Goal: Task Accomplishment & Management: Manage account settings

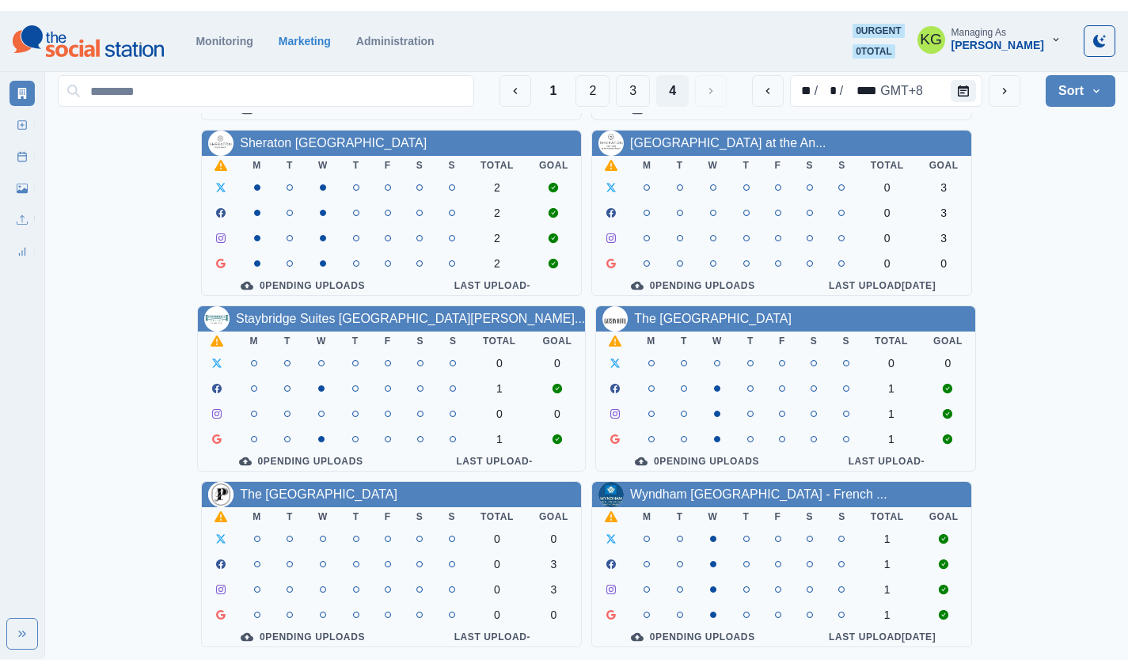
scroll to position [17, 0]
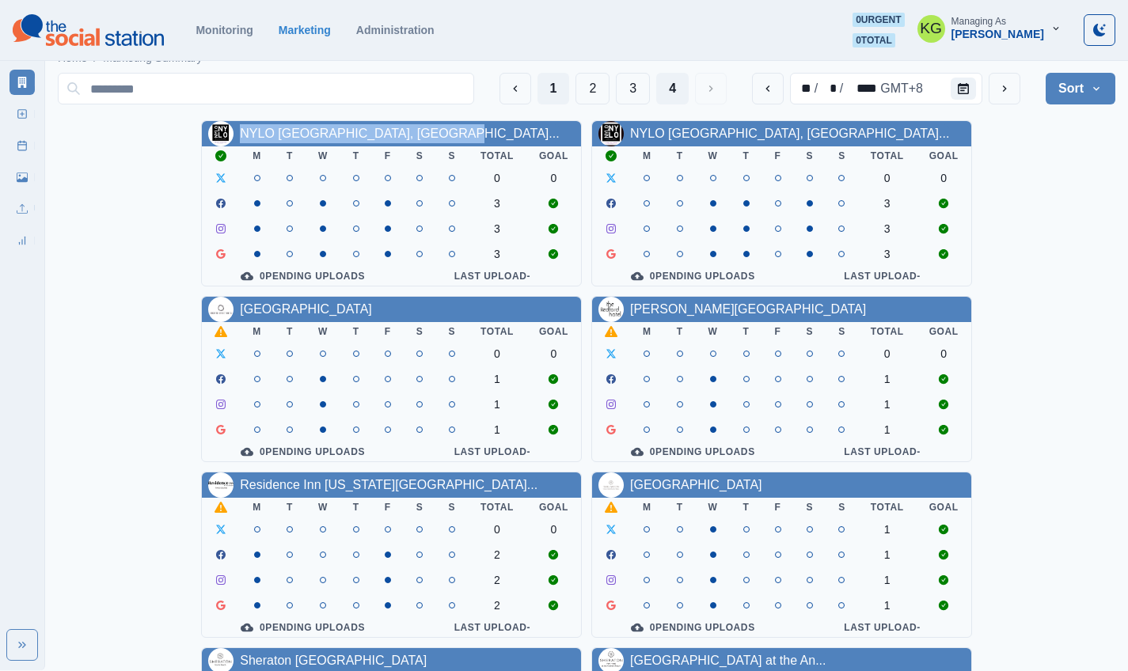
click at [549, 94] on button "1" at bounding box center [554, 89] width 32 height 32
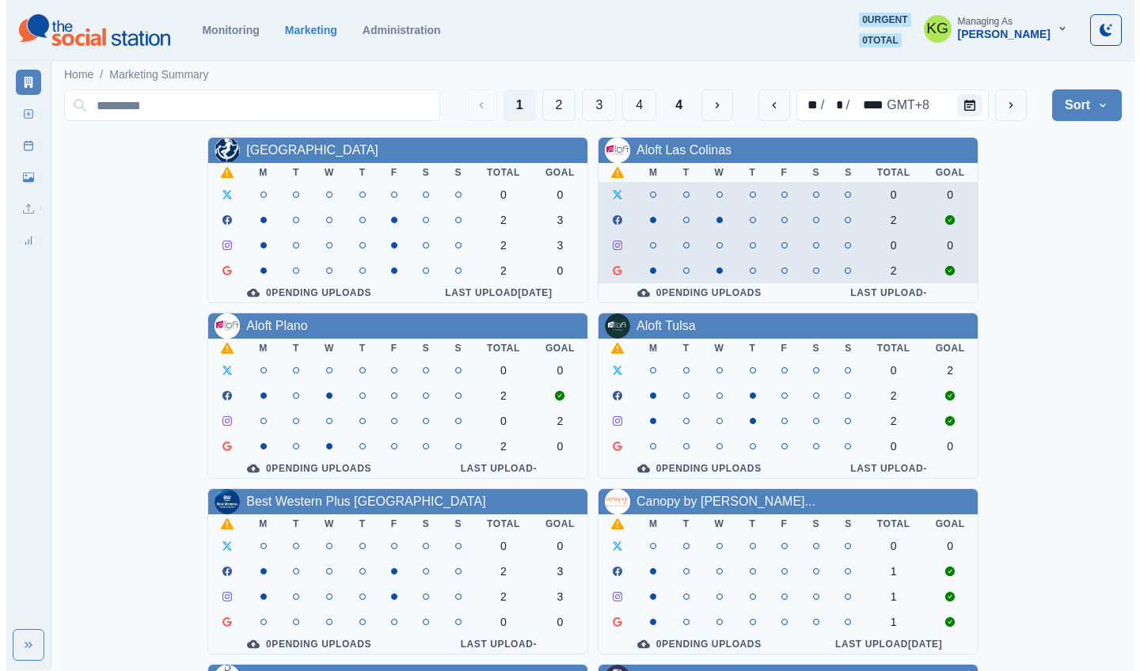
scroll to position [314, 0]
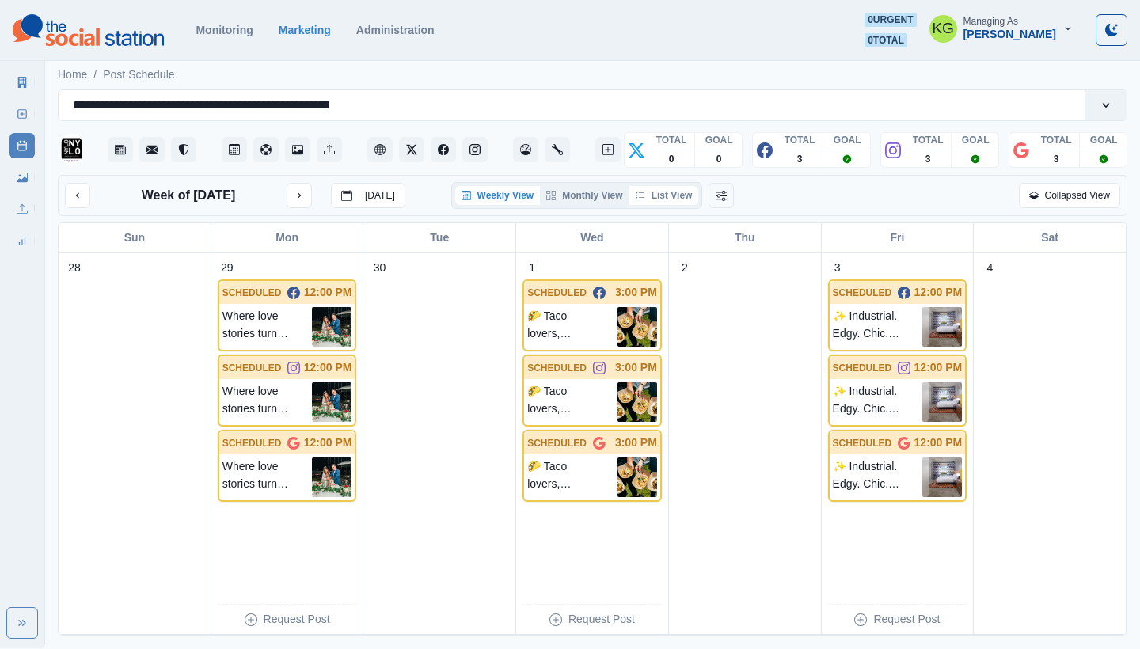
click at [671, 195] on button "List View" at bounding box center [664, 195] width 70 height 19
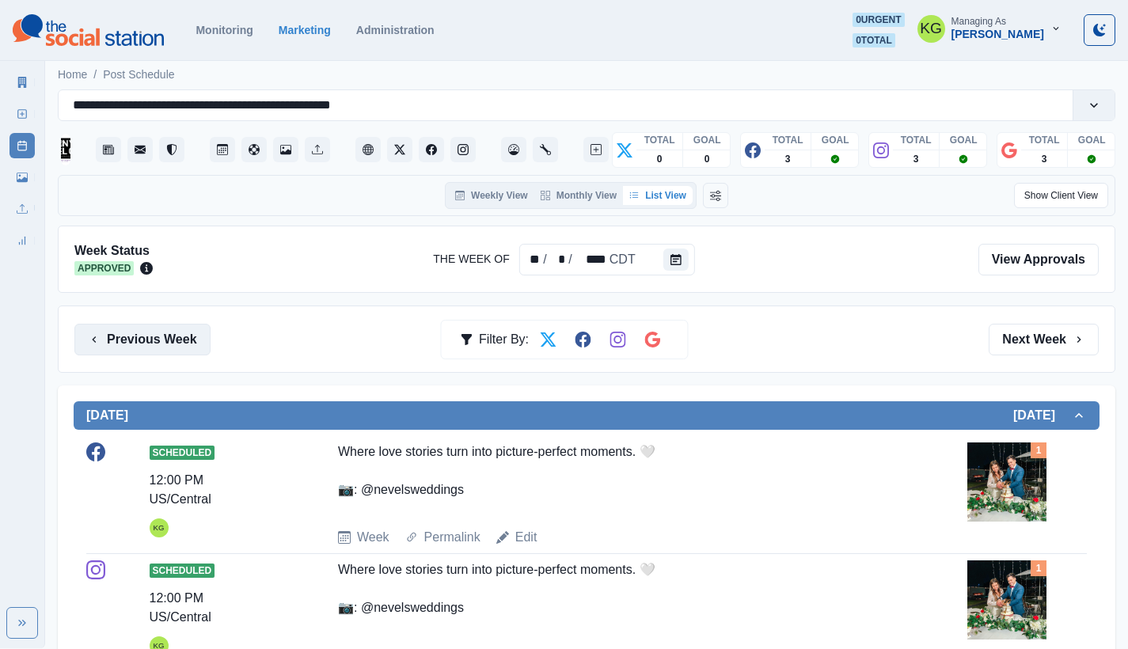
click at [172, 340] on button "Previous Week" at bounding box center [142, 340] width 136 height 32
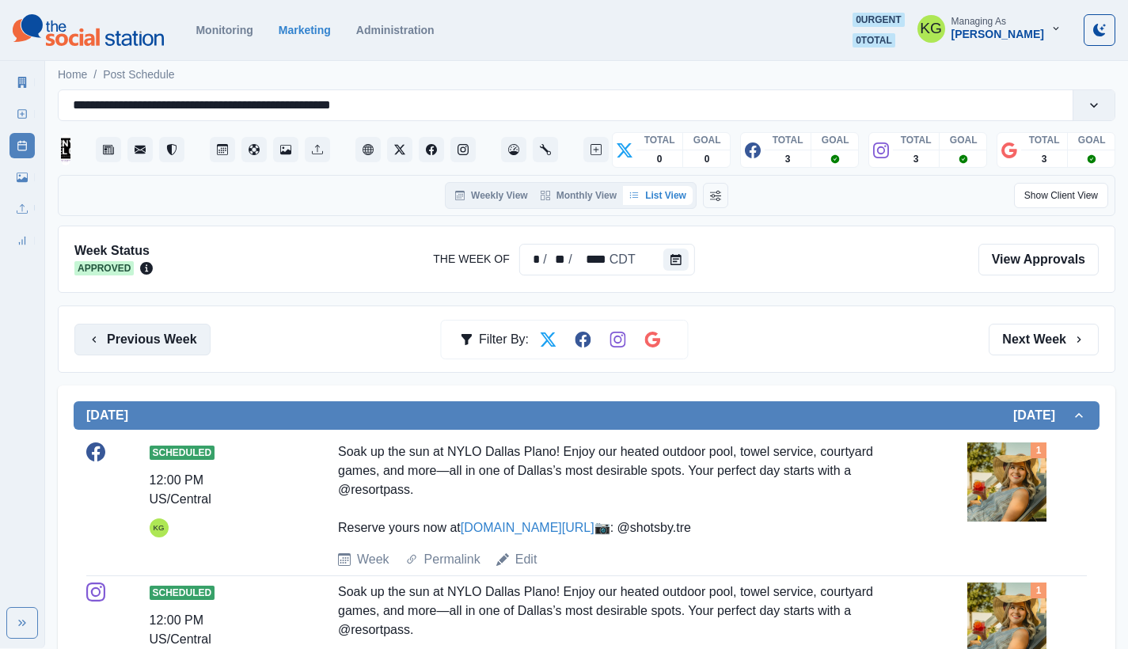
click at [172, 340] on button "Previous Week" at bounding box center [142, 340] width 136 height 32
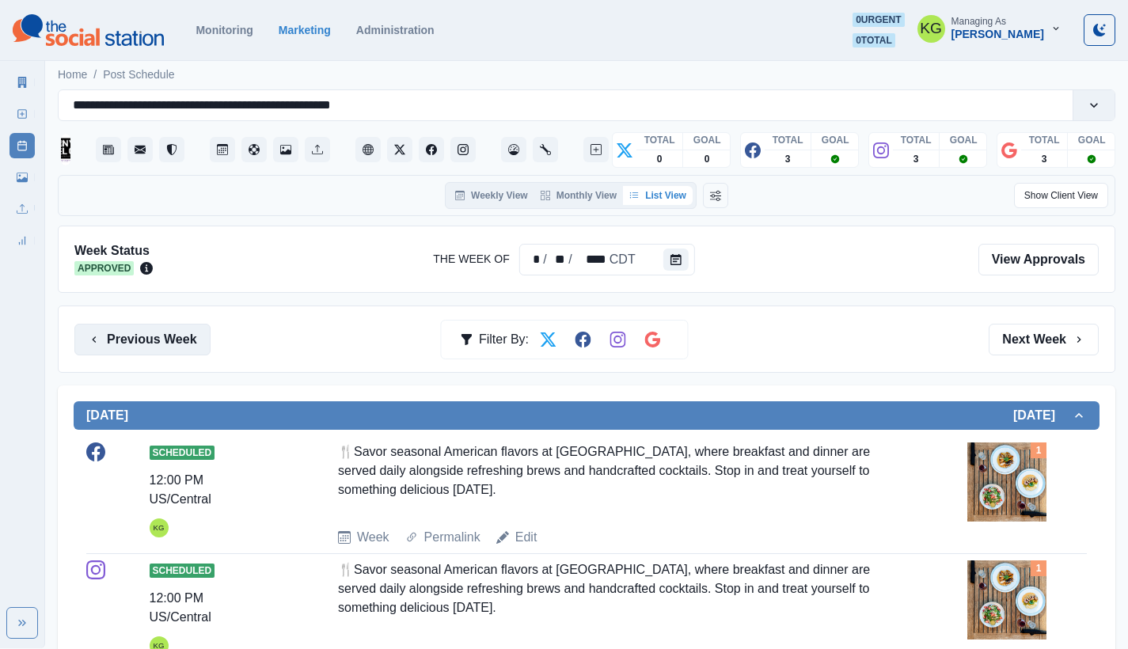
click at [172, 340] on button "Previous Week" at bounding box center [142, 340] width 136 height 32
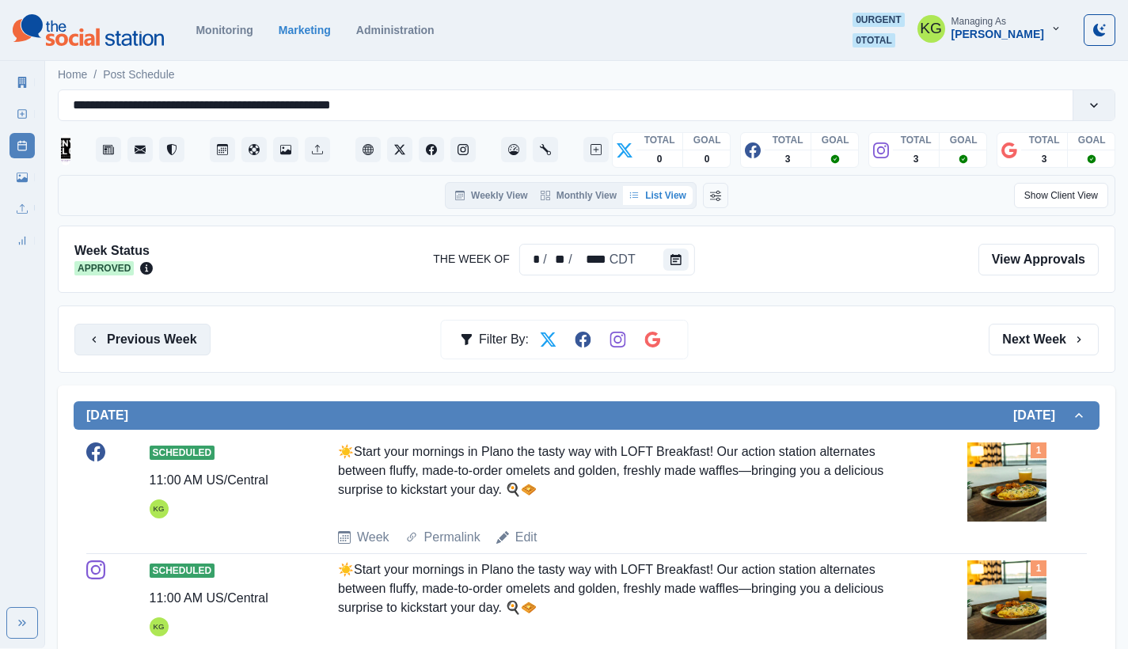
click at [172, 340] on button "Previous Week" at bounding box center [142, 340] width 136 height 32
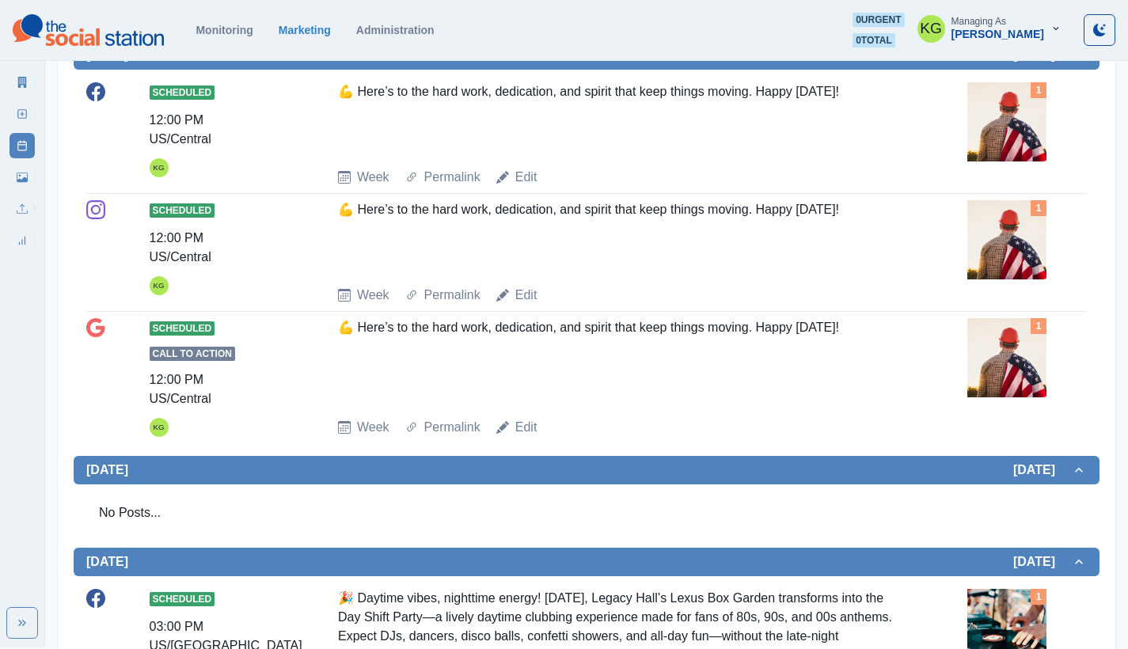
scroll to position [230, 0]
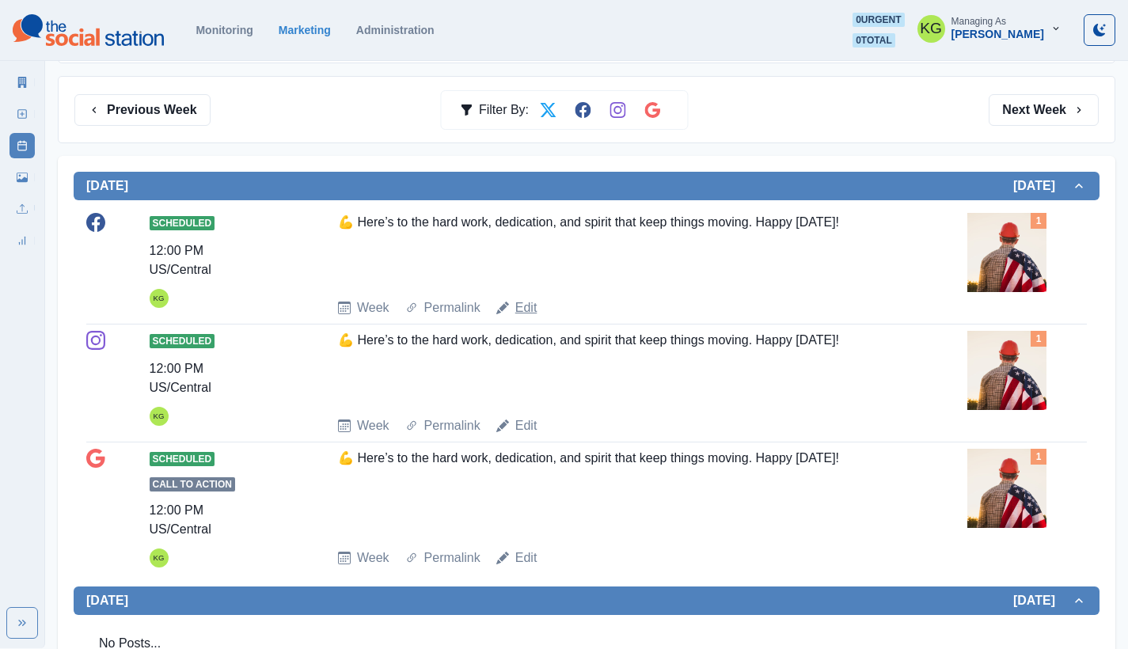
click at [525, 305] on link "Edit" at bounding box center [526, 307] width 22 height 19
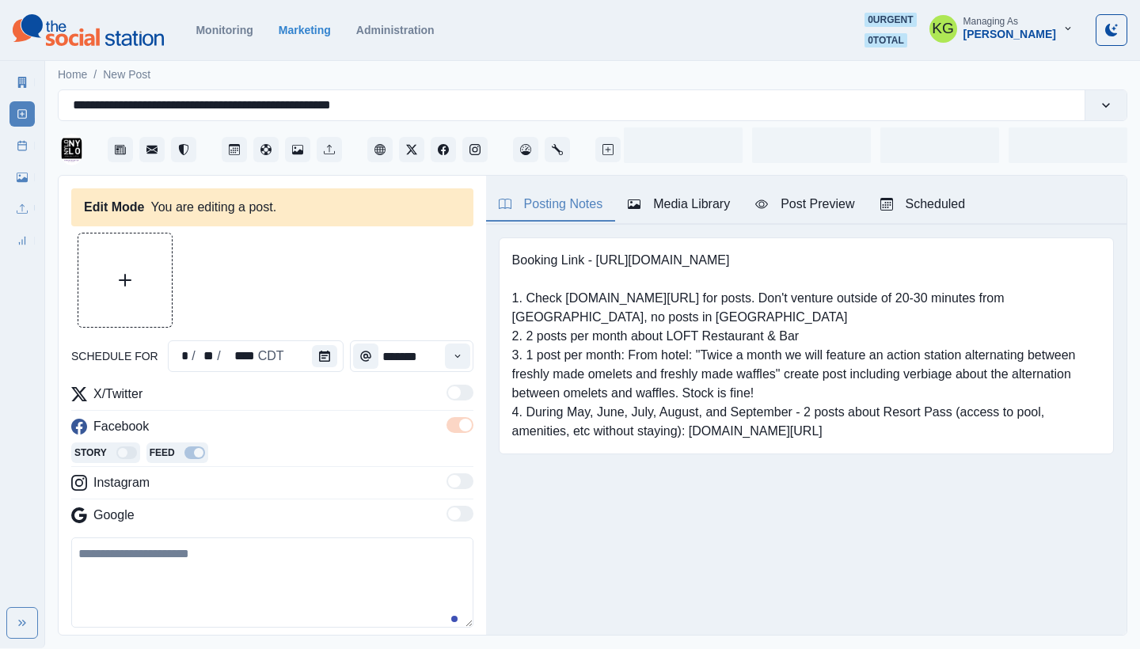
type input "********"
type textarea "**********"
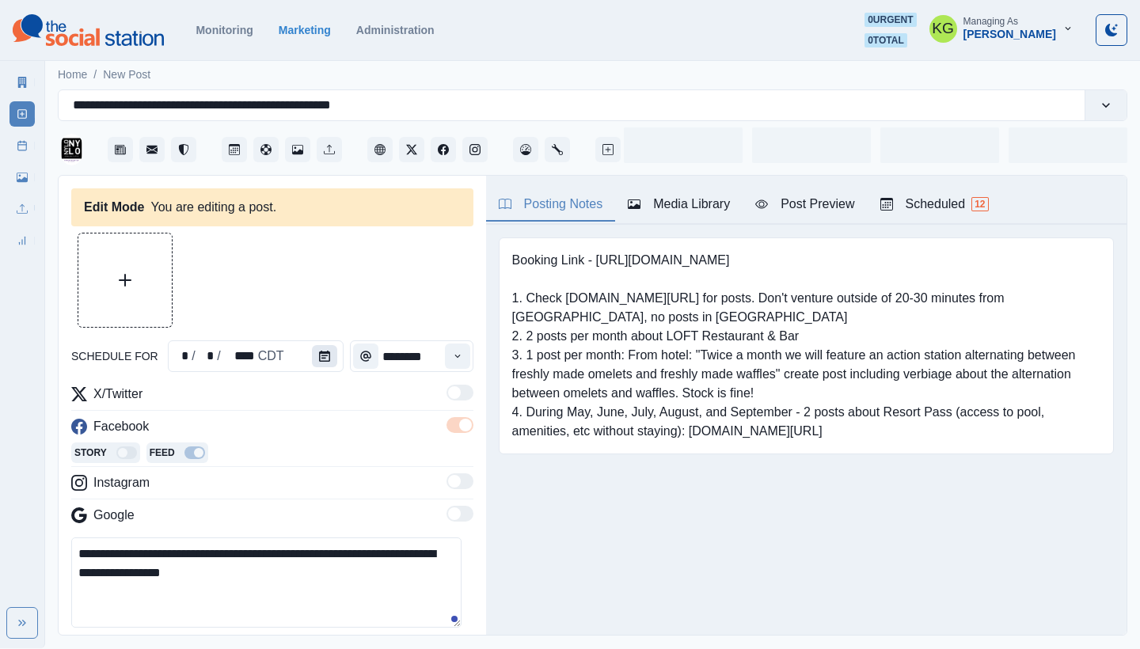
click at [322, 359] on icon "Calendar" at bounding box center [324, 356] width 11 height 11
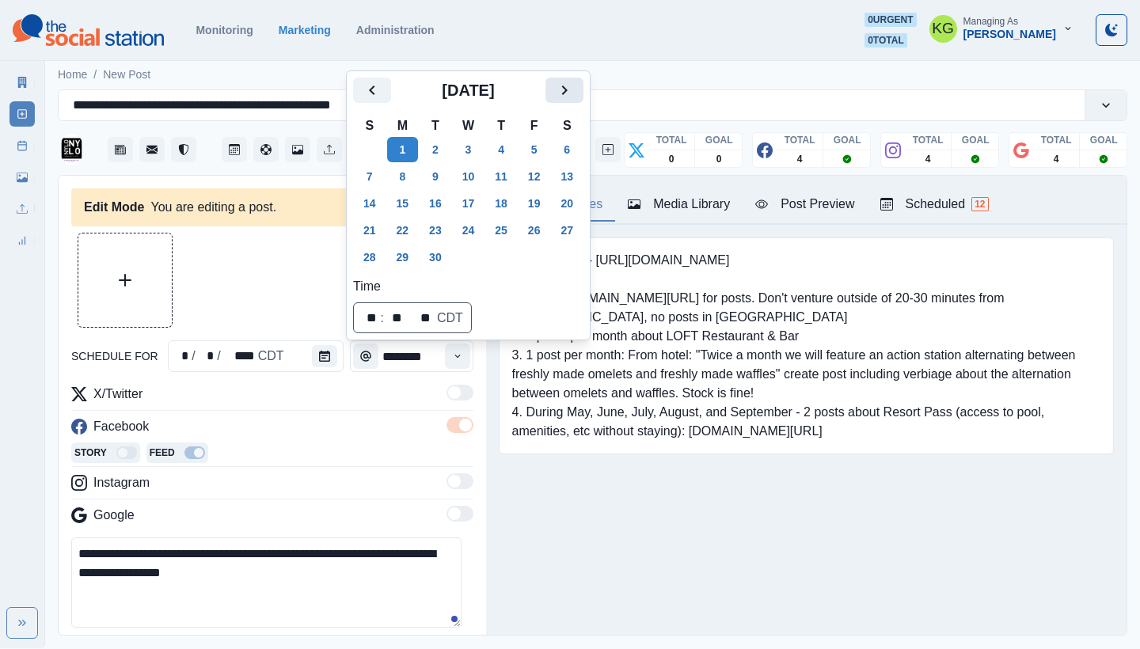
click at [574, 93] on icon "Next" at bounding box center [564, 90] width 19 height 19
click at [411, 181] on button "6" at bounding box center [403, 176] width 32 height 25
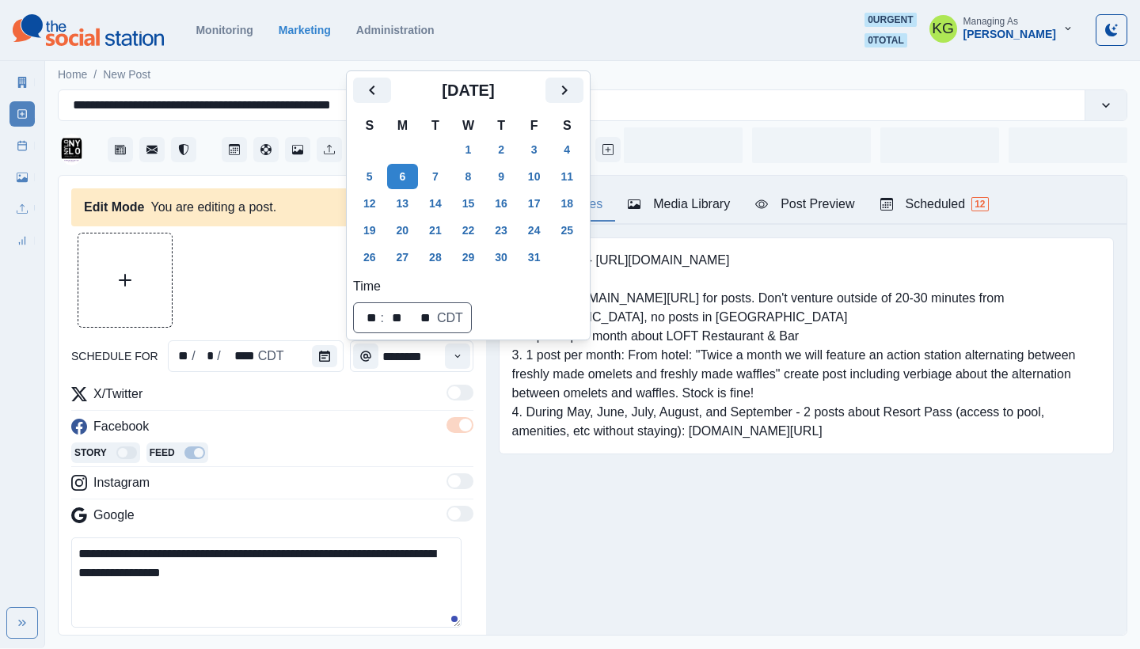
click at [602, 572] on div "Posting Notes Media Library Post Preview Scheduled 12 Booking Link - [URL][DOMA…" at bounding box center [806, 405] width 641 height 459
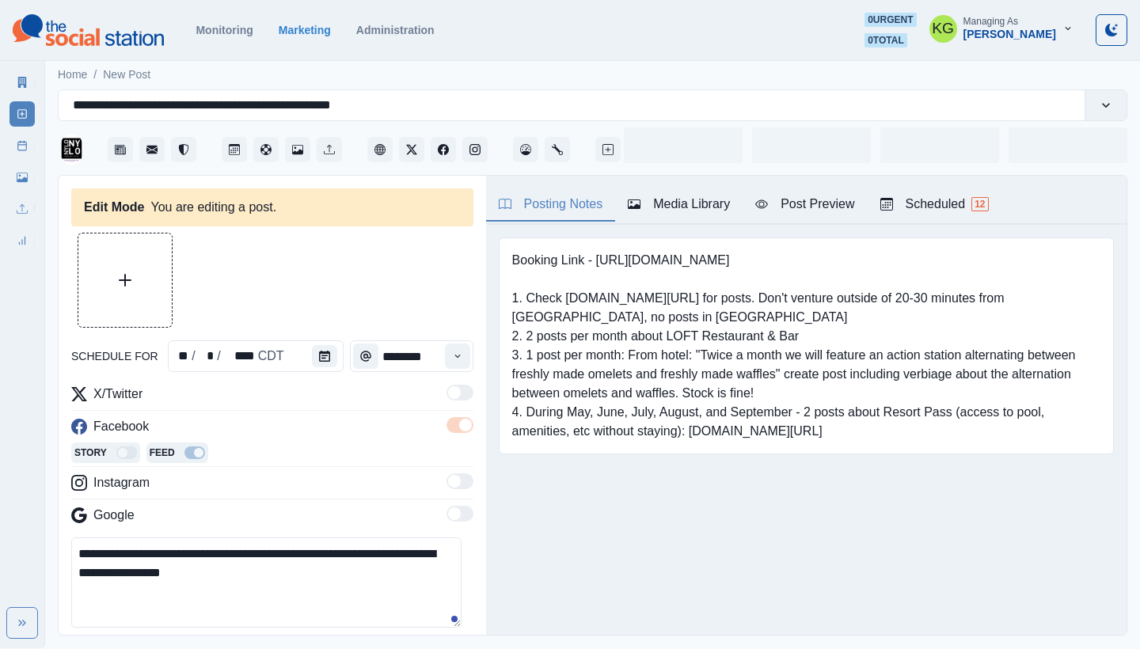
scroll to position [158, 0]
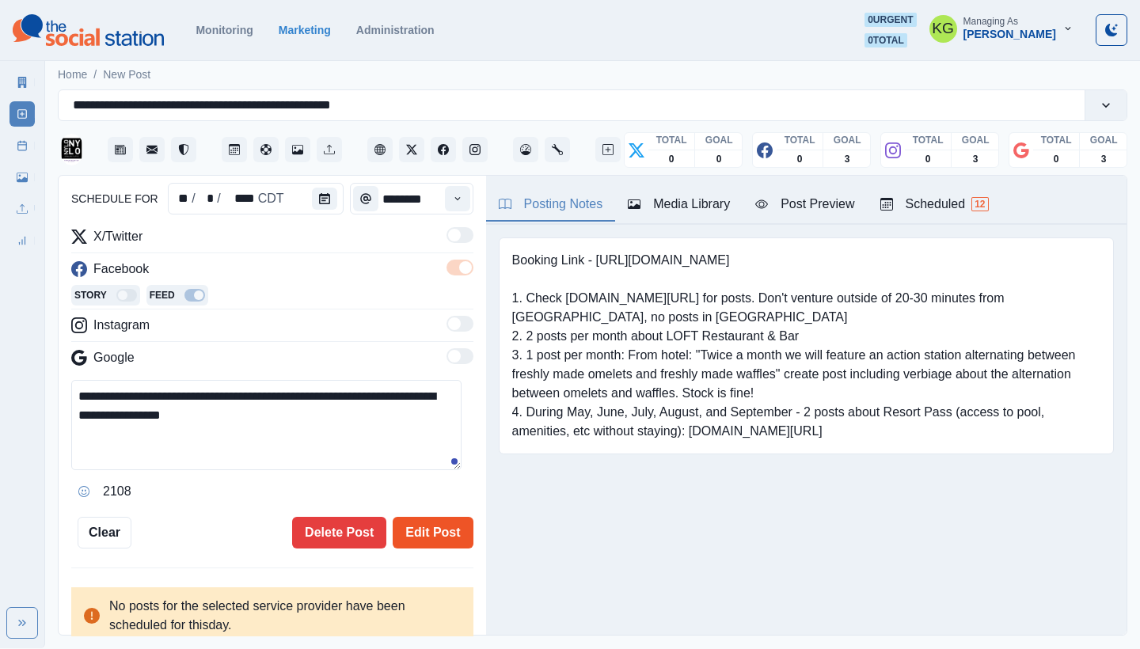
click at [432, 522] on button "Edit Post" at bounding box center [433, 533] width 80 height 32
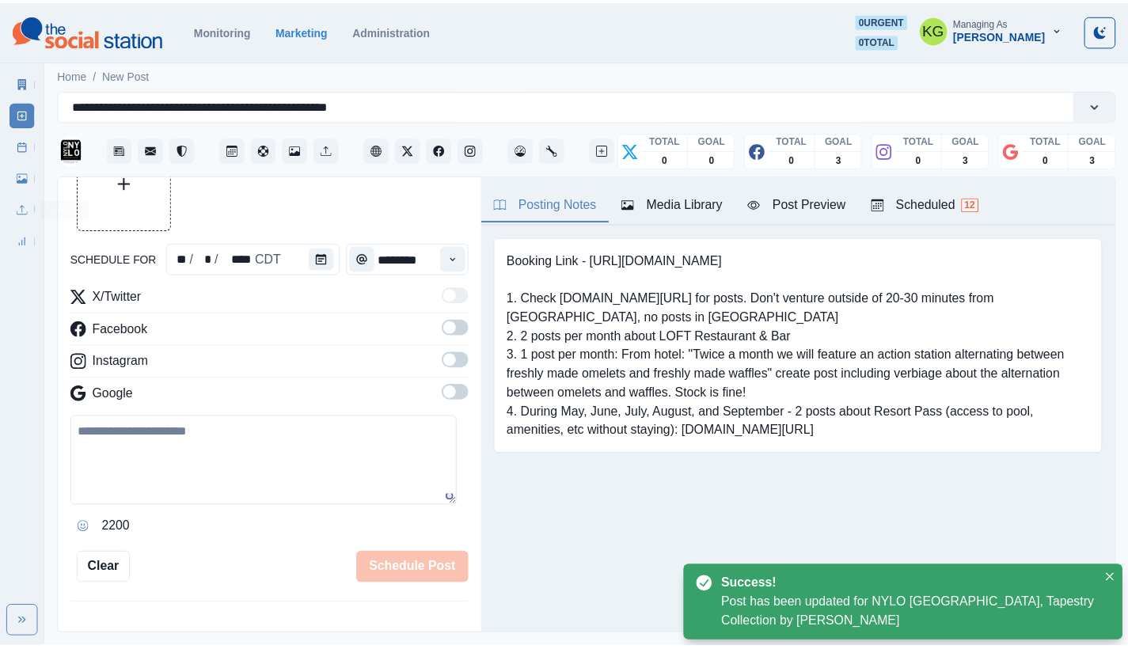
scroll to position [97, 0]
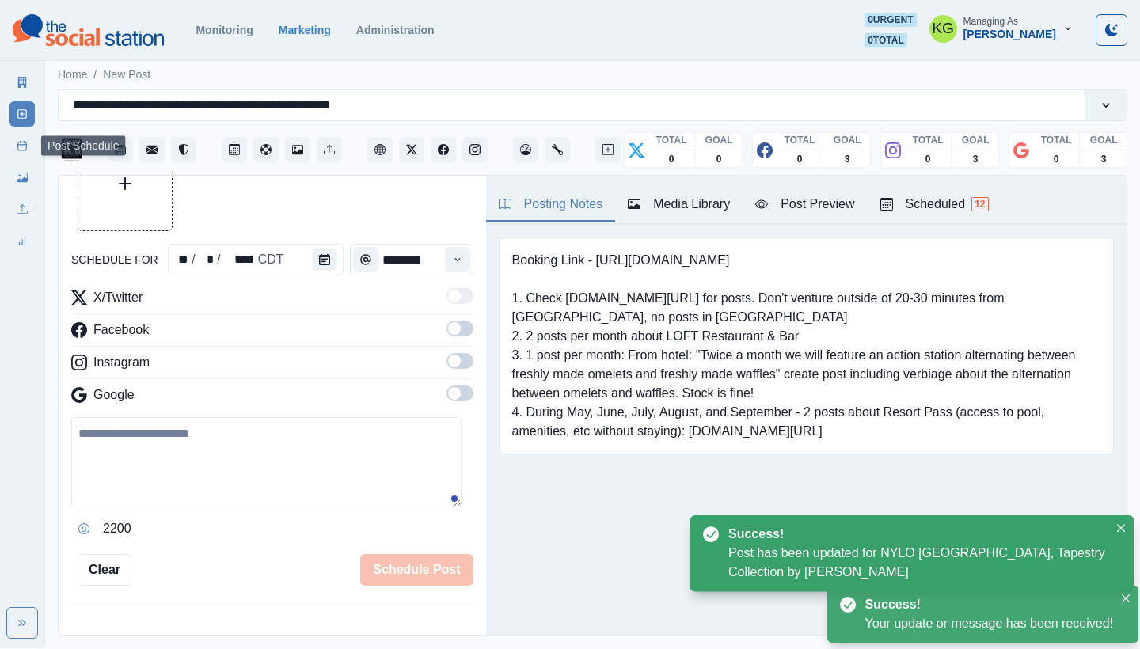
click at [20, 144] on icon at bounding box center [22, 145] width 11 height 11
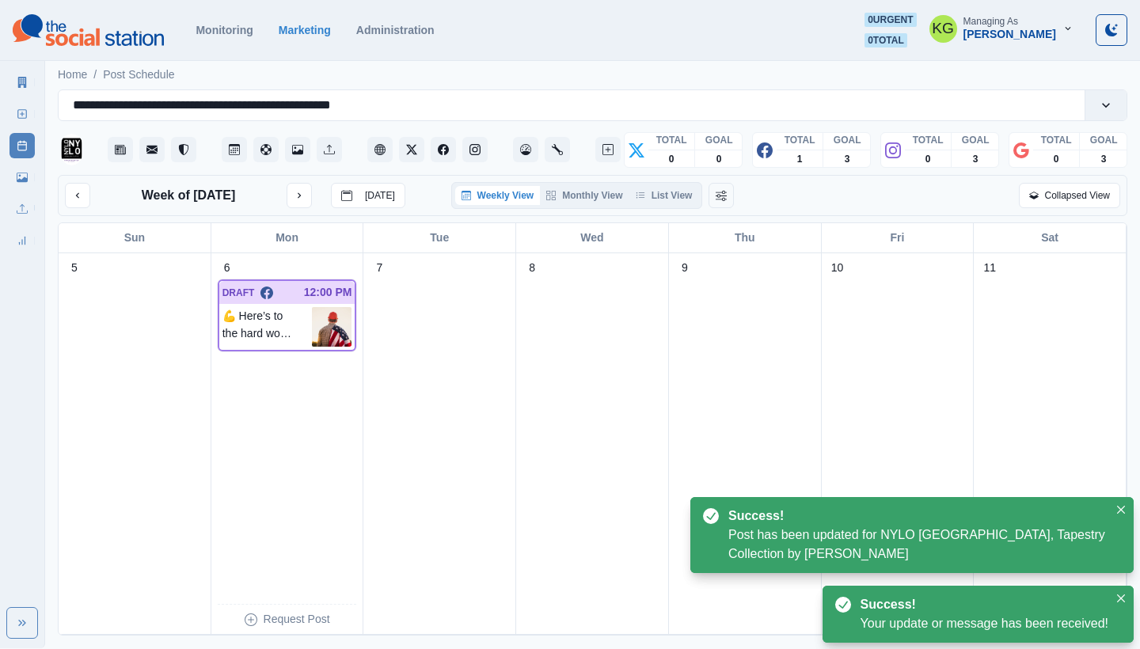
click at [664, 207] on div "Weekly View Monthly View List View" at bounding box center [577, 195] width 252 height 27
click at [667, 201] on button "List View" at bounding box center [664, 195] width 70 height 19
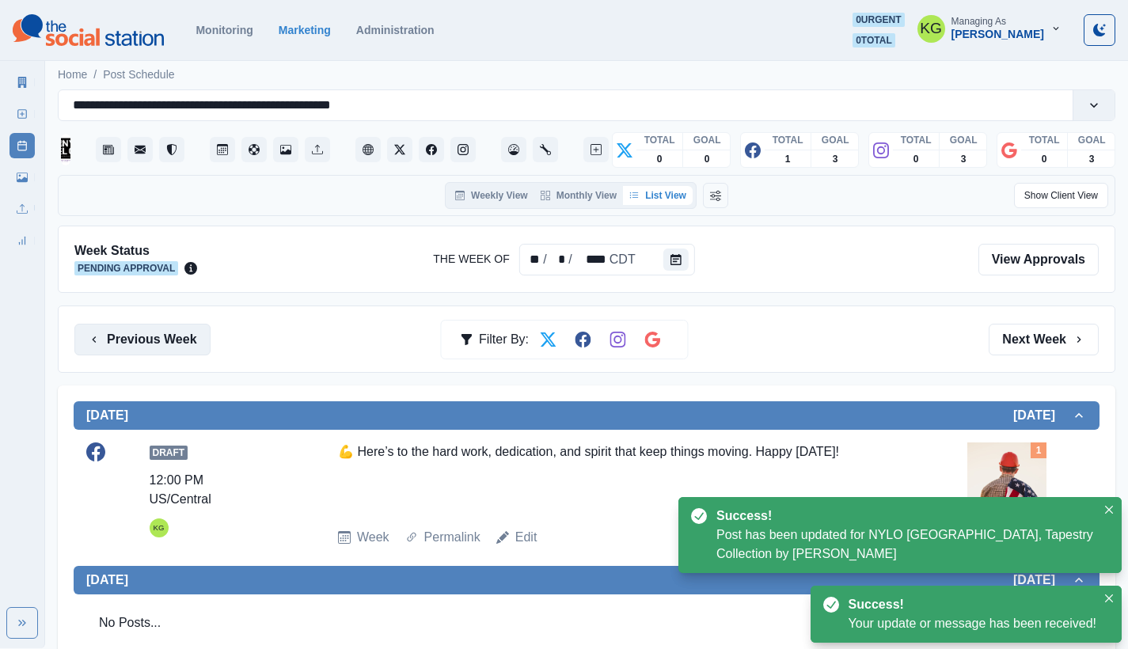
click at [82, 340] on button "Previous Week" at bounding box center [142, 340] width 136 height 32
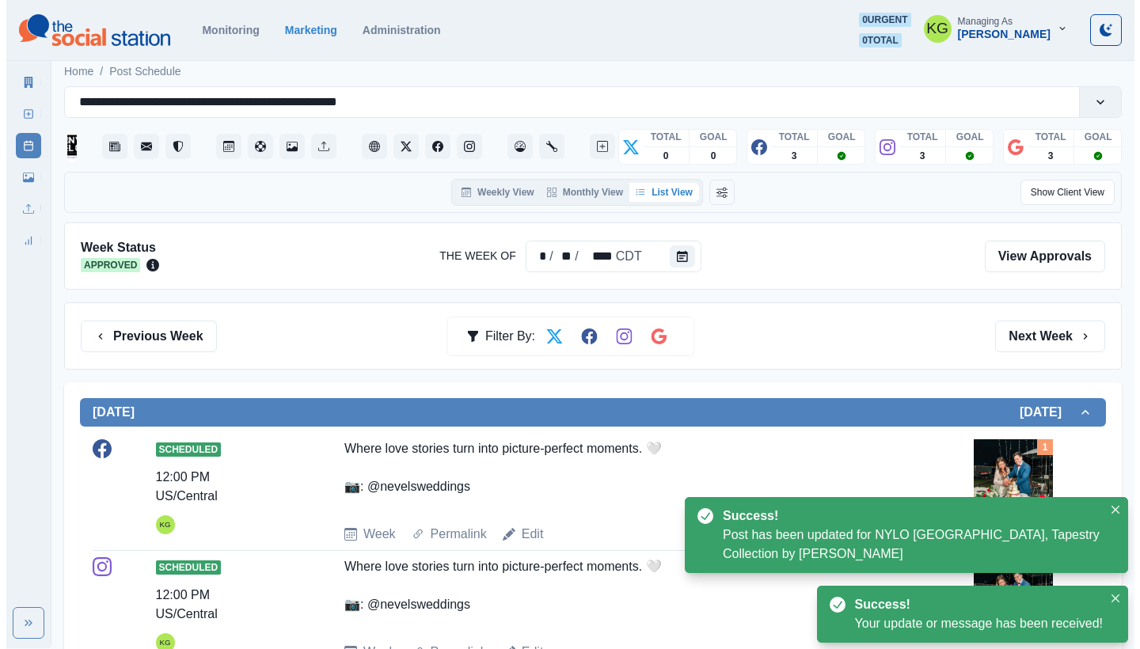
scroll to position [140, 0]
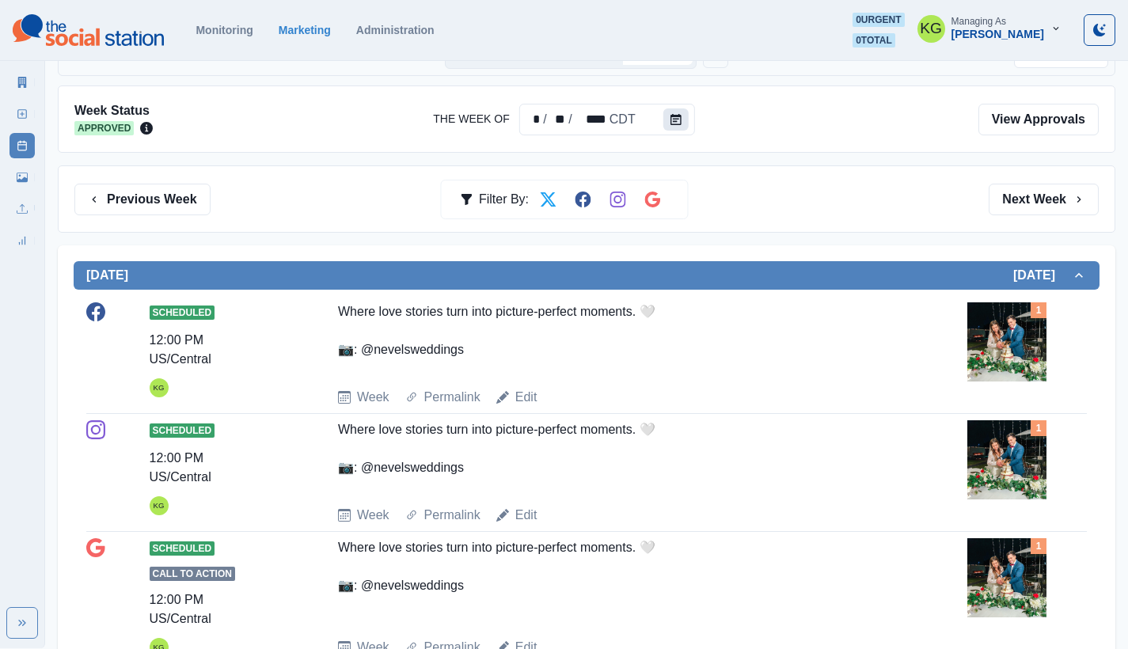
click at [675, 116] on icon "Calendar" at bounding box center [676, 119] width 11 height 11
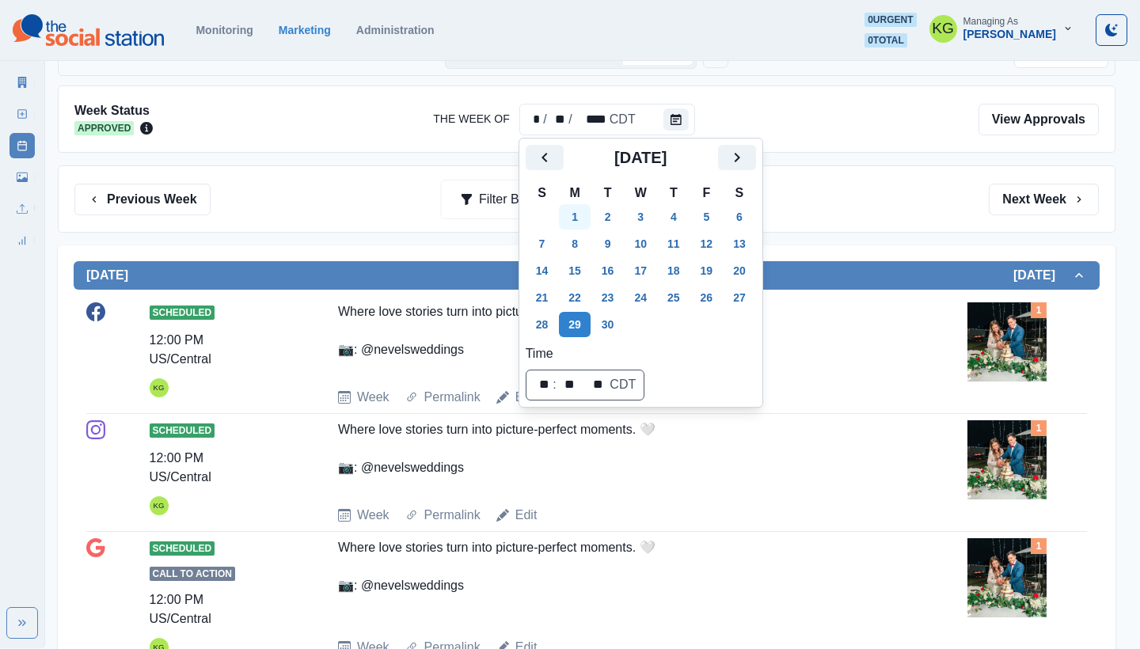
click at [576, 219] on button "1" at bounding box center [575, 216] width 32 height 25
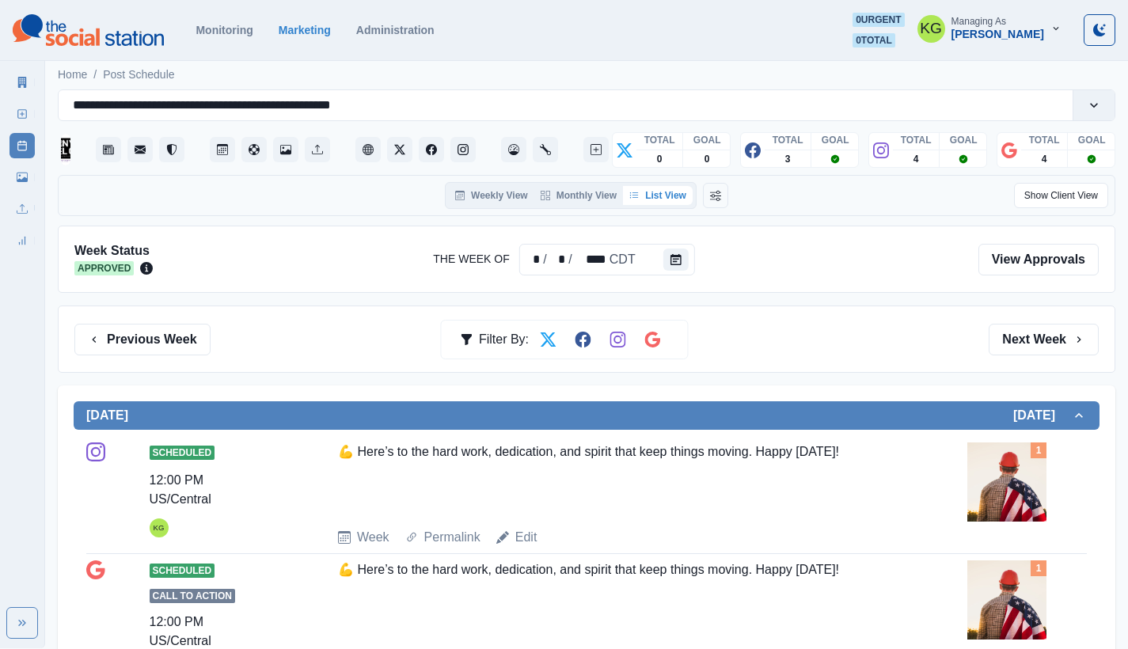
scroll to position [172, 0]
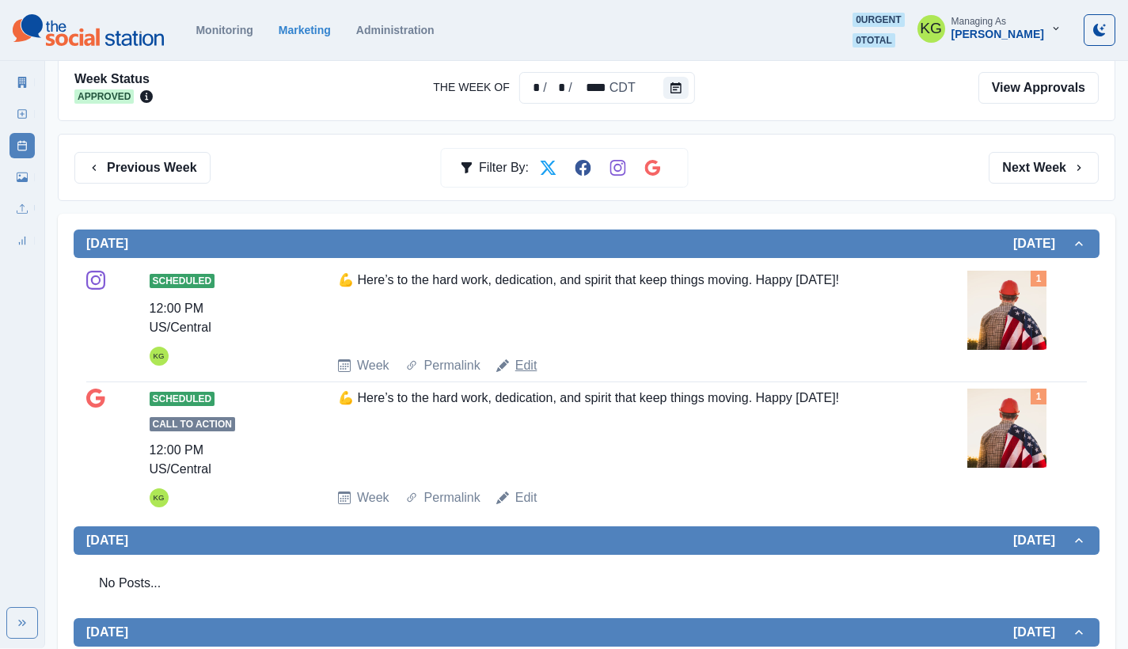
click at [526, 359] on link "Edit" at bounding box center [526, 365] width 22 height 19
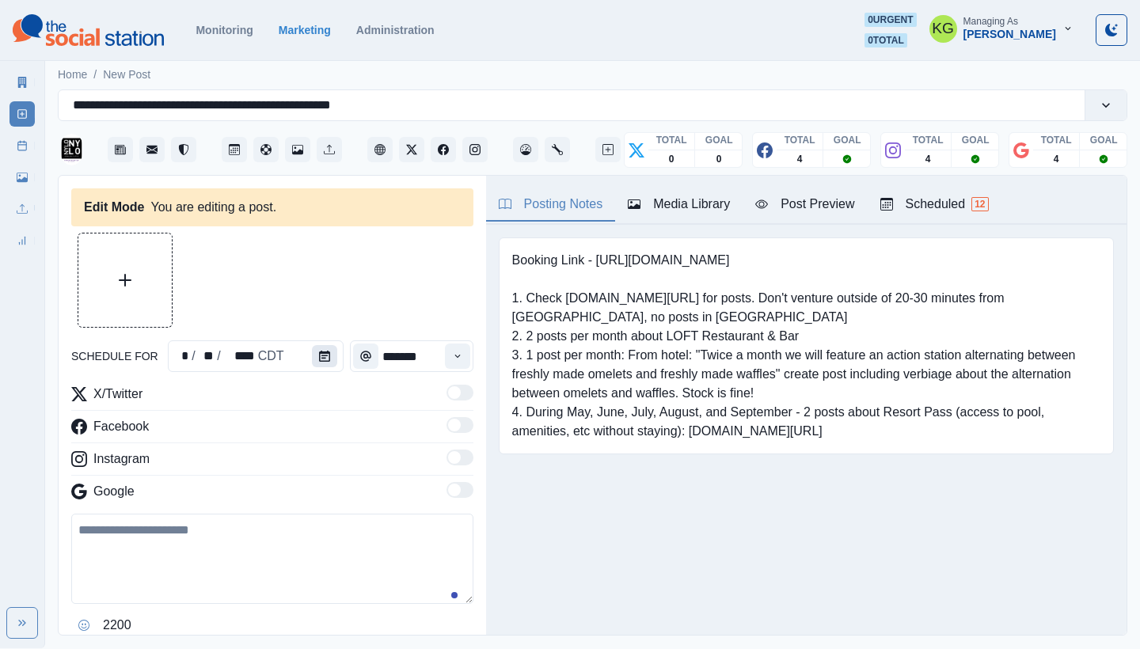
type input "********"
type textarea "**********"
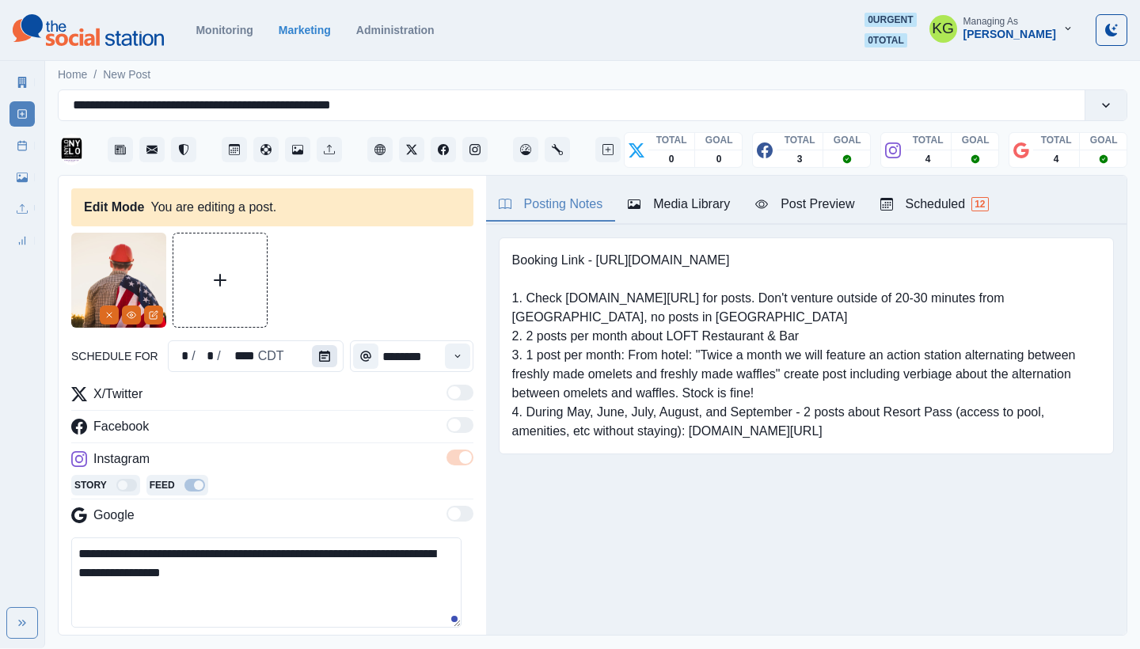
click at [319, 359] on icon "Calendar" at bounding box center [324, 356] width 11 height 11
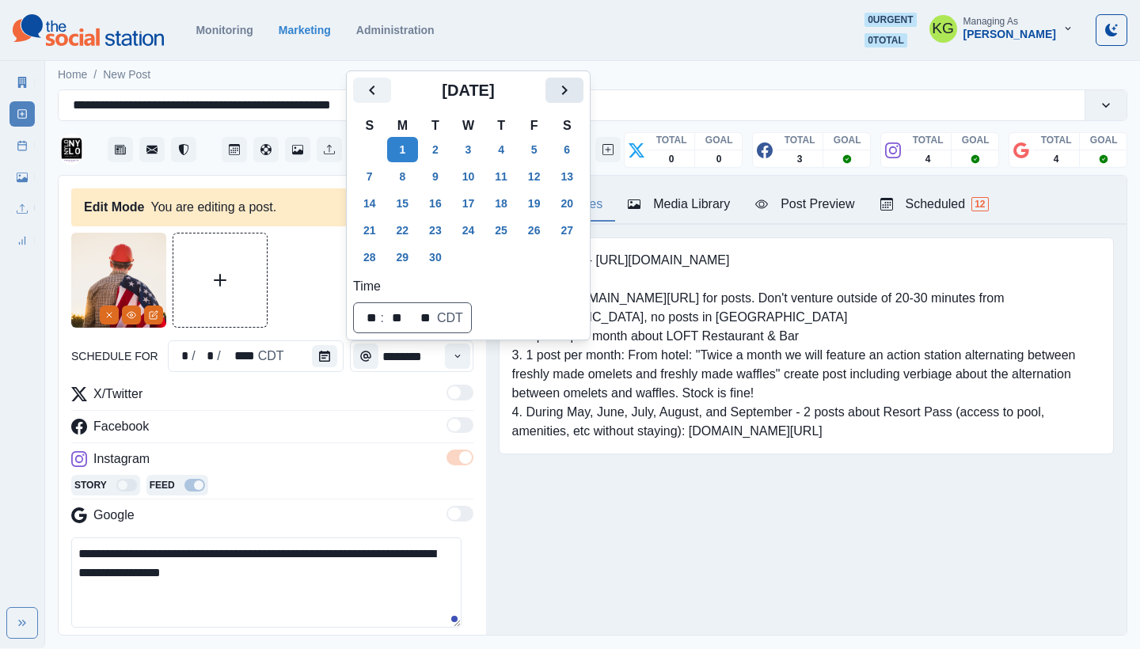
click at [574, 94] on icon "Next" at bounding box center [564, 90] width 19 height 19
click at [405, 183] on button "6" at bounding box center [403, 176] width 32 height 25
click at [511, 520] on div "Posting Notes Media Library Post Preview Scheduled 12 Booking Link - [URL][DOMA…" at bounding box center [806, 405] width 641 height 459
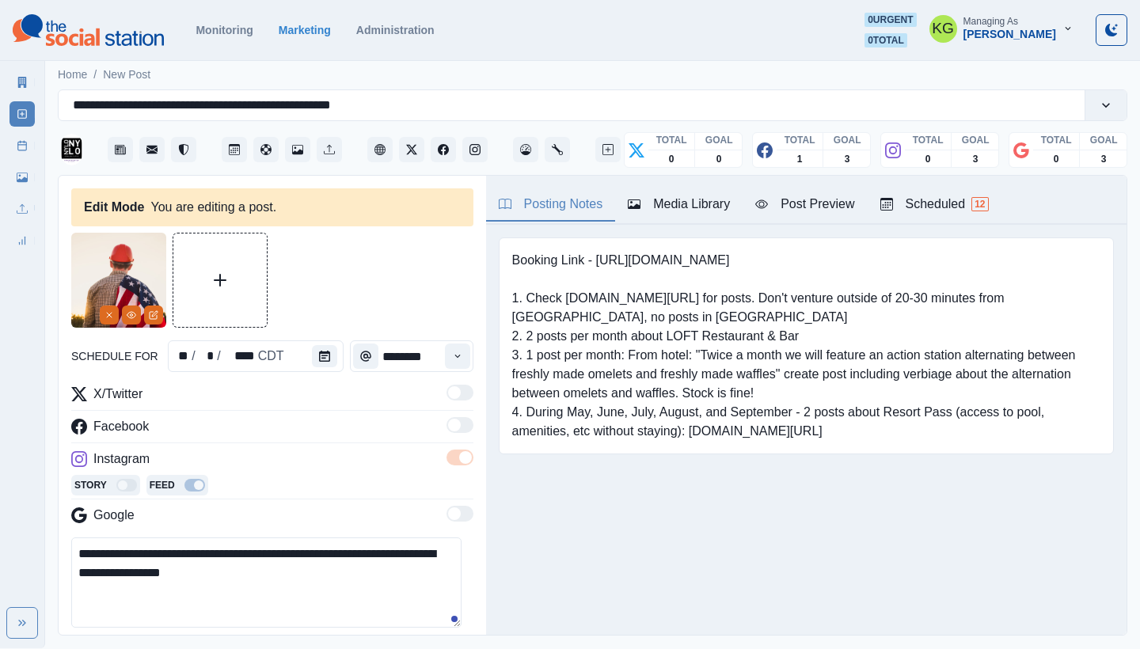
scroll to position [151, 0]
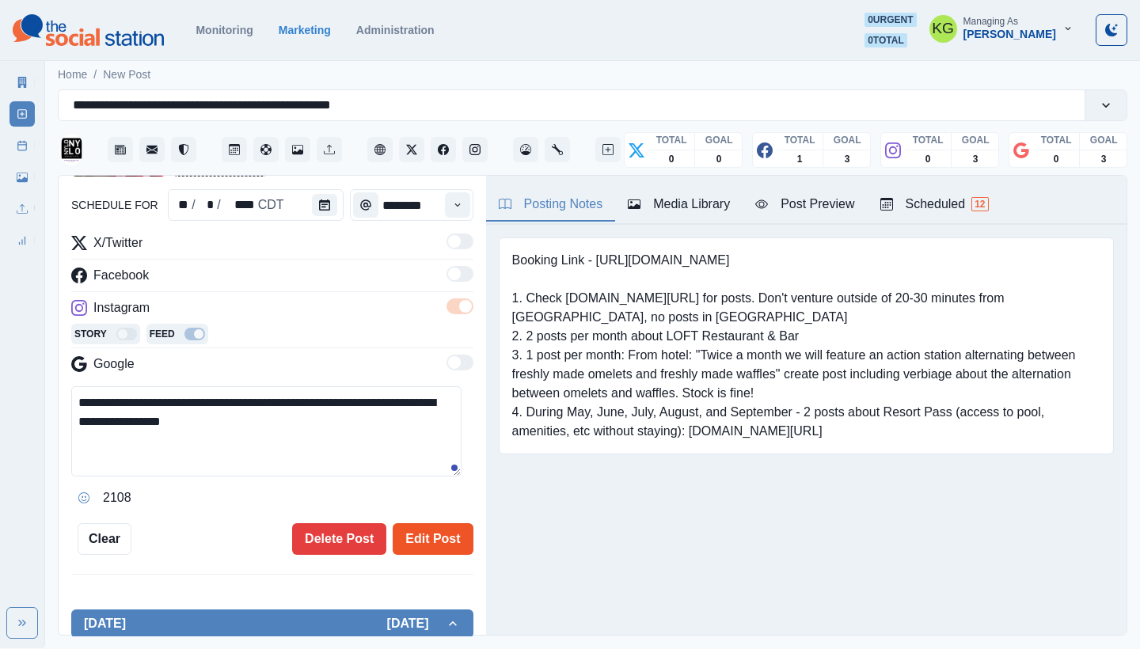
click at [408, 535] on button "Edit Post" at bounding box center [433, 539] width 80 height 32
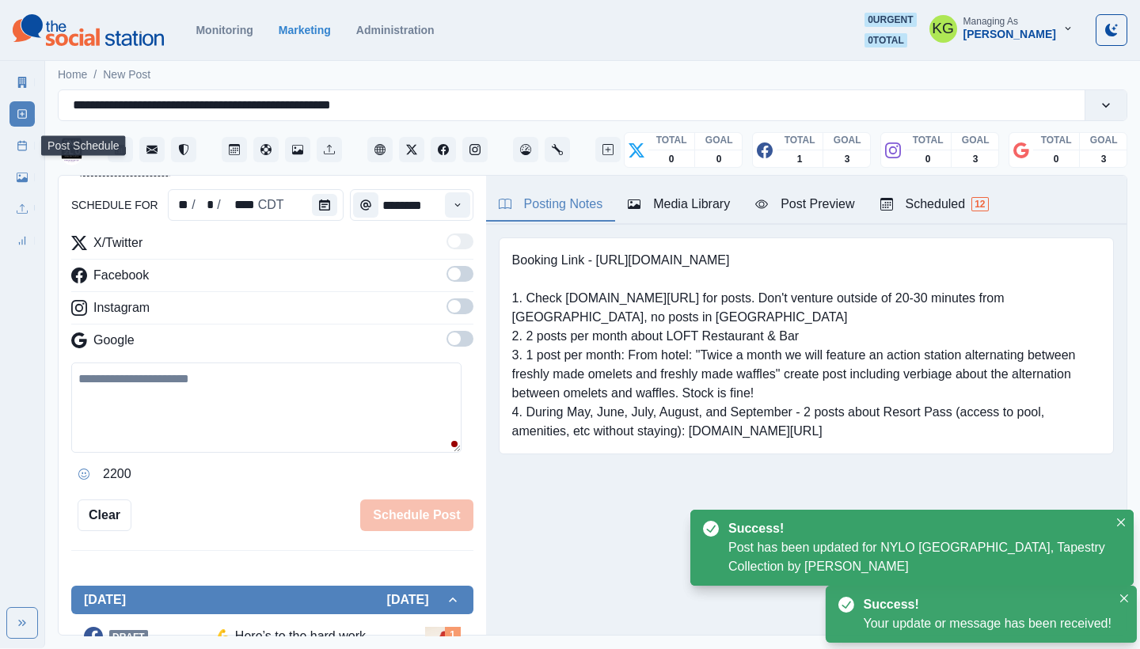
click at [21, 141] on line at bounding box center [21, 142] width 0 height 2
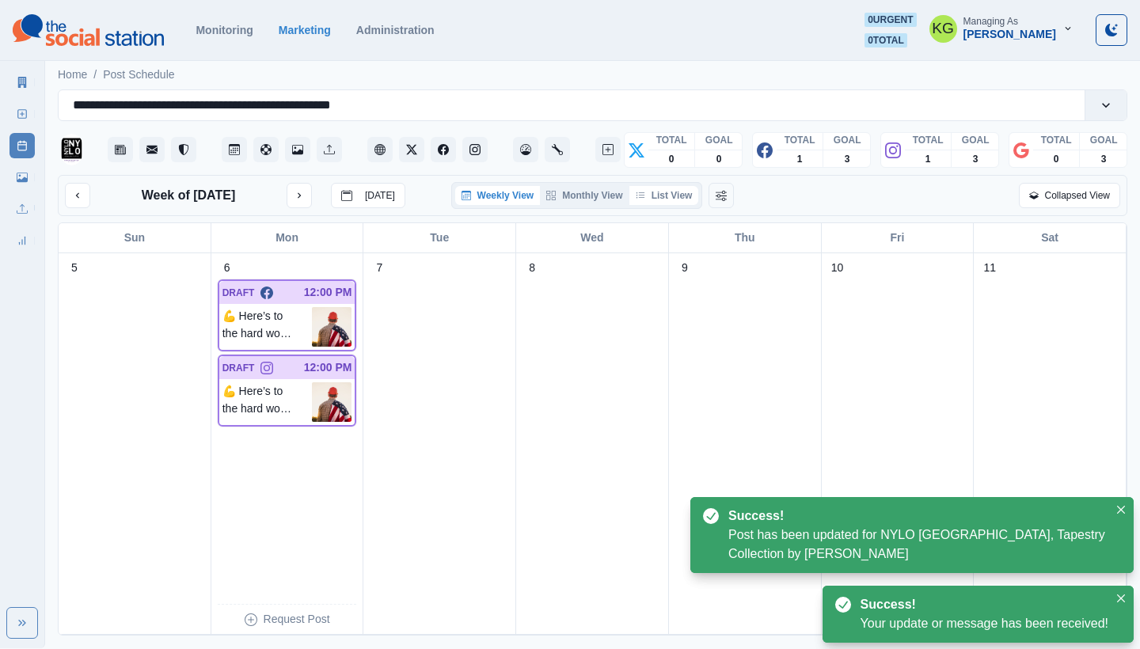
click at [659, 197] on button "List View" at bounding box center [664, 195] width 70 height 19
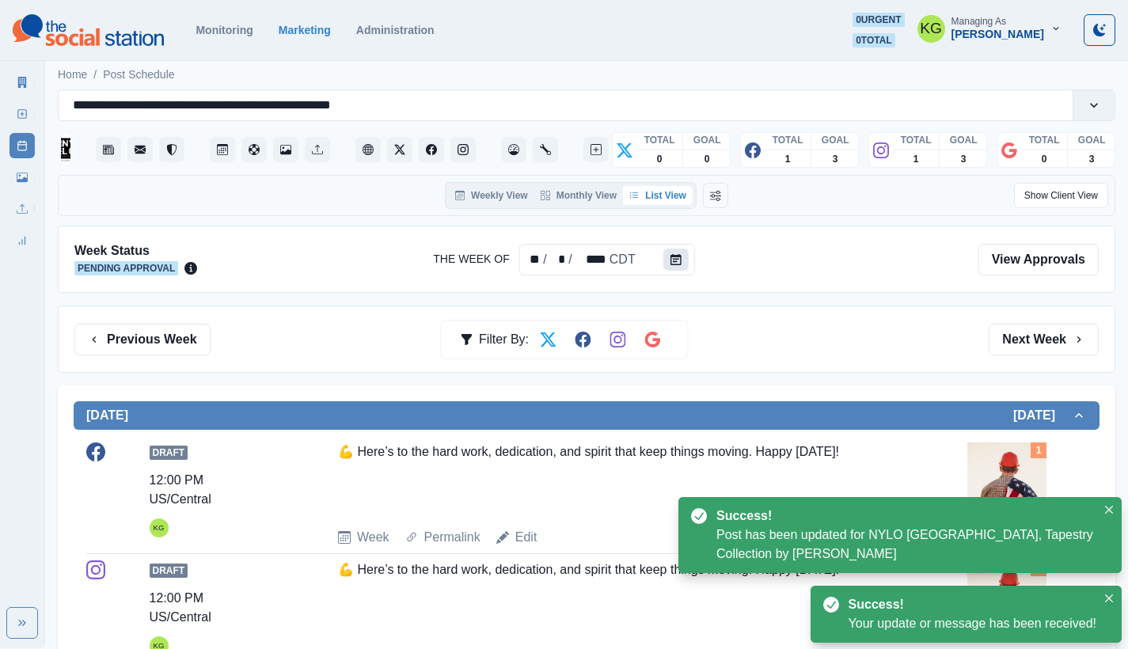
click at [663, 257] on button "Calendar" at bounding box center [675, 260] width 25 height 22
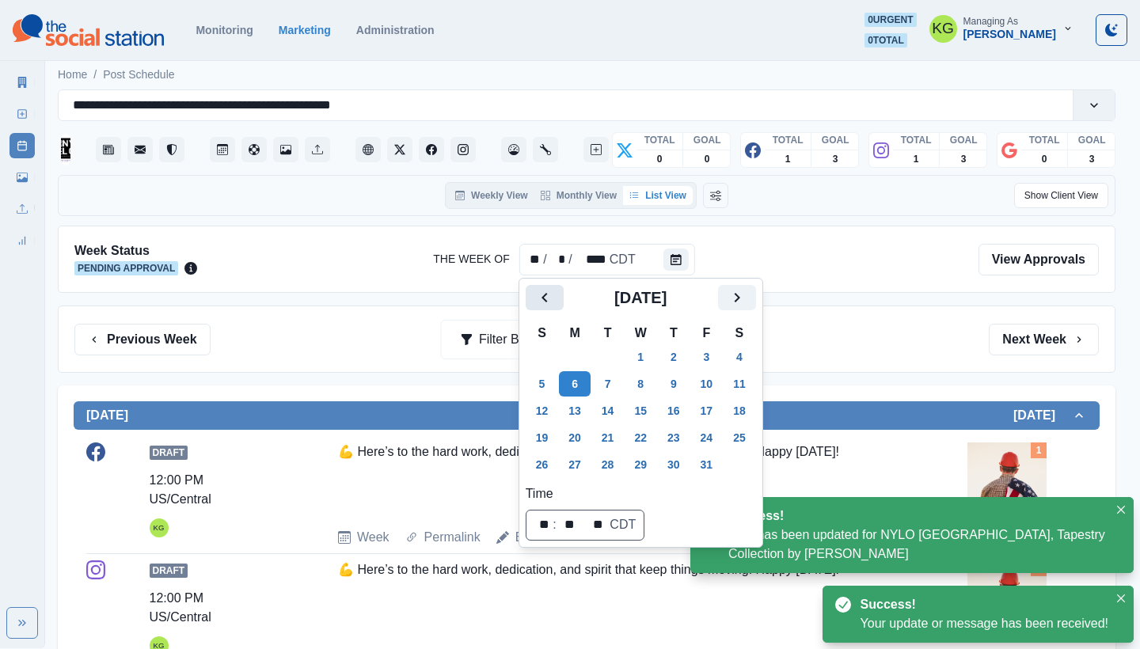
click at [560, 300] on button "Previous" at bounding box center [545, 297] width 38 height 25
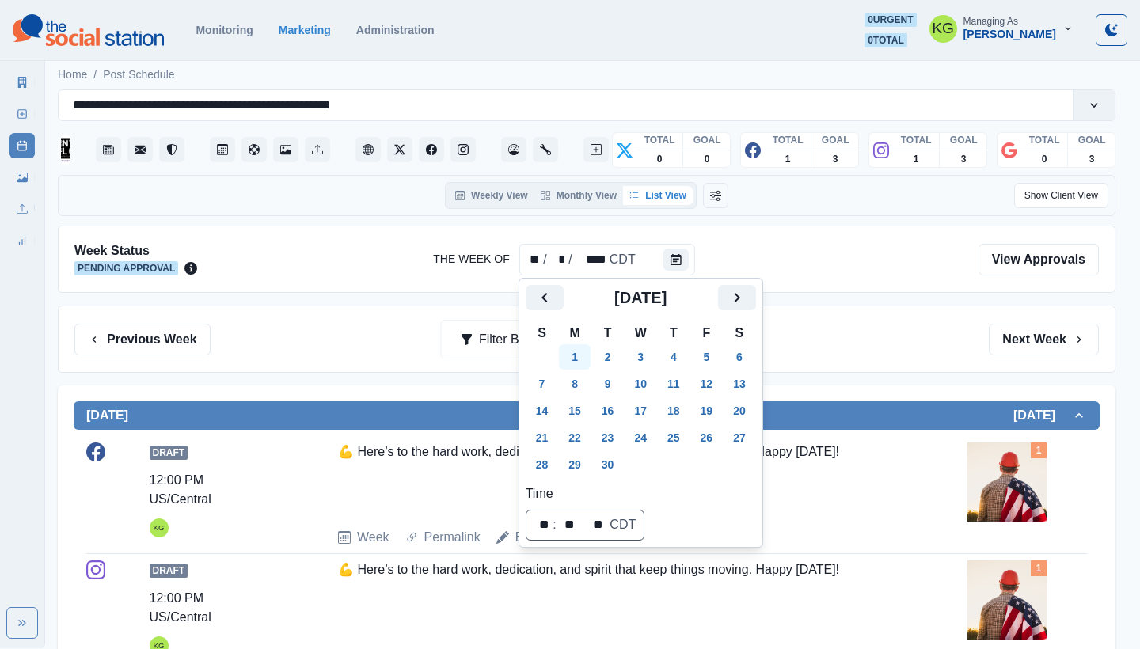
click at [575, 347] on button "1" at bounding box center [575, 356] width 32 height 25
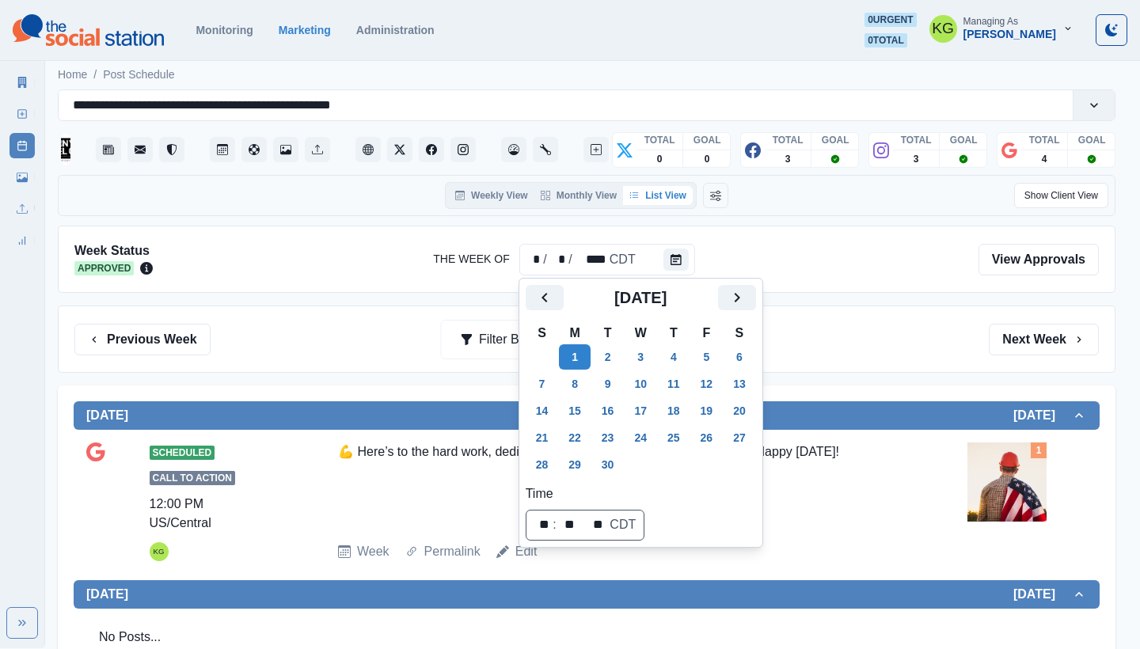
click at [836, 317] on div "Previous Week Filter By: Next Week" at bounding box center [587, 339] width 1058 height 67
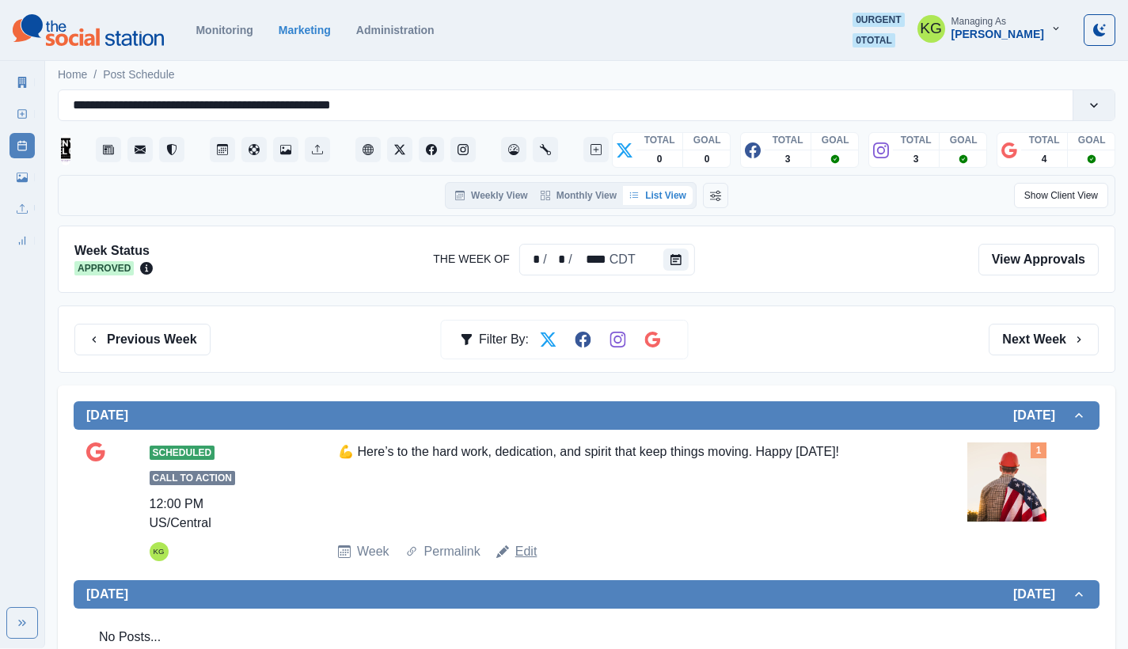
click at [534, 542] on link "Edit" at bounding box center [526, 551] width 22 height 19
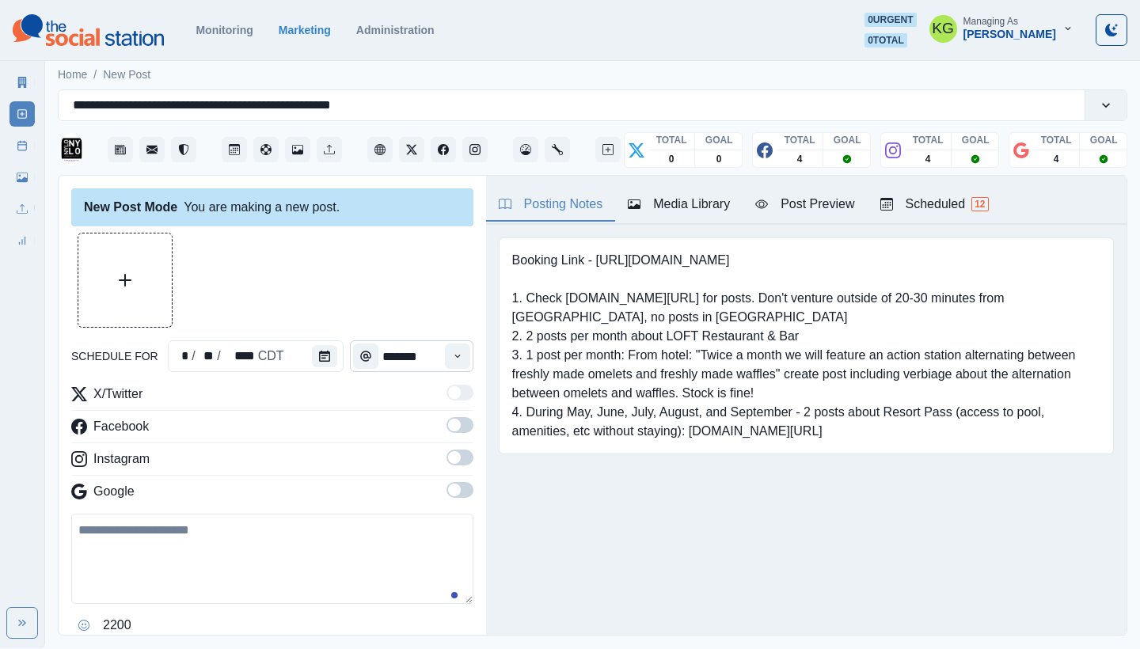
type input "********"
type textarea "**********"
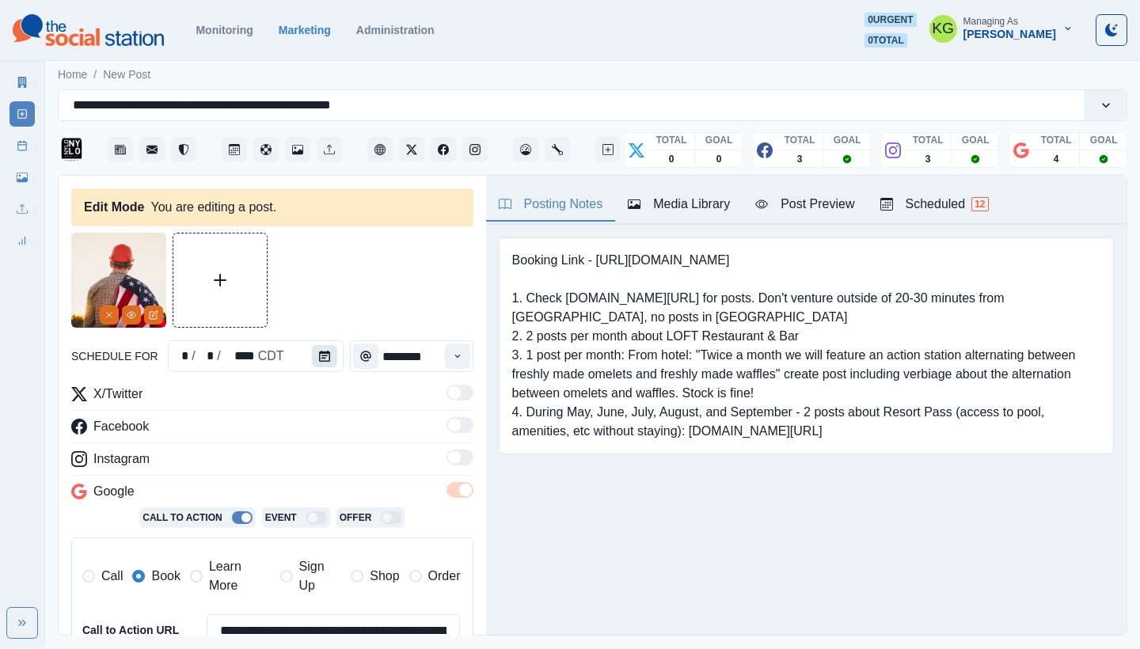
click at [322, 363] on button "Calendar" at bounding box center [324, 356] width 25 height 22
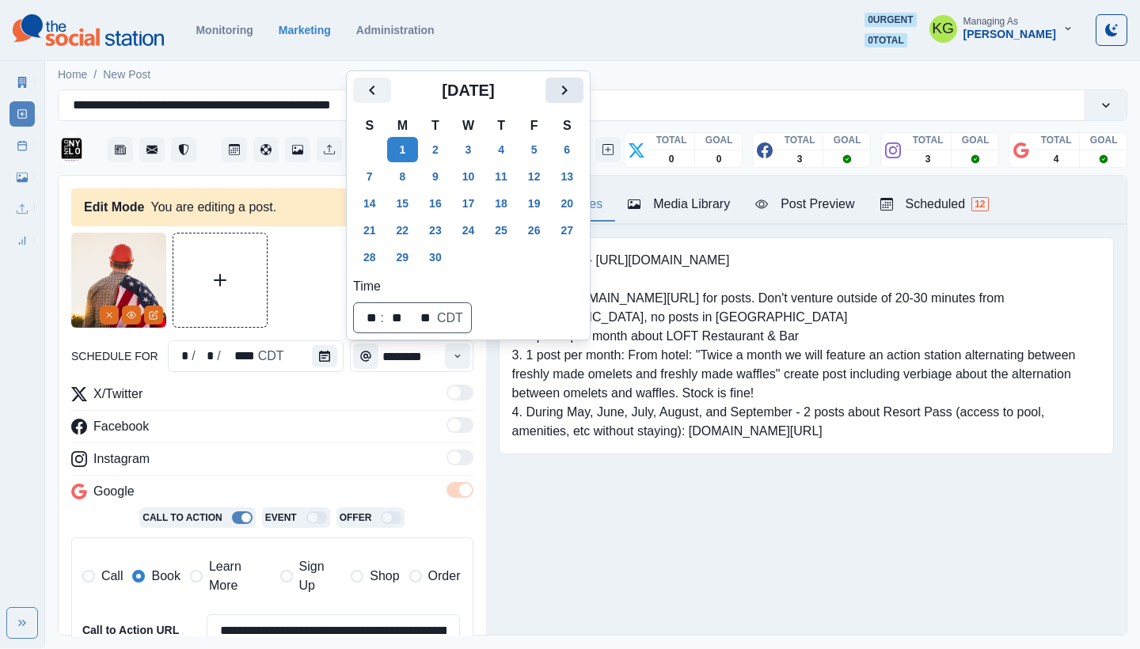
click at [574, 95] on icon "Next" at bounding box center [564, 90] width 19 height 19
click at [413, 177] on button "6" at bounding box center [403, 176] width 32 height 25
click at [576, 507] on div "Booking Link - [URL][DOMAIN_NAME] 1. Check [DOMAIN_NAME][URL] for posts. Don't …" at bounding box center [806, 370] width 641 height 291
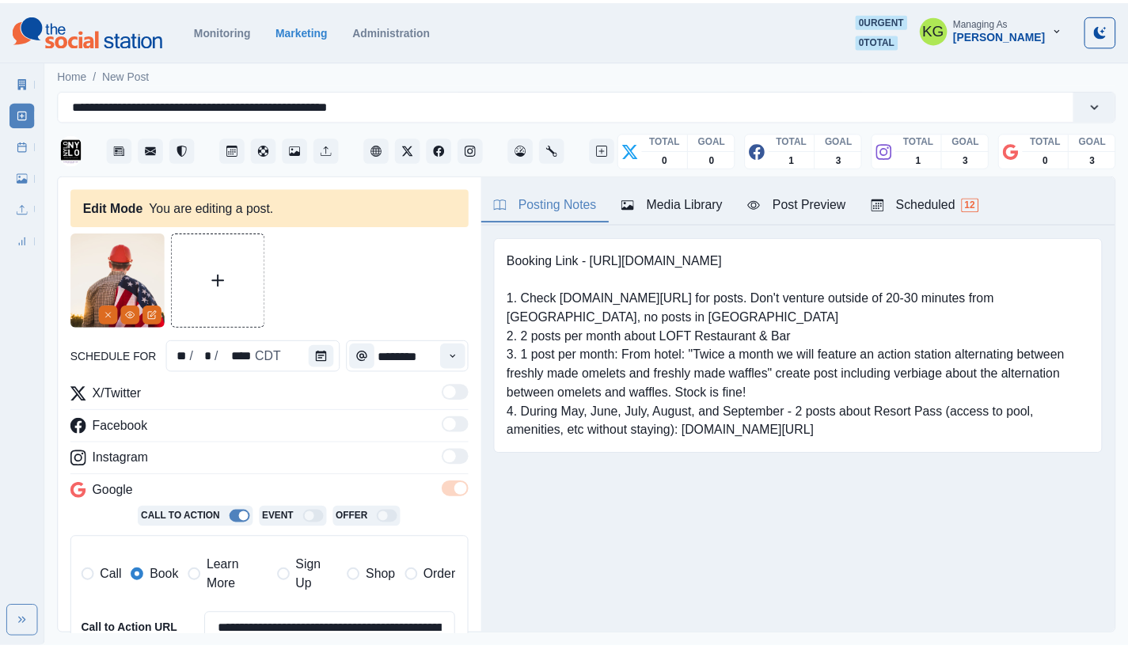
scroll to position [321, 0]
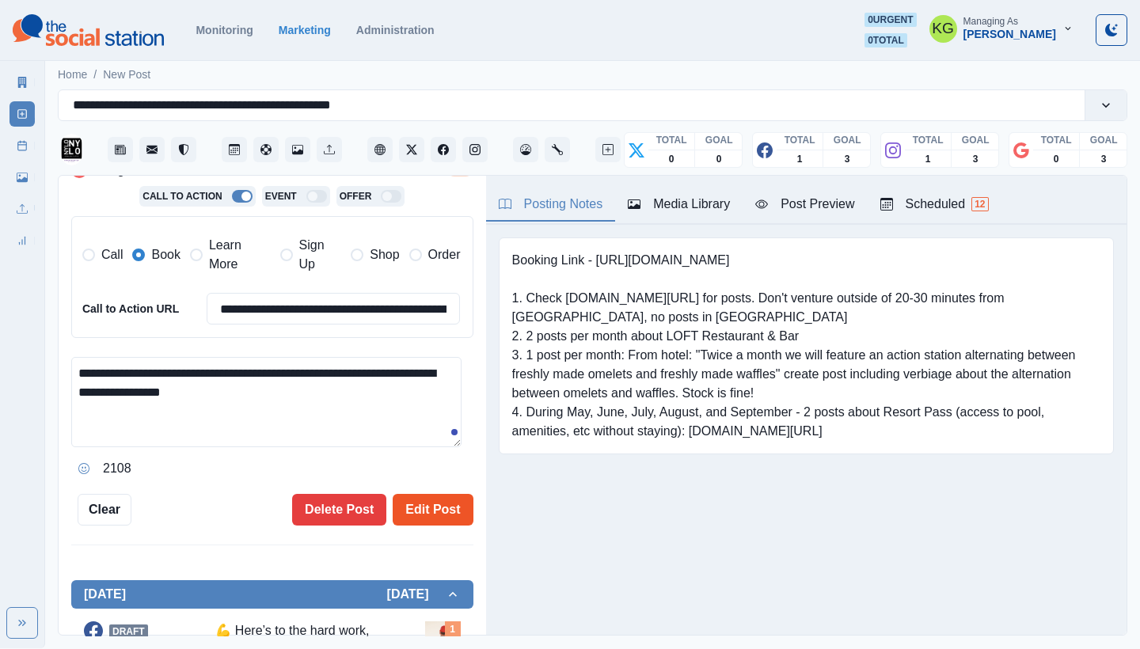
click at [443, 506] on button "Edit Post" at bounding box center [433, 510] width 80 height 32
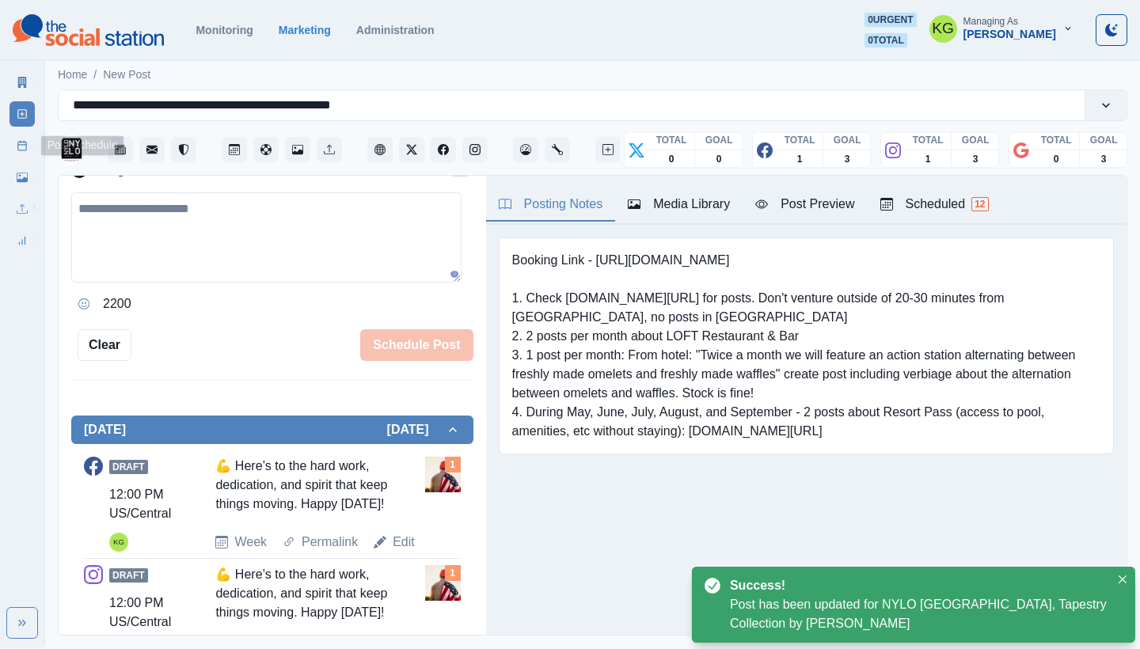
click at [16, 135] on link "Post Schedule" at bounding box center [22, 145] width 25 height 25
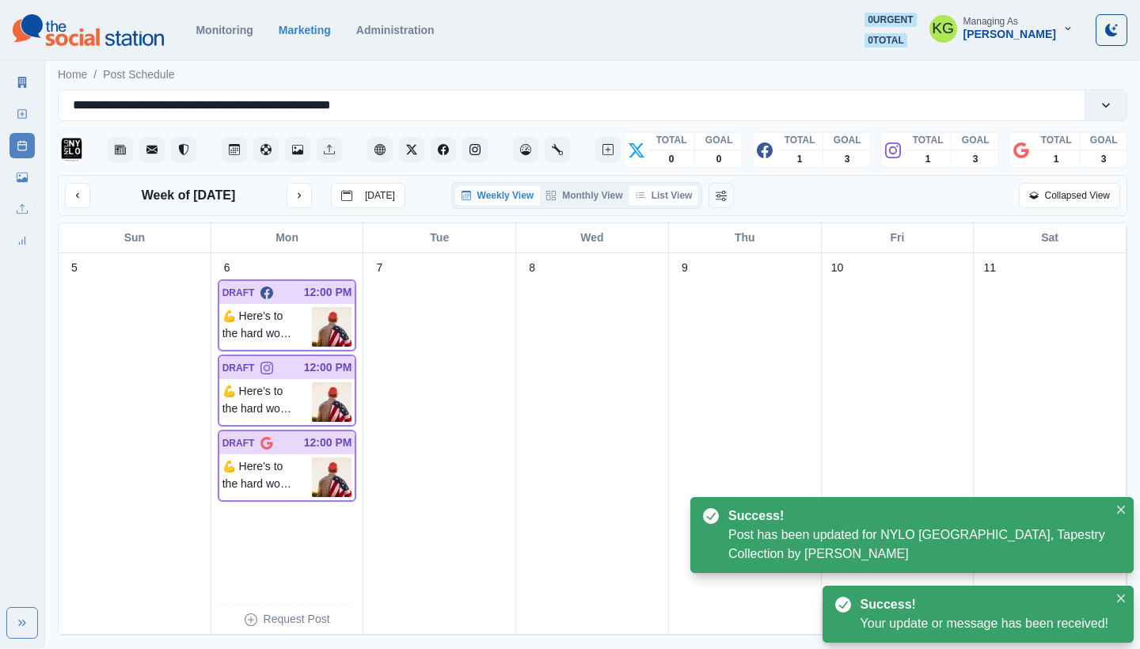
click at [657, 192] on button "List View" at bounding box center [664, 195] width 70 height 19
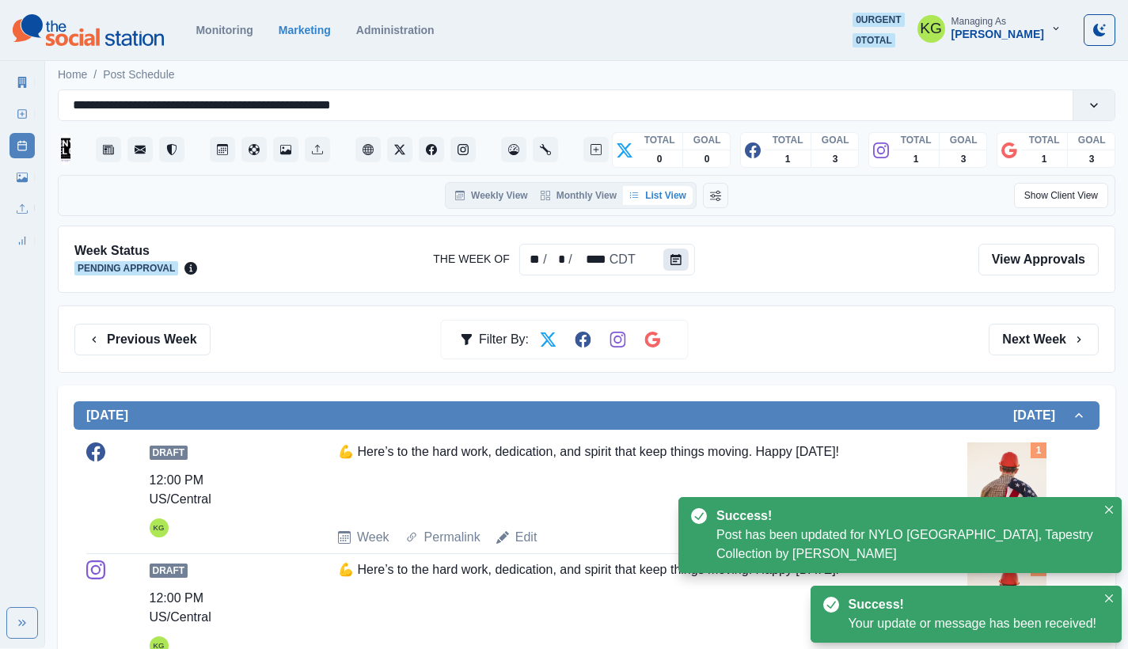
click at [667, 262] on button "Calendar" at bounding box center [675, 260] width 25 height 22
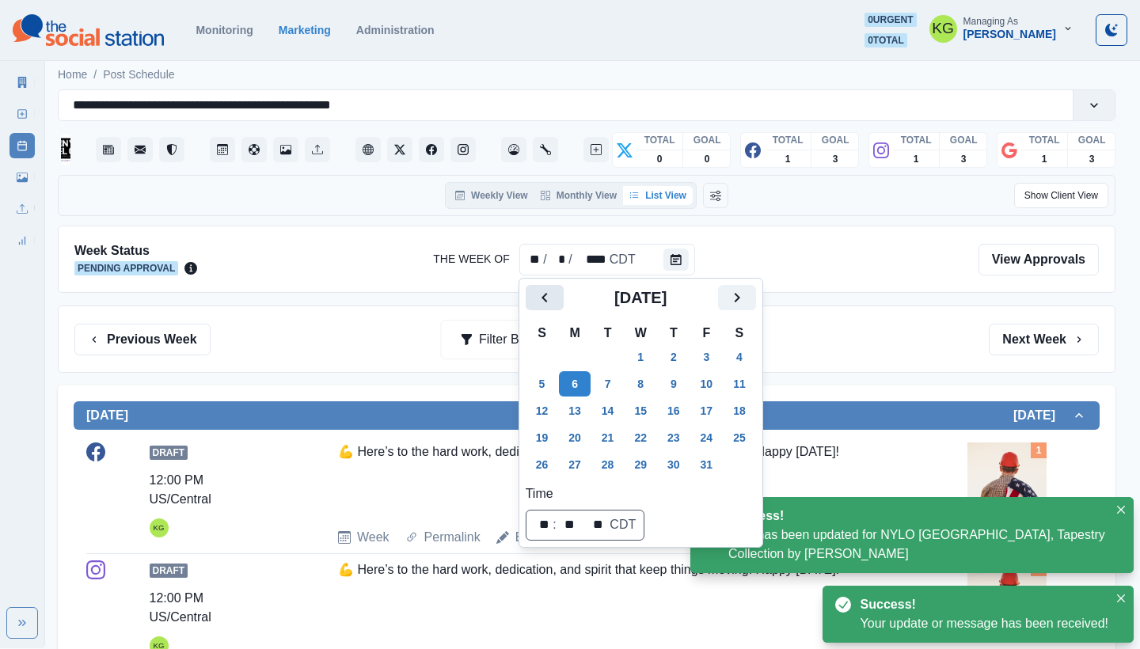
click at [539, 298] on icon "Previous" at bounding box center [544, 297] width 19 height 19
click at [572, 350] on button "1" at bounding box center [575, 356] width 32 height 25
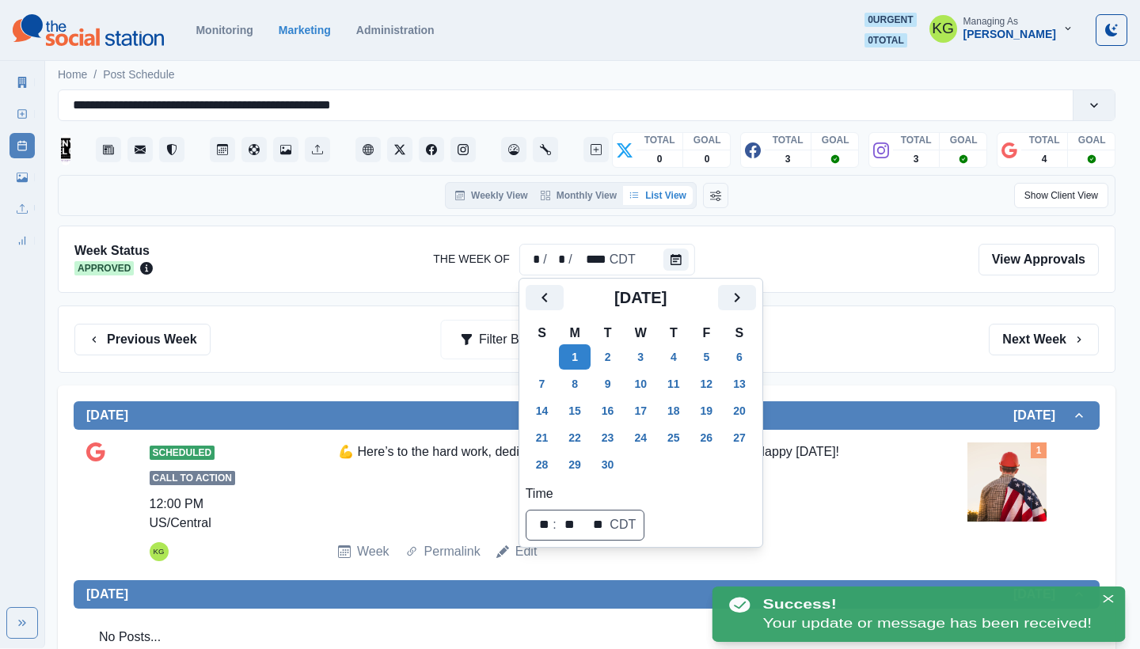
click at [864, 319] on div "Previous Week Filter By: Next Week" at bounding box center [587, 339] width 1058 height 67
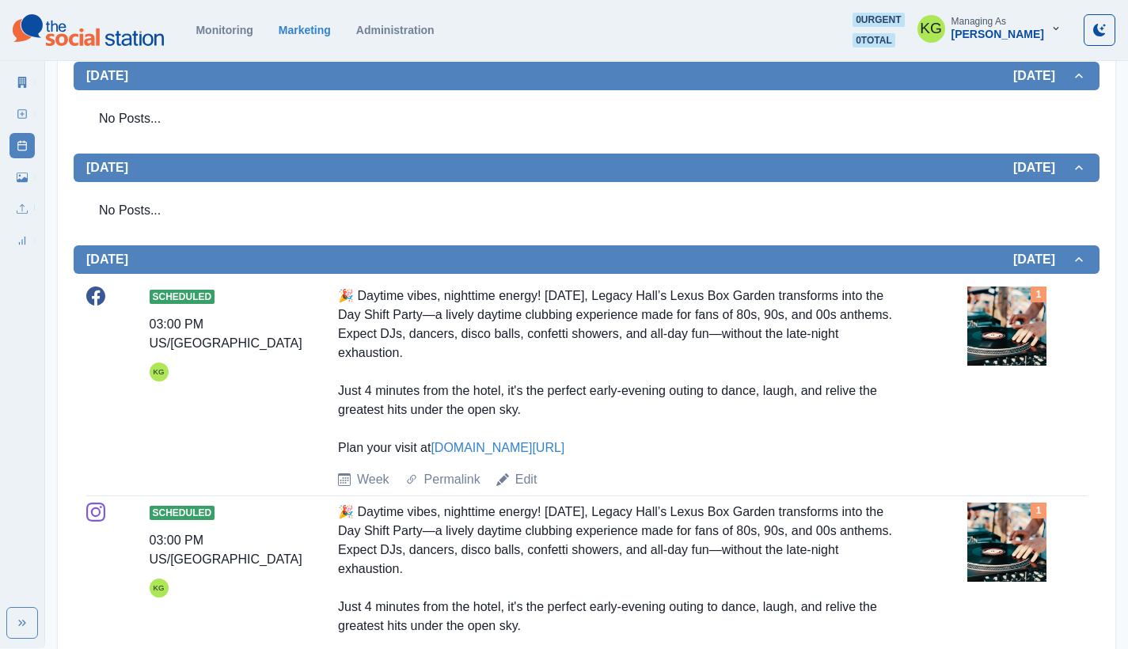
scroll to position [462, 0]
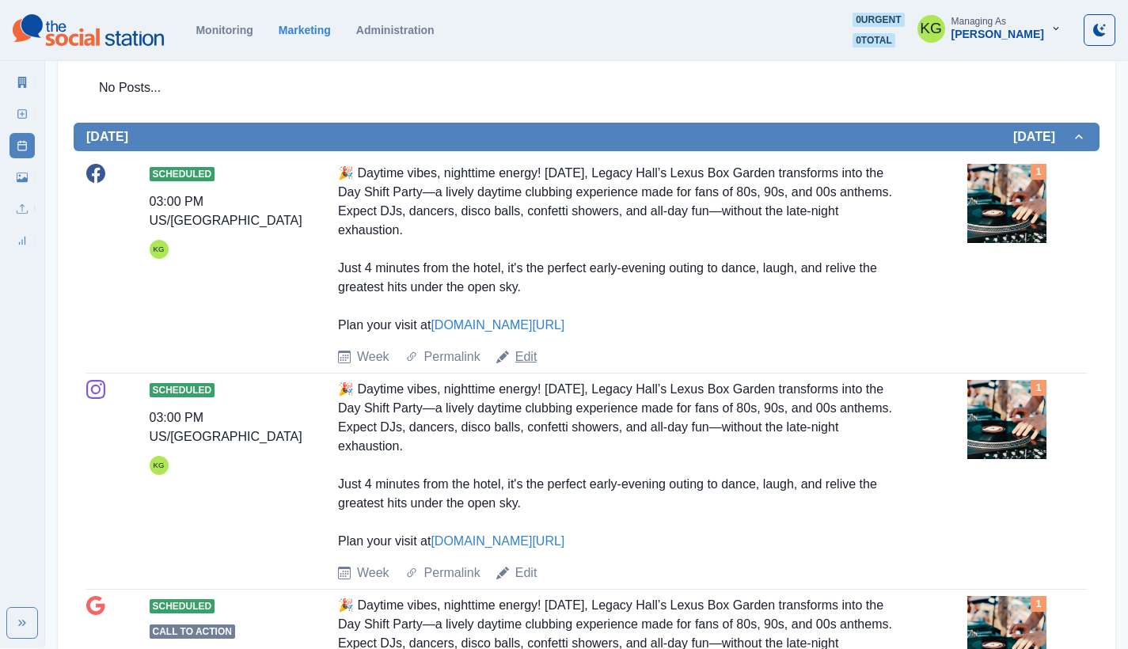
click at [533, 359] on link "Edit" at bounding box center [526, 357] width 22 height 19
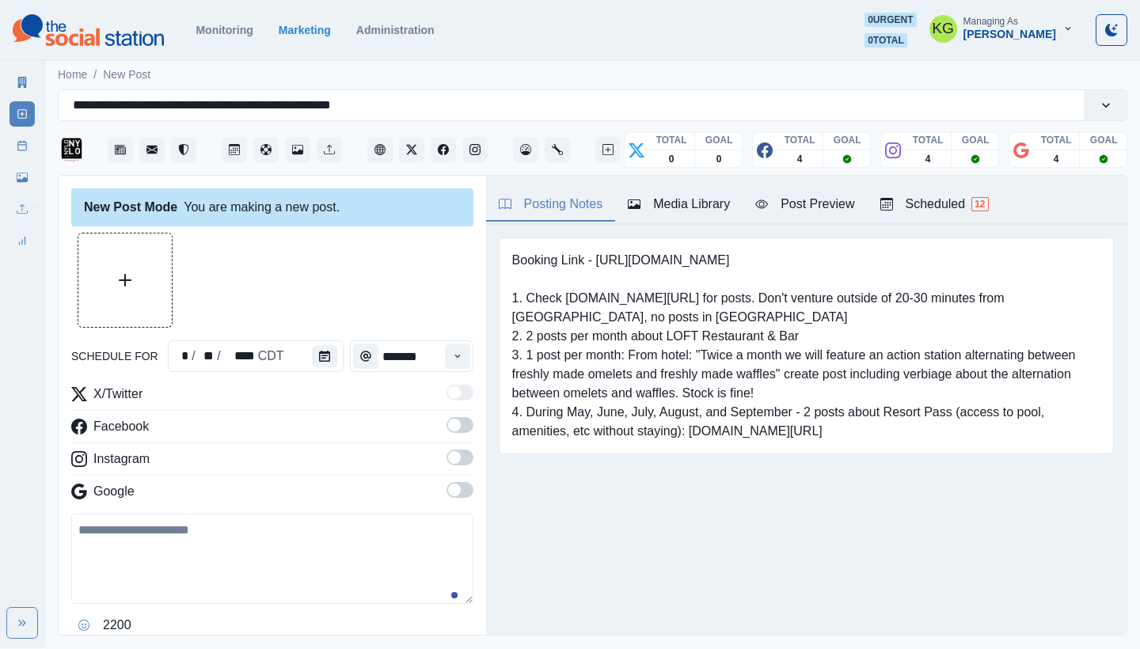
type input "*******"
type textarea "**********"
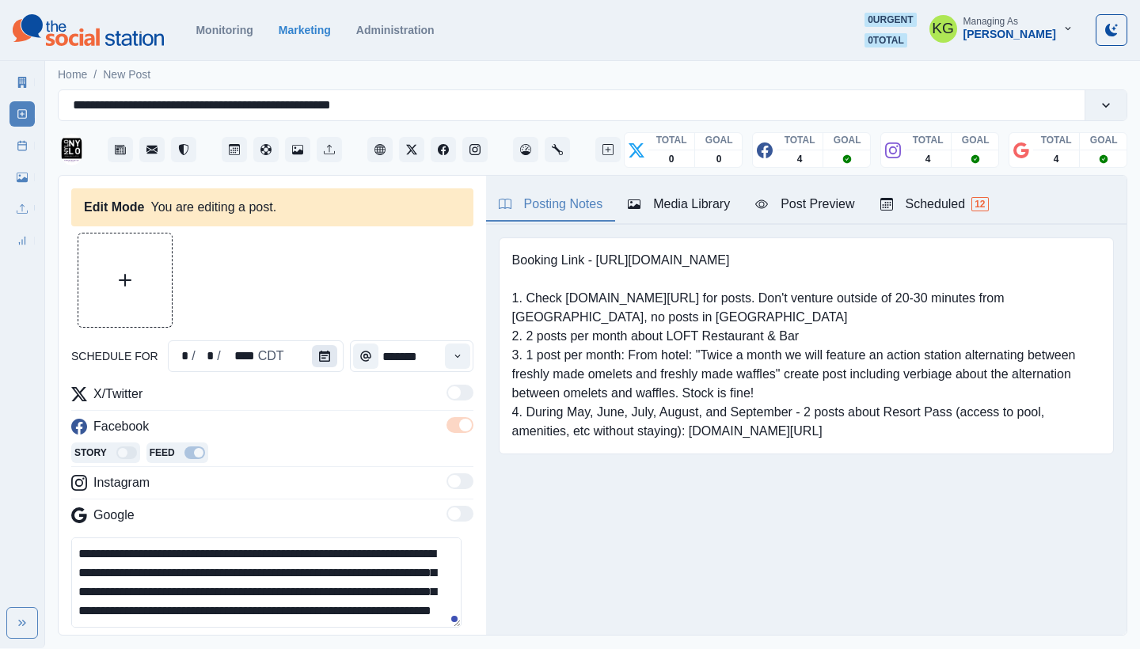
click at [319, 359] on icon "Calendar" at bounding box center [324, 356] width 11 height 11
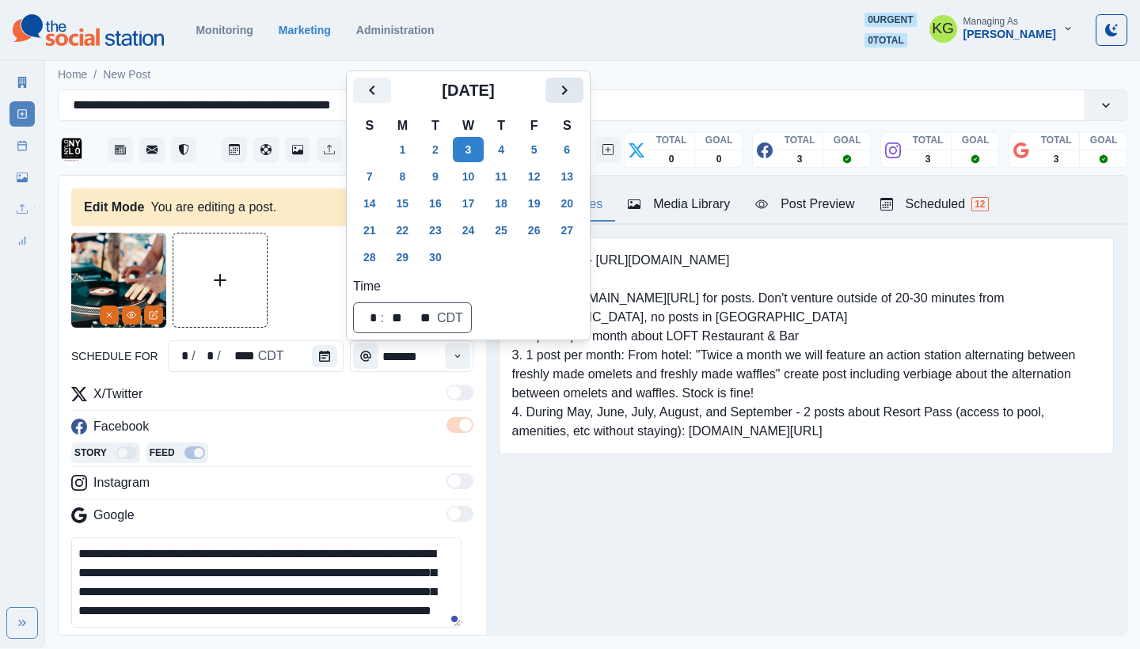
click at [584, 93] on button "Next" at bounding box center [565, 90] width 38 height 25
click at [474, 177] on button "8" at bounding box center [469, 176] width 32 height 25
click at [445, 185] on button "7" at bounding box center [436, 176] width 32 height 25
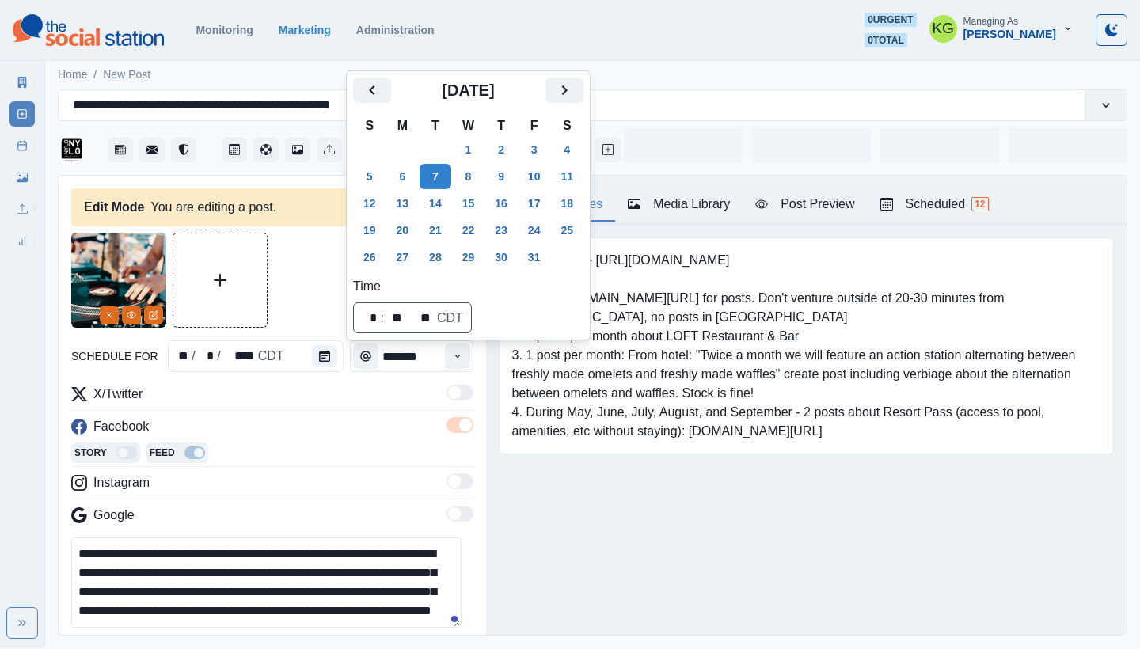
click at [577, 542] on div "Posting Notes Media Library Post Preview Scheduled 12 Booking Link - [URL][DOMA…" at bounding box center [806, 405] width 641 height 459
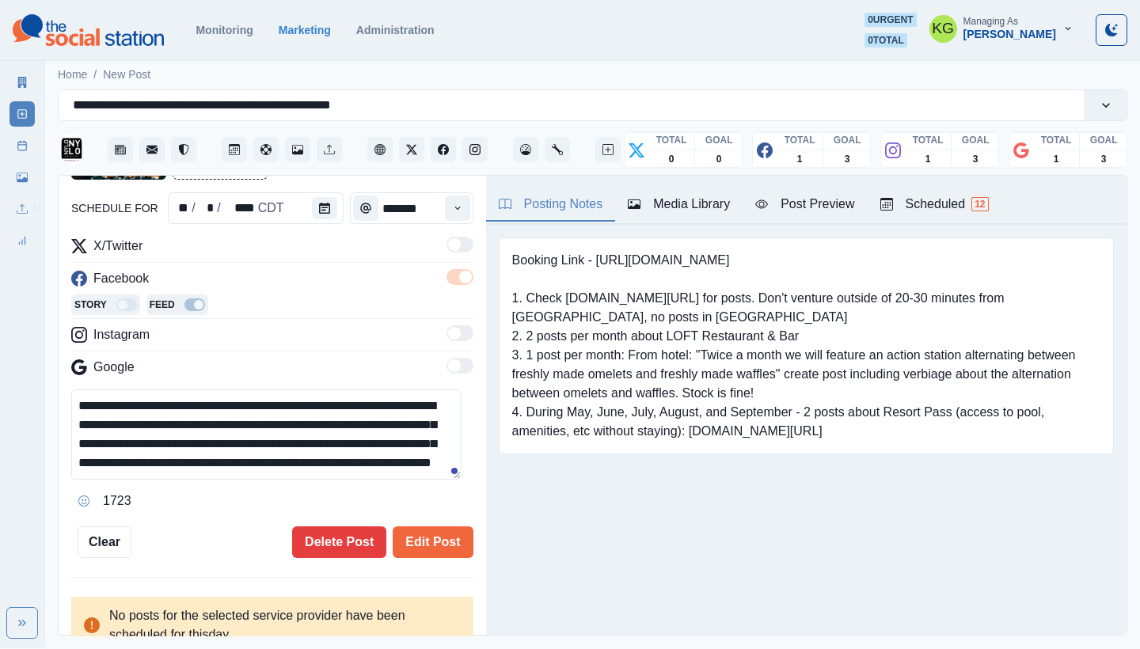
scroll to position [133, 0]
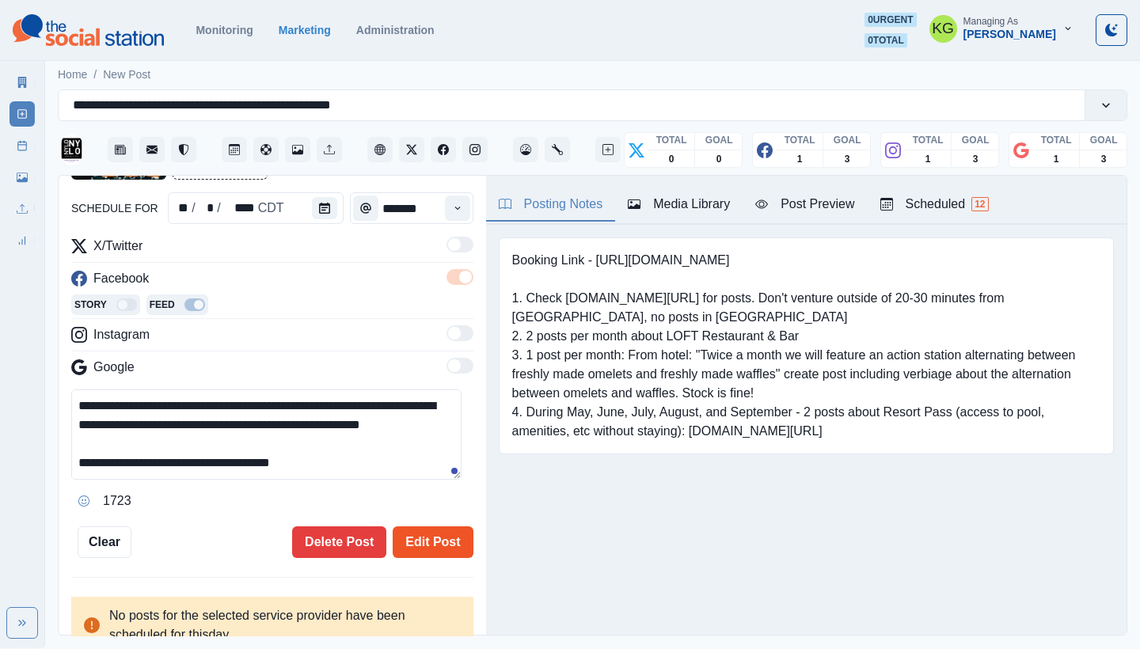
click at [402, 533] on button "Edit Post" at bounding box center [433, 543] width 80 height 32
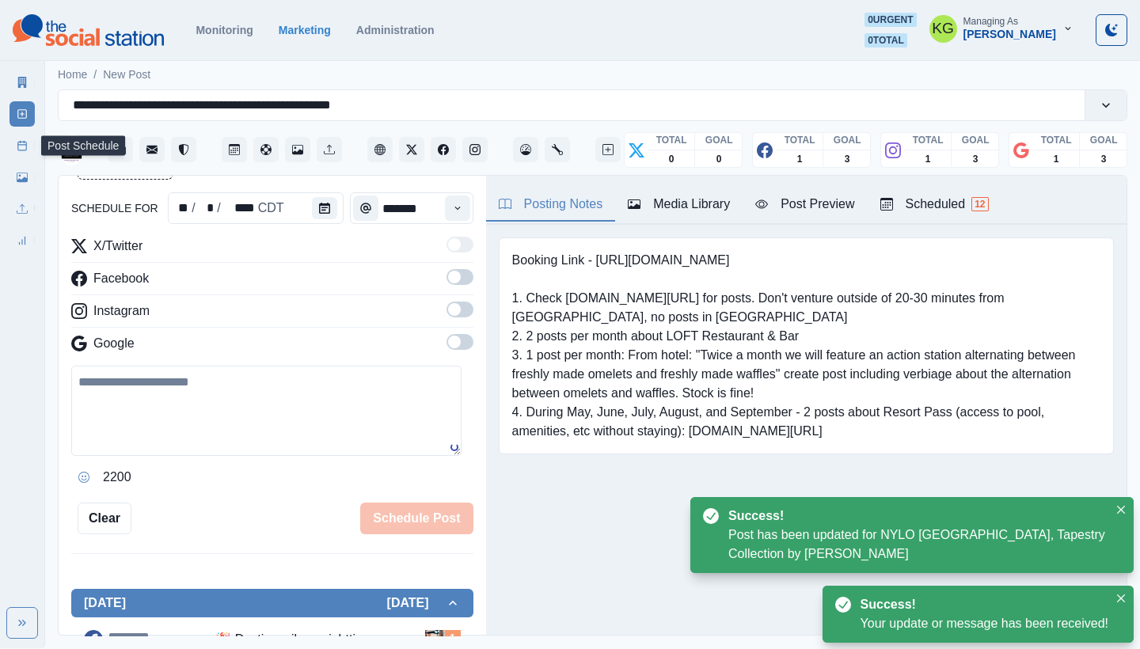
click at [14, 141] on link "Post Schedule" at bounding box center [22, 145] width 25 height 25
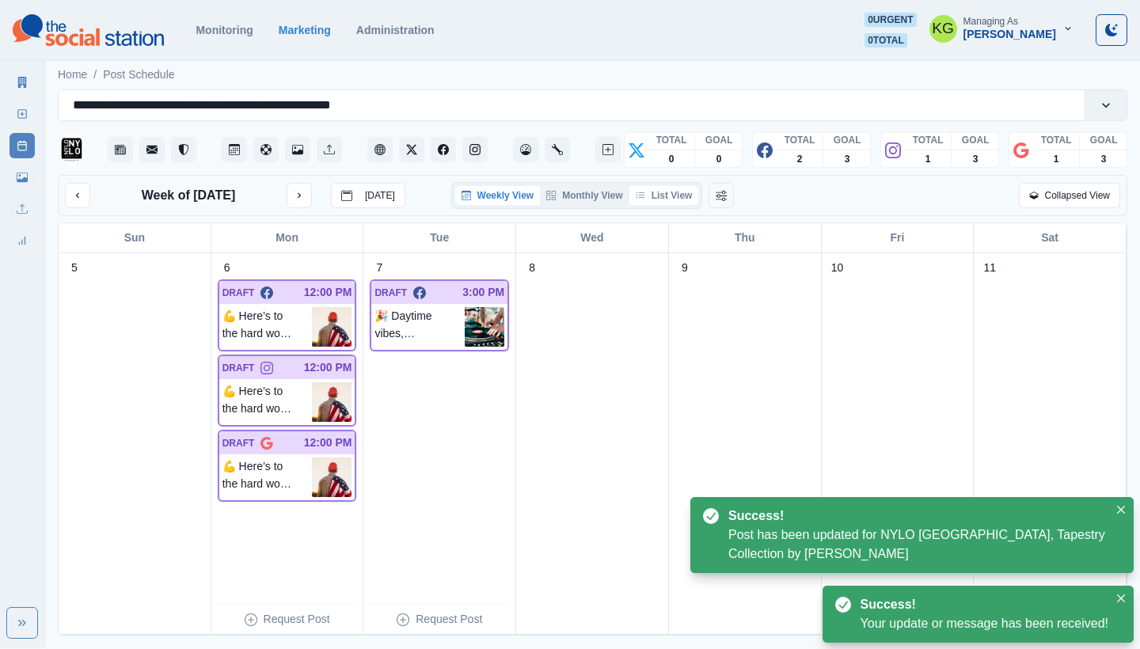
drag, startPoint x: 680, startPoint y: 193, endPoint x: 650, endPoint y: 192, distance: 30.1
click at [679, 193] on button "List View" at bounding box center [664, 195] width 70 height 19
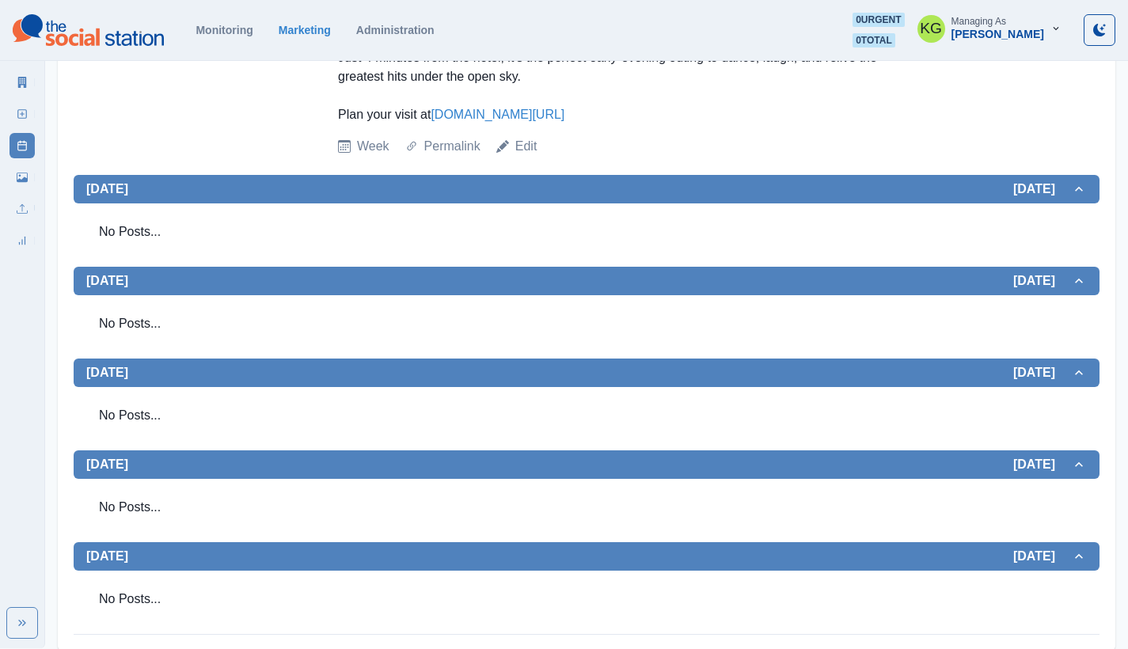
scroll to position [124, 0]
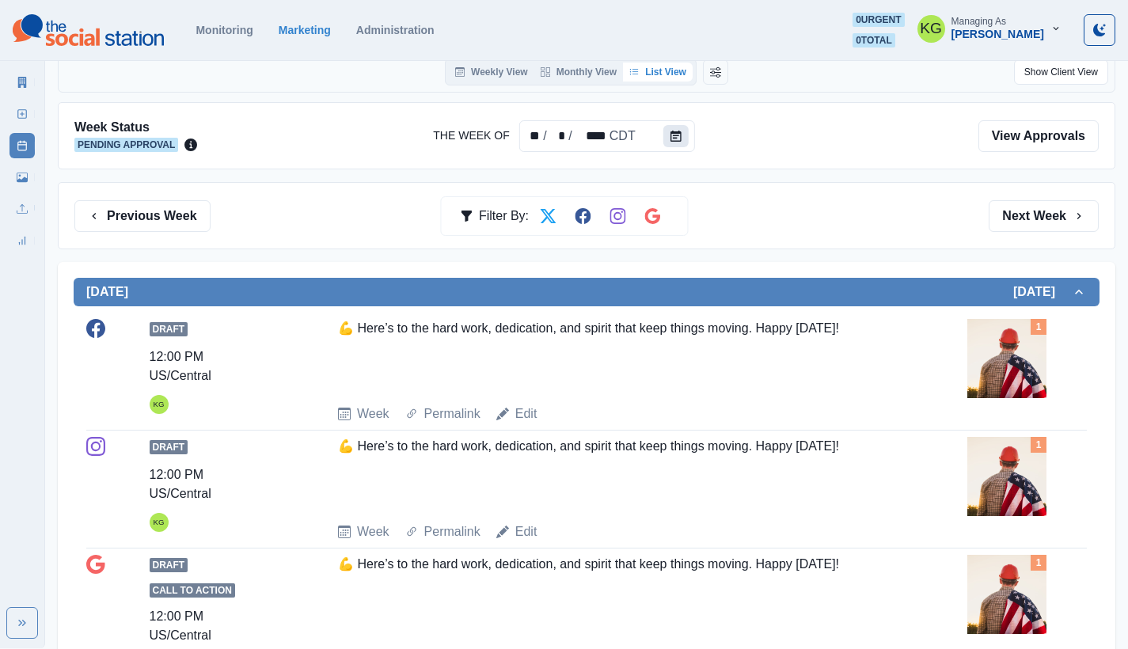
click at [675, 131] on icon "Calendar" at bounding box center [676, 136] width 11 height 11
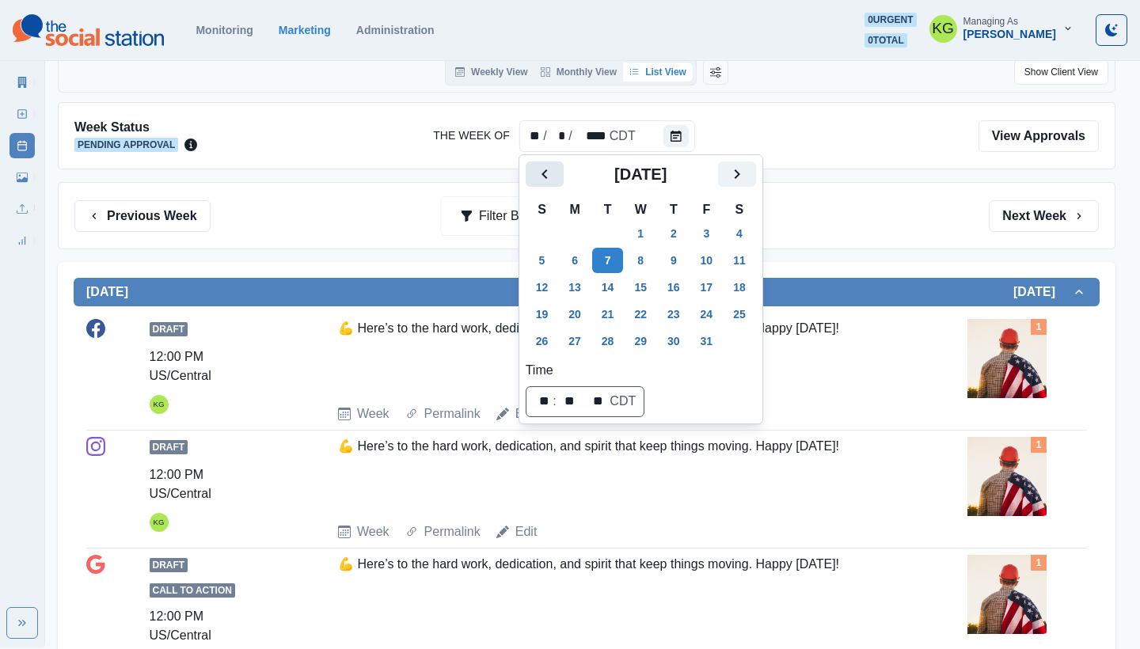
click at [537, 178] on icon "Previous" at bounding box center [544, 174] width 19 height 19
click at [584, 239] on button "1" at bounding box center [575, 233] width 32 height 25
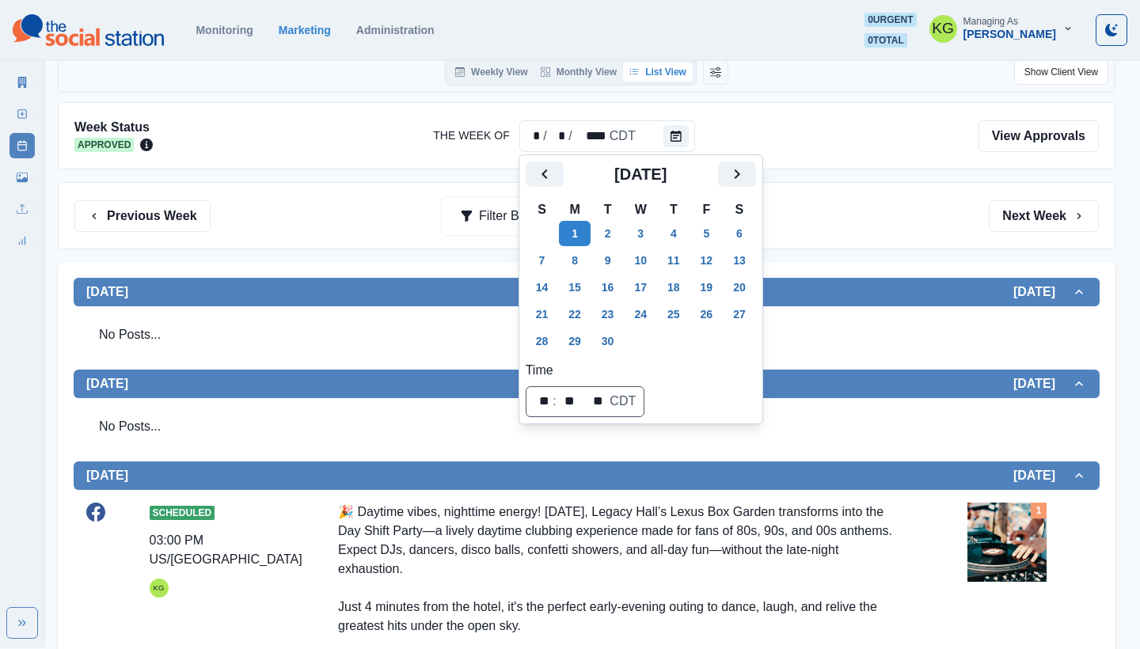
click at [850, 243] on div "Previous Week Filter By: Next Week" at bounding box center [587, 215] width 1058 height 67
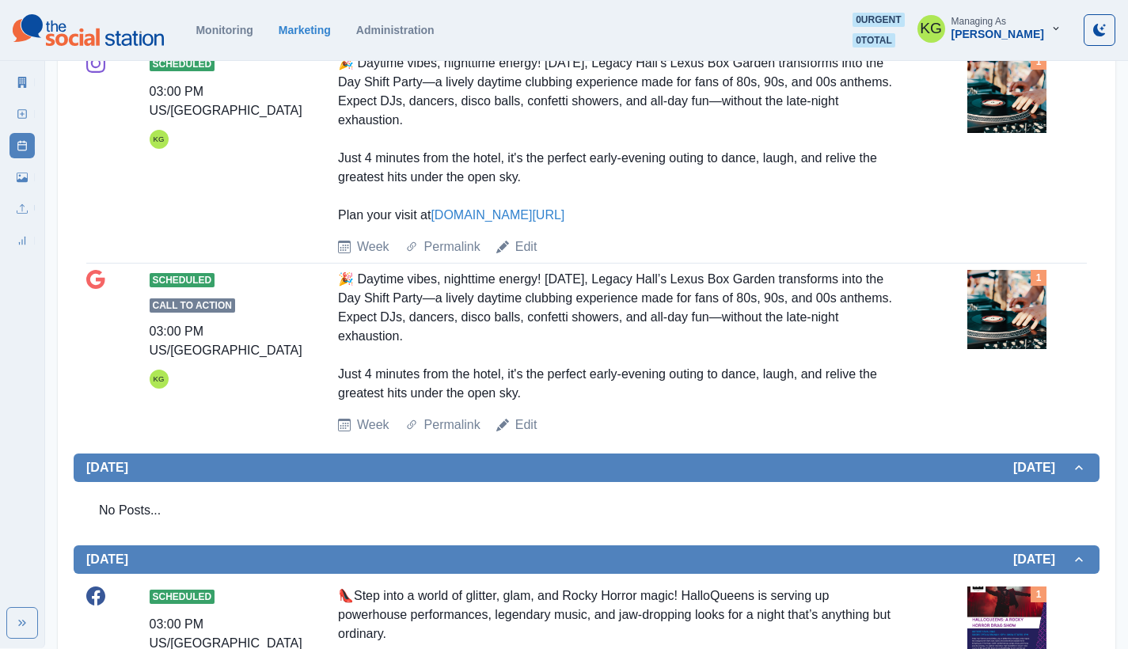
scroll to position [540, 0]
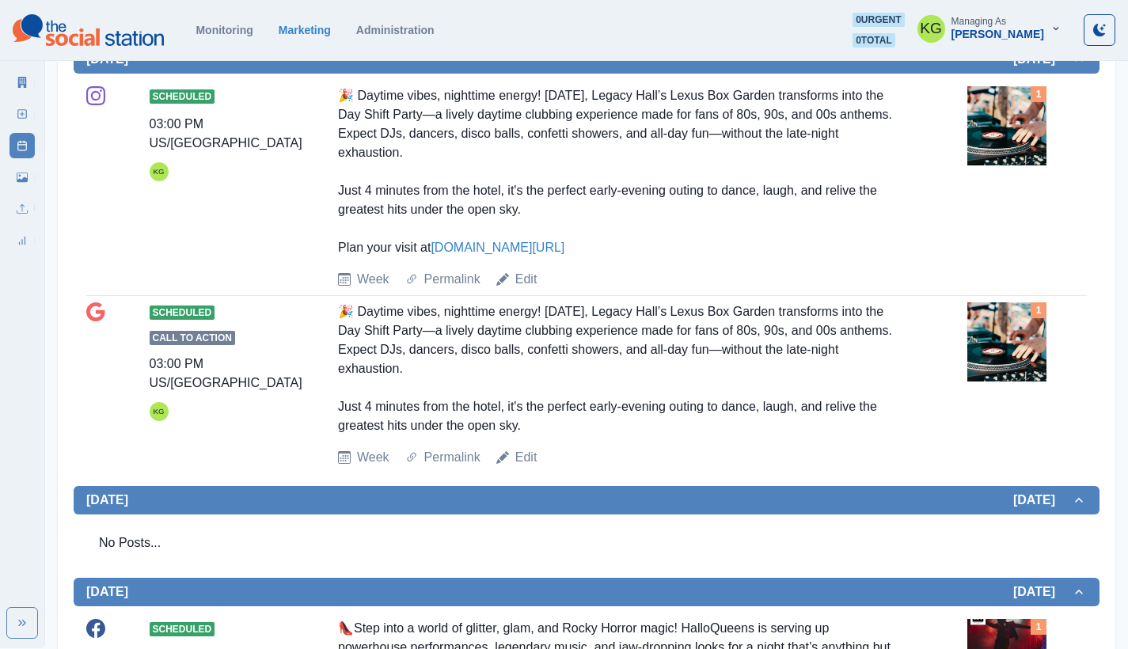
click at [530, 291] on div "Scheduled 03:00 PM US/Central KG 🎉 Daytime vibes, nighttime energy! [DATE], Leg…" at bounding box center [586, 188] width 1001 height 216
click at [527, 283] on link "Edit" at bounding box center [526, 279] width 22 height 19
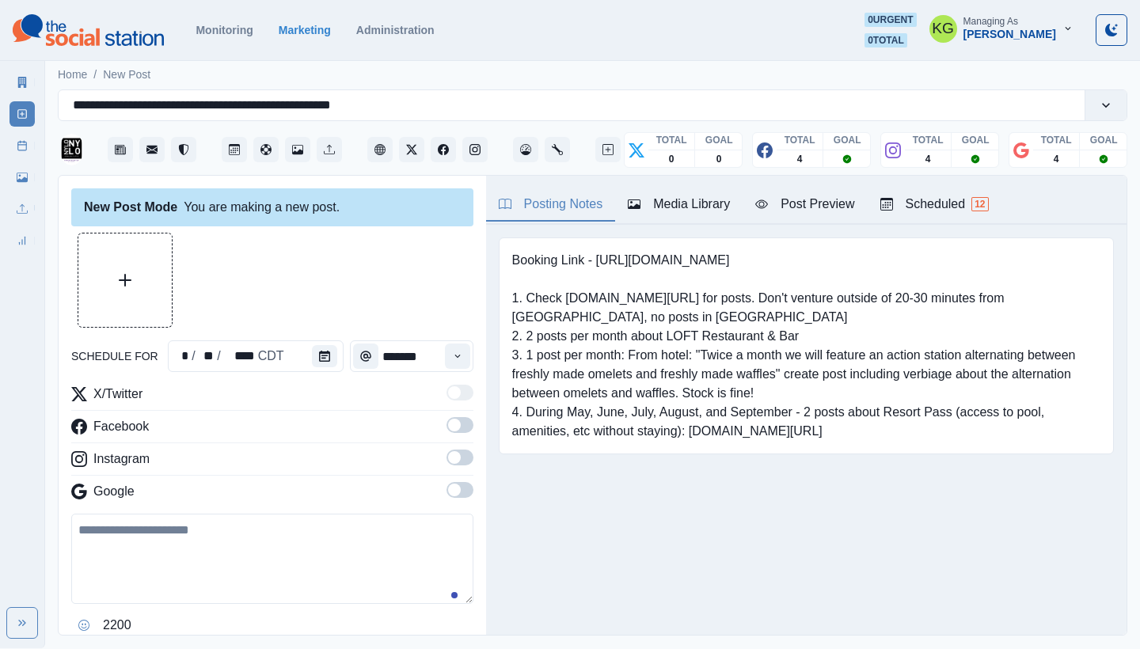
type input "*******"
type textarea "**********"
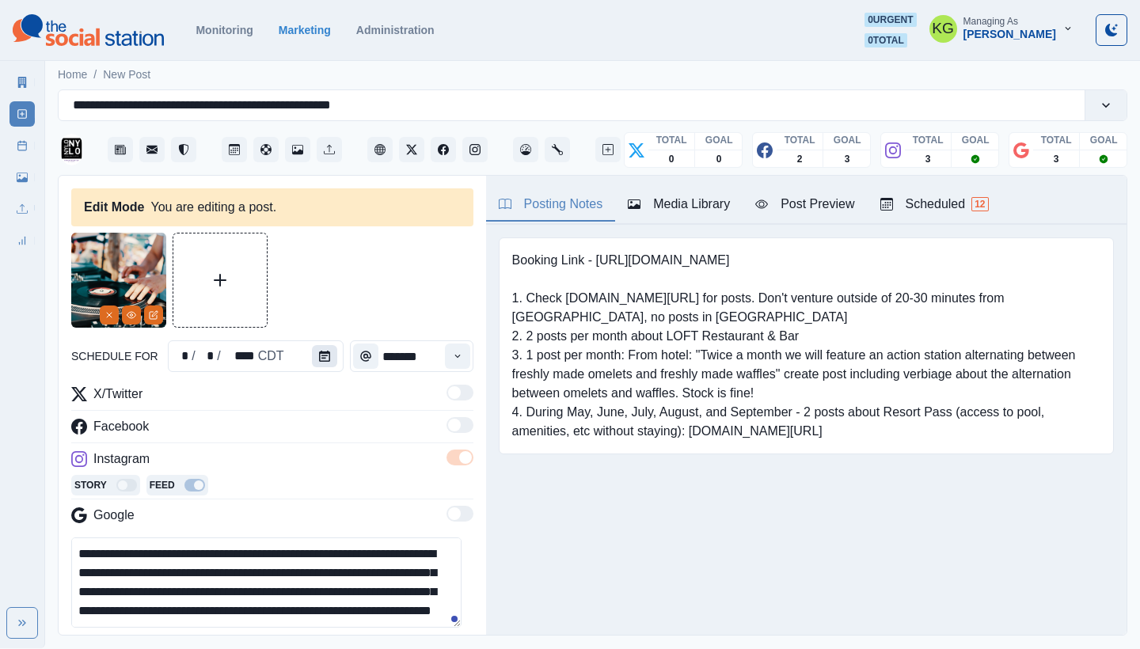
click at [319, 357] on icon "Calendar" at bounding box center [324, 356] width 11 height 11
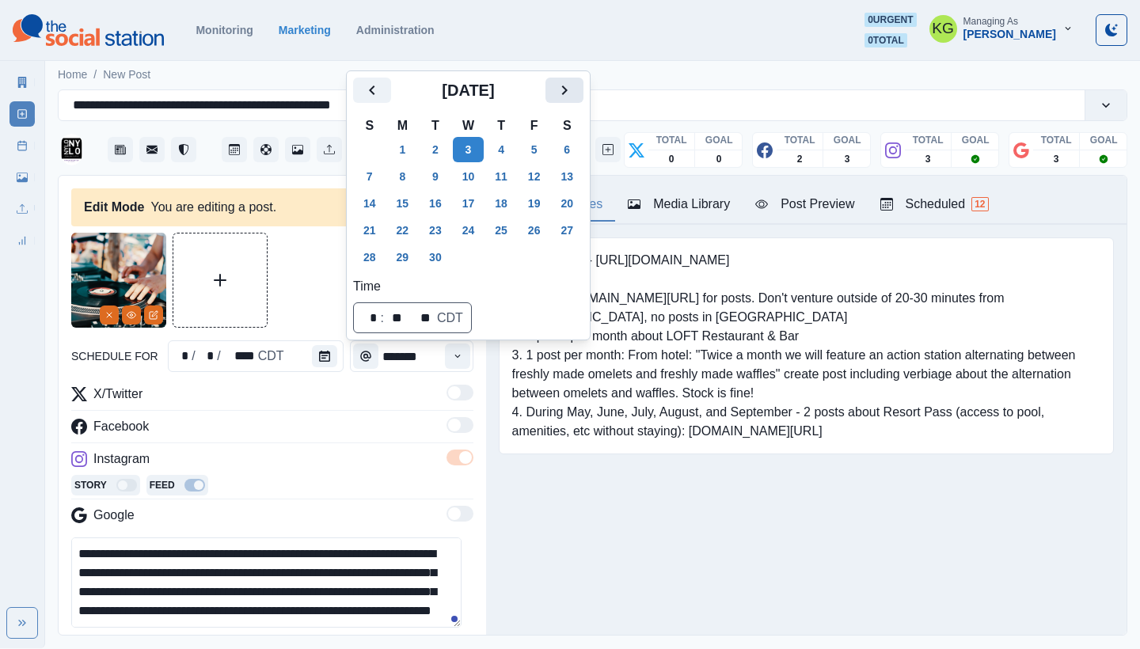
click at [574, 92] on icon "Next" at bounding box center [564, 90] width 19 height 19
click at [439, 177] on button "7" at bounding box center [436, 176] width 32 height 25
click at [559, 395] on pre "Booking Link - [URL][DOMAIN_NAME] 1. Check [DOMAIN_NAME][URL] for posts. Don't …" at bounding box center [806, 346] width 588 height 190
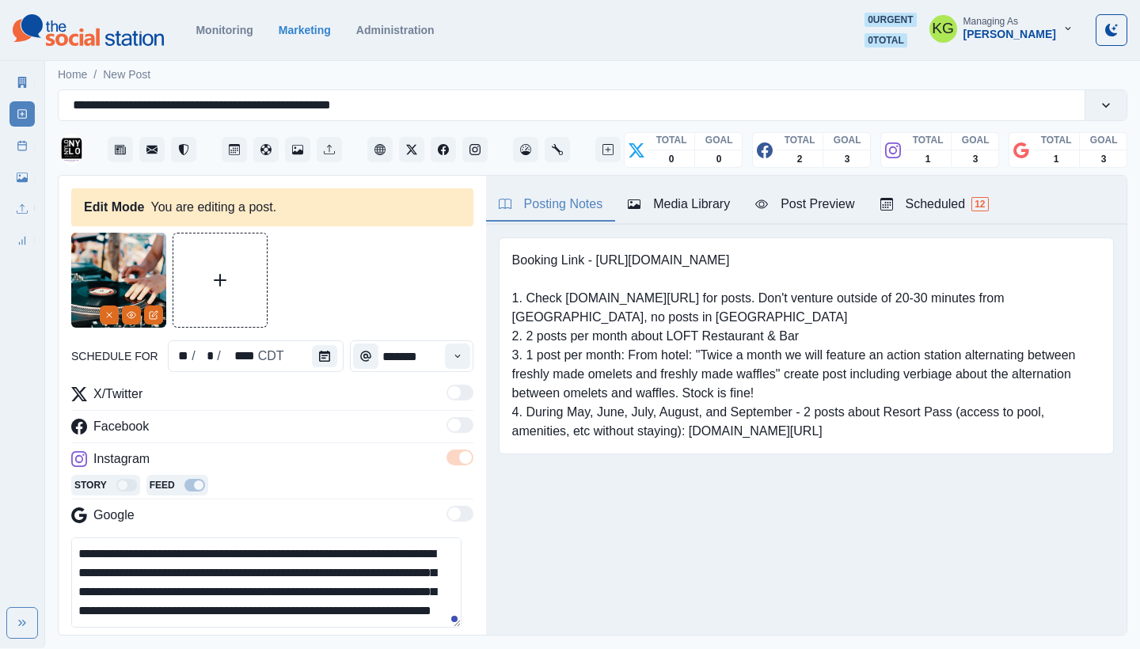
scroll to position [148, 0]
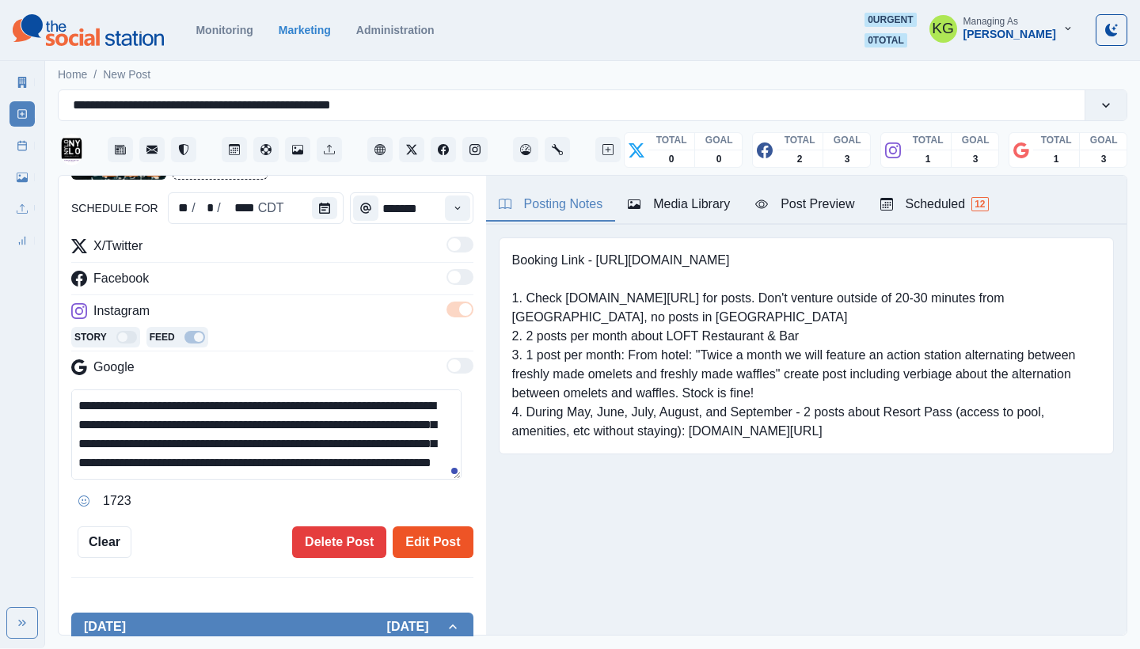
click at [429, 543] on button "Edit Post" at bounding box center [433, 543] width 80 height 32
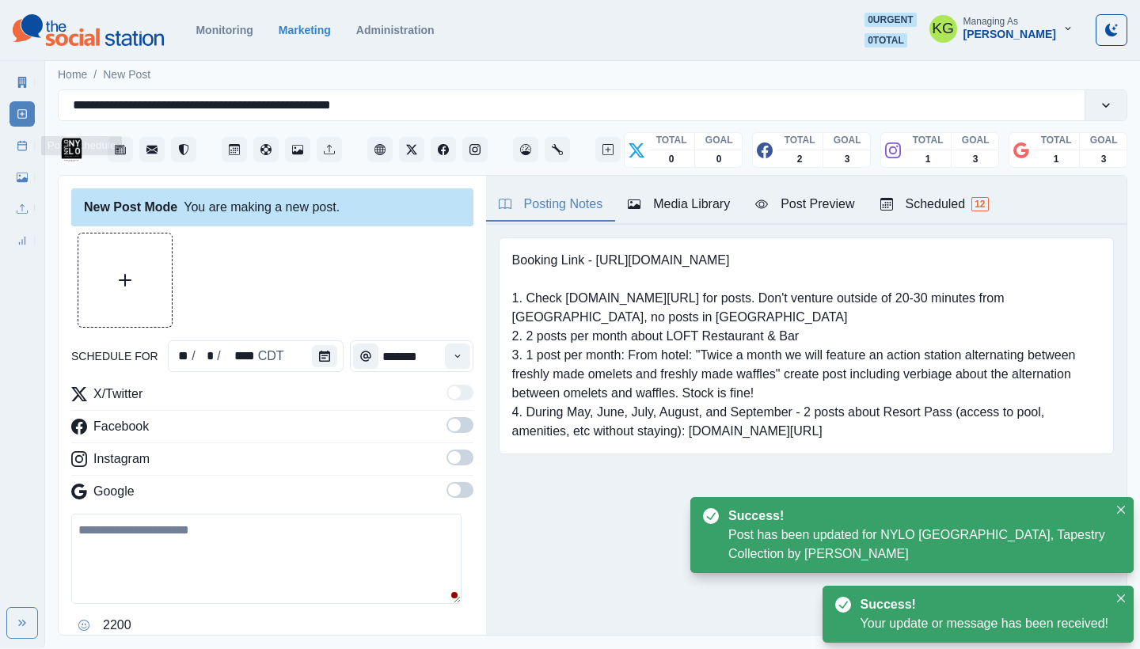
click at [21, 138] on link "Post Schedule" at bounding box center [22, 145] width 25 height 25
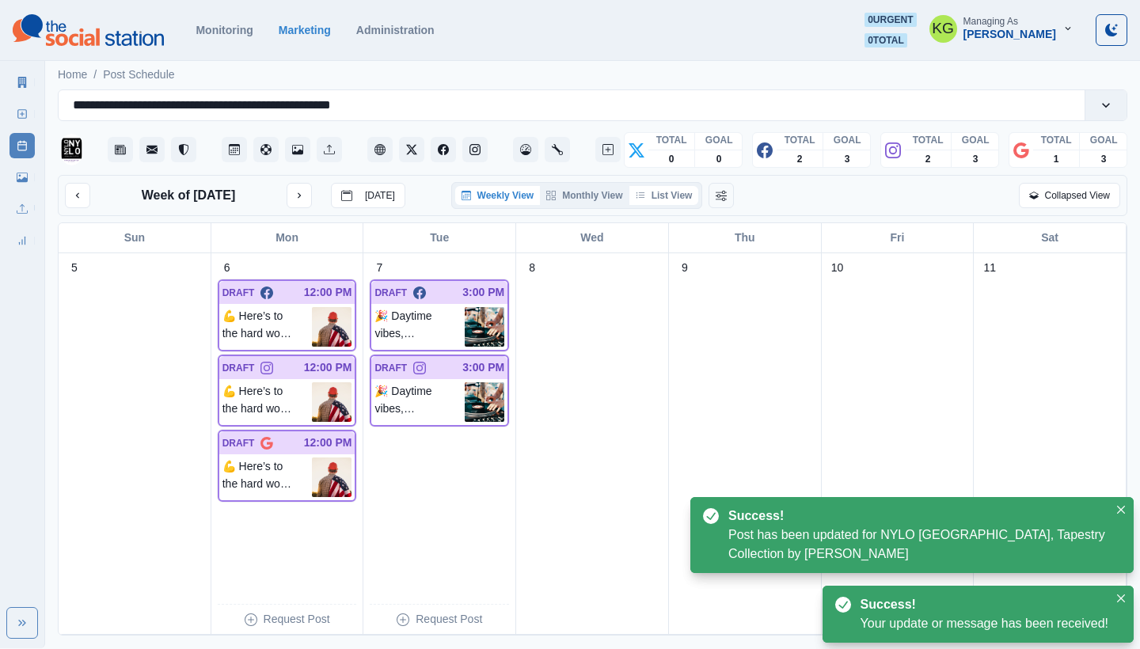
click at [659, 194] on button "List View" at bounding box center [664, 195] width 70 height 19
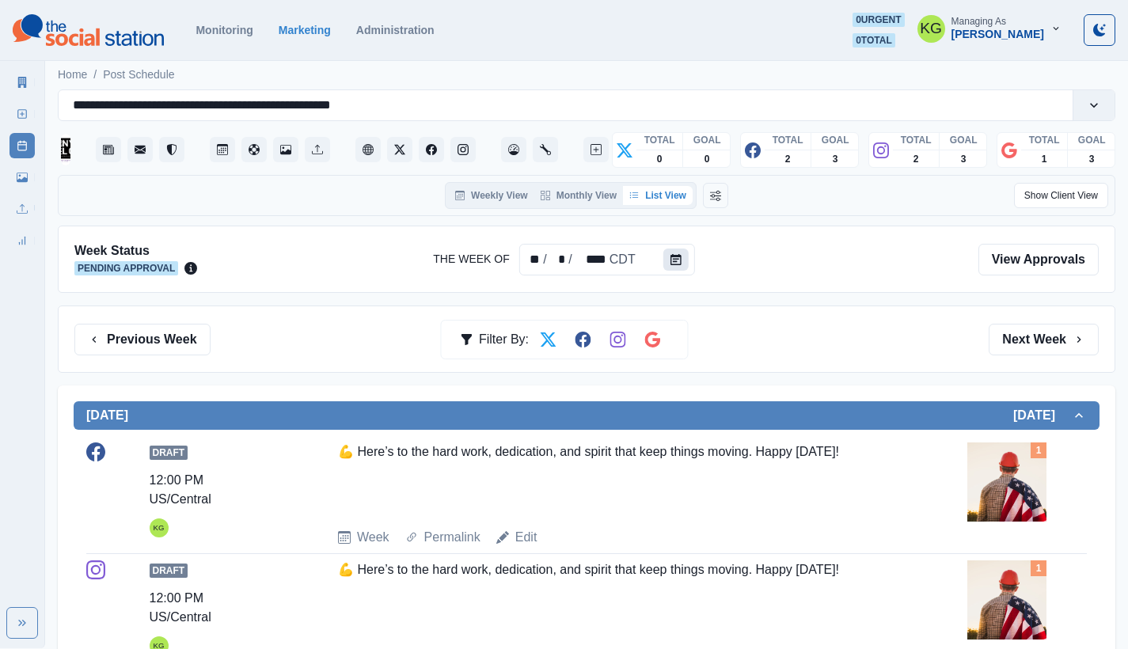
click at [682, 265] on button "Calendar" at bounding box center [675, 260] width 25 height 22
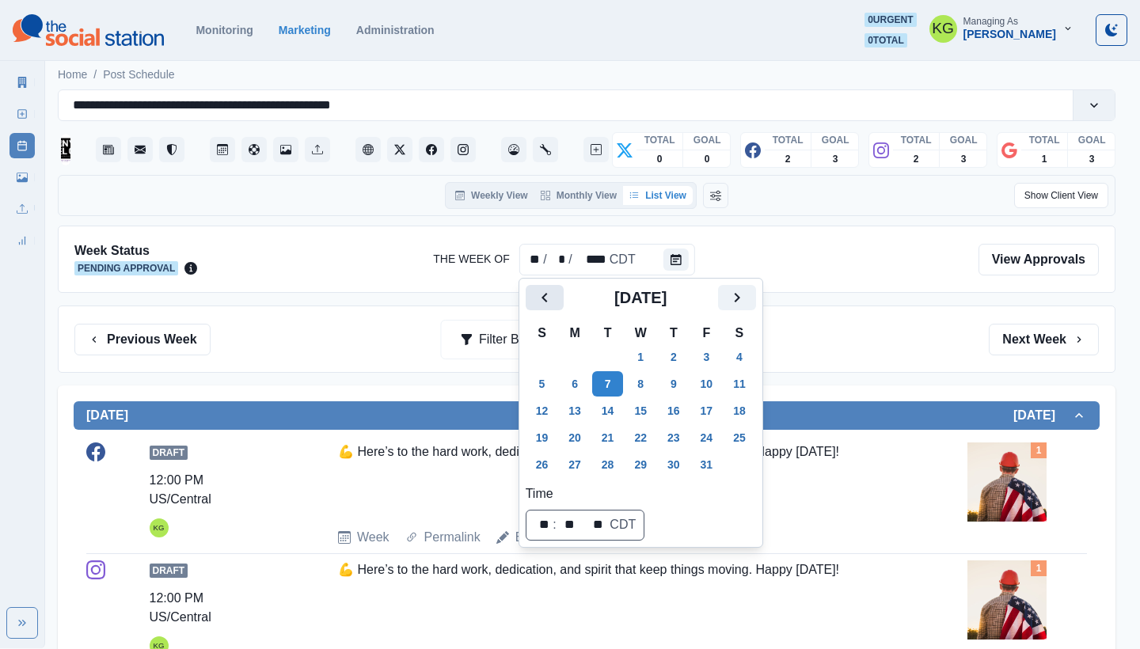
click at [528, 294] on button "Previous" at bounding box center [545, 297] width 38 height 25
click at [575, 362] on button "1" at bounding box center [575, 356] width 32 height 25
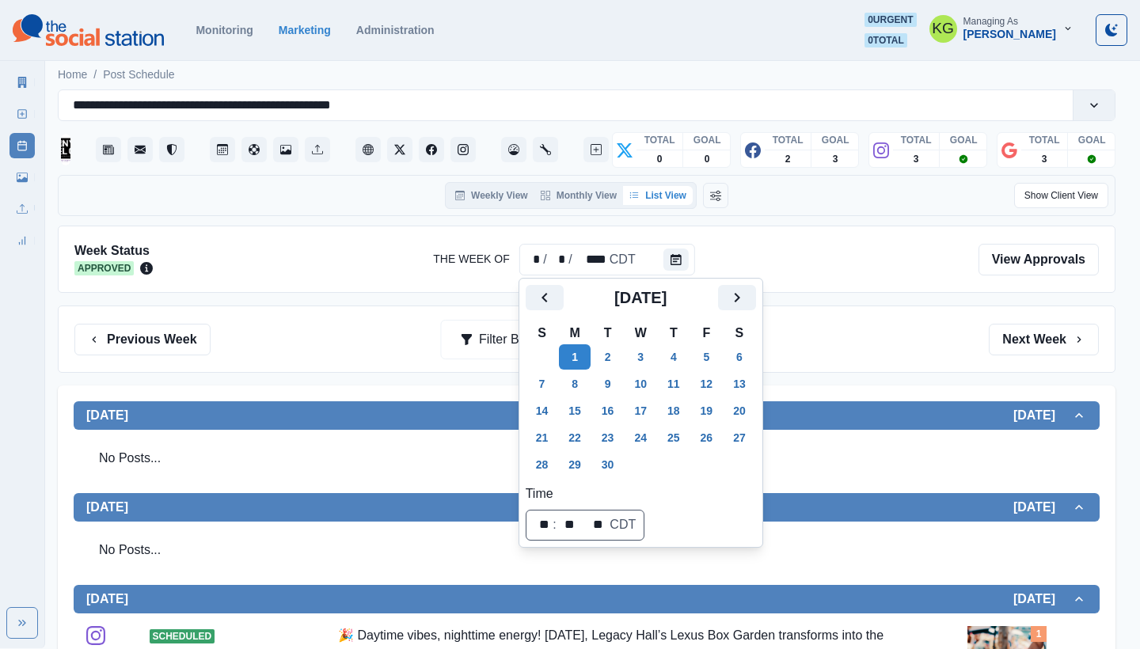
click at [871, 316] on div "Previous Week Filter By: Next Week" at bounding box center [587, 339] width 1058 height 67
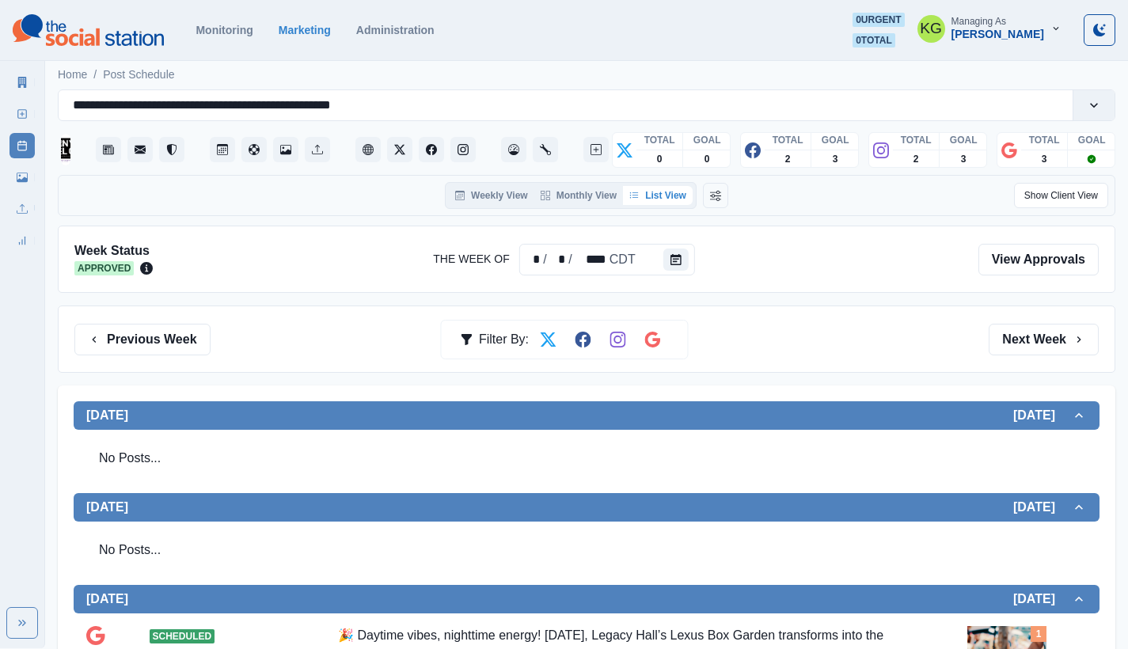
scroll to position [308, 0]
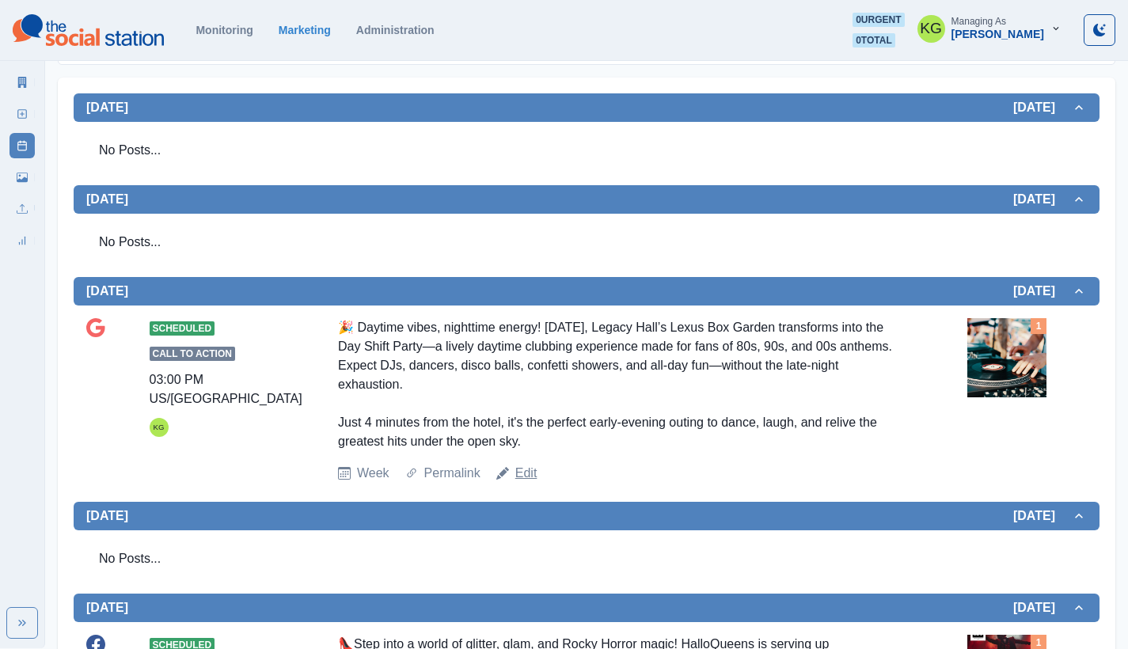
click at [527, 469] on link "Edit" at bounding box center [526, 473] width 22 height 19
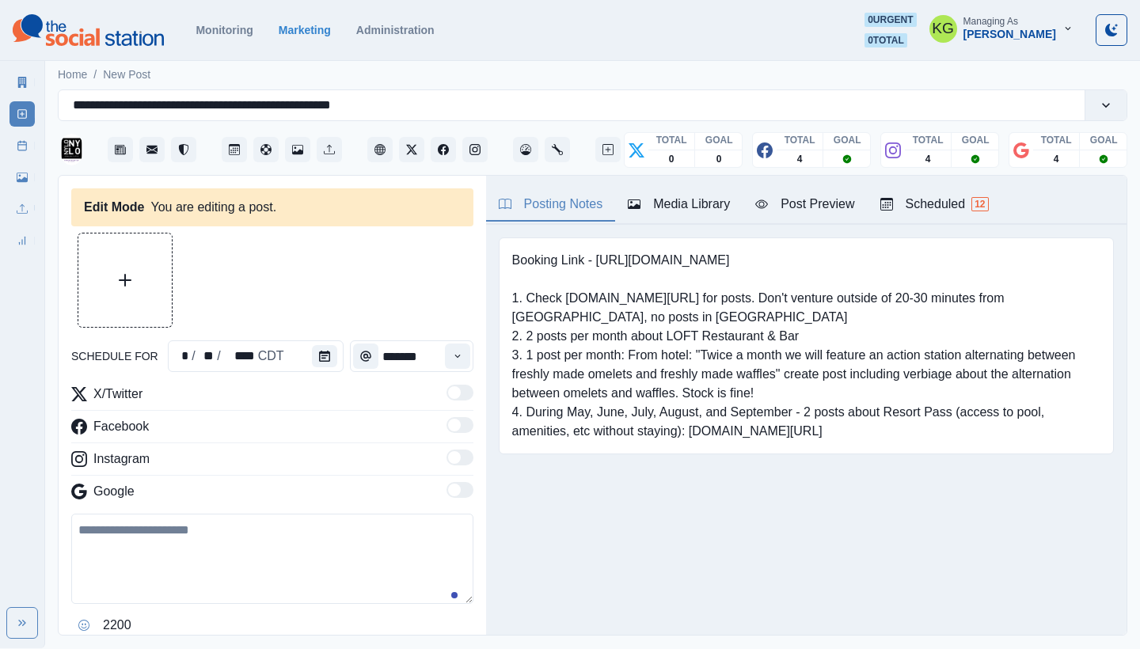
type input "*******"
type textarea "**********"
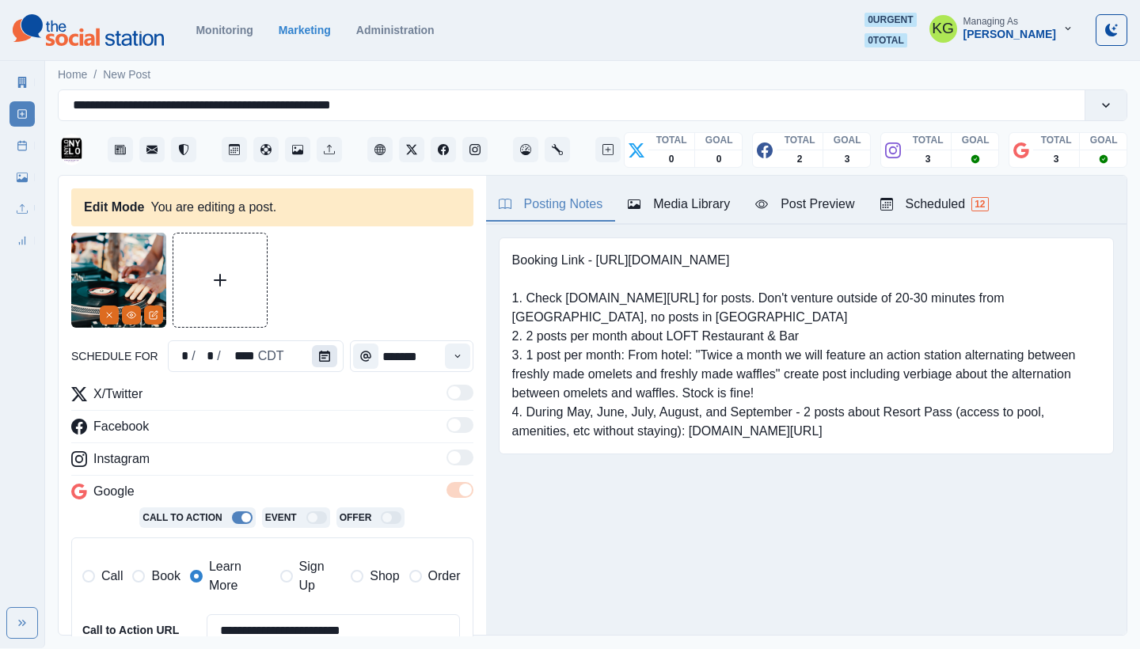
click at [312, 355] on button "Calendar" at bounding box center [324, 356] width 25 height 22
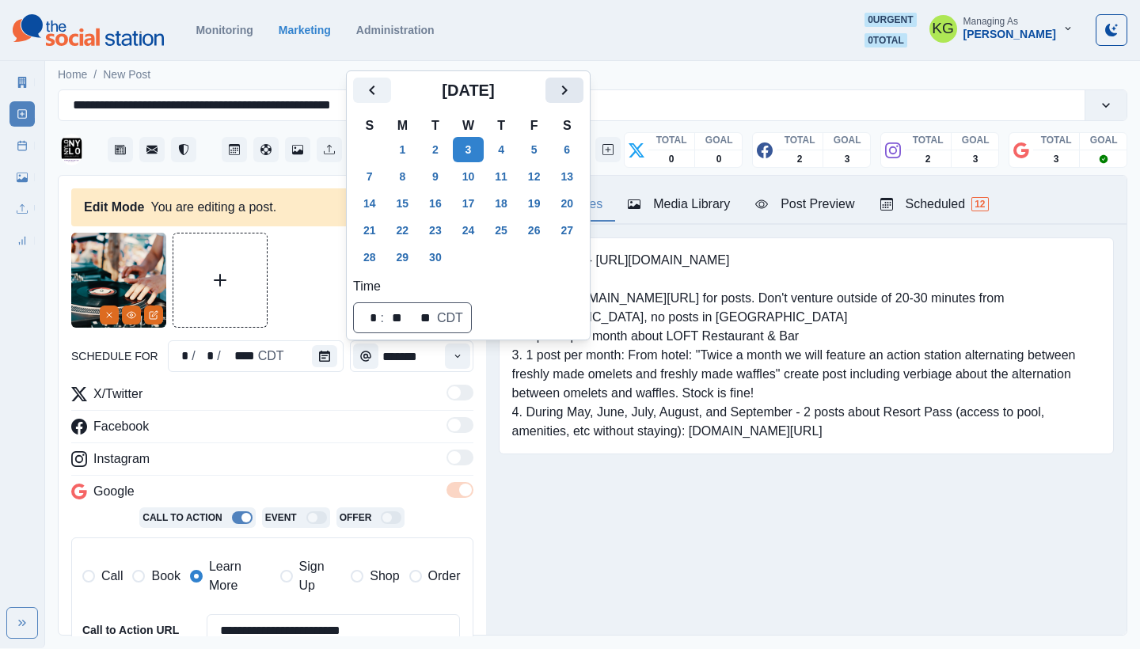
click at [579, 101] on button "Next" at bounding box center [565, 90] width 38 height 25
click at [439, 184] on button "7" at bounding box center [436, 176] width 32 height 25
click at [617, 511] on div "Booking Link - [URL][DOMAIN_NAME] 1. Check [DOMAIN_NAME][URL] for posts. Don't …" at bounding box center [806, 370] width 641 height 291
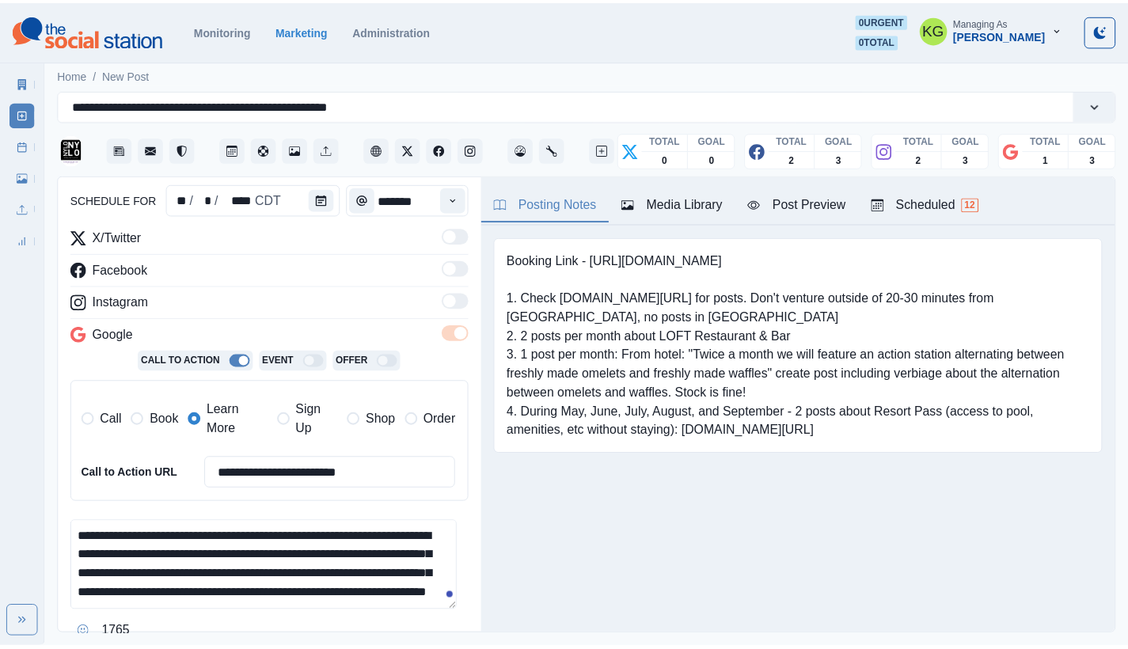
scroll to position [305, 0]
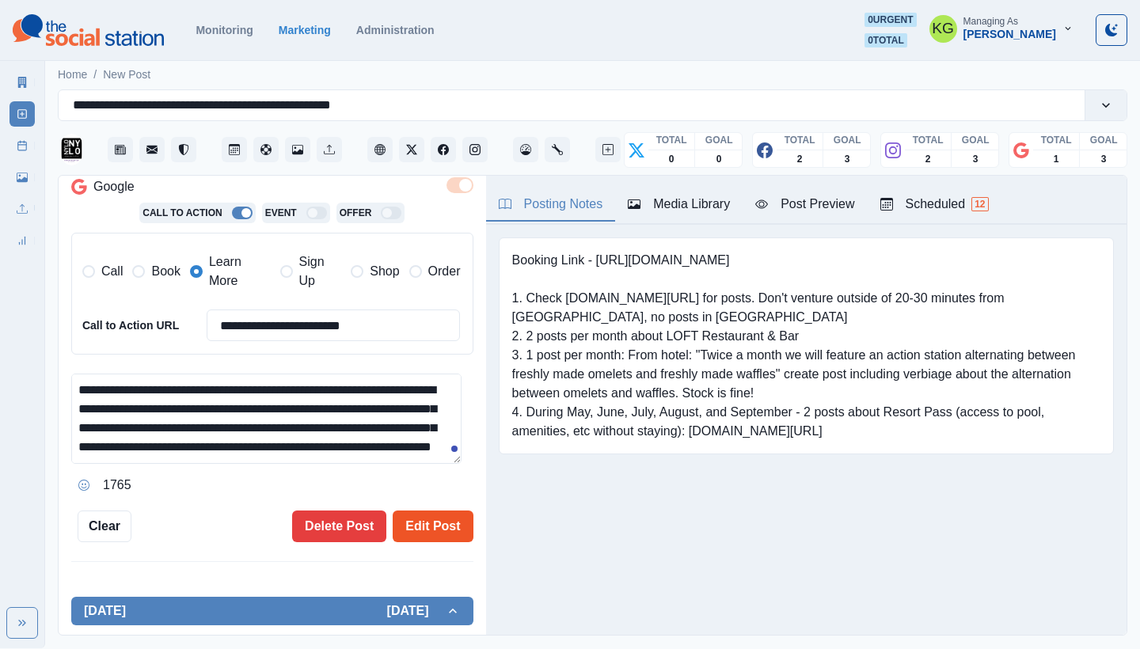
click at [431, 522] on button "Edit Post" at bounding box center [433, 527] width 80 height 32
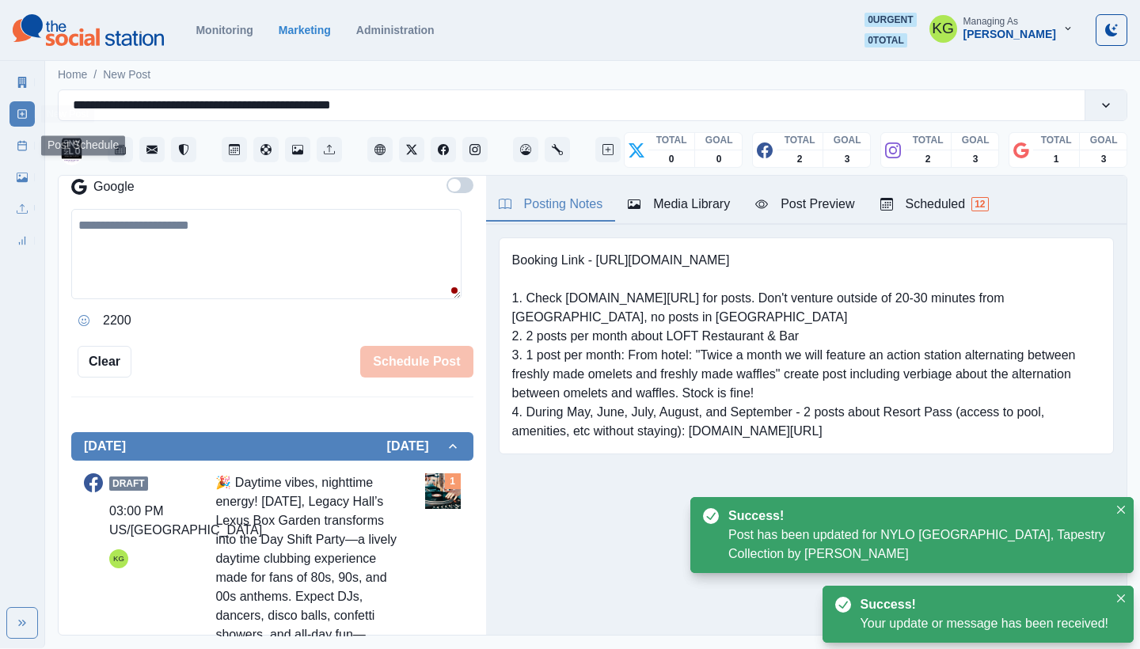
click at [15, 156] on link "Post Schedule" at bounding box center [22, 145] width 25 height 25
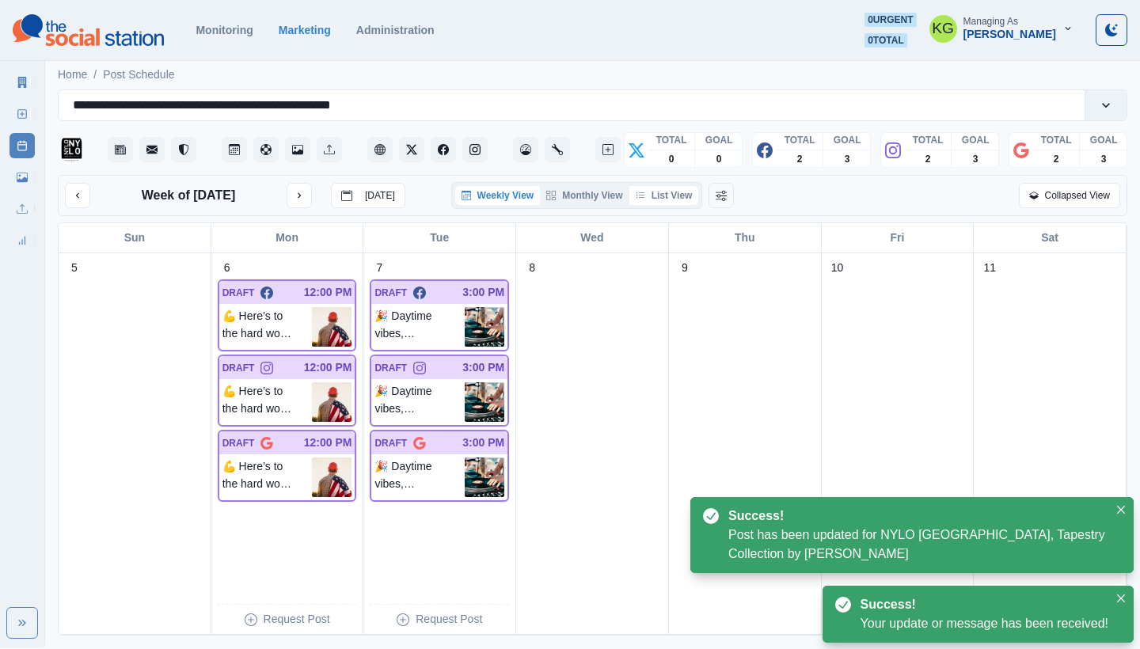
click at [668, 199] on button "List View" at bounding box center [664, 195] width 70 height 19
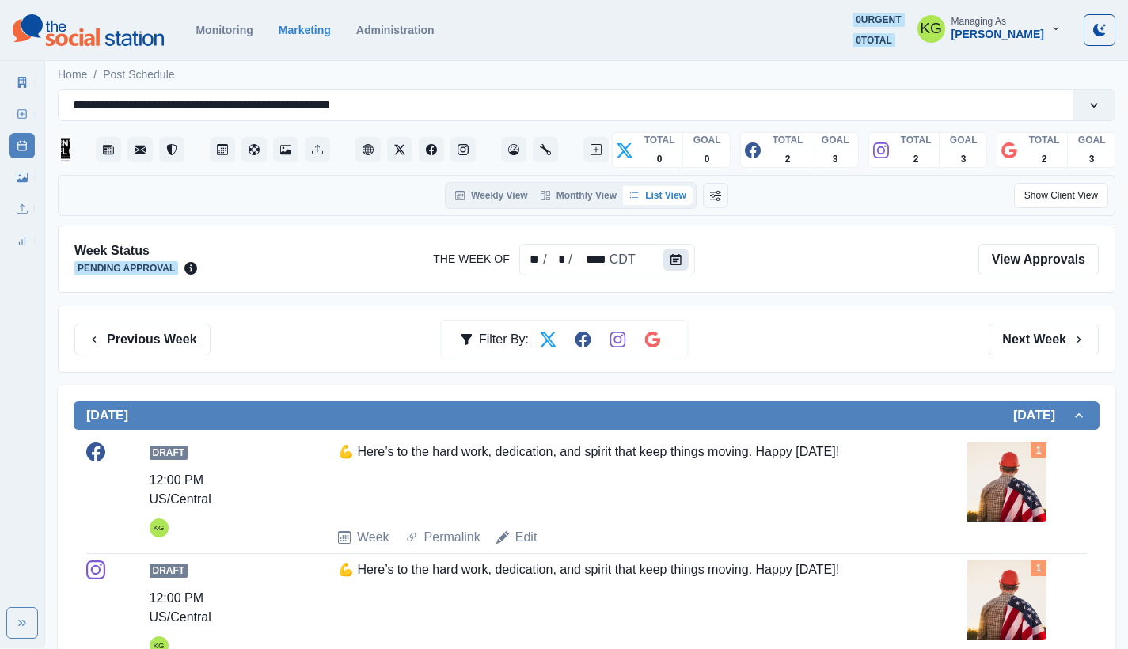
click at [678, 261] on icon "Calendar" at bounding box center [676, 259] width 11 height 11
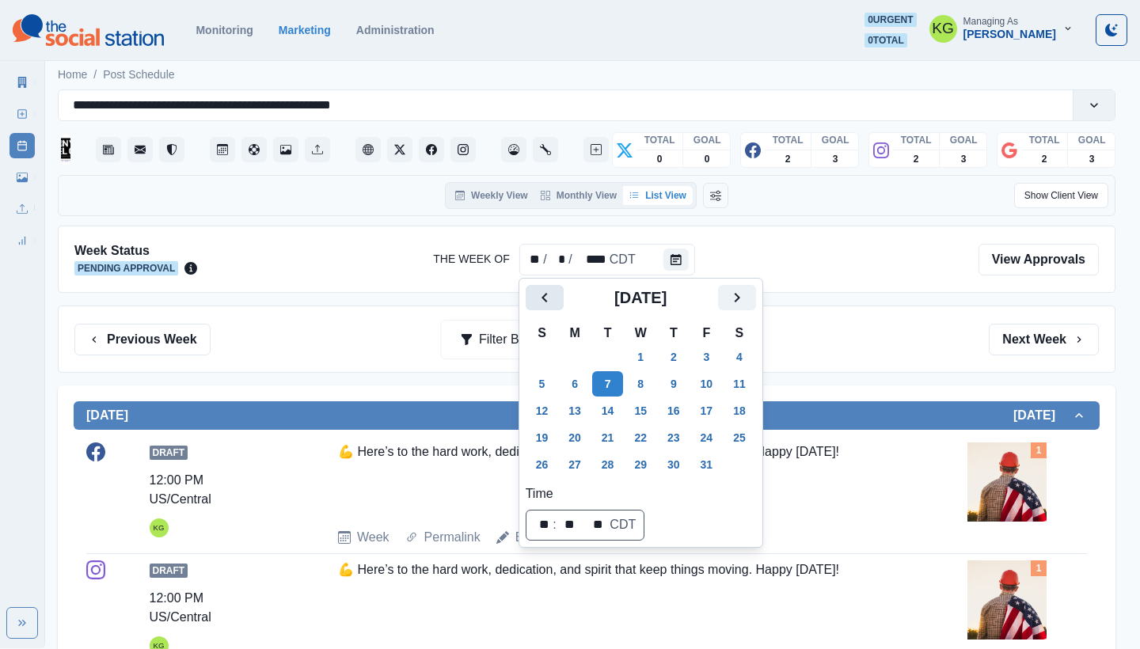
click at [529, 291] on button "Previous" at bounding box center [545, 297] width 38 height 25
click at [595, 356] on button "2" at bounding box center [608, 356] width 32 height 25
click at [584, 354] on button "1" at bounding box center [575, 356] width 32 height 25
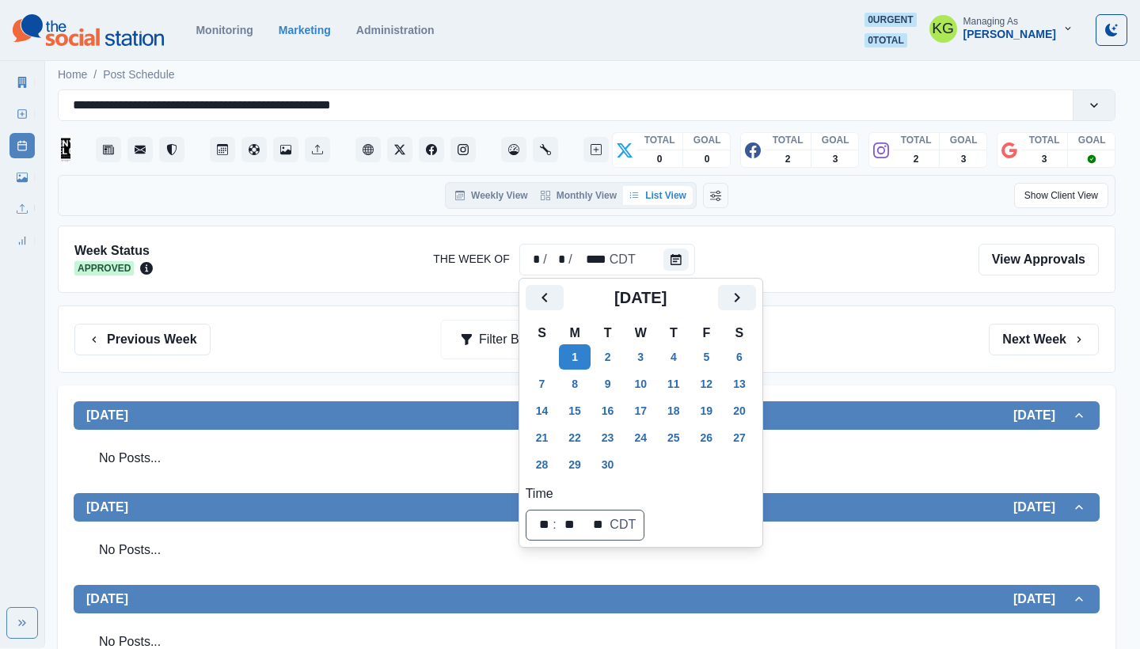
click at [857, 322] on div "Previous Week Filter By: Next Week" at bounding box center [587, 339] width 1058 height 67
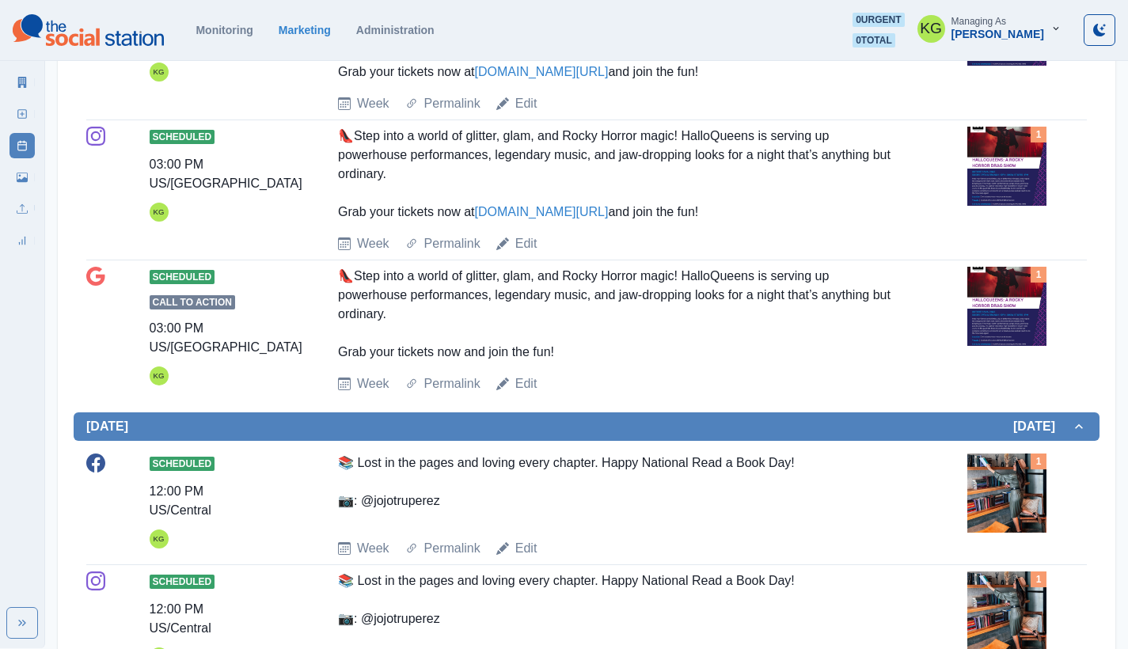
scroll to position [683, 0]
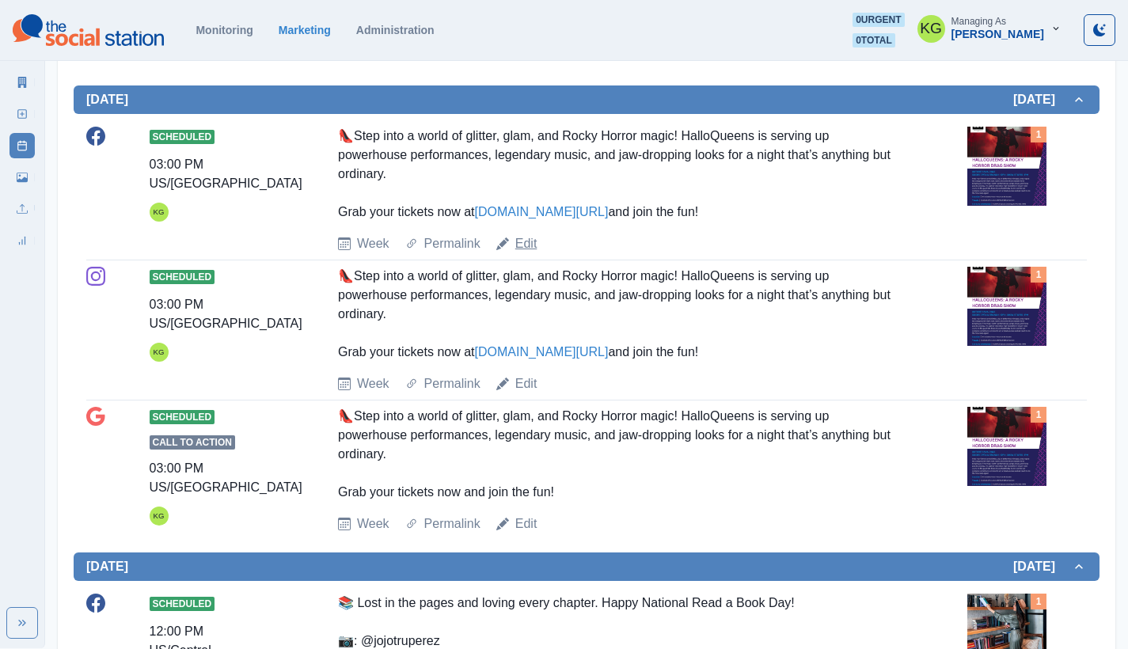
click at [527, 250] on link "Edit" at bounding box center [526, 243] width 22 height 19
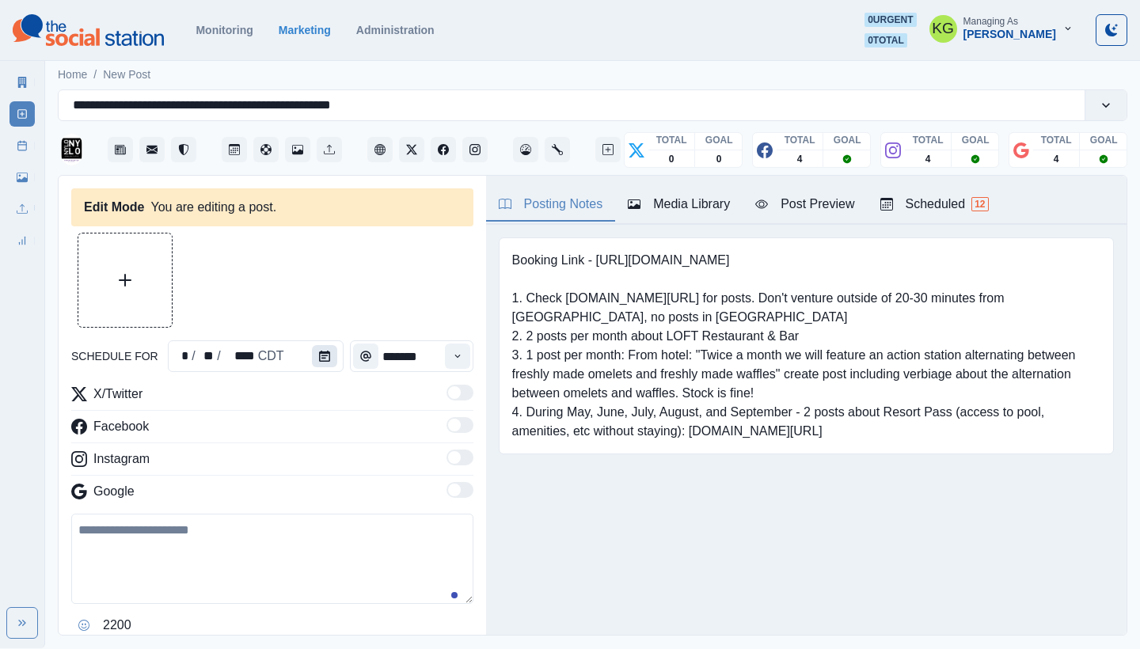
type input "*******"
type textarea "**********"
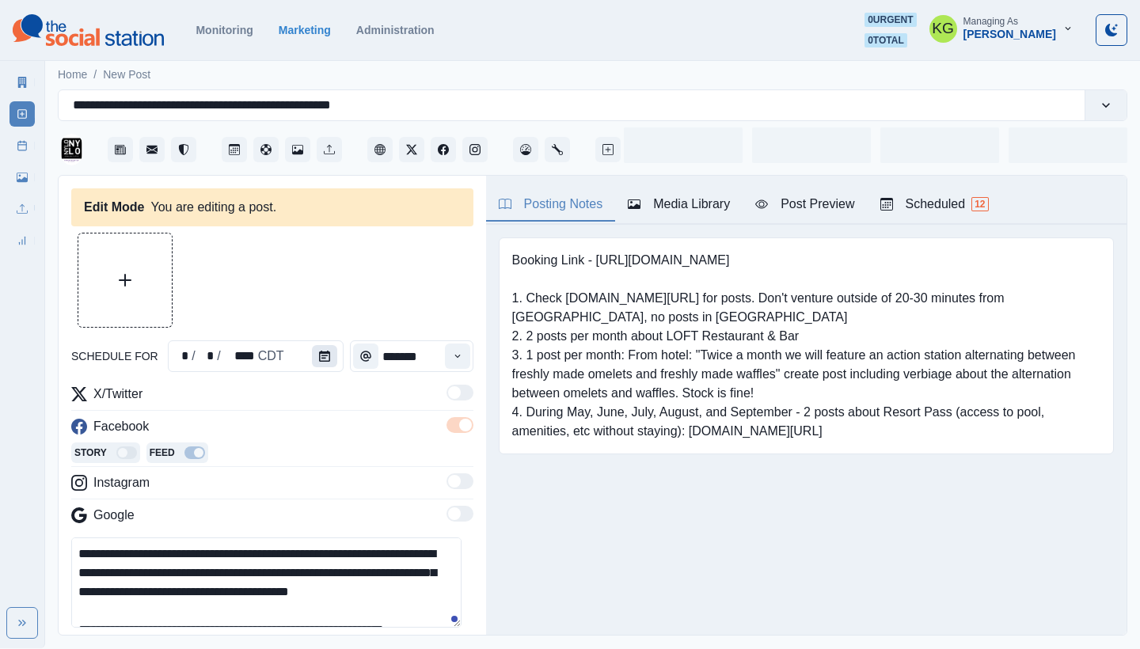
click at [319, 352] on icon "Calendar" at bounding box center [324, 356] width 11 height 11
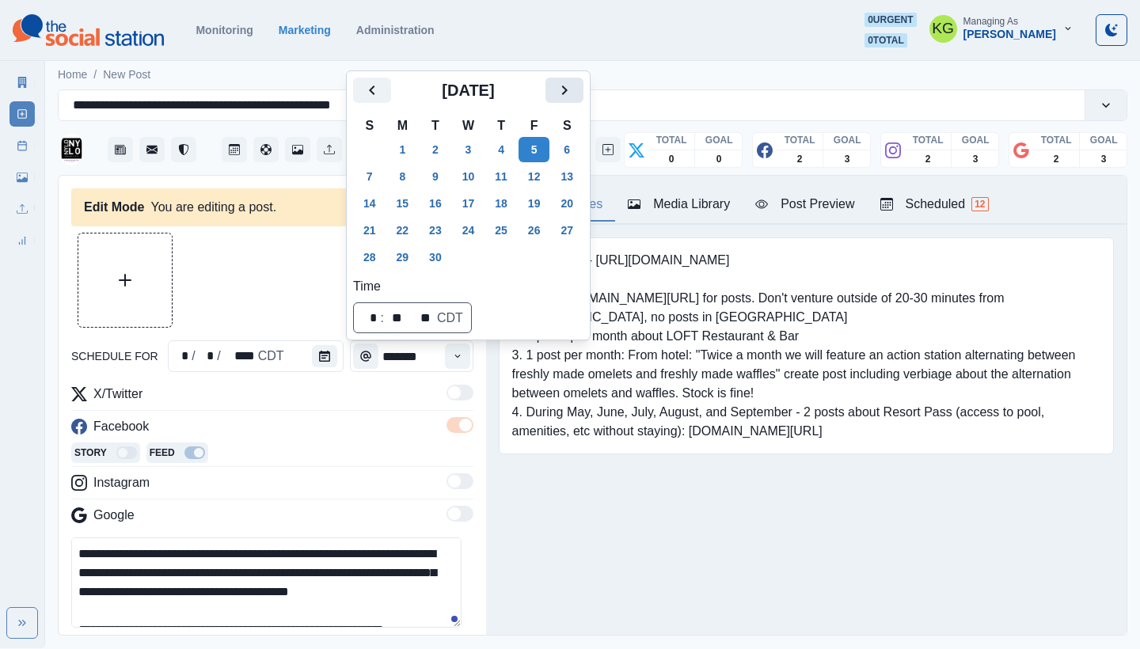
click at [568, 93] on icon "Next" at bounding box center [564, 90] width 19 height 19
click at [477, 173] on button "8" at bounding box center [469, 176] width 32 height 25
click at [550, 536] on div "Posting Notes Media Library Post Preview Scheduled 12 Booking Link - [URL][DOMA…" at bounding box center [806, 405] width 641 height 459
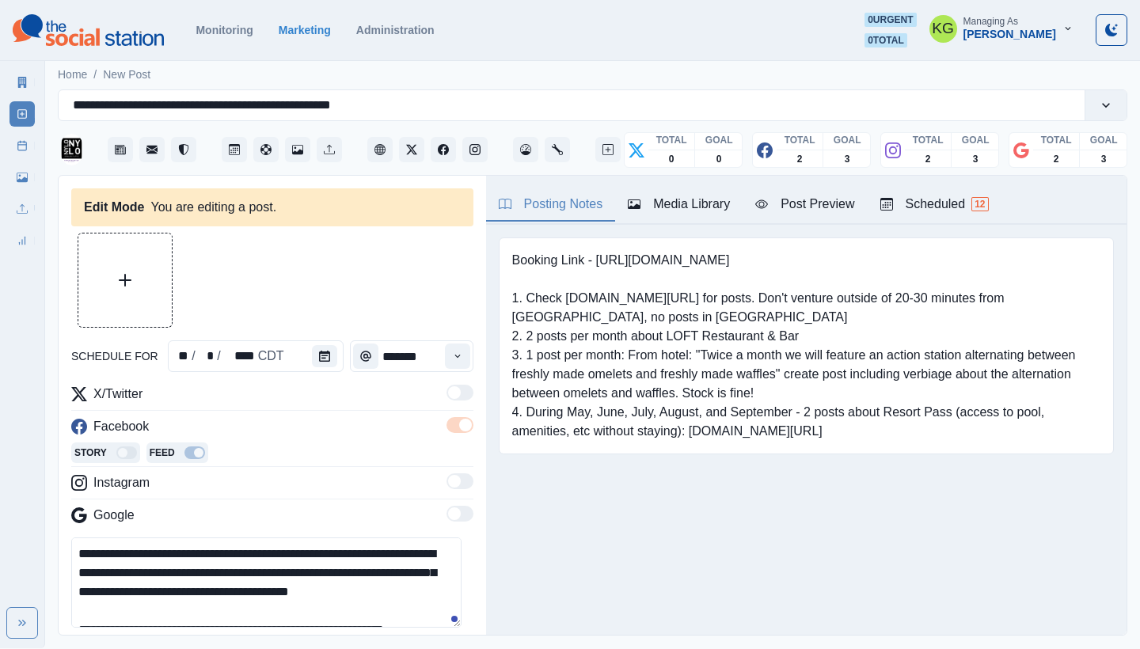
scroll to position [162, 0]
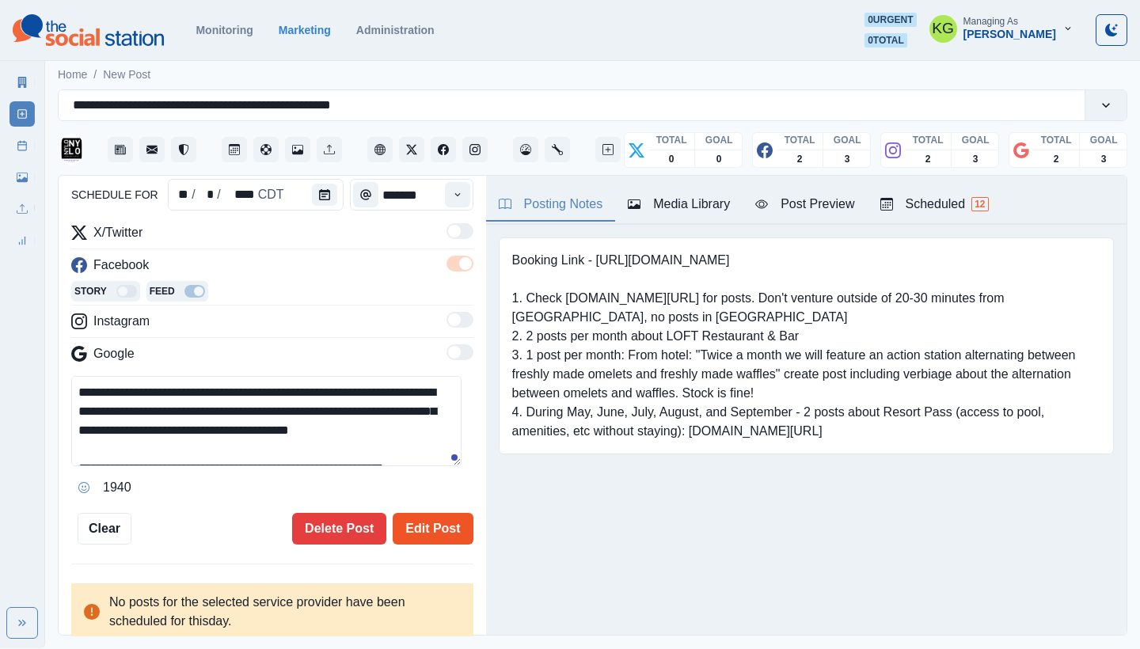
click at [433, 530] on button "Edit Post" at bounding box center [433, 529] width 80 height 32
click at [409, 537] on button "Edit Post" at bounding box center [433, 529] width 80 height 32
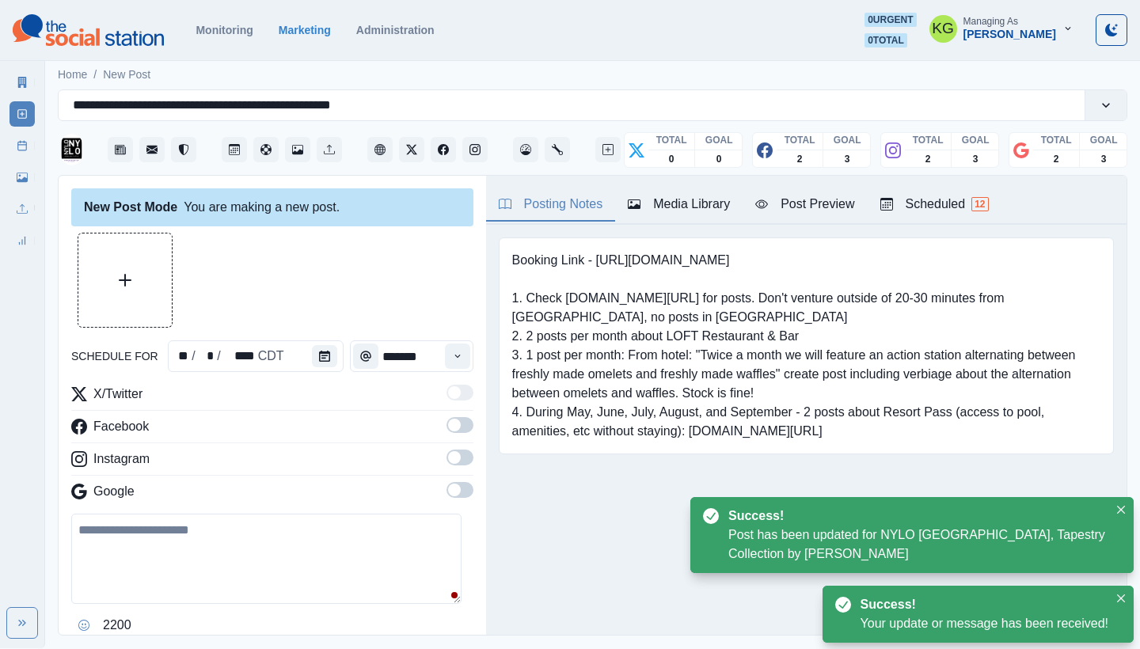
click at [12, 143] on link "Post Schedule" at bounding box center [22, 145] width 25 height 25
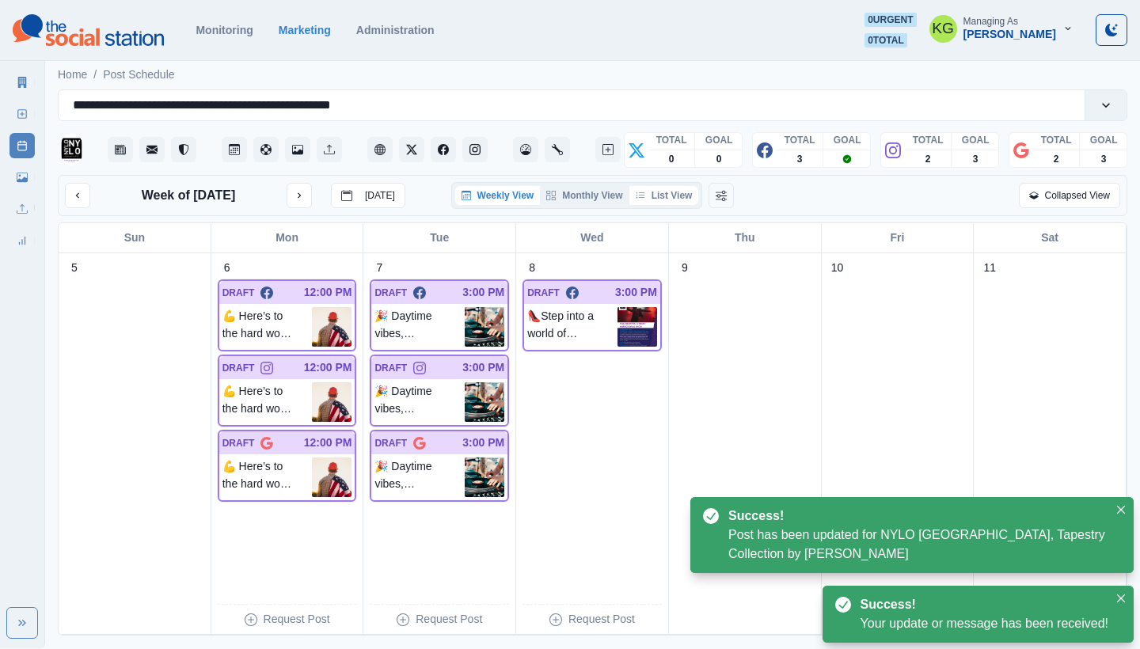
click at [660, 186] on button "List View" at bounding box center [664, 195] width 70 height 19
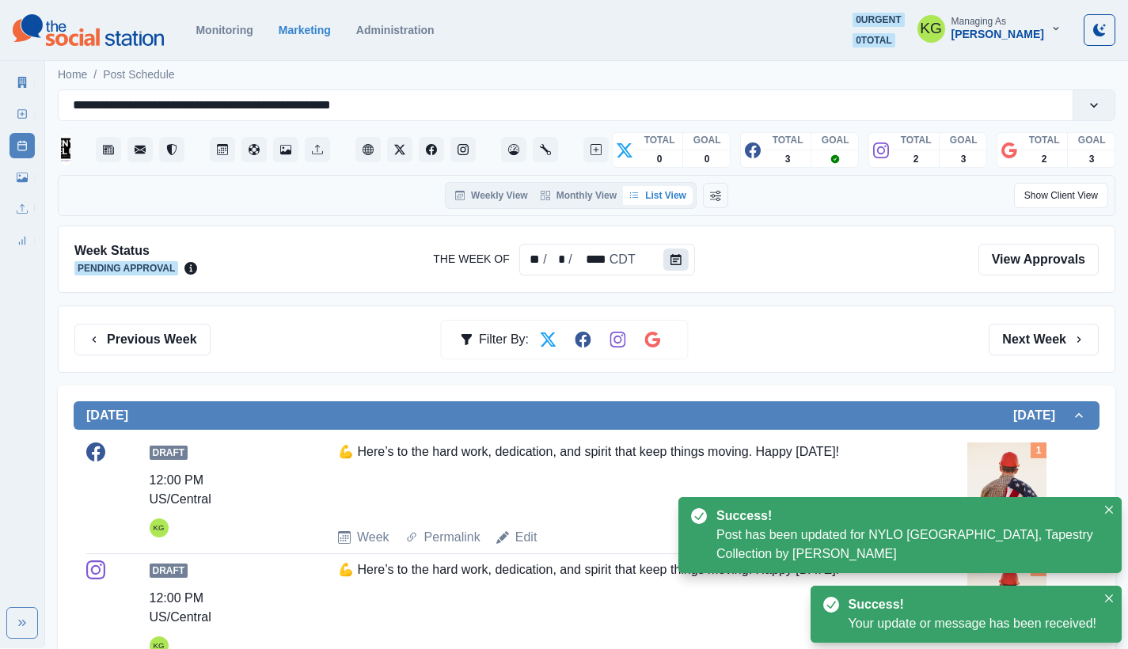
click at [670, 250] on button "Calendar" at bounding box center [675, 260] width 25 height 22
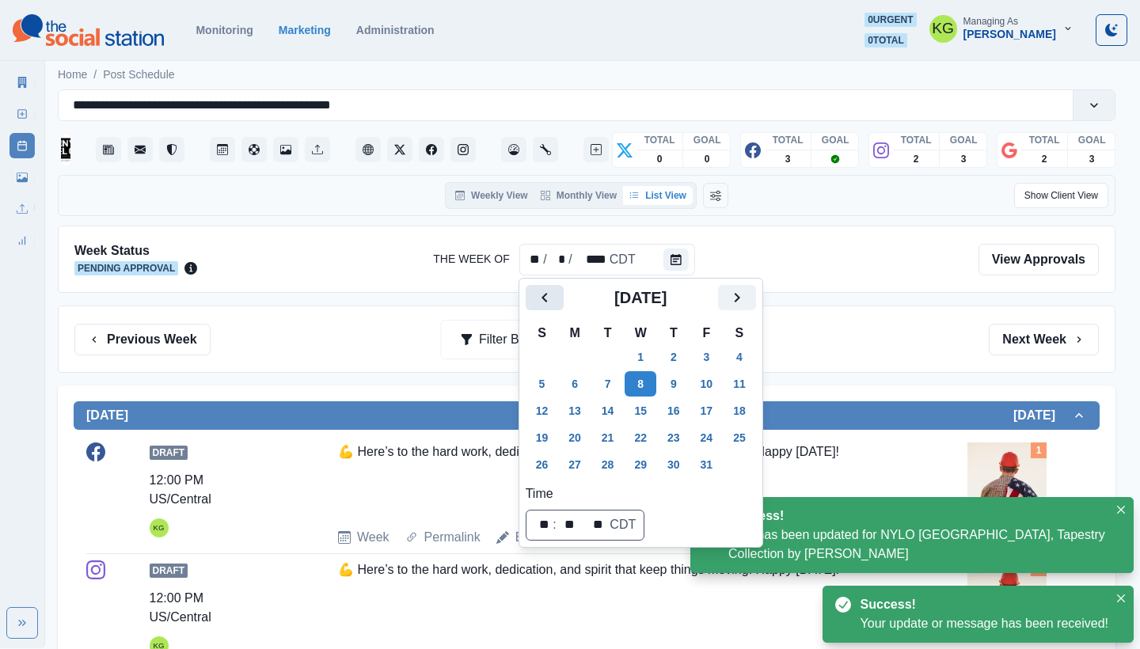
click at [555, 296] on button "Previous" at bounding box center [545, 297] width 38 height 25
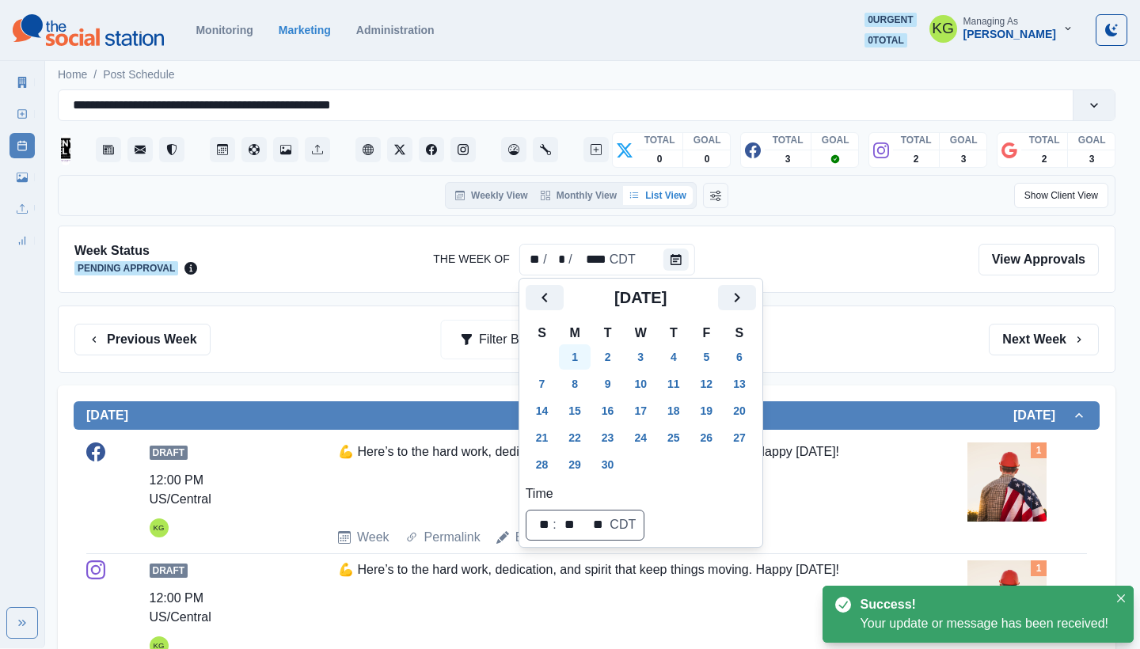
click at [582, 356] on button "1" at bounding box center [575, 356] width 32 height 25
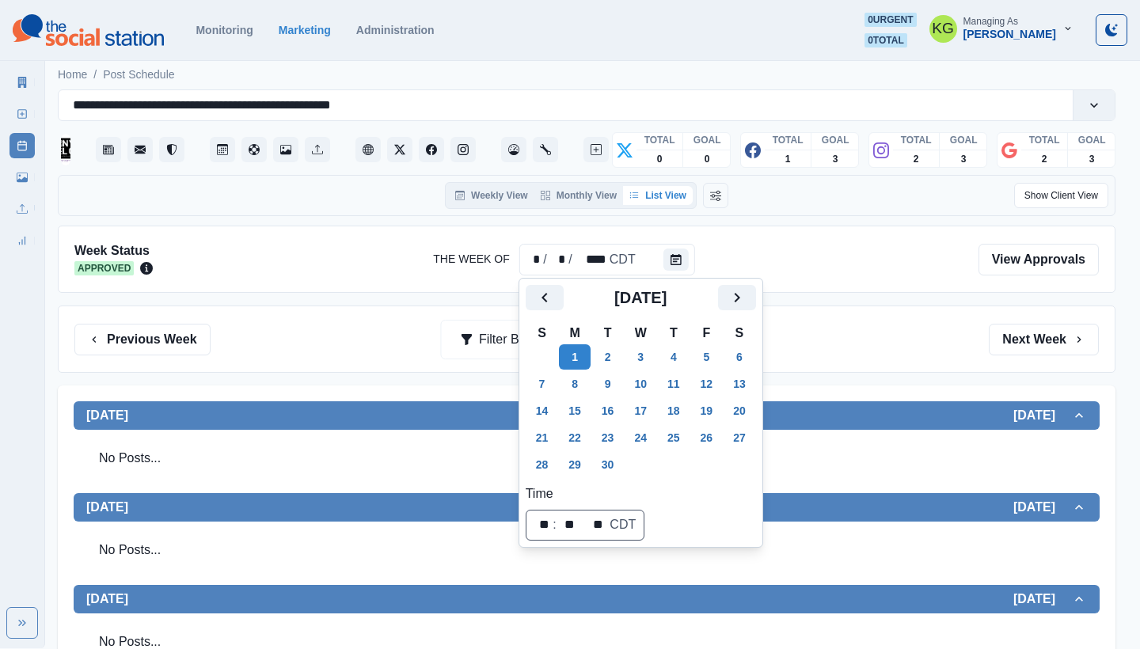
click at [864, 339] on div "Previous Week Filter By: Next Week" at bounding box center [586, 340] width 1025 height 32
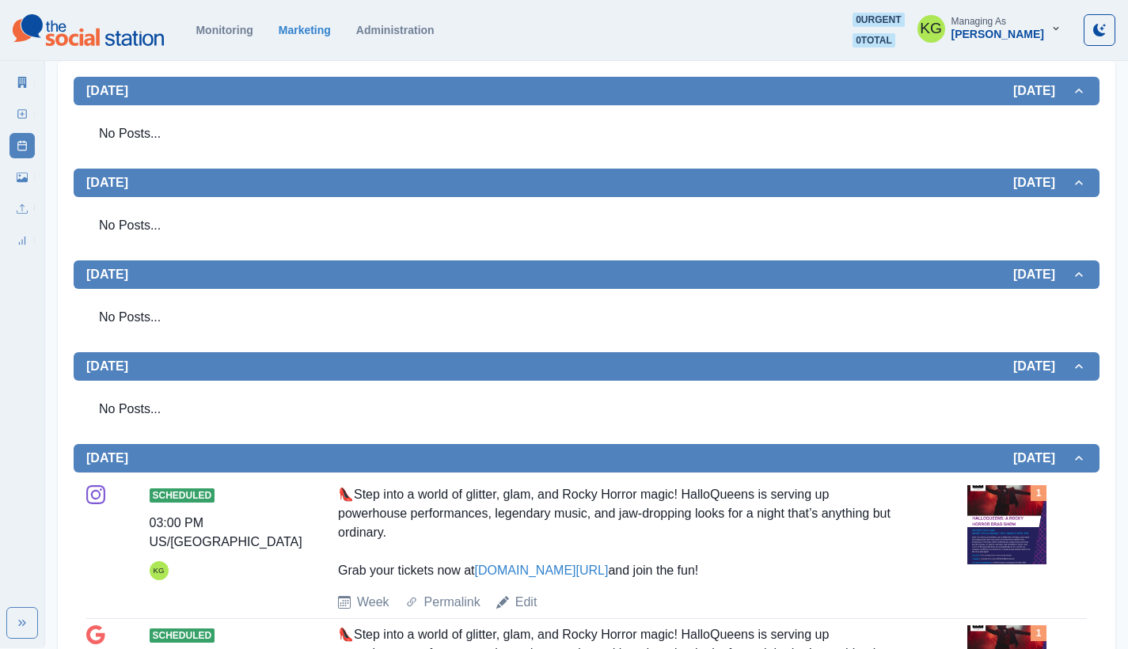
scroll to position [659, 0]
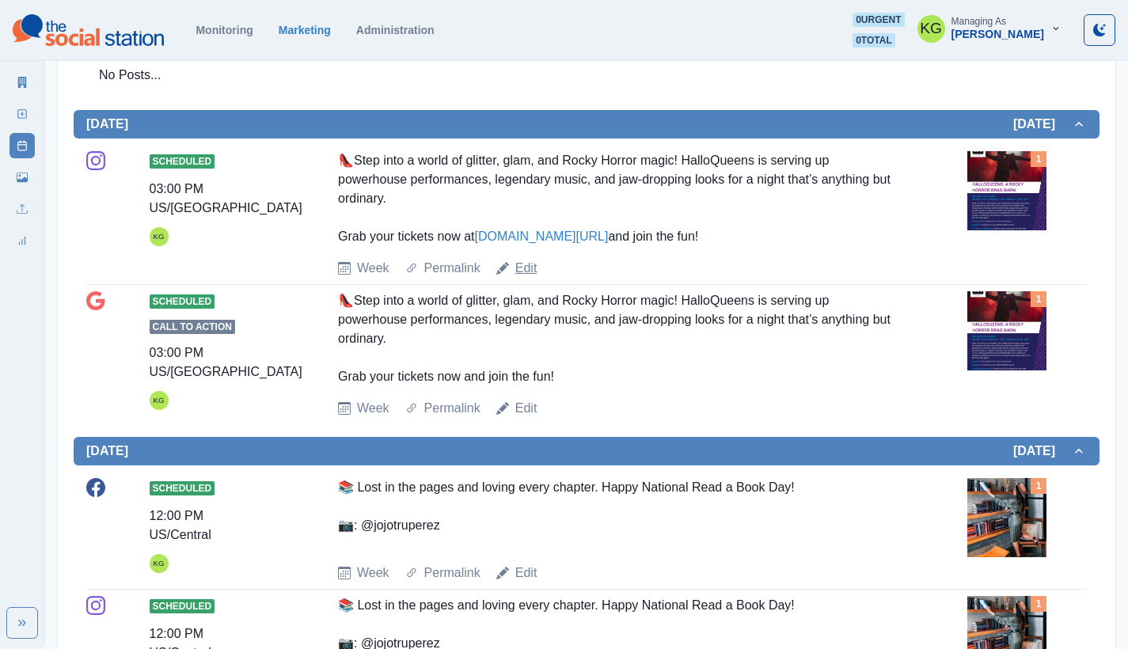
click at [521, 268] on link "Edit" at bounding box center [526, 268] width 22 height 19
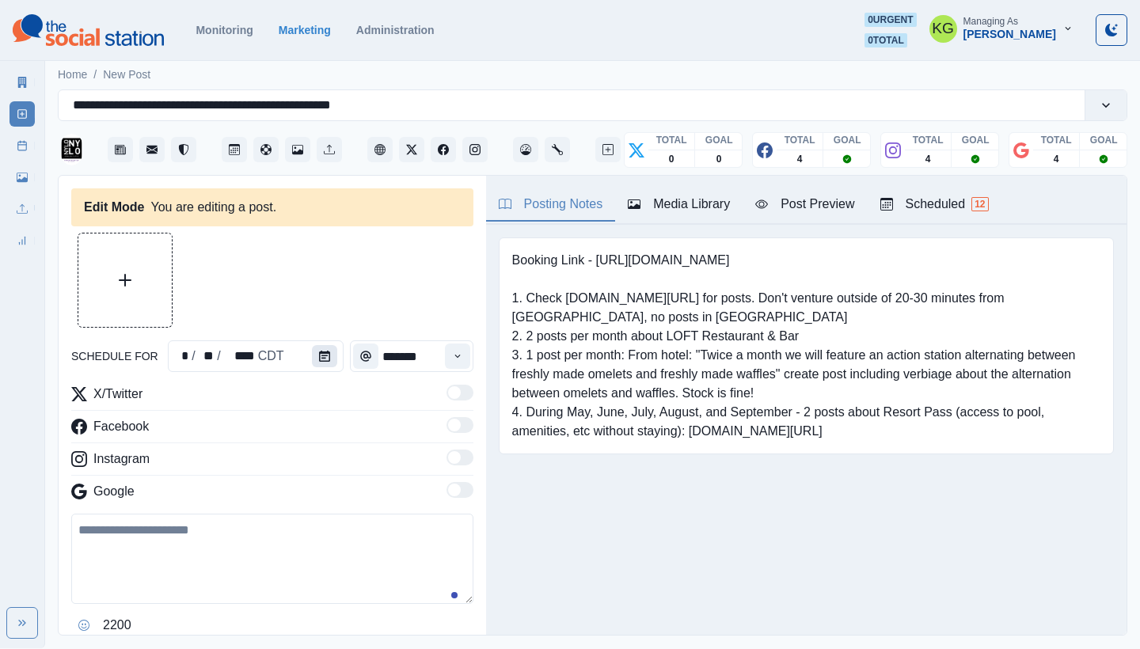
type input "*******"
type textarea "**********"
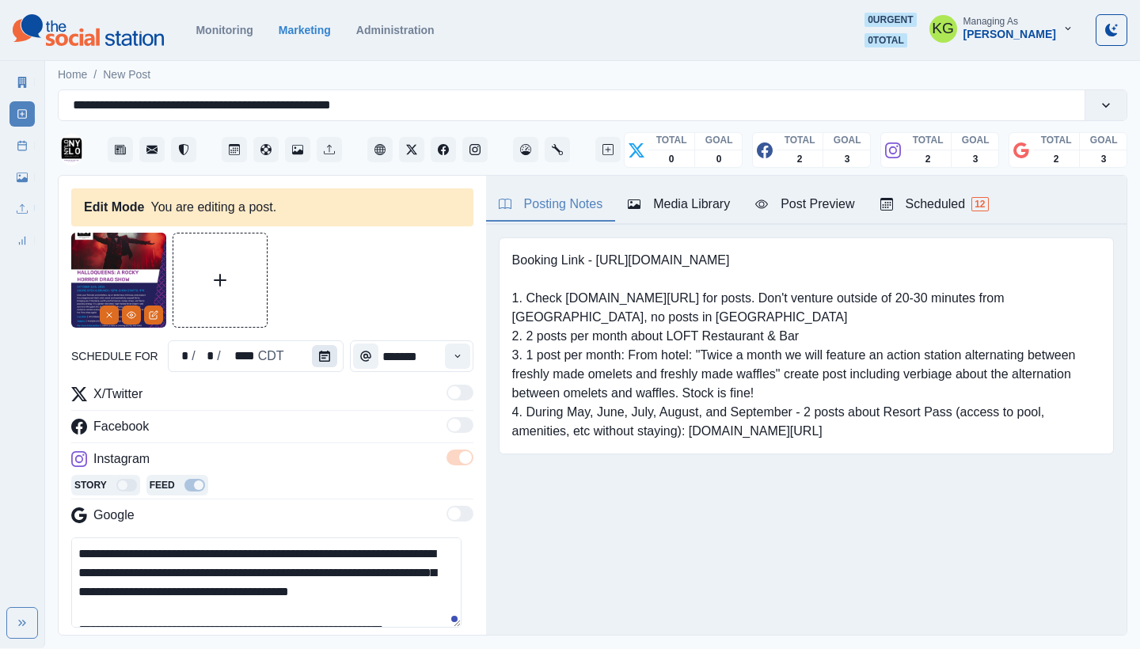
click at [321, 359] on icon "Calendar" at bounding box center [324, 356] width 11 height 11
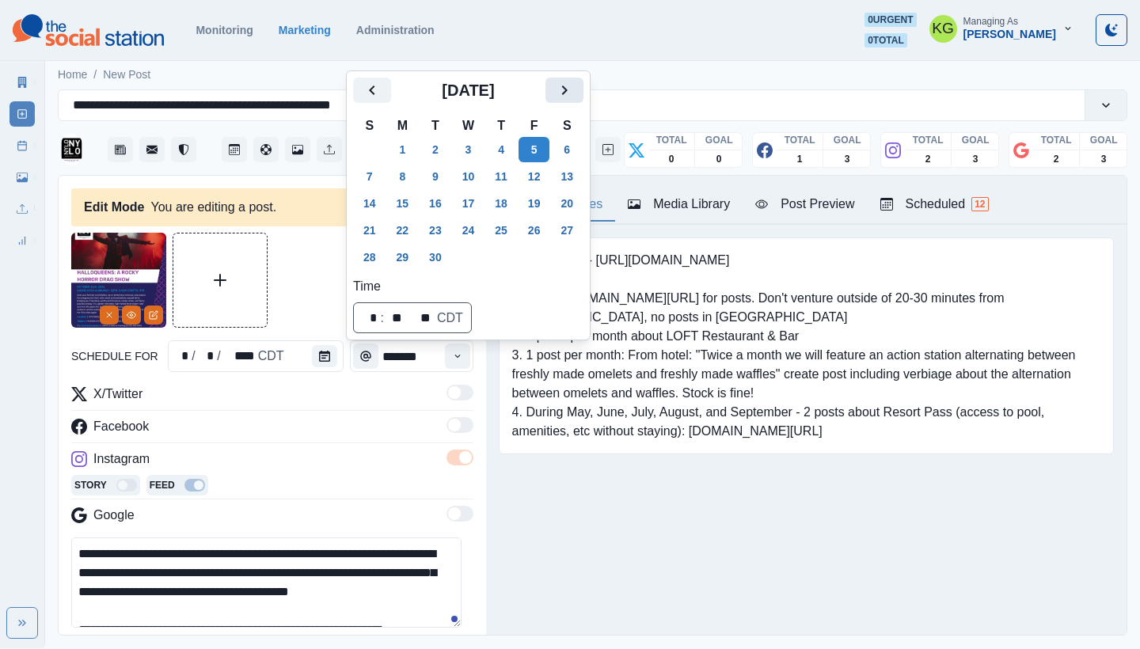
click at [574, 93] on icon "Next" at bounding box center [564, 90] width 19 height 19
click at [477, 178] on button "8" at bounding box center [469, 176] width 32 height 25
click at [625, 537] on div "Posting Notes Media Library Post Preview Scheduled 12 Booking Link - [URL][DOMA…" at bounding box center [806, 405] width 641 height 459
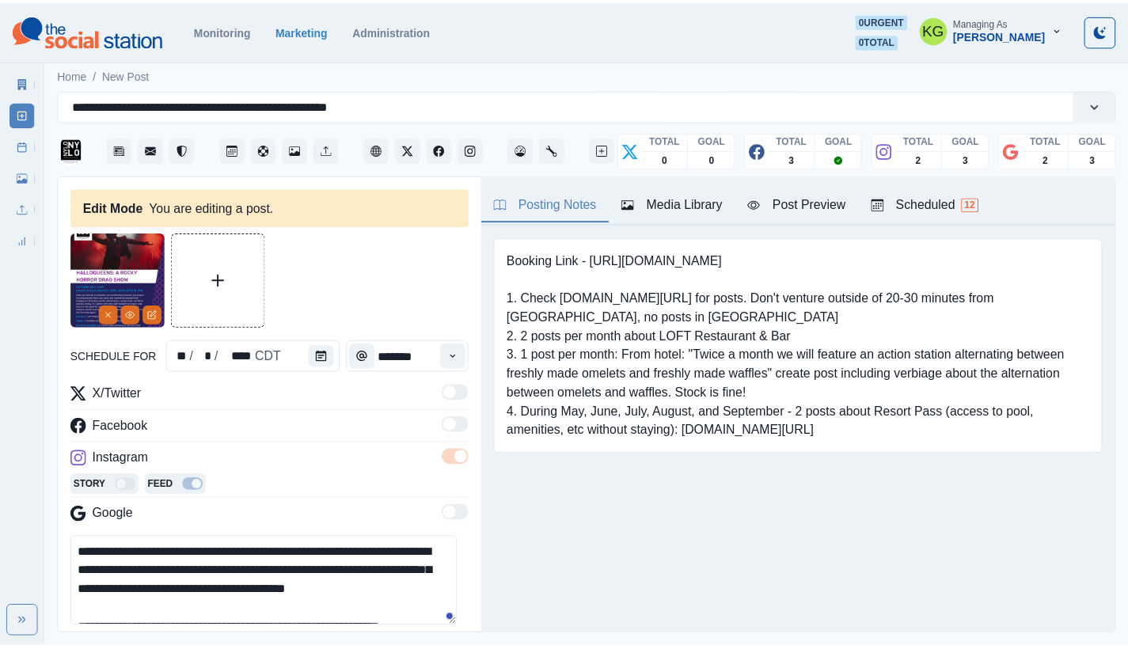
scroll to position [349, 0]
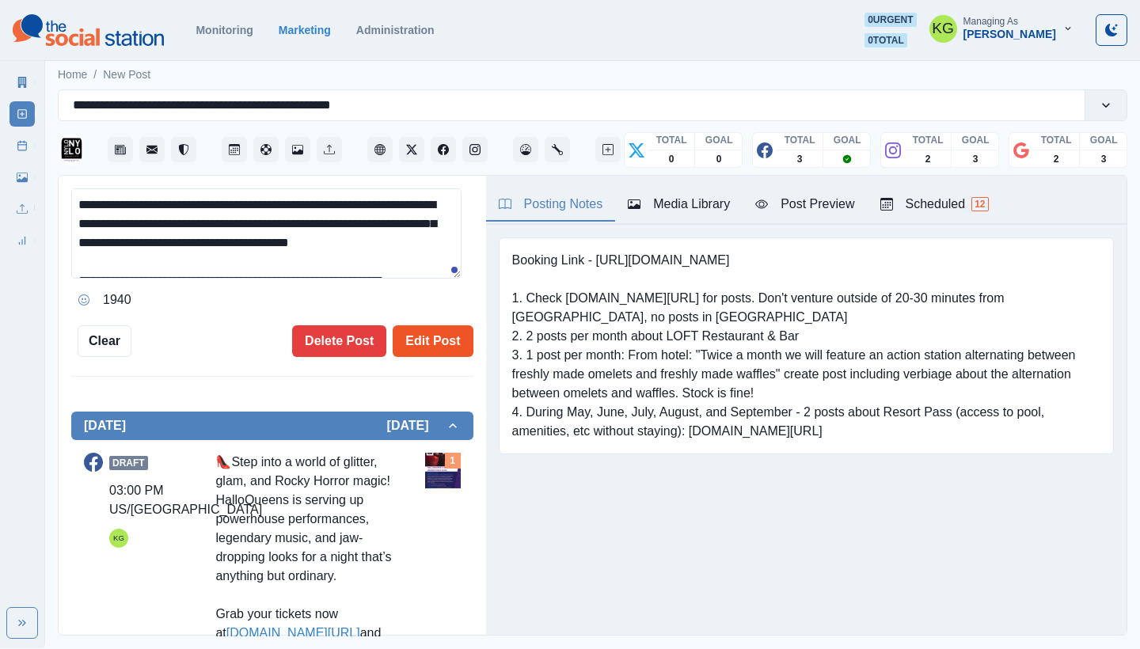
click at [435, 338] on button "Edit Post" at bounding box center [433, 341] width 80 height 32
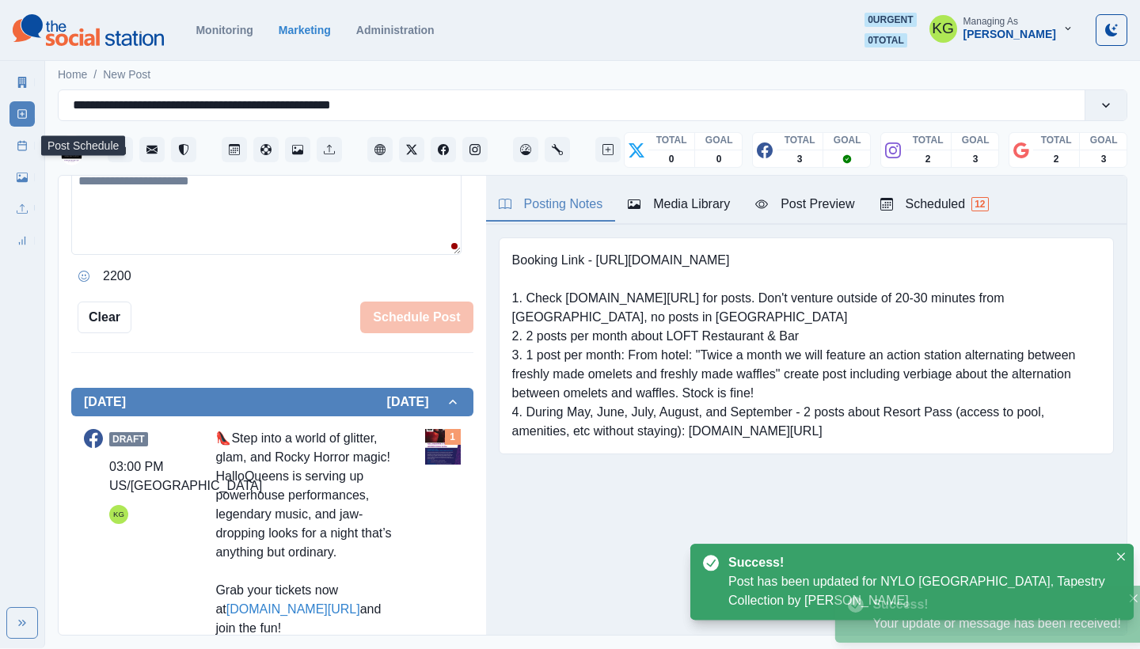
click at [12, 154] on link "Post Schedule" at bounding box center [22, 145] width 25 height 25
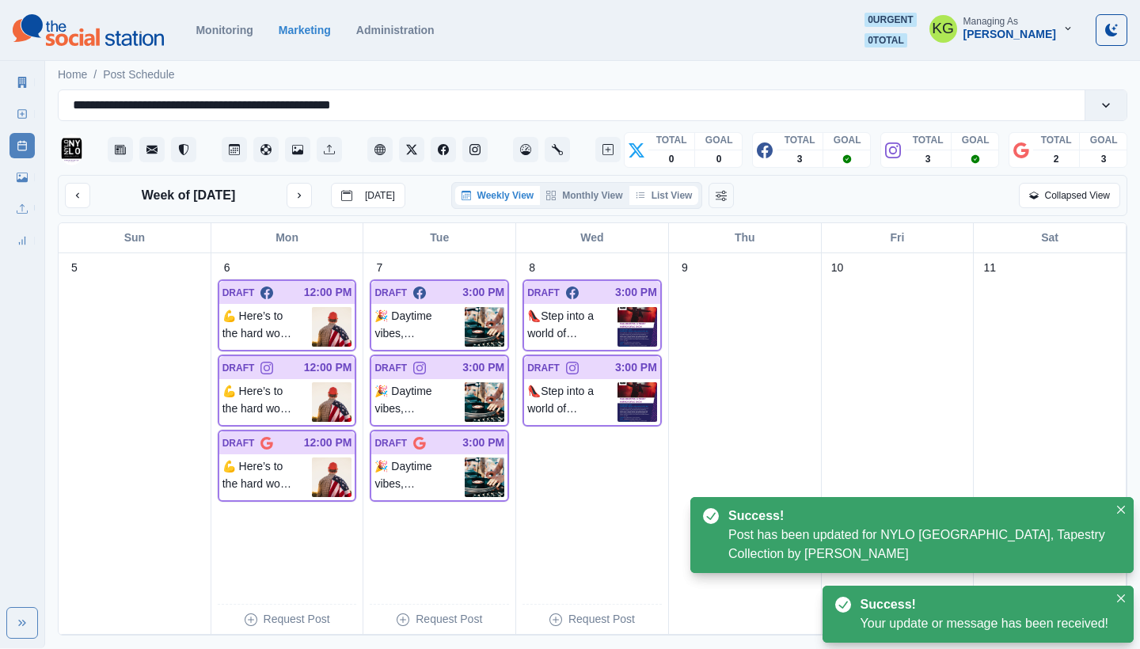
click at [649, 198] on button "List View" at bounding box center [664, 195] width 70 height 19
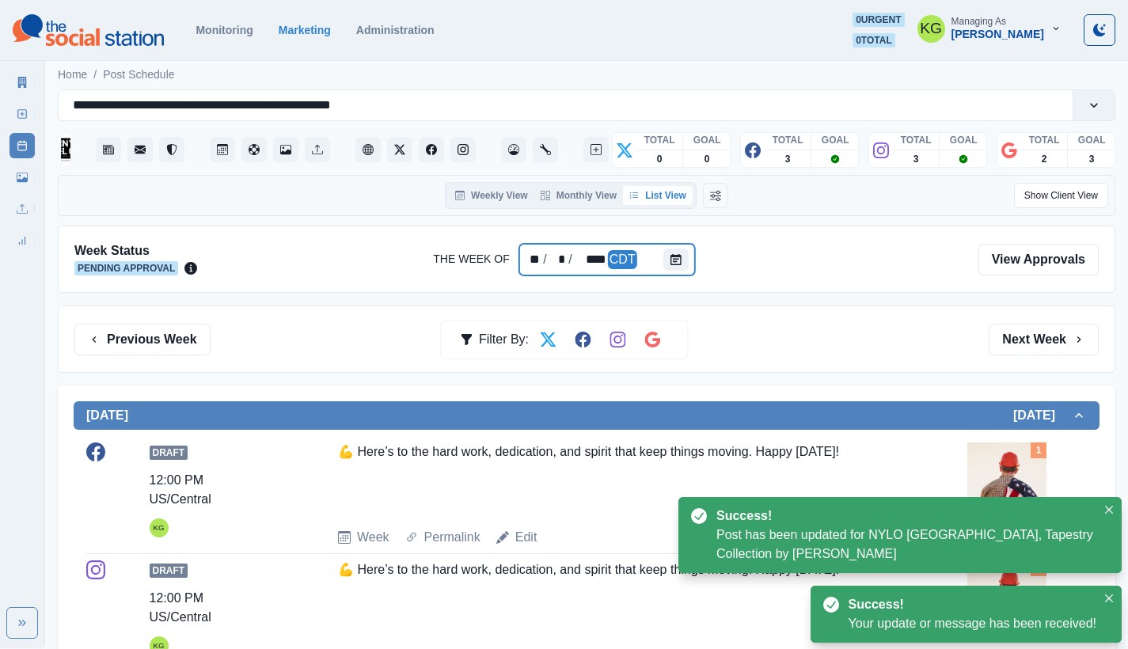
click at [660, 261] on div "** / * / **** CDT" at bounding box center [607, 260] width 176 height 32
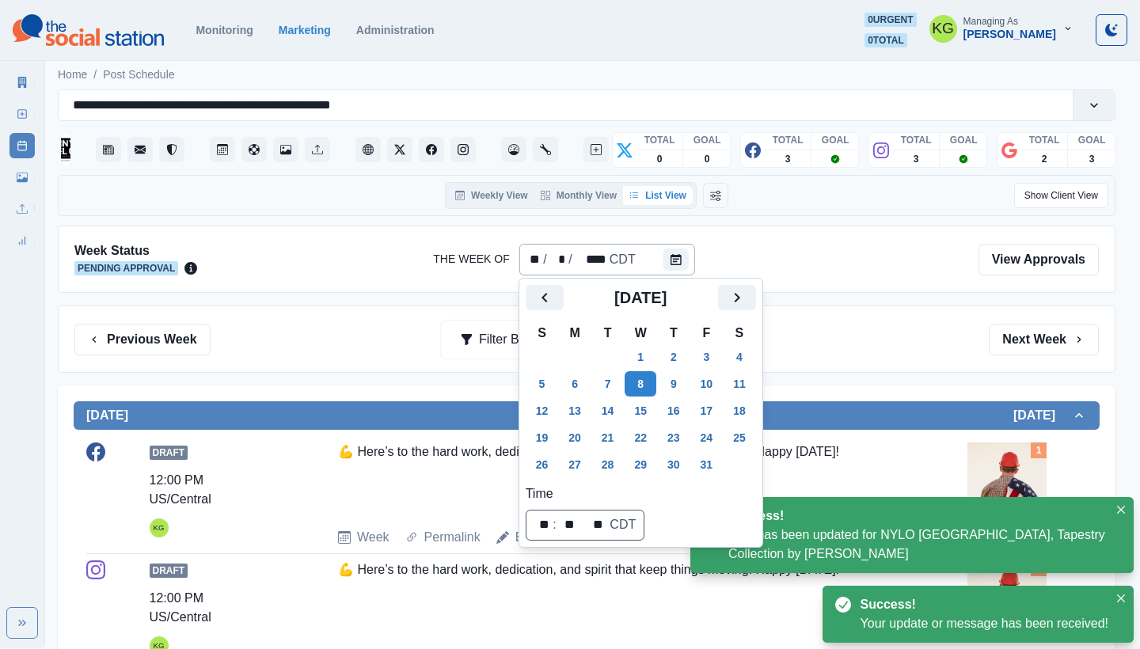
click at [520, 275] on div "** / * / **** CDT" at bounding box center [607, 260] width 176 height 32
click at [538, 296] on icon "Previous" at bounding box center [544, 297] width 19 height 19
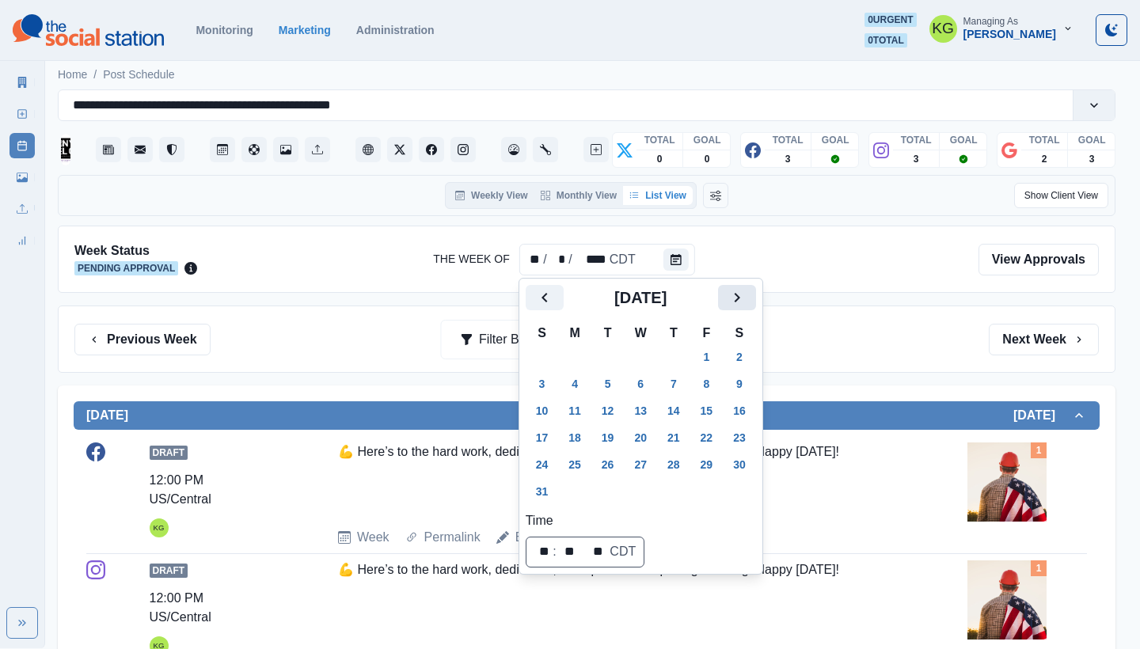
click at [747, 295] on icon "Next" at bounding box center [737, 297] width 19 height 19
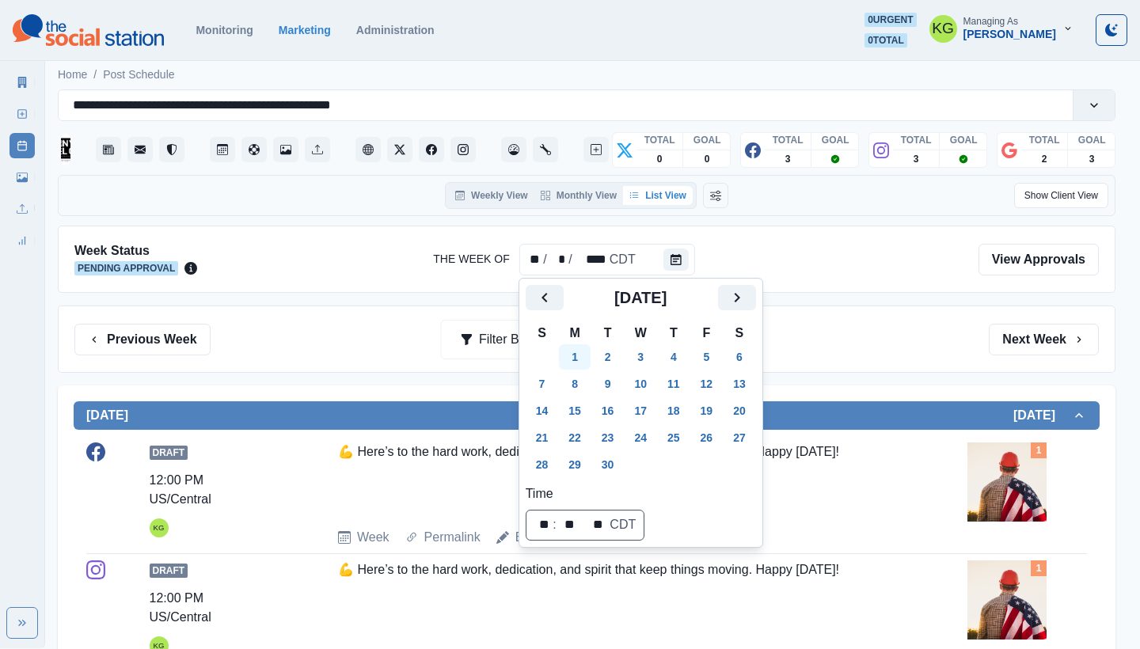
click at [570, 359] on button "1" at bounding box center [575, 356] width 32 height 25
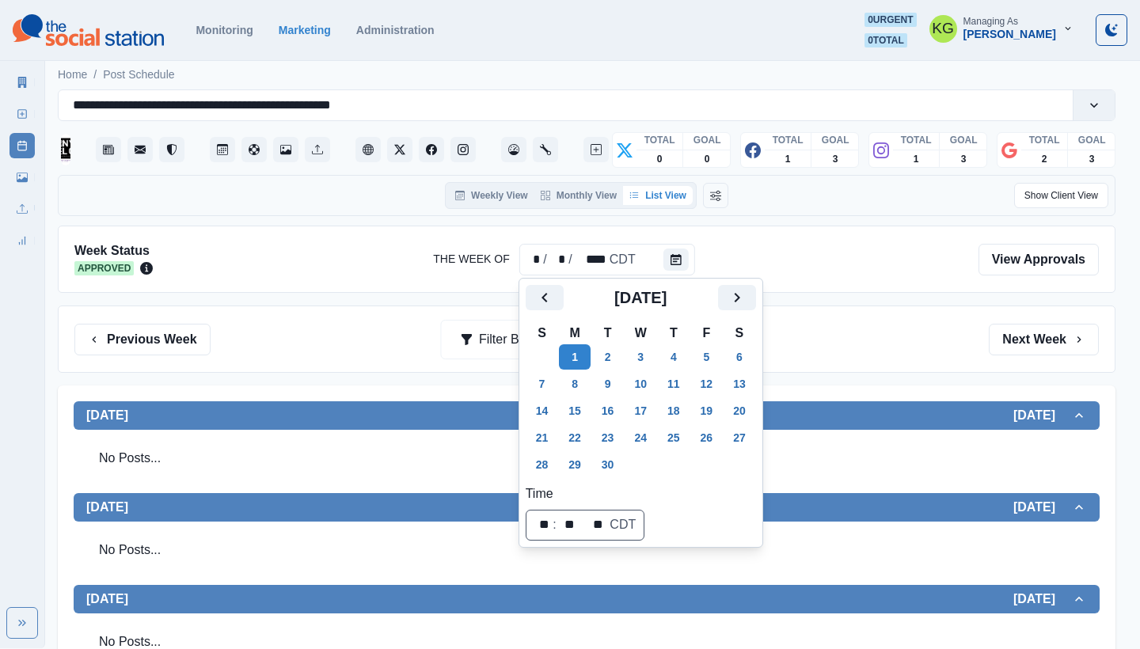
click at [933, 334] on div "Previous Week Filter By: Next Week" at bounding box center [586, 340] width 1025 height 32
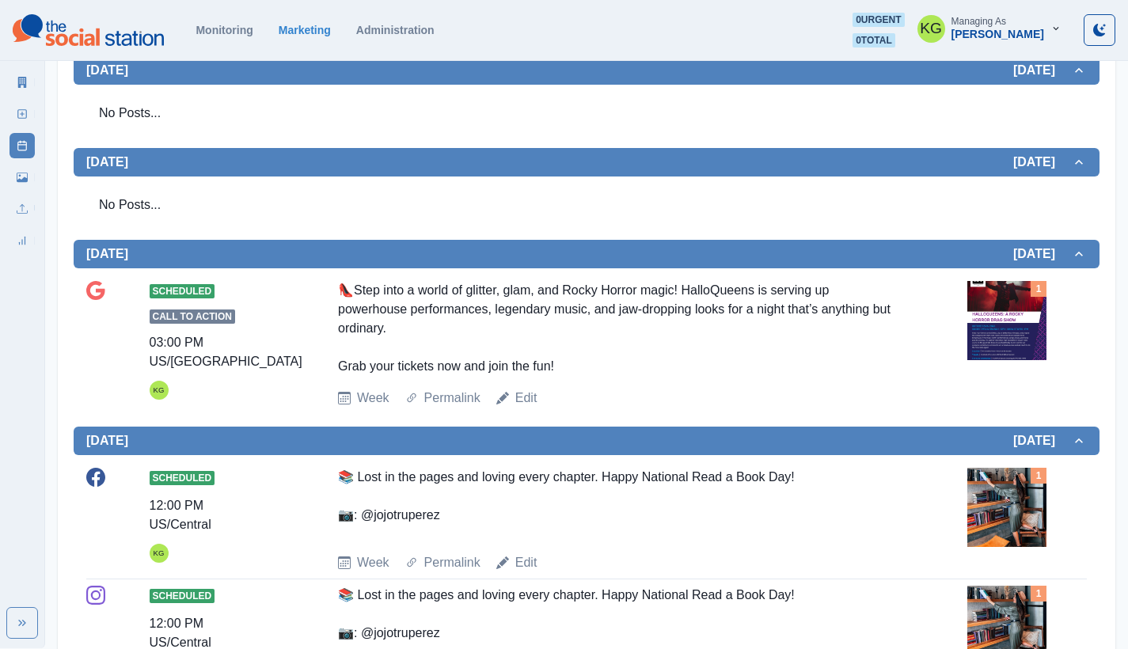
scroll to position [532, 0]
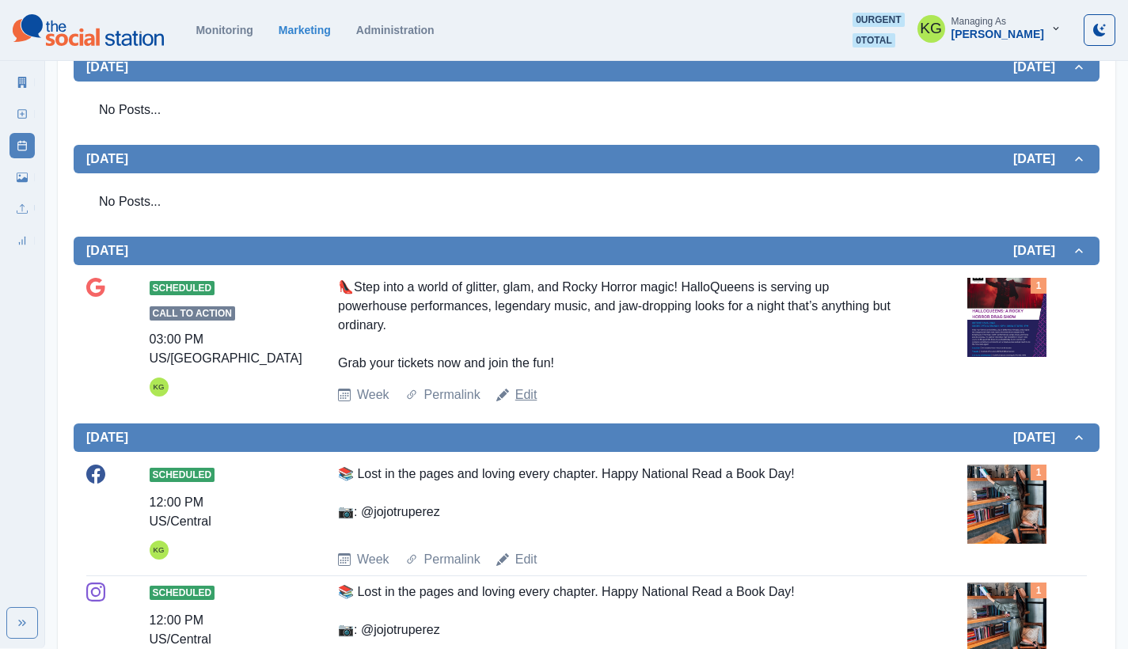
click at [520, 392] on link "Edit" at bounding box center [526, 395] width 22 height 19
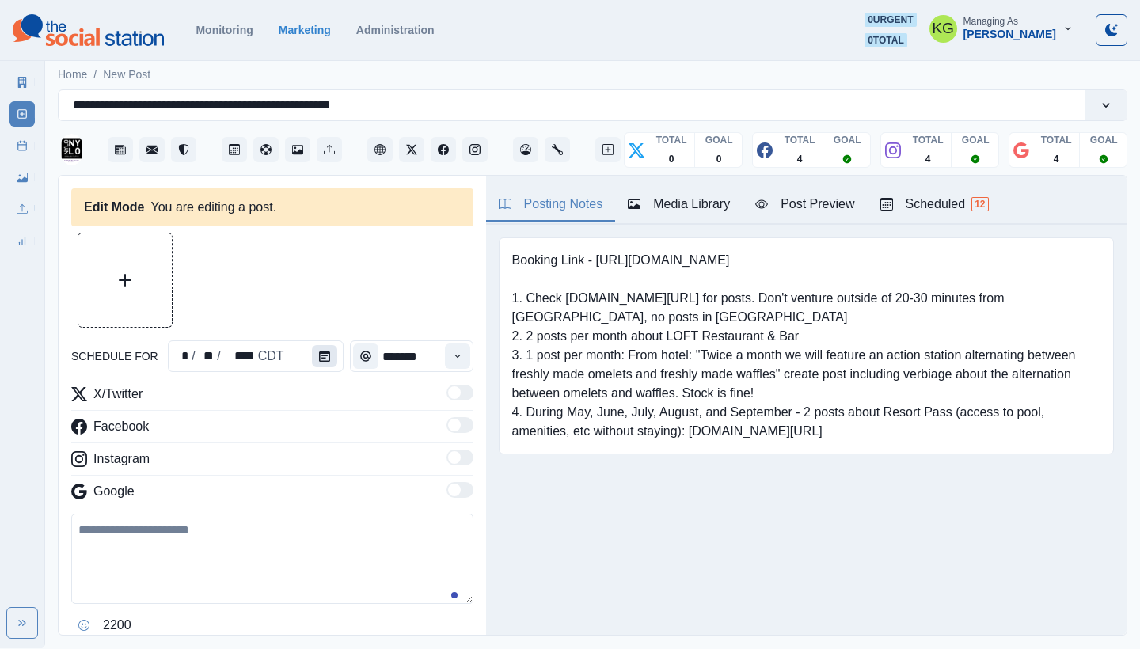
type input "*******"
type textarea "**********"
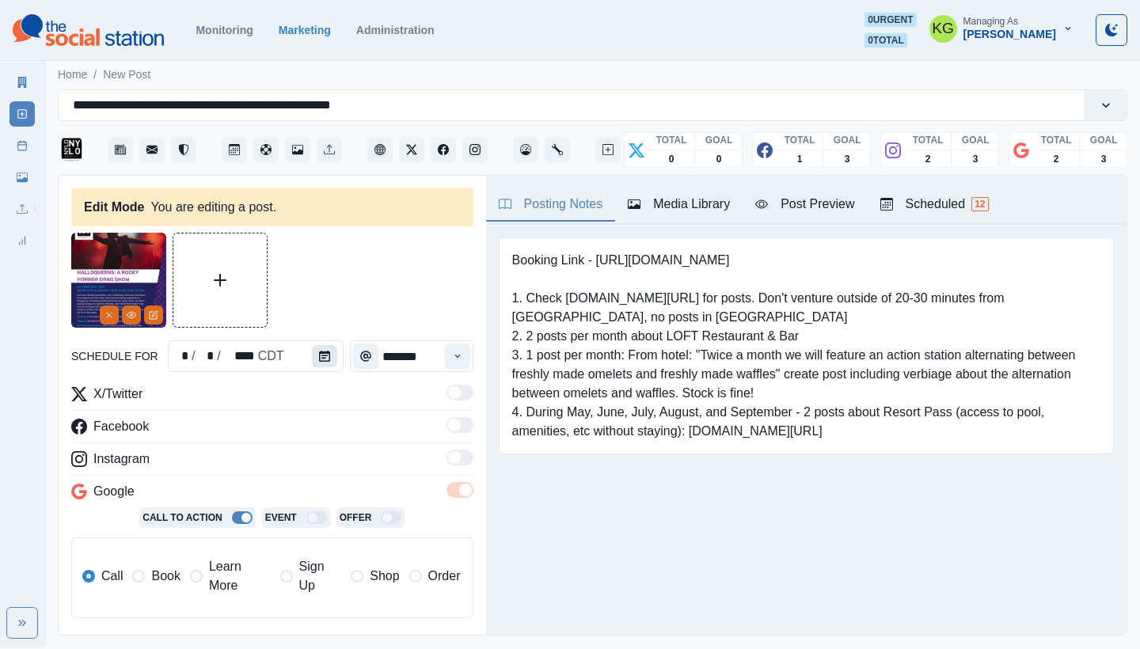
click at [319, 360] on icon "Calendar" at bounding box center [324, 356] width 11 height 11
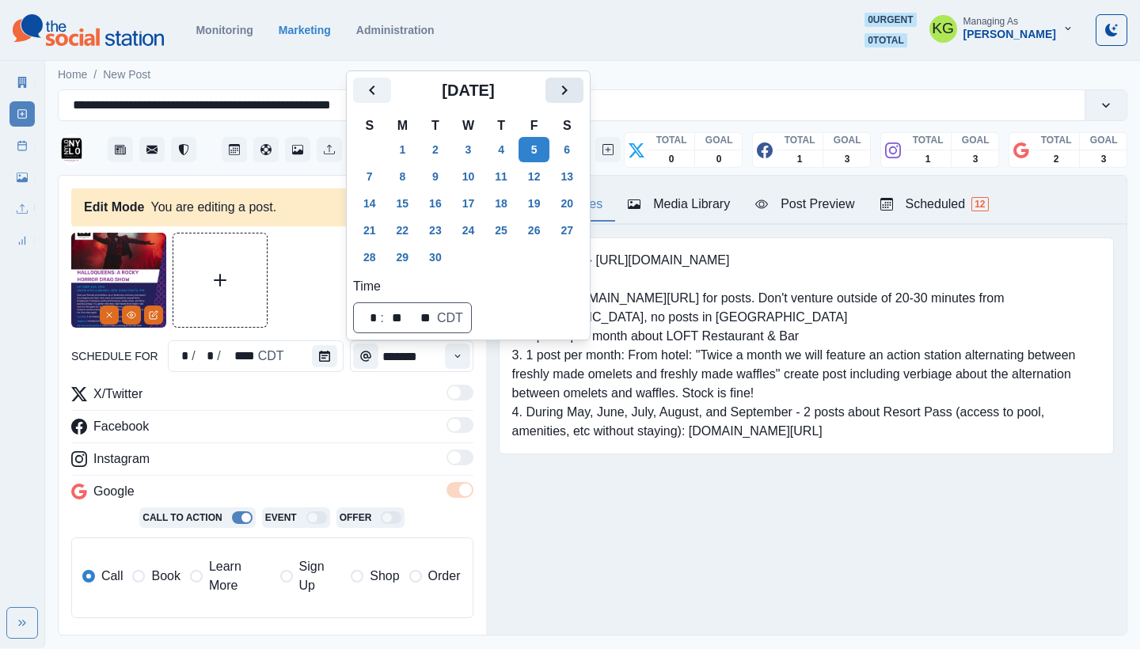
click at [584, 102] on button "Next" at bounding box center [565, 90] width 38 height 25
click at [485, 181] on button "8" at bounding box center [469, 176] width 32 height 25
click at [618, 547] on div "Posting Notes Media Library Post Preview Scheduled 12 Booking Link - [URL][DOMA…" at bounding box center [806, 405] width 641 height 459
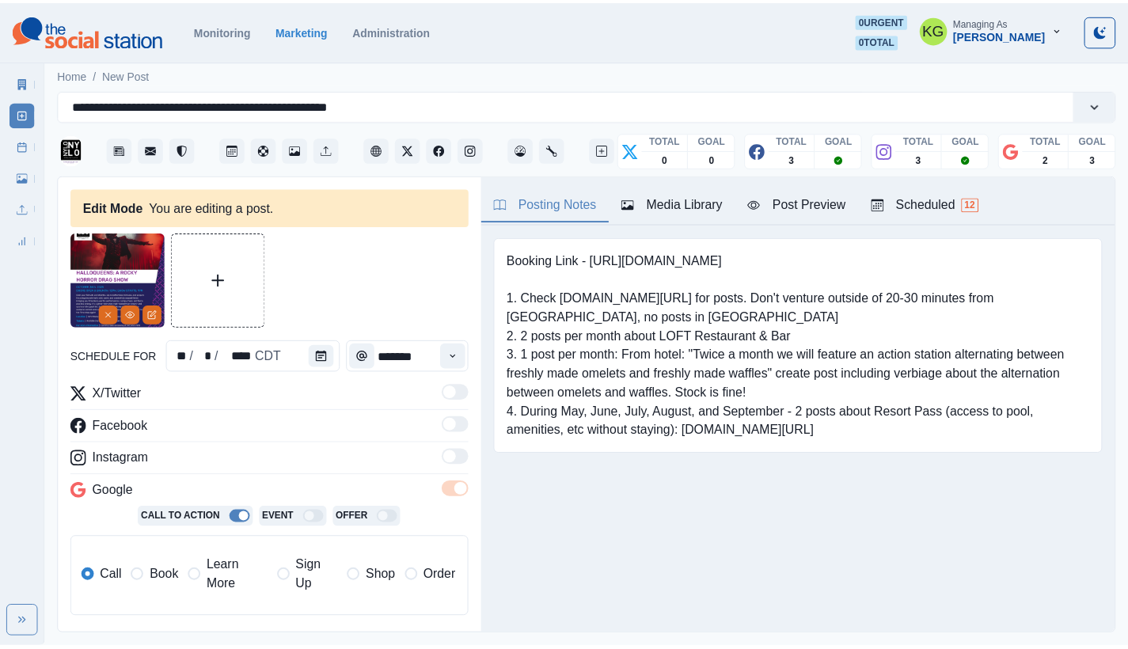
scroll to position [355, 0]
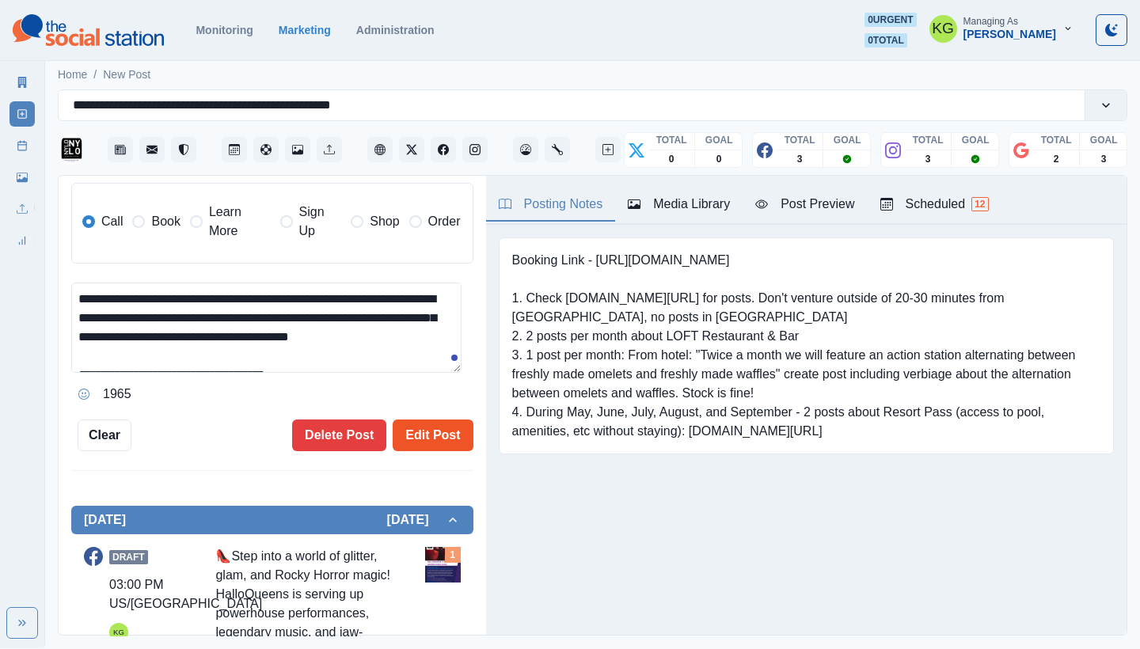
click at [399, 420] on button "Edit Post" at bounding box center [433, 436] width 80 height 32
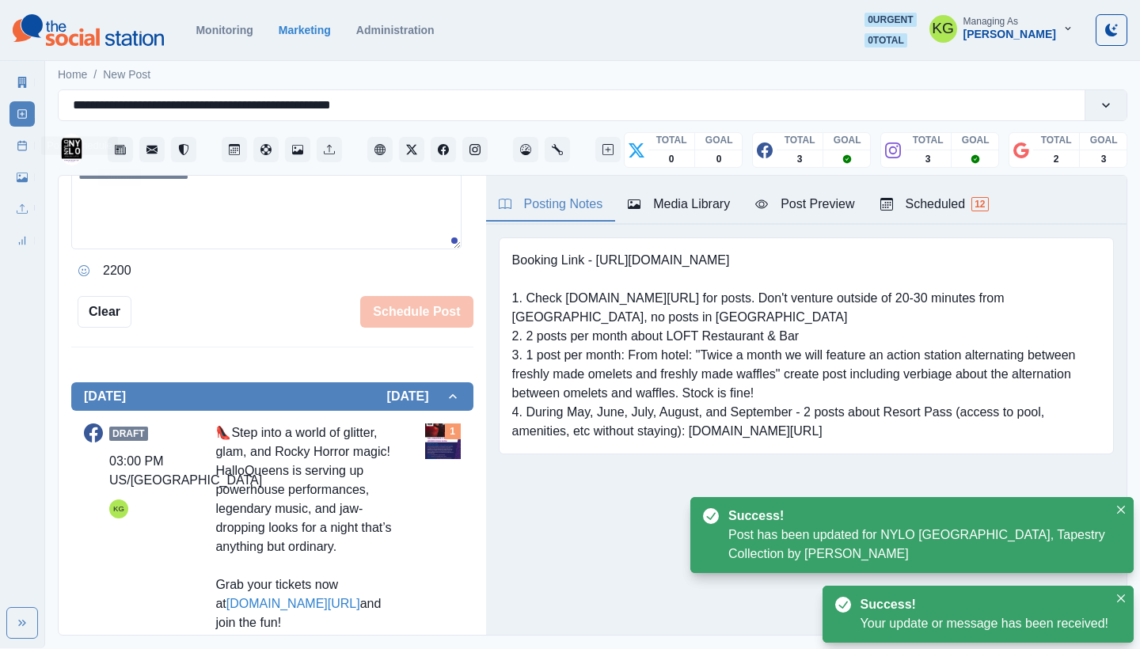
click at [9, 147] on div "Marketing Summary New Post Post Schedule Media Library Uploads Review Summary" at bounding box center [22, 158] width 44 height 190
click at [17, 147] on icon at bounding box center [22, 145] width 11 height 11
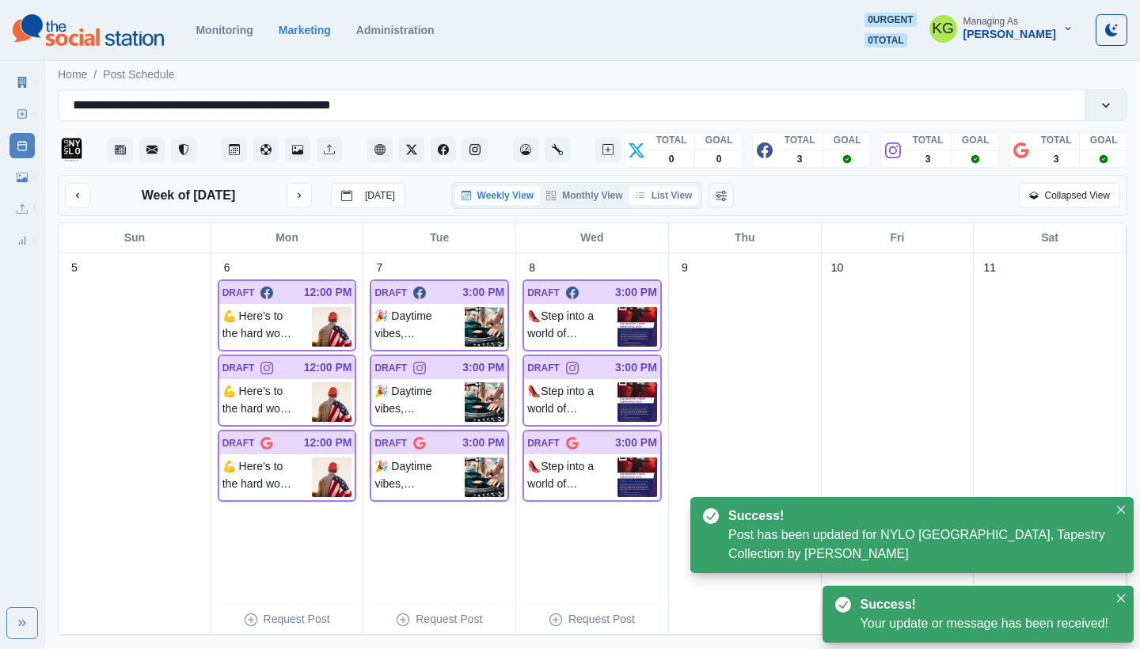
click at [663, 197] on button "List View" at bounding box center [664, 195] width 70 height 19
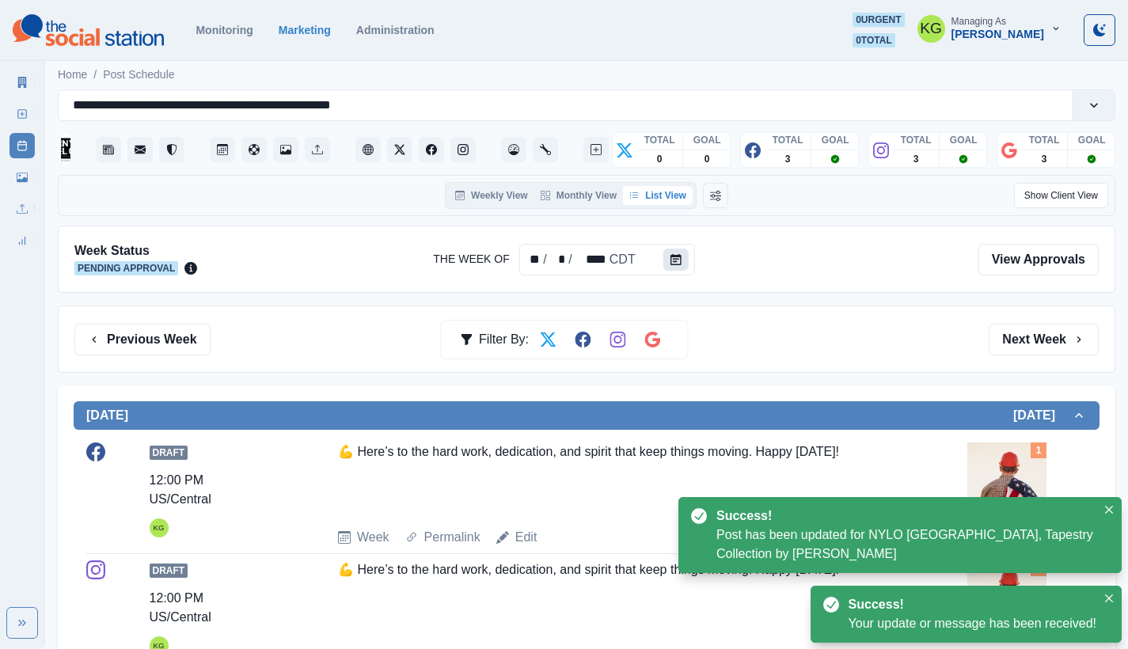
click at [676, 263] on icon "Calendar" at bounding box center [676, 259] width 11 height 11
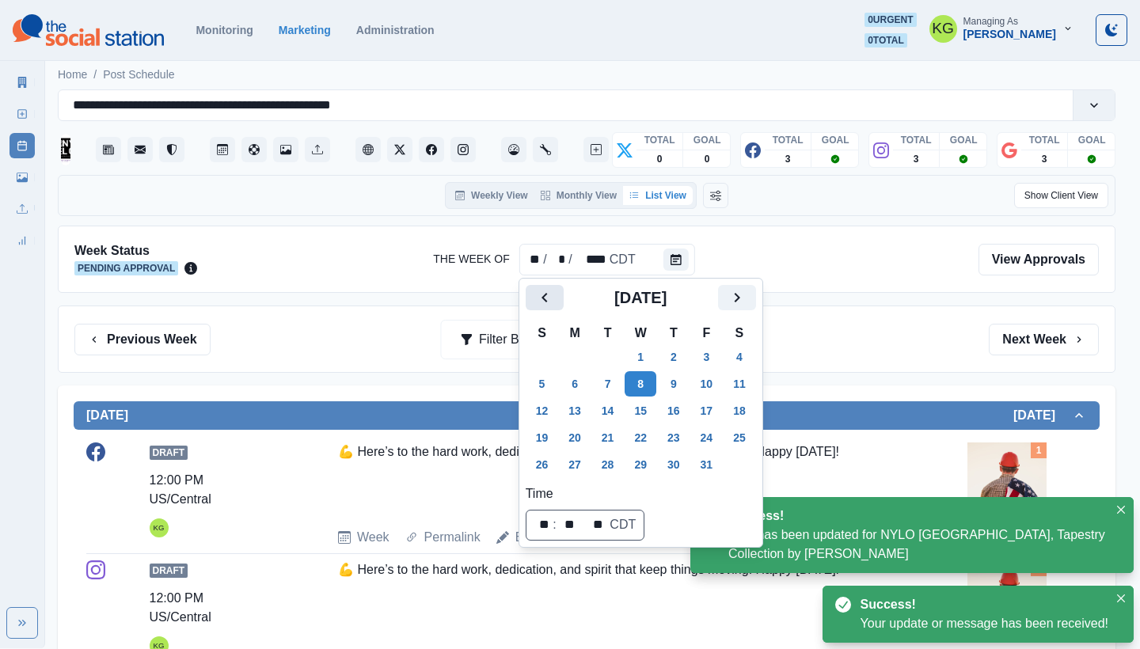
click at [545, 293] on icon "Previous" at bounding box center [544, 297] width 19 height 19
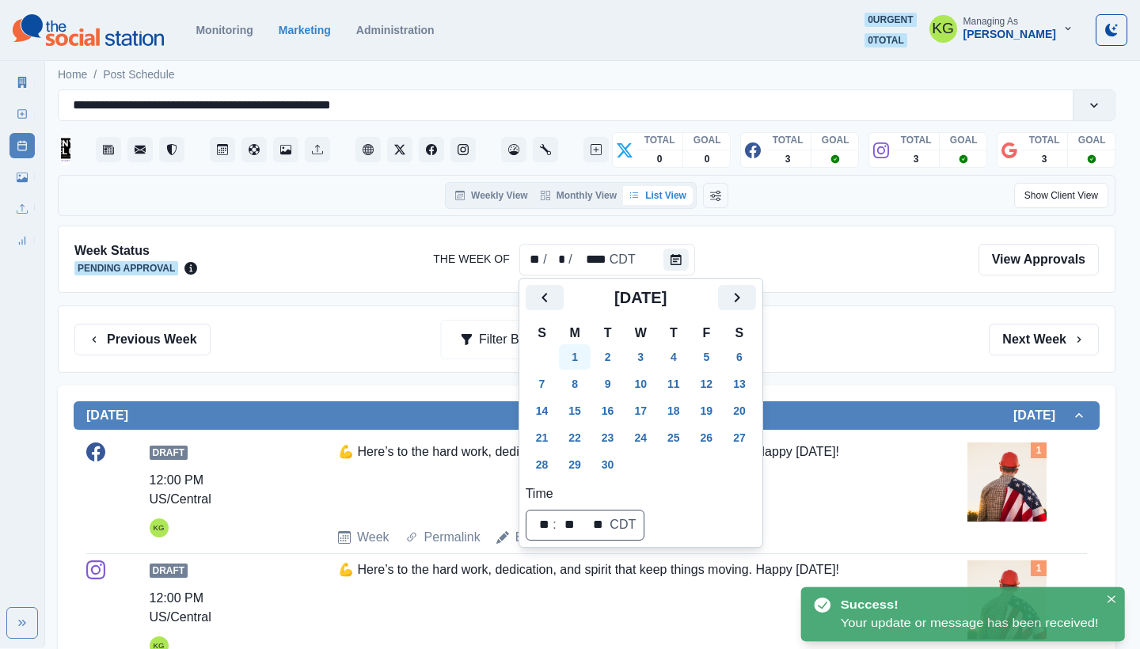
click at [565, 356] on button "1" at bounding box center [575, 356] width 32 height 25
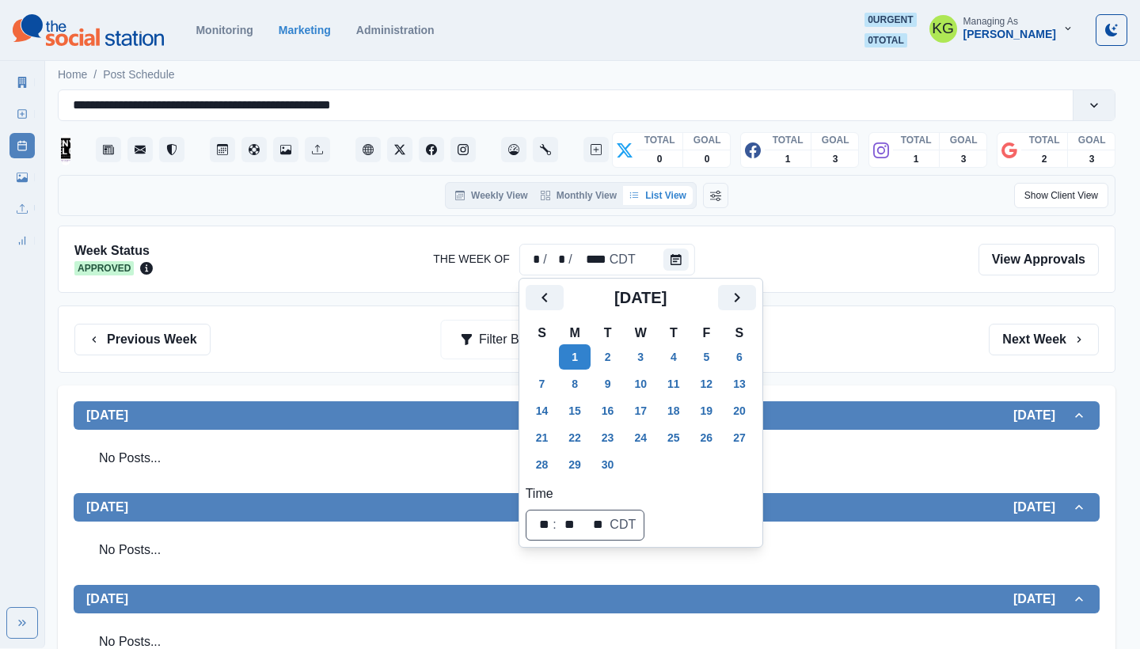
click at [886, 351] on div "Previous Week Filter By: Next Week" at bounding box center [586, 340] width 1025 height 32
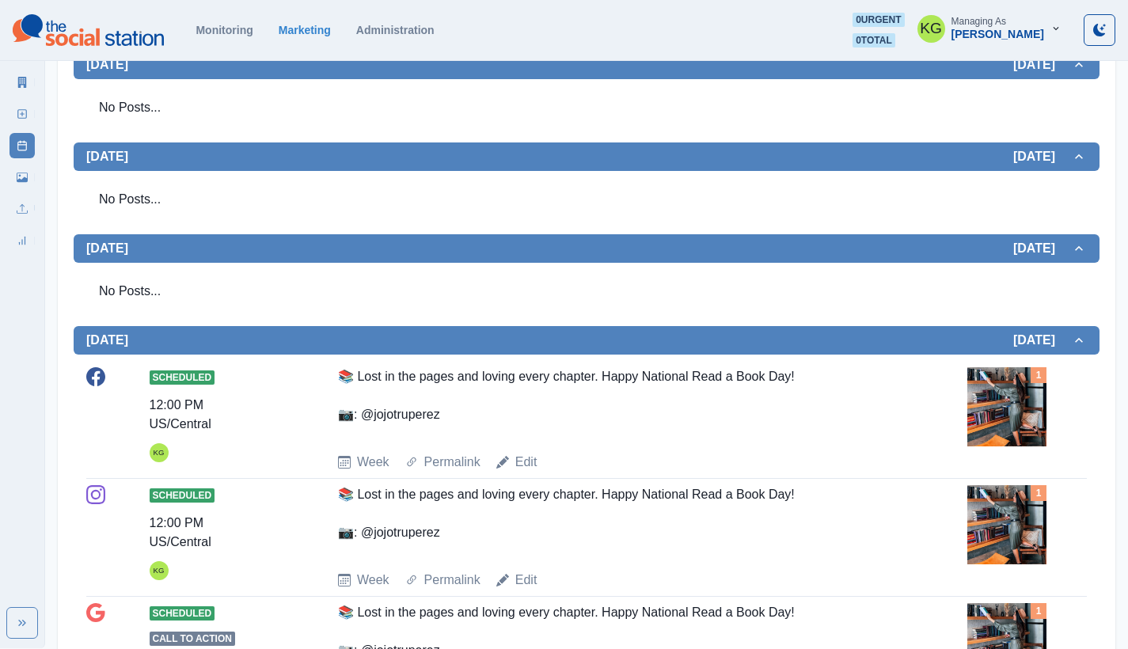
scroll to position [733, 0]
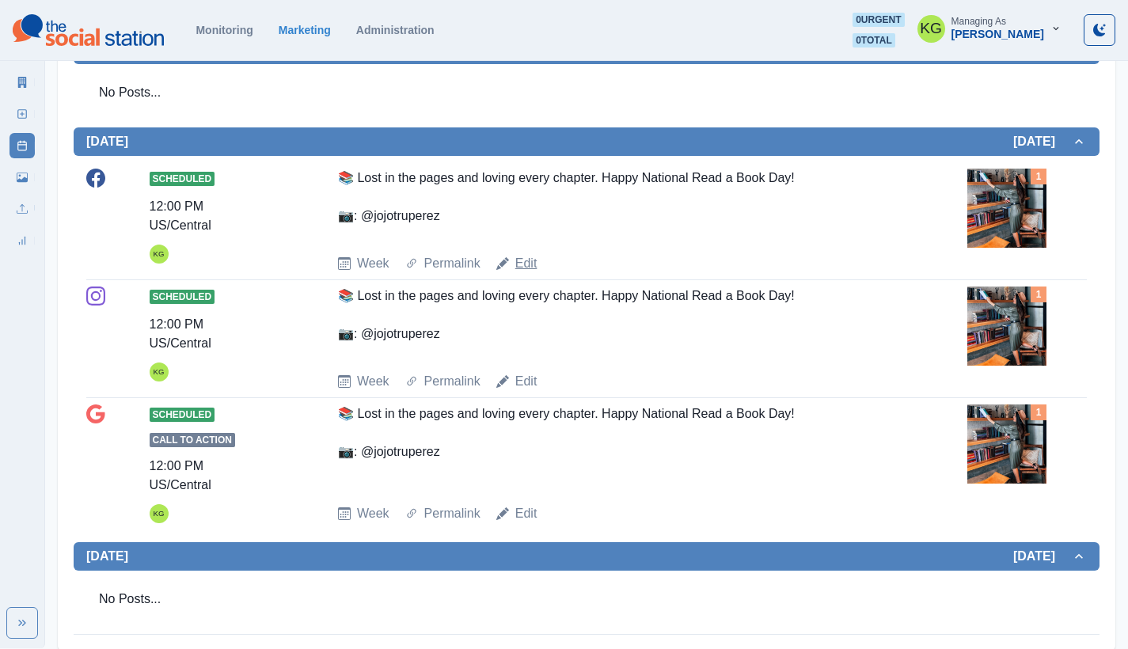
click at [529, 268] on link "Edit" at bounding box center [526, 263] width 22 height 19
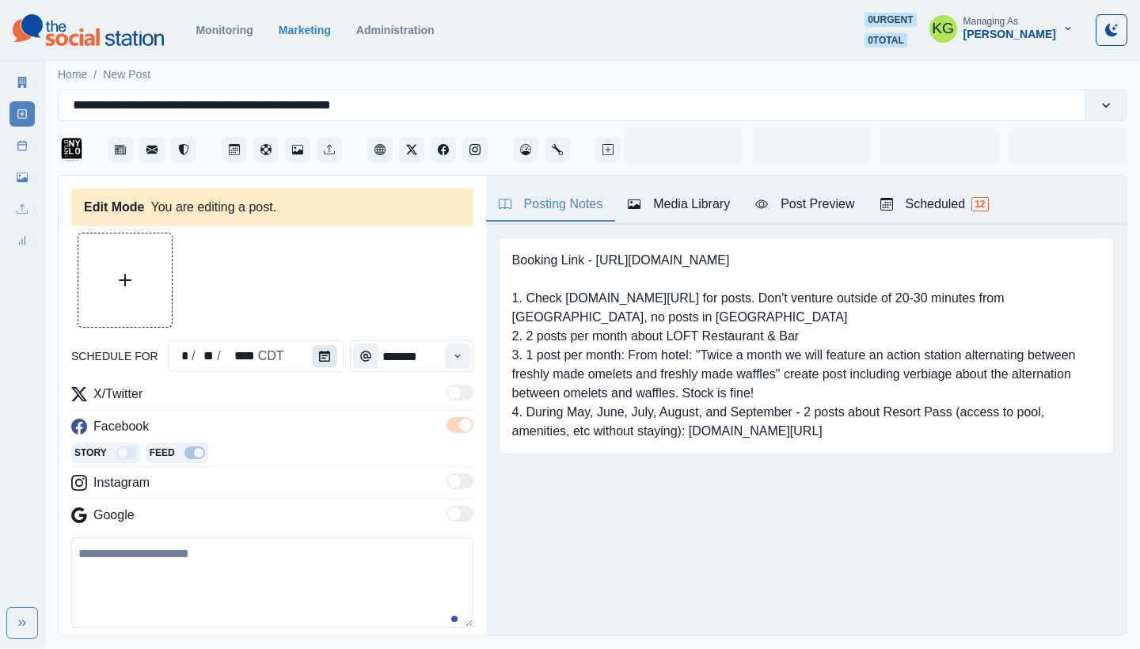
type input "********"
type textarea "**********"
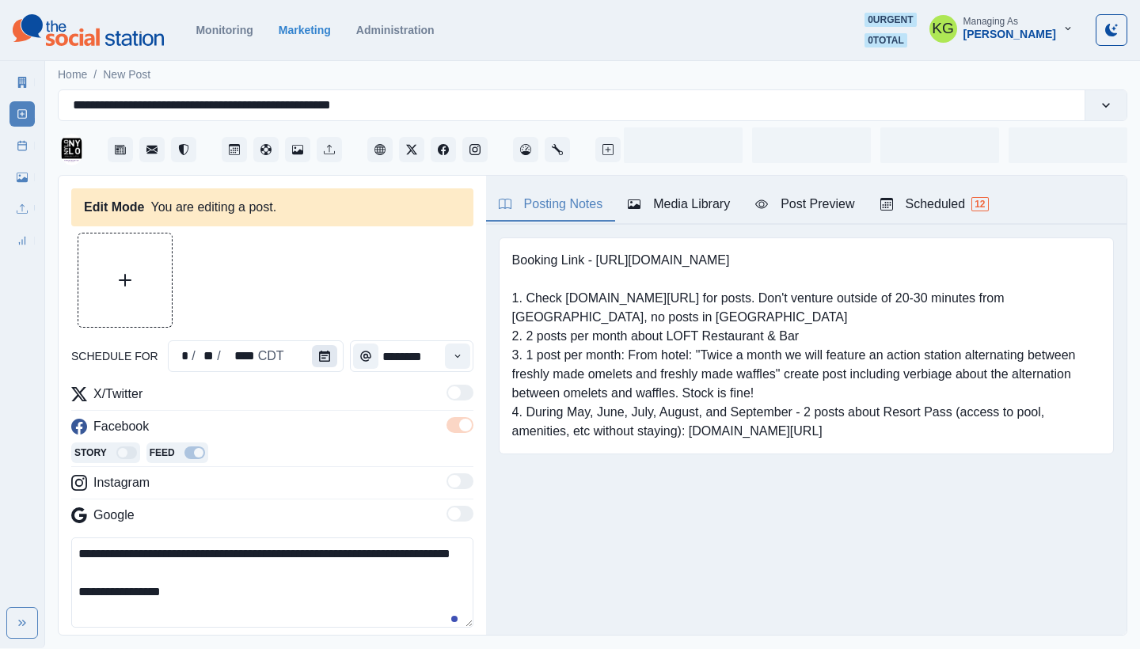
click at [328, 358] on button "Calendar" at bounding box center [324, 356] width 25 height 22
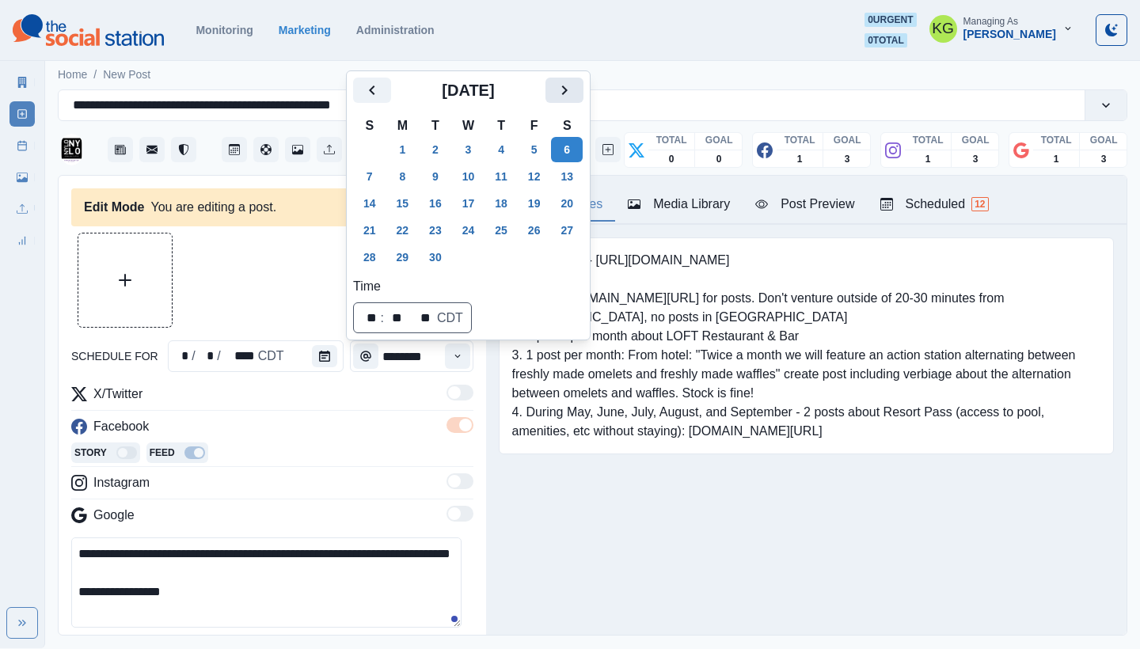
click at [584, 86] on button "Next" at bounding box center [565, 90] width 38 height 25
click at [515, 177] on button "9" at bounding box center [501, 176] width 32 height 25
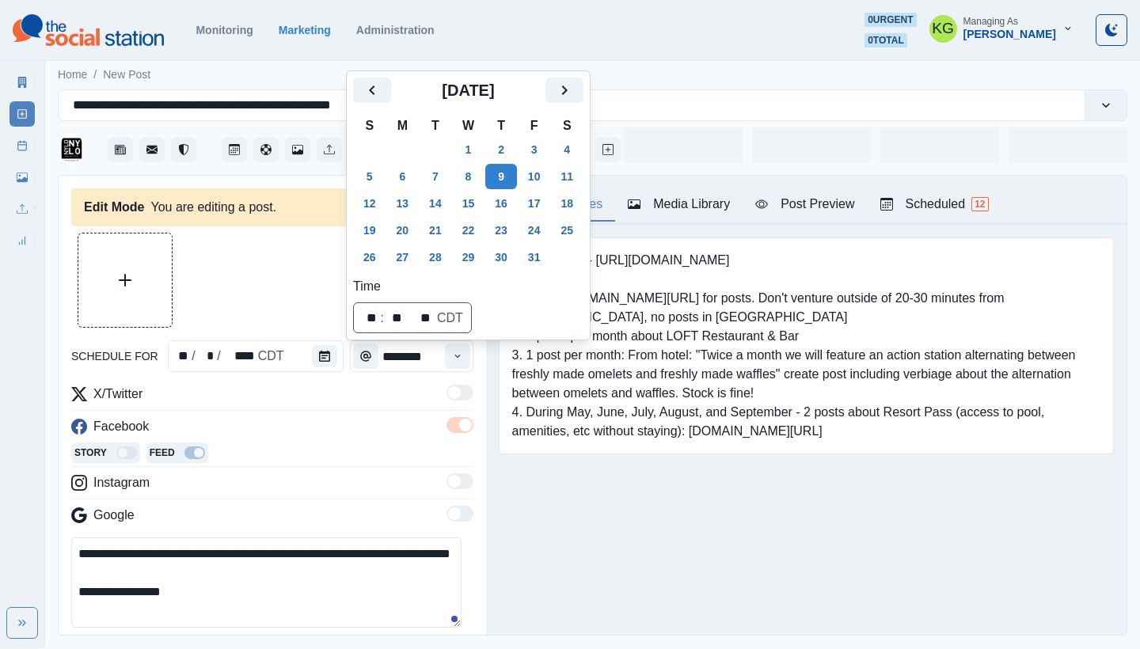
click at [549, 404] on pre "Booking Link - [URL][DOMAIN_NAME] 1. Check [DOMAIN_NAME][URL] for posts. Don't …" at bounding box center [806, 346] width 588 height 190
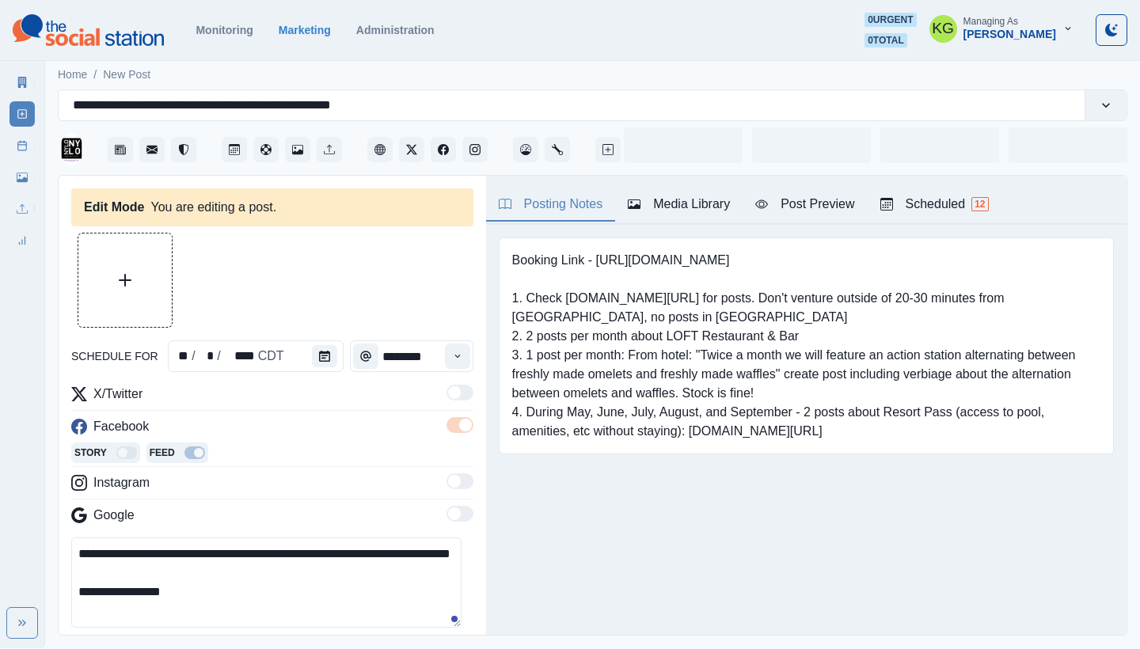
scroll to position [159, 0]
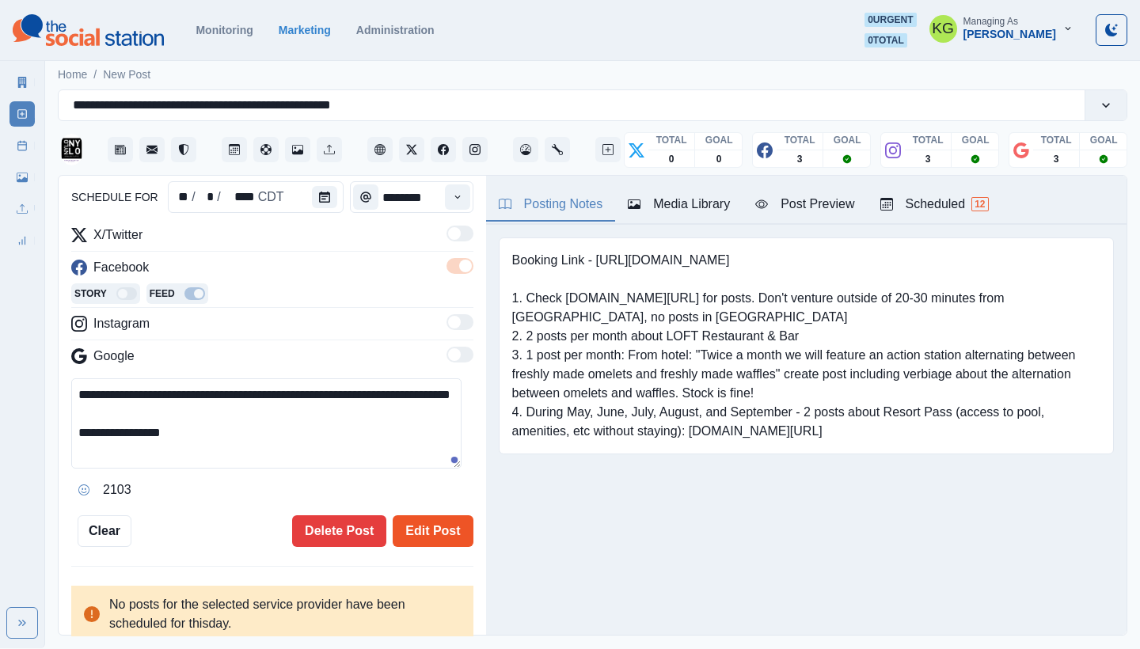
click at [416, 534] on button "Edit Post" at bounding box center [433, 531] width 80 height 32
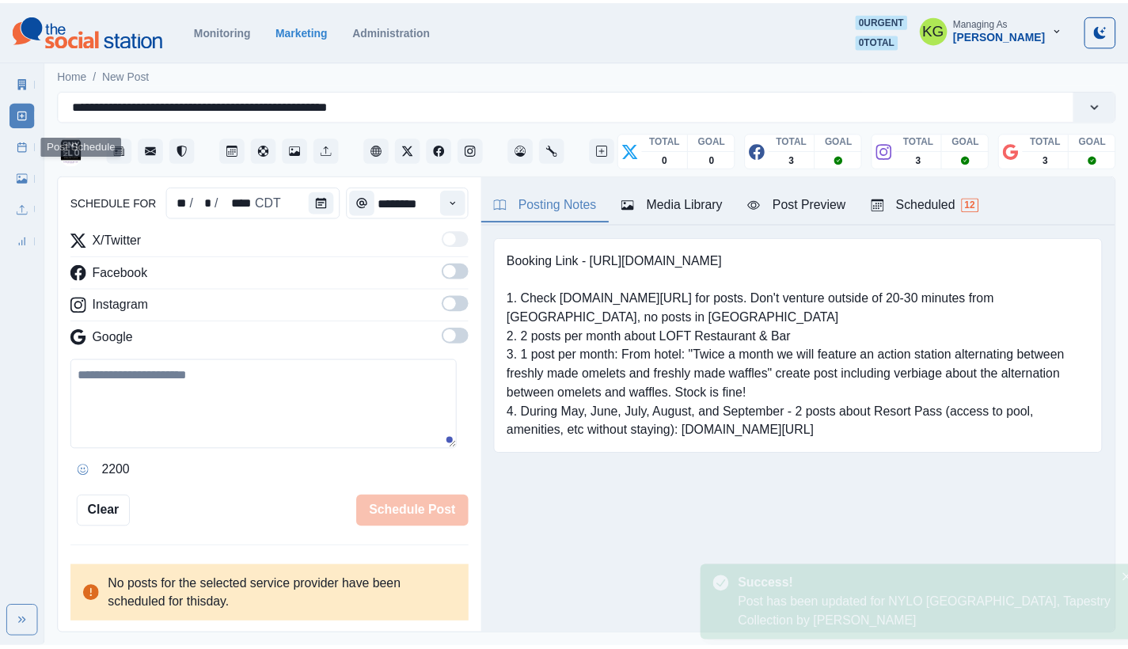
scroll to position [154, 0]
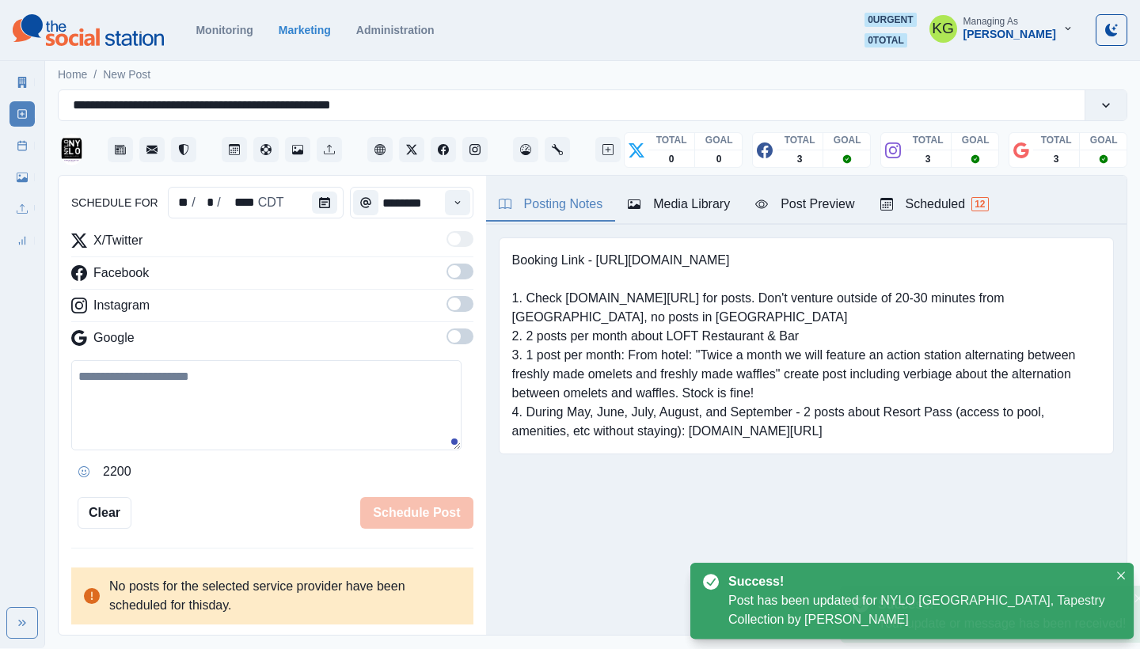
click at [9, 142] on div "Marketing Summary New Post Post Schedule Media Library Uploads Review Summary" at bounding box center [22, 158] width 44 height 190
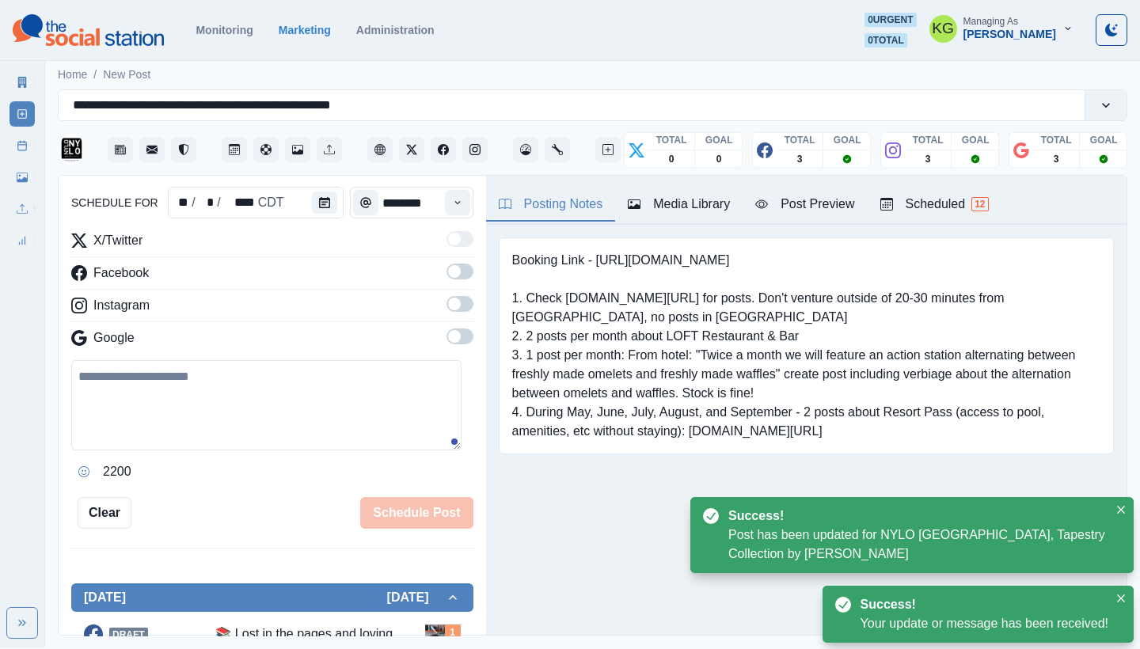
click at [27, 145] on icon at bounding box center [22, 145] width 11 height 11
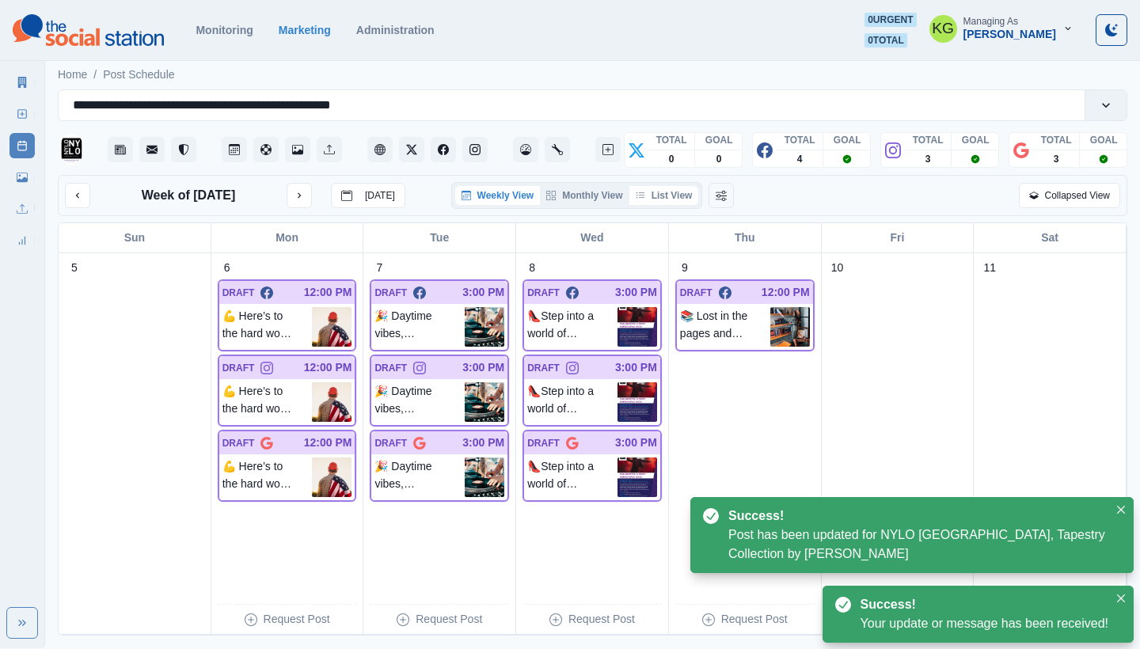
click at [671, 190] on button "List View" at bounding box center [664, 195] width 70 height 19
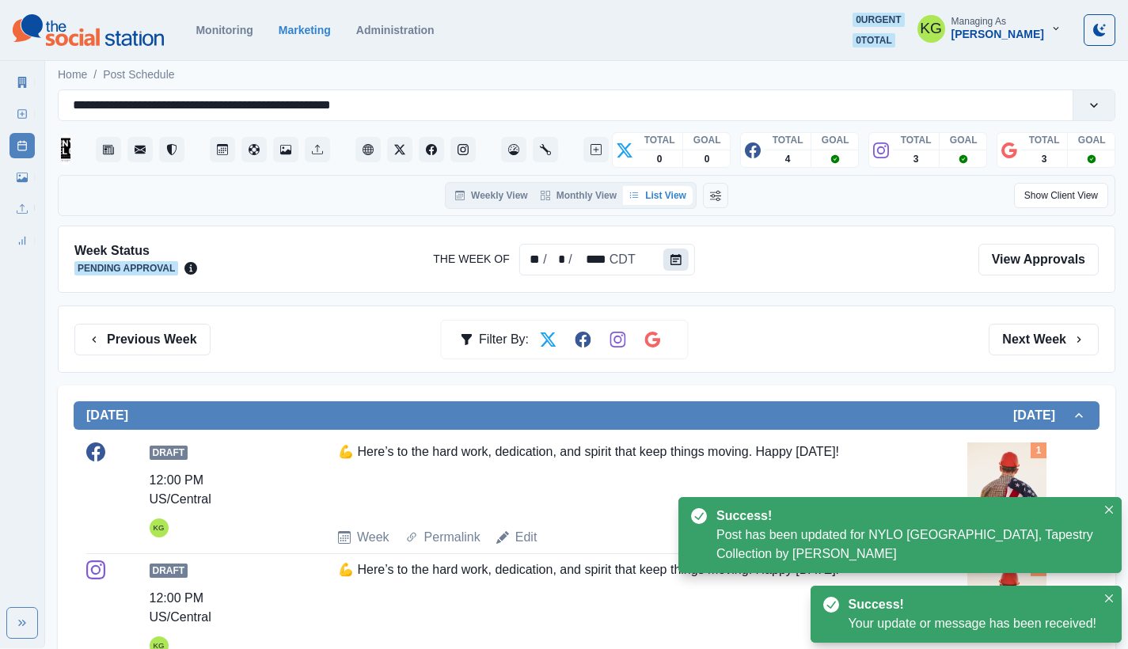
click at [667, 253] on button "Calendar" at bounding box center [675, 260] width 25 height 22
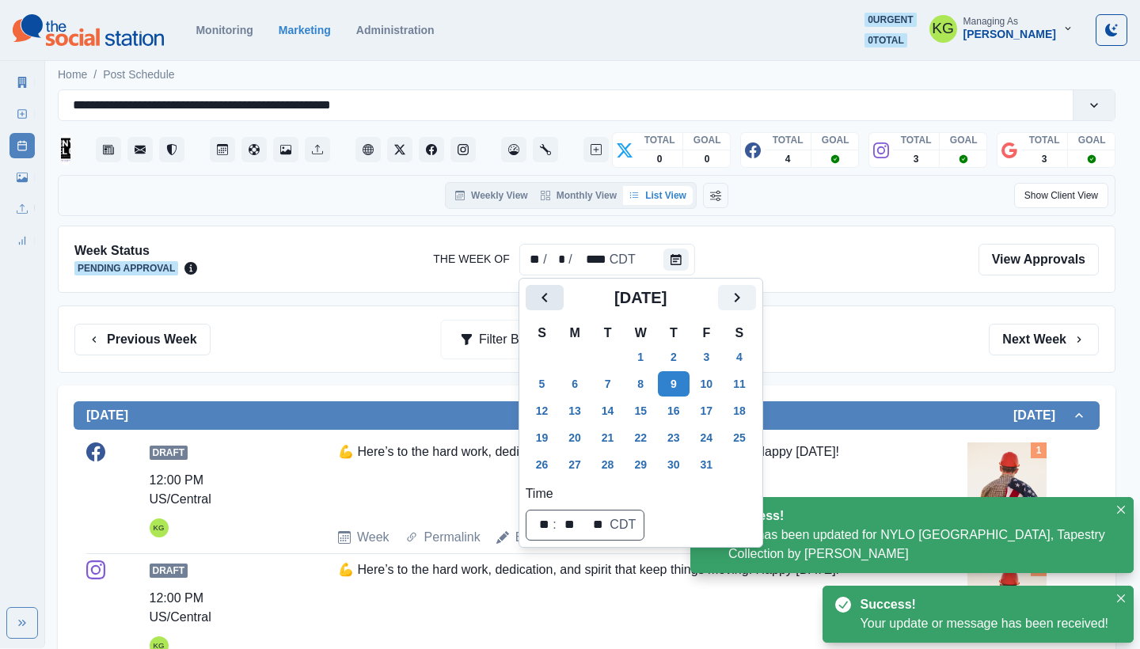
click at [538, 296] on icon "Previous" at bounding box center [544, 297] width 19 height 19
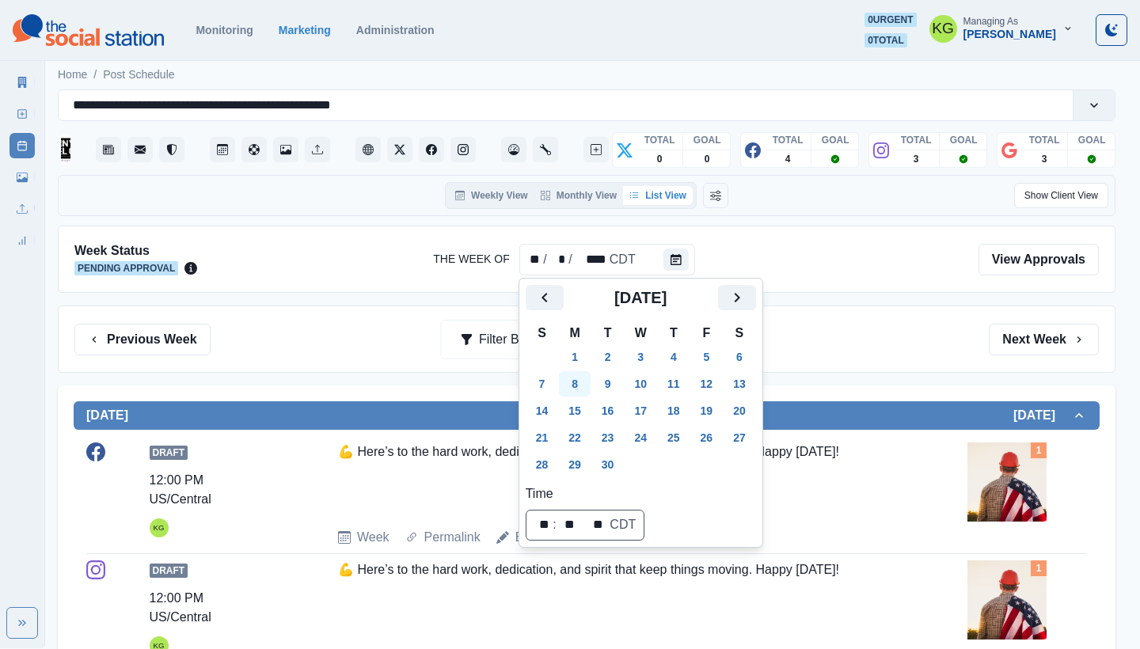
click at [579, 375] on button "8" at bounding box center [575, 383] width 32 height 25
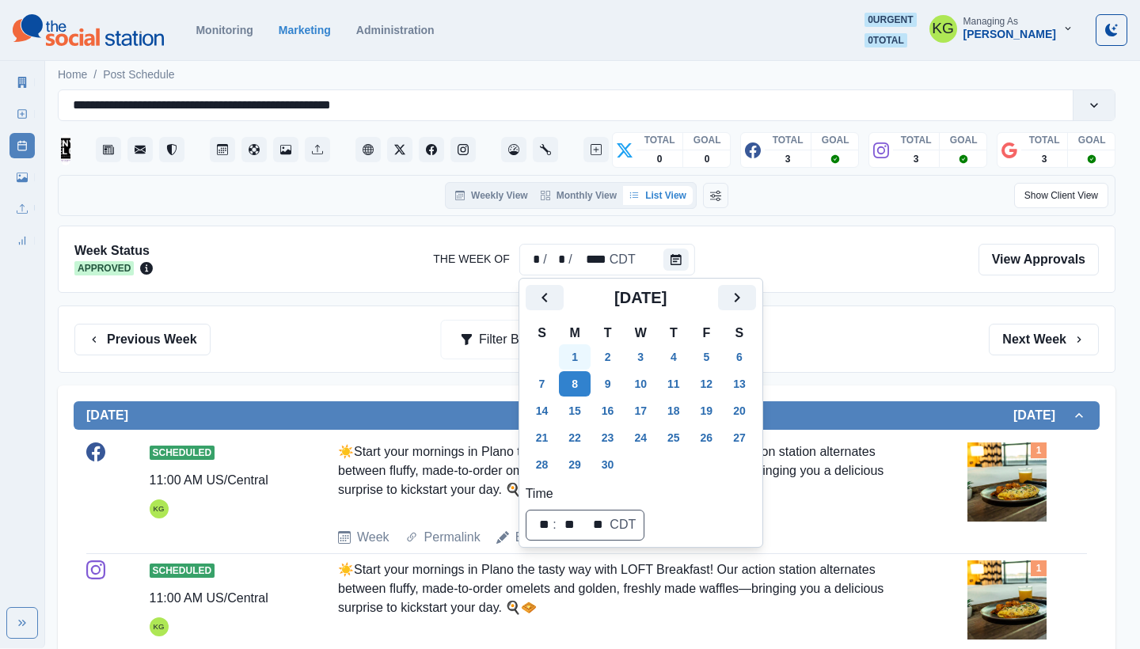
click at [575, 354] on button "1" at bounding box center [575, 356] width 32 height 25
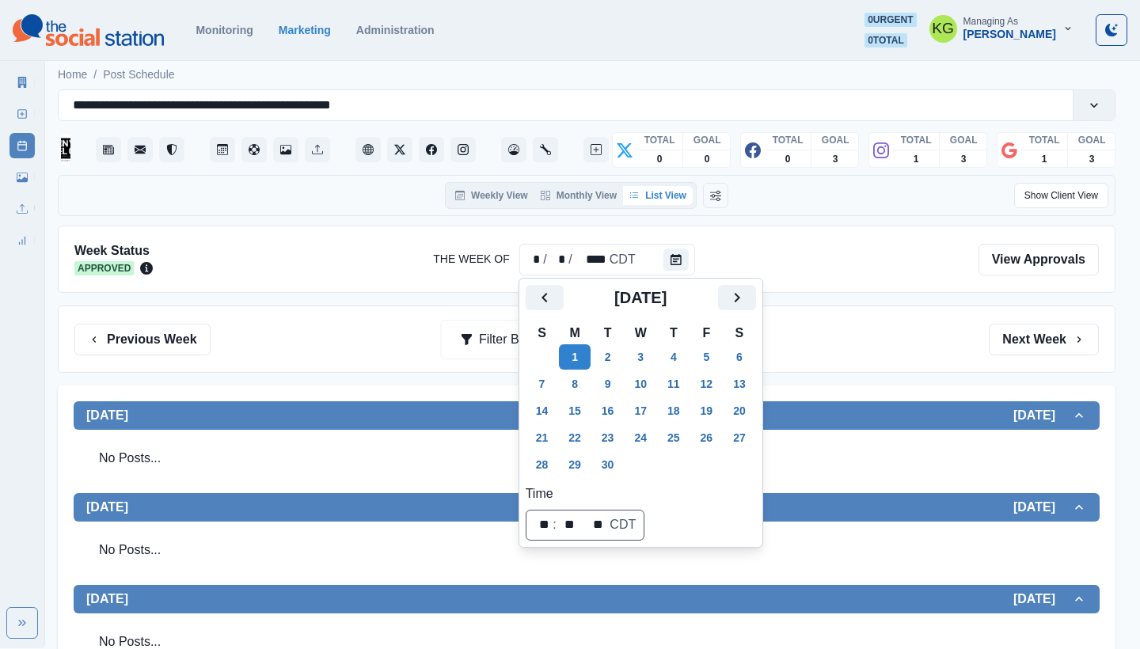
click at [842, 342] on div "Previous Week Filter By: Next Week" at bounding box center [586, 340] width 1025 height 32
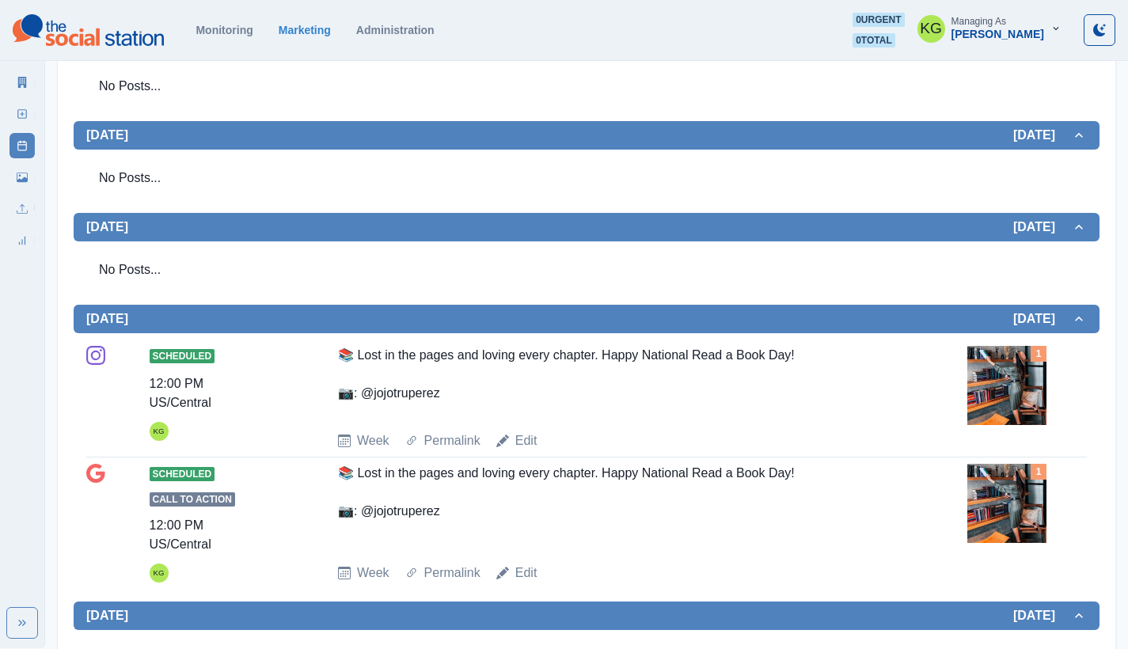
scroll to position [615, 0]
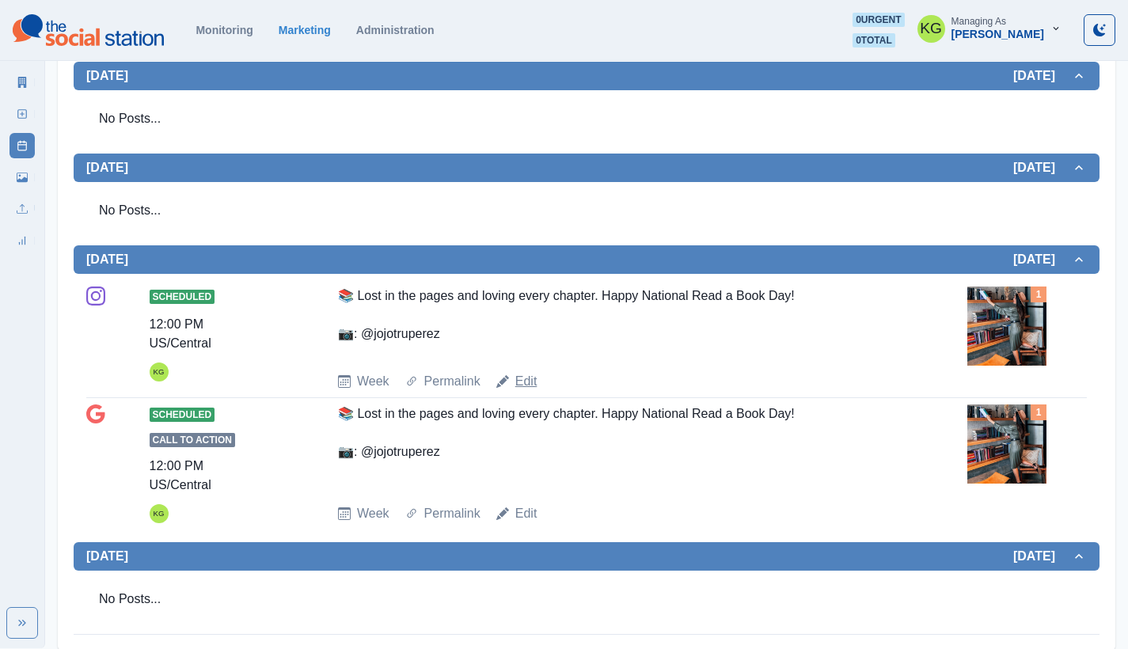
click at [526, 378] on link "Edit" at bounding box center [526, 381] width 22 height 19
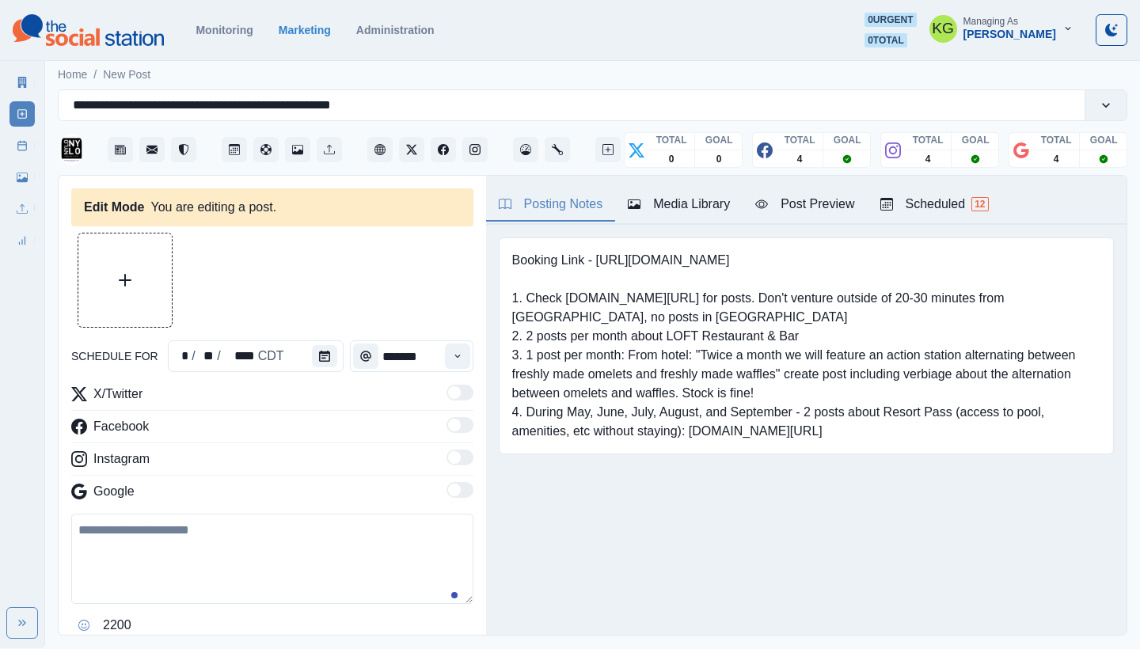
type input "********"
type textarea "**********"
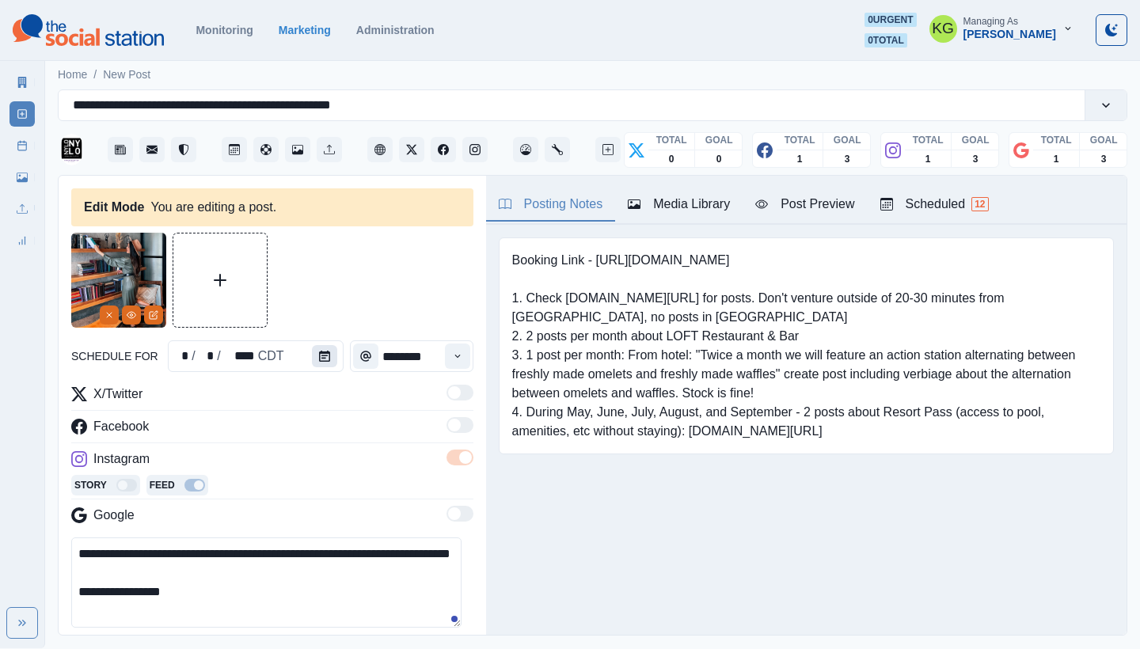
click at [315, 367] on button "Calendar" at bounding box center [324, 356] width 25 height 22
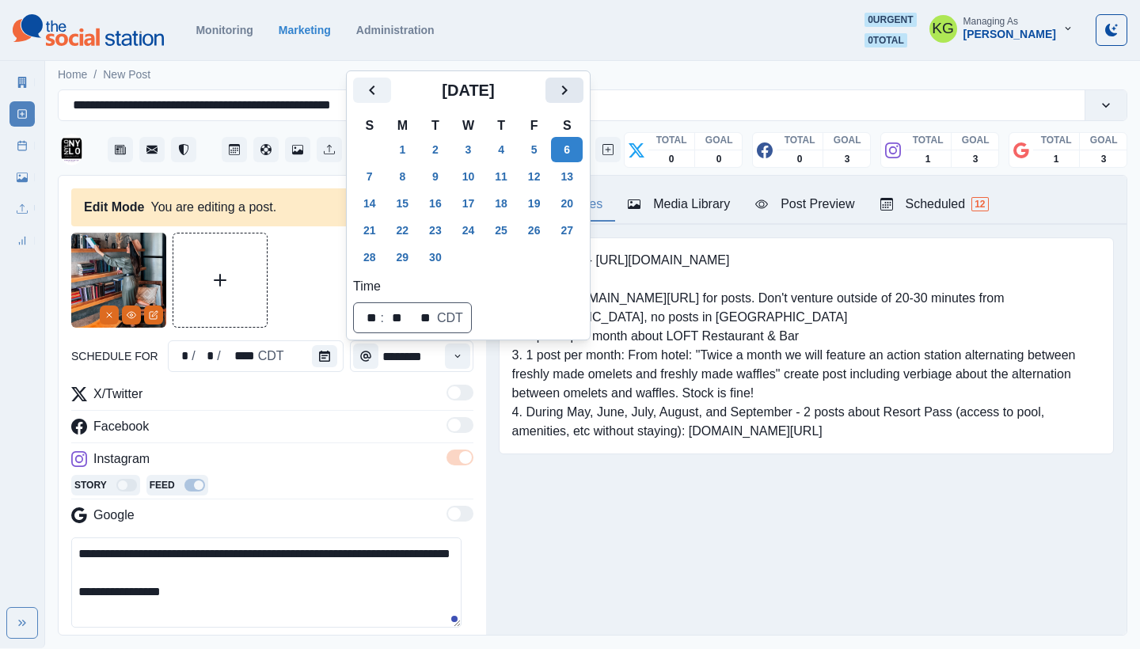
click at [574, 87] on icon "Next" at bounding box center [564, 90] width 19 height 19
click at [499, 177] on button "9" at bounding box center [501, 176] width 32 height 25
click at [742, 520] on div "Posting Notes Media Library Post Preview Scheduled 12 Booking Link - [URL][DOMA…" at bounding box center [806, 405] width 641 height 459
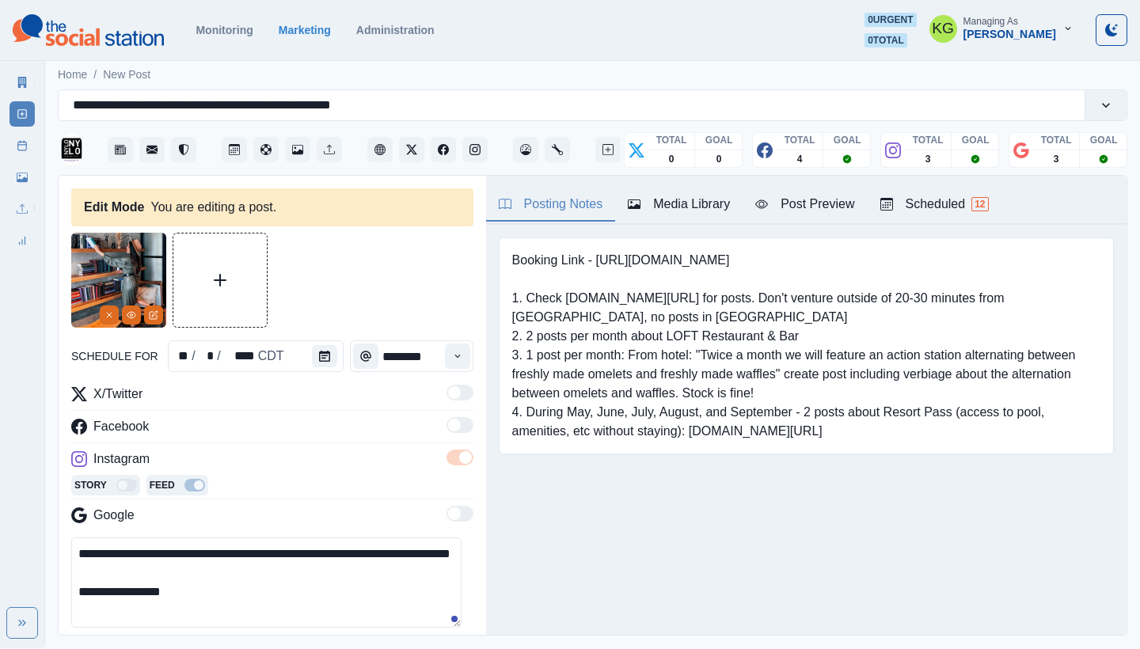
scroll to position [340, 0]
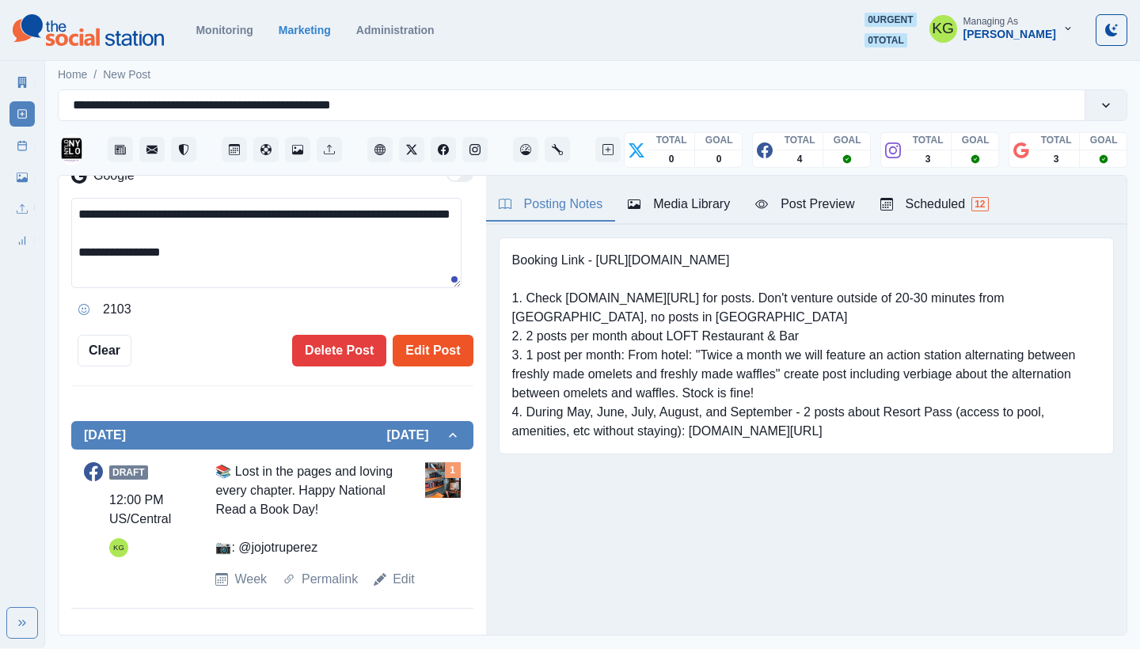
click at [424, 335] on button "Edit Post" at bounding box center [433, 351] width 80 height 32
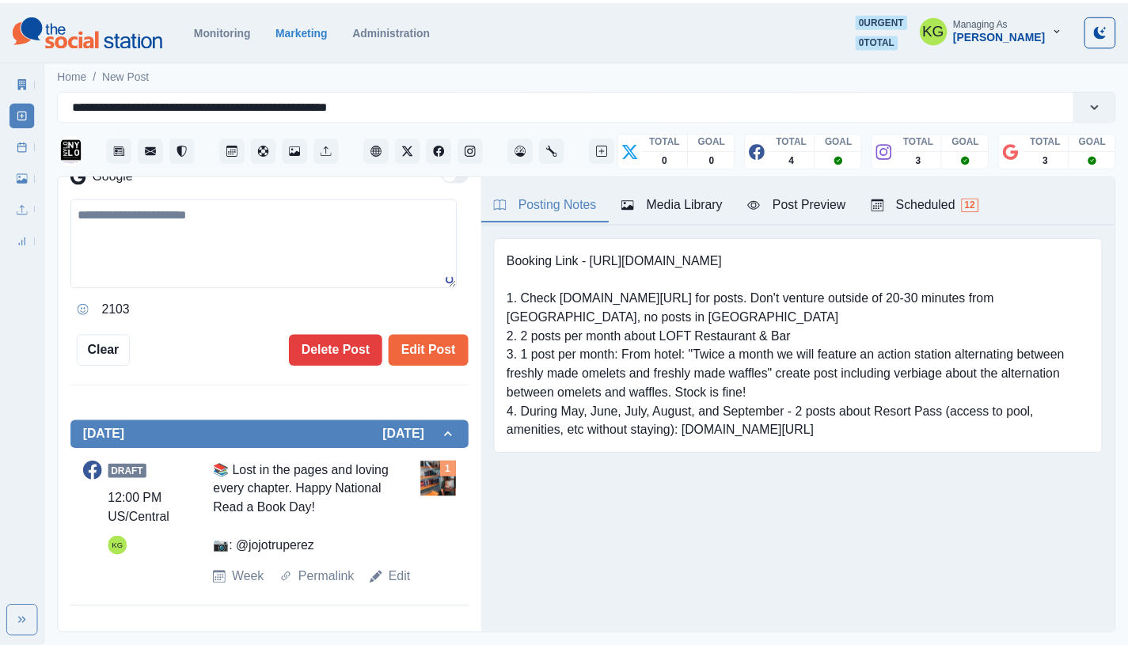
scroll to position [316, 0]
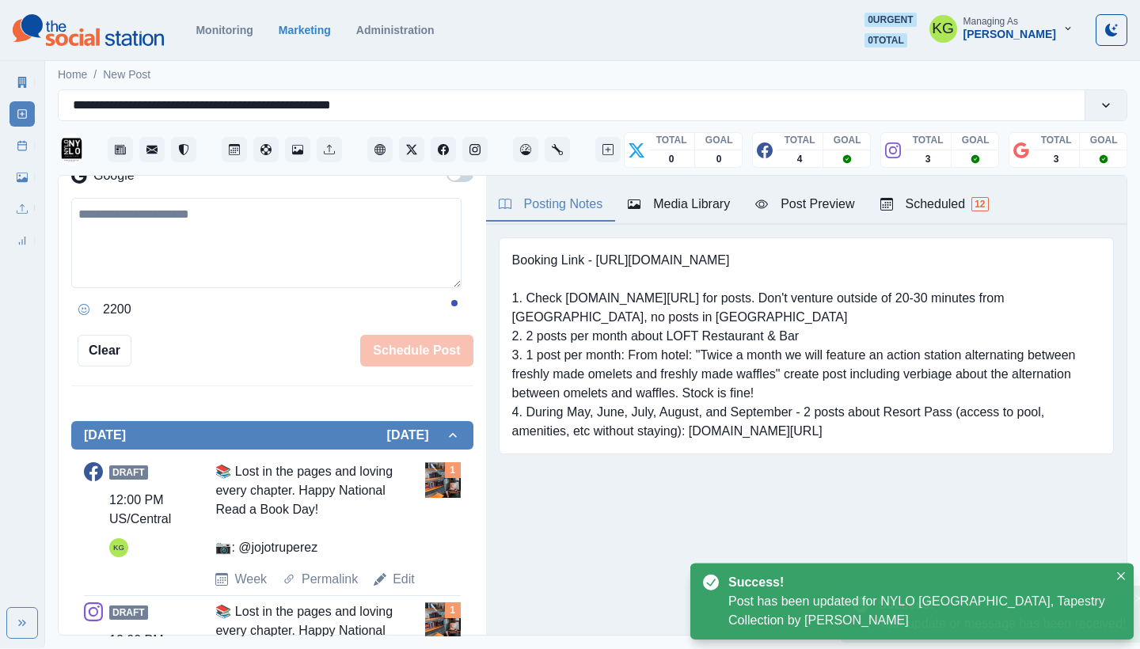
click at [33, 155] on link "Post Schedule" at bounding box center [22, 145] width 25 height 25
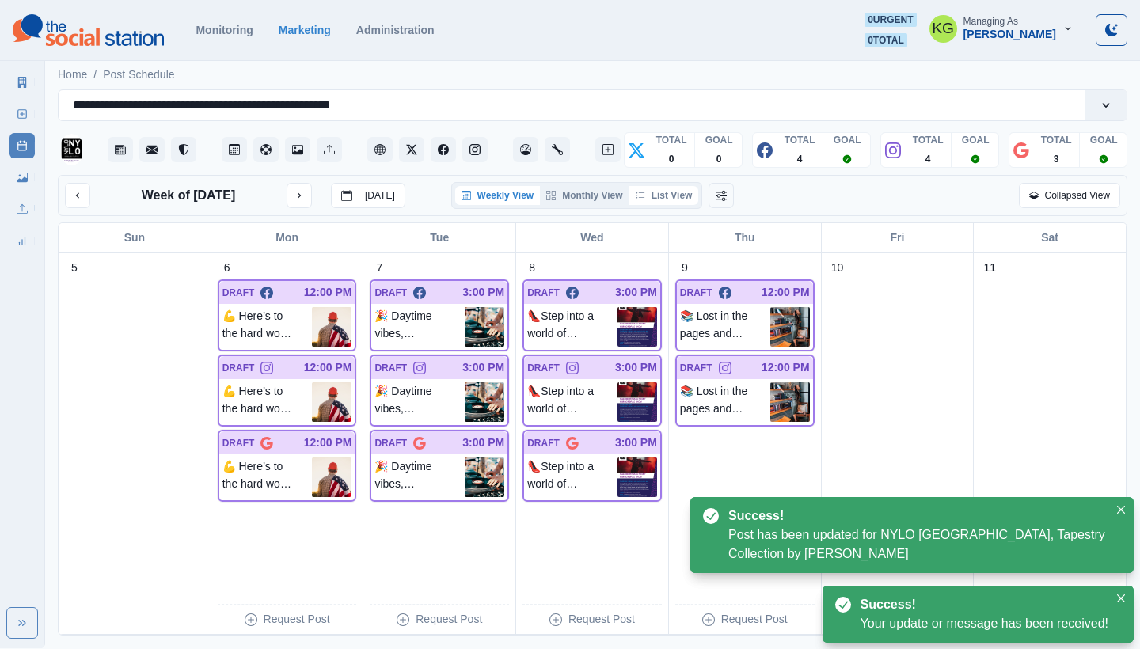
click at [697, 186] on button "List View" at bounding box center [664, 195] width 70 height 19
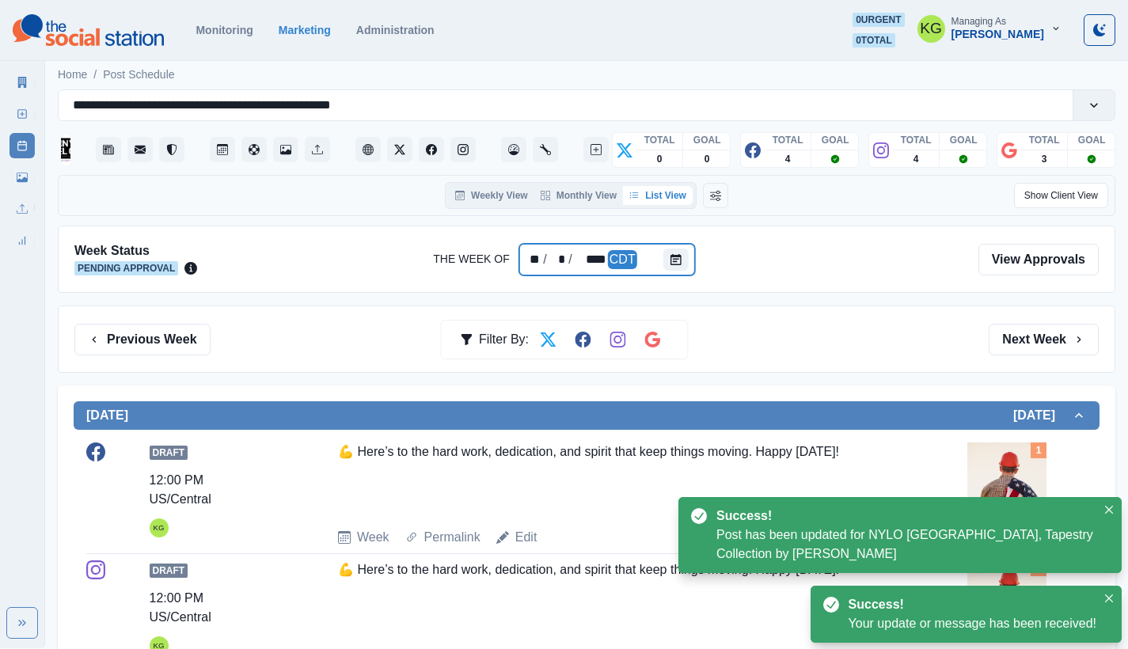
click at [660, 264] on div "** / * / **** CDT" at bounding box center [607, 260] width 176 height 32
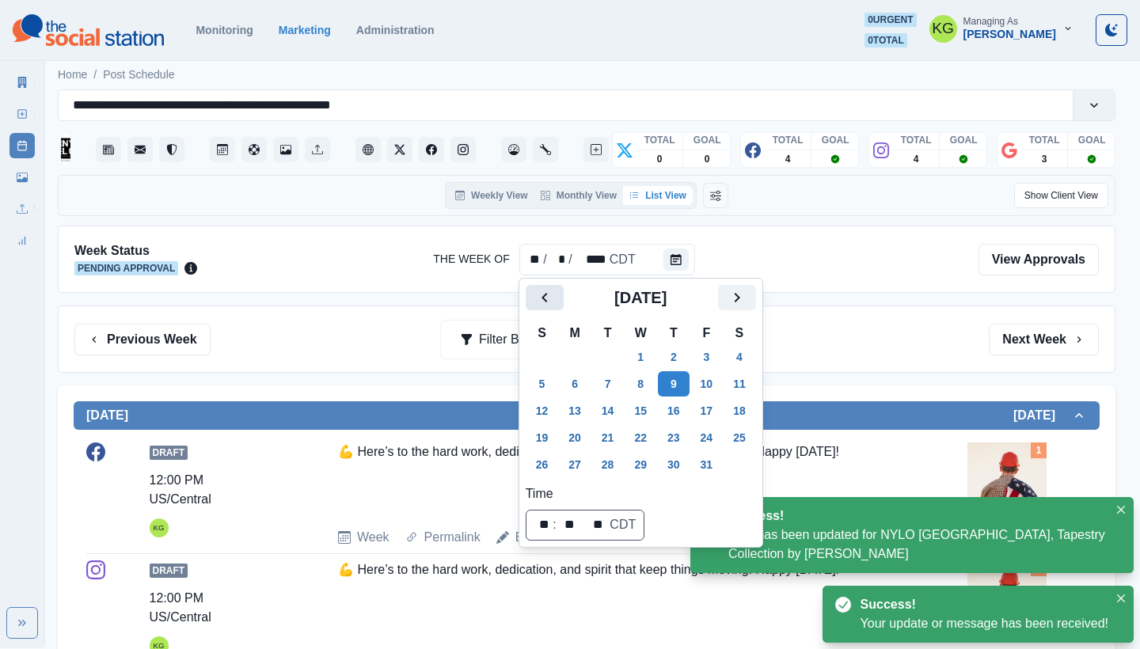
click at [542, 307] on button "Previous" at bounding box center [545, 297] width 38 height 25
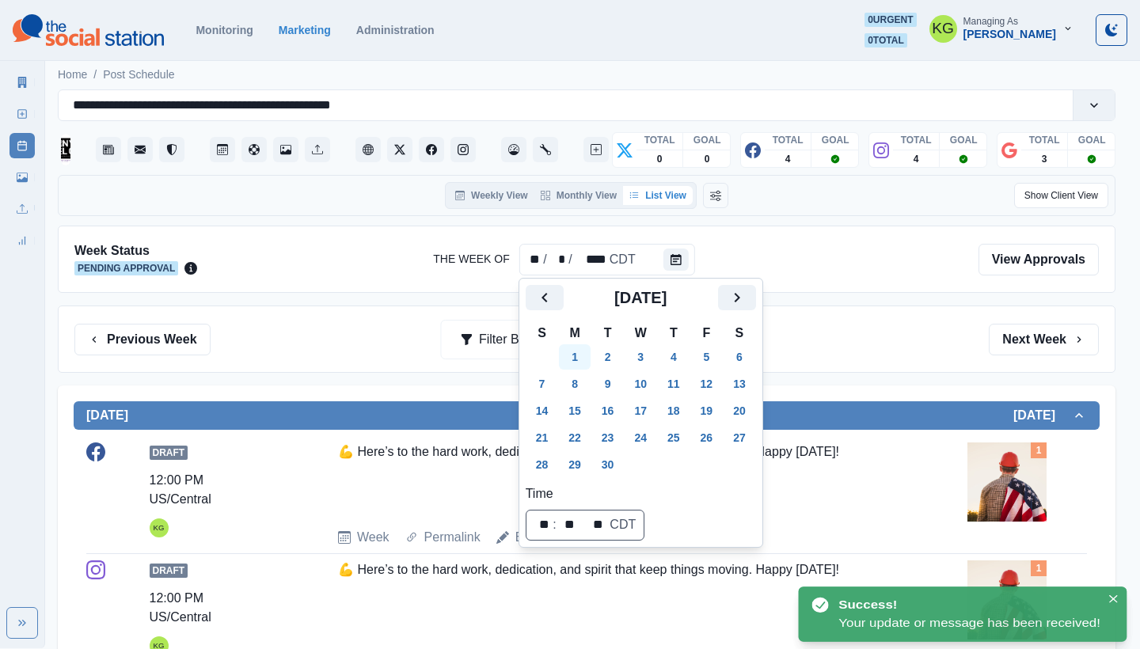
click at [580, 355] on button "1" at bounding box center [575, 356] width 32 height 25
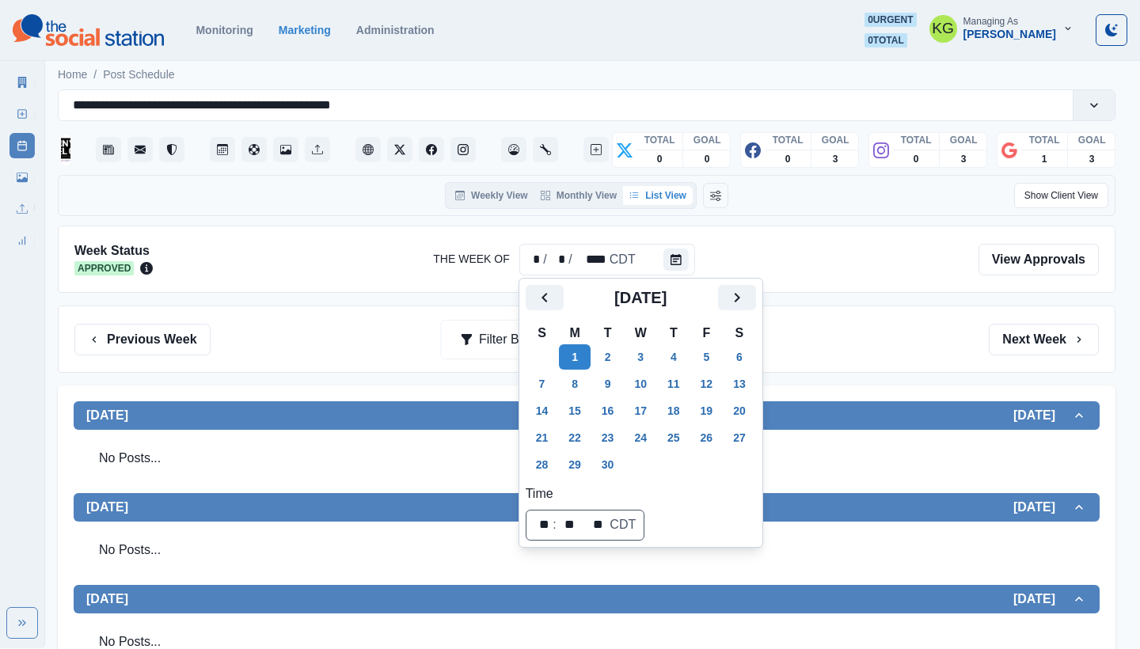
click at [838, 333] on div "Previous Week Filter By: Next Week" at bounding box center [586, 340] width 1025 height 32
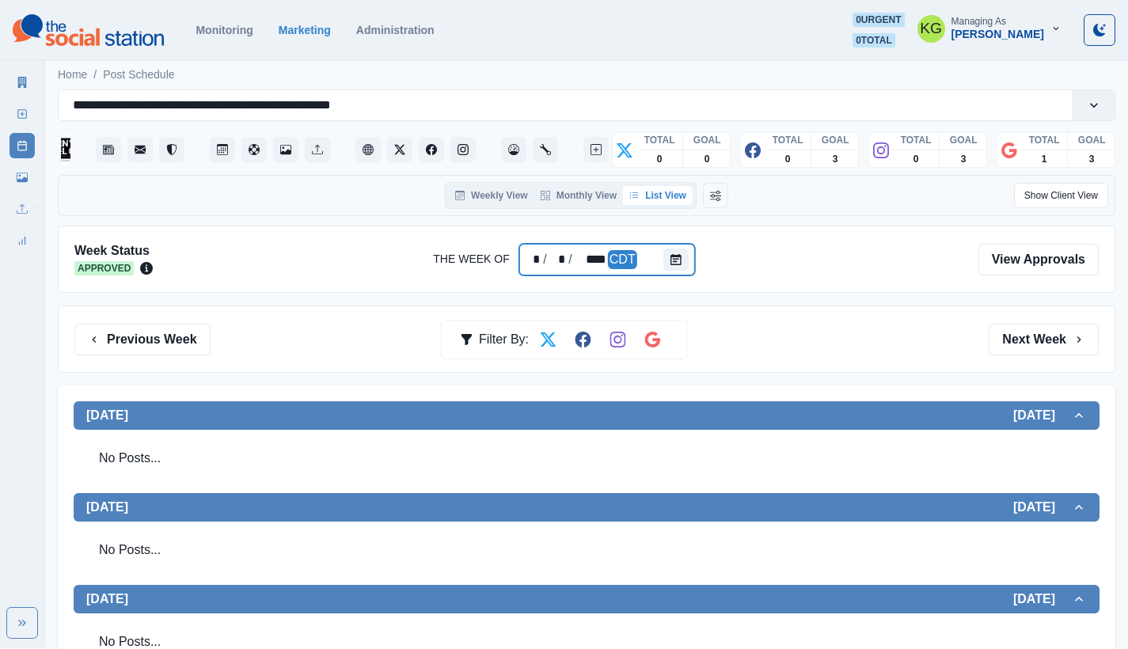
scroll to position [497, 0]
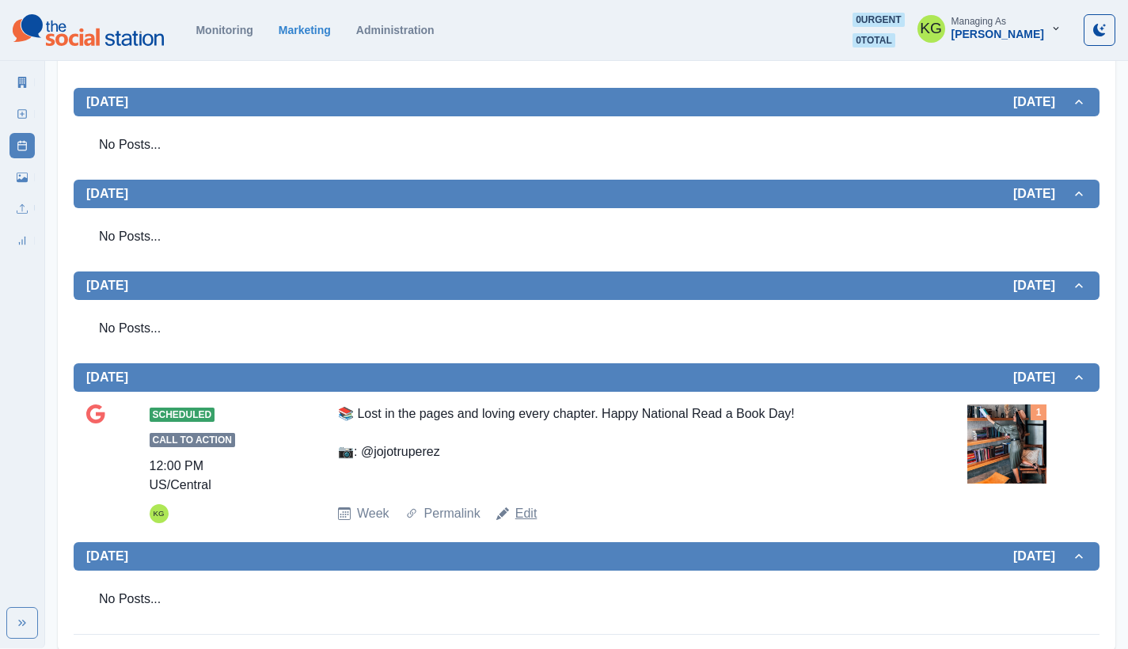
click at [515, 504] on link "Edit" at bounding box center [526, 513] width 22 height 19
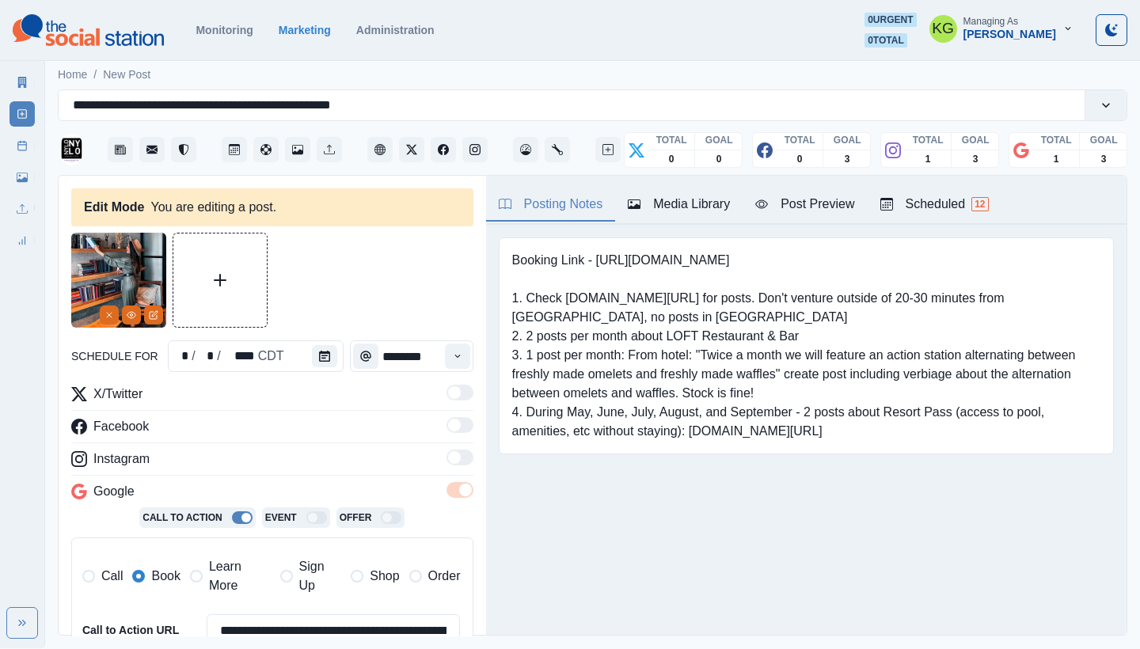
type input "********"
type textarea "**********"
click at [324, 364] on button "Calendar" at bounding box center [324, 356] width 25 height 22
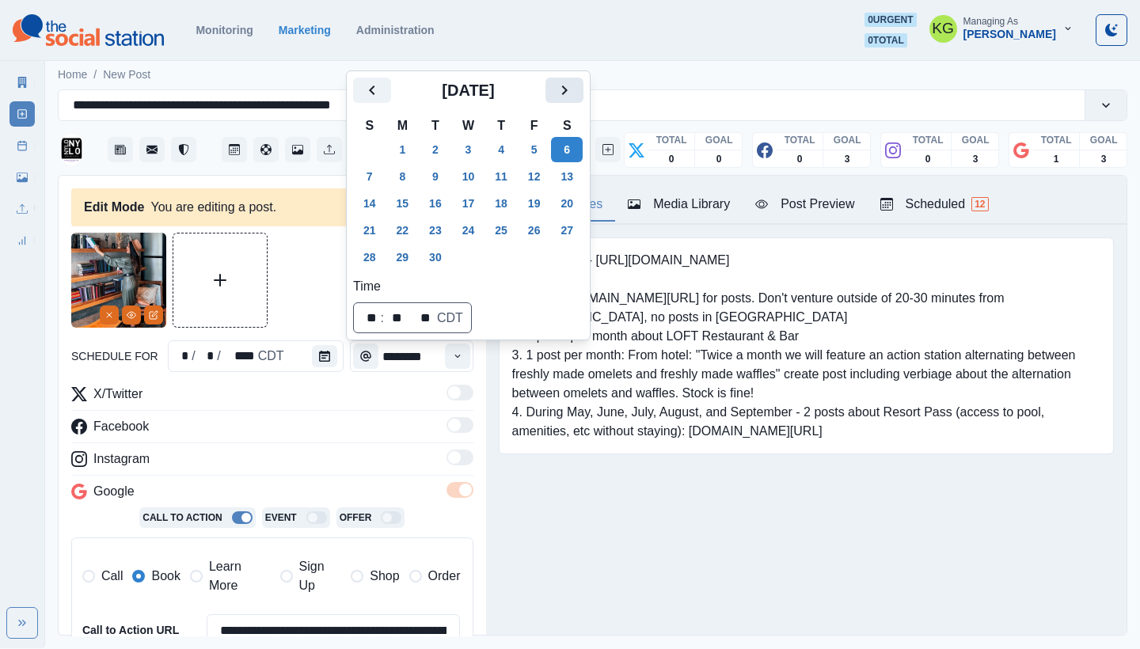
click at [584, 95] on button "Next" at bounding box center [565, 90] width 38 height 25
click at [511, 173] on button "9" at bounding box center [501, 176] width 32 height 25
click at [648, 580] on div "Posting Notes Media Library Post Preview Scheduled 12 Booking Link - [URL][DOMA…" at bounding box center [806, 405] width 641 height 459
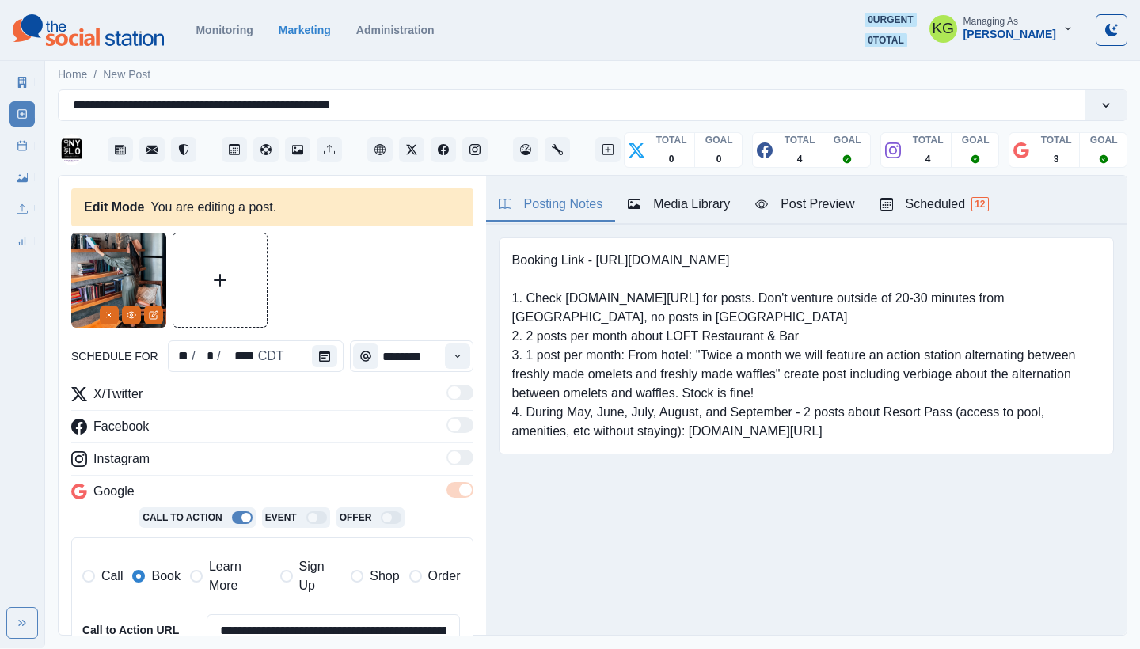
scroll to position [569, 0]
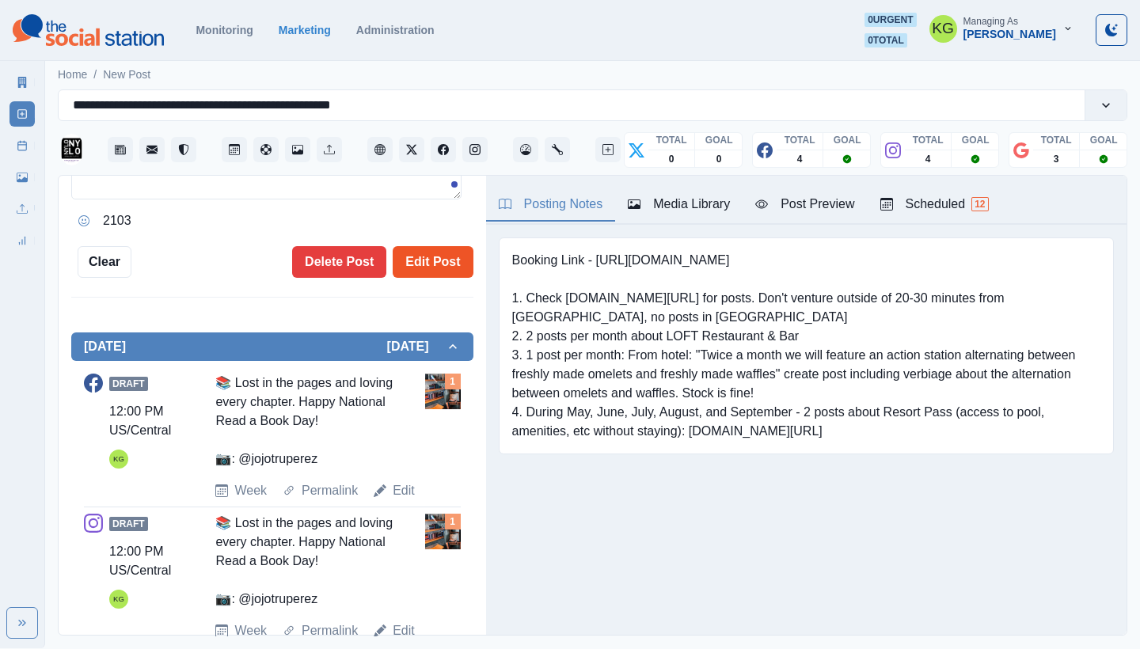
click at [431, 268] on button "Edit Post" at bounding box center [433, 262] width 80 height 32
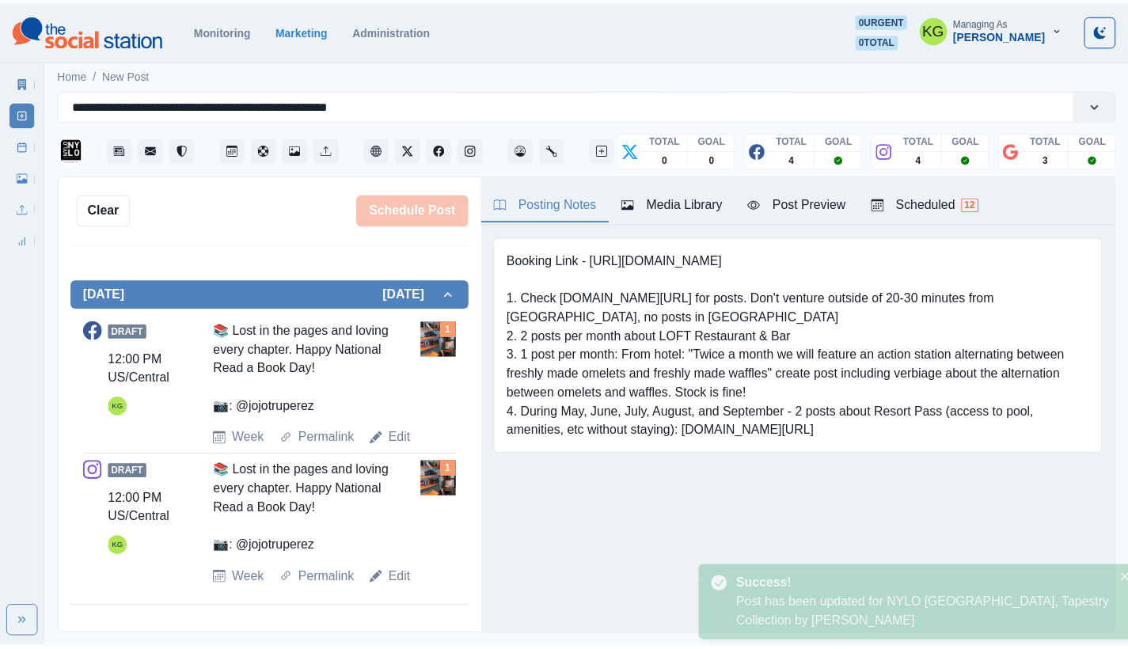
scroll to position [456, 0]
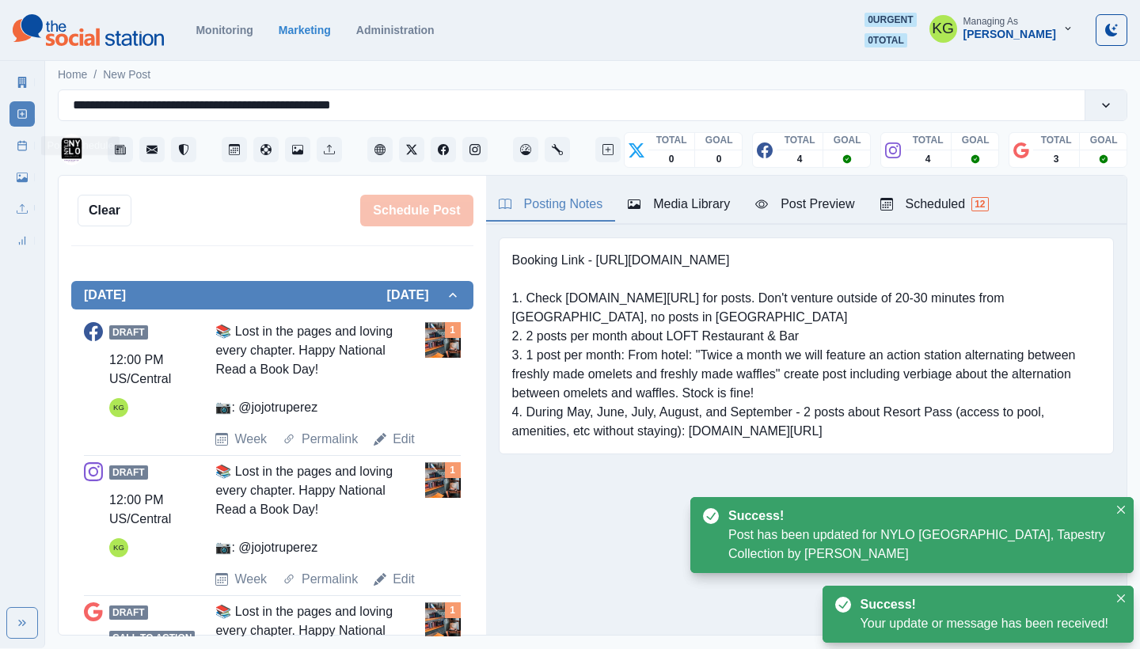
click at [17, 150] on icon at bounding box center [22, 145] width 11 height 11
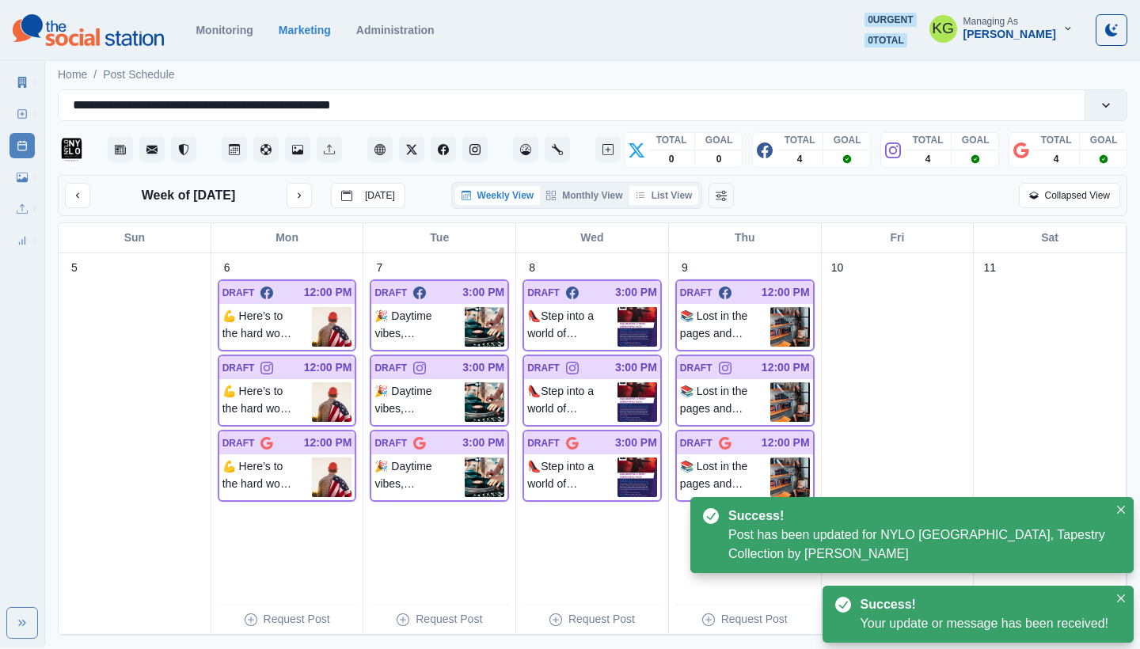
click at [673, 194] on button "List View" at bounding box center [664, 195] width 70 height 19
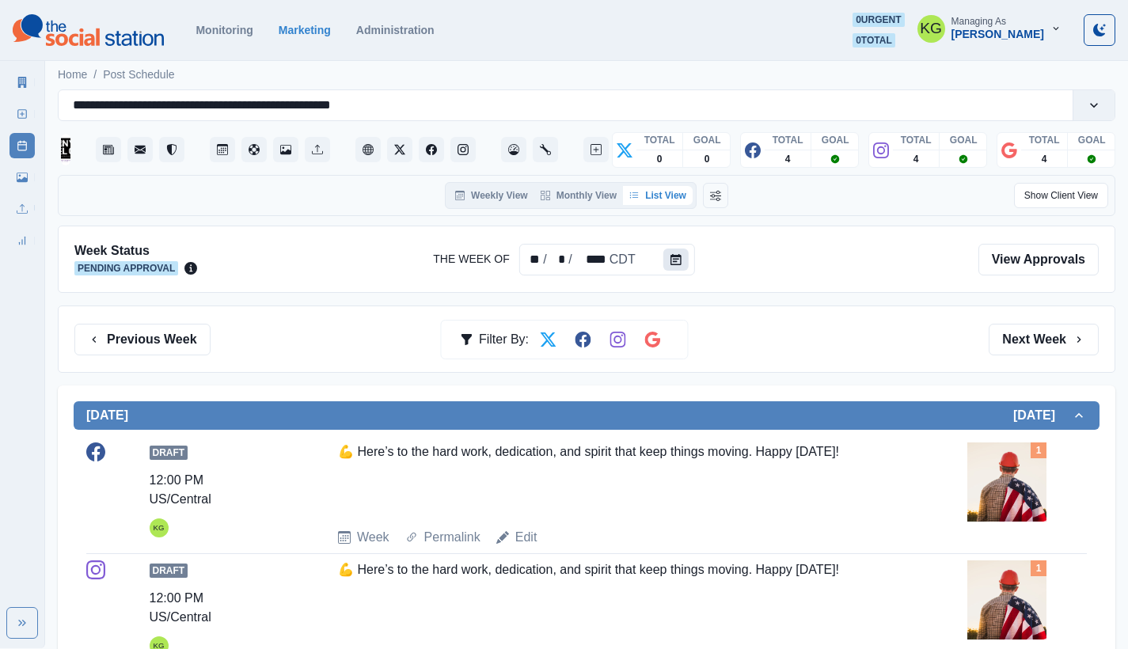
click at [683, 259] on button "Calendar" at bounding box center [675, 260] width 25 height 22
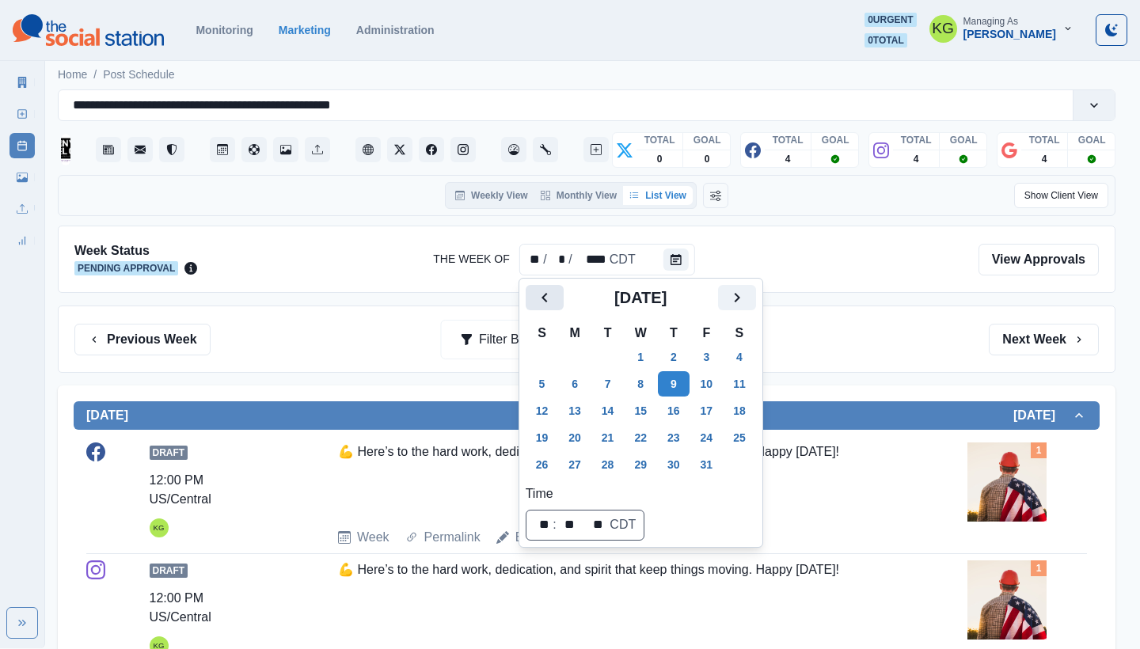
click at [540, 295] on icon "Previous" at bounding box center [544, 297] width 19 height 19
click at [575, 352] on button "1" at bounding box center [575, 356] width 32 height 25
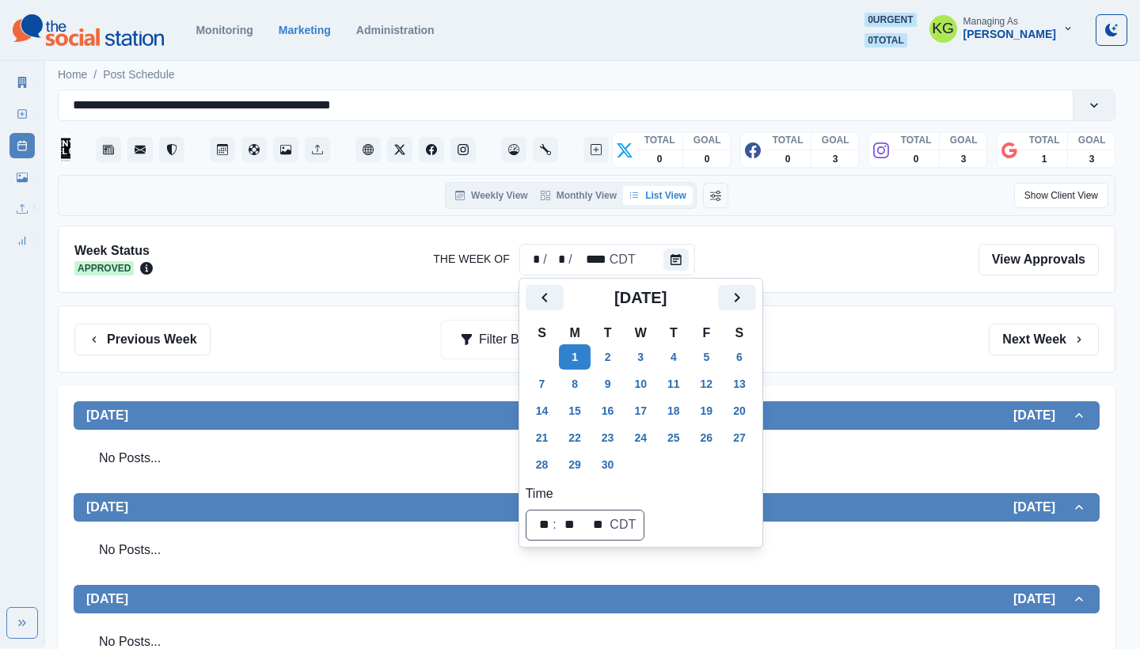
click at [838, 333] on div "Previous Week Filter By: Next Week" at bounding box center [586, 340] width 1025 height 32
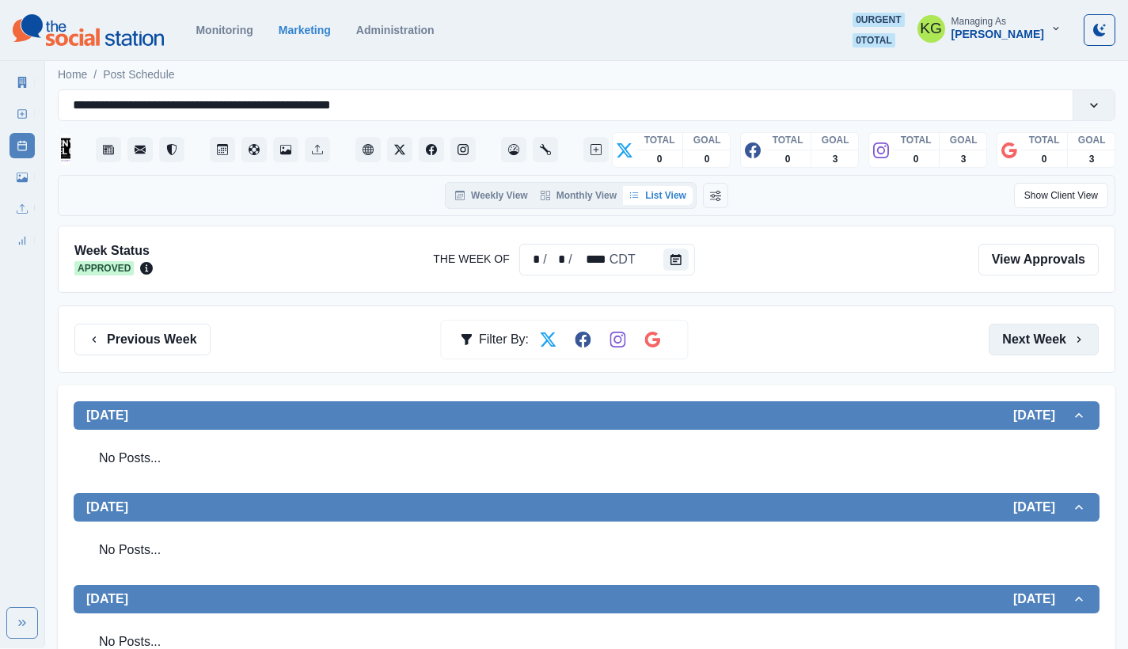
click at [1031, 332] on button "Next Week" at bounding box center [1044, 340] width 110 height 32
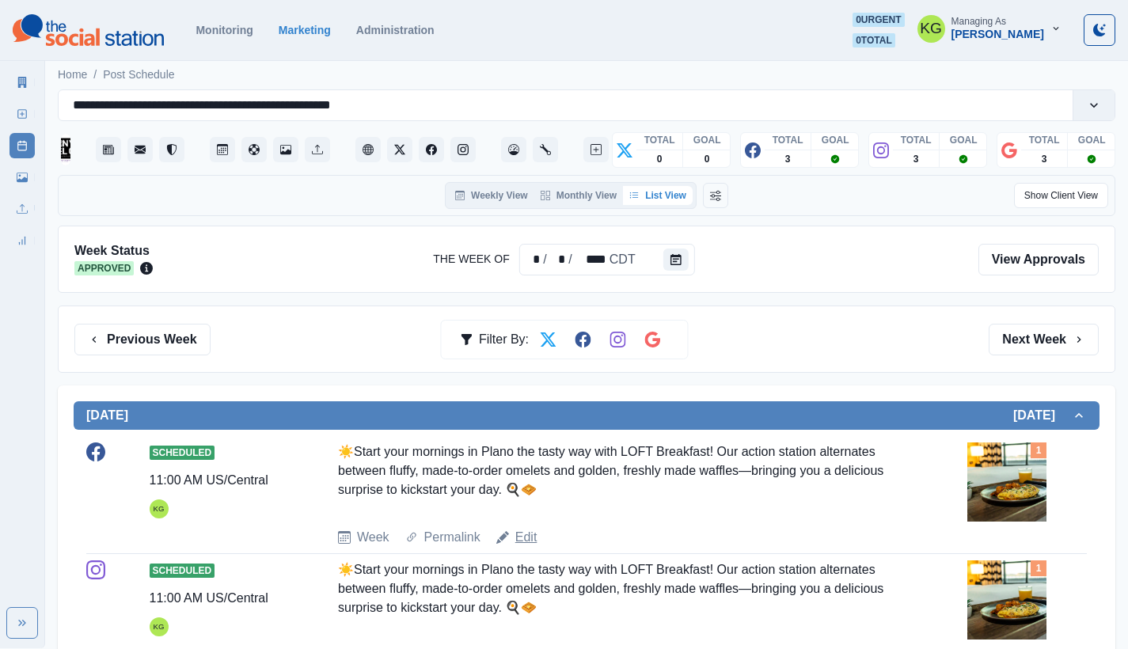
click at [521, 531] on link "Edit" at bounding box center [526, 537] width 22 height 19
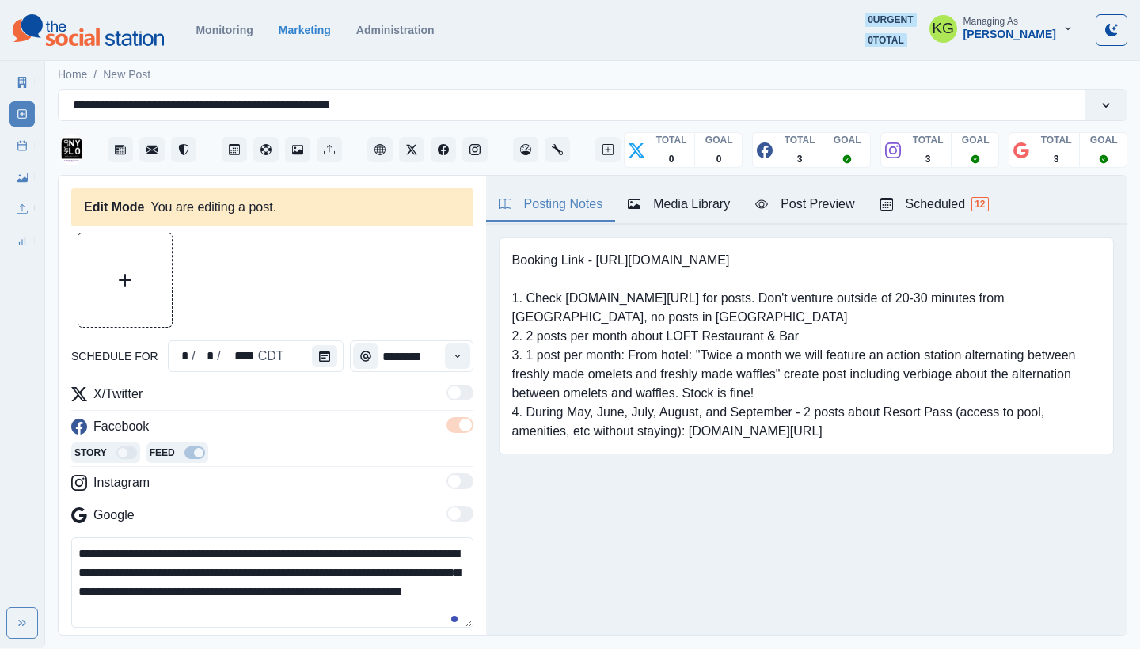
type input "********"
type textarea "**********"
click at [318, 363] on button "Calendar" at bounding box center [324, 356] width 25 height 22
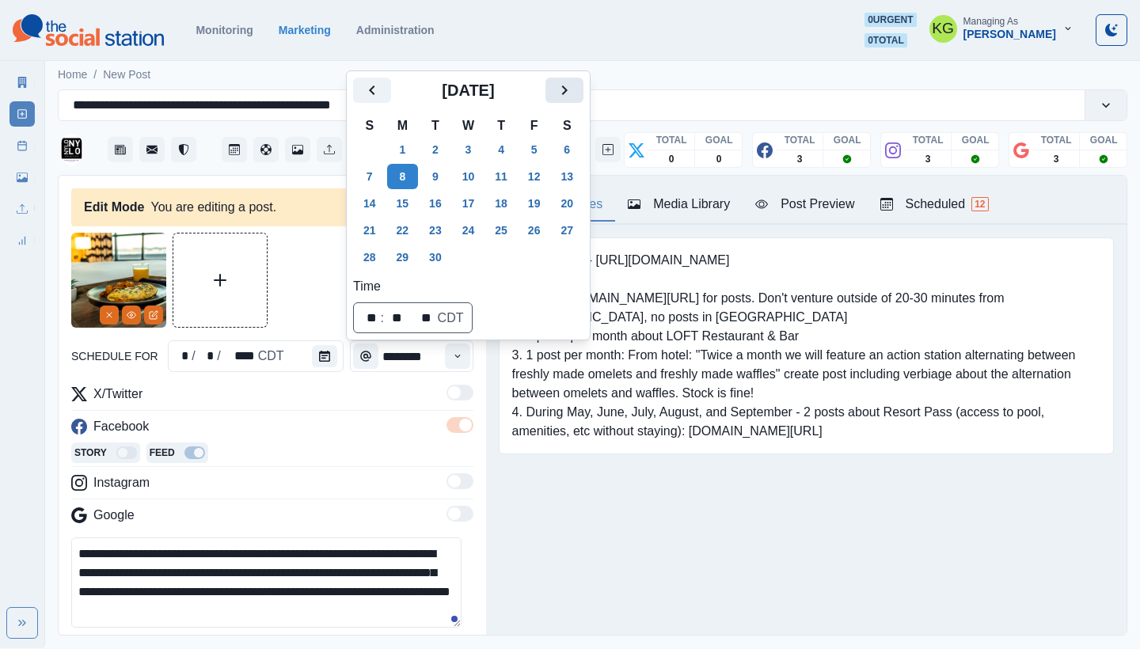
click at [574, 94] on icon "Next" at bounding box center [564, 90] width 19 height 19
click at [550, 173] on button "10" at bounding box center [535, 176] width 32 height 25
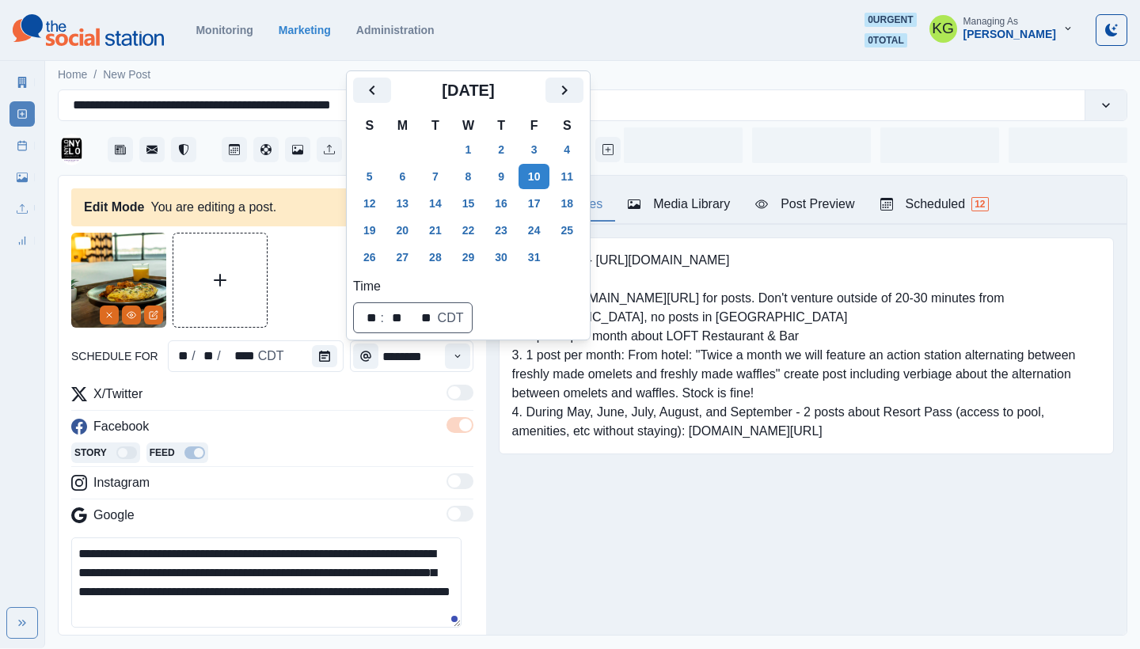
click at [603, 497] on div "Booking Link - [URL][DOMAIN_NAME] 1. Check [DOMAIN_NAME][URL] for posts. Don't …" at bounding box center [806, 370] width 641 height 291
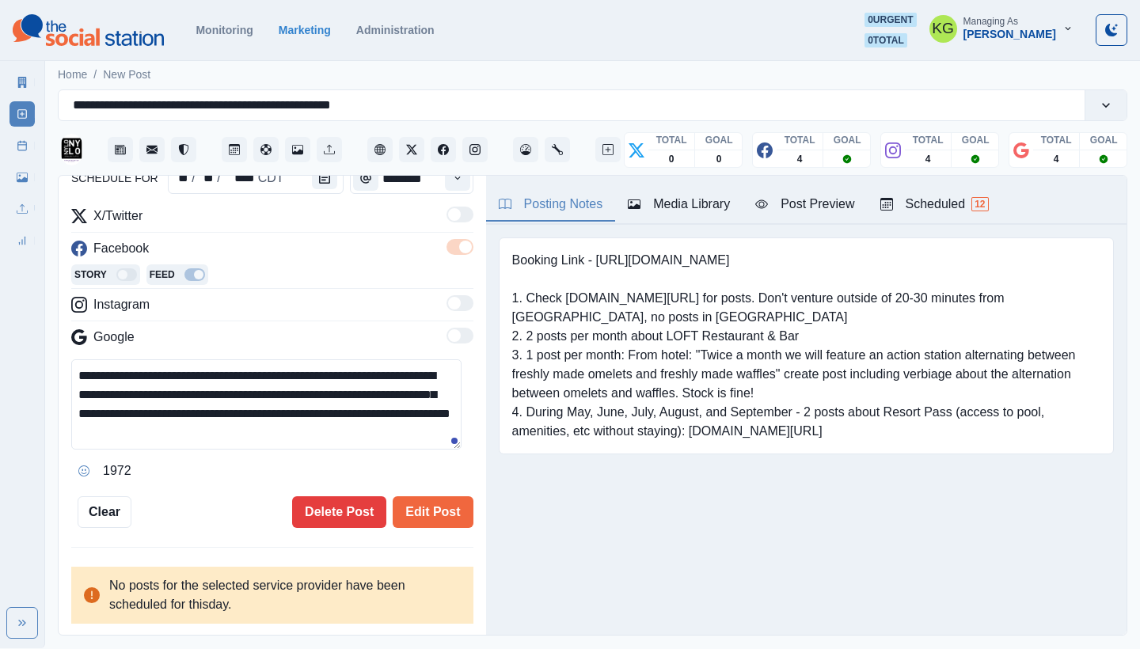
scroll to position [177, 0]
click at [417, 498] on button "Edit Post" at bounding box center [433, 513] width 80 height 32
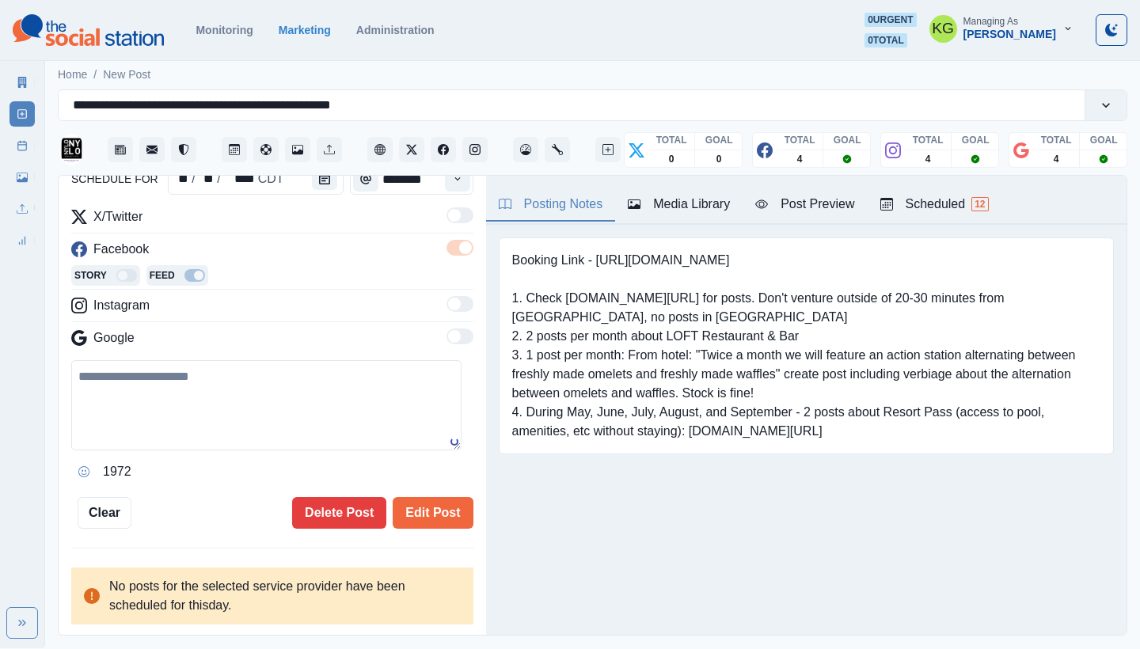
scroll to position [154, 0]
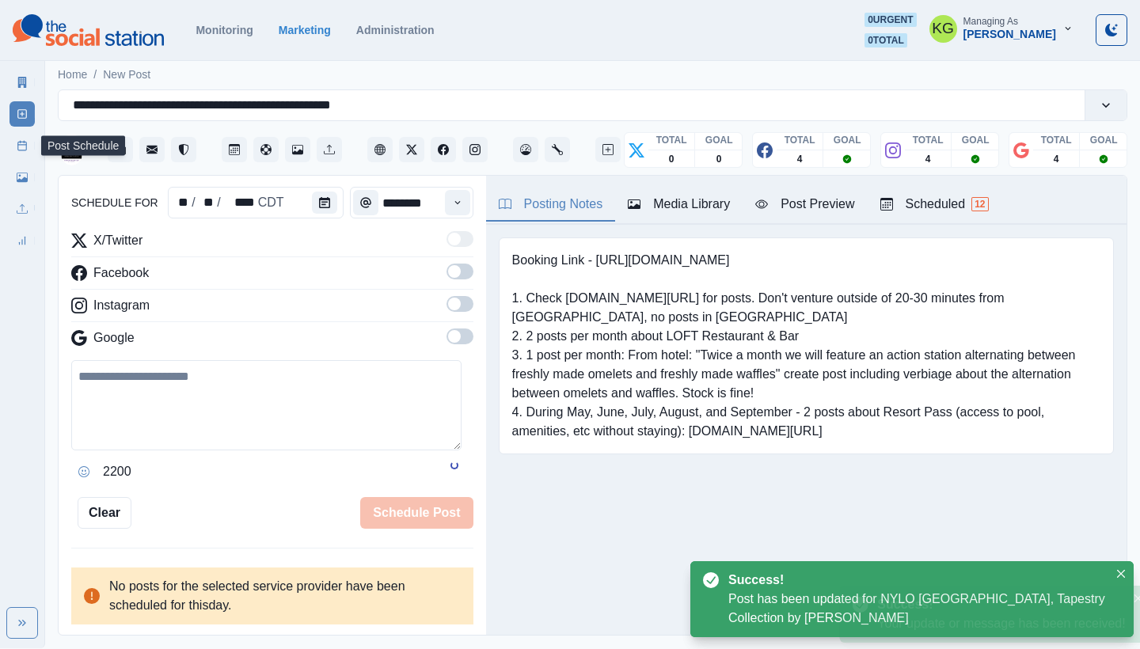
click at [19, 150] on rect at bounding box center [22, 146] width 9 height 9
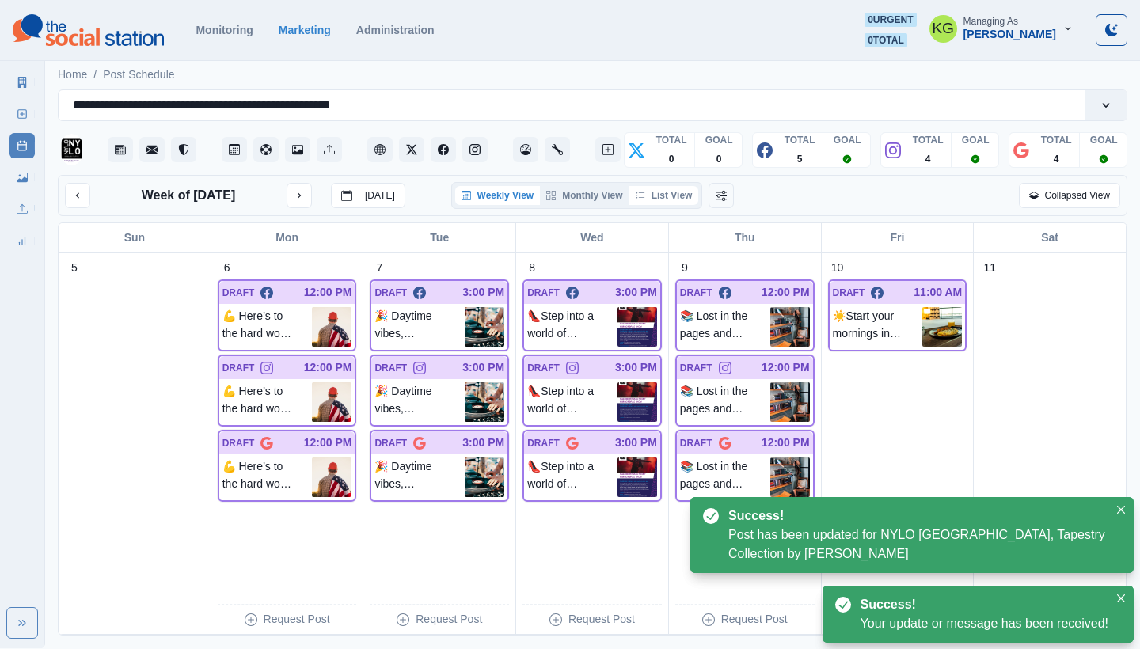
click at [671, 190] on button "List View" at bounding box center [664, 195] width 70 height 19
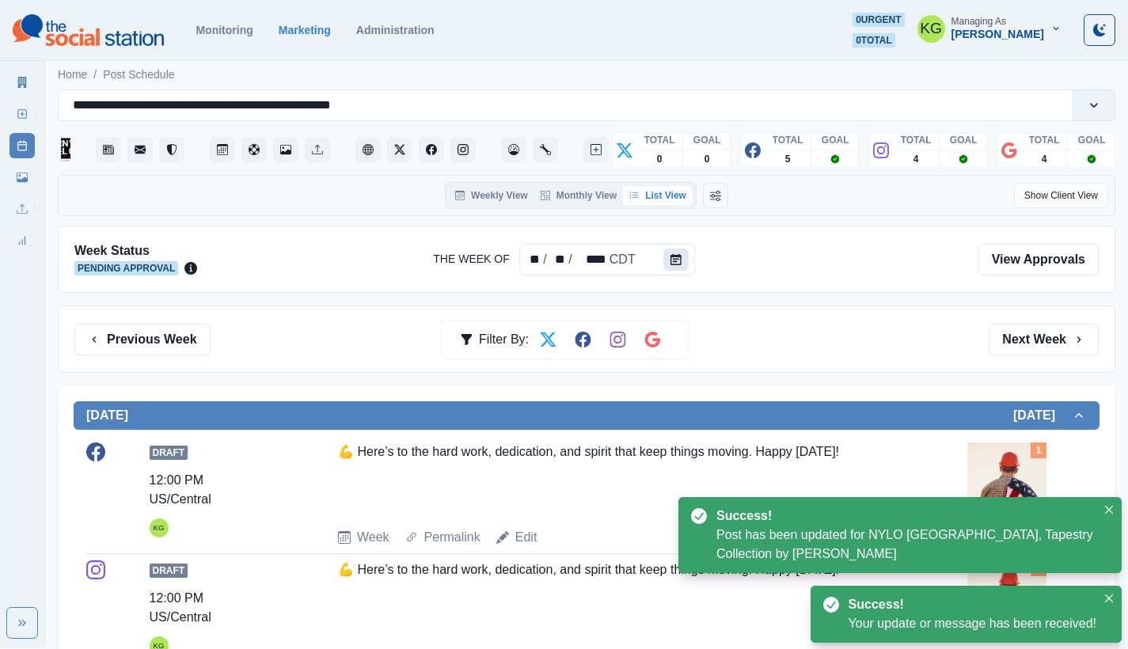
click at [670, 266] on button "Calendar" at bounding box center [675, 260] width 25 height 22
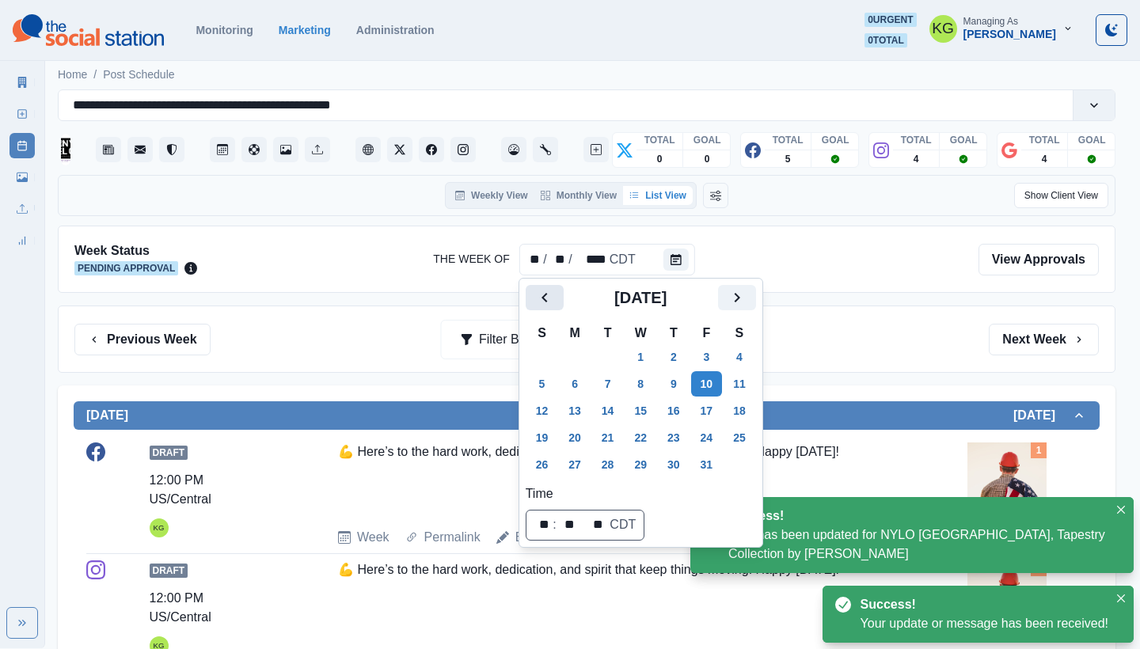
click at [544, 304] on icon "Previous" at bounding box center [544, 297] width 19 height 19
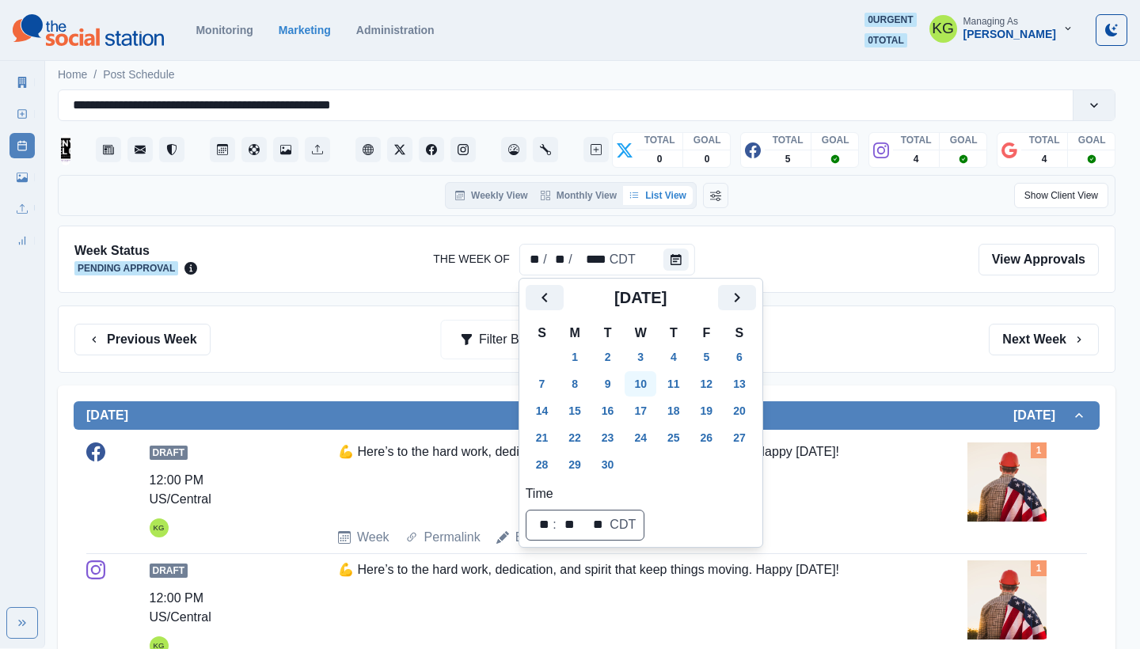
click at [651, 384] on button "10" at bounding box center [641, 383] width 32 height 25
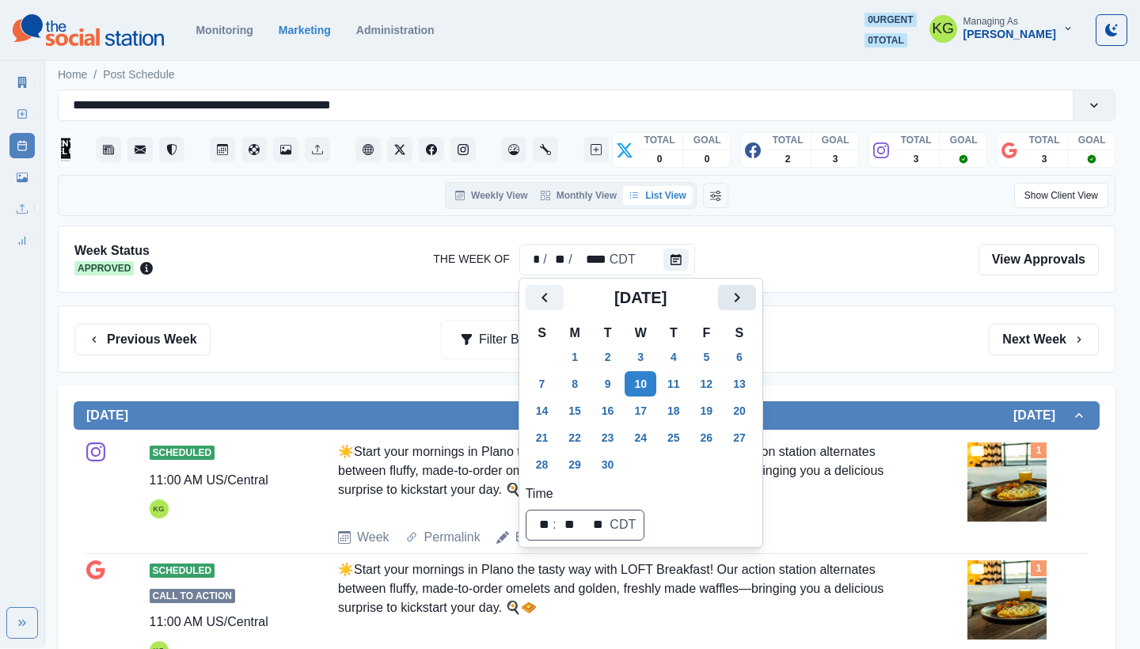
click at [743, 302] on icon "Next" at bounding box center [737, 297] width 19 height 19
click at [723, 386] on button "10" at bounding box center [707, 383] width 32 height 25
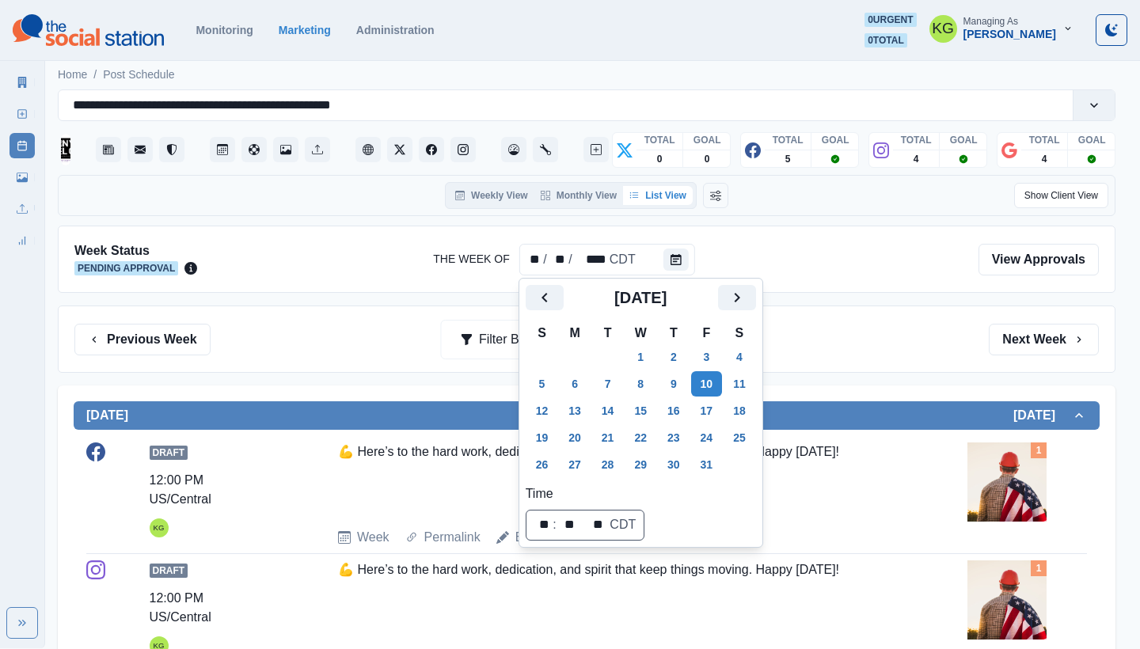
click at [853, 359] on div "Previous Week Filter By: Next Week" at bounding box center [587, 339] width 1058 height 67
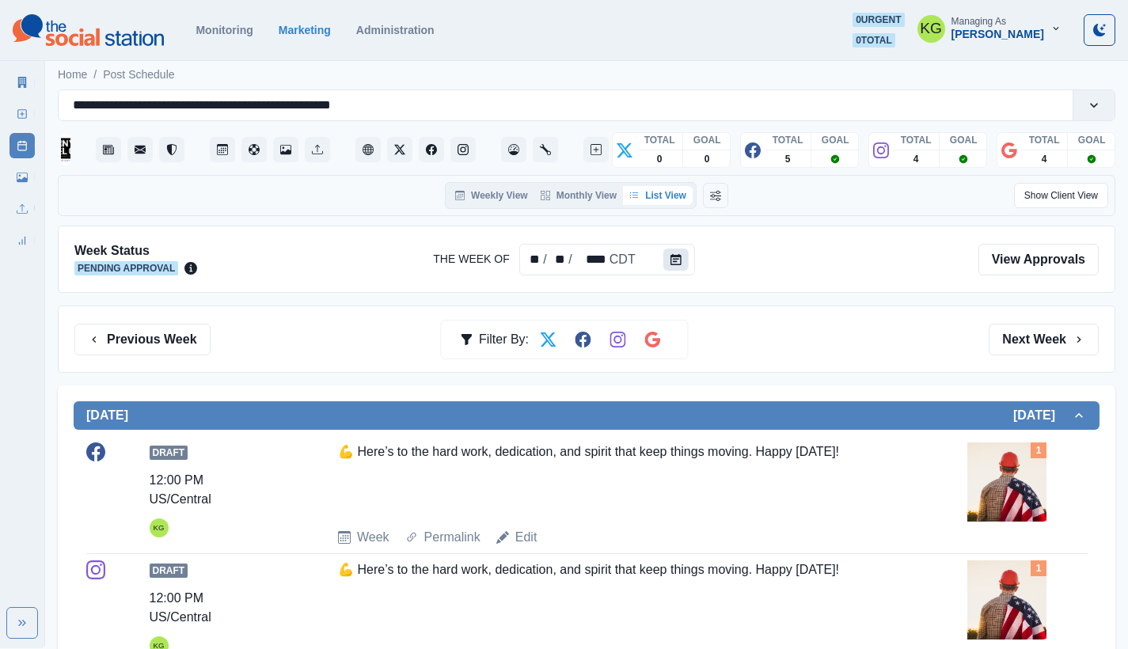
click at [678, 265] on button "Calendar" at bounding box center [675, 260] width 25 height 22
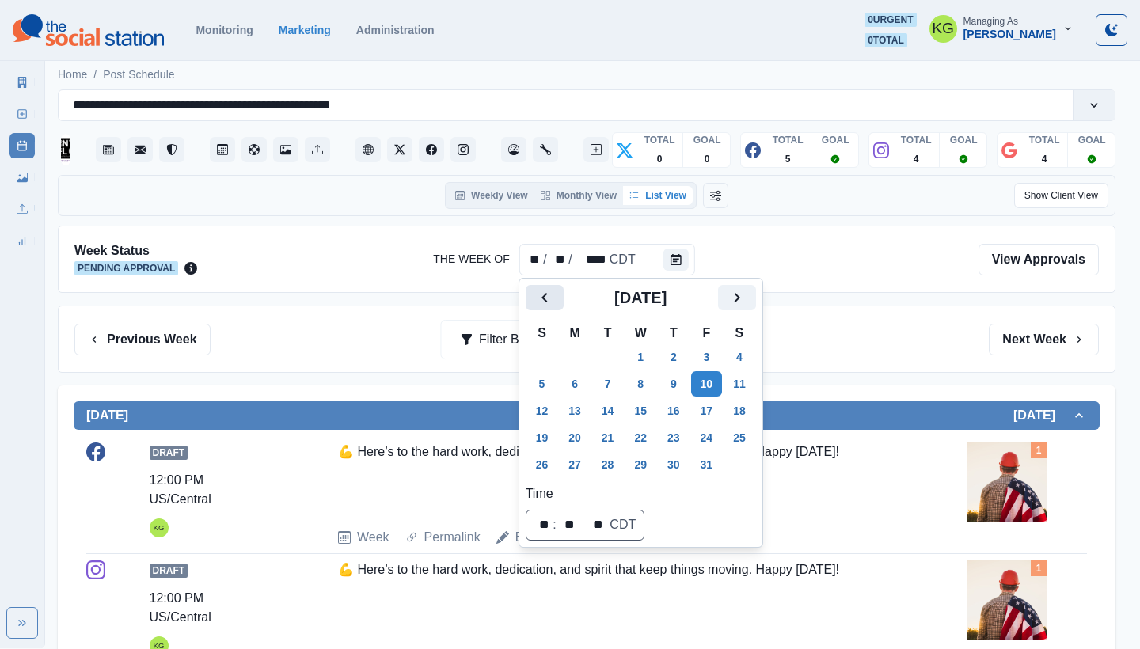
click at [546, 302] on icon "Previous" at bounding box center [544, 297] width 19 height 19
click at [572, 389] on button "8" at bounding box center [575, 383] width 32 height 25
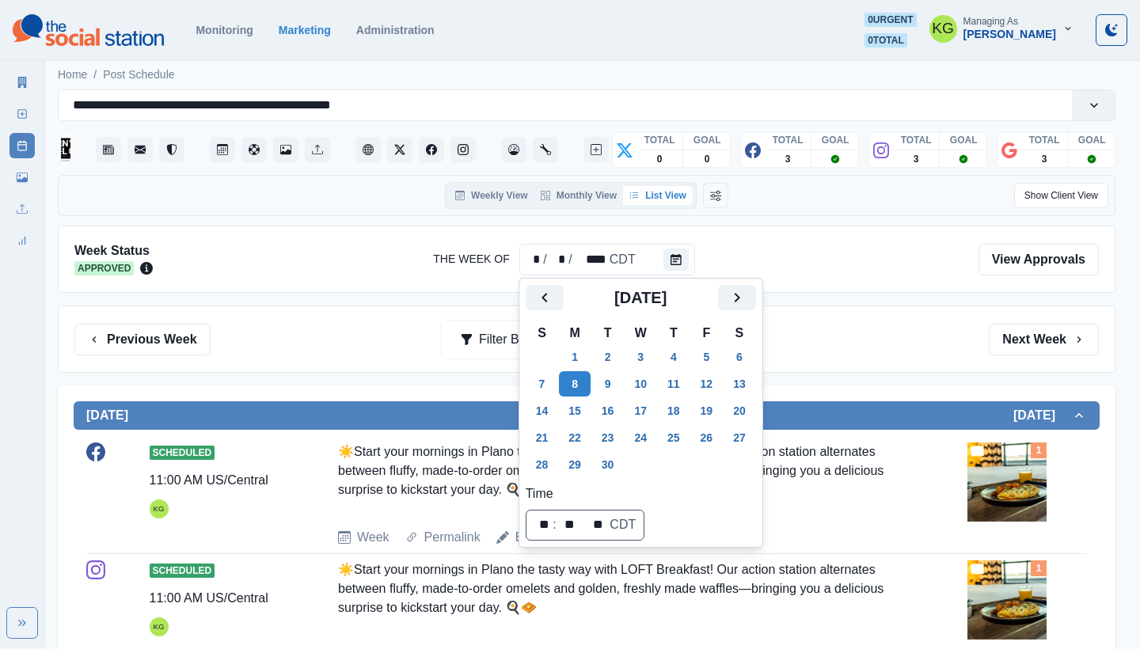
click at [912, 363] on div "Previous Week Filter By: Next Week" at bounding box center [587, 339] width 1058 height 67
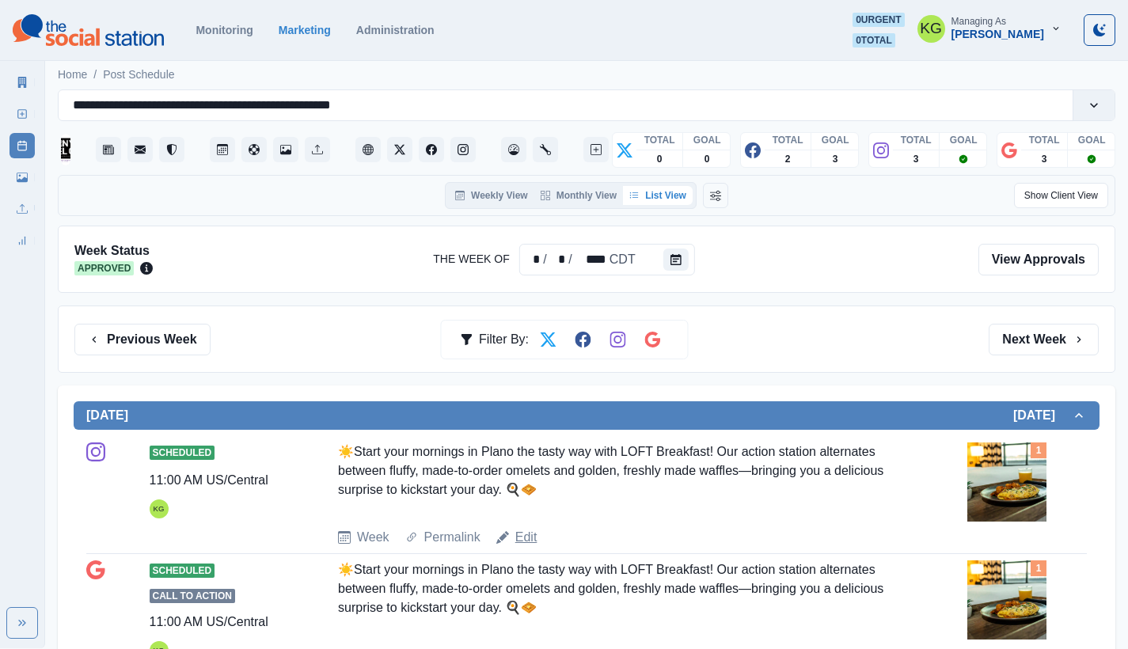
click at [530, 534] on link "Edit" at bounding box center [526, 537] width 22 height 19
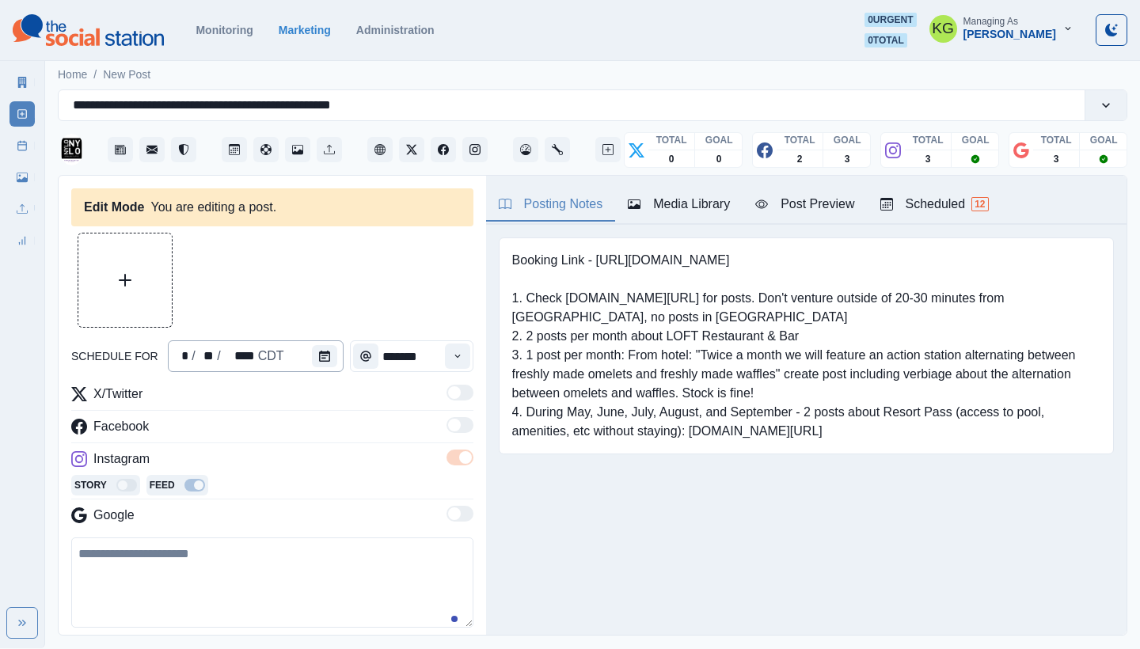
type input "********"
type textarea "**********"
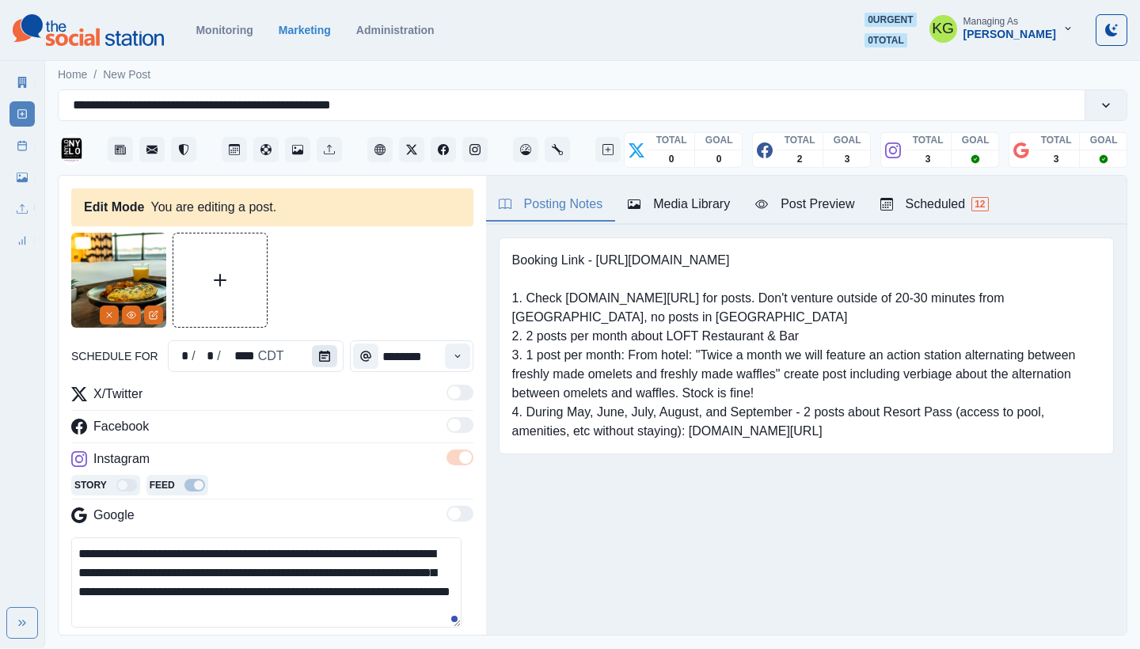
click at [328, 359] on button "Calendar" at bounding box center [324, 356] width 25 height 22
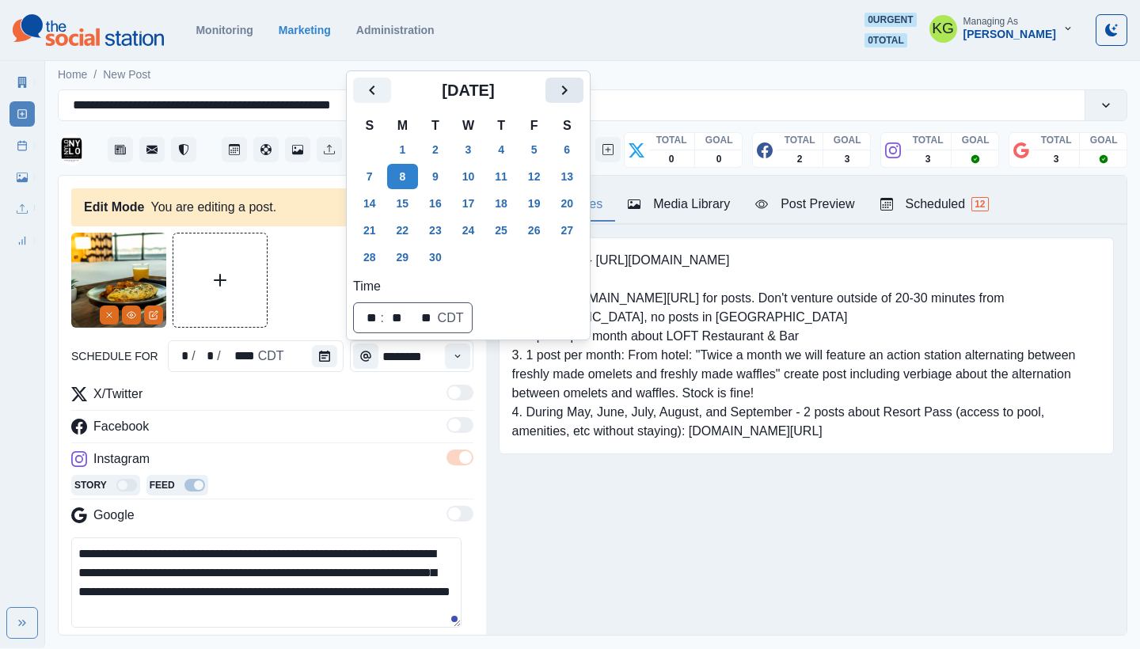
click at [574, 88] on icon "Next" at bounding box center [564, 90] width 19 height 19
click at [549, 180] on button "10" at bounding box center [535, 176] width 32 height 25
click at [608, 481] on div "Booking Link - [URL][DOMAIN_NAME] 1. Check [DOMAIN_NAME][URL] for posts. Don't …" at bounding box center [806, 370] width 641 height 291
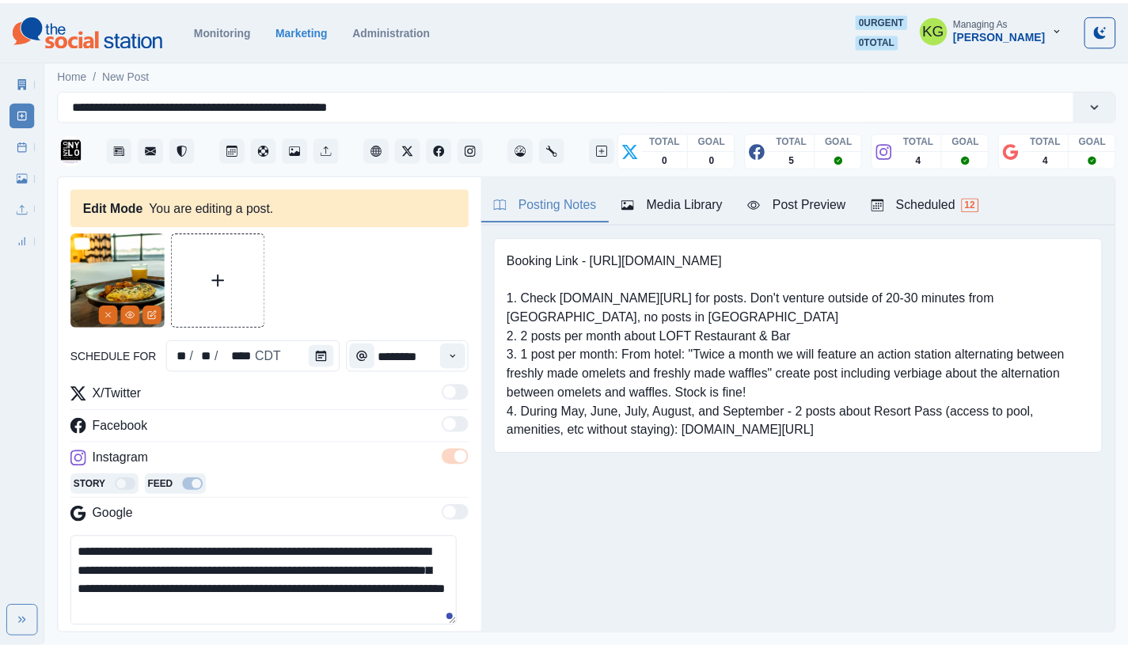
scroll to position [352, 0]
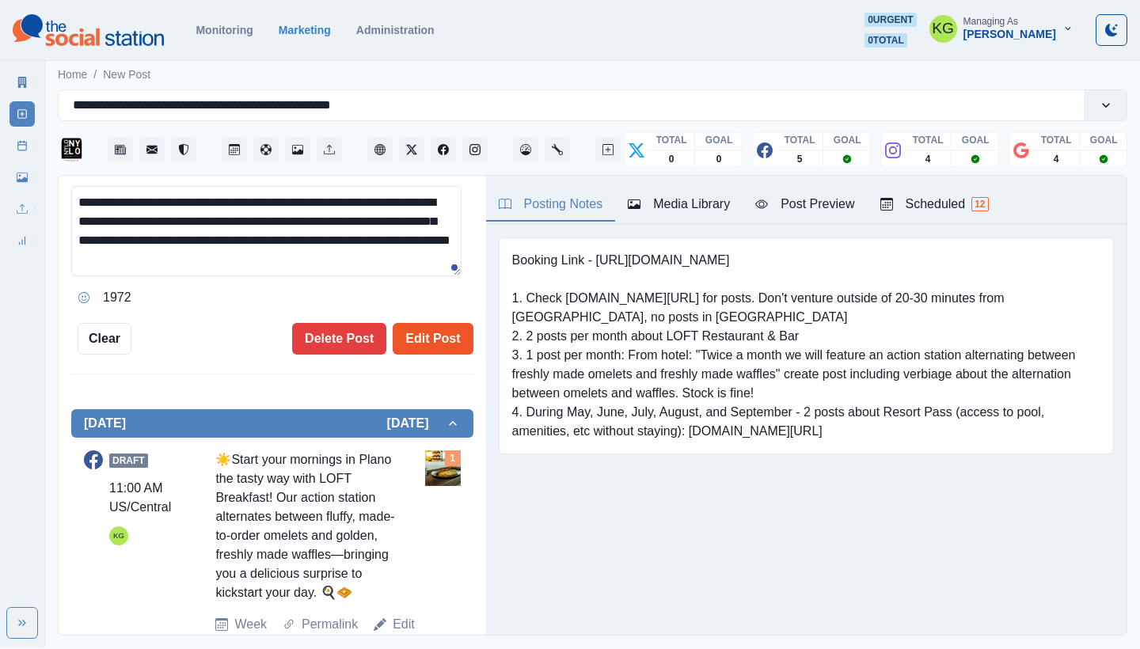
click at [421, 341] on button "Edit Post" at bounding box center [433, 339] width 80 height 32
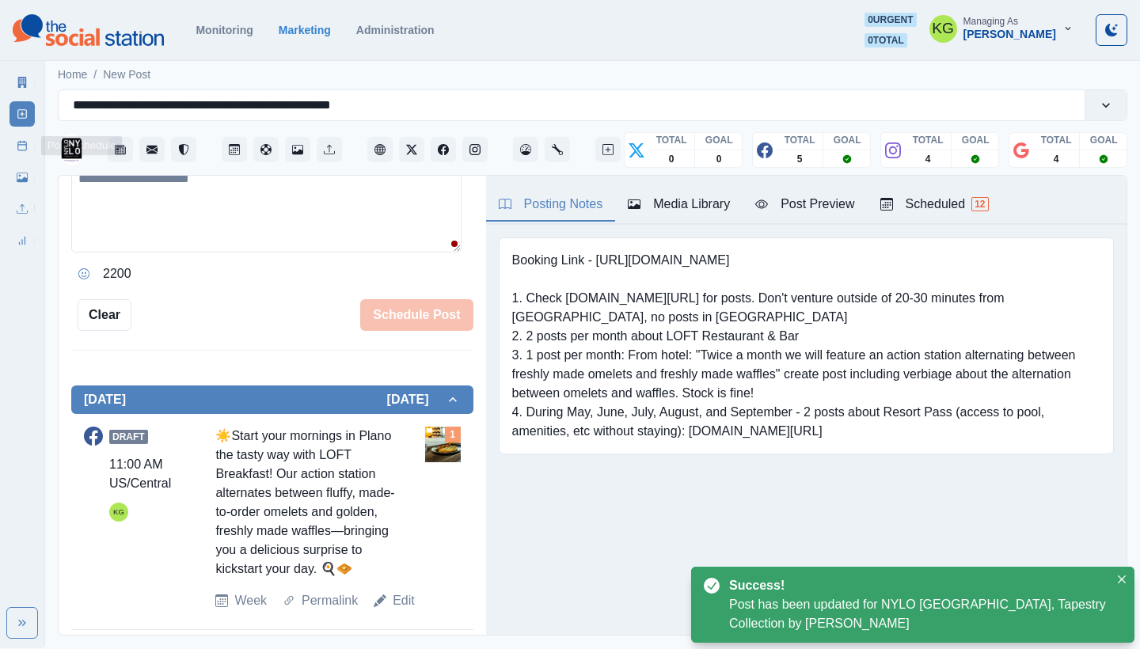
click at [20, 149] on icon at bounding box center [22, 145] width 11 height 11
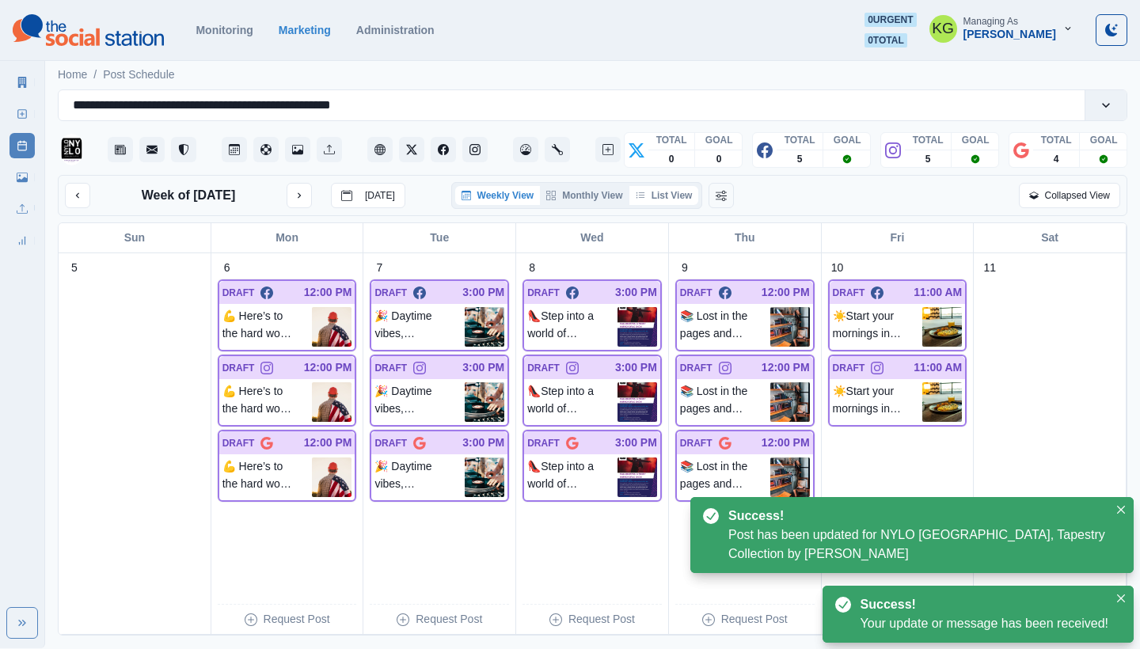
click at [665, 195] on button "List View" at bounding box center [664, 195] width 70 height 19
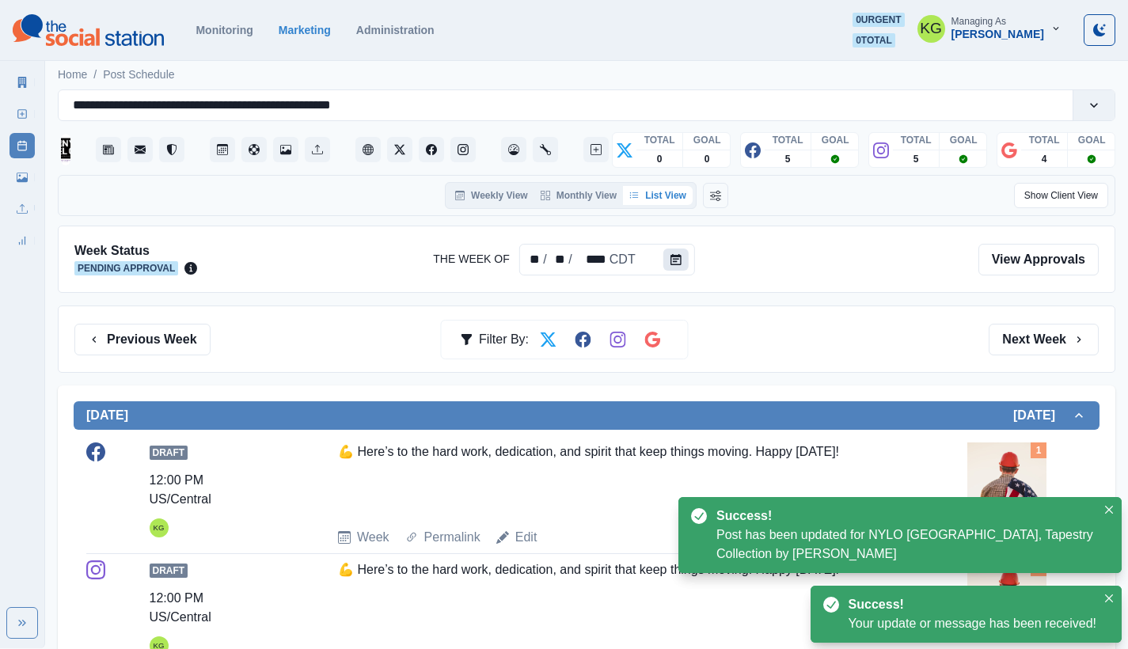
click at [676, 261] on icon "Calendar" at bounding box center [676, 259] width 11 height 11
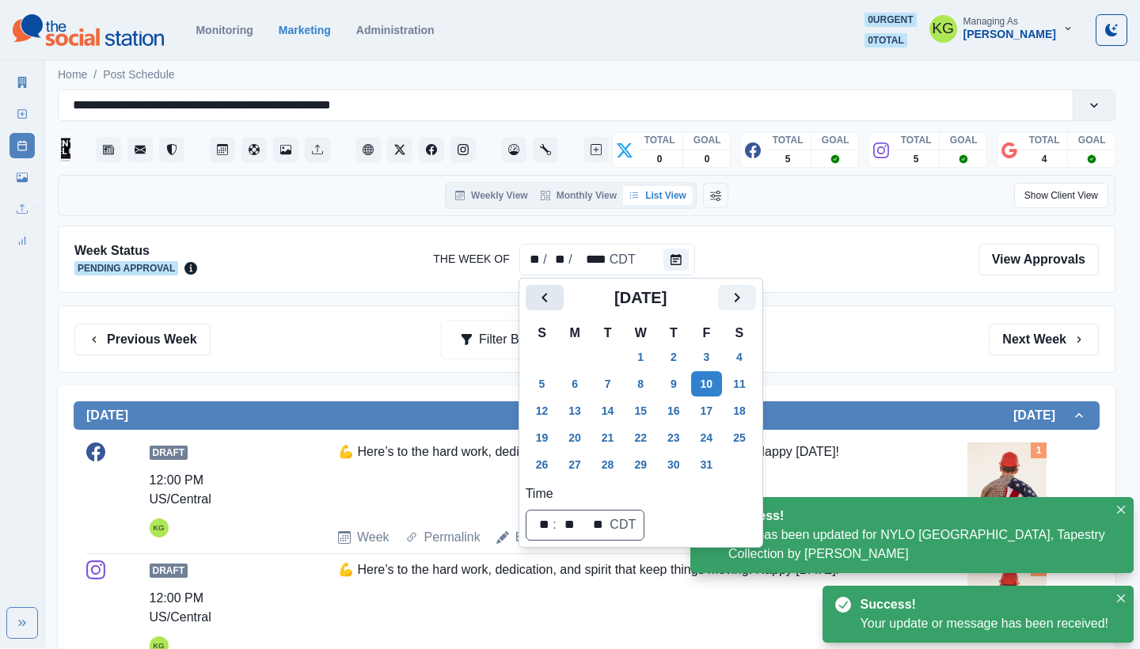
click at [529, 302] on button "Previous" at bounding box center [545, 297] width 38 height 25
click at [571, 386] on button "8" at bounding box center [575, 383] width 32 height 25
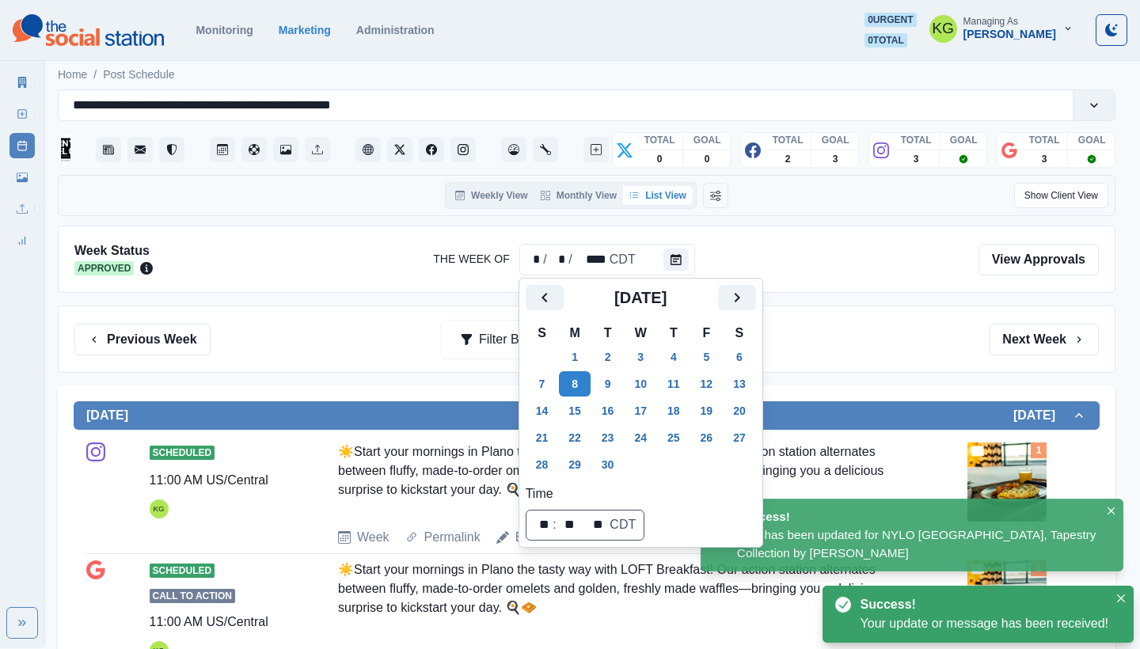
click at [878, 344] on div "Previous Week Filter By: Next Week" at bounding box center [586, 340] width 1025 height 32
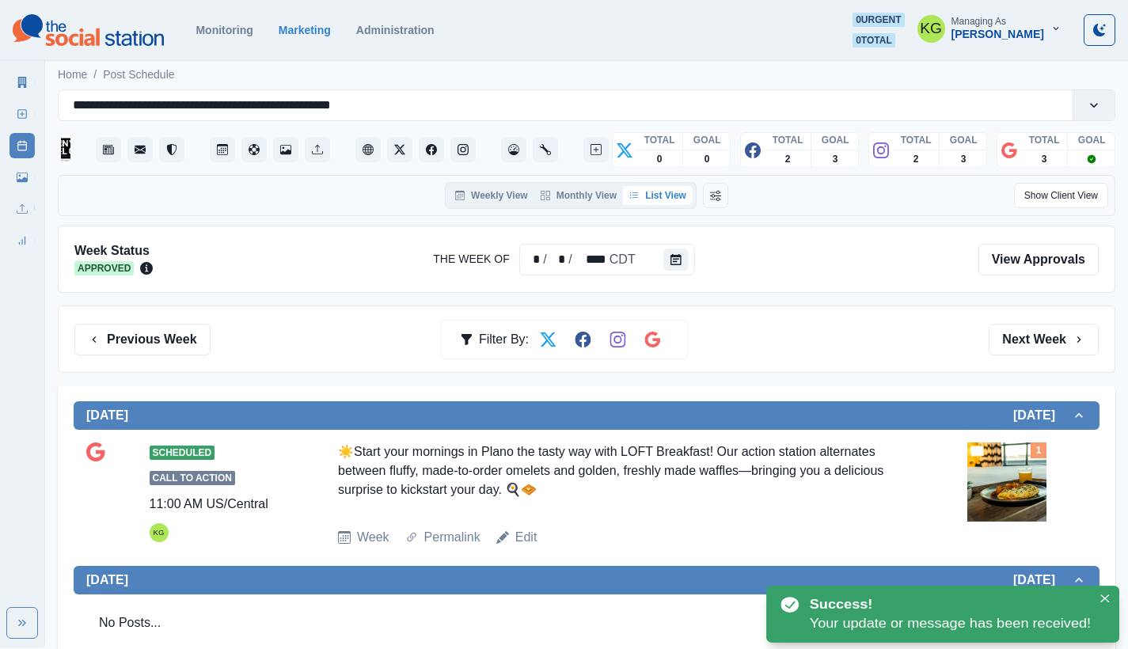
scroll to position [147, 0]
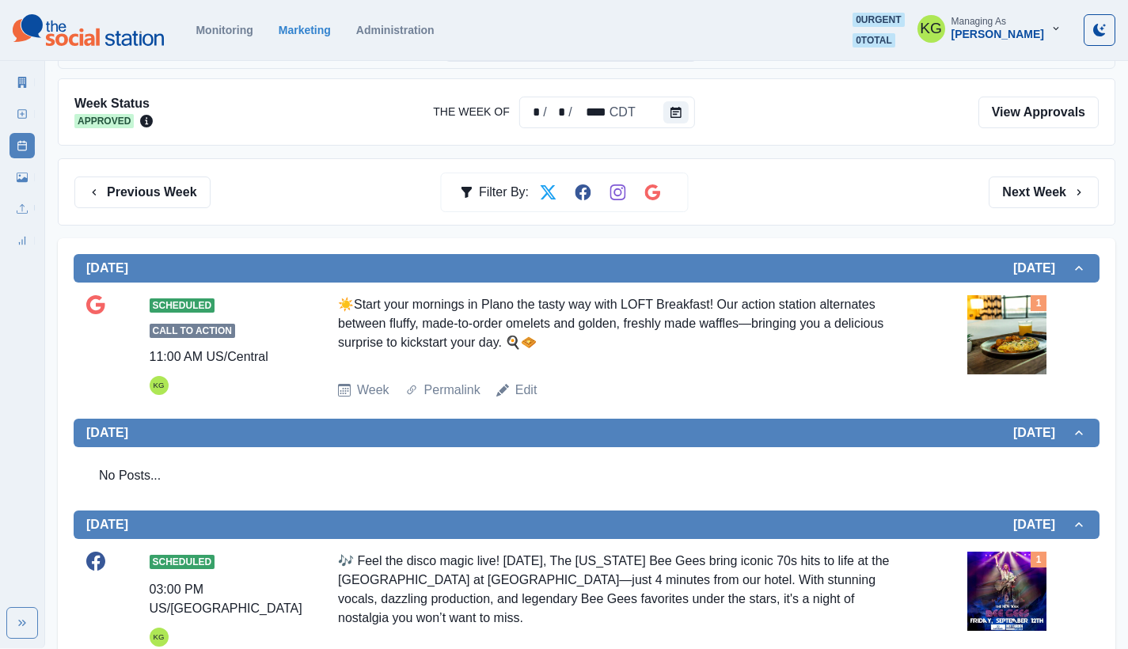
click at [538, 388] on div "Week Permalink Edit" at bounding box center [649, 390] width 623 height 19
click at [527, 390] on link "Edit" at bounding box center [526, 390] width 22 height 19
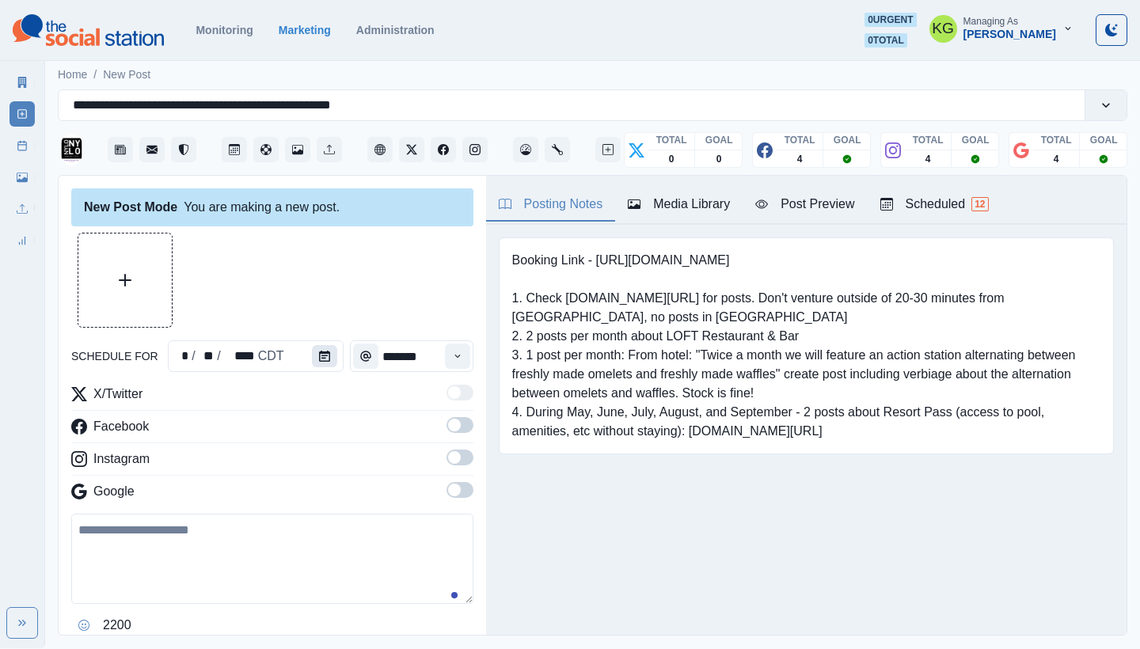
type input "********"
type textarea "**********"
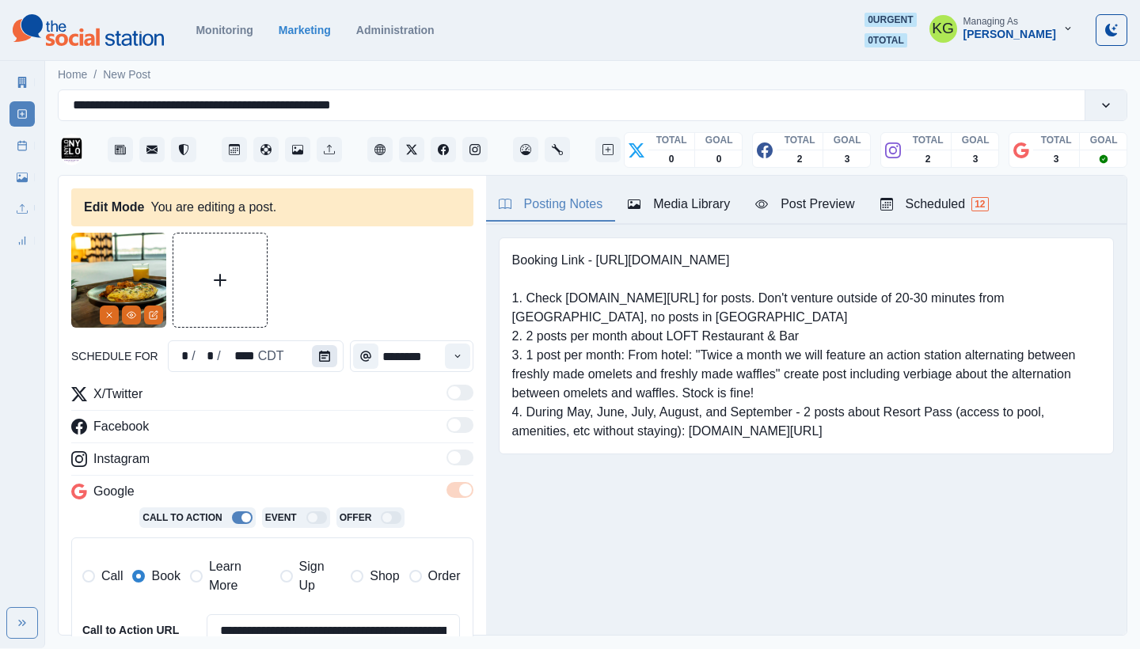
click at [312, 364] on button "Calendar" at bounding box center [324, 356] width 25 height 22
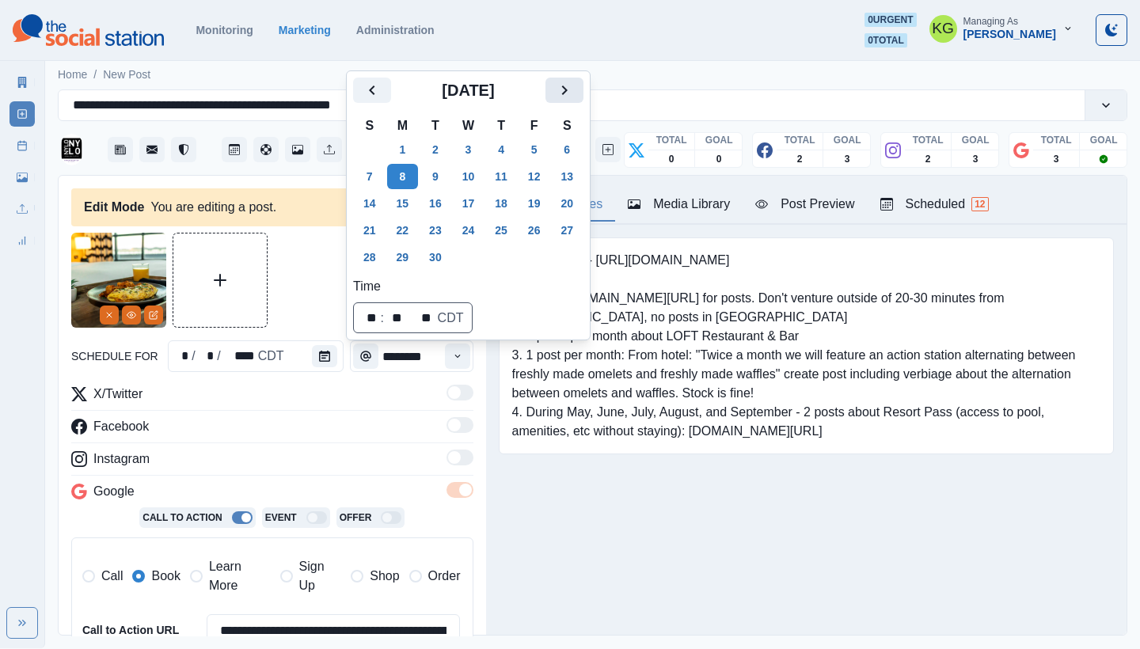
click at [584, 101] on button "Next" at bounding box center [565, 90] width 38 height 25
click at [545, 184] on button "10" at bounding box center [535, 176] width 32 height 25
click at [660, 489] on div "Booking Link - [URL][DOMAIN_NAME] 1. Check [DOMAIN_NAME][URL] for posts. Don't …" at bounding box center [806, 370] width 641 height 291
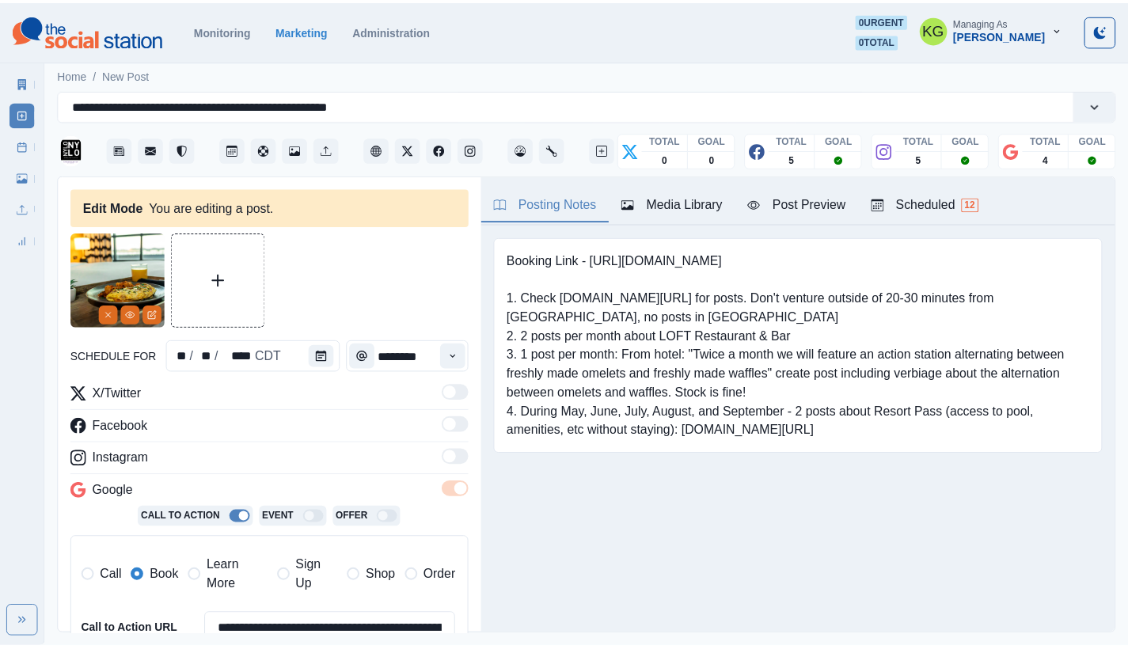
scroll to position [561, 0]
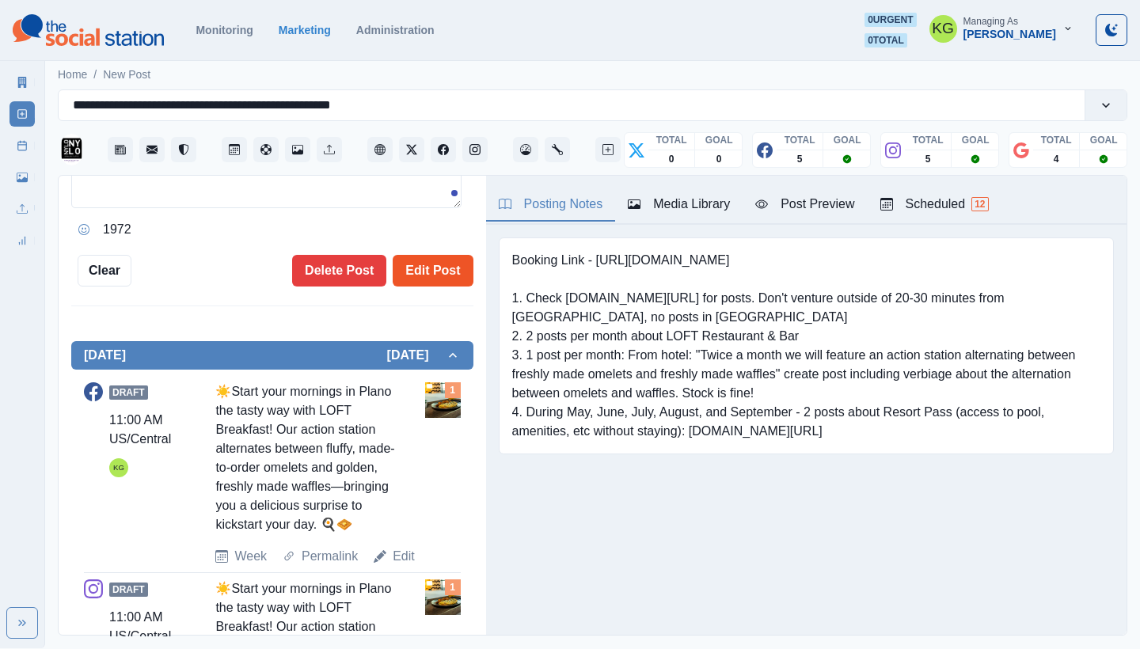
click at [419, 272] on button "Edit Post" at bounding box center [433, 271] width 80 height 32
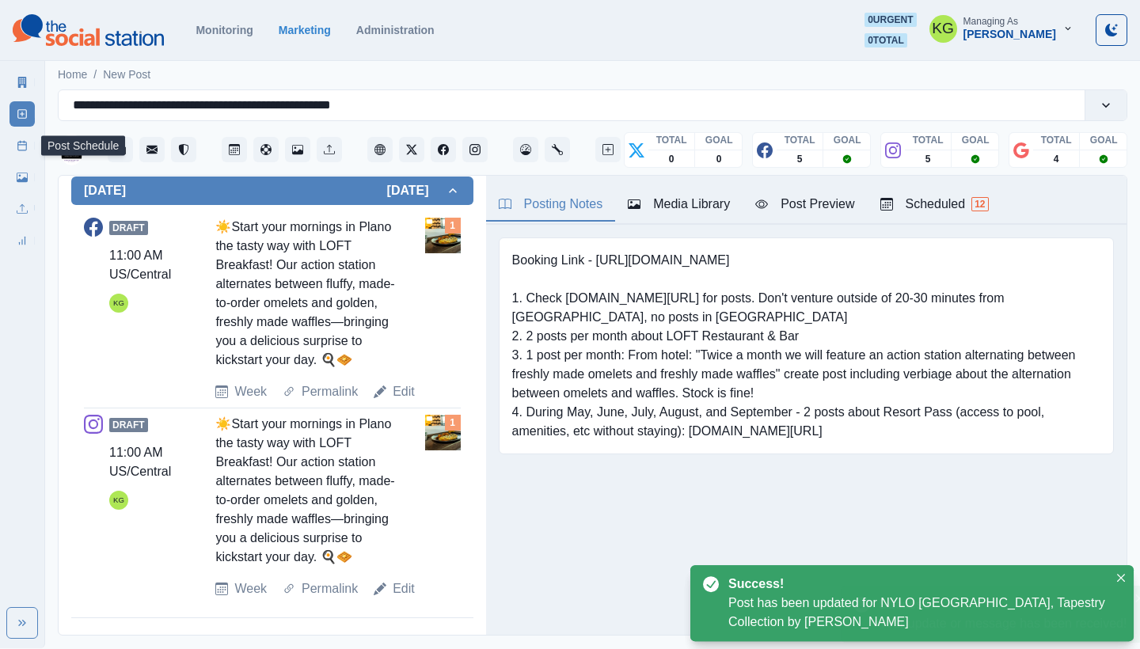
click at [17, 146] on icon at bounding box center [22, 145] width 11 height 11
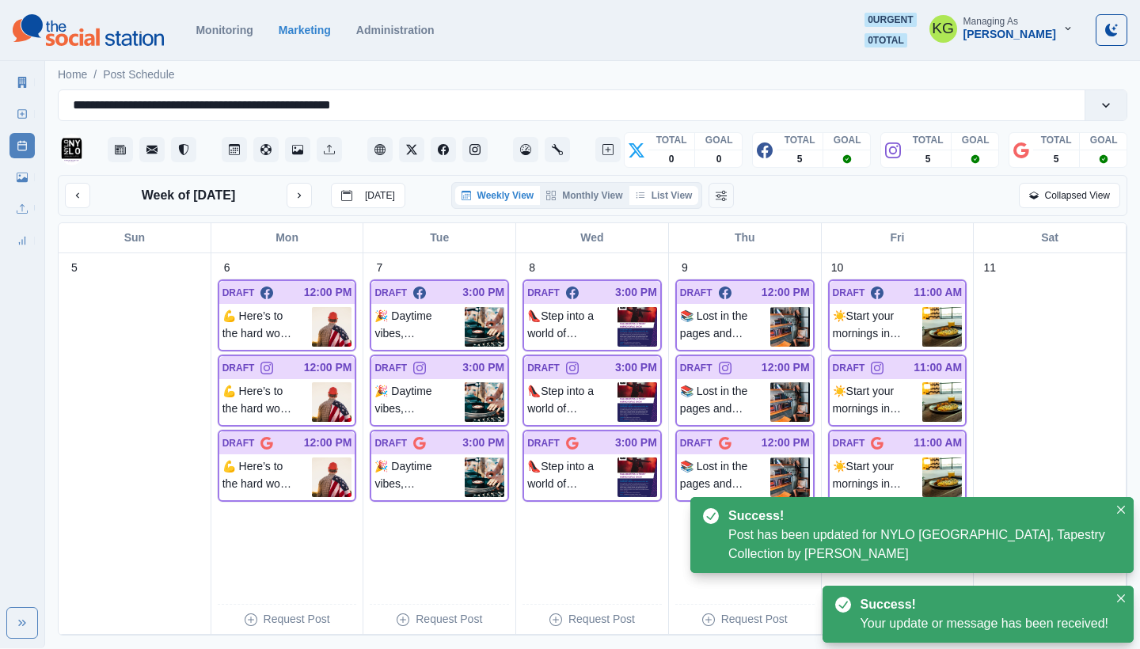
click at [677, 196] on button "List View" at bounding box center [664, 195] width 70 height 19
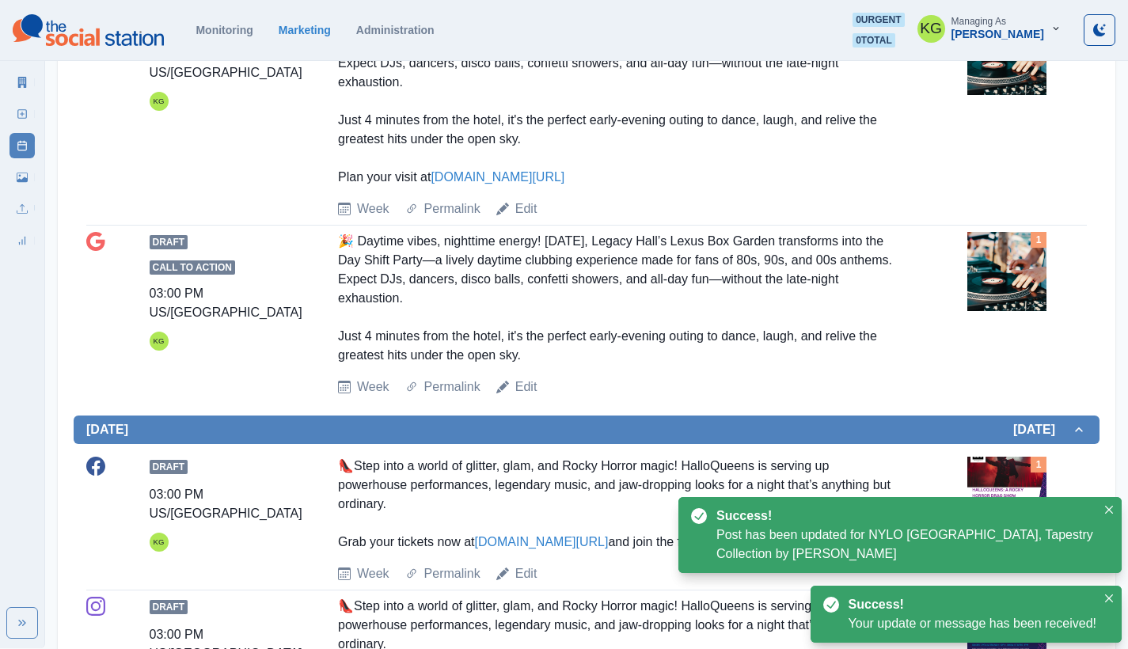
scroll to position [33, 0]
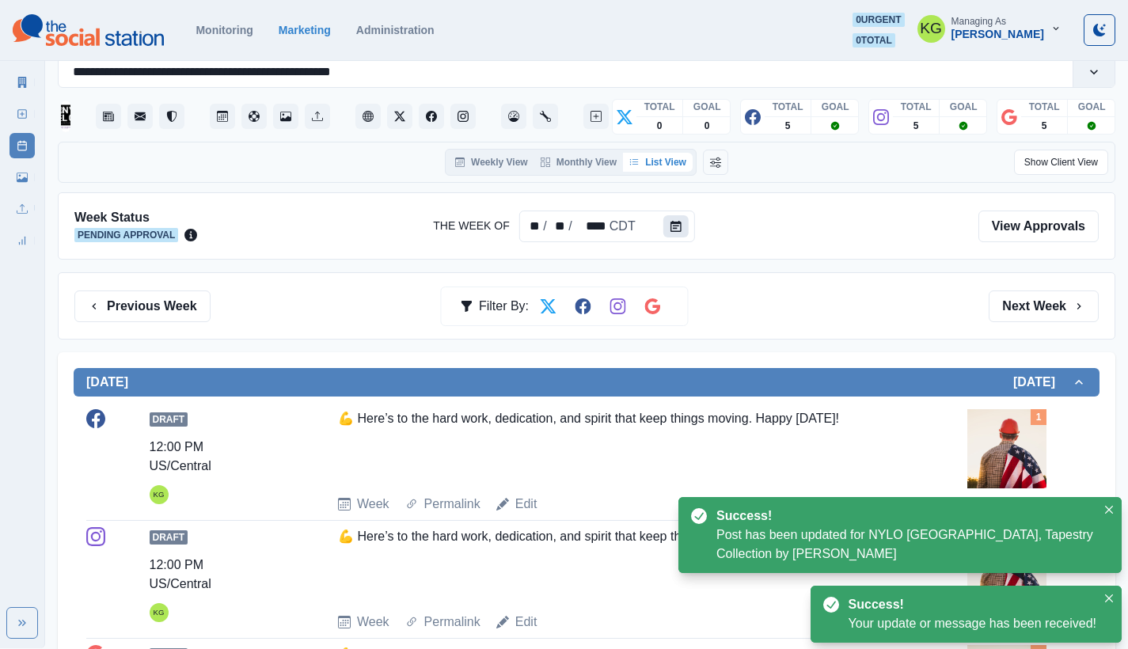
click at [675, 228] on icon "Calendar" at bounding box center [676, 226] width 11 height 11
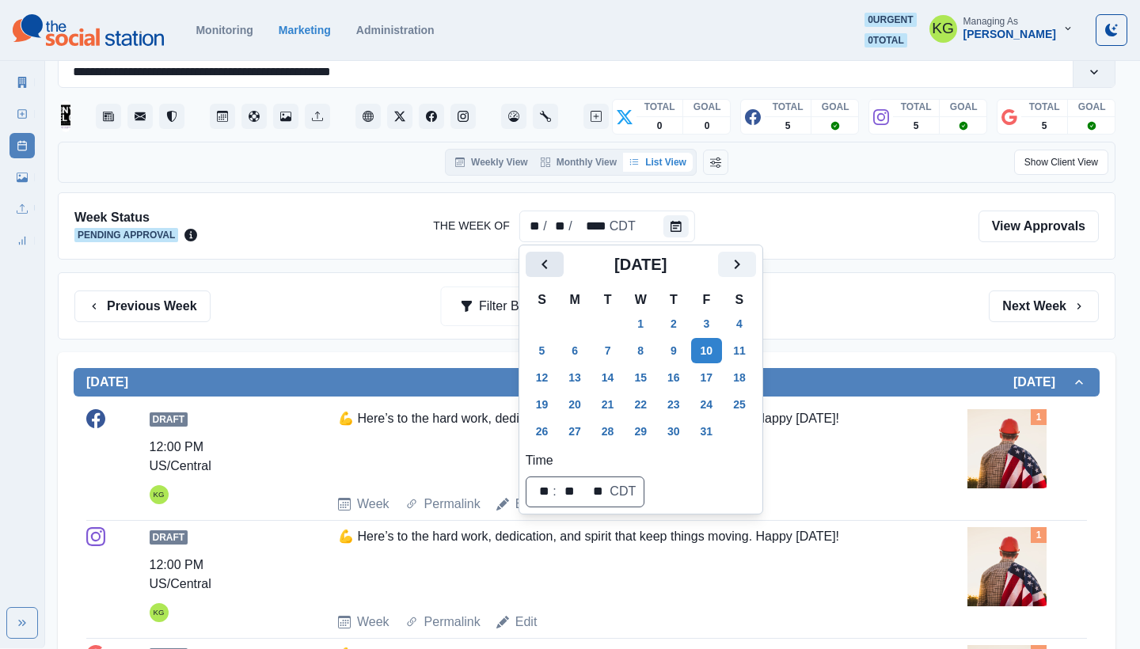
click at [530, 268] on button "Previous" at bounding box center [545, 264] width 38 height 25
click at [573, 355] on button "8" at bounding box center [575, 350] width 32 height 25
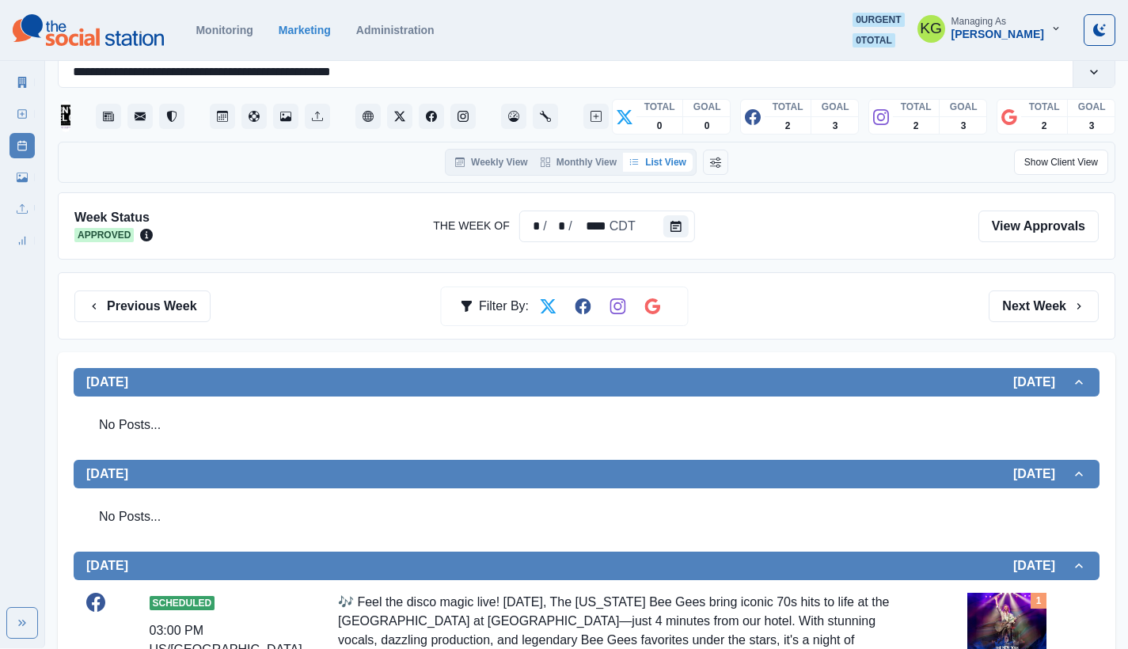
scroll to position [363, 0]
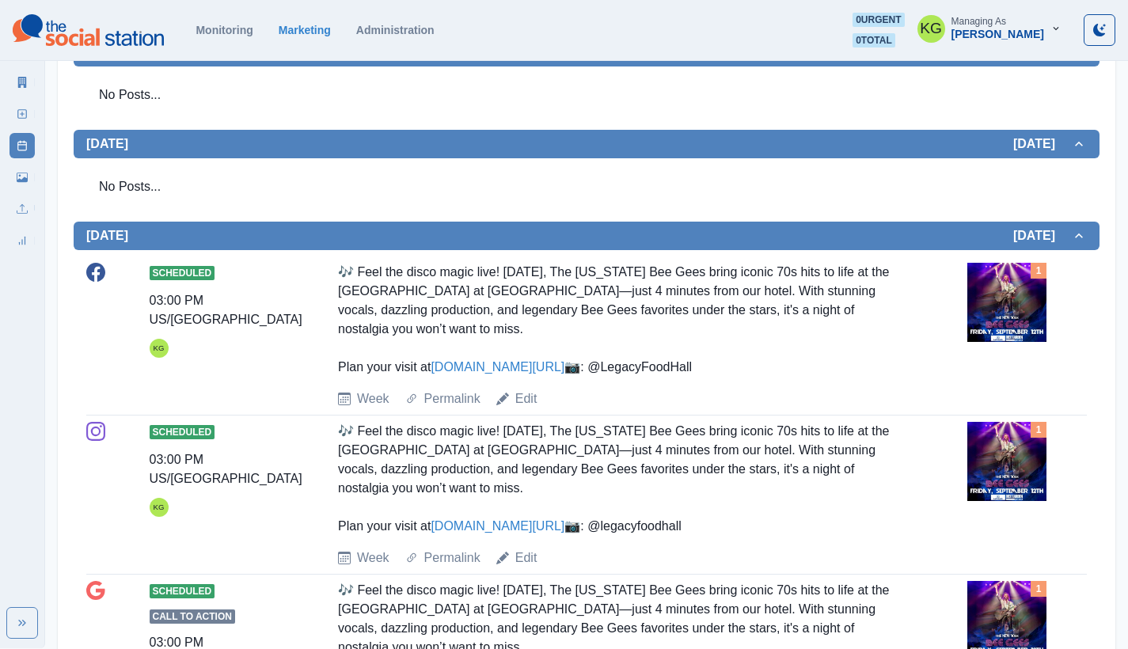
click at [511, 409] on div "Edit" at bounding box center [516, 399] width 41 height 19
click at [527, 409] on link "Edit" at bounding box center [526, 399] width 22 height 19
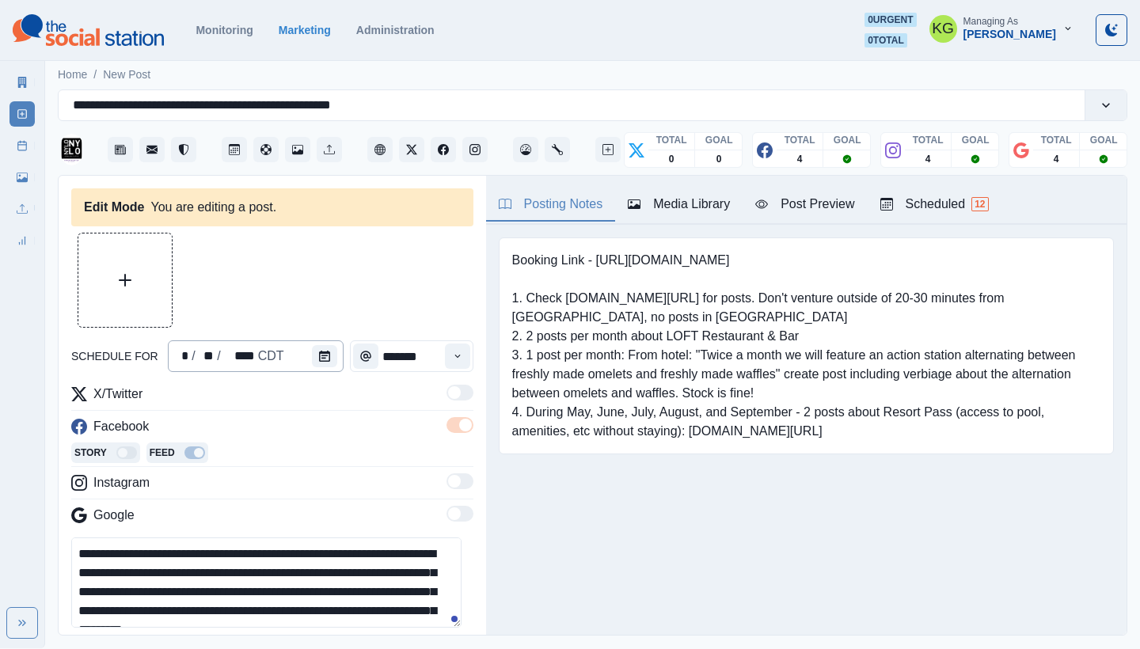
click at [301, 356] on div "* / ** / **** CDT" at bounding box center [256, 356] width 176 height 32
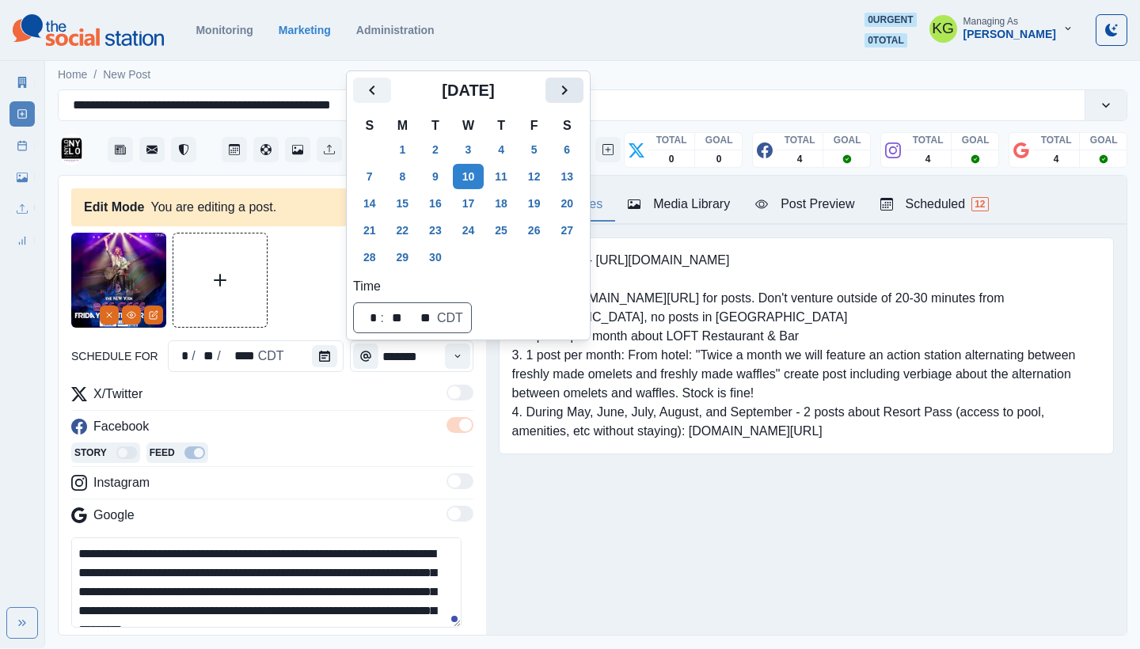
click at [584, 89] on button "Next" at bounding box center [565, 90] width 38 height 25
click at [583, 173] on button "11" at bounding box center [567, 176] width 32 height 25
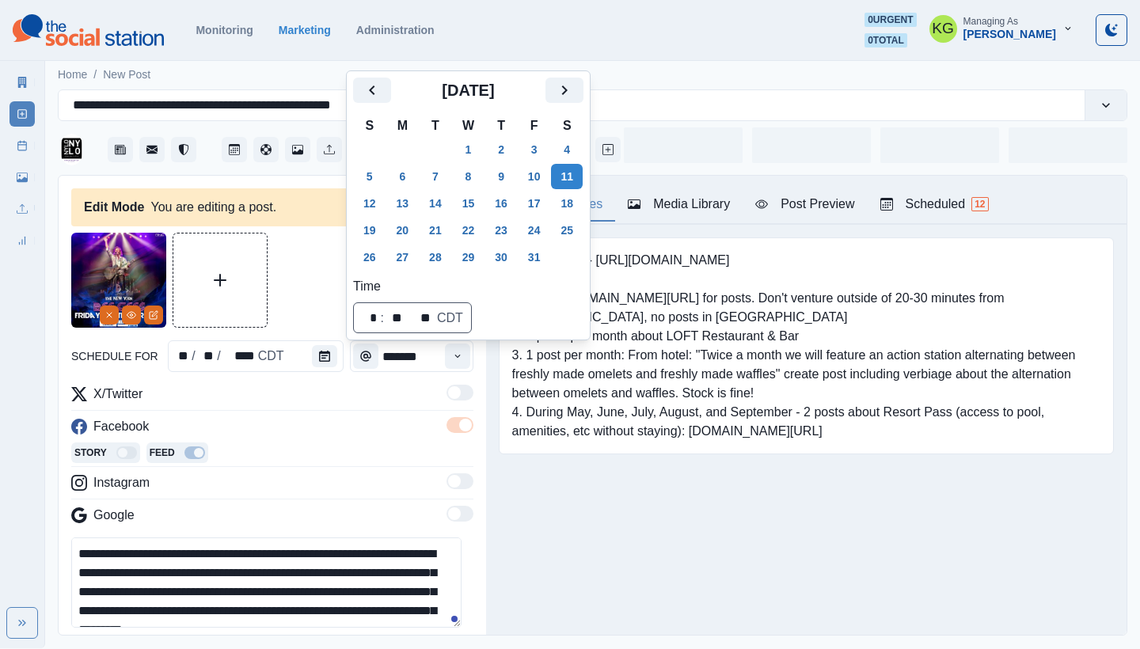
click at [593, 470] on div "Booking Link - [URL][DOMAIN_NAME] 1. Check [DOMAIN_NAME][URL] for posts. Don't …" at bounding box center [806, 370] width 641 height 291
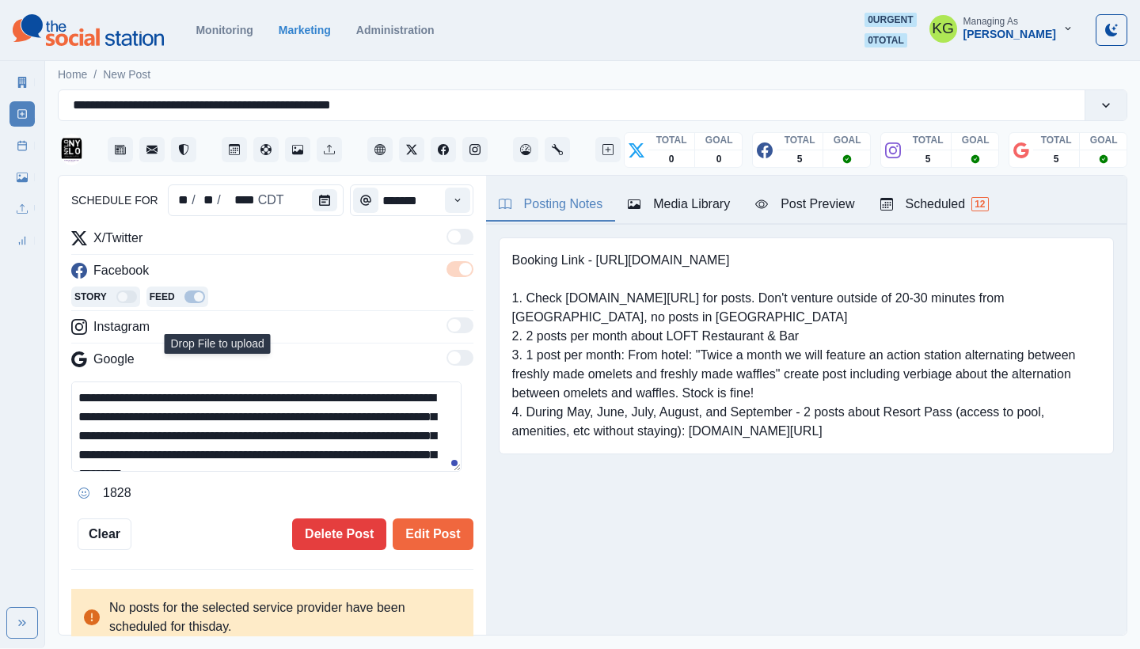
scroll to position [95, 0]
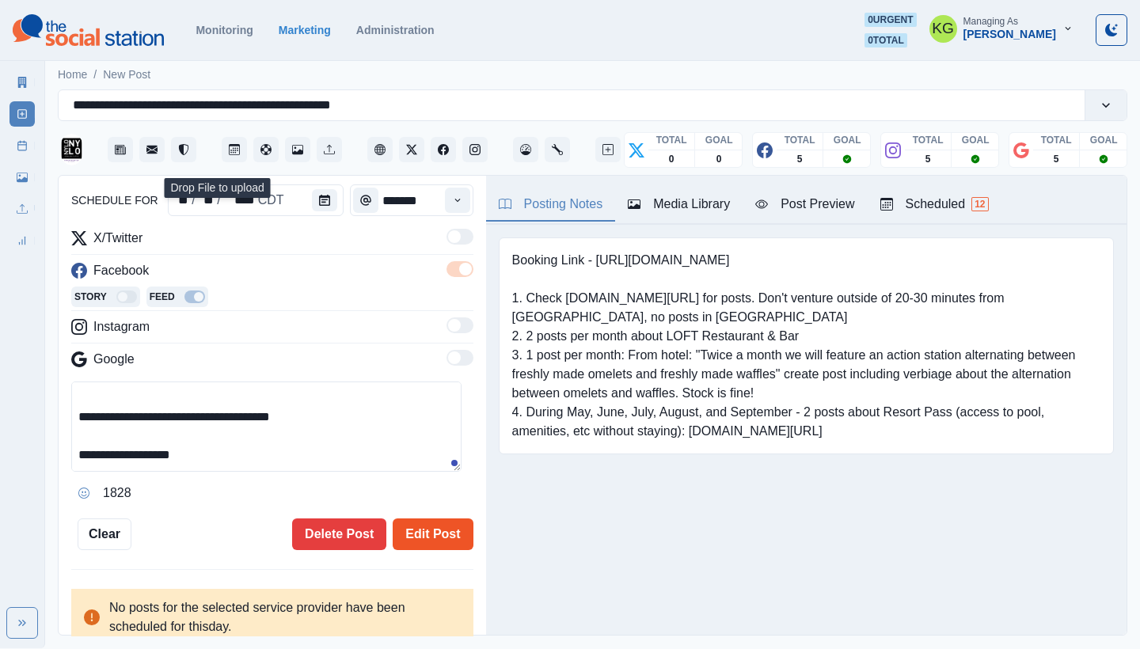
click at [443, 537] on button "Edit Post" at bounding box center [433, 535] width 80 height 32
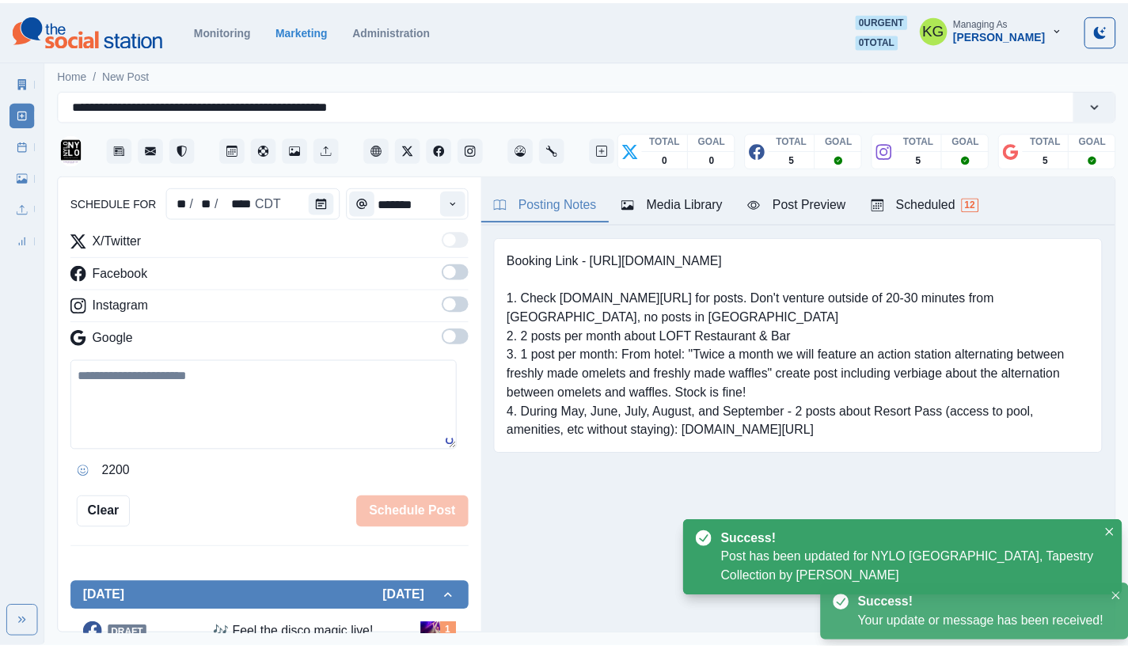
scroll to position [97, 0]
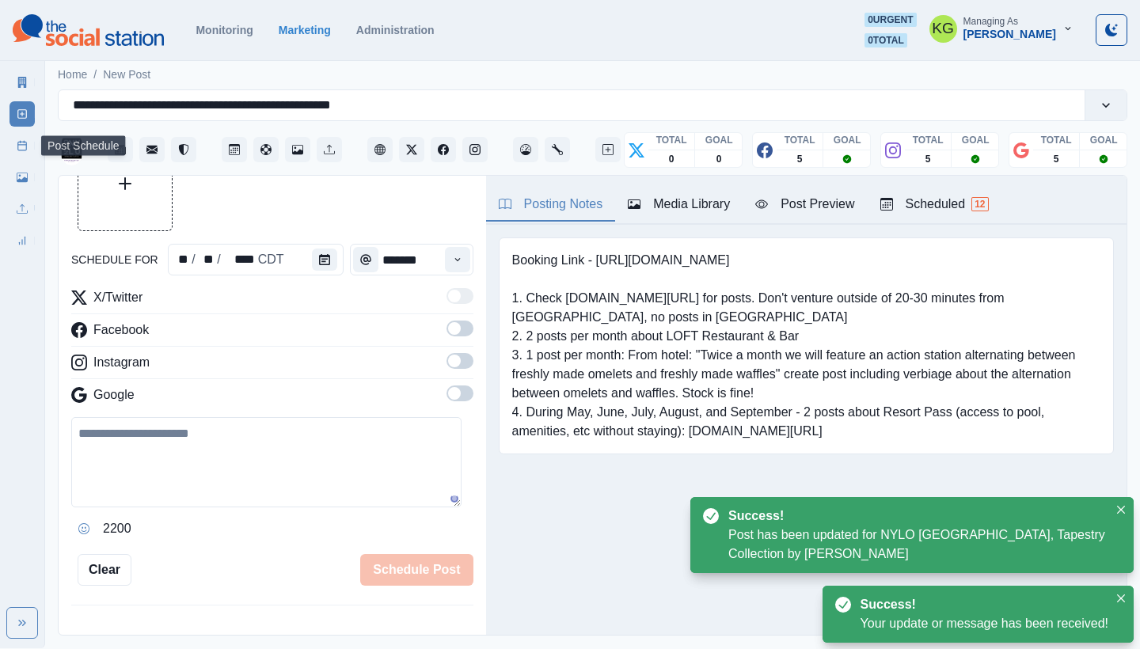
click at [20, 143] on icon at bounding box center [22, 145] width 11 height 11
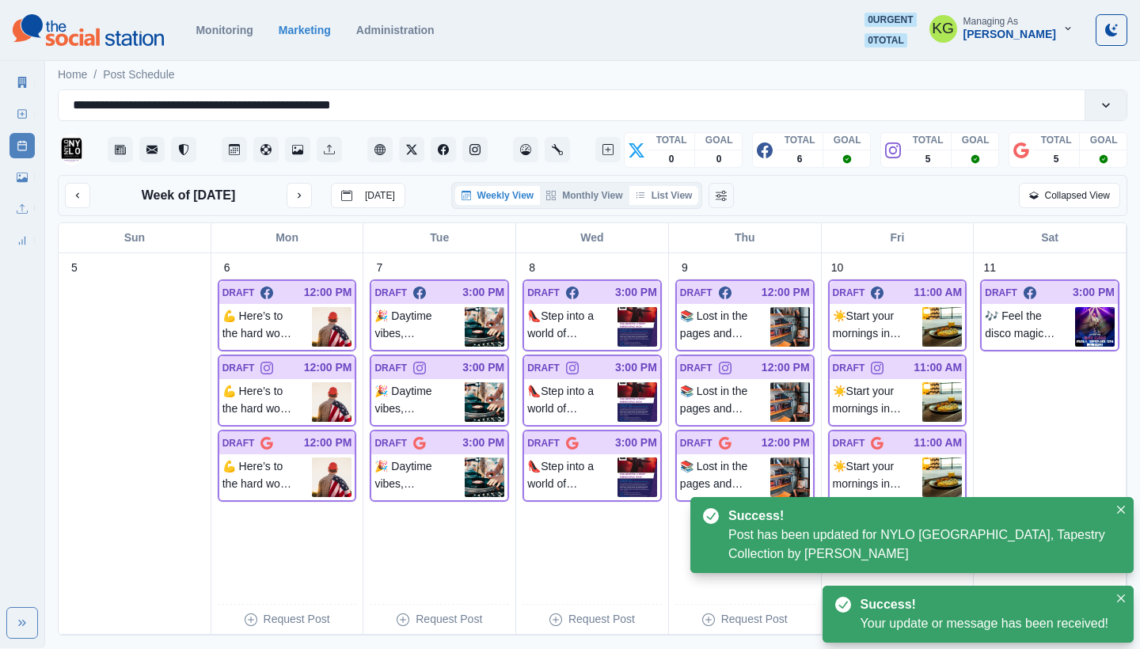
click at [673, 193] on button "List View" at bounding box center [664, 195] width 70 height 19
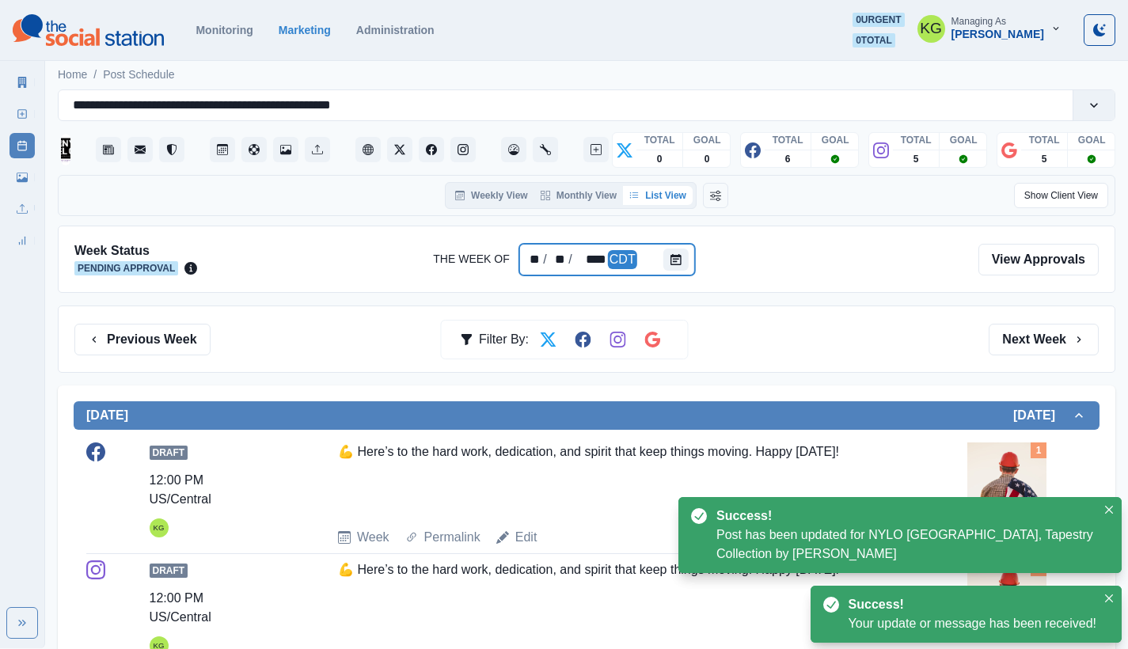
click at [671, 245] on div at bounding box center [679, 260] width 32 height 32
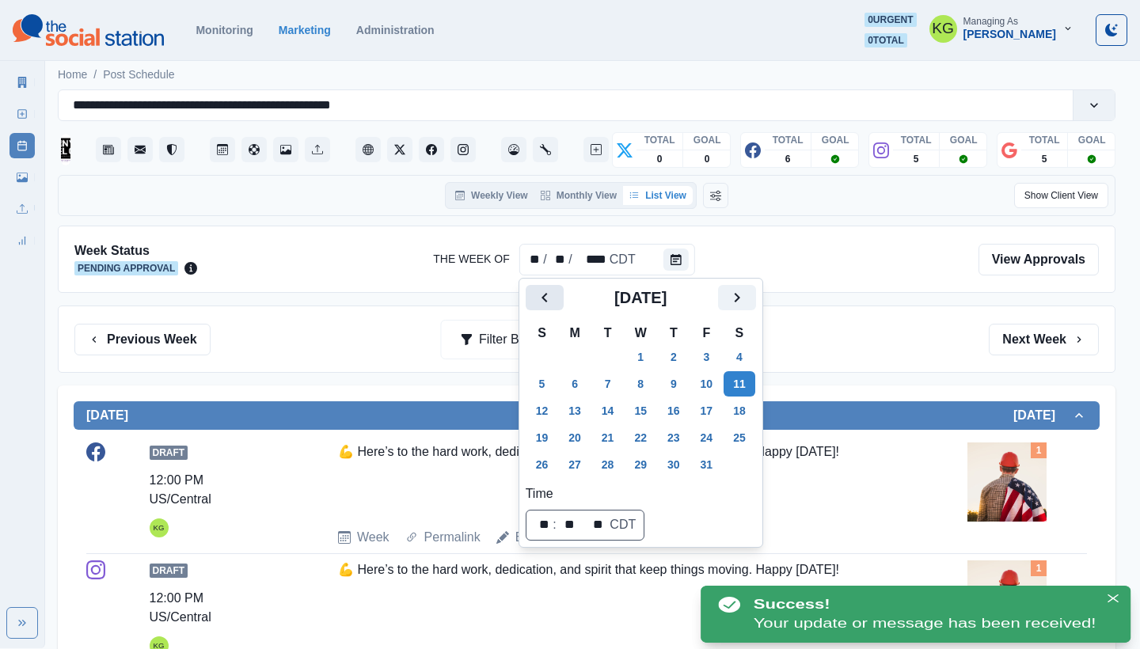
click at [545, 295] on icon "Previous" at bounding box center [545, 298] width 6 height 10
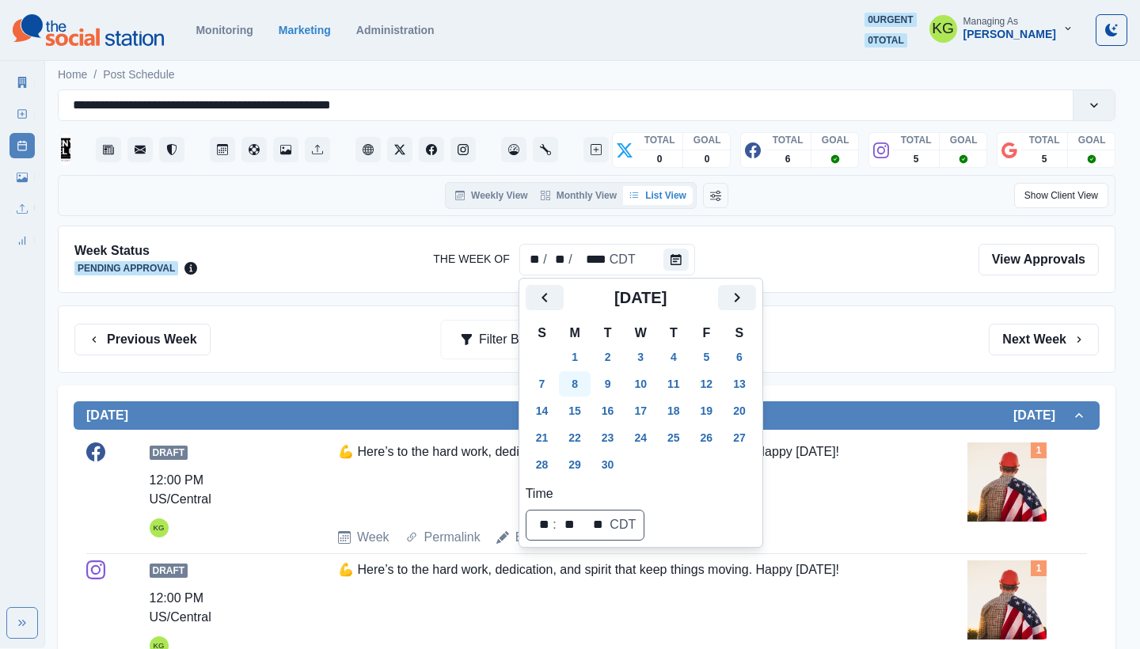
click at [582, 388] on button "8" at bounding box center [575, 383] width 32 height 25
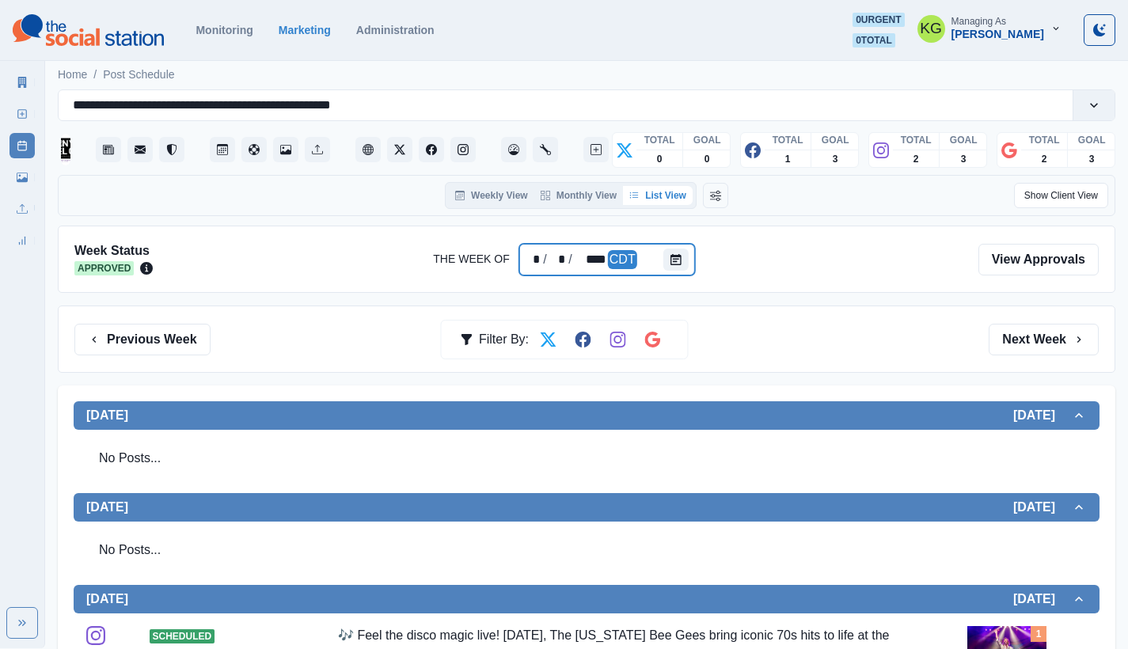
scroll to position [313, 0]
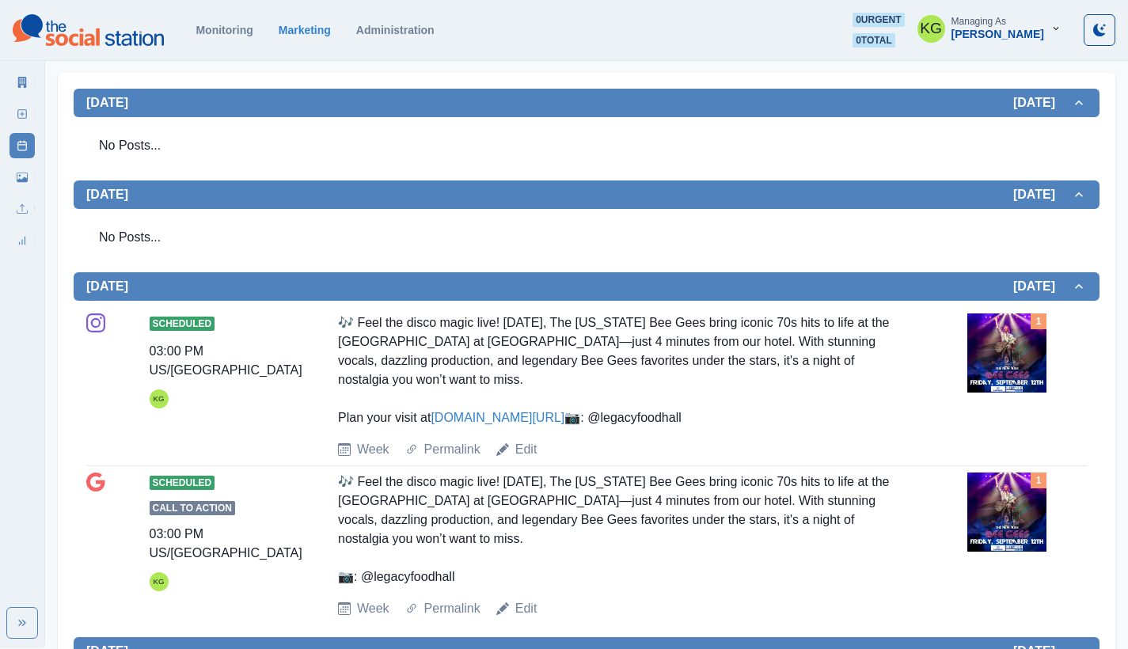
click at [510, 459] on div "Edit" at bounding box center [516, 449] width 41 height 19
click at [530, 459] on link "Edit" at bounding box center [526, 449] width 22 height 19
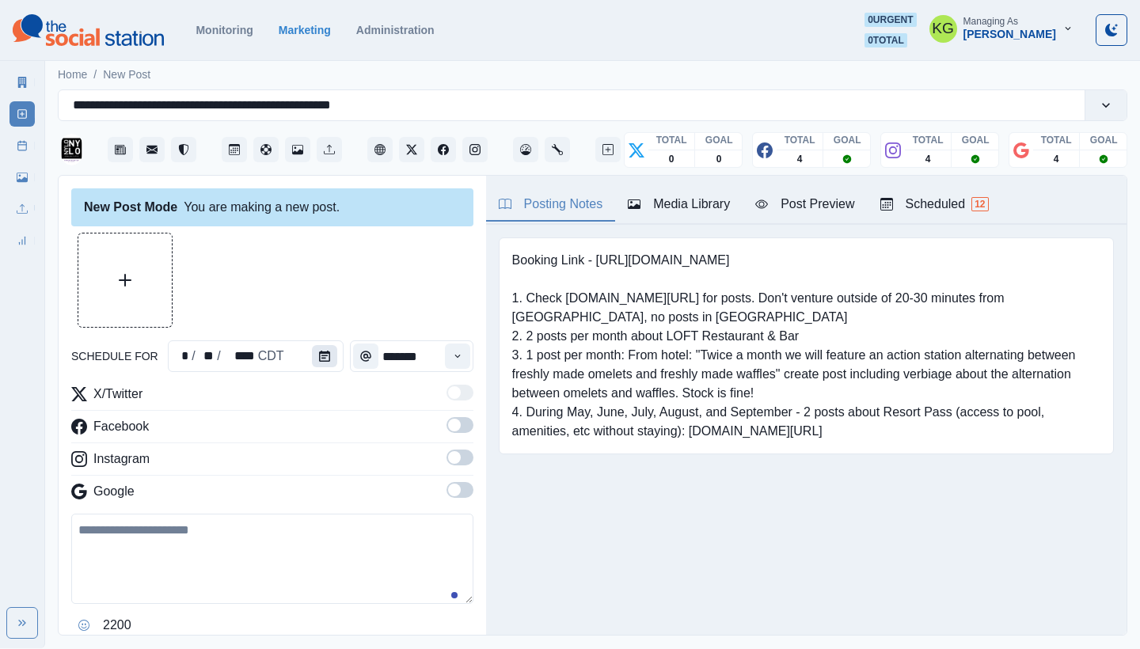
type input "*******"
type textarea "**********"
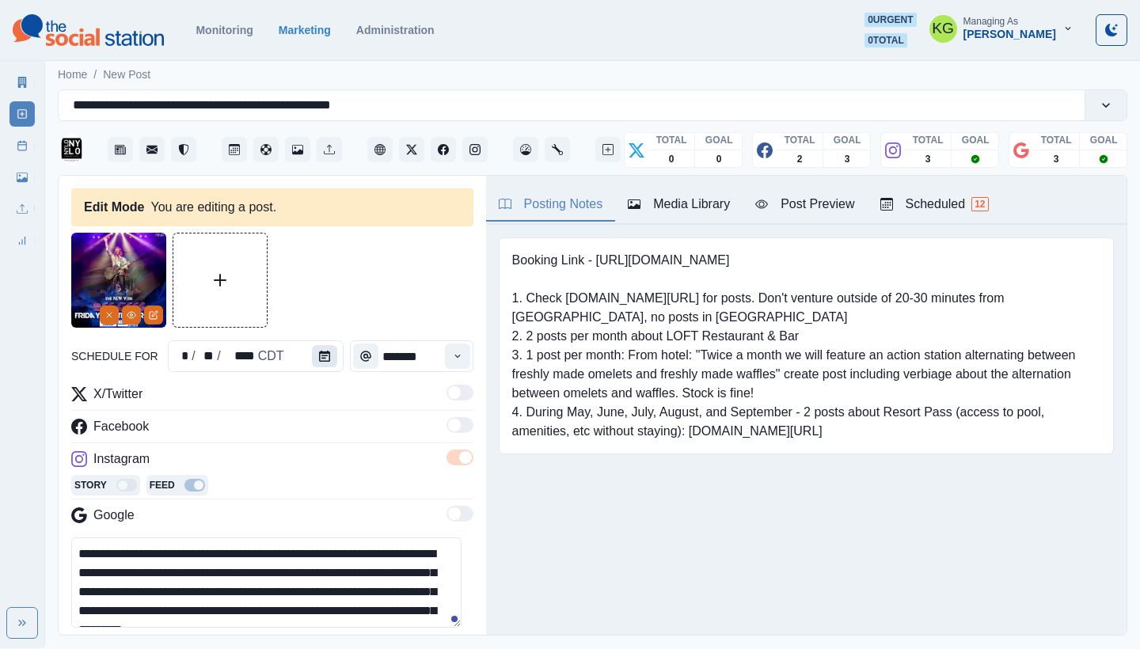
click at [319, 355] on icon "Calendar" at bounding box center [324, 356] width 11 height 11
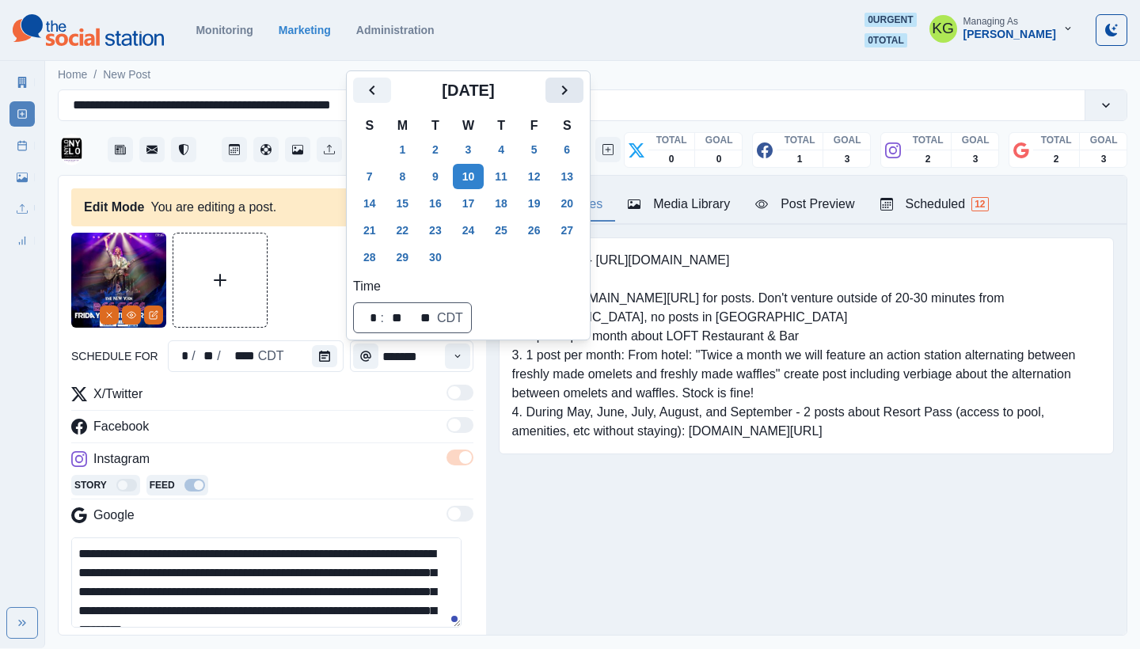
click at [574, 91] on icon "Next" at bounding box center [564, 90] width 19 height 19
click at [568, 177] on button "11" at bounding box center [567, 176] width 32 height 25
click at [557, 507] on div "Booking Link - [URL][DOMAIN_NAME] 1. Check [DOMAIN_NAME][URL] for posts. Don't …" at bounding box center [806, 370] width 641 height 291
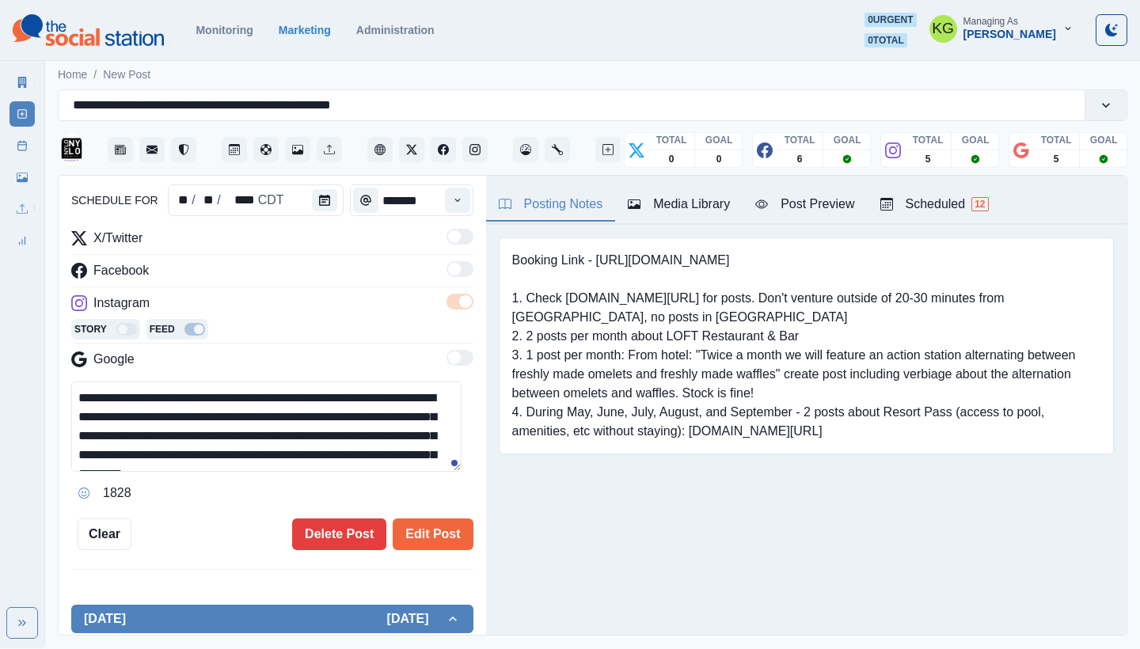
scroll to position [95, 0]
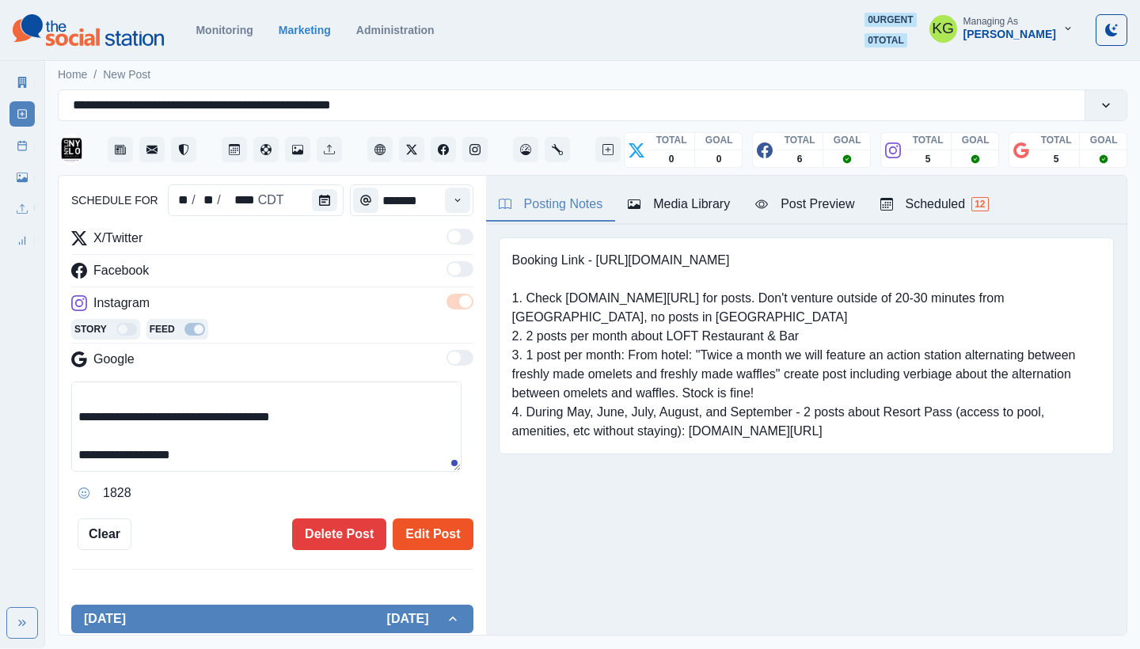
click at [418, 541] on button "Edit Post" at bounding box center [433, 535] width 80 height 32
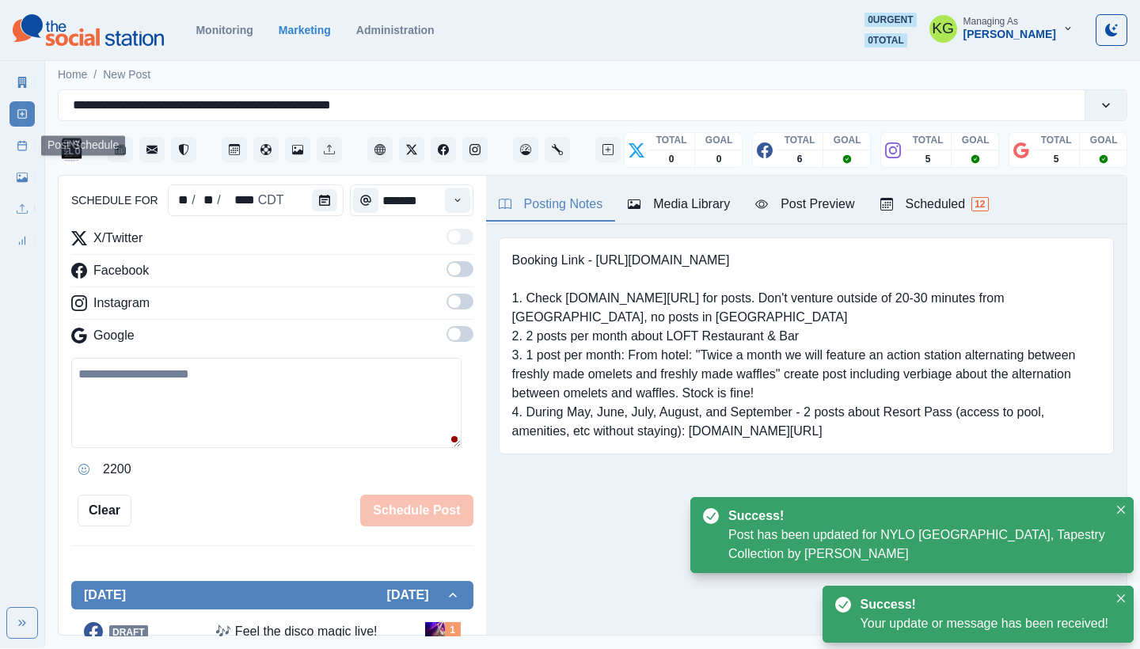
click at [29, 143] on link "Post Schedule" at bounding box center [22, 145] width 25 height 25
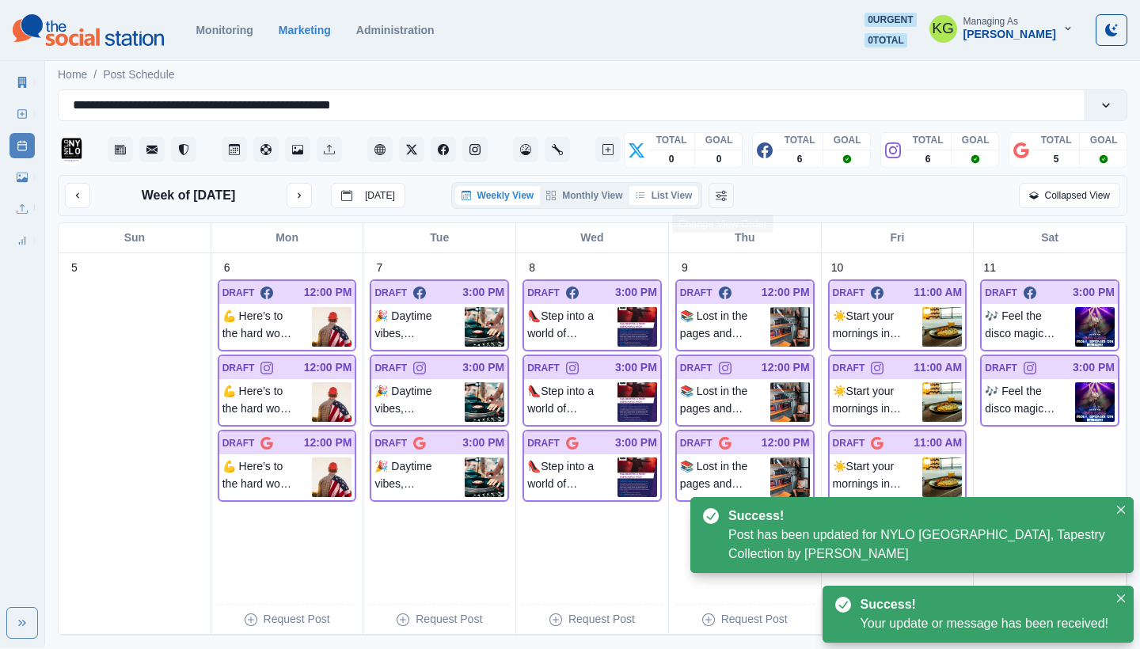
click at [697, 200] on button "List View" at bounding box center [664, 195] width 70 height 19
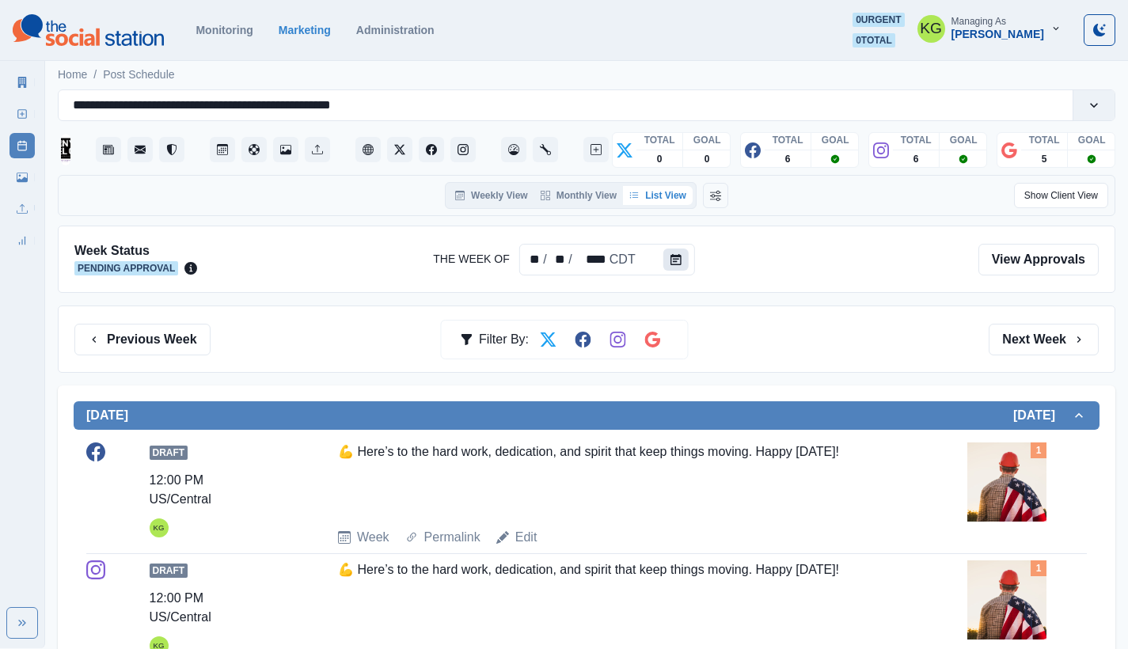
click at [671, 249] on button "Calendar" at bounding box center [675, 260] width 25 height 22
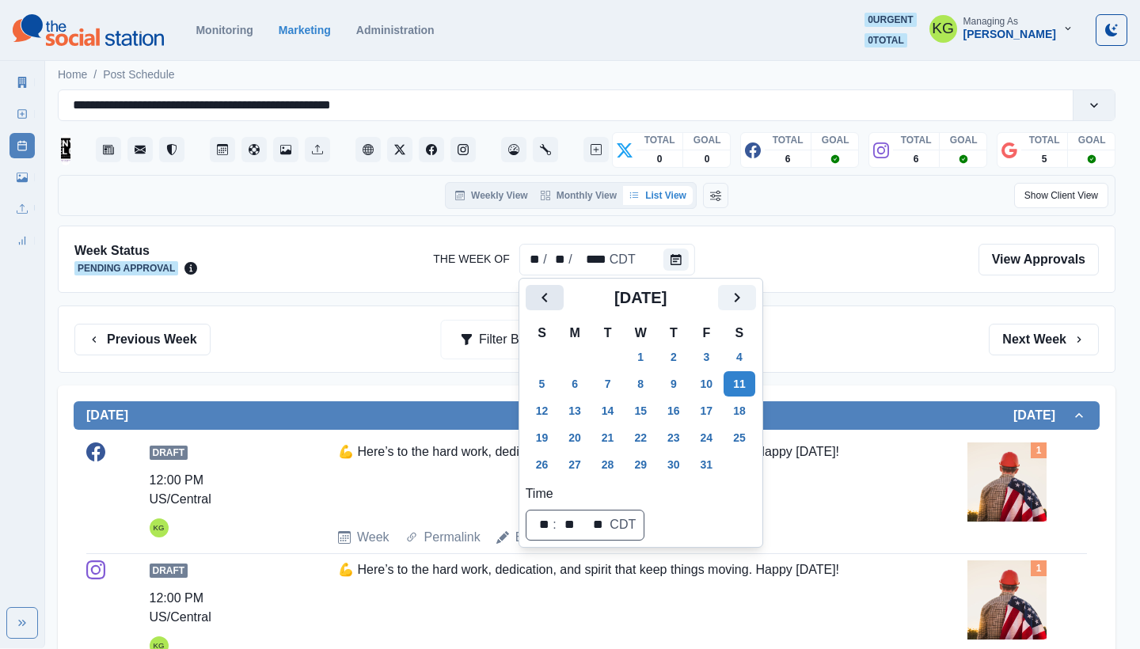
click at [534, 285] on button "Previous" at bounding box center [545, 297] width 38 height 25
click at [574, 378] on button "8" at bounding box center [575, 383] width 32 height 25
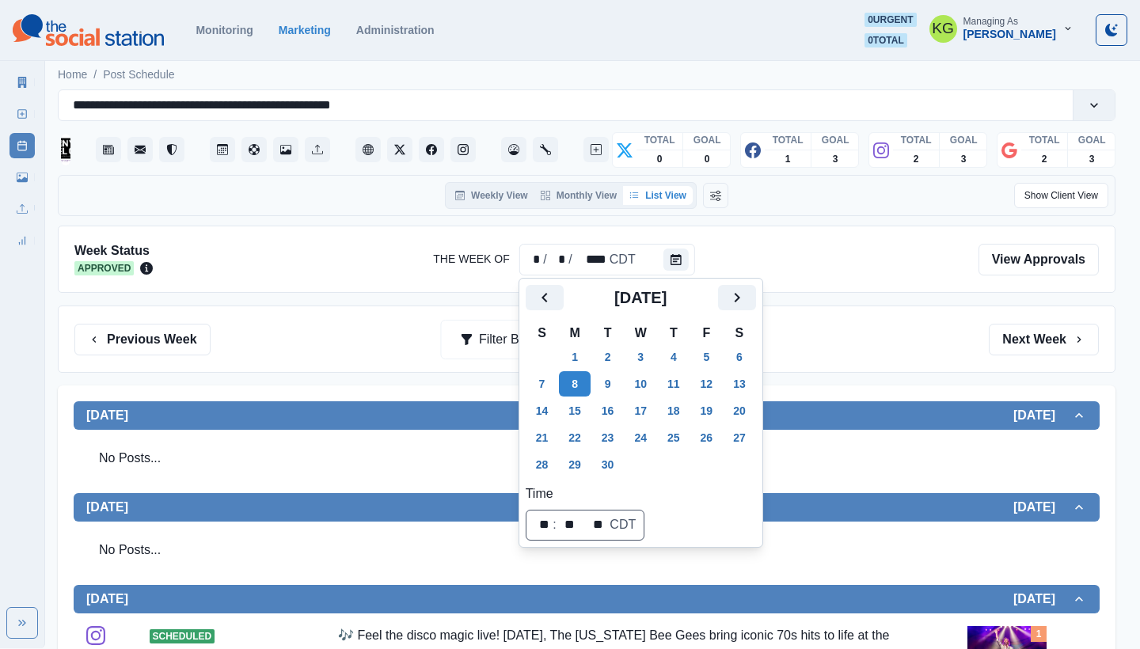
click at [905, 343] on div "Previous Week Filter By: Next Week" at bounding box center [586, 340] width 1025 height 32
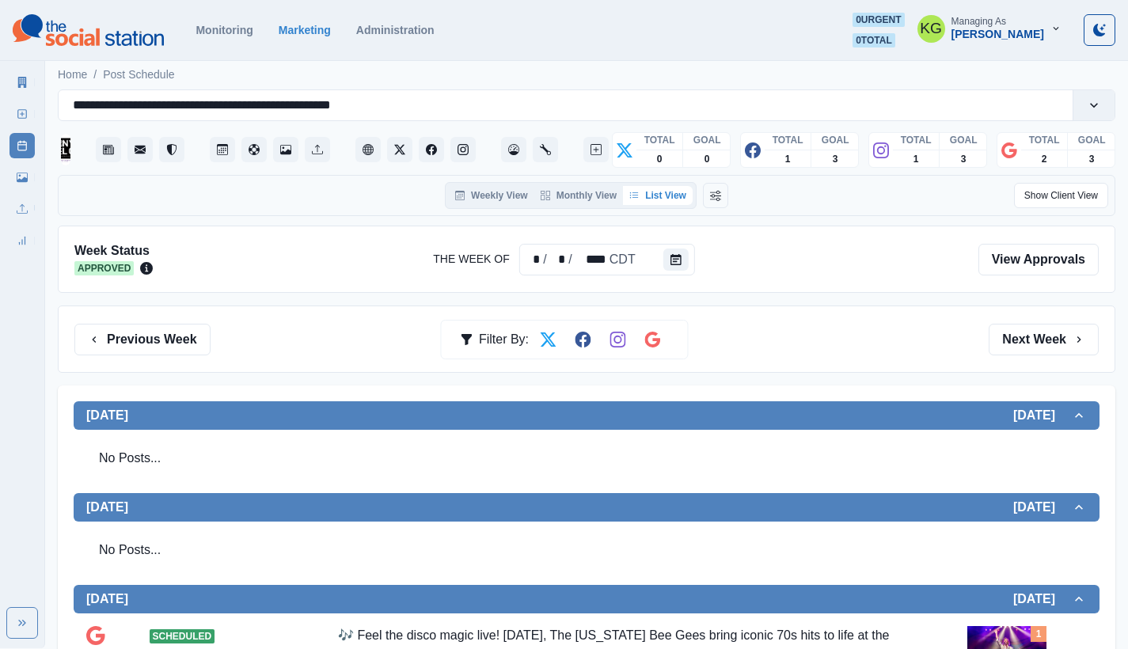
scroll to position [341, 0]
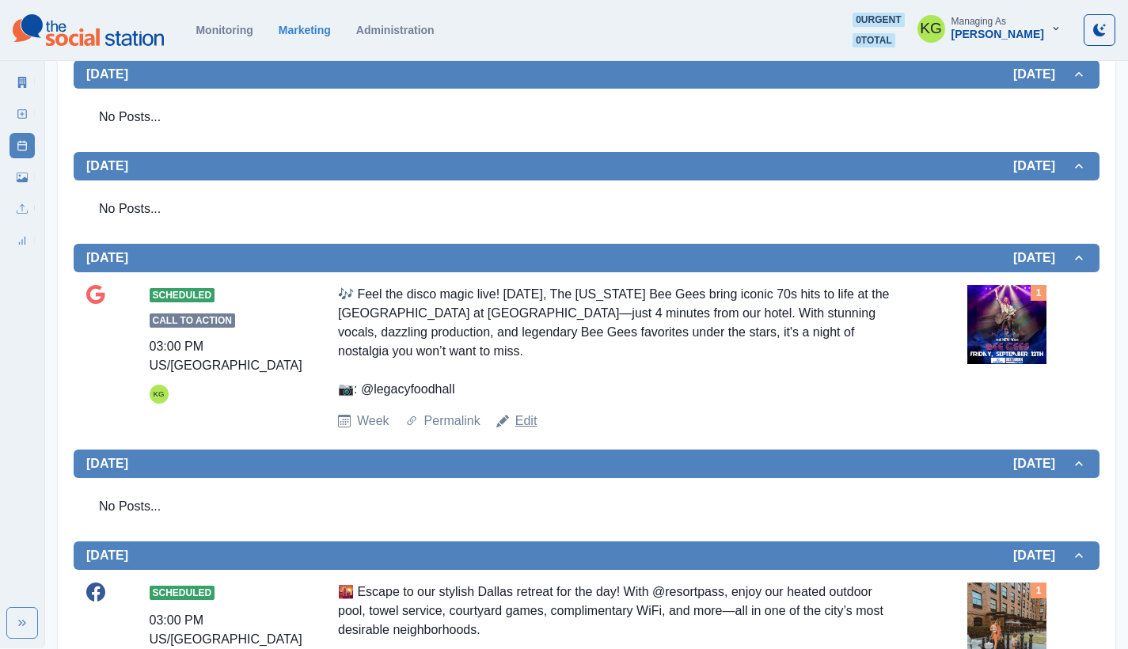
click at [523, 422] on link "Edit" at bounding box center [526, 421] width 22 height 19
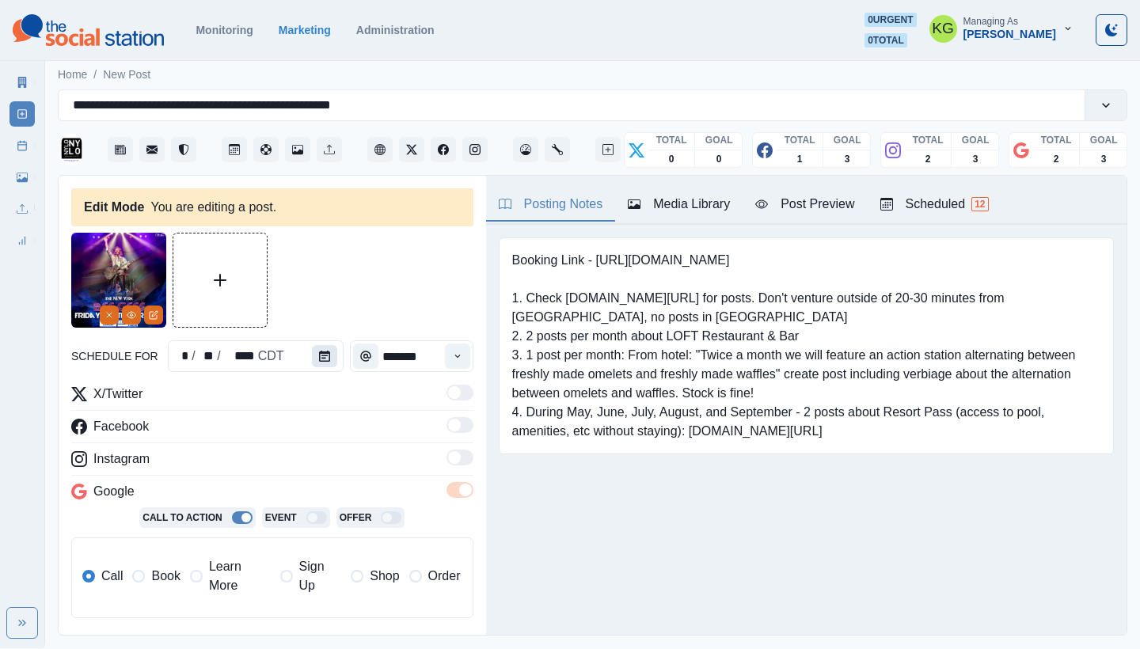
type input "*******"
type textarea "**********"
click at [314, 362] on button "Calendar" at bounding box center [324, 356] width 25 height 22
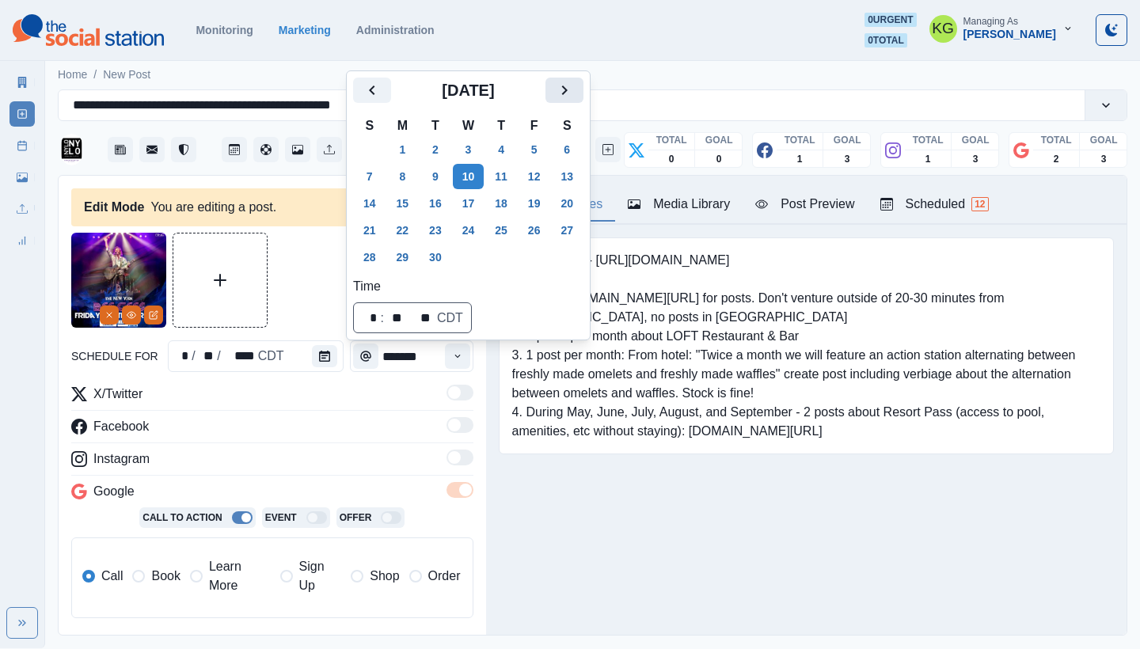
click at [583, 103] on button "Next" at bounding box center [565, 90] width 38 height 25
click at [574, 175] on button "11" at bounding box center [567, 176] width 32 height 25
click at [603, 520] on div "Posting Notes Media Library Post Preview Scheduled 12 Booking Link - [URL][DOMA…" at bounding box center [806, 405] width 641 height 459
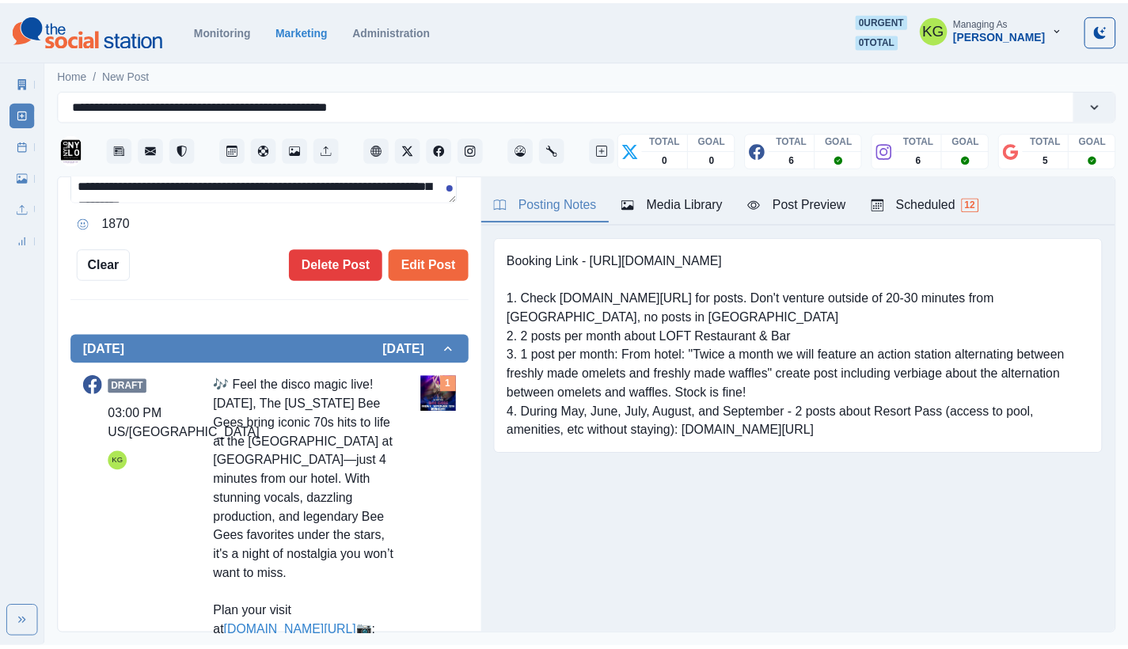
scroll to position [526, 0]
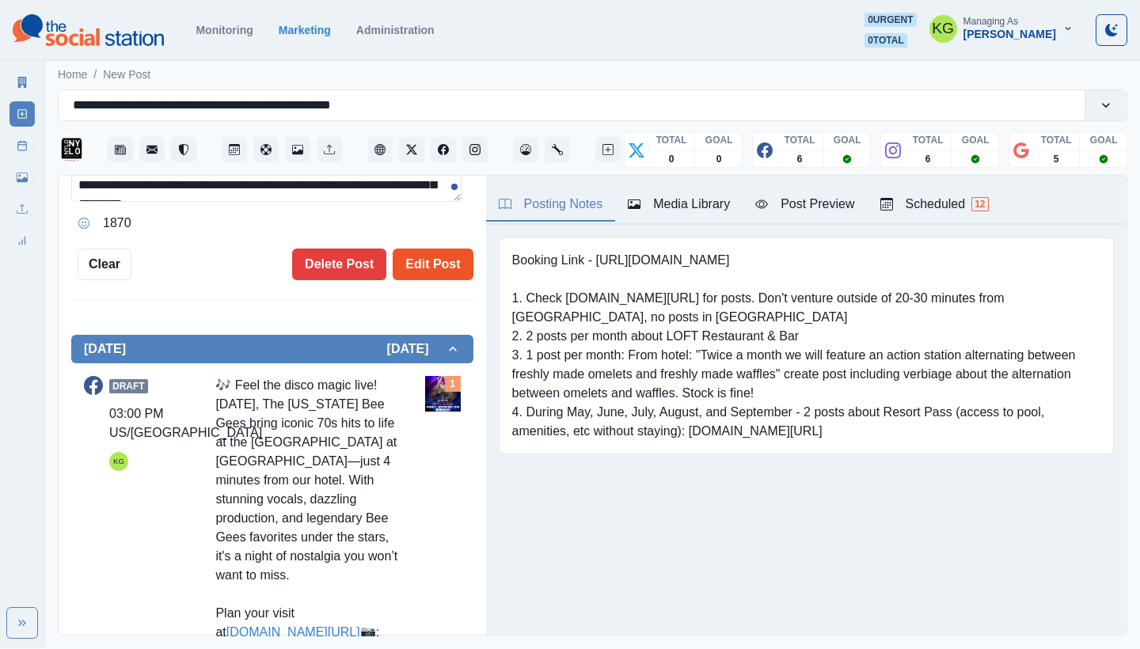
click at [434, 262] on button "Edit Post" at bounding box center [433, 265] width 80 height 32
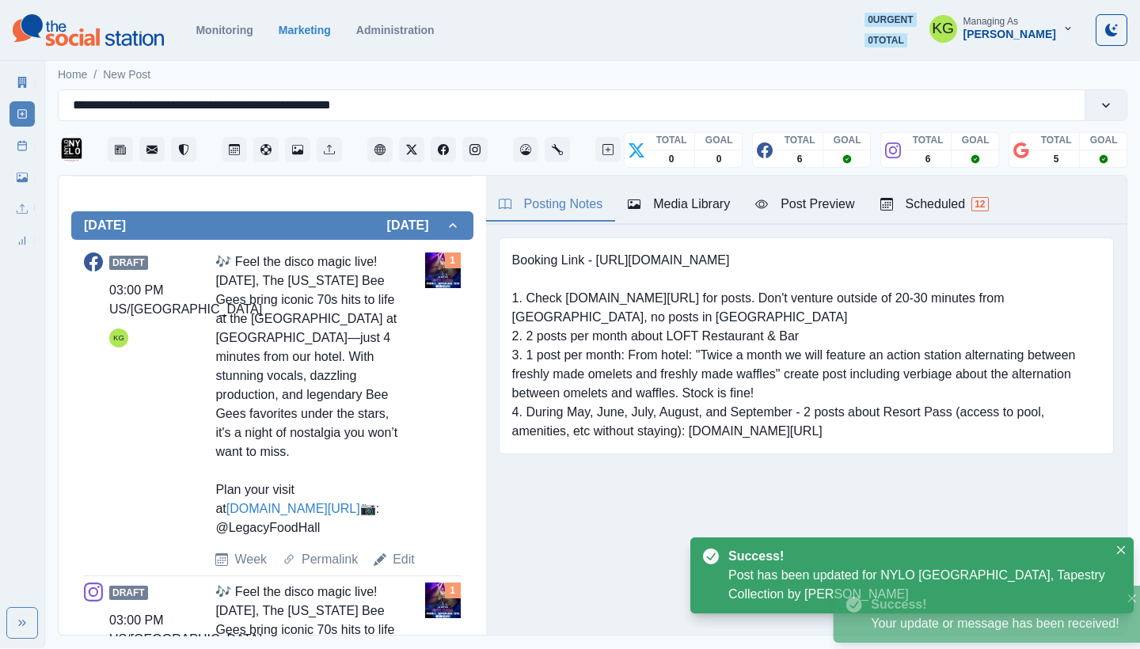
drag, startPoint x: 8, startPoint y: 143, endPoint x: 82, endPoint y: 150, distance: 74.8
click at [8, 143] on div "Marketing Summary New Post Post Schedule Media Library Uploads Review Summary" at bounding box center [22, 158] width 44 height 190
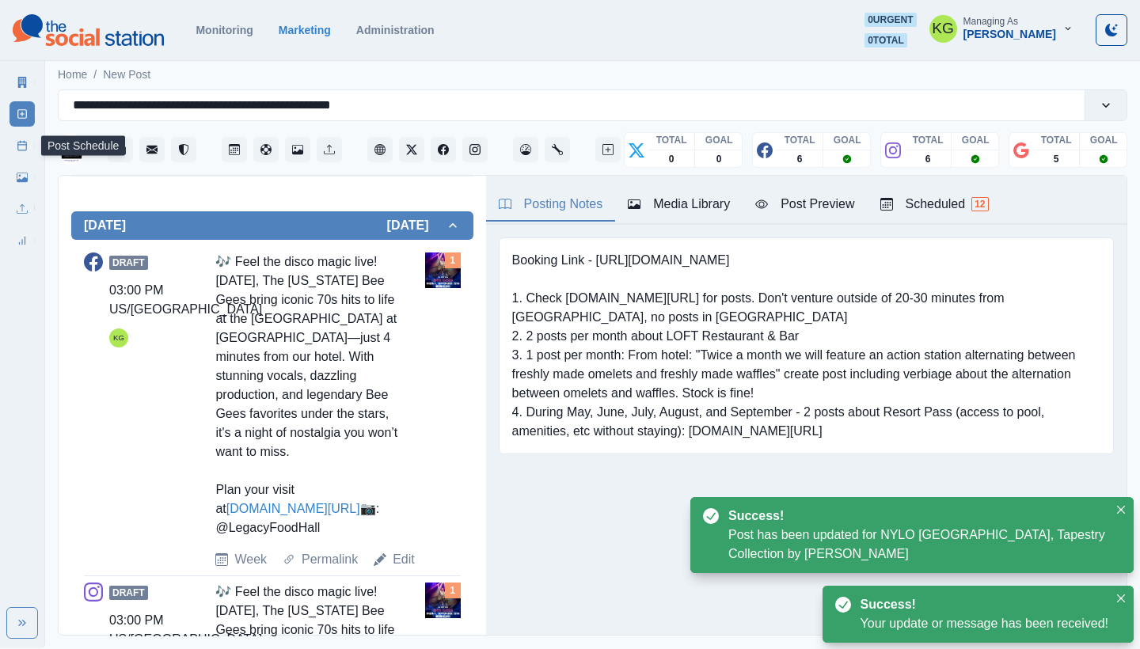
click at [21, 147] on icon at bounding box center [22, 145] width 11 height 11
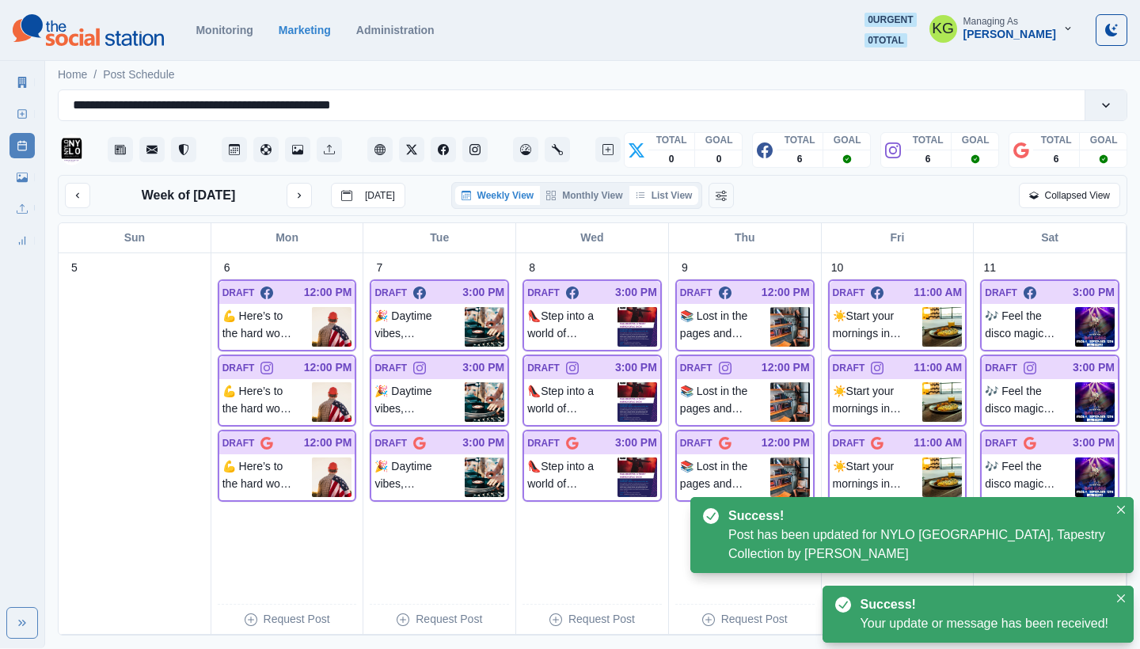
click at [676, 194] on button "List View" at bounding box center [664, 195] width 70 height 19
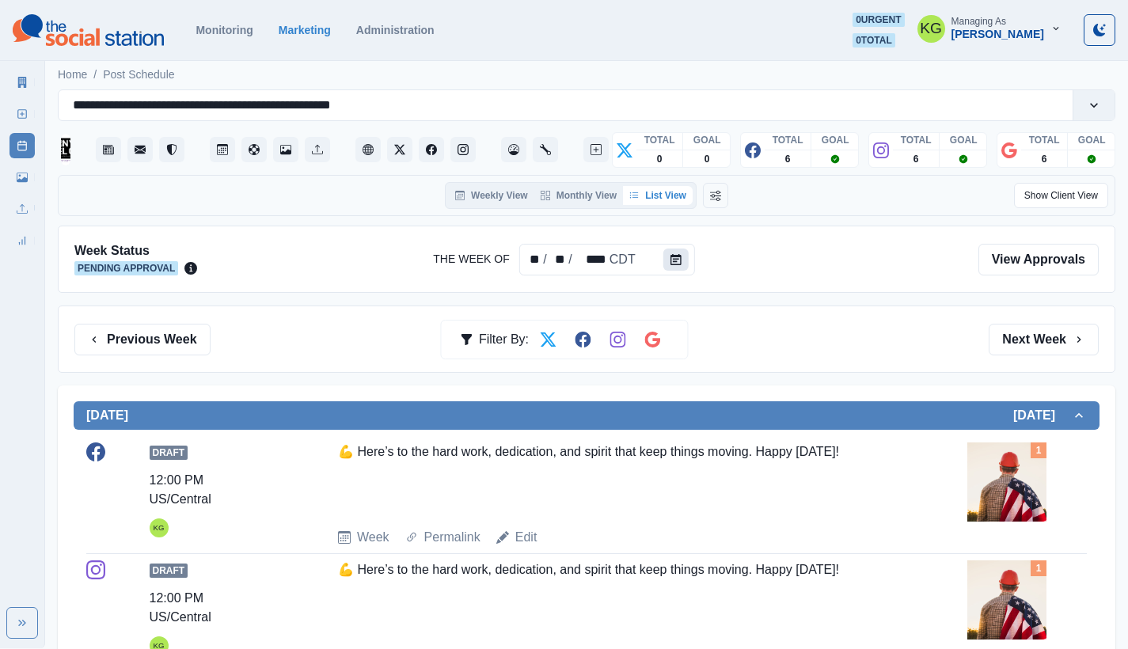
click at [667, 260] on button "Calendar" at bounding box center [675, 260] width 25 height 22
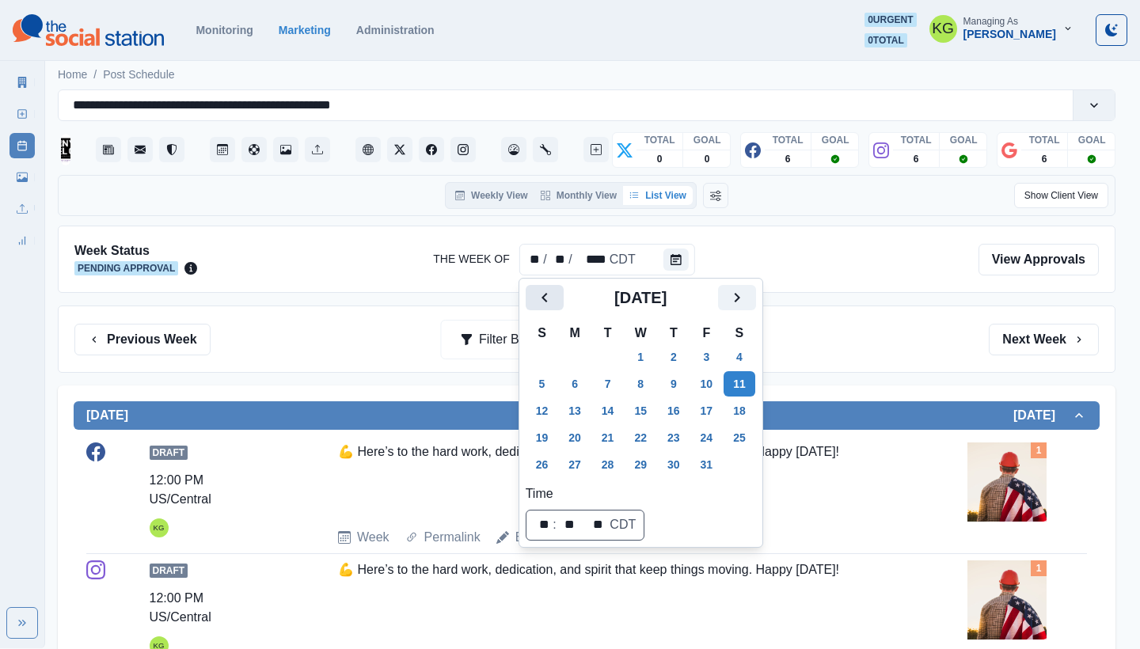
click at [544, 295] on icon "Previous" at bounding box center [545, 298] width 6 height 10
click at [571, 387] on button "8" at bounding box center [575, 383] width 32 height 25
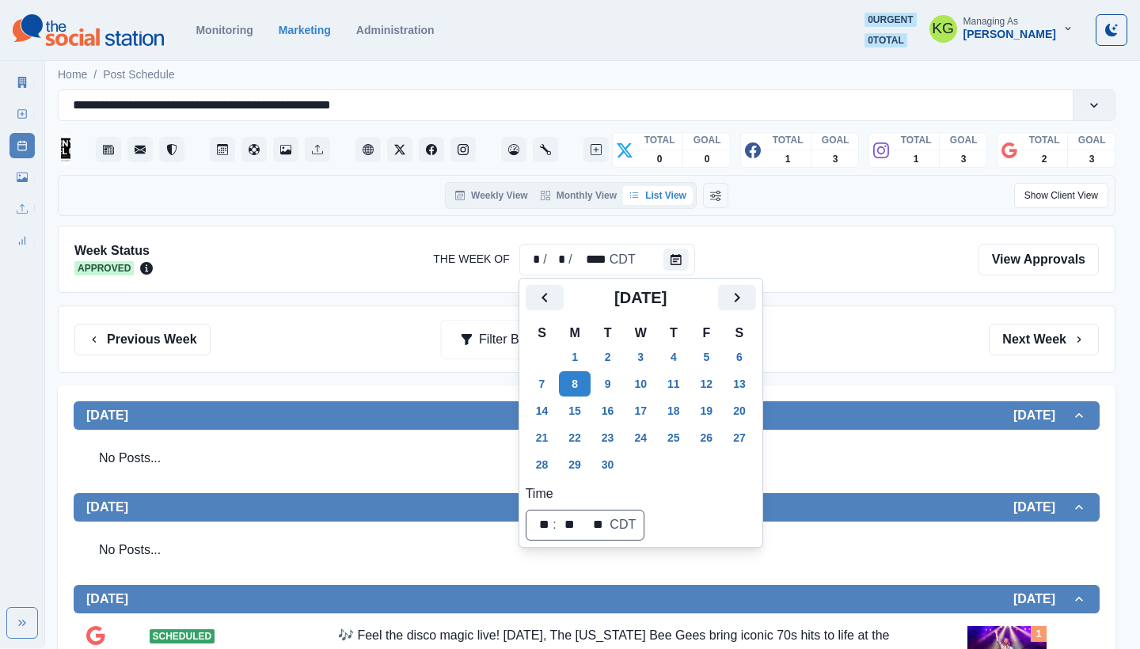
click at [960, 340] on div "Previous Week Filter By: Next Week" at bounding box center [586, 340] width 1025 height 32
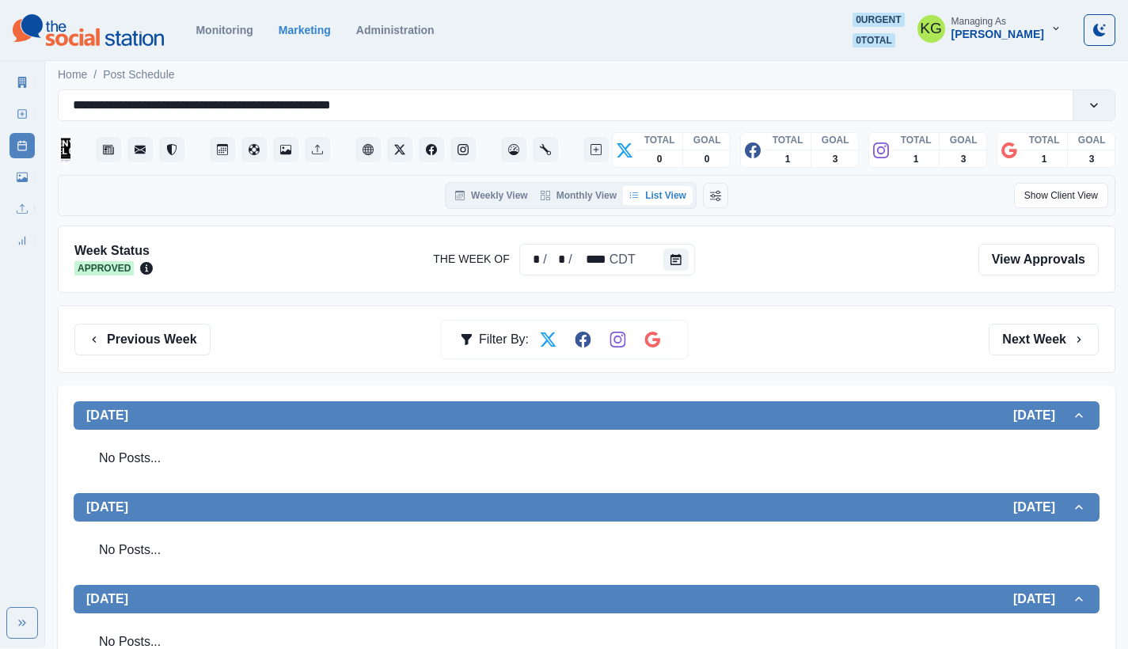
scroll to position [538, 0]
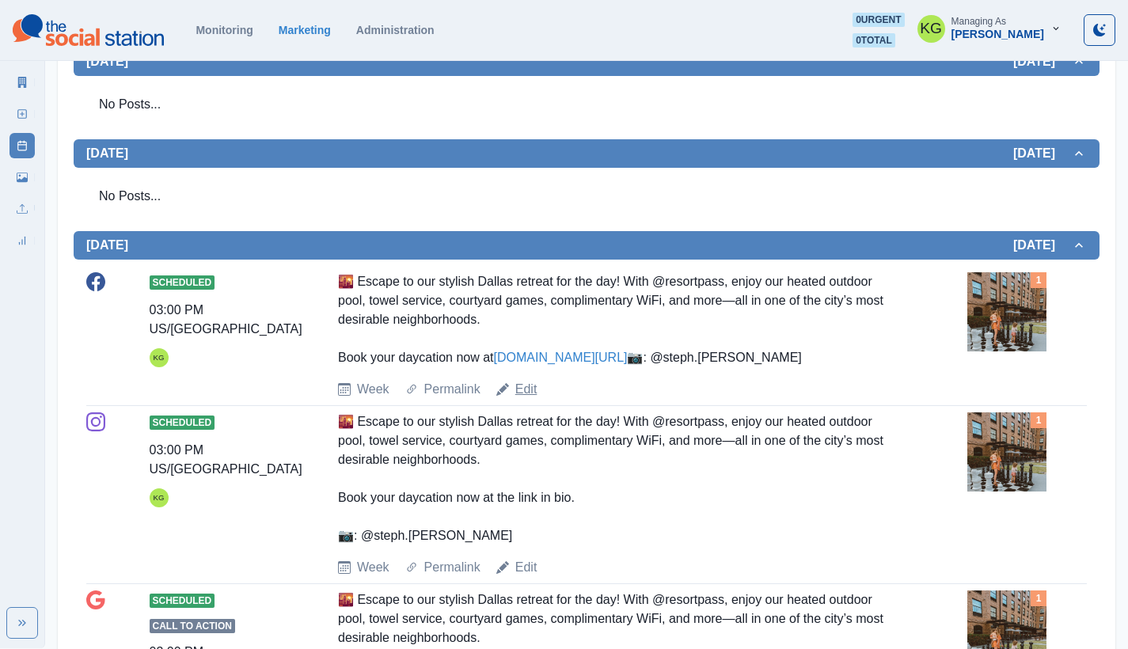
click at [520, 399] on link "Edit" at bounding box center [526, 389] width 22 height 19
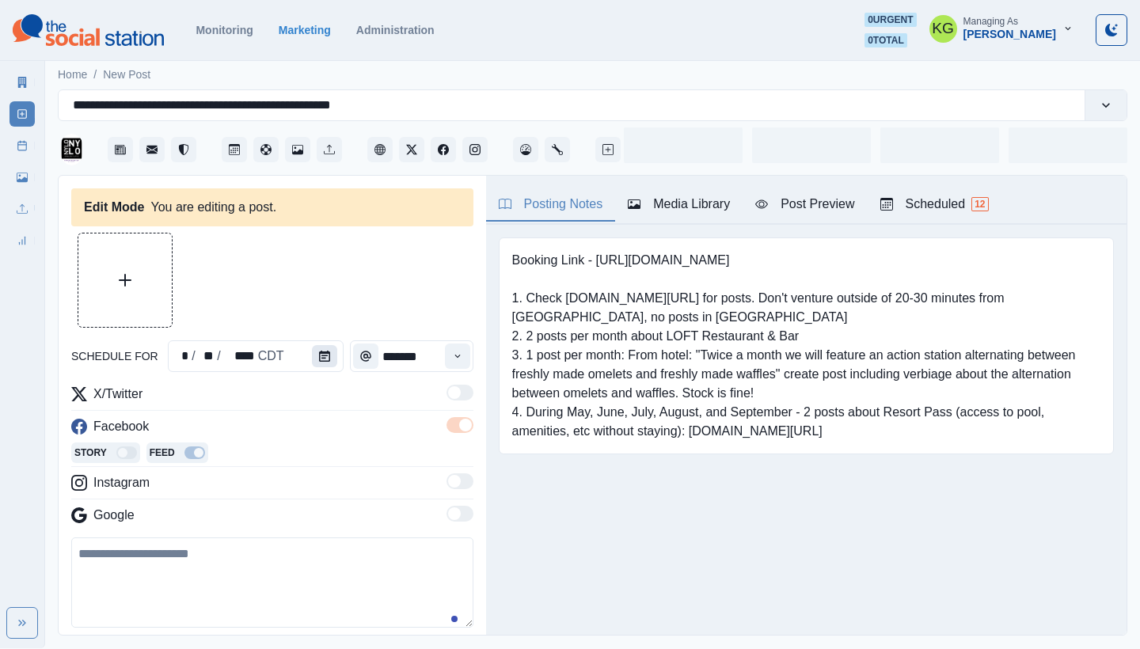
type input "*******"
type textarea "**********"
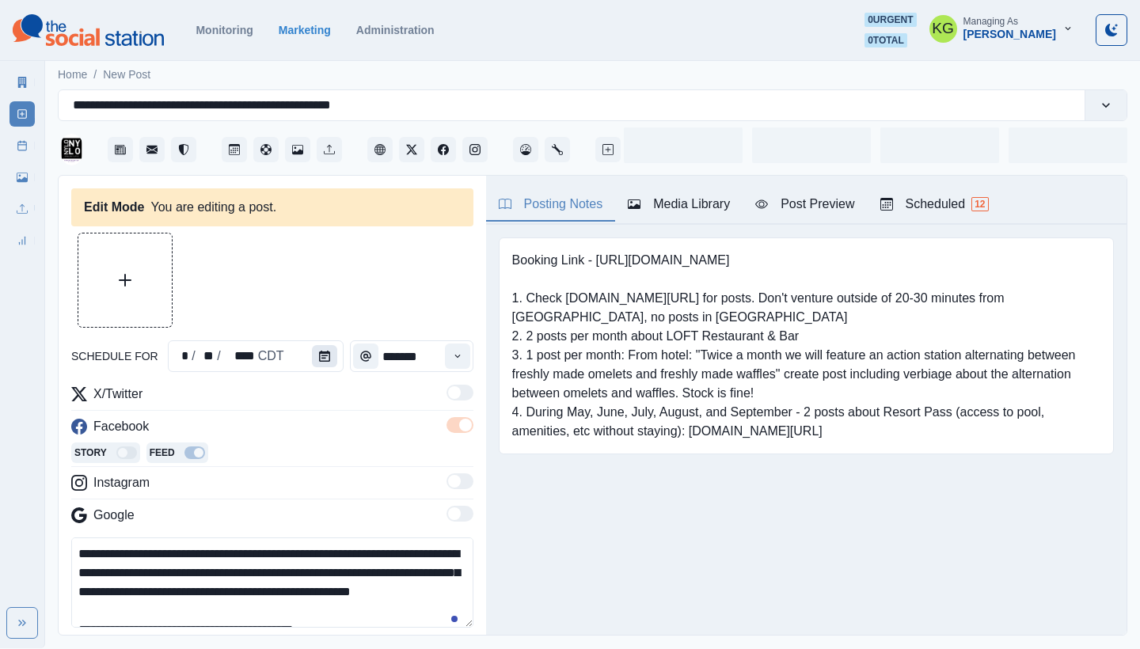
click at [319, 360] on icon "Calendar" at bounding box center [324, 356] width 11 height 11
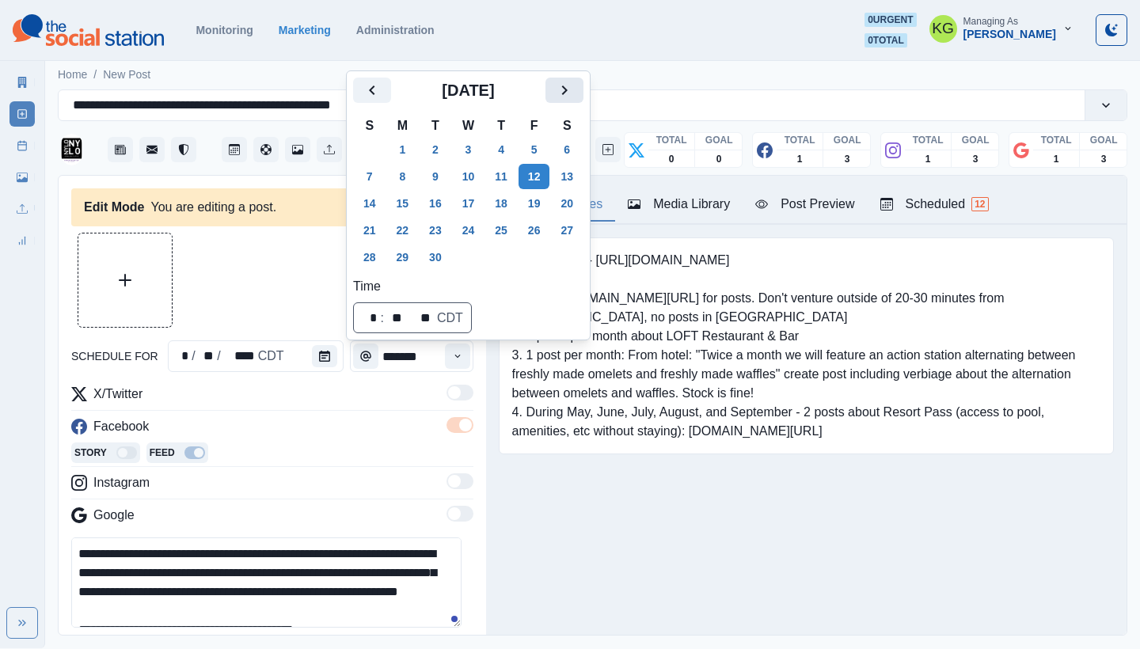
click at [572, 92] on icon "Next" at bounding box center [564, 90] width 19 height 19
click at [369, 211] on button "12" at bounding box center [370, 203] width 32 height 25
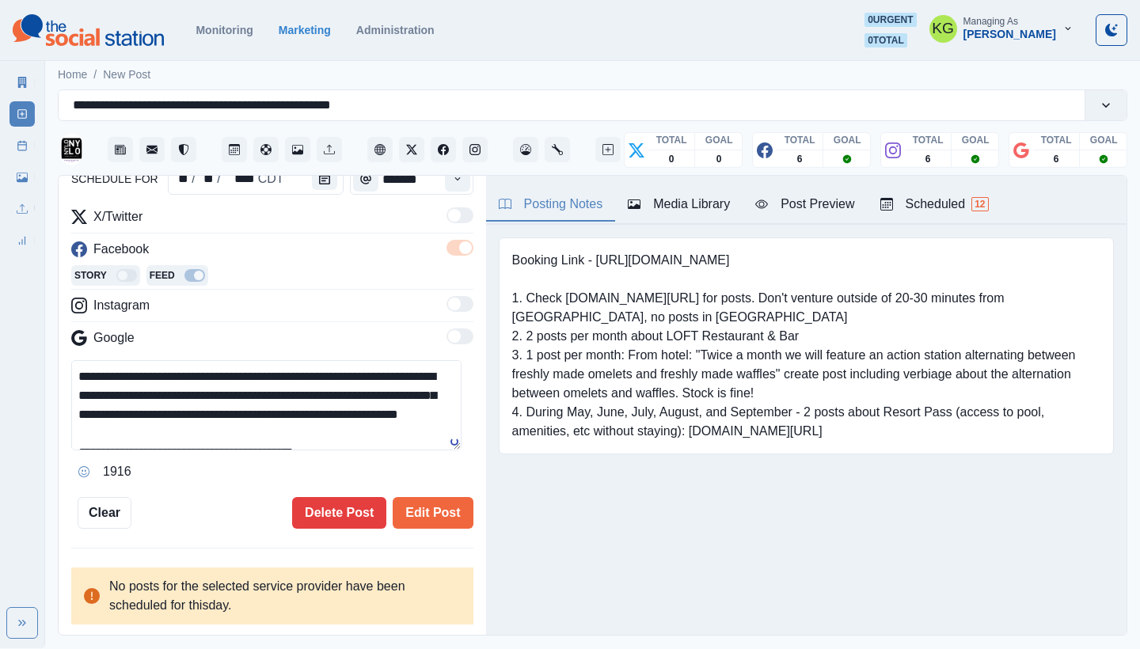
click at [626, 496] on div "Booking Link - [URL][DOMAIN_NAME] 1. Check [DOMAIN_NAME][URL] for posts. Don't …" at bounding box center [806, 370] width 641 height 291
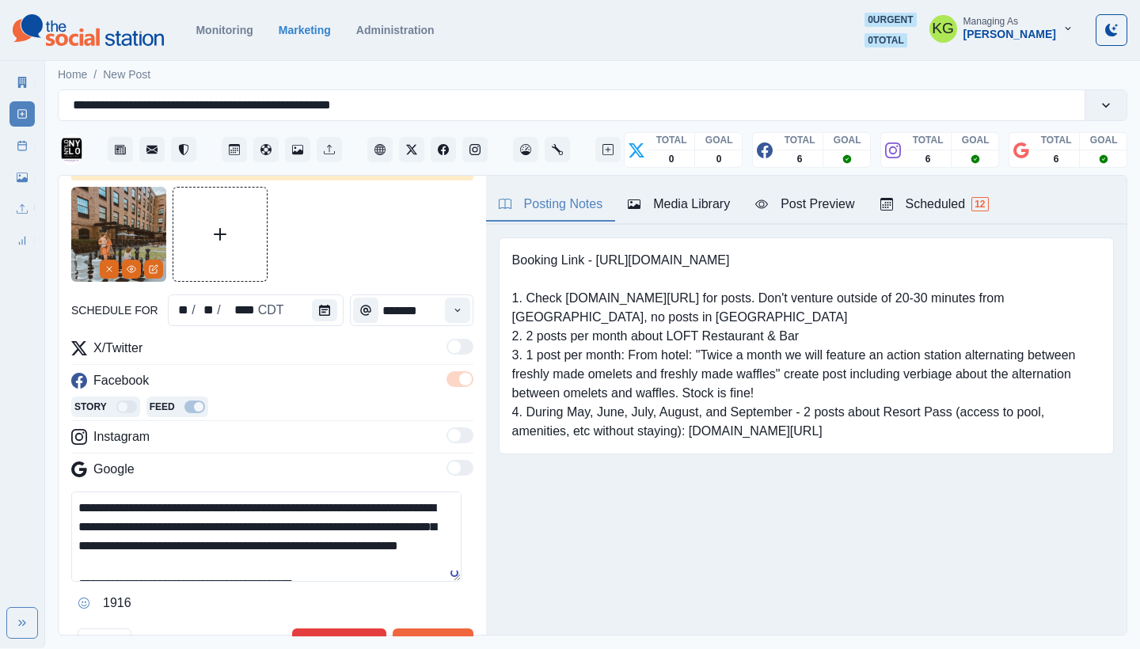
scroll to position [177, 0]
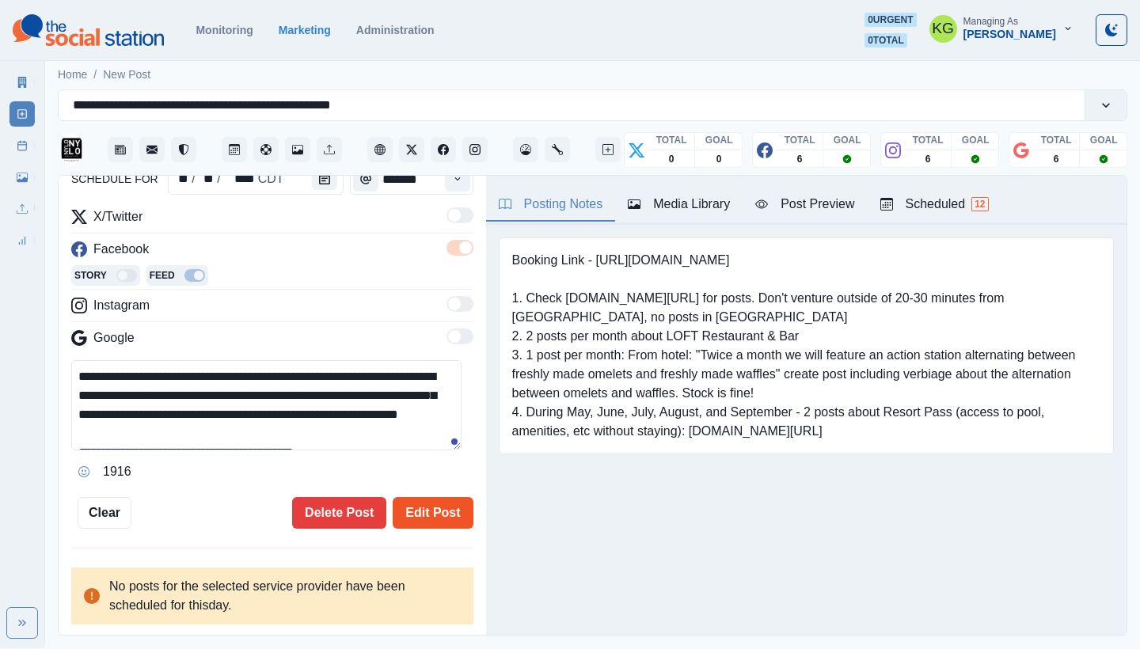
click at [398, 503] on button "Edit Post" at bounding box center [433, 513] width 80 height 32
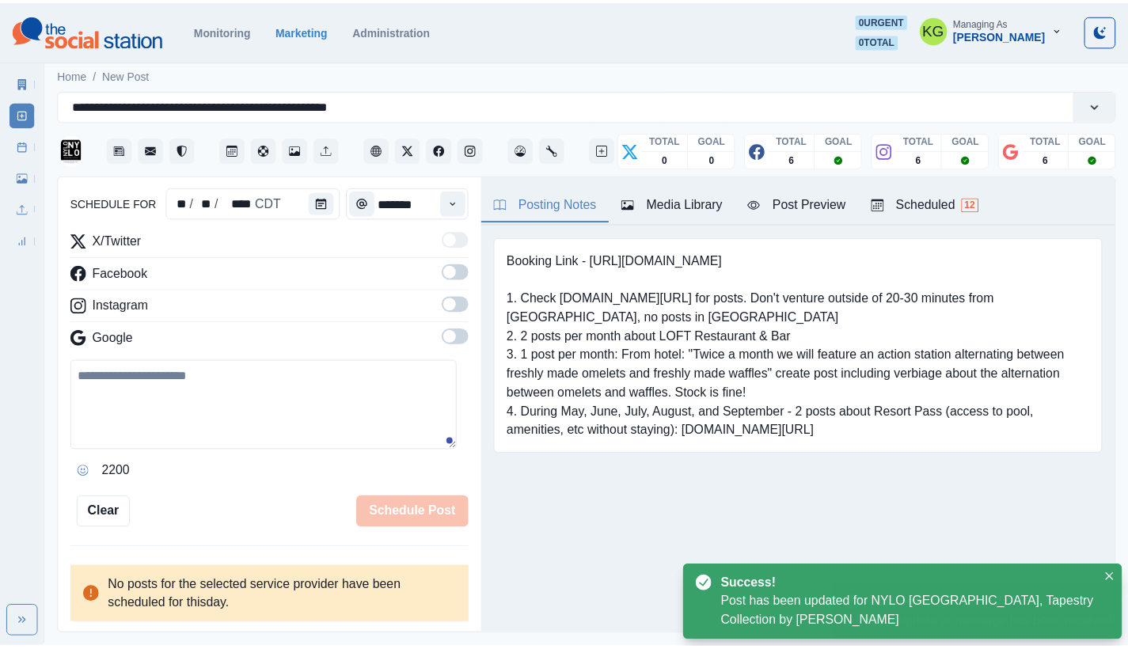
scroll to position [97, 0]
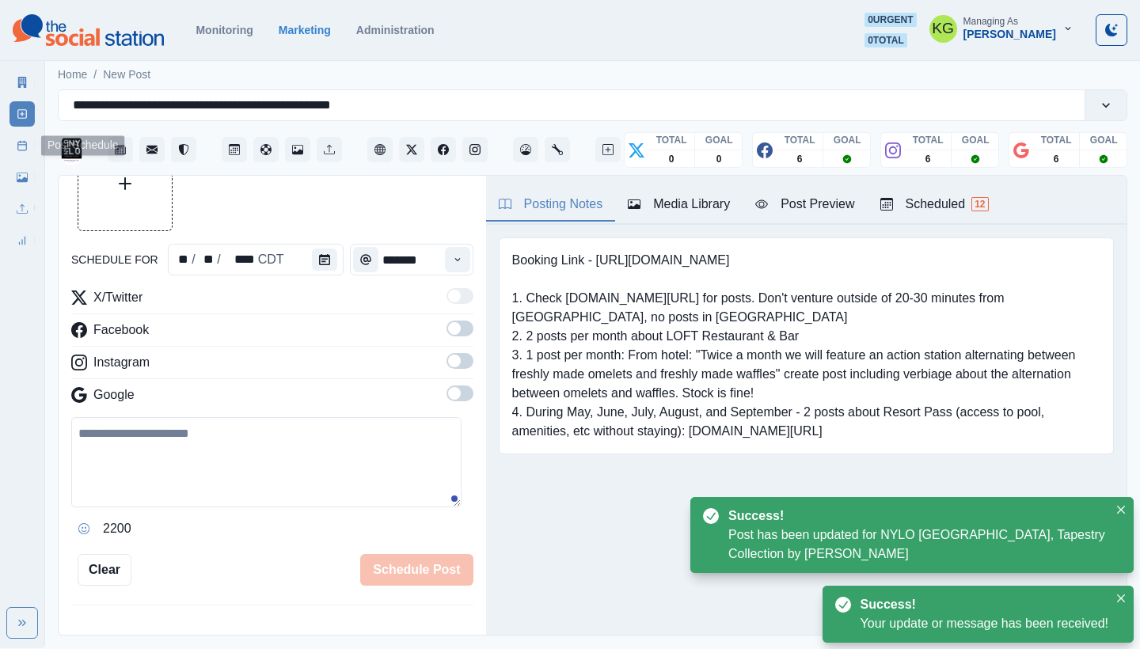
click at [11, 145] on link "Post Schedule" at bounding box center [22, 145] width 25 height 25
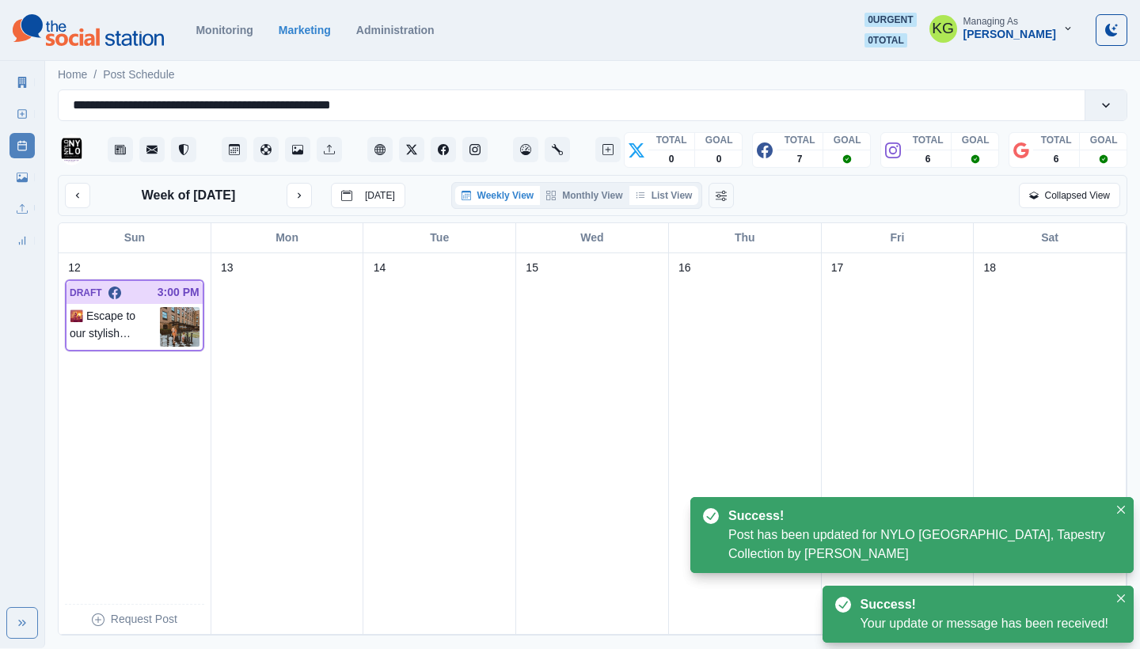
click at [671, 196] on button "List View" at bounding box center [664, 195] width 70 height 19
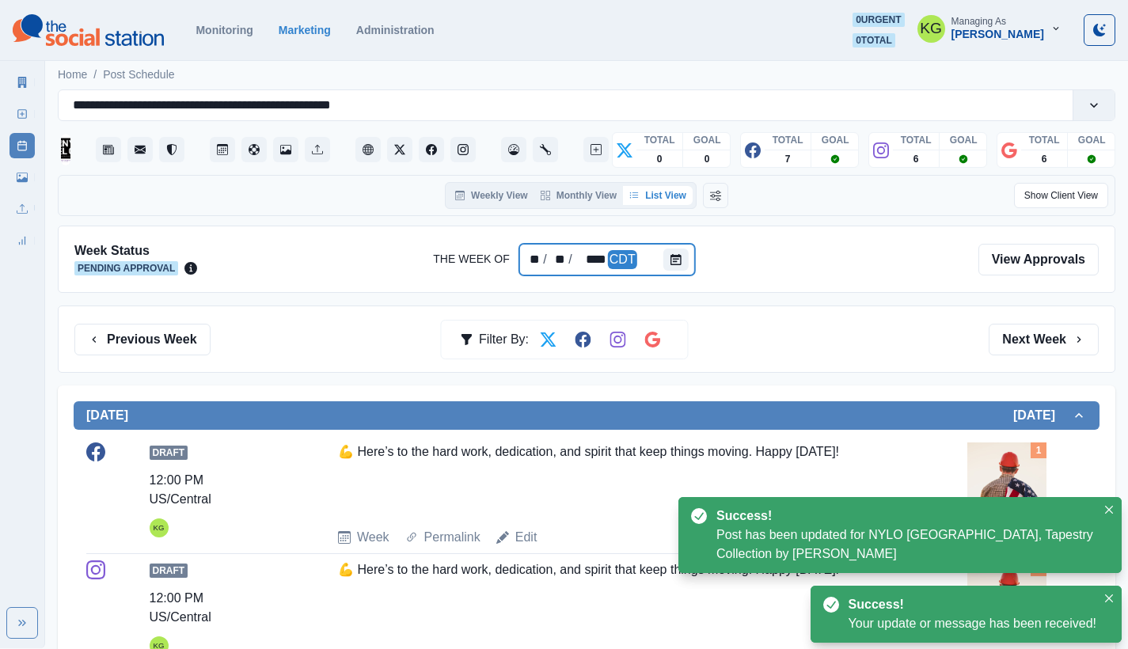
click at [692, 266] on div at bounding box center [679, 260] width 32 height 32
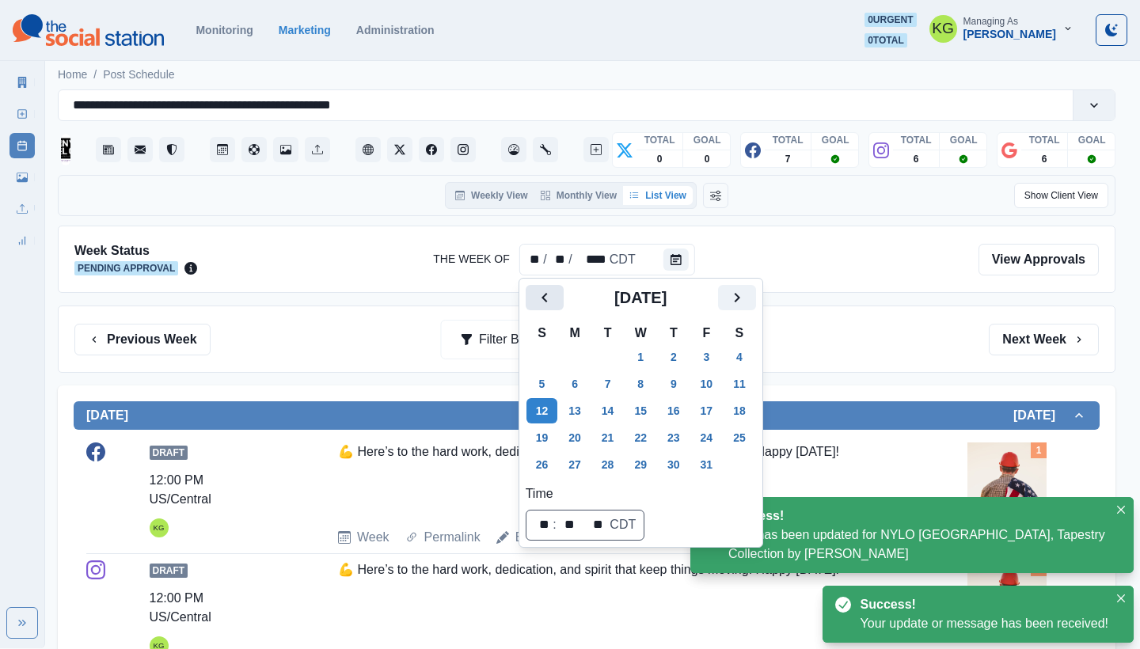
click at [533, 291] on button "Previous" at bounding box center [545, 297] width 38 height 25
click at [580, 382] on button "8" at bounding box center [575, 383] width 32 height 25
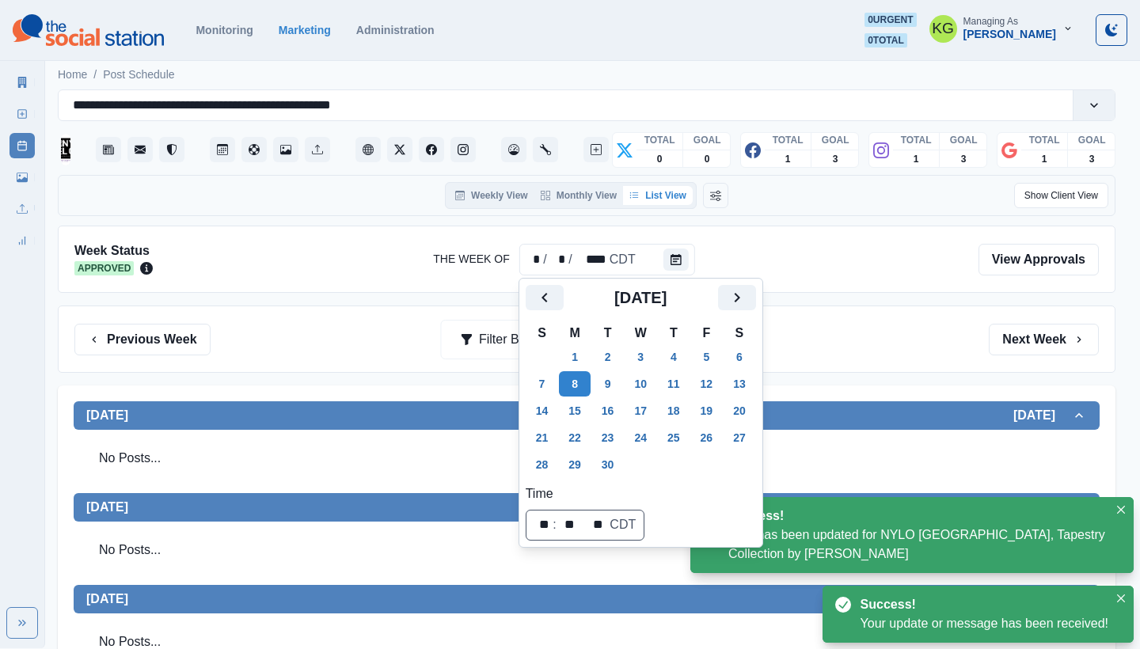
click at [909, 348] on div "Previous Week Filter By: Next Week" at bounding box center [586, 340] width 1025 height 32
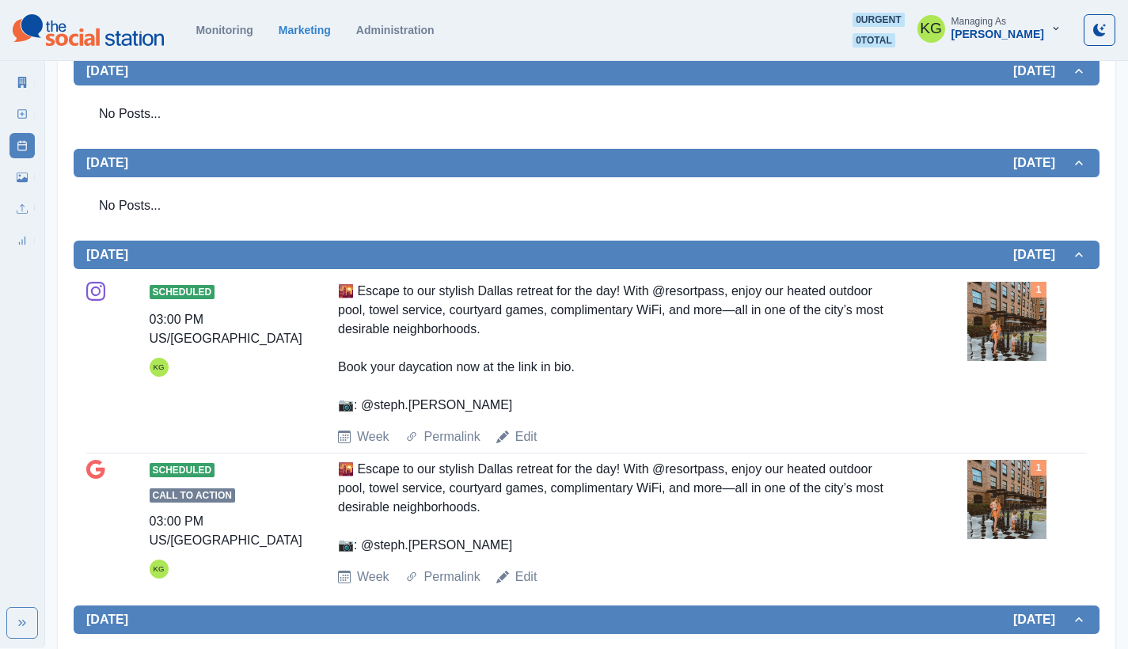
scroll to position [531, 0]
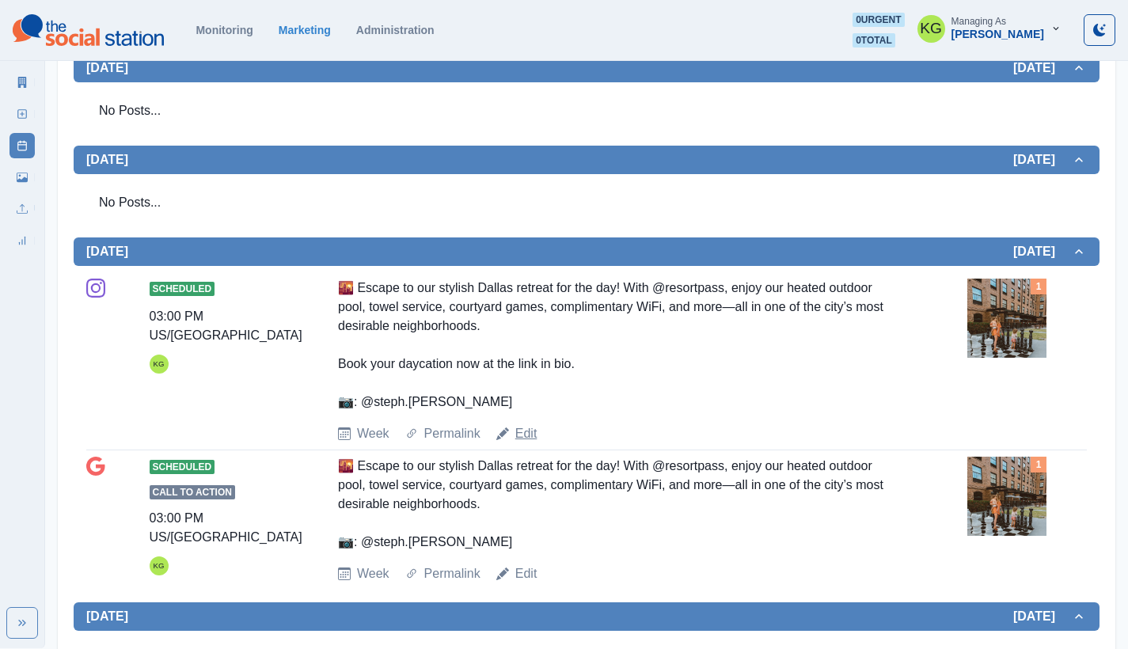
click at [515, 441] on link "Edit" at bounding box center [526, 433] width 22 height 19
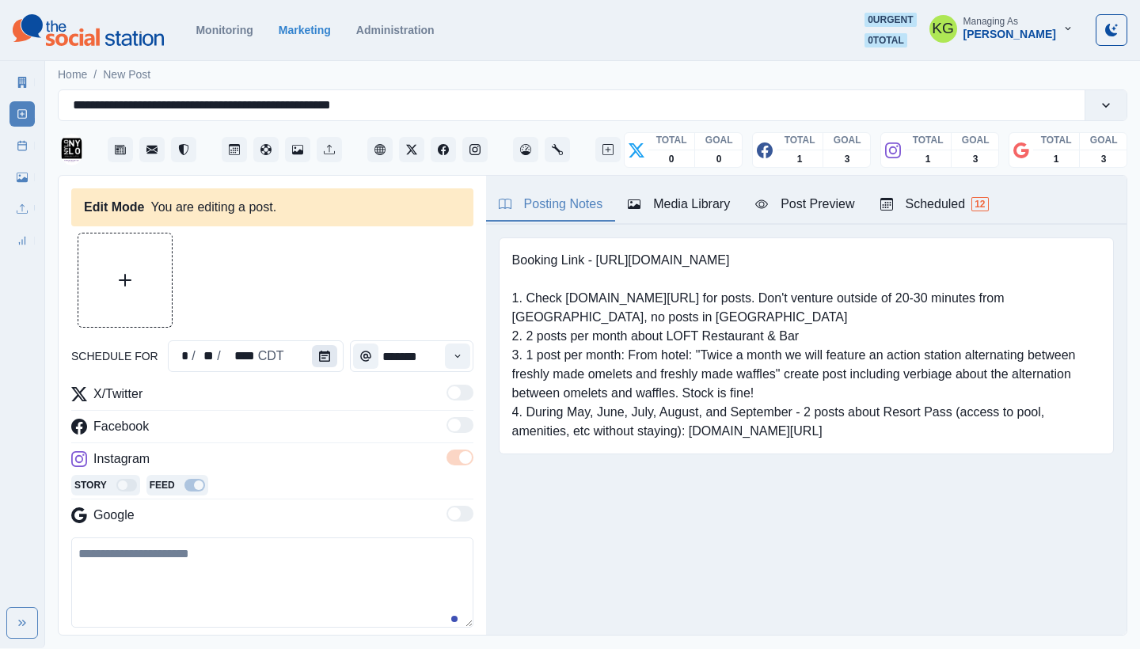
type input "*******"
type textarea "**********"
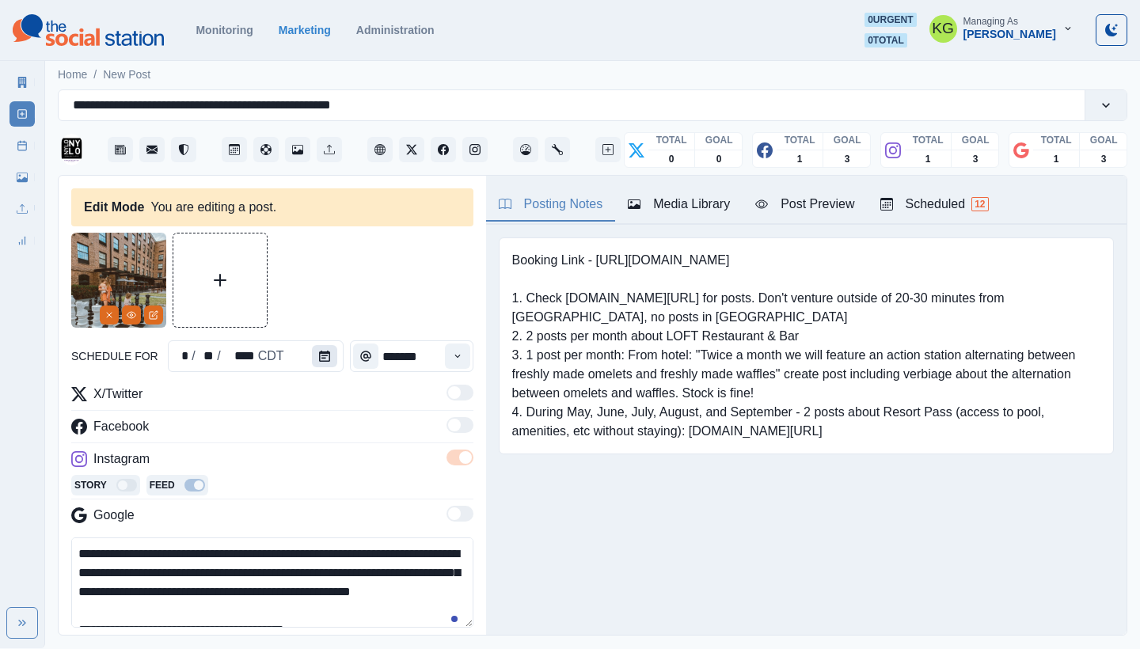
click at [312, 352] on button "Calendar" at bounding box center [324, 356] width 25 height 22
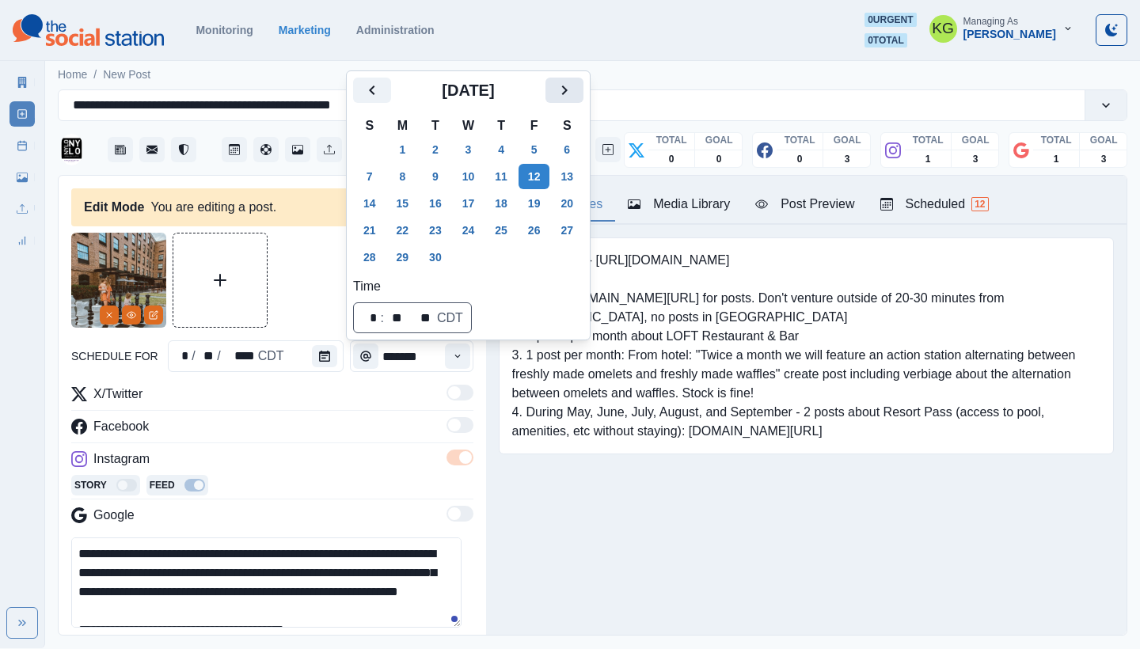
click at [574, 96] on icon "Next" at bounding box center [564, 90] width 19 height 19
click at [367, 204] on button "12" at bounding box center [370, 203] width 32 height 25
click at [645, 523] on div "Posting Notes Media Library Post Preview Scheduled 12 Booking Link - [URL][DOMA…" at bounding box center [806, 405] width 641 height 459
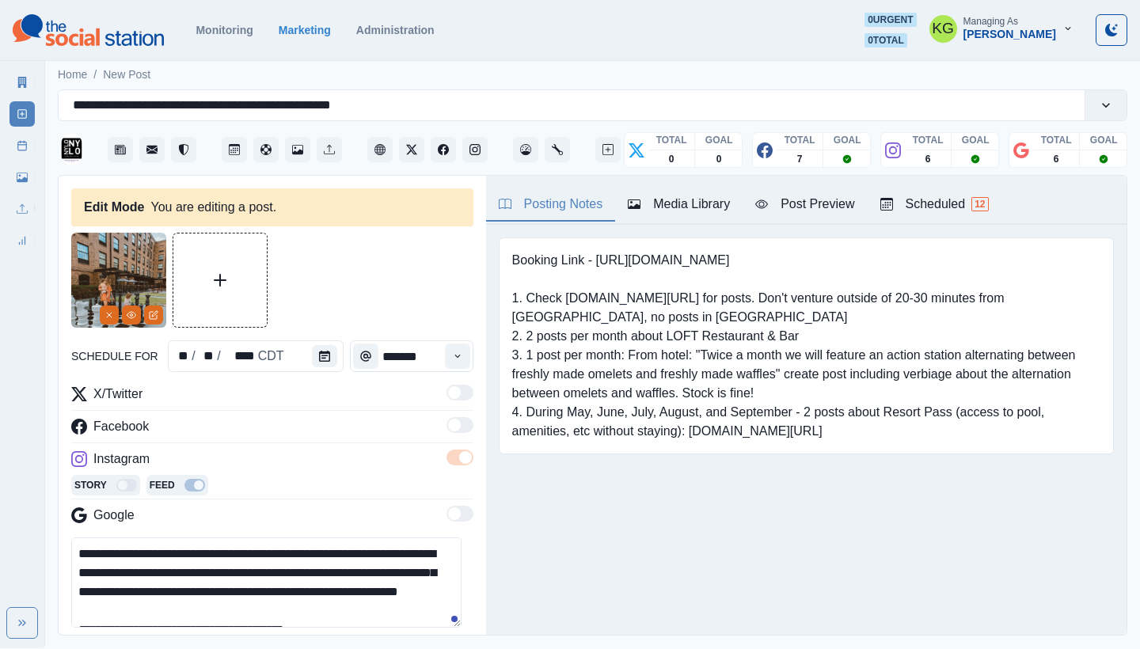
scroll to position [76, 0]
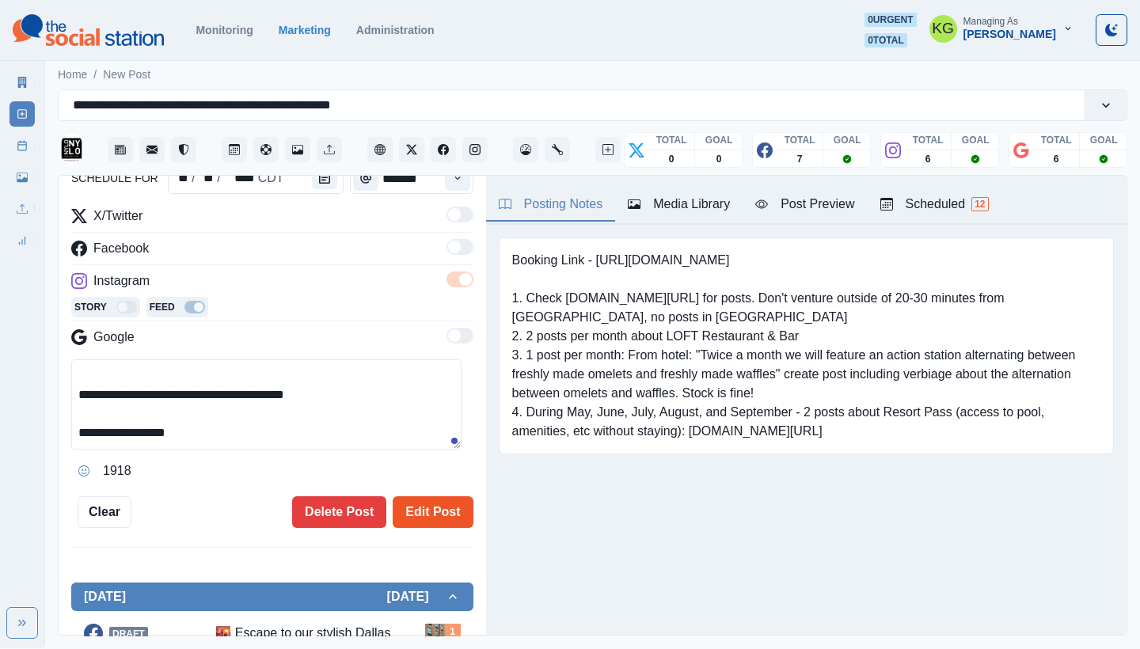
click at [442, 503] on button "Edit Post" at bounding box center [433, 512] width 80 height 32
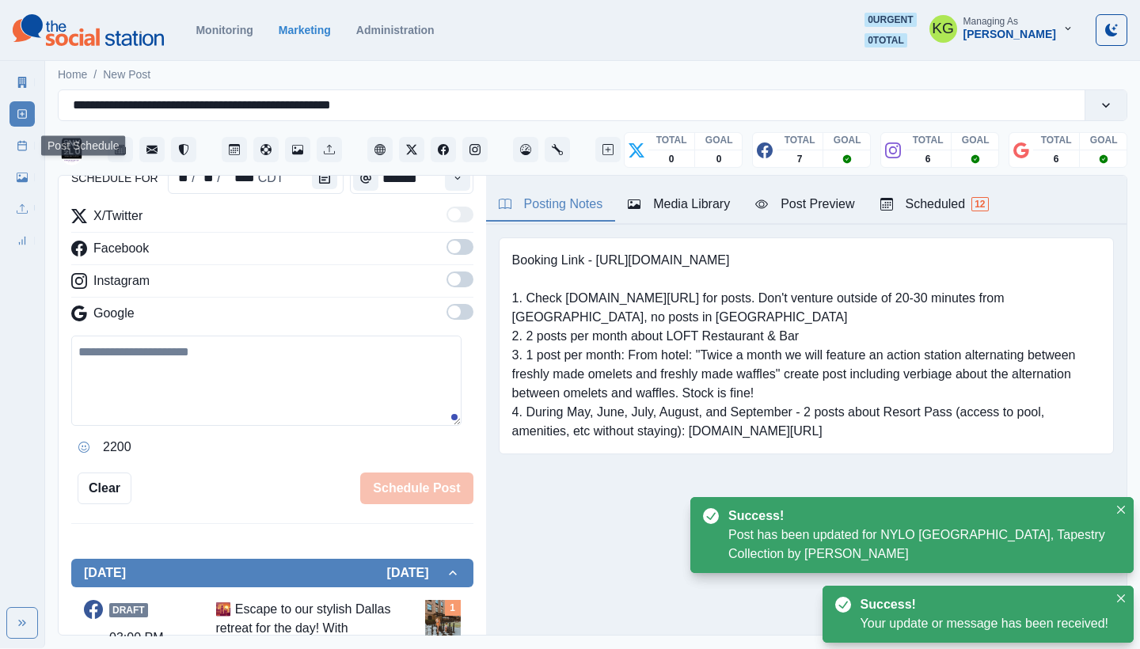
click at [28, 154] on link "Post Schedule" at bounding box center [22, 145] width 25 height 25
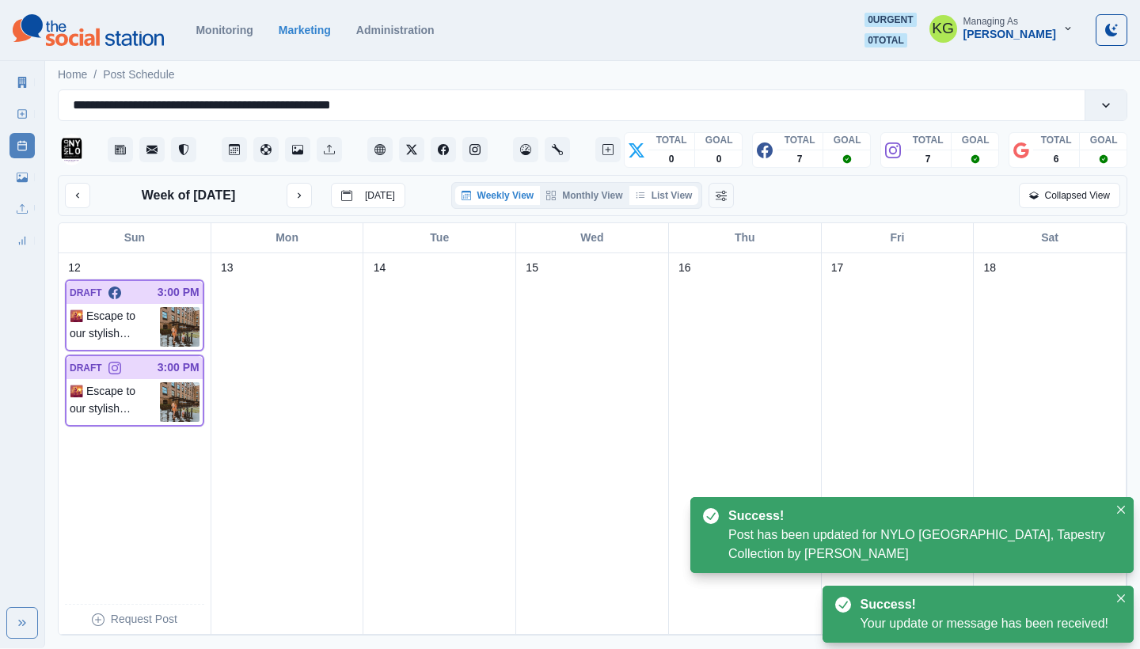
click at [677, 196] on button "List View" at bounding box center [664, 195] width 70 height 19
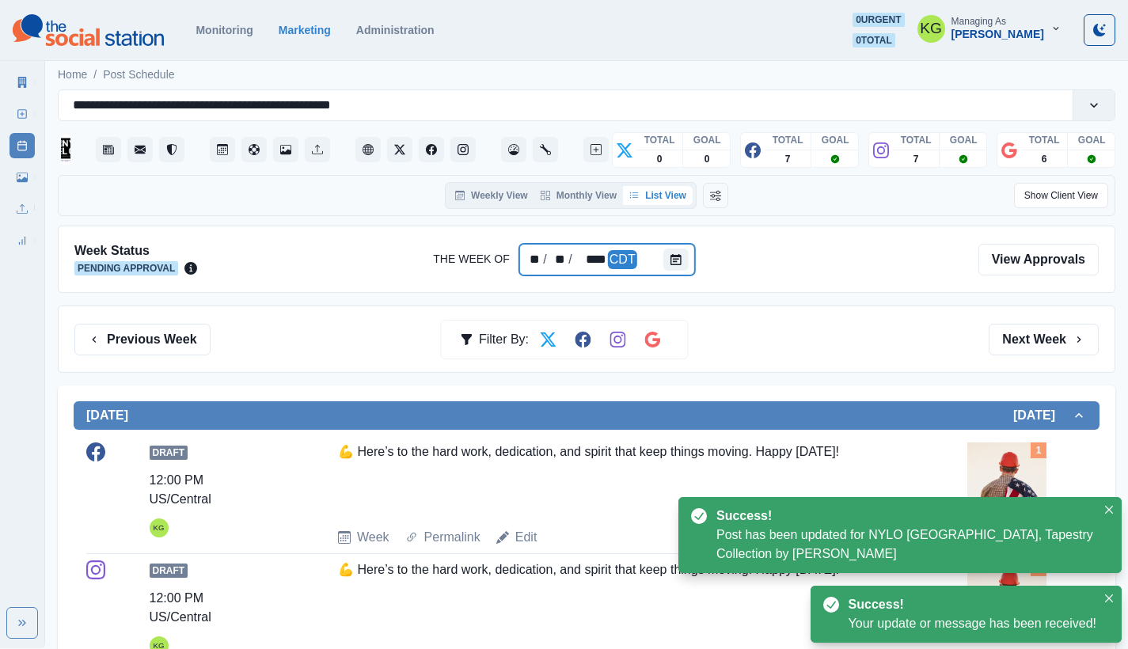
click at [677, 275] on div at bounding box center [679, 260] width 32 height 32
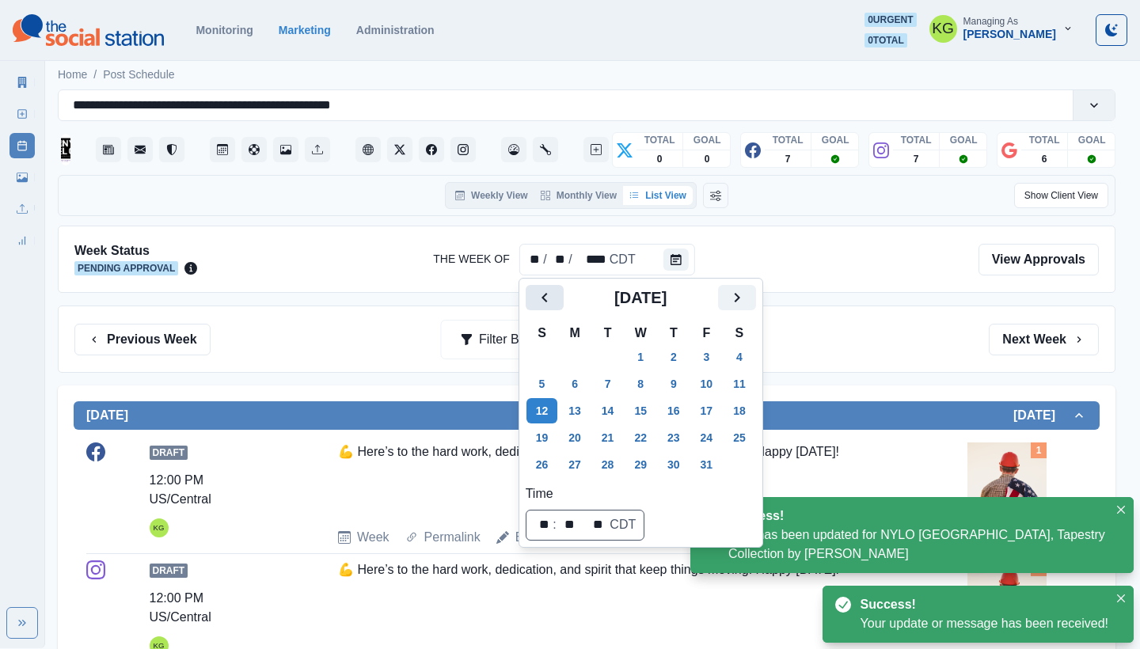
click at [537, 289] on icon "Previous" at bounding box center [544, 297] width 19 height 19
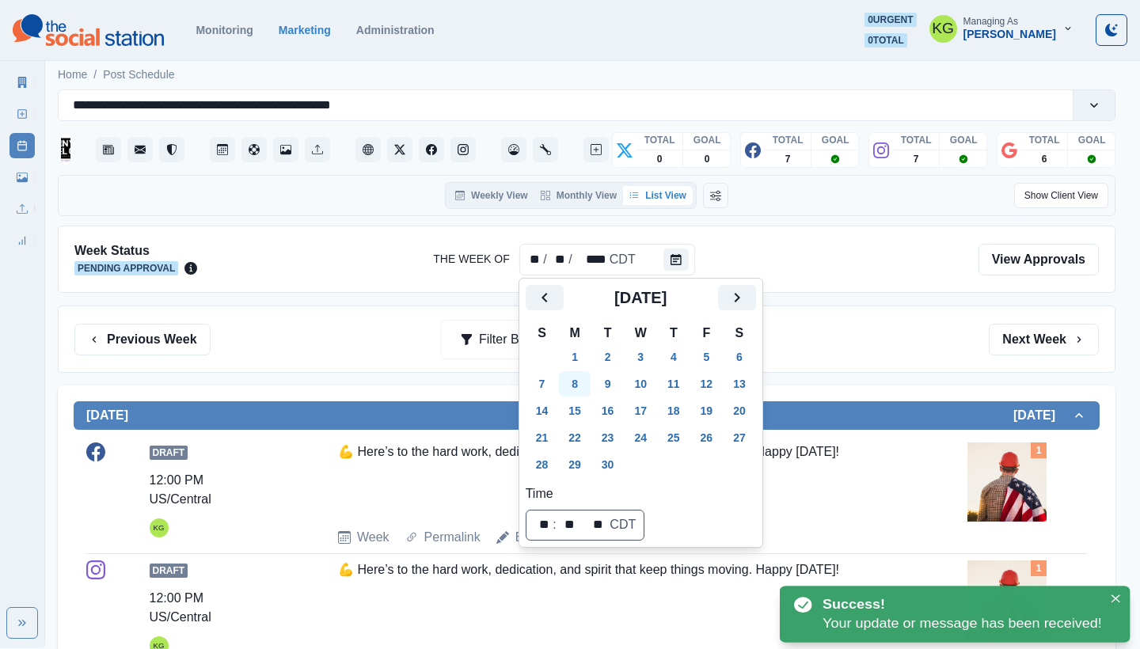
click at [579, 382] on button "8" at bounding box center [575, 383] width 32 height 25
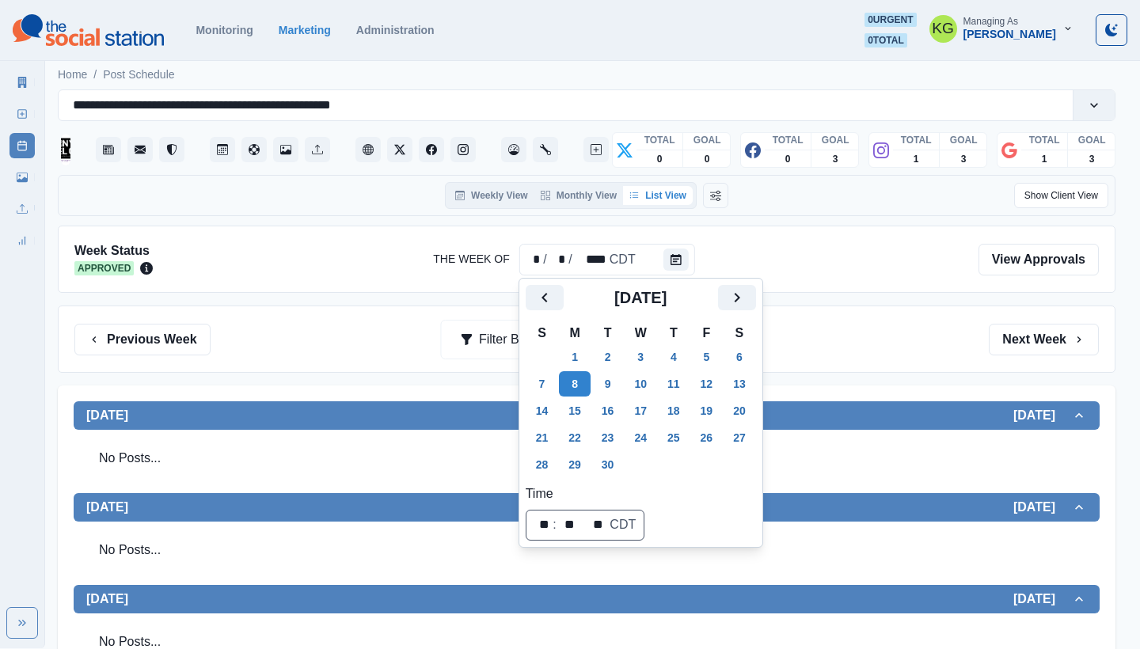
click at [823, 325] on div "Previous Week Filter By: Next Week" at bounding box center [586, 340] width 1025 height 32
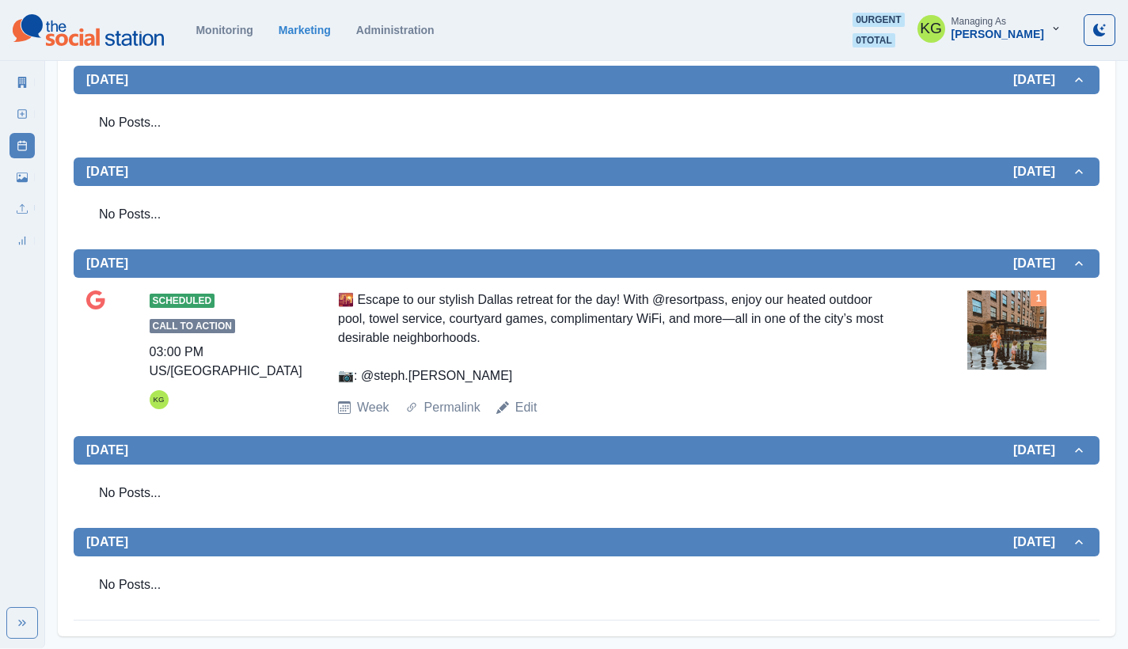
scroll to position [519, 0]
click at [527, 408] on link "Edit" at bounding box center [526, 407] width 22 height 19
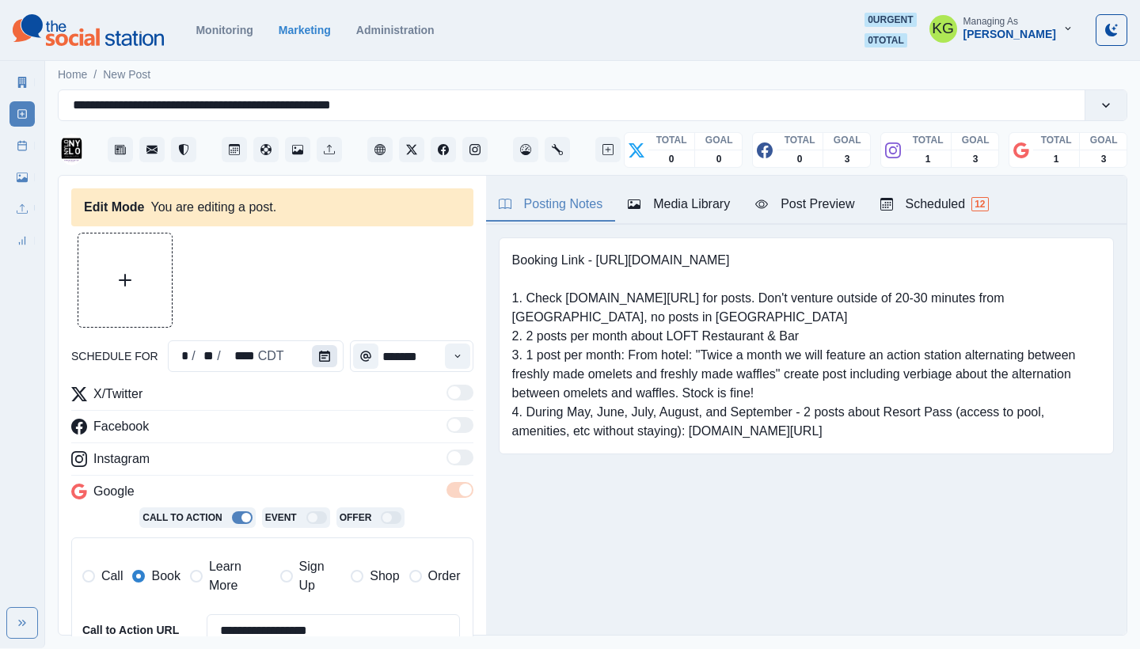
type input "*******"
type textarea "**********"
click at [329, 359] on button "Calendar" at bounding box center [324, 356] width 25 height 22
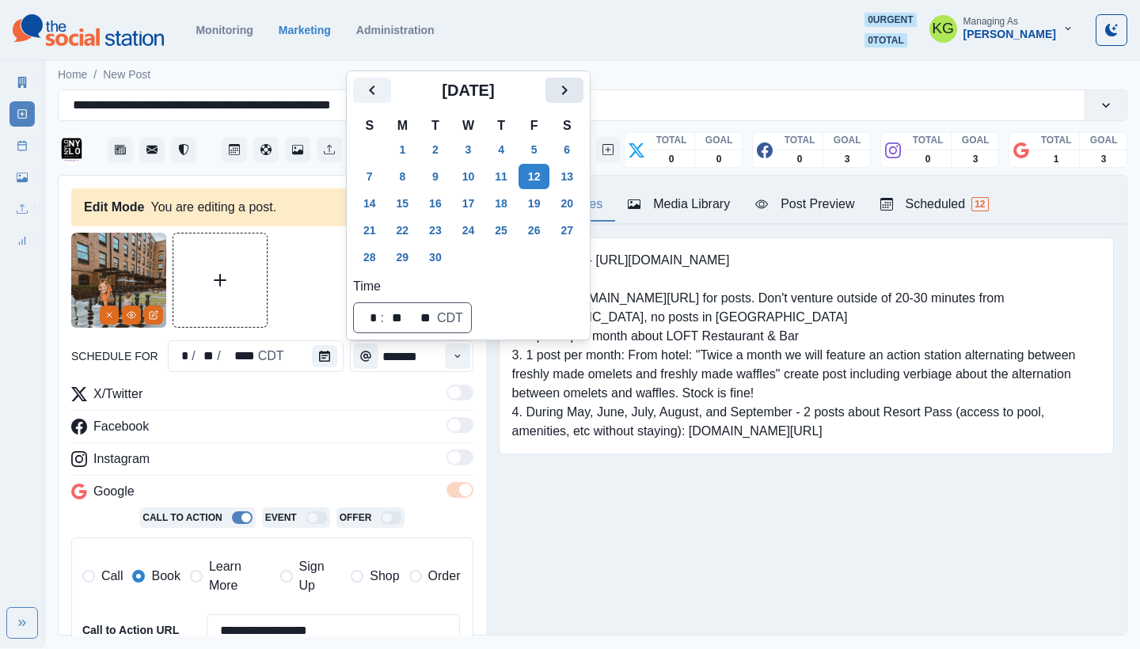
click at [574, 93] on icon "Next" at bounding box center [564, 90] width 19 height 19
click at [362, 200] on button "12" at bounding box center [370, 203] width 32 height 25
click at [633, 451] on div "Booking Link - [URL][DOMAIN_NAME] 1. Check [DOMAIN_NAME][URL] for posts. Don't …" at bounding box center [806, 346] width 615 height 217
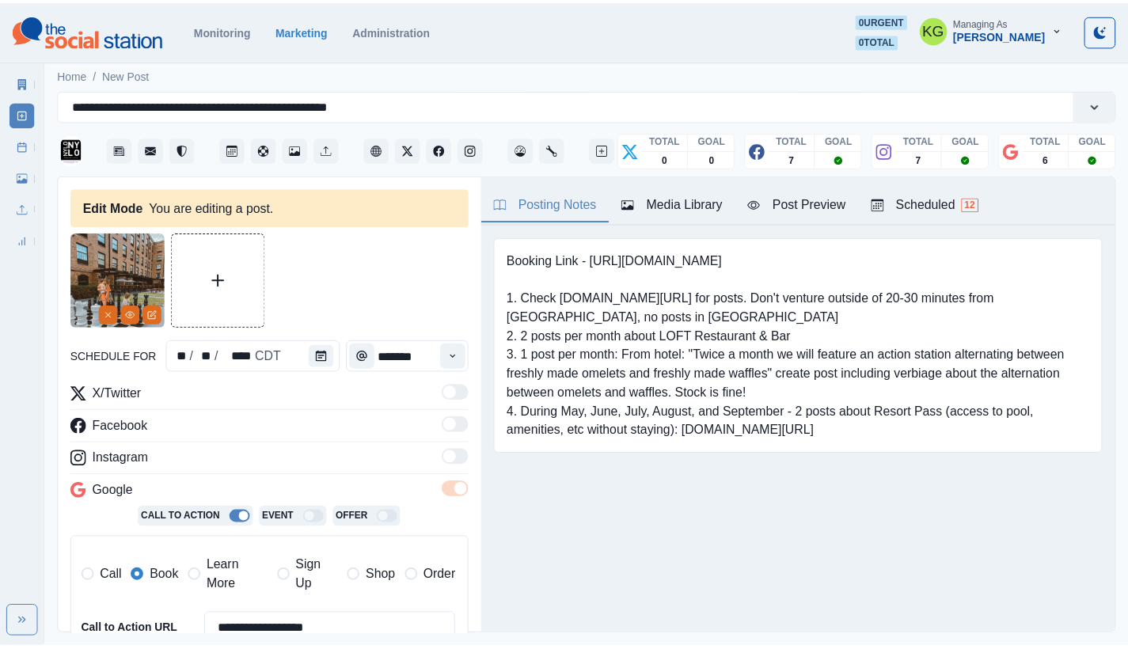
scroll to position [340, 0]
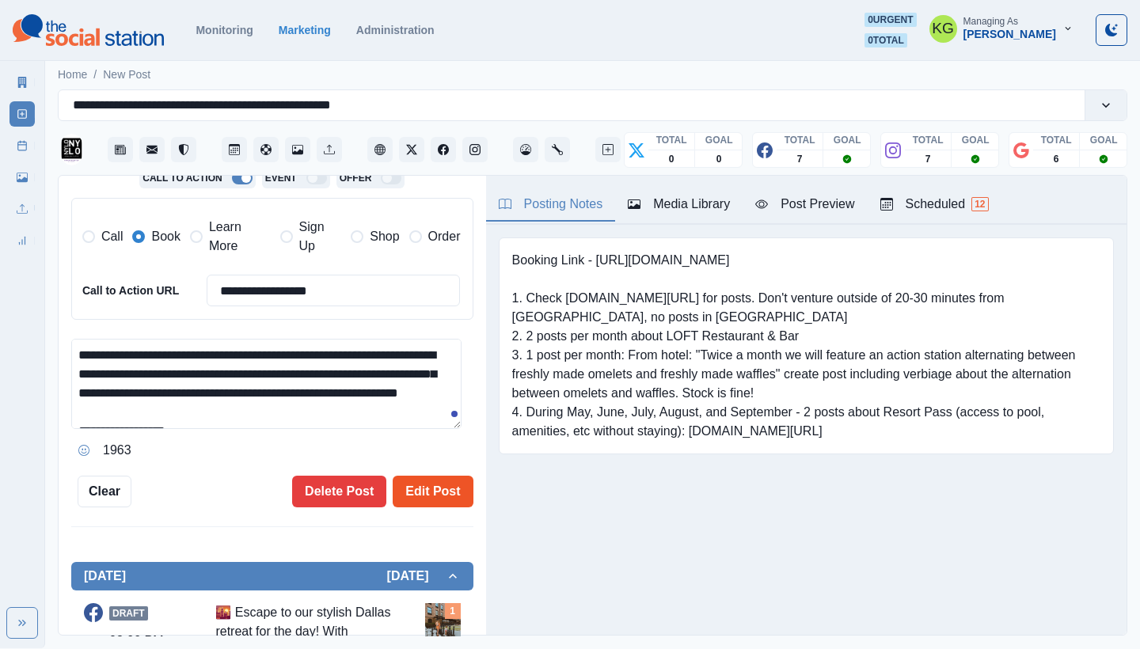
click at [424, 476] on button "Edit Post" at bounding box center [433, 492] width 80 height 32
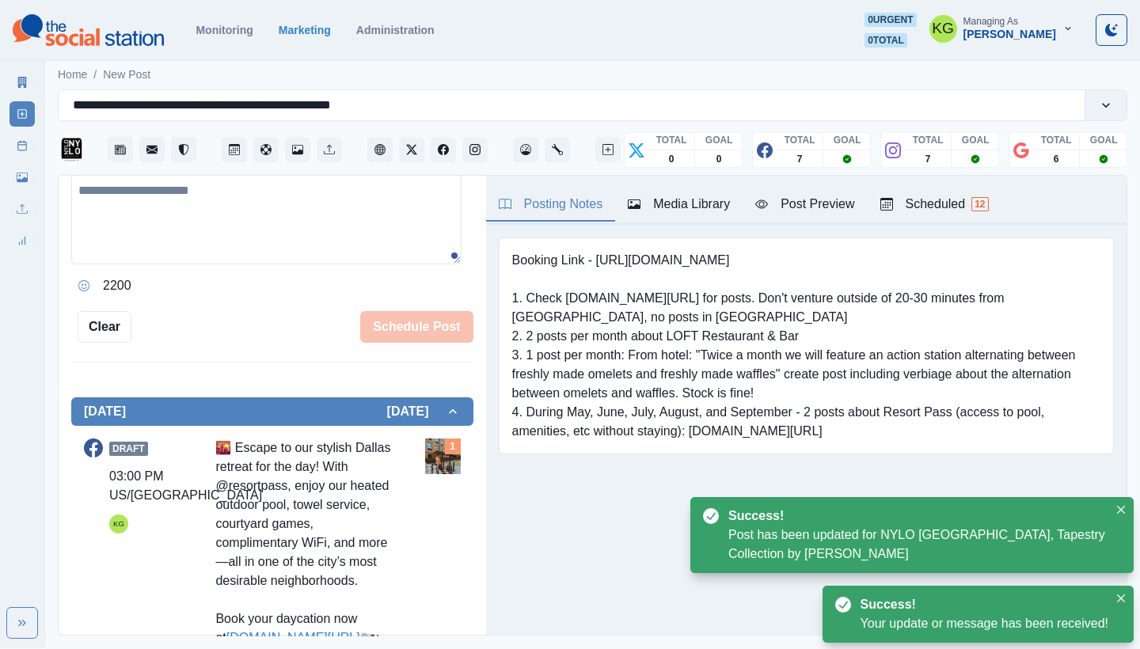
click at [2, 140] on div "Marketing Summary New Post Post Schedule Media Library Uploads Review Summary" at bounding box center [22, 158] width 44 height 190
click at [6, 143] on div "Marketing Summary New Post Post Schedule Media Library Uploads Review Summary" at bounding box center [22, 158] width 44 height 190
click at [13, 146] on link "Post Schedule" at bounding box center [22, 145] width 25 height 25
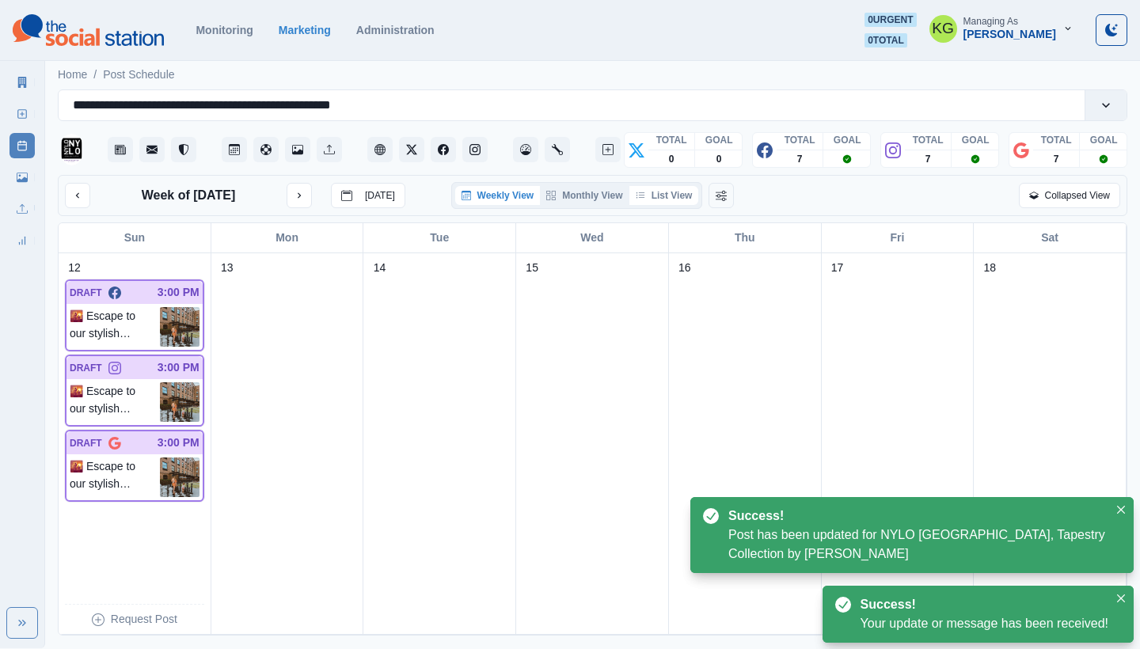
click at [661, 195] on button "List View" at bounding box center [664, 195] width 70 height 19
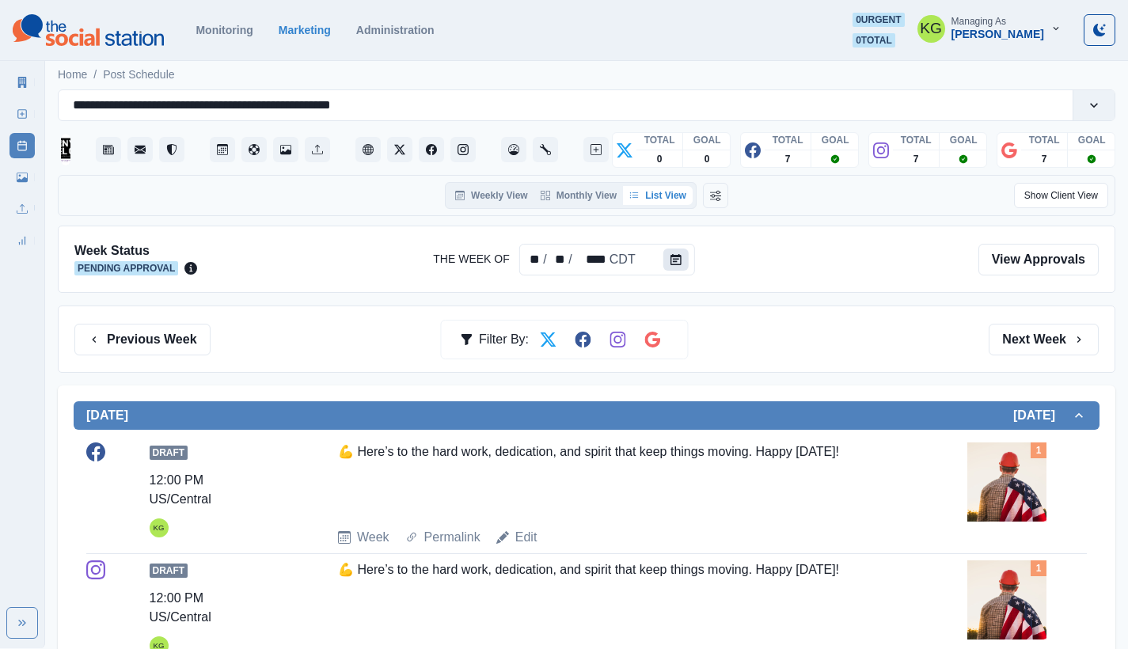
click at [682, 270] on button "Calendar" at bounding box center [675, 260] width 25 height 22
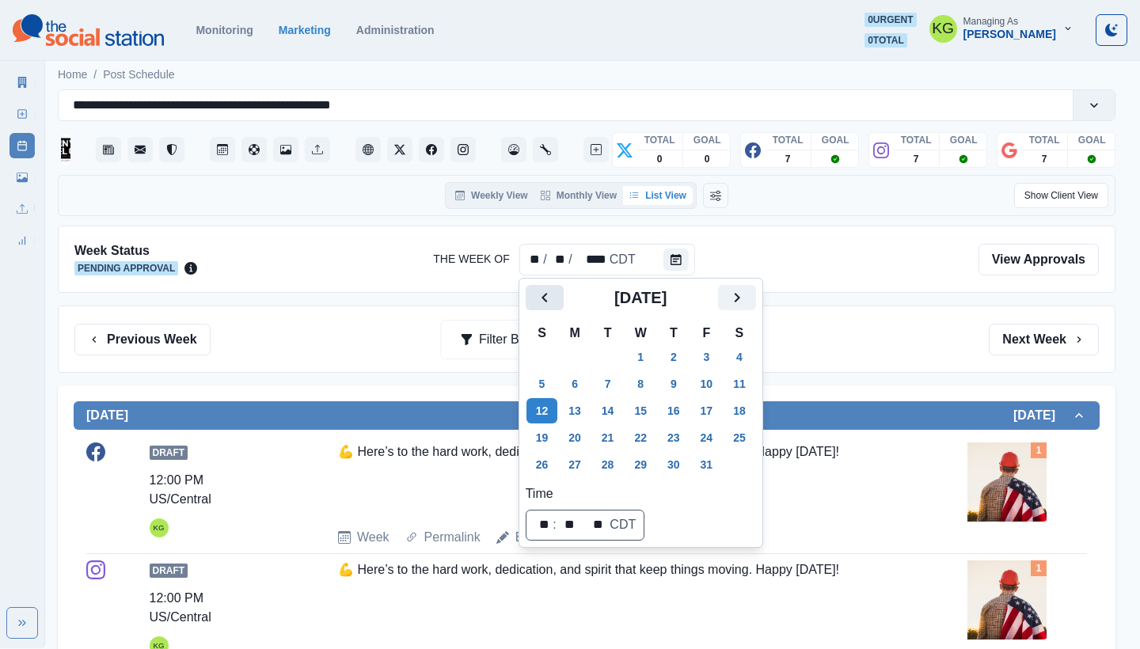
click at [561, 297] on button "Previous" at bounding box center [545, 297] width 38 height 25
click at [574, 378] on button "8" at bounding box center [575, 383] width 32 height 25
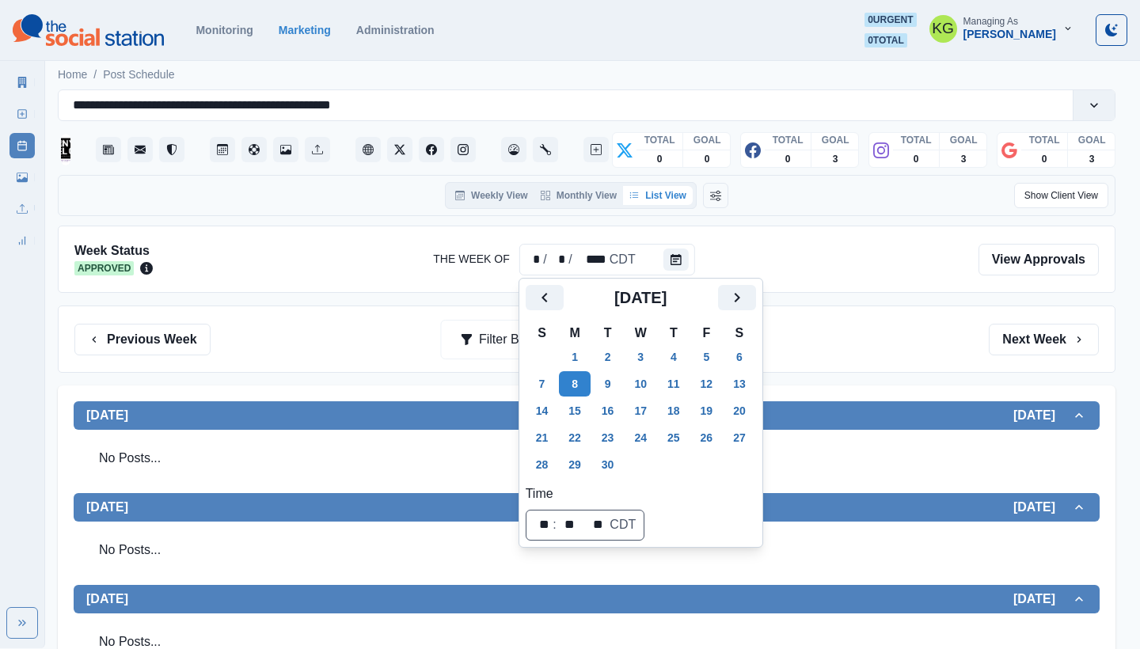
click at [933, 358] on div "Previous Week Filter By: Next Week" at bounding box center [587, 339] width 1058 height 67
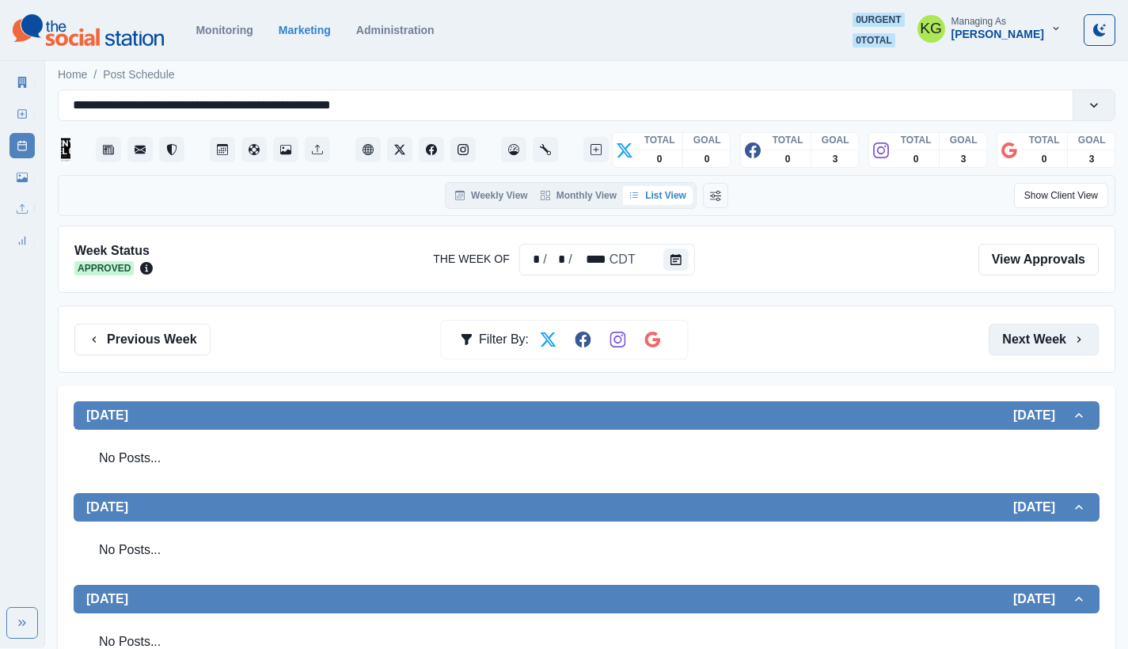
click at [1052, 344] on button "Next Week" at bounding box center [1044, 340] width 110 height 32
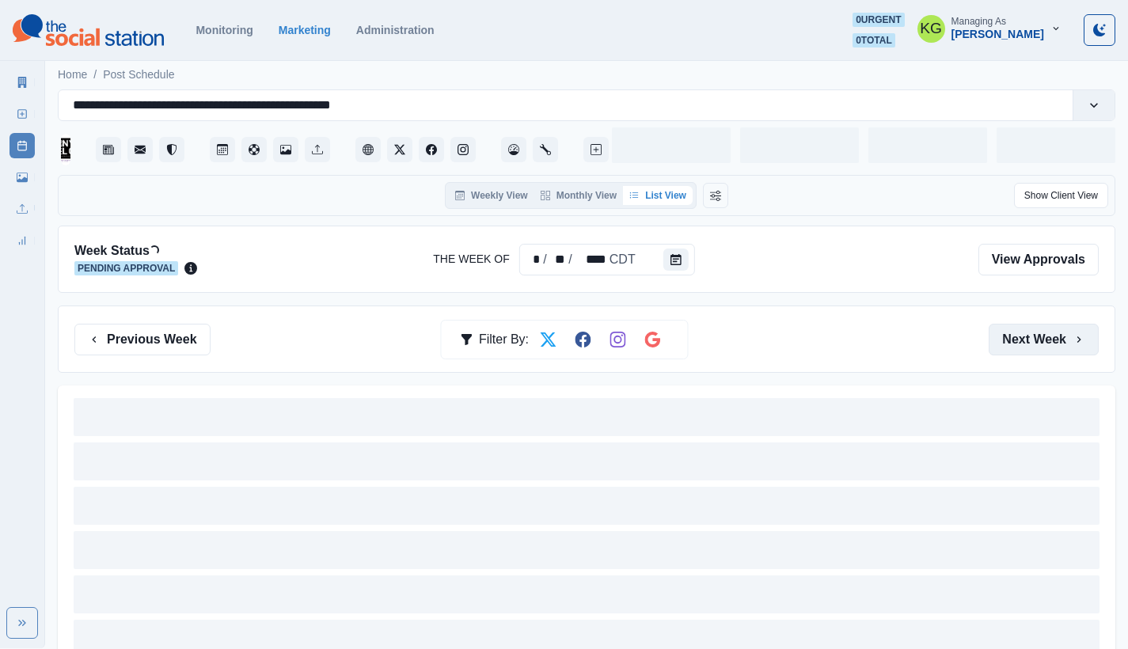
click at [1052, 344] on button "Next Week" at bounding box center [1044, 340] width 110 height 32
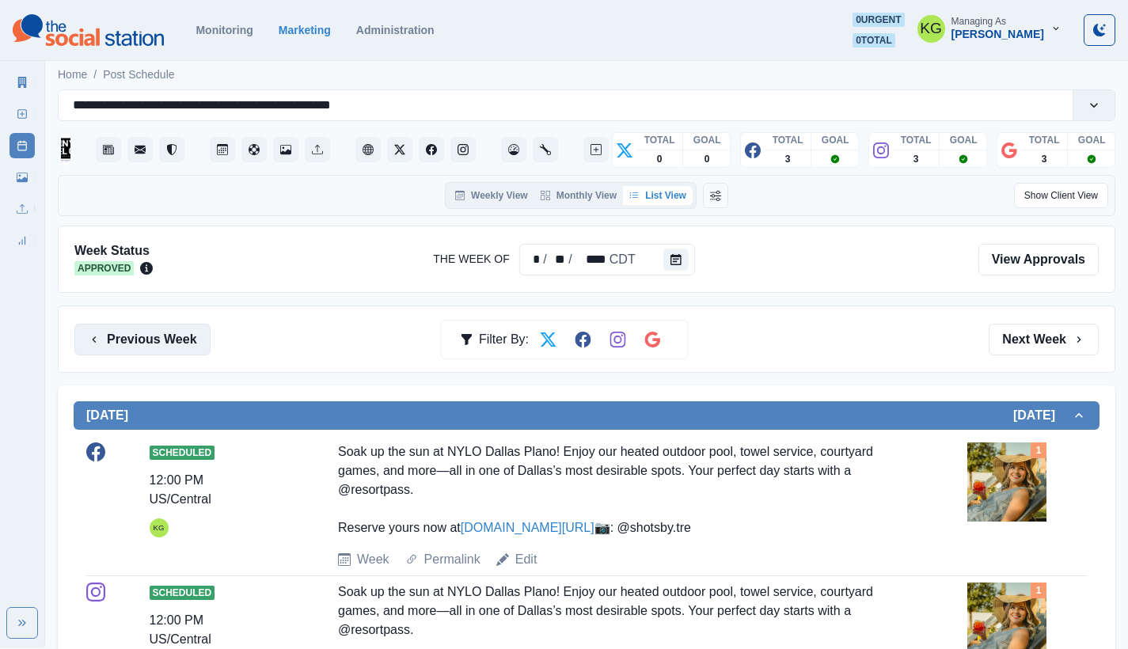
click at [99, 339] on icon "button" at bounding box center [94, 339] width 13 height 13
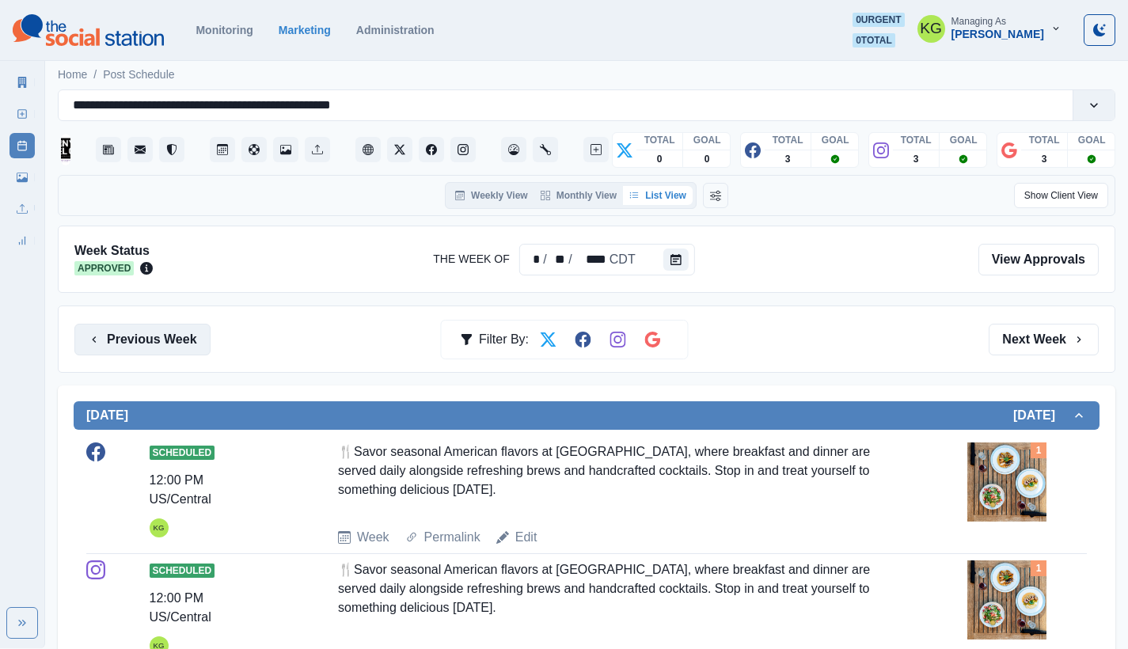
click at [169, 338] on button "Previous Week" at bounding box center [142, 340] width 136 height 32
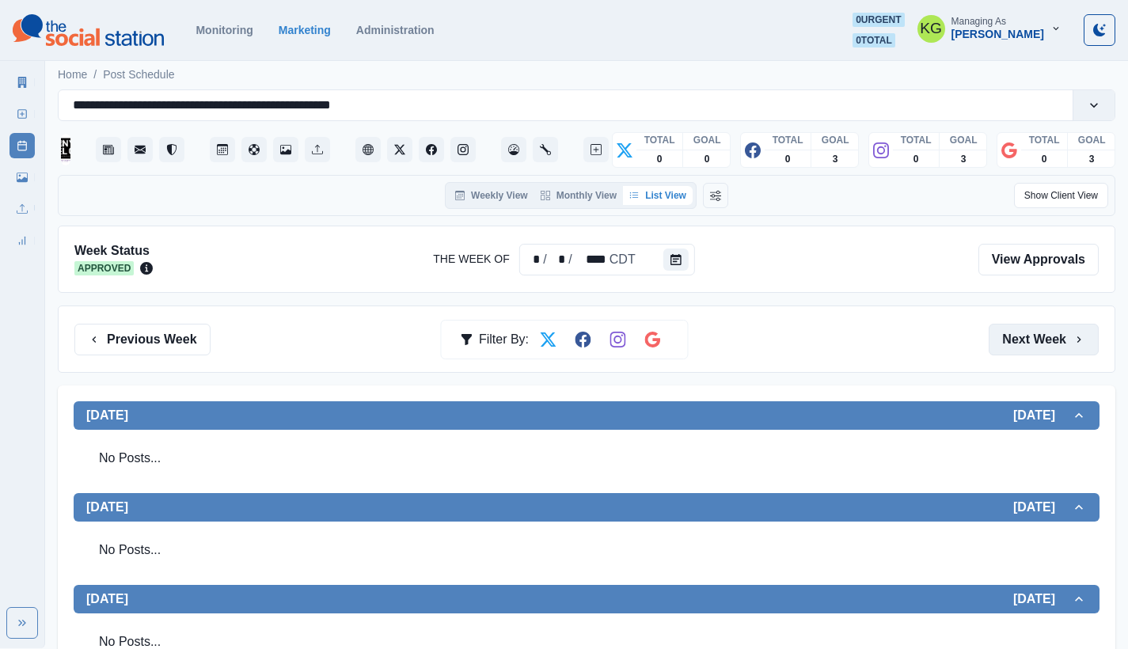
click at [1070, 324] on button "Next Week" at bounding box center [1044, 340] width 110 height 32
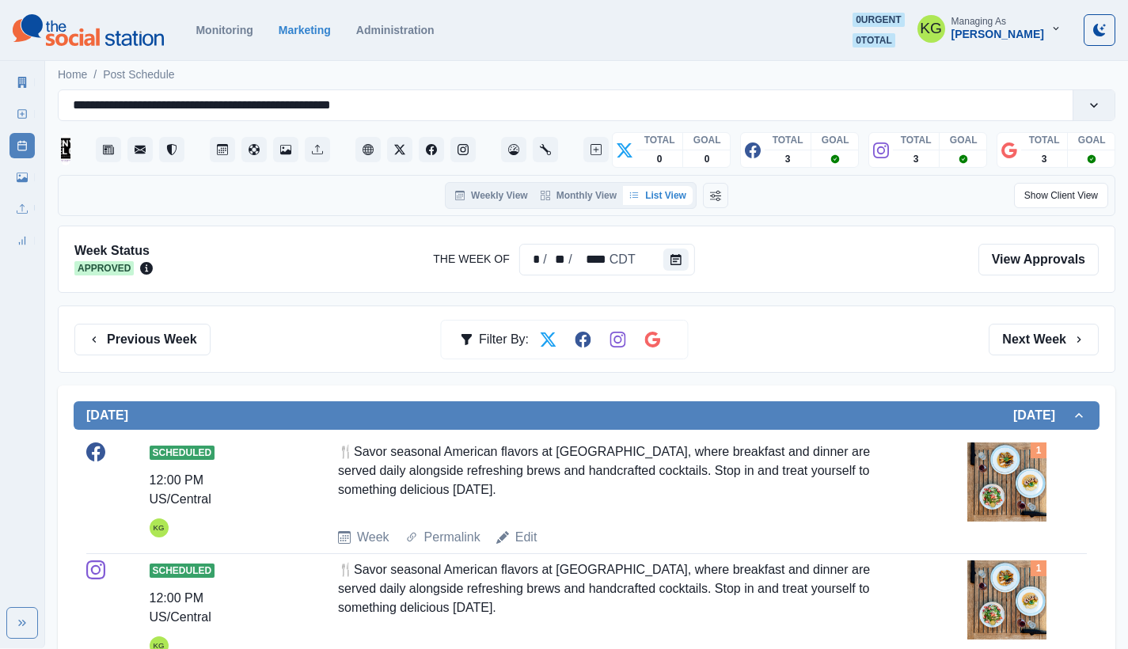
click at [506, 536] on icon at bounding box center [502, 537] width 13 height 13
click at [523, 534] on link "Edit" at bounding box center [526, 537] width 22 height 19
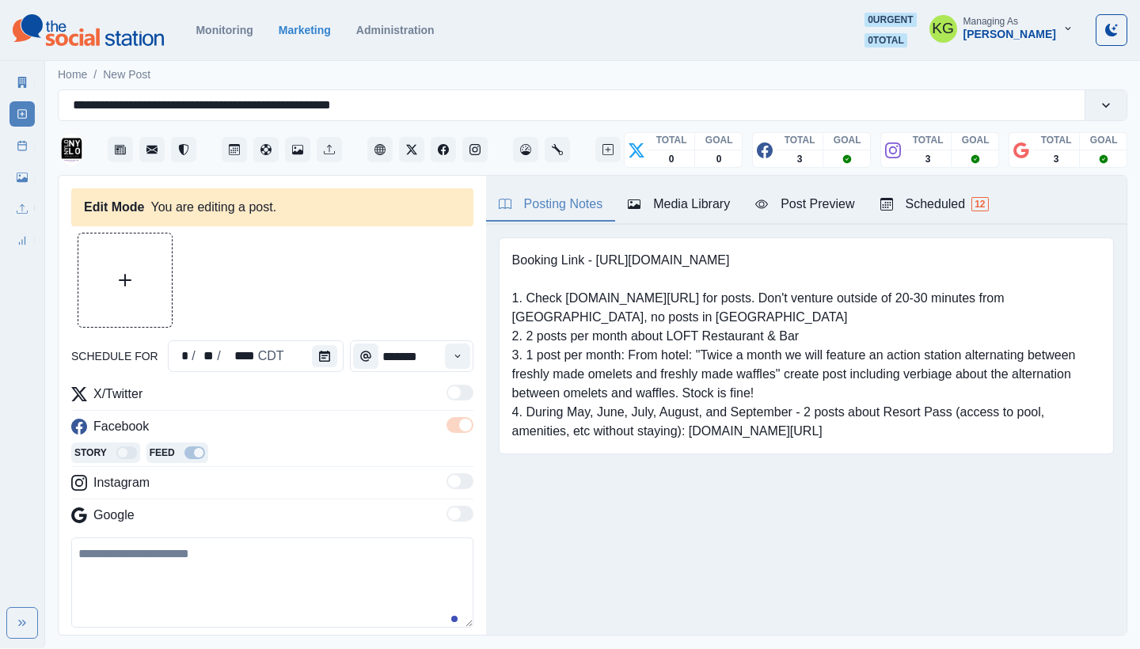
type input "********"
type textarea "**********"
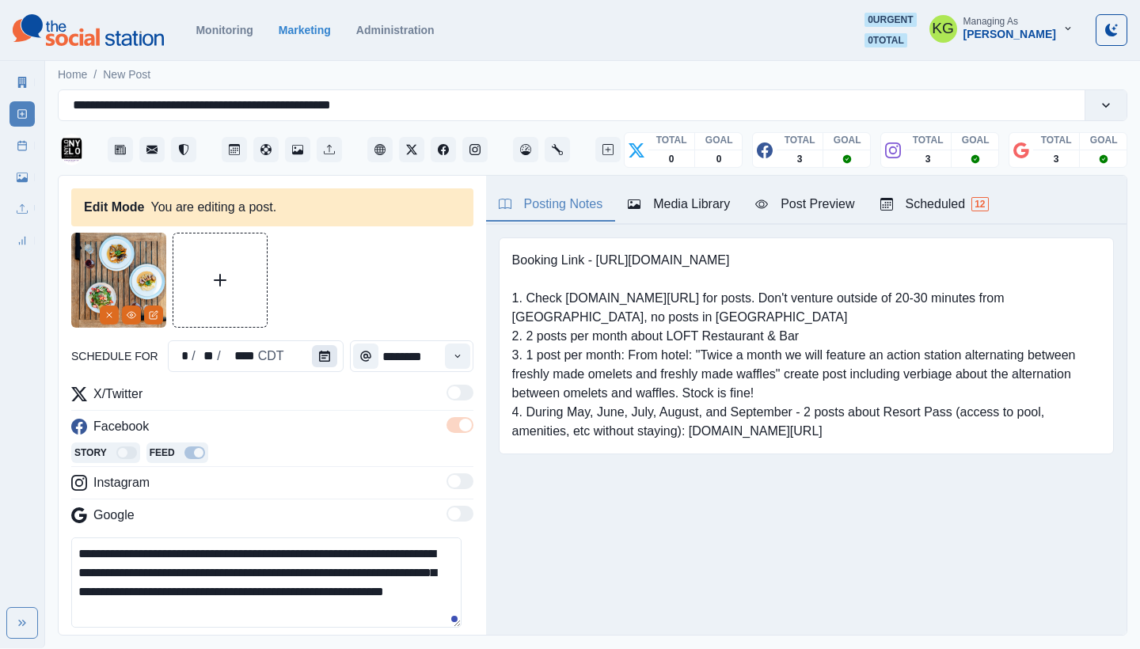
click at [325, 358] on icon "Calendar" at bounding box center [324, 356] width 11 height 11
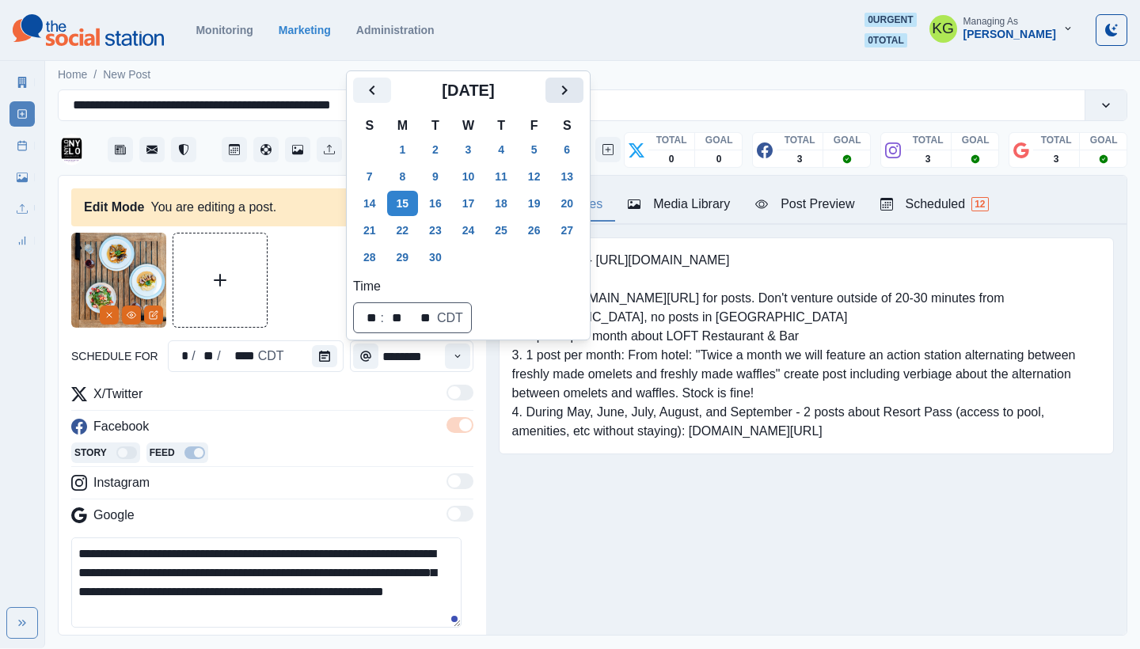
click at [584, 90] on button "Next" at bounding box center [565, 90] width 38 height 25
click at [398, 205] on button "13" at bounding box center [403, 203] width 32 height 25
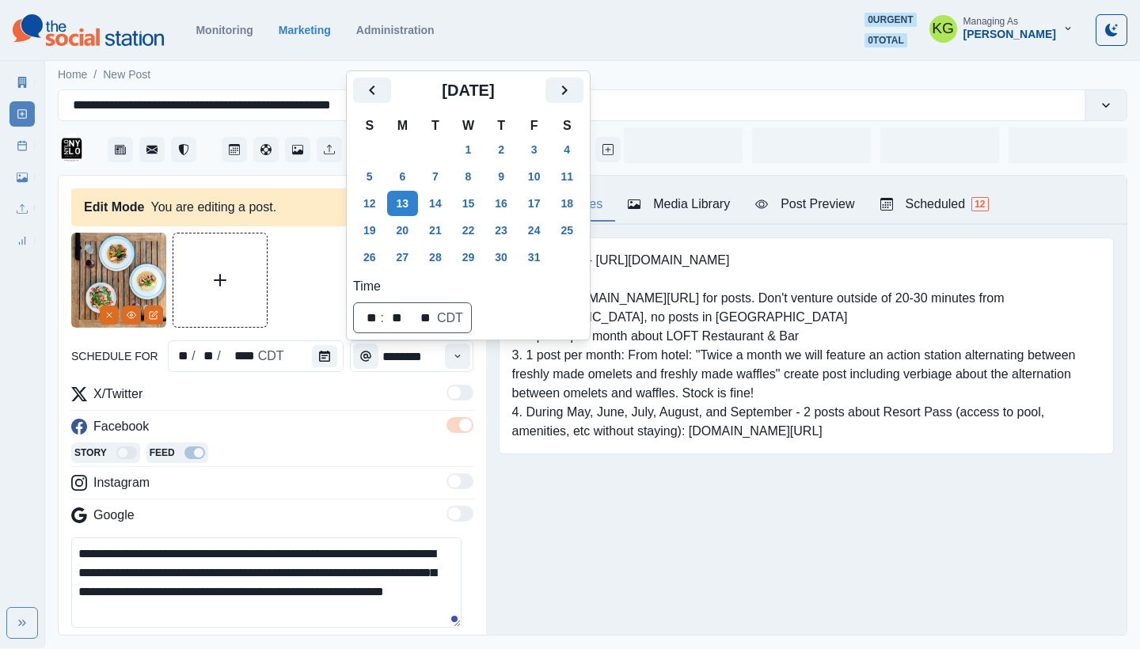
click at [650, 534] on div "Posting Notes Media Library Post Preview Scheduled 12 Booking Link - [URL][DOMA…" at bounding box center [806, 405] width 641 height 459
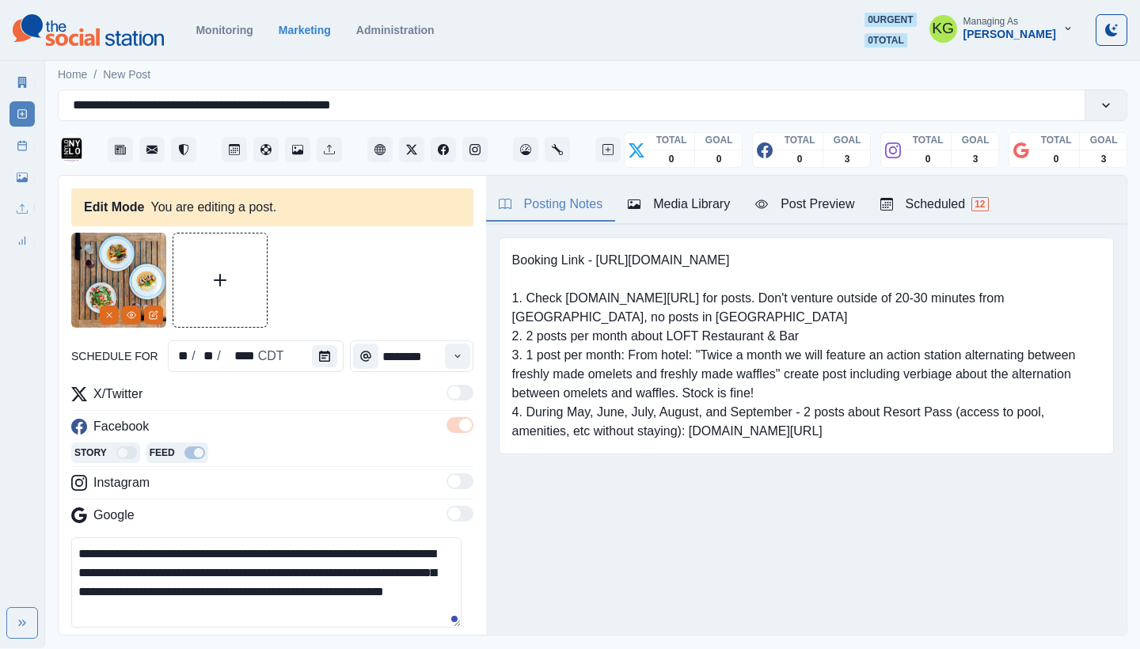
scroll to position [177, 0]
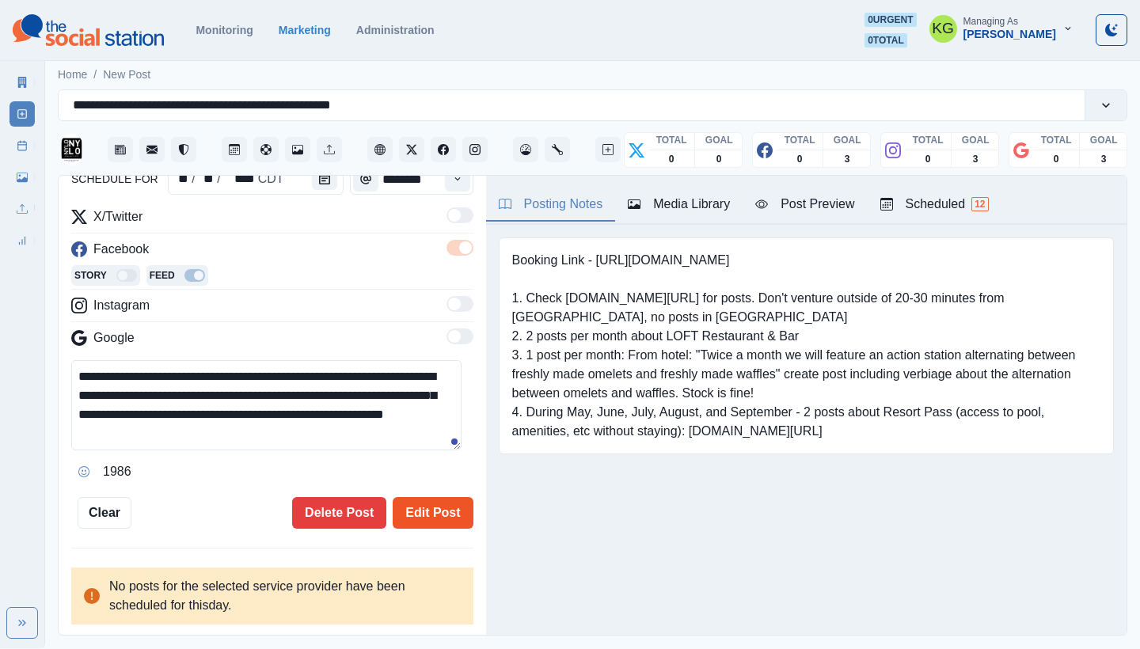
click at [402, 507] on button "Edit Post" at bounding box center [433, 513] width 80 height 32
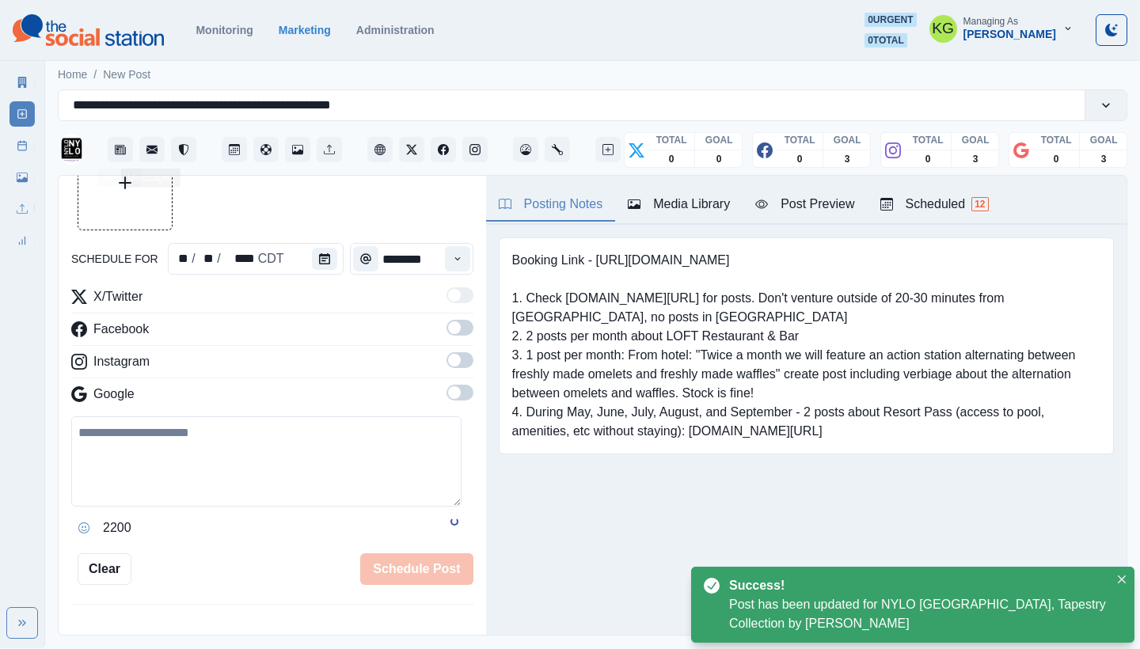
scroll to position [97, 0]
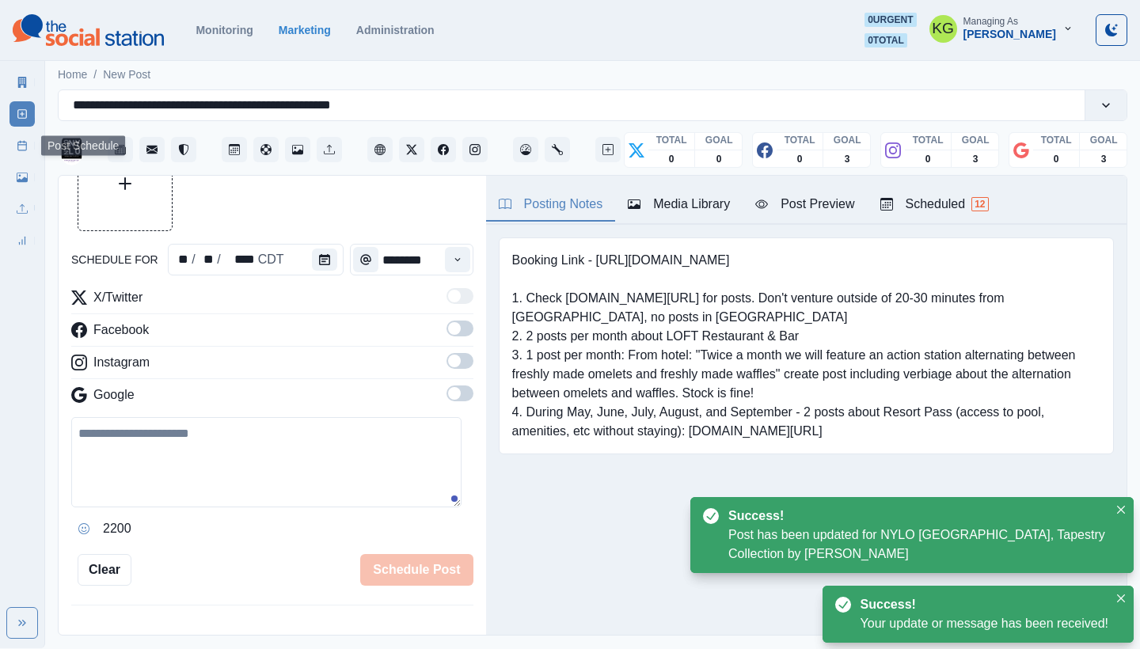
click at [15, 147] on link "Post Schedule" at bounding box center [22, 145] width 25 height 25
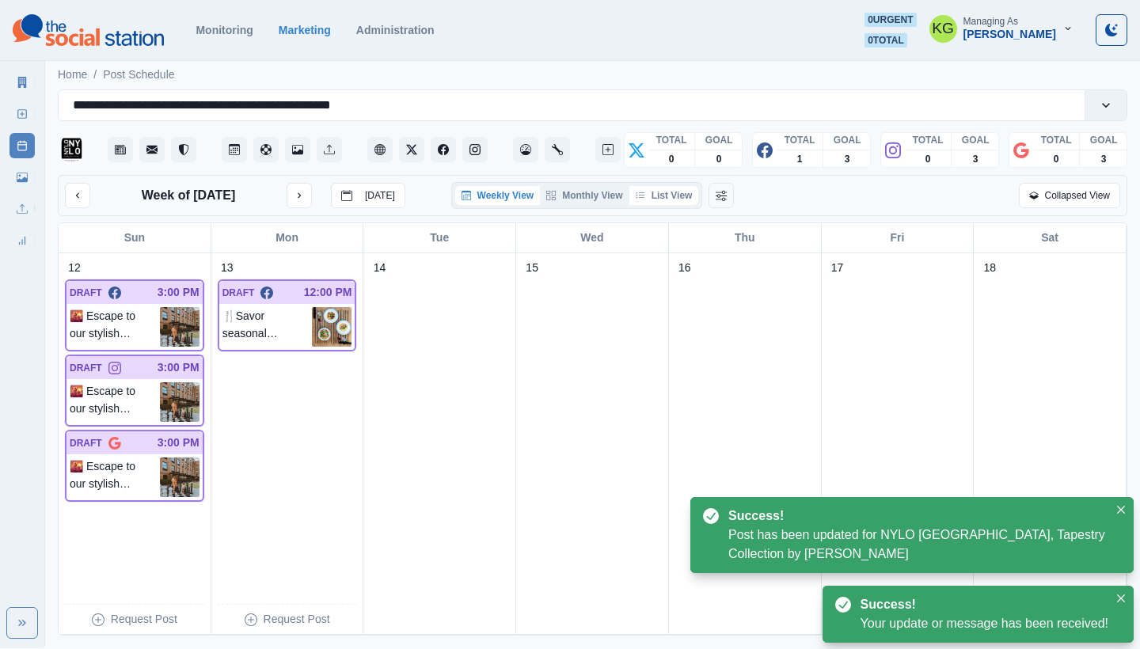
click at [679, 194] on button "List View" at bounding box center [664, 195] width 70 height 19
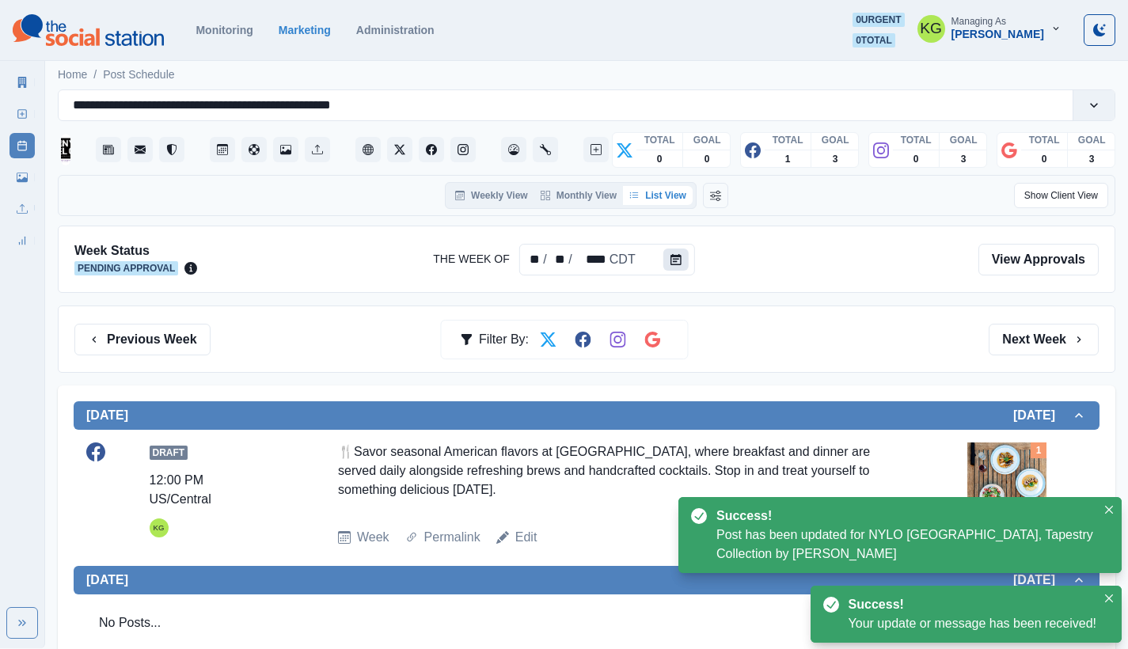
click at [665, 253] on button "Calendar" at bounding box center [675, 260] width 25 height 22
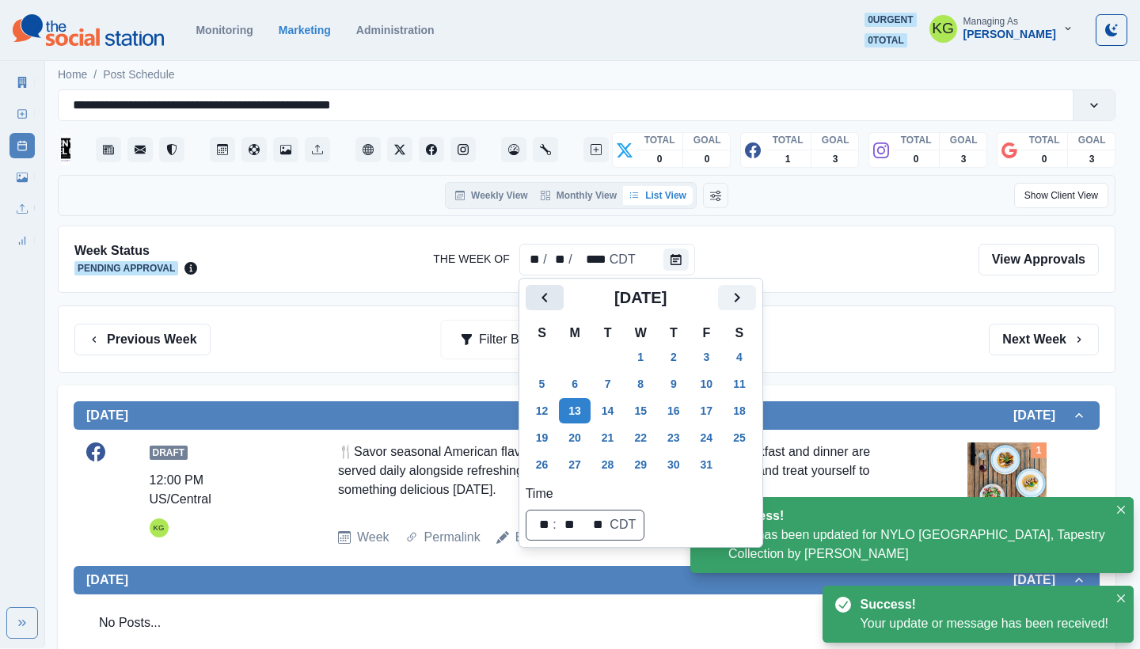
click at [536, 295] on icon "Previous" at bounding box center [544, 297] width 19 height 19
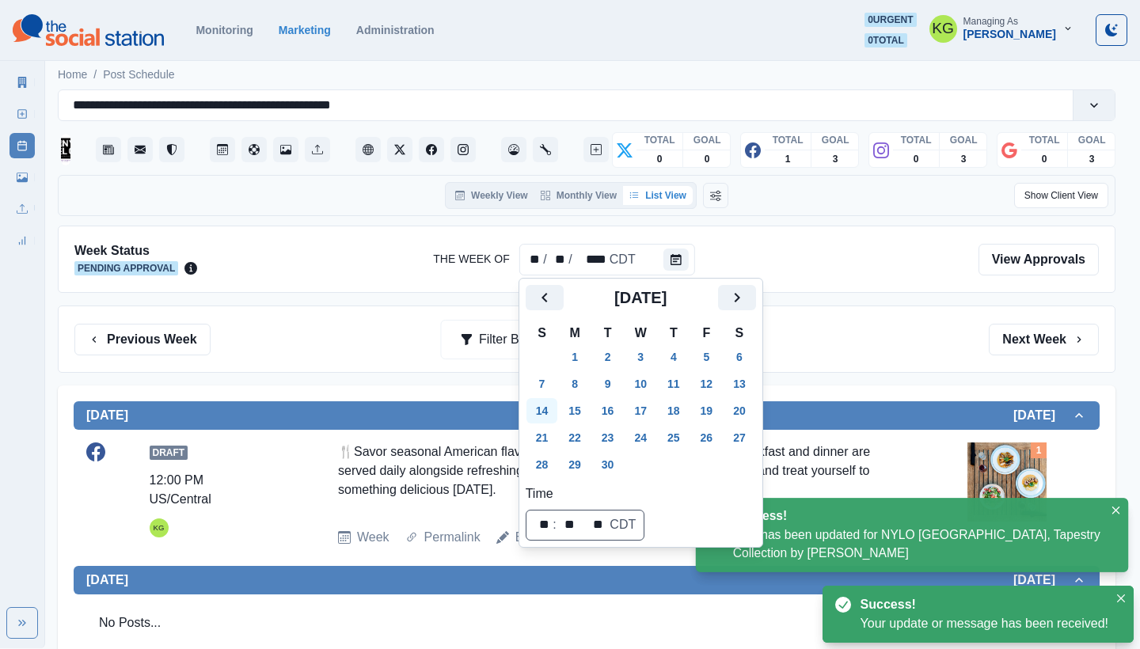
click at [542, 410] on button "14" at bounding box center [543, 410] width 32 height 25
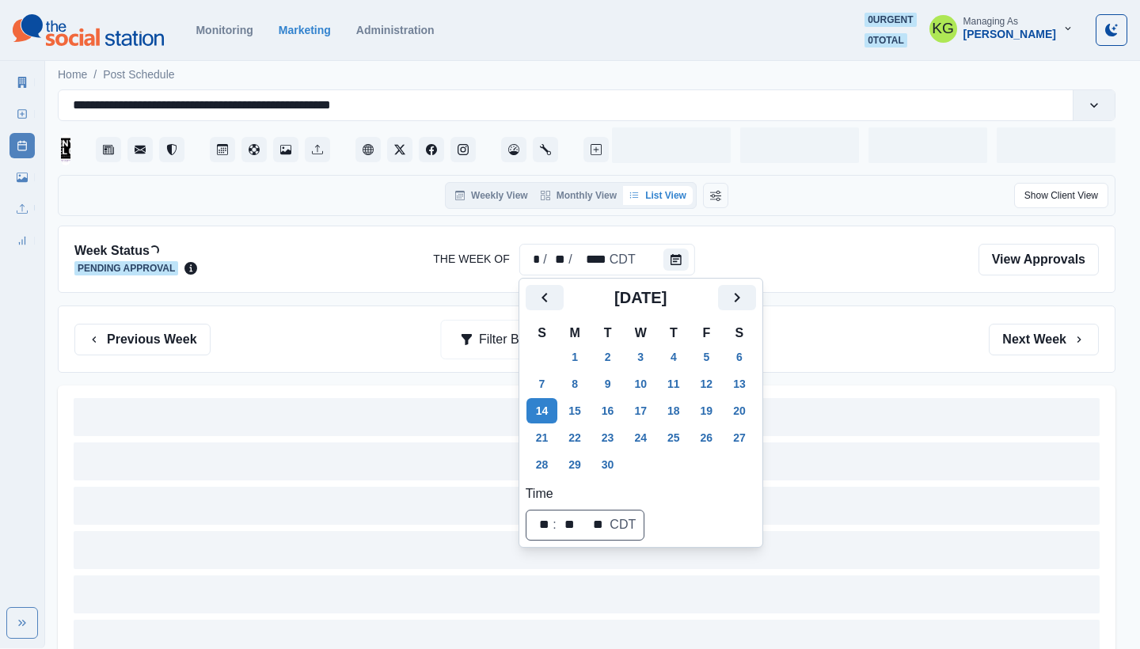
click at [876, 316] on div "Previous Week Filter By: Next Week" at bounding box center [587, 339] width 1058 height 67
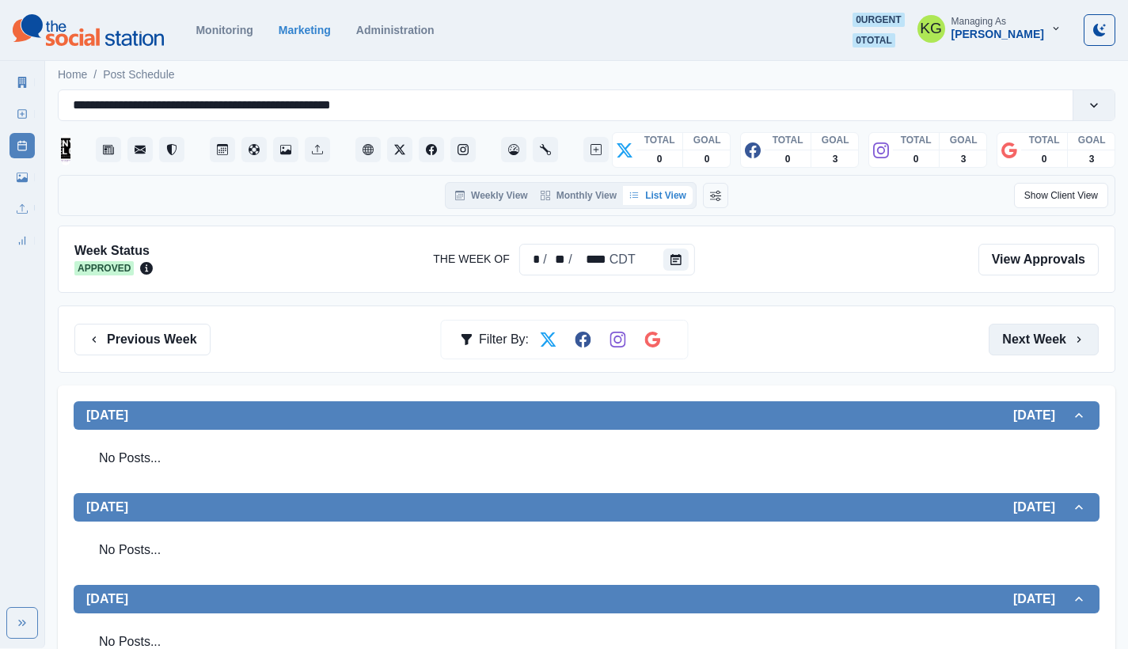
click at [997, 340] on button "Next Week" at bounding box center [1044, 340] width 110 height 32
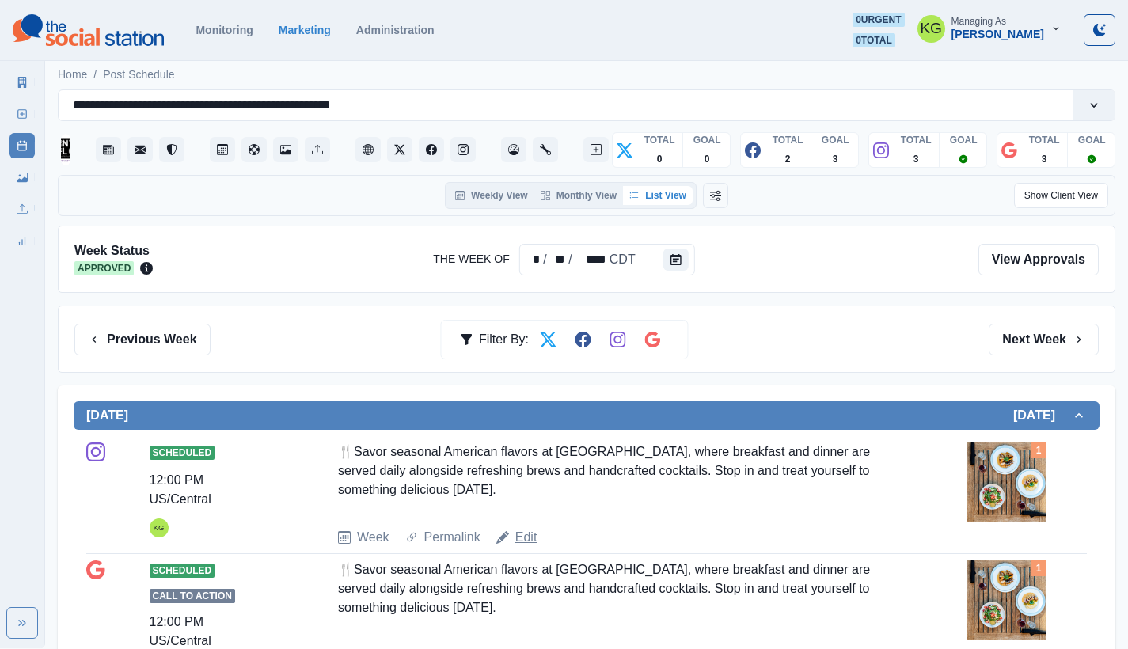
click at [525, 545] on link "Edit" at bounding box center [526, 537] width 22 height 19
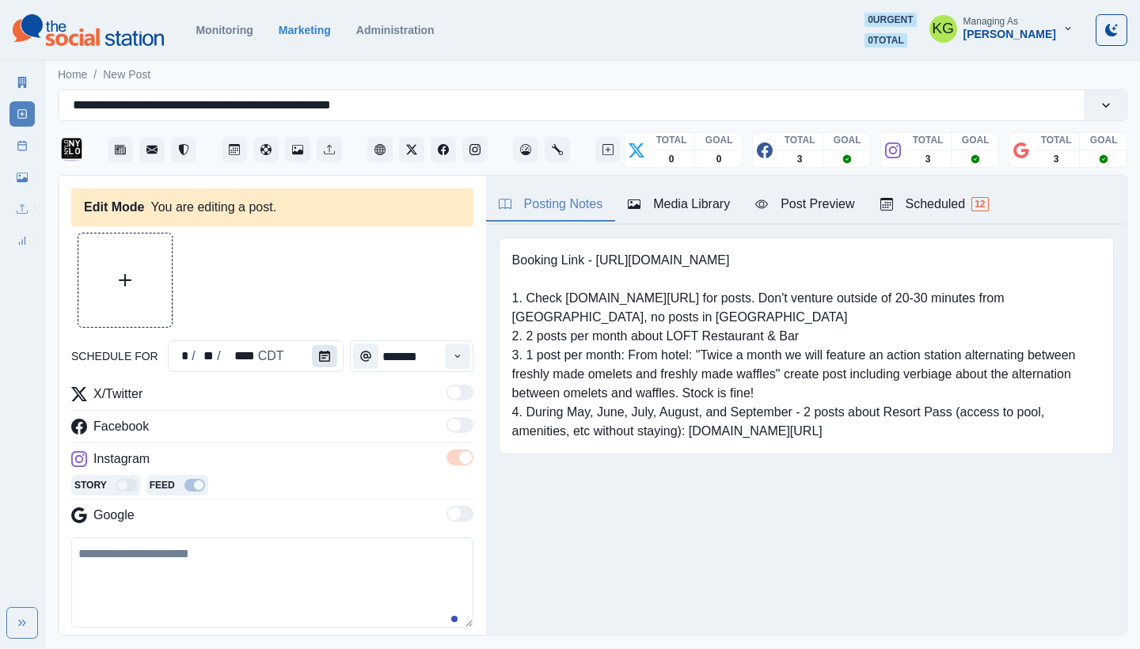
type input "********"
type textarea "**********"
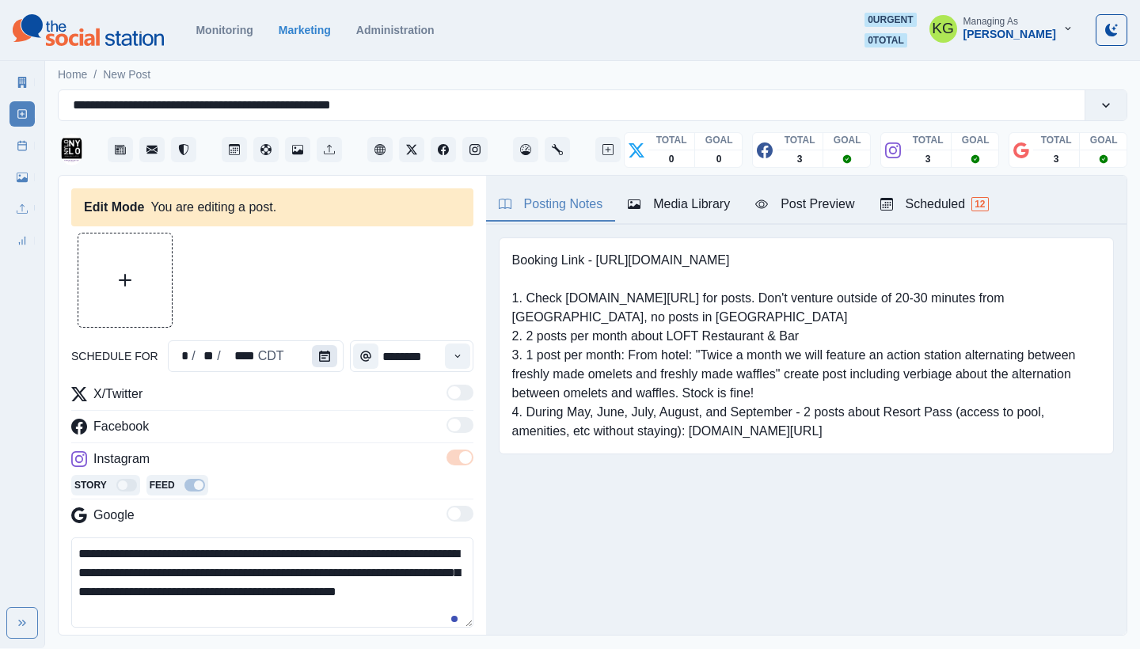
click at [312, 359] on button "Calendar" at bounding box center [324, 356] width 25 height 22
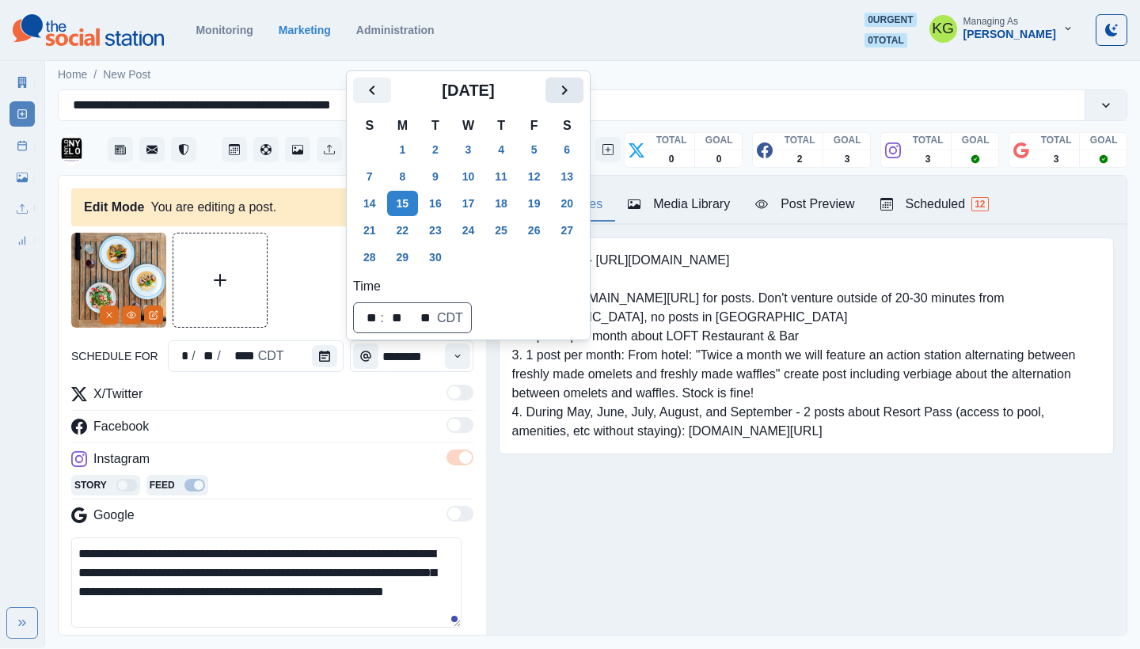
click at [574, 86] on icon "Next" at bounding box center [564, 90] width 19 height 19
click at [408, 202] on button "13" at bounding box center [403, 203] width 32 height 25
click at [652, 530] on div "Posting Notes Media Library Post Preview Scheduled 12 Booking Link - [URL][DOMA…" at bounding box center [806, 405] width 641 height 459
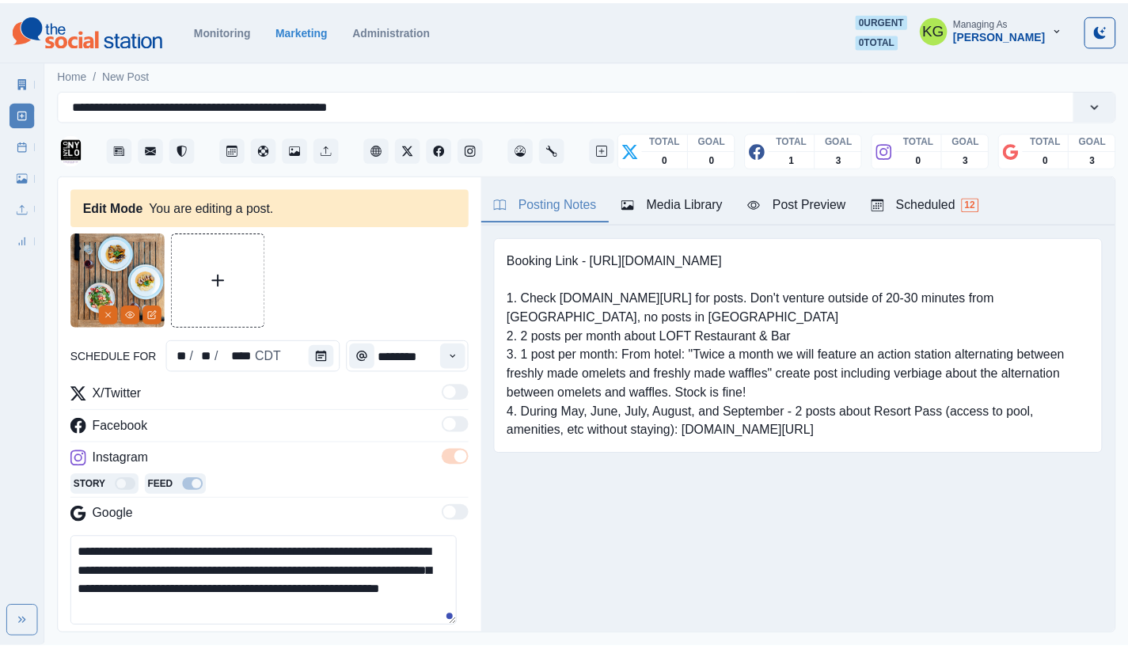
scroll to position [346, 0]
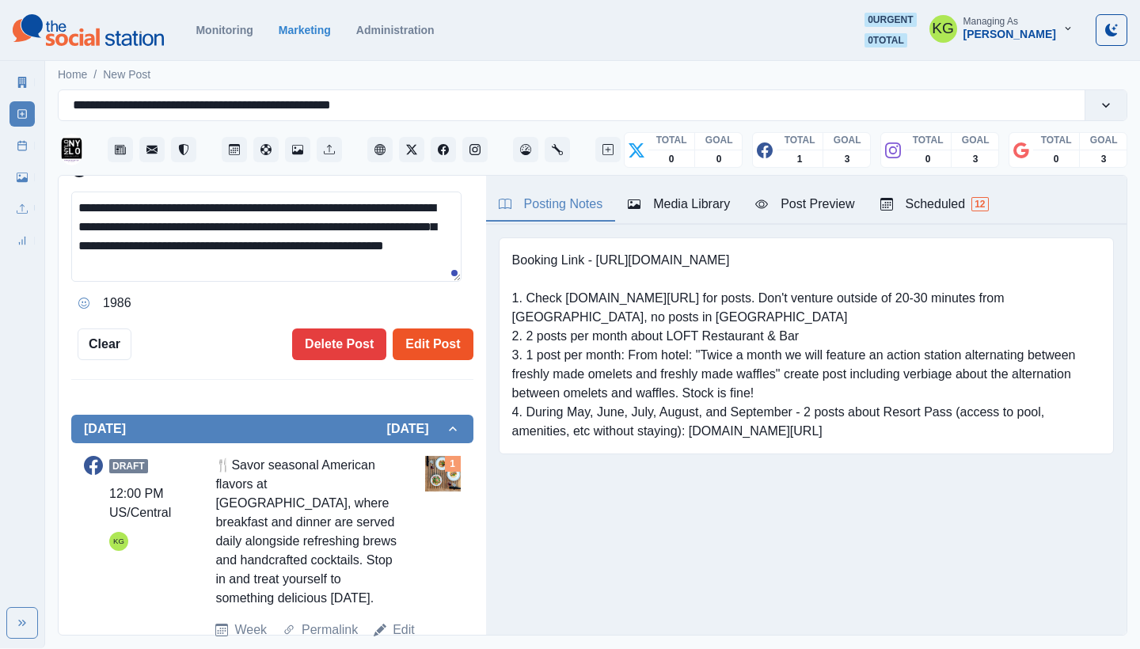
click at [421, 354] on button "Edit Post" at bounding box center [433, 345] width 80 height 32
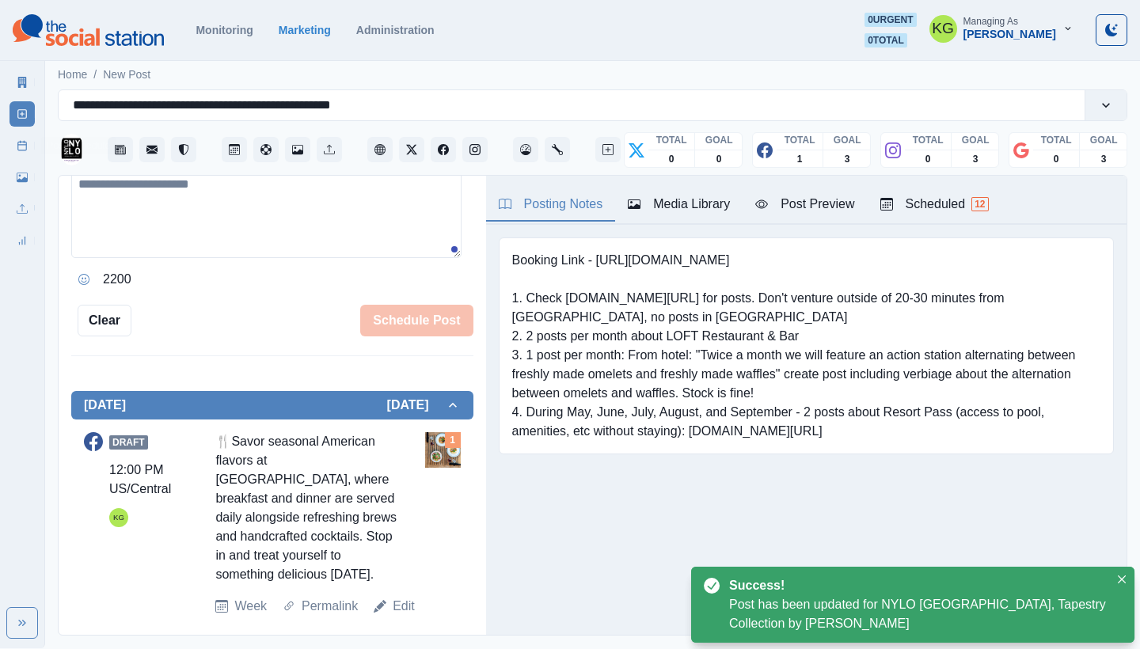
click at [26, 143] on rect at bounding box center [22, 146] width 9 height 9
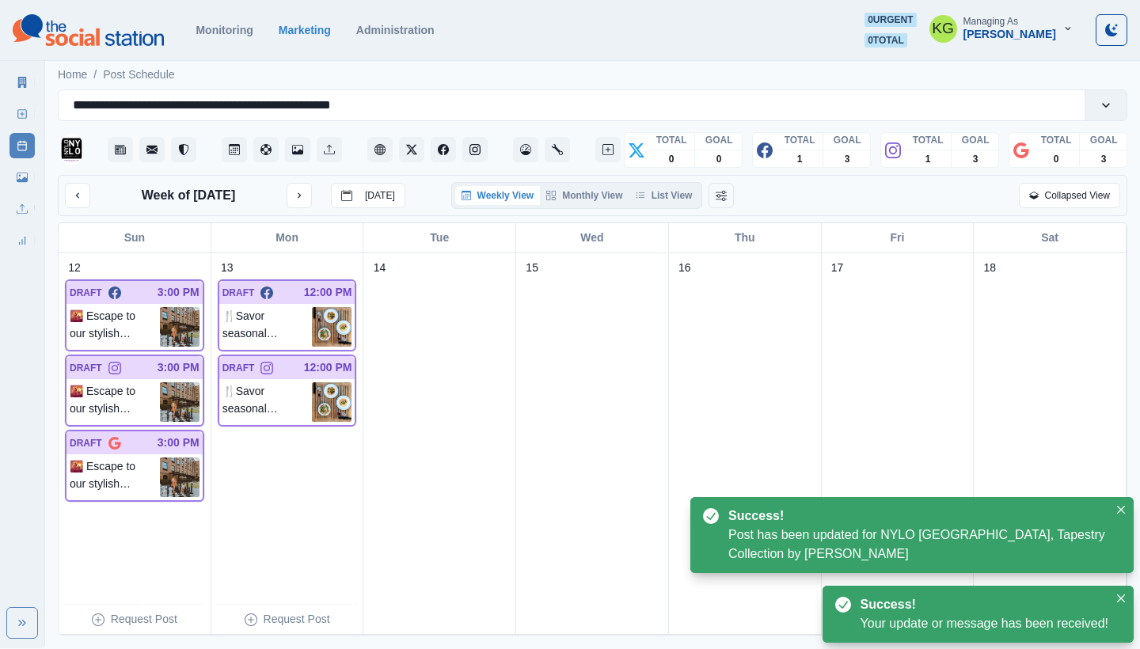
click at [674, 181] on div "Week of [DATE] [DATE] Weekly View Monthly View List View Collapsed View" at bounding box center [593, 195] width 1070 height 41
click at [672, 188] on button "List View" at bounding box center [664, 195] width 70 height 19
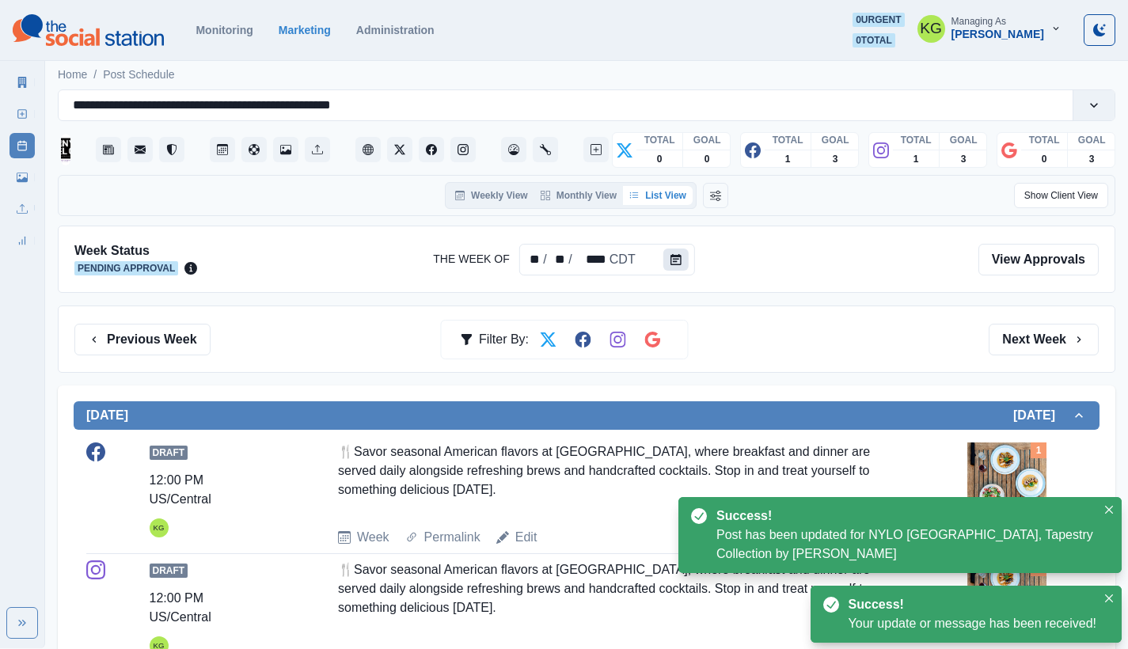
click at [681, 261] on button "Calendar" at bounding box center [675, 260] width 25 height 22
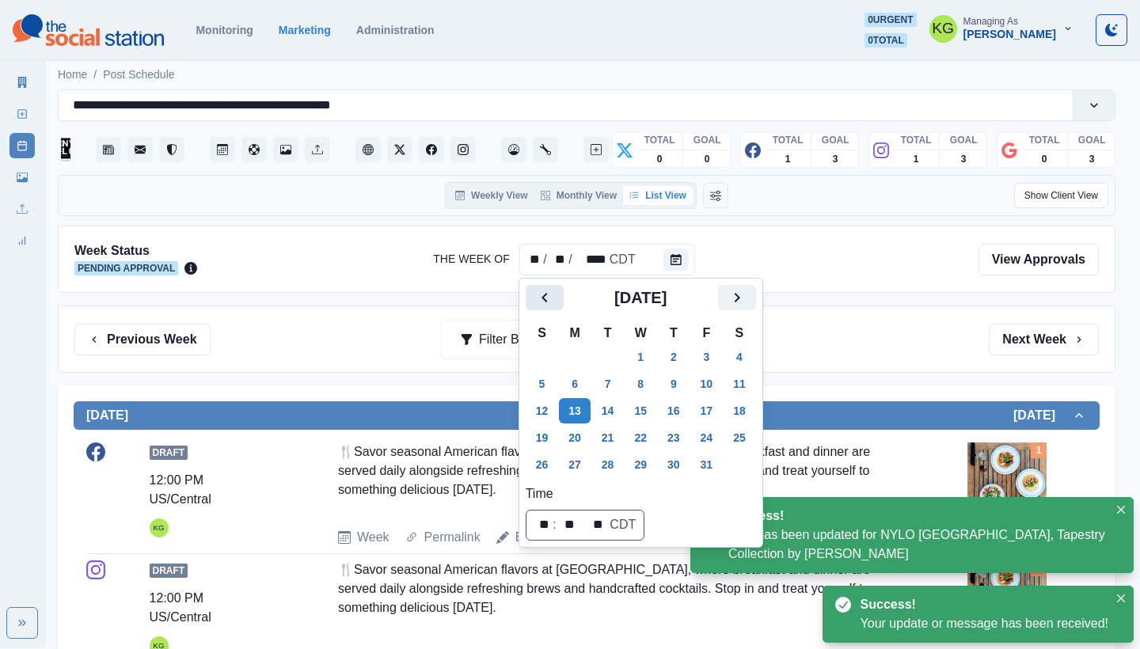
click at [542, 296] on icon "Previous" at bounding box center [544, 297] width 19 height 19
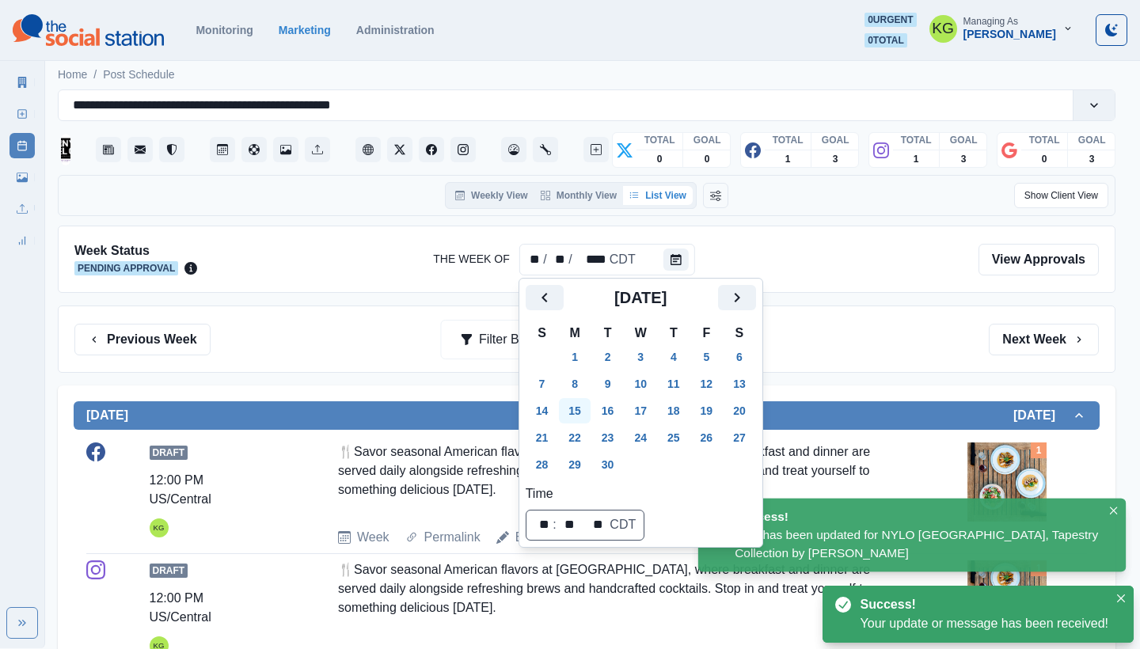
click at [575, 420] on button "15" at bounding box center [575, 410] width 32 height 25
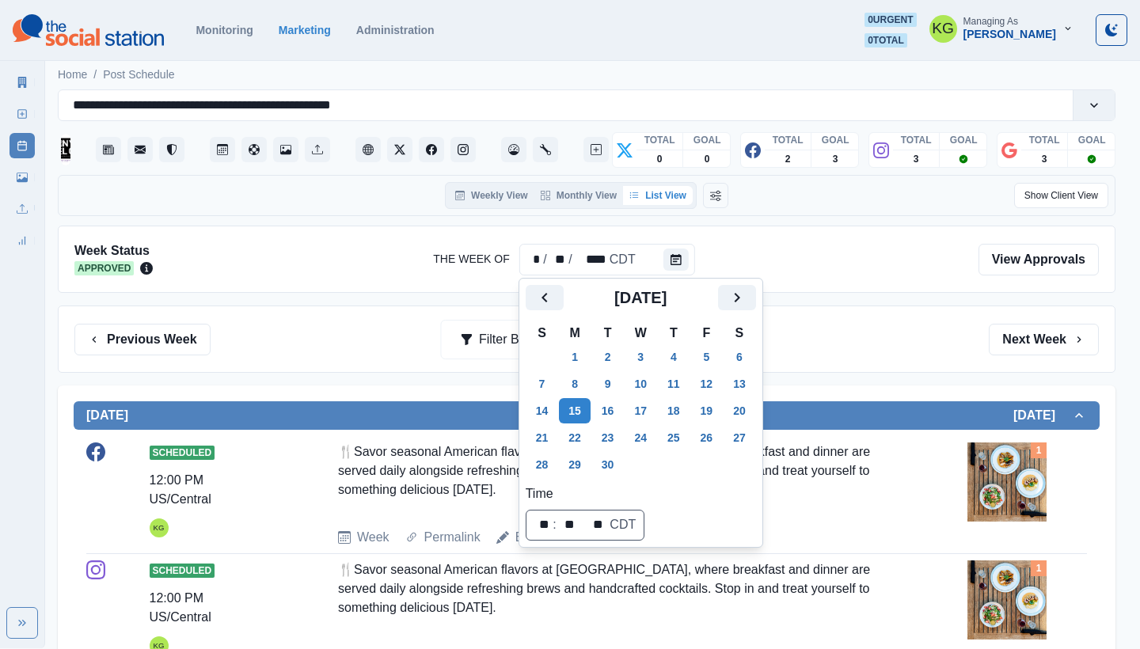
click at [880, 352] on div "Previous Week Filter By: Next Week" at bounding box center [586, 340] width 1025 height 32
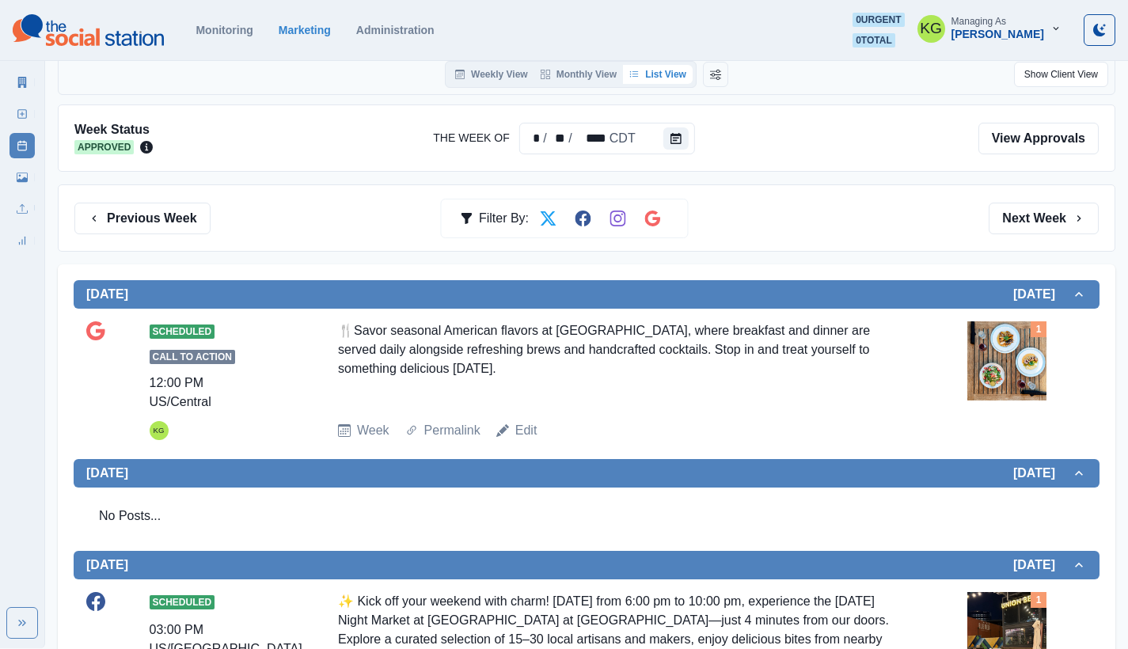
scroll to position [244, 0]
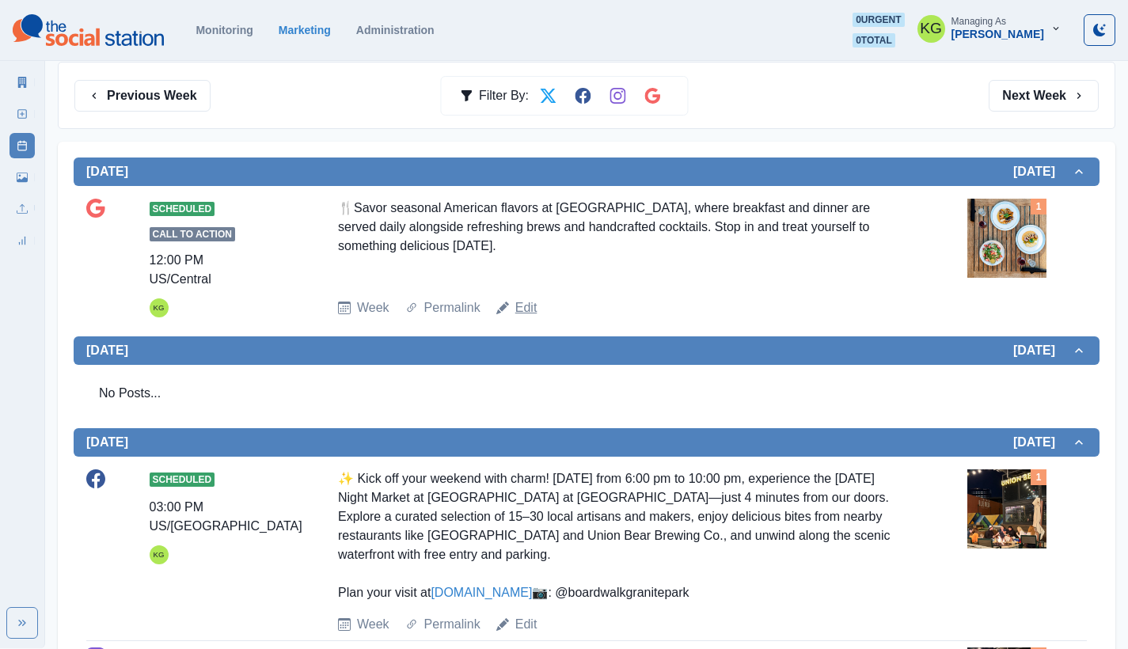
click at [525, 298] on link "Edit" at bounding box center [526, 307] width 22 height 19
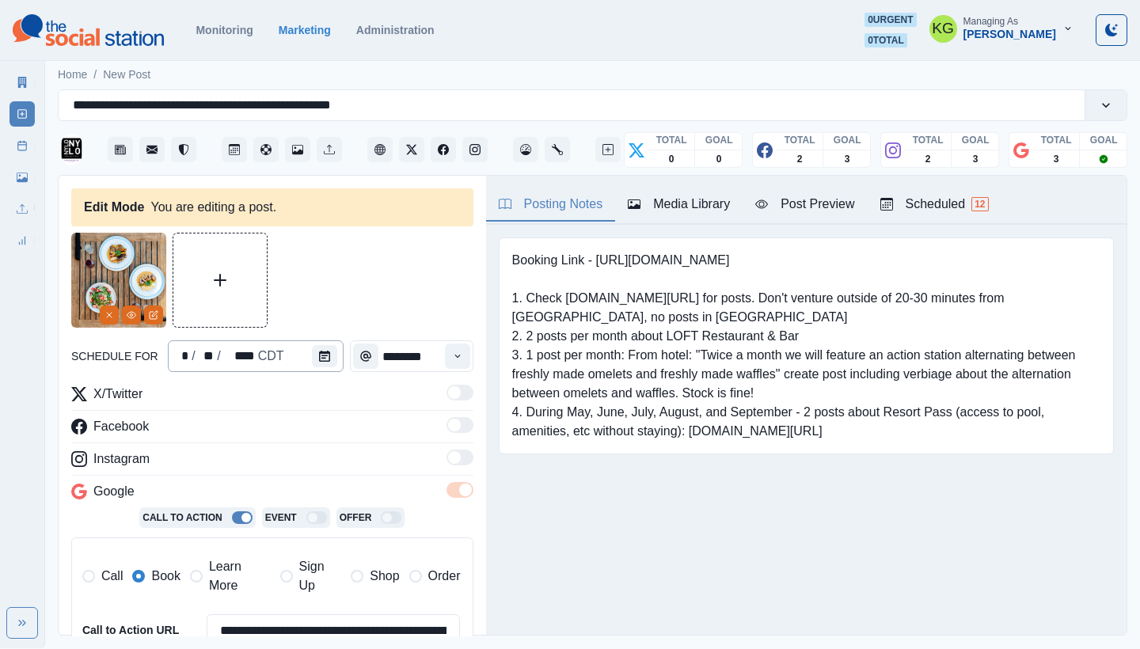
type input "********"
type textarea "**********"
click at [312, 357] on button "Calendar" at bounding box center [324, 356] width 25 height 22
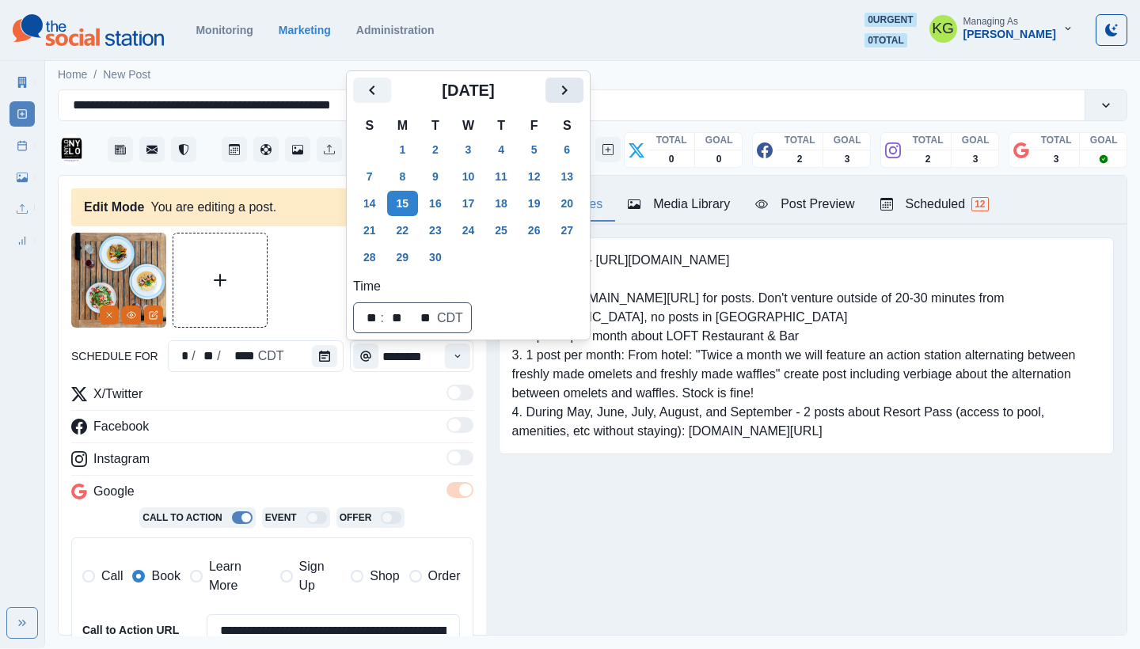
click at [574, 90] on icon "Next" at bounding box center [564, 90] width 19 height 19
click at [406, 202] on button "13" at bounding box center [403, 203] width 32 height 25
click at [621, 489] on div "Booking Link - [URL][DOMAIN_NAME] 1. Check [DOMAIN_NAME][URL] for posts. Don't …" at bounding box center [806, 370] width 641 height 291
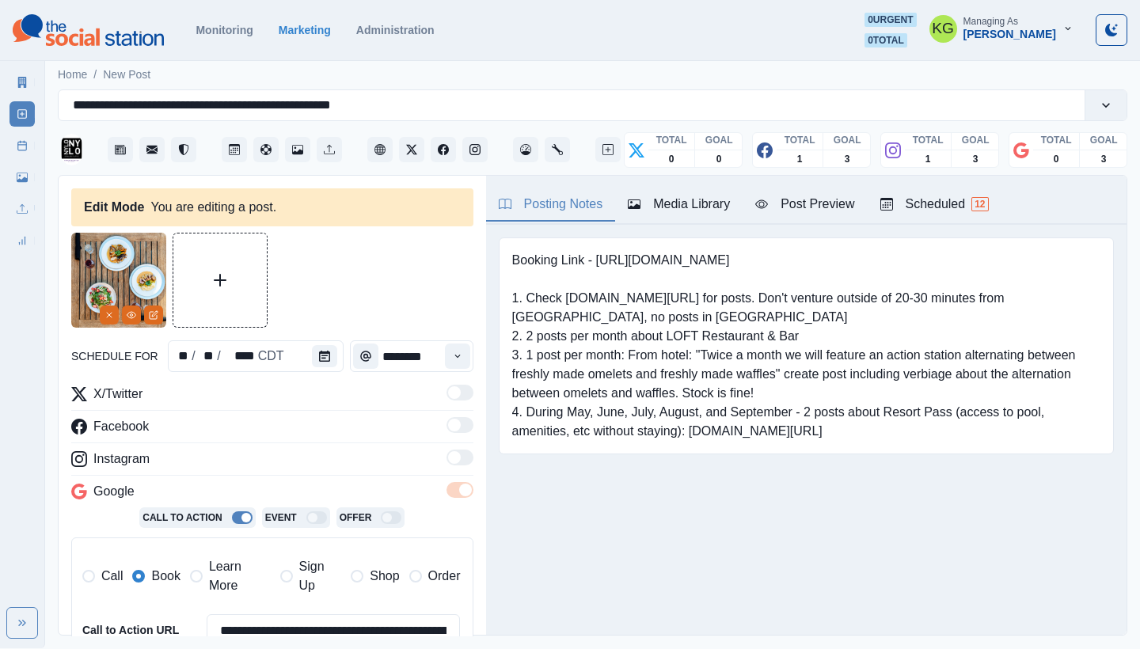
scroll to position [328, 0]
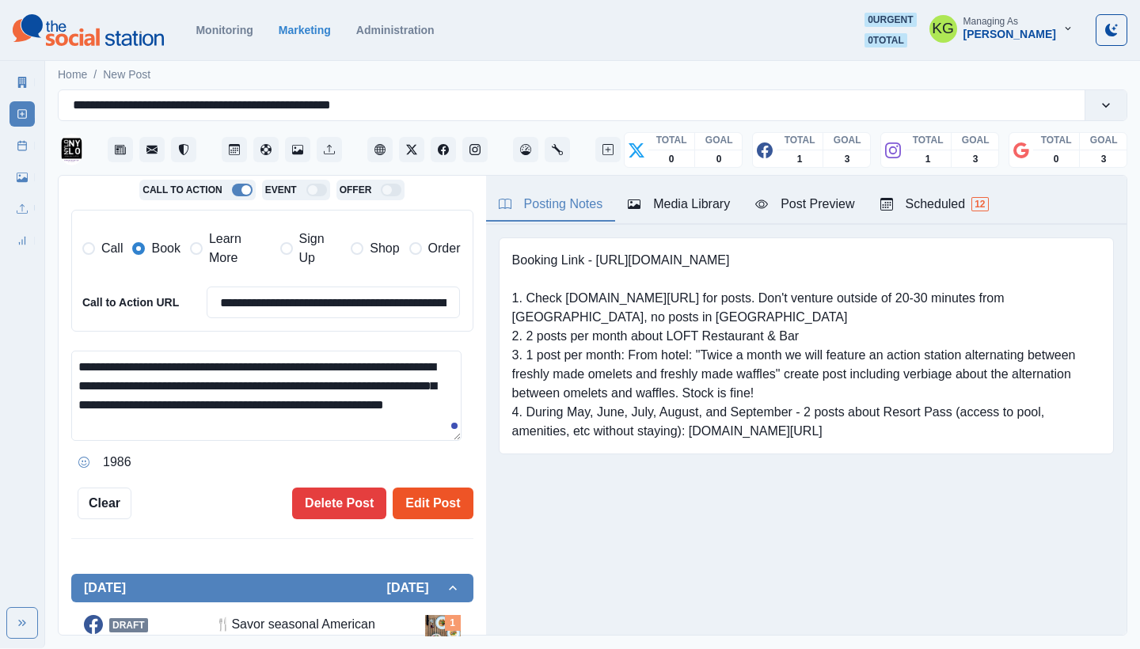
click at [416, 498] on button "Edit Post" at bounding box center [433, 504] width 80 height 32
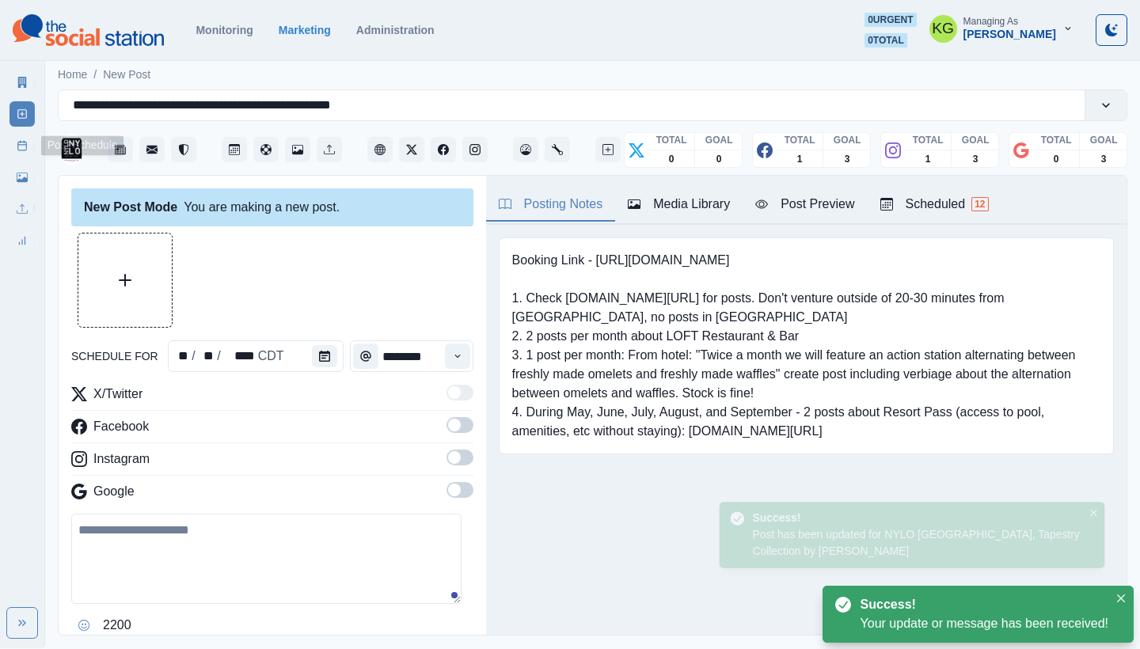
click at [10, 143] on link "Post Schedule" at bounding box center [22, 145] width 25 height 25
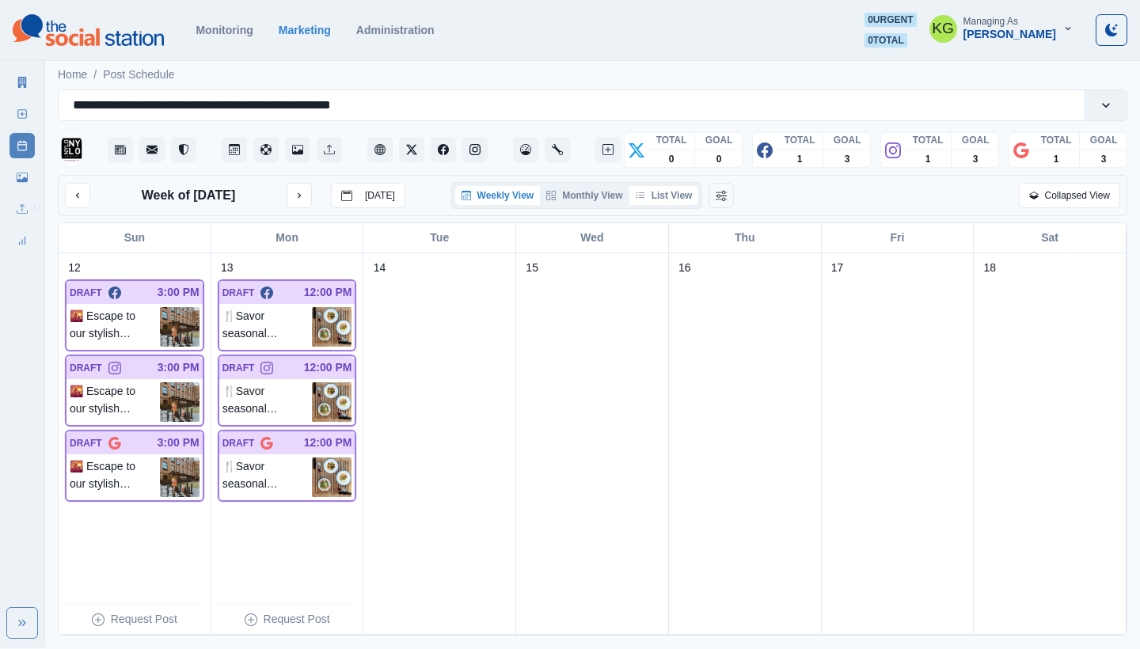
click at [687, 192] on button "List View" at bounding box center [664, 195] width 70 height 19
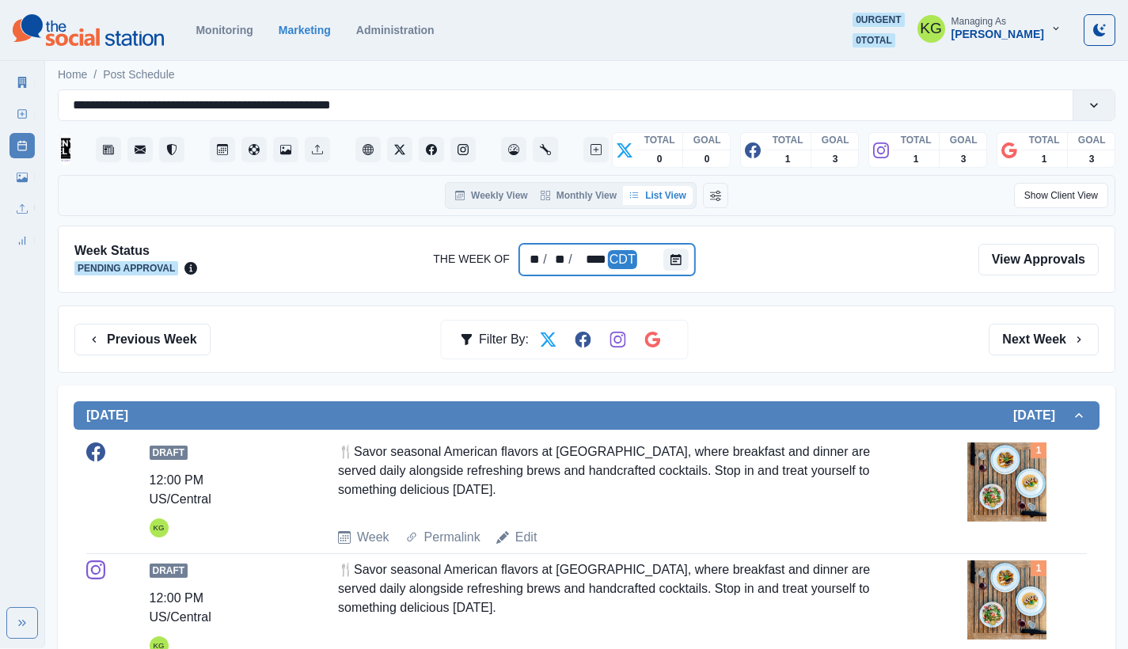
click at [690, 251] on div at bounding box center [679, 260] width 32 height 32
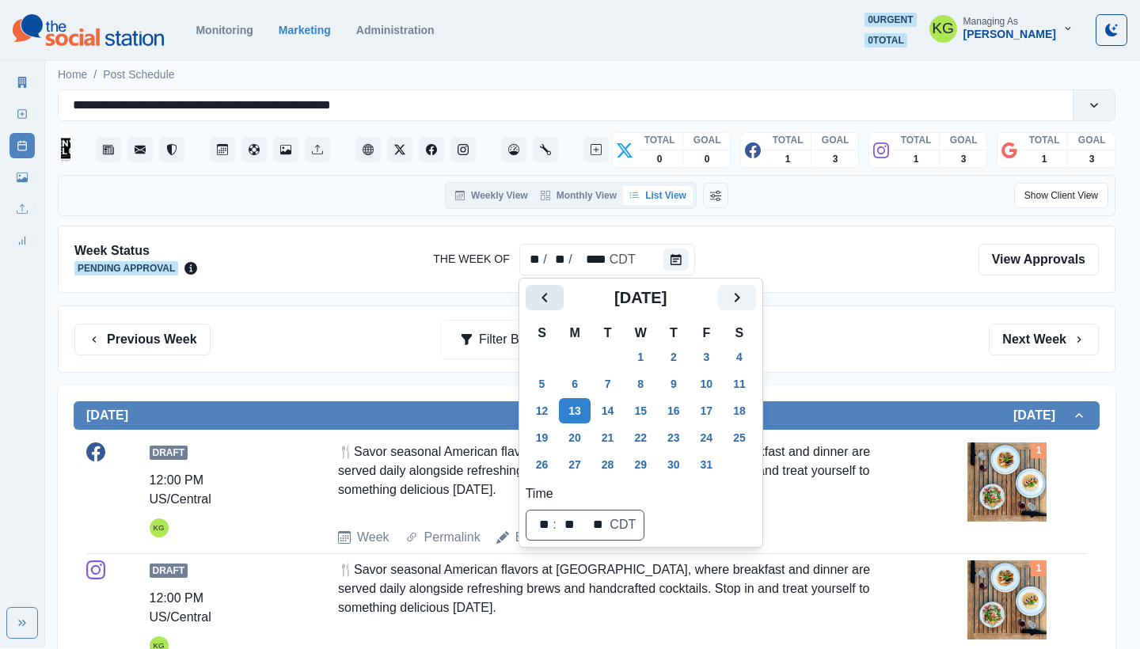
click at [531, 289] on button "Previous" at bounding box center [545, 297] width 38 height 25
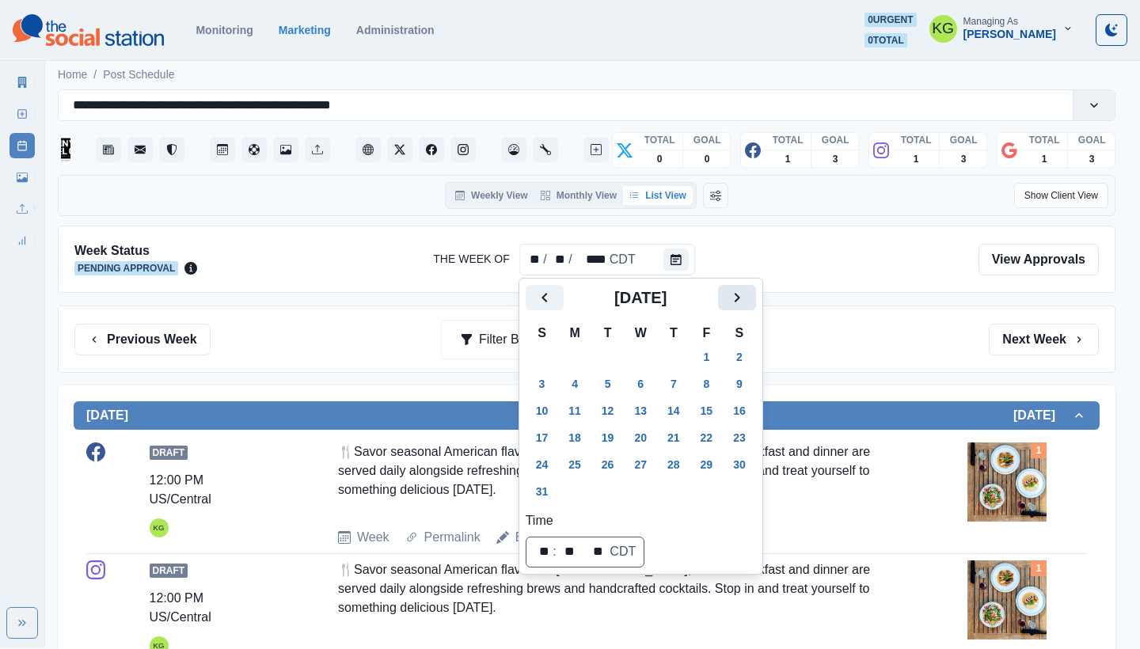
click at [739, 298] on icon "Next" at bounding box center [737, 298] width 6 height 10
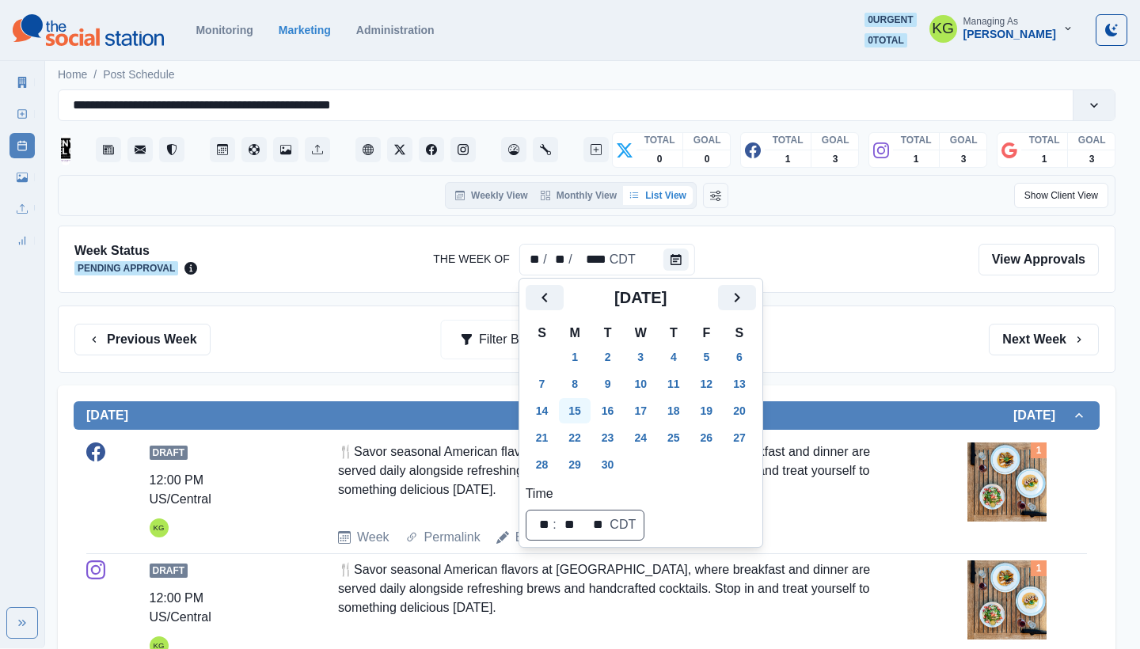
click at [581, 406] on button "15" at bounding box center [575, 410] width 32 height 25
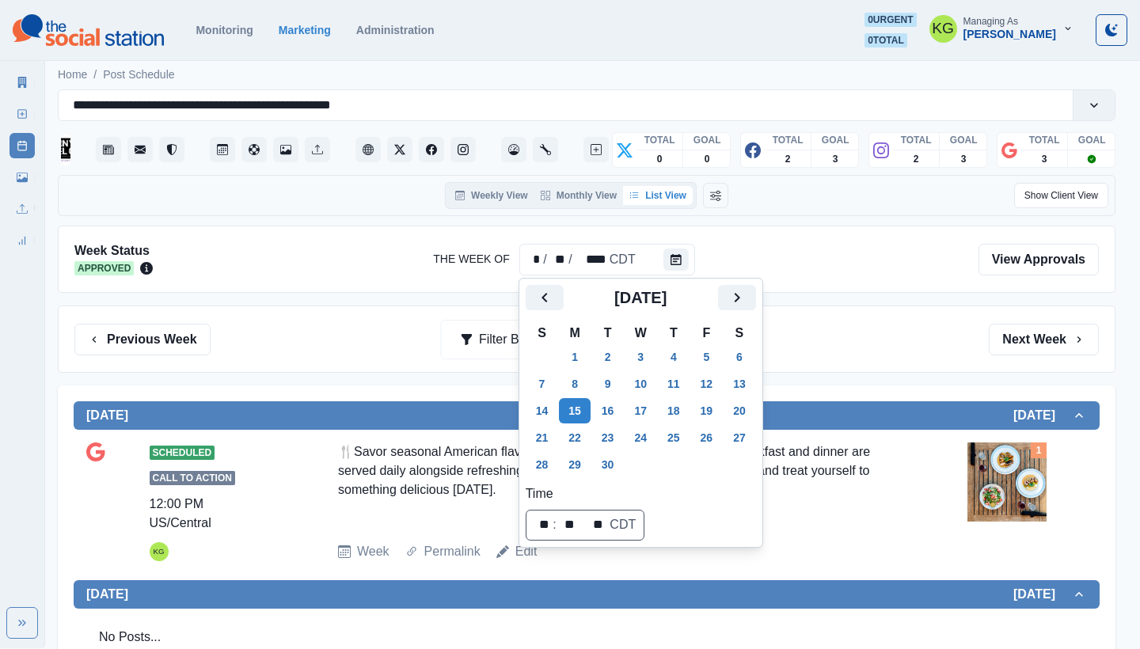
click at [855, 370] on div "Previous Week Filter By: Next Week" at bounding box center [587, 339] width 1058 height 67
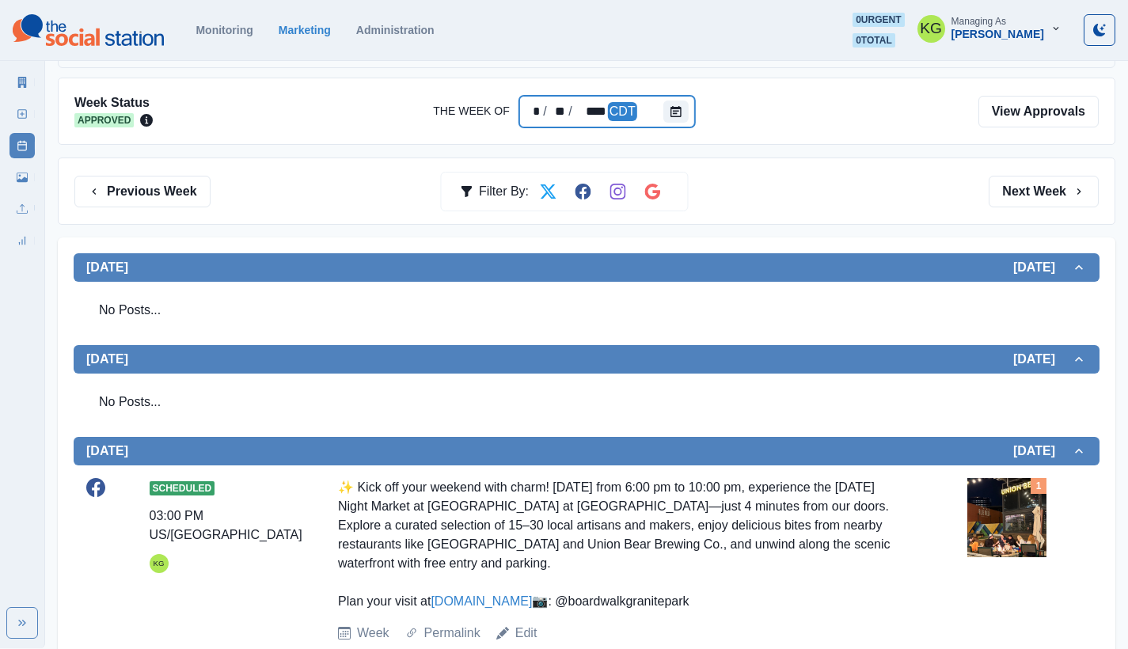
scroll to position [301, 0]
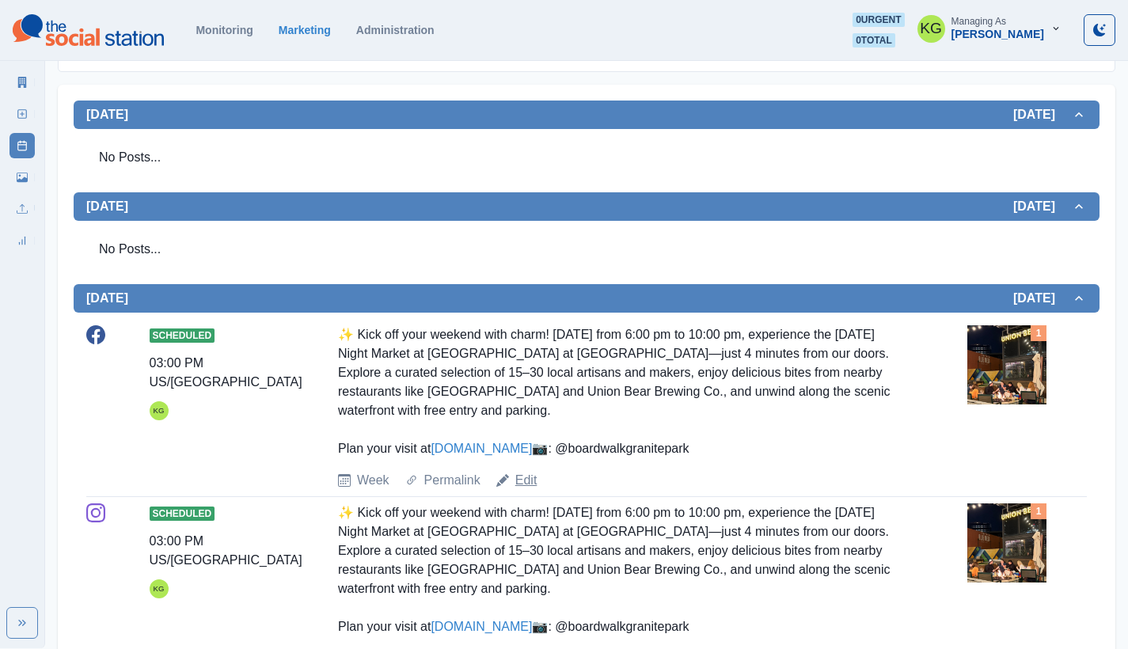
click at [527, 490] on link "Edit" at bounding box center [526, 480] width 22 height 19
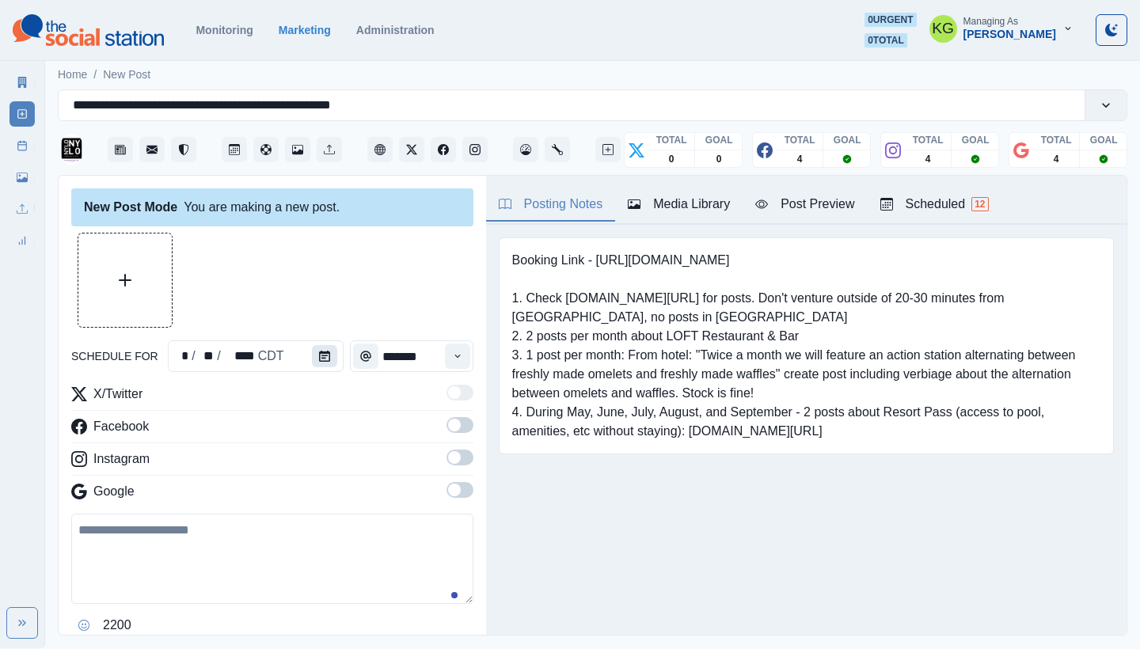
type input "*******"
type textarea "**********"
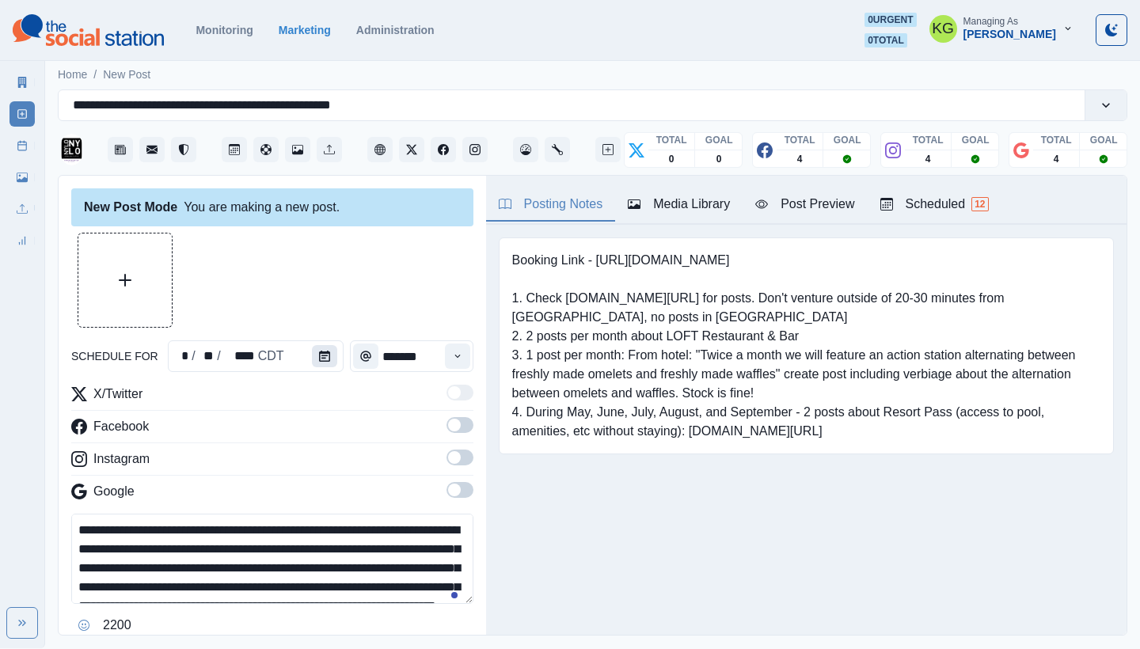
click at [326, 359] on button "Calendar" at bounding box center [324, 356] width 25 height 22
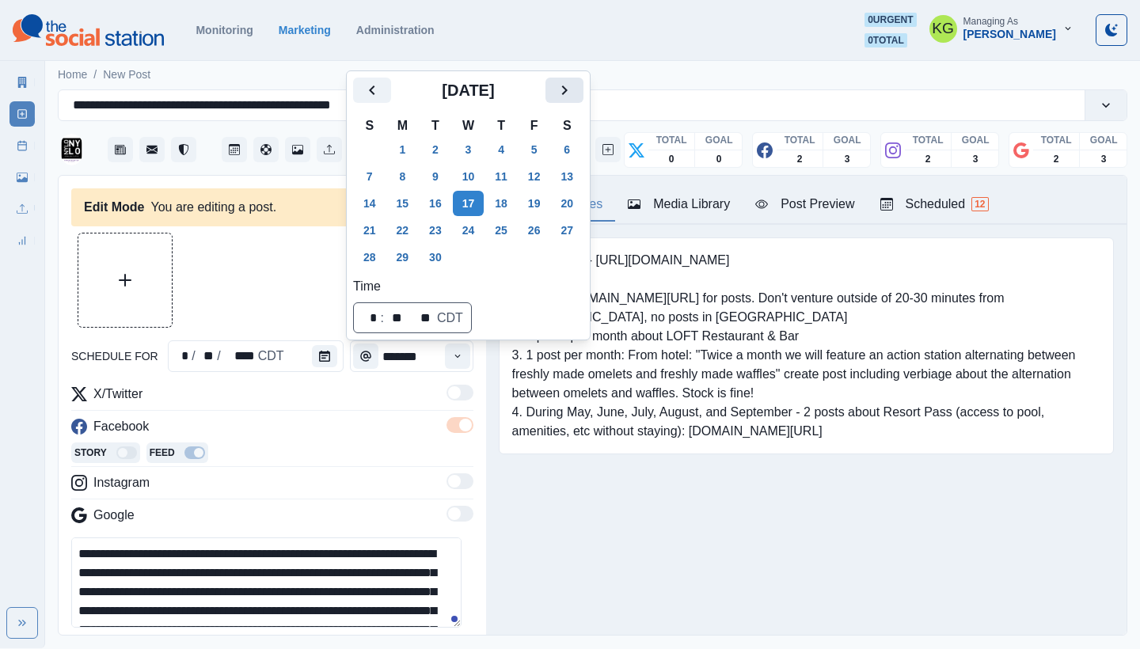
click at [574, 93] on icon "Next" at bounding box center [564, 90] width 19 height 19
click at [437, 210] on button "14" at bounding box center [436, 203] width 32 height 25
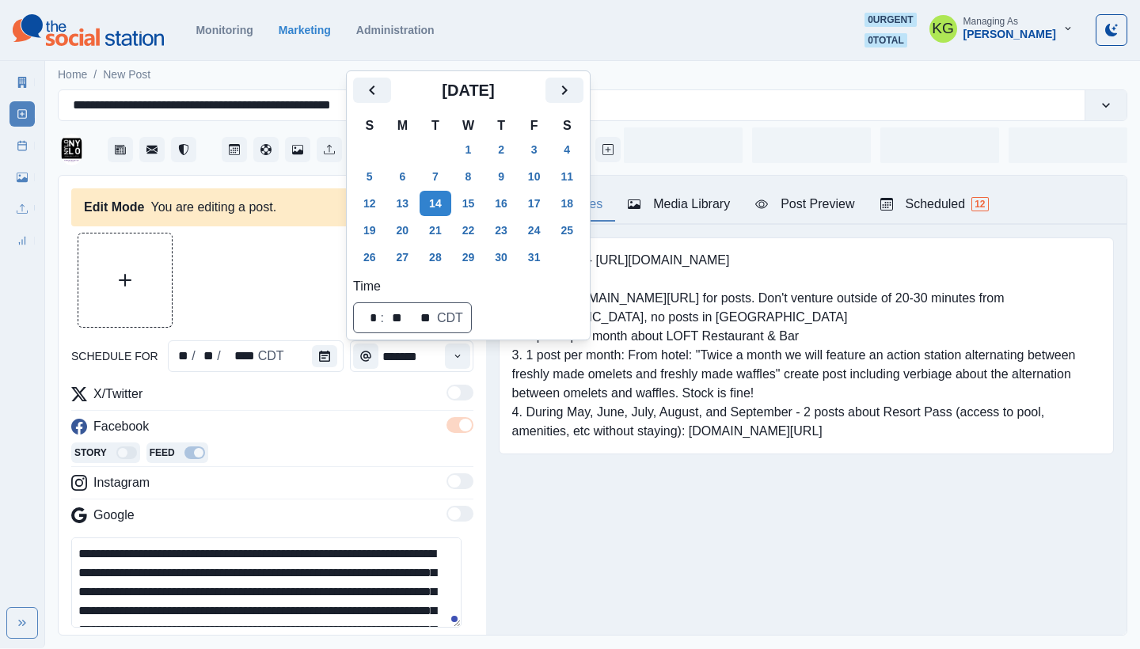
click at [600, 506] on div "Booking Link - [URL][DOMAIN_NAME] 1. Check [DOMAIN_NAME][URL] for posts. Don't …" at bounding box center [806, 370] width 641 height 291
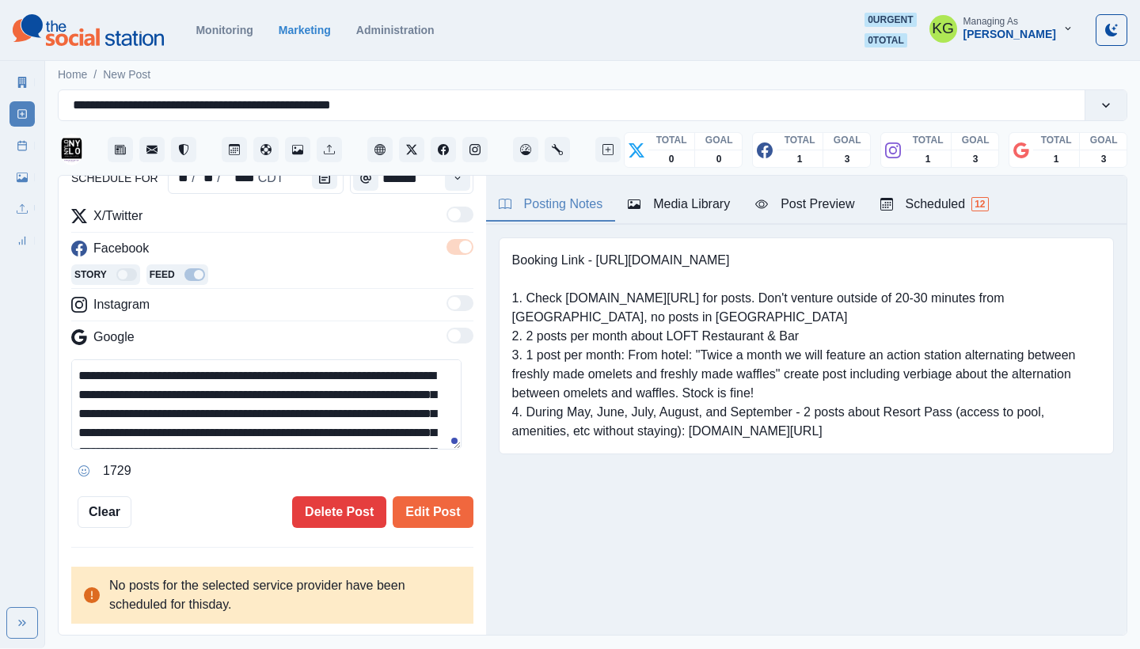
scroll to position [177, 0]
click at [438, 509] on button "Edit Post" at bounding box center [433, 513] width 80 height 32
click at [411, 512] on button "Edit Post" at bounding box center [433, 513] width 80 height 32
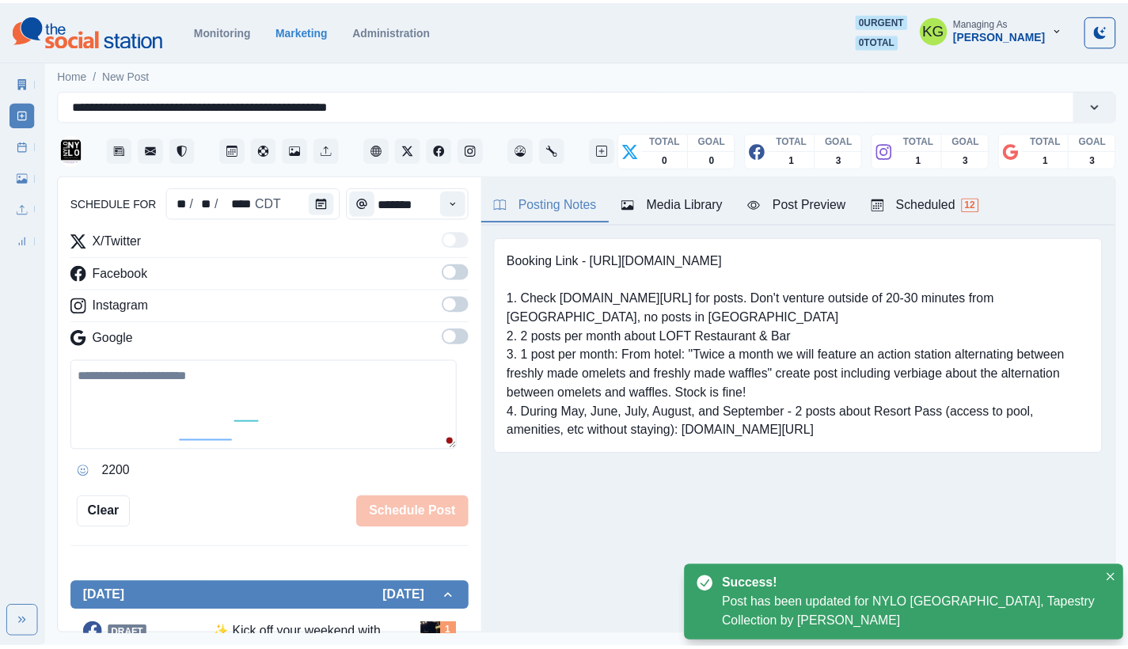
scroll to position [97, 0]
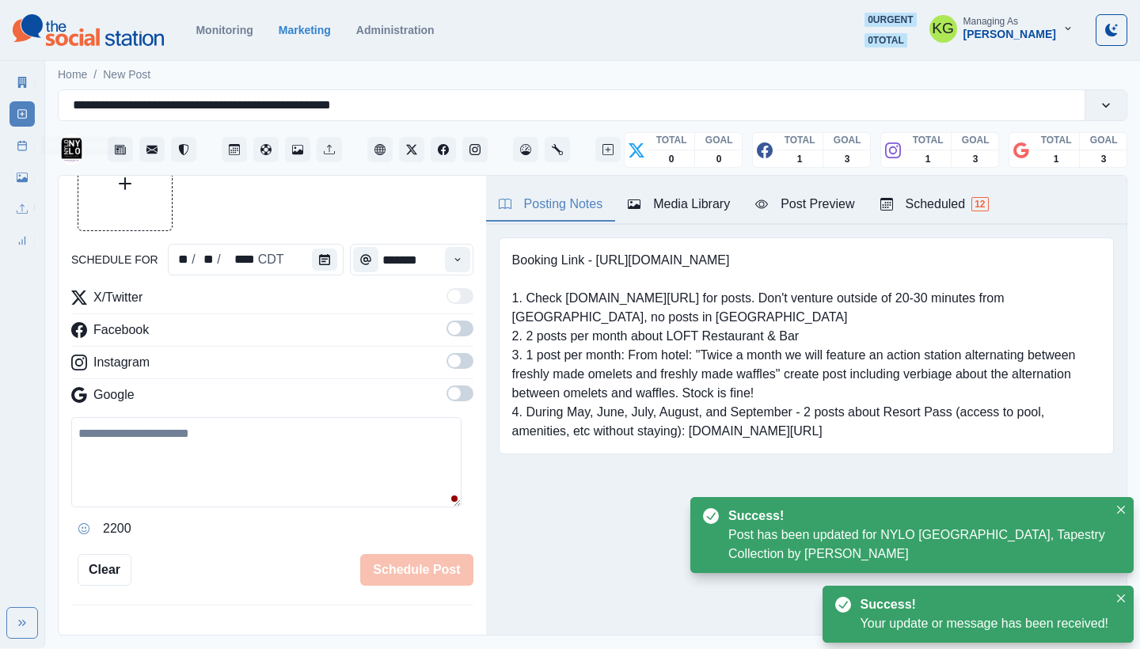
click at [29, 144] on link "Post Schedule" at bounding box center [22, 145] width 25 height 25
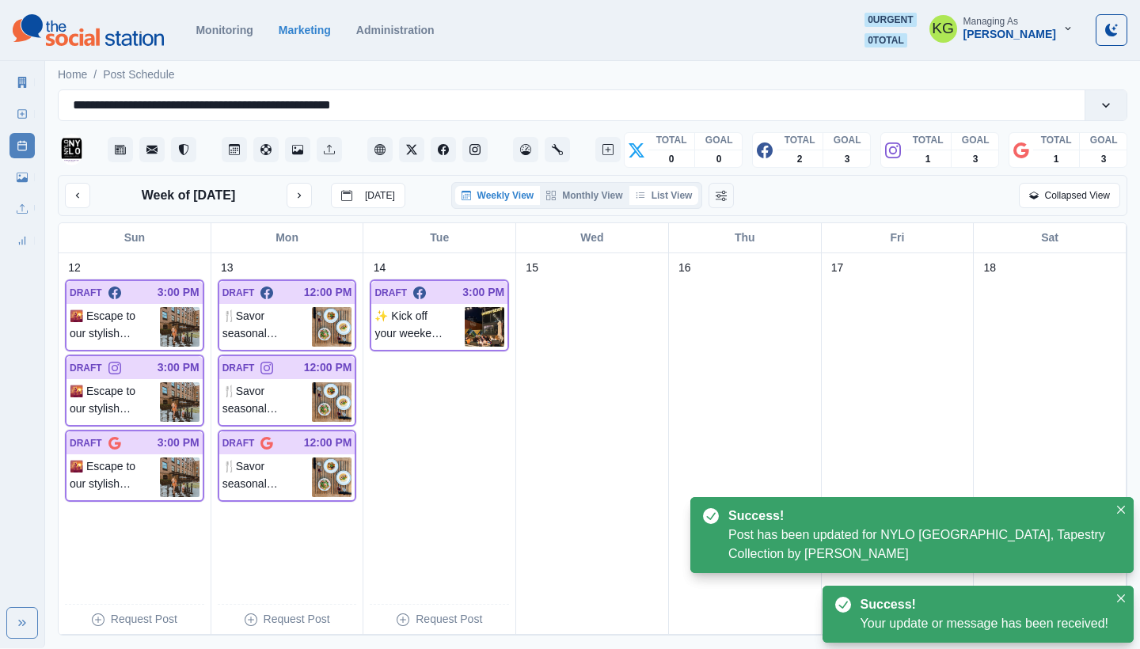
click at [672, 188] on button "List View" at bounding box center [664, 195] width 70 height 19
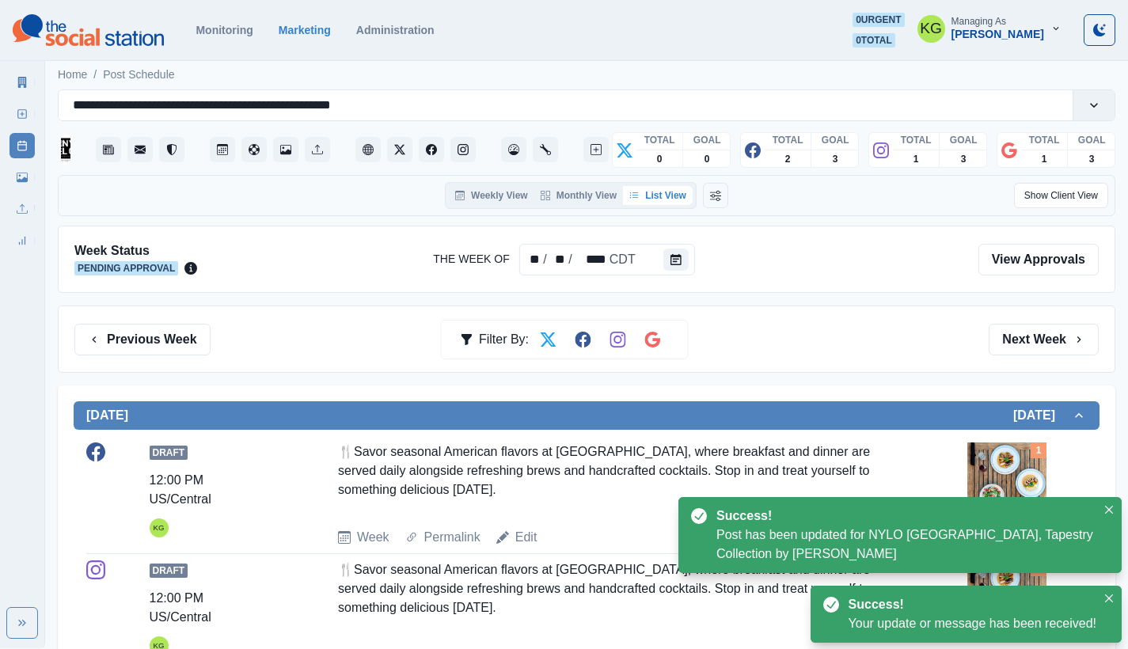
scroll to position [148, 0]
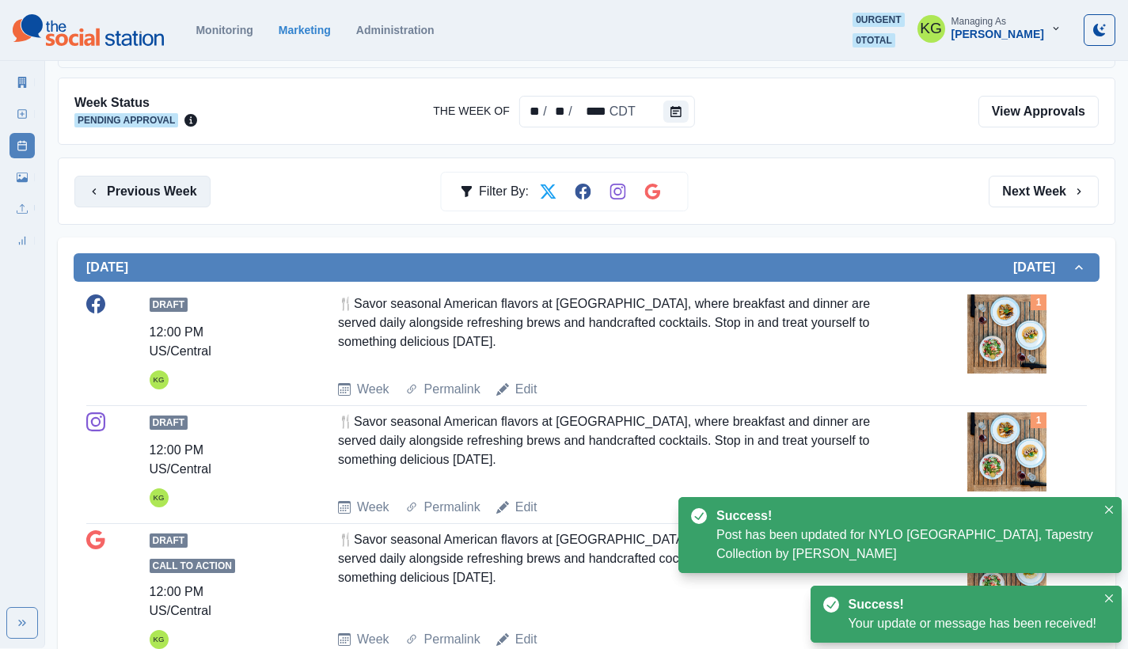
click at [164, 190] on button "Previous Week" at bounding box center [142, 192] width 136 height 32
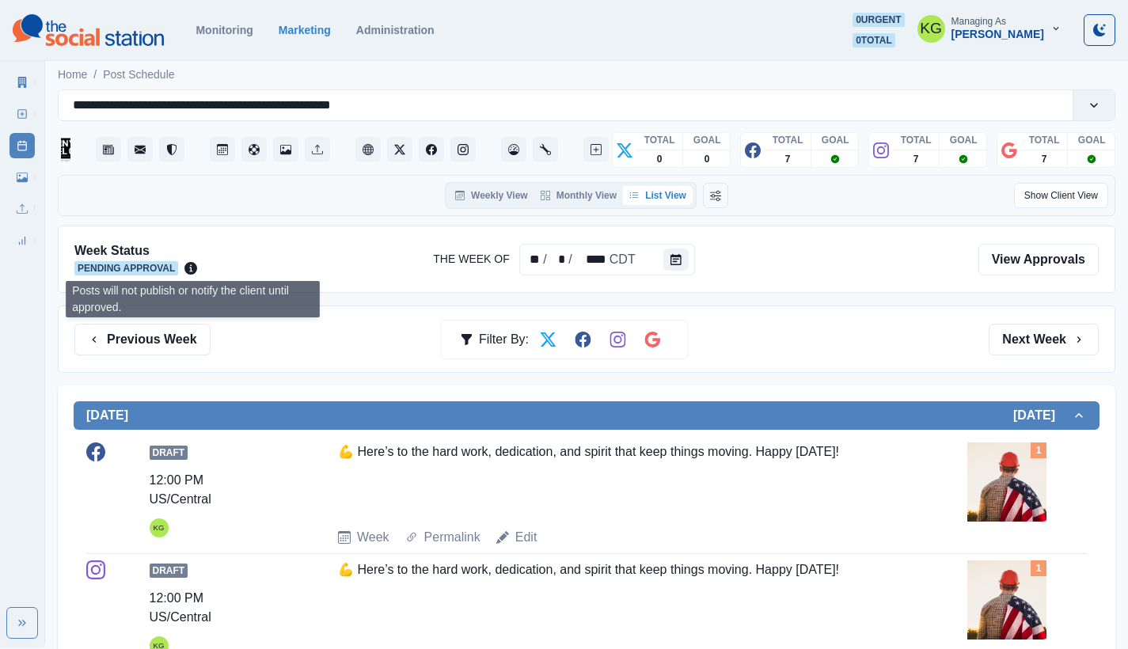
click at [188, 266] on icon at bounding box center [190, 268] width 13 height 13
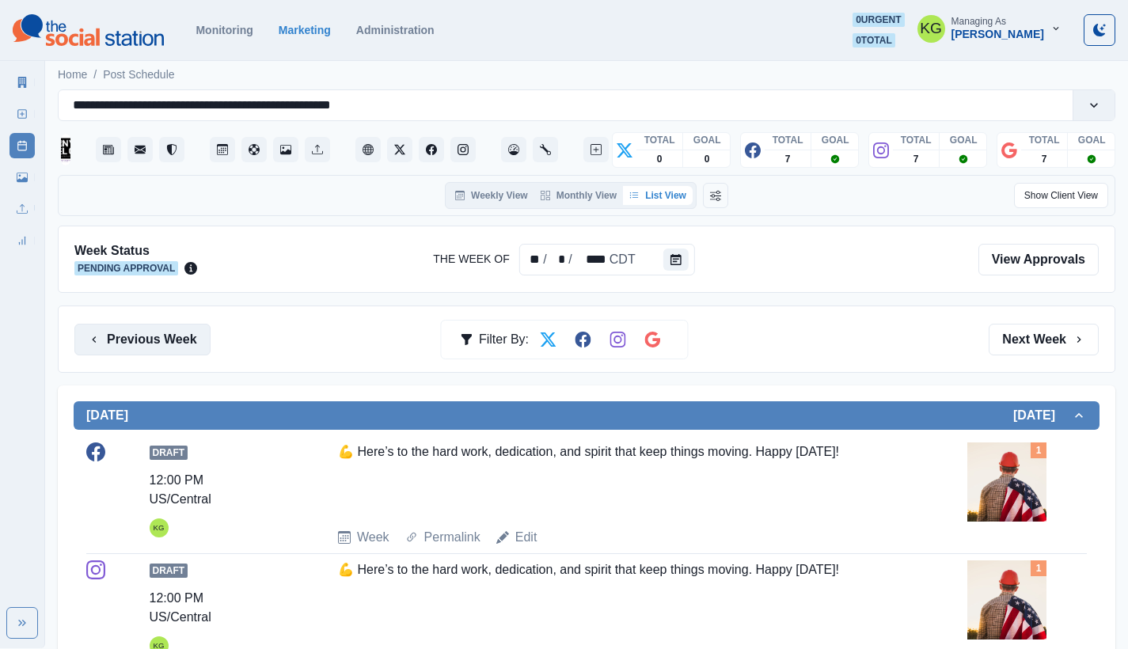
click at [179, 347] on button "Previous Week" at bounding box center [142, 340] width 136 height 32
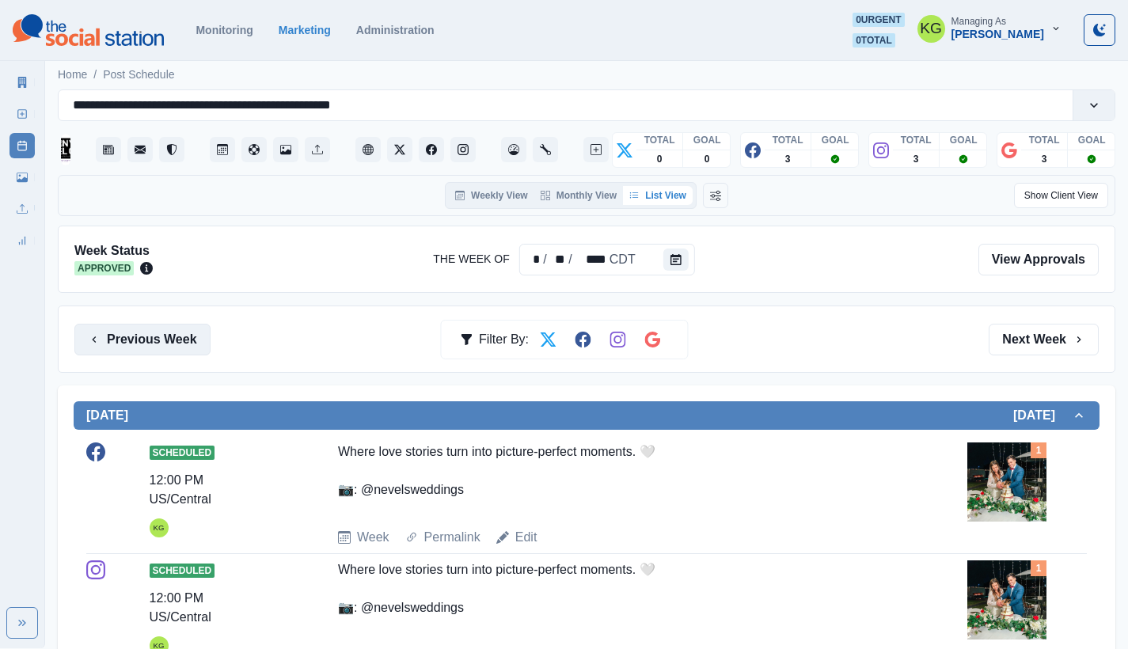
click at [167, 345] on button "Previous Week" at bounding box center [142, 340] width 136 height 32
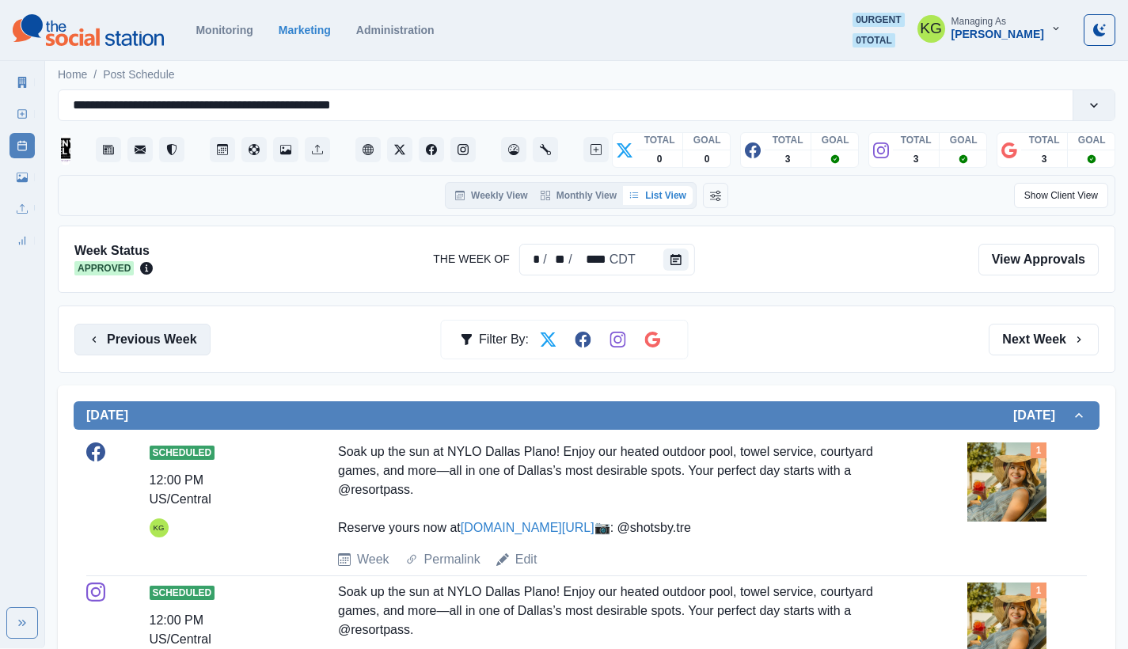
click at [150, 350] on button "Previous Week" at bounding box center [142, 340] width 136 height 32
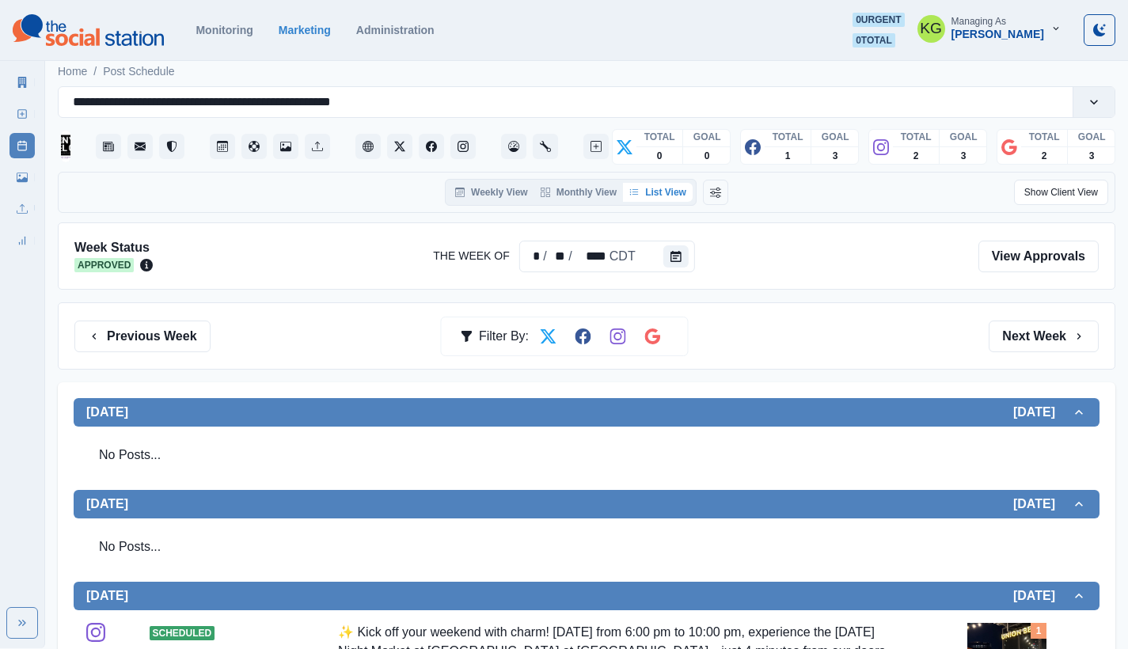
scroll to position [344, 0]
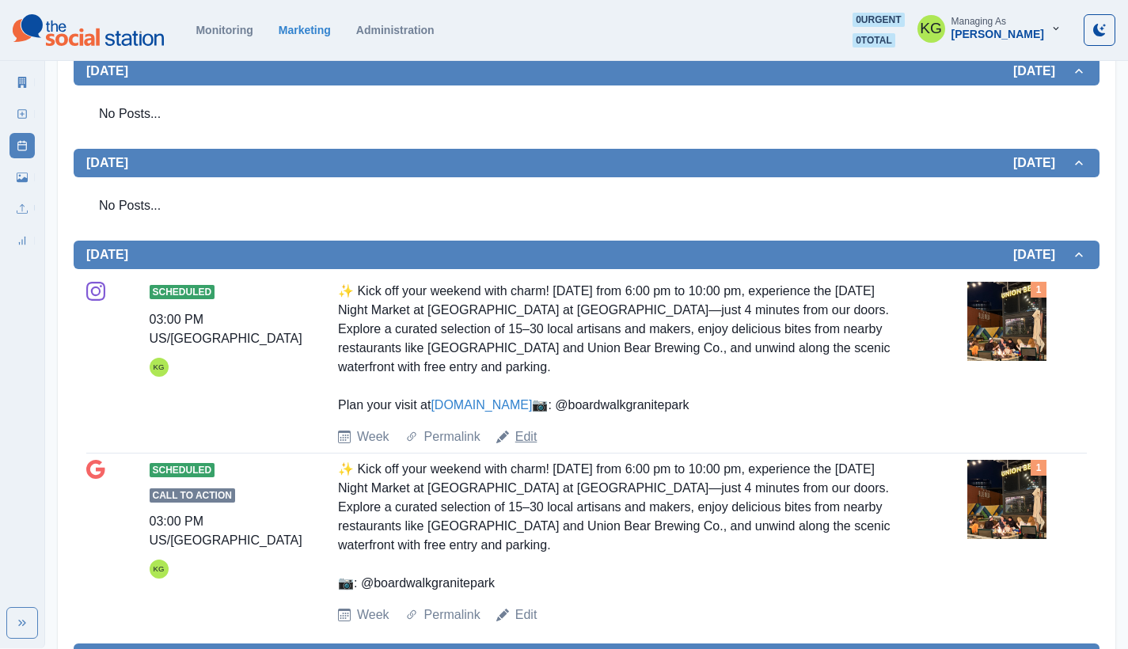
click at [522, 447] on link "Edit" at bounding box center [526, 437] width 22 height 19
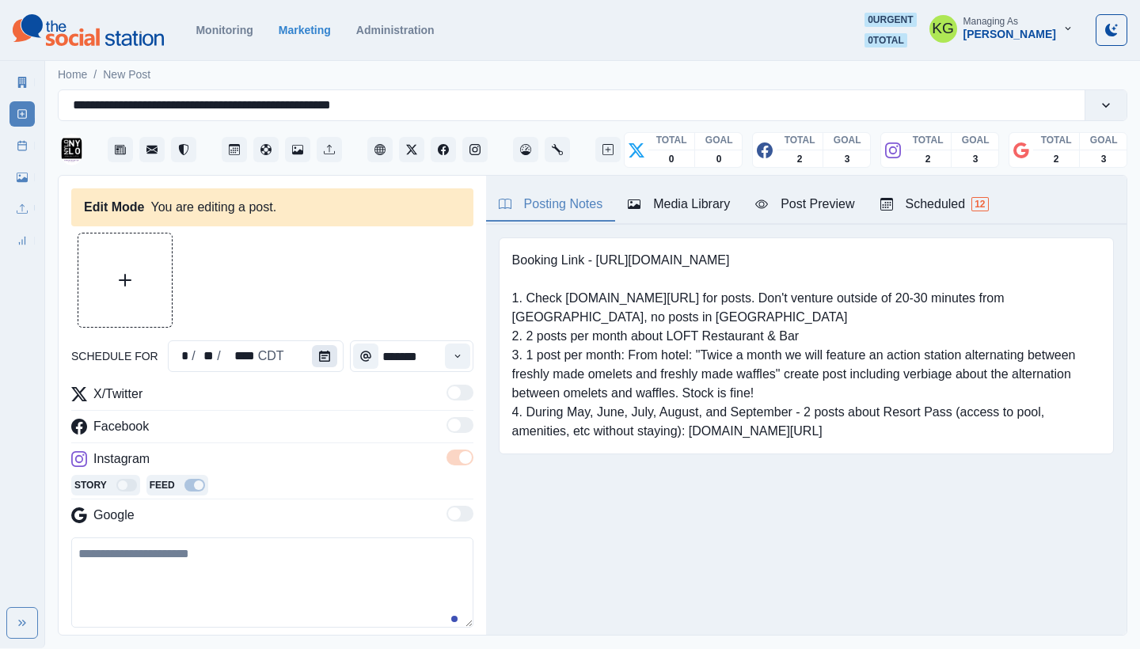
type input "*******"
type textarea "**********"
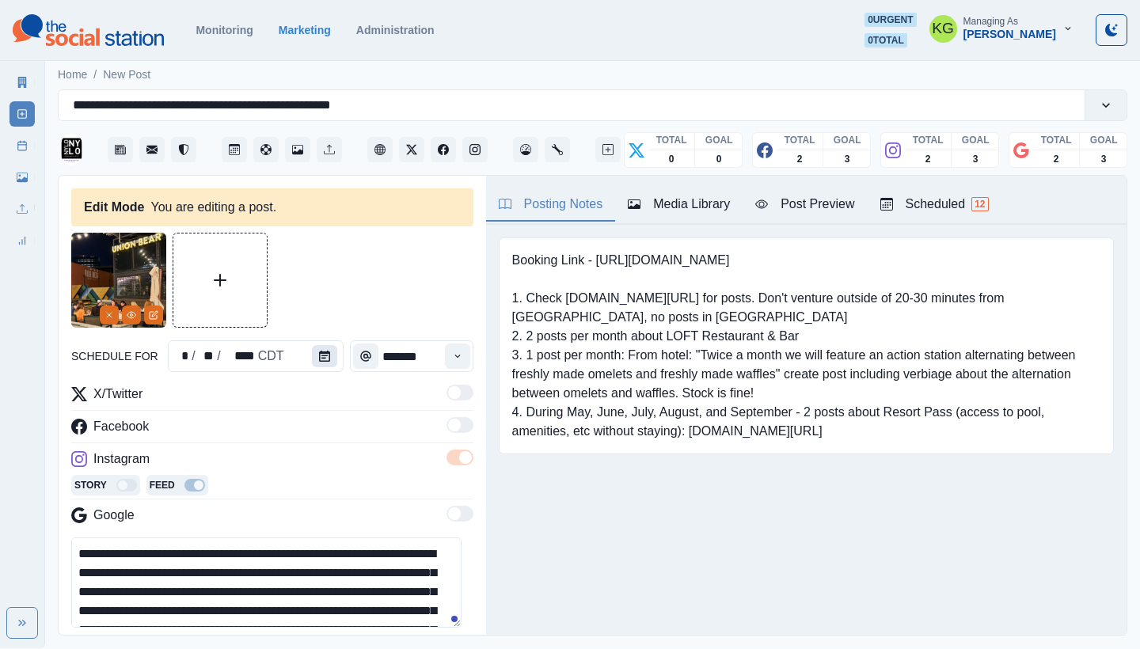
click at [312, 355] on button "Calendar" at bounding box center [324, 356] width 25 height 22
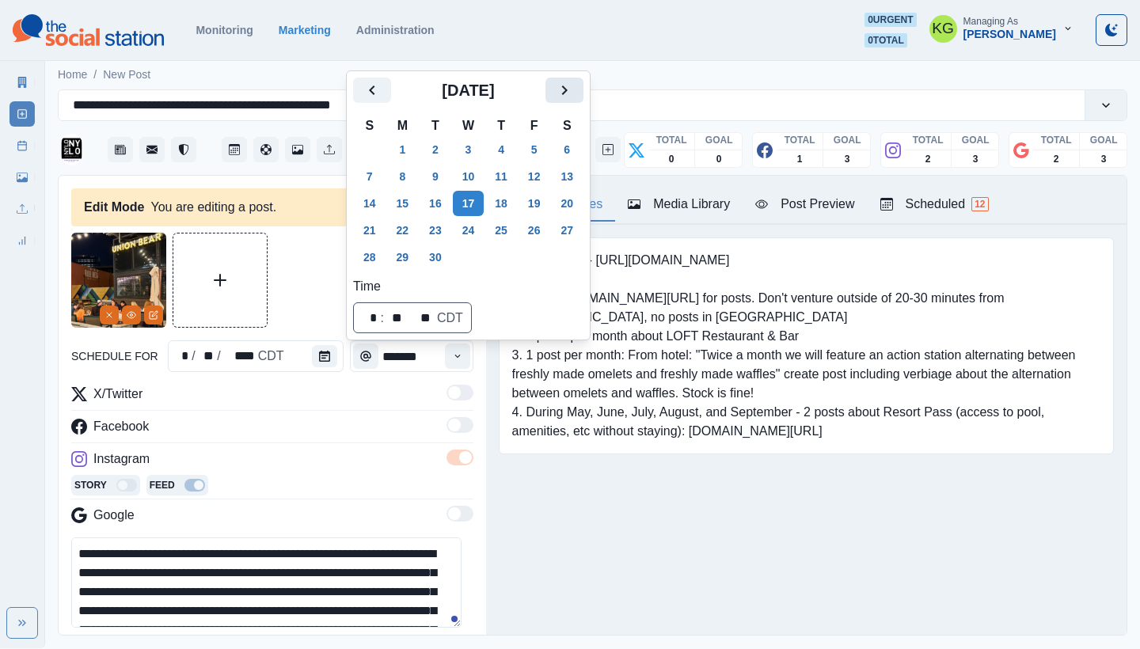
click at [574, 91] on icon "Next" at bounding box center [564, 90] width 19 height 19
click at [437, 201] on button "14" at bounding box center [436, 203] width 32 height 25
click at [586, 502] on div "Booking Link - [URL][DOMAIN_NAME] 1. Check [DOMAIN_NAME][URL] for posts. Don't …" at bounding box center [806, 370] width 641 height 291
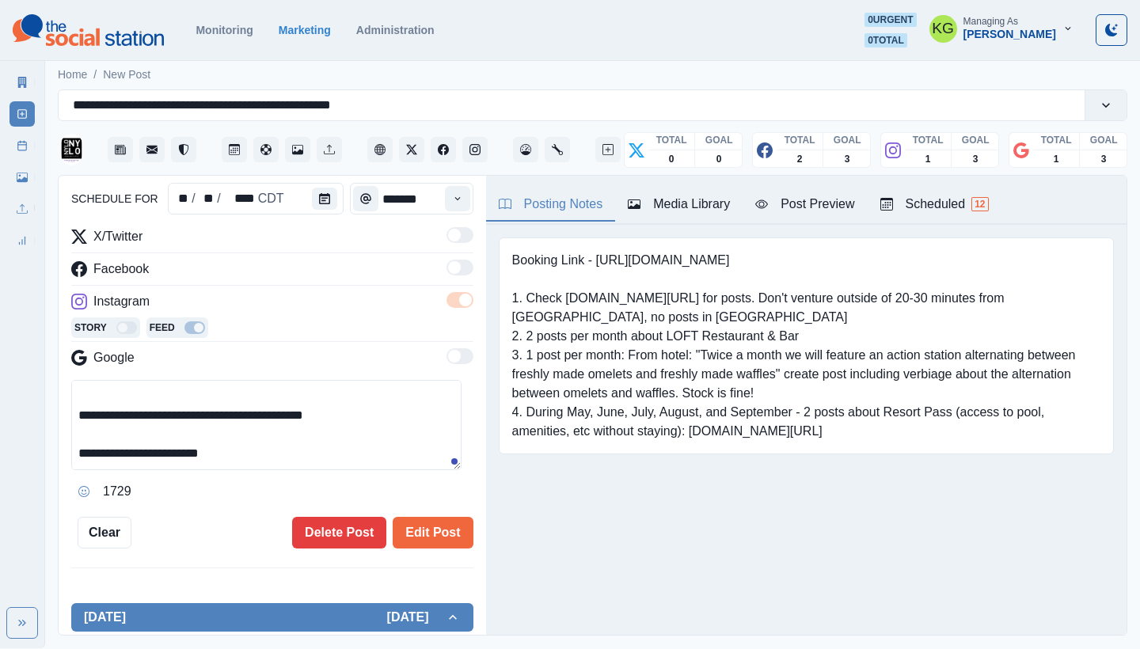
scroll to position [337, 0]
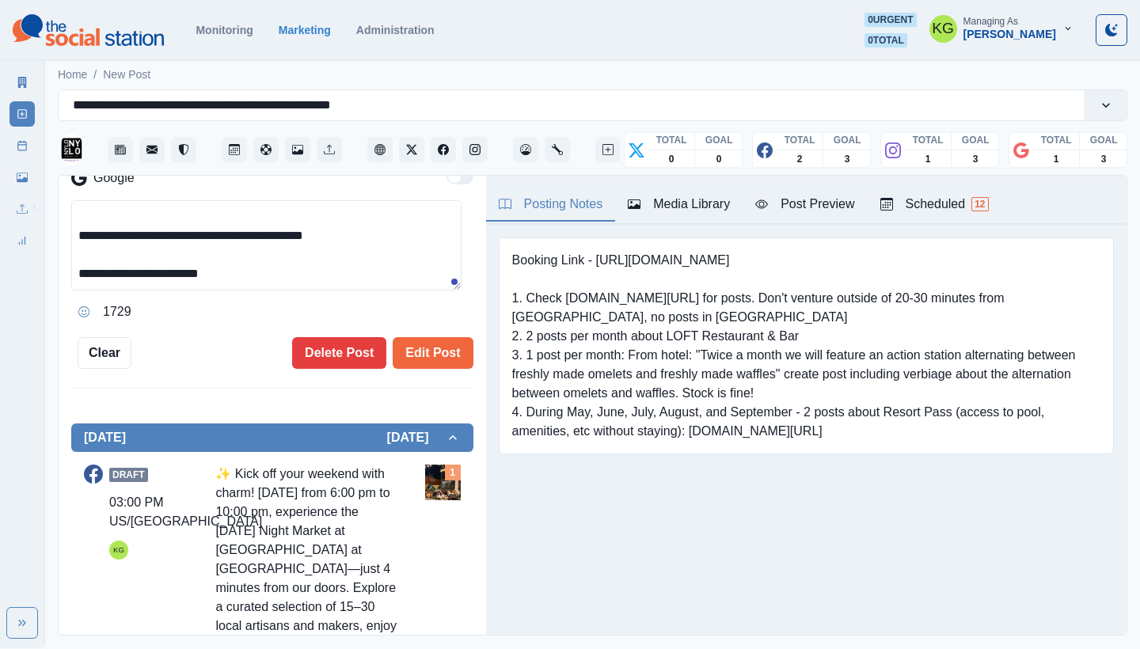
click at [401, 332] on div "**********" at bounding box center [272, 131] width 402 height 473
click at [399, 362] on button "Edit Post" at bounding box center [433, 353] width 80 height 32
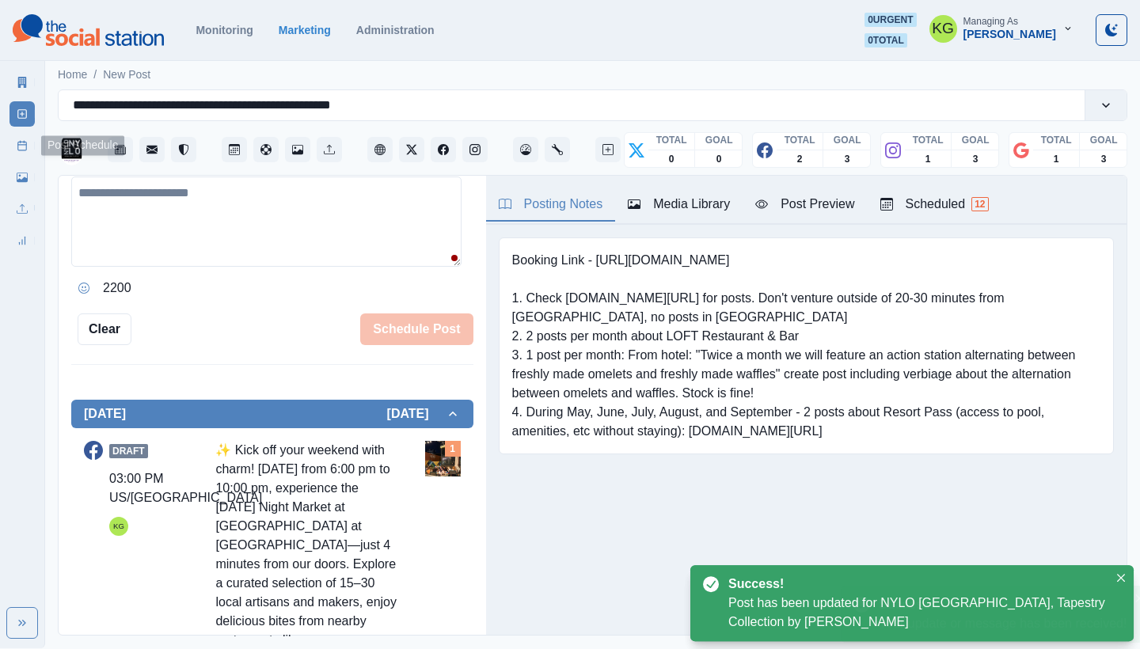
click at [17, 149] on icon at bounding box center [22, 145] width 11 height 11
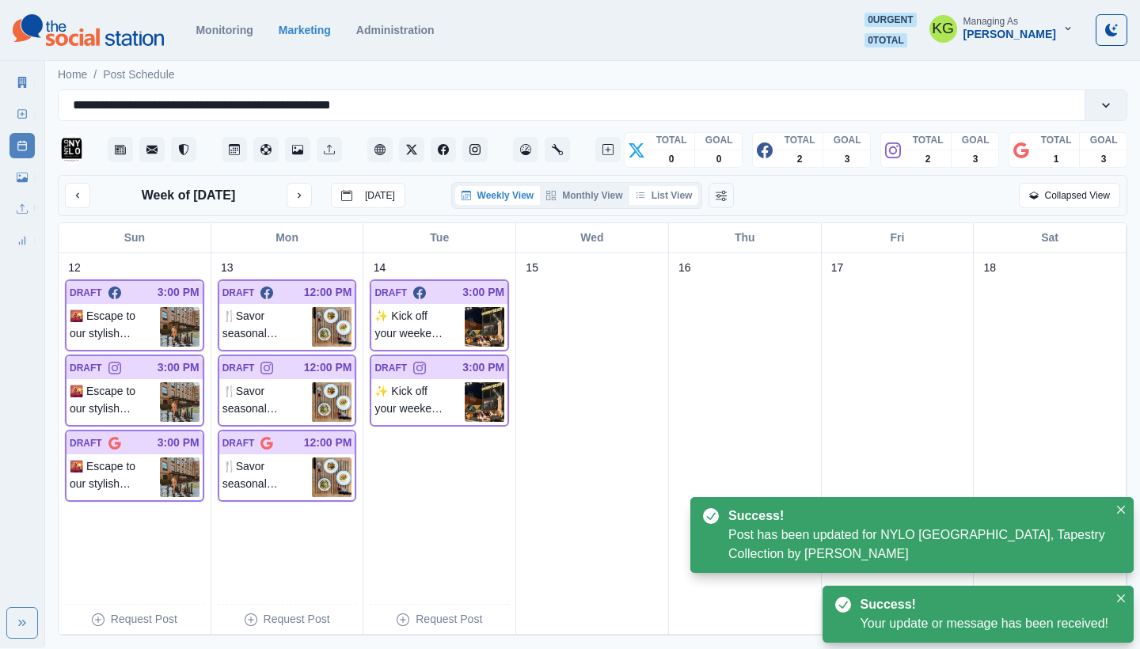
click at [671, 194] on button "List View" at bounding box center [664, 195] width 70 height 19
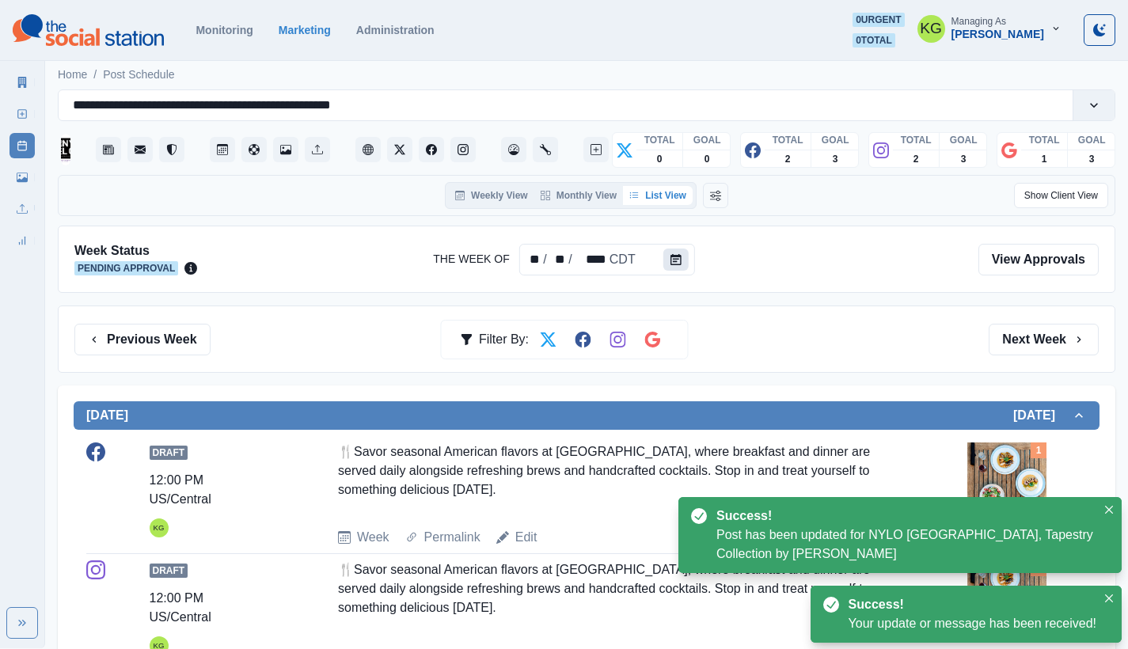
click at [664, 259] on button "Calendar" at bounding box center [675, 260] width 25 height 22
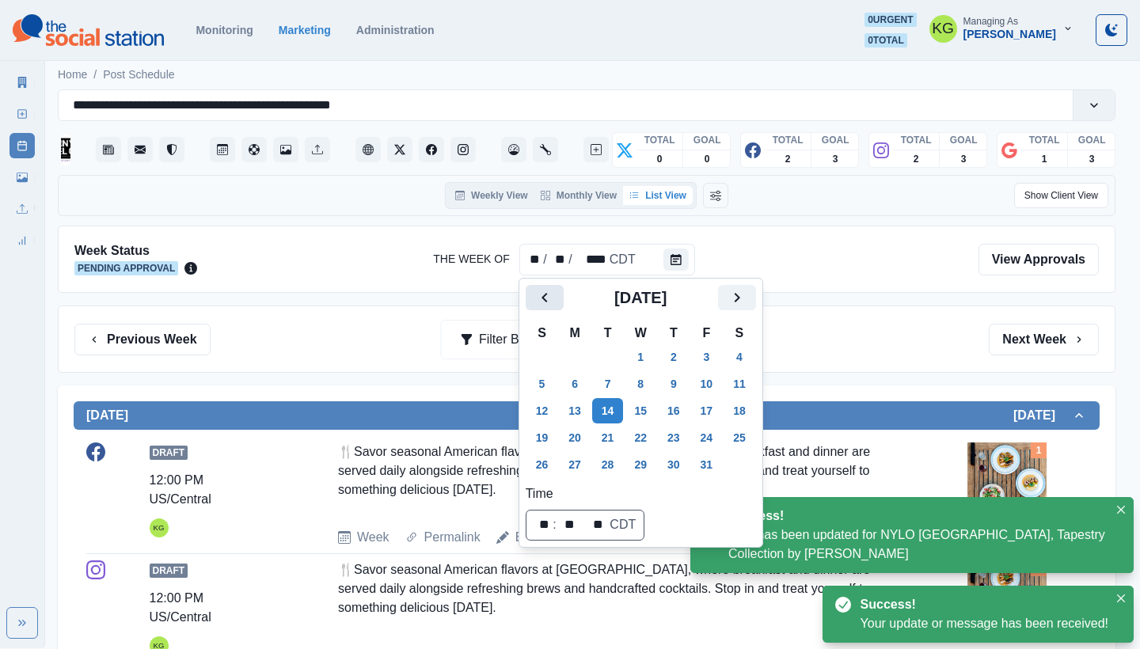
click at [530, 295] on button "Previous" at bounding box center [545, 297] width 38 height 25
click at [573, 416] on button "15" at bounding box center [575, 410] width 32 height 25
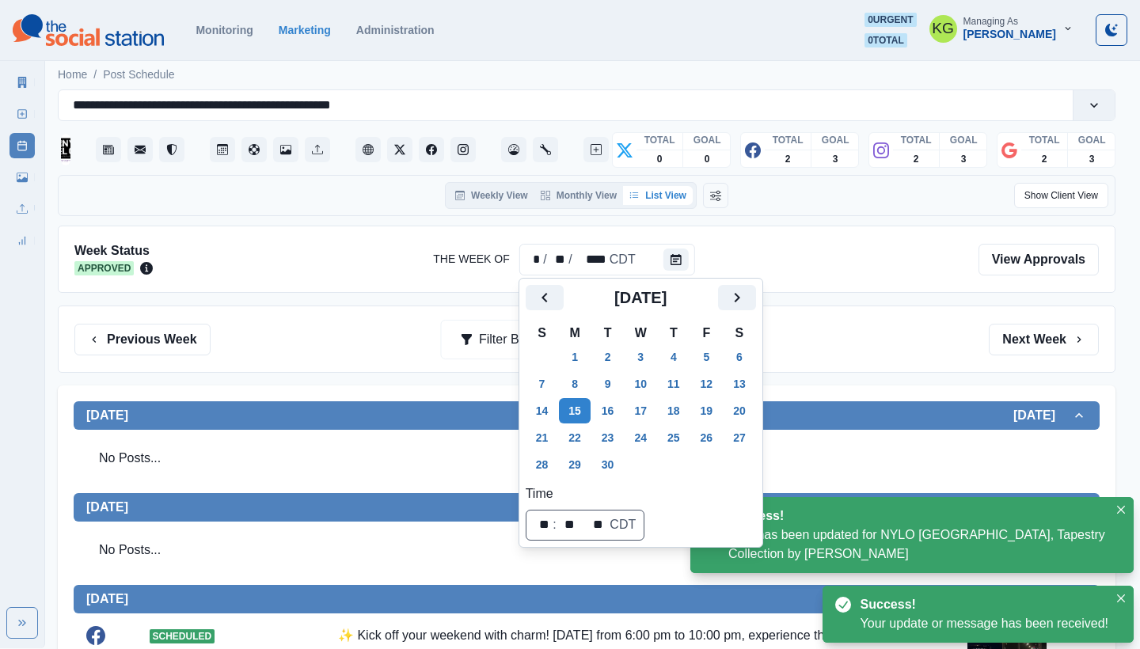
click at [828, 367] on div "Previous Week Filter By: Next Week" at bounding box center [587, 339] width 1058 height 67
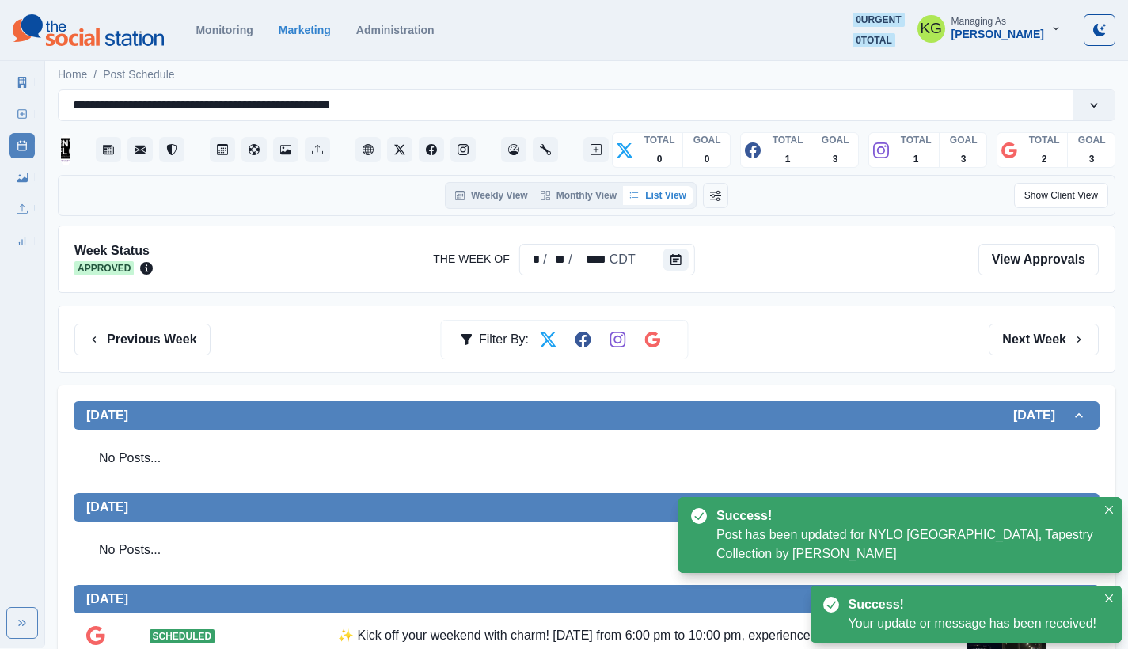
scroll to position [324, 0]
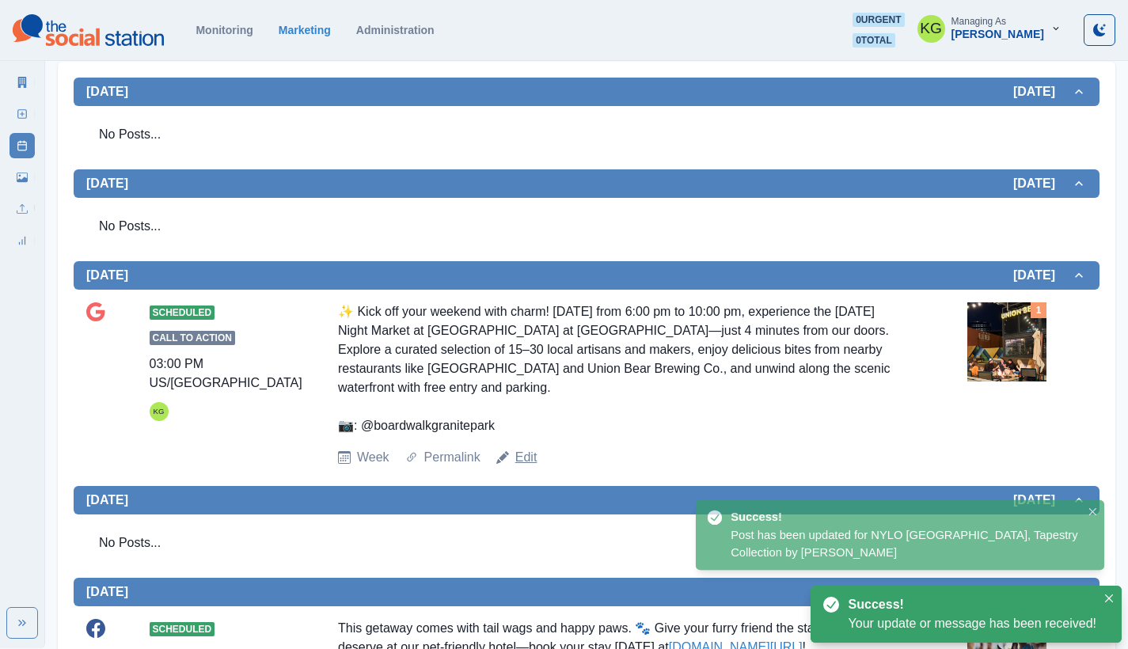
click at [524, 460] on link "Edit" at bounding box center [526, 457] width 22 height 19
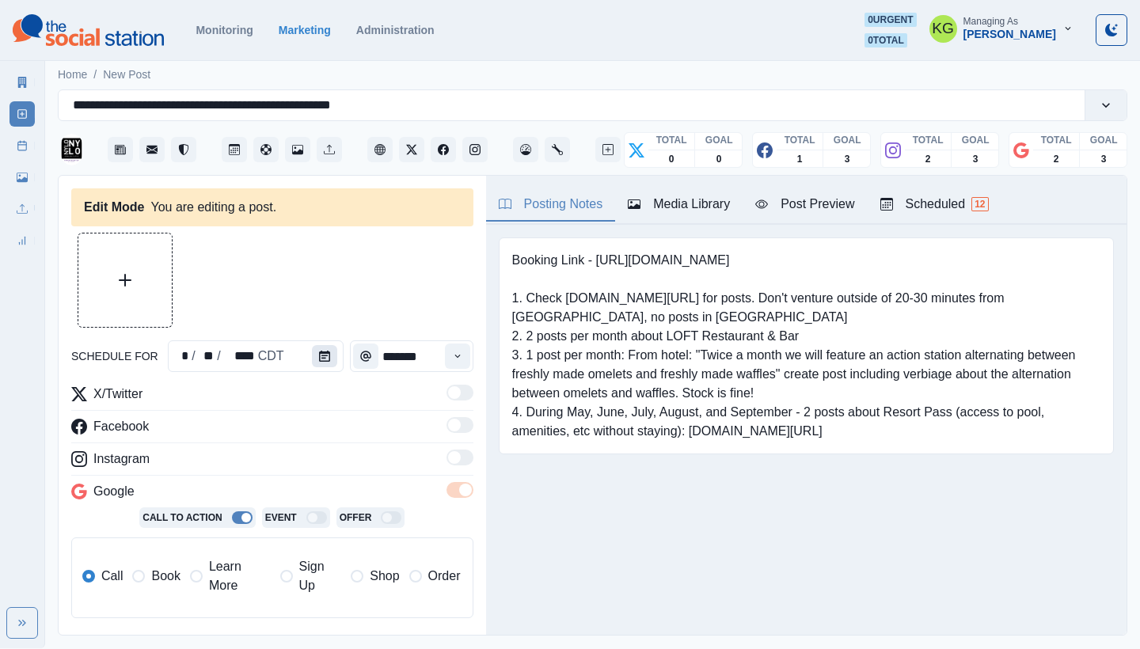
type input "*******"
type textarea "**********"
click at [319, 359] on icon "Calendar" at bounding box center [324, 356] width 11 height 11
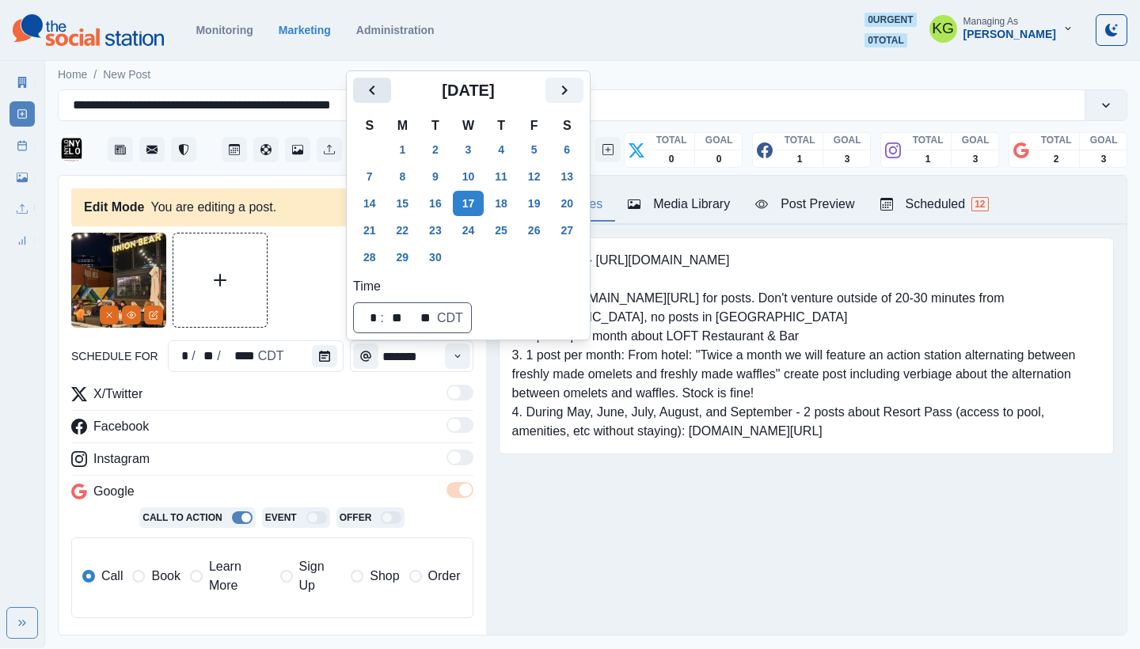
click at [378, 97] on icon "Previous" at bounding box center [372, 90] width 19 height 19
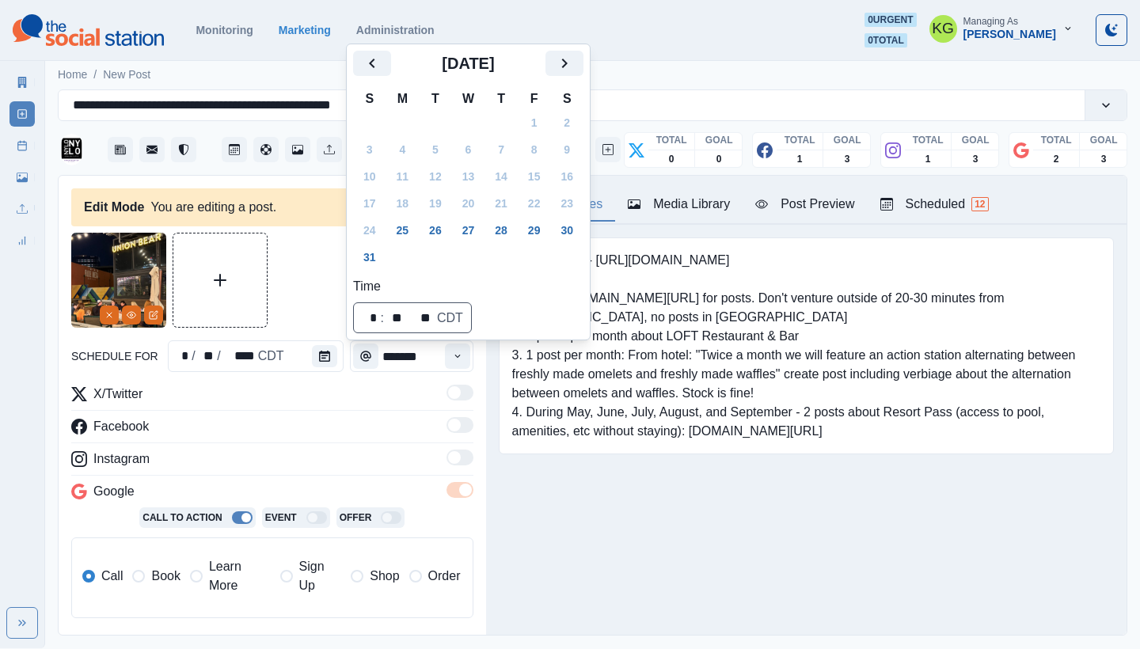
click at [574, 60] on icon "Next" at bounding box center [564, 63] width 19 height 19
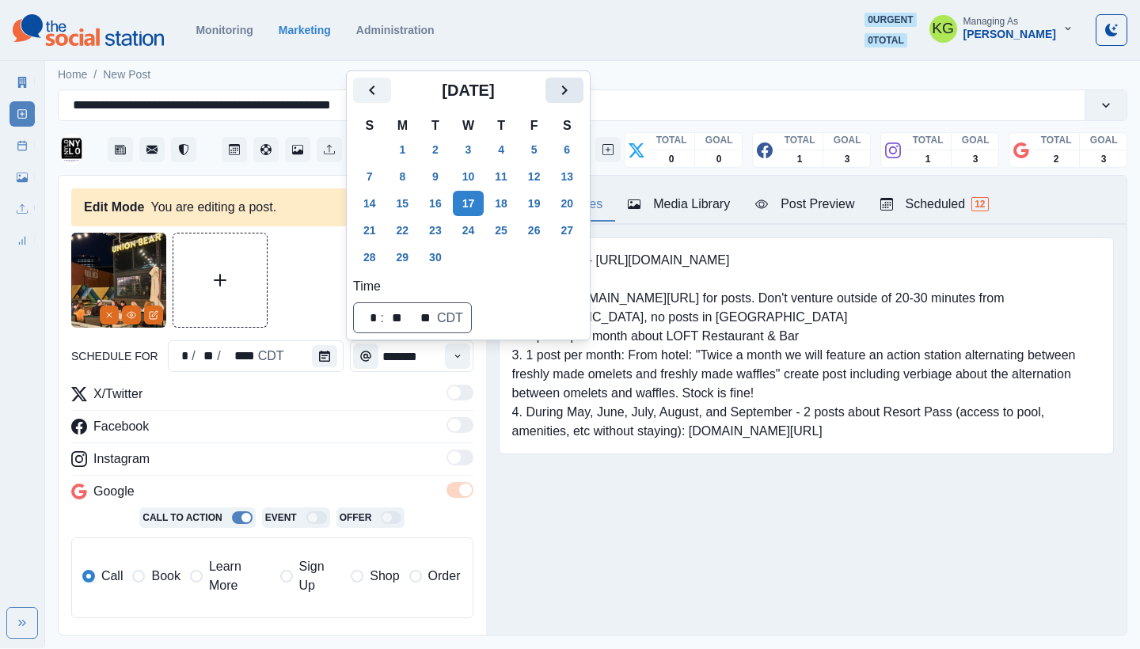
click at [572, 93] on icon "Next" at bounding box center [564, 90] width 19 height 19
click at [442, 206] on button "14" at bounding box center [436, 203] width 32 height 25
click at [621, 568] on div "Posting Notes Media Library Post Preview Scheduled 12 Booking Link - [URL][DOMA…" at bounding box center [806, 405] width 641 height 459
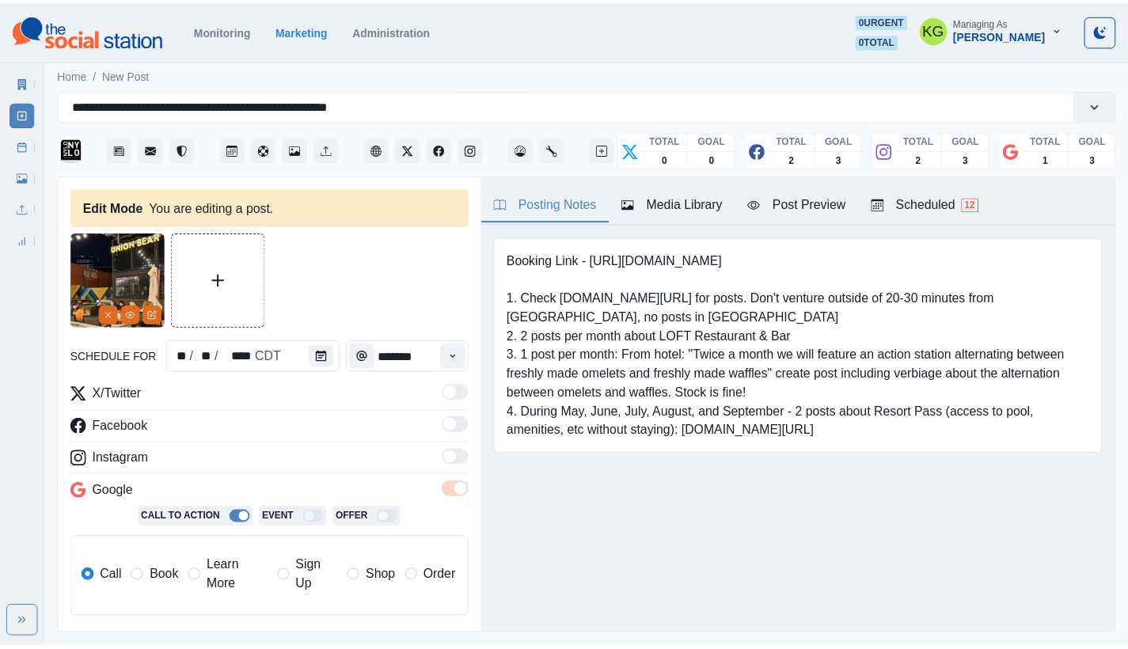
scroll to position [322, 0]
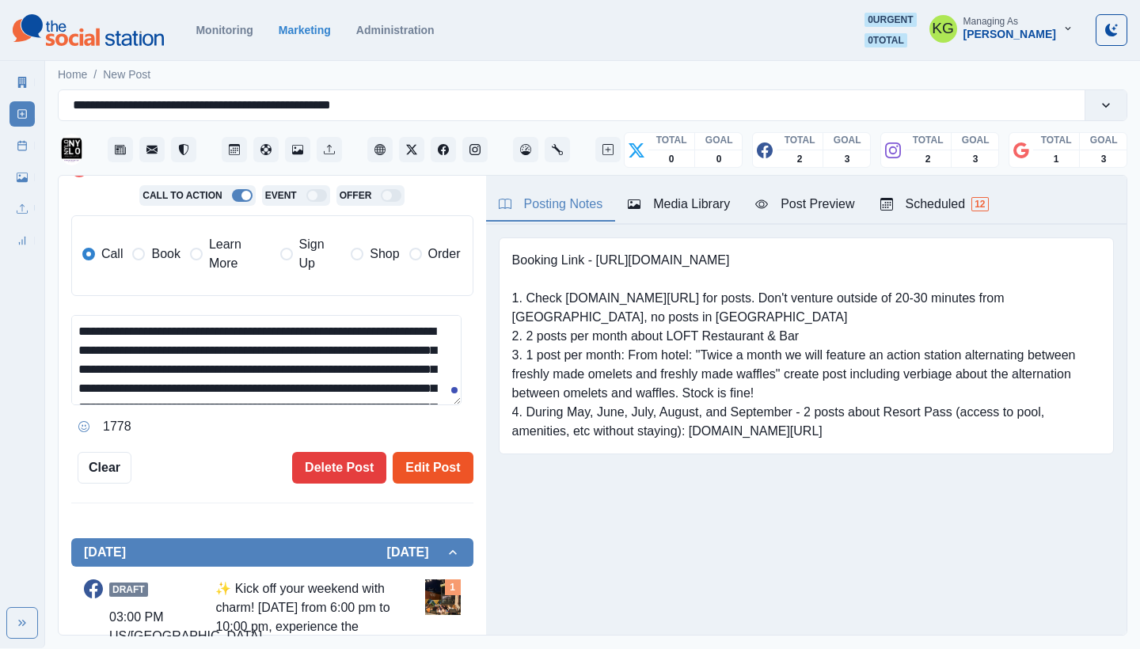
click at [420, 463] on button "Edit Post" at bounding box center [433, 468] width 80 height 32
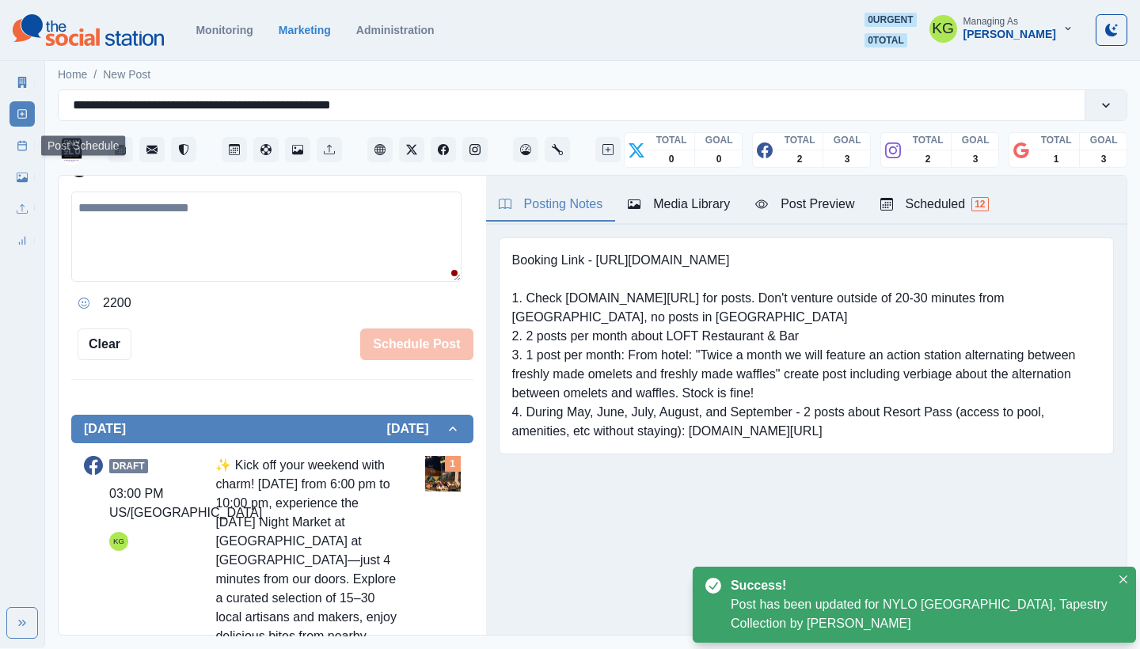
click at [25, 140] on icon at bounding box center [22, 145] width 11 height 11
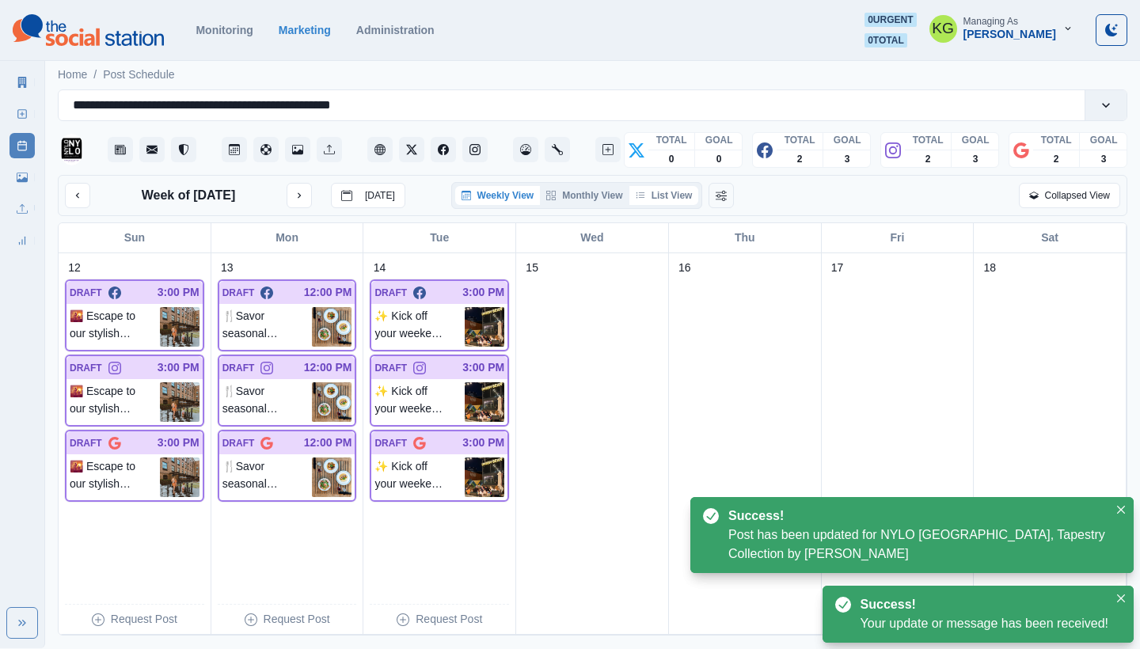
click at [675, 198] on button "List View" at bounding box center [664, 195] width 70 height 19
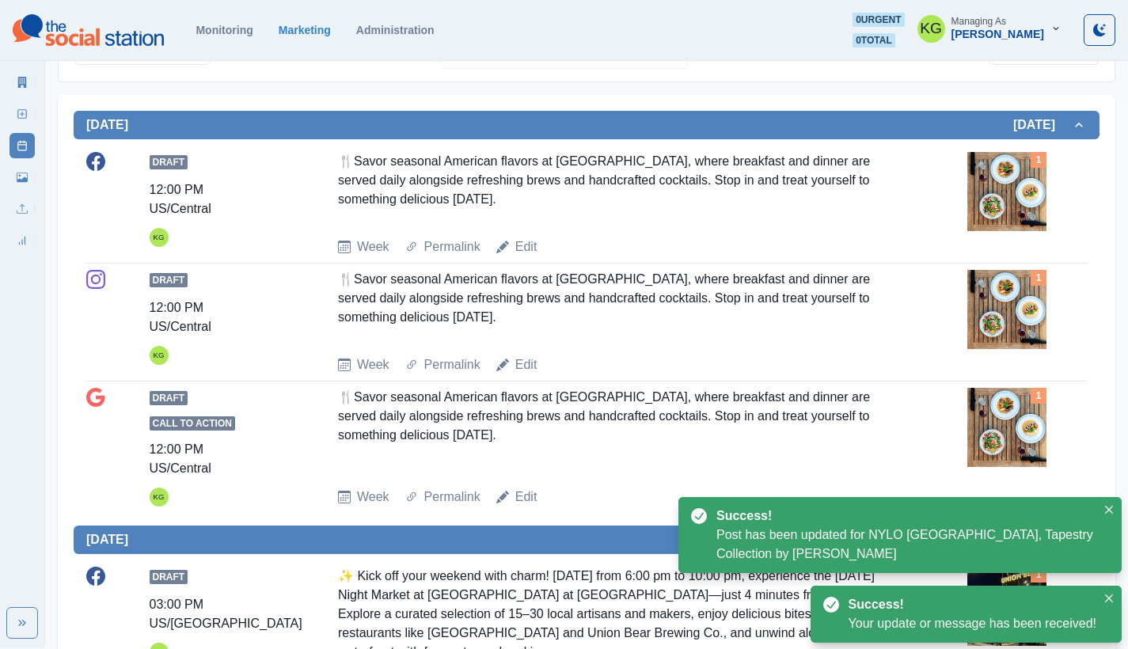
scroll to position [26, 0]
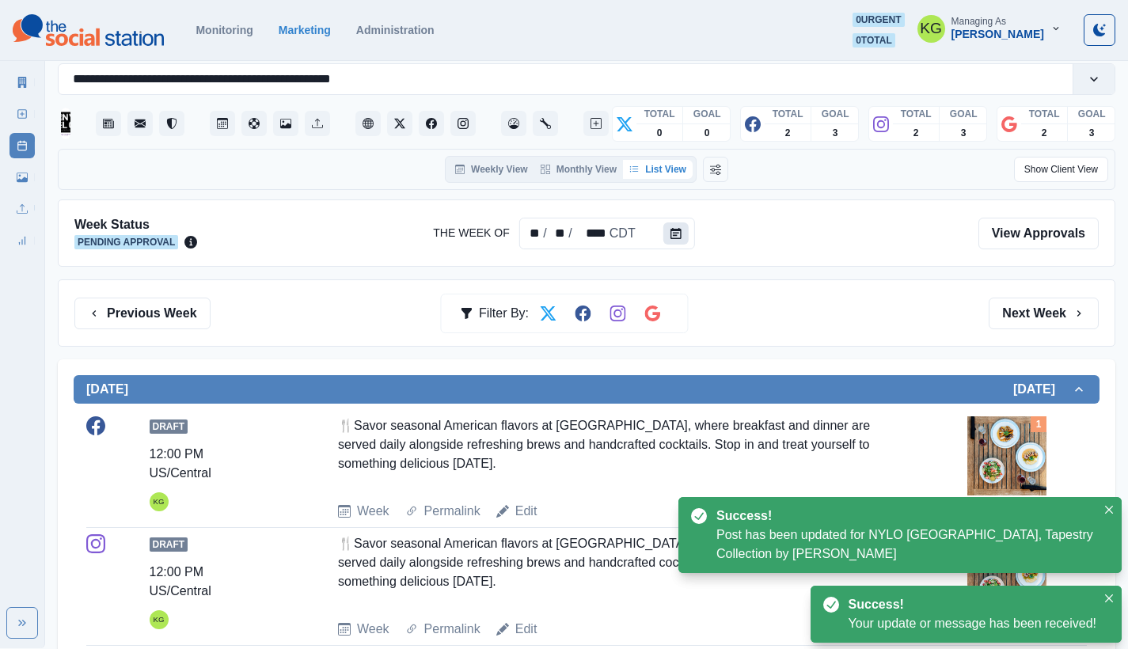
click at [668, 237] on button "Calendar" at bounding box center [675, 233] width 25 height 22
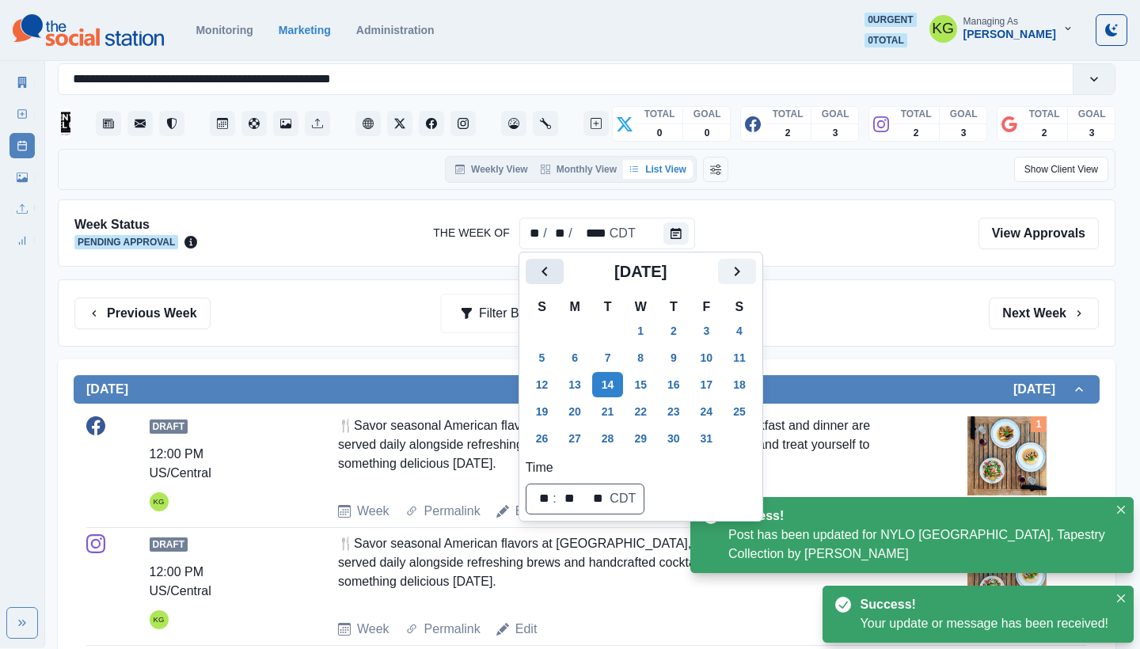
click at [552, 267] on icon "Previous" at bounding box center [544, 271] width 19 height 19
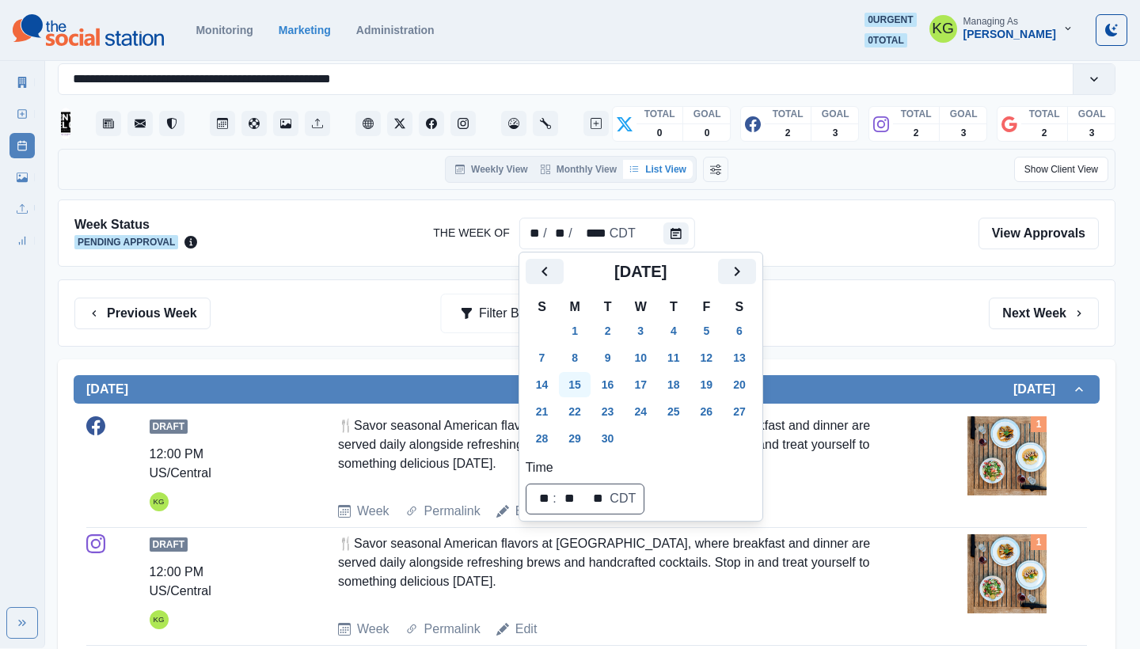
click at [572, 386] on button "15" at bounding box center [575, 384] width 32 height 25
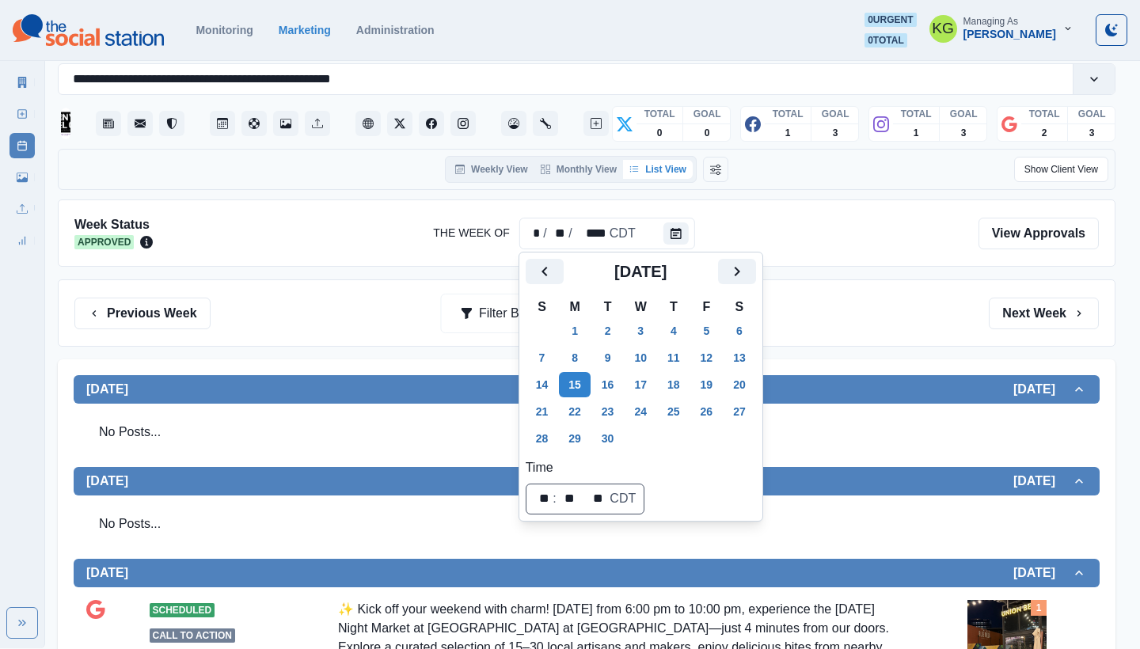
click at [897, 333] on div "Previous Week Filter By: Next Week" at bounding box center [587, 312] width 1058 height 67
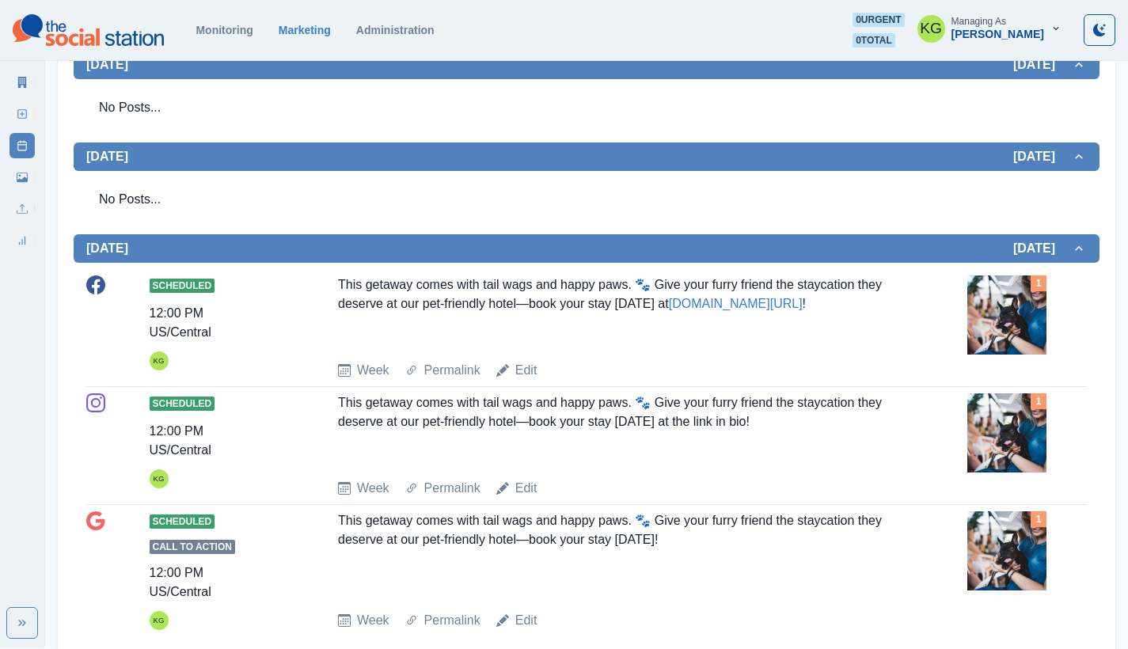
scroll to position [538, 0]
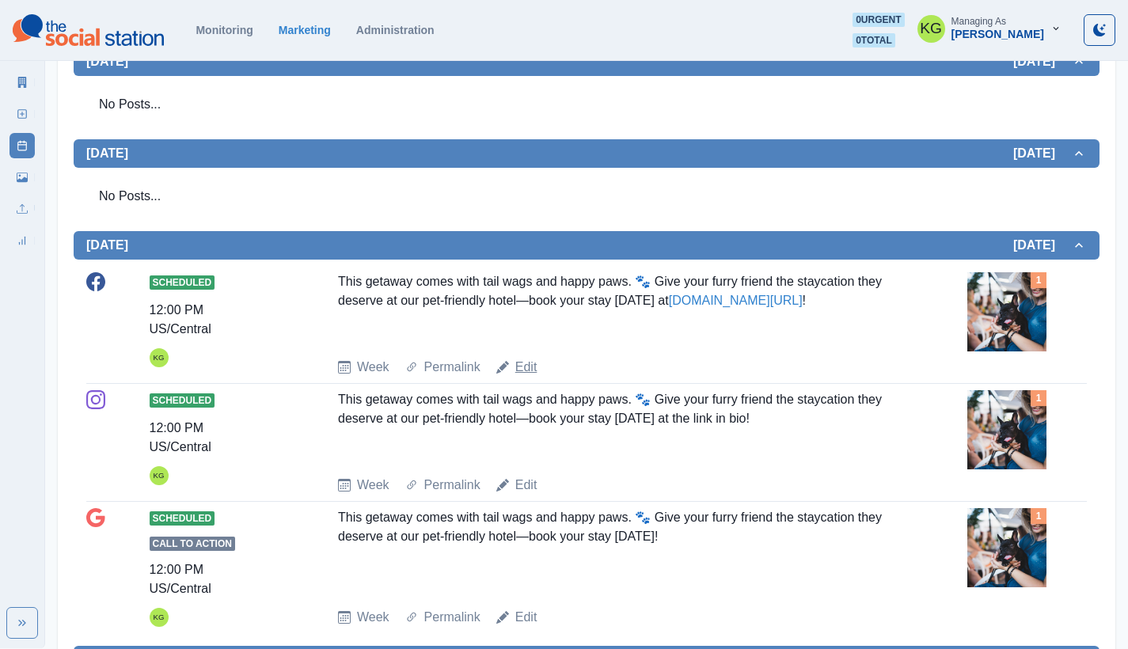
click at [522, 363] on link "Edit" at bounding box center [526, 367] width 22 height 19
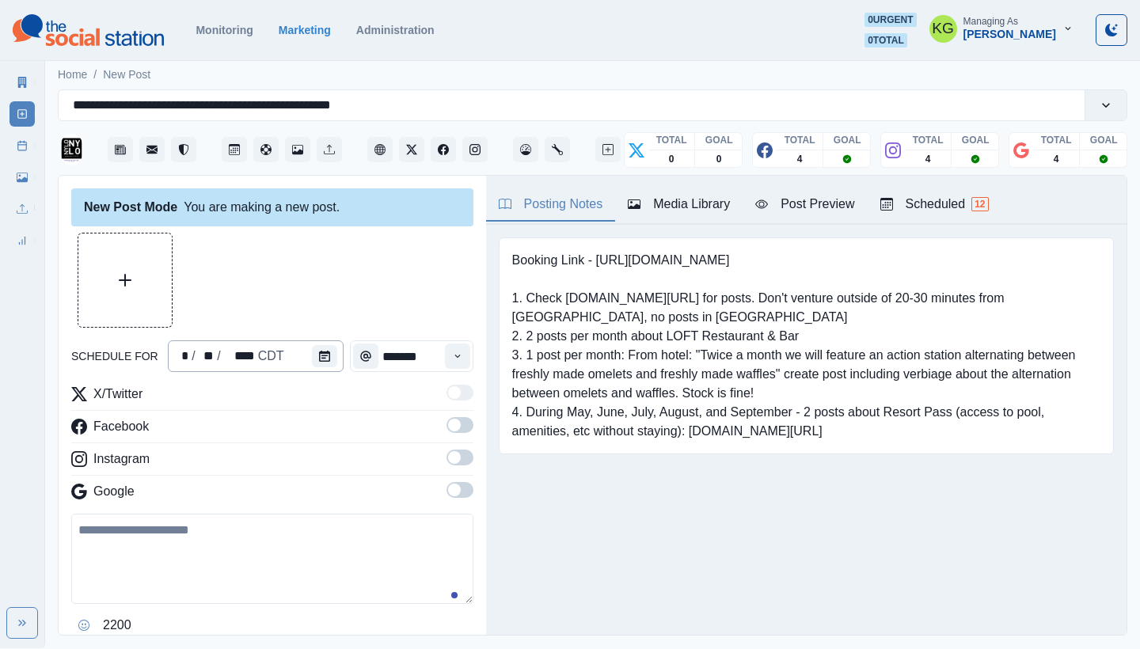
type input "********"
type textarea "**********"
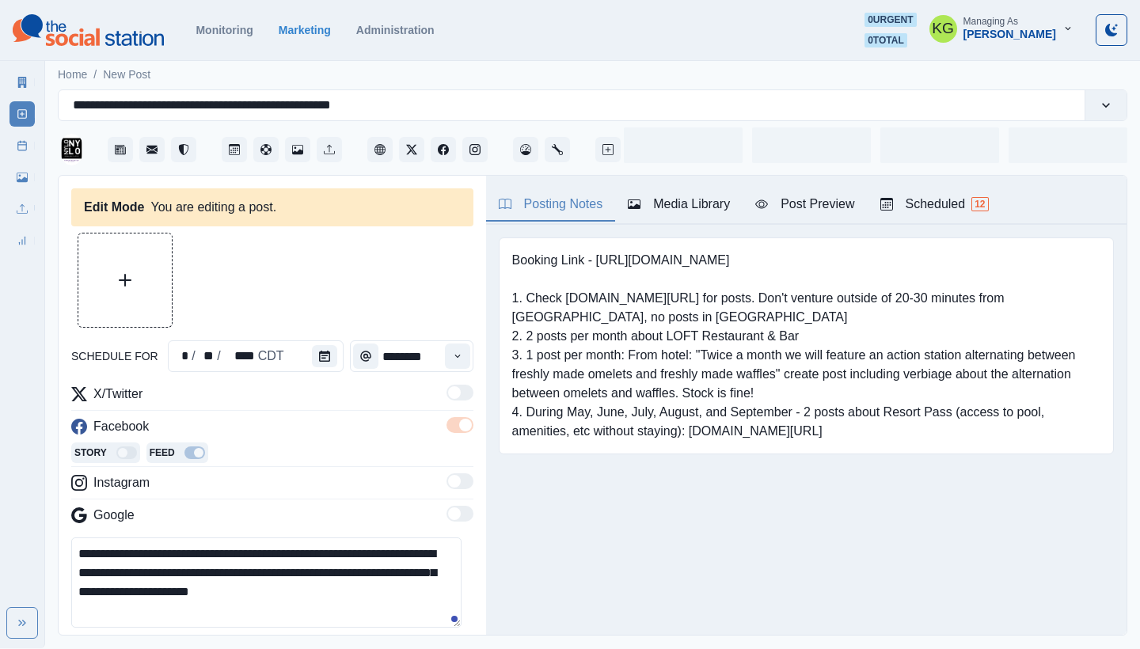
click at [350, 359] on div "Time" at bounding box center [366, 356] width 32 height 32
click at [322, 355] on icon "Calendar" at bounding box center [324, 356] width 11 height 11
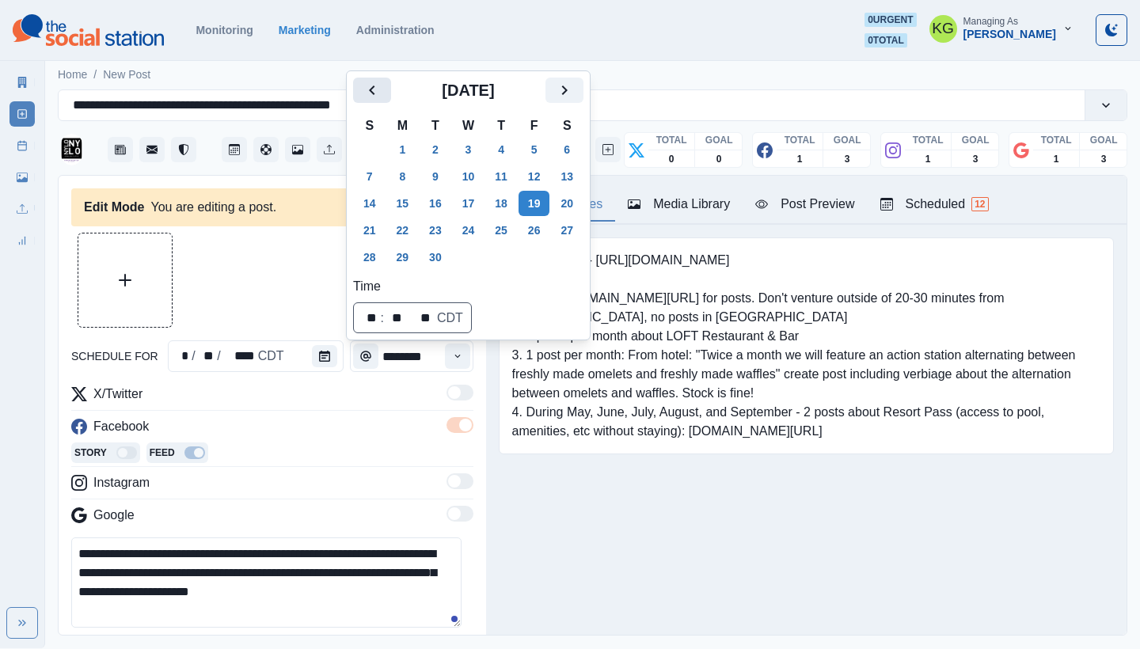
click at [382, 83] on button "Previous" at bounding box center [372, 90] width 38 height 25
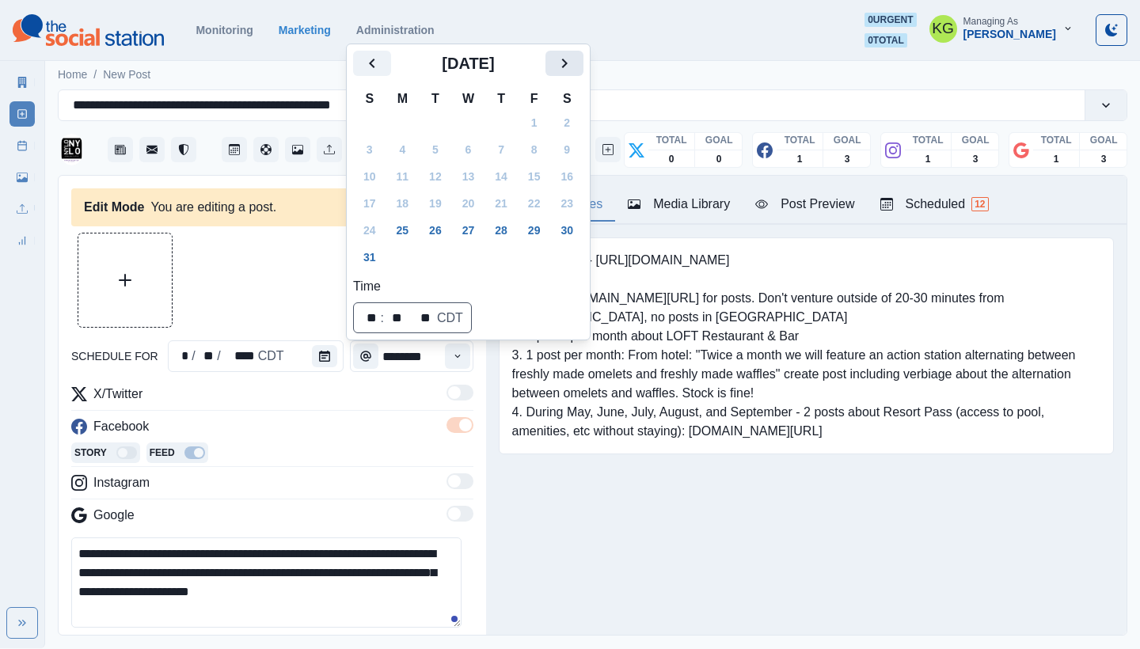
click at [568, 64] on icon "Next" at bounding box center [565, 64] width 6 height 10
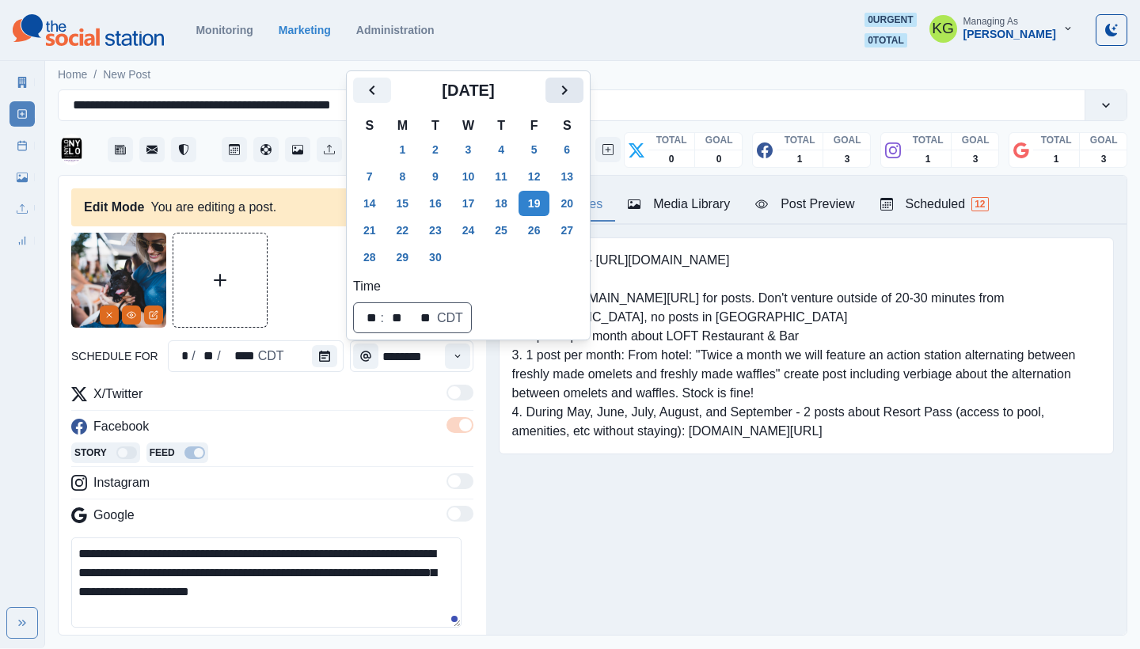
click at [568, 90] on icon "Next" at bounding box center [565, 91] width 6 height 10
click at [477, 204] on button "15" at bounding box center [469, 203] width 32 height 25
click at [608, 499] on div "Booking Link - [URL][DOMAIN_NAME] 1. Check [DOMAIN_NAME][URL] for posts. Don't …" at bounding box center [806, 370] width 641 height 291
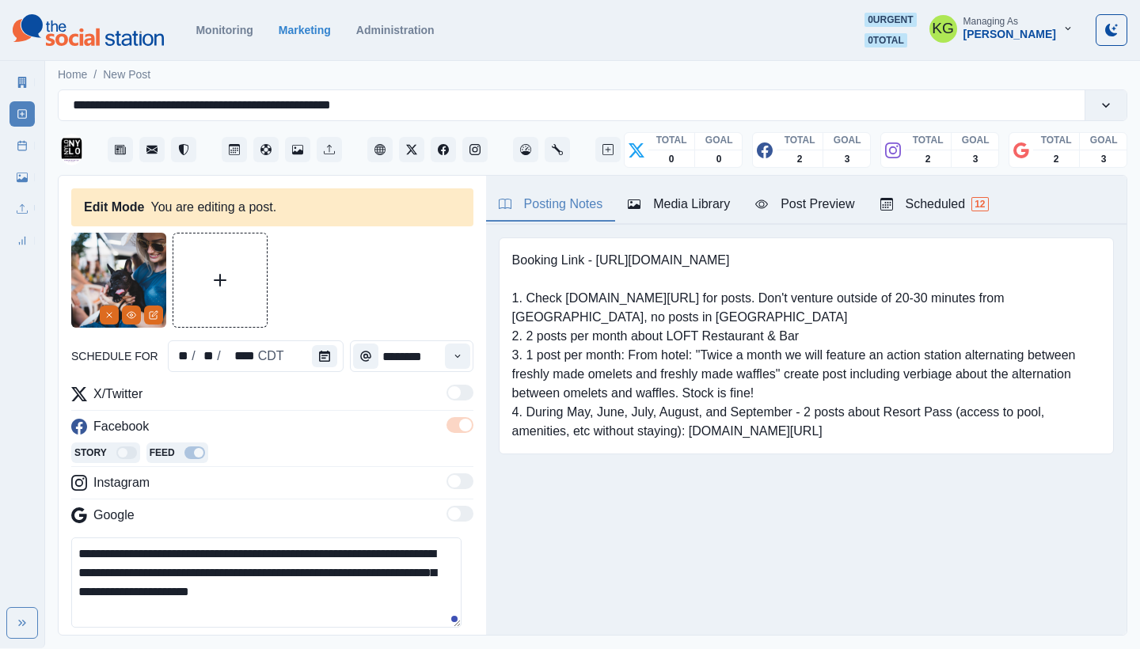
scroll to position [177, 0]
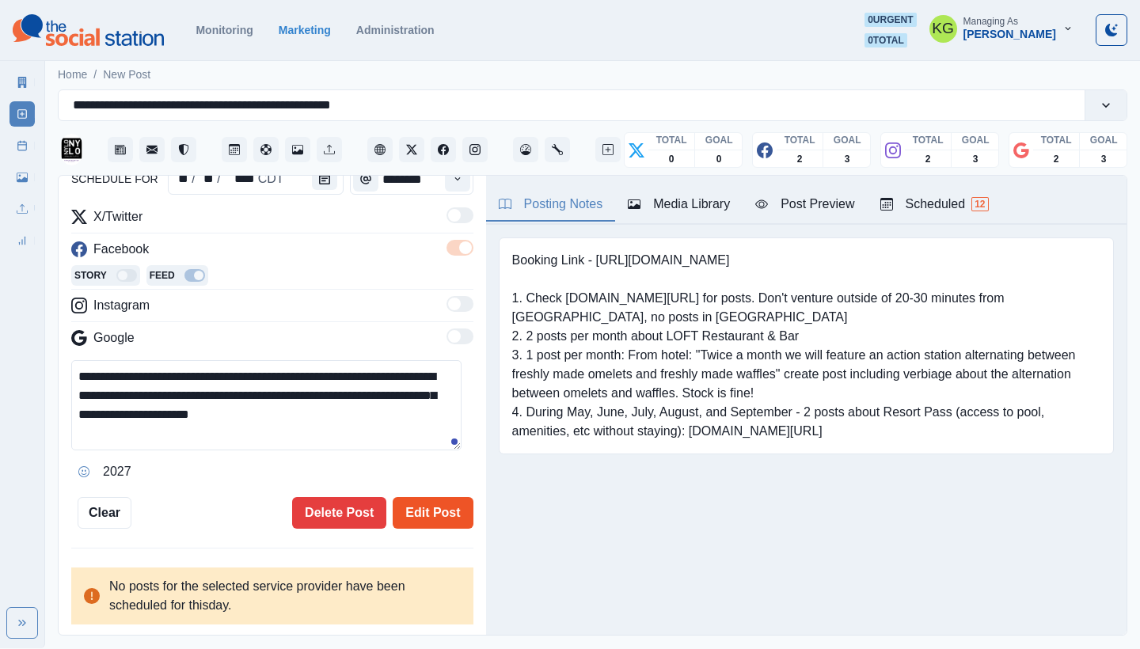
click at [444, 503] on button "Edit Post" at bounding box center [433, 513] width 80 height 32
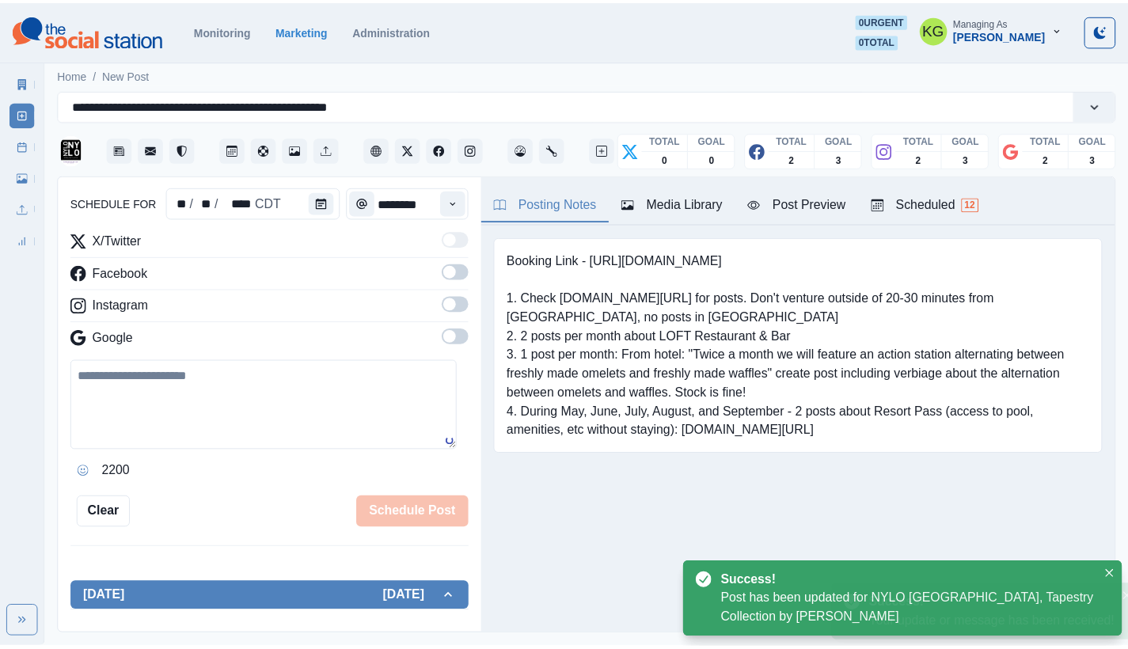
scroll to position [354, 0]
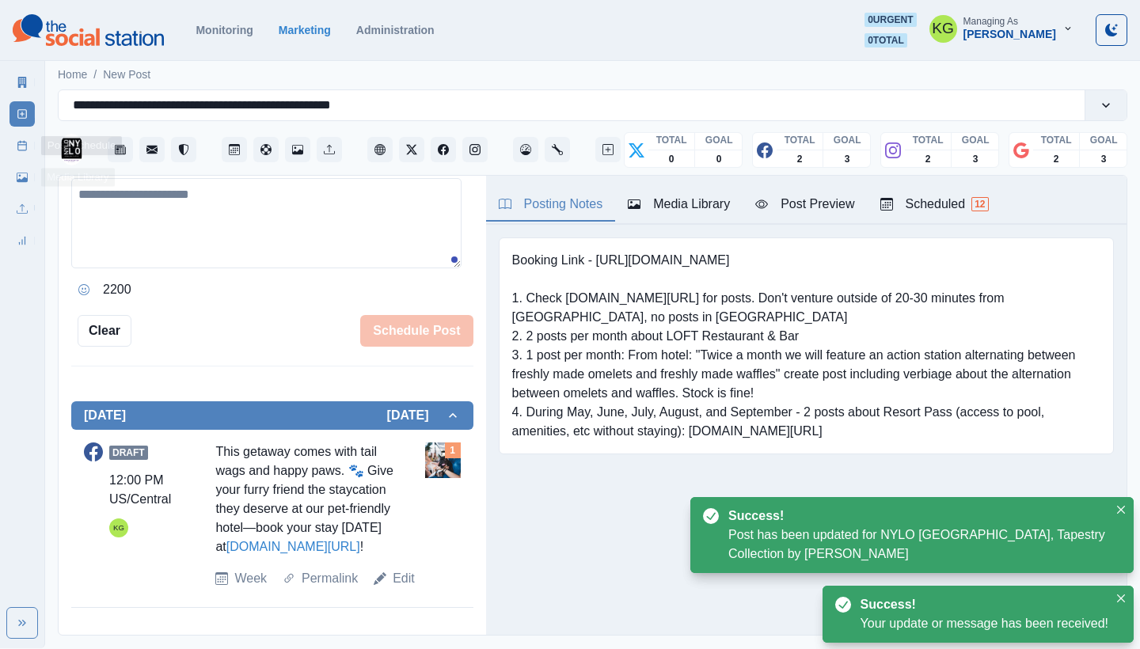
drag, startPoint x: 18, startPoint y: 145, endPoint x: 36, endPoint y: 149, distance: 17.9
click at [18, 145] on line at bounding box center [22, 145] width 9 height 0
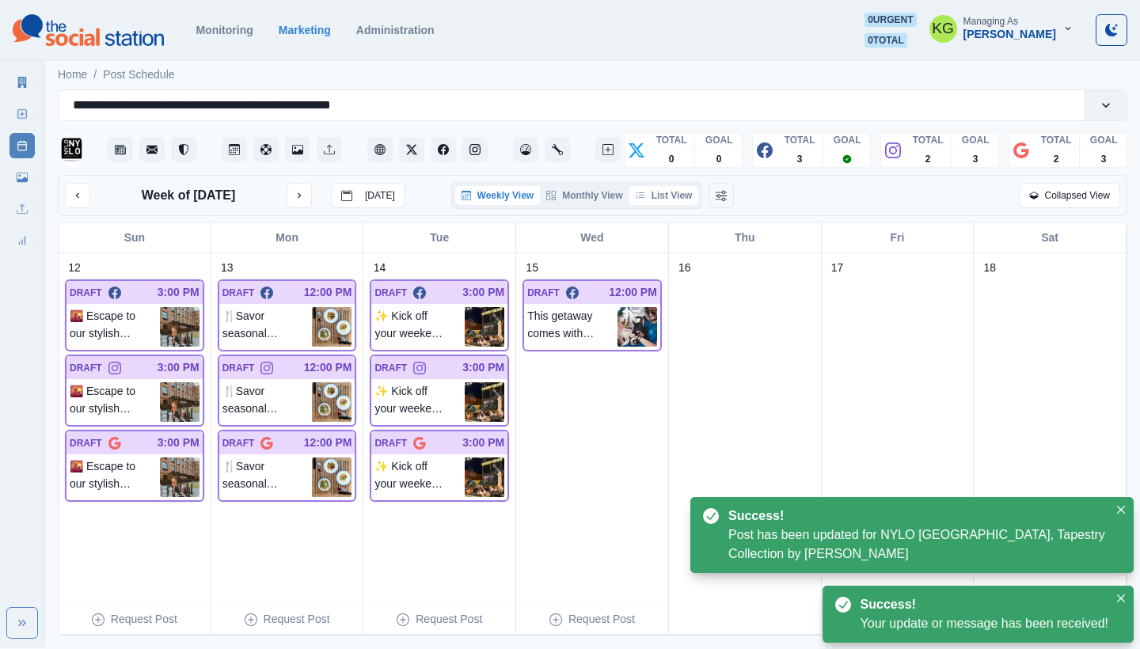
click at [679, 192] on button "List View" at bounding box center [664, 195] width 70 height 19
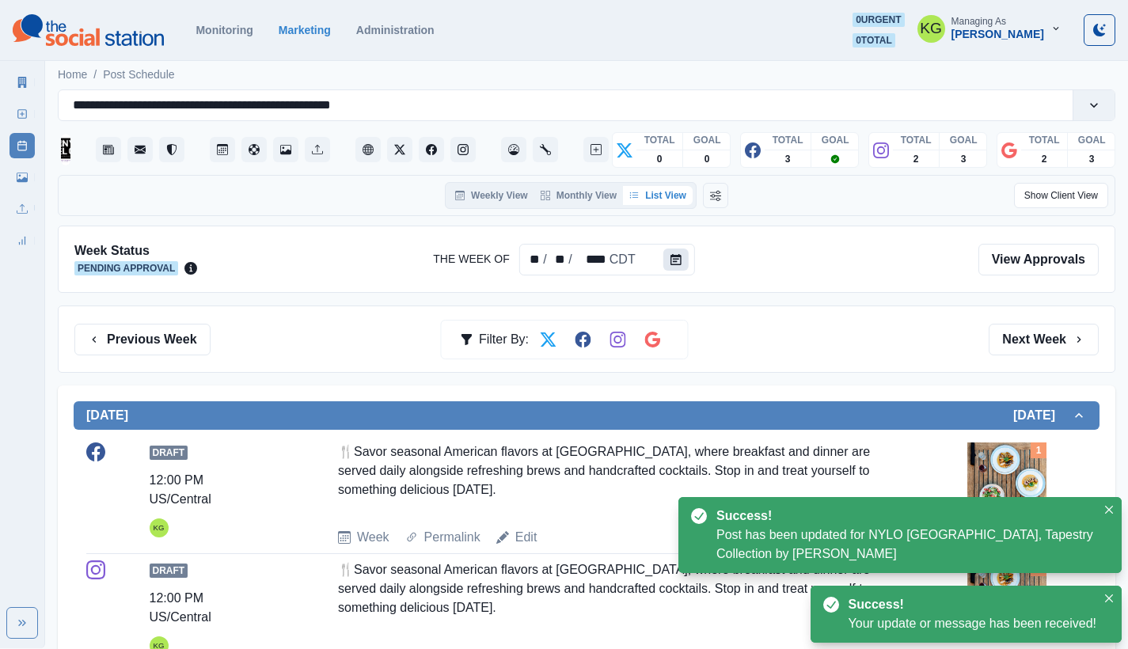
click at [680, 260] on icon "Calendar" at bounding box center [676, 259] width 11 height 11
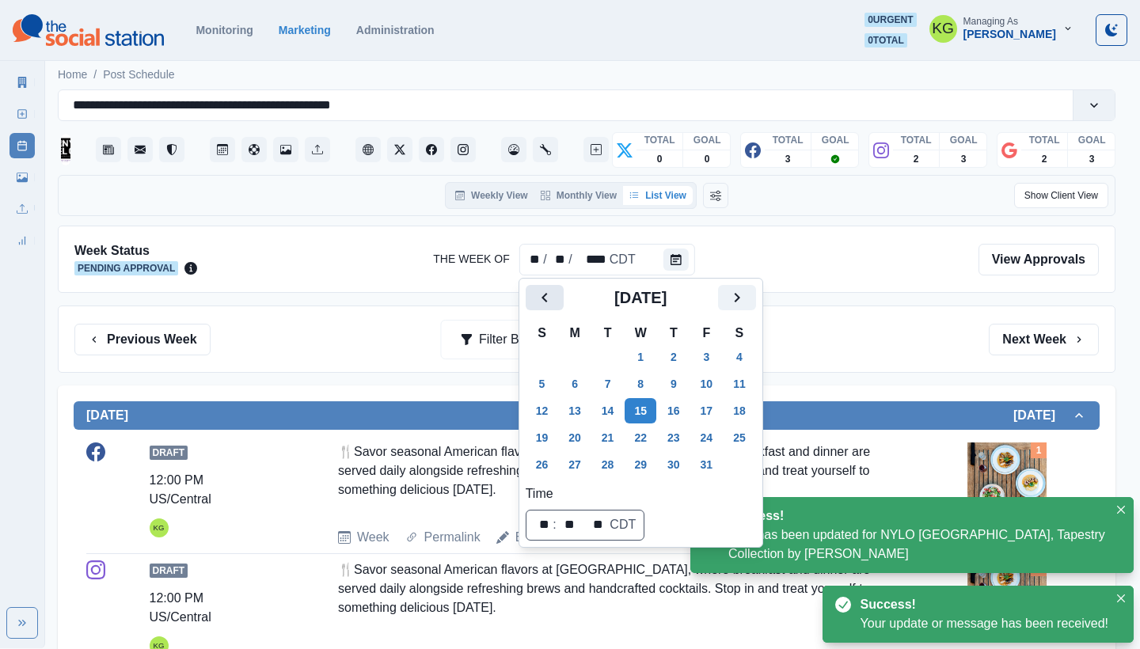
click at [546, 296] on icon "Previous" at bounding box center [544, 297] width 19 height 19
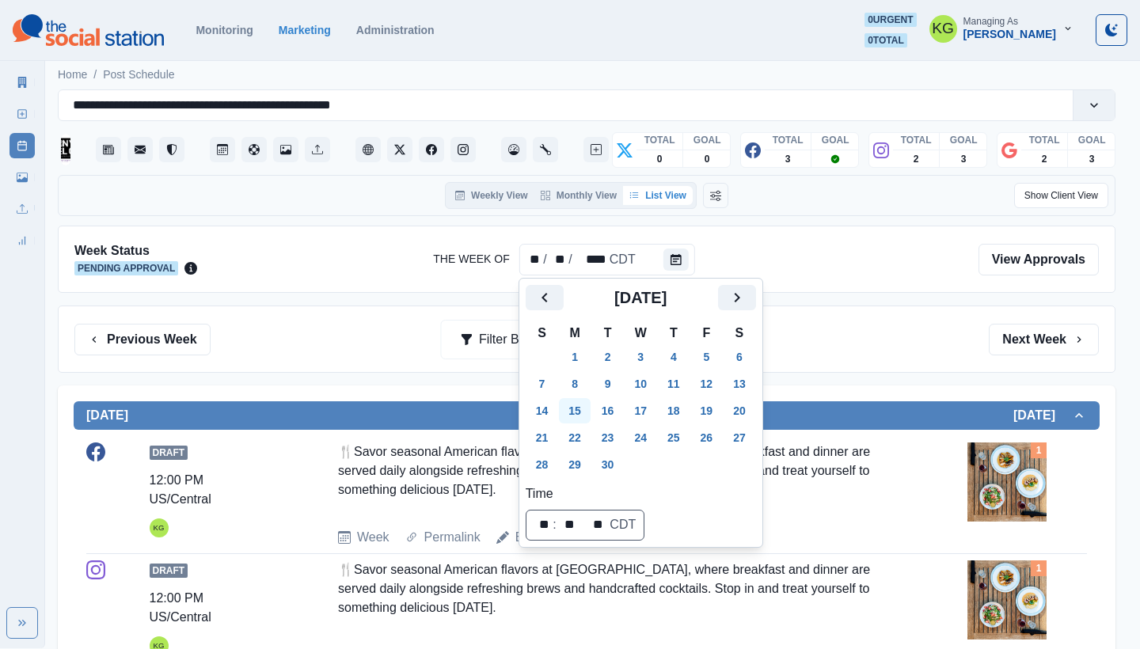
click at [569, 414] on button "15" at bounding box center [575, 410] width 32 height 25
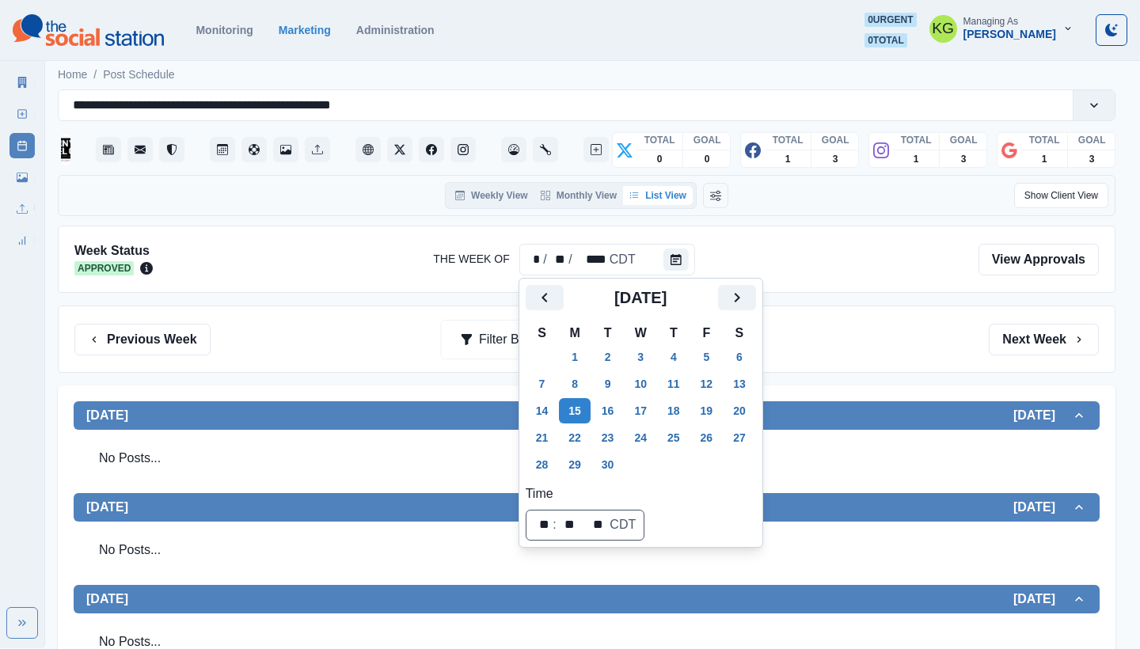
click at [872, 341] on div "Previous Week Filter By: Next Week" at bounding box center [586, 340] width 1025 height 32
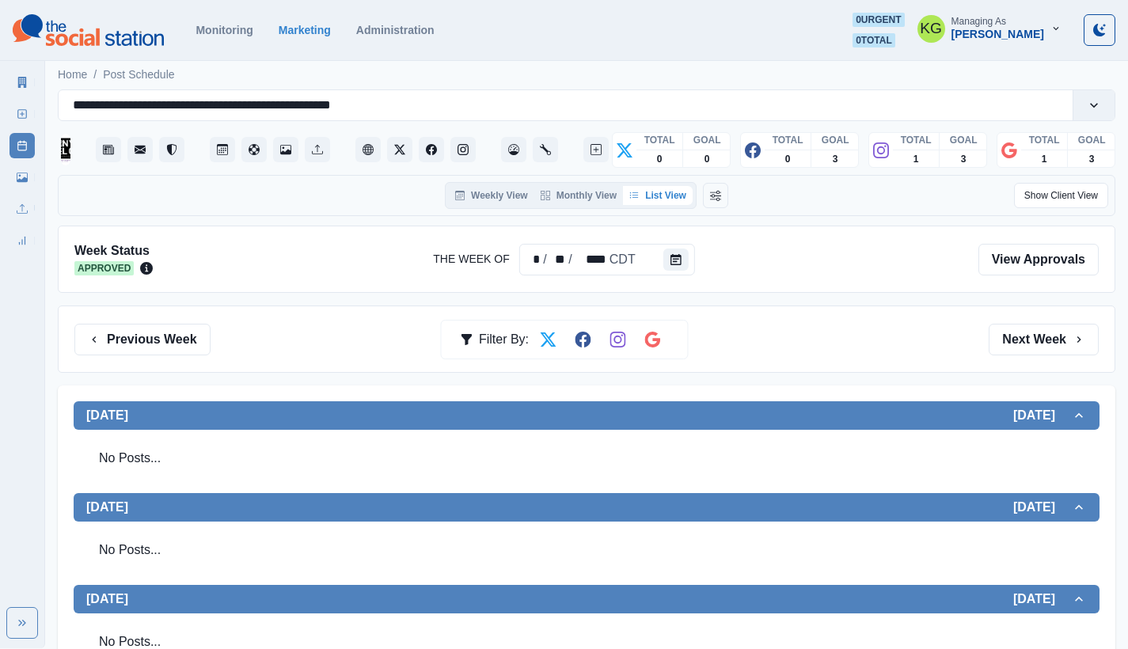
scroll to position [615, 0]
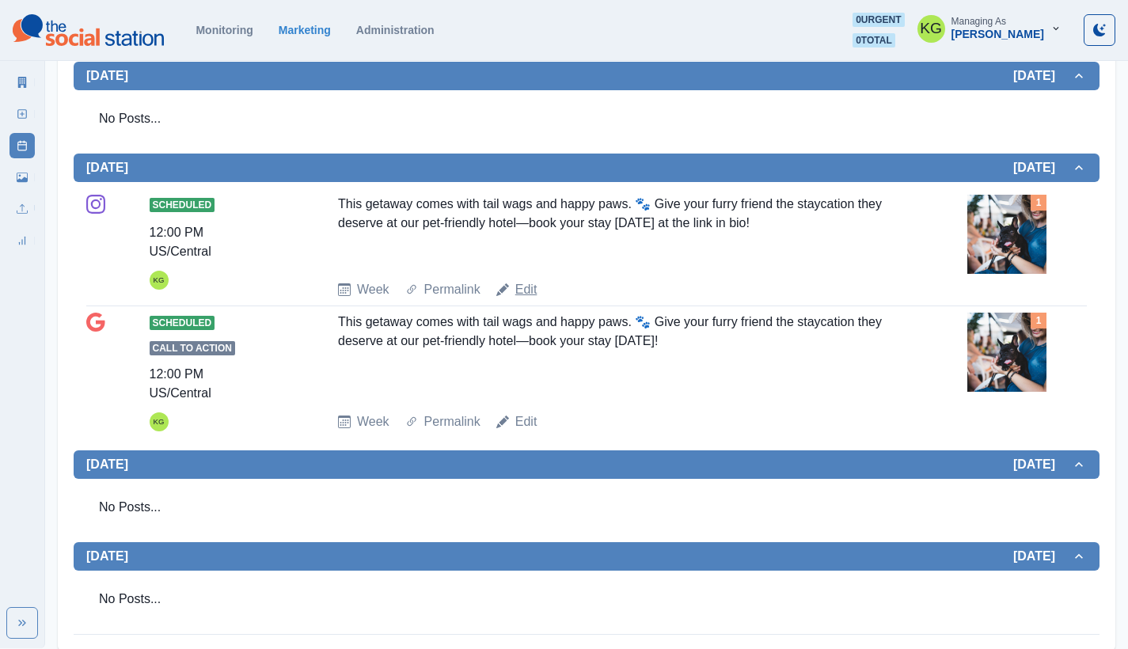
click at [522, 288] on link "Edit" at bounding box center [526, 289] width 22 height 19
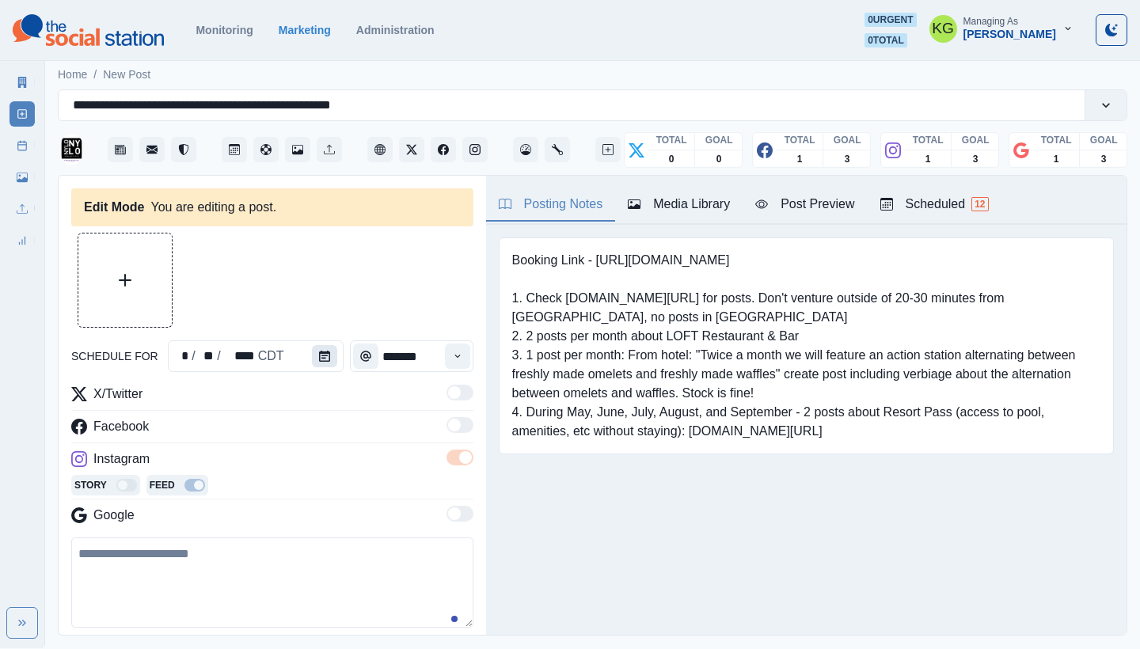
type input "********"
type textarea "**********"
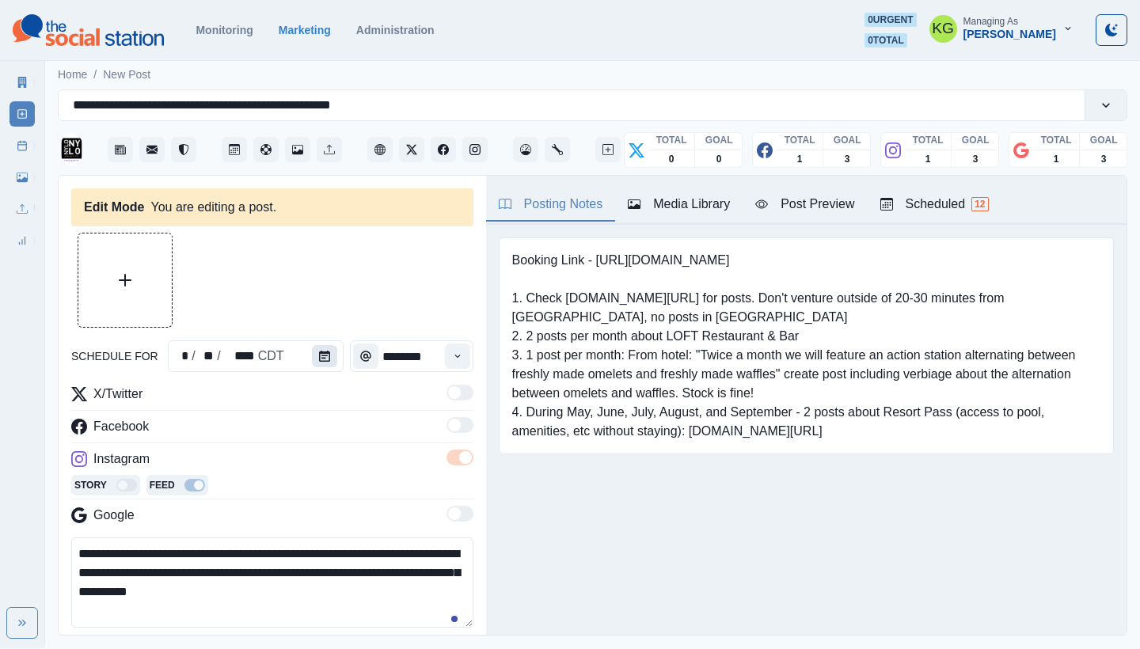
click at [312, 355] on button "Calendar" at bounding box center [324, 356] width 25 height 22
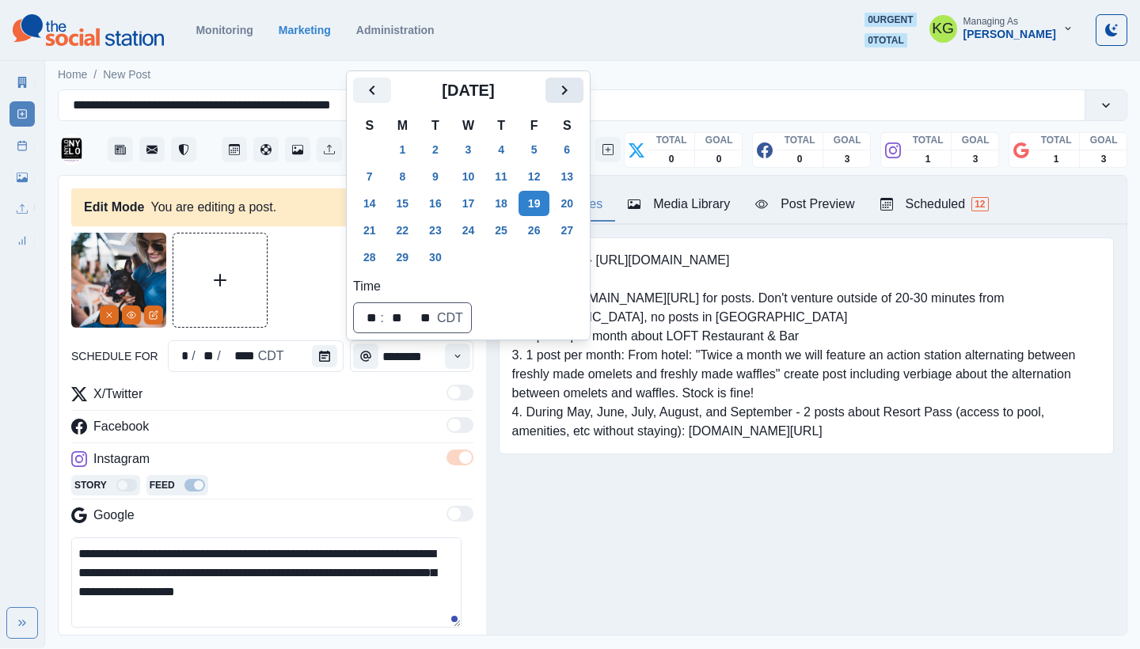
click at [570, 89] on icon "Next" at bounding box center [564, 90] width 19 height 19
click at [472, 209] on button "15" at bounding box center [469, 203] width 32 height 25
click at [586, 471] on div "Booking Link - [URL][DOMAIN_NAME] 1. Check [DOMAIN_NAME][URL] for posts. Don't …" at bounding box center [806, 370] width 641 height 291
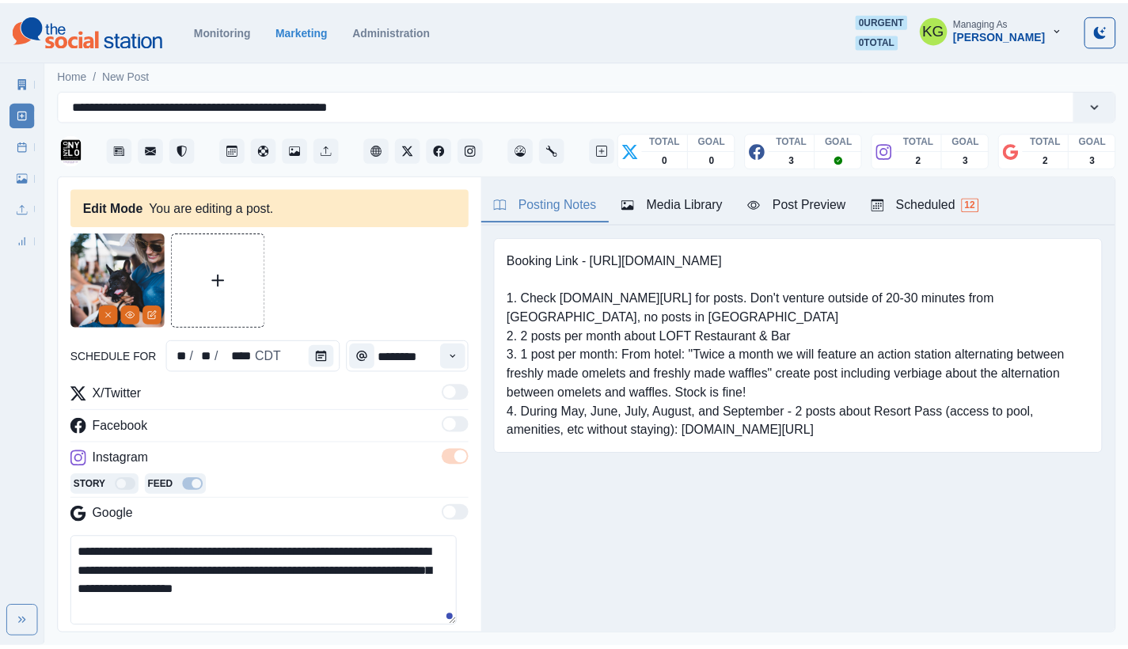
scroll to position [331, 0]
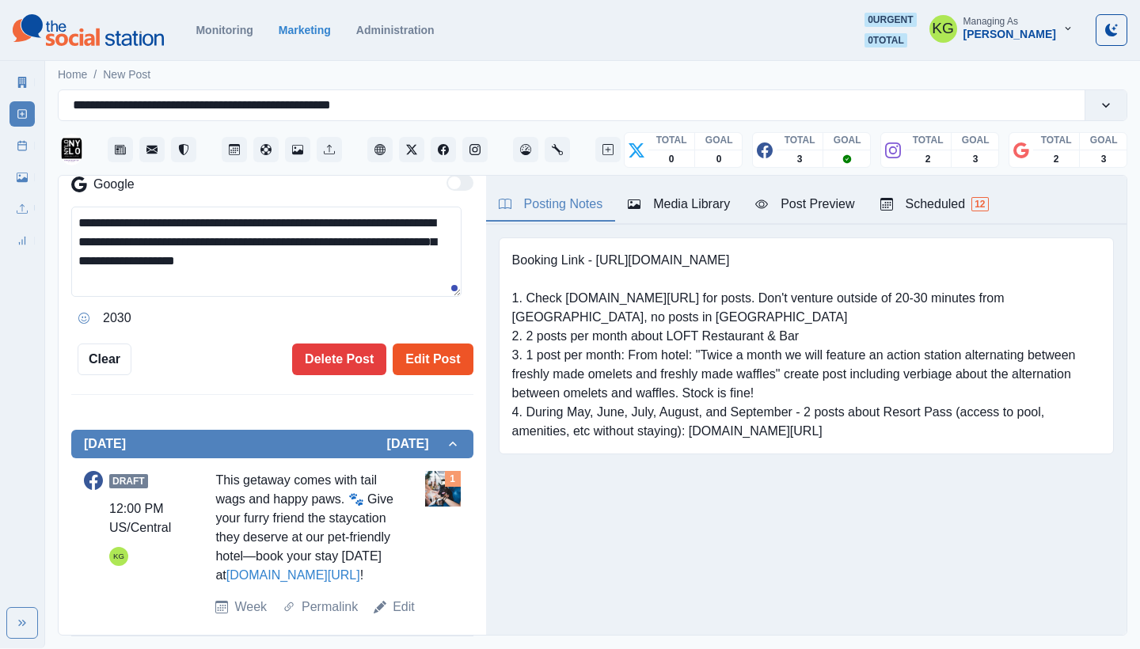
click at [411, 361] on button "Edit Post" at bounding box center [433, 360] width 80 height 32
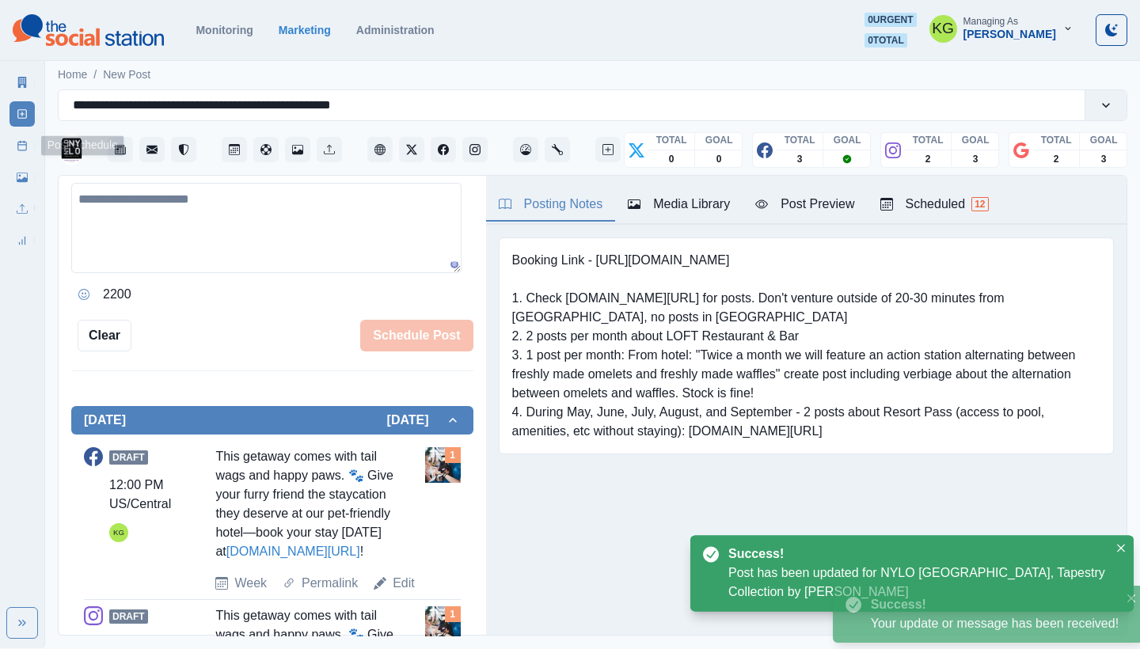
click at [22, 148] on icon at bounding box center [22, 145] width 11 height 11
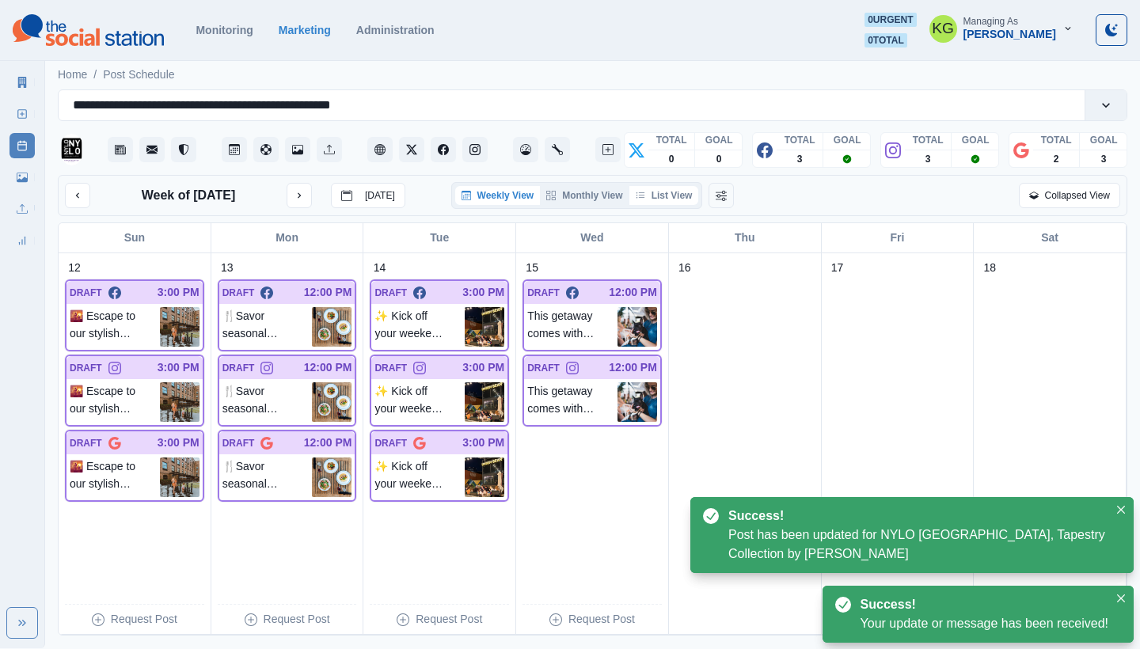
click at [678, 192] on button "List View" at bounding box center [664, 195] width 70 height 19
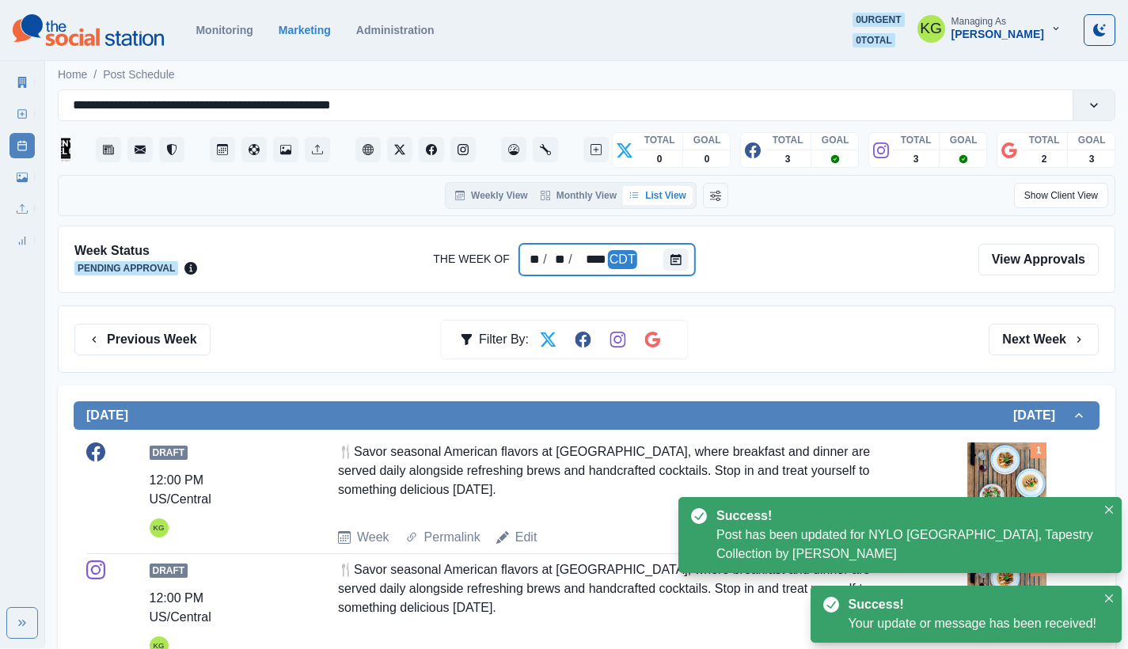
click at [647, 266] on div "** / ** / **** CDT" at bounding box center [607, 260] width 176 height 32
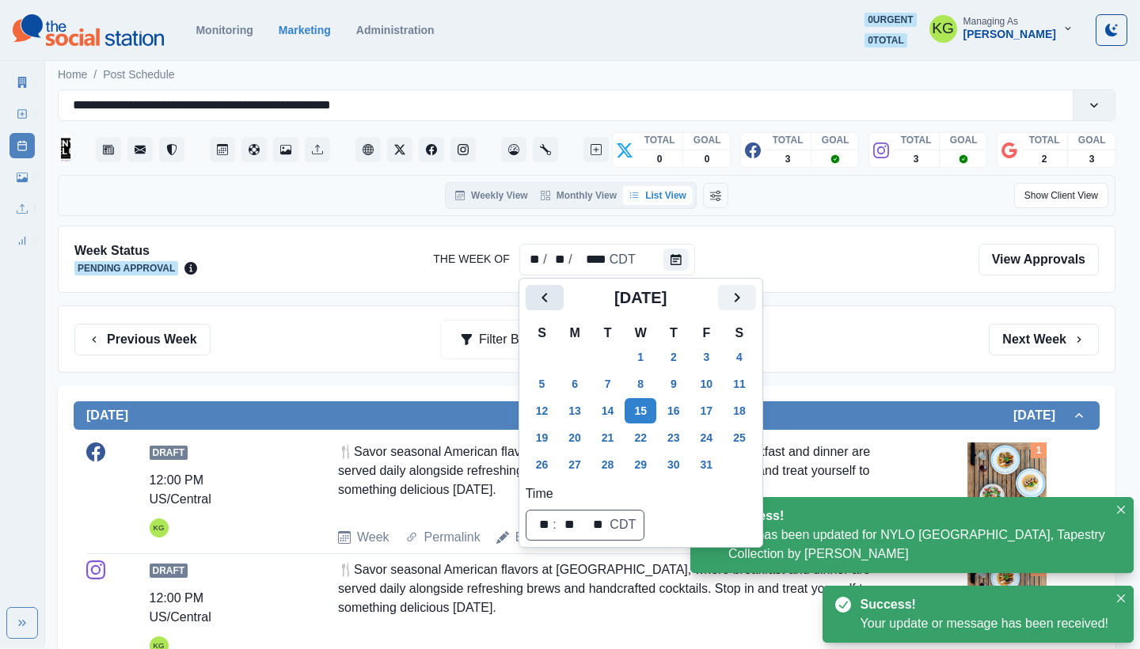
click at [553, 302] on icon "Previous" at bounding box center [544, 297] width 19 height 19
click at [586, 409] on button "15" at bounding box center [575, 410] width 32 height 25
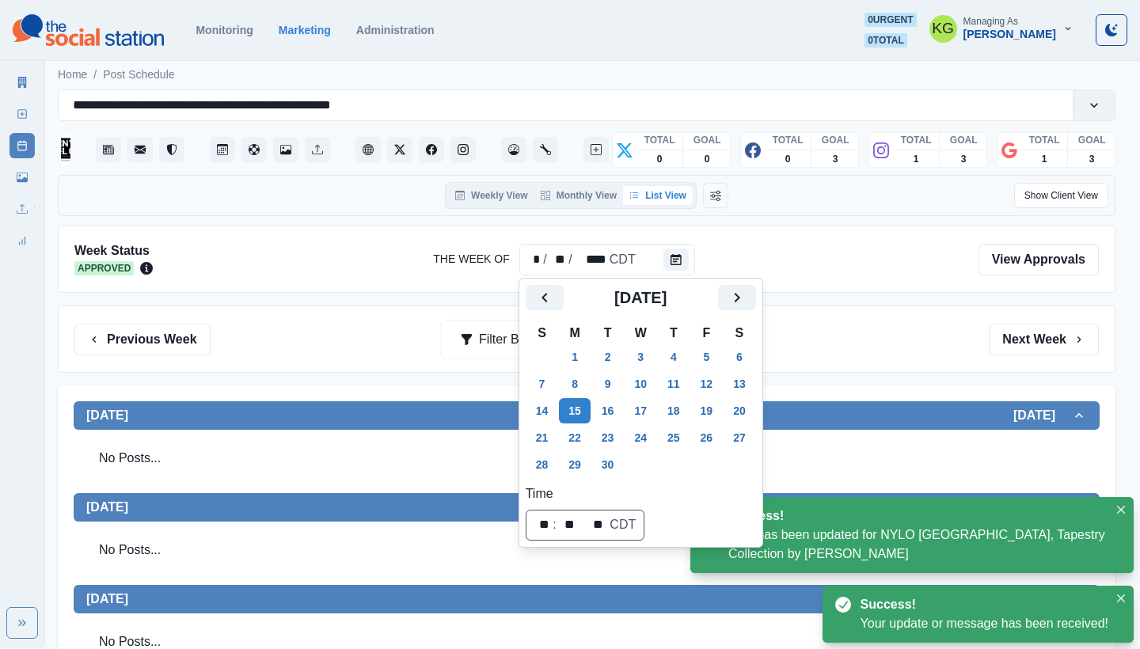
click at [881, 353] on div "Previous Week Filter By: Next Week" at bounding box center [586, 340] width 1025 height 32
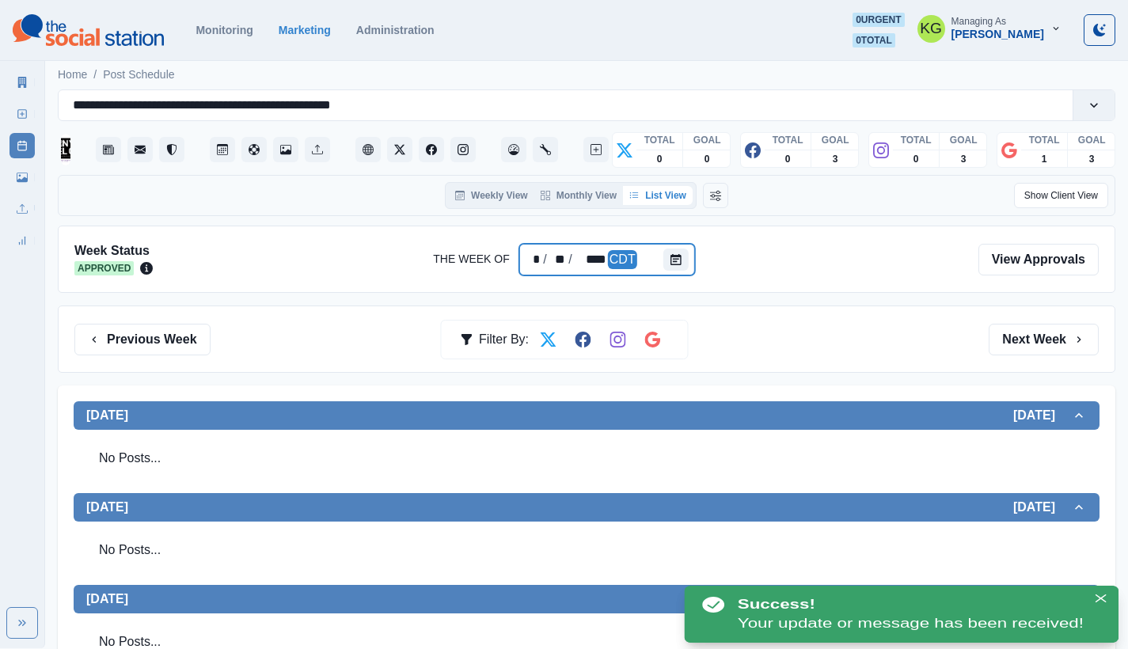
scroll to position [497, 0]
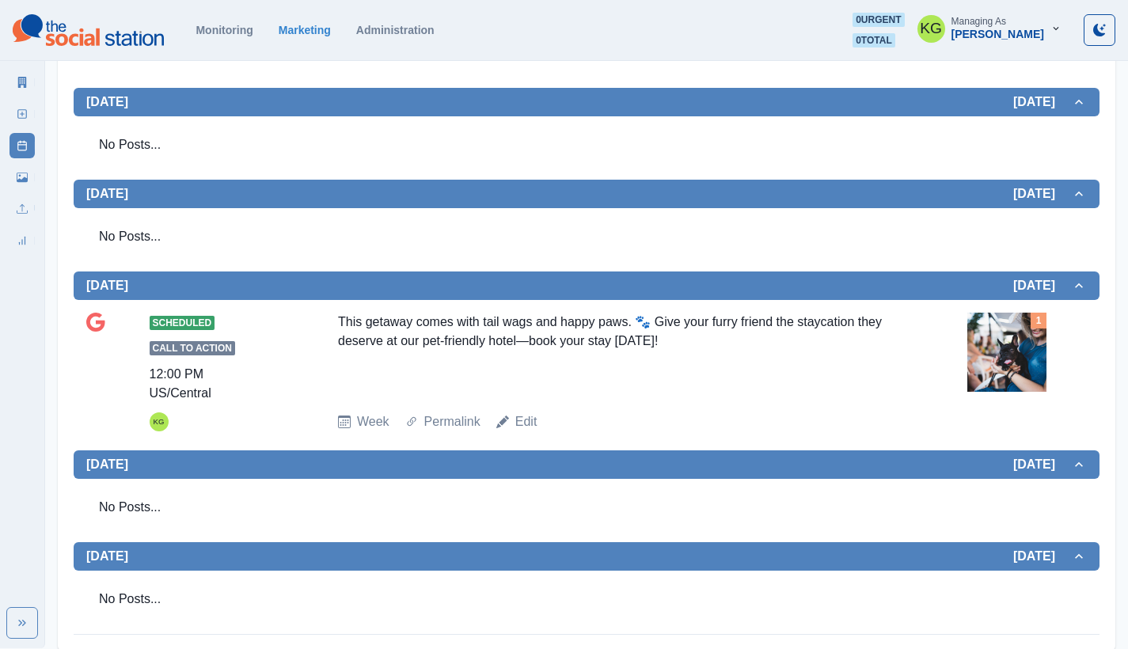
click at [541, 412] on div "Week Permalink Edit" at bounding box center [649, 421] width 623 height 19
click at [521, 412] on link "Edit" at bounding box center [526, 421] width 22 height 19
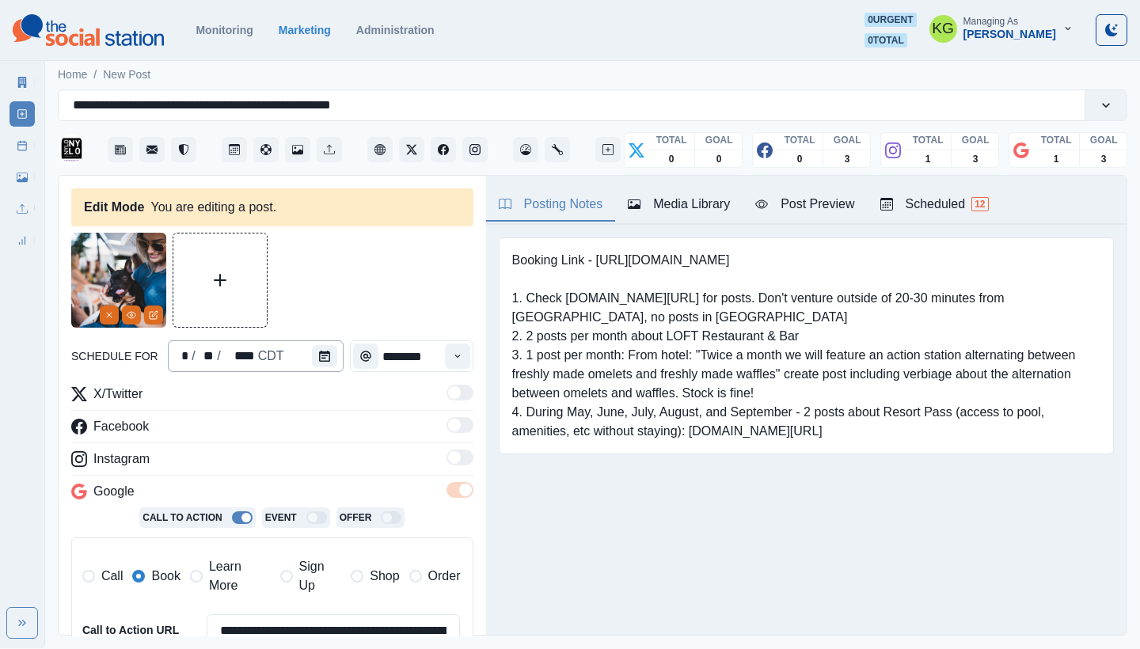
type input "********"
type textarea "**********"
click at [367, 359] on button "Time" at bounding box center [365, 356] width 25 height 25
click at [325, 358] on icon "Calendar" at bounding box center [324, 356] width 11 height 11
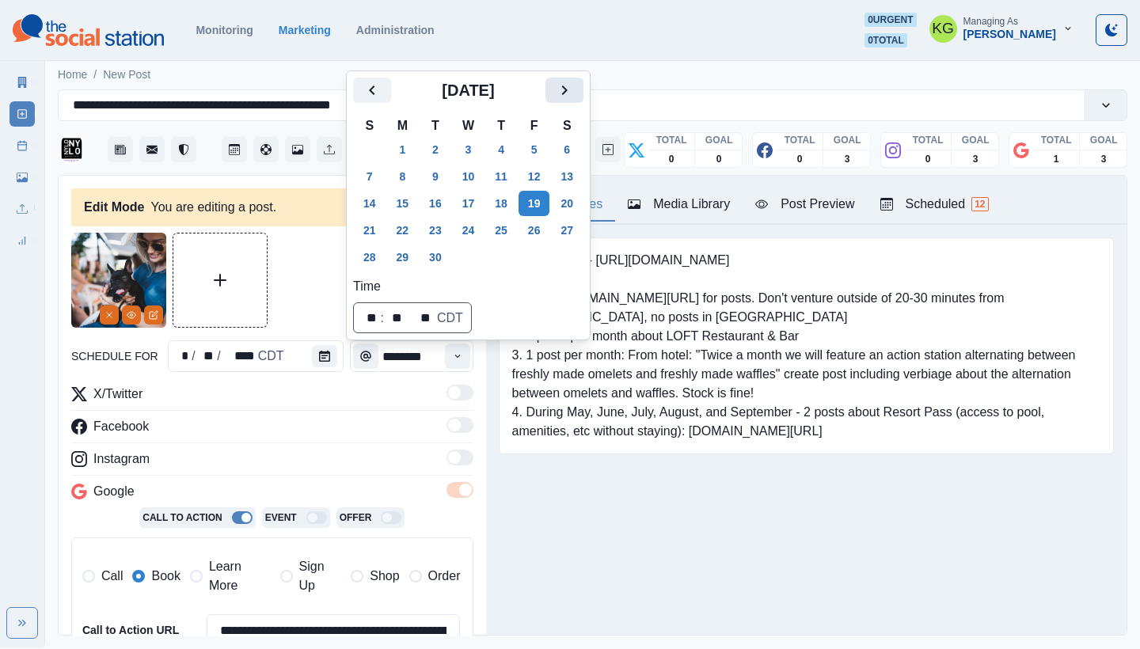
click at [569, 90] on icon "Next" at bounding box center [564, 90] width 19 height 19
click at [481, 201] on button "15" at bounding box center [469, 203] width 32 height 25
click at [609, 530] on div "Posting Notes Media Library Post Preview Scheduled 12 Booking Link - [URL][DOMA…" at bounding box center [806, 405] width 641 height 459
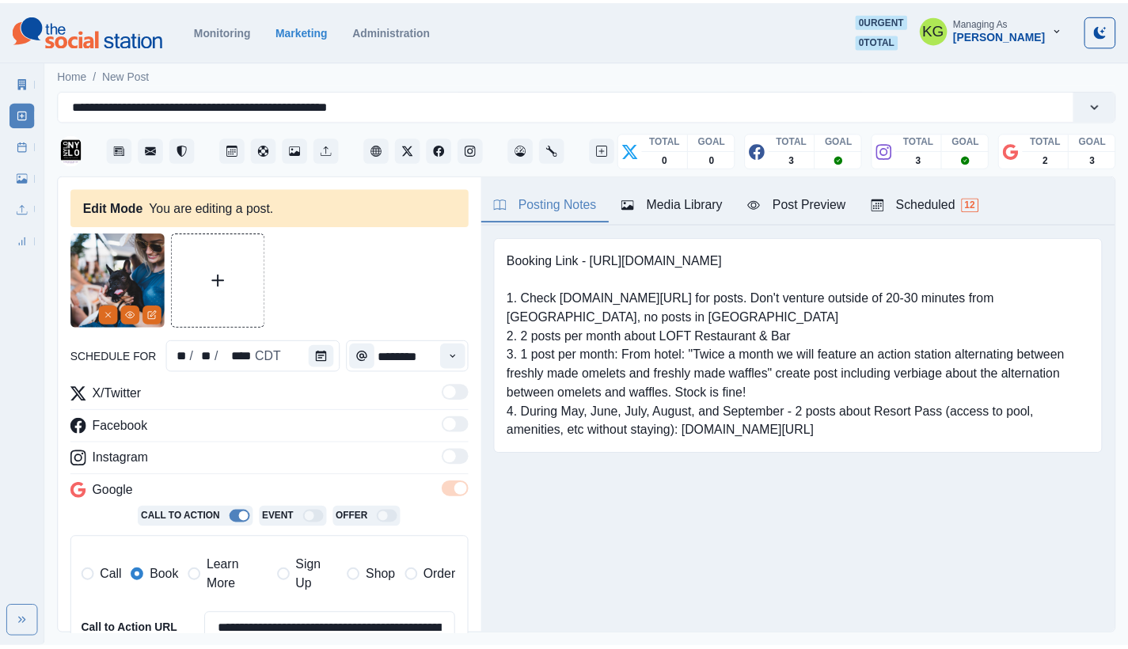
scroll to position [346, 0]
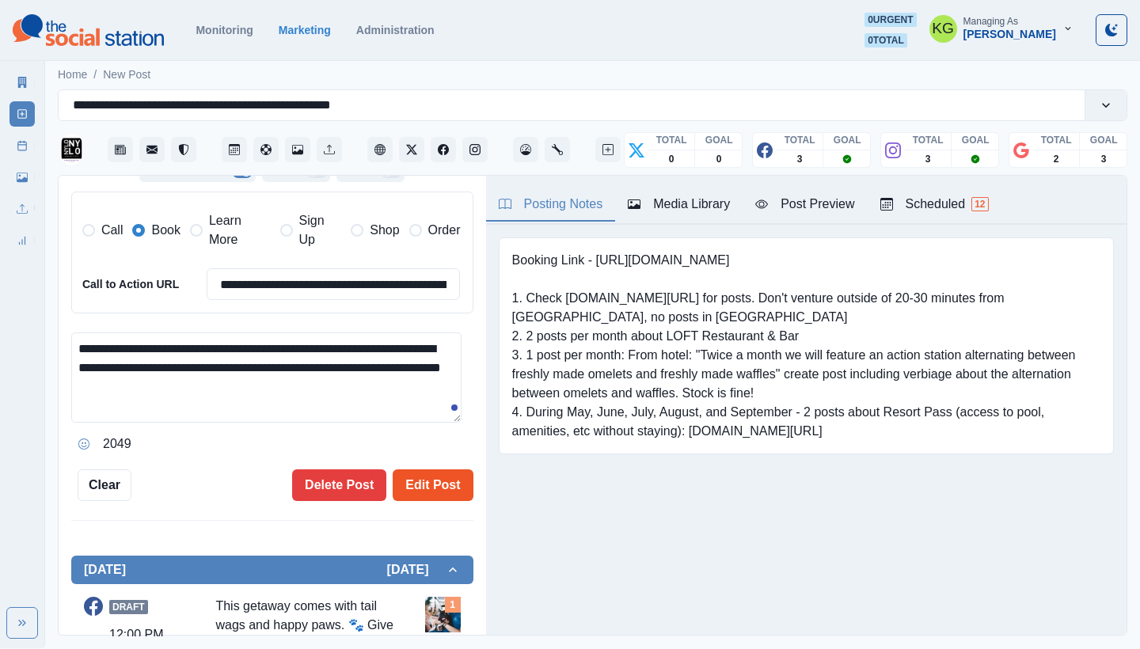
click at [405, 469] on button "Edit Post" at bounding box center [433, 485] width 80 height 32
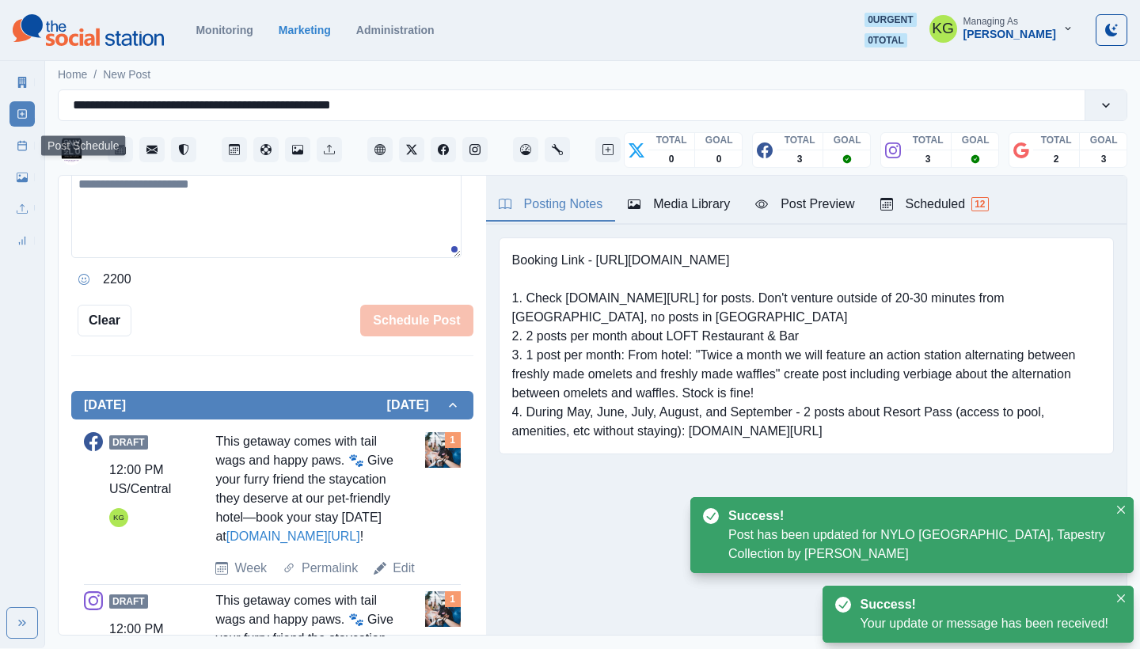
click at [22, 147] on icon at bounding box center [22, 145] width 11 height 11
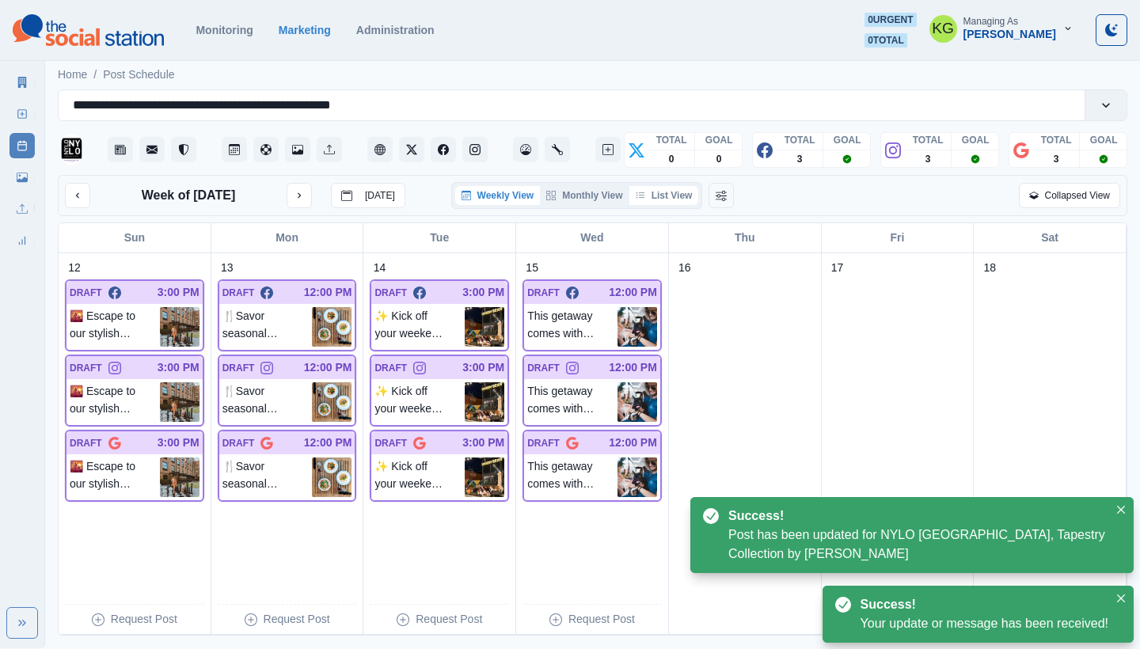
click at [678, 193] on button "List View" at bounding box center [664, 195] width 70 height 19
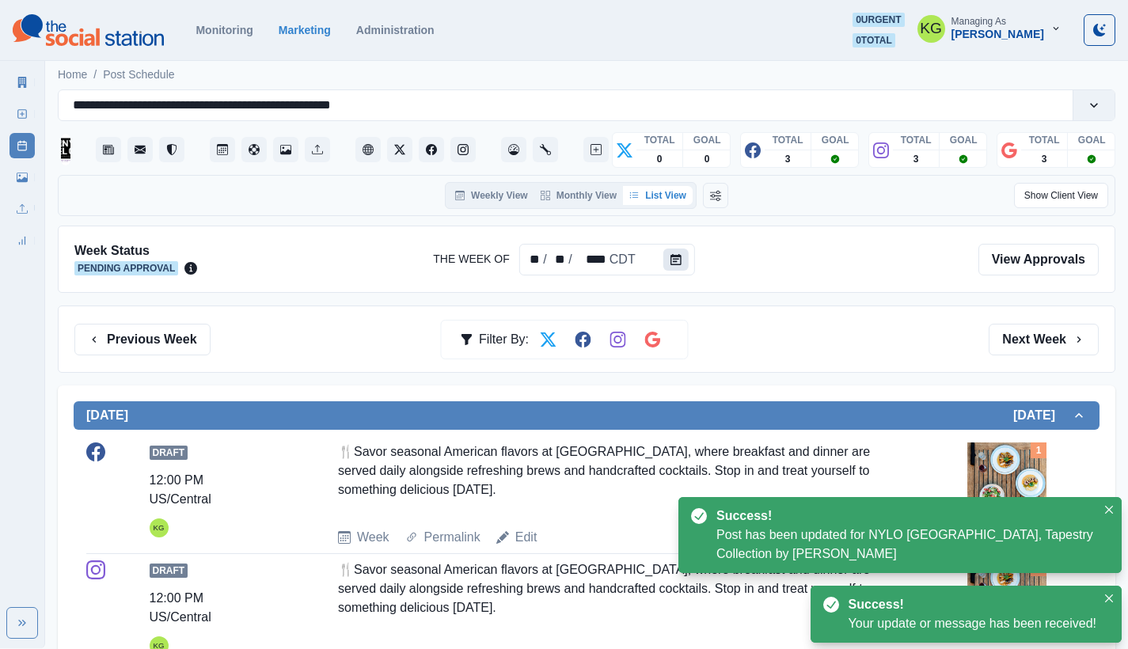
click at [671, 257] on icon "Calendar" at bounding box center [676, 259] width 11 height 11
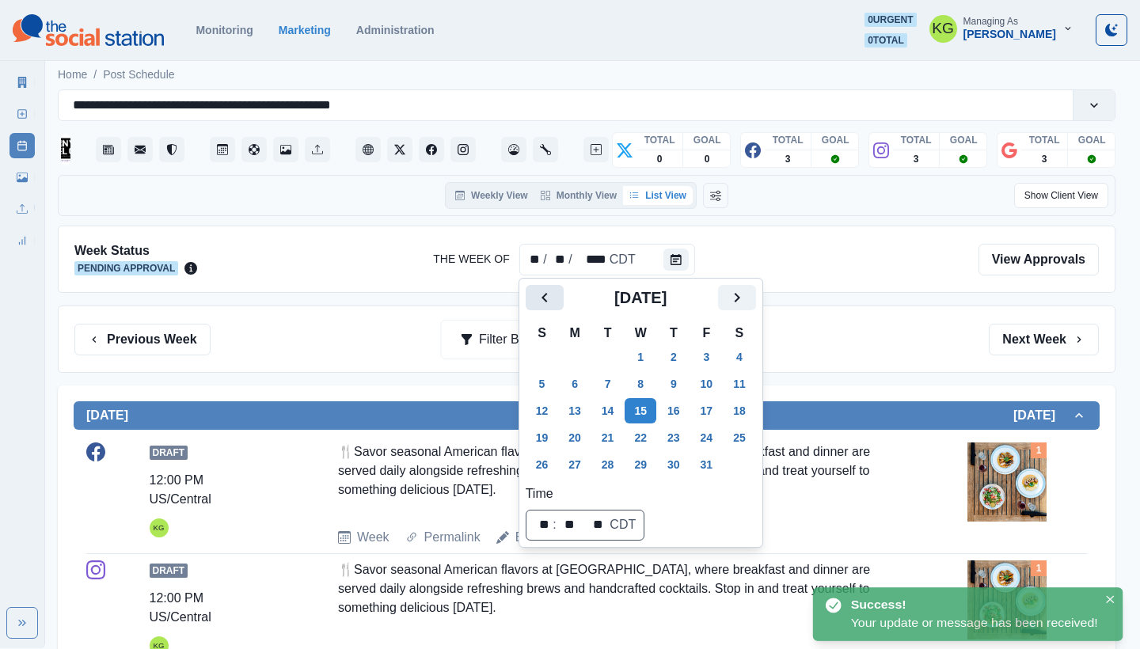
click at [529, 287] on button "Previous" at bounding box center [545, 297] width 38 height 25
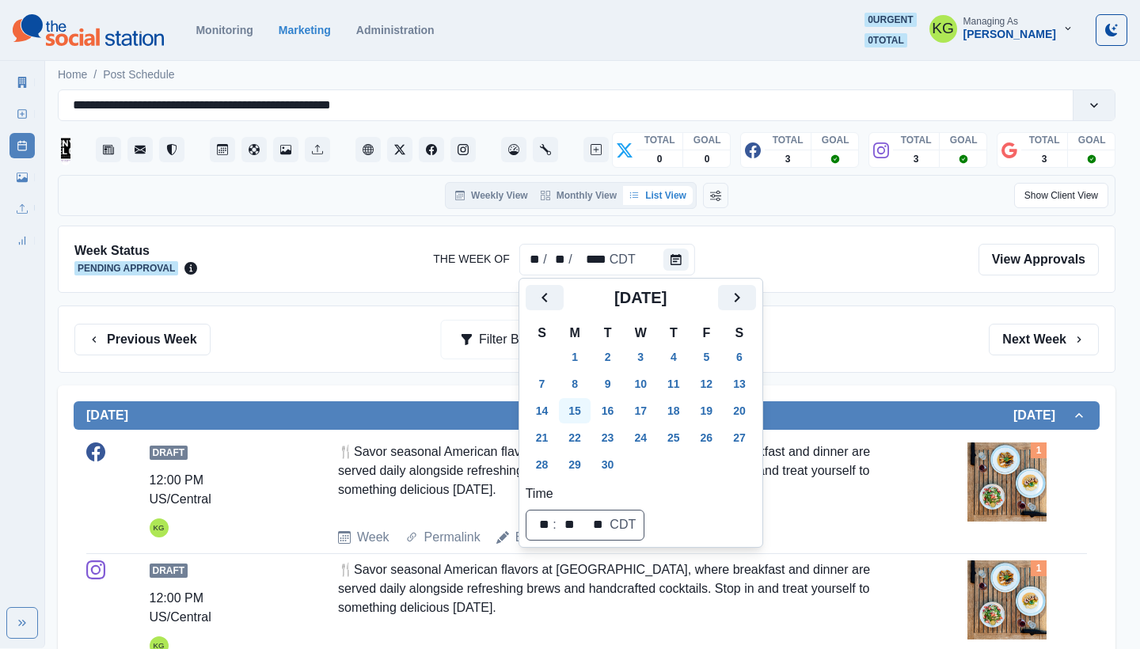
click at [587, 402] on button "15" at bounding box center [575, 410] width 32 height 25
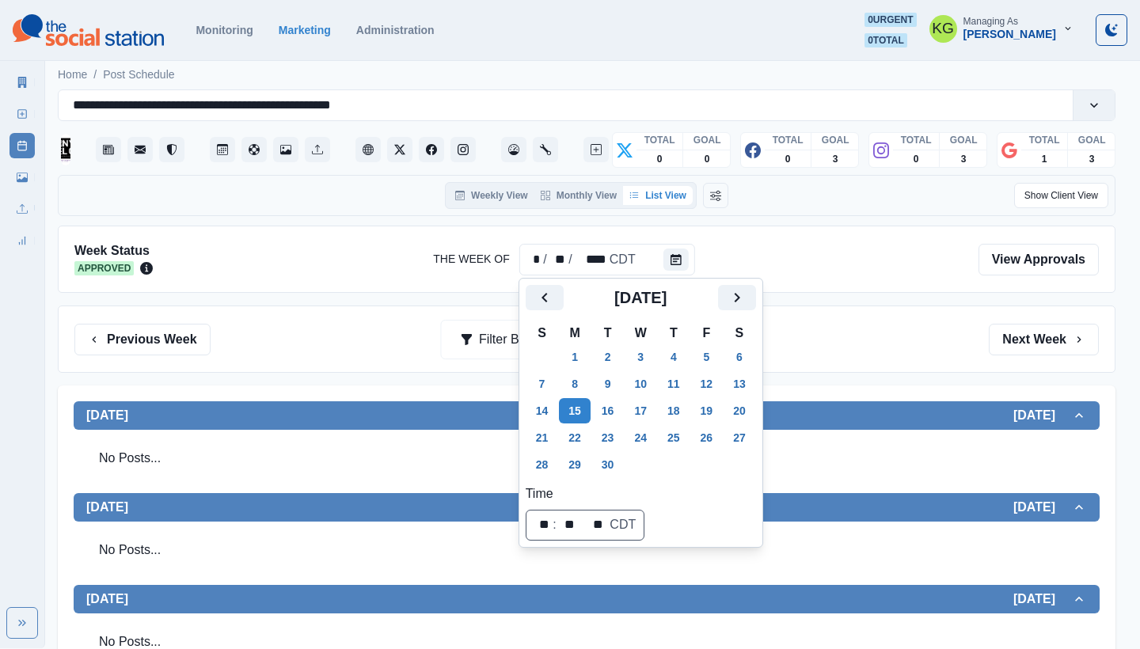
click at [869, 336] on div "Previous Week Filter By: Next Week" at bounding box center [586, 340] width 1025 height 32
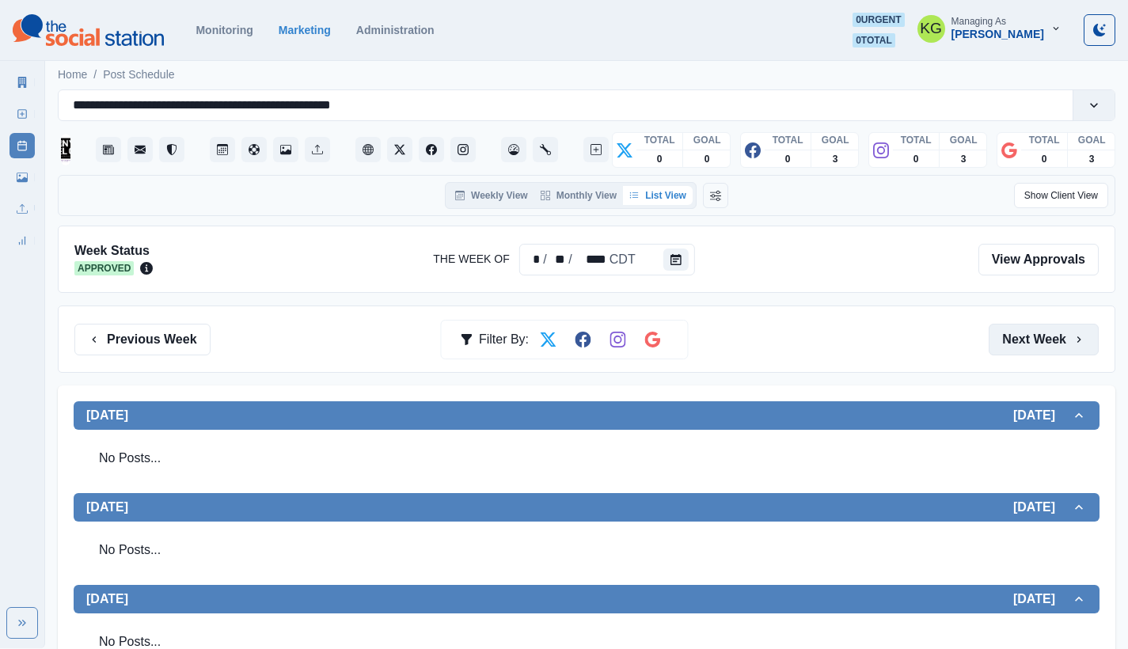
click at [1006, 340] on button "Next Week" at bounding box center [1044, 340] width 110 height 32
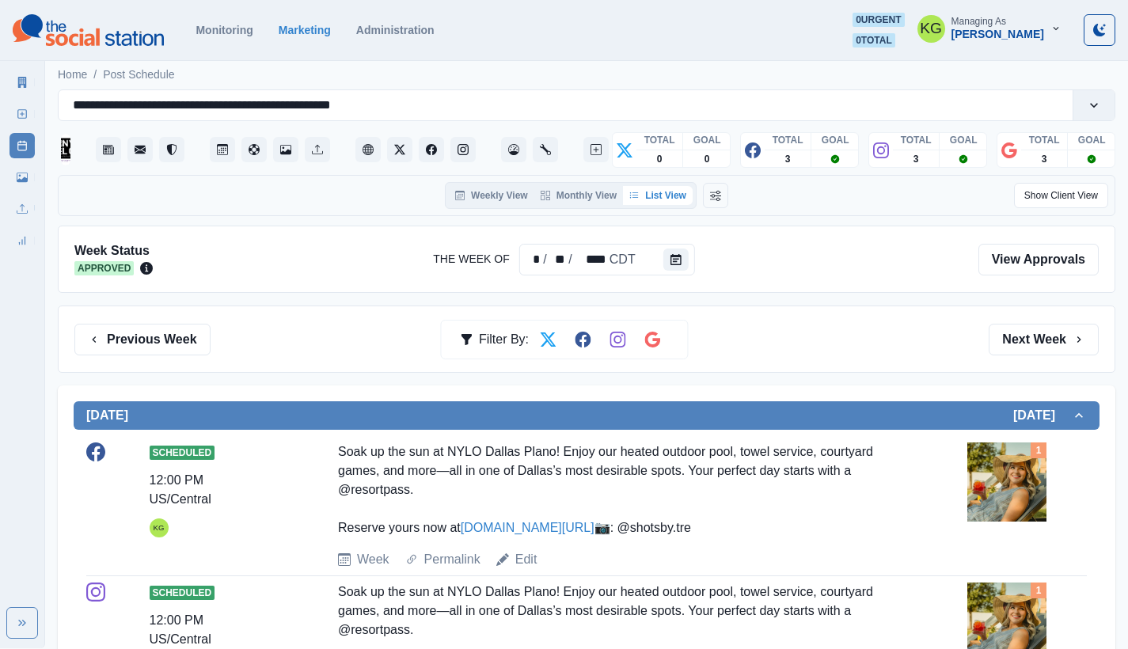
scroll to position [156, 0]
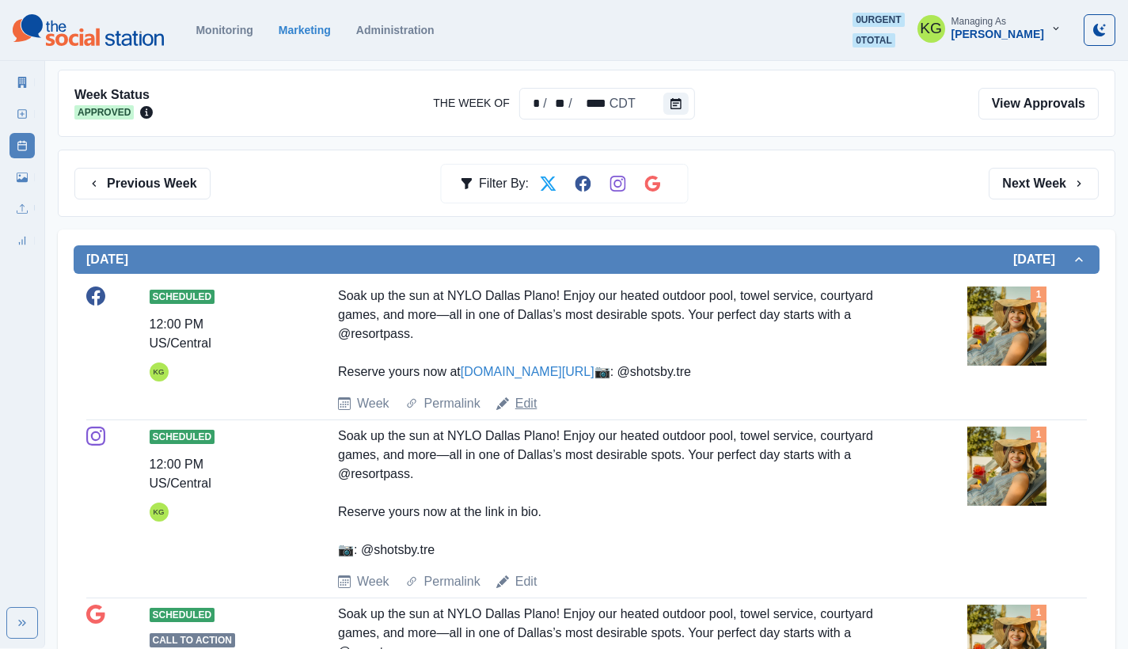
click at [520, 413] on link "Edit" at bounding box center [526, 403] width 22 height 19
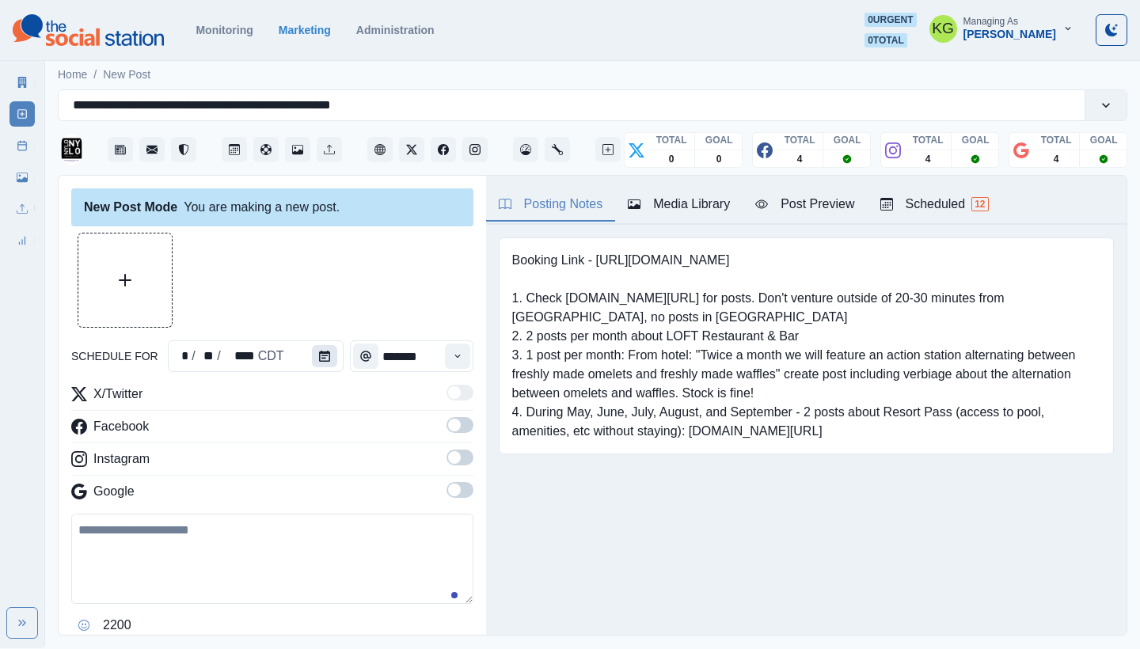
type input "********"
type textarea "**********"
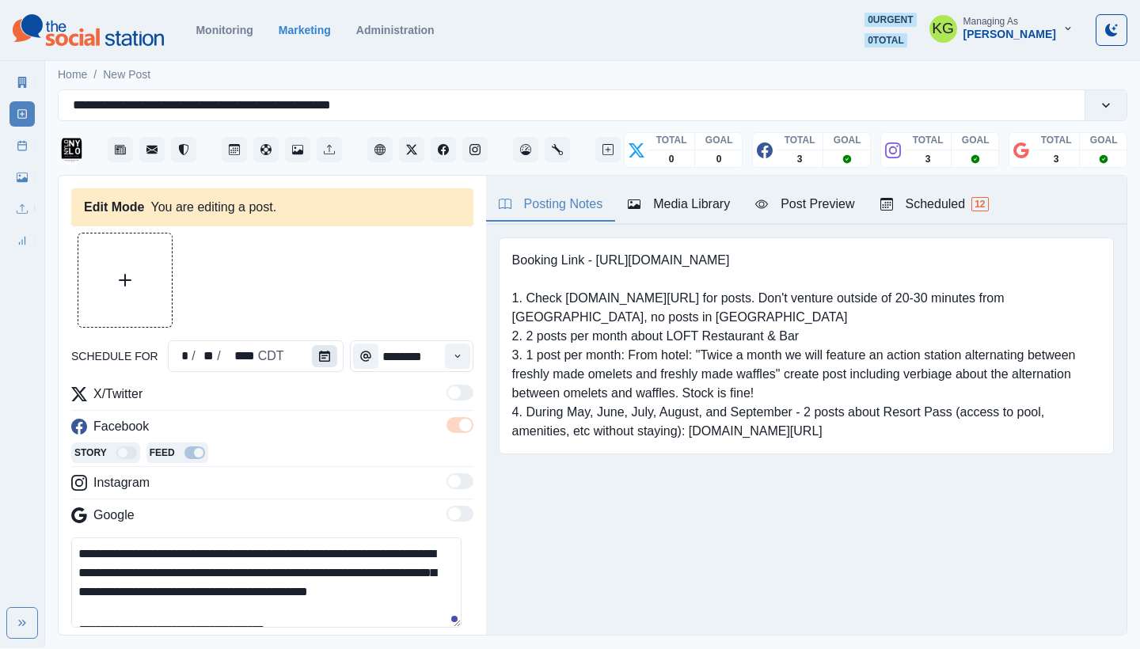
click at [320, 354] on icon "Calendar" at bounding box center [324, 356] width 11 height 11
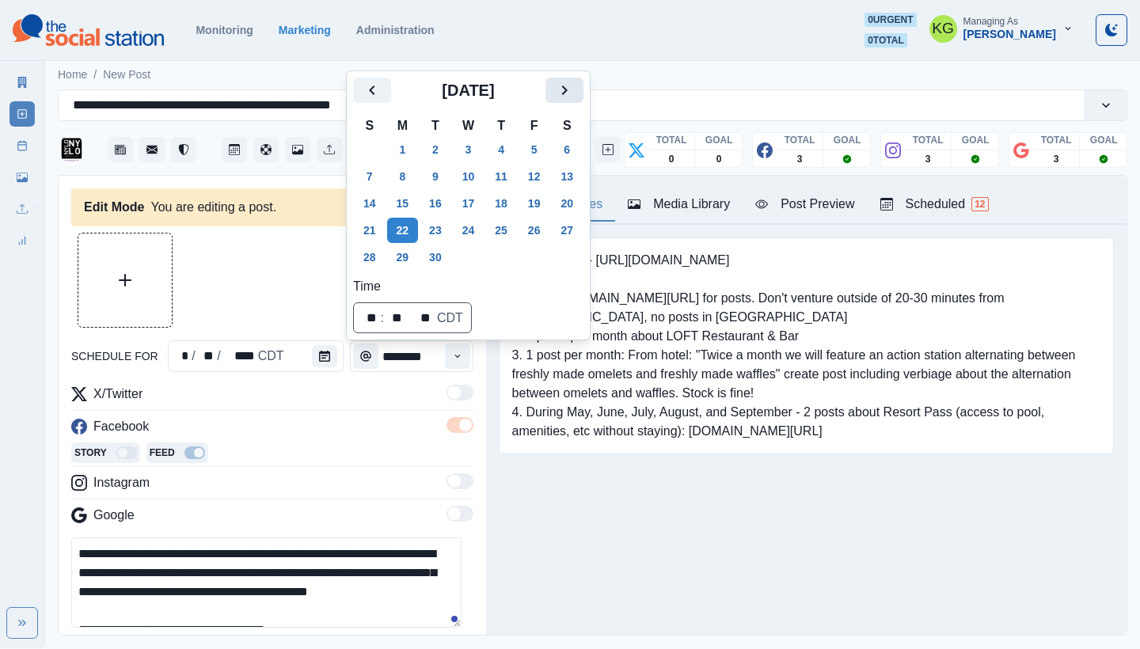
click at [572, 95] on icon "Next" at bounding box center [564, 90] width 19 height 19
click at [508, 203] on button "16" at bounding box center [501, 203] width 32 height 25
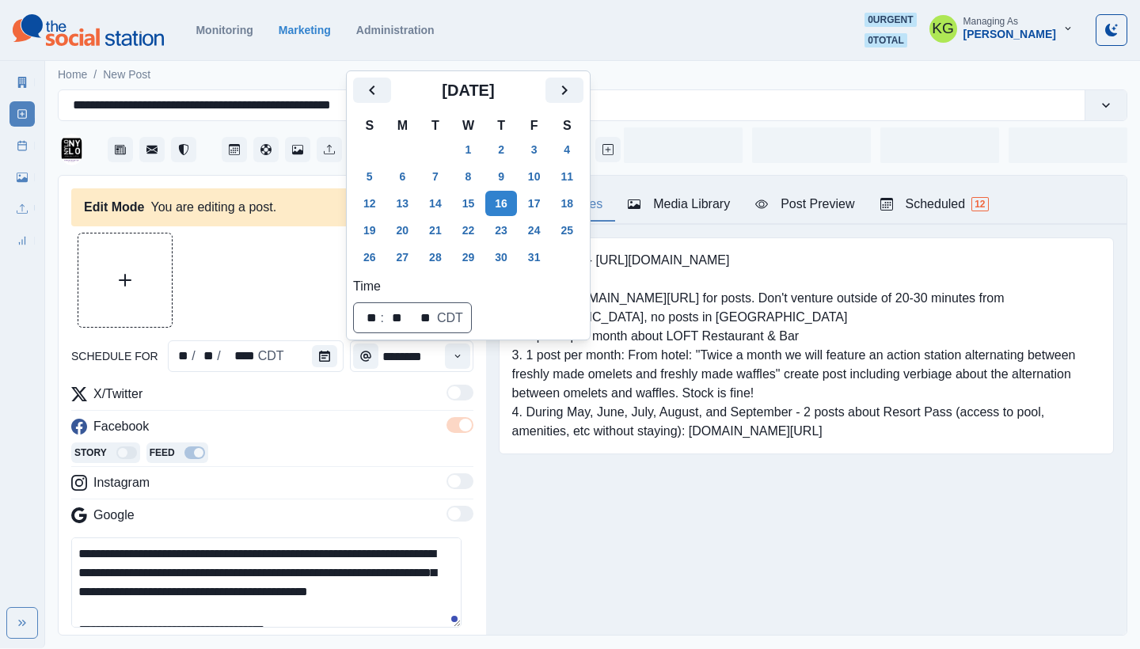
click at [625, 468] on div "Booking Link - [URL][DOMAIN_NAME] 1. Check [DOMAIN_NAME][URL] for posts. Don't …" at bounding box center [806, 370] width 641 height 291
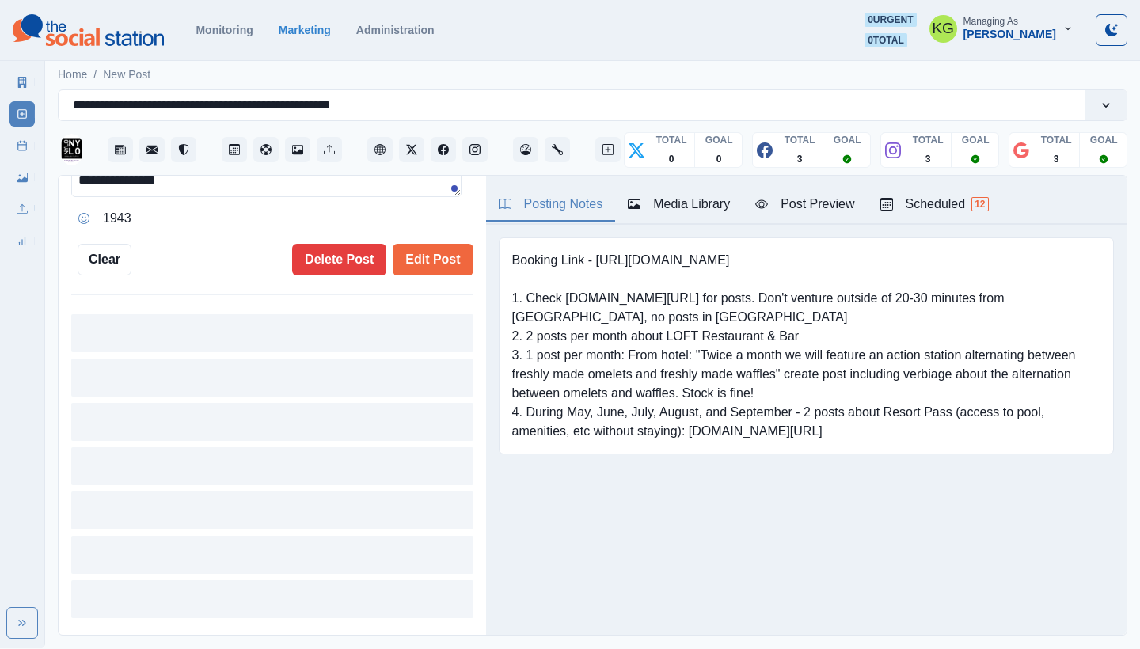
scroll to position [177, 0]
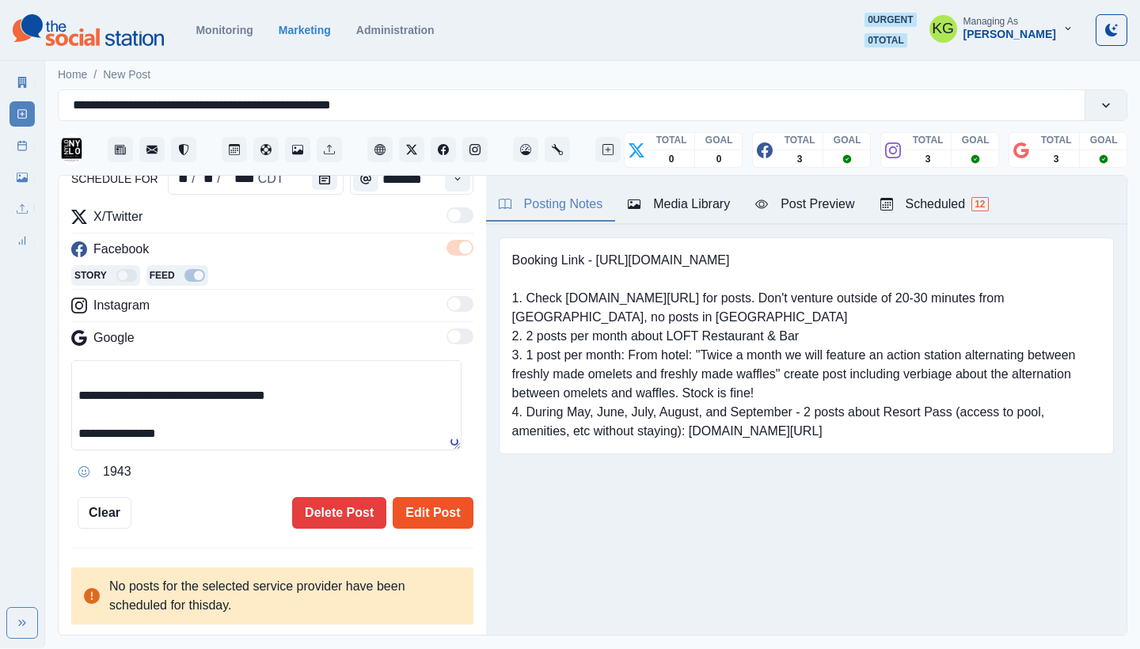
click at [417, 501] on button "Edit Post" at bounding box center [433, 513] width 80 height 32
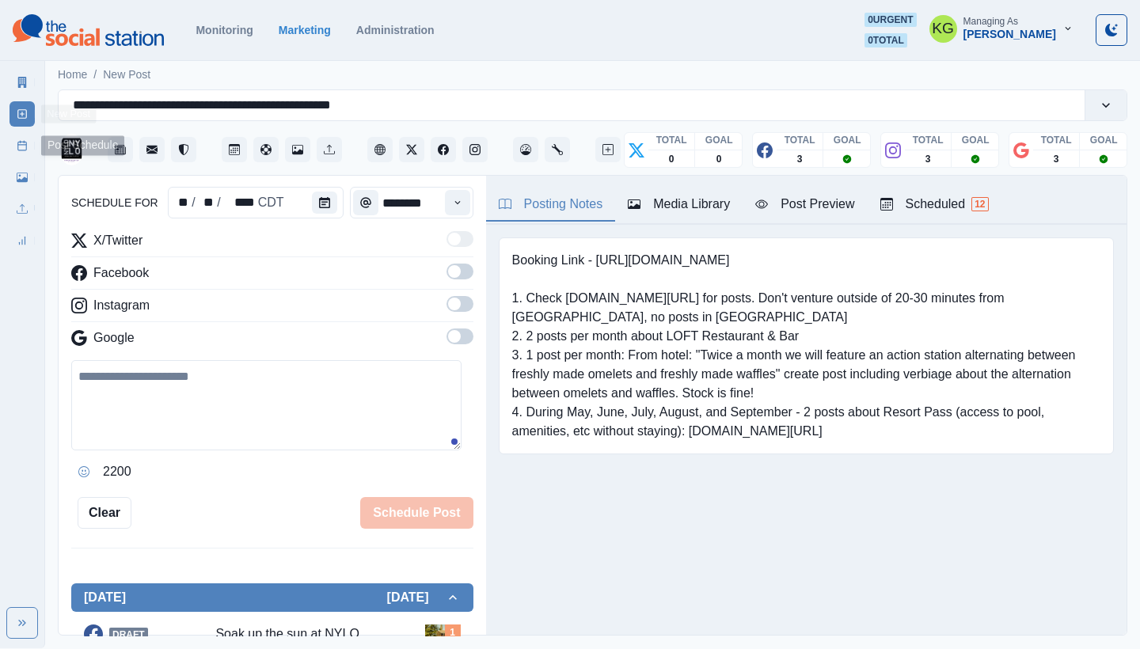
click at [29, 151] on link "Post Schedule" at bounding box center [22, 145] width 25 height 25
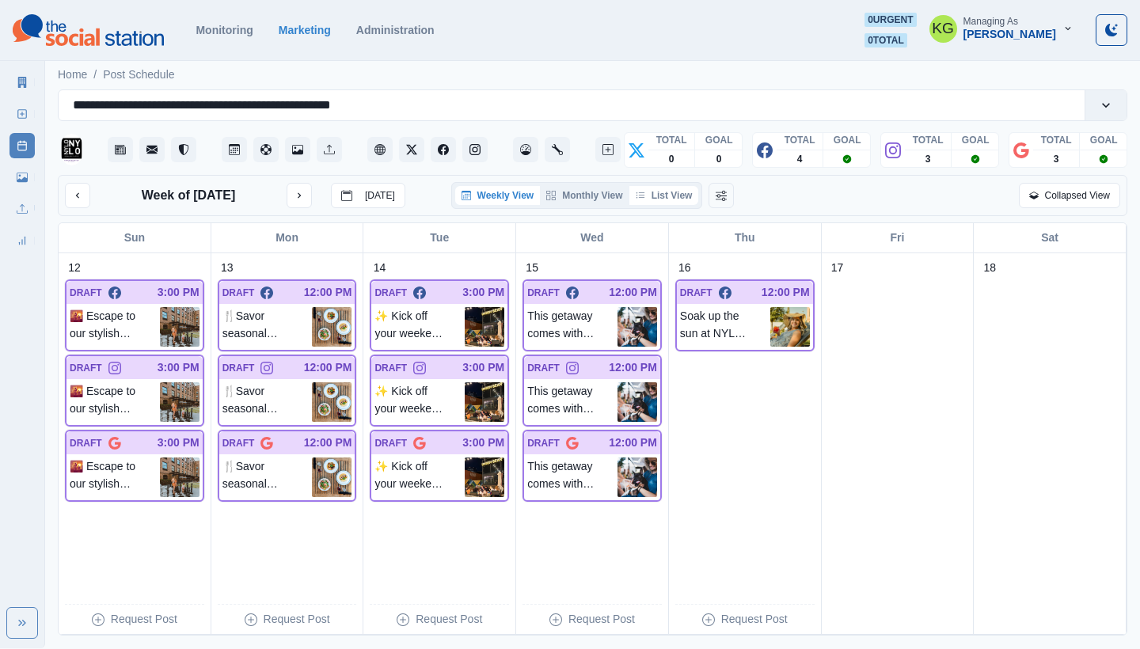
click at [669, 195] on button "List View" at bounding box center [664, 195] width 70 height 19
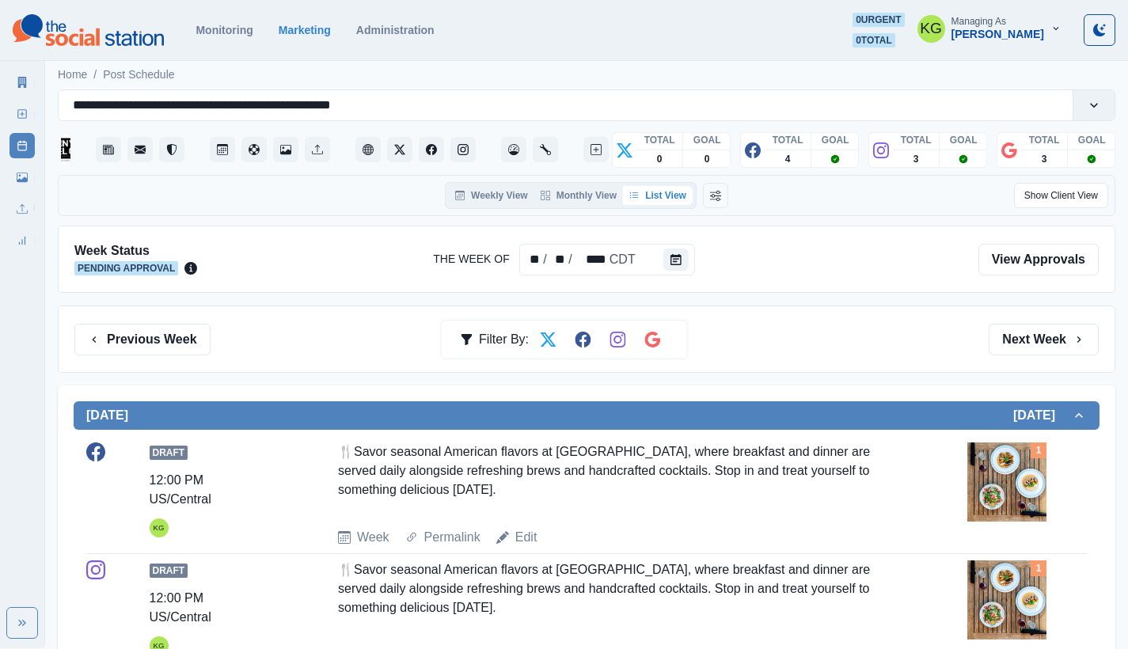
scroll to position [3, 0]
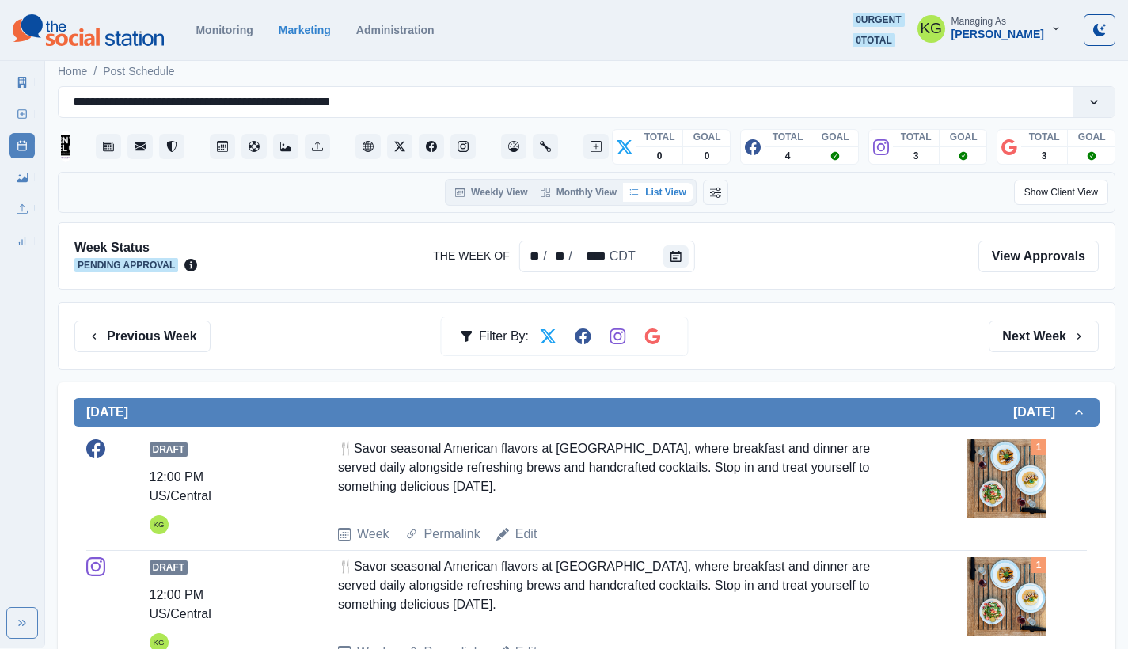
click at [514, 527] on div "Edit" at bounding box center [516, 534] width 41 height 19
click at [527, 538] on link "Edit" at bounding box center [526, 534] width 22 height 19
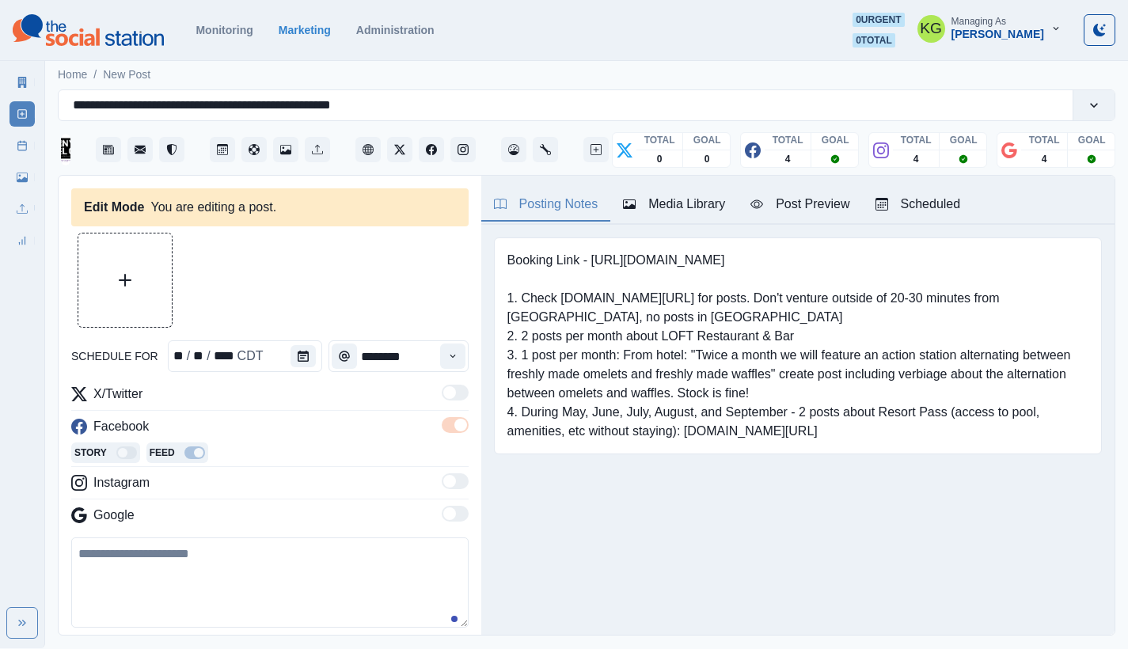
type textarea "**********"
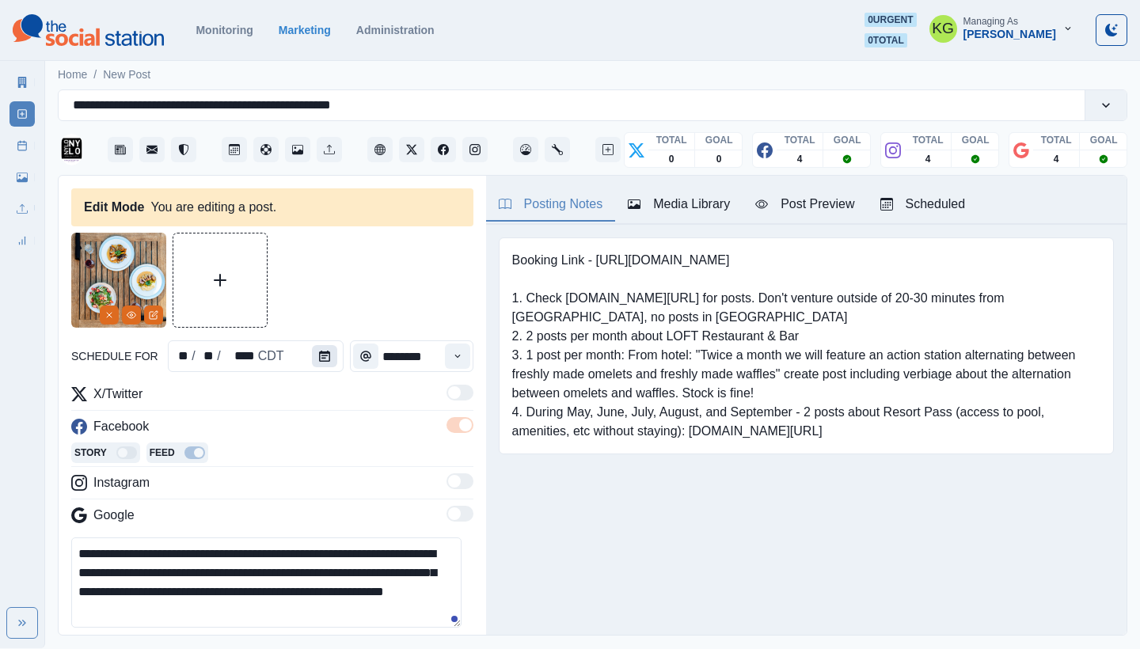
click at [319, 356] on icon "Calendar" at bounding box center [324, 356] width 11 height 11
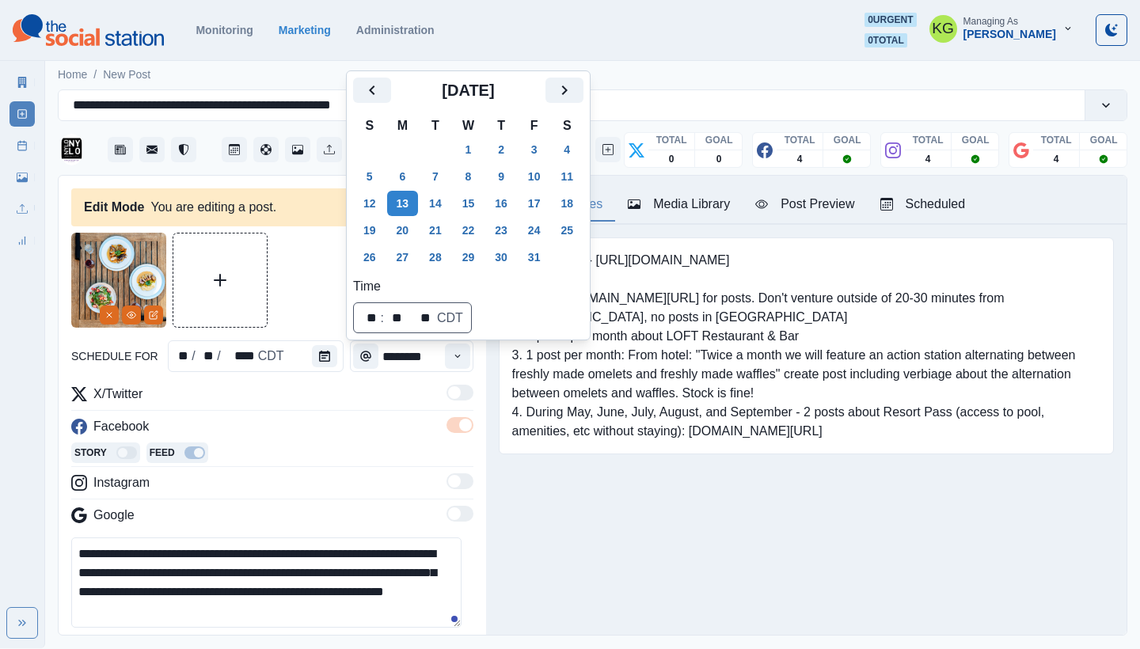
click at [574, 90] on icon "Next" at bounding box center [564, 90] width 19 height 19
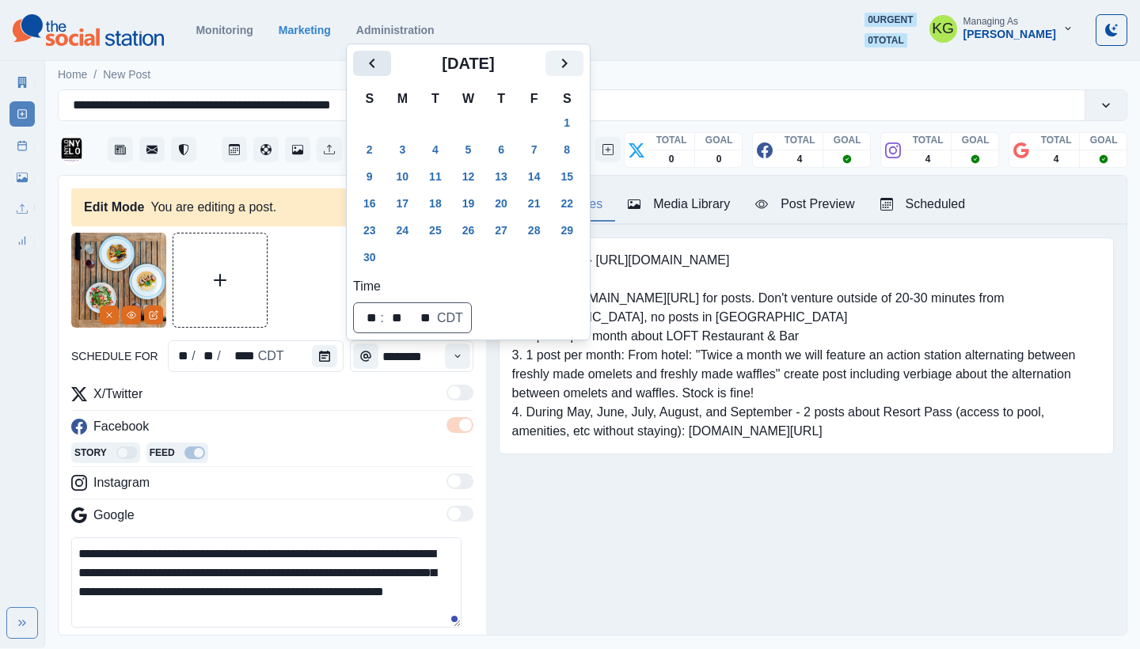
click at [382, 58] on button "Previous" at bounding box center [372, 63] width 38 height 25
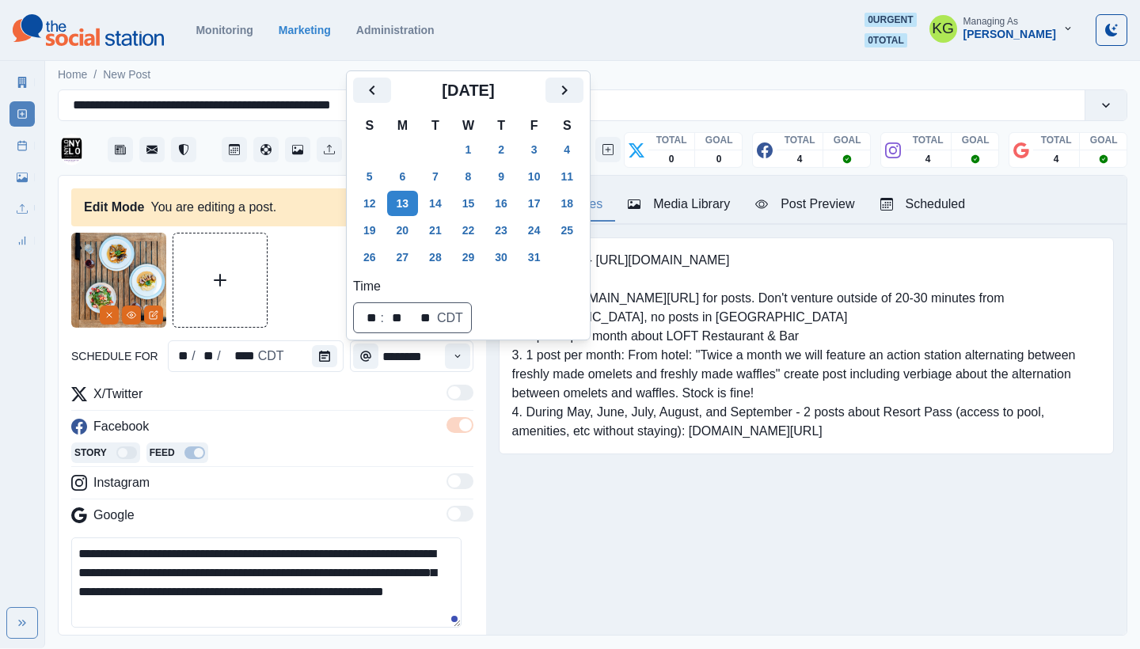
click at [717, 557] on div "Posting Notes Media Library Post Preview Scheduled Booking Link - [URL][DOMAIN_…" at bounding box center [806, 405] width 641 height 459
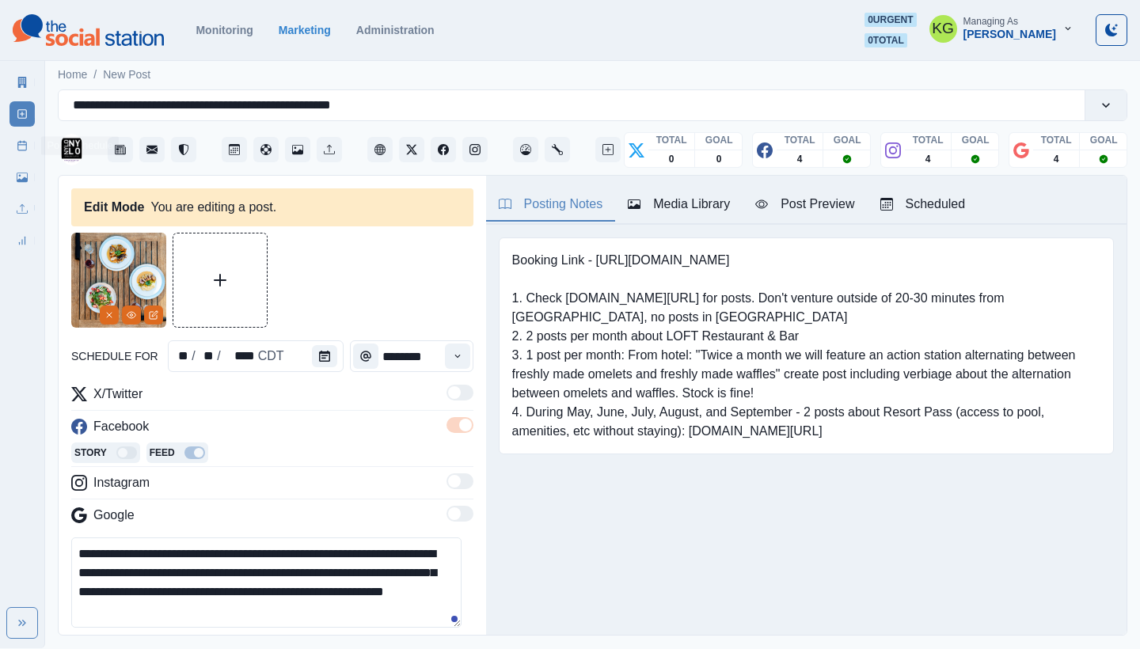
drag, startPoint x: 17, startPoint y: 136, endPoint x: 51, endPoint y: 139, distance: 34.2
click at [17, 136] on link "Post Schedule" at bounding box center [22, 145] width 25 height 25
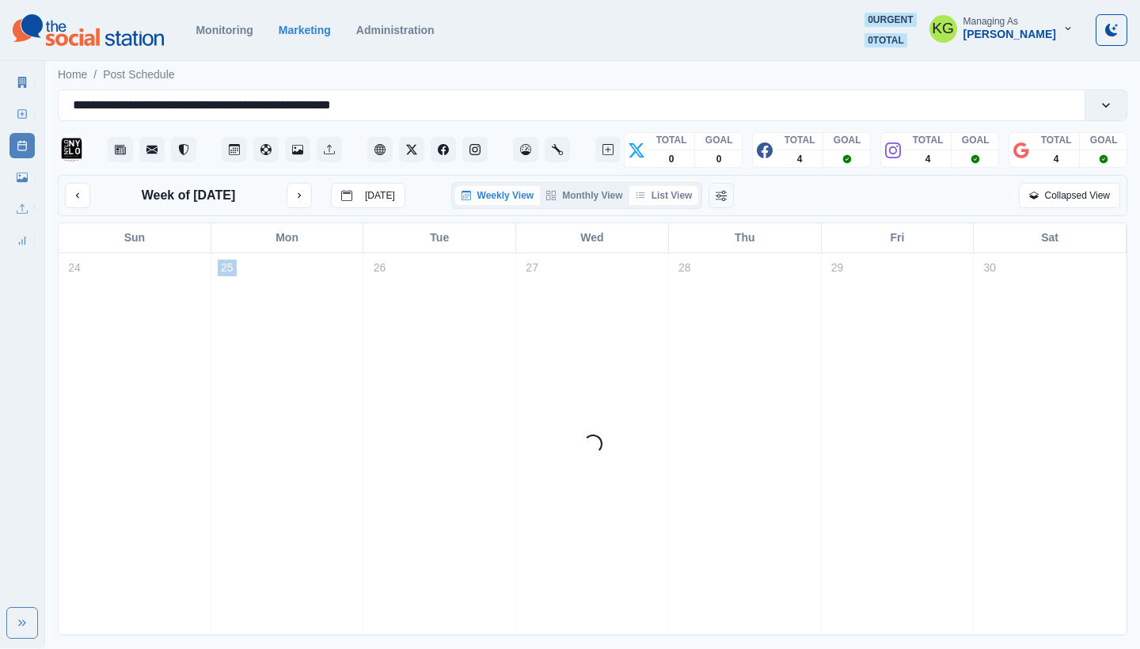
click at [676, 196] on button "List View" at bounding box center [664, 195] width 70 height 19
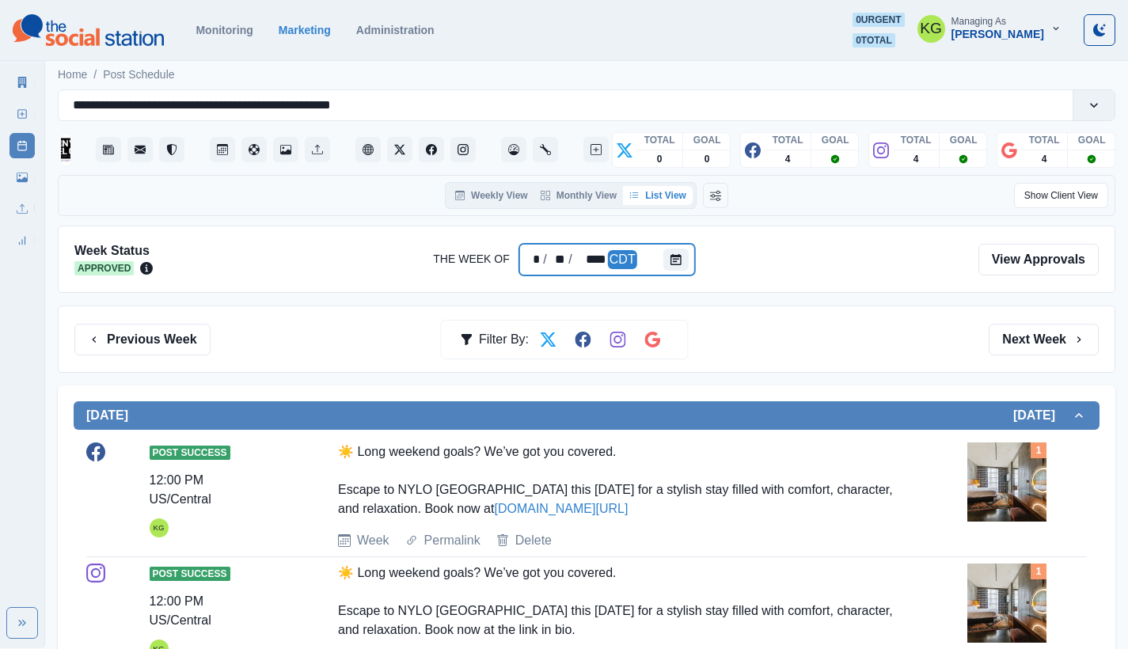
click at [690, 268] on div at bounding box center [679, 260] width 32 height 32
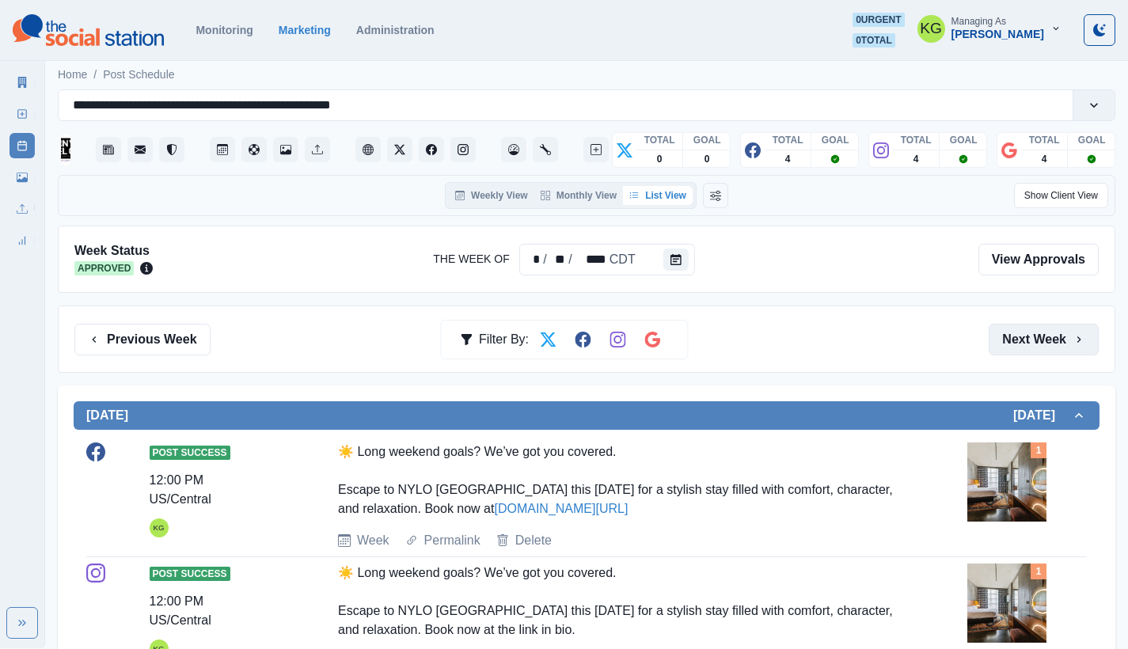
click at [1009, 338] on button "Next Week" at bounding box center [1044, 340] width 110 height 32
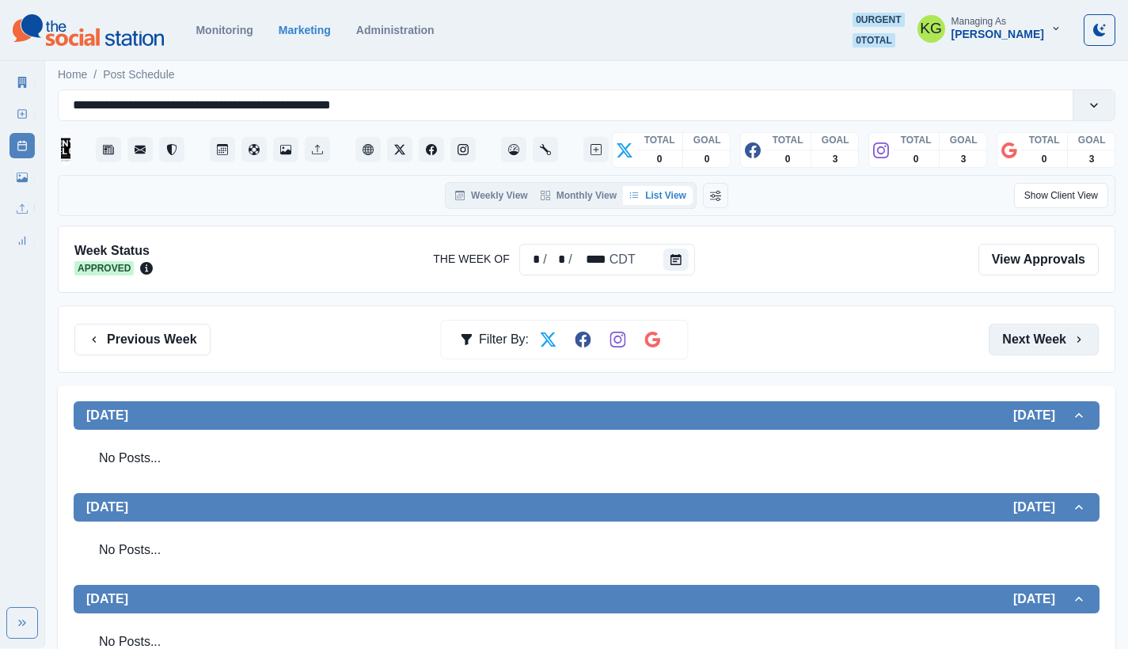
click at [1009, 338] on button "Next Week" at bounding box center [1044, 340] width 110 height 32
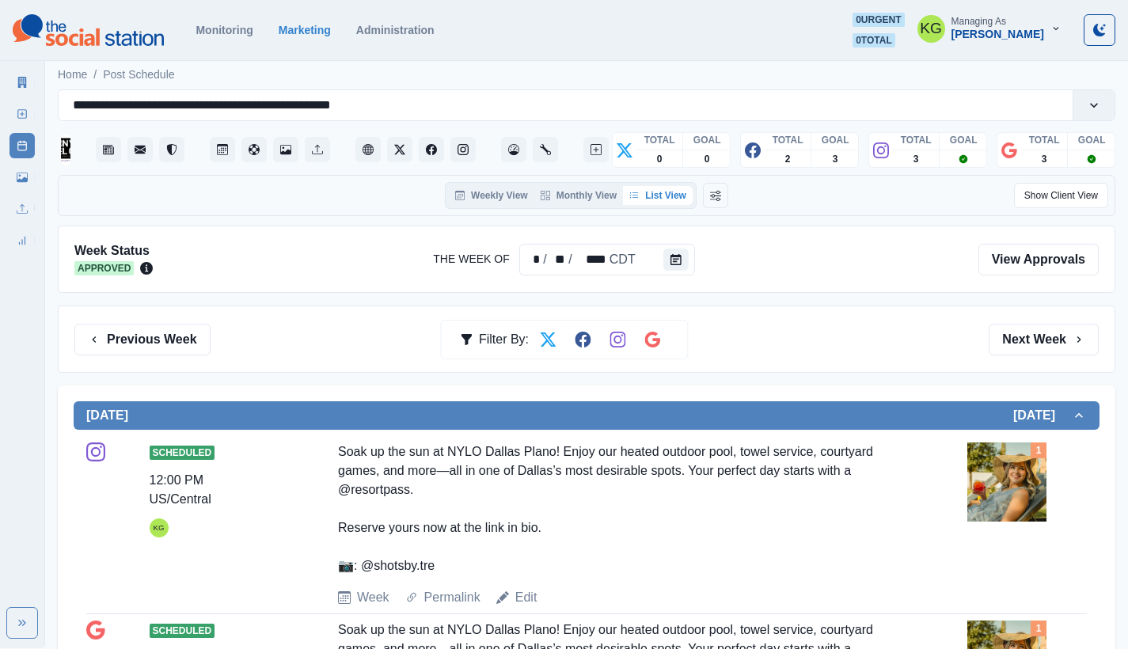
click at [511, 585] on div "Scheduled 12:00 PM US/Central KG Soak up the sun at NYLO Dallas Plano! Enjoy ou…" at bounding box center [586, 525] width 1001 height 165
click at [519, 595] on link "Edit" at bounding box center [526, 597] width 22 height 19
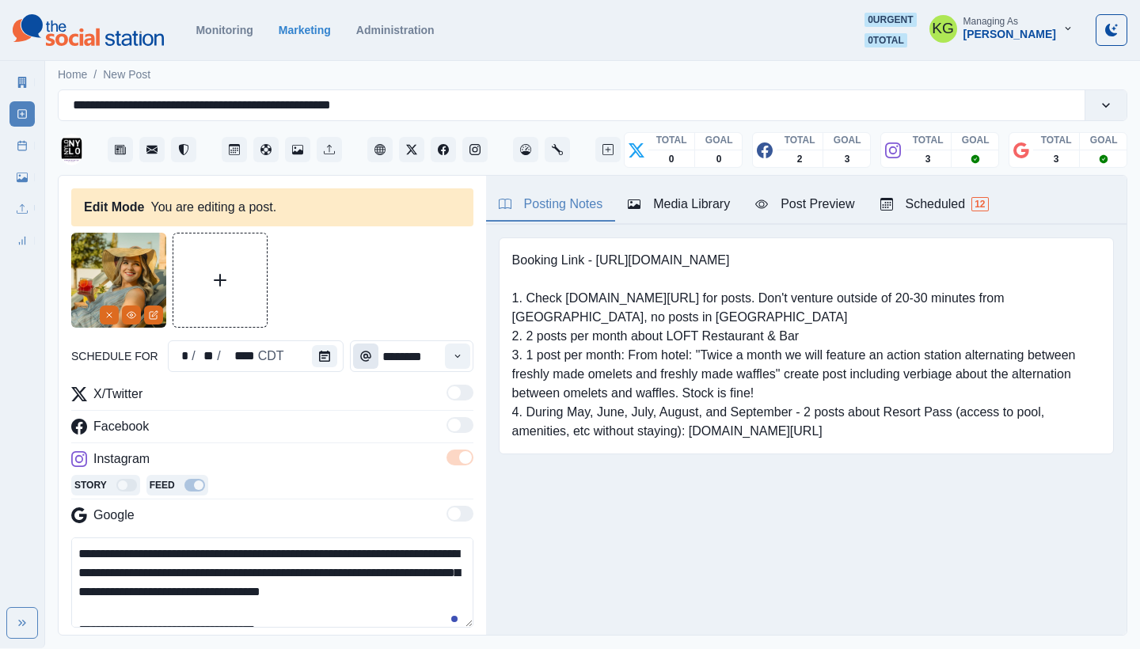
type input "********"
type textarea "**********"
click at [353, 359] on button "Time" at bounding box center [365, 356] width 25 height 25
click at [319, 360] on icon "Calendar" at bounding box center [324, 356] width 11 height 11
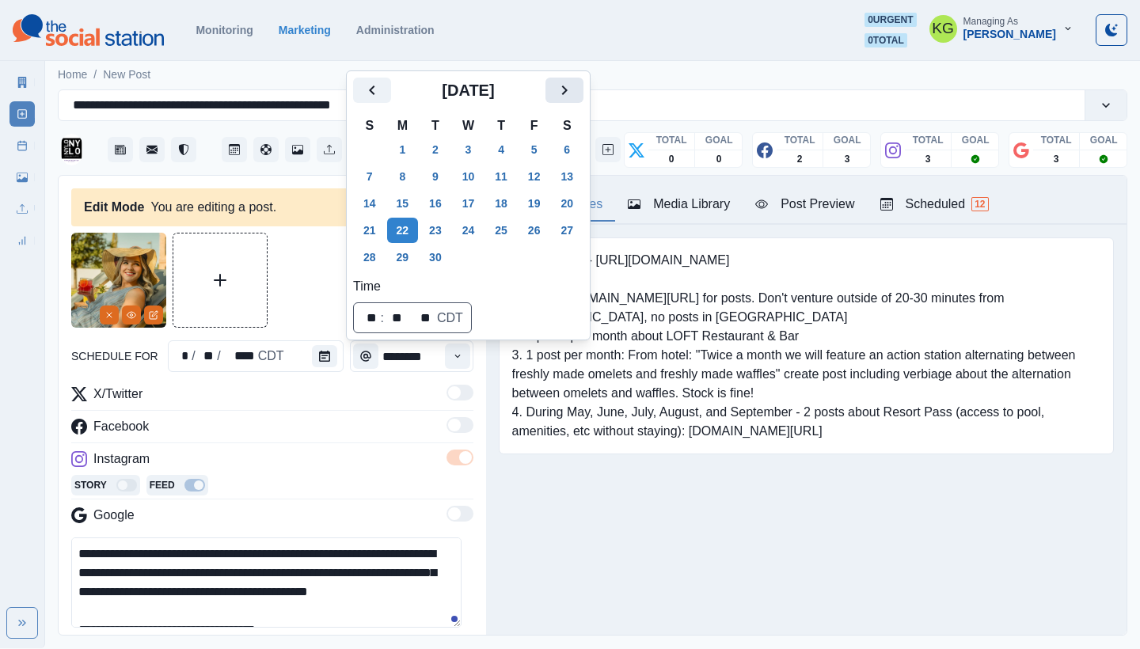
click at [574, 97] on icon "Next" at bounding box center [564, 90] width 19 height 19
click at [503, 206] on button "16" at bounding box center [501, 203] width 32 height 25
click at [554, 497] on div "Booking Link - [URL][DOMAIN_NAME] 1. Check [DOMAIN_NAME][URL] for posts. Don't …" at bounding box center [806, 370] width 641 height 291
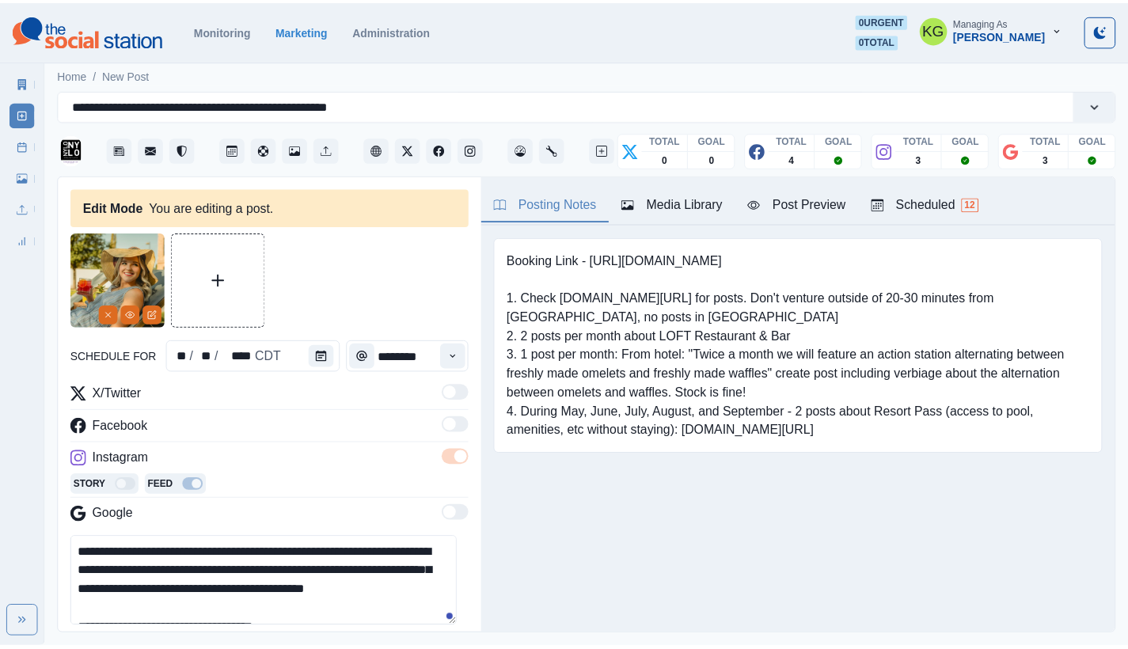
scroll to position [148, 0]
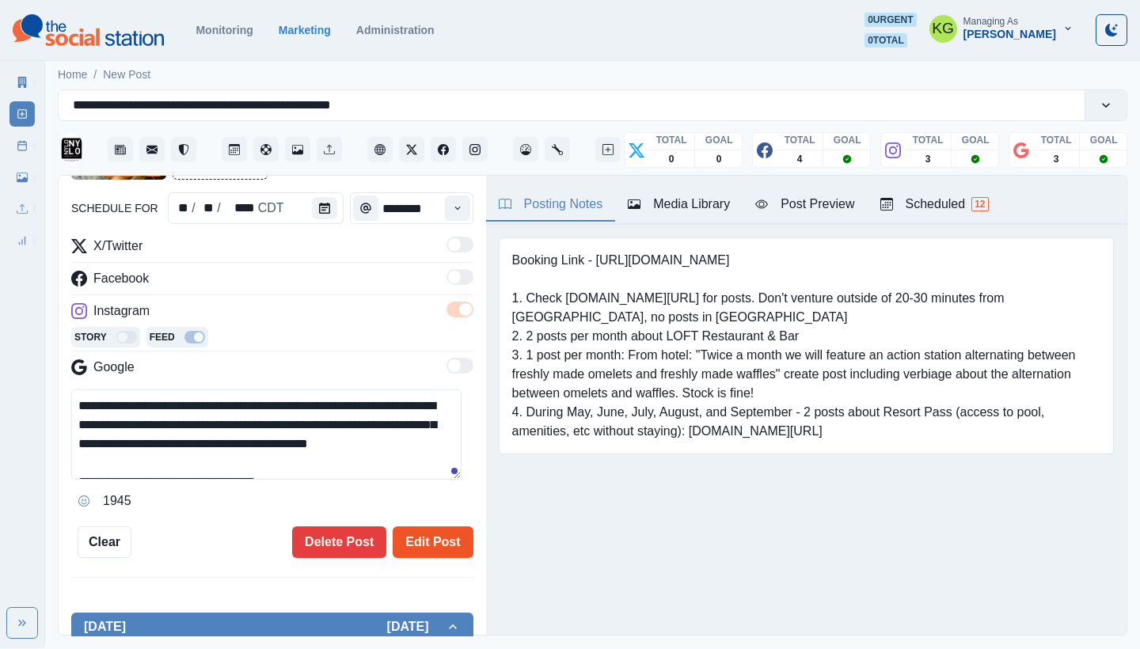
click at [410, 542] on button "Edit Post" at bounding box center [433, 543] width 80 height 32
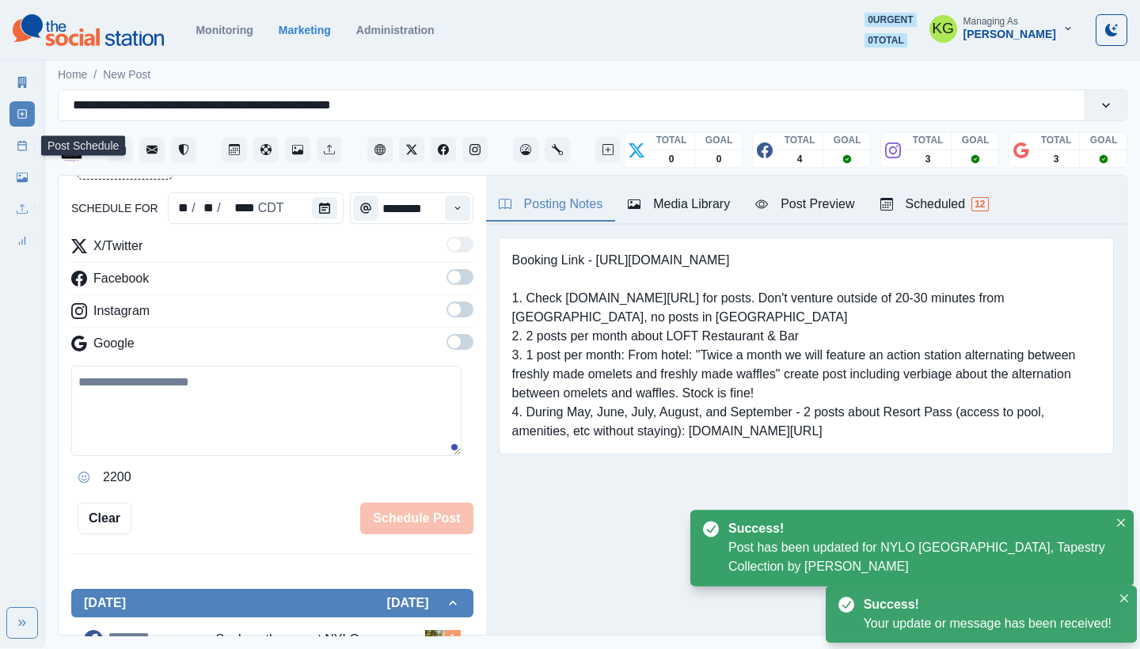
click at [13, 143] on link "Post Schedule" at bounding box center [22, 145] width 25 height 25
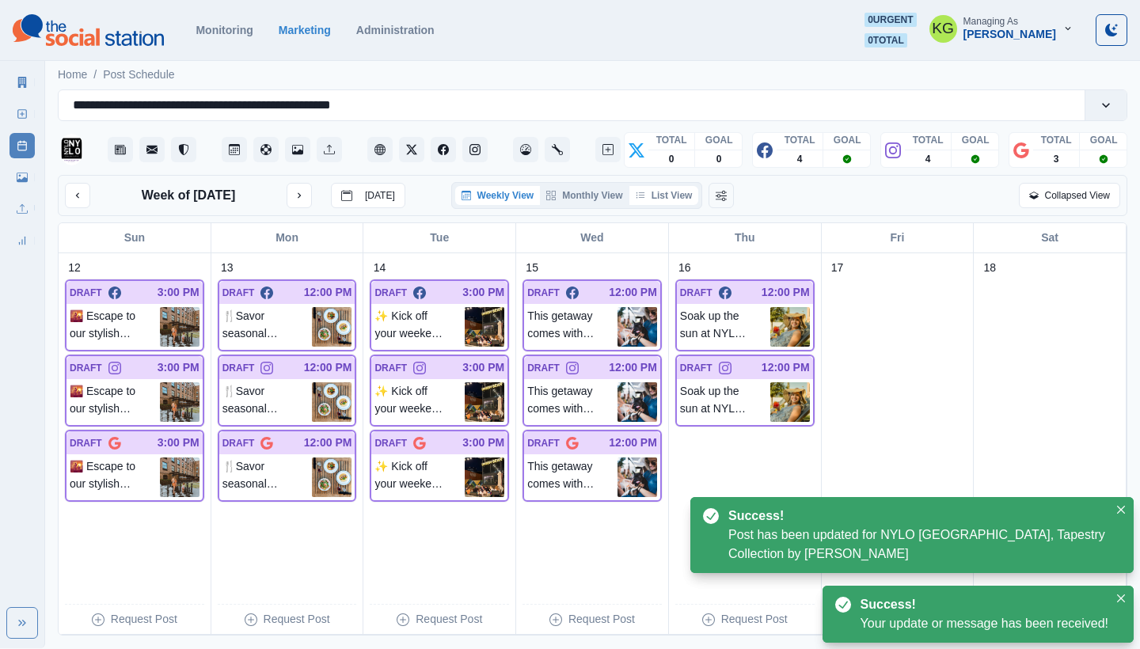
click at [682, 191] on button "List View" at bounding box center [664, 195] width 70 height 19
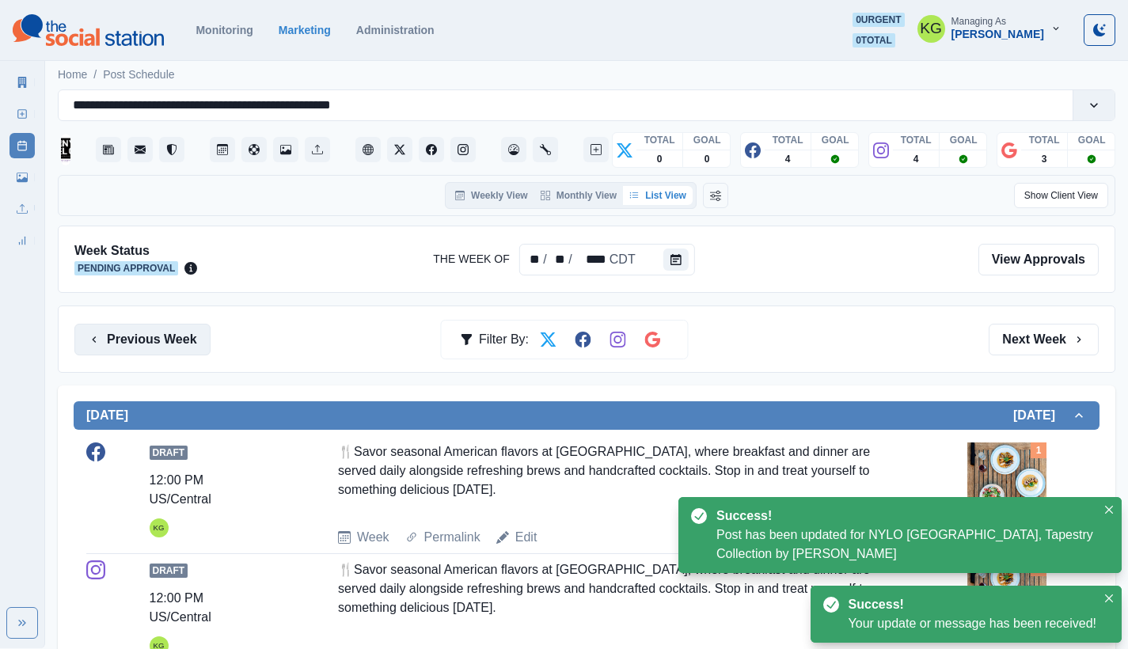
click at [144, 344] on button "Previous Week" at bounding box center [142, 340] width 136 height 32
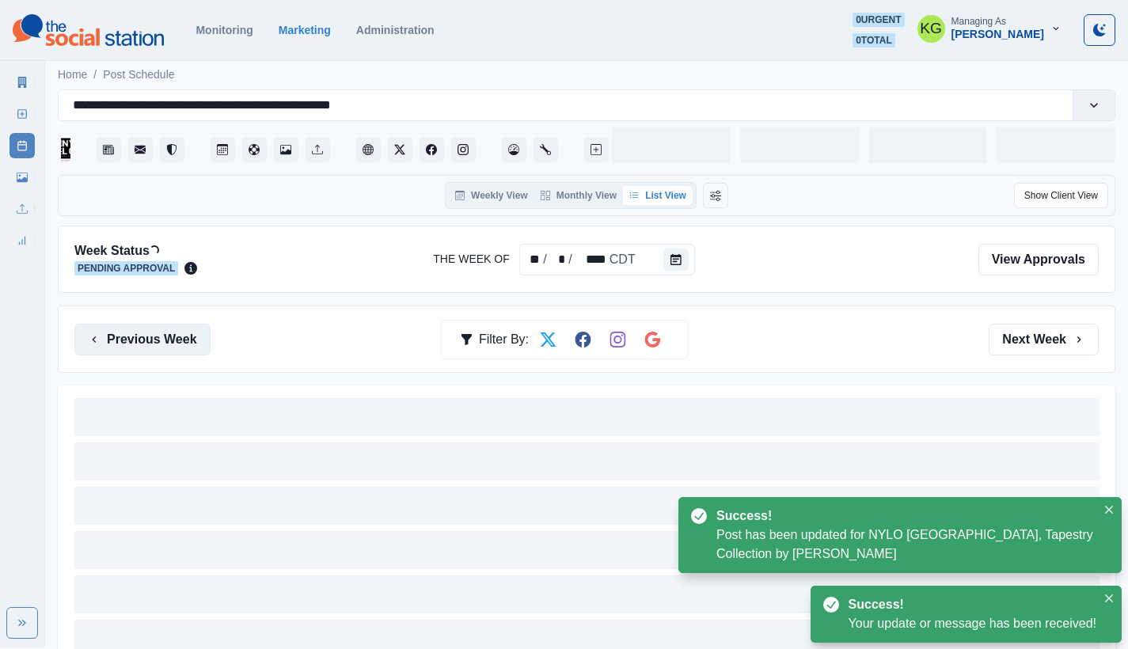
click at [144, 344] on button "Previous Week" at bounding box center [142, 340] width 136 height 32
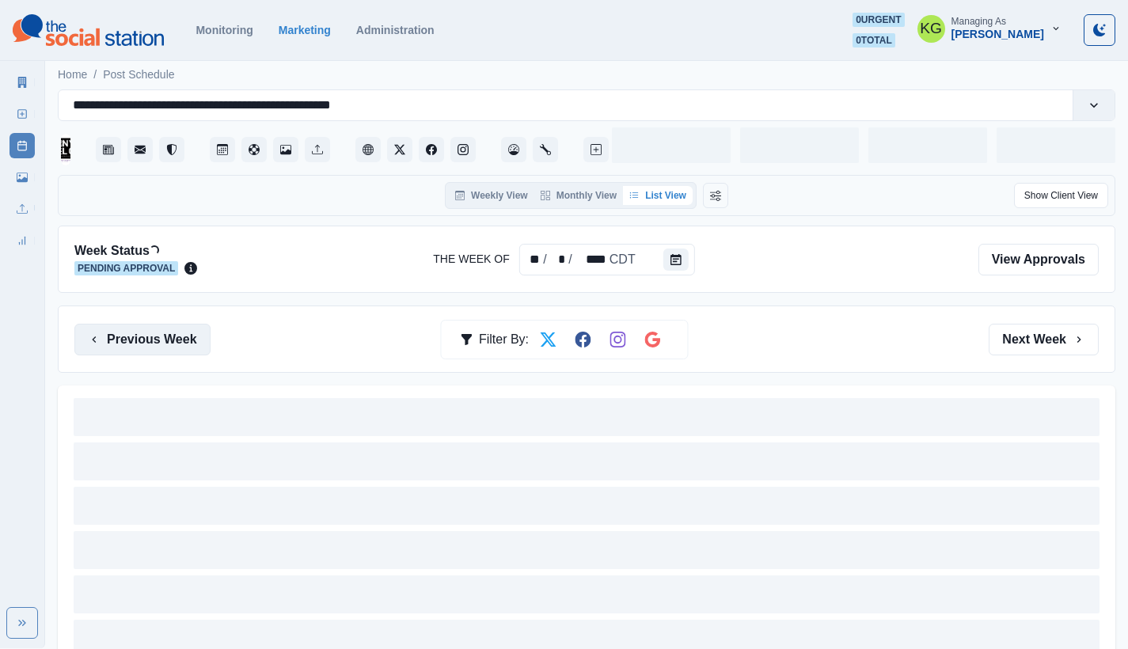
click at [144, 344] on button "Previous Week" at bounding box center [142, 340] width 136 height 32
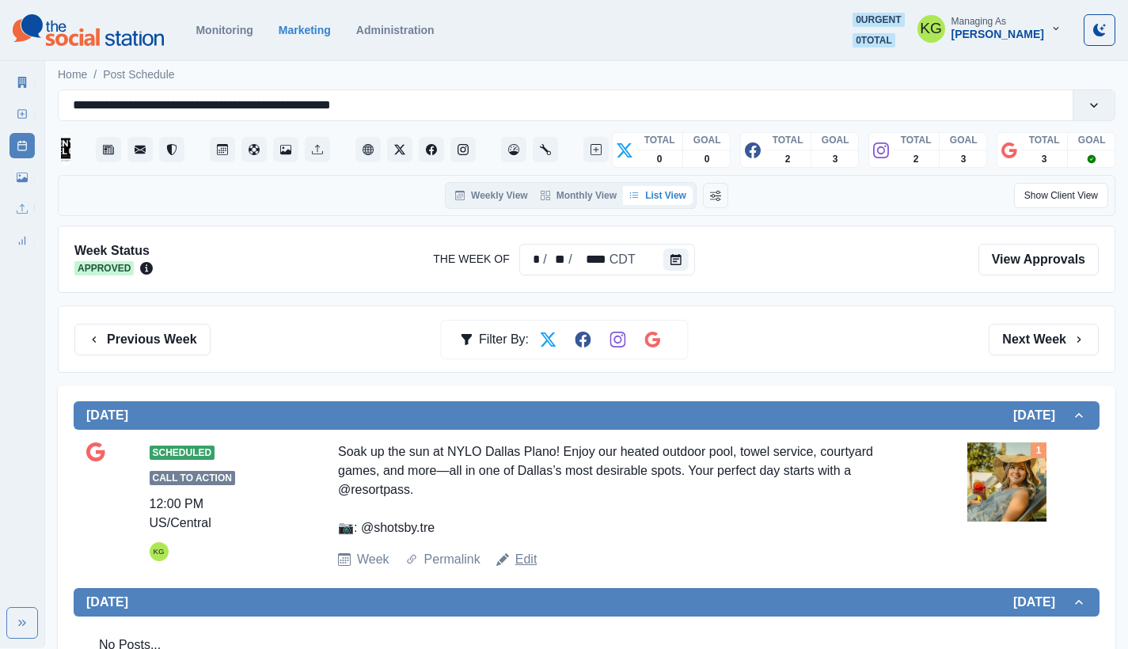
click at [531, 559] on link "Edit" at bounding box center [526, 559] width 22 height 19
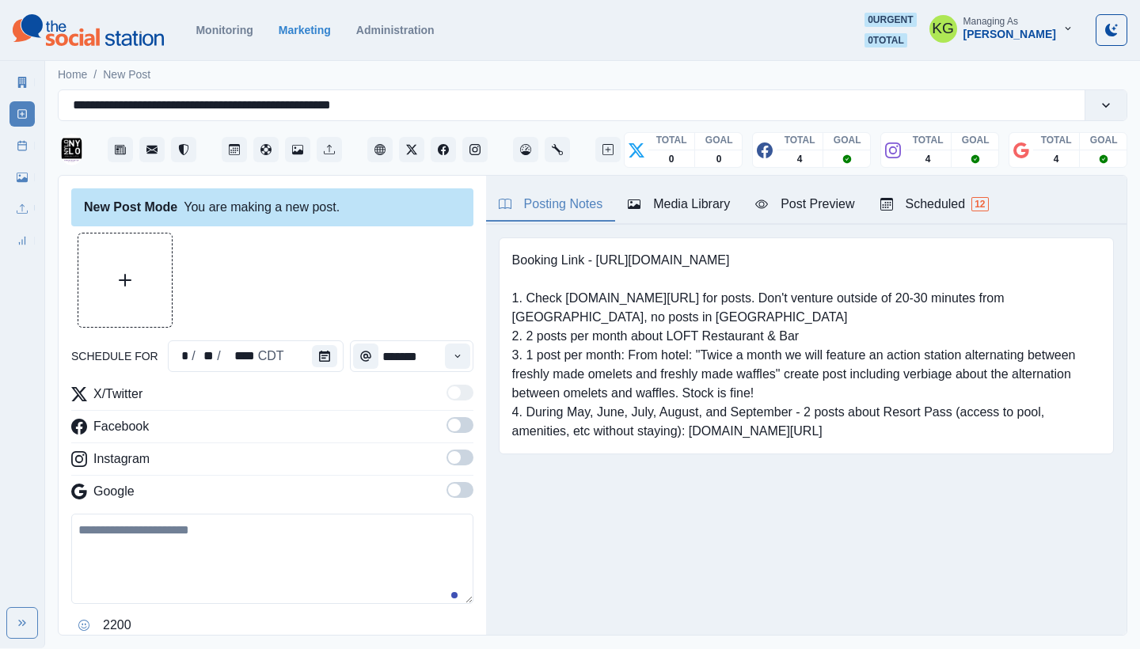
type input "********"
type textarea "**********"
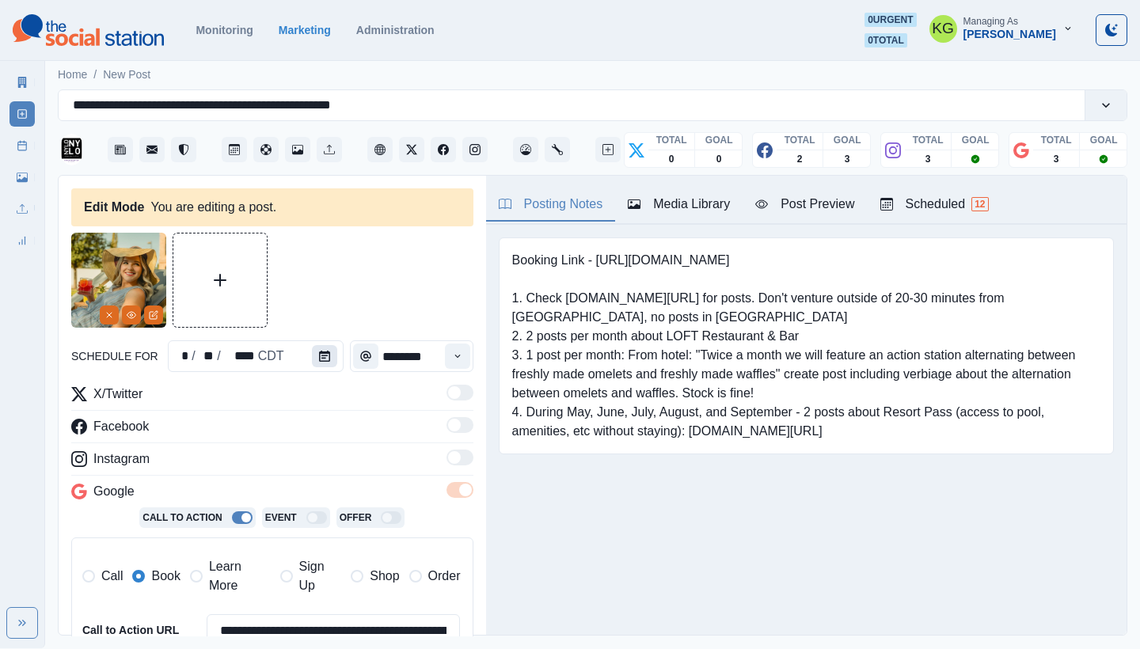
click at [327, 354] on button "Calendar" at bounding box center [324, 356] width 25 height 22
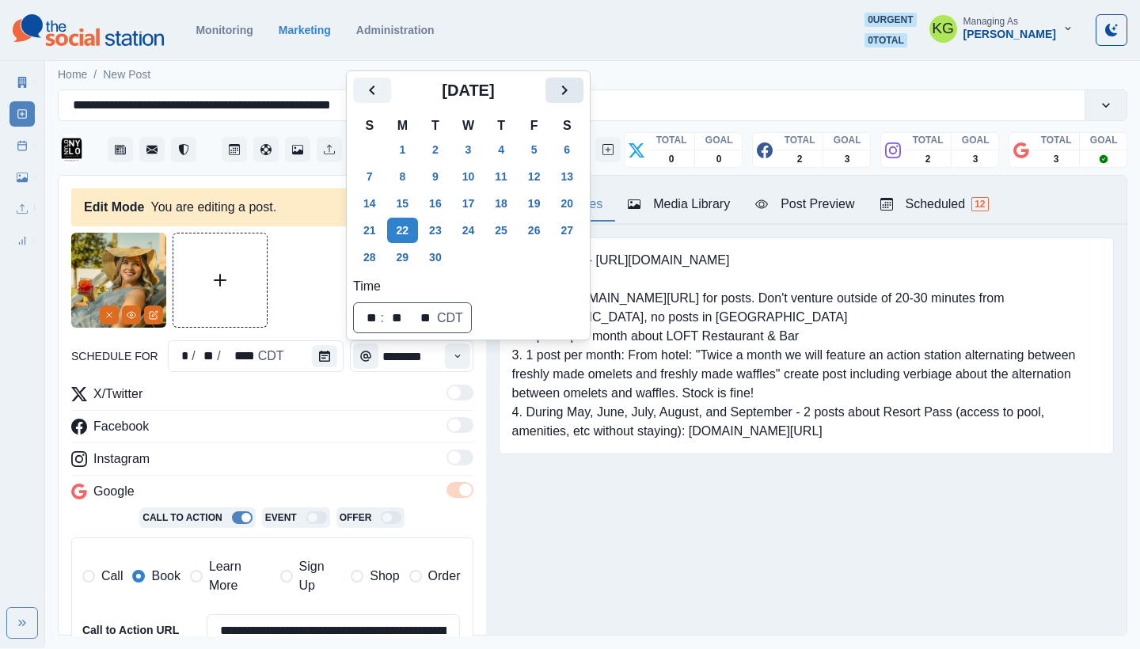
click at [571, 89] on icon "Next" at bounding box center [564, 90] width 19 height 19
click at [517, 200] on button "16" at bounding box center [501, 203] width 32 height 25
click at [592, 476] on div "Booking Link - [URL][DOMAIN_NAME] 1. Check [DOMAIN_NAME][URL] for posts. Don't …" at bounding box center [806, 370] width 641 height 291
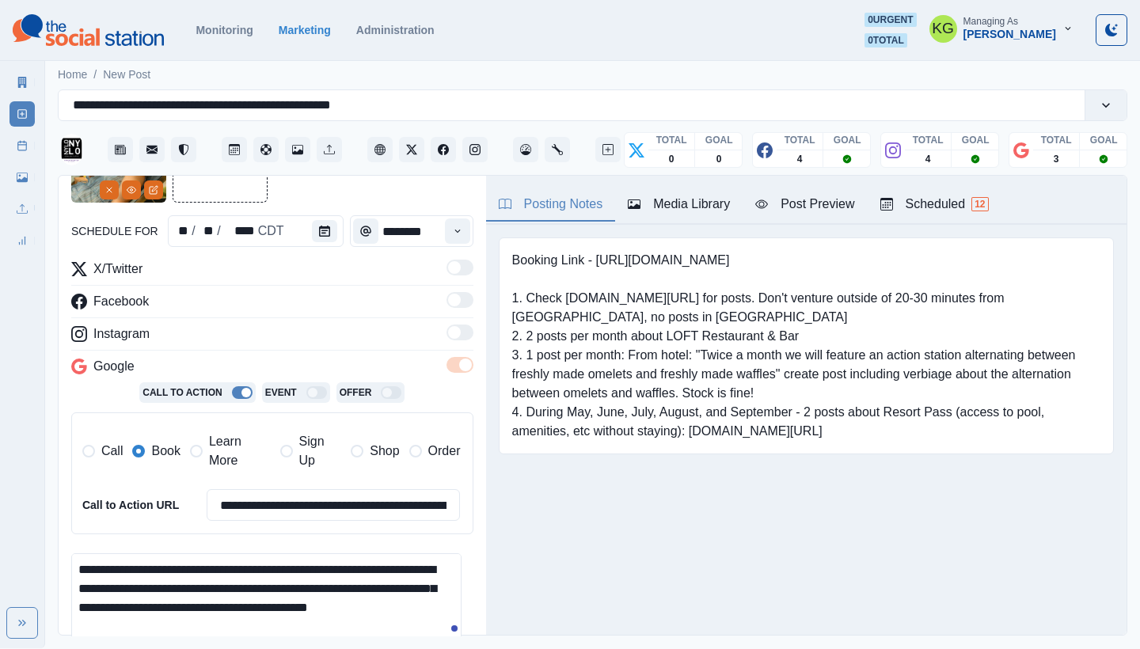
scroll to position [38, 0]
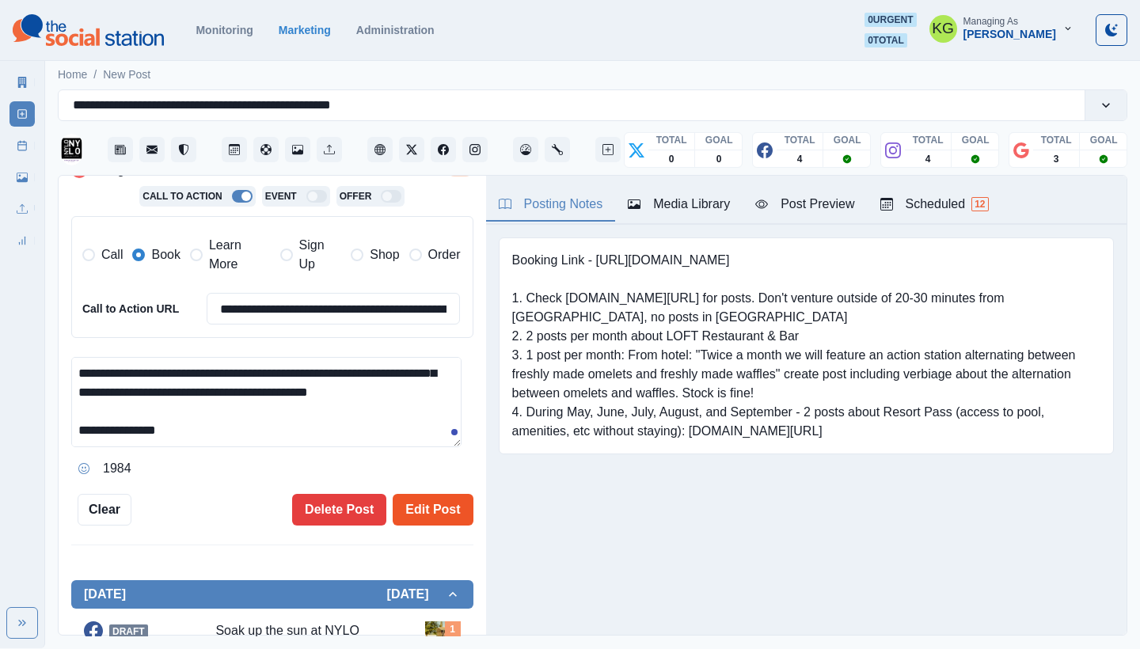
click at [420, 500] on button "Edit Post" at bounding box center [433, 510] width 80 height 32
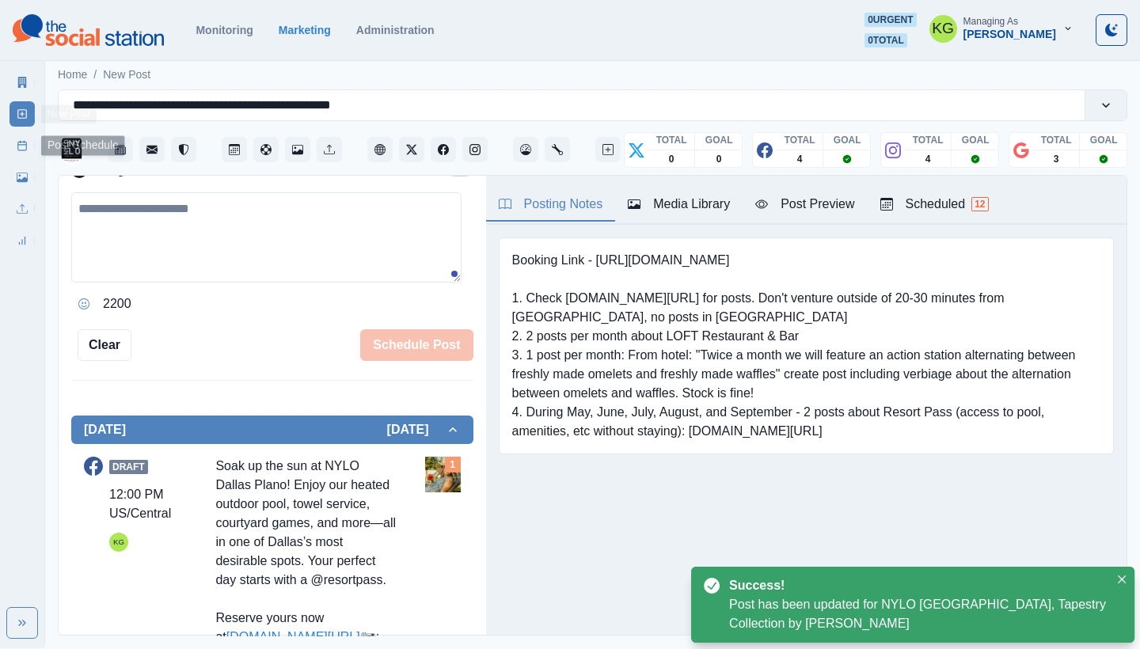
click at [28, 137] on link "Post Schedule" at bounding box center [22, 145] width 25 height 25
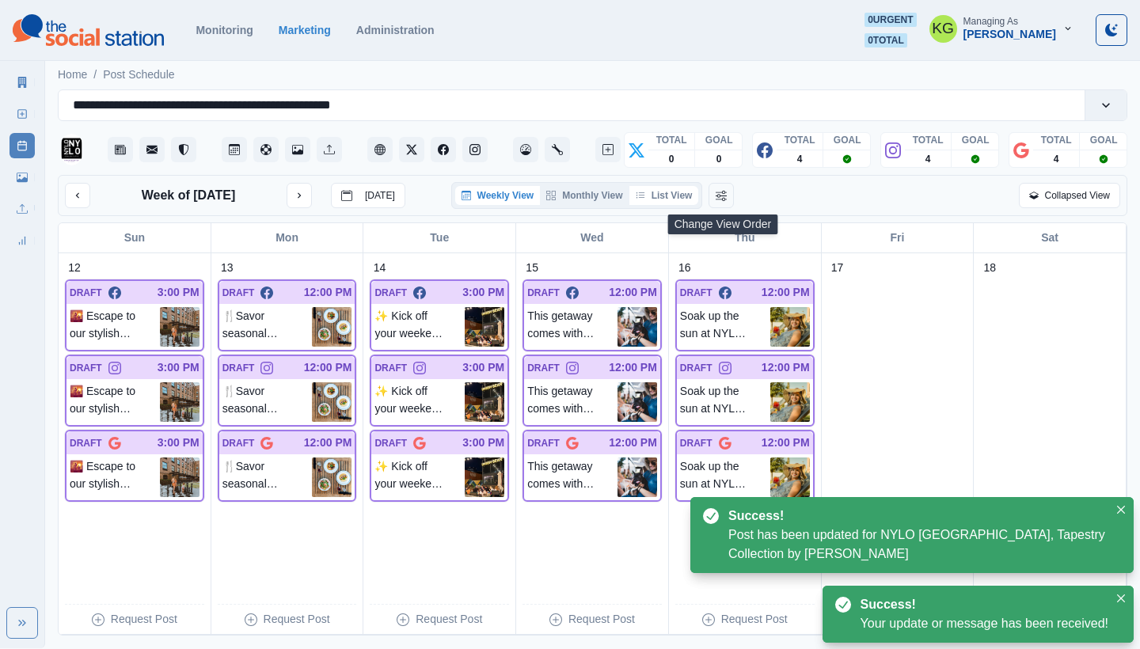
click at [678, 193] on button "List View" at bounding box center [664, 195] width 70 height 19
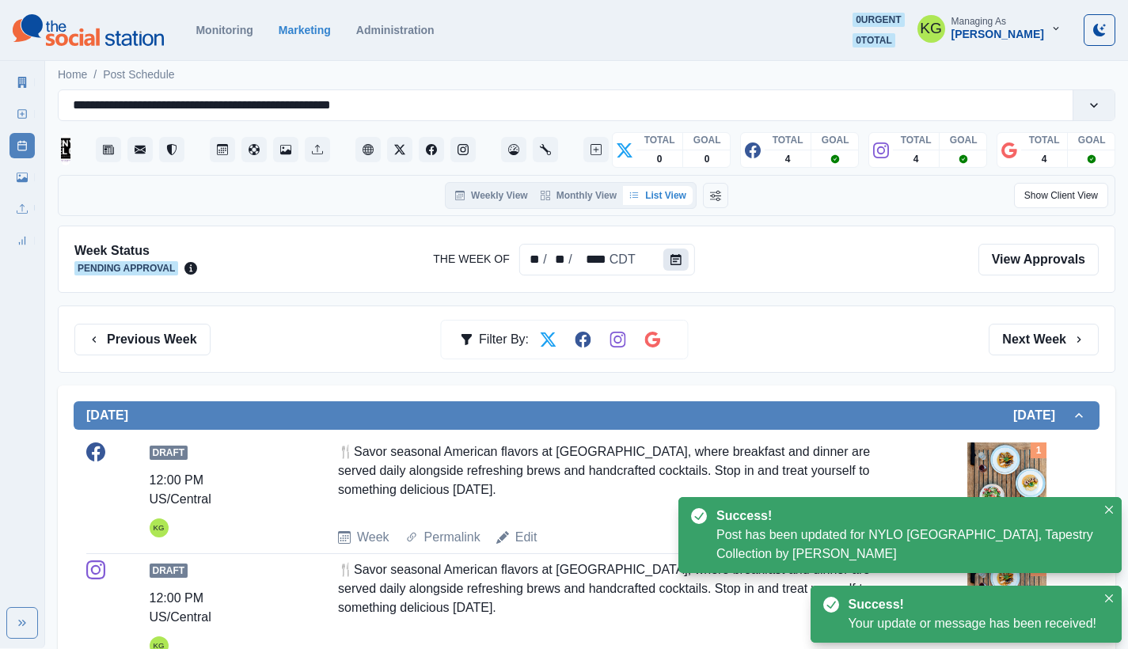
click at [673, 266] on button "Calendar" at bounding box center [675, 260] width 25 height 22
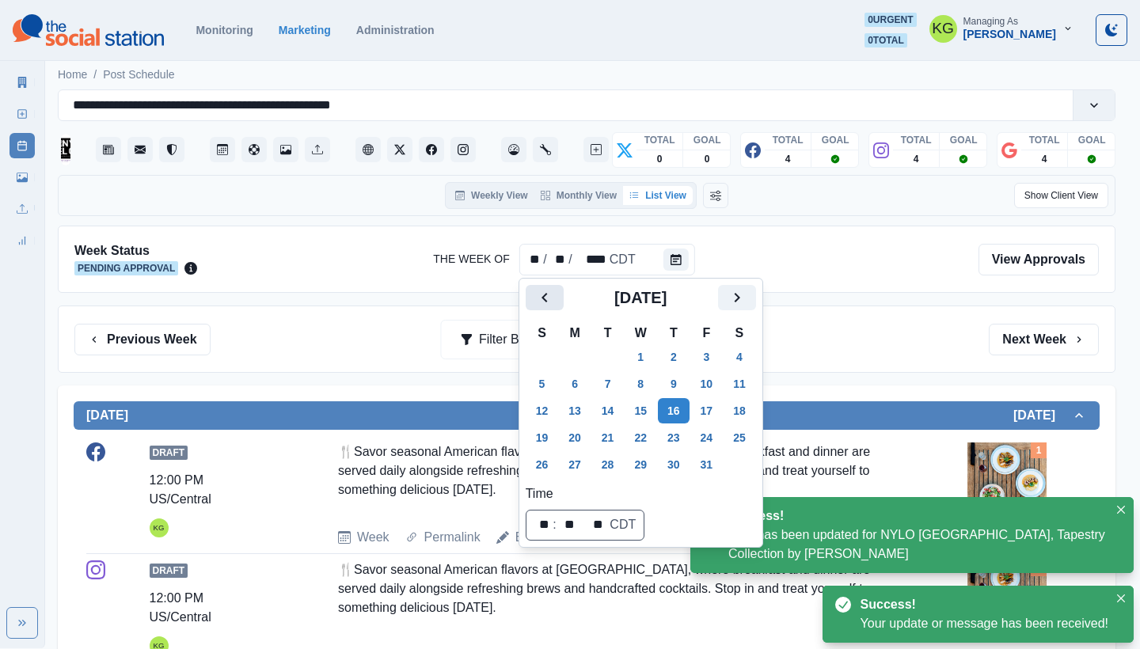
click at [546, 299] on icon "Previous" at bounding box center [544, 297] width 19 height 19
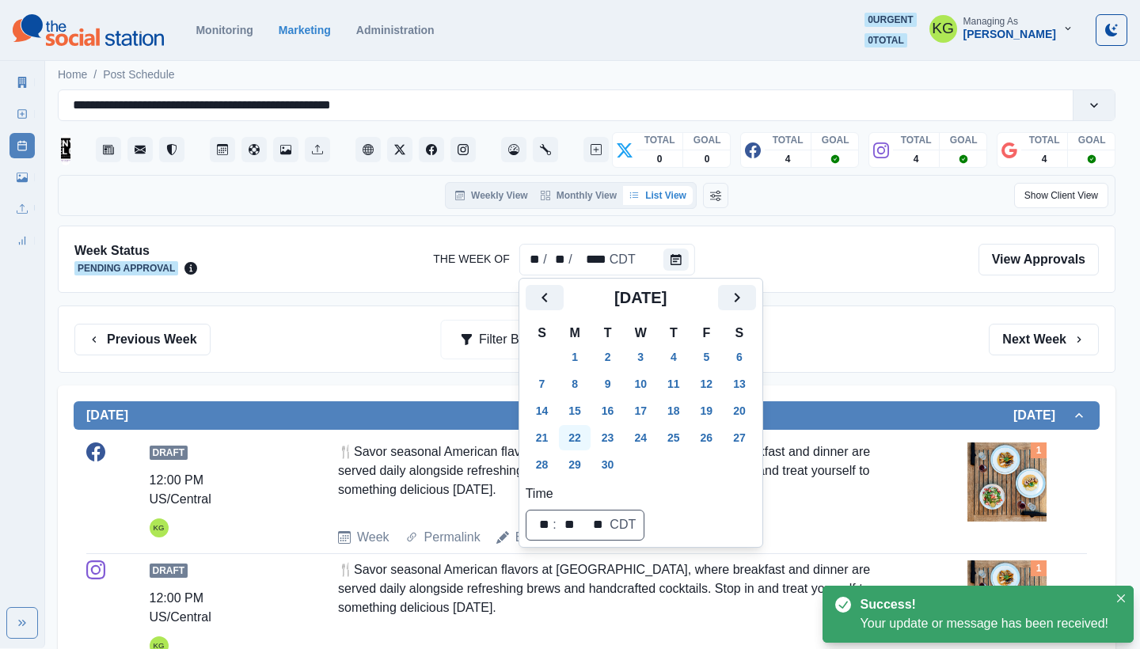
click at [576, 444] on button "22" at bounding box center [575, 437] width 32 height 25
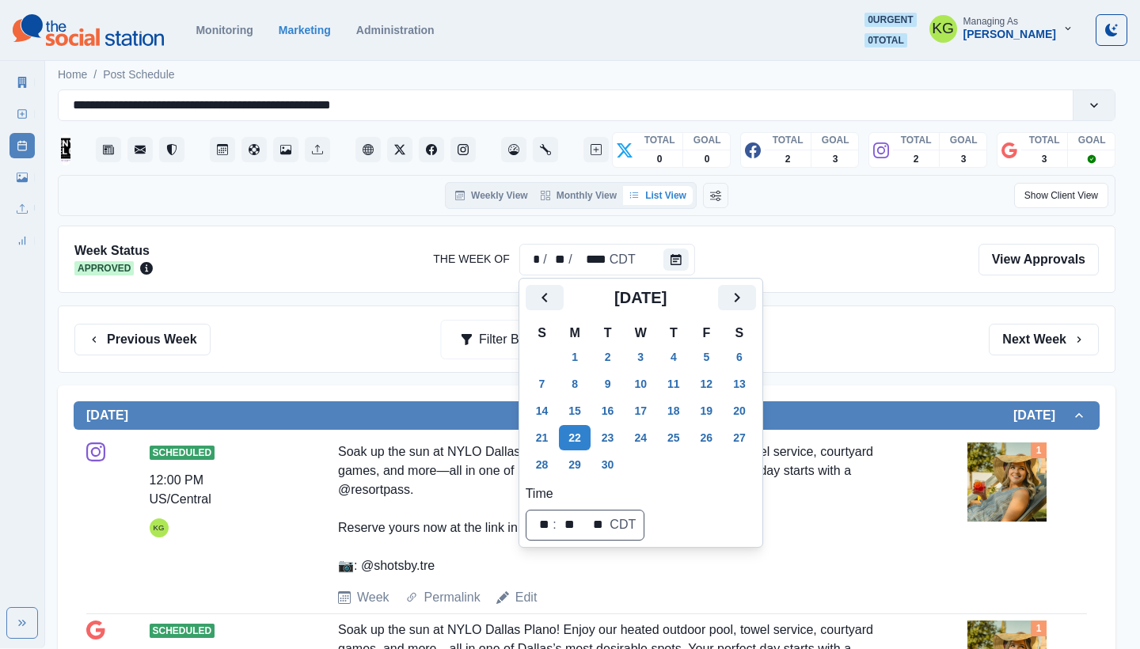
click at [864, 354] on div "Previous Week Filter By: Next Week" at bounding box center [586, 340] width 1025 height 32
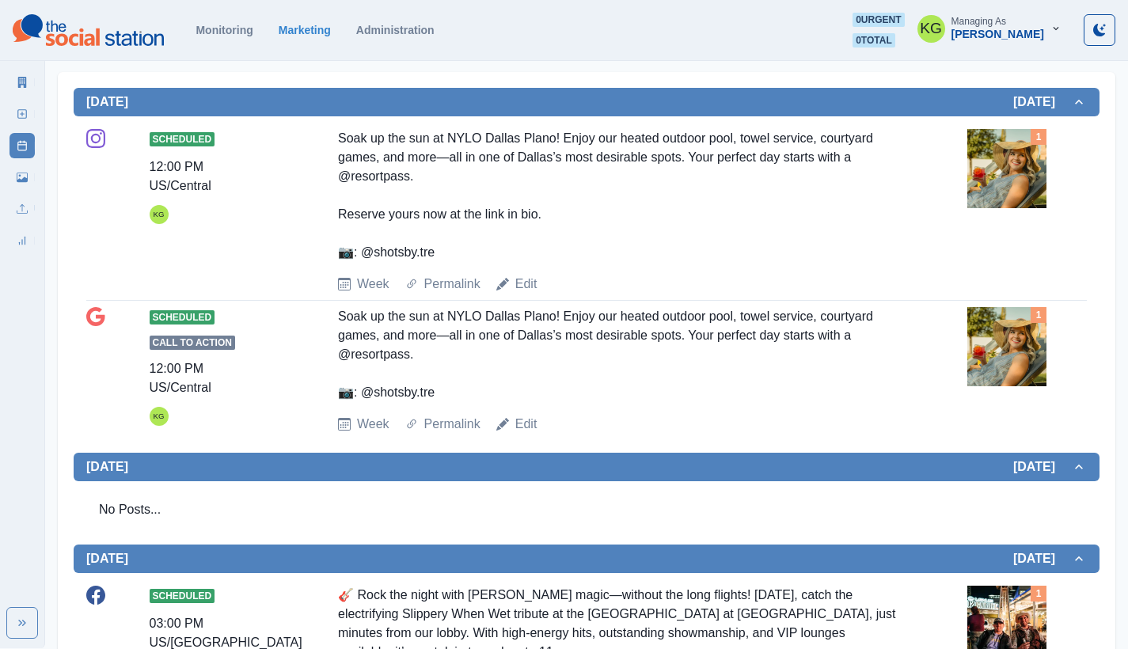
scroll to position [183, 0]
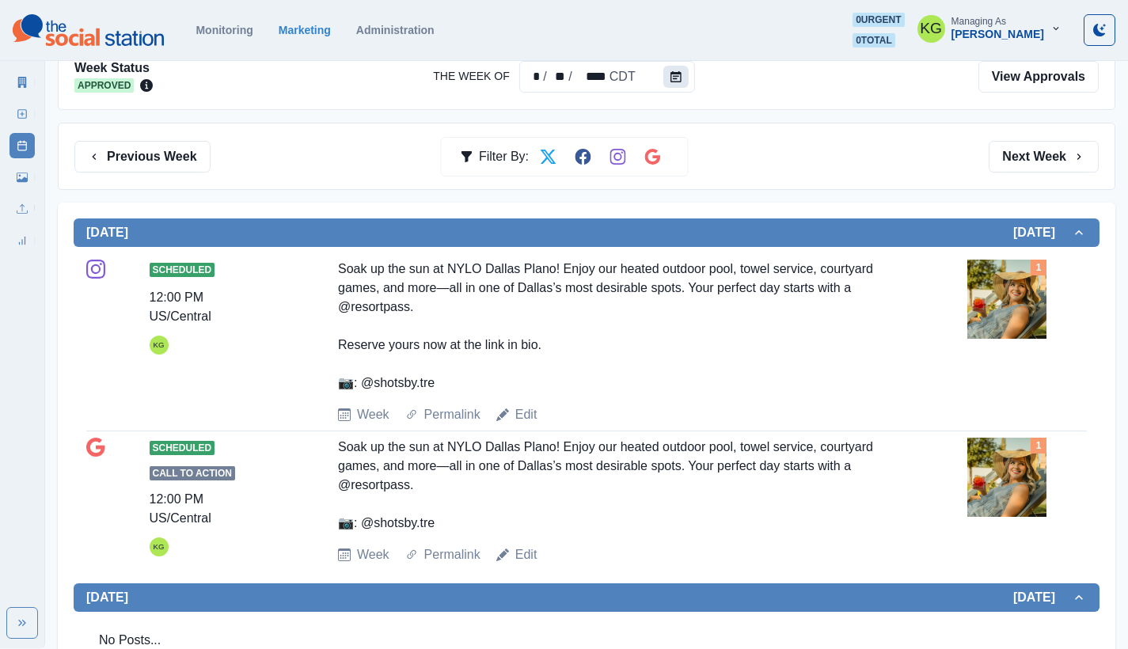
click at [665, 79] on button "Calendar" at bounding box center [675, 77] width 25 height 22
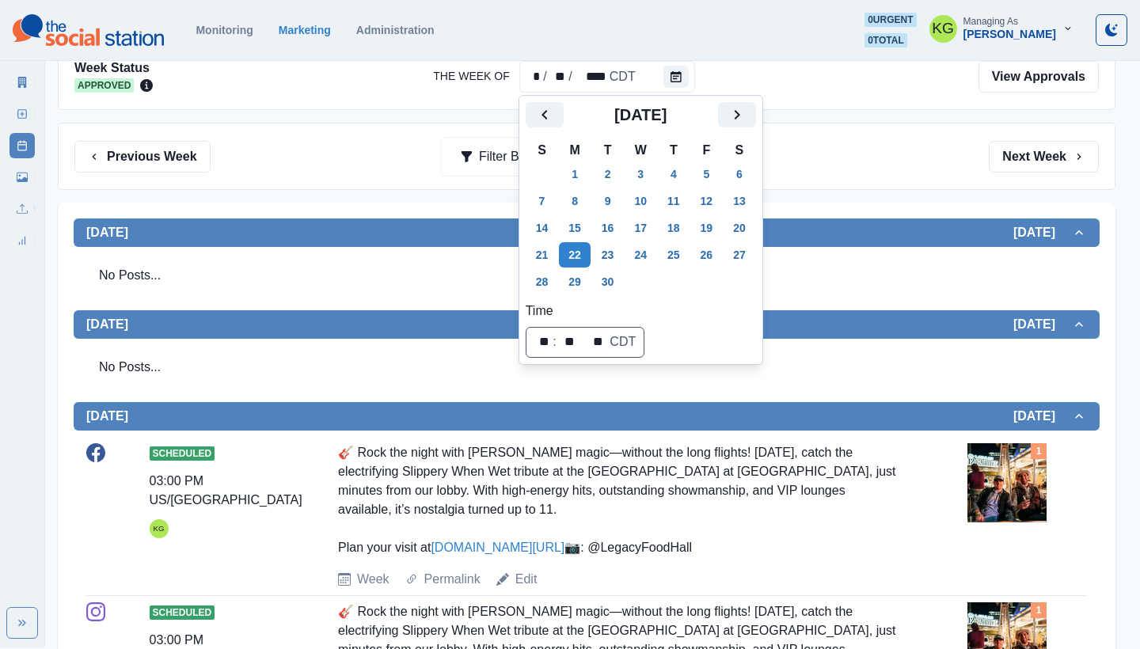
click at [847, 312] on button "[DATE]" at bounding box center [587, 324] width 1026 height 29
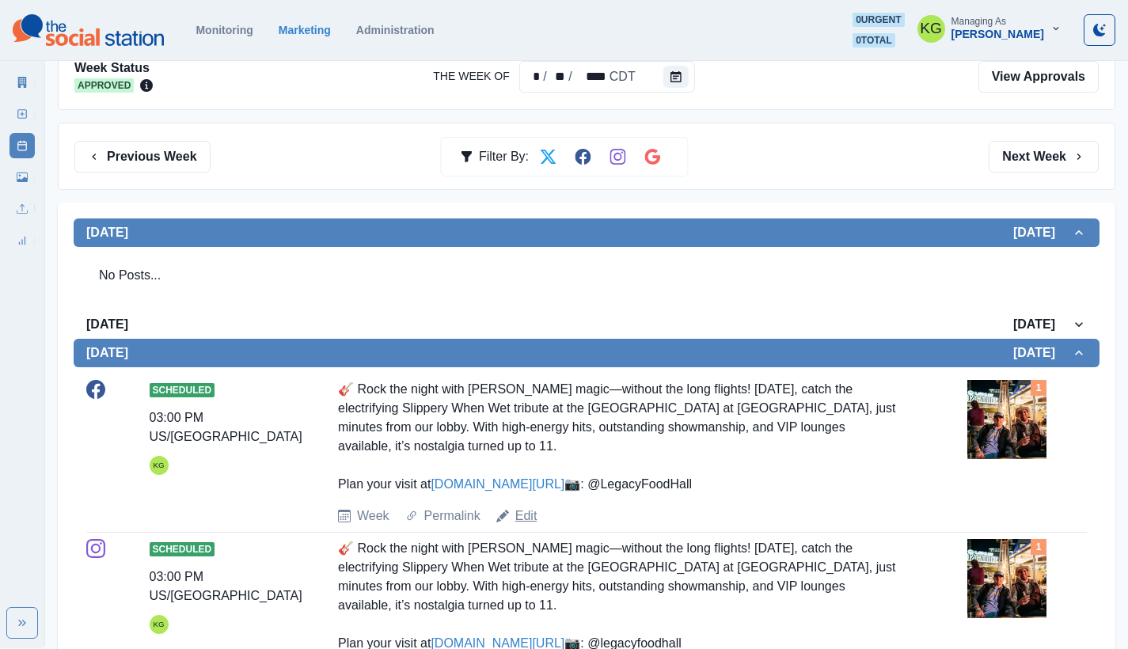
click at [519, 526] on link "Edit" at bounding box center [526, 516] width 22 height 19
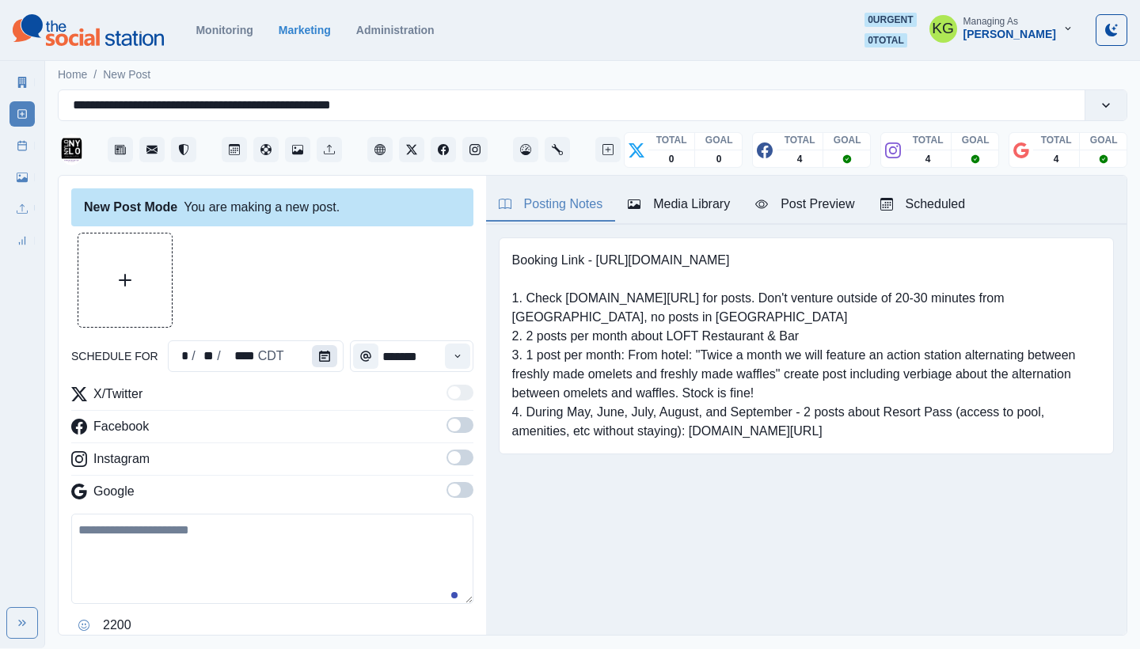
click at [325, 355] on icon "Calendar" at bounding box center [324, 356] width 11 height 11
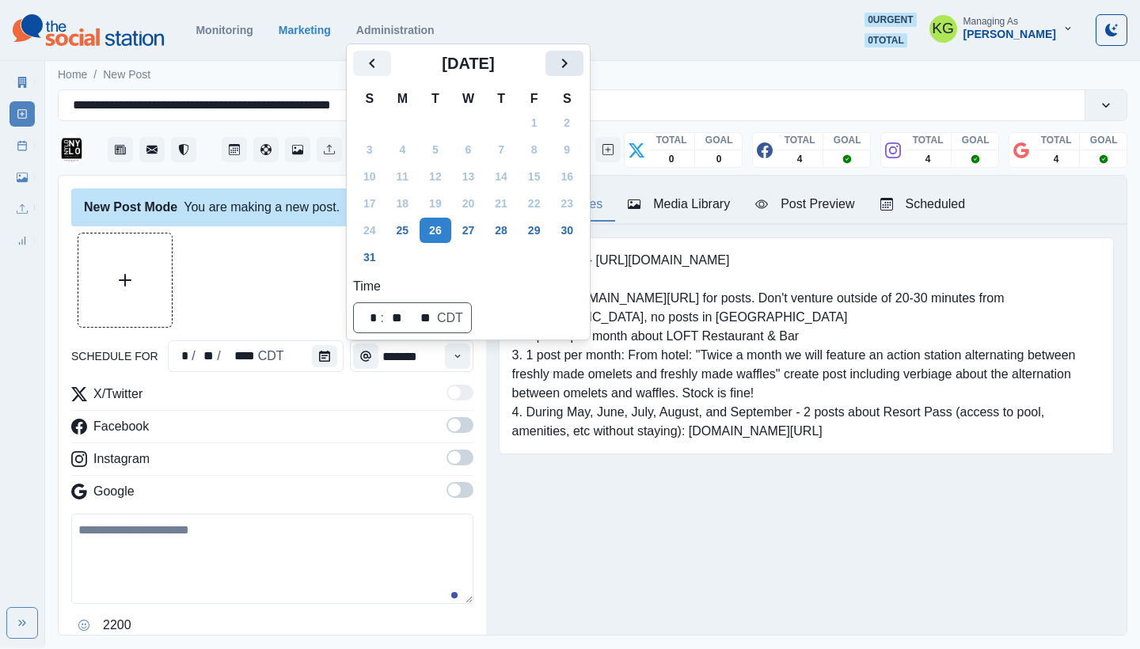
click at [572, 59] on icon "Next" at bounding box center [564, 63] width 19 height 19
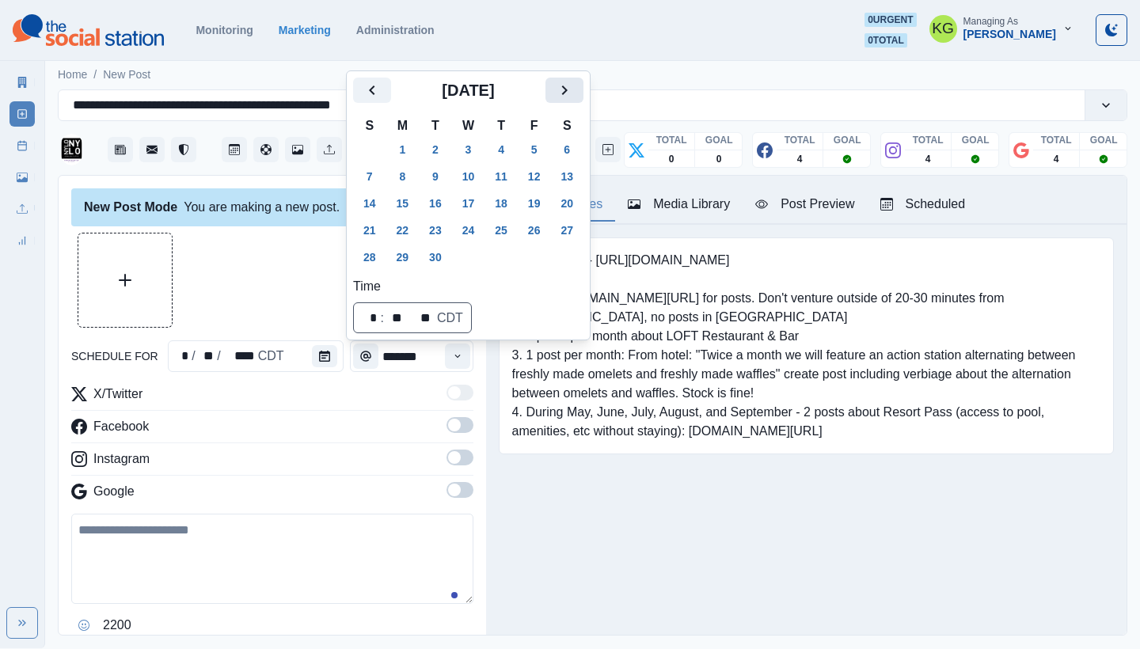
click at [577, 80] on button "Next" at bounding box center [565, 90] width 38 height 25
click at [549, 196] on button "17" at bounding box center [535, 203] width 32 height 25
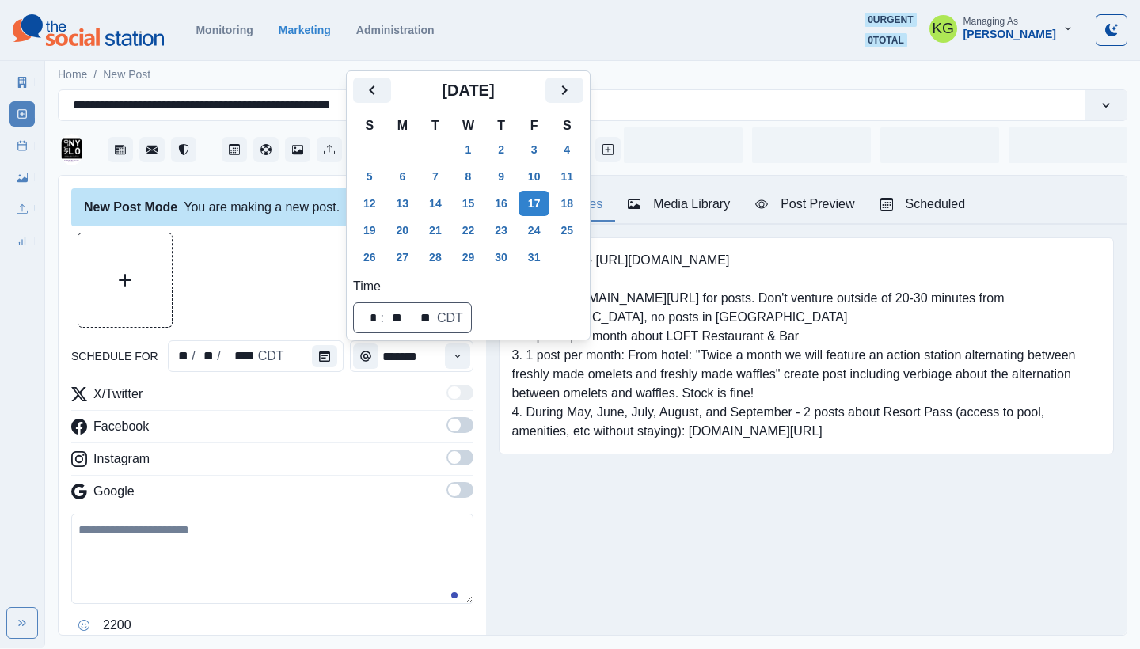
click at [637, 465] on div "Booking Link - [URL][DOMAIN_NAME] 1. Check [DOMAIN_NAME][URL] for posts. Don't …" at bounding box center [806, 346] width 641 height 242
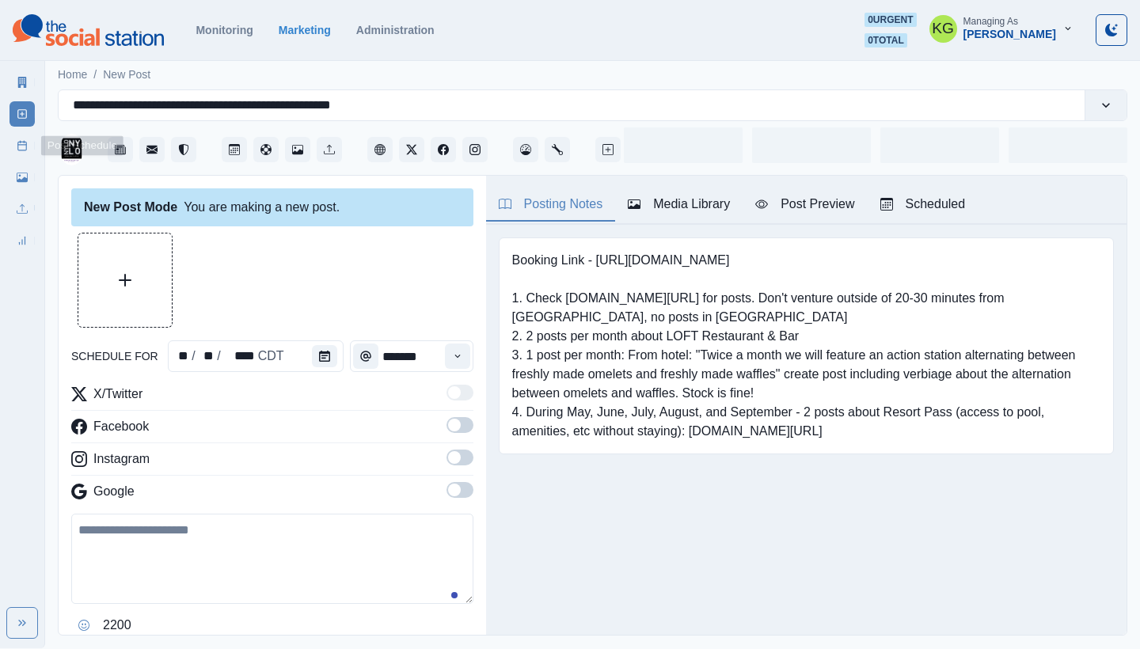
click at [20, 143] on icon at bounding box center [22, 145] width 11 height 11
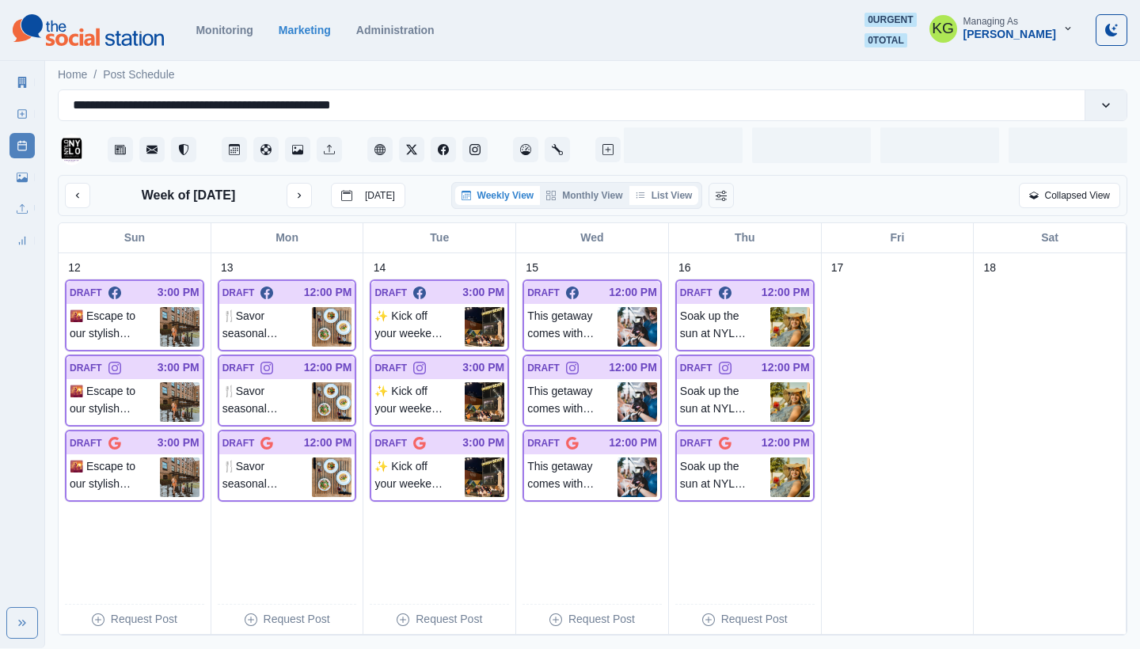
click at [667, 196] on button "List View" at bounding box center [664, 195] width 70 height 19
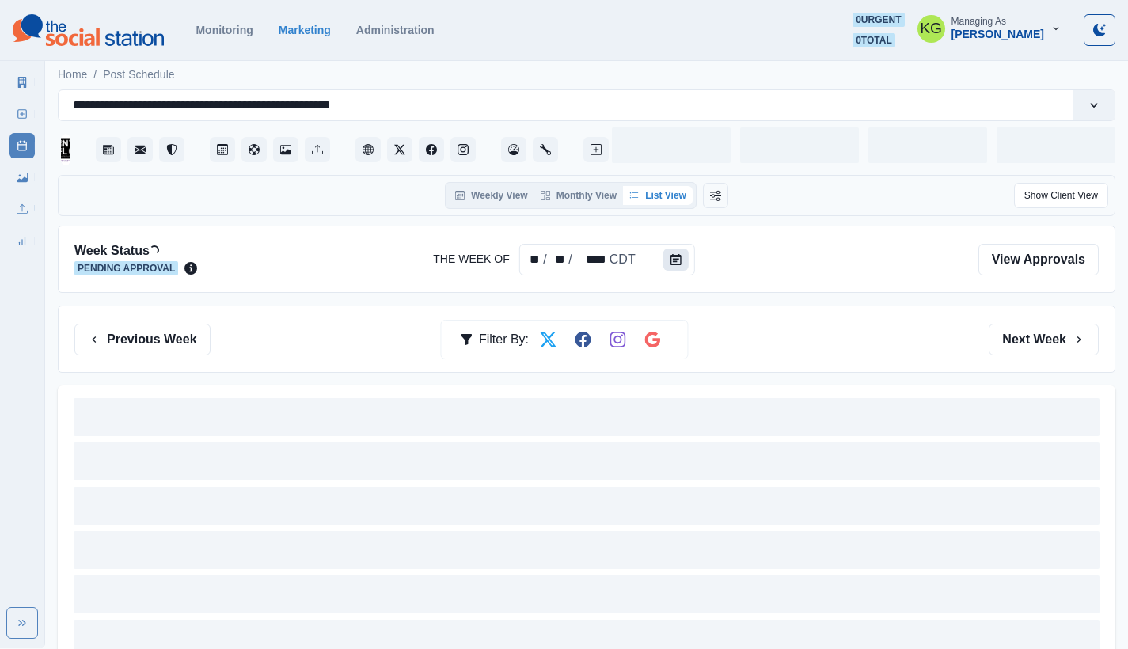
click at [677, 257] on icon "Calendar" at bounding box center [676, 259] width 11 height 11
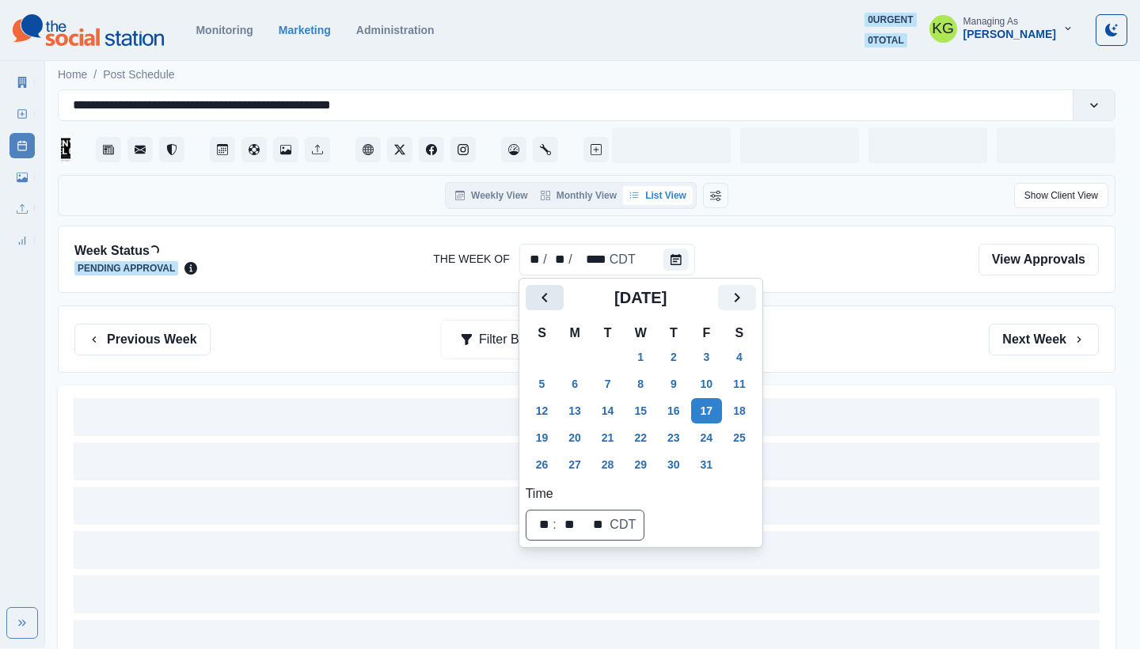
click at [538, 298] on icon "Previous" at bounding box center [544, 297] width 19 height 19
click at [580, 435] on button "22" at bounding box center [575, 437] width 32 height 25
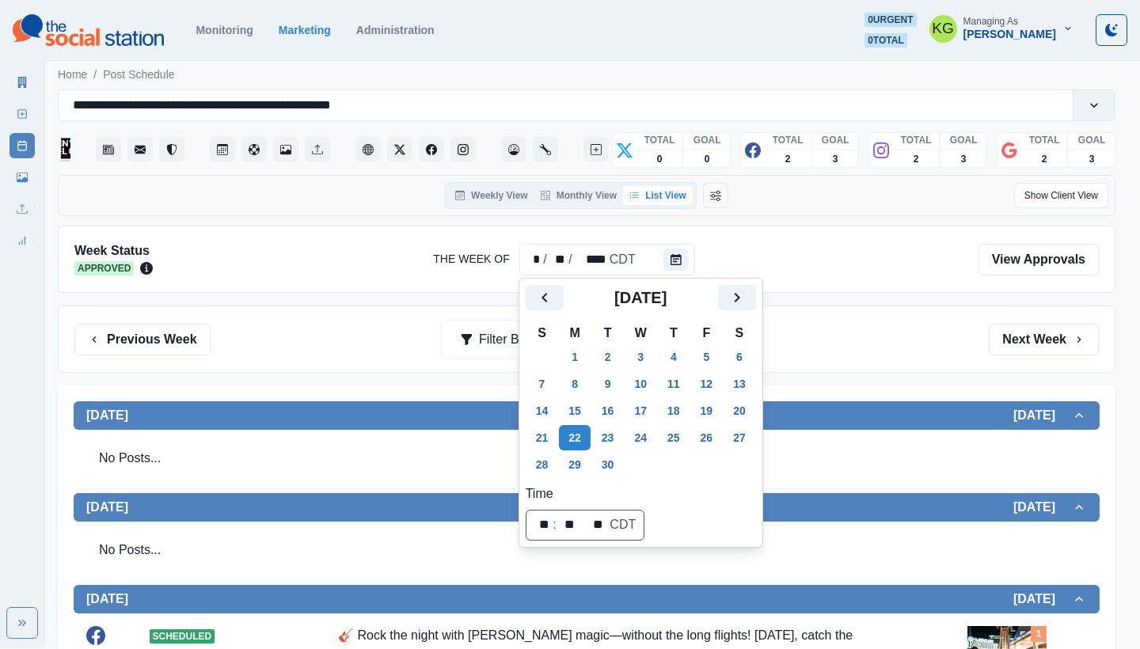
click at [957, 327] on div "Previous Week Filter By: Next Week" at bounding box center [586, 340] width 1025 height 32
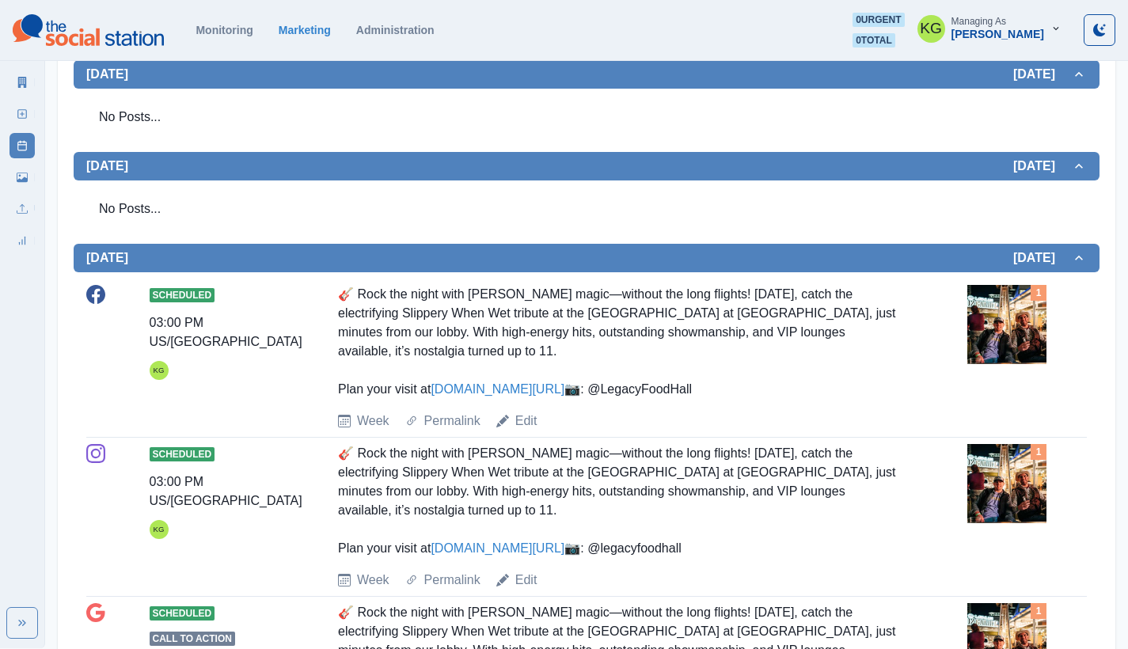
scroll to position [372, 0]
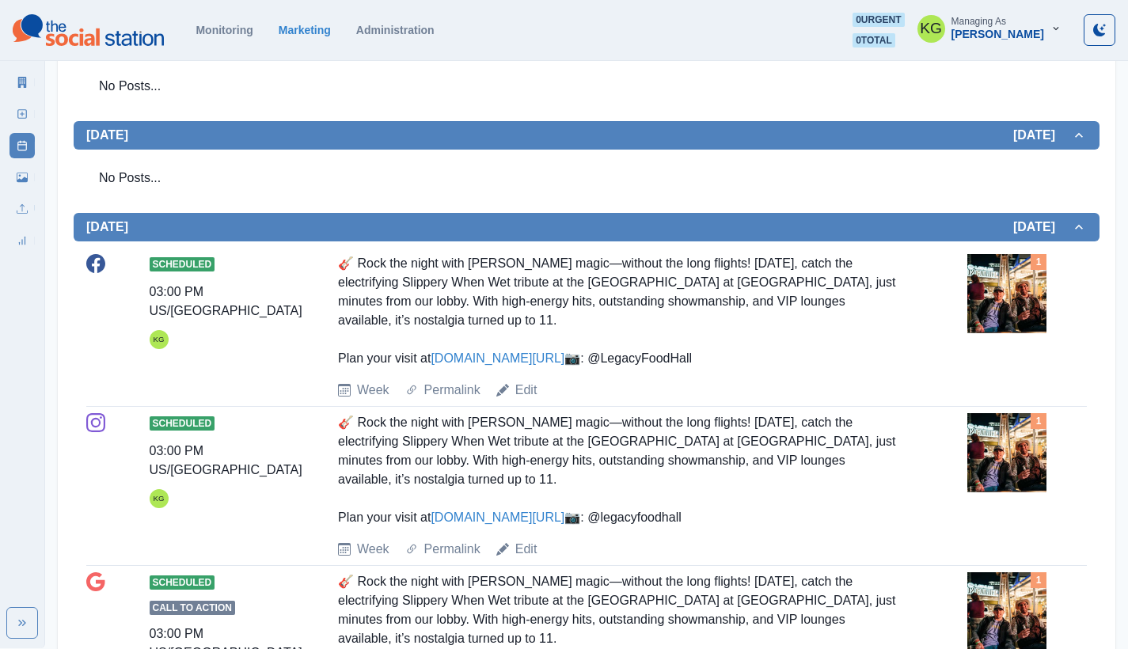
click at [509, 400] on div "Edit" at bounding box center [516, 390] width 41 height 19
click at [527, 400] on link "Edit" at bounding box center [526, 390] width 22 height 19
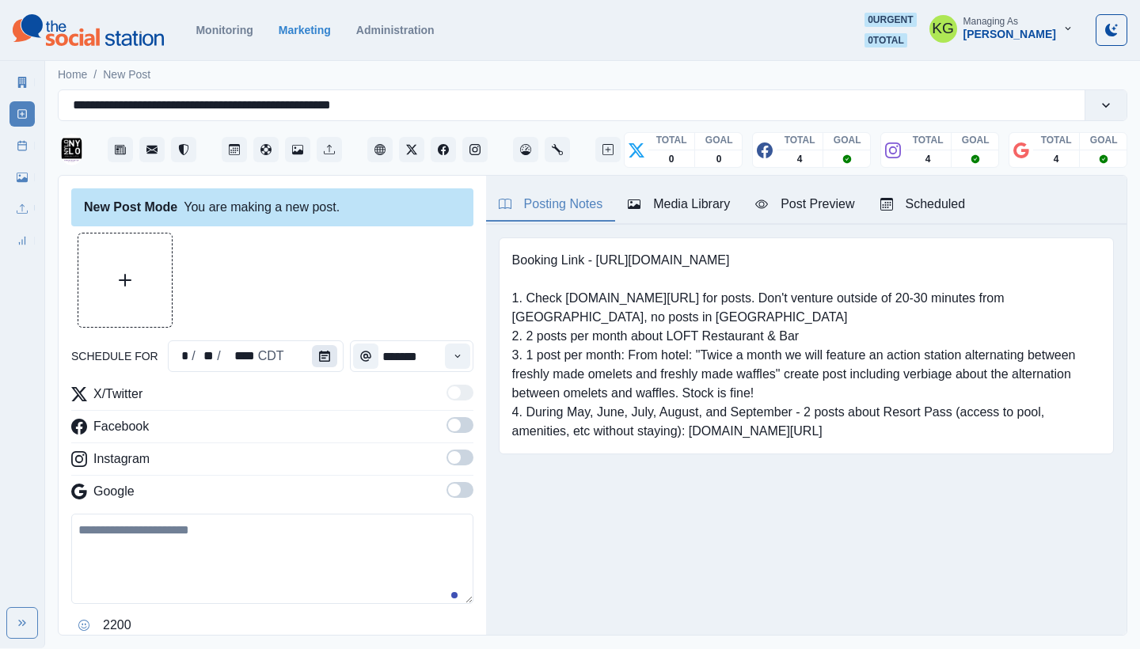
click at [319, 359] on icon "Calendar" at bounding box center [324, 356] width 11 height 11
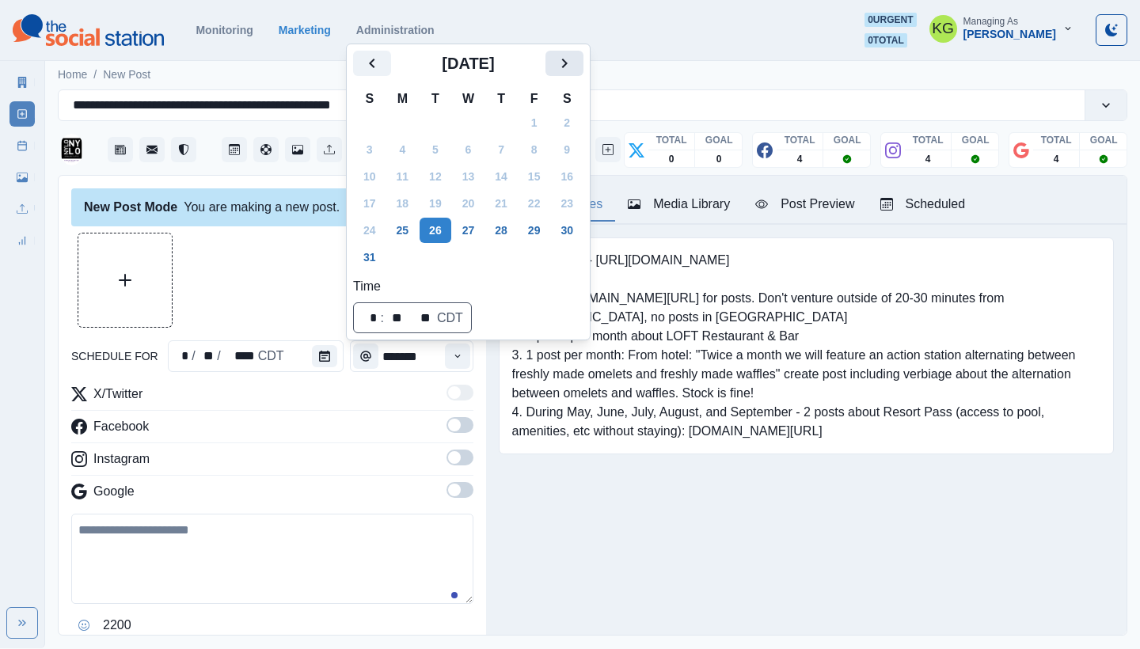
click at [584, 63] on button "Next" at bounding box center [565, 63] width 38 height 25
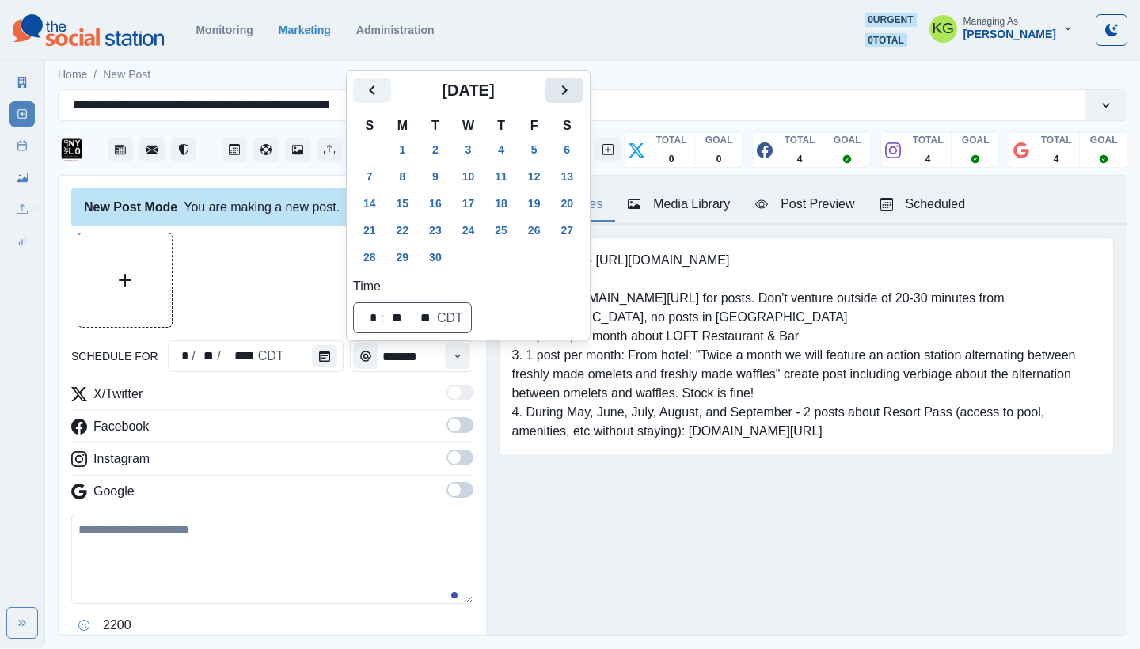
click at [574, 97] on icon "Next" at bounding box center [564, 90] width 19 height 19
click at [542, 203] on button "17" at bounding box center [535, 203] width 32 height 25
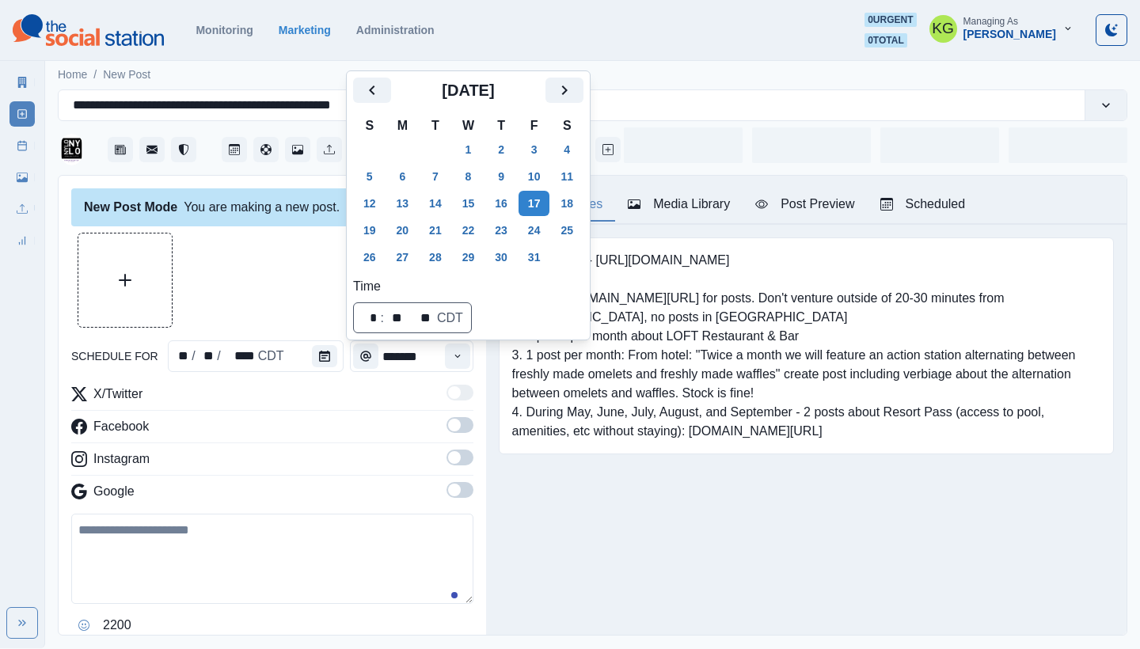
click at [580, 481] on div "Booking Link - [URL][DOMAIN_NAME] 1. Check [DOMAIN_NAME][URL] for posts. Don't …" at bounding box center [806, 370] width 641 height 291
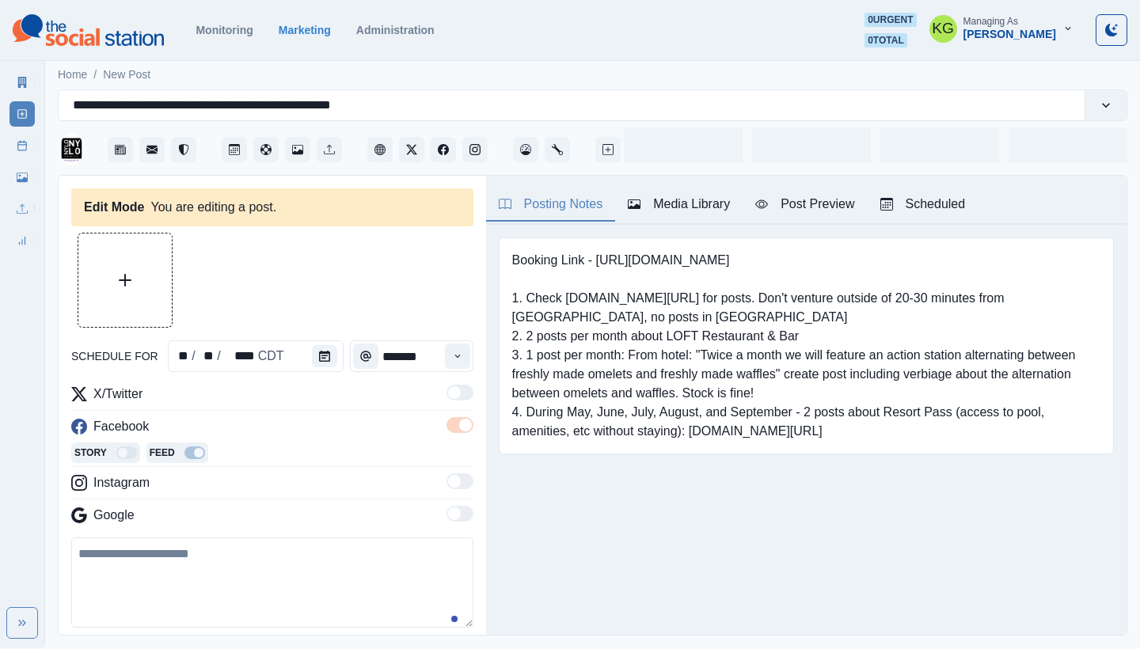
type input "*******"
type textarea "**********"
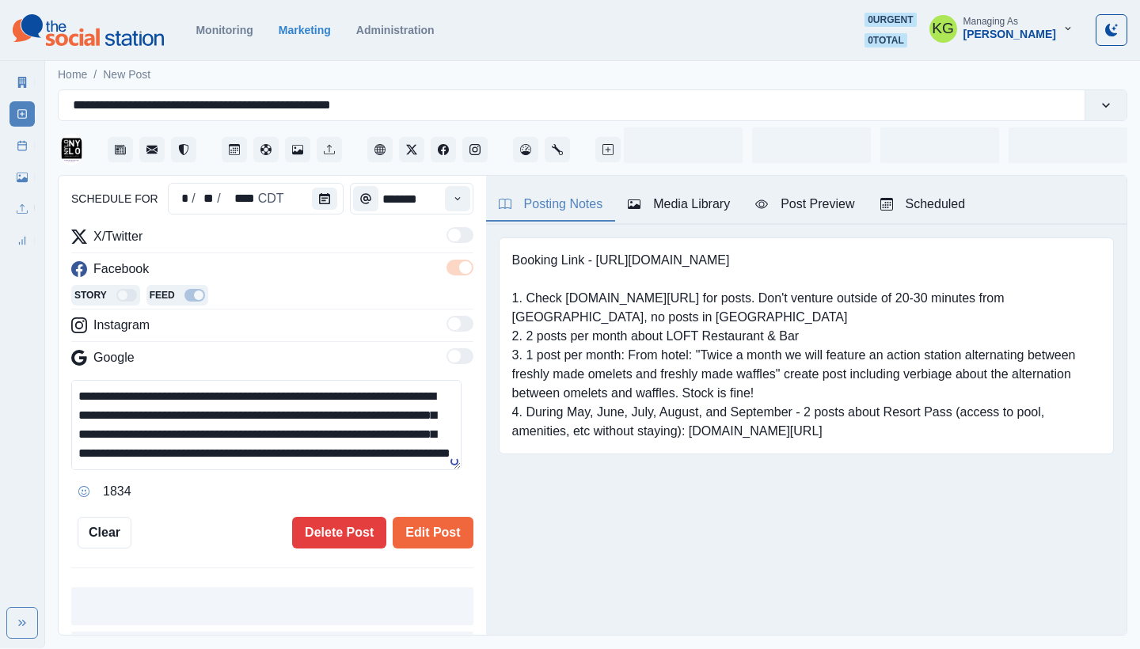
click at [412, 549] on div "**********" at bounding box center [273, 406] width 428 height 461
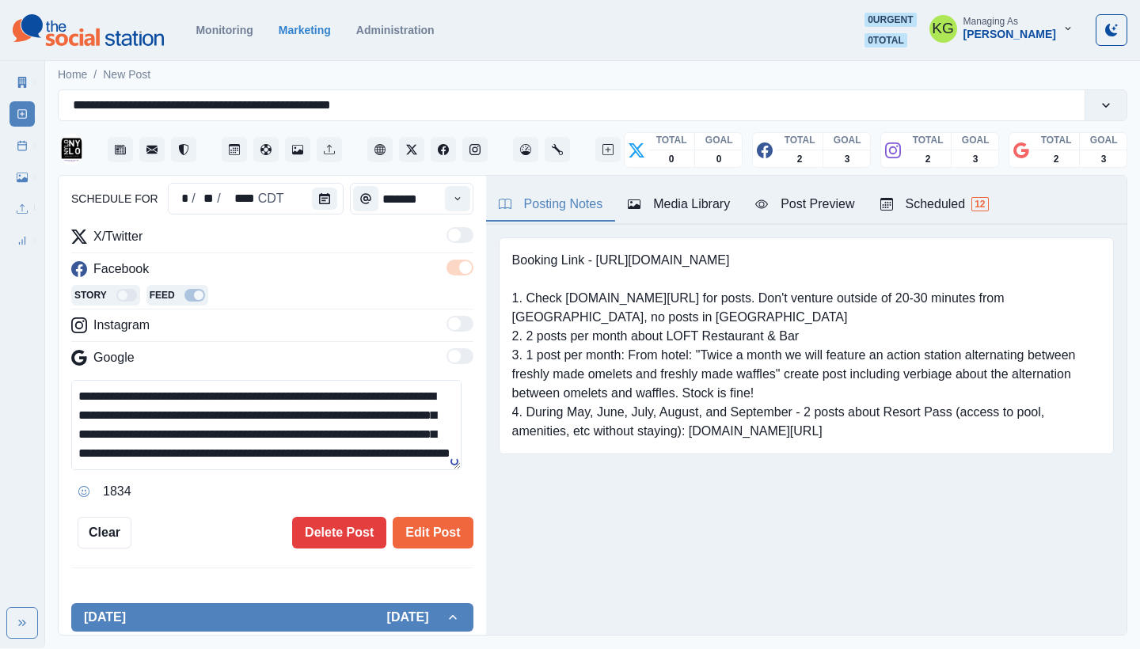
scroll to position [120, 0]
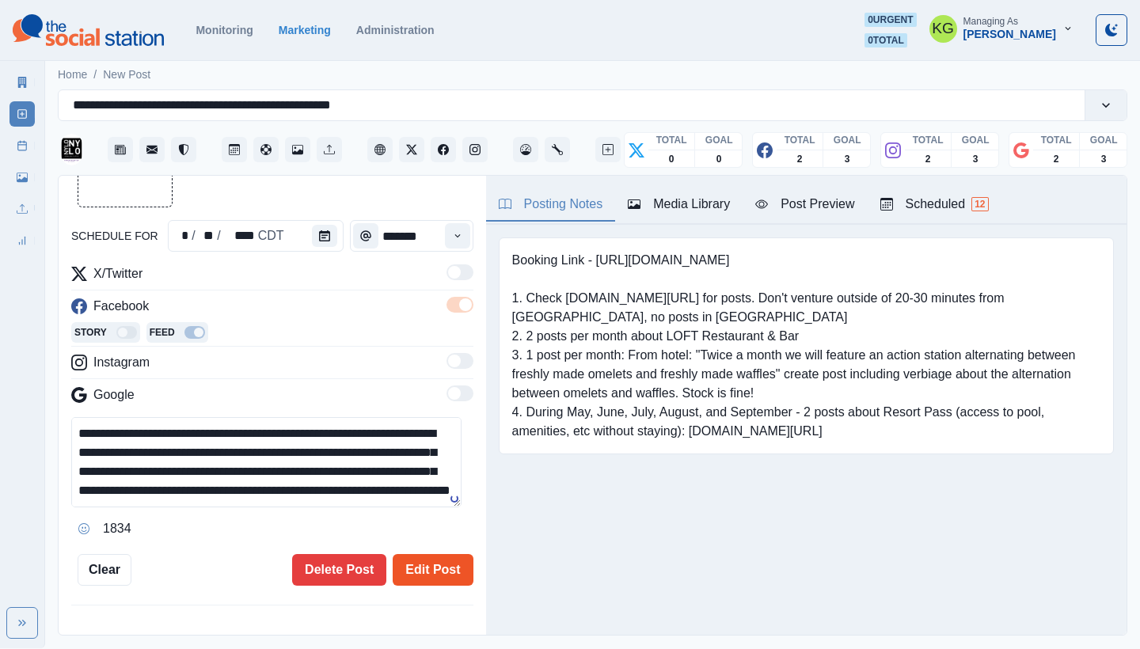
click at [410, 556] on button "Edit Post" at bounding box center [433, 570] width 80 height 32
click at [425, 569] on button "Edit Post" at bounding box center [433, 570] width 80 height 32
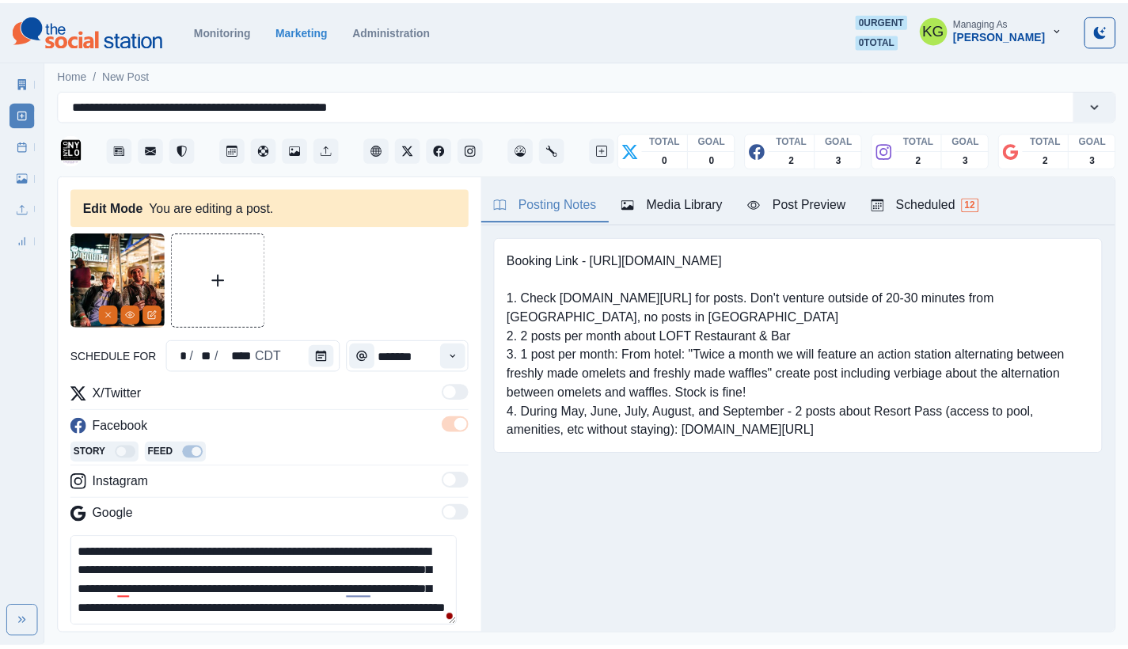
scroll to position [147, 0]
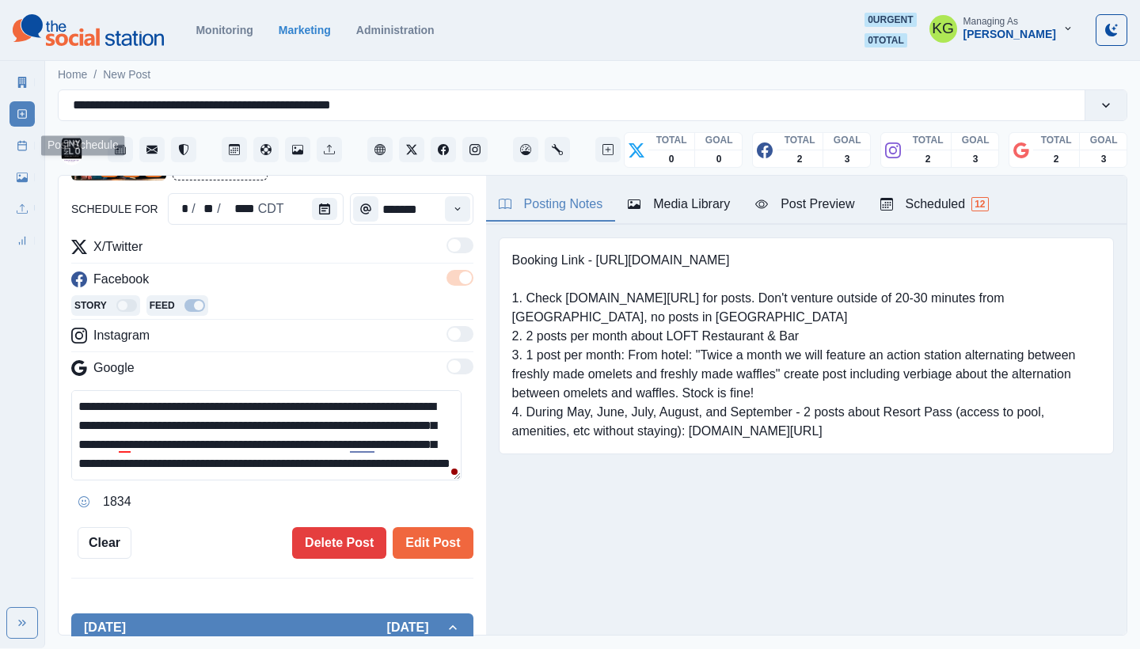
click at [33, 139] on link "Post Schedule" at bounding box center [22, 145] width 25 height 25
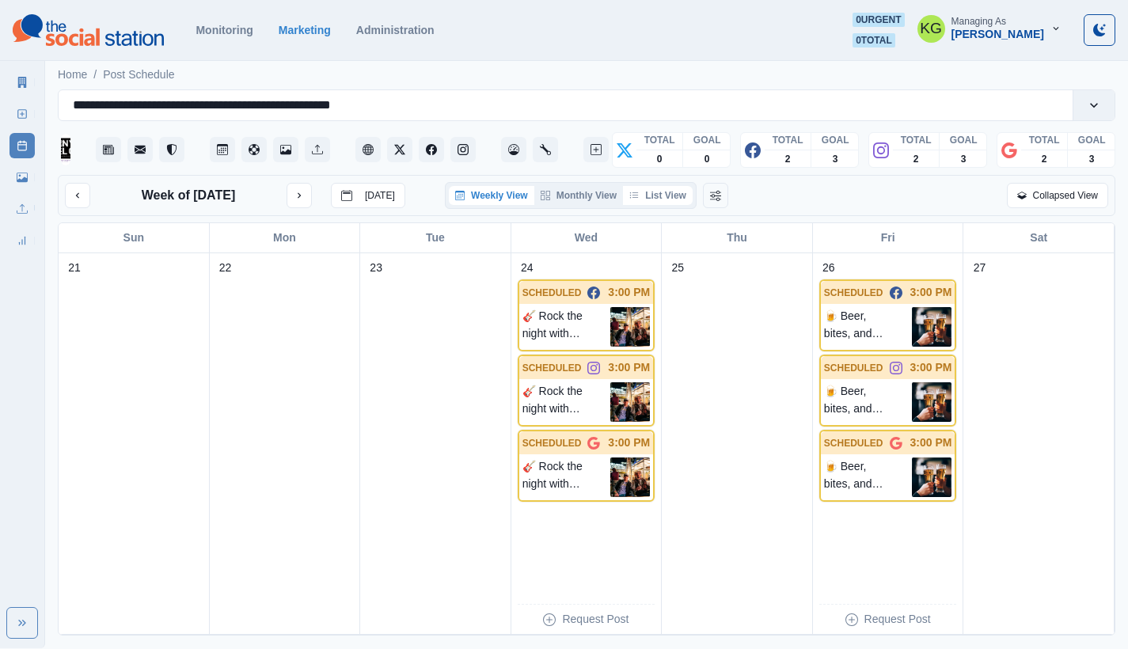
click at [667, 200] on button "List View" at bounding box center [658, 195] width 70 height 19
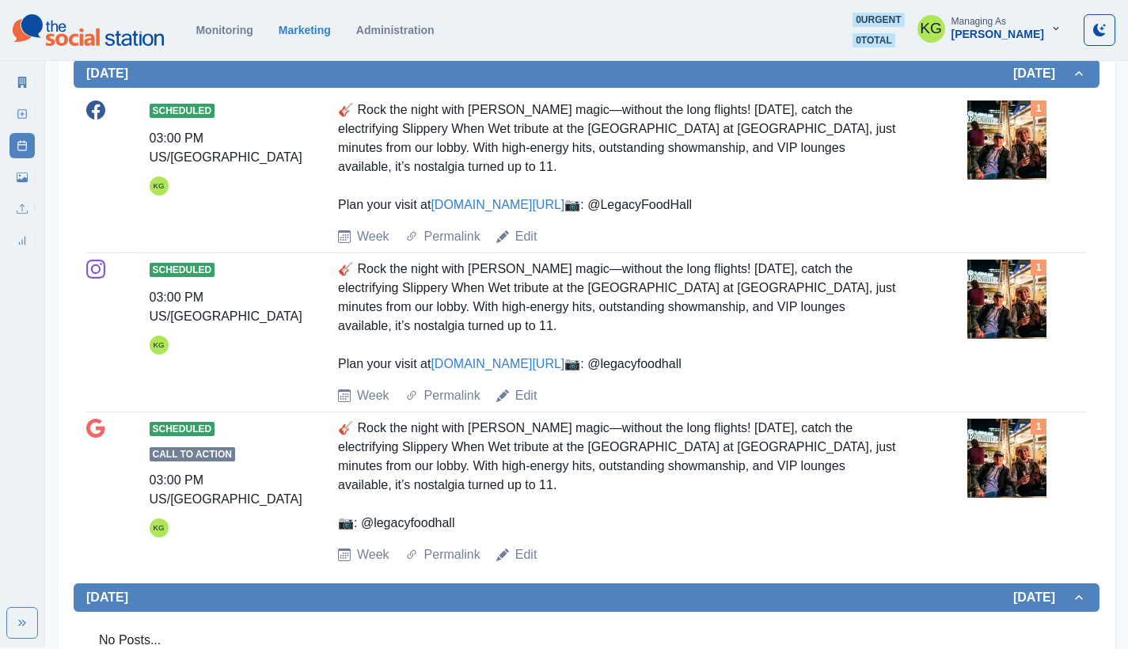
scroll to position [392, 0]
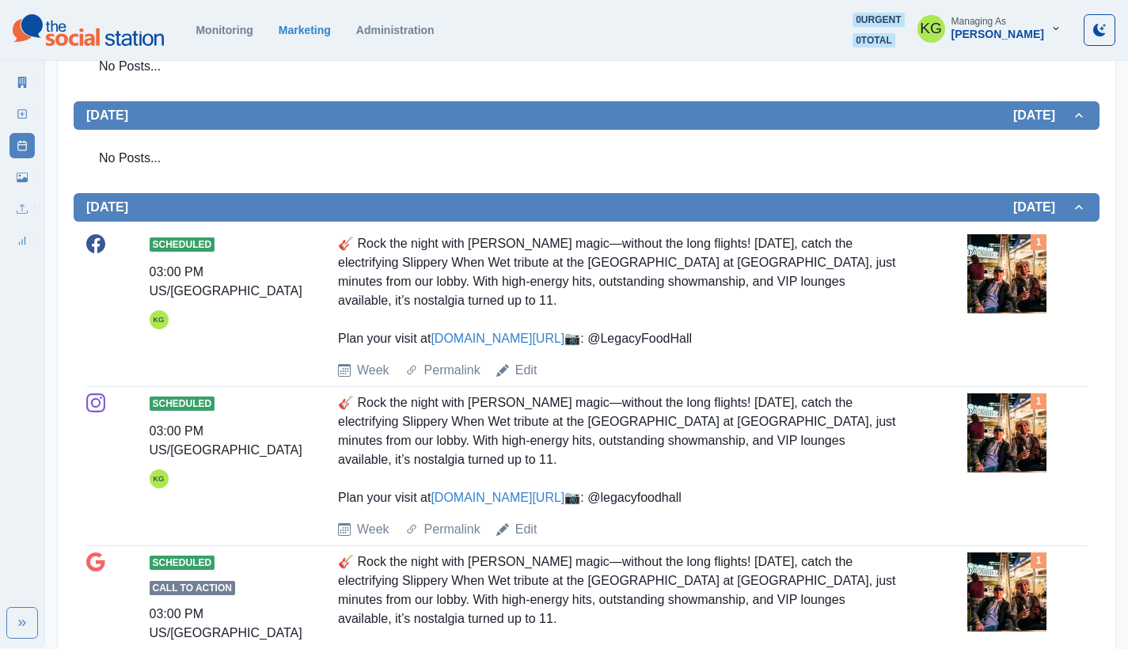
click at [525, 387] on div "Scheduled 03:00 PM US/Central KG 🎸 Rock the night with [PERSON_NAME] magic—with…" at bounding box center [586, 307] width 1001 height 159
click at [528, 380] on link "Edit" at bounding box center [526, 370] width 22 height 19
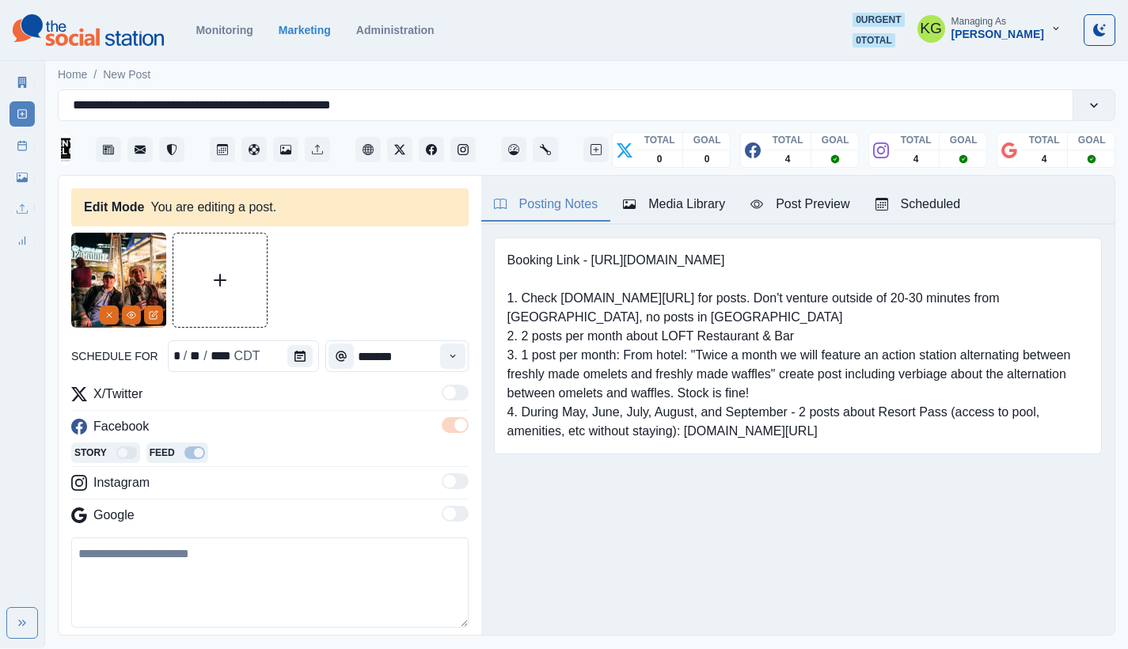
type textarea "**********"
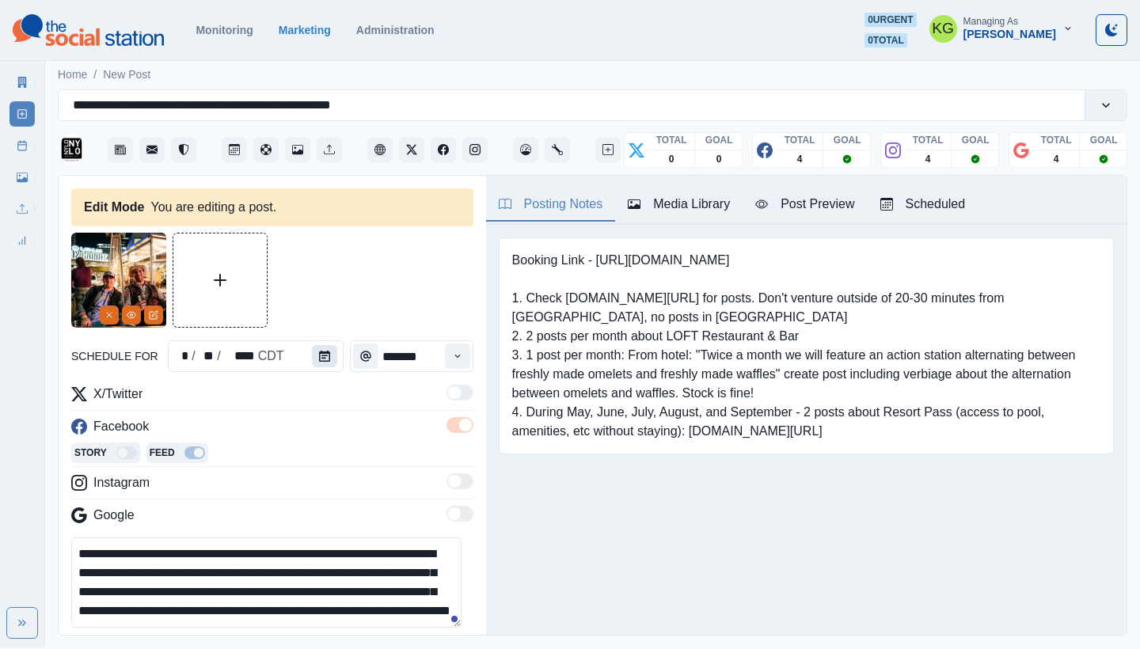
click at [324, 357] on icon "Calendar" at bounding box center [324, 356] width 11 height 11
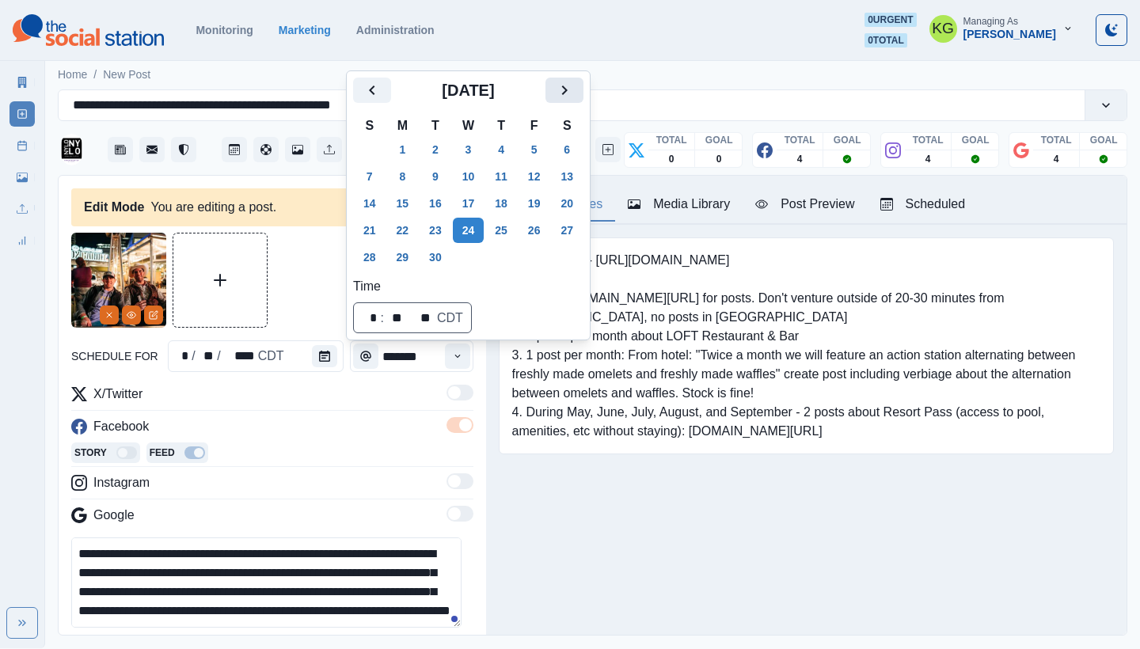
click at [574, 96] on icon "Next" at bounding box center [564, 90] width 19 height 19
click at [548, 206] on button "17" at bounding box center [535, 203] width 32 height 25
click at [573, 472] on div "Booking Link - [URL][DOMAIN_NAME] 1. Check [DOMAIN_NAME][URL] for posts. Don't …" at bounding box center [806, 370] width 641 height 291
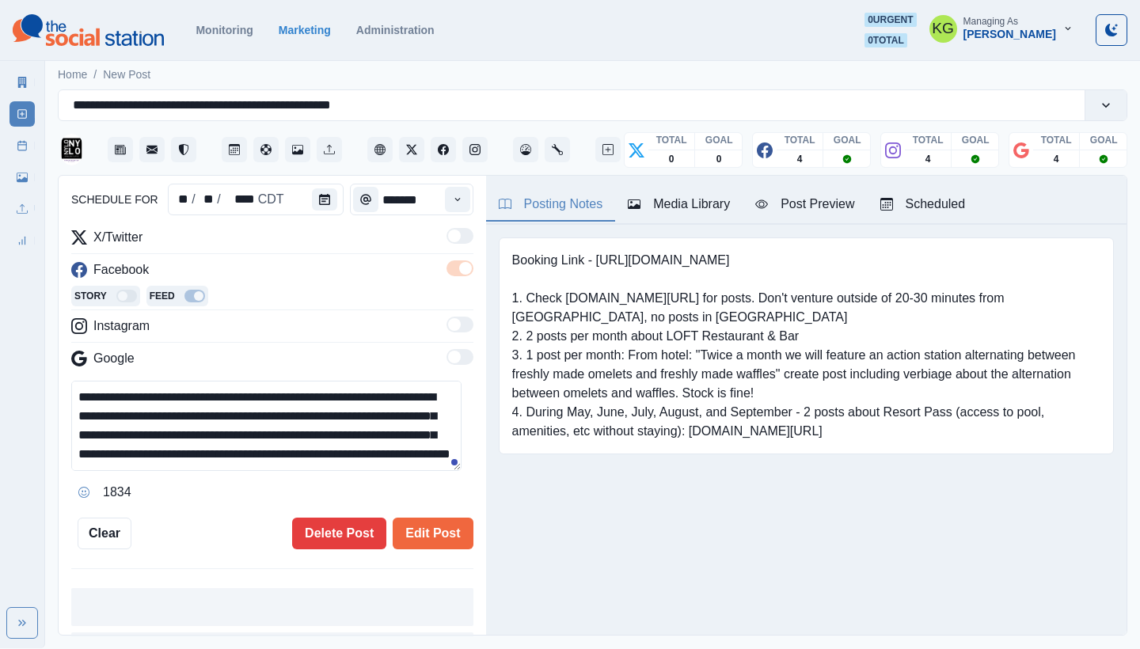
scroll to position [114, 0]
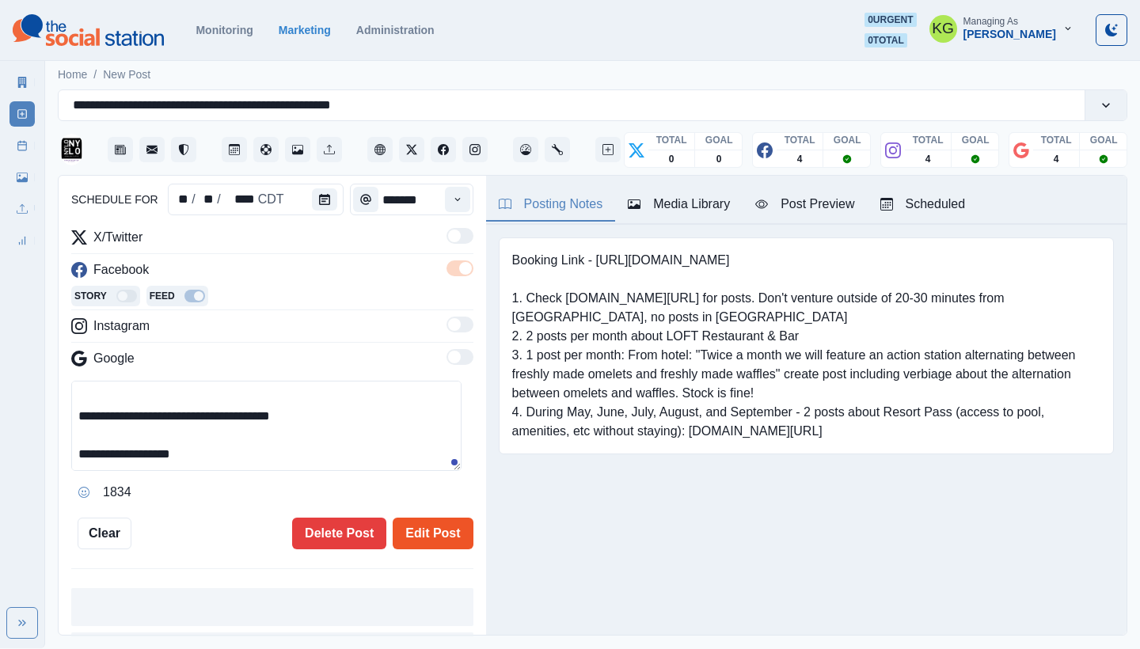
click at [412, 522] on button "Edit Post" at bounding box center [433, 534] width 80 height 32
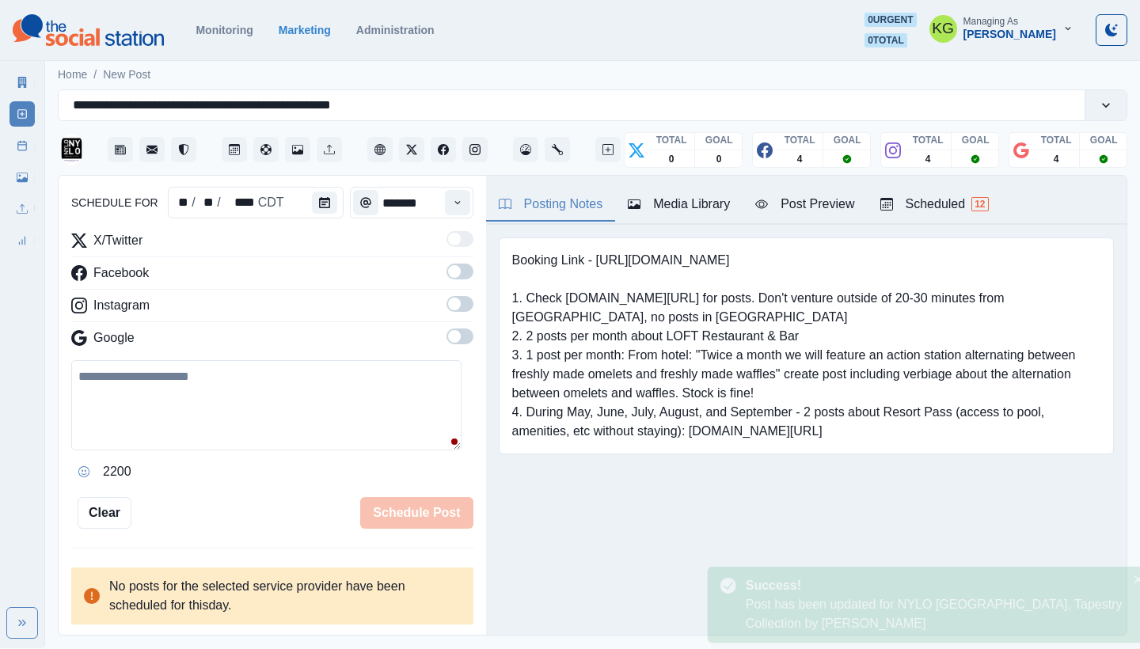
click at [403, 550] on div "New Post Mode You are making a new post. schedule for ** / ** / **** CDT ******…" at bounding box center [273, 406] width 428 height 461
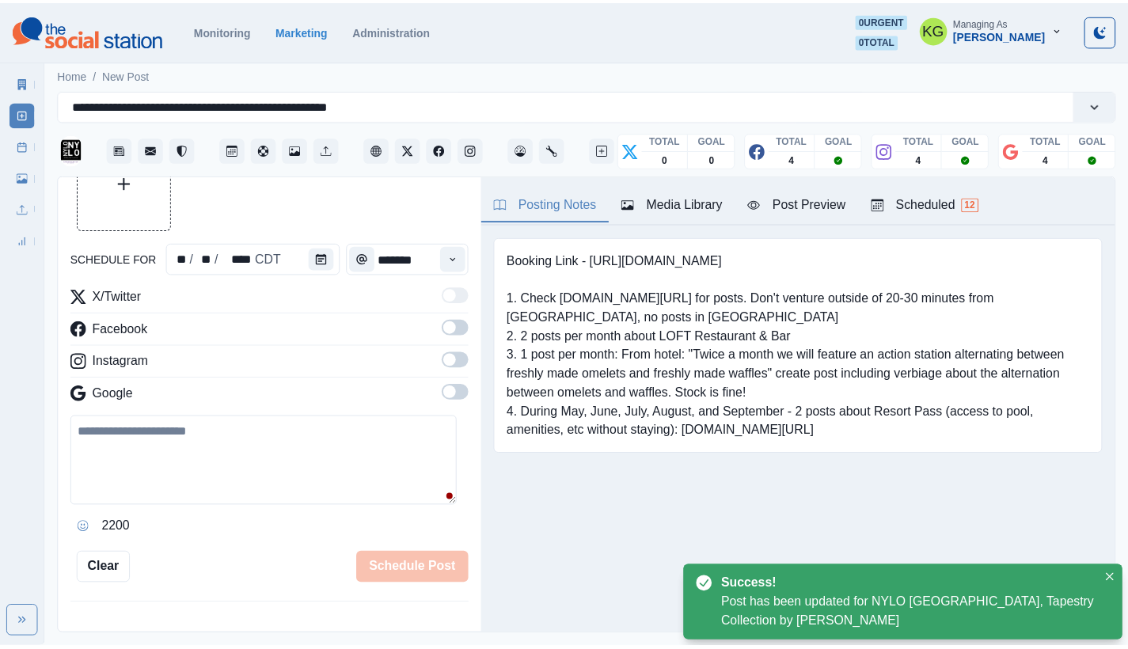
scroll to position [97, 0]
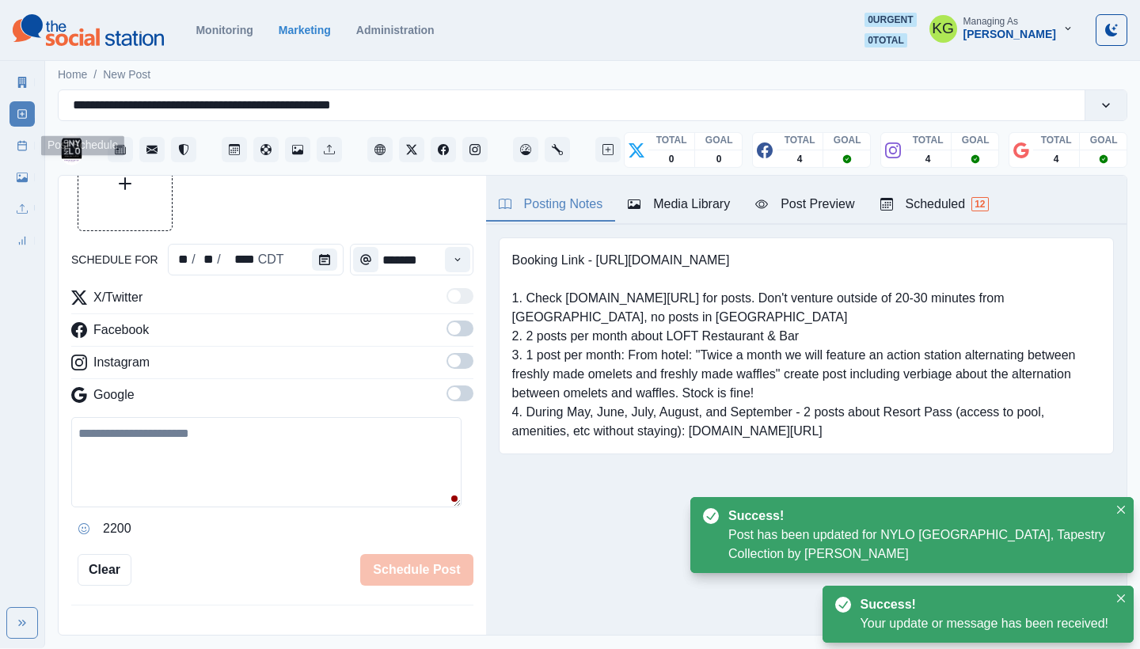
click at [25, 142] on rect at bounding box center [22, 146] width 9 height 9
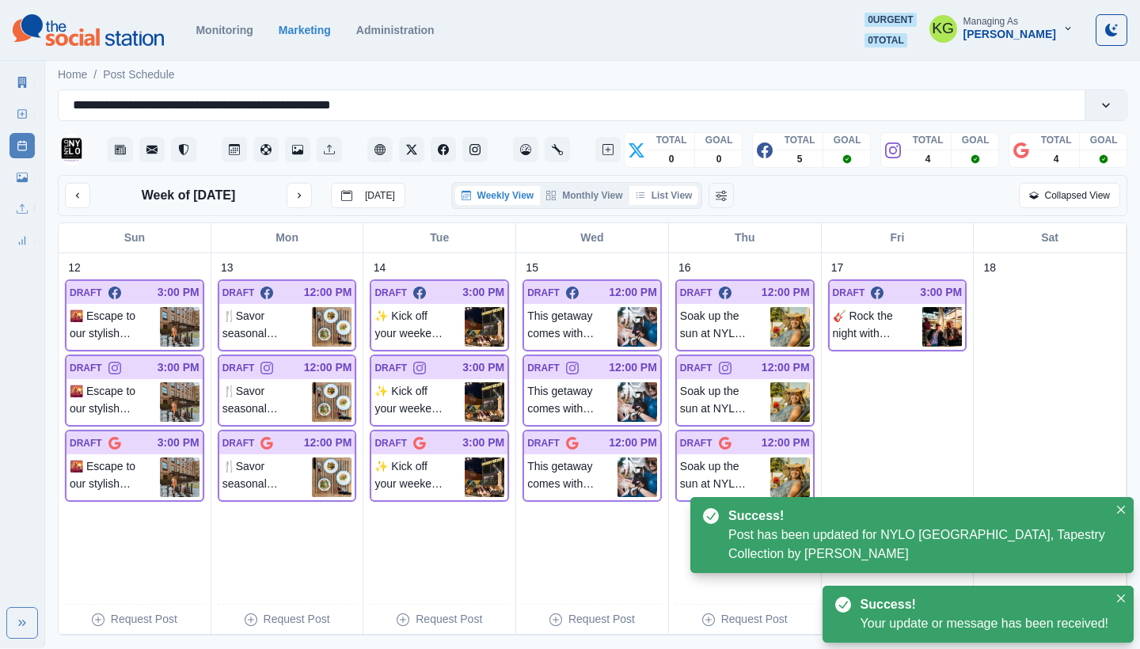
click at [675, 196] on button "List View" at bounding box center [664, 195] width 70 height 19
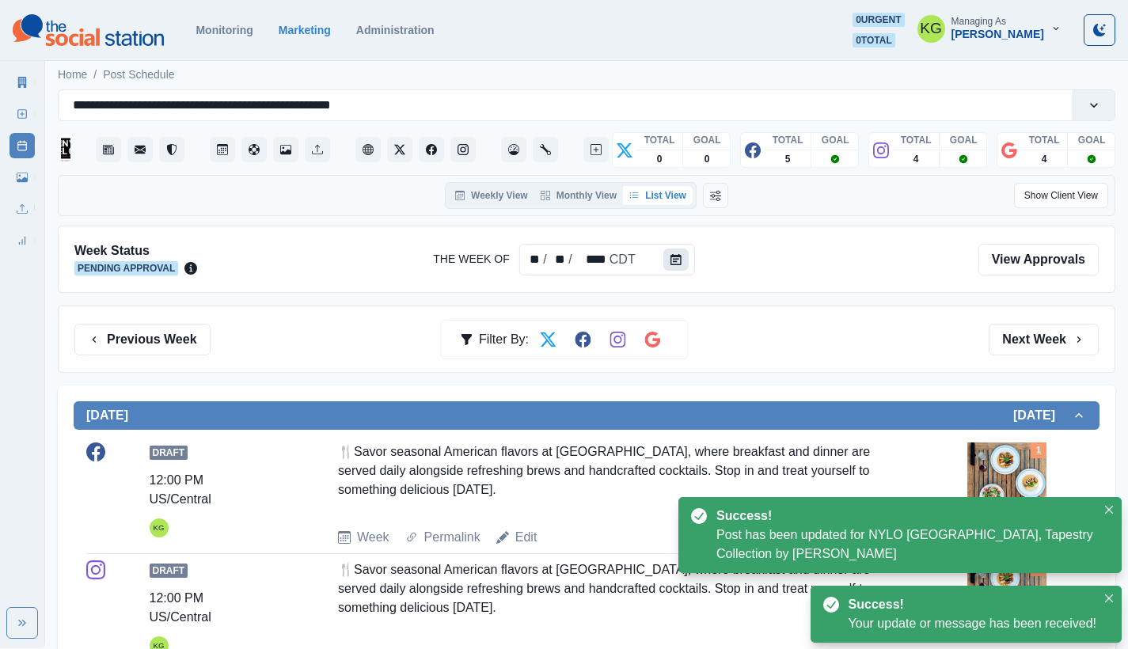
click at [681, 257] on button "Calendar" at bounding box center [675, 260] width 25 height 22
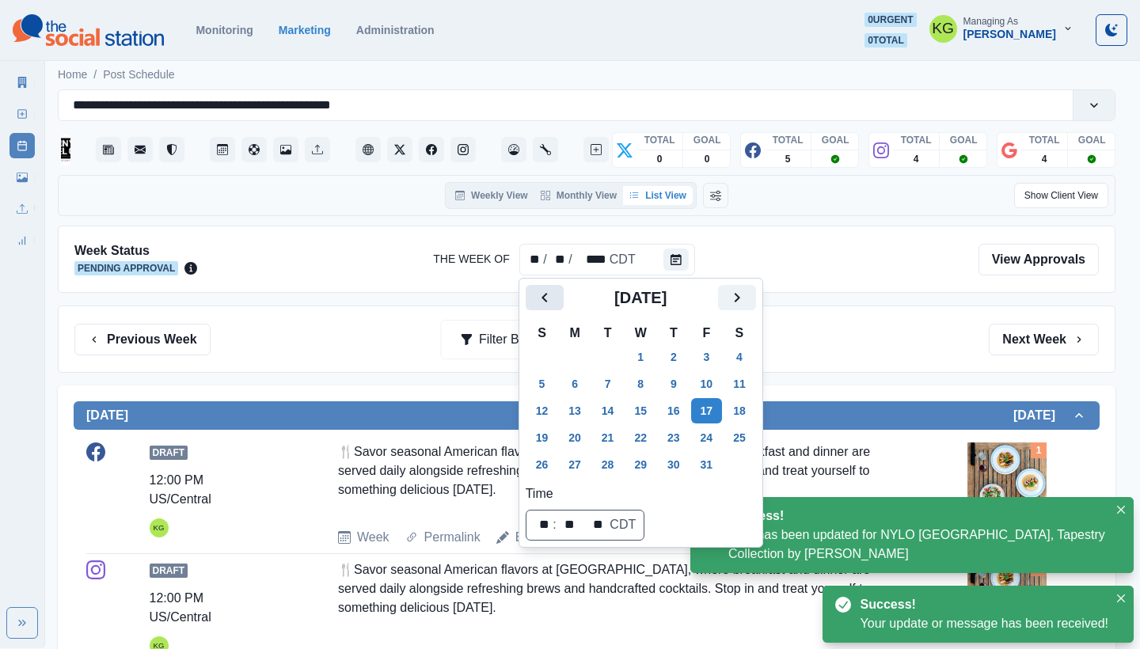
click at [542, 287] on button "Previous" at bounding box center [545, 297] width 38 height 25
click at [571, 437] on button "22" at bounding box center [575, 437] width 32 height 25
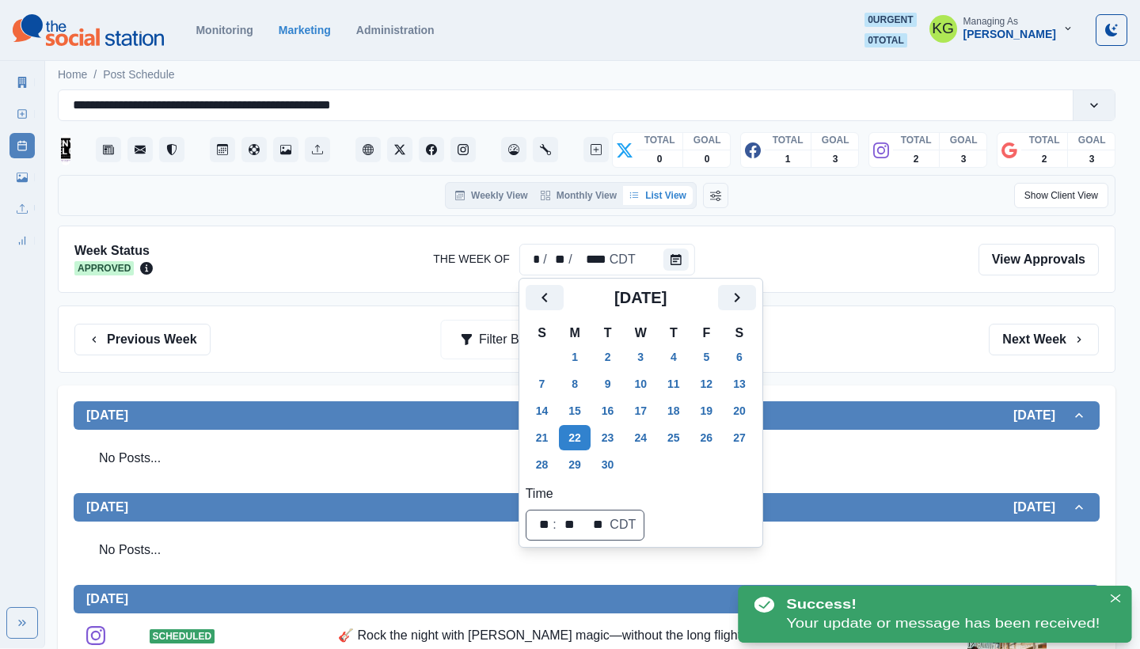
click at [914, 358] on div "Previous Week Filter By: Next Week" at bounding box center [587, 339] width 1058 height 67
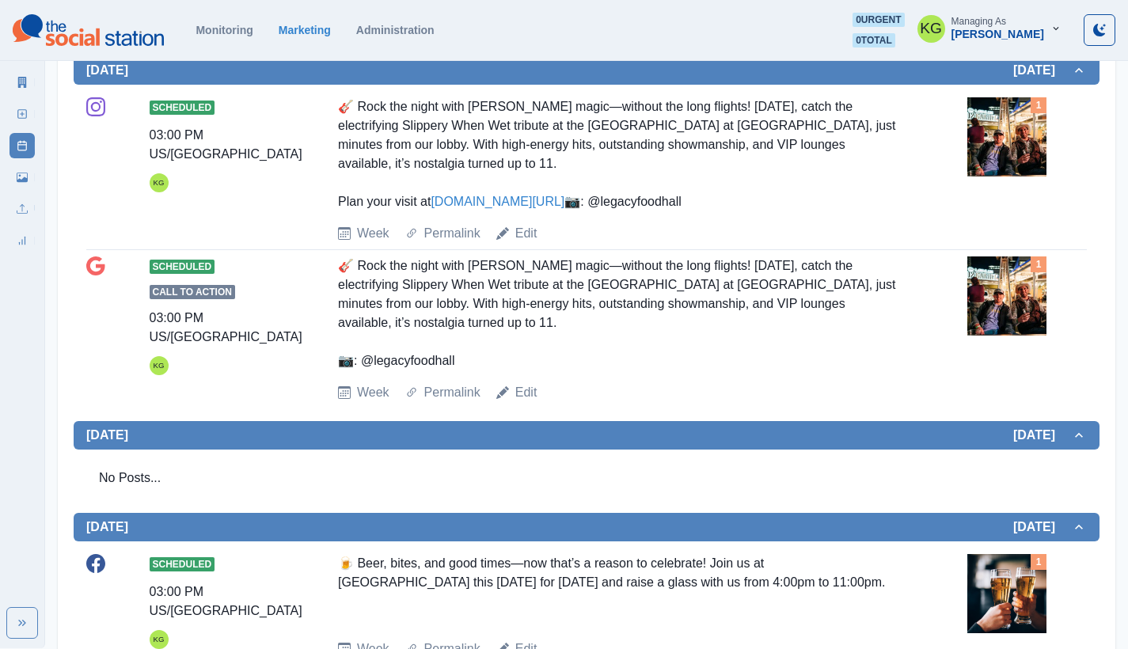
scroll to position [508, 0]
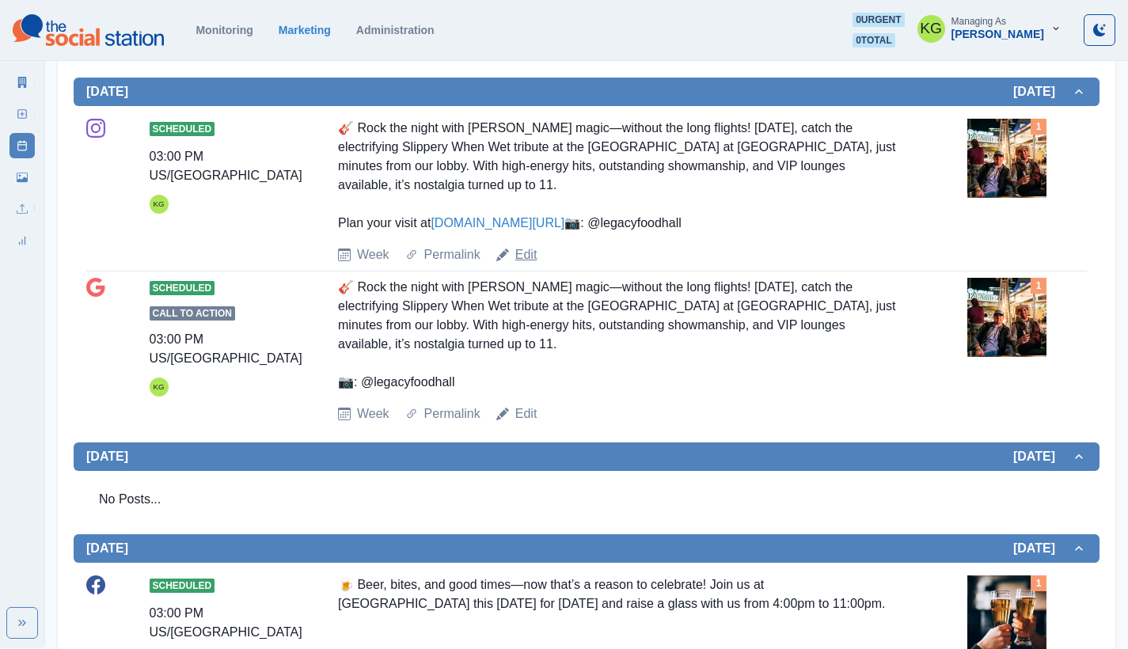
click at [523, 264] on link "Edit" at bounding box center [526, 254] width 22 height 19
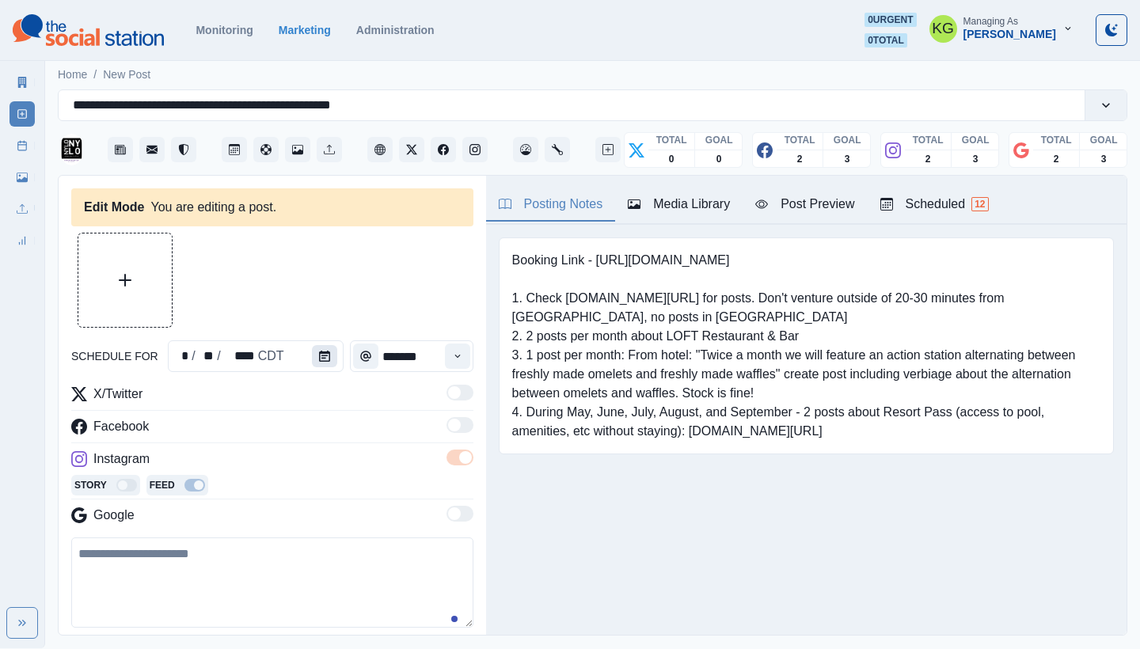
type input "*******"
type textarea "**********"
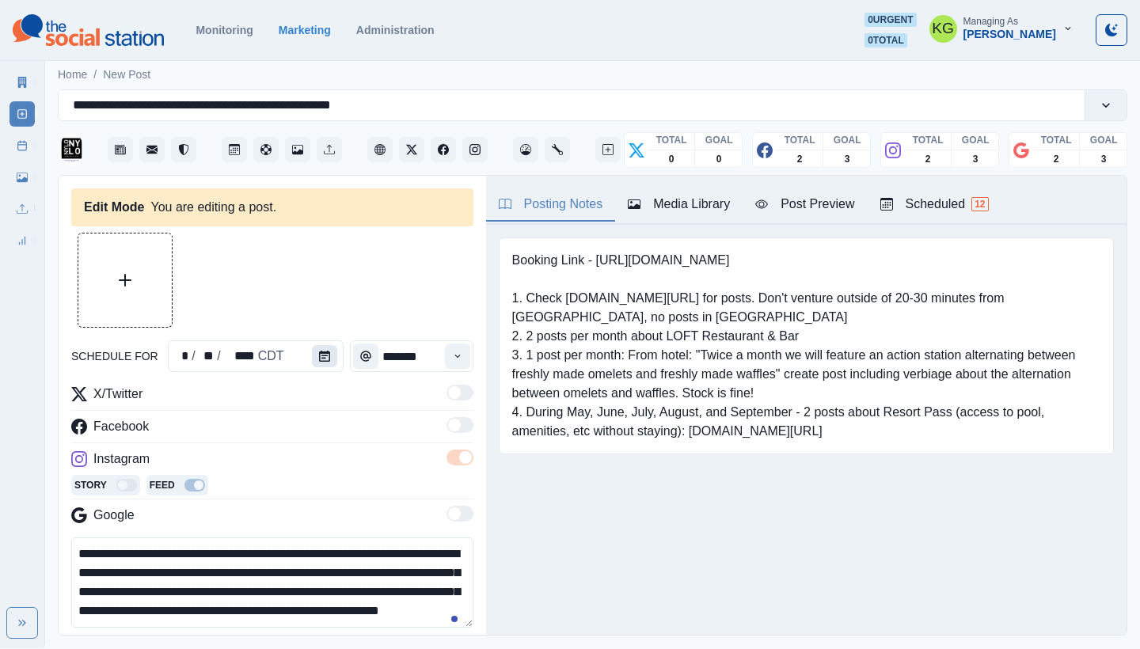
click at [319, 363] on button "Calendar" at bounding box center [324, 356] width 25 height 22
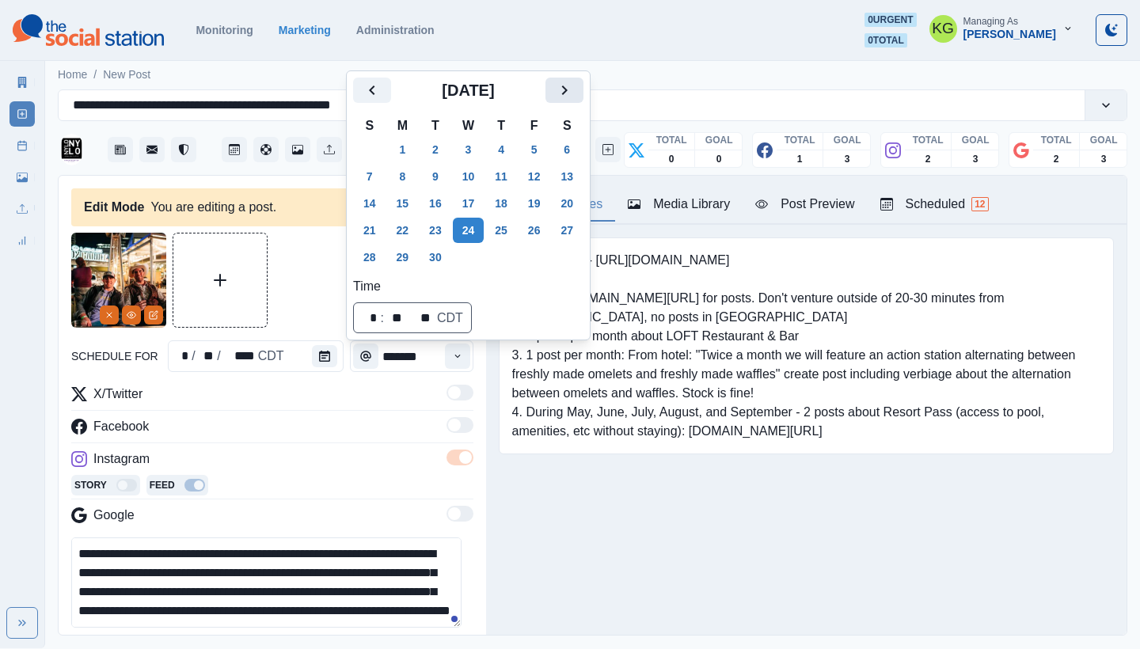
click at [584, 93] on button "Next" at bounding box center [565, 90] width 38 height 25
click at [550, 196] on button "17" at bounding box center [535, 203] width 32 height 25
click at [657, 466] on div "Booking Link - [URL][DOMAIN_NAME] 1. Check [DOMAIN_NAME][URL] for posts. Don't …" at bounding box center [806, 370] width 641 height 291
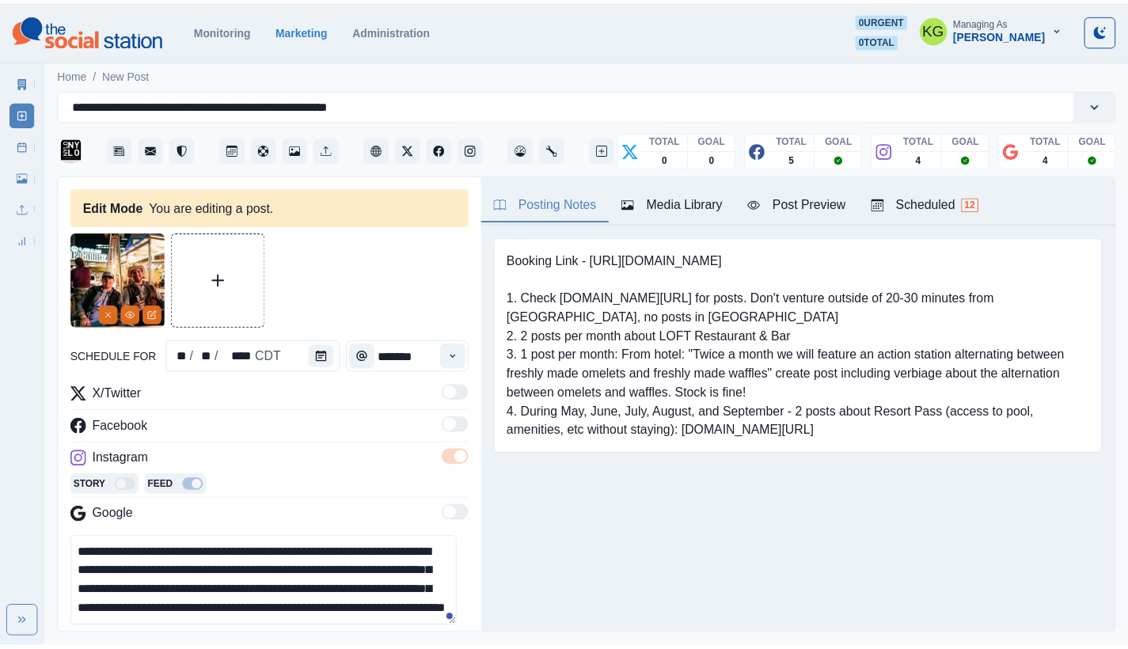
scroll to position [150, 0]
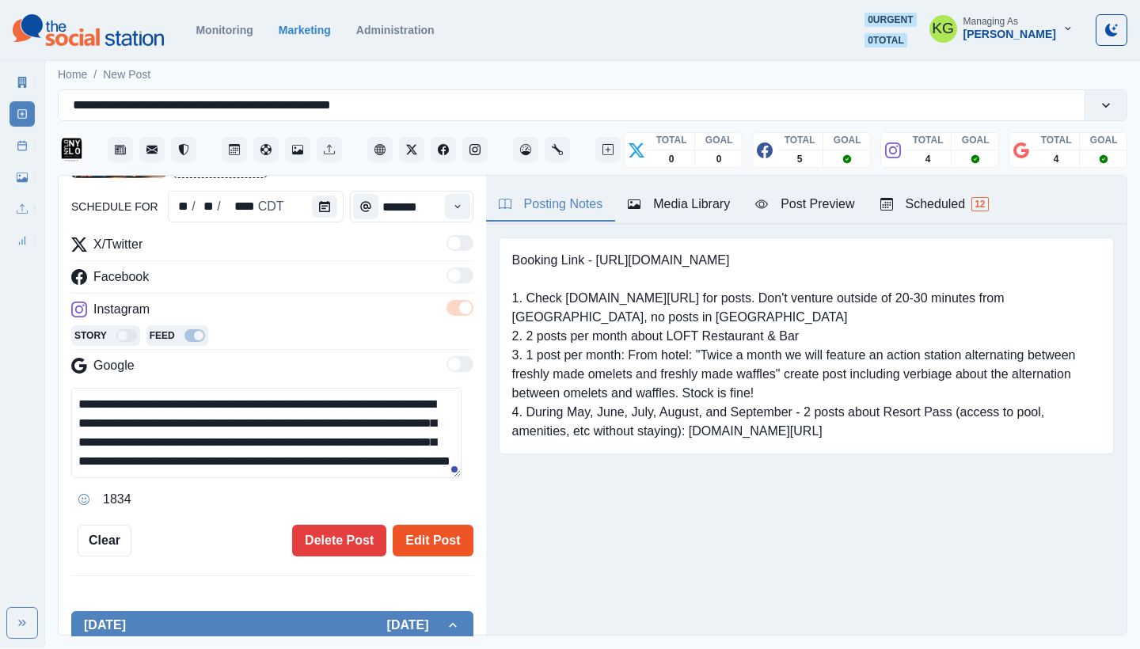
click at [441, 549] on button "Edit Post" at bounding box center [433, 541] width 80 height 32
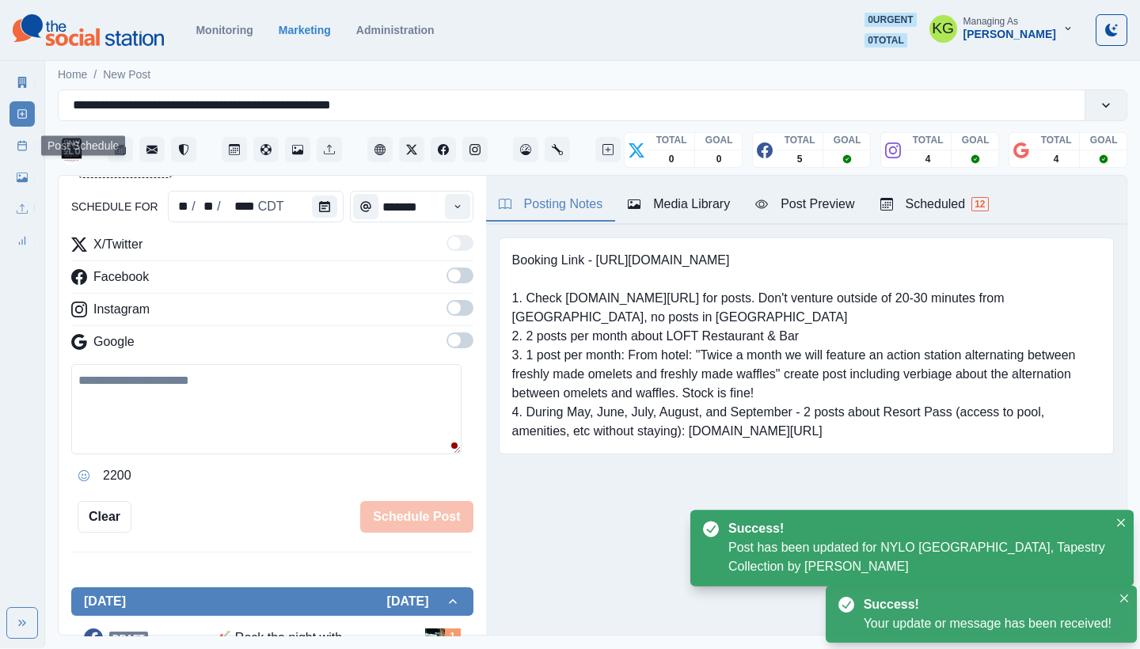
click at [26, 148] on rect at bounding box center [22, 146] width 9 height 9
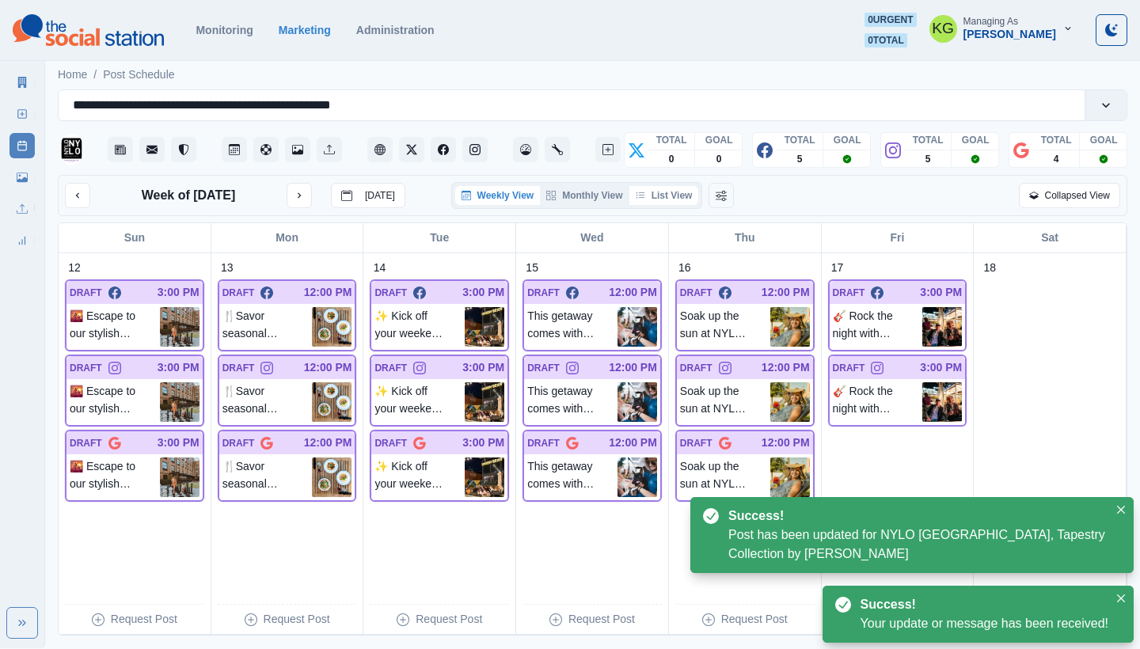
click at [657, 195] on button "List View" at bounding box center [664, 195] width 70 height 19
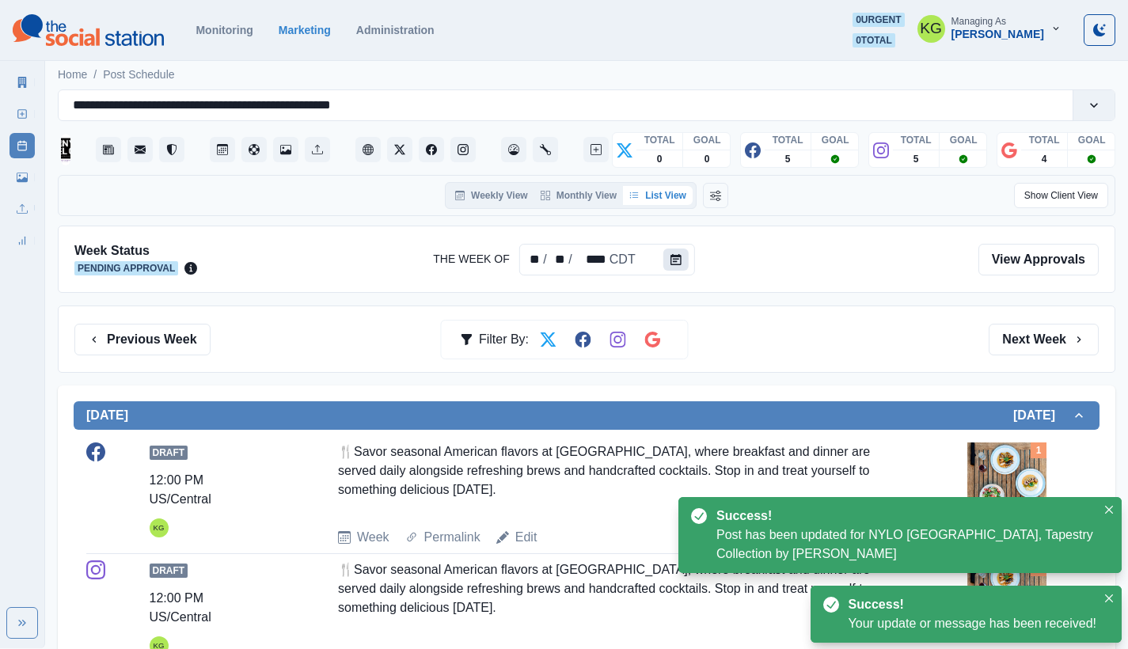
click at [677, 258] on icon "Calendar" at bounding box center [676, 259] width 11 height 11
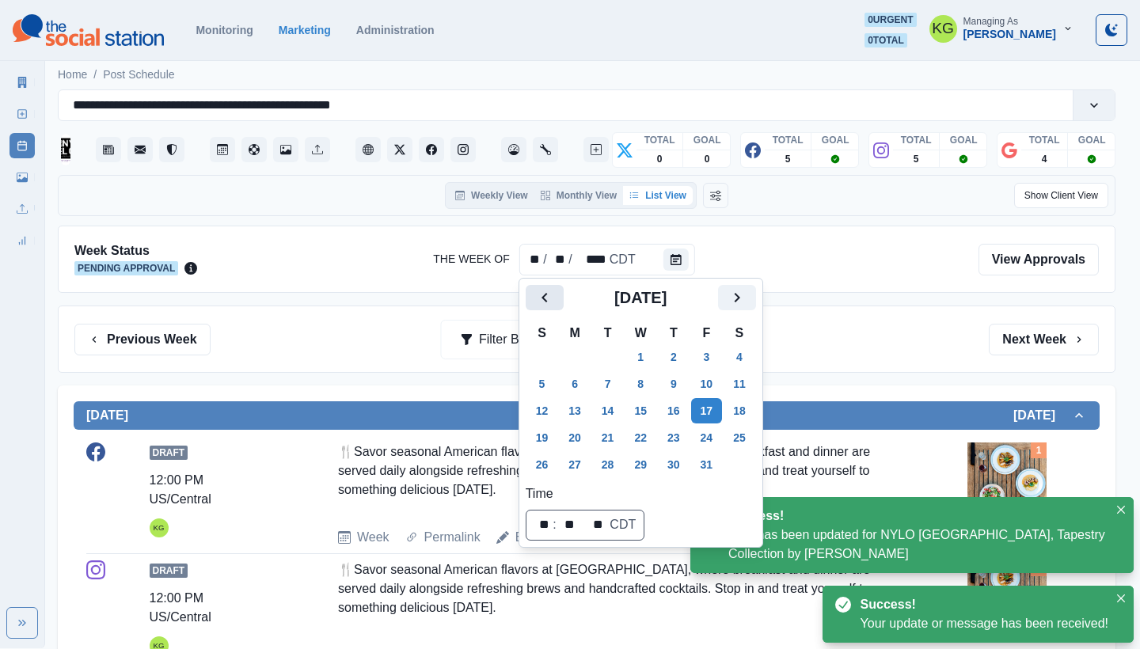
click at [546, 287] on button "Previous" at bounding box center [545, 297] width 38 height 25
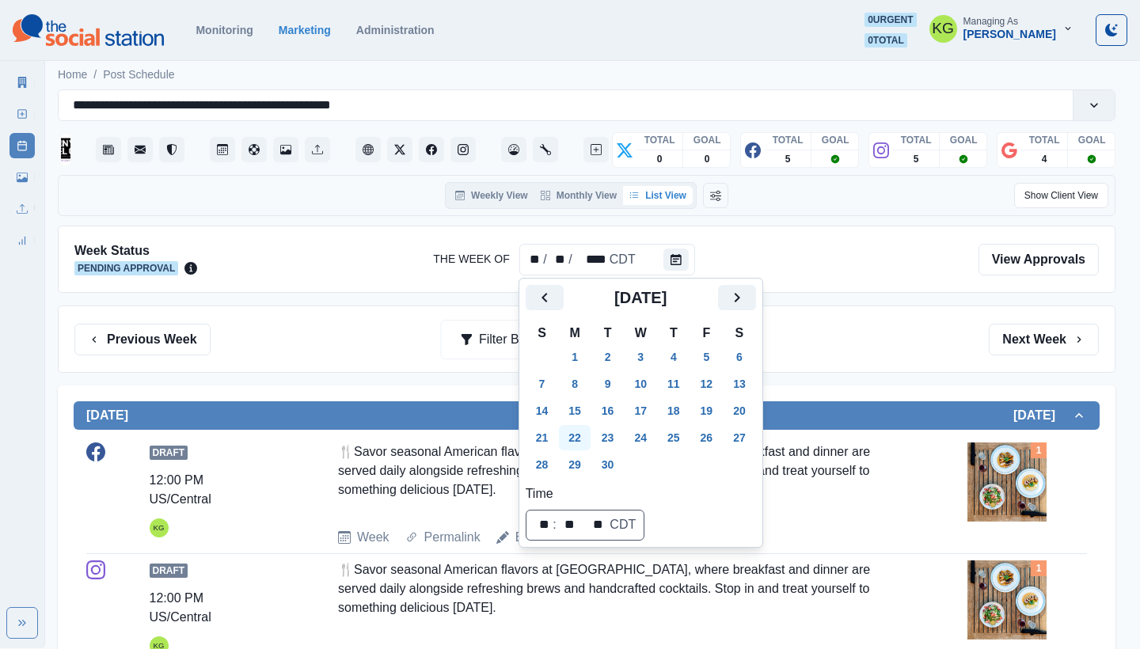
click at [571, 442] on button "22" at bounding box center [575, 437] width 32 height 25
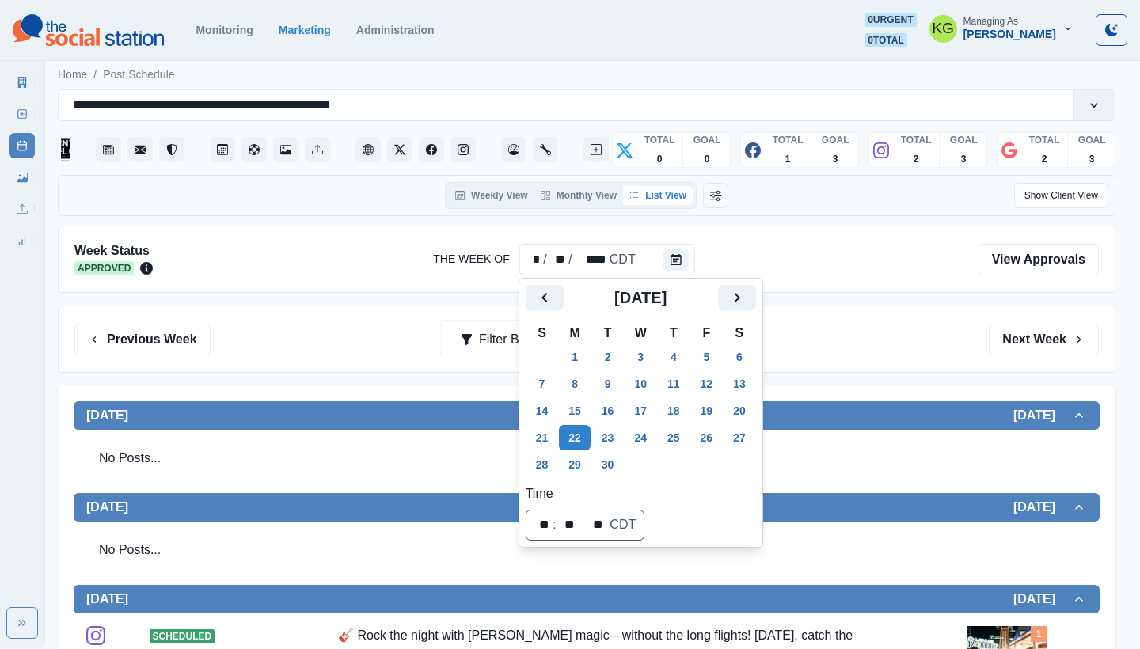
click at [856, 348] on div "Previous Week Filter By: Next Week" at bounding box center [586, 340] width 1025 height 32
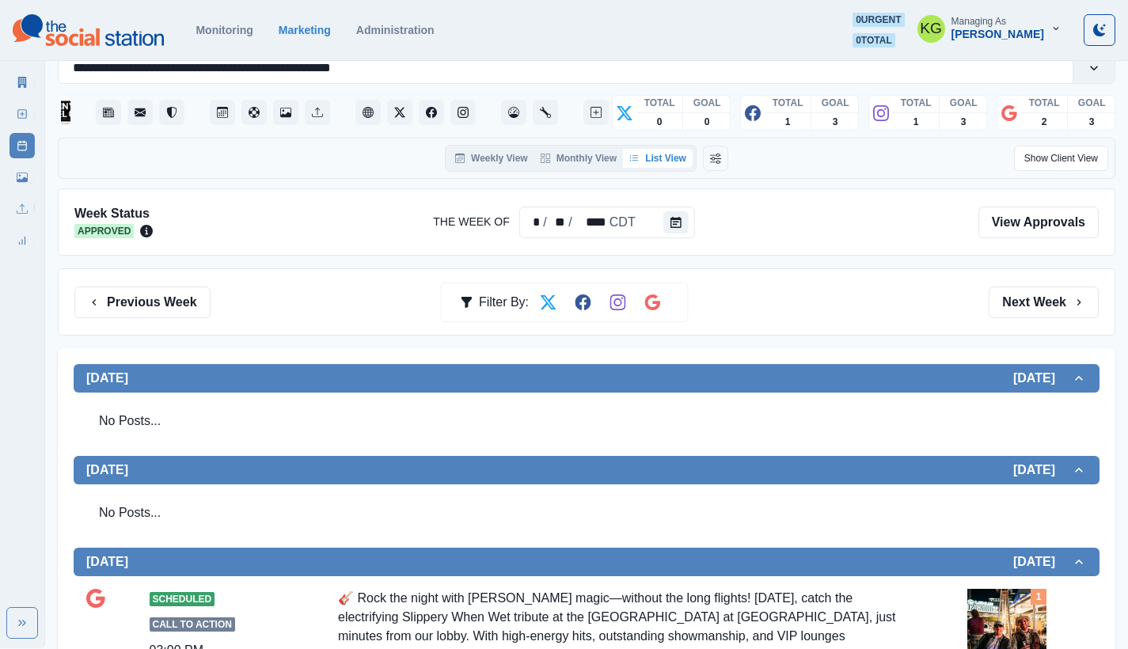
scroll to position [338, 0]
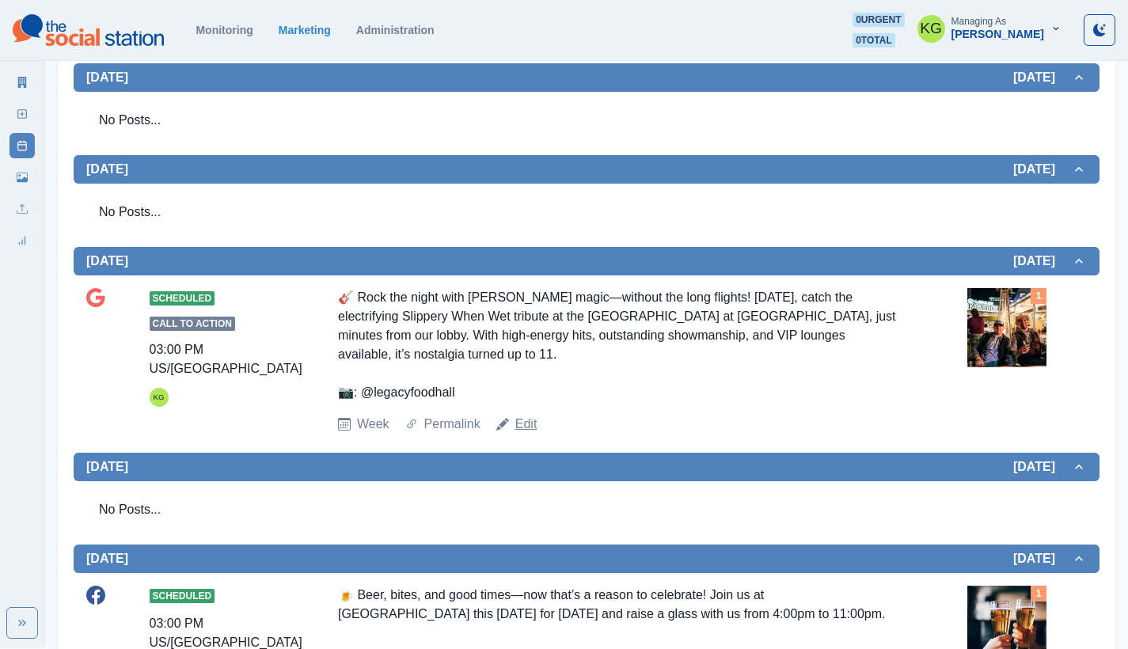
click at [527, 427] on link "Edit" at bounding box center [526, 424] width 22 height 19
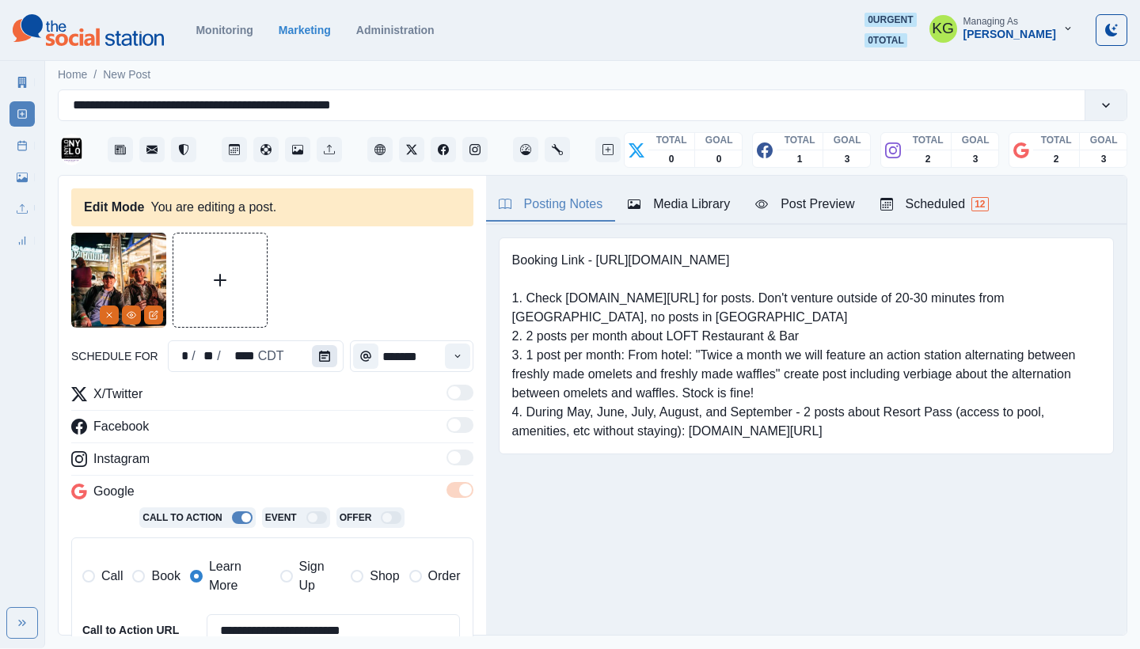
type input "*******"
type textarea "**********"
click at [325, 355] on icon "Calendar" at bounding box center [324, 356] width 11 height 11
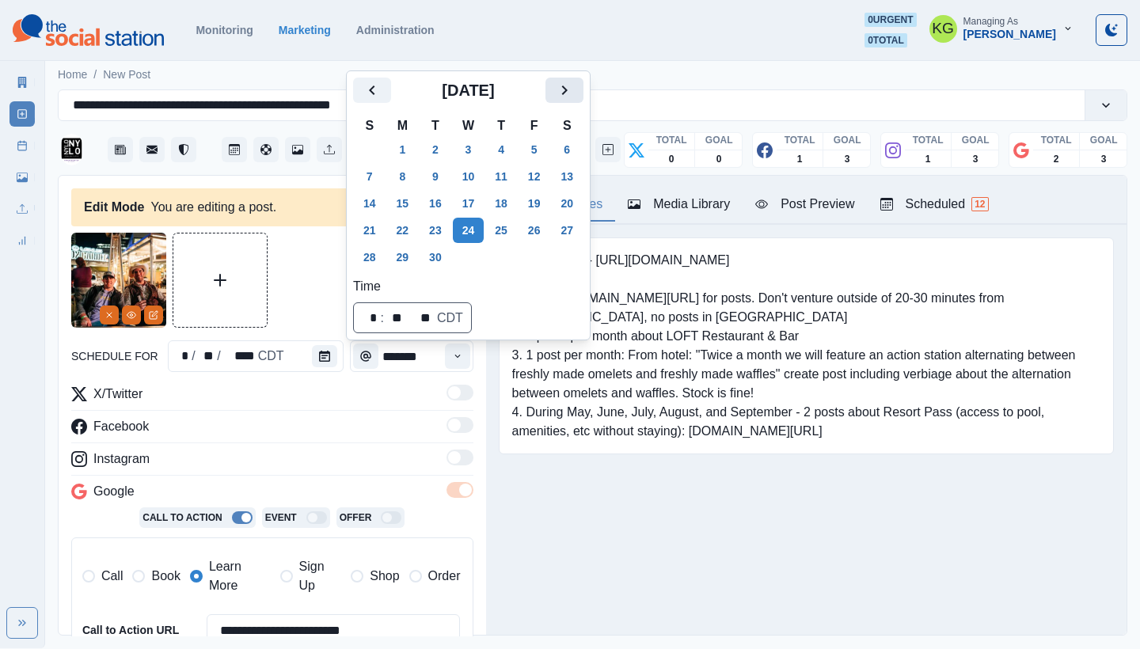
click at [574, 97] on icon "Next" at bounding box center [564, 90] width 19 height 19
click at [538, 203] on button "17" at bounding box center [535, 203] width 32 height 25
click at [652, 499] on div "Booking Link - [URL][DOMAIN_NAME] 1. Check [DOMAIN_NAME][URL] for posts. Don't …" at bounding box center [806, 370] width 641 height 291
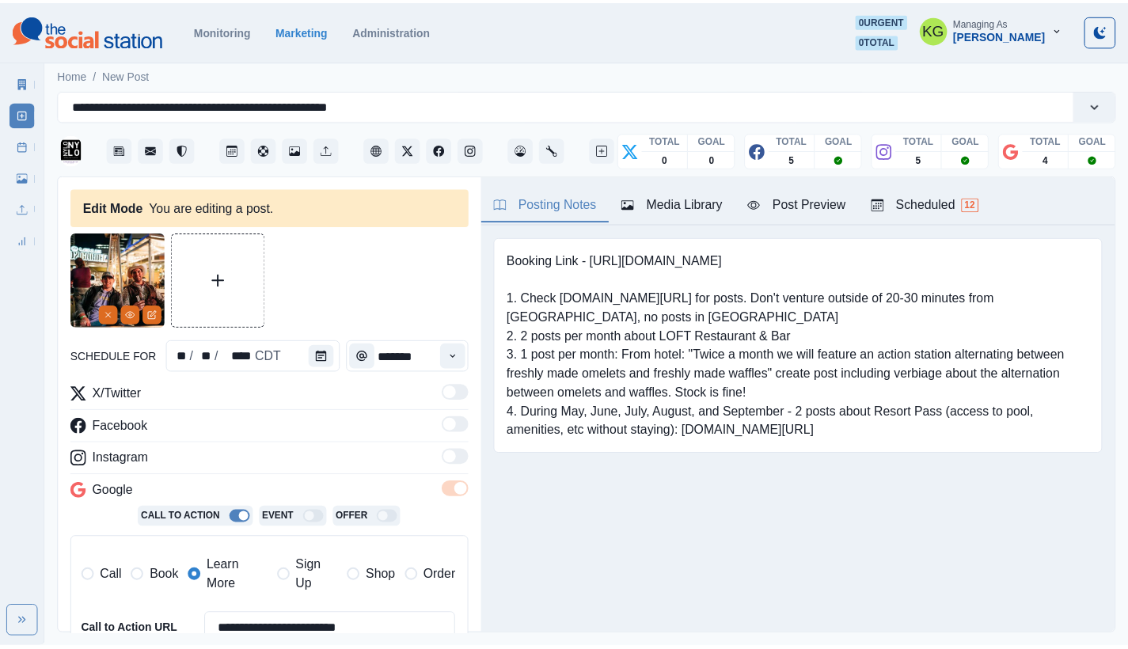
scroll to position [241, 0]
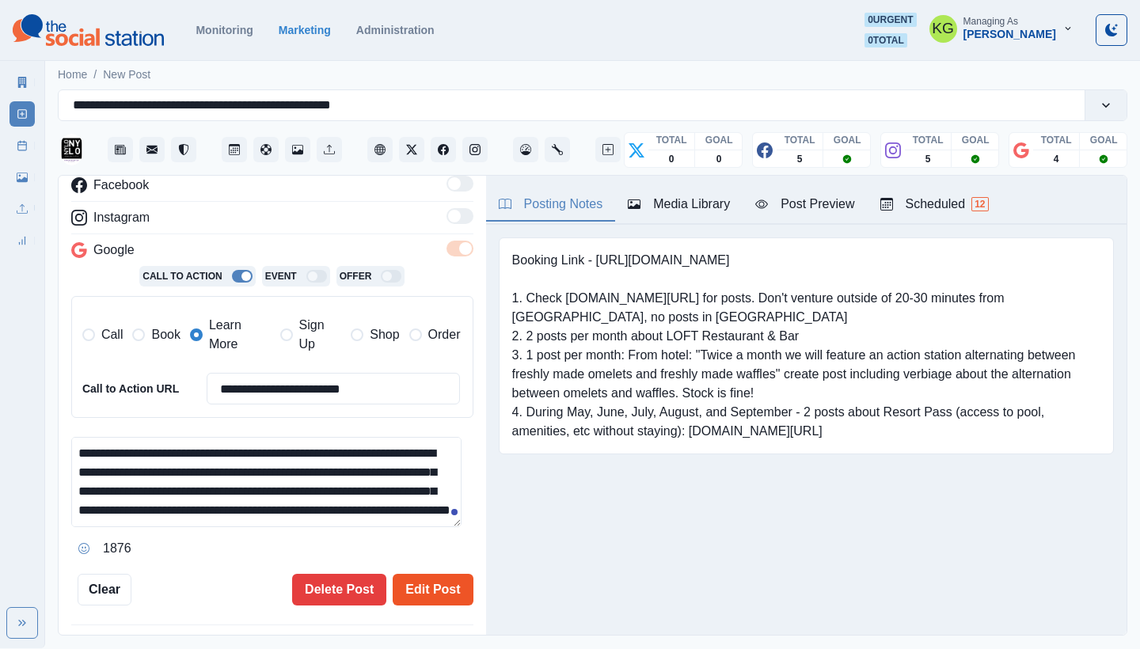
click at [428, 593] on button "Edit Post" at bounding box center [433, 590] width 80 height 32
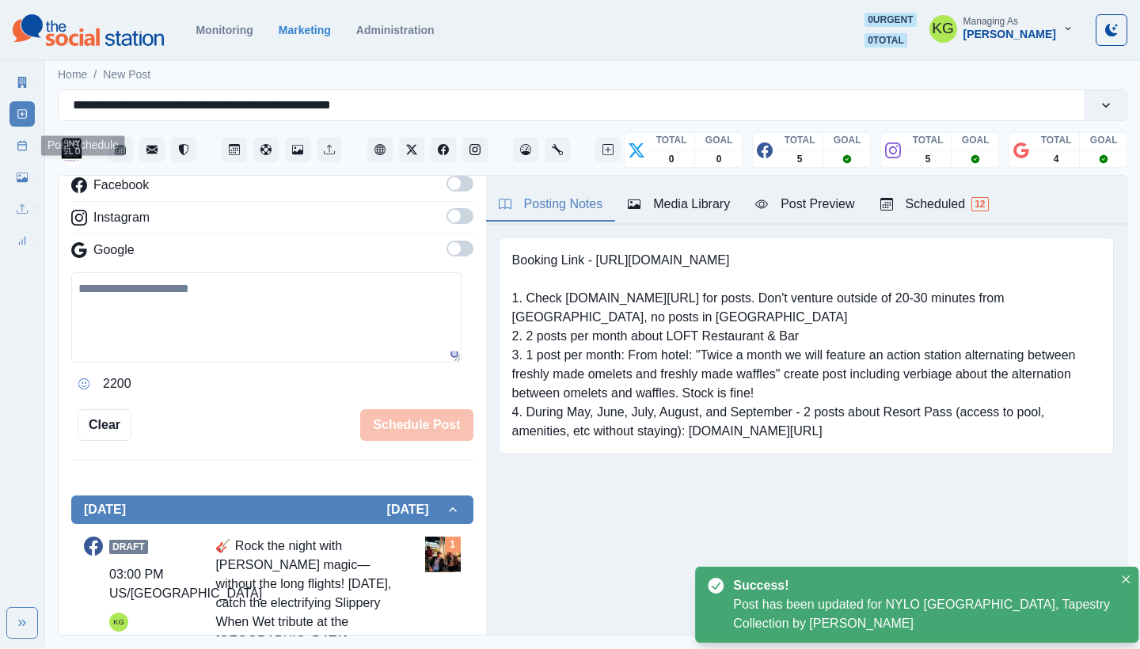
click at [20, 150] on rect at bounding box center [22, 146] width 9 height 9
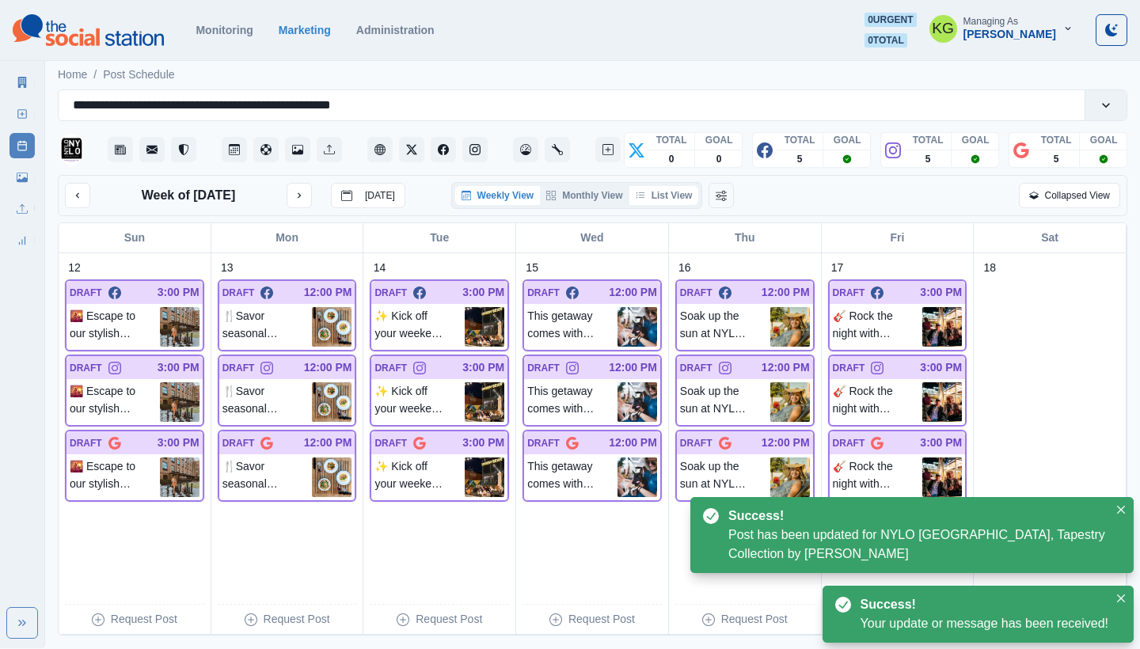
click at [682, 194] on button "List View" at bounding box center [664, 195] width 70 height 19
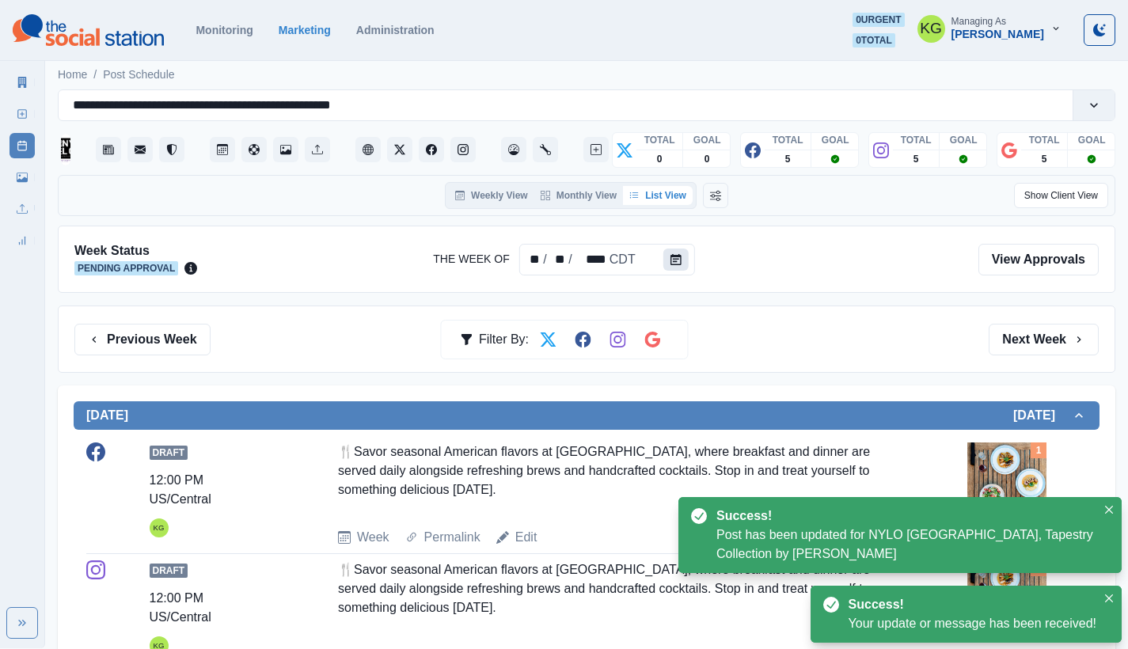
click at [675, 260] on icon "Calendar" at bounding box center [676, 259] width 11 height 11
click at [687, 259] on button "Calendar" at bounding box center [675, 260] width 25 height 22
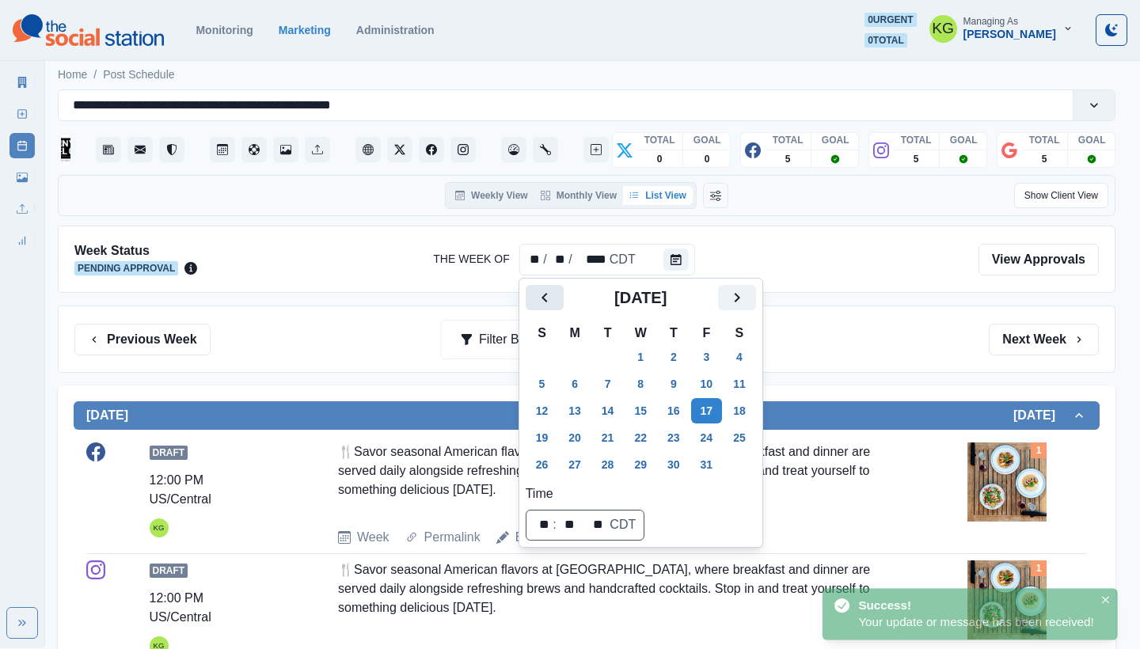
click at [551, 293] on icon "Previous" at bounding box center [544, 297] width 19 height 19
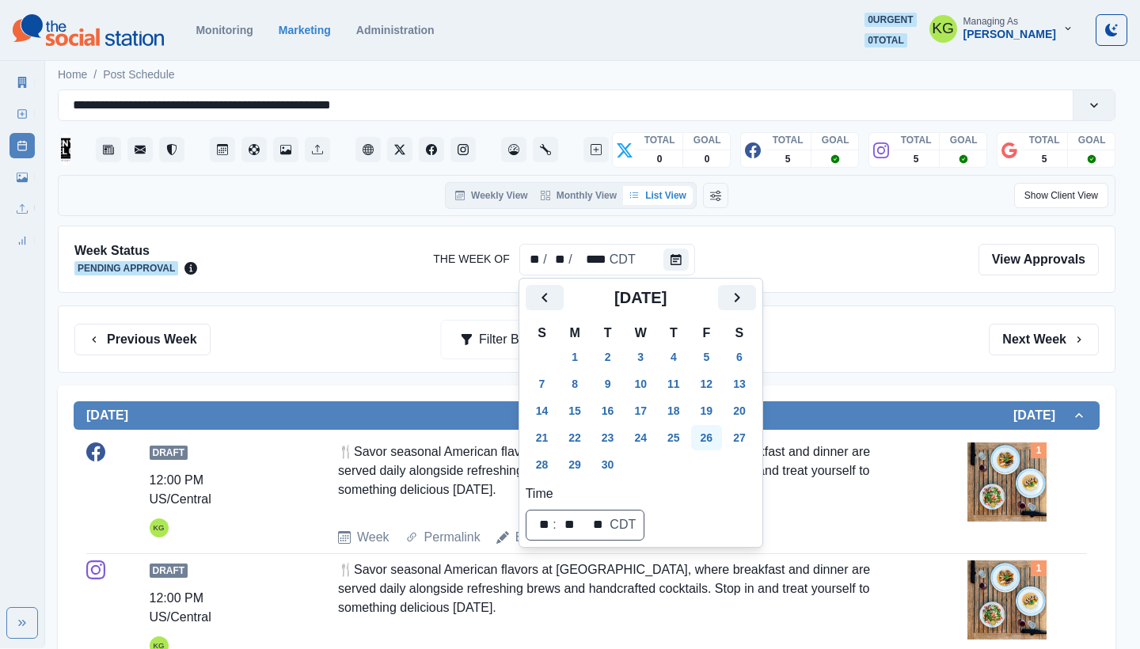
click at [718, 443] on button "26" at bounding box center [707, 437] width 32 height 25
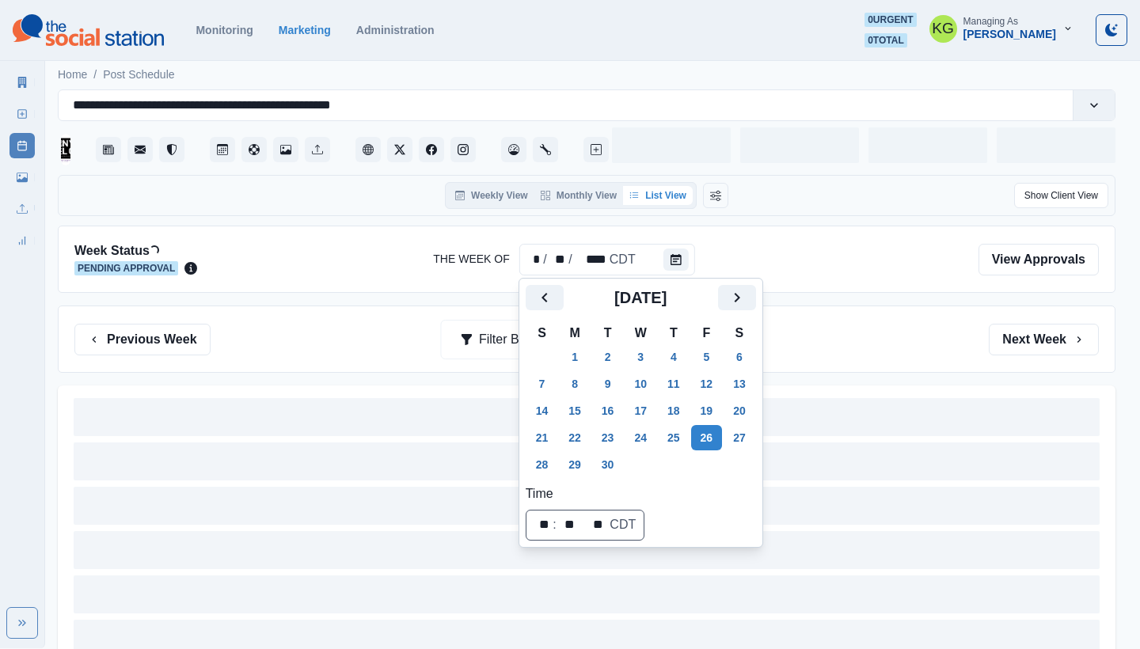
click at [875, 365] on div "Previous Week Filter By: Next Week" at bounding box center [587, 339] width 1058 height 67
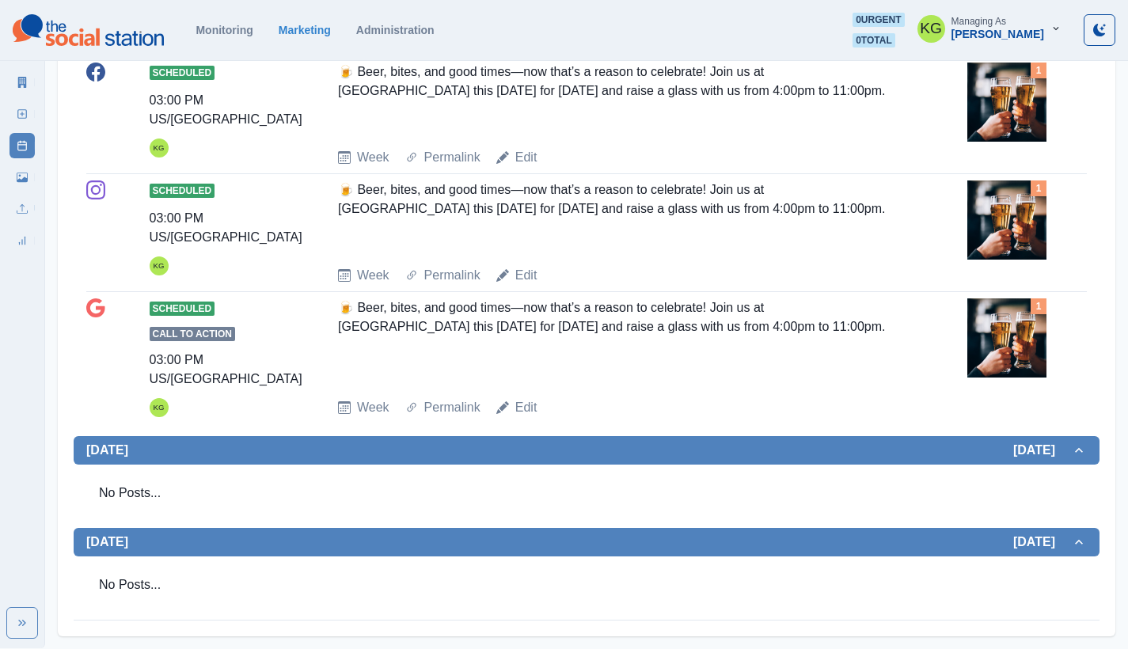
scroll to position [638, 0]
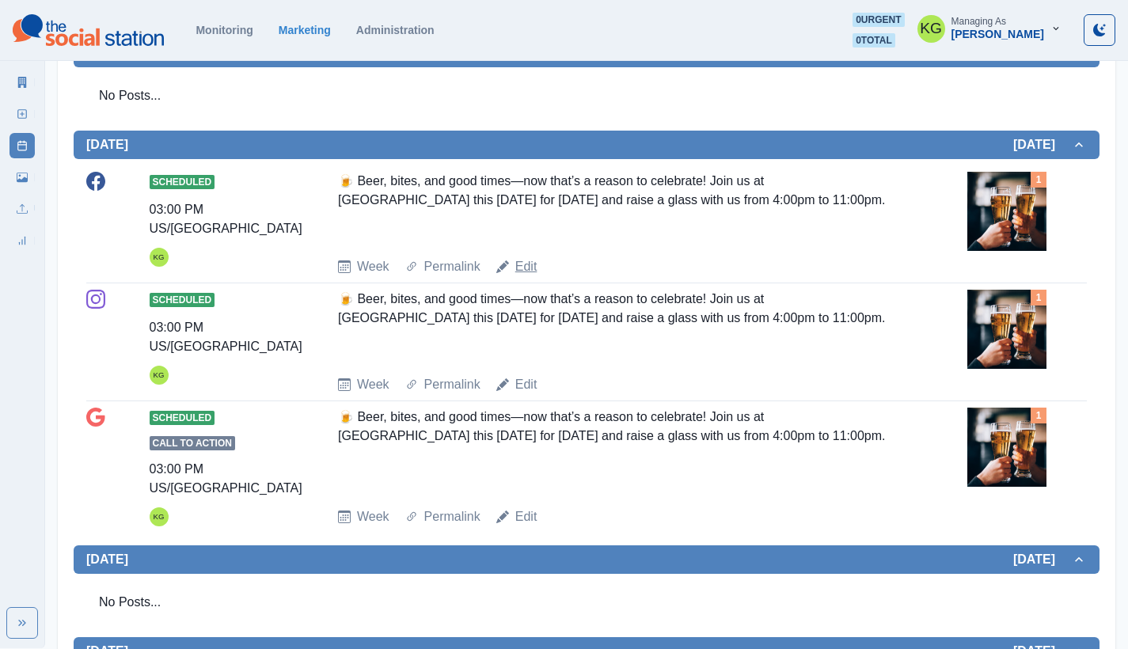
click at [518, 264] on link "Edit" at bounding box center [526, 266] width 22 height 19
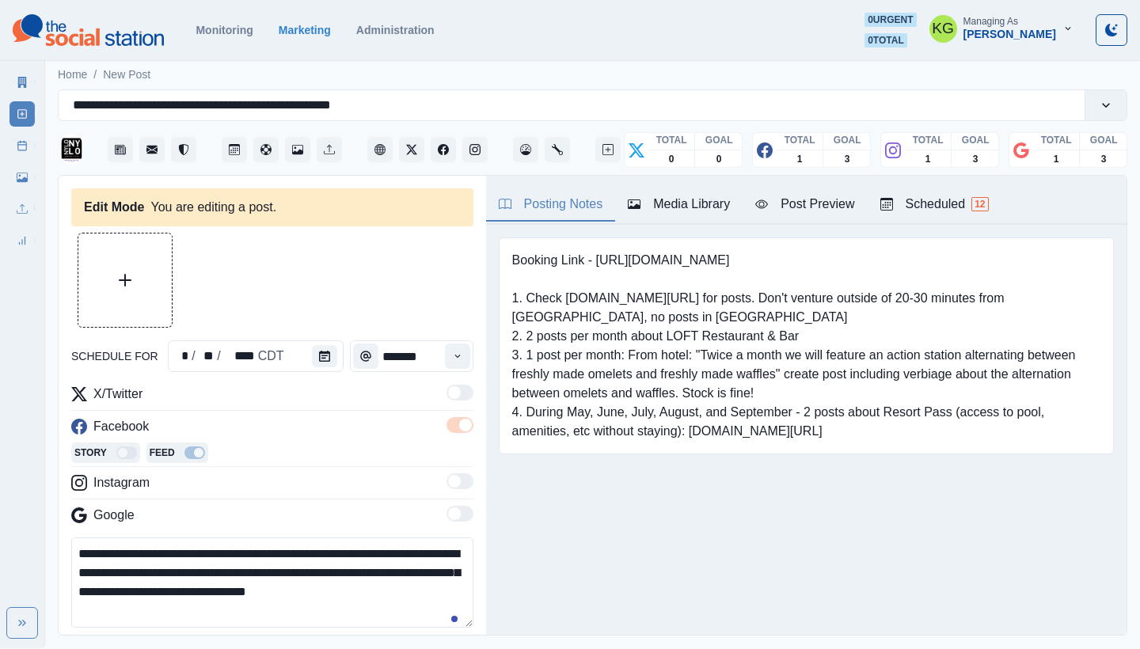
type input "*******"
type textarea "**********"
click at [330, 361] on button "Calendar" at bounding box center [324, 356] width 25 height 22
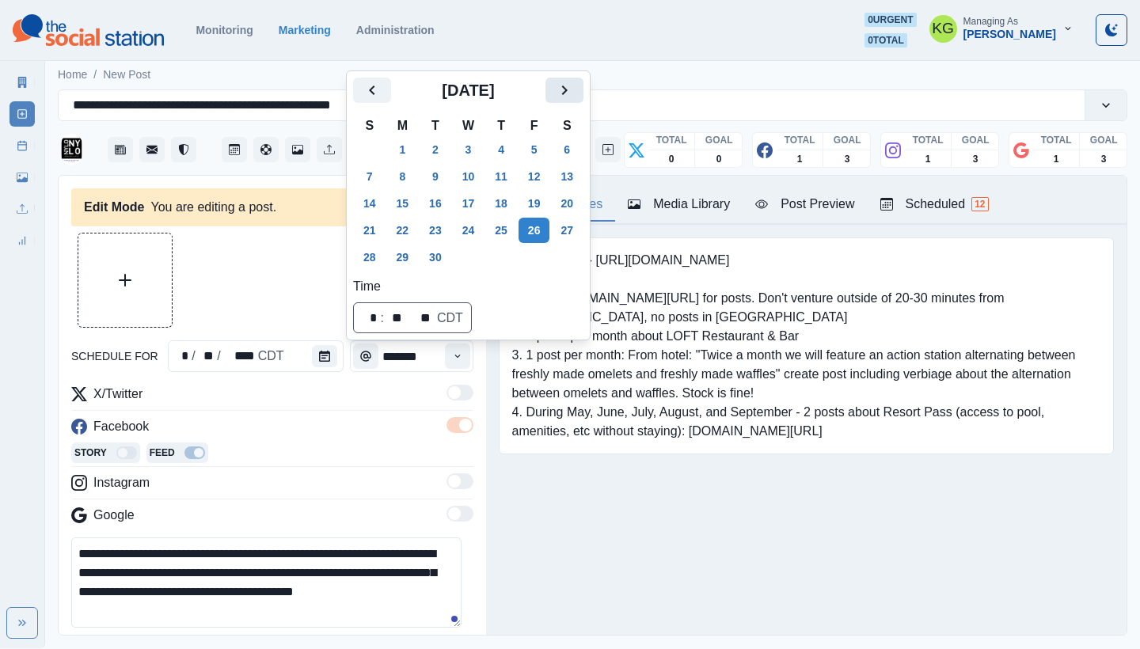
click at [568, 86] on icon "Next" at bounding box center [565, 91] width 6 height 10
click at [574, 205] on button "18" at bounding box center [567, 203] width 32 height 25
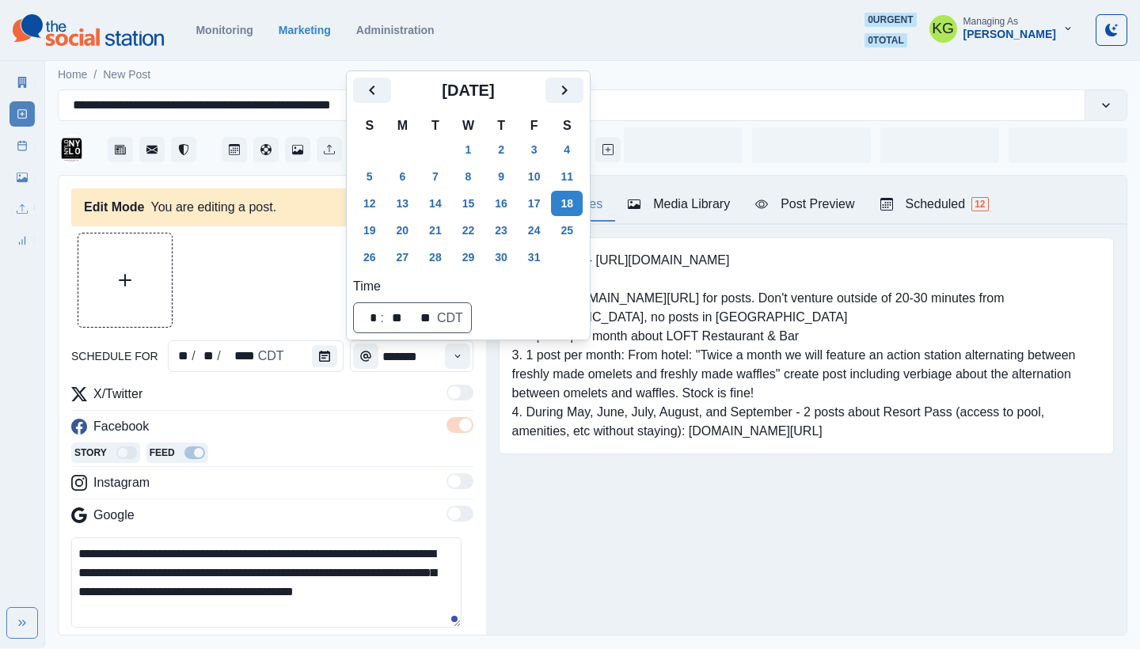
click at [609, 484] on div "Booking Link - [URL][DOMAIN_NAME] 1. Check [DOMAIN_NAME][URL] for posts. Don't …" at bounding box center [806, 370] width 641 height 291
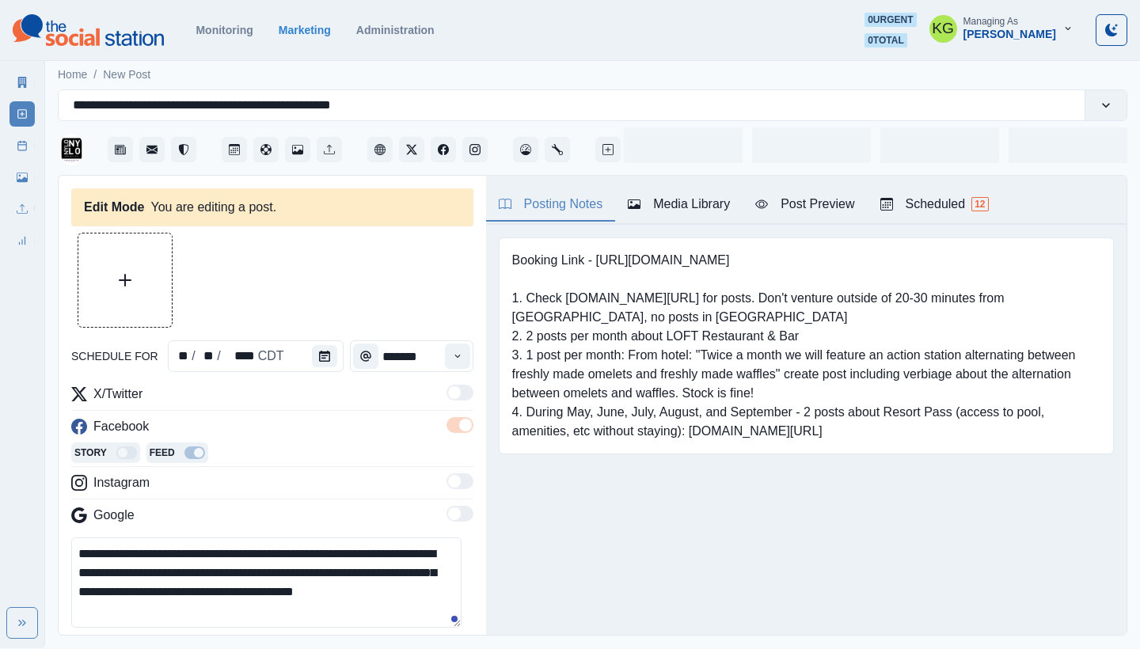
scroll to position [155, 0]
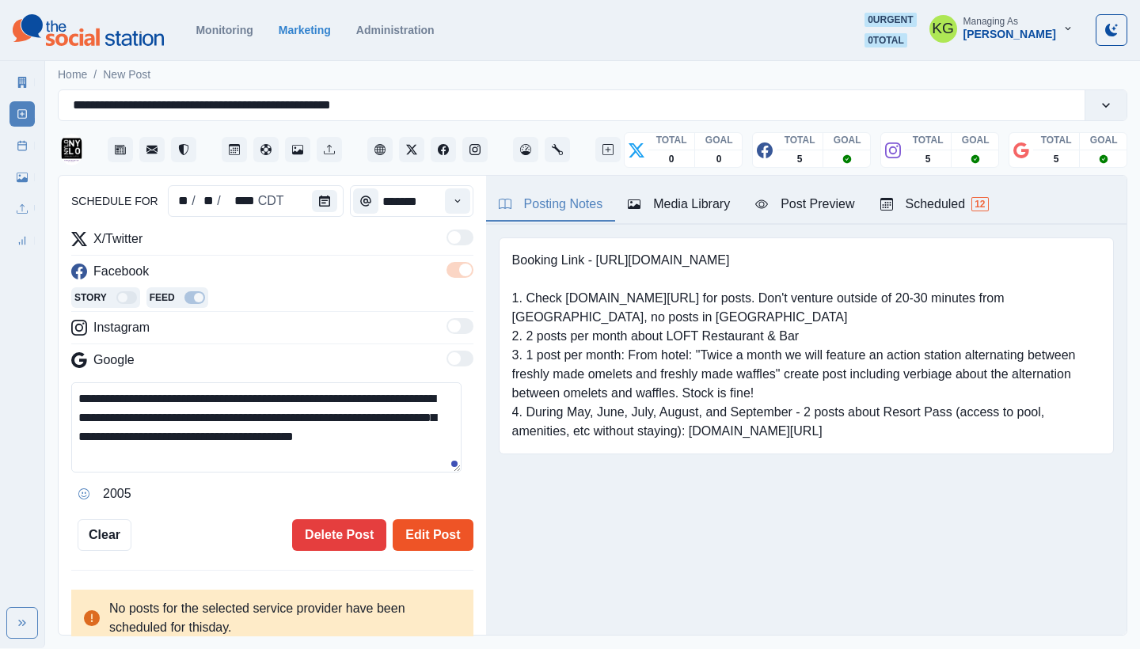
click at [415, 536] on button "Edit Post" at bounding box center [433, 535] width 80 height 32
click at [410, 530] on button "Edit Post" at bounding box center [433, 535] width 80 height 32
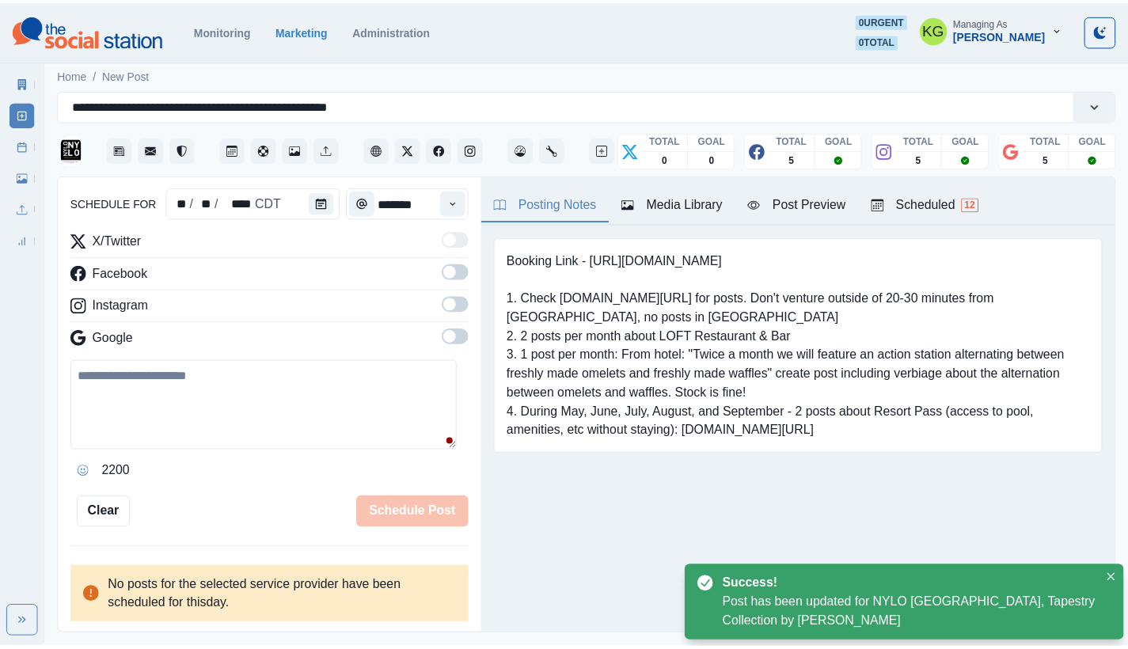
scroll to position [97, 0]
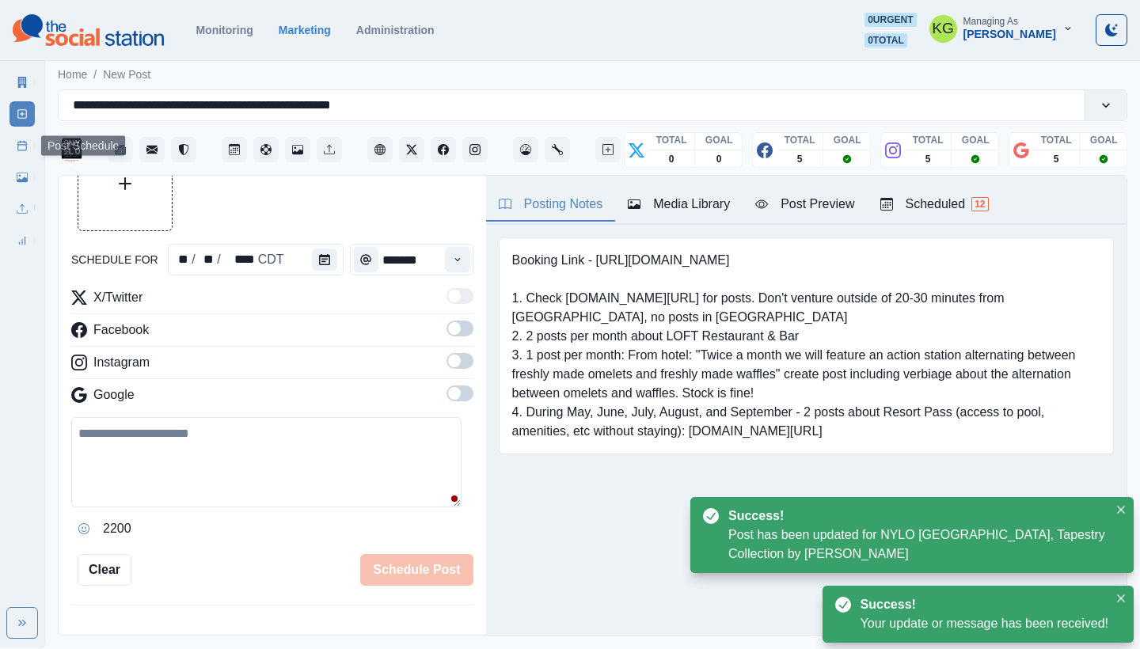
click at [21, 143] on icon at bounding box center [22, 145] width 11 height 11
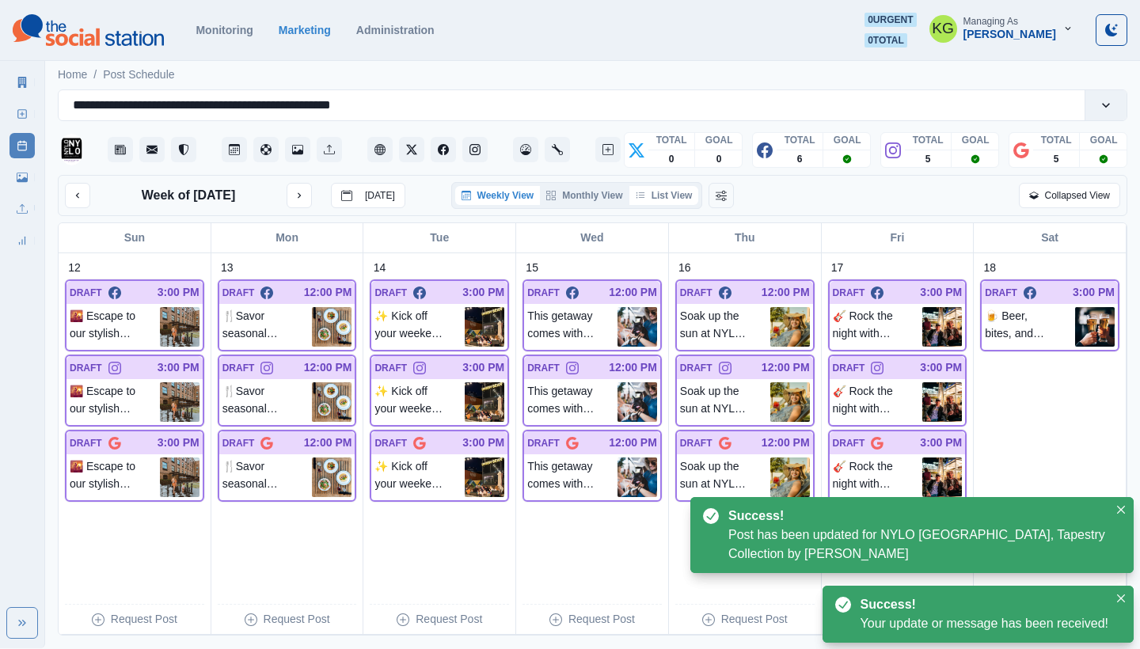
click at [669, 195] on button "List View" at bounding box center [664, 195] width 70 height 19
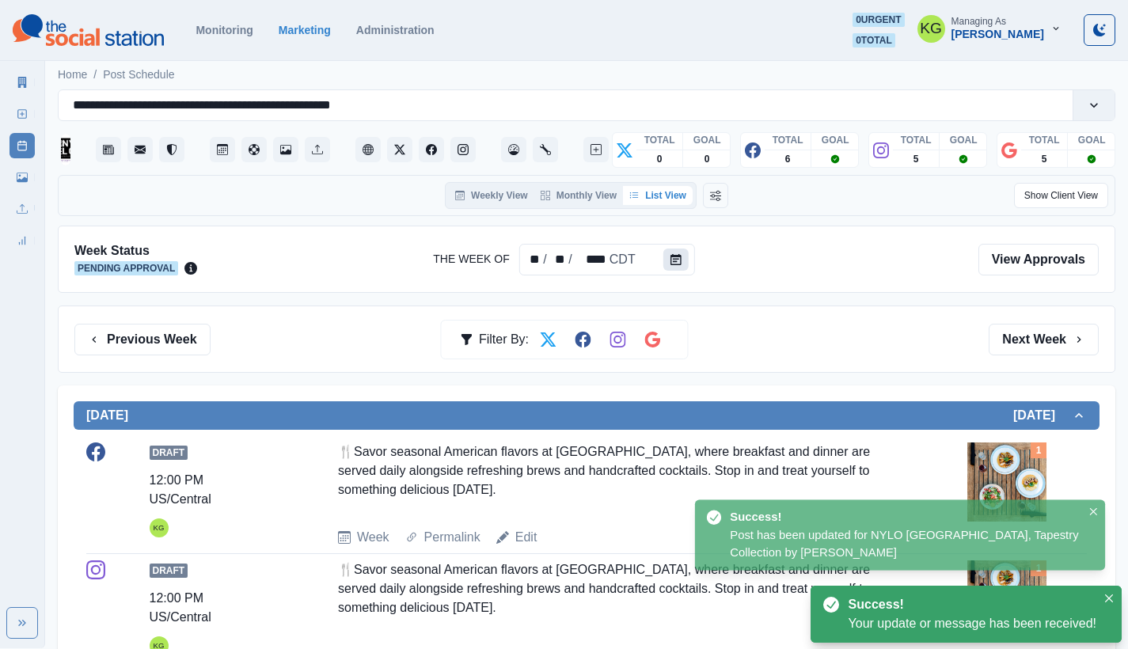
click at [679, 263] on icon "Calendar" at bounding box center [676, 259] width 11 height 11
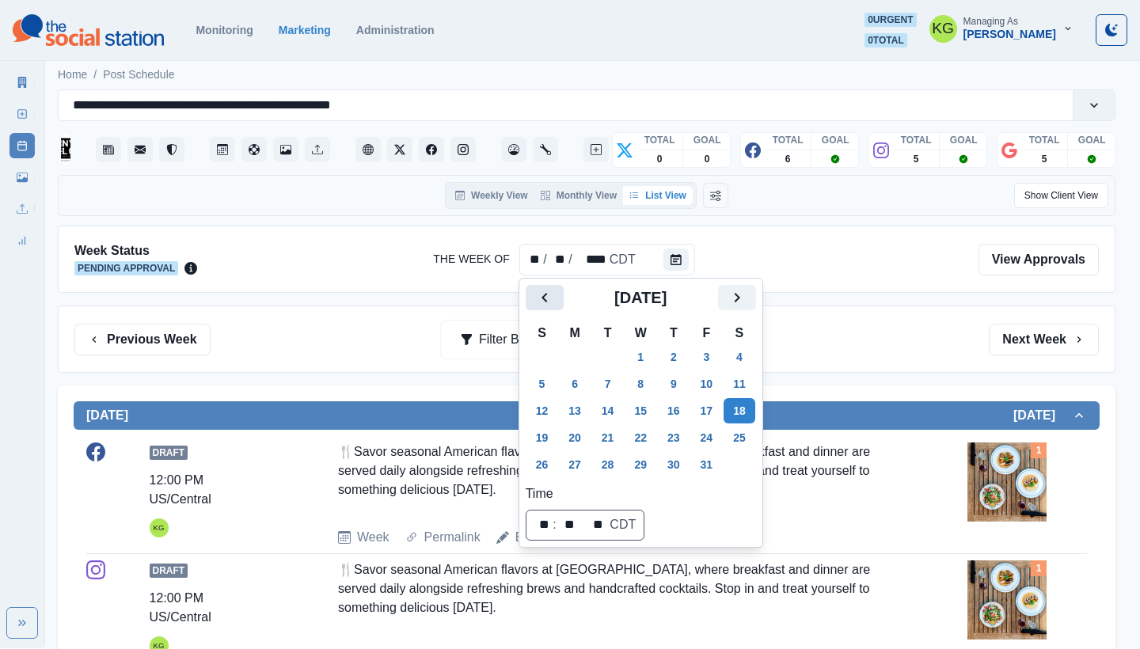
click at [540, 289] on icon "Previous" at bounding box center [544, 297] width 19 height 19
click at [571, 442] on button "22" at bounding box center [575, 437] width 32 height 25
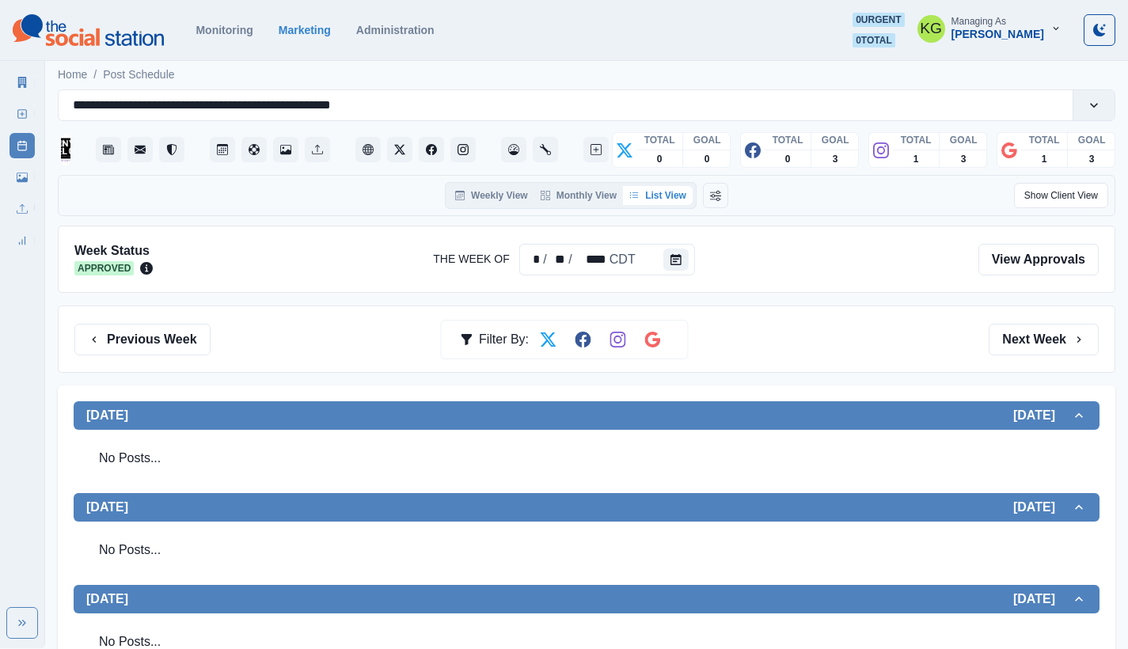
scroll to position [629, 0]
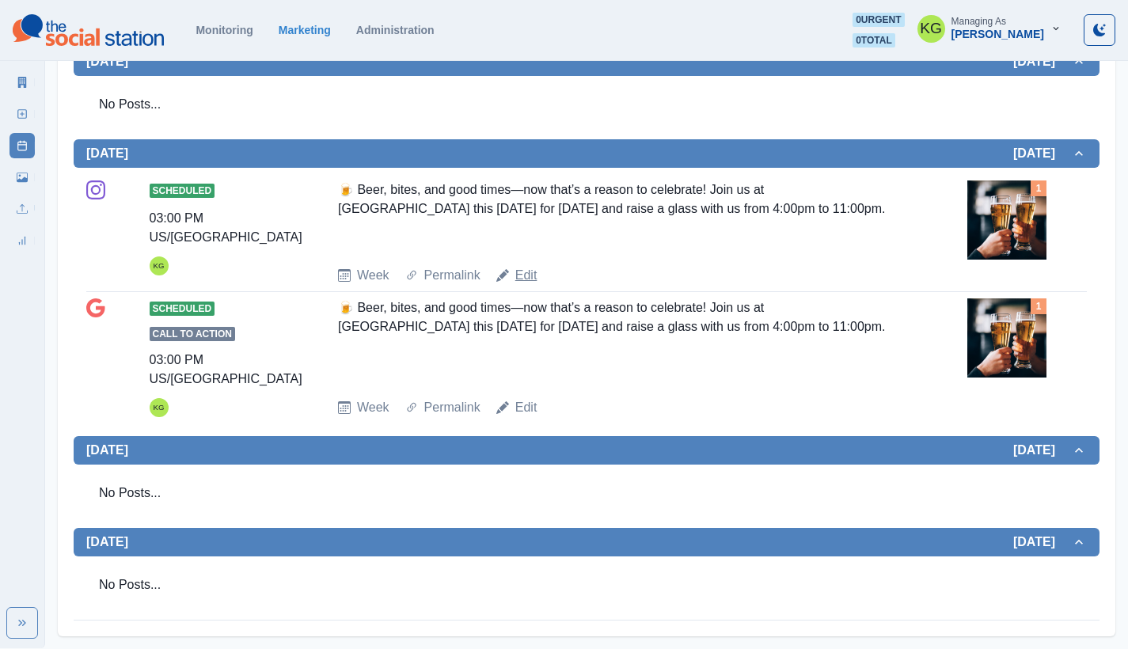
click at [531, 276] on link "Edit" at bounding box center [526, 275] width 22 height 19
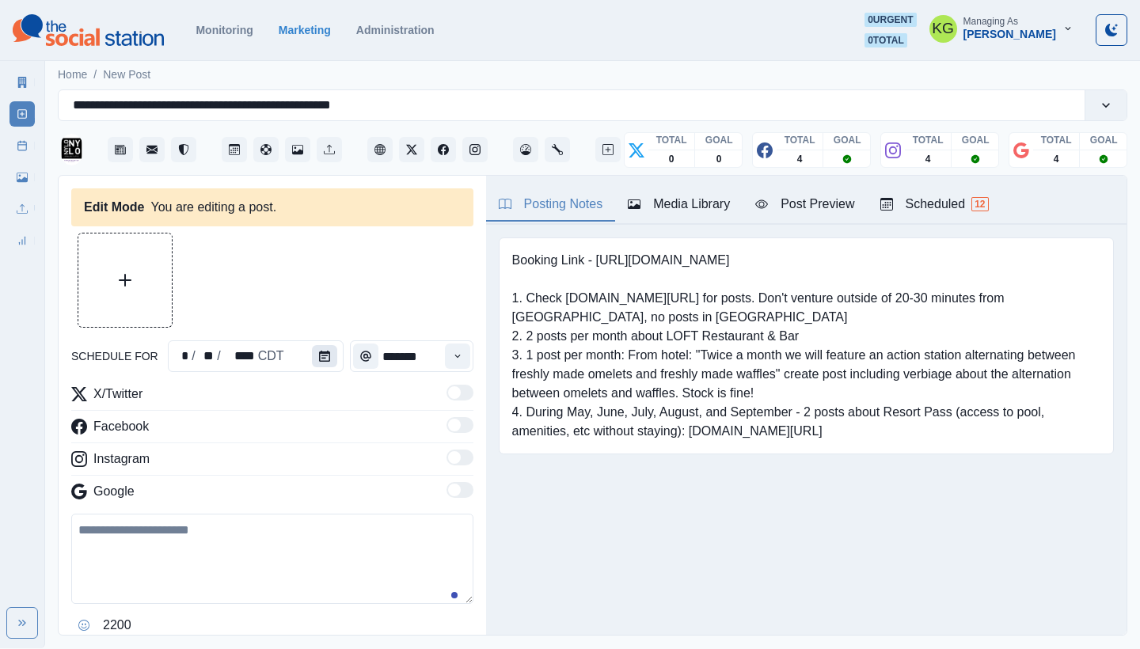
type input "*******"
type textarea "**********"
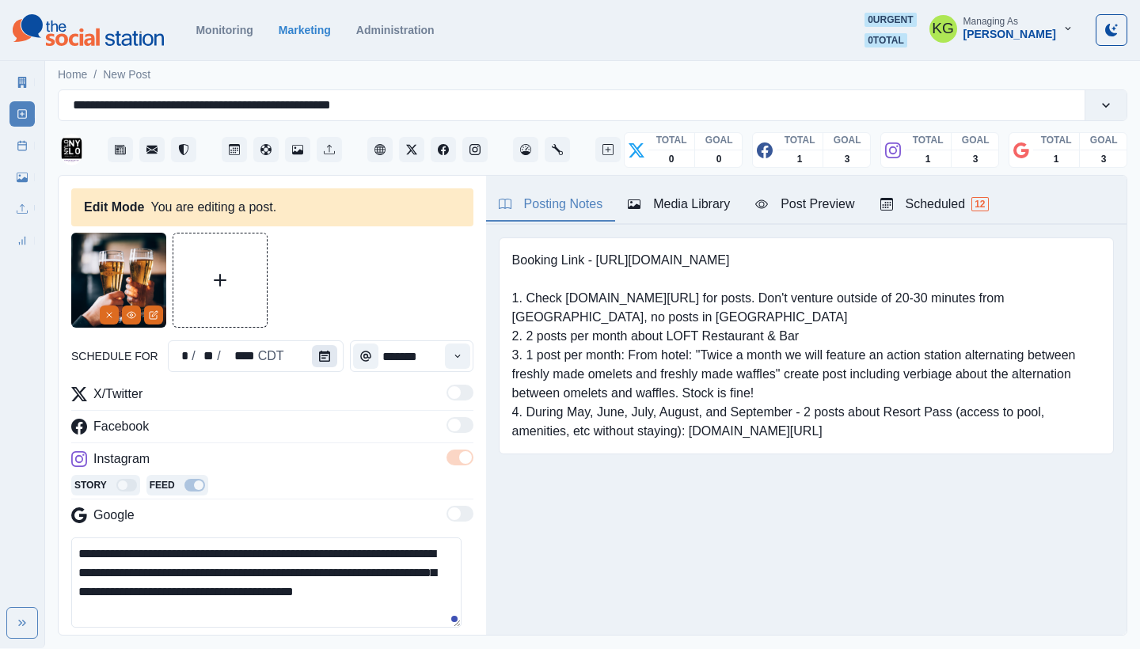
click at [326, 352] on button "Calendar" at bounding box center [324, 356] width 25 height 22
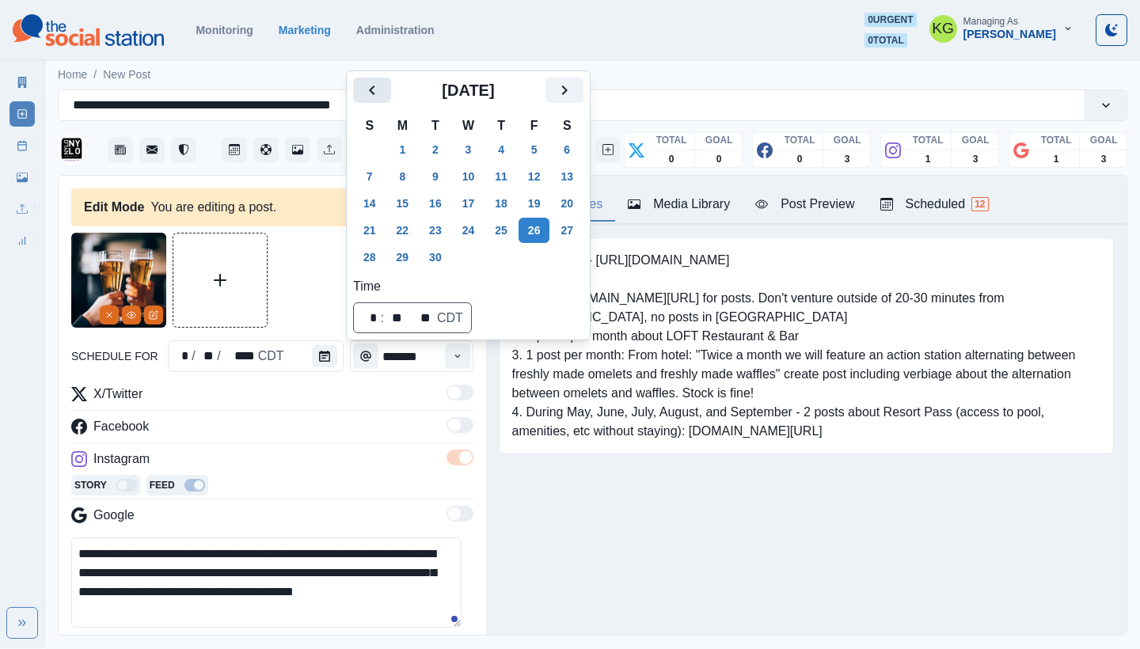
click at [374, 95] on icon "Previous" at bounding box center [372, 90] width 19 height 19
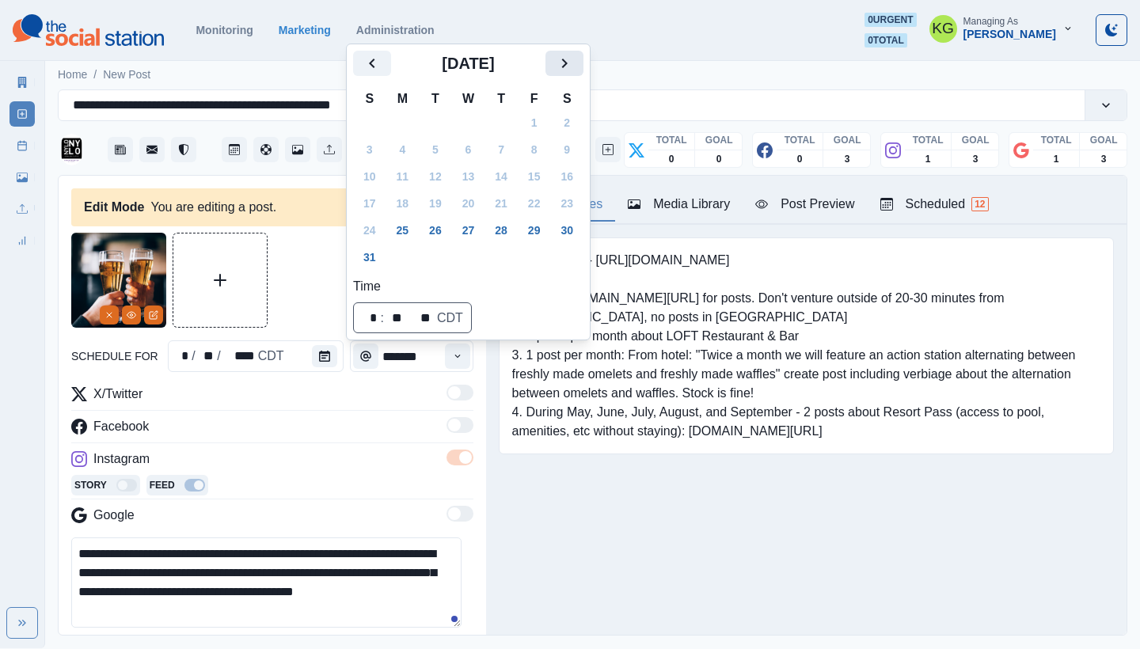
click at [584, 63] on button "Next" at bounding box center [565, 63] width 38 height 25
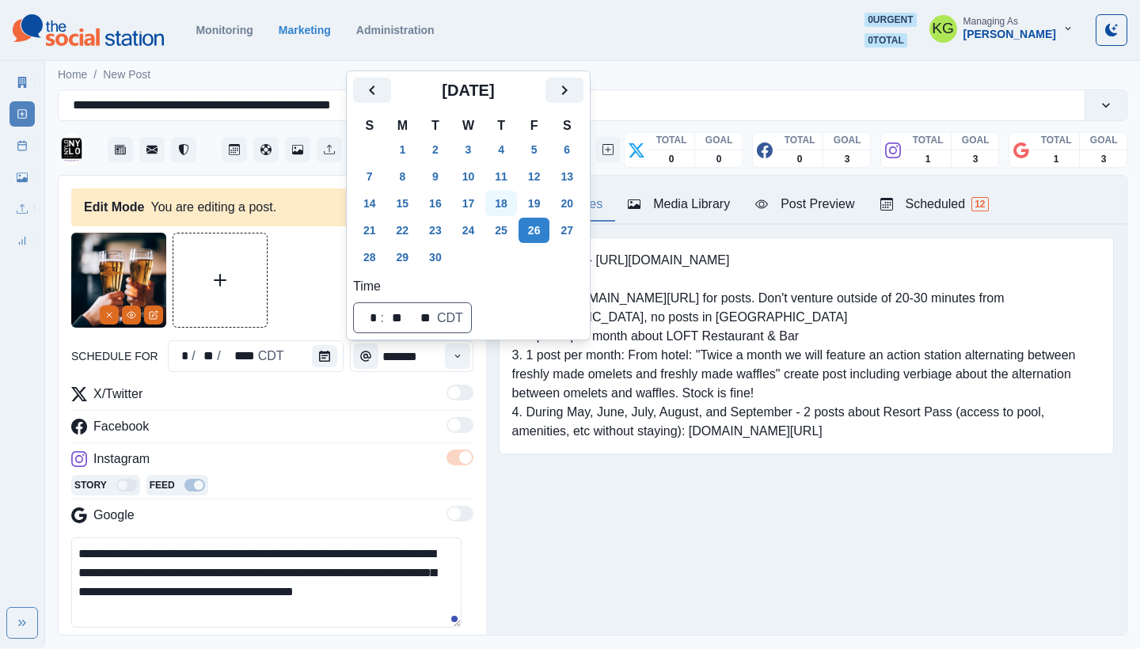
click at [516, 201] on button "18" at bounding box center [501, 203] width 32 height 25
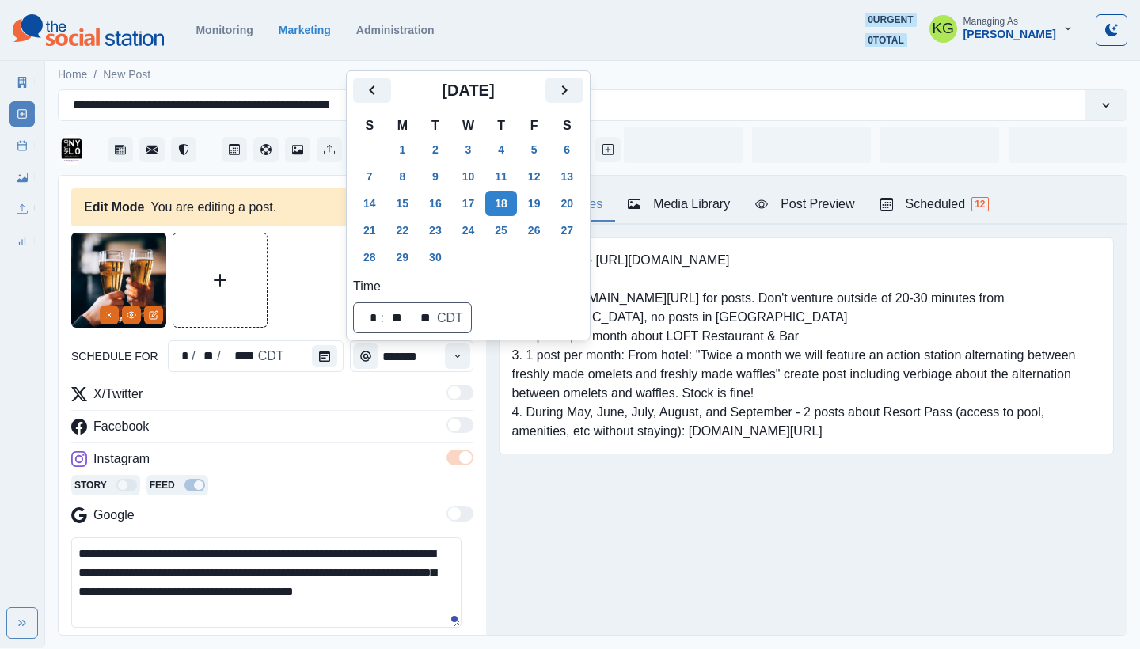
click at [630, 529] on div "Posting Notes Media Library Post Preview Scheduled 12 Booking Link - [URL][DOMA…" at bounding box center [806, 405] width 641 height 459
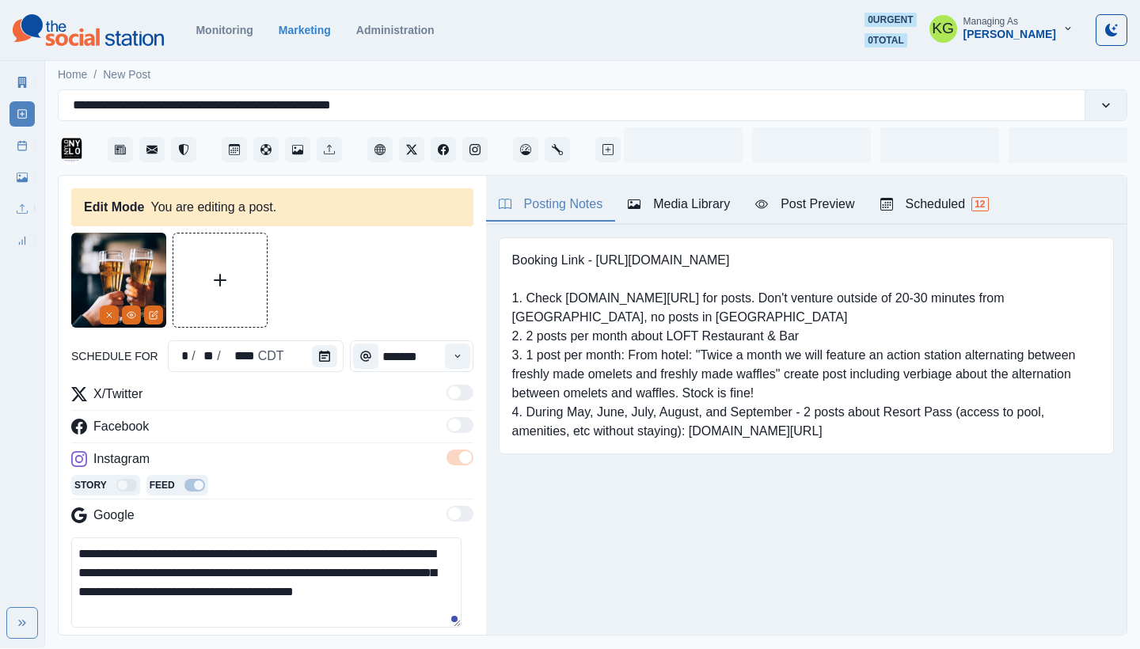
scroll to position [177, 0]
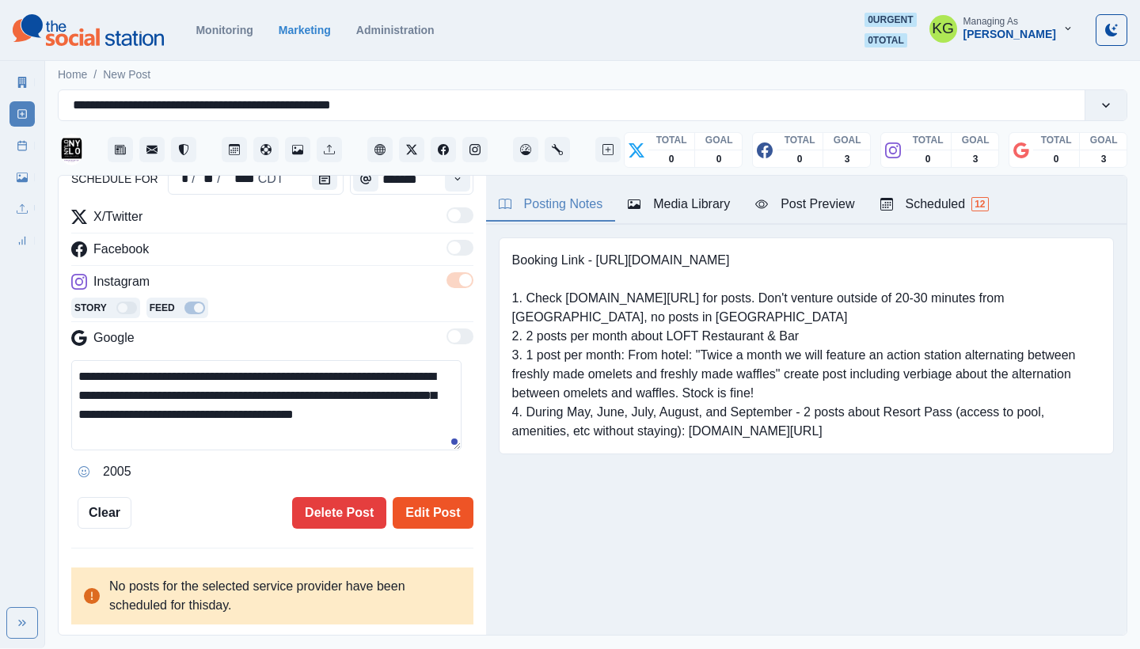
click at [413, 520] on button "Edit Post" at bounding box center [433, 513] width 80 height 32
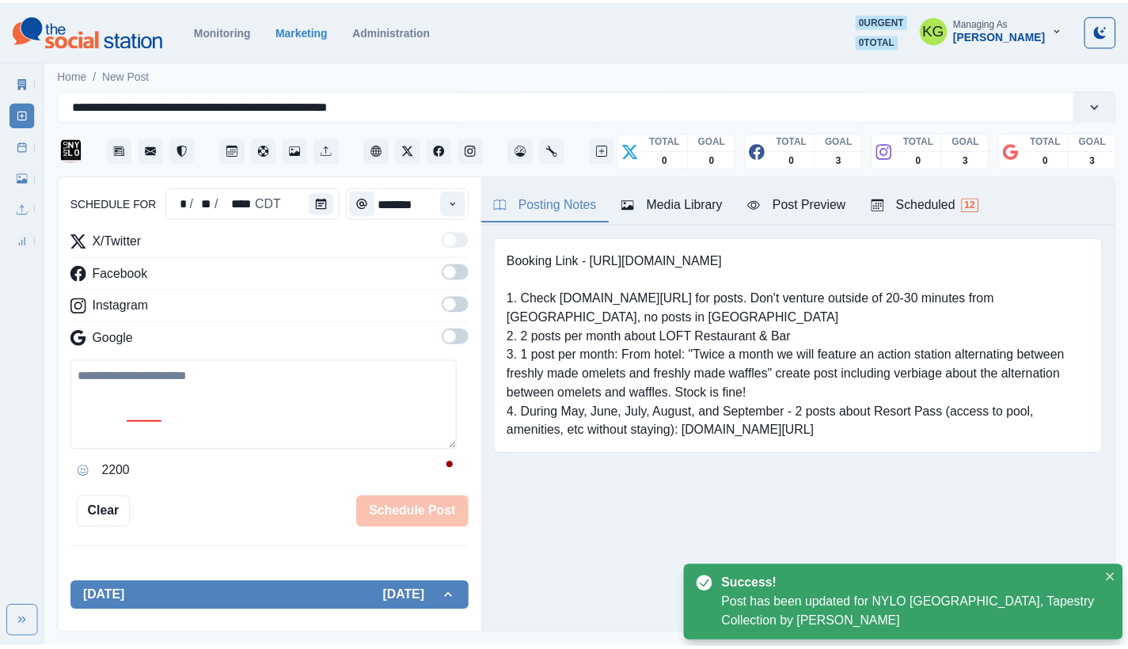
scroll to position [97, 0]
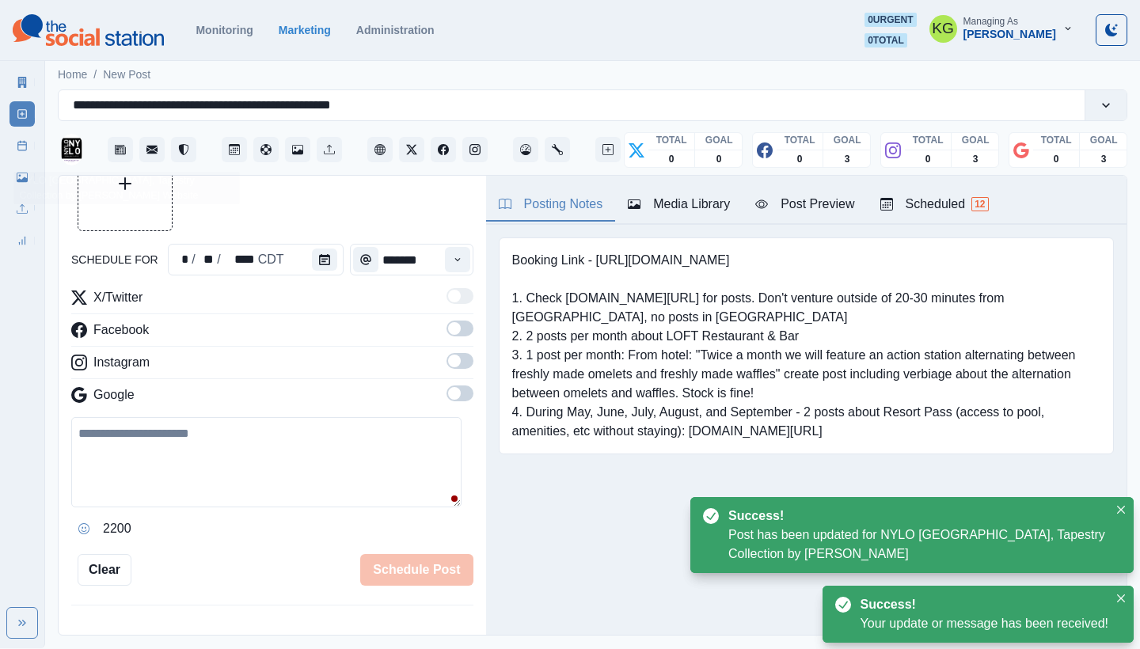
click at [29, 143] on link "Post Schedule" at bounding box center [22, 145] width 25 height 25
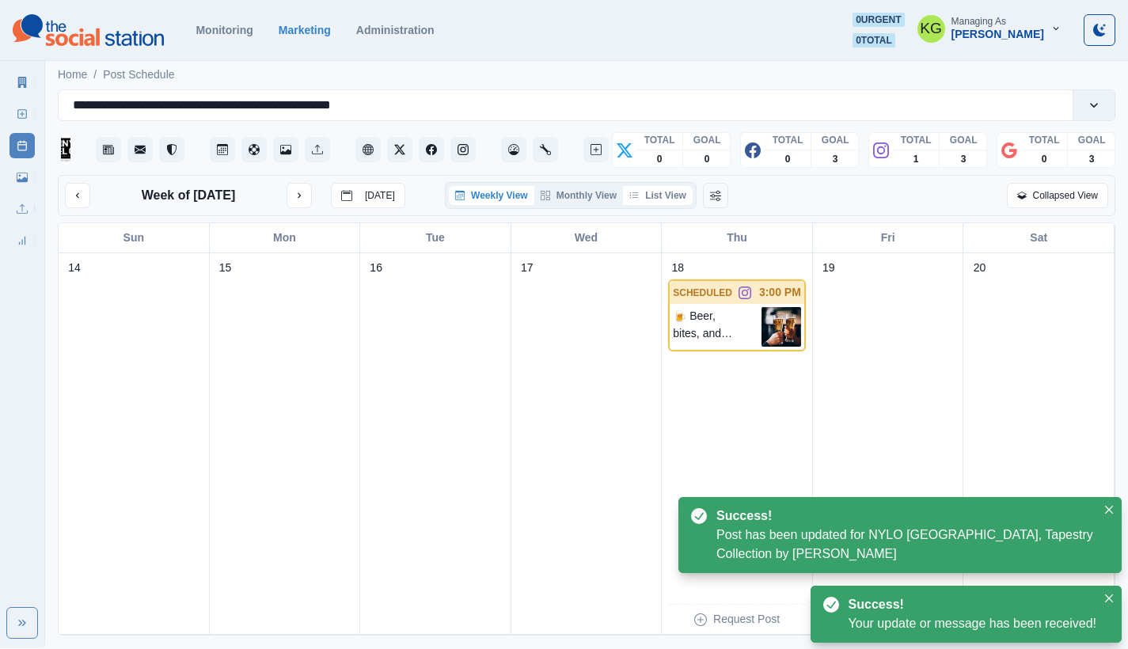
click at [663, 199] on button "List View" at bounding box center [658, 195] width 70 height 19
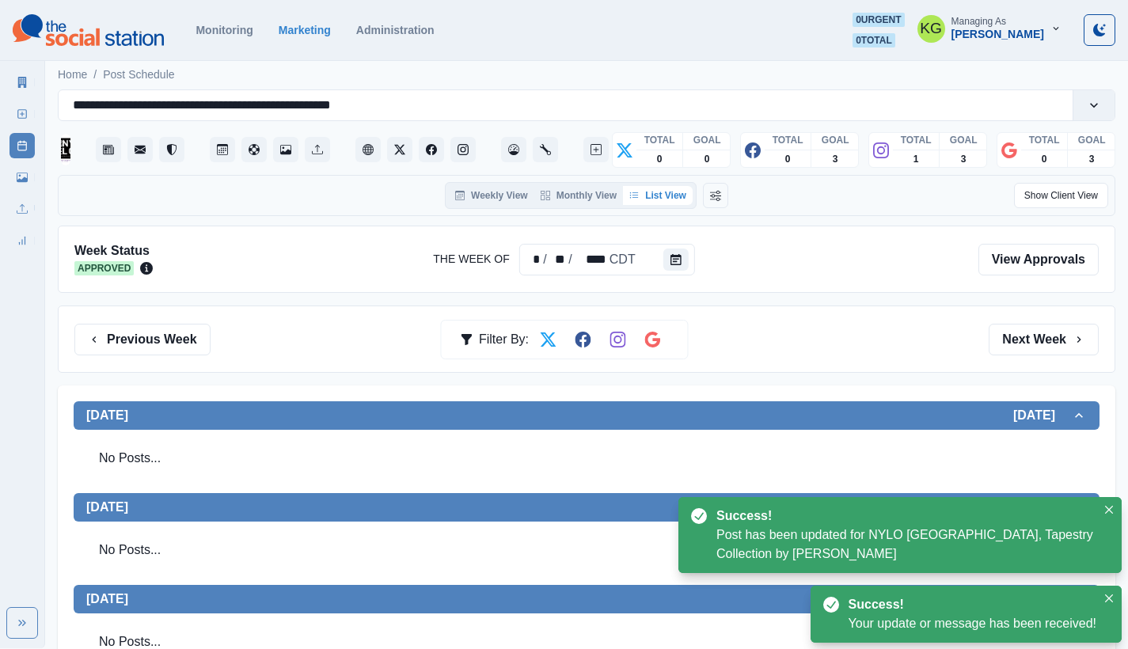
scroll to position [497, 0]
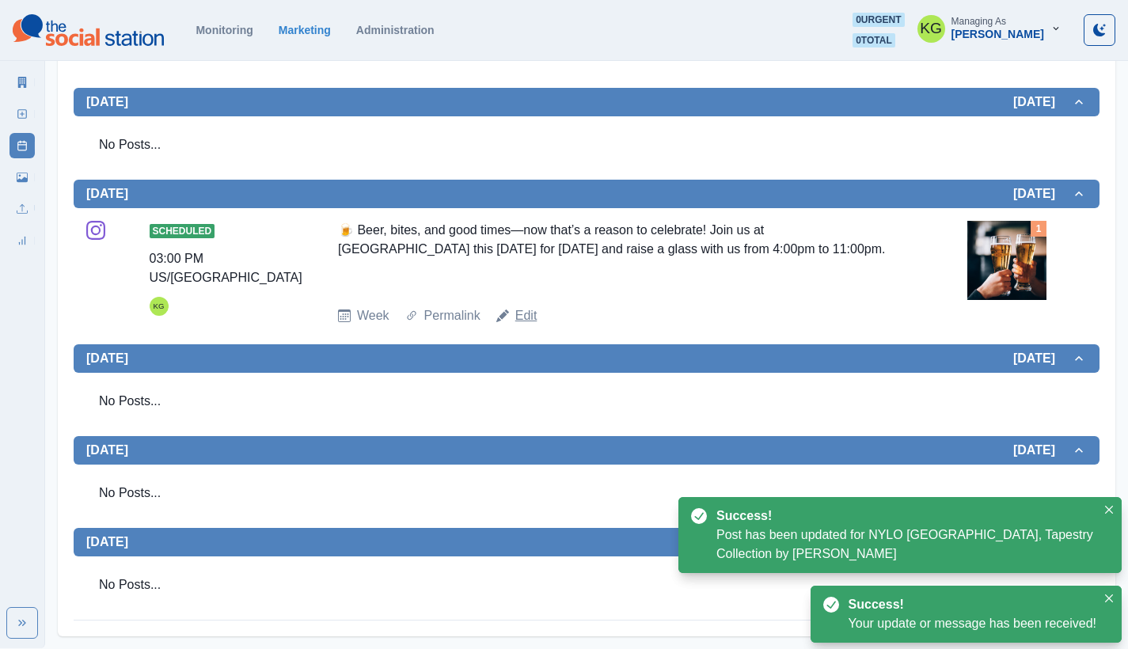
click at [531, 318] on link "Edit" at bounding box center [526, 315] width 22 height 19
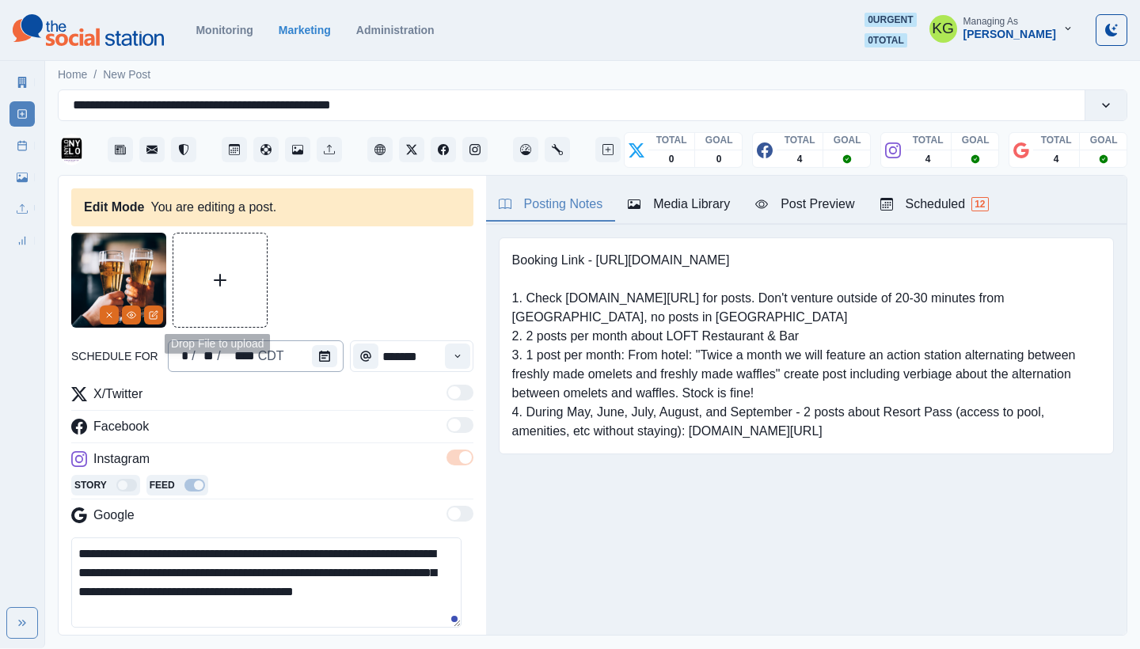
click at [301, 351] on div "* / ** / **** CDT" at bounding box center [256, 356] width 176 height 32
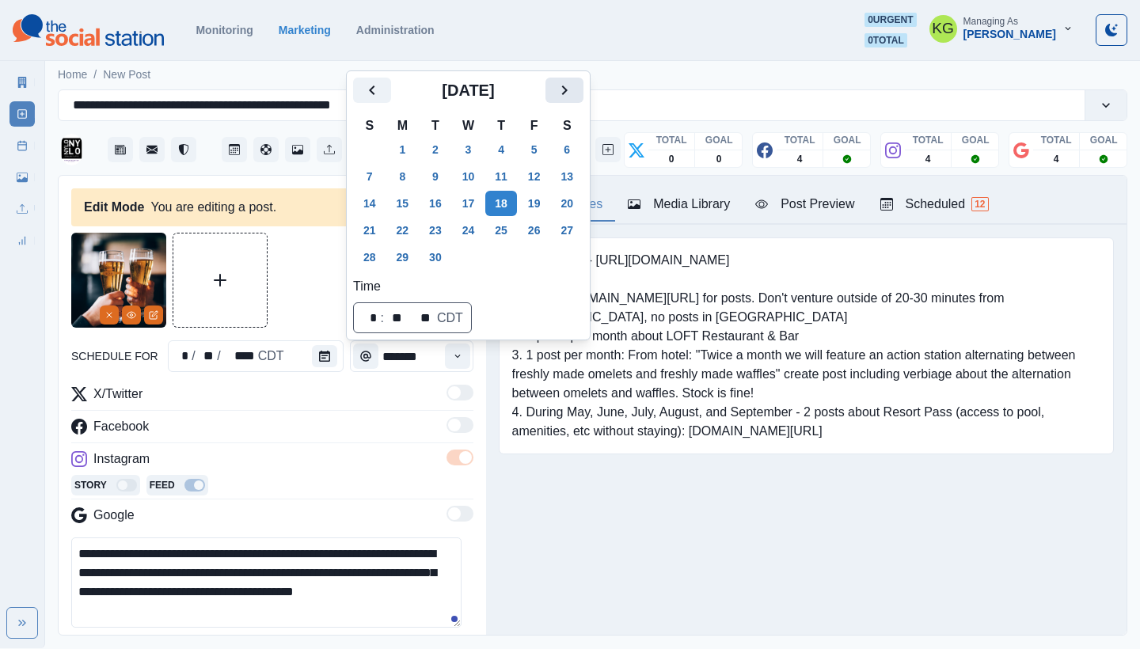
click at [574, 88] on icon "Next" at bounding box center [564, 90] width 19 height 19
click at [568, 204] on button "18" at bounding box center [567, 203] width 32 height 25
click at [616, 486] on div "Booking Link - [URL][DOMAIN_NAME] 1. Check [DOMAIN_NAME][URL] for posts. Don't …" at bounding box center [806, 370] width 641 height 291
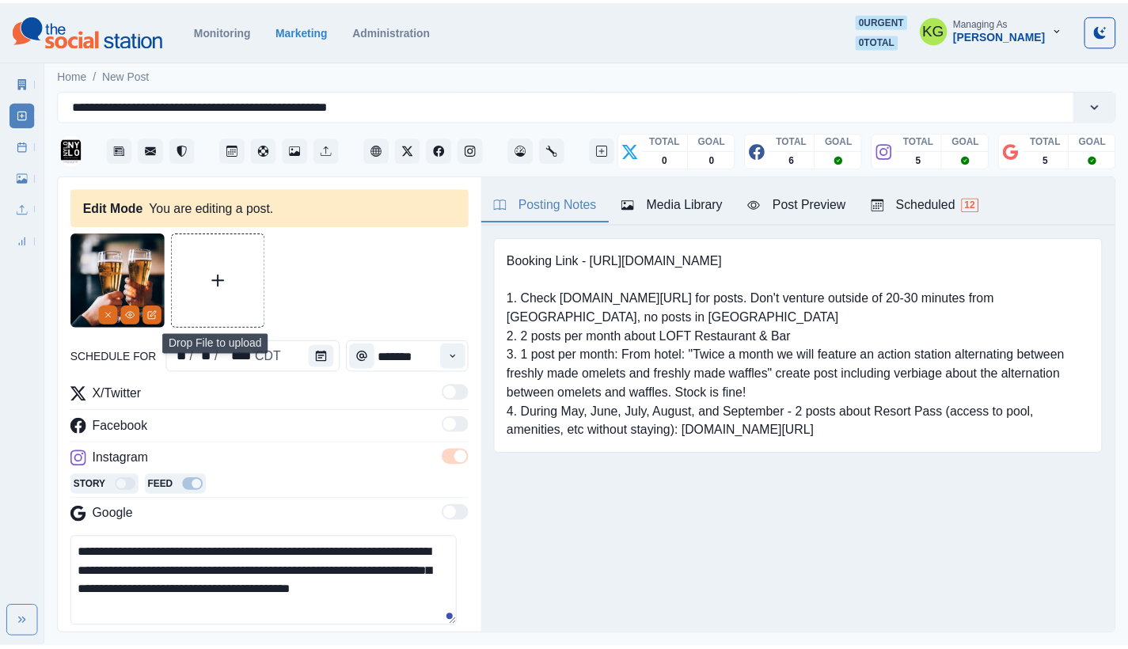
scroll to position [348, 0]
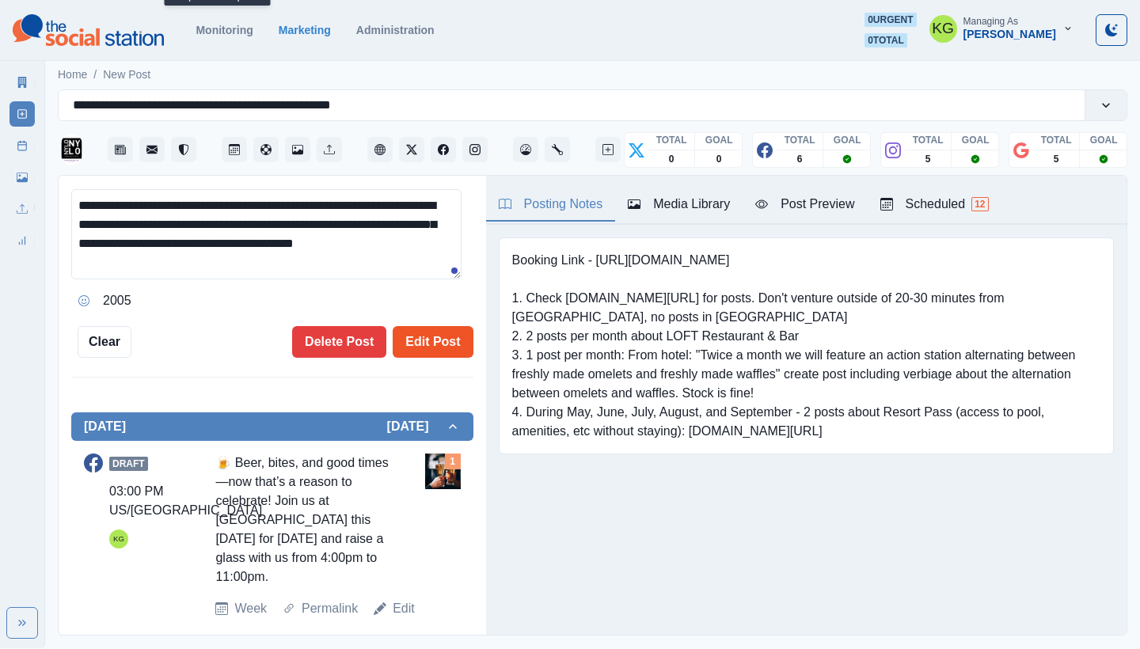
click at [424, 337] on button "Edit Post" at bounding box center [433, 342] width 80 height 32
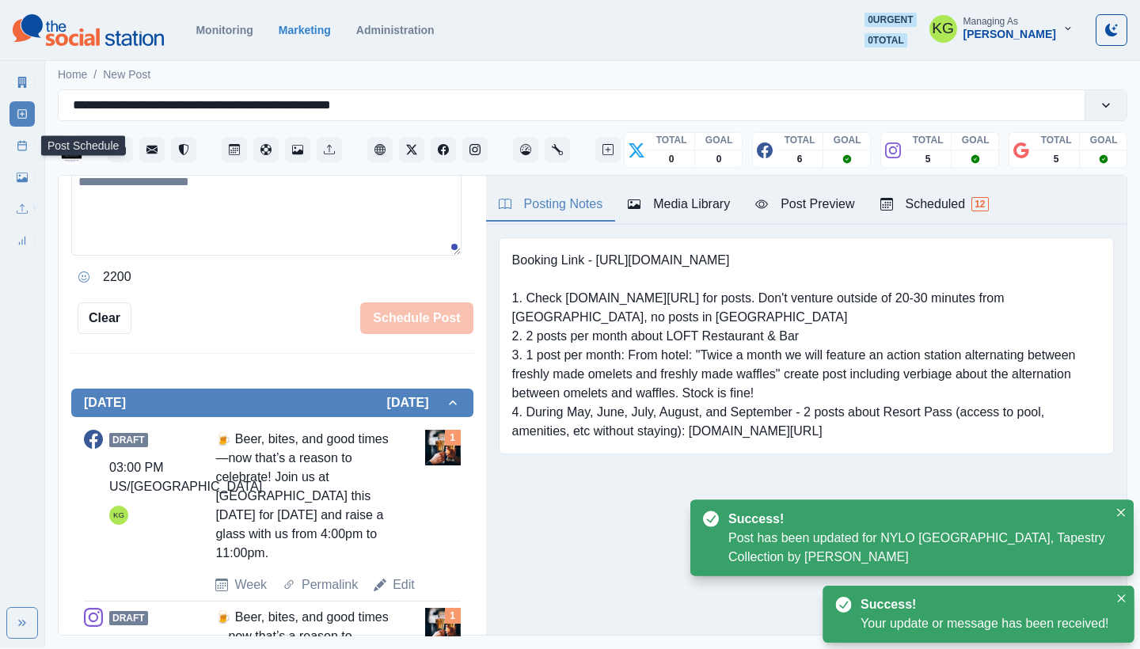
click at [17, 149] on icon at bounding box center [22, 145] width 11 height 11
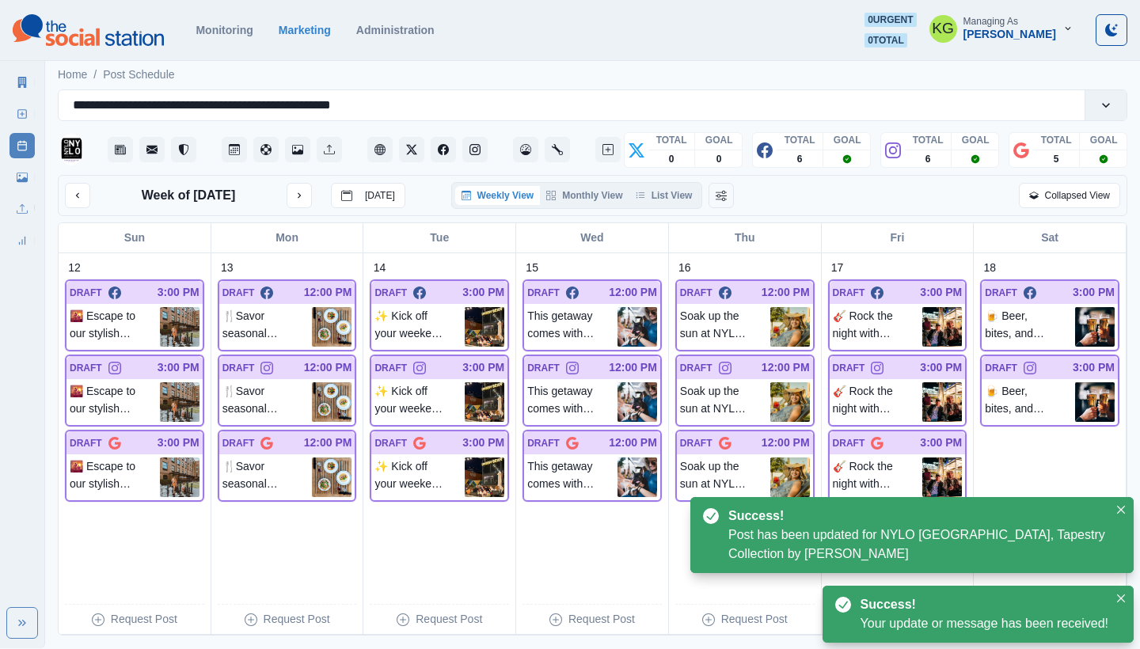
click at [640, 205] on div "Weekly View Monthly View List View" at bounding box center [577, 195] width 252 height 27
click at [660, 197] on button "List View" at bounding box center [664, 195] width 70 height 19
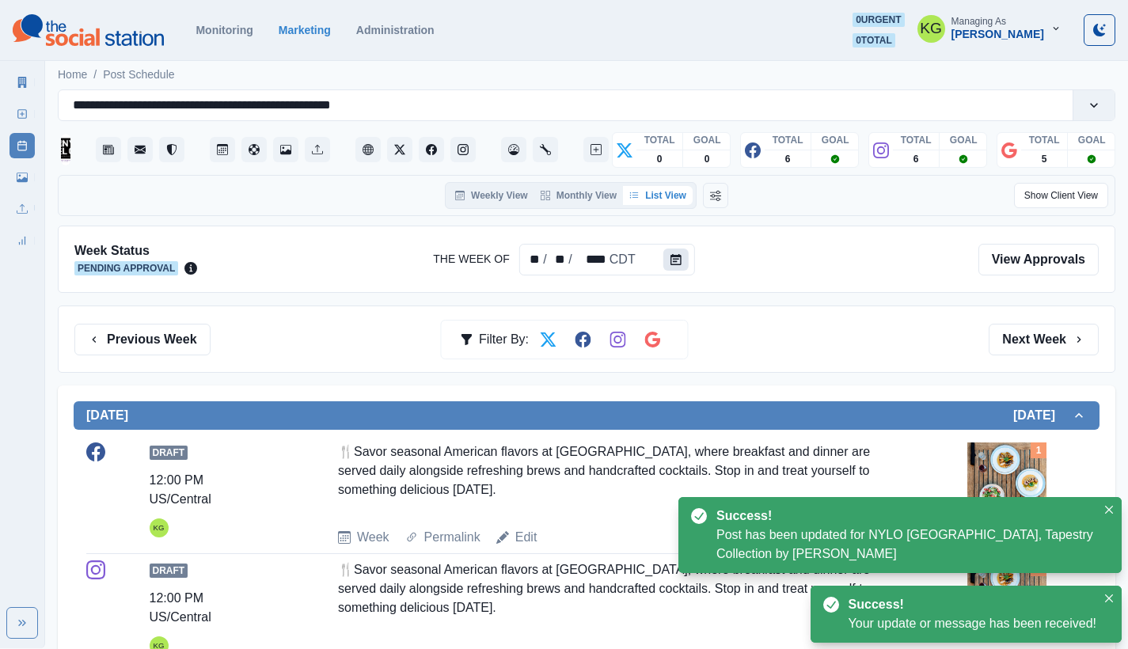
click at [682, 260] on button "Calendar" at bounding box center [675, 260] width 25 height 22
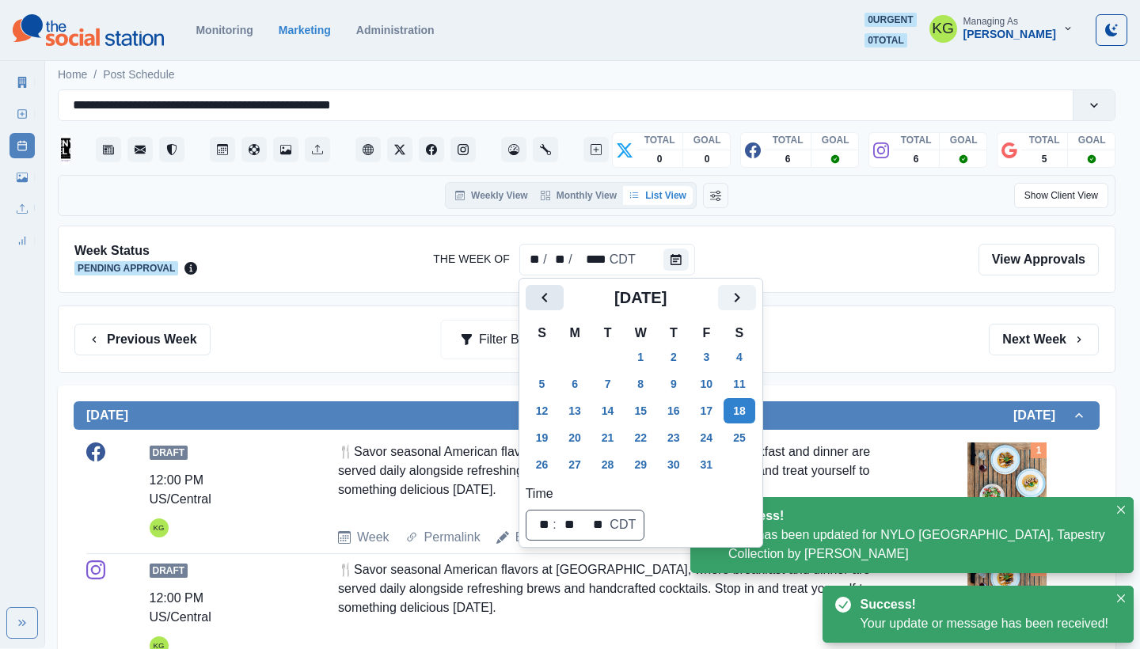
click at [534, 288] on button "Previous" at bounding box center [545, 297] width 38 height 25
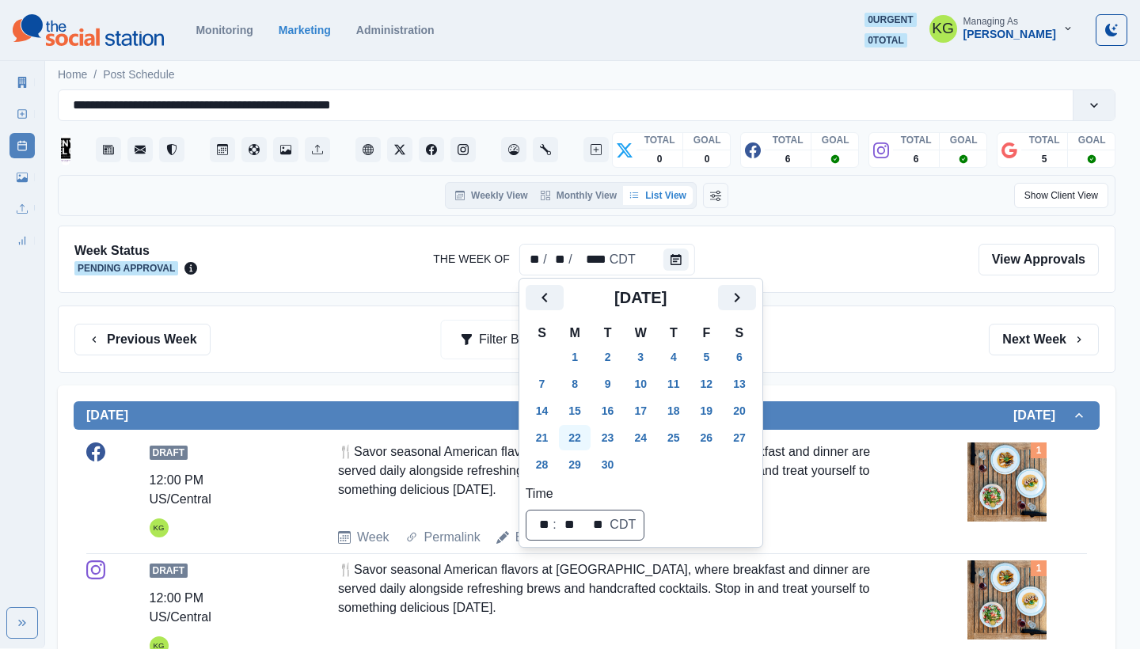
click at [576, 438] on button "22" at bounding box center [575, 437] width 32 height 25
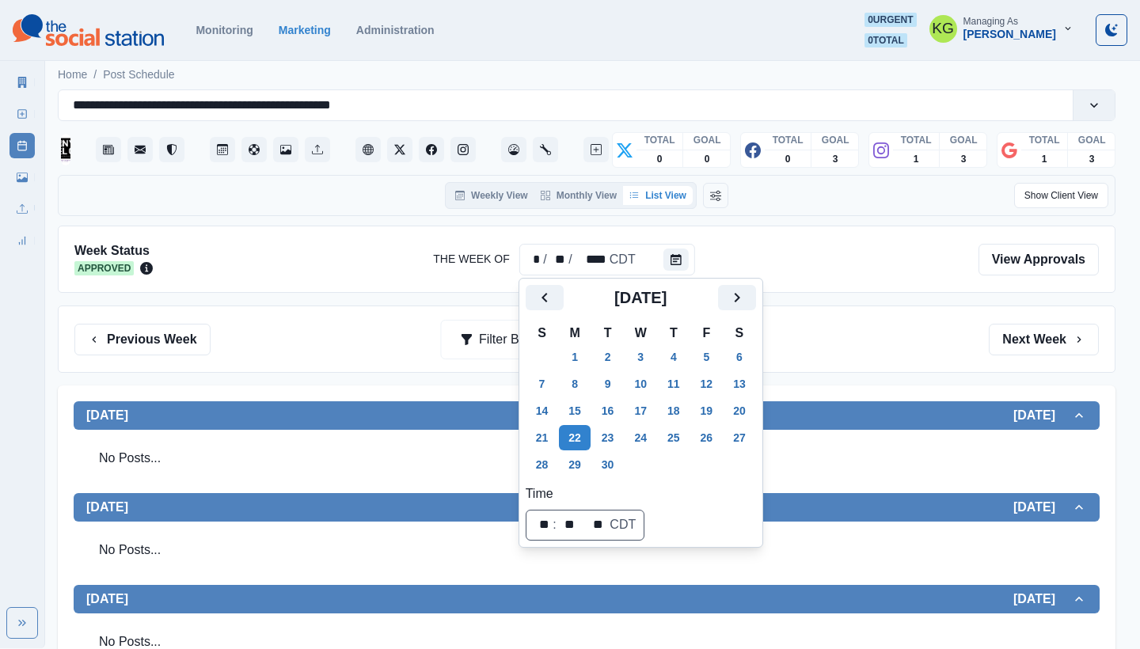
click at [881, 355] on div "Previous Week Filter By: Next Week" at bounding box center [587, 339] width 1058 height 67
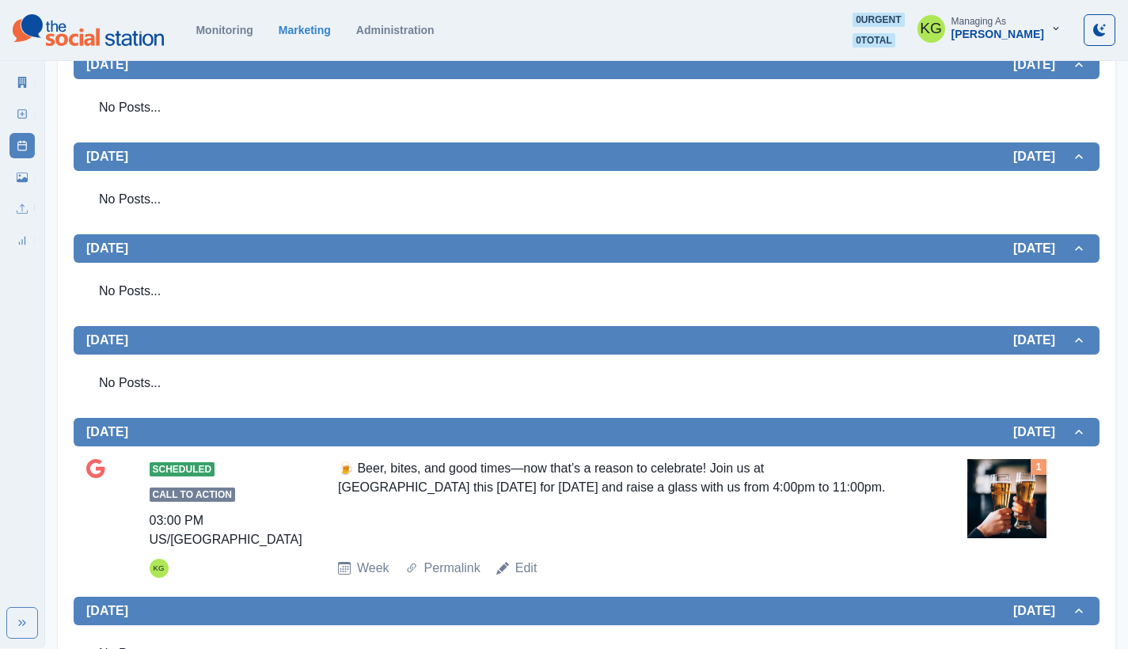
scroll to position [511, 0]
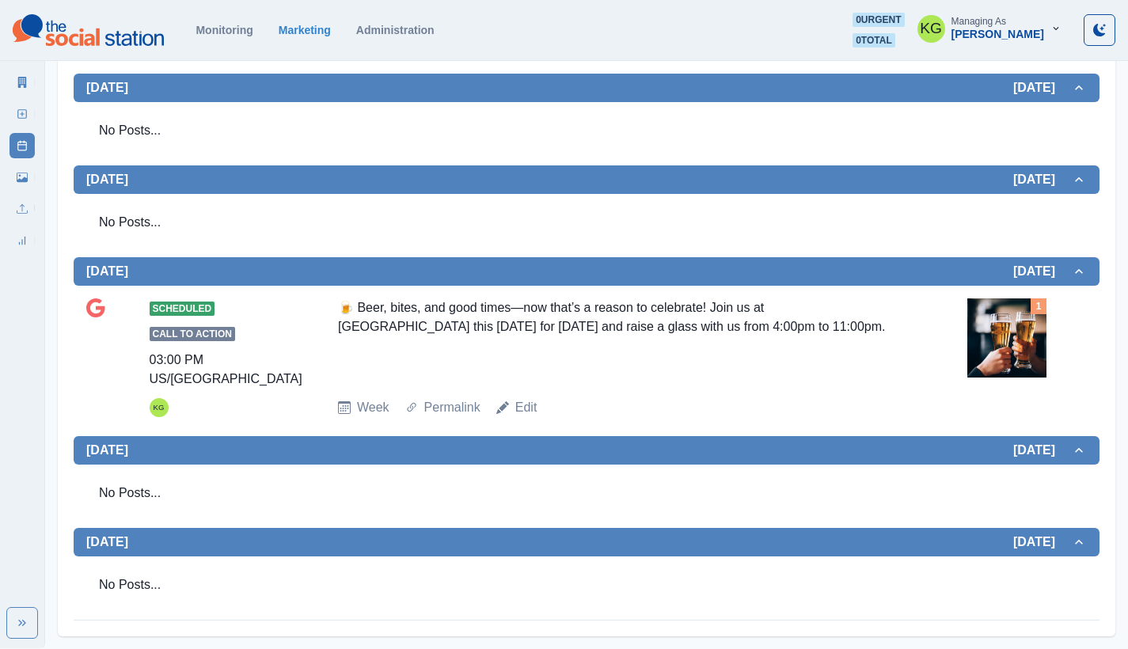
click at [513, 409] on div "Edit" at bounding box center [516, 407] width 41 height 19
click at [542, 410] on div "Week Permalink Edit" at bounding box center [649, 407] width 623 height 19
click at [525, 411] on link "Edit" at bounding box center [526, 407] width 22 height 19
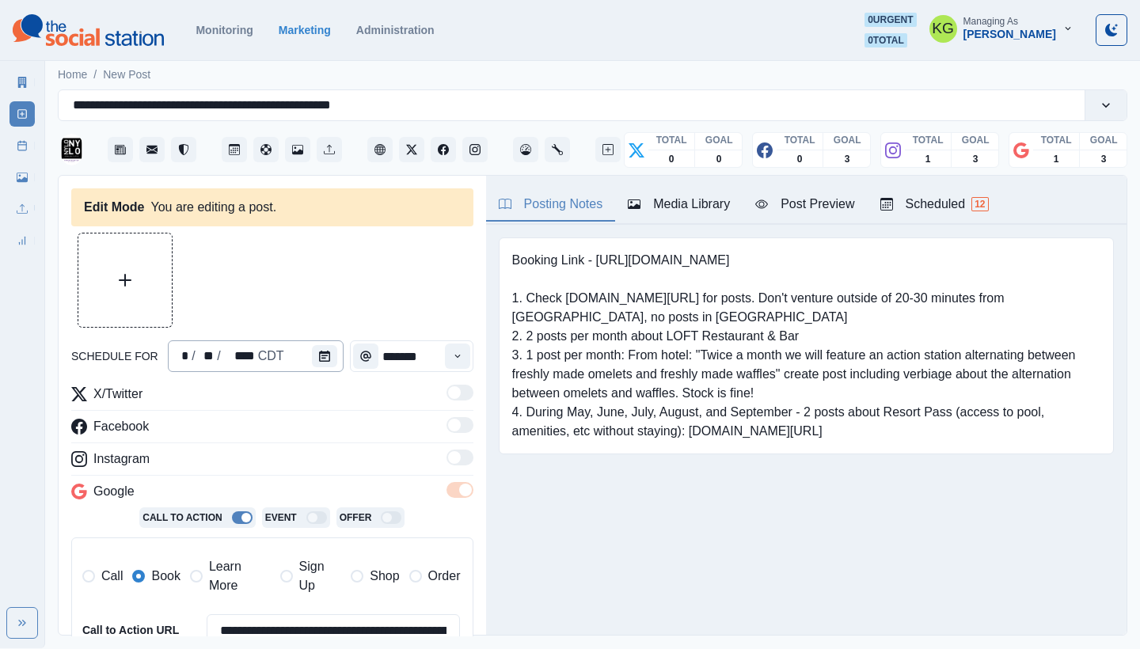
type input "*******"
type textarea "**********"
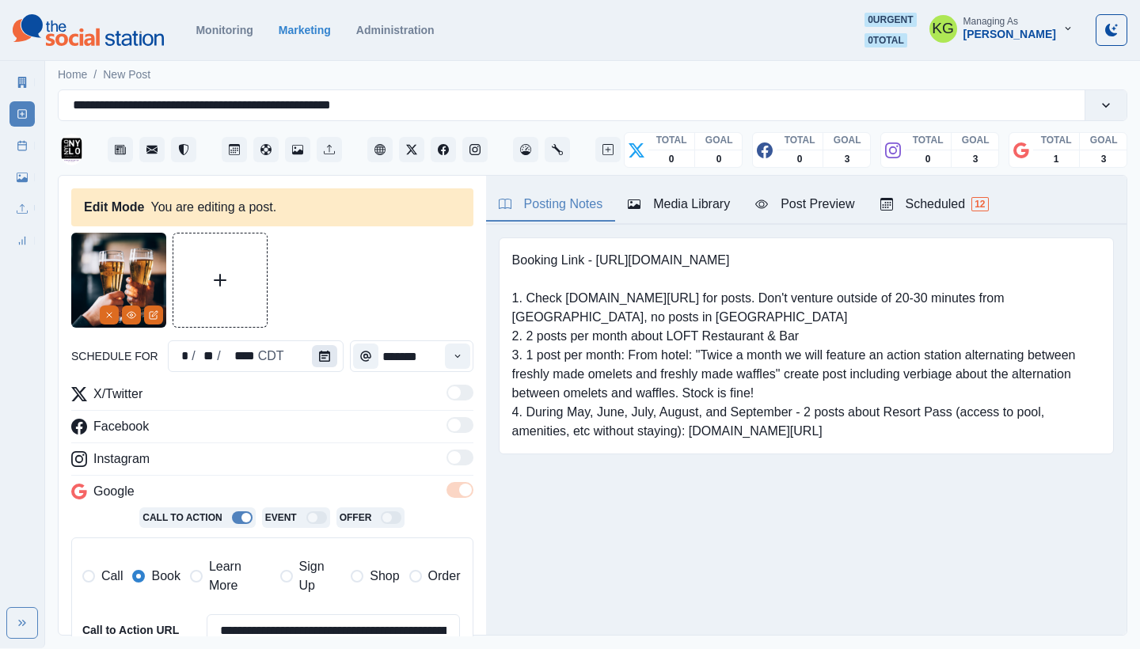
click at [319, 355] on icon "Calendar" at bounding box center [324, 356] width 11 height 11
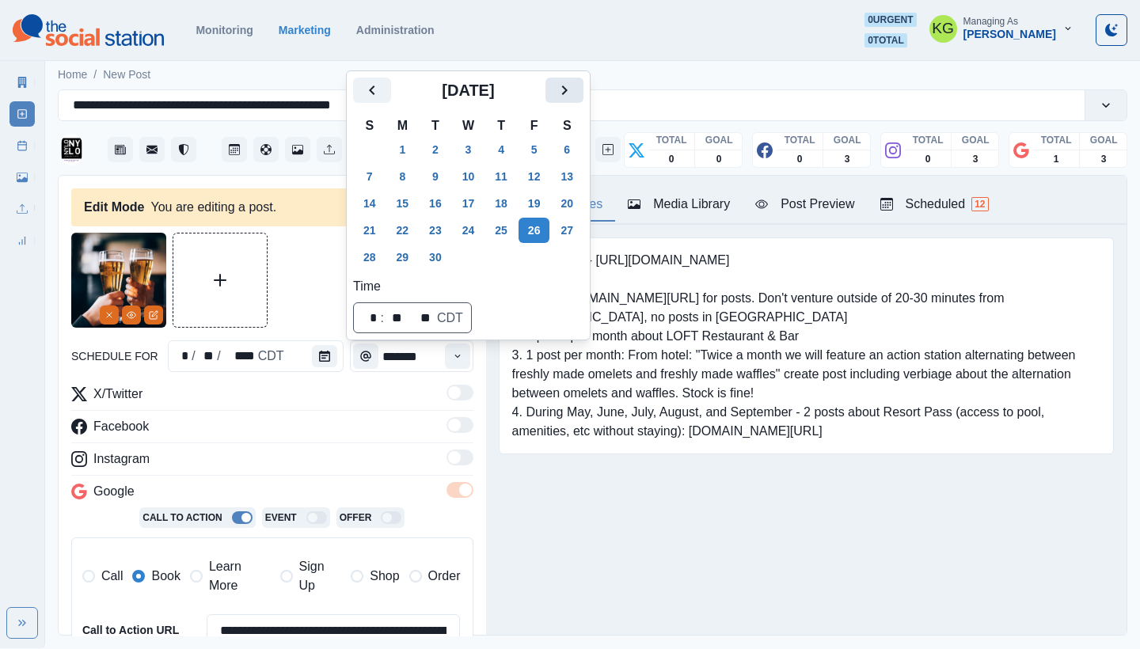
click at [574, 96] on icon "Next" at bounding box center [564, 90] width 19 height 19
click at [578, 203] on button "18" at bounding box center [567, 203] width 32 height 25
click at [632, 465] on div "Booking Link - [URL][DOMAIN_NAME] 1. Check [DOMAIN_NAME][URL] for posts. Don't …" at bounding box center [806, 346] width 641 height 242
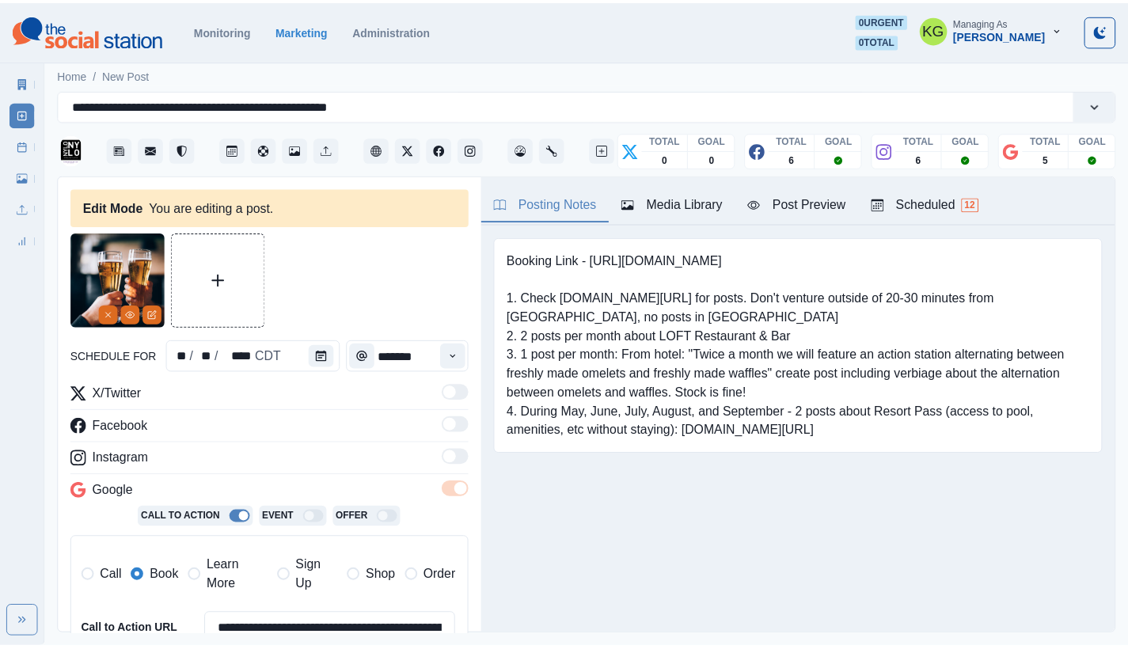
scroll to position [317, 0]
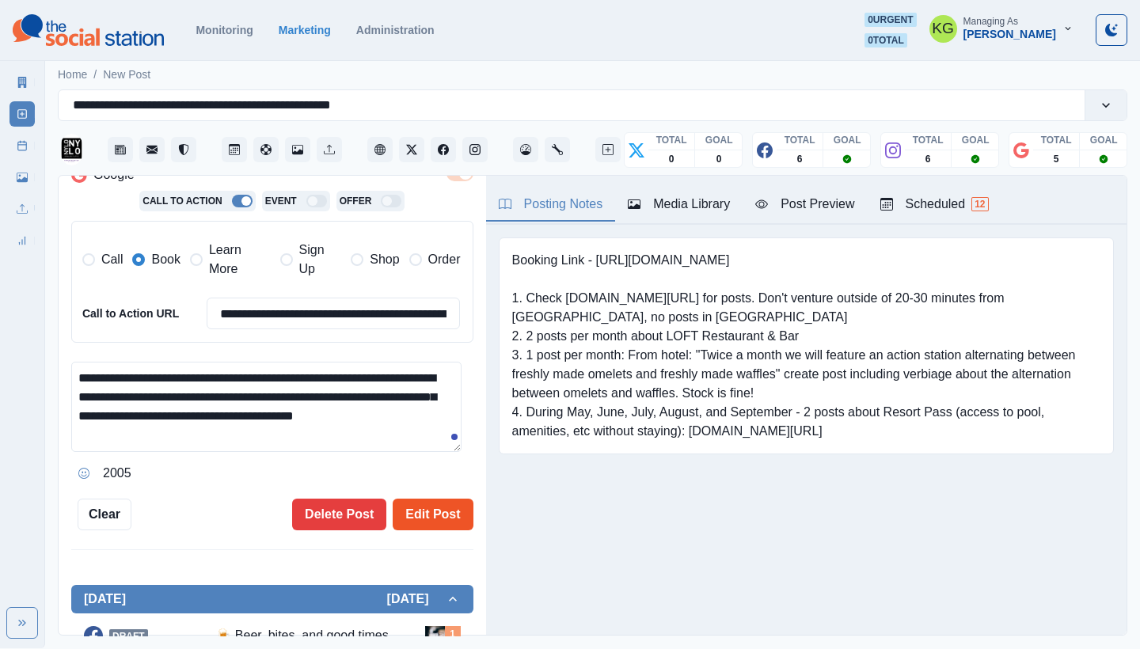
click at [435, 509] on button "Edit Post" at bounding box center [433, 515] width 80 height 32
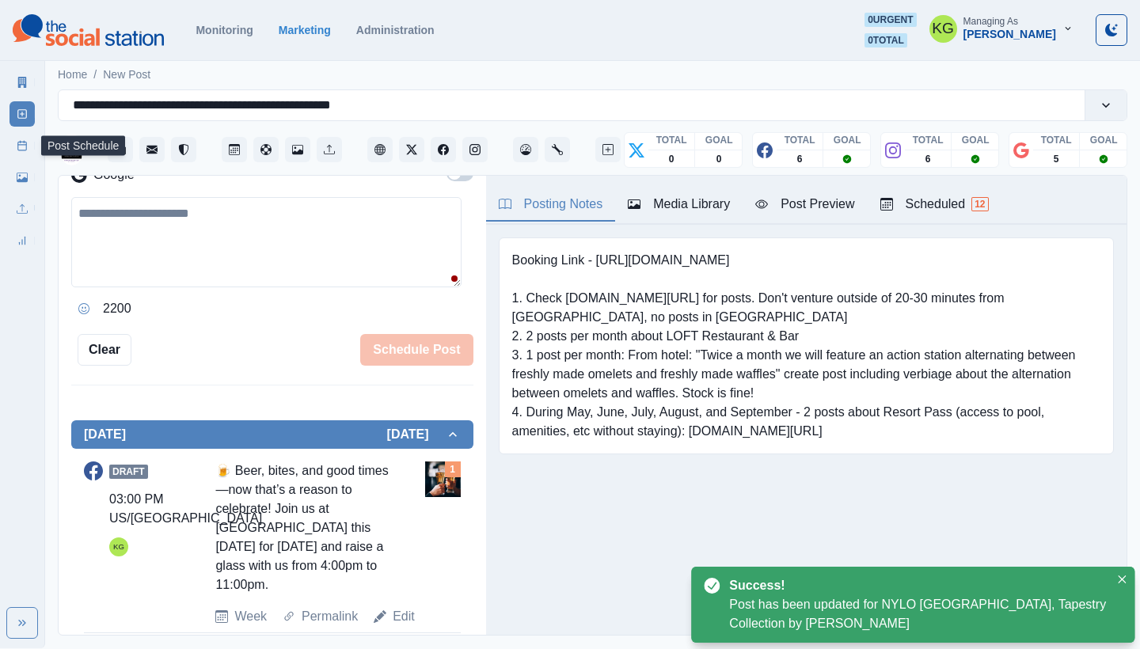
click at [24, 147] on icon at bounding box center [22, 145] width 11 height 11
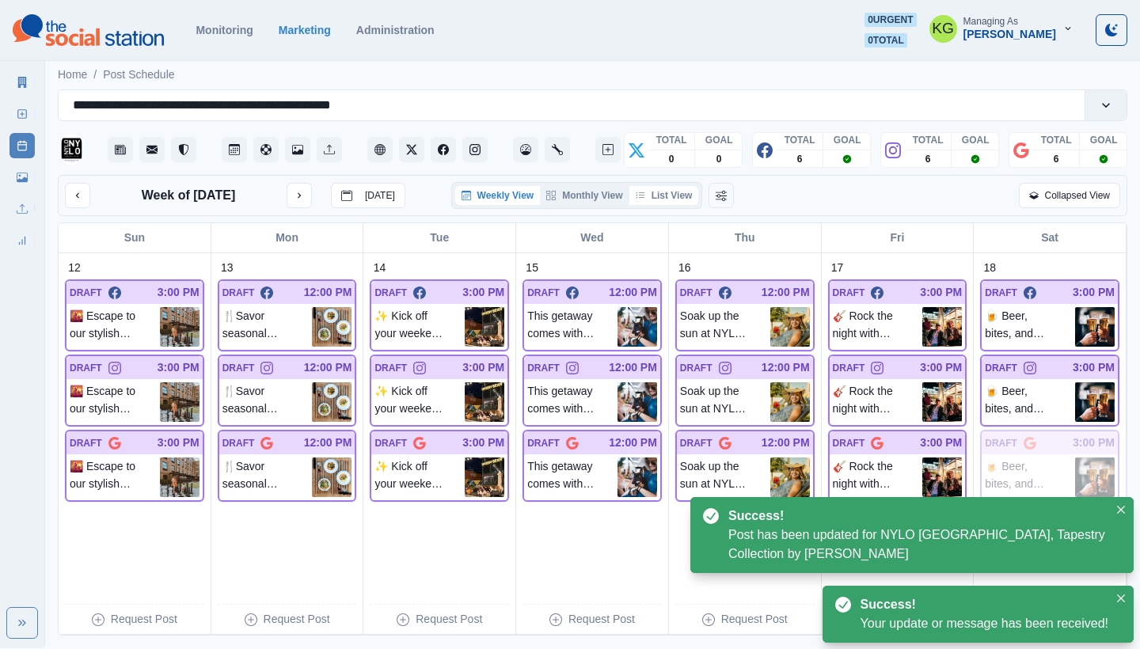
click at [674, 201] on button "List View" at bounding box center [664, 195] width 70 height 19
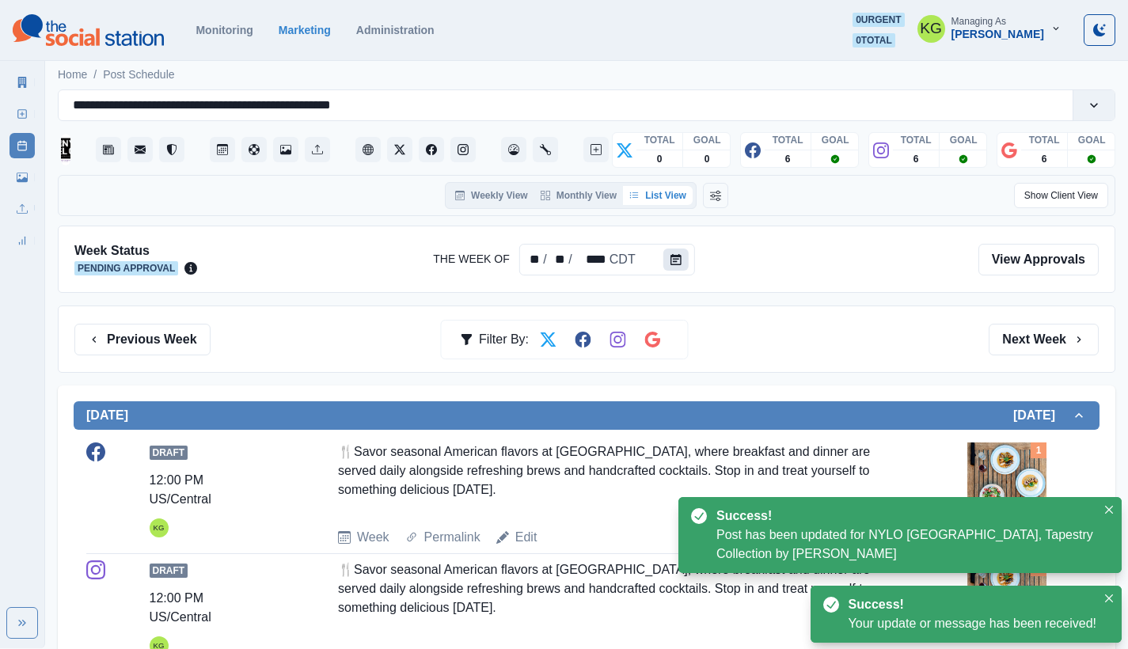
click at [682, 250] on button "Calendar" at bounding box center [675, 260] width 25 height 22
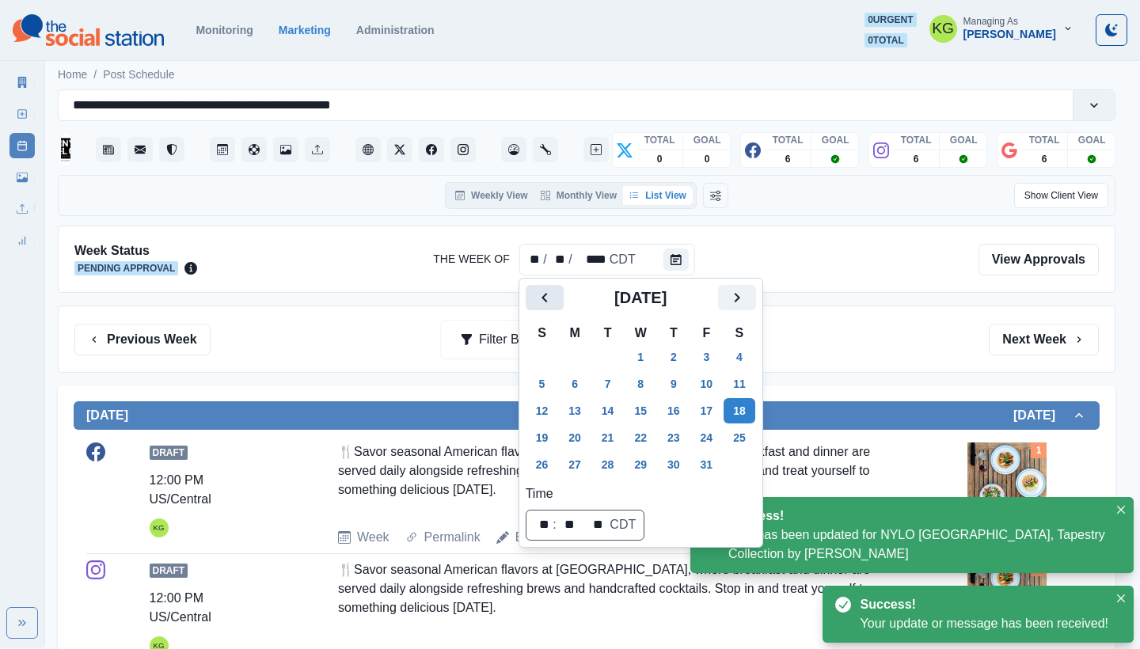
click at [539, 293] on icon "Previous" at bounding box center [544, 297] width 19 height 19
click at [572, 452] on button "29" at bounding box center [575, 464] width 32 height 25
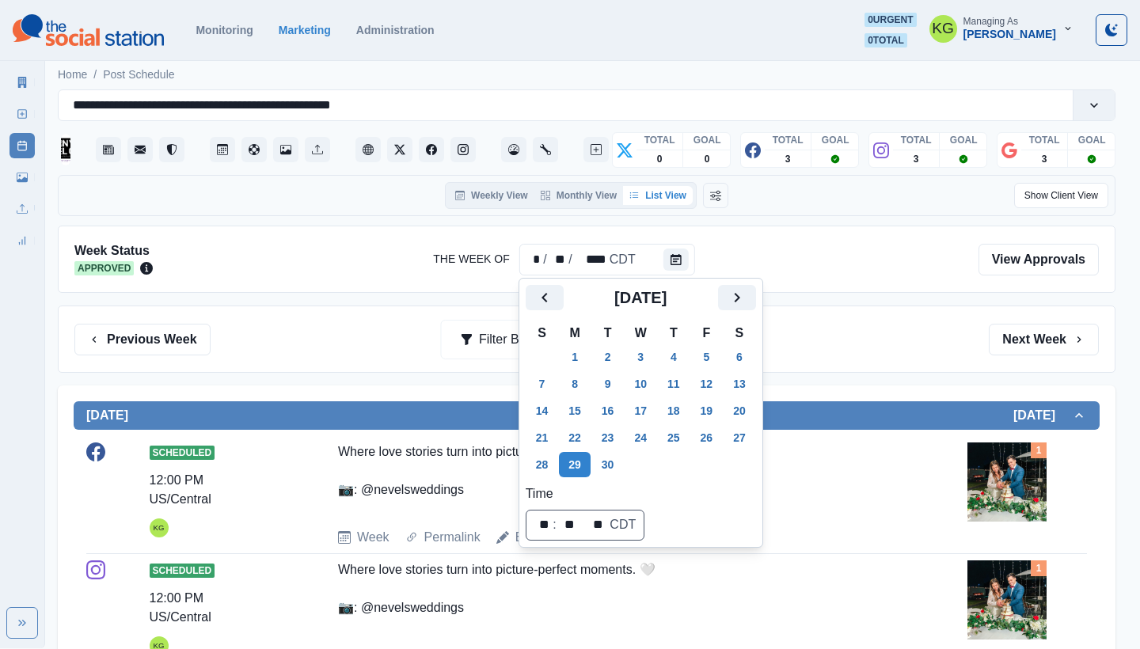
click at [885, 371] on div "Previous Week Filter By: Next Week" at bounding box center [587, 339] width 1058 height 67
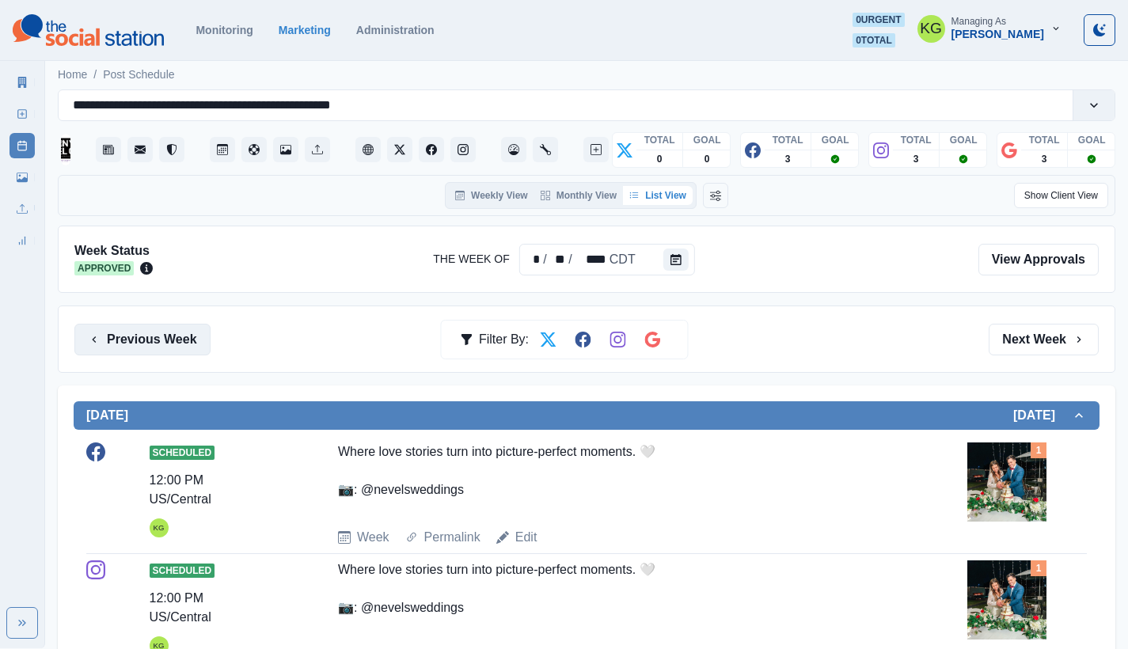
click at [121, 337] on button "Previous Week" at bounding box center [142, 340] width 136 height 32
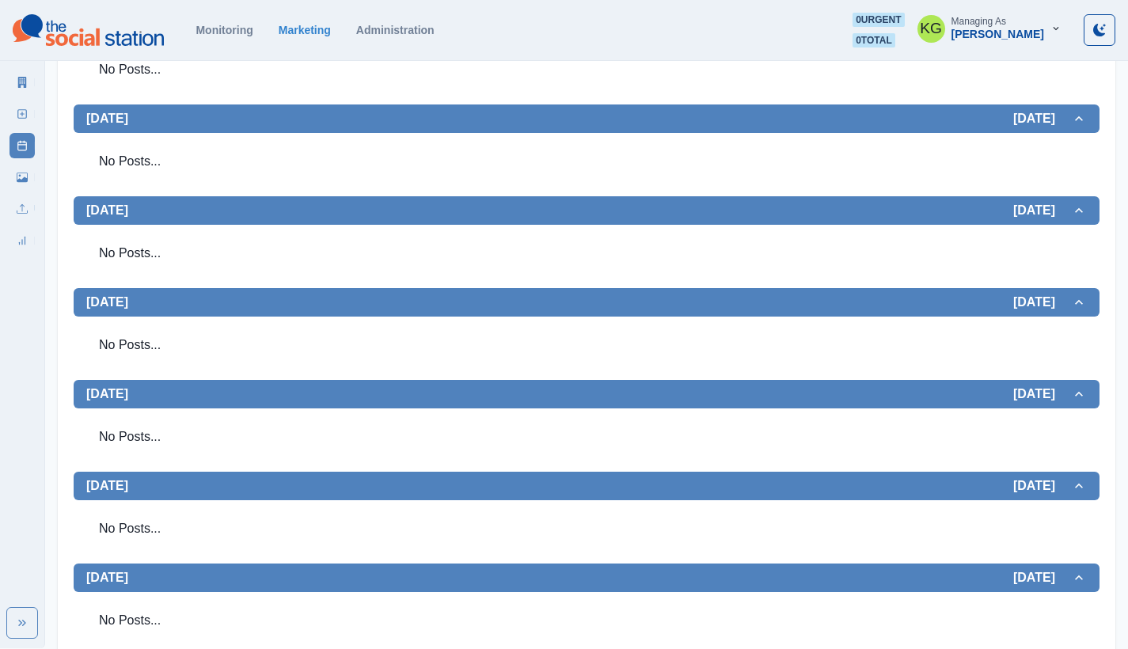
scroll to position [46, 0]
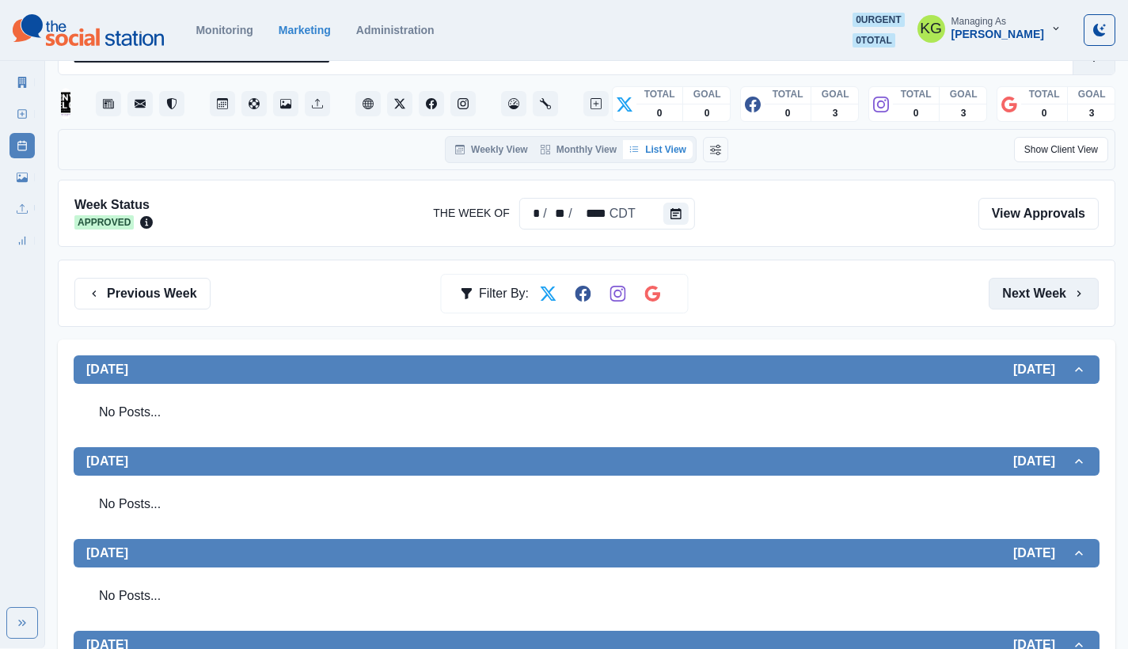
click at [1059, 299] on button "Next Week" at bounding box center [1044, 294] width 110 height 32
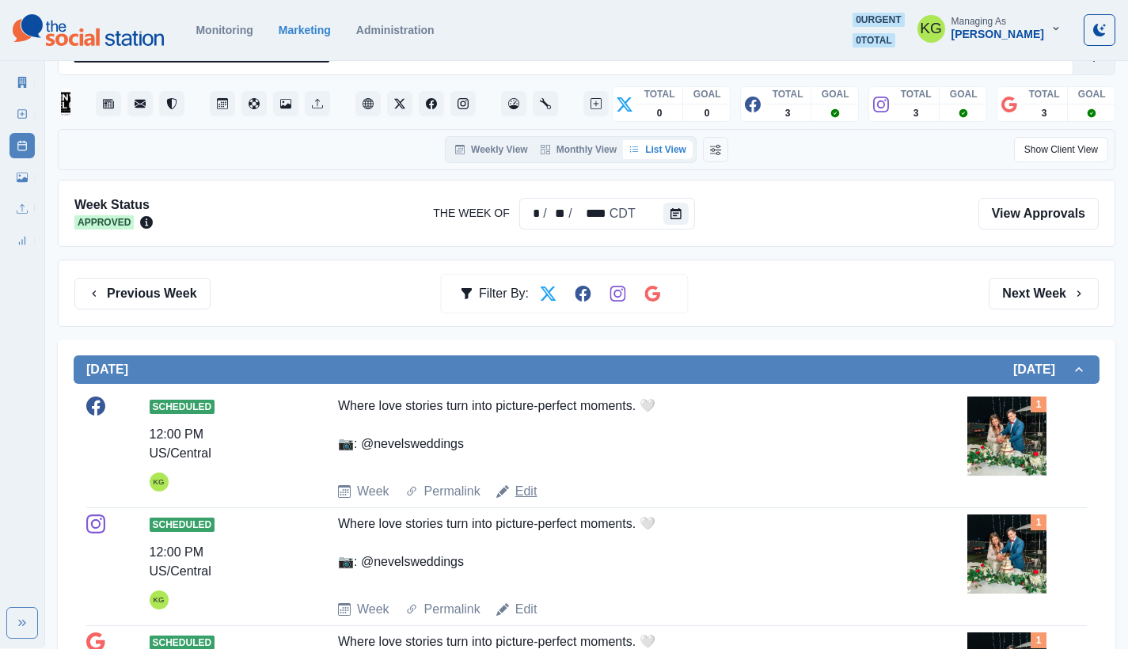
click at [534, 498] on link "Edit" at bounding box center [526, 491] width 22 height 19
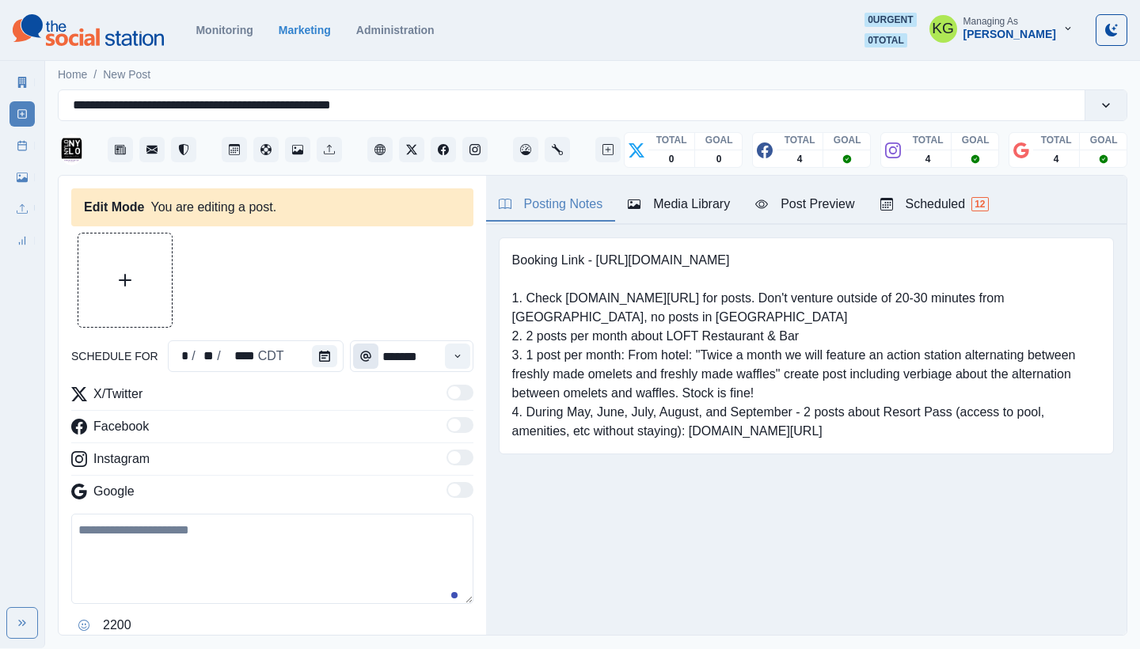
type input "********"
type textarea "**********"
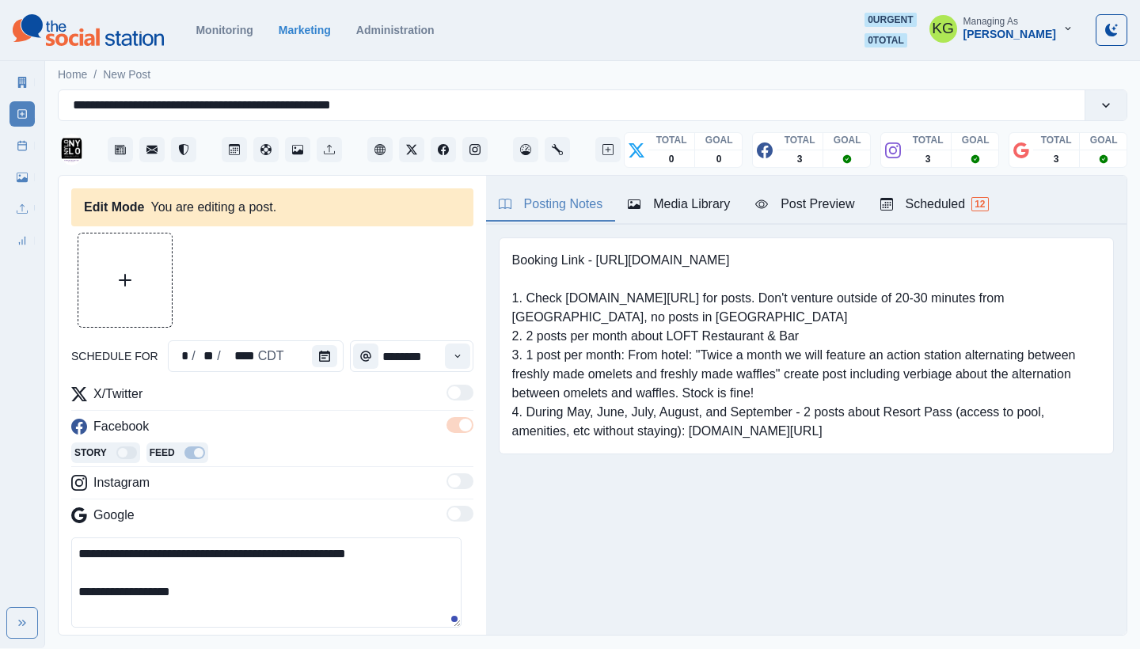
click at [342, 361] on div "schedule for * / ** / **** CDT ********" at bounding box center [272, 356] width 402 height 32
click at [335, 354] on div at bounding box center [328, 356] width 32 height 32
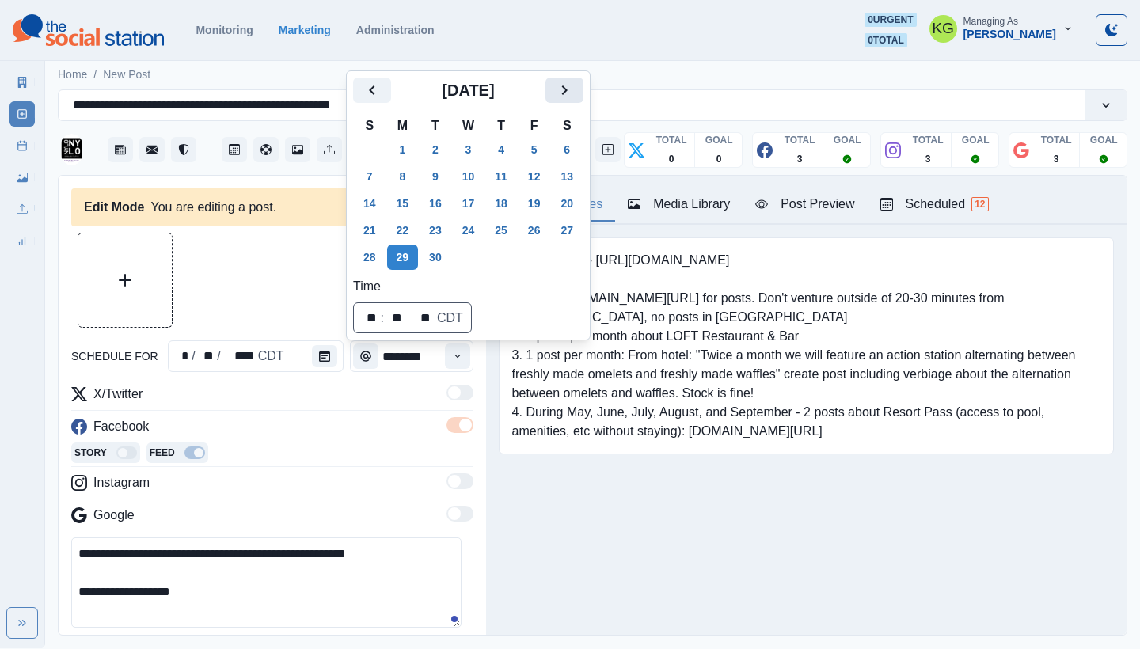
click at [568, 86] on icon "Next" at bounding box center [565, 91] width 6 height 10
click at [374, 234] on button "19" at bounding box center [370, 230] width 32 height 25
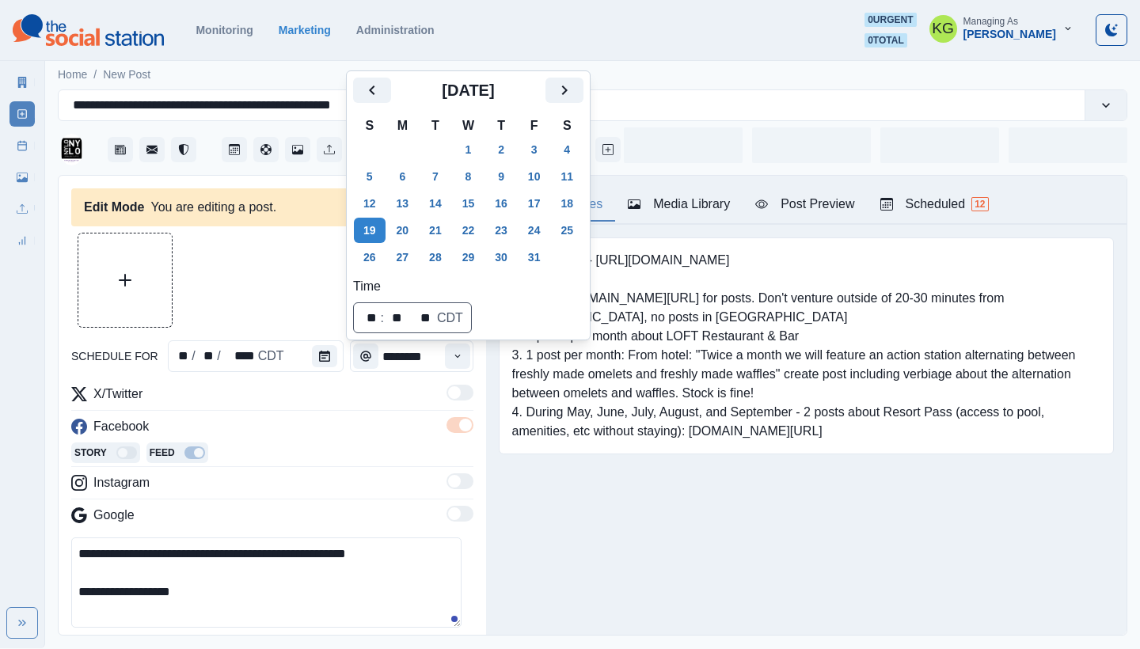
click at [641, 565] on div "Posting Notes Media Library Post Preview Scheduled 12 Booking Link - [URL][DOMA…" at bounding box center [806, 405] width 641 height 459
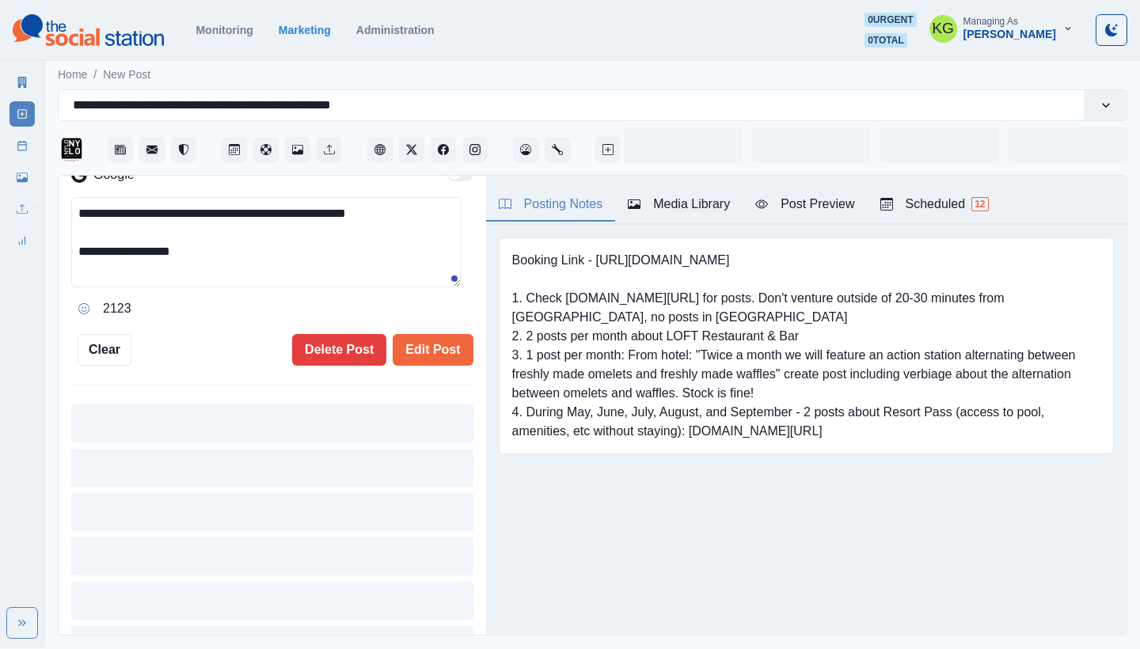
scroll to position [177, 0]
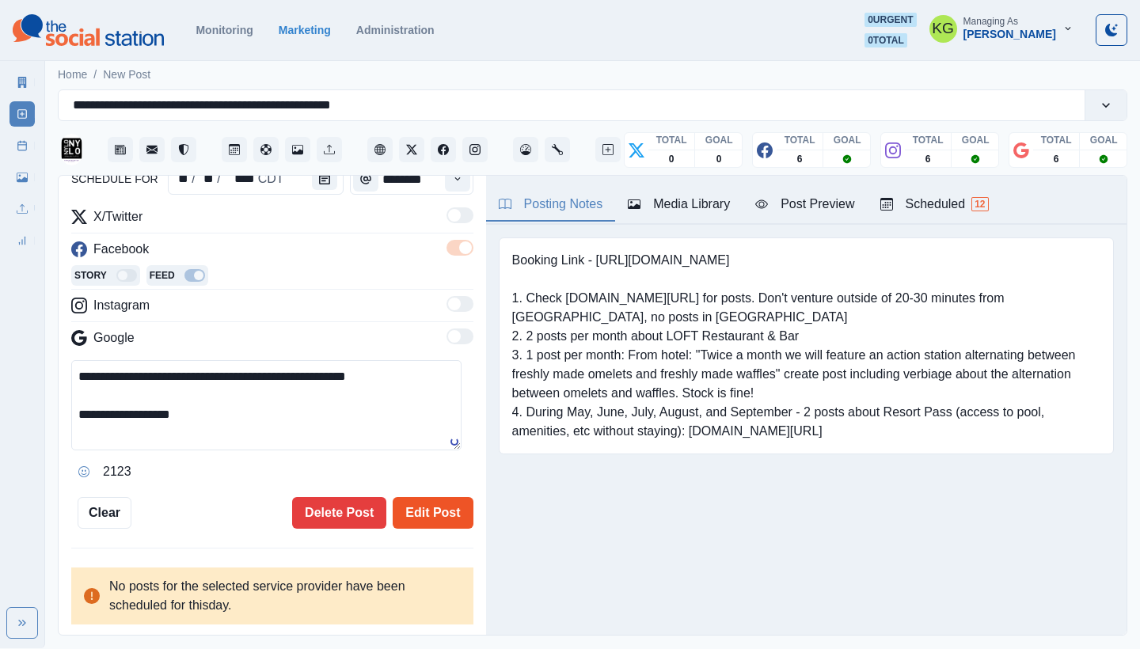
click at [424, 500] on button "Edit Post" at bounding box center [433, 513] width 80 height 32
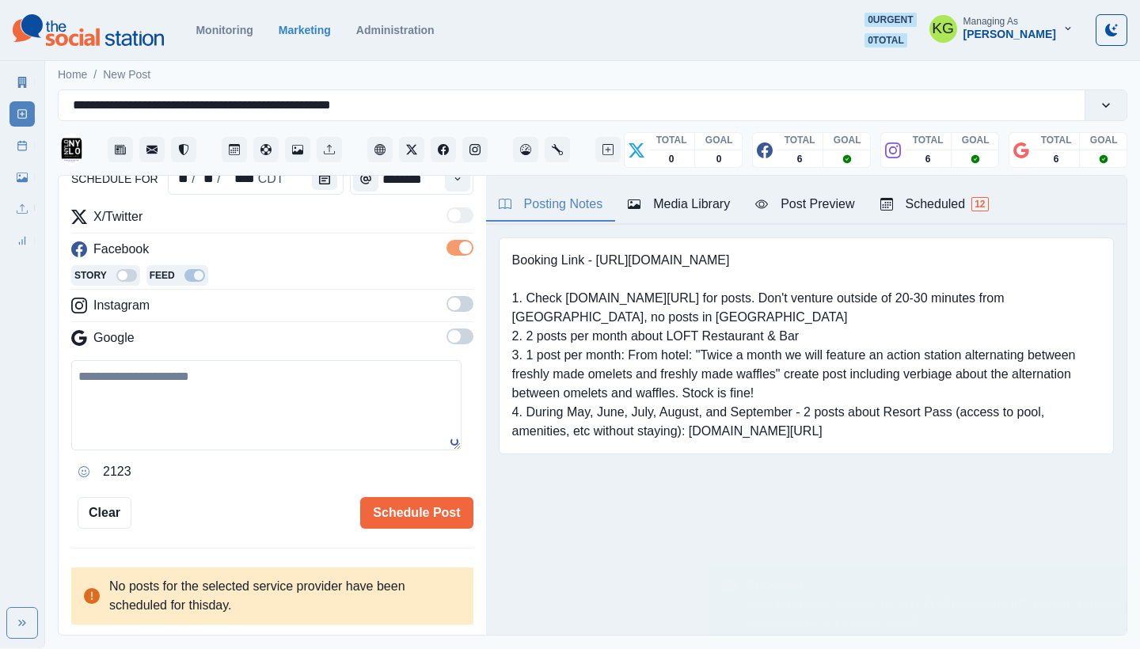
scroll to position [154, 0]
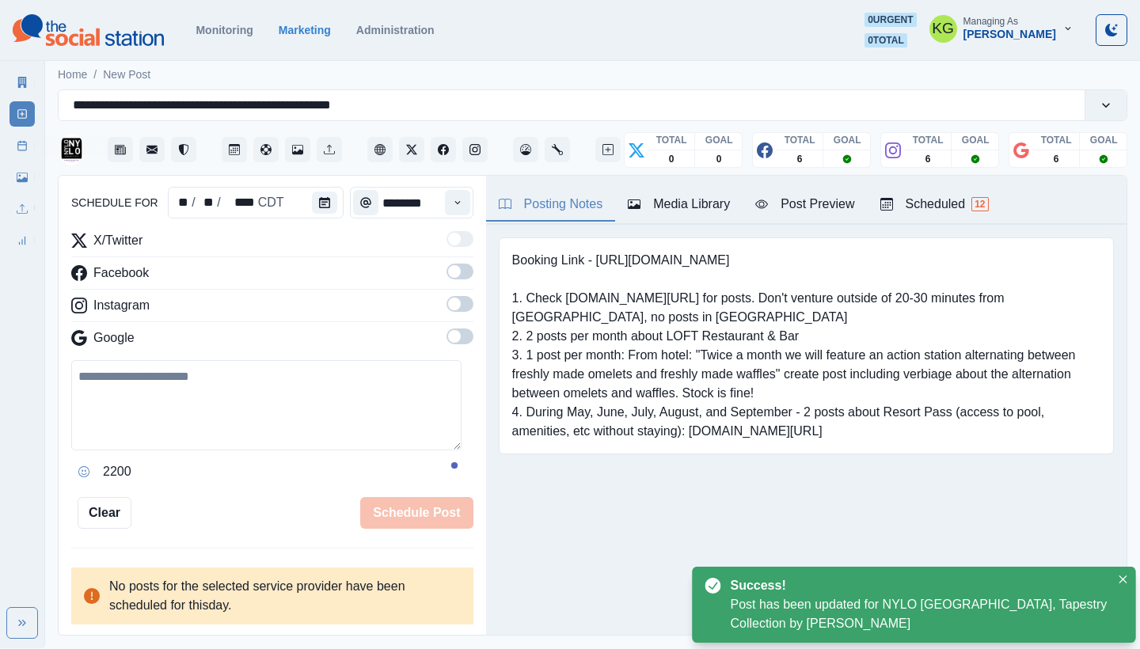
click at [23, 145] on line at bounding box center [22, 145] width 9 height 0
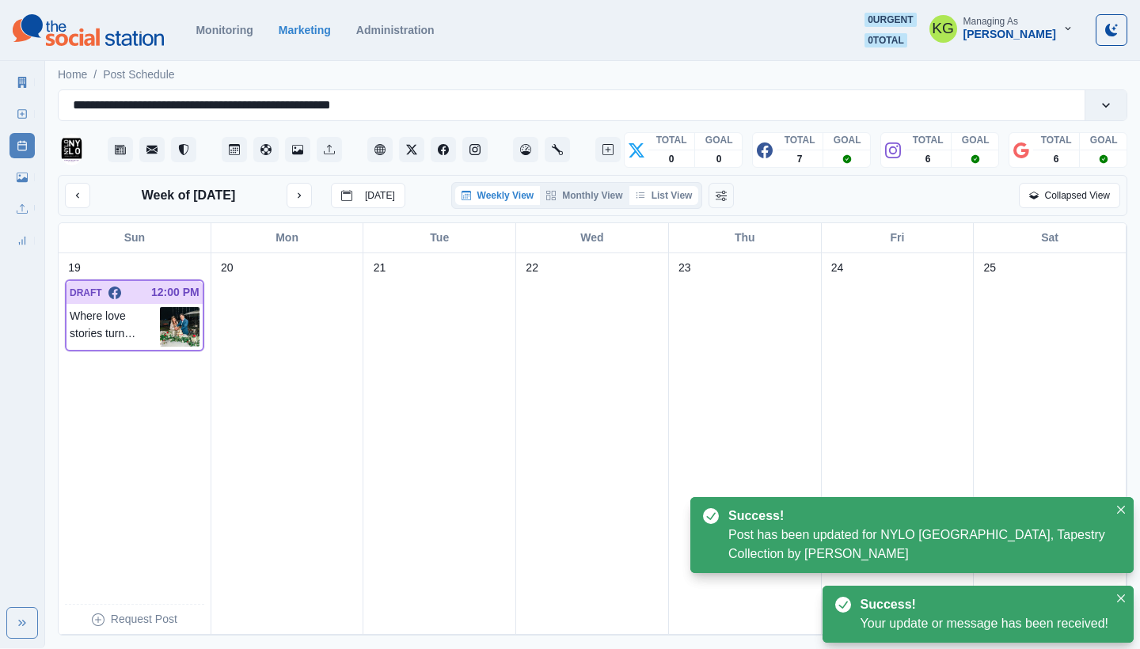
click at [675, 192] on button "List View" at bounding box center [664, 195] width 70 height 19
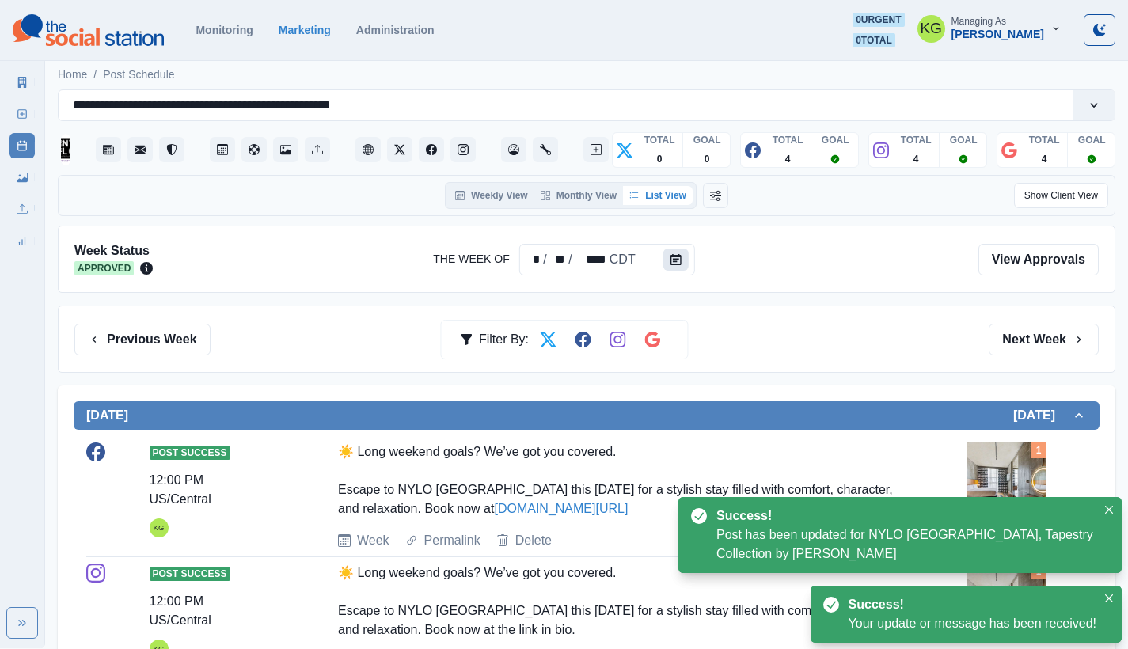
click at [673, 260] on icon "Calendar" at bounding box center [676, 259] width 11 height 11
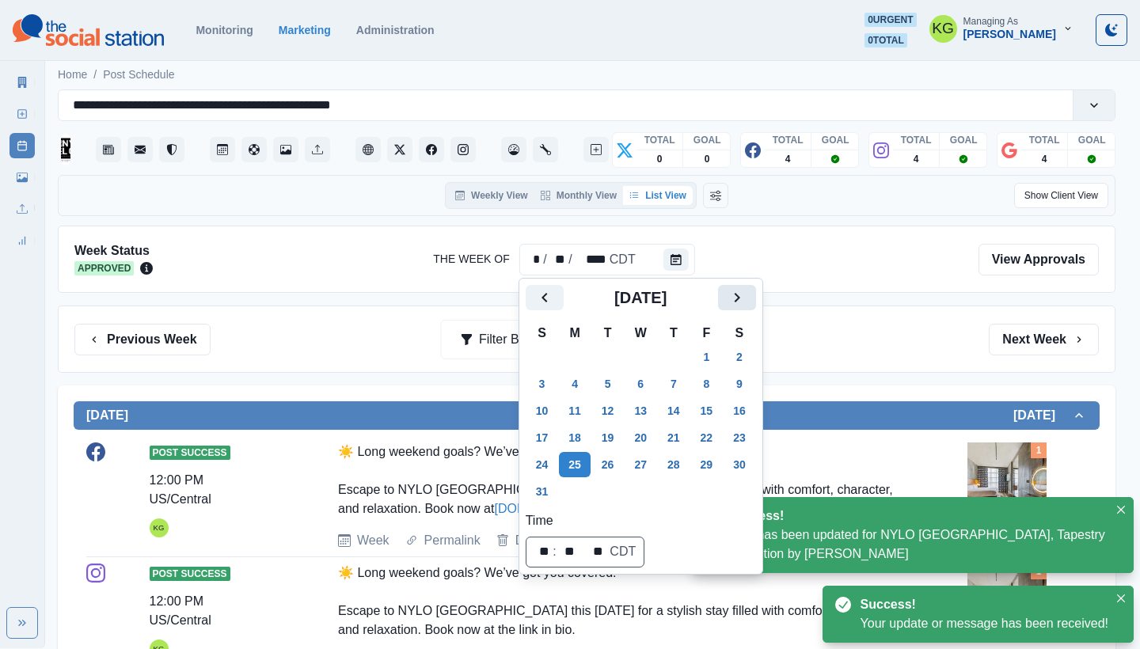
click at [747, 296] on icon "Next" at bounding box center [737, 297] width 19 height 19
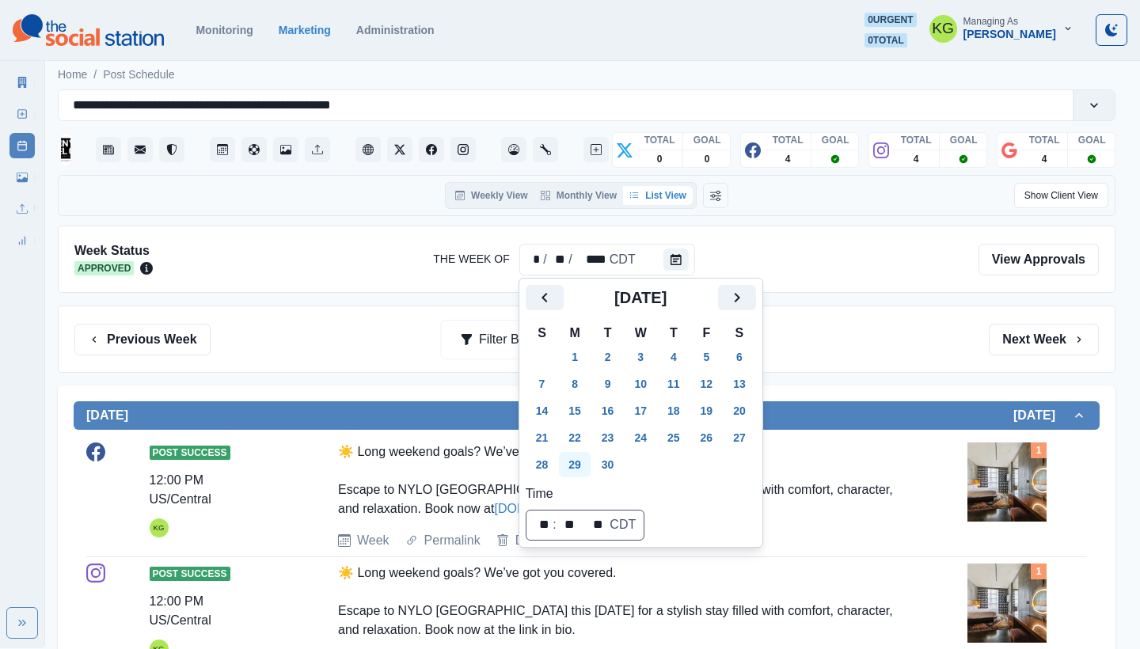
click at [584, 472] on button "29" at bounding box center [575, 464] width 32 height 25
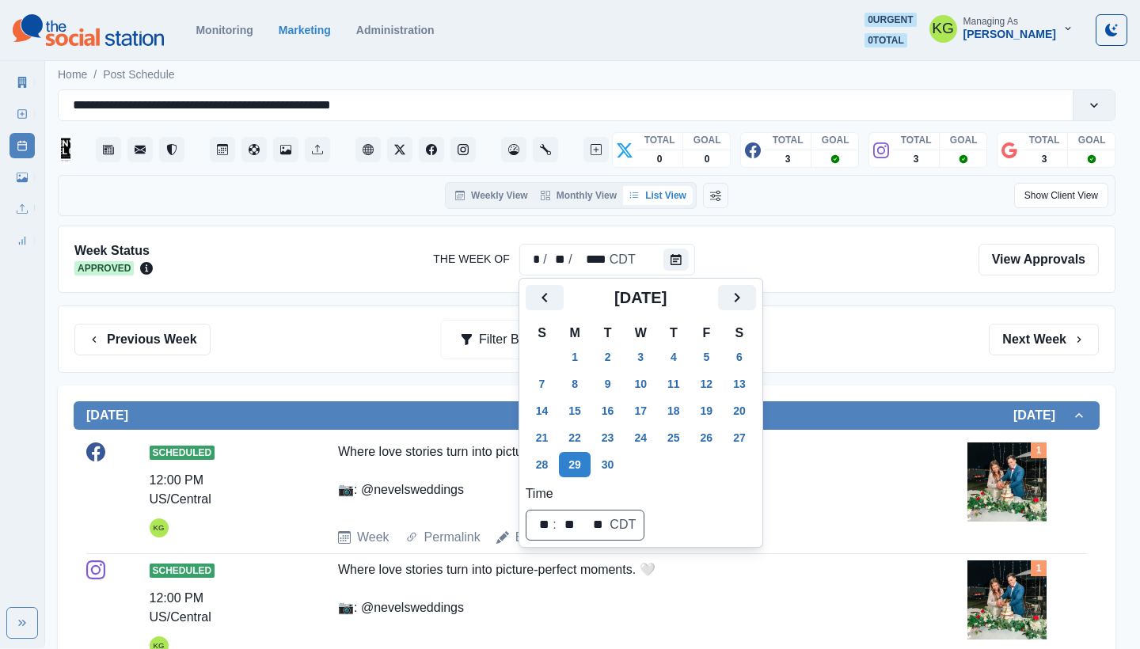
click at [949, 333] on div "Previous Week Filter By: Next Week" at bounding box center [586, 340] width 1025 height 32
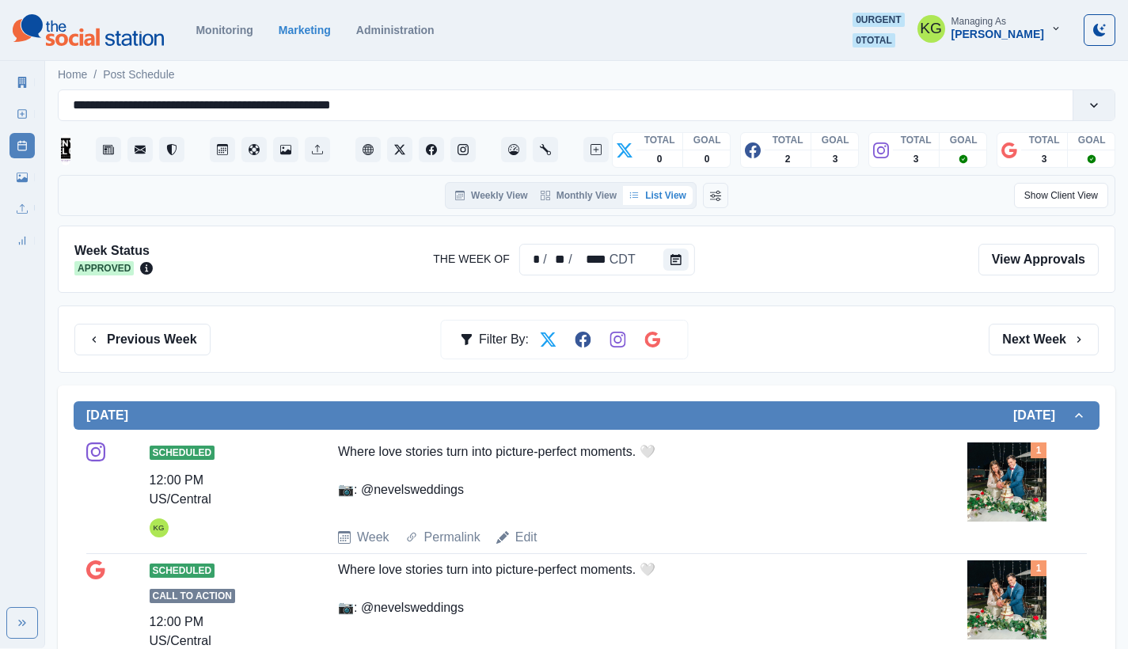
scroll to position [290, 0]
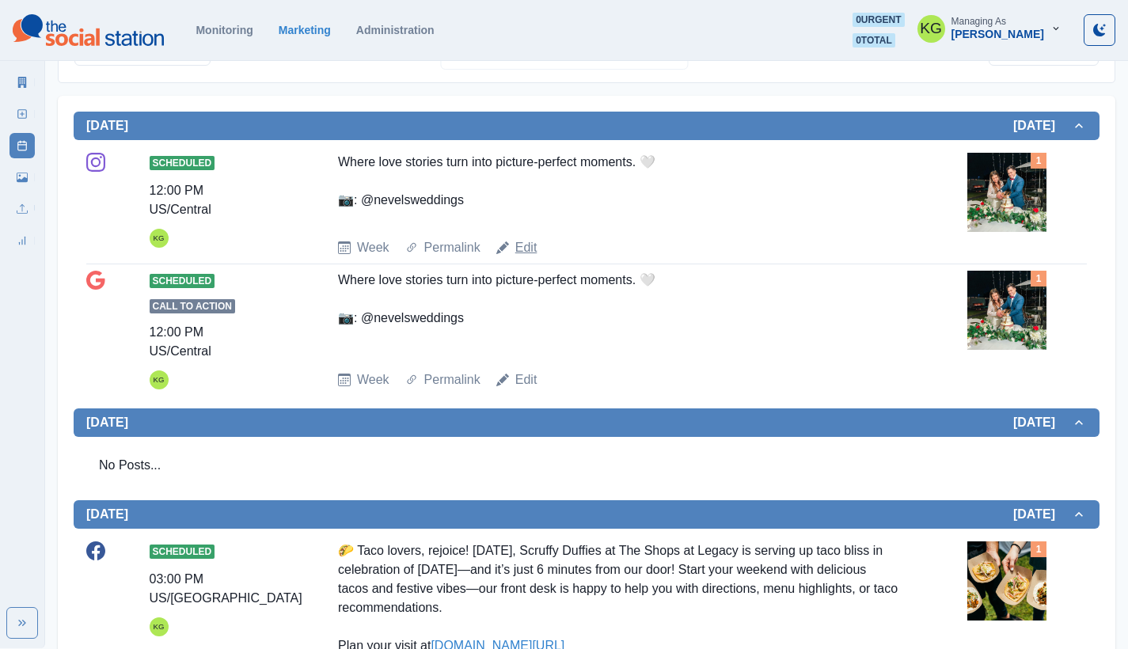
click at [519, 245] on link "Edit" at bounding box center [526, 247] width 22 height 19
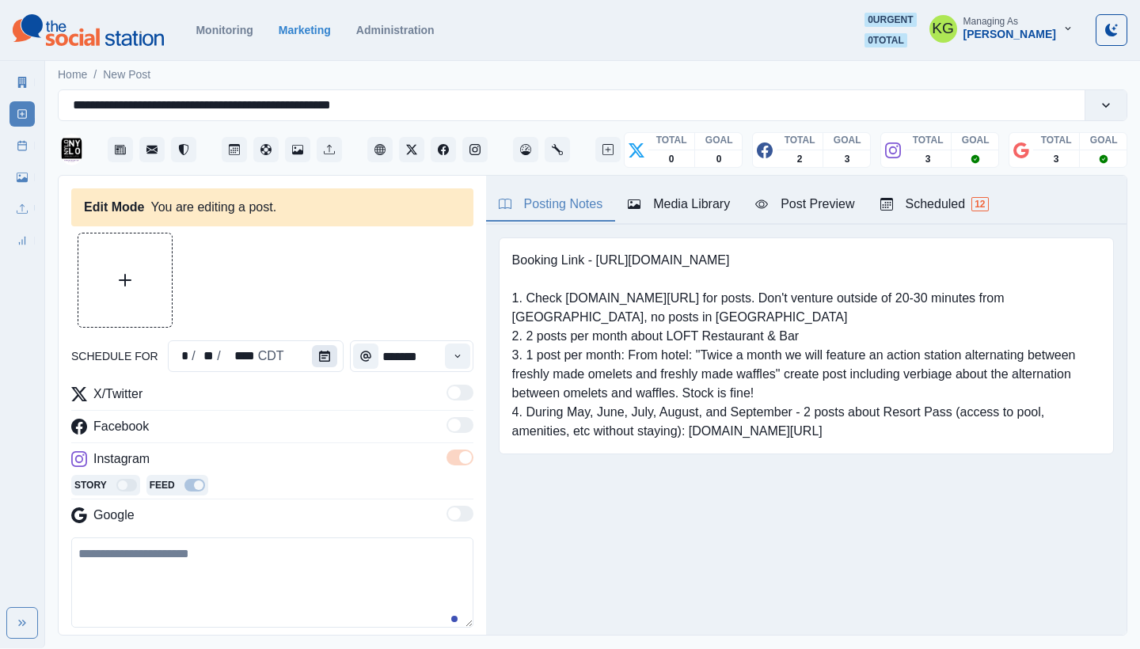
type input "********"
type textarea "**********"
click at [317, 363] on button "Calendar" at bounding box center [324, 356] width 25 height 22
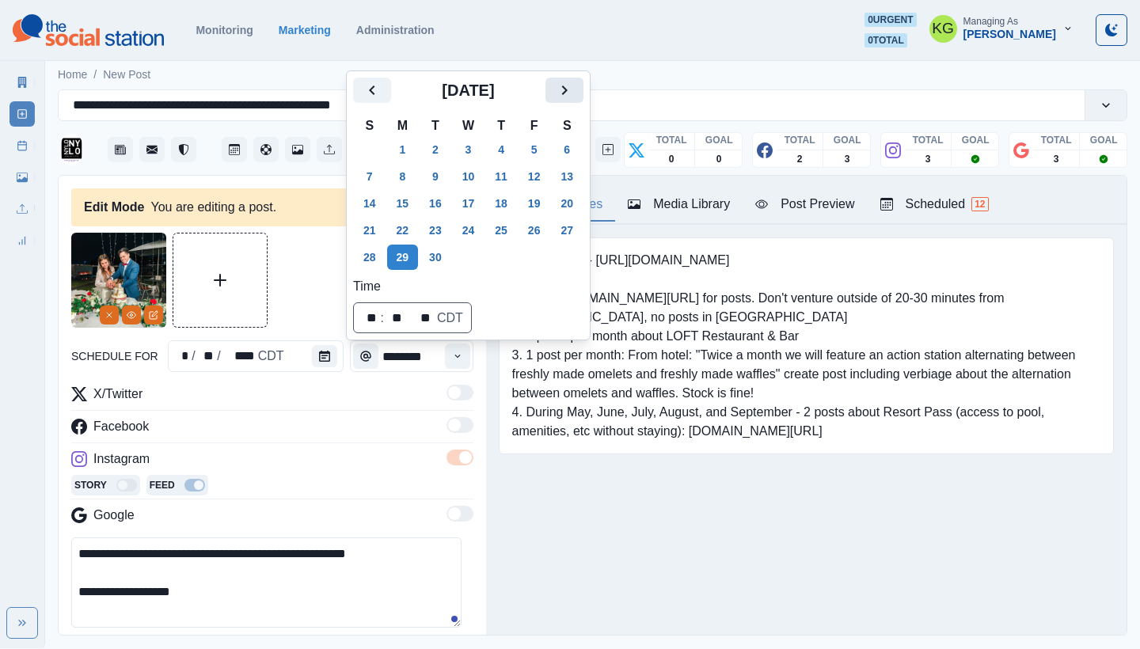
click at [574, 89] on icon "Next" at bounding box center [564, 90] width 19 height 19
click at [369, 224] on button "19" at bounding box center [370, 230] width 32 height 25
click at [609, 452] on div "Booking Link - [URL][DOMAIN_NAME] 1. Check [DOMAIN_NAME][URL] for posts. Don't …" at bounding box center [806, 346] width 615 height 217
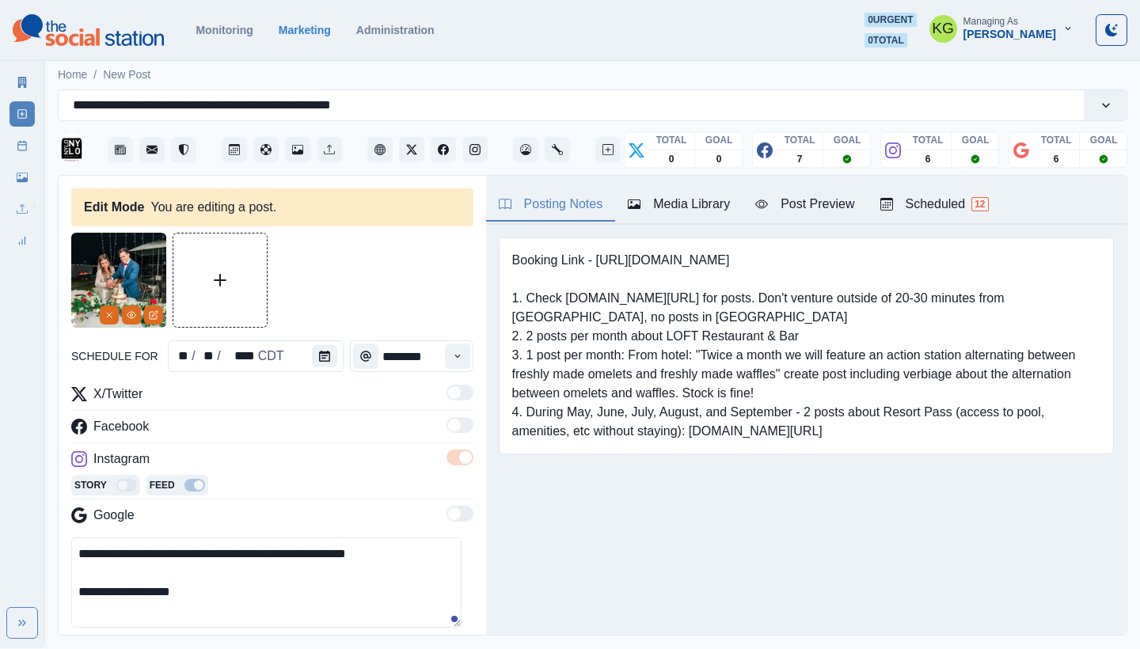
scroll to position [314, 0]
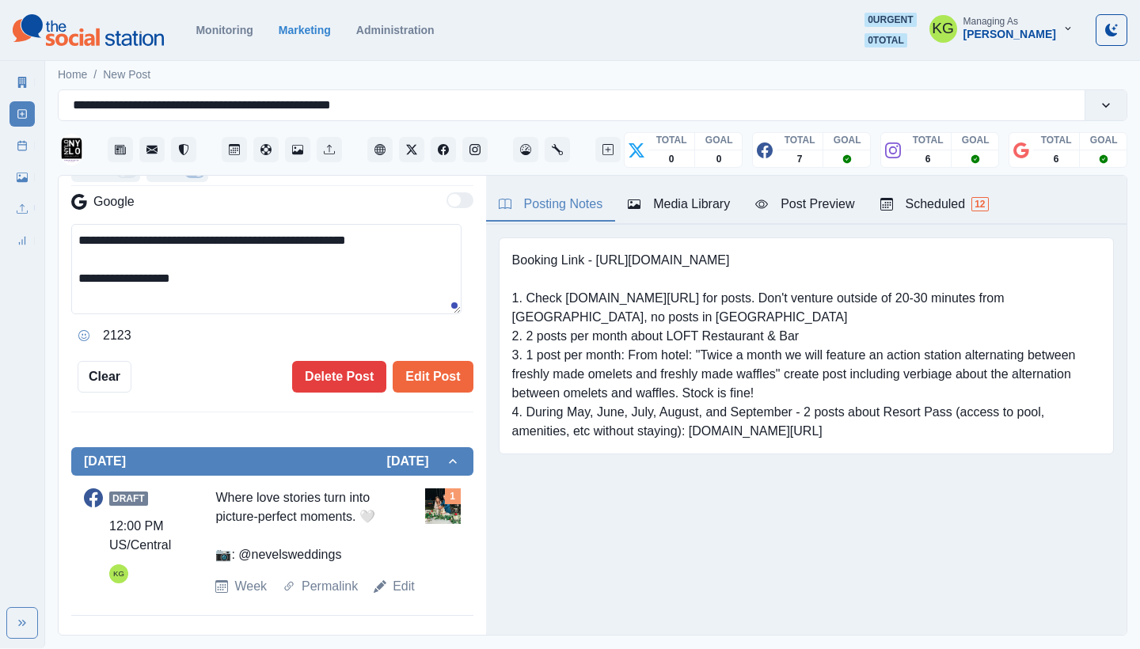
click at [425, 355] on div "**********" at bounding box center [272, 155] width 402 height 473
click at [419, 376] on button "Edit Post" at bounding box center [433, 377] width 80 height 32
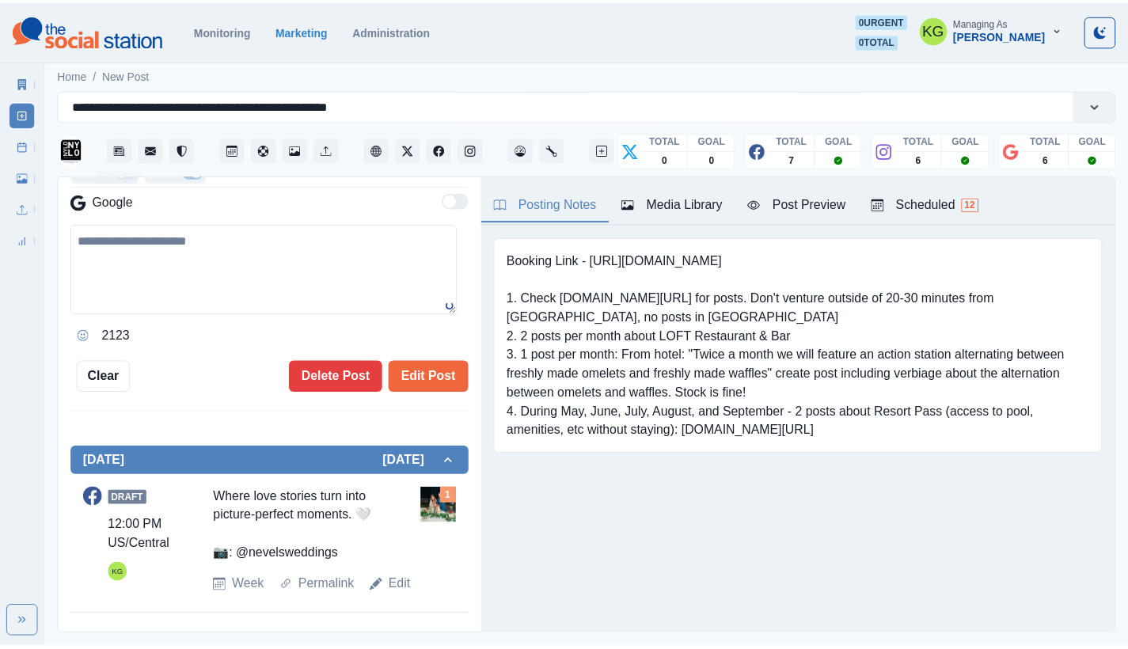
scroll to position [297, 0]
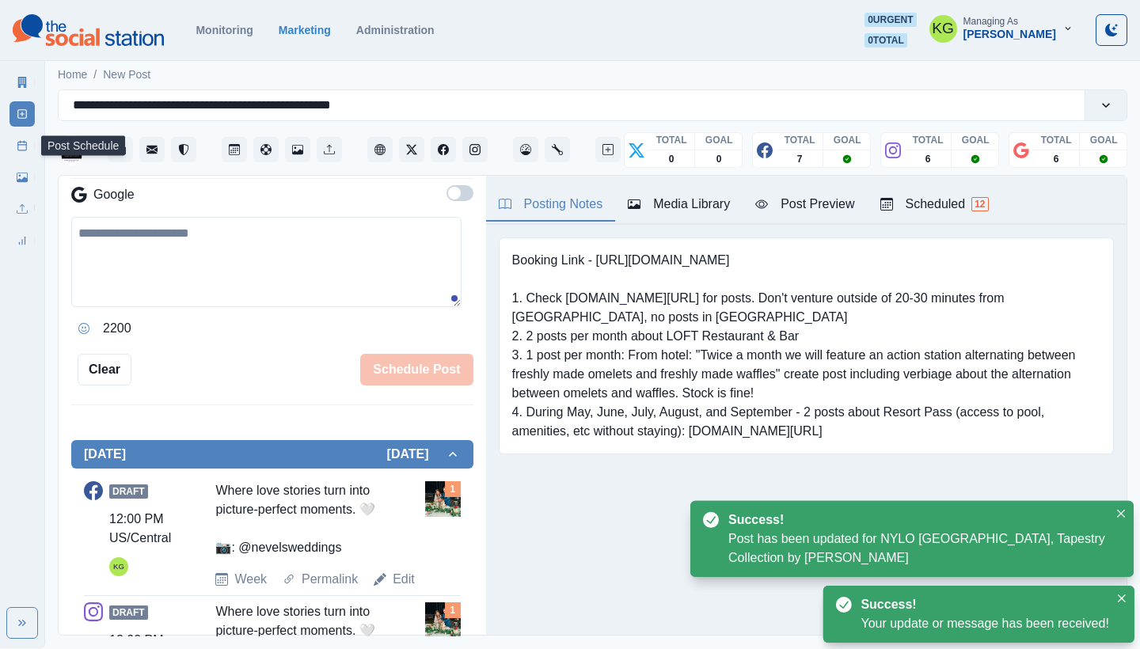
click at [25, 147] on icon at bounding box center [22, 145] width 11 height 11
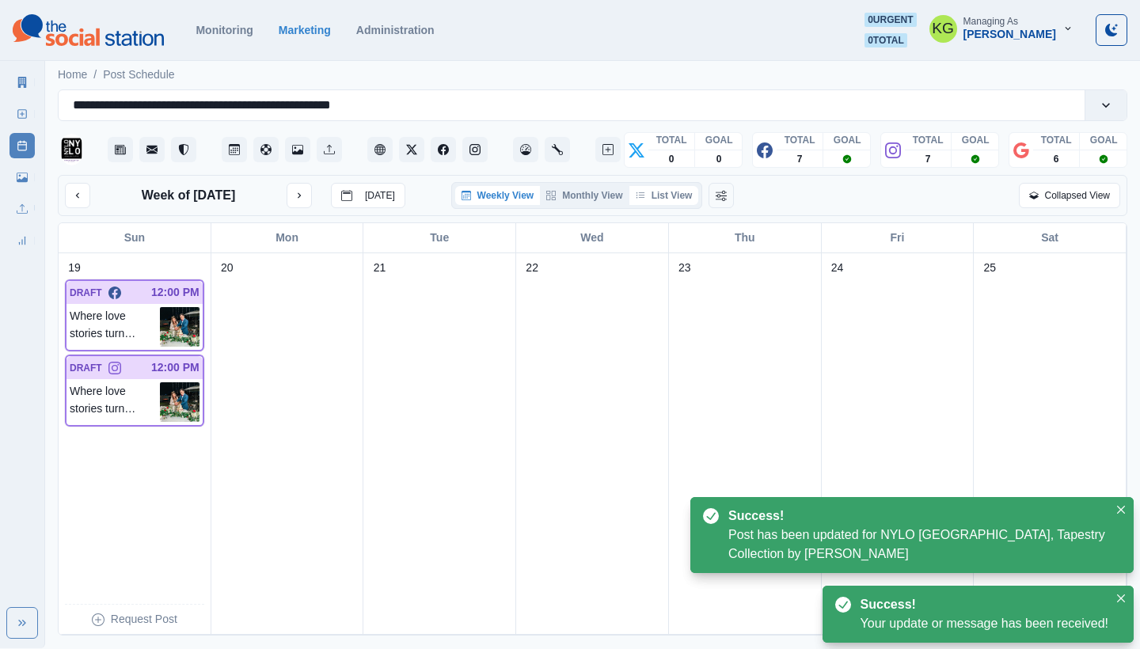
click at [674, 196] on button "List View" at bounding box center [664, 195] width 70 height 19
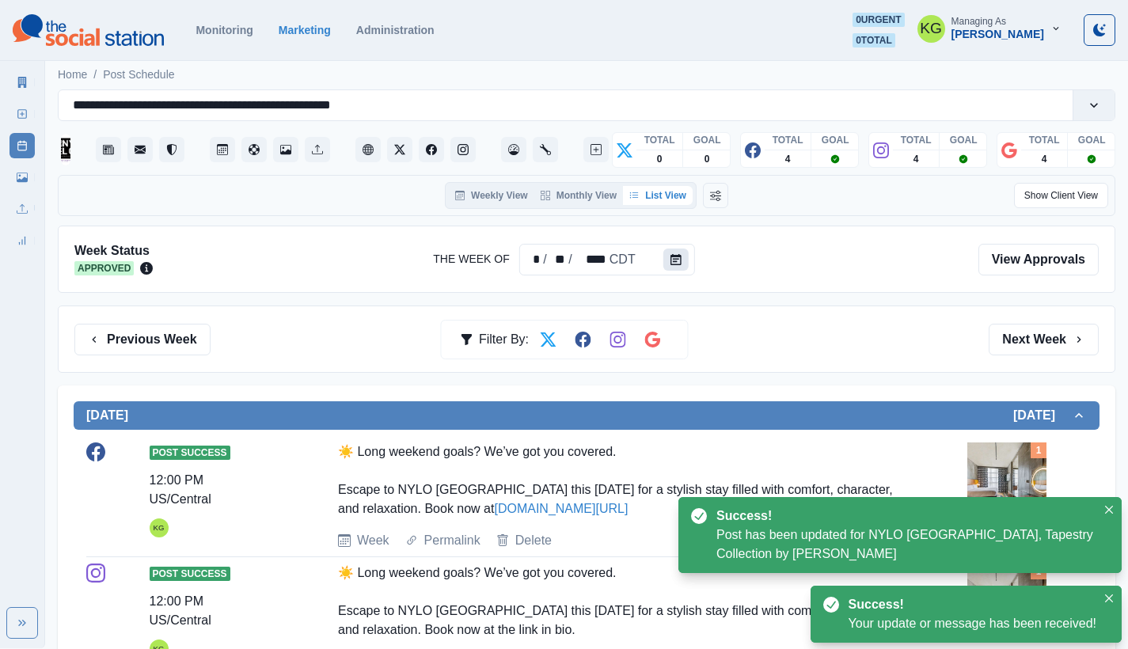
click at [675, 257] on icon "Calendar" at bounding box center [676, 259] width 11 height 11
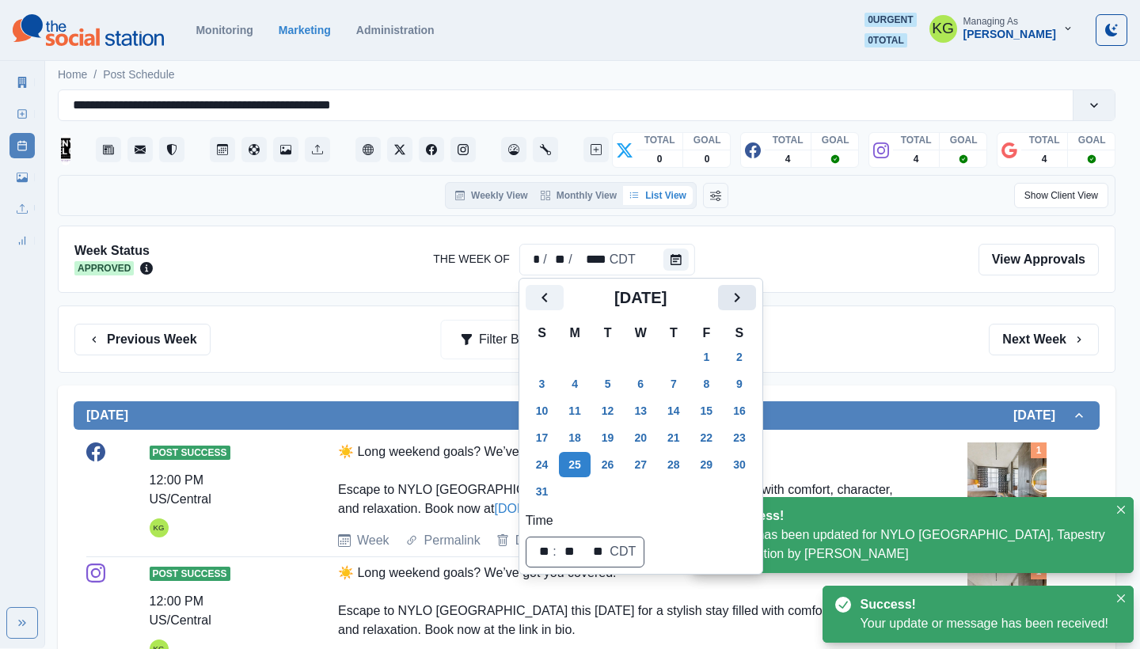
click at [756, 299] on button "Next" at bounding box center [737, 297] width 38 height 25
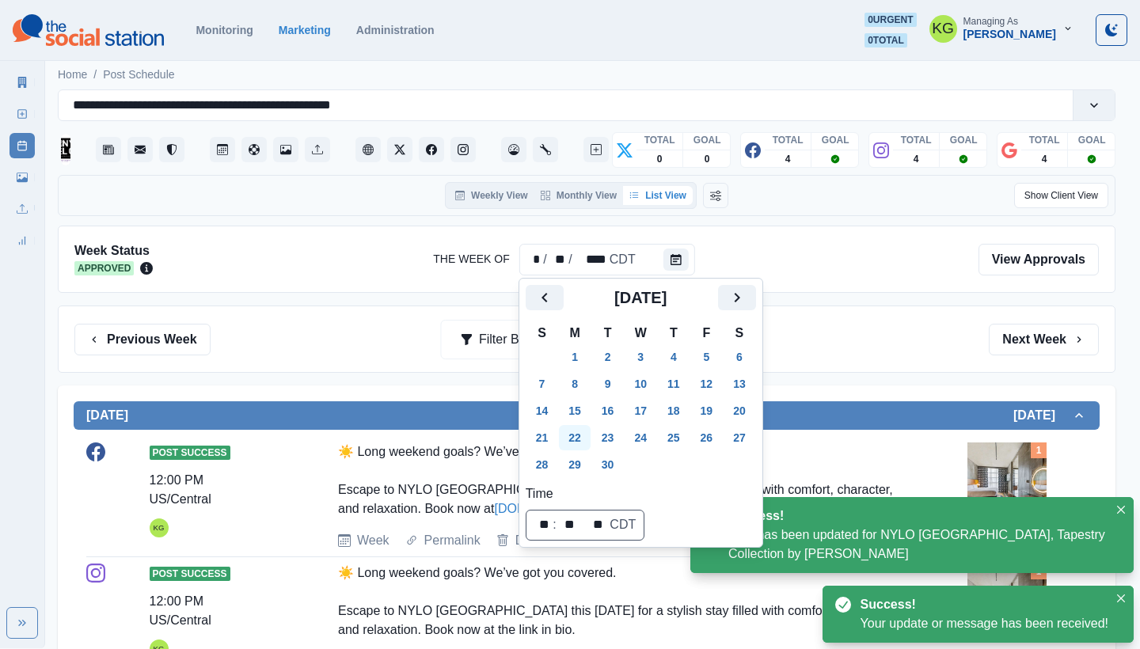
click at [578, 436] on button "22" at bounding box center [575, 437] width 32 height 25
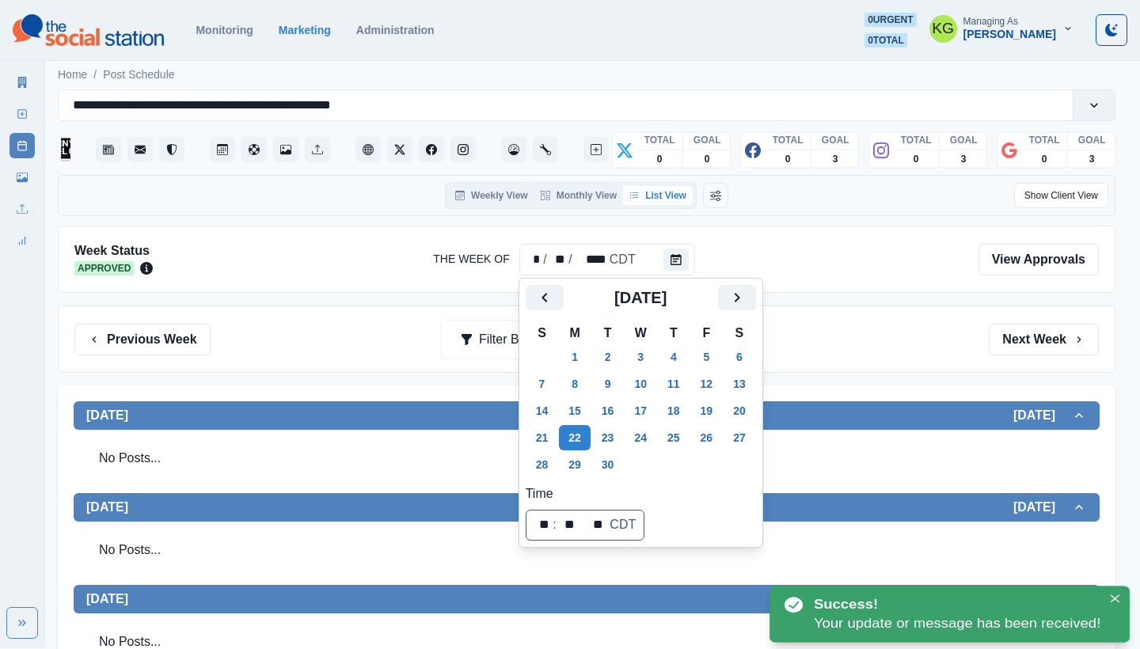
click at [844, 340] on div "Previous Week Filter By: Next Week" at bounding box center [586, 340] width 1025 height 32
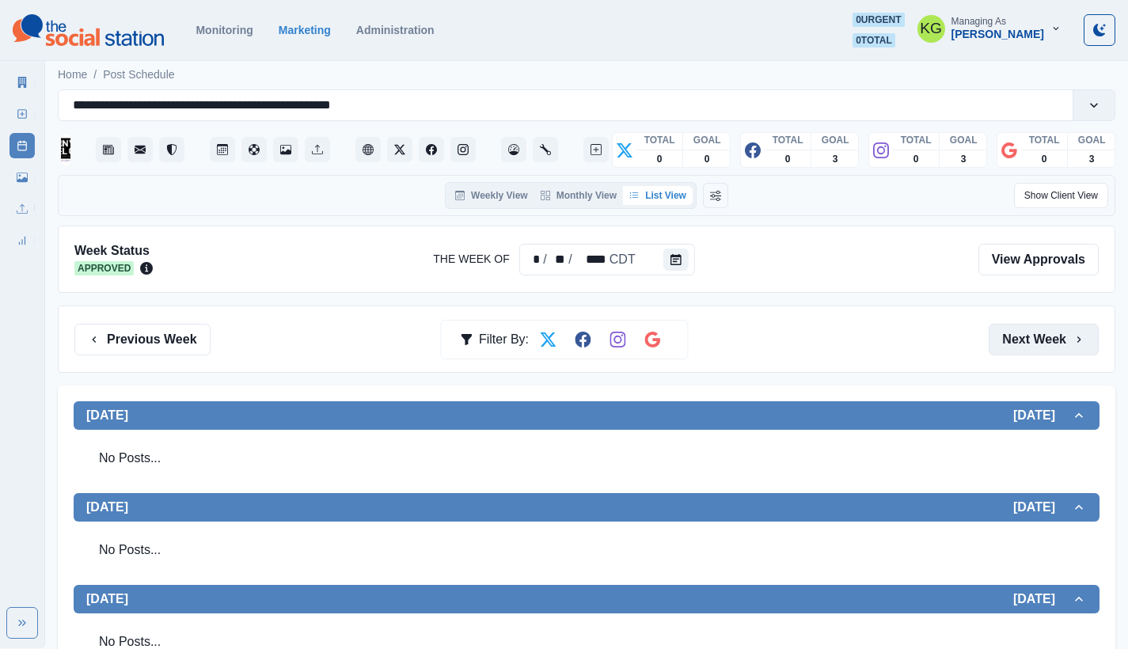
click at [1002, 338] on button "Next Week" at bounding box center [1044, 340] width 110 height 32
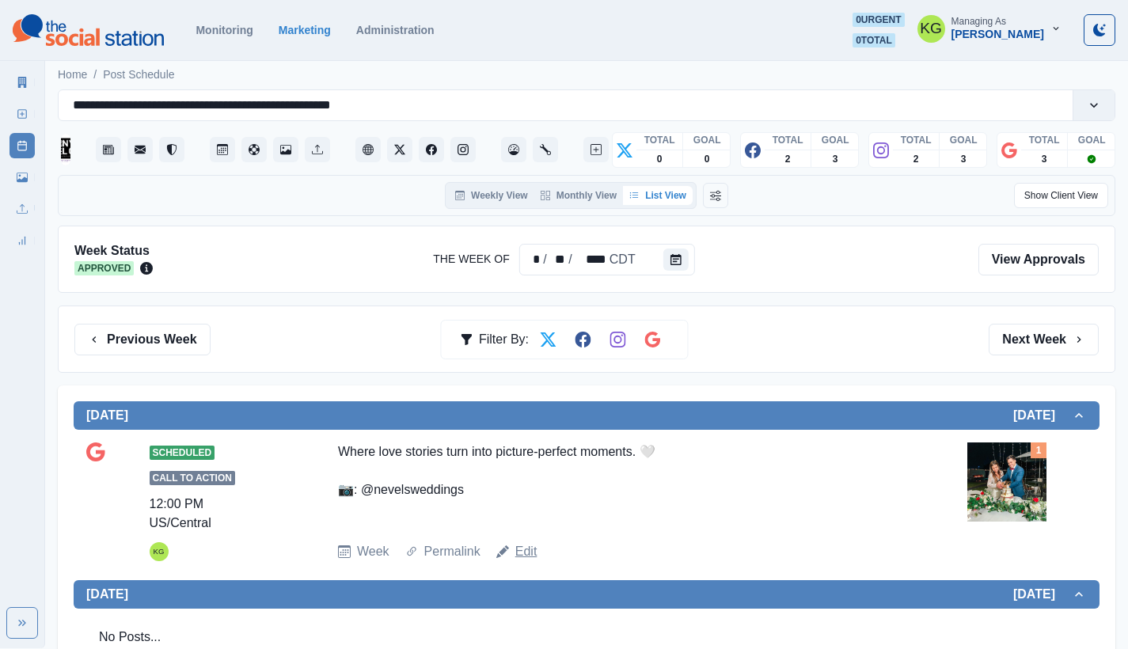
click at [519, 542] on link "Edit" at bounding box center [526, 551] width 22 height 19
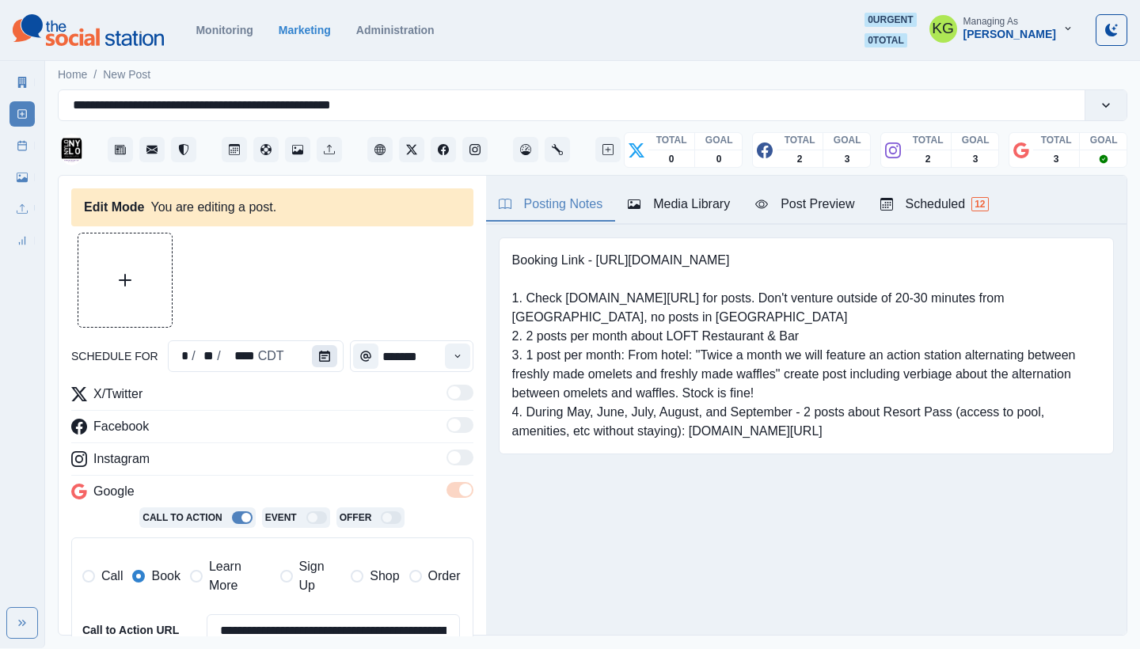
type input "********"
type textarea "**********"
click at [328, 359] on button "Calendar" at bounding box center [324, 356] width 25 height 22
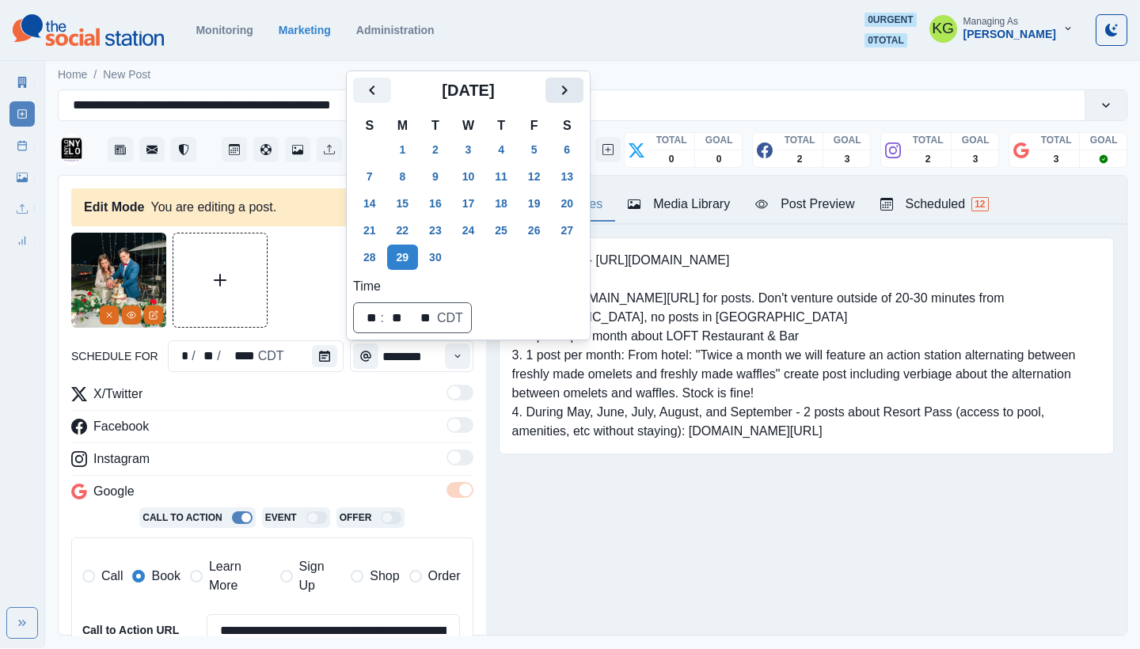
click at [574, 94] on icon "Next" at bounding box center [564, 90] width 19 height 19
click at [373, 235] on button "19" at bounding box center [370, 230] width 32 height 25
click at [636, 442] on div "Booking Link - [URL][DOMAIN_NAME] 1. Check [DOMAIN_NAME][URL] for posts. Don't …" at bounding box center [806, 346] width 615 height 217
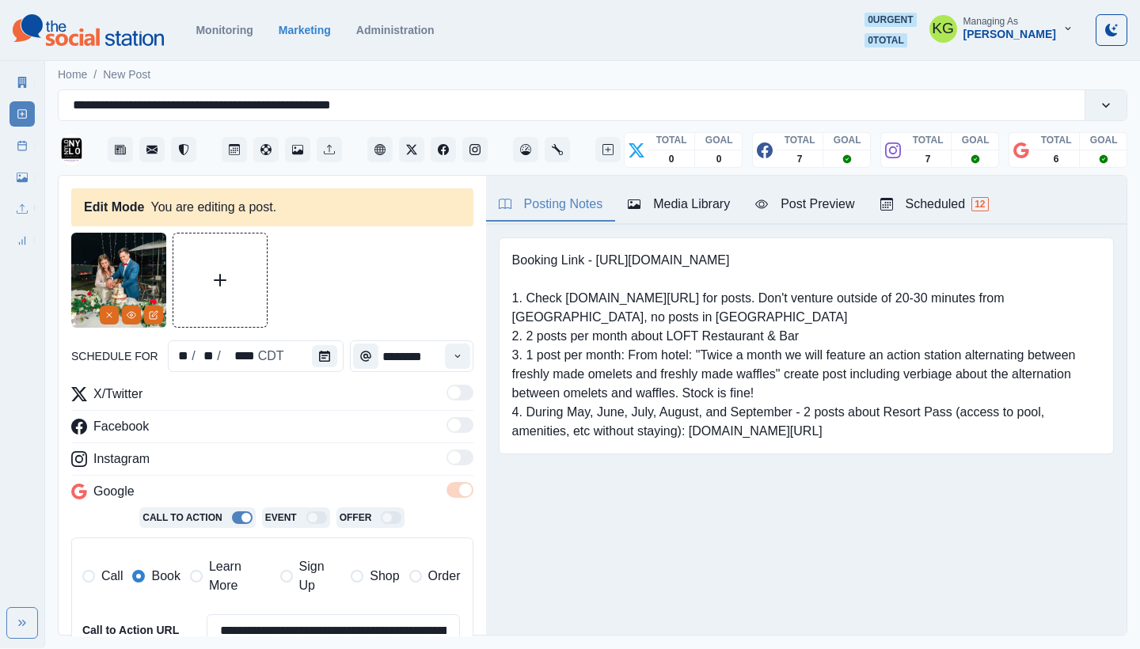
scroll to position [348, 0]
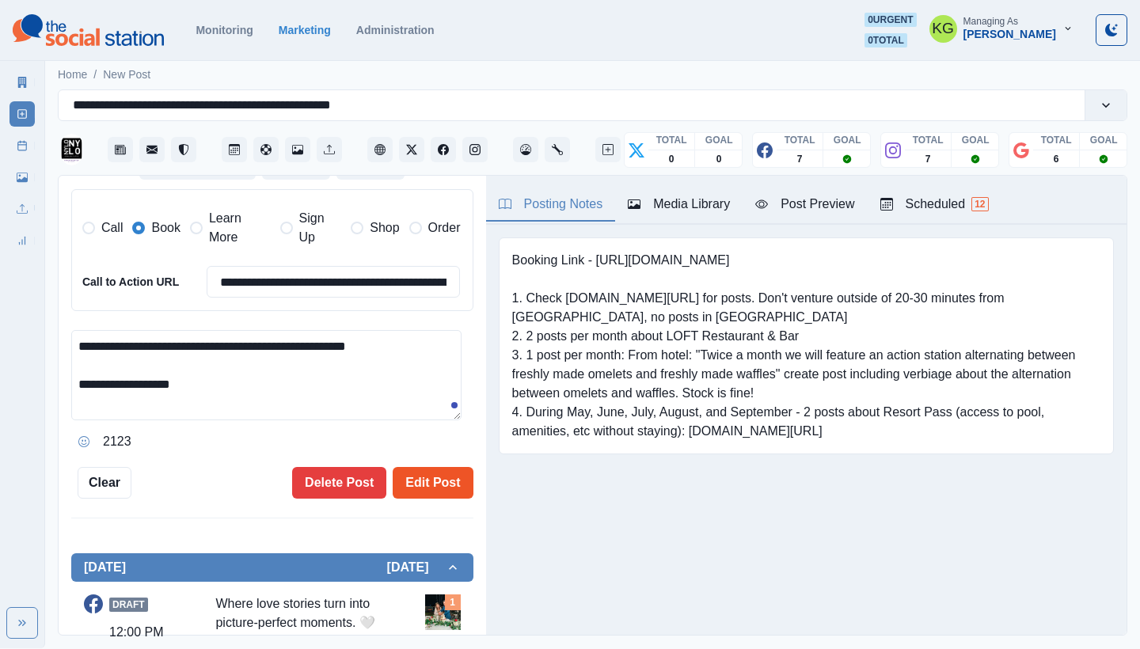
click at [420, 469] on button "Edit Post" at bounding box center [433, 483] width 80 height 32
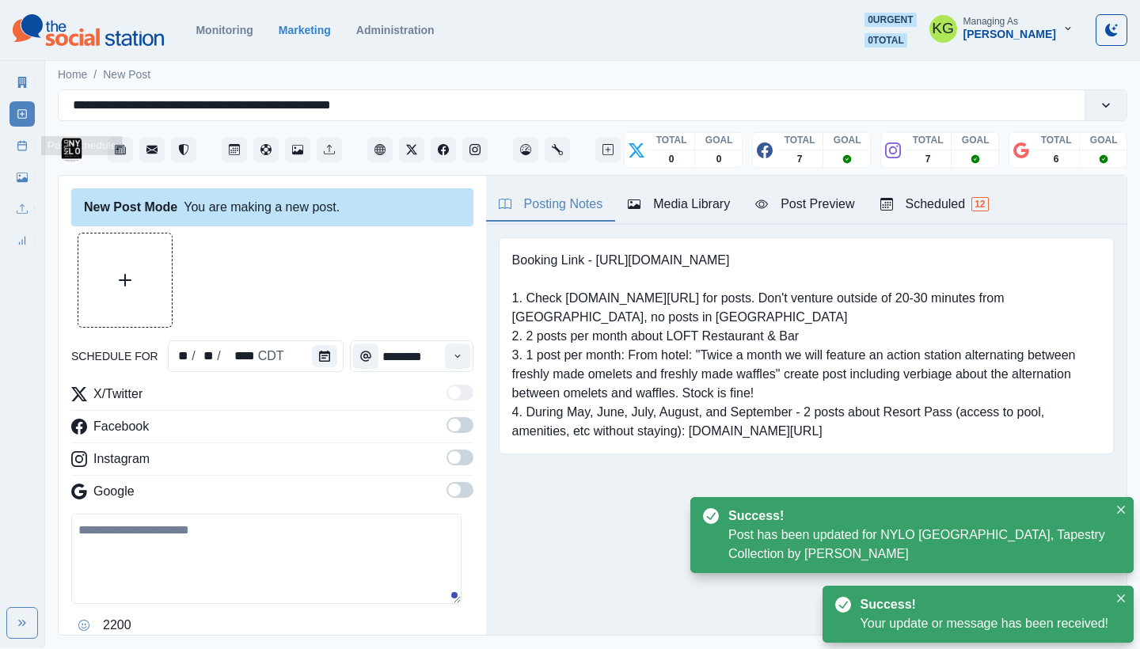
click at [25, 143] on icon at bounding box center [22, 145] width 11 height 11
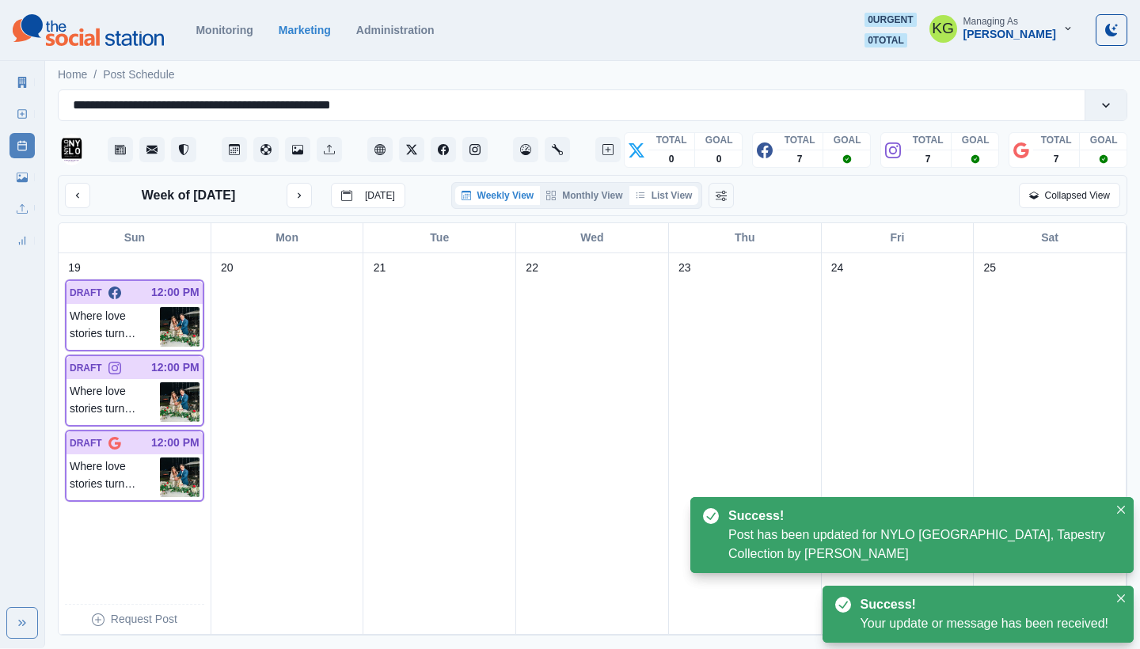
click at [649, 187] on button "List View" at bounding box center [664, 195] width 70 height 19
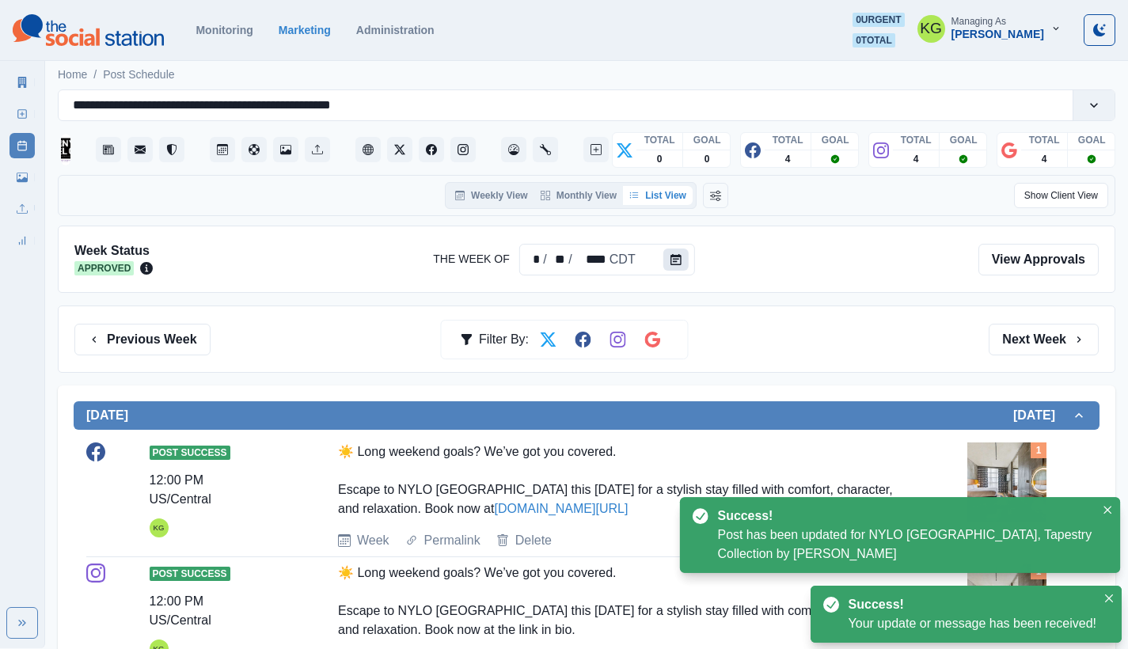
click at [681, 264] on button "Calendar" at bounding box center [675, 260] width 25 height 22
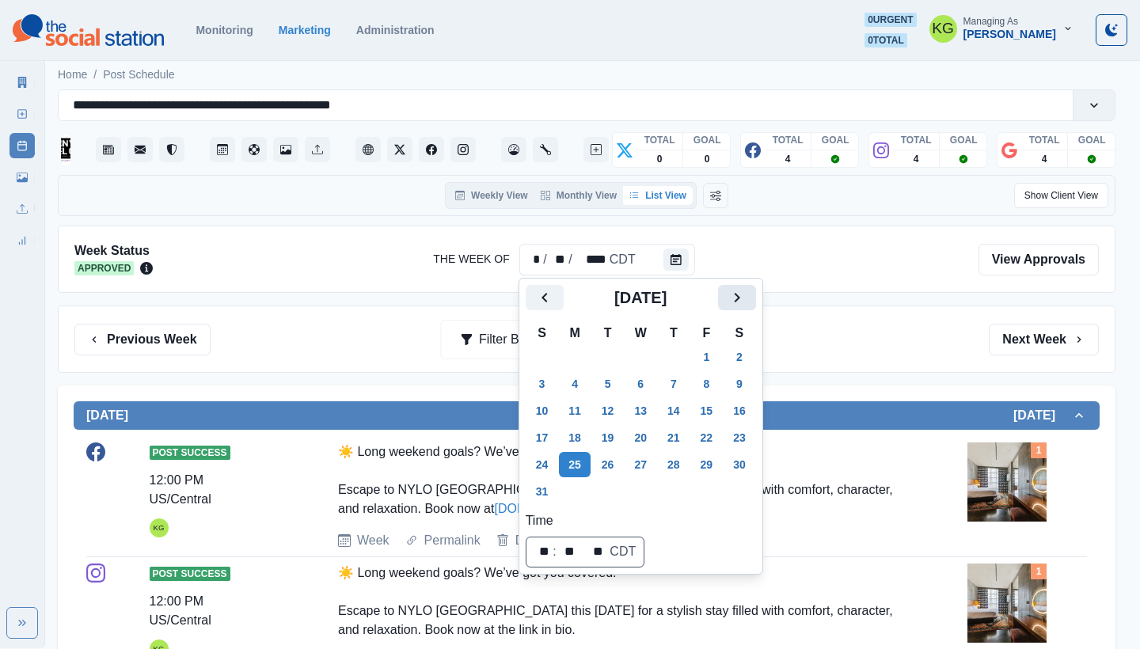
click at [747, 293] on icon "Next" at bounding box center [737, 297] width 19 height 19
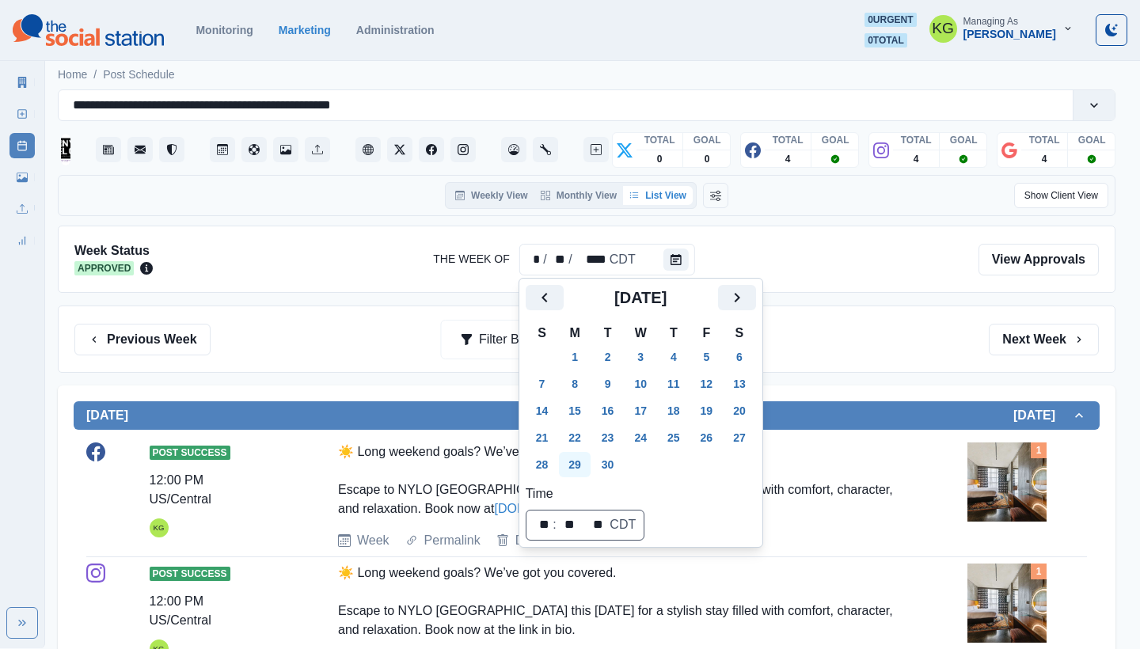
click at [577, 460] on button "29" at bounding box center [575, 464] width 32 height 25
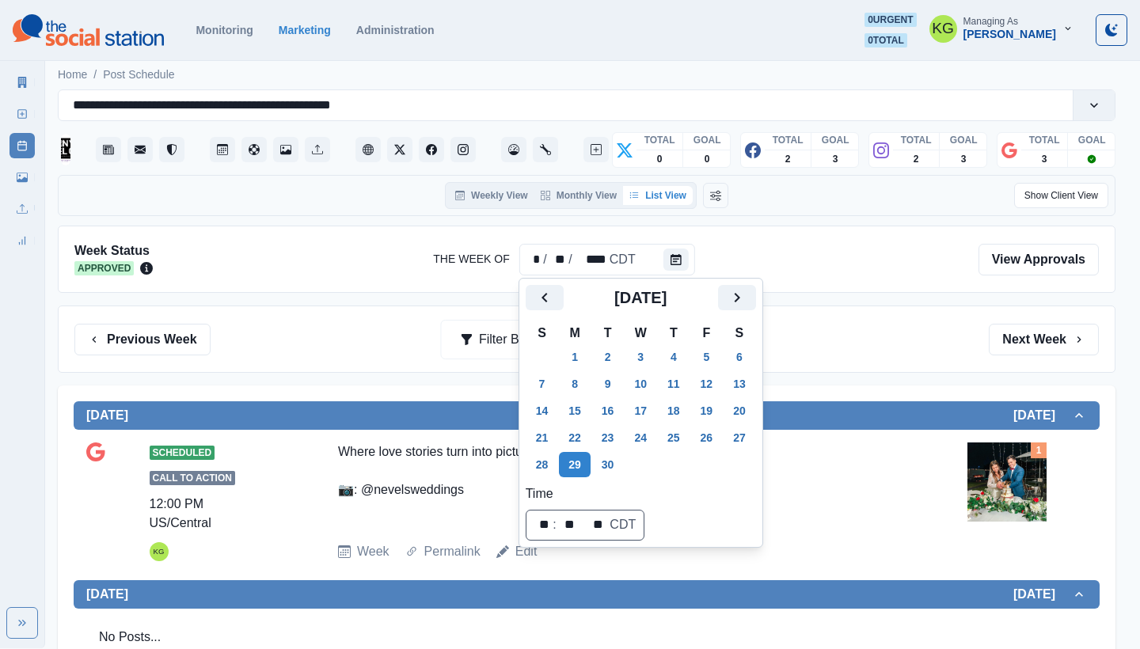
click at [926, 352] on div "Previous Week Filter By: Next Week" at bounding box center [586, 340] width 1025 height 32
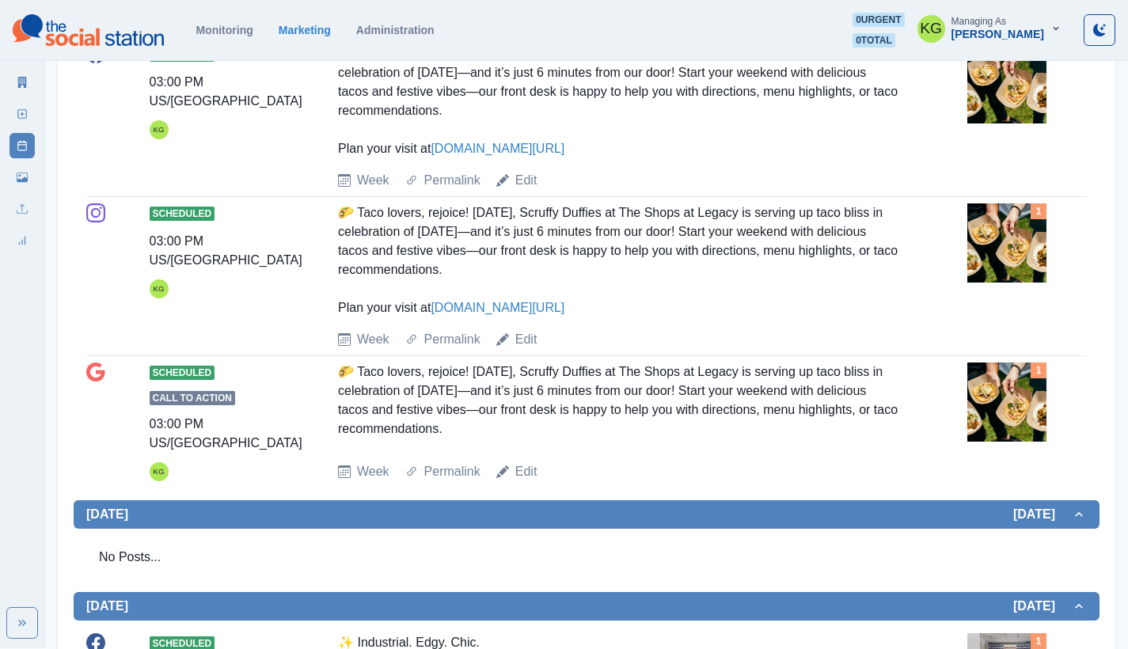
scroll to position [437, 0]
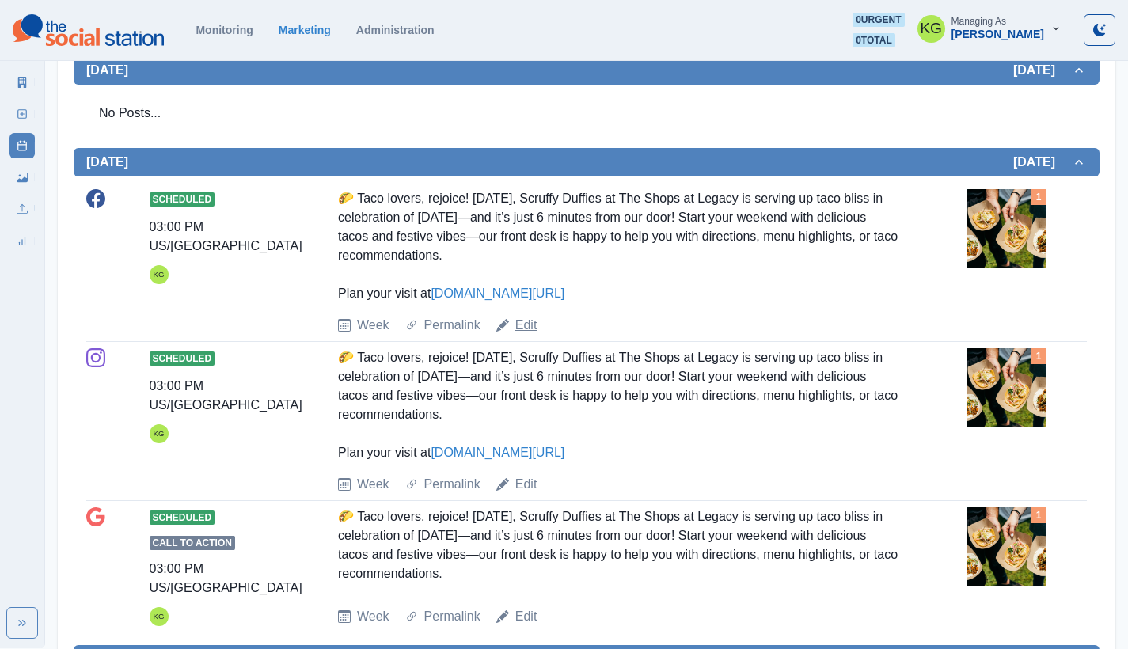
click at [527, 324] on link "Edit" at bounding box center [526, 325] width 22 height 19
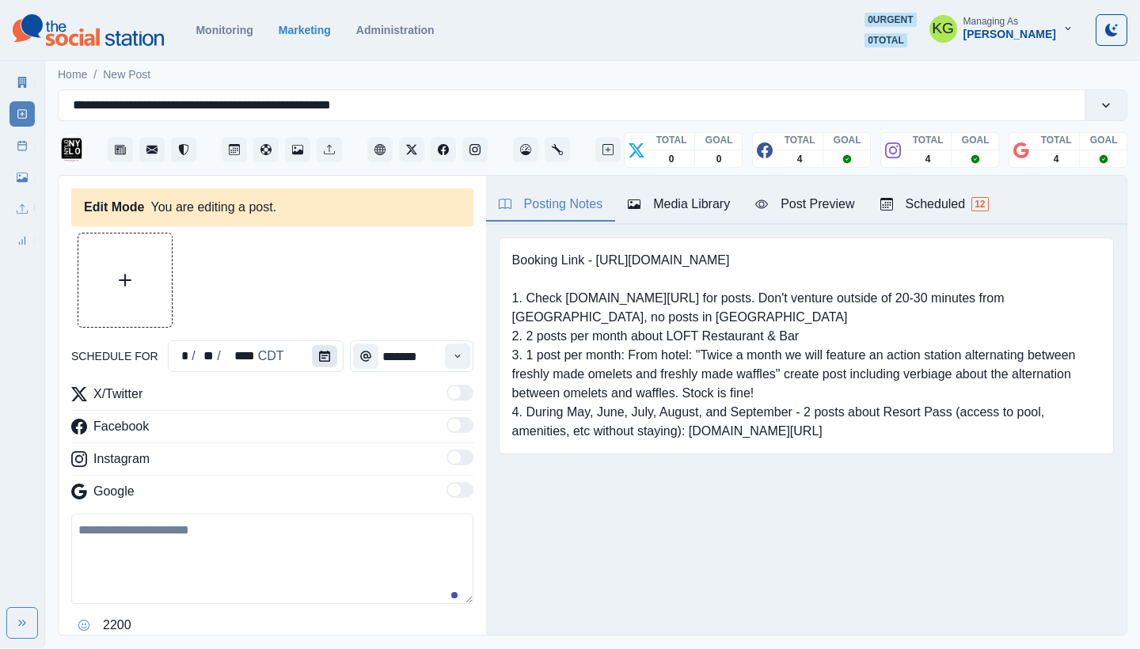
type input "*******"
type textarea "**********"
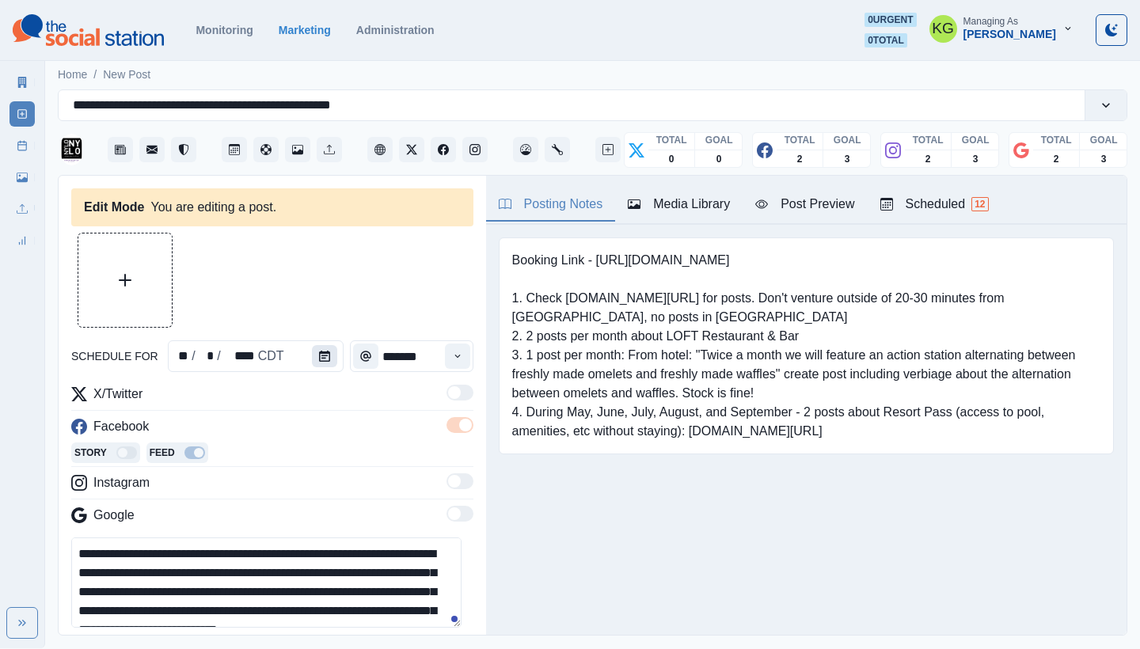
click at [329, 345] on button "Calendar" at bounding box center [324, 356] width 25 height 22
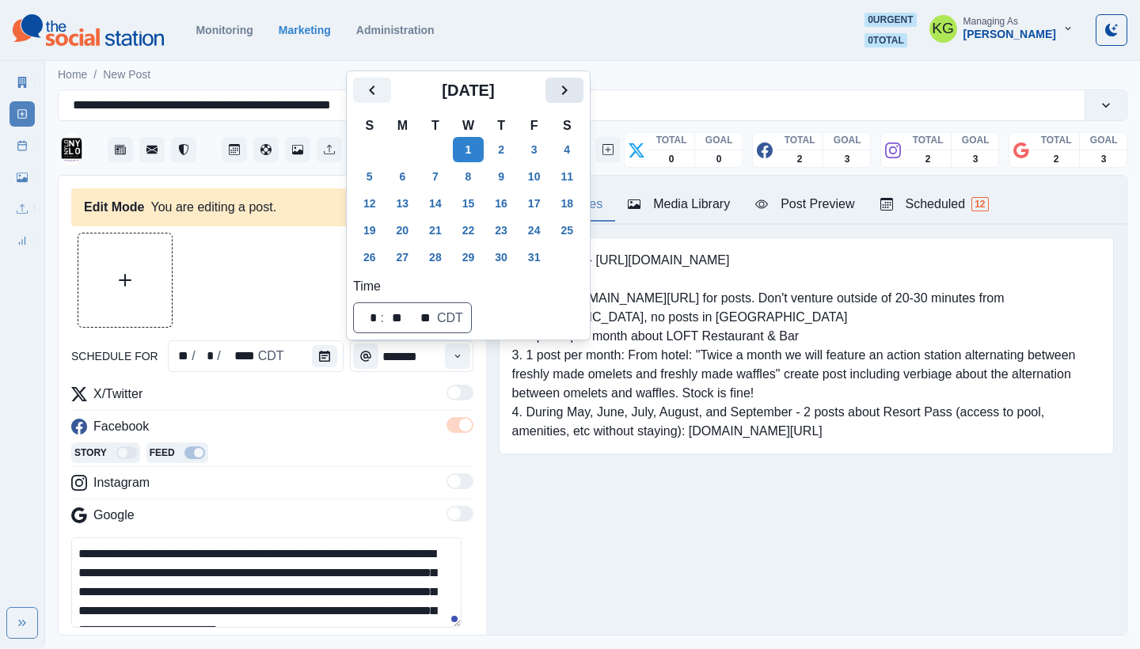
click at [568, 90] on icon "Next" at bounding box center [564, 90] width 19 height 19
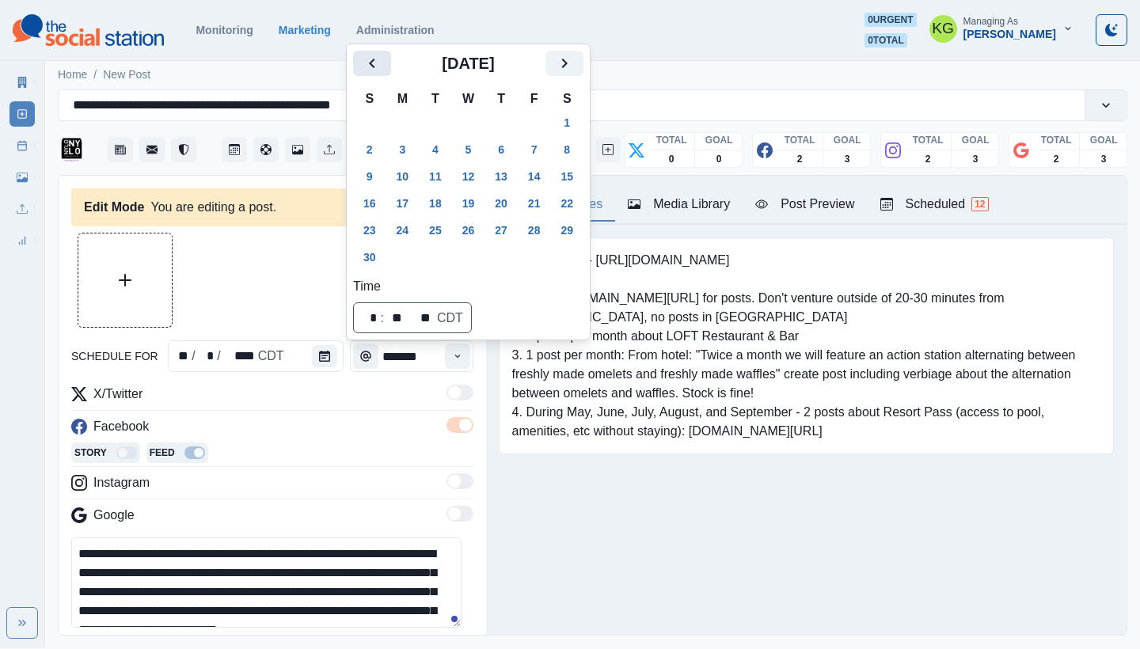
click at [375, 67] on icon "Previous" at bounding box center [372, 63] width 19 height 19
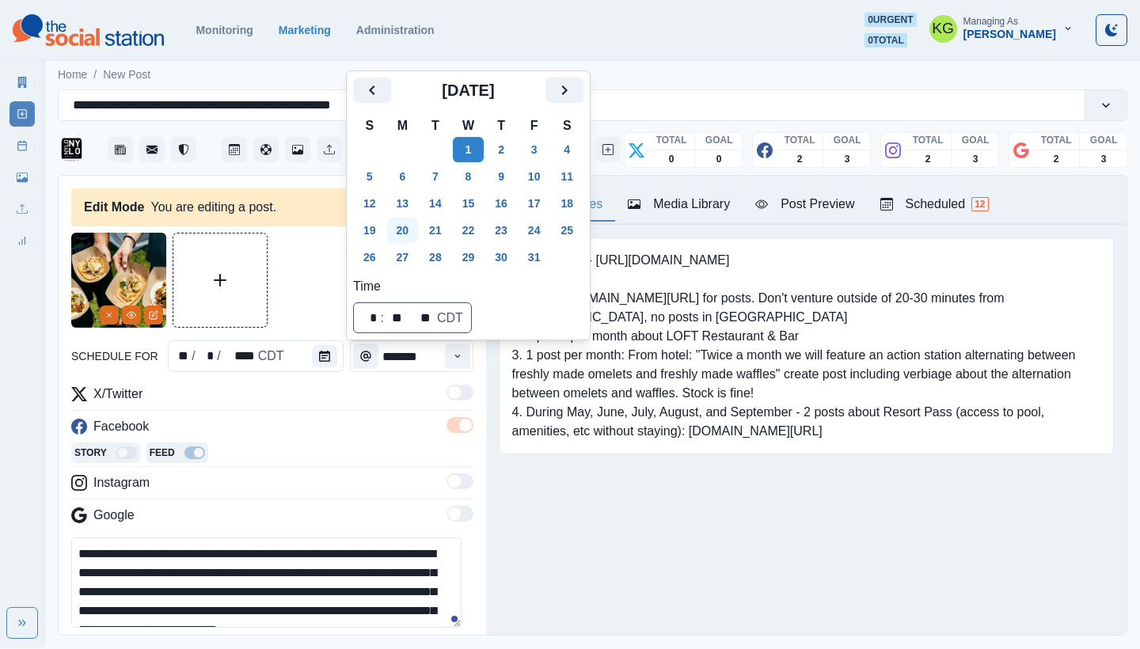
click at [403, 234] on button "20" at bounding box center [403, 230] width 32 height 25
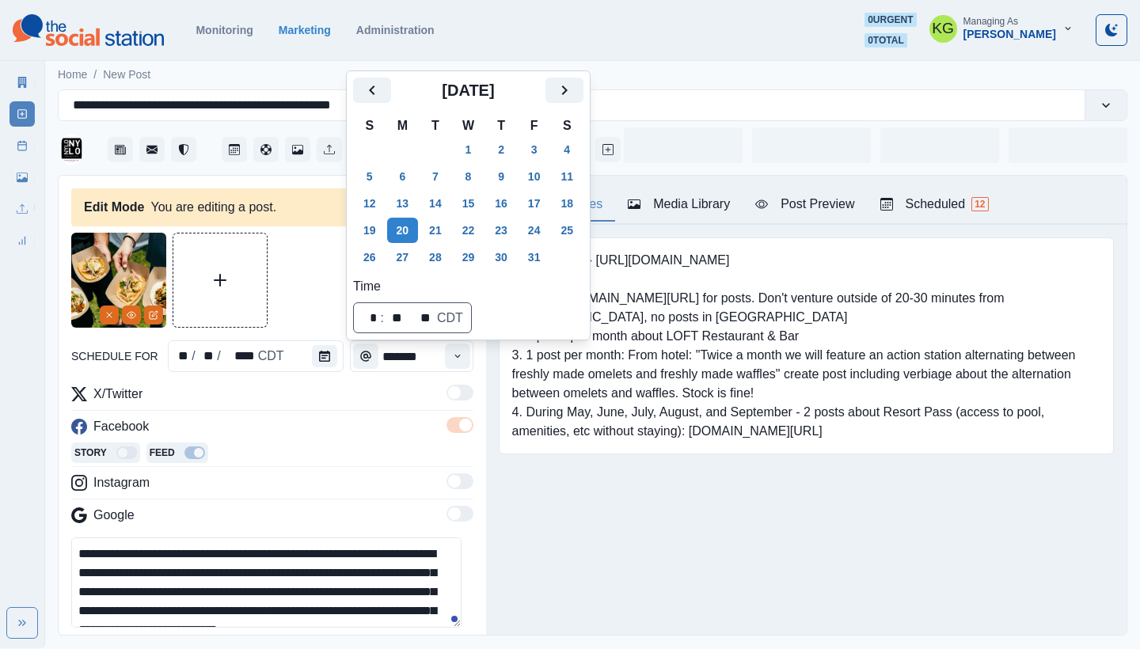
click at [609, 469] on div "Booking Link - [URL][DOMAIN_NAME] 1. Check [DOMAIN_NAME][URL] for posts. Don't …" at bounding box center [806, 370] width 641 height 291
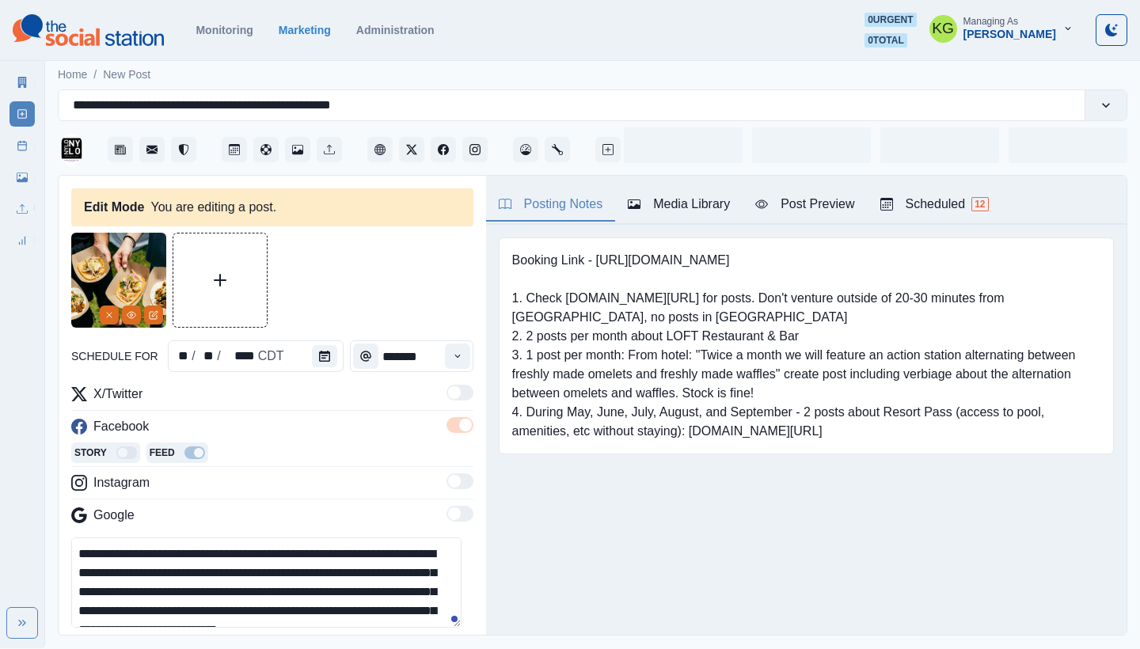
scroll to position [148, 0]
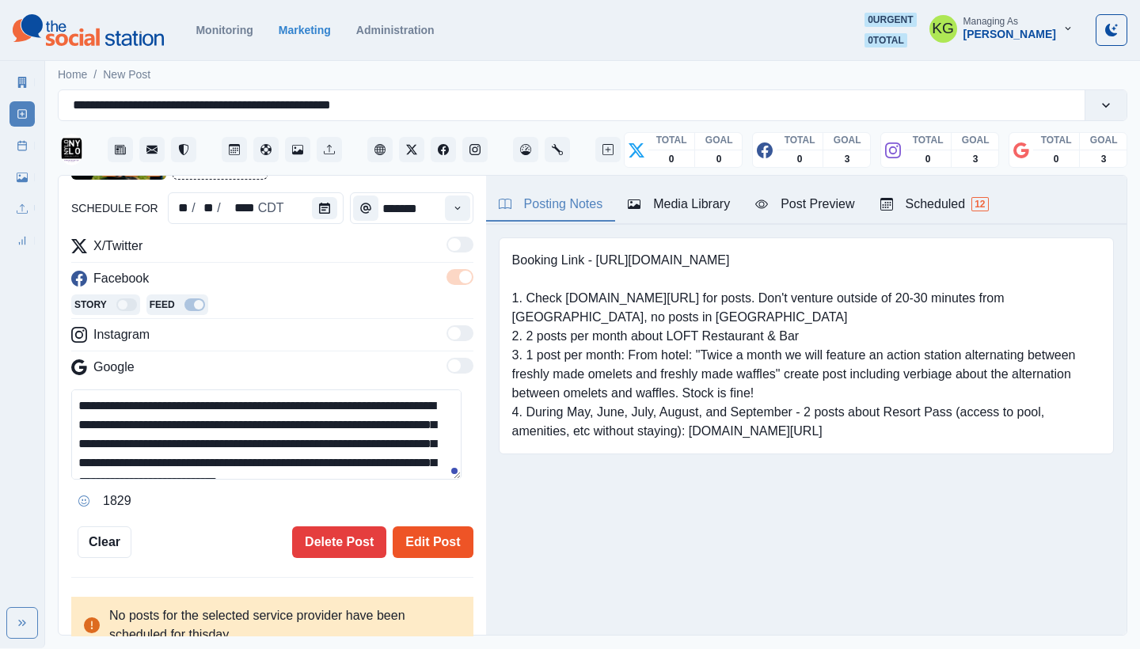
click at [439, 538] on button "Edit Post" at bounding box center [433, 543] width 80 height 32
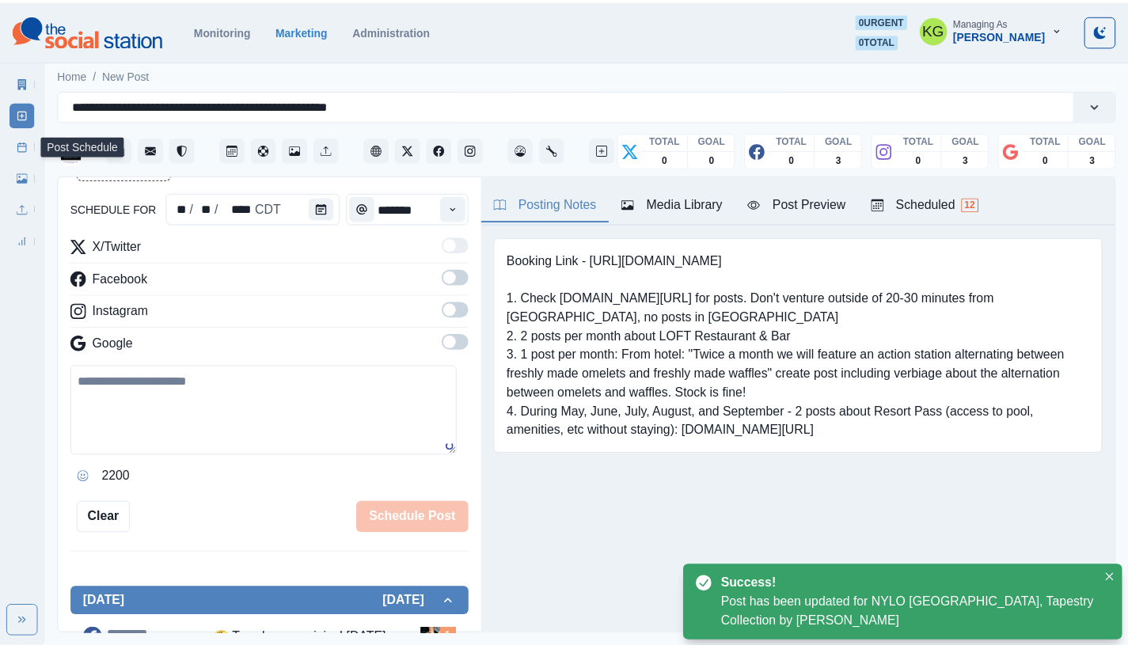
scroll to position [97, 0]
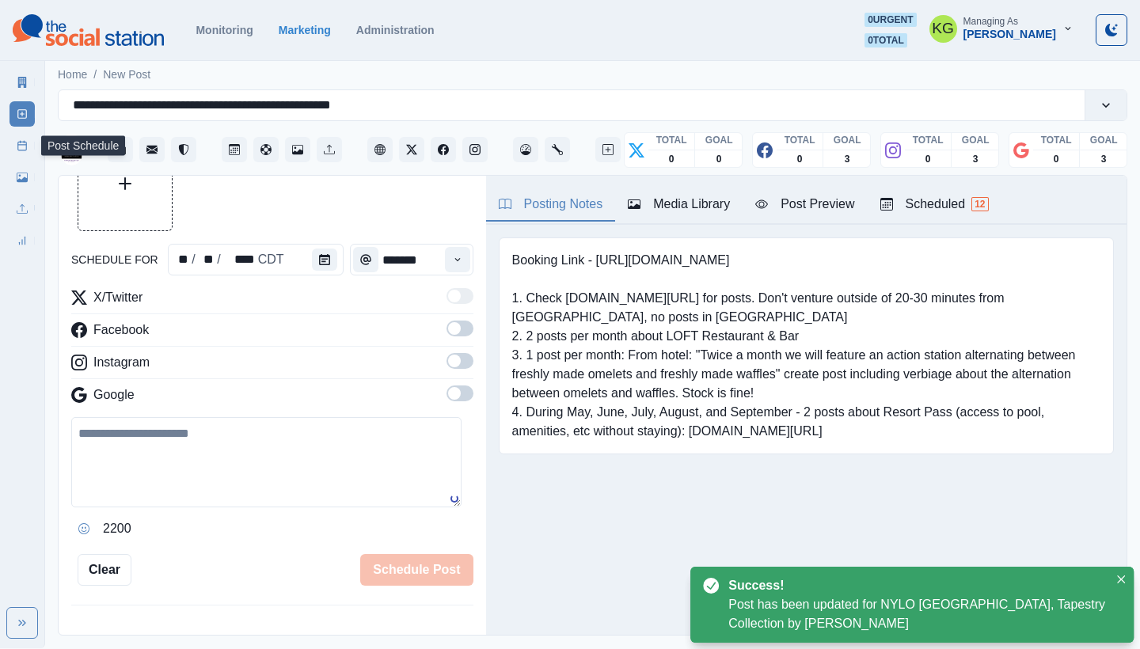
click at [21, 146] on icon at bounding box center [22, 145] width 11 height 11
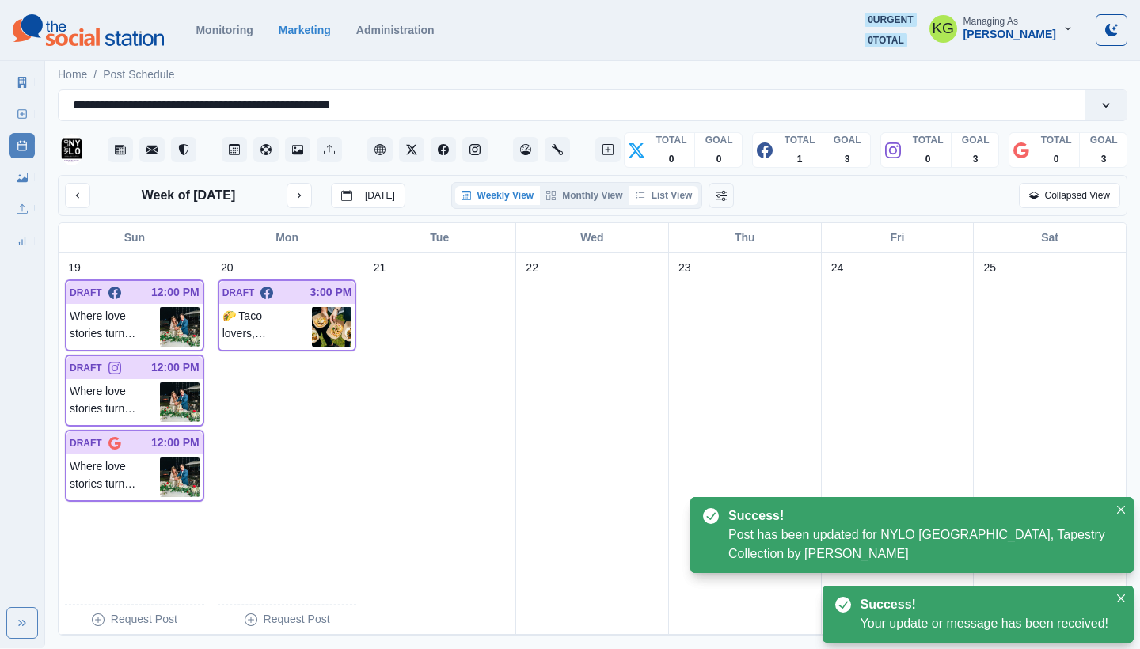
click at [663, 197] on button "List View" at bounding box center [664, 195] width 70 height 19
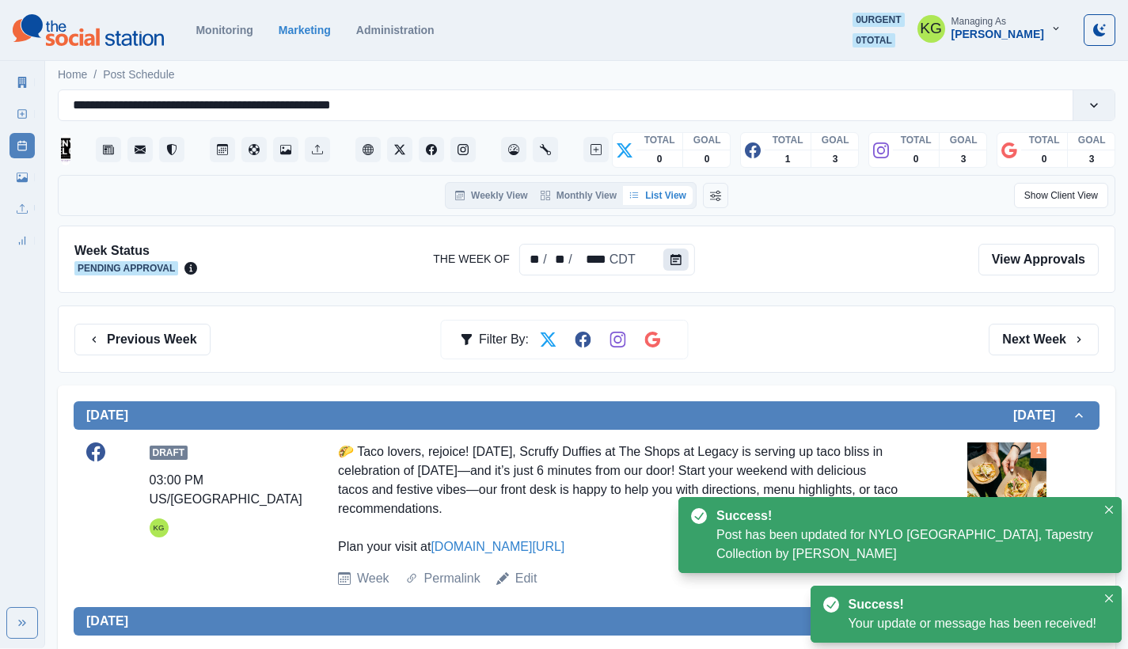
click at [664, 258] on button "Calendar" at bounding box center [675, 260] width 25 height 22
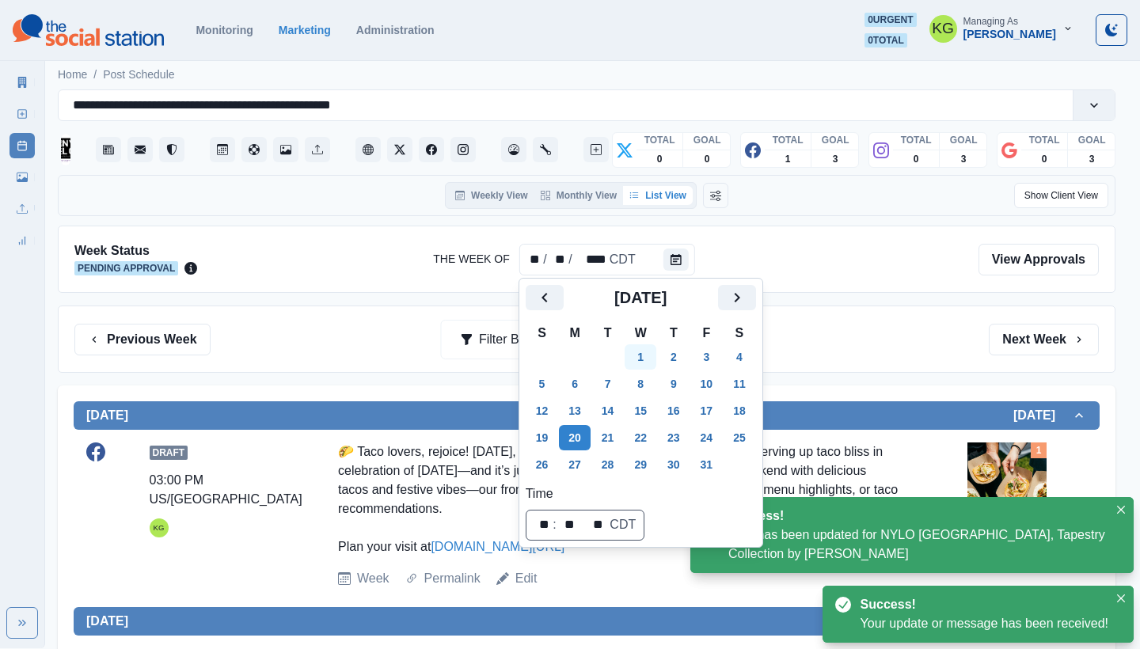
click at [652, 366] on button "1" at bounding box center [641, 356] width 32 height 25
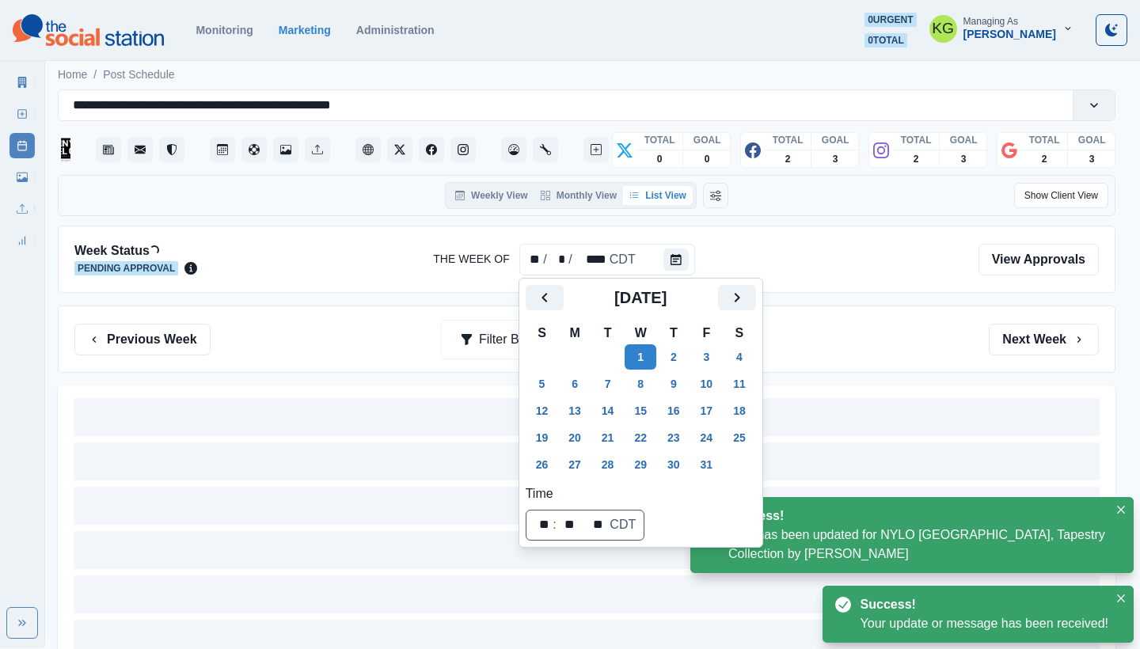
click at [827, 307] on div "Previous Week Filter By: Next Week" at bounding box center [587, 339] width 1058 height 67
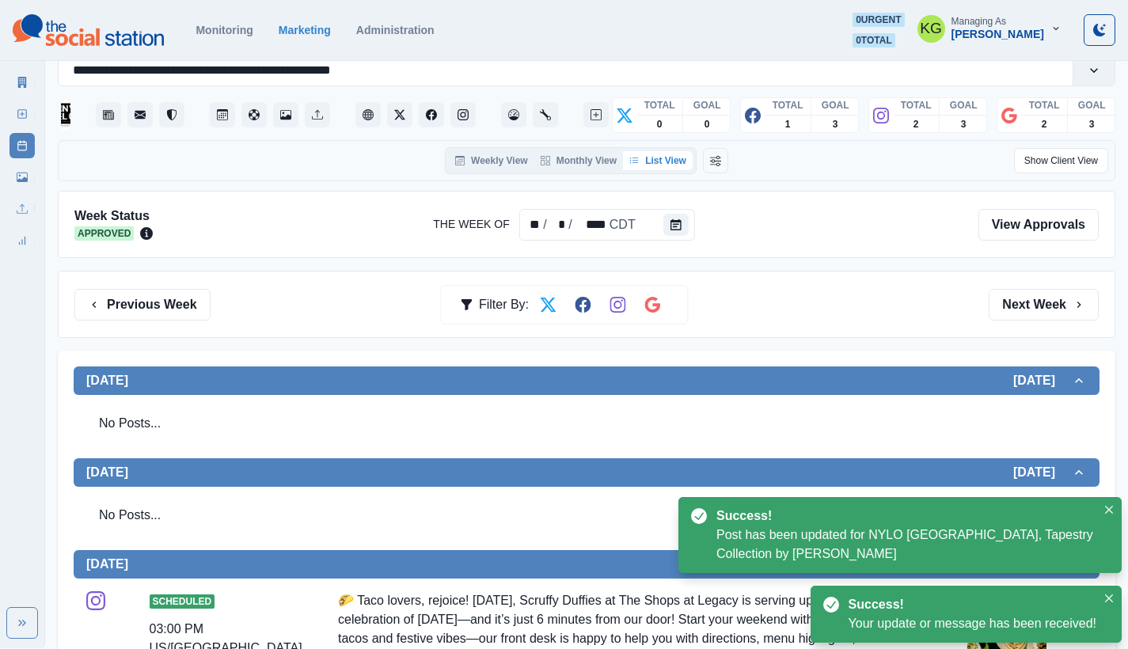
scroll to position [329, 0]
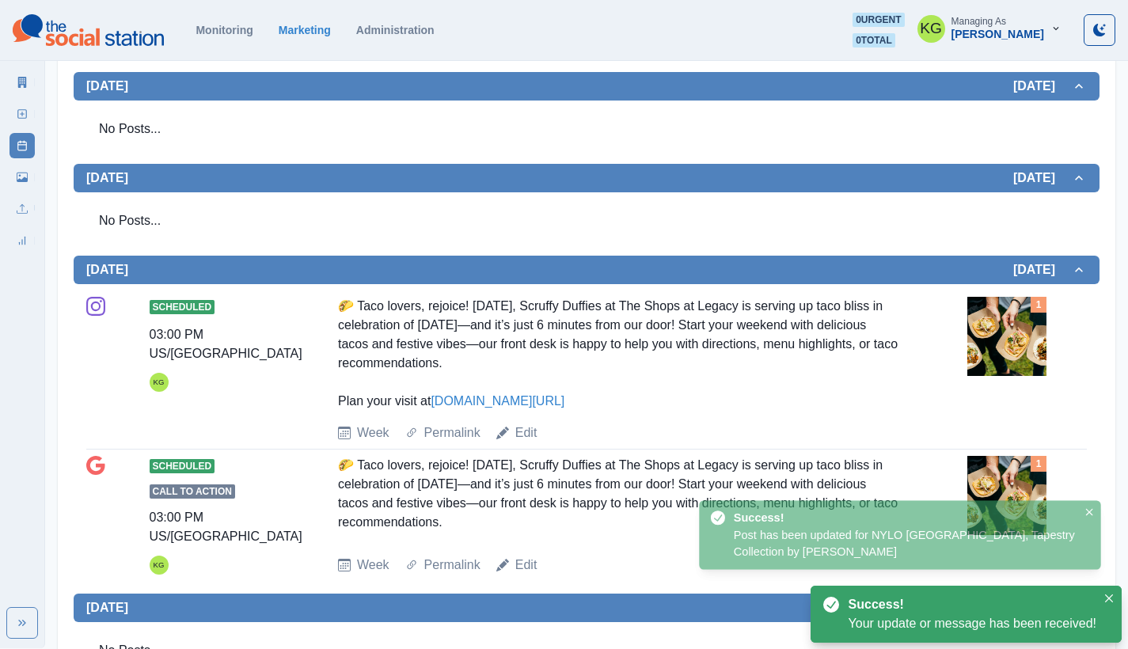
drag, startPoint x: 527, startPoint y: 443, endPoint x: 544, endPoint y: 437, distance: 17.5
click at [527, 443] on div "Scheduled 03:00 PM US/Central KG 🌮 Taco lovers, rejoice! [DATE], Scruffy Duffie…" at bounding box center [586, 370] width 1001 height 159
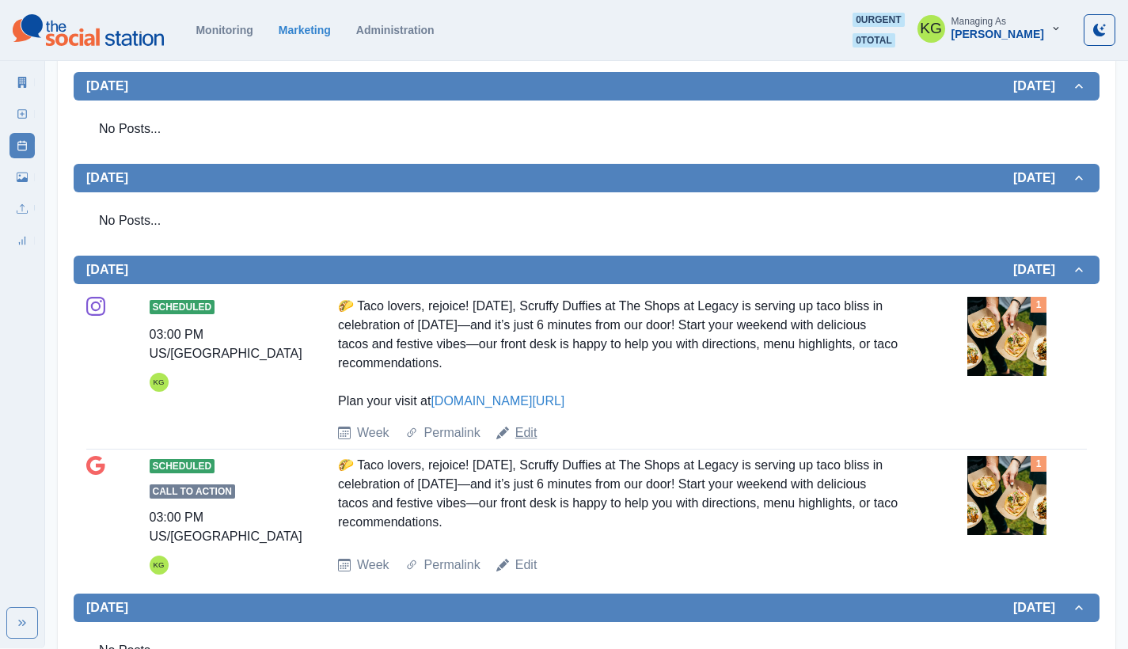
click at [529, 430] on link "Edit" at bounding box center [526, 433] width 22 height 19
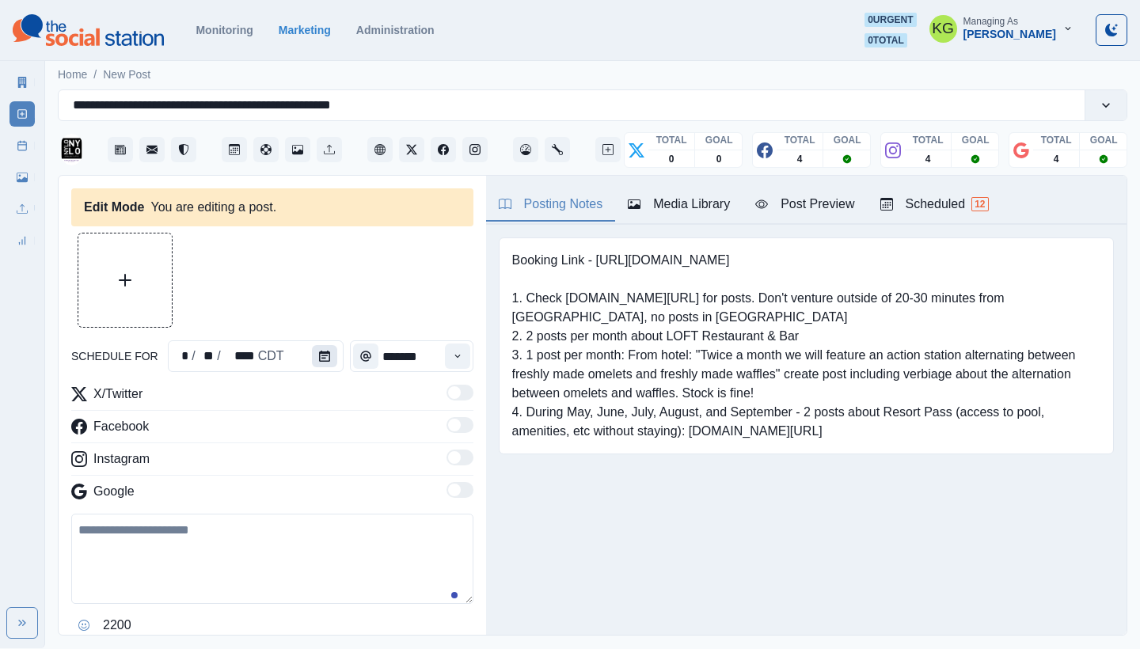
type input "*******"
type textarea "**********"
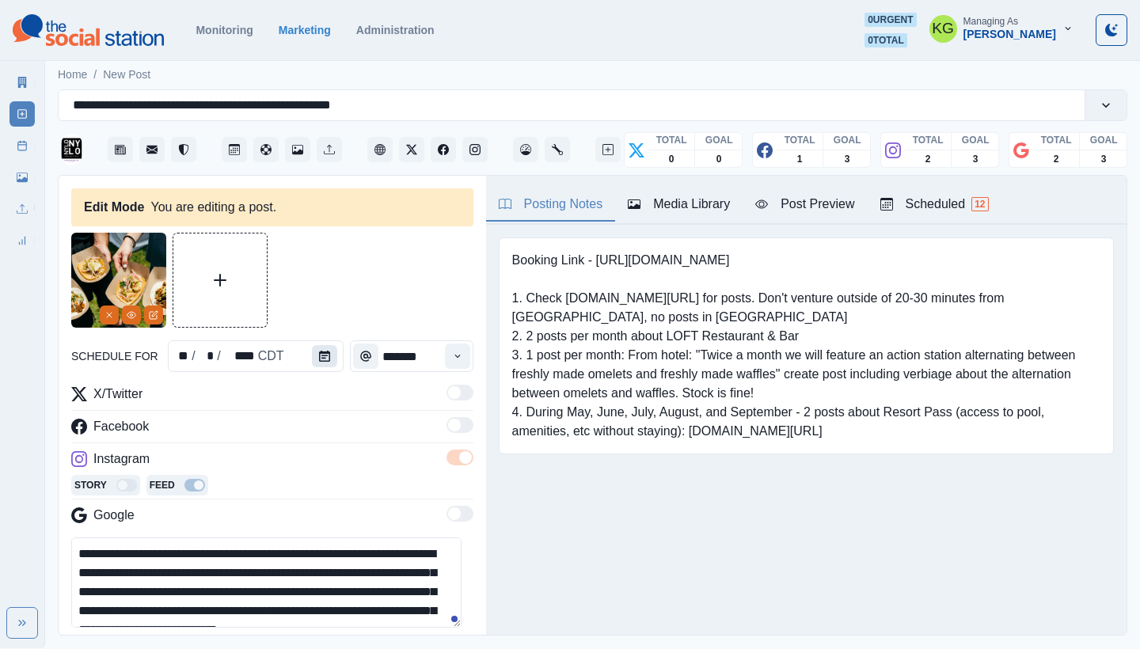
click at [320, 354] on icon "Calendar" at bounding box center [324, 356] width 11 height 11
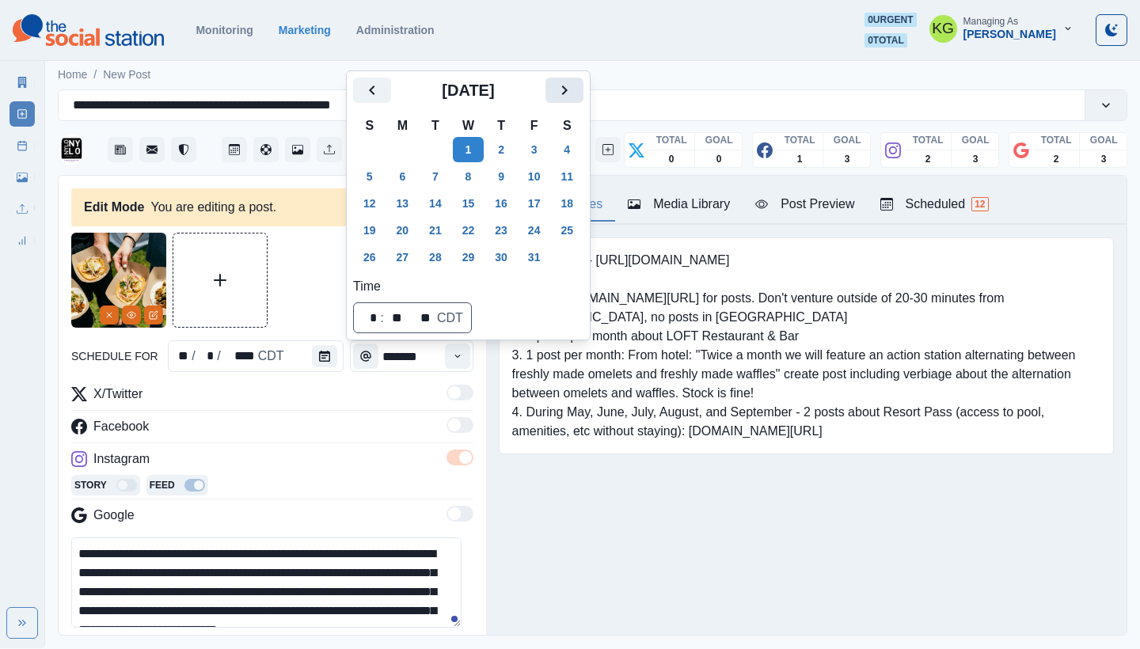
click at [572, 91] on icon "Next" at bounding box center [564, 90] width 19 height 19
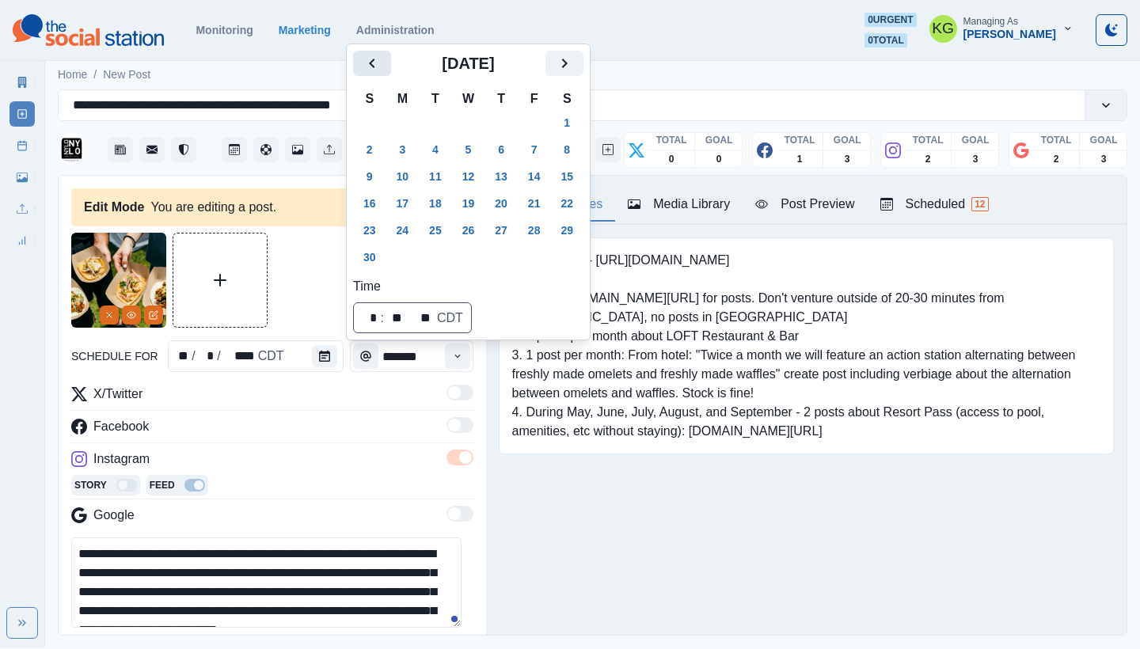
click at [374, 64] on icon "Previous" at bounding box center [372, 63] width 19 height 19
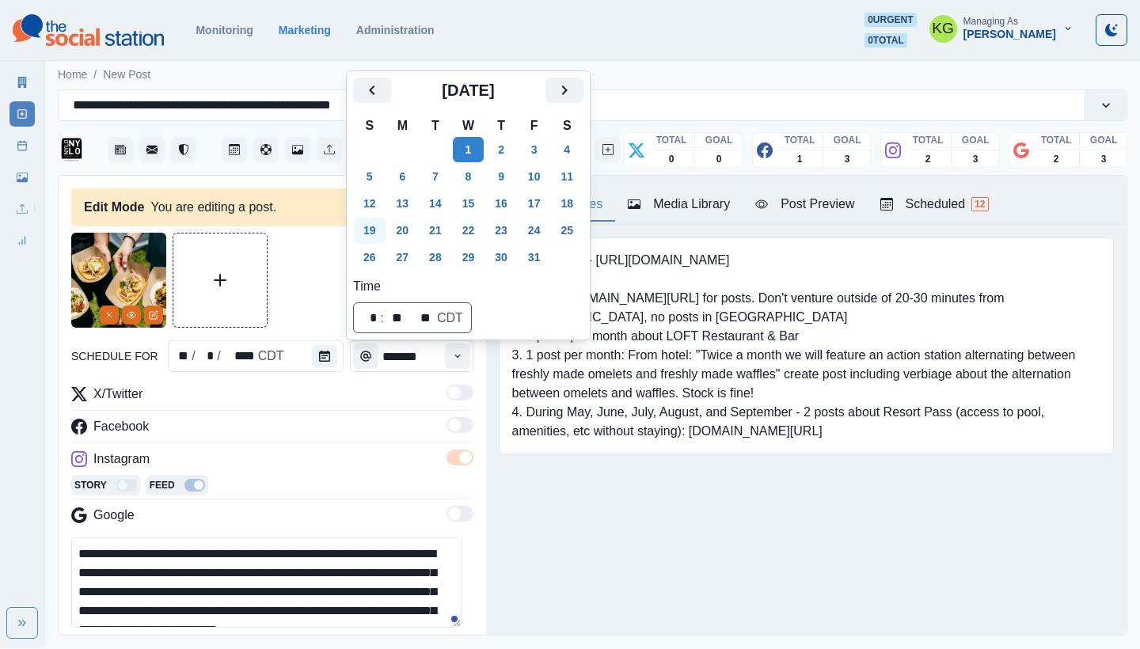
click at [367, 226] on button "19" at bounding box center [370, 230] width 32 height 25
click at [417, 233] on button "20" at bounding box center [403, 230] width 32 height 25
click at [538, 510] on div "Booking Link - [URL][DOMAIN_NAME] 1. Check [DOMAIN_NAME][URL] for posts. Don't …" at bounding box center [806, 370] width 641 height 291
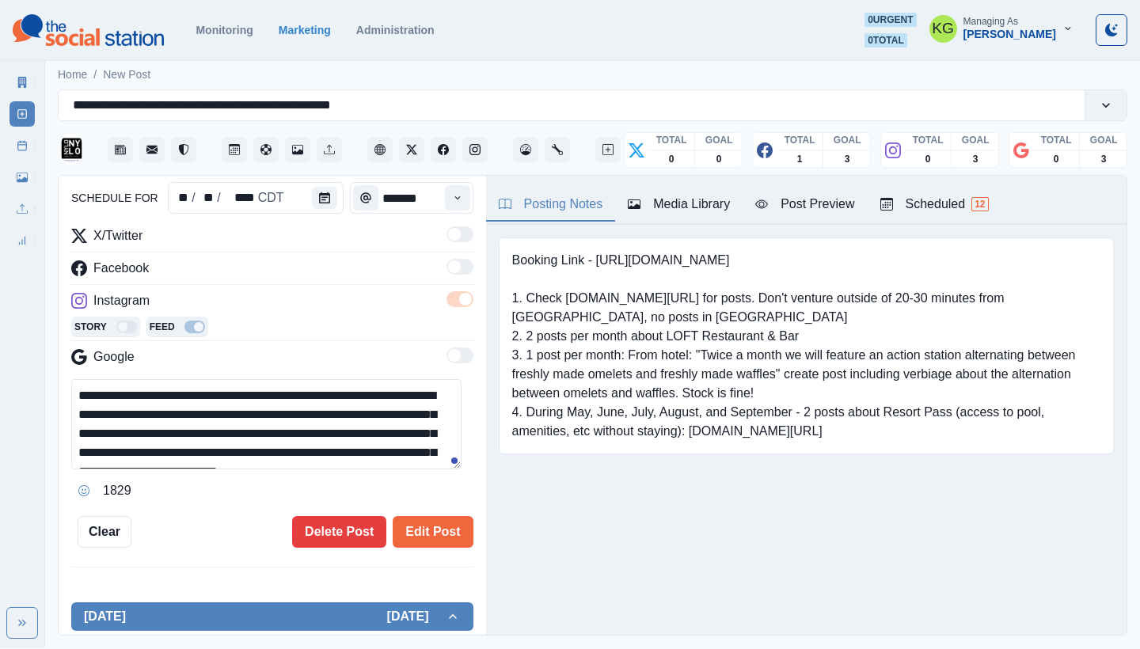
scroll to position [76, 0]
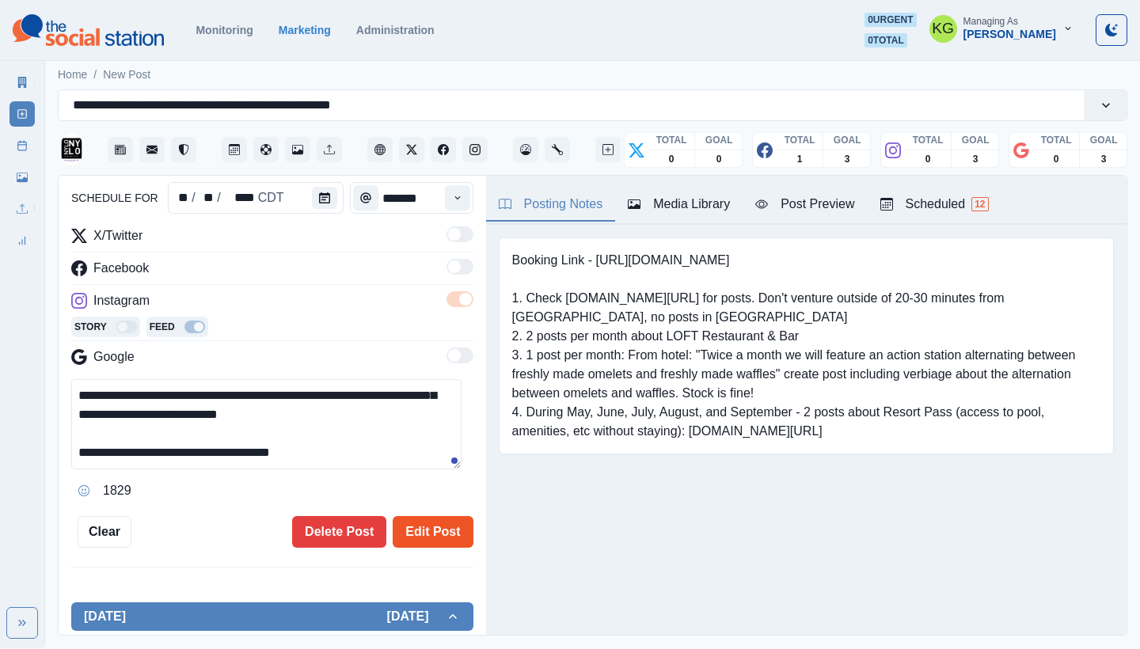
click at [420, 517] on button "Edit Post" at bounding box center [433, 532] width 80 height 32
click at [418, 529] on button "Edit Post" at bounding box center [433, 532] width 80 height 32
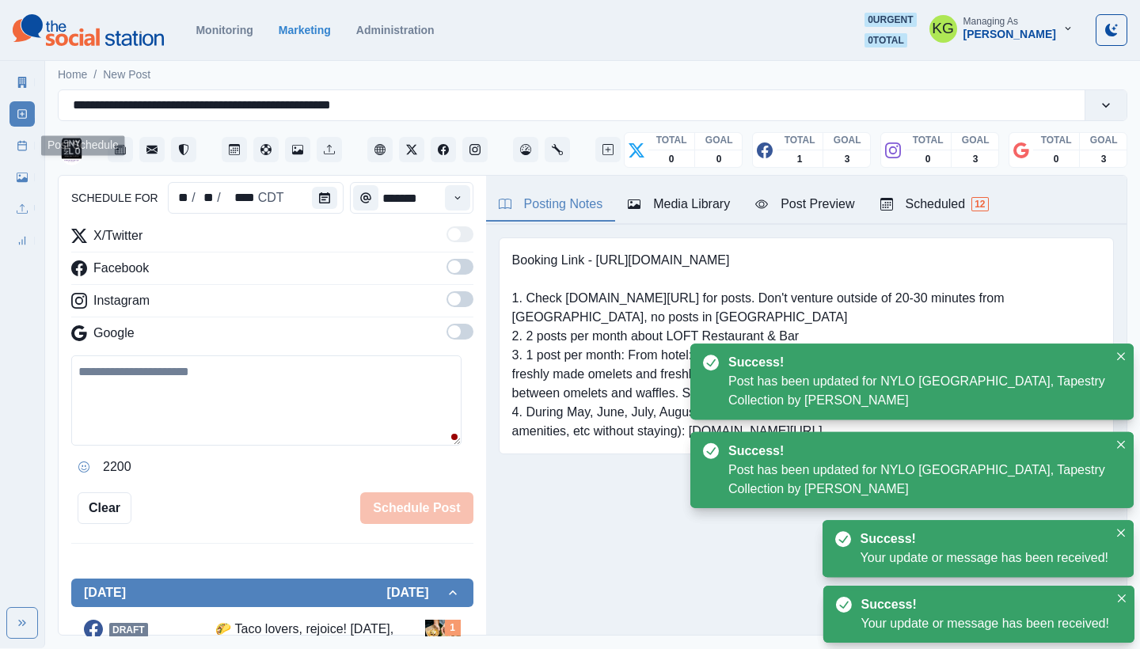
click at [22, 146] on icon at bounding box center [22, 145] width 11 height 11
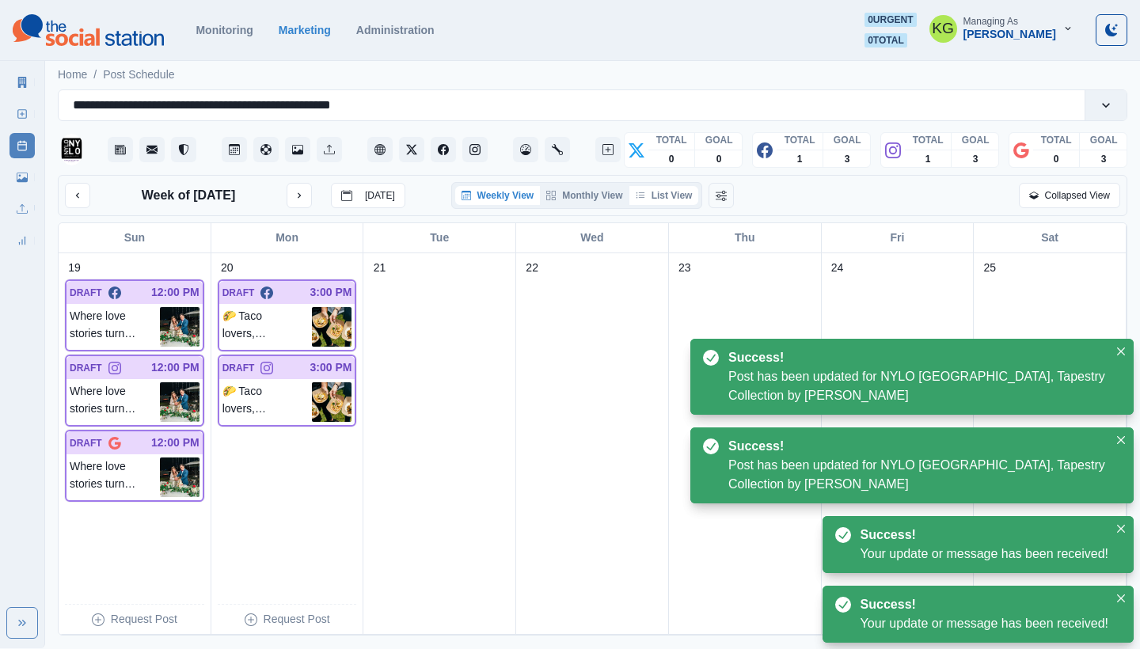
click at [667, 196] on button "List View" at bounding box center [664, 195] width 70 height 19
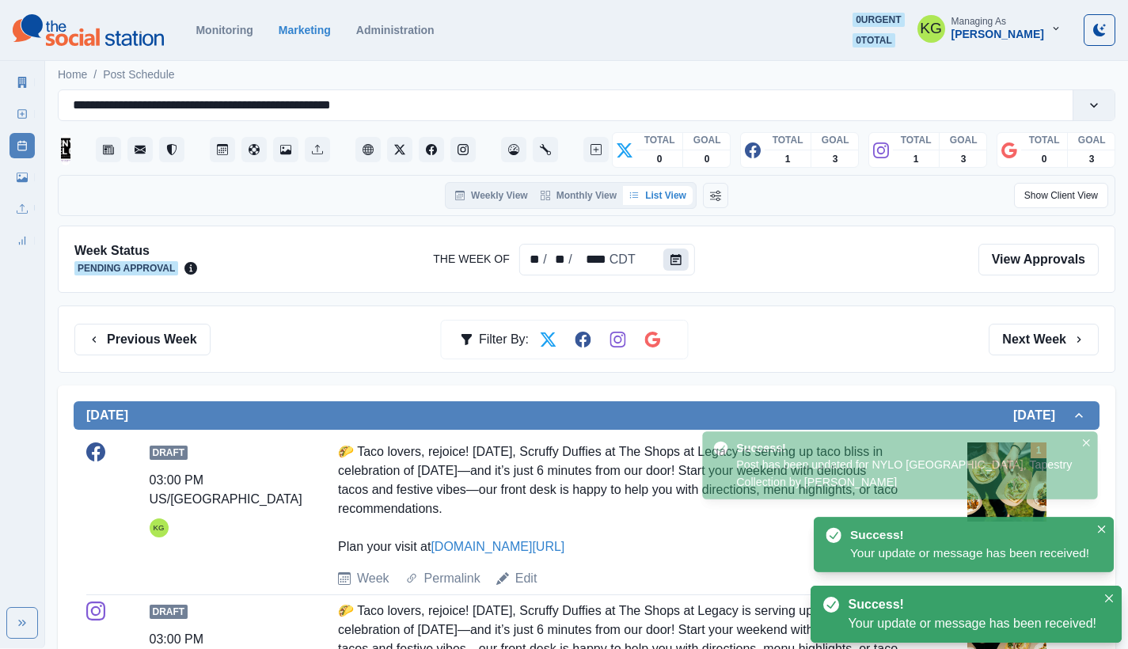
click at [673, 253] on button "Calendar" at bounding box center [675, 260] width 25 height 22
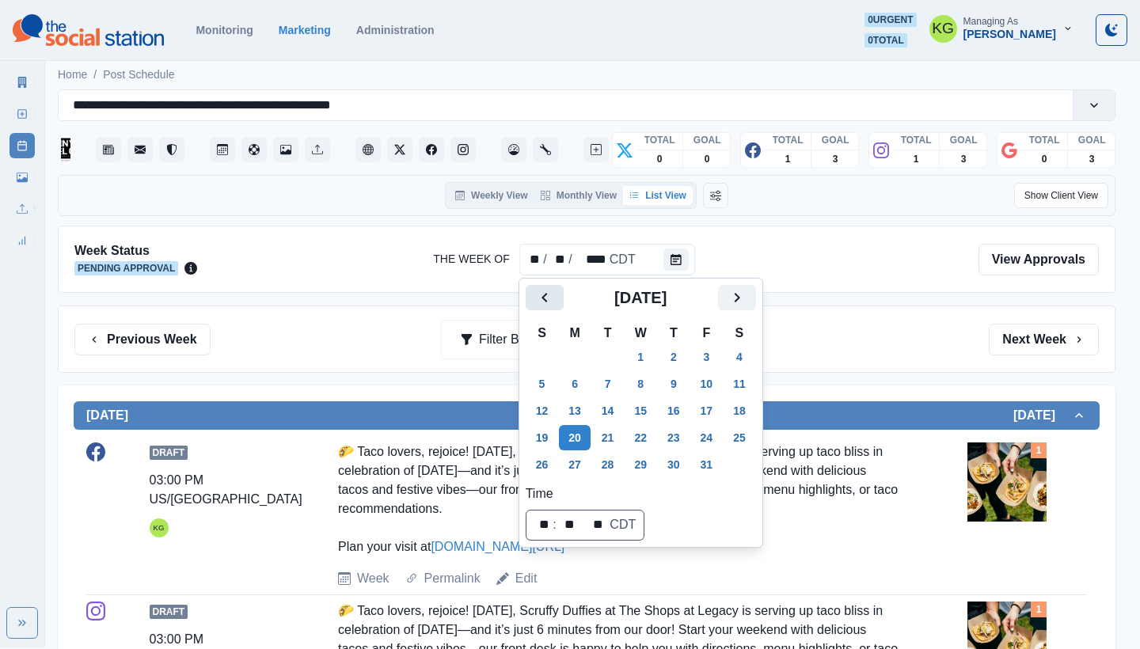
click at [538, 298] on icon "Previous" at bounding box center [544, 297] width 19 height 19
click at [741, 295] on icon "Next" at bounding box center [737, 297] width 19 height 19
click at [579, 386] on button "6" at bounding box center [575, 383] width 32 height 25
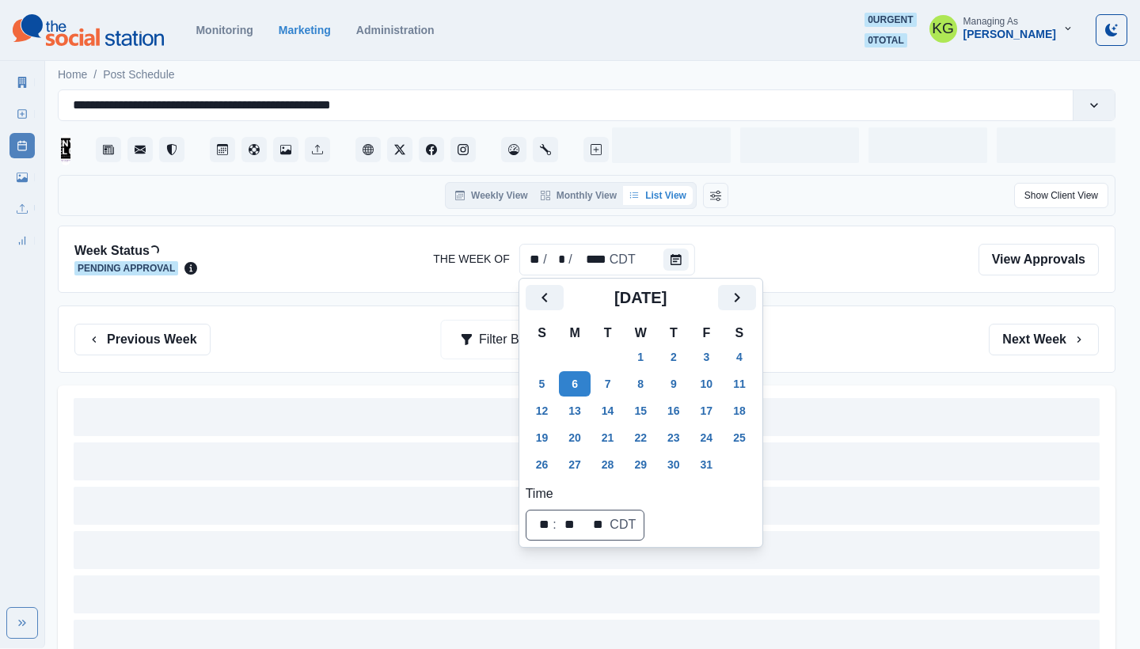
click at [846, 357] on div "Previous Week Filter By: Next Week" at bounding box center [587, 339] width 1058 height 67
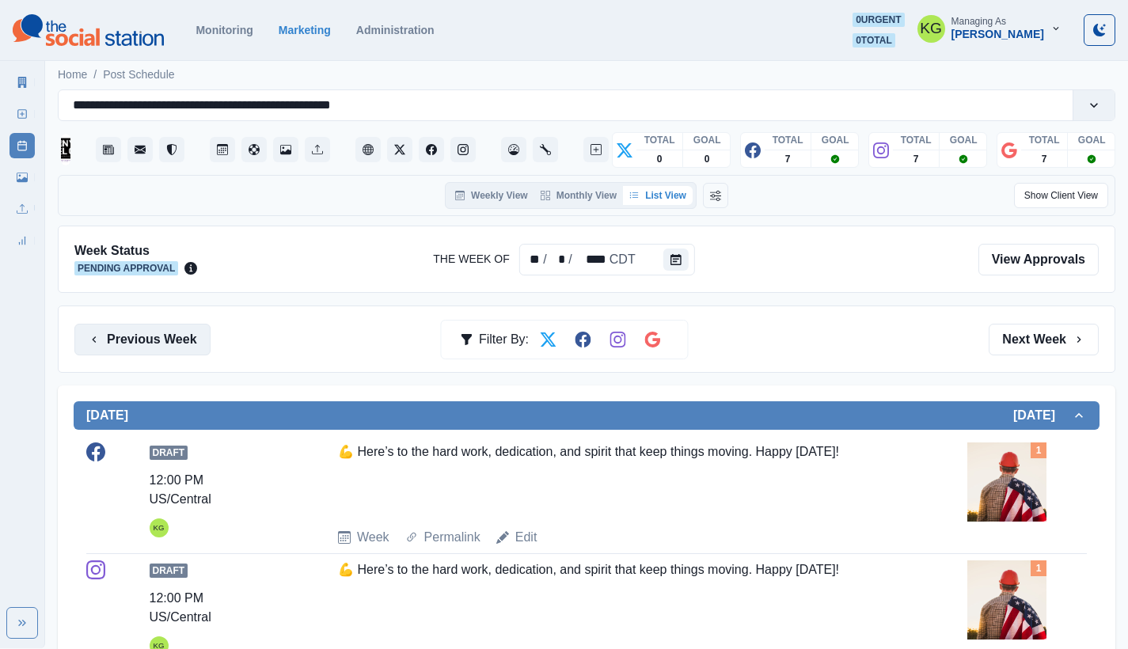
click at [142, 352] on button "Previous Week" at bounding box center [142, 340] width 136 height 32
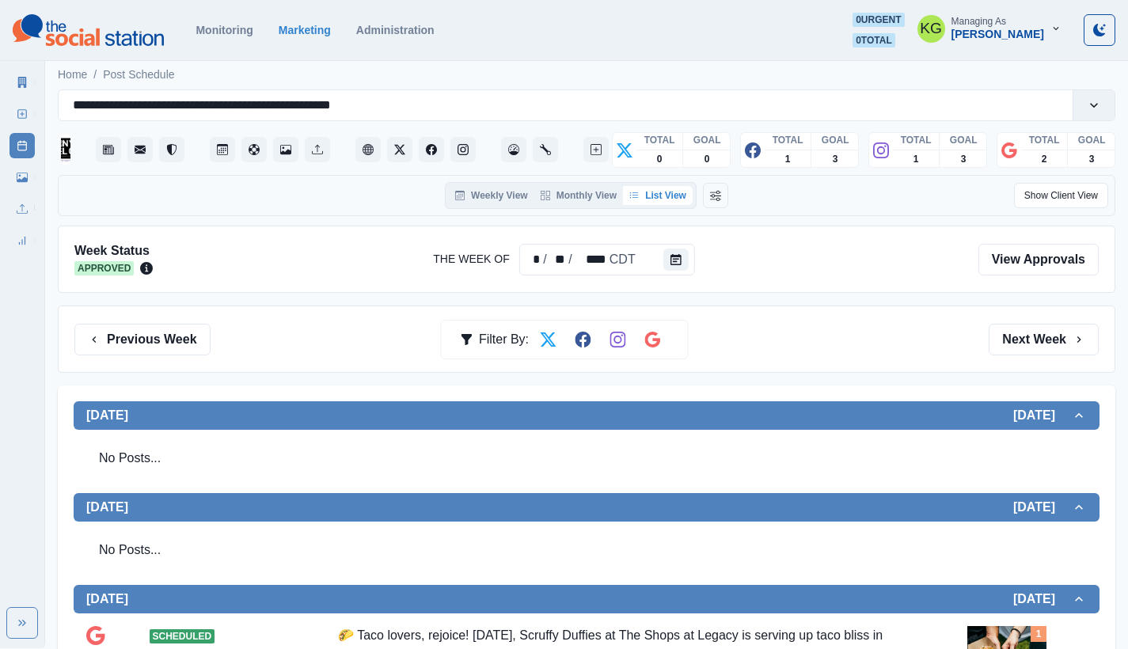
scroll to position [331, 0]
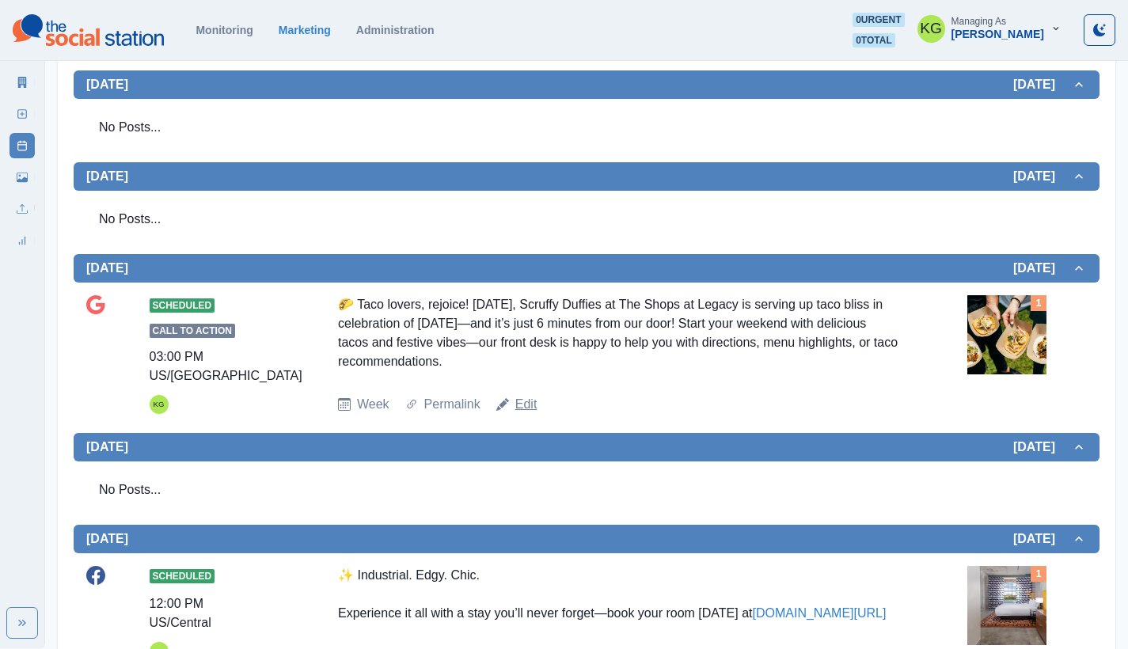
click at [521, 412] on link "Edit" at bounding box center [526, 404] width 22 height 19
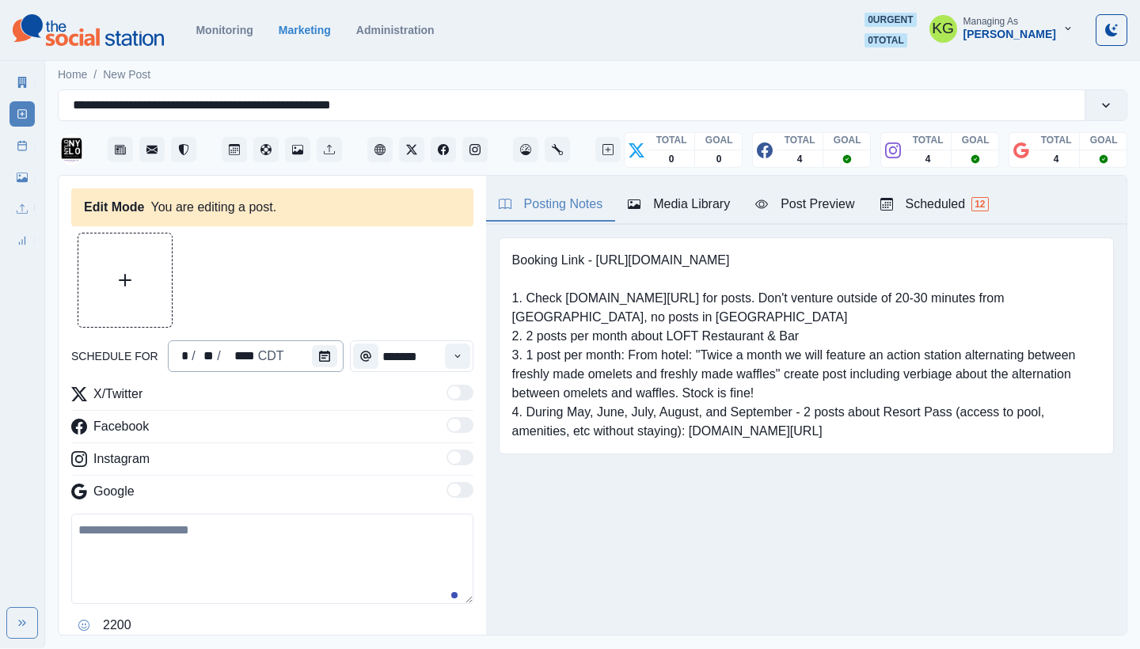
type input "*******"
type textarea "**********"
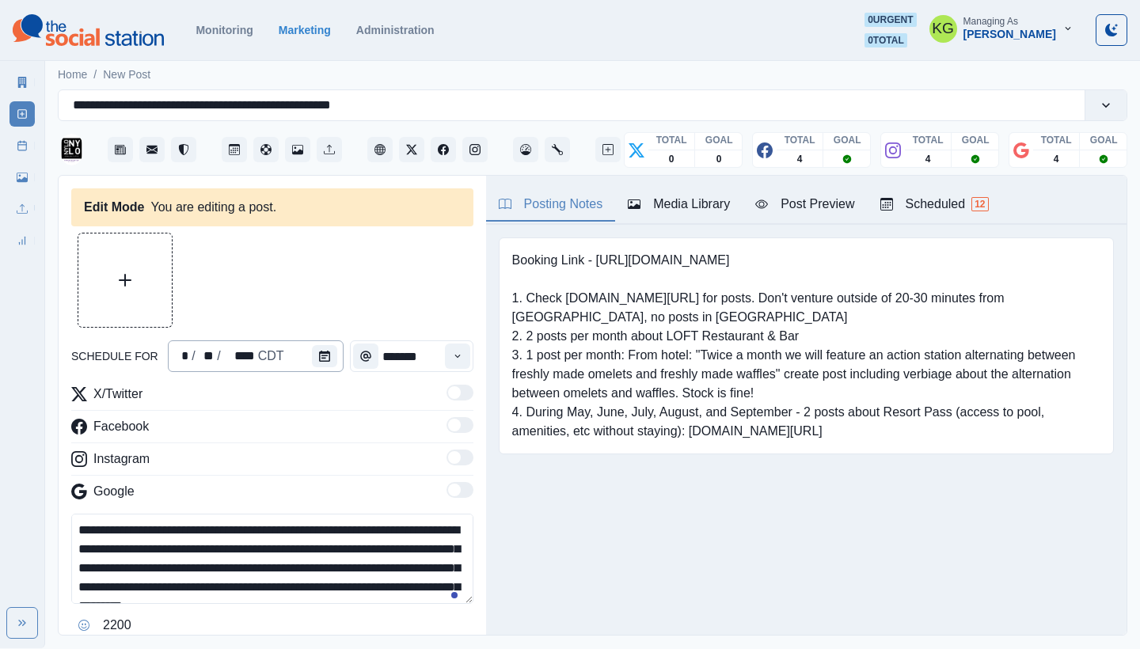
click at [306, 360] on div "* / ** / **** CDT" at bounding box center [256, 356] width 176 height 32
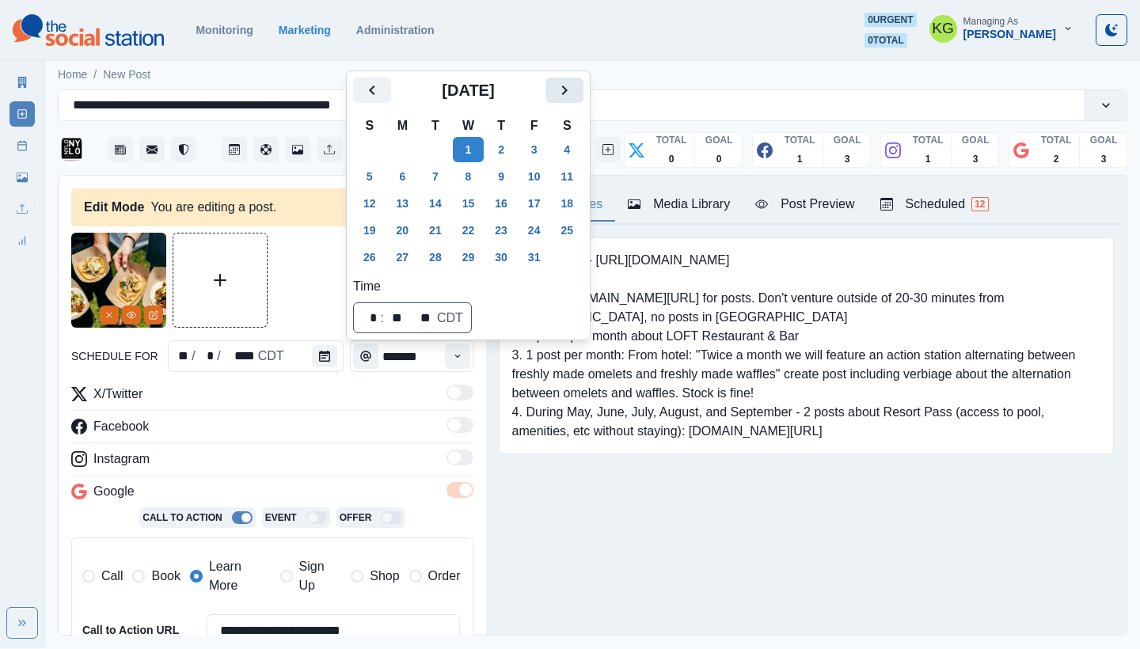
click at [574, 92] on icon "Next" at bounding box center [564, 90] width 19 height 19
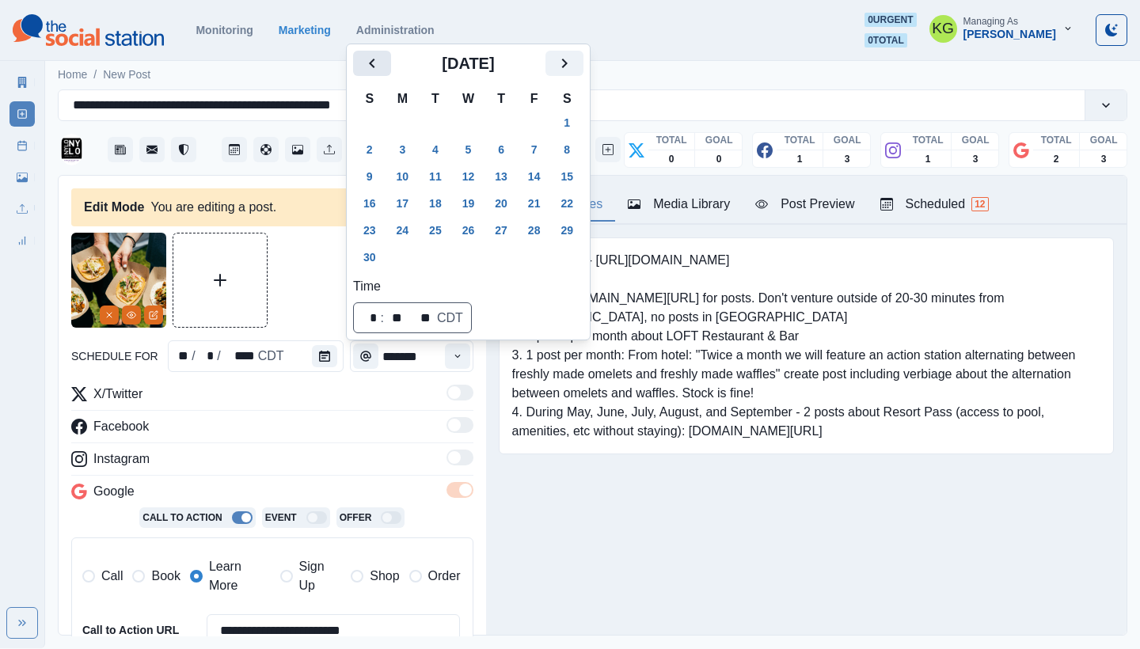
click at [368, 62] on icon "Previous" at bounding box center [372, 63] width 19 height 19
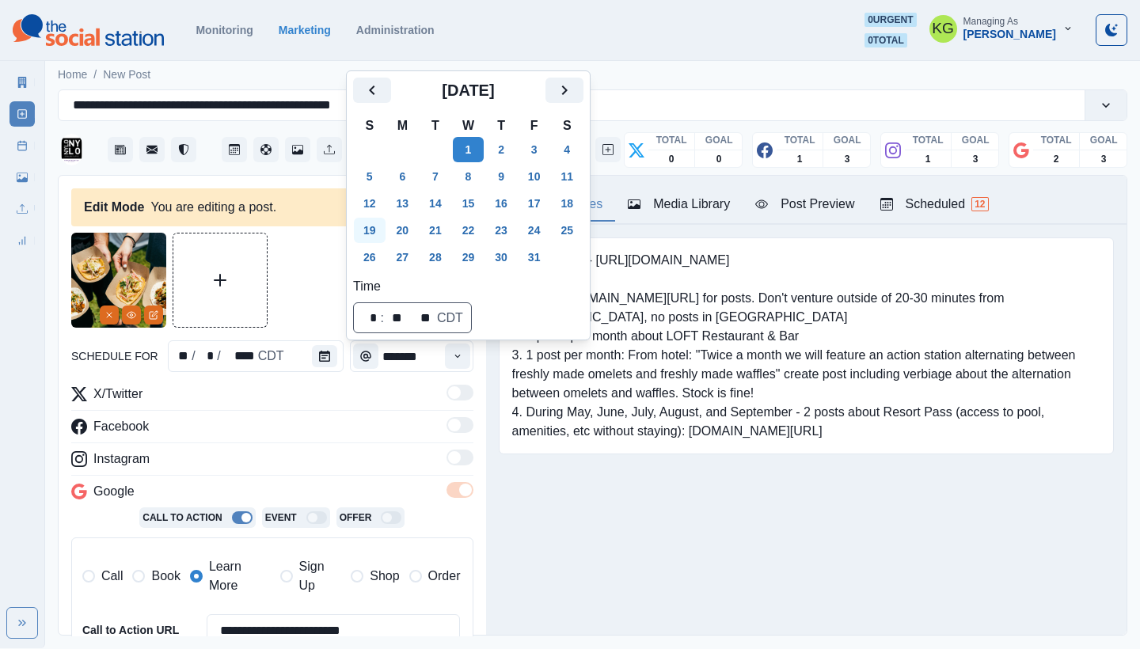
click at [368, 228] on button "19" at bounding box center [370, 230] width 32 height 25
click at [723, 476] on div "Booking Link - [URL][DOMAIN_NAME] 1. Check [DOMAIN_NAME][URL] for posts. Don't …" at bounding box center [806, 370] width 641 height 291
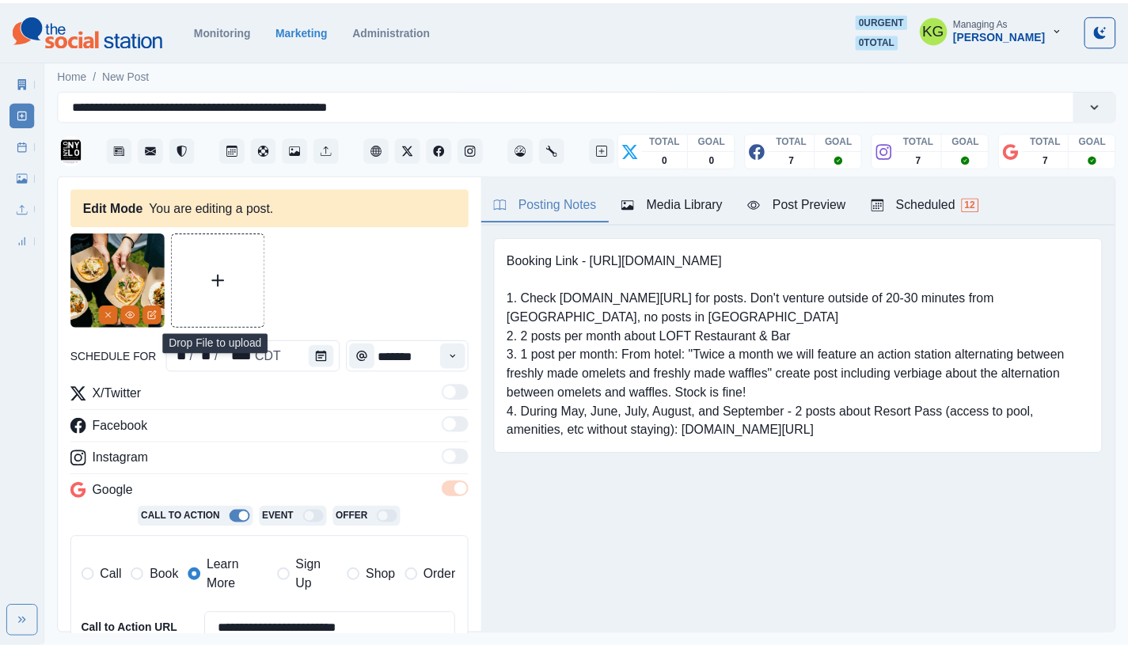
scroll to position [329, 0]
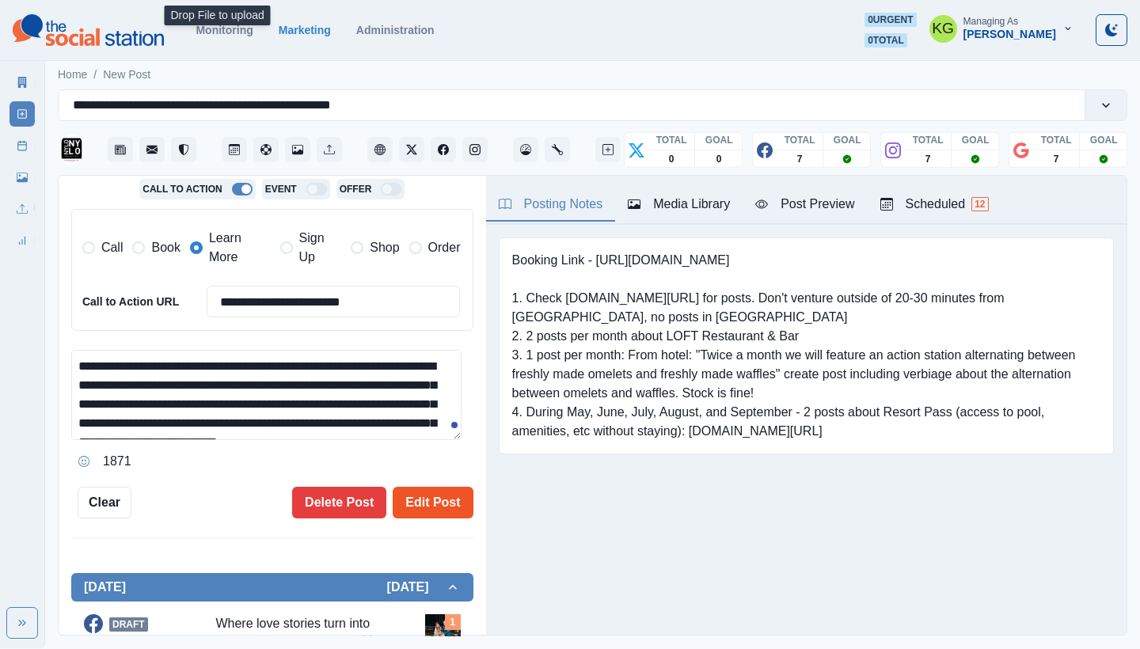
click at [446, 487] on button "Edit Post" at bounding box center [433, 503] width 80 height 32
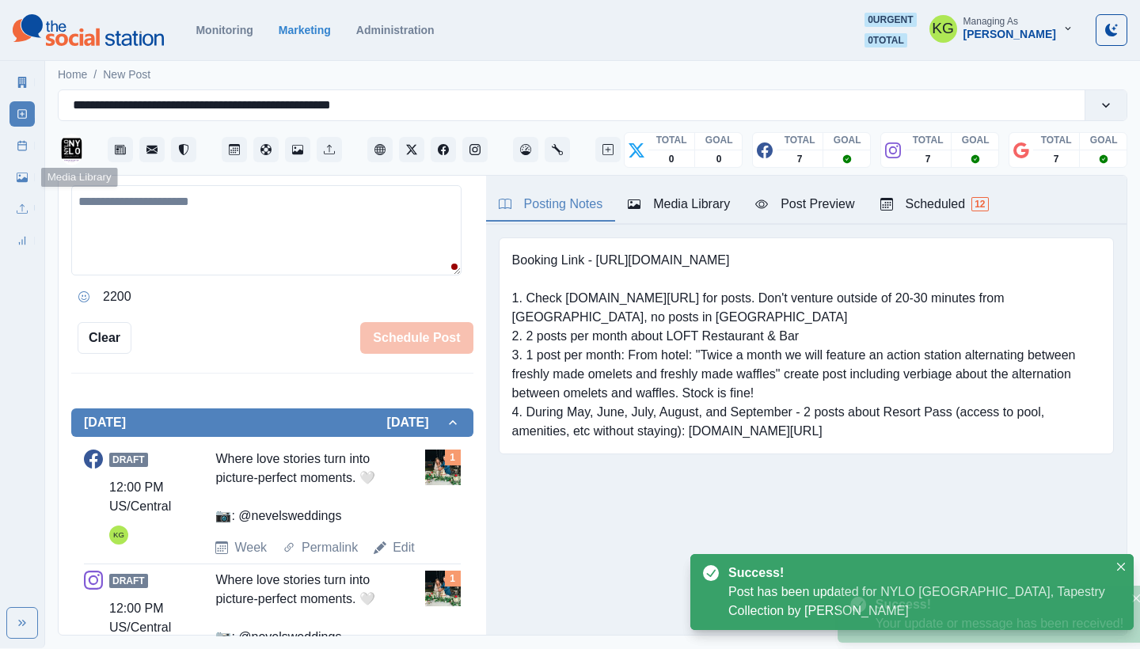
click at [28, 127] on div "Post Schedule" at bounding box center [22, 143] width 25 height 32
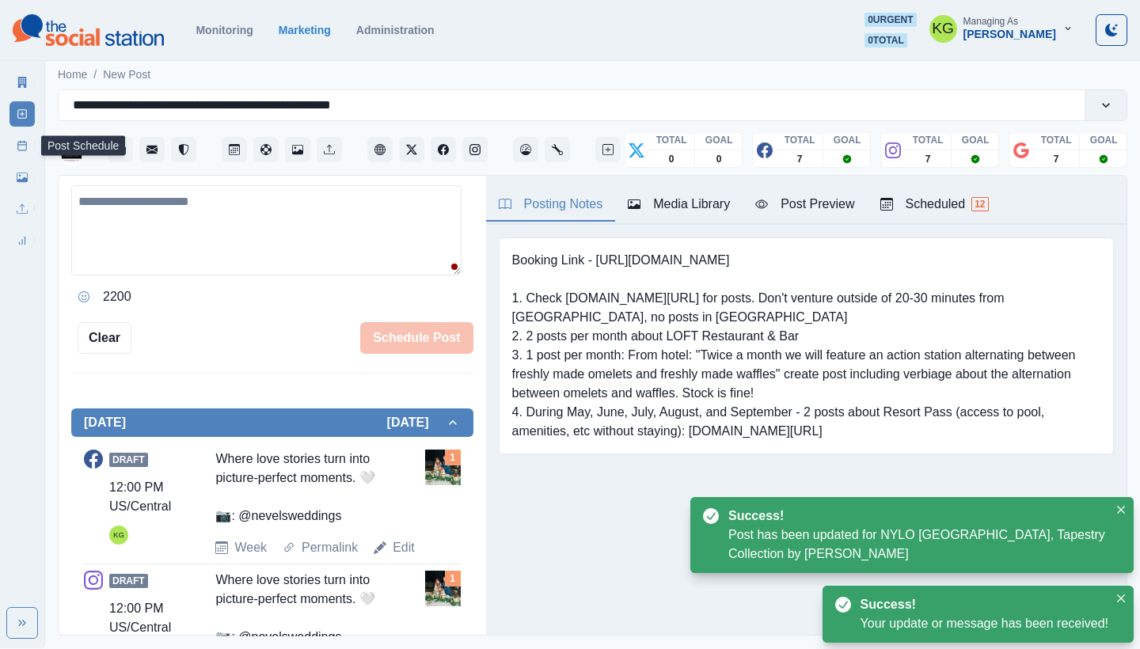
click at [25, 141] on icon at bounding box center [22, 145] width 11 height 11
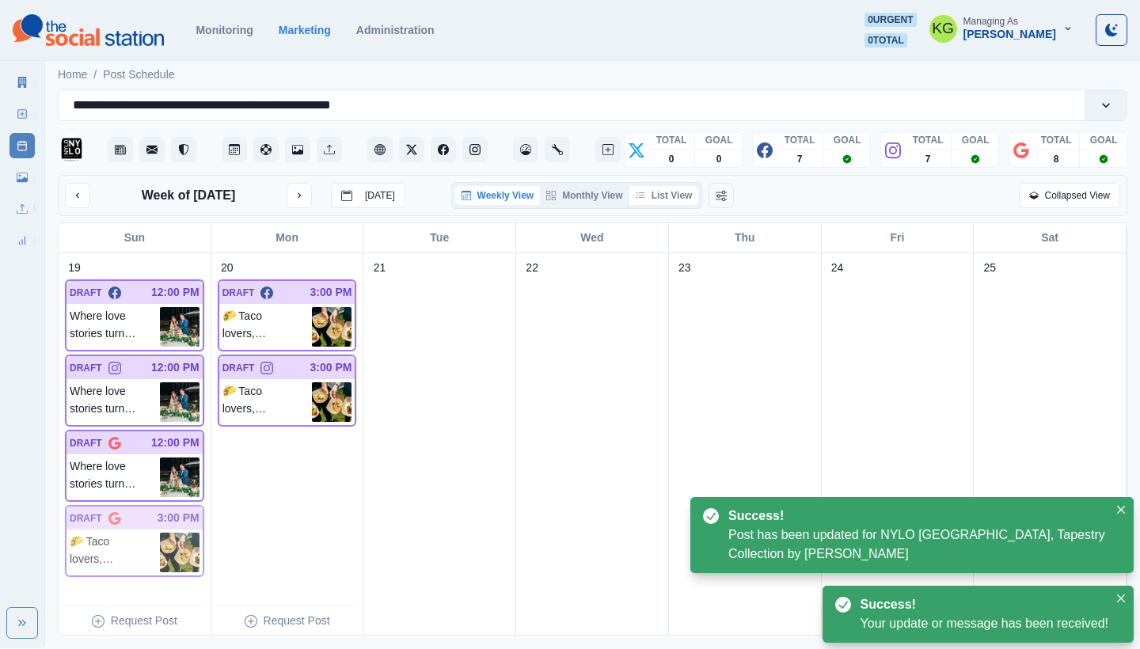
click at [673, 198] on button "List View" at bounding box center [664, 195] width 70 height 19
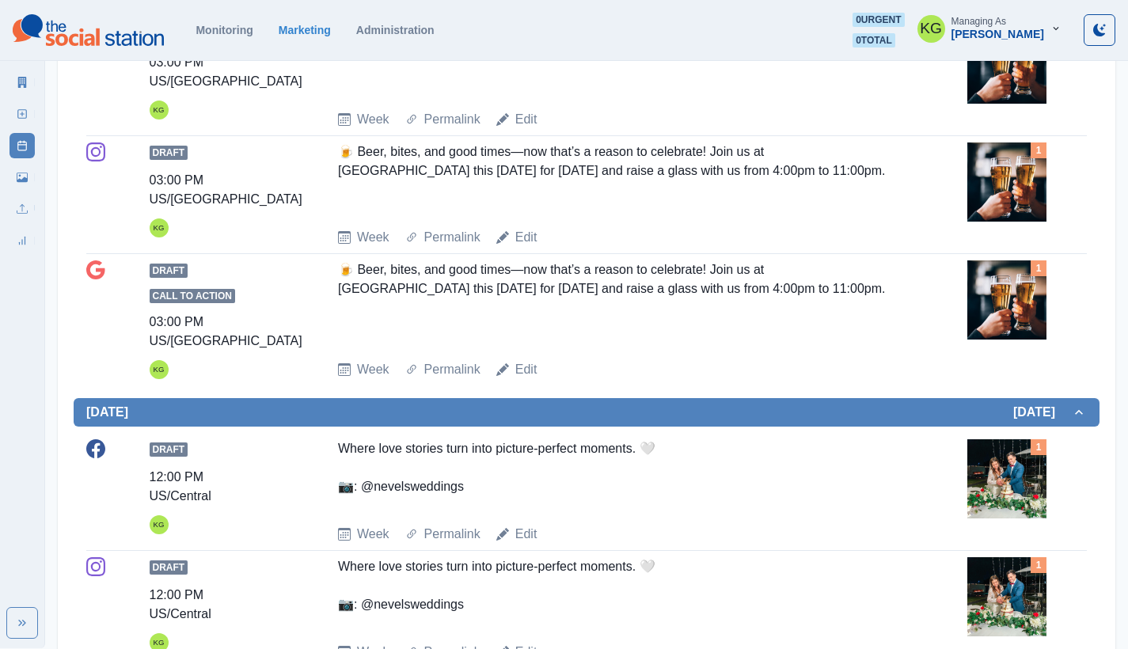
scroll to position [3331, 0]
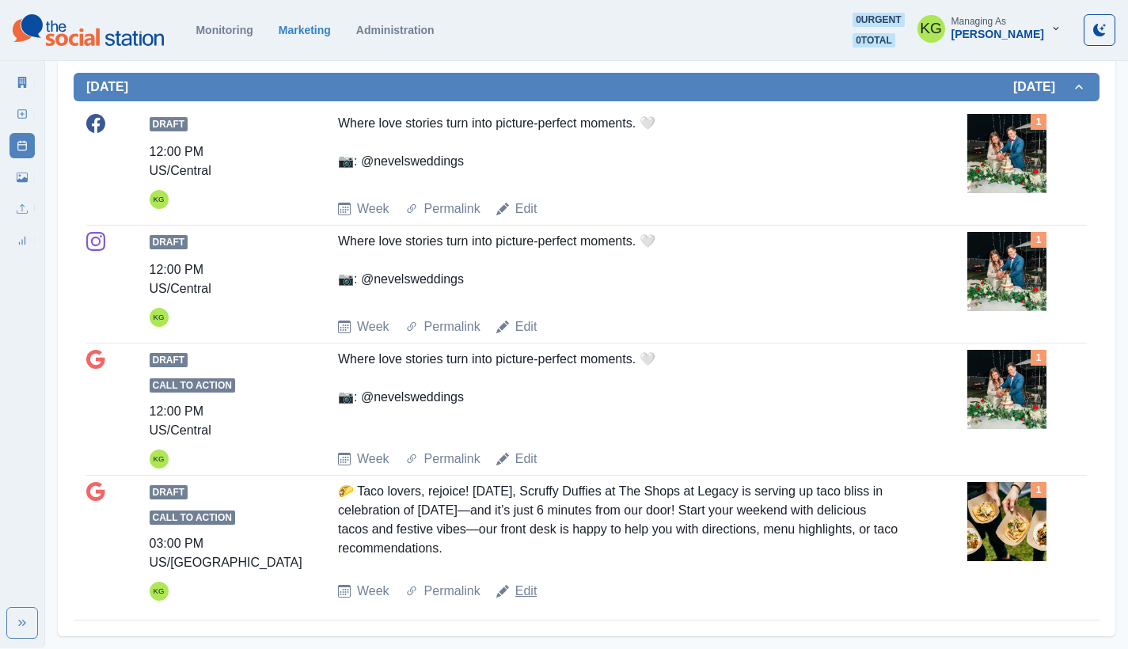
click at [527, 591] on link "Edit" at bounding box center [526, 591] width 22 height 19
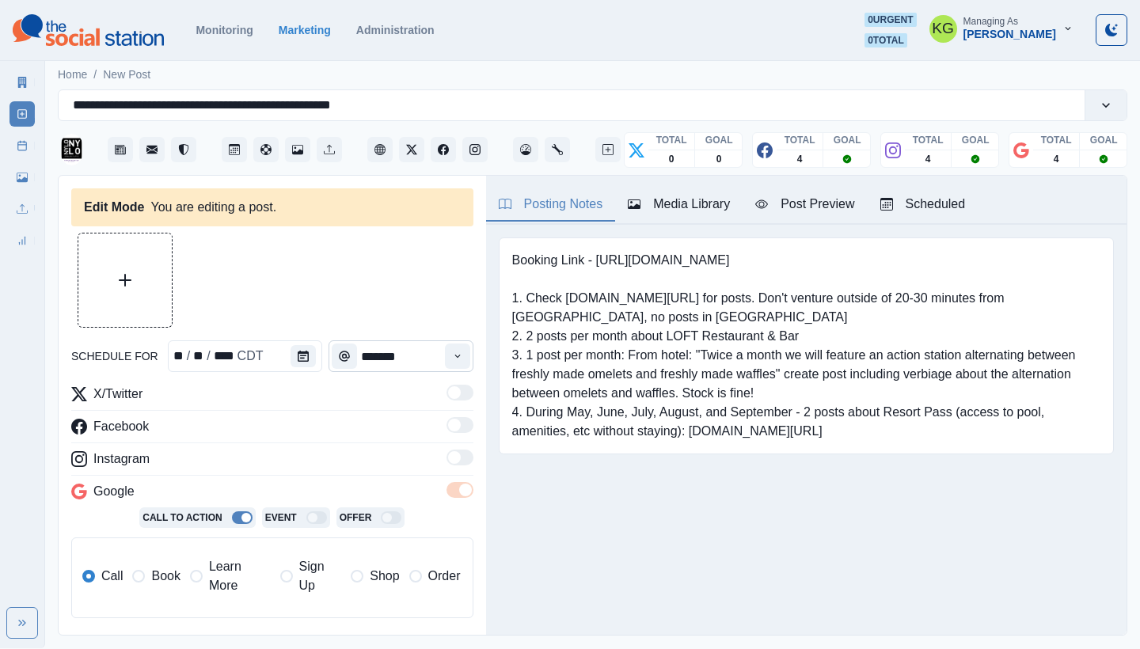
type textarea "**********"
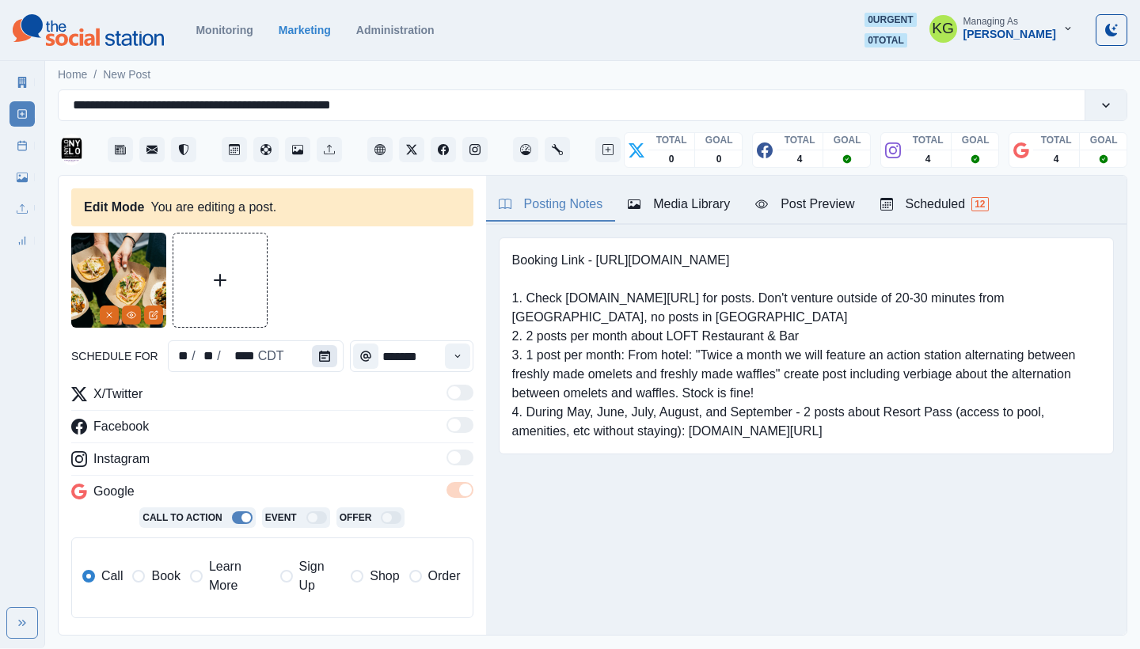
click at [319, 359] on icon "Calendar" at bounding box center [324, 356] width 11 height 11
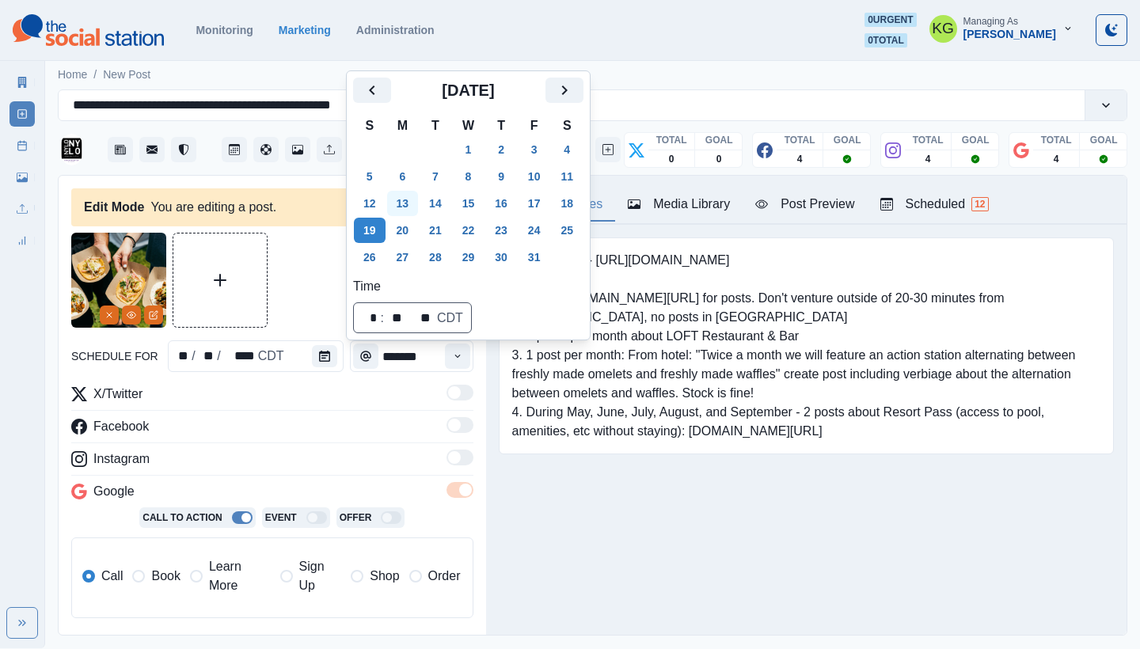
click at [415, 214] on button "13" at bounding box center [403, 203] width 32 height 25
click at [409, 227] on button "20" at bounding box center [403, 230] width 32 height 25
click at [596, 473] on div "Booking Link - [URL][DOMAIN_NAME] 1. Check [DOMAIN_NAME][URL] for posts. Don't …" at bounding box center [806, 370] width 641 height 291
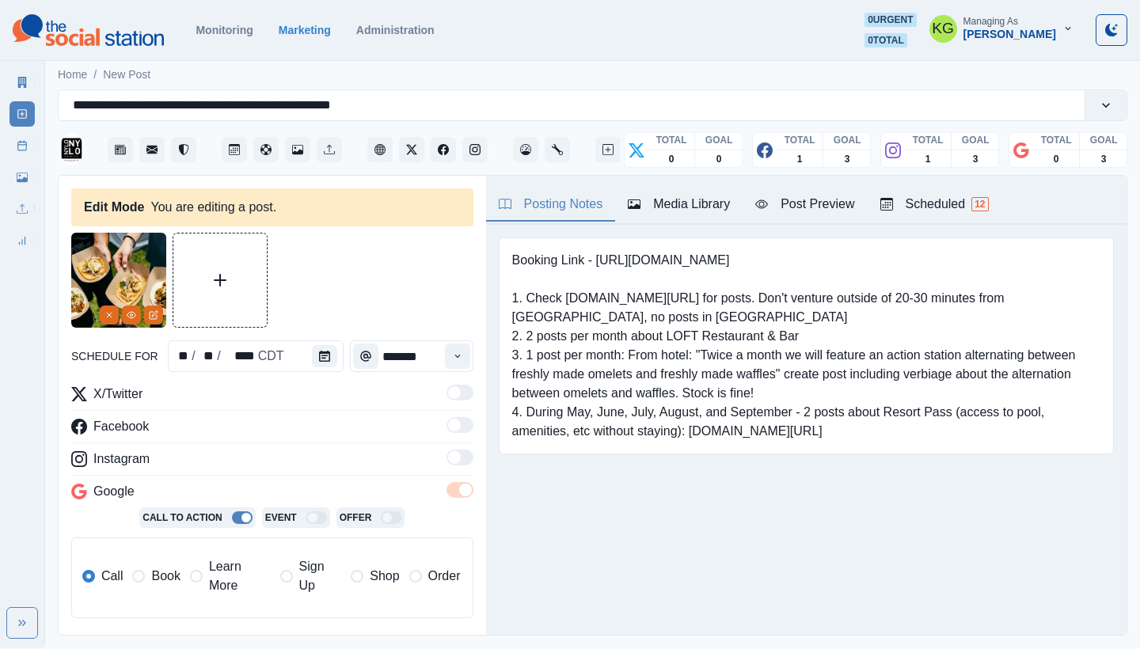
scroll to position [38, 0]
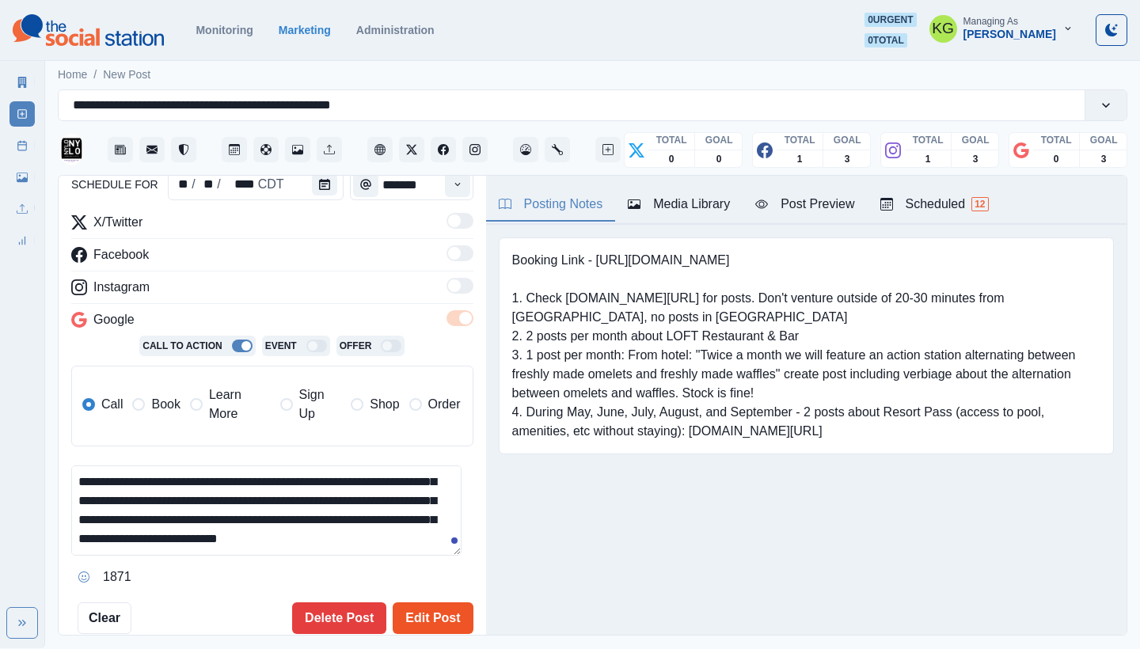
click at [442, 621] on button "Edit Post" at bounding box center [433, 619] width 80 height 32
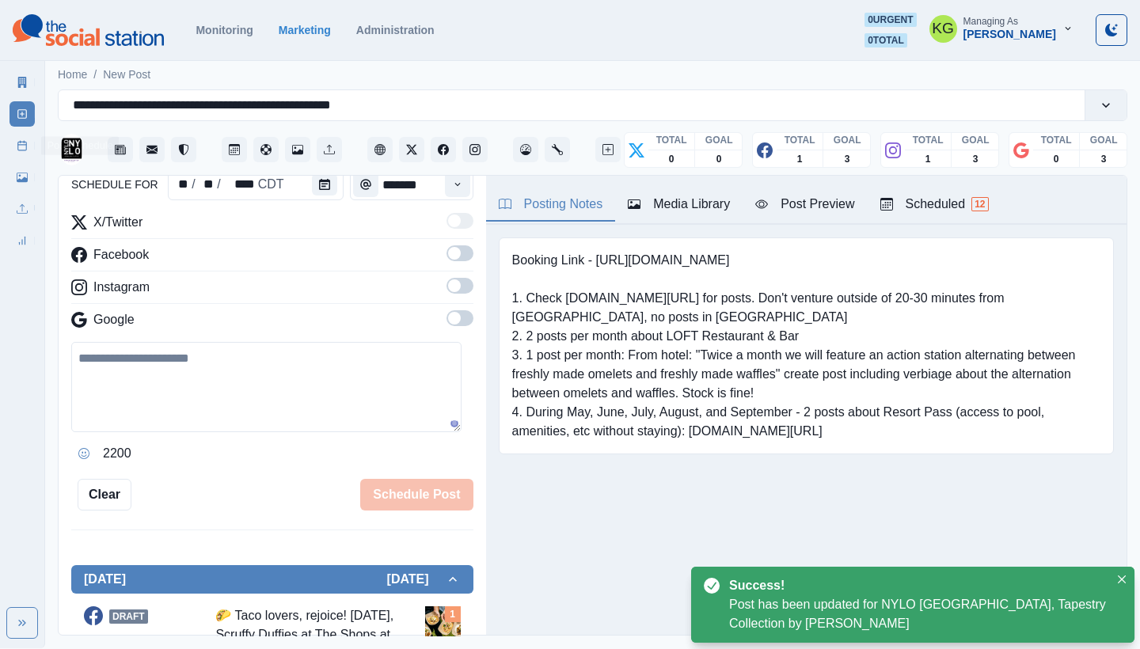
click at [22, 150] on rect at bounding box center [22, 146] width 9 height 9
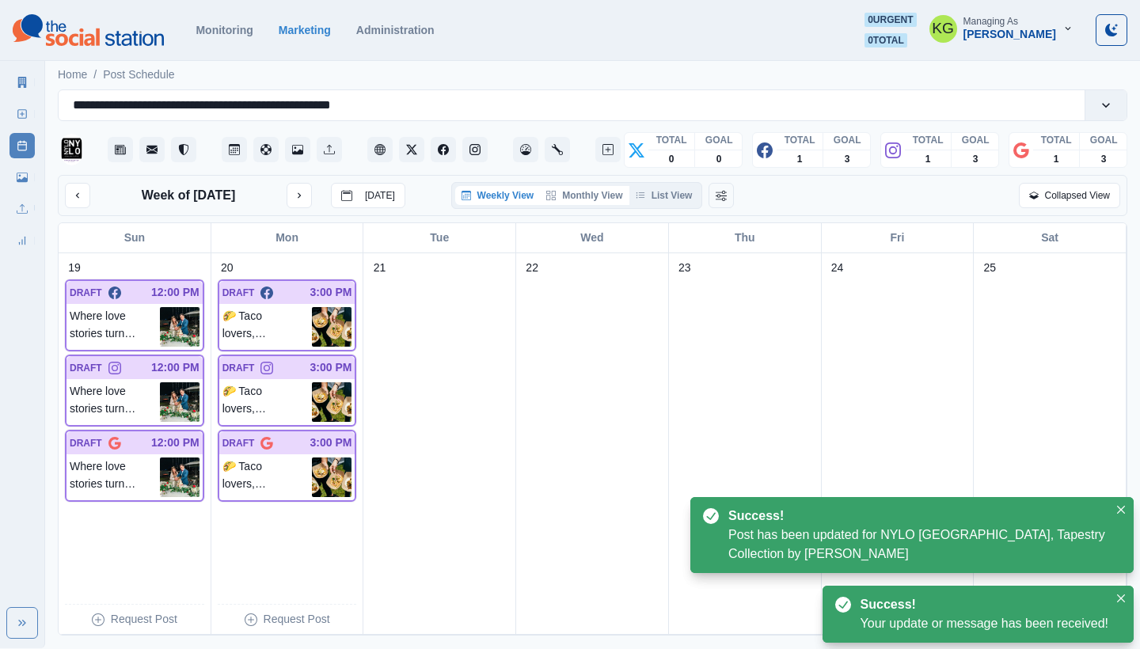
click at [586, 196] on button "Monthly View" at bounding box center [584, 195] width 89 height 19
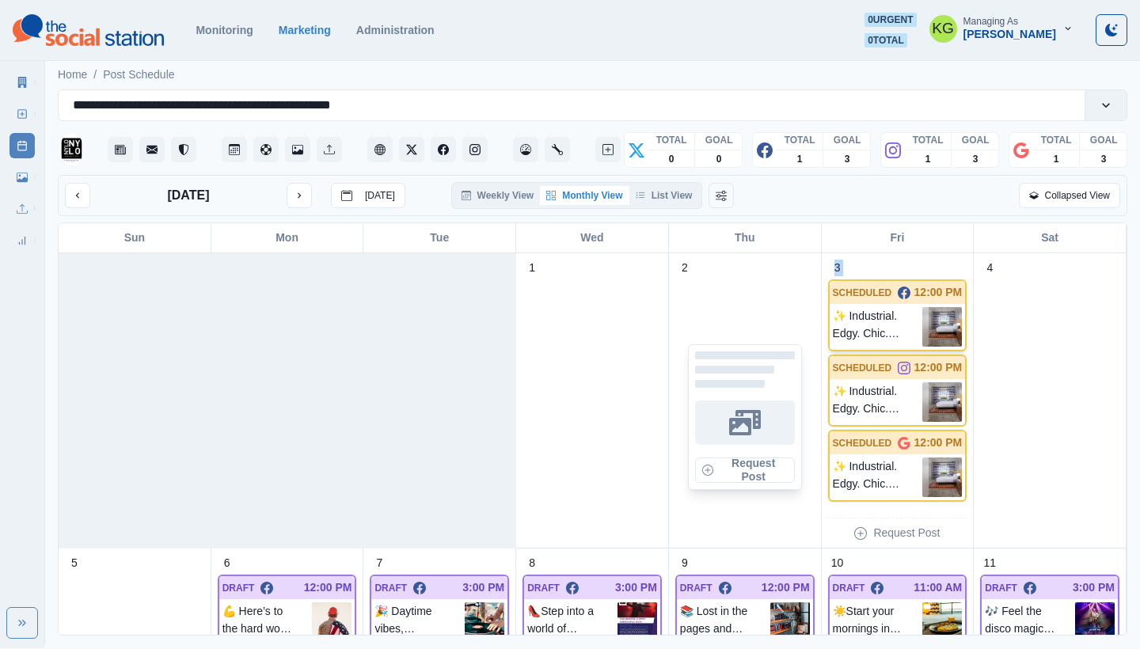
drag, startPoint x: 839, startPoint y: 291, endPoint x: 839, endPoint y: 306, distance: 14.3
click at [839, 304] on div "SCHEDULED 12:00 PM" at bounding box center [898, 292] width 136 height 23
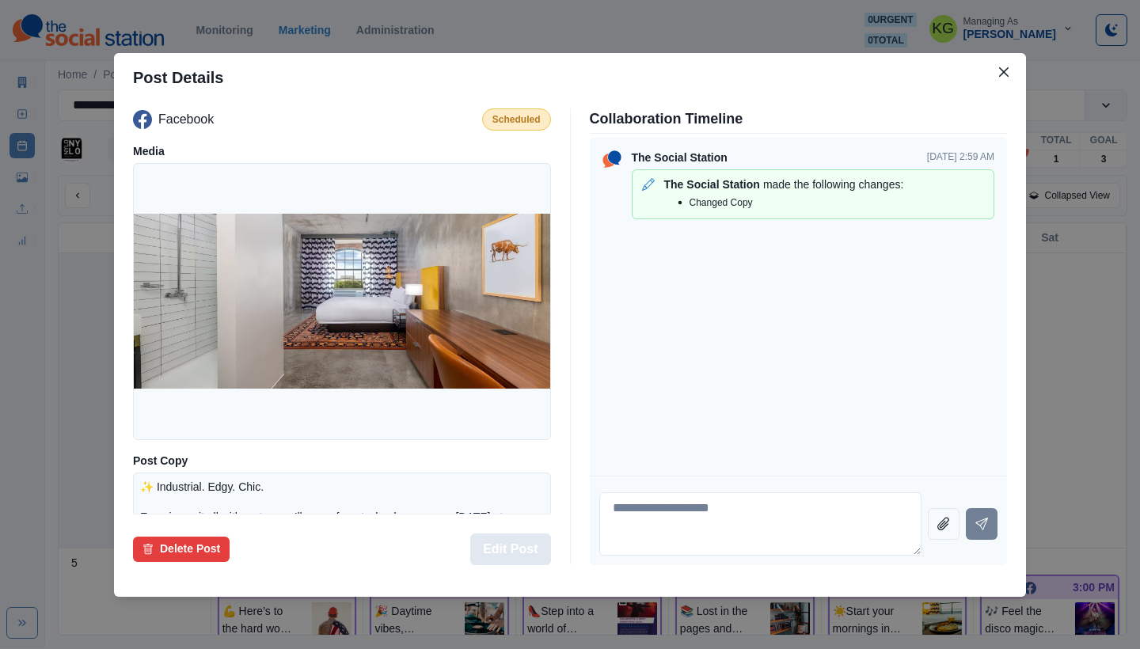
click at [502, 563] on button "Edit Post" at bounding box center [510, 550] width 80 height 32
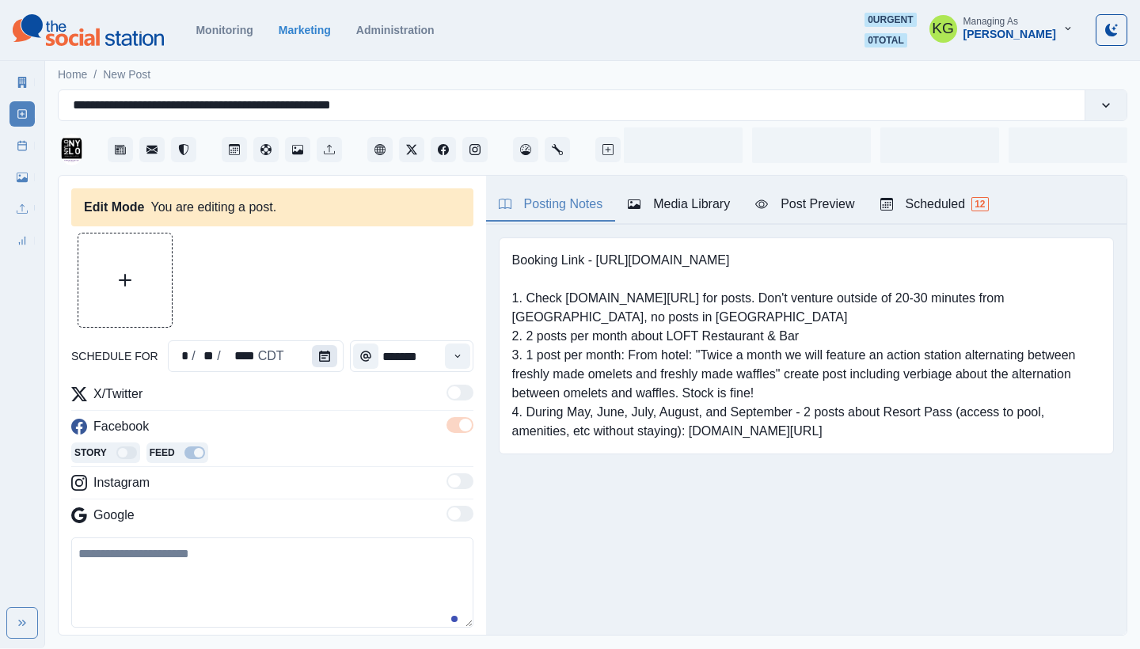
type input "********"
type textarea "**********"
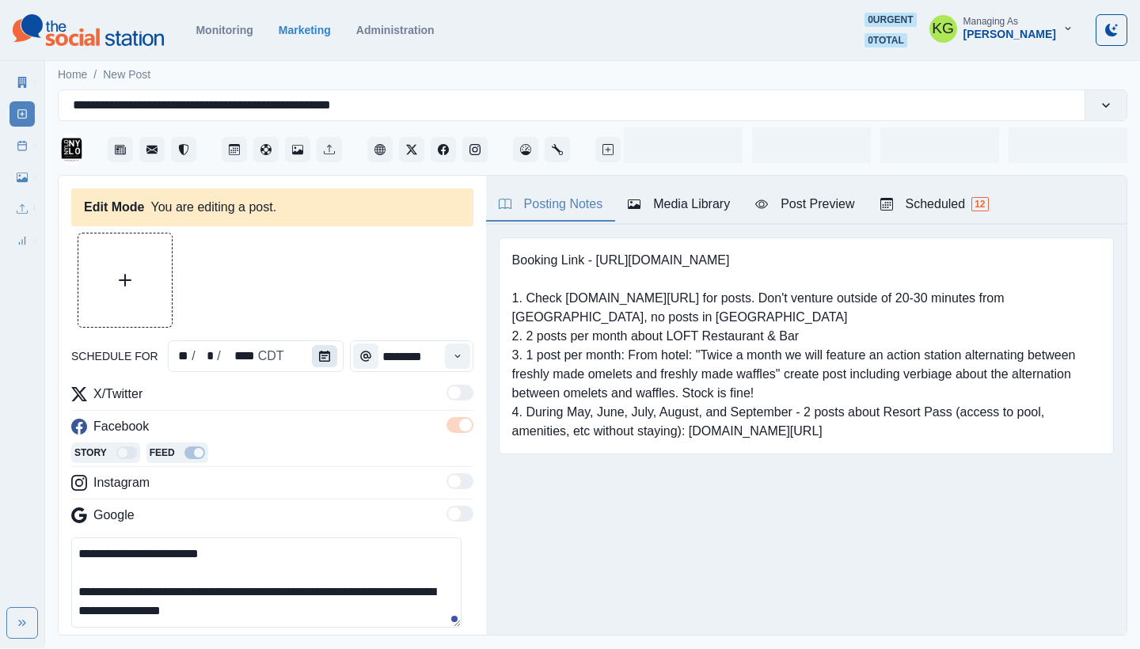
click at [321, 359] on icon "Calendar" at bounding box center [324, 356] width 11 height 11
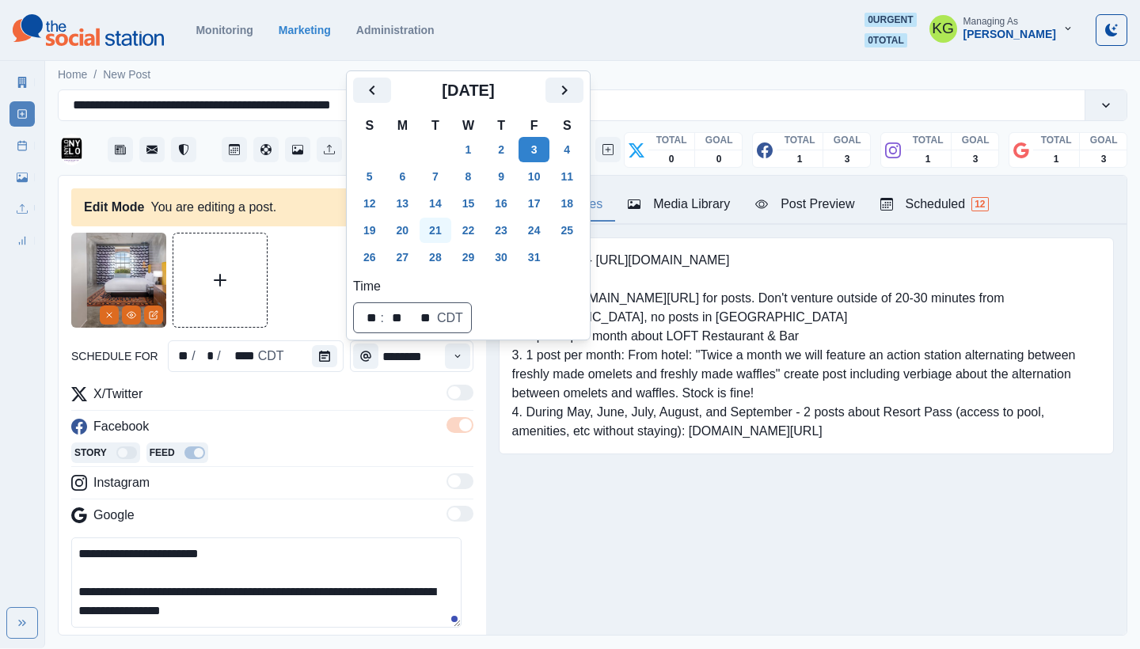
click at [437, 238] on button "21" at bounding box center [436, 230] width 32 height 25
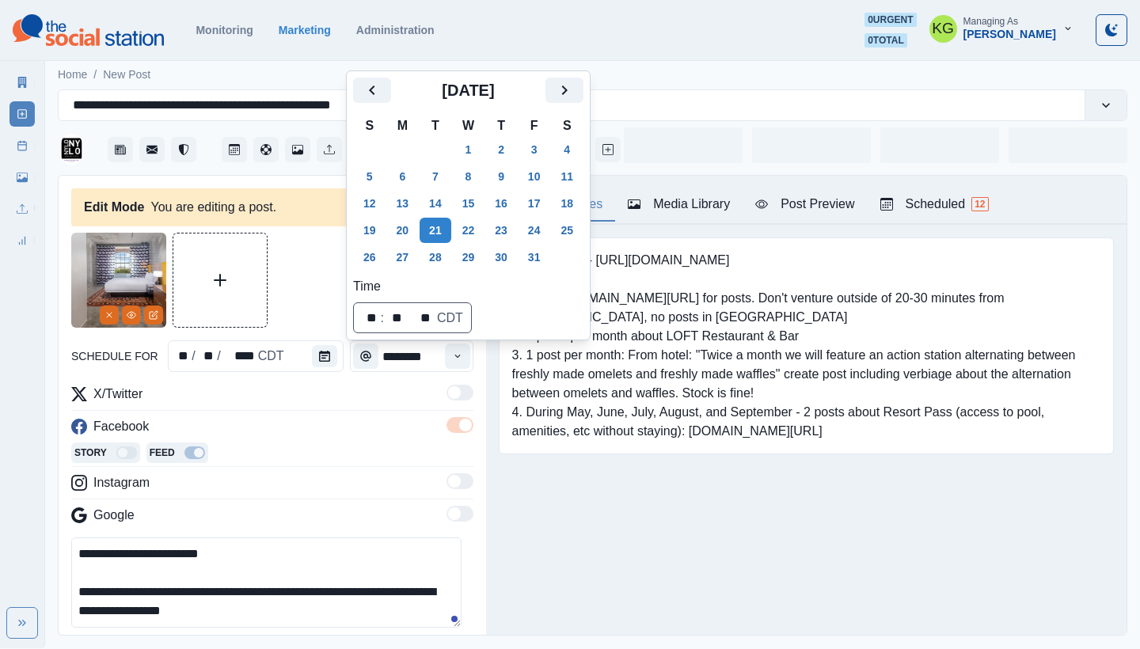
click at [569, 532] on div "Posting Notes Media Library Post Preview Scheduled 12 Booking Link - [URL][DOMA…" at bounding box center [806, 405] width 641 height 459
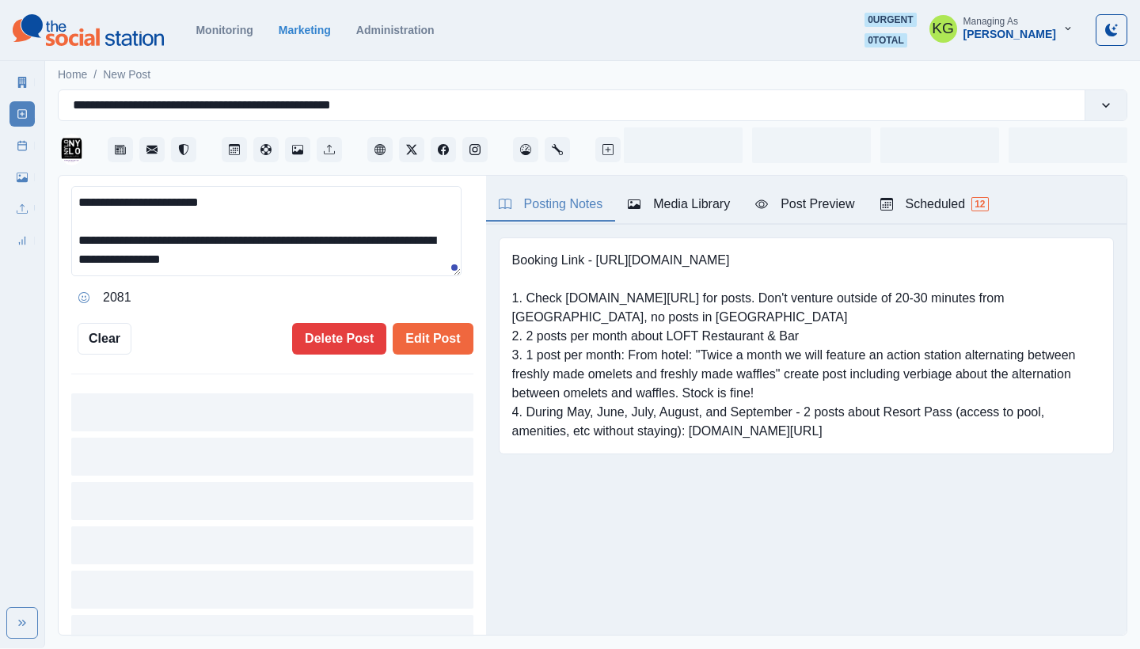
scroll to position [177, 0]
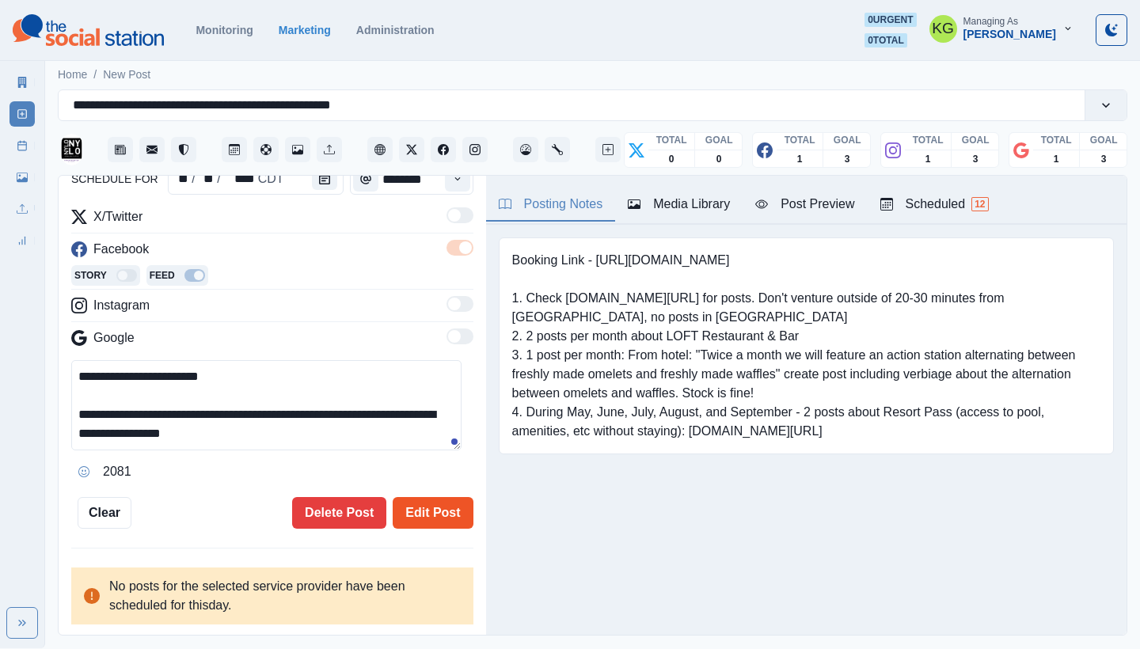
click at [418, 513] on button "Edit Post" at bounding box center [433, 513] width 80 height 32
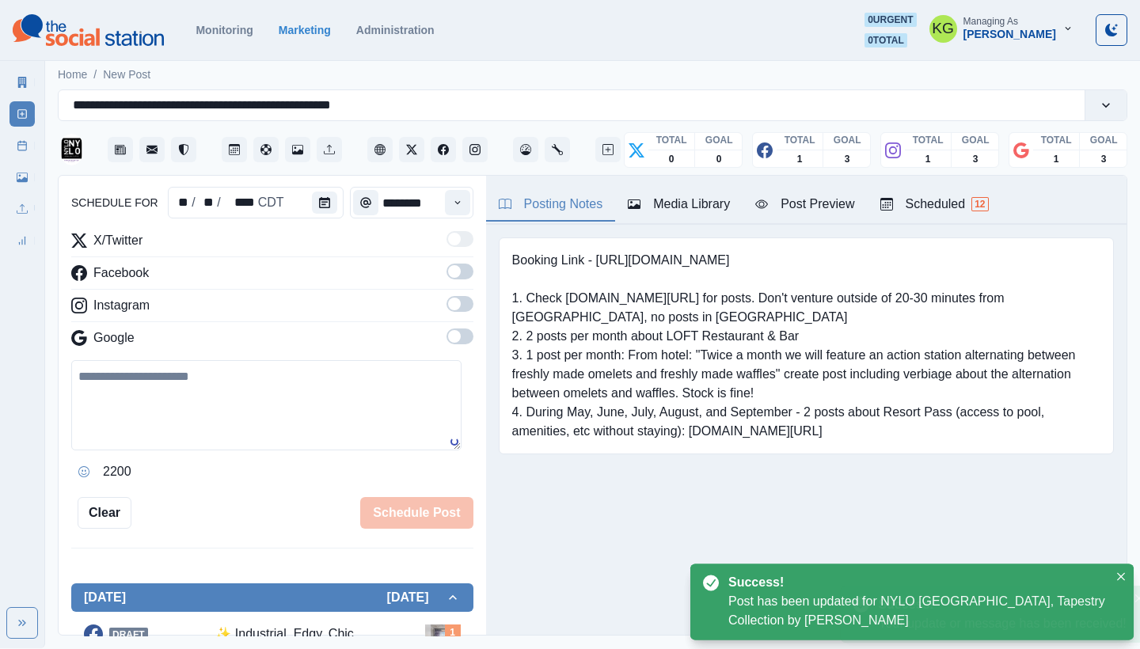
scroll to position [97, 0]
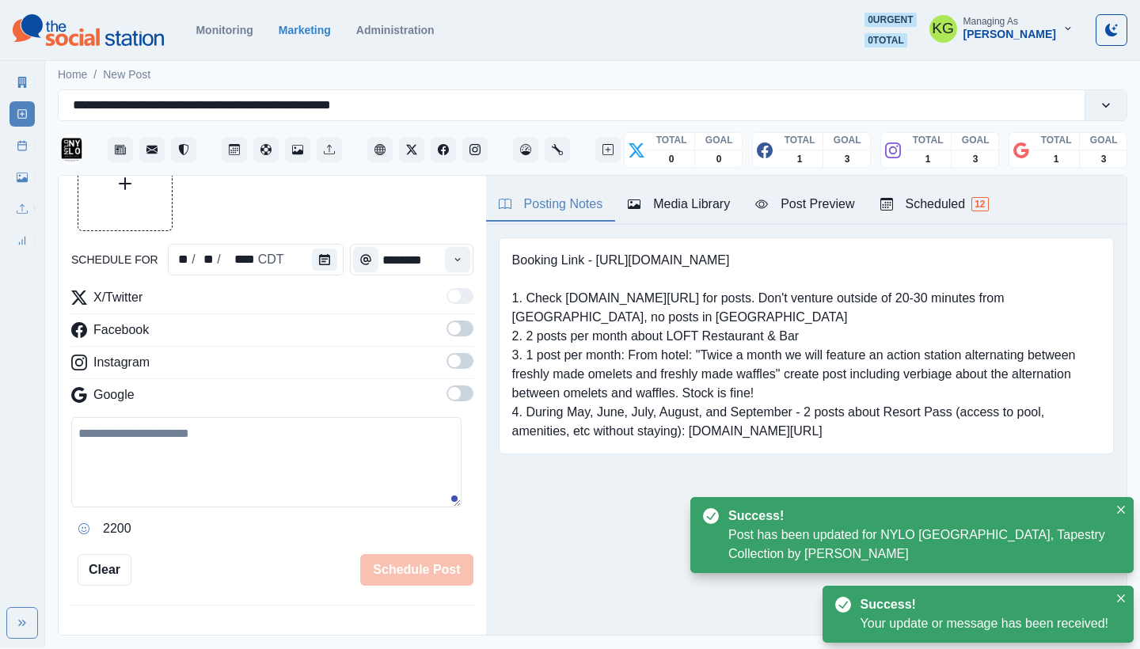
click at [35, 153] on div "Marketing Summary New Post Post Schedule Media Library Uploads Review Summary" at bounding box center [22, 158] width 44 height 190
drag, startPoint x: 25, startPoint y: 154, endPoint x: 42, endPoint y: 163, distance: 19.8
click at [25, 154] on link "Post Schedule" at bounding box center [22, 145] width 25 height 25
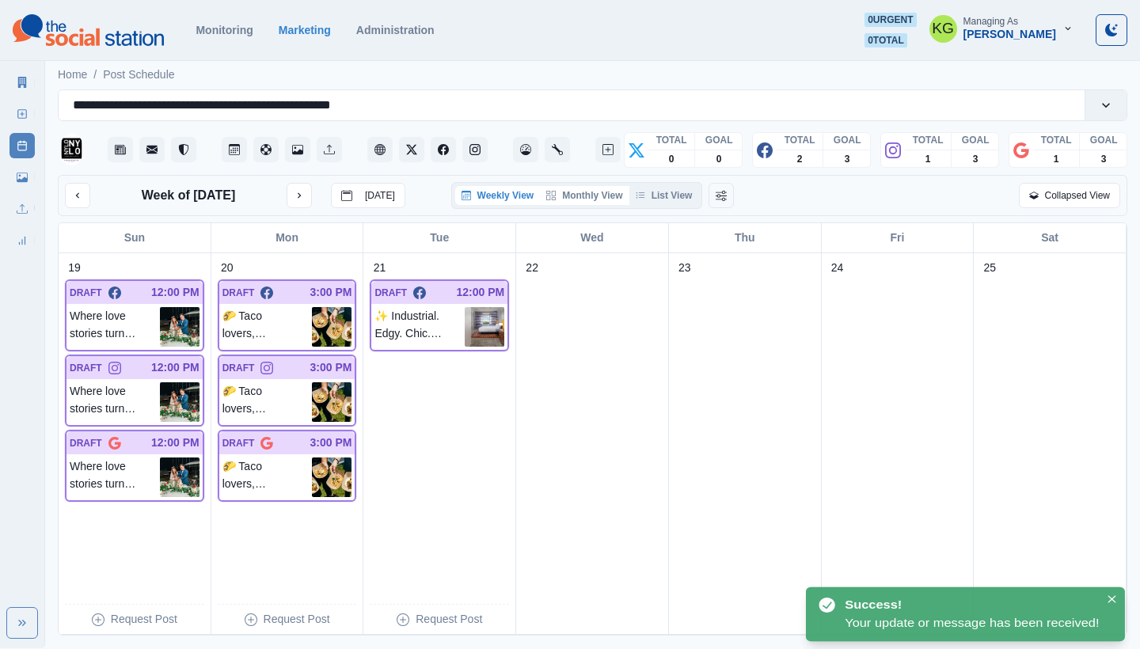
click at [594, 203] on button "Monthly View" at bounding box center [584, 195] width 89 height 19
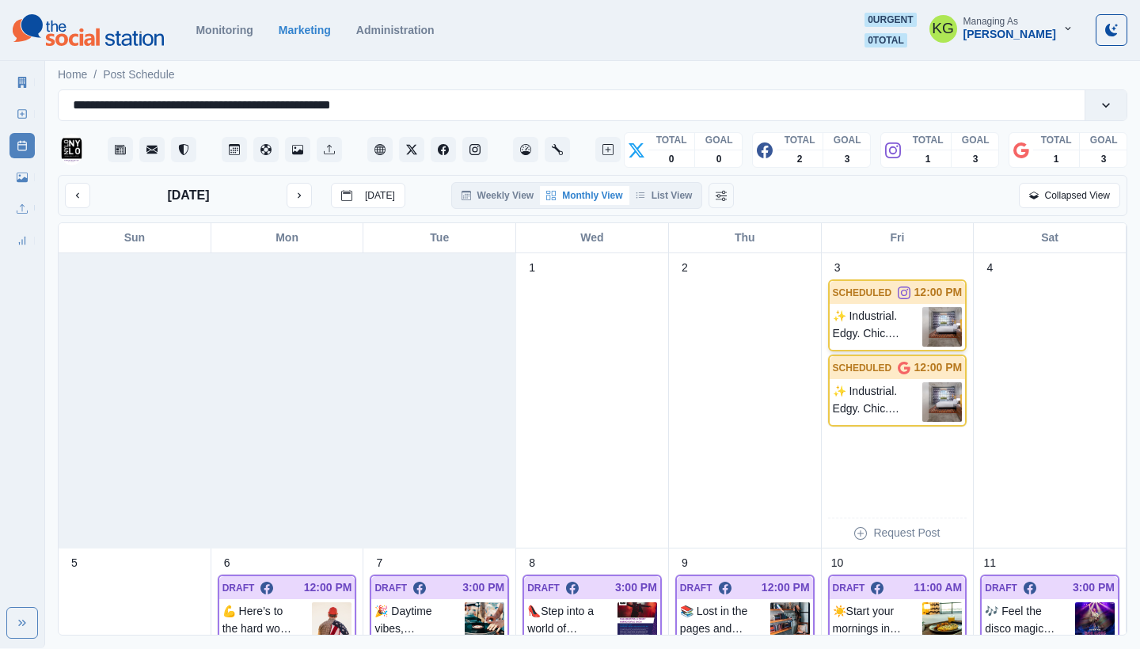
click at [876, 329] on p "✨ Industrial. Edgy. Chic. Experience it all with a stay you’ll never forget—boo…" at bounding box center [878, 327] width 90 height 40
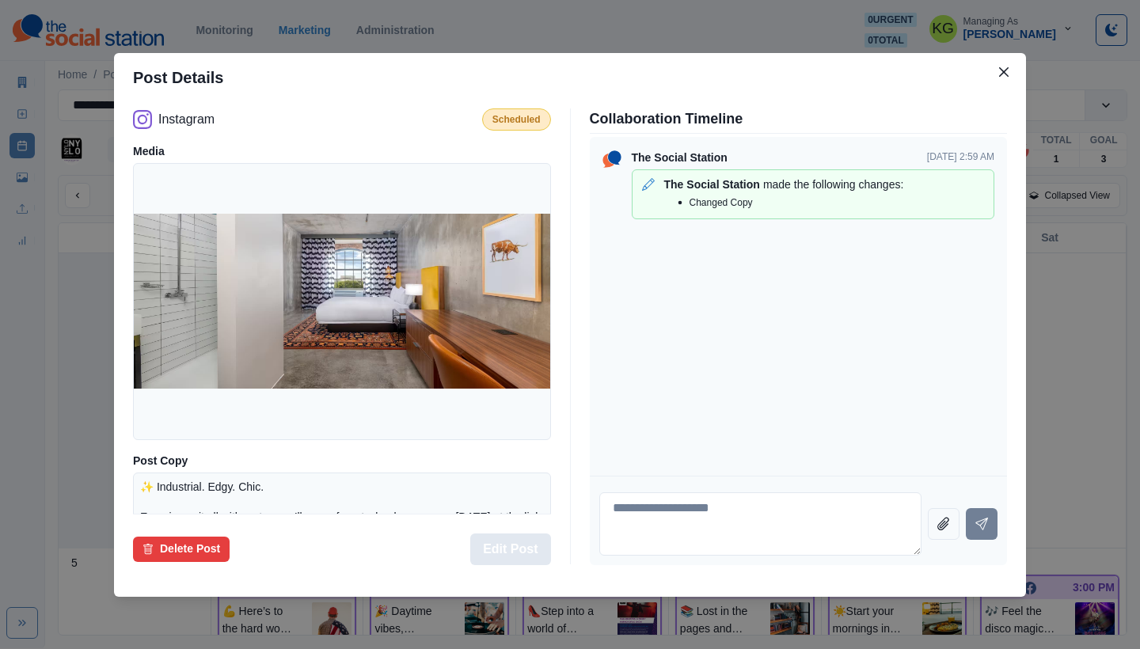
click at [520, 544] on button "Edit Post" at bounding box center [510, 550] width 80 height 32
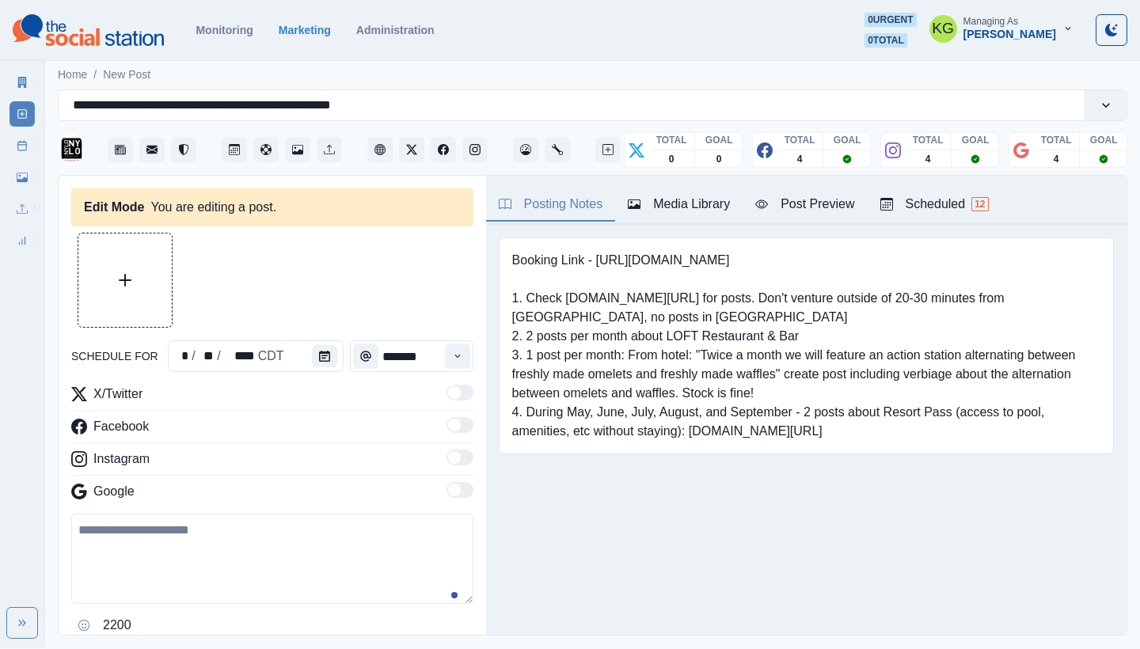
type input "********"
type textarea "**********"
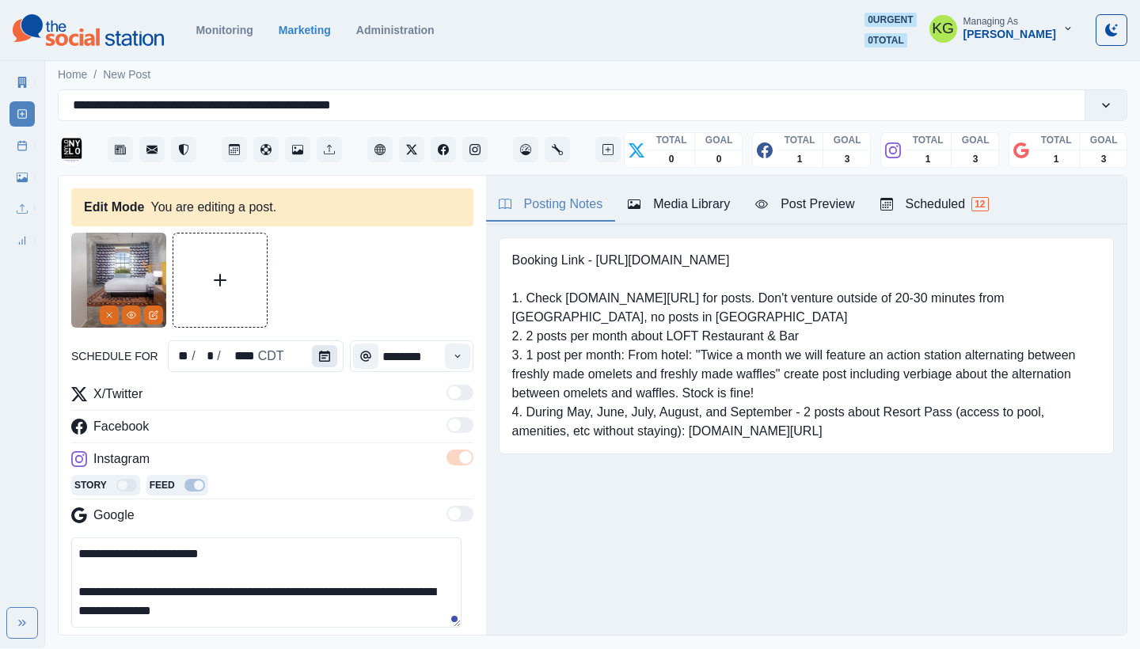
click at [312, 355] on button "Calendar" at bounding box center [324, 356] width 25 height 22
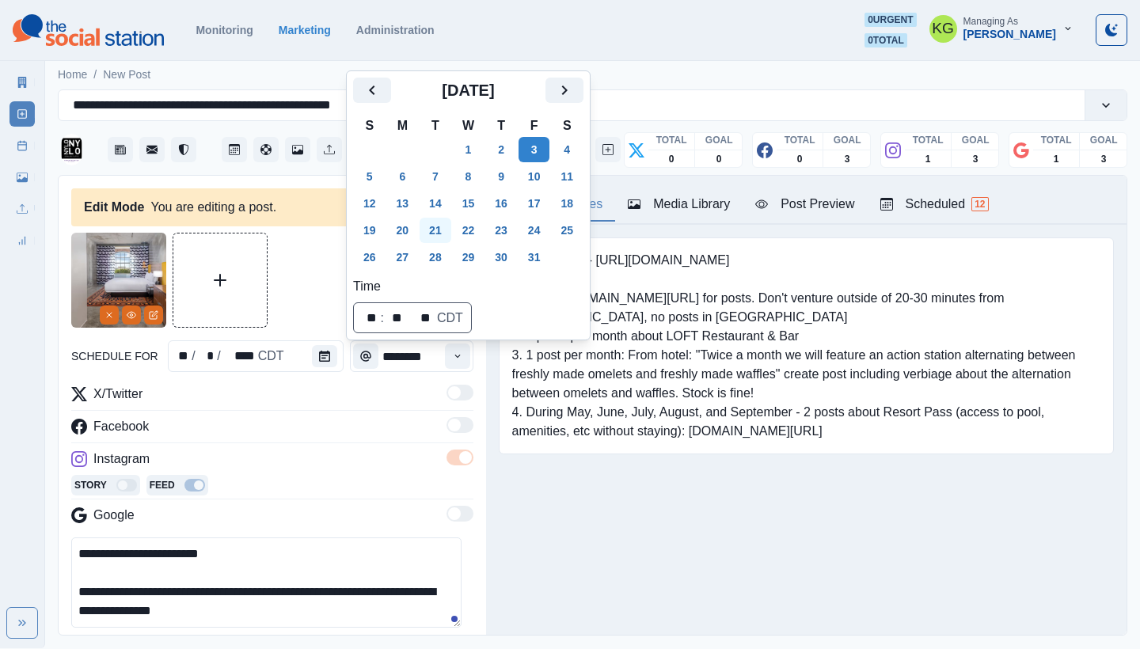
click at [446, 230] on button "21" at bounding box center [436, 230] width 32 height 25
click at [566, 477] on div "Booking Link - [URL][DOMAIN_NAME] 1. Check [DOMAIN_NAME][URL] for posts. Don't …" at bounding box center [806, 370] width 641 height 291
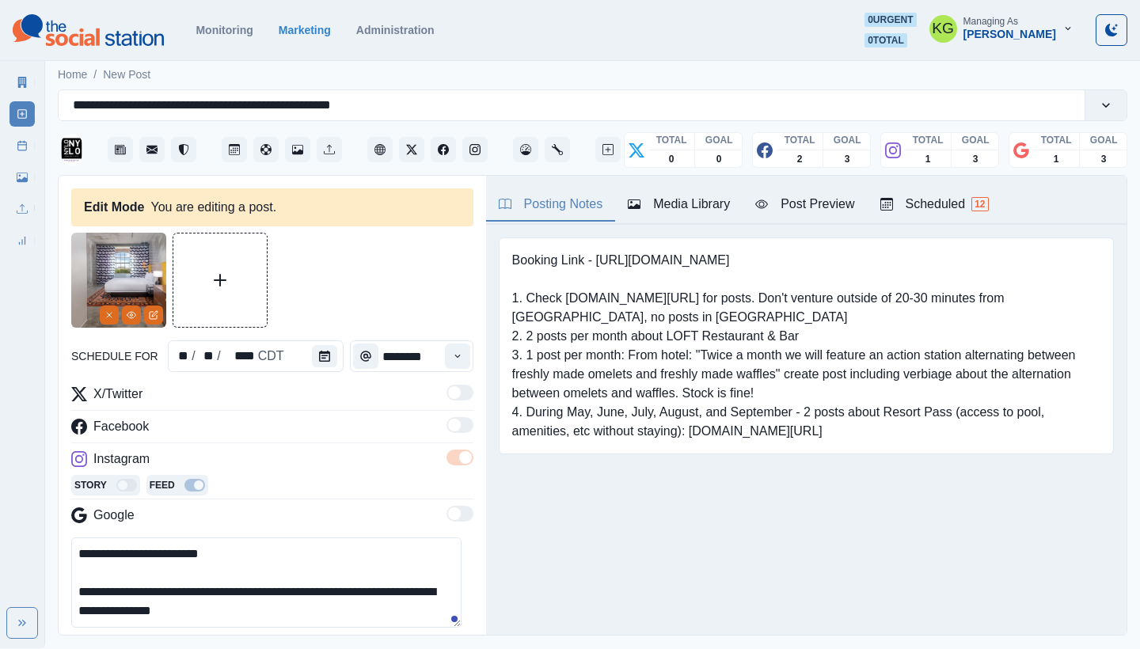
scroll to position [157, 0]
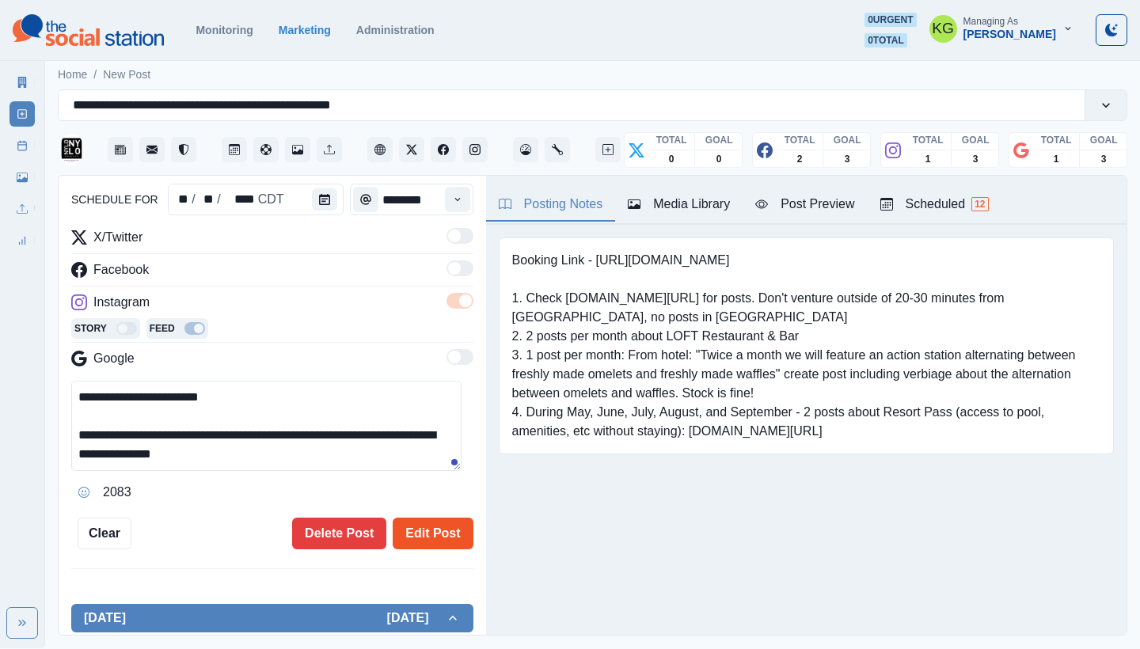
click at [398, 523] on button "Edit Post" at bounding box center [433, 534] width 80 height 32
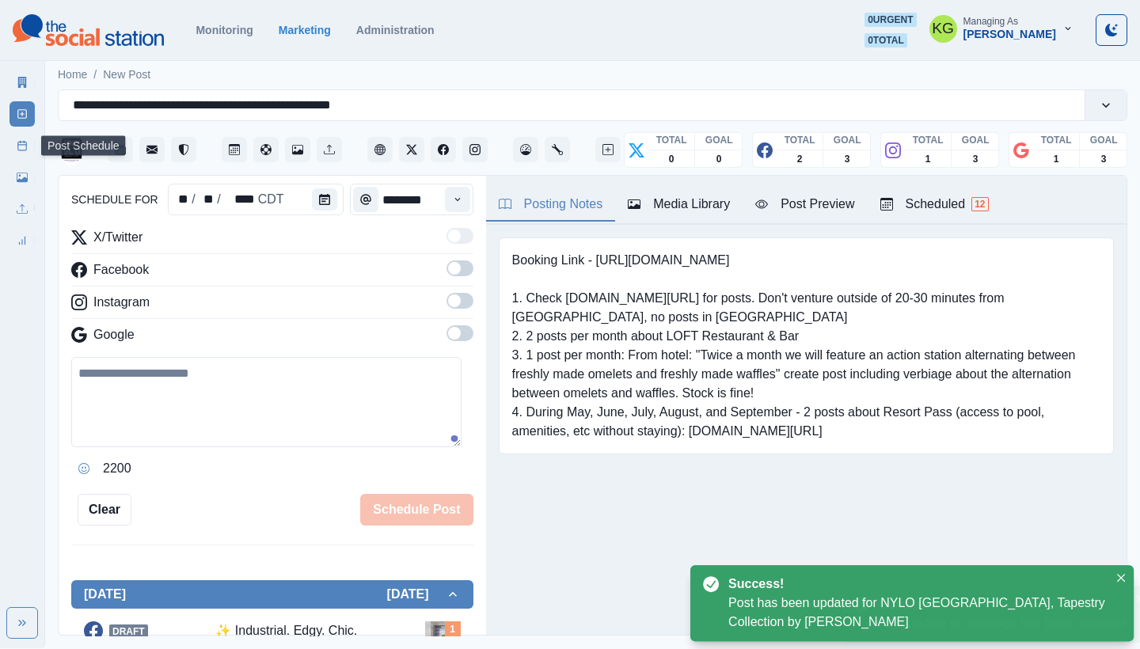
click at [9, 145] on div "Marketing Summary New Post Post Schedule Media Library Uploads Review Summary" at bounding box center [22, 158] width 44 height 190
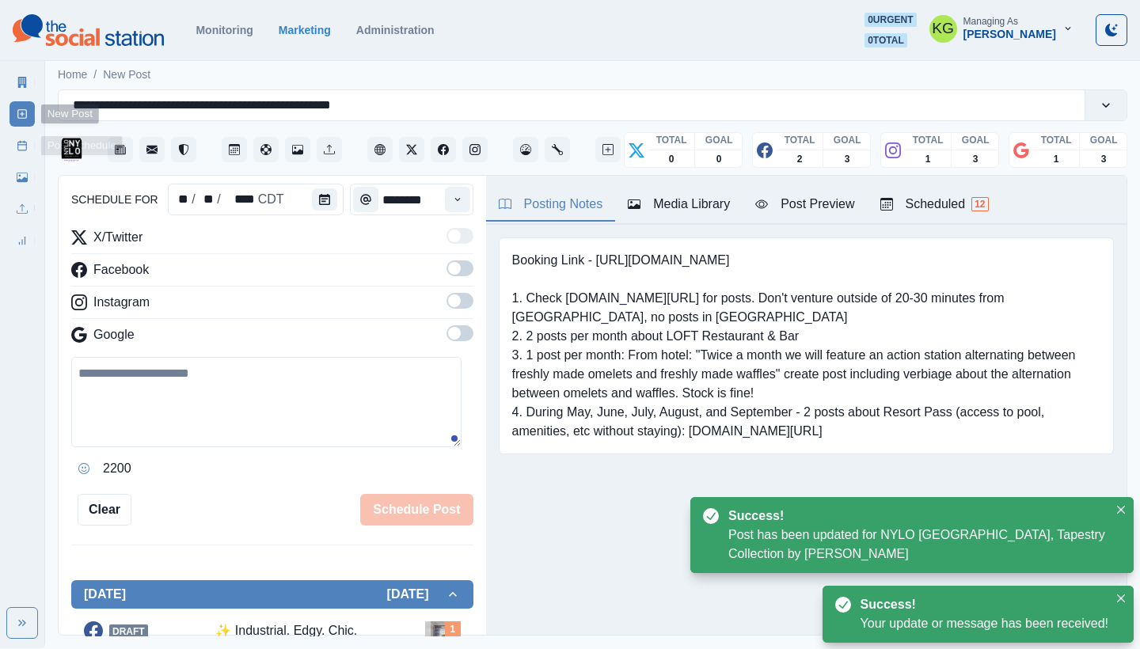
click at [20, 139] on link "Post Schedule" at bounding box center [22, 145] width 25 height 25
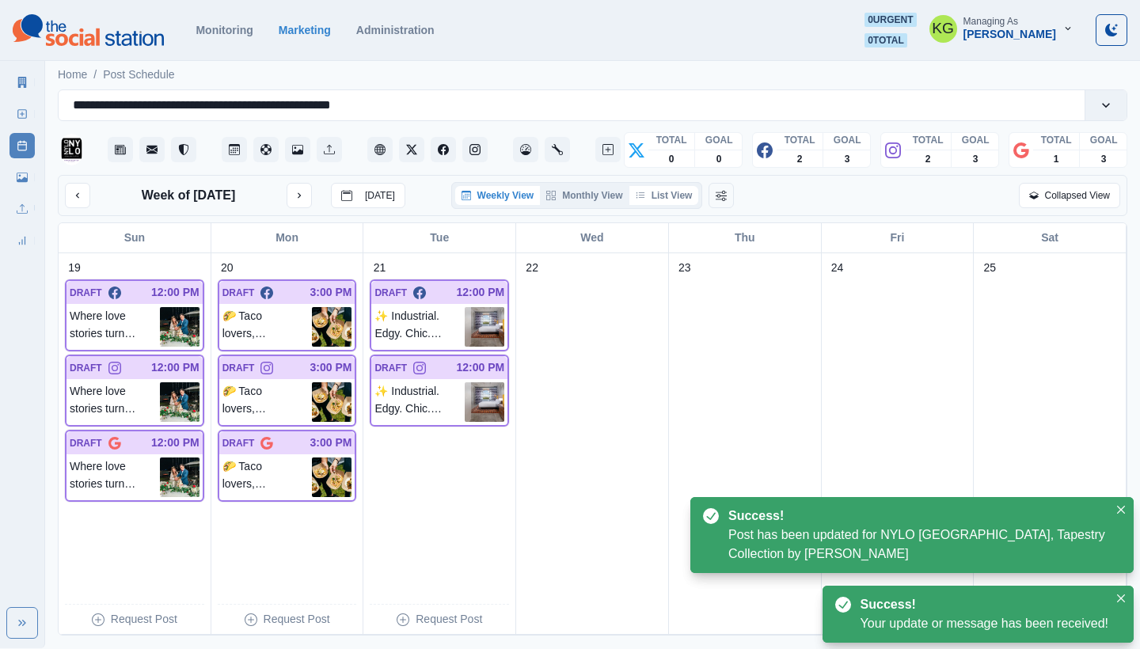
click at [674, 203] on button "List View" at bounding box center [664, 195] width 70 height 19
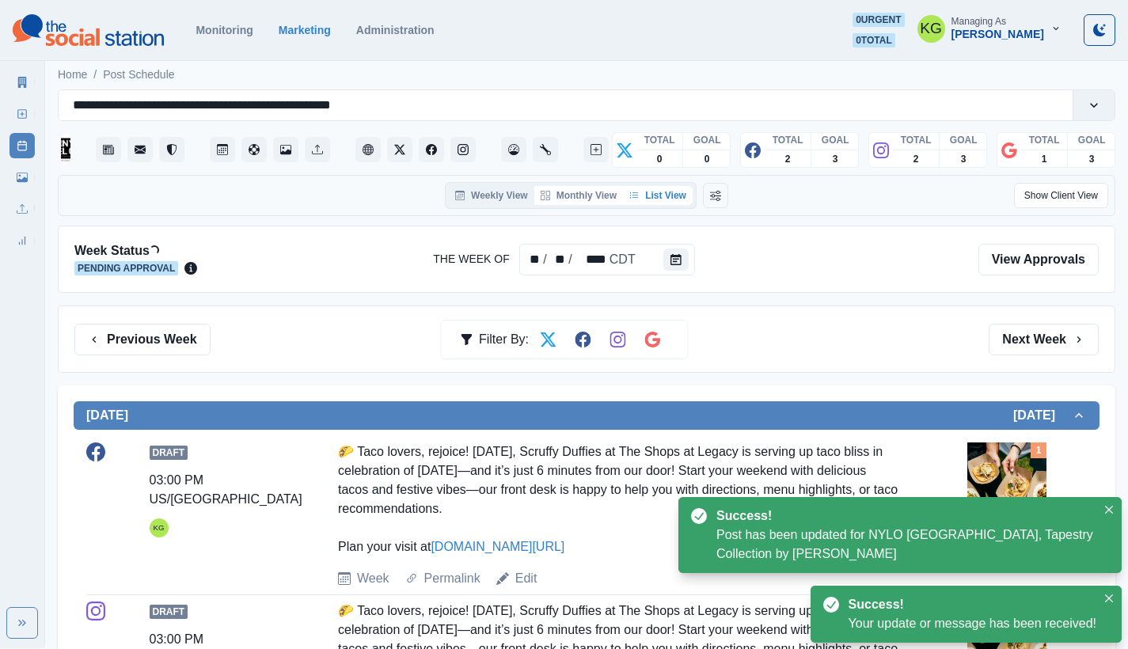
click at [606, 202] on button "Monthly View" at bounding box center [578, 195] width 89 height 19
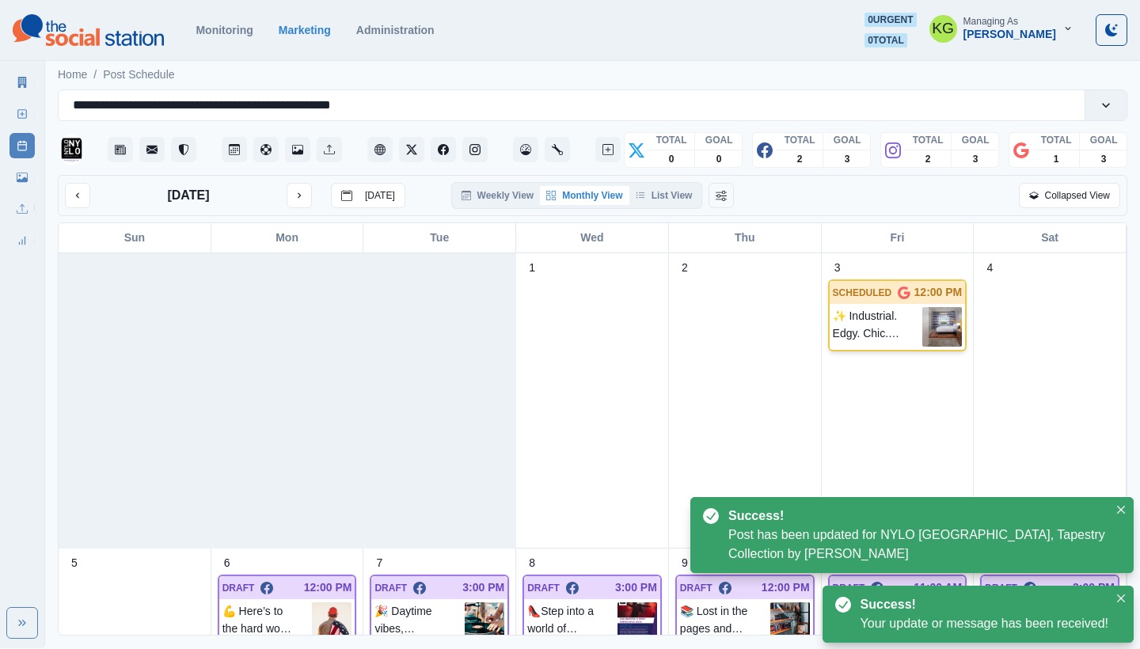
click at [874, 329] on p "✨ Industrial. Edgy. Chic. Experience it all with a stay you’ll never forget—boo…" at bounding box center [878, 327] width 90 height 40
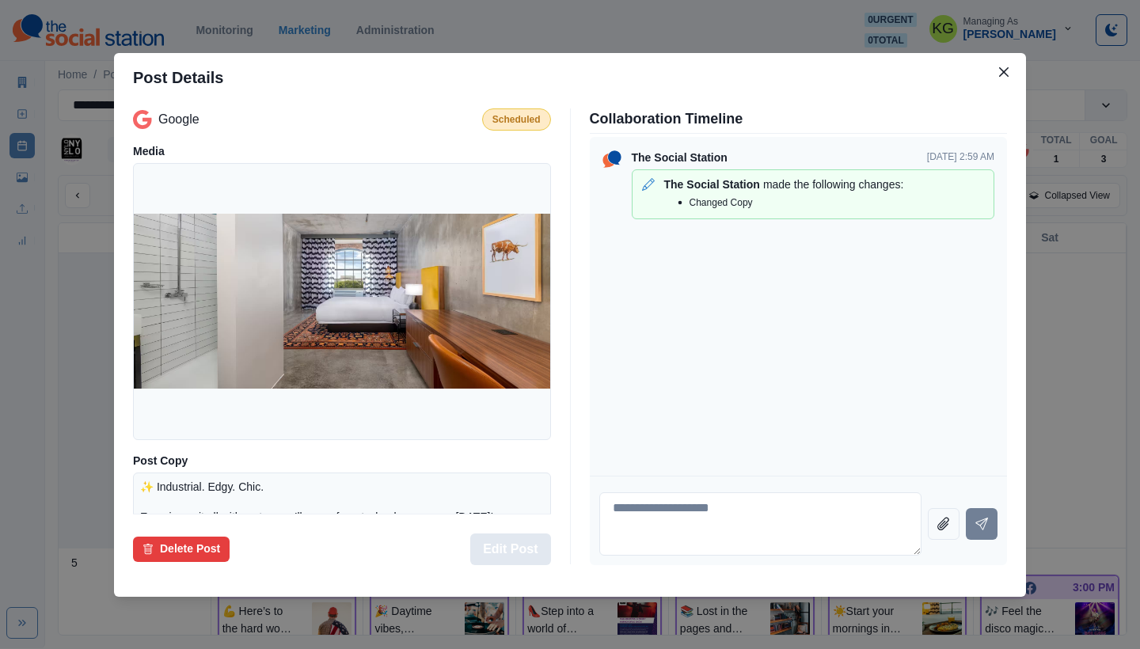
click at [500, 558] on button "Edit Post" at bounding box center [510, 550] width 80 height 32
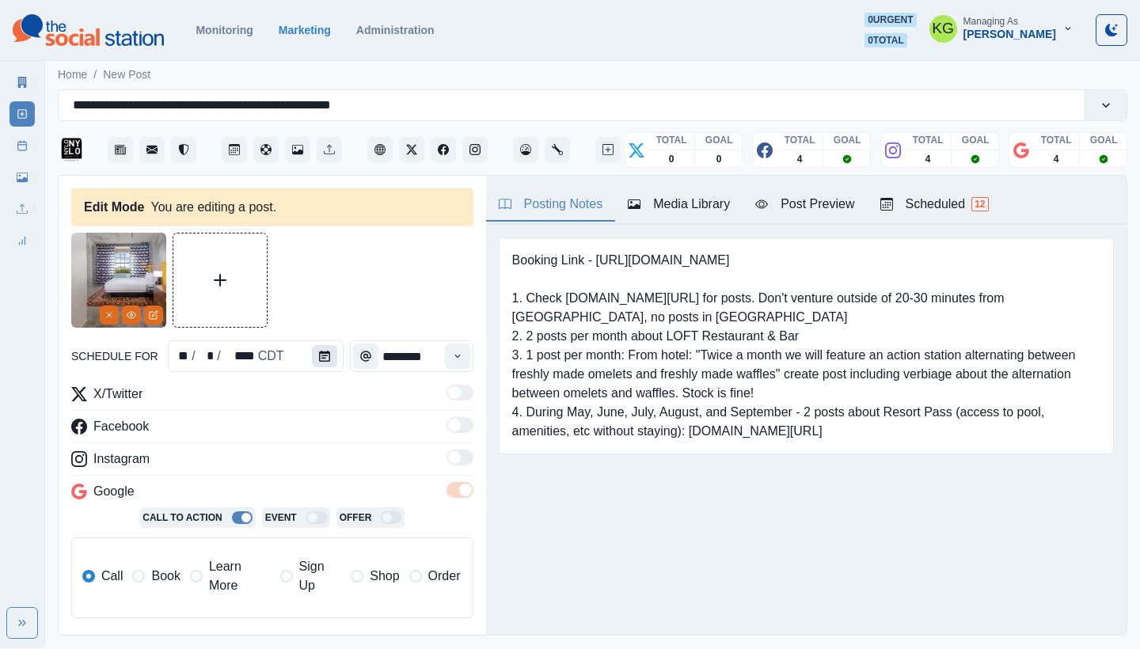
click at [312, 356] on button "Calendar" at bounding box center [324, 356] width 25 height 22
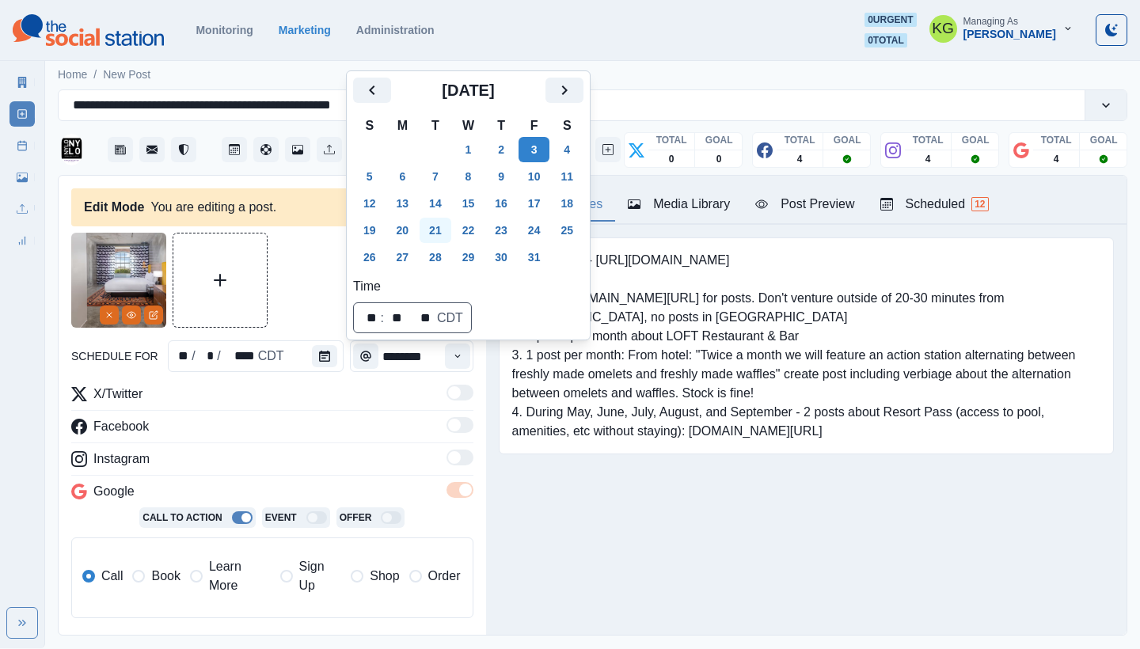
click at [448, 222] on button "21" at bounding box center [436, 230] width 32 height 25
click at [578, 482] on div "Booking Link - [URL][DOMAIN_NAME] 1. Check [DOMAIN_NAME][URL] for posts. Don't …" at bounding box center [806, 370] width 641 height 291
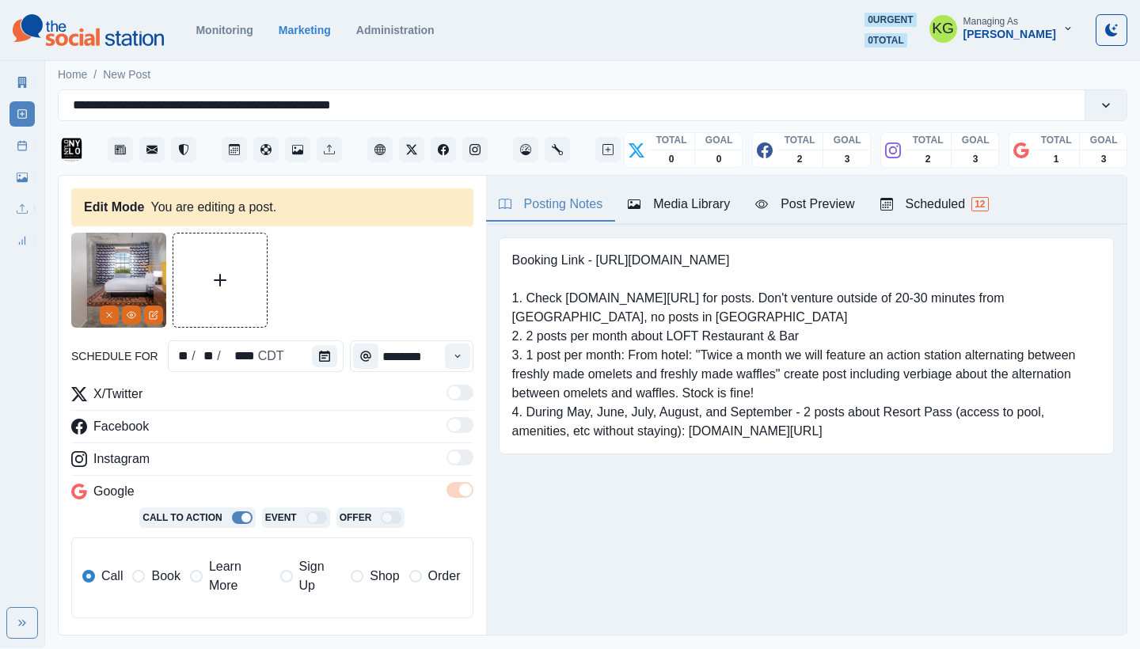
scroll to position [592, 0]
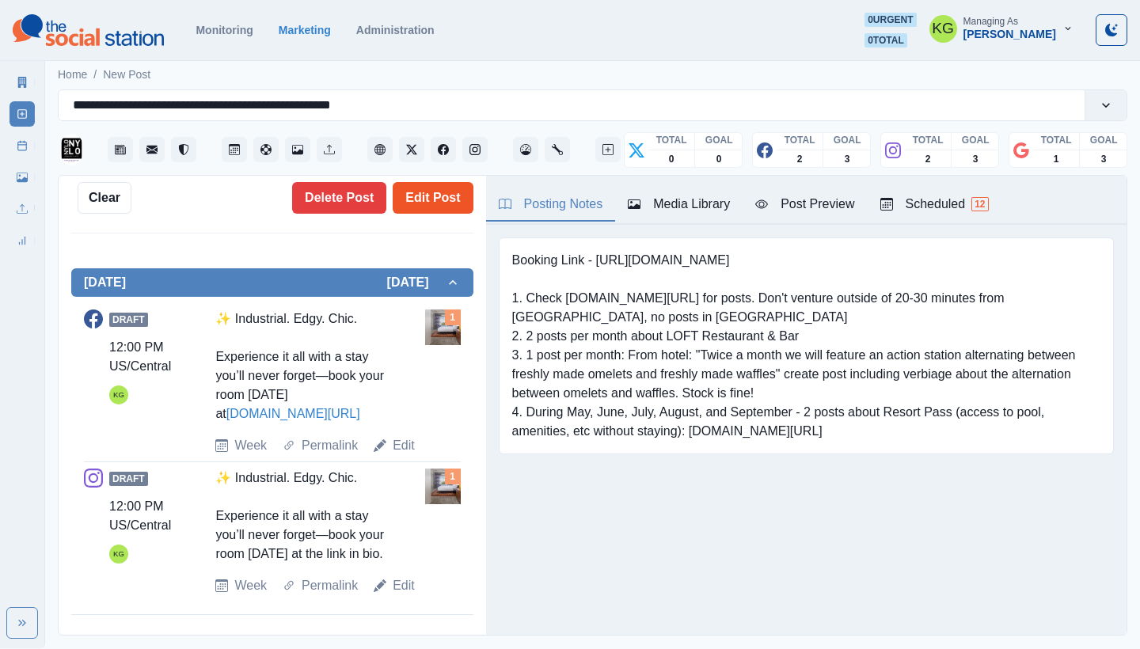
click at [401, 203] on button "Edit Post" at bounding box center [433, 198] width 80 height 32
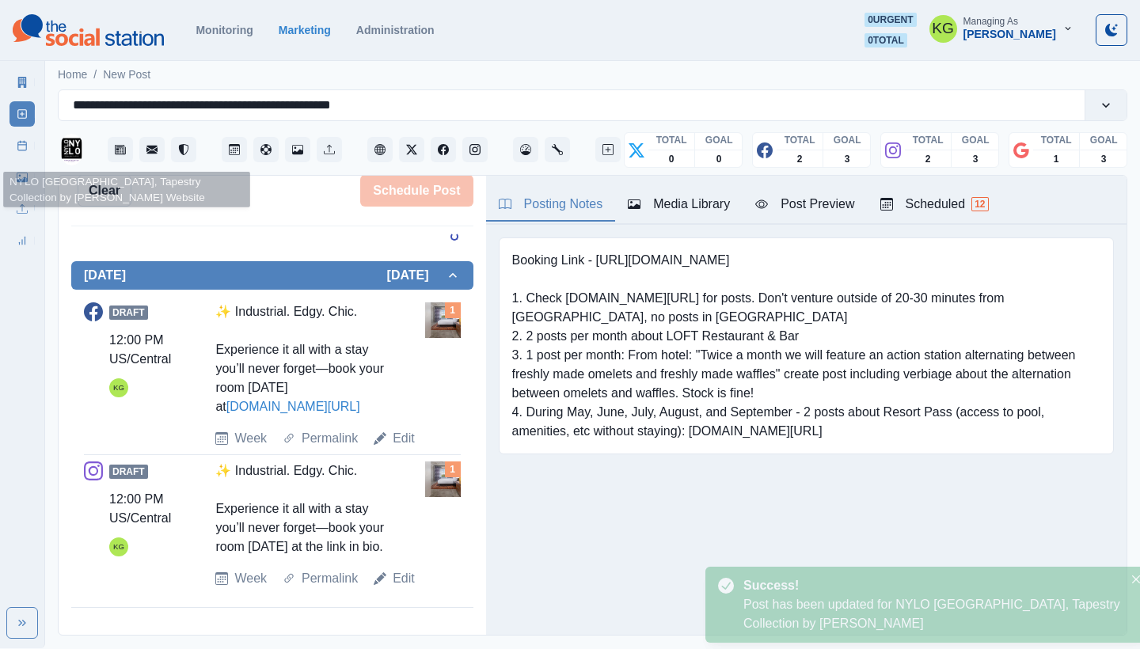
scroll to position [475, 0]
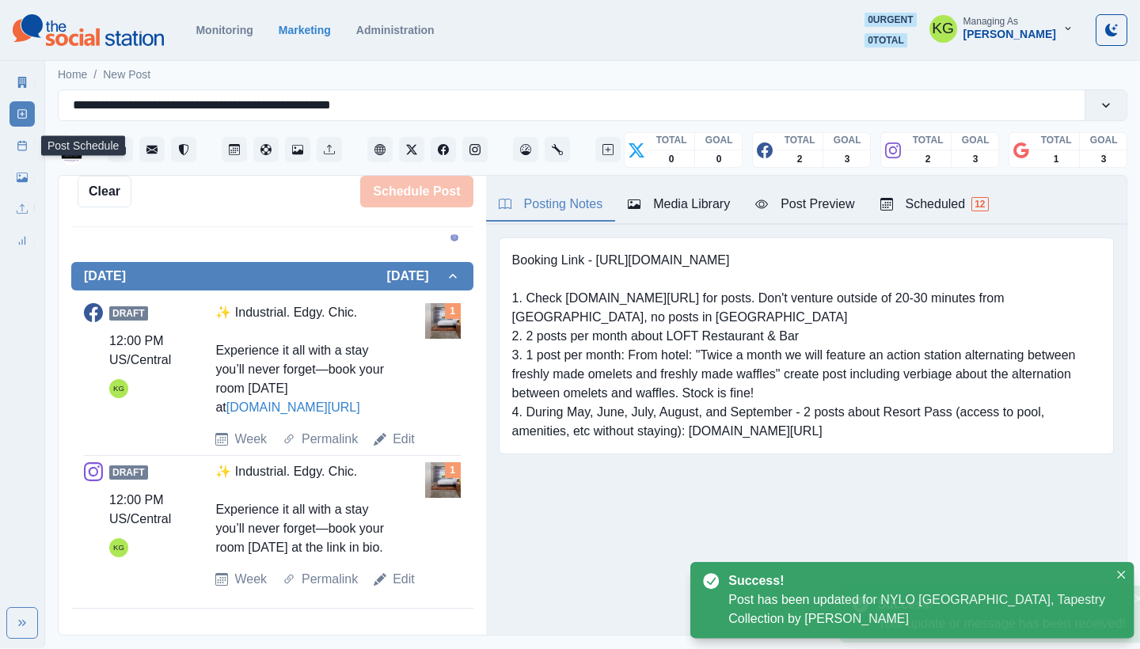
click at [14, 146] on link "Post Schedule" at bounding box center [22, 145] width 25 height 25
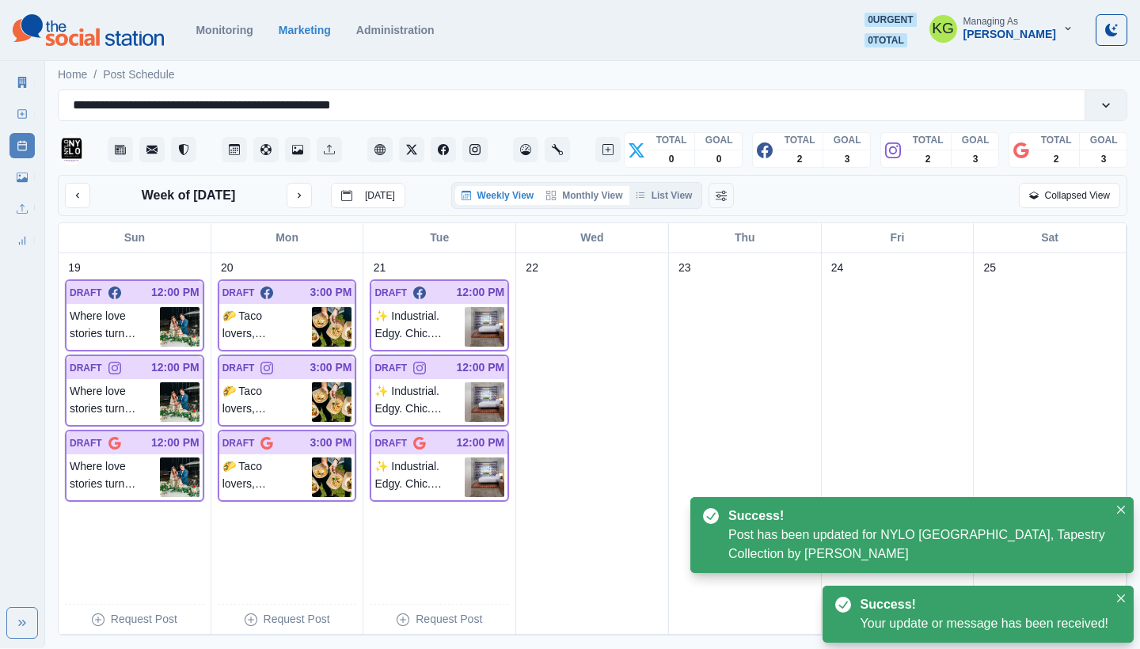
click at [576, 194] on button "Monthly View" at bounding box center [584, 195] width 89 height 19
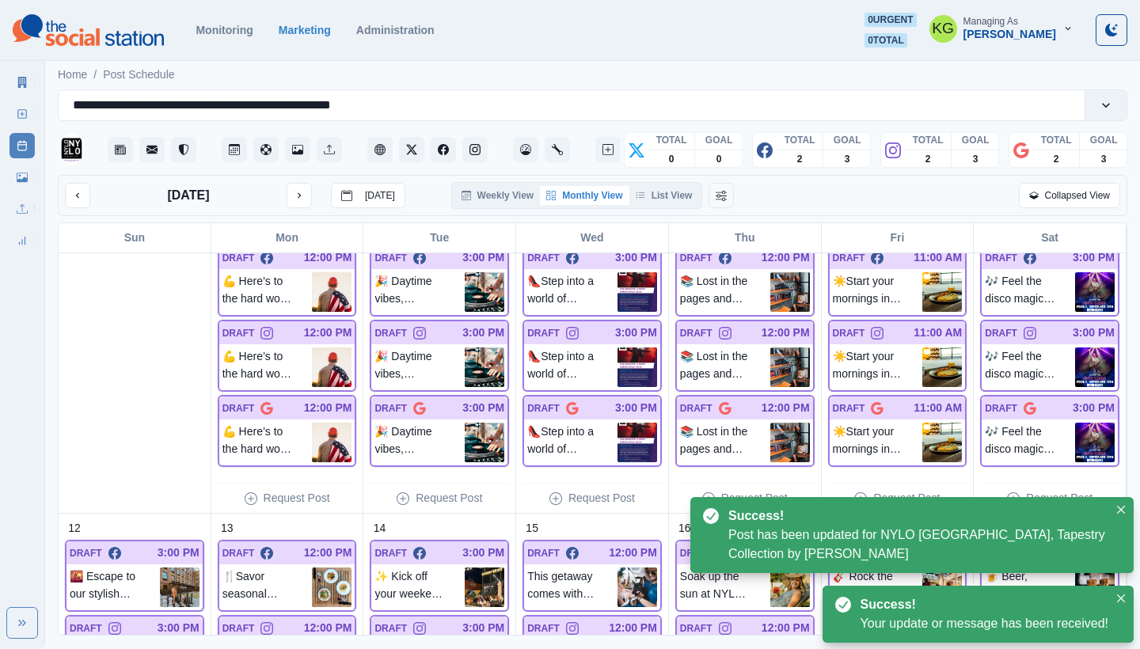
scroll to position [299, 0]
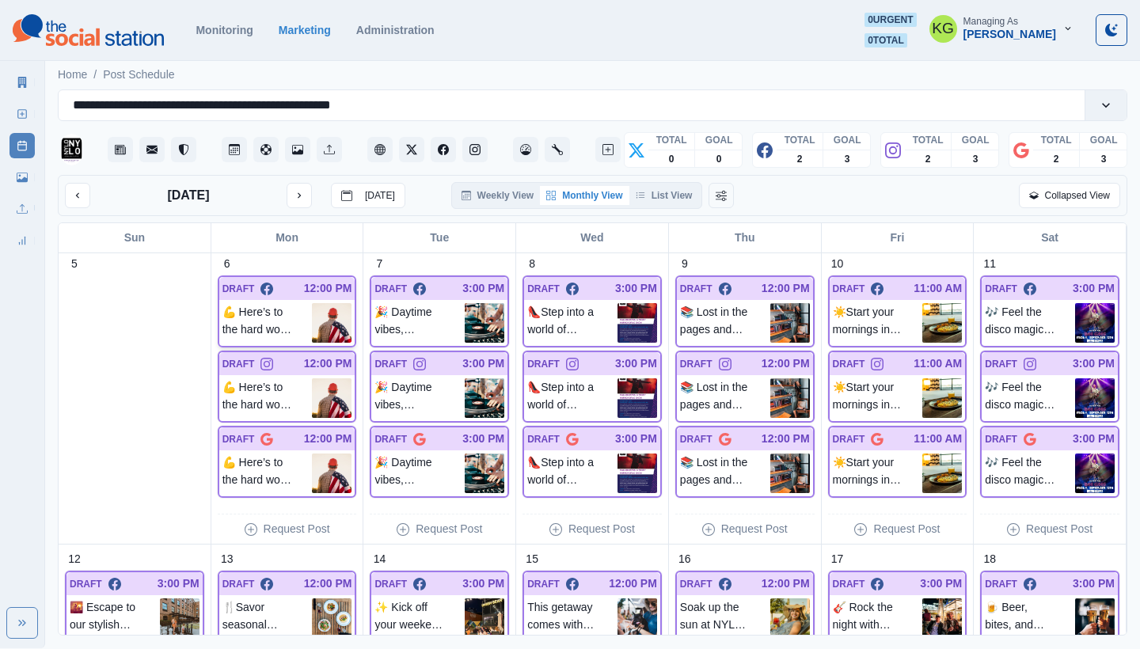
click at [283, 304] on p "💪 Here’s to the hard work, dedication, and spirit that keep things moving. Happ…" at bounding box center [267, 323] width 90 height 40
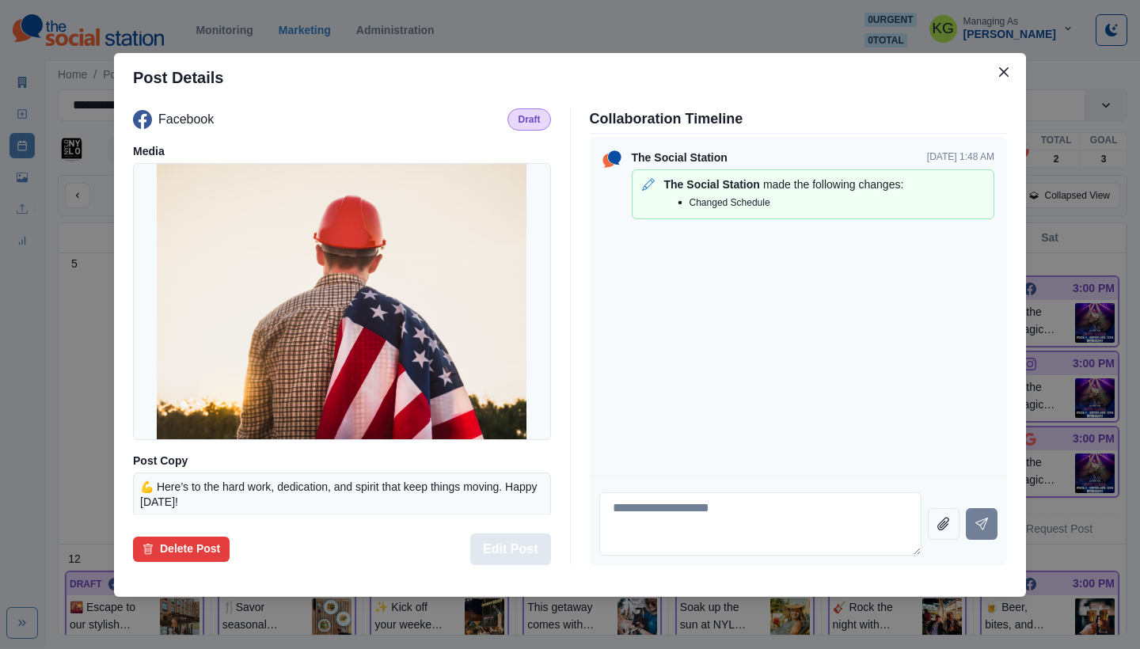
click at [507, 537] on button "Edit Post" at bounding box center [510, 550] width 80 height 32
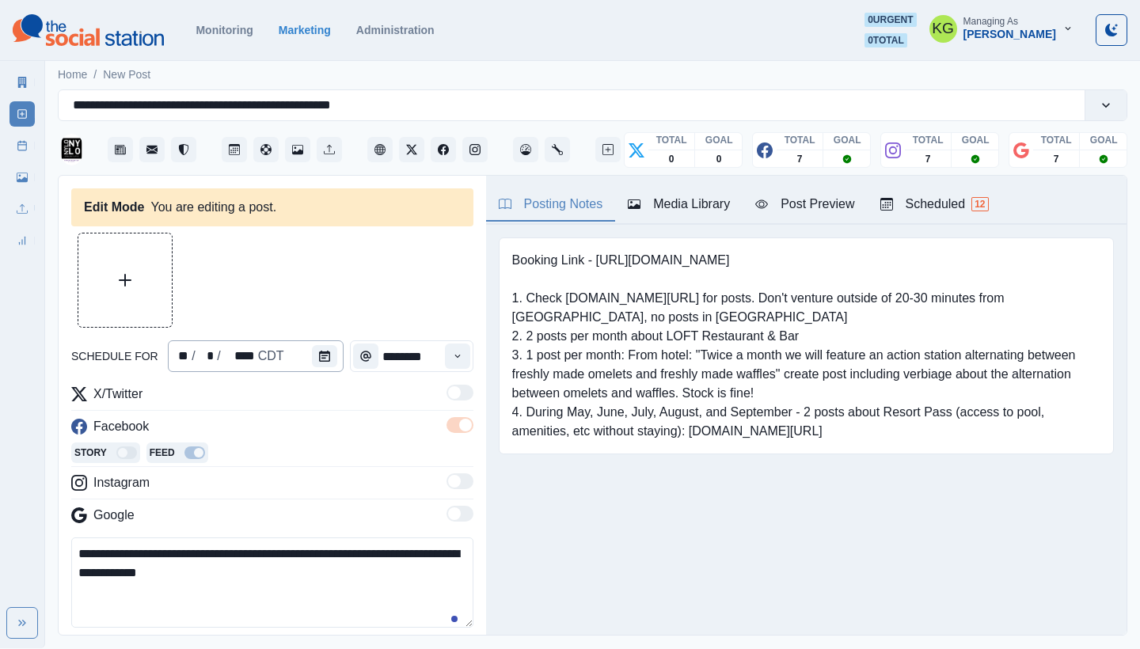
type input "********"
type textarea "**********"
click at [298, 353] on div "** / * / **** CDT" at bounding box center [256, 356] width 176 height 32
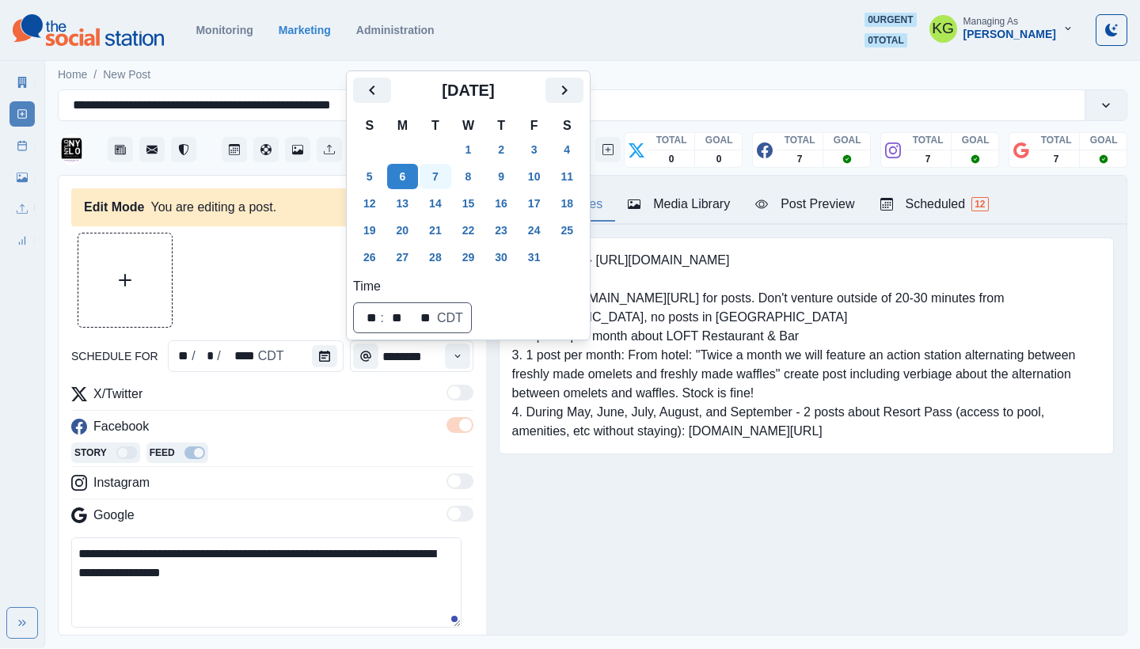
click at [442, 175] on button "7" at bounding box center [436, 176] width 32 height 25
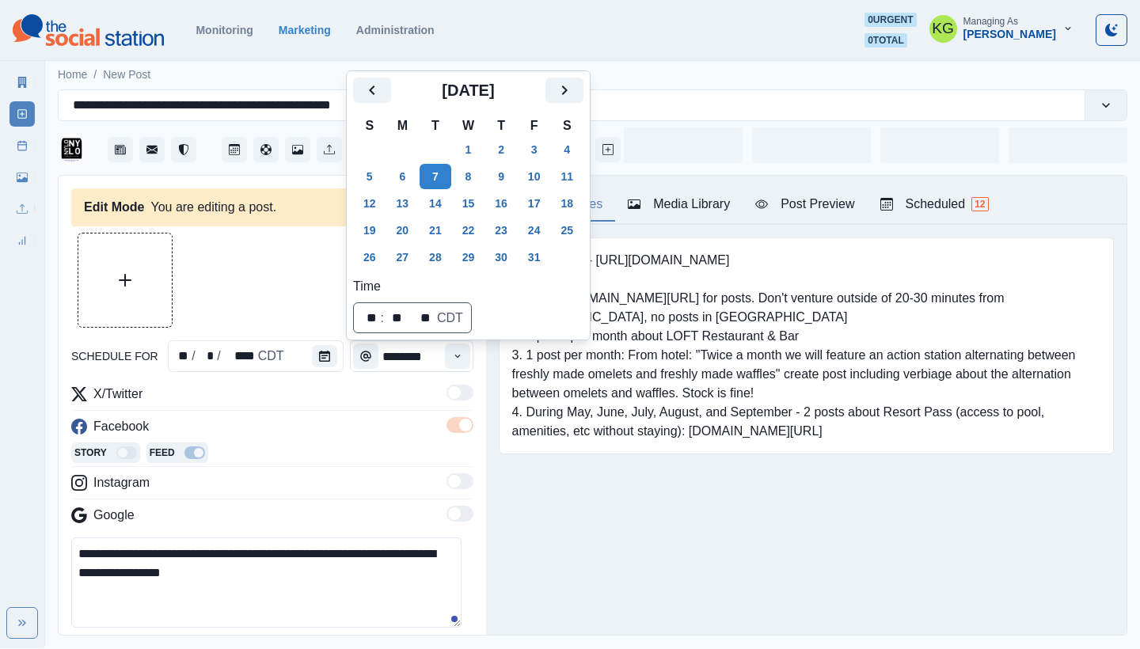
click at [534, 501] on div "Booking Link - [URL][DOMAIN_NAME] 1. Check [DOMAIN_NAME][URL] for posts. Don't …" at bounding box center [806, 370] width 641 height 291
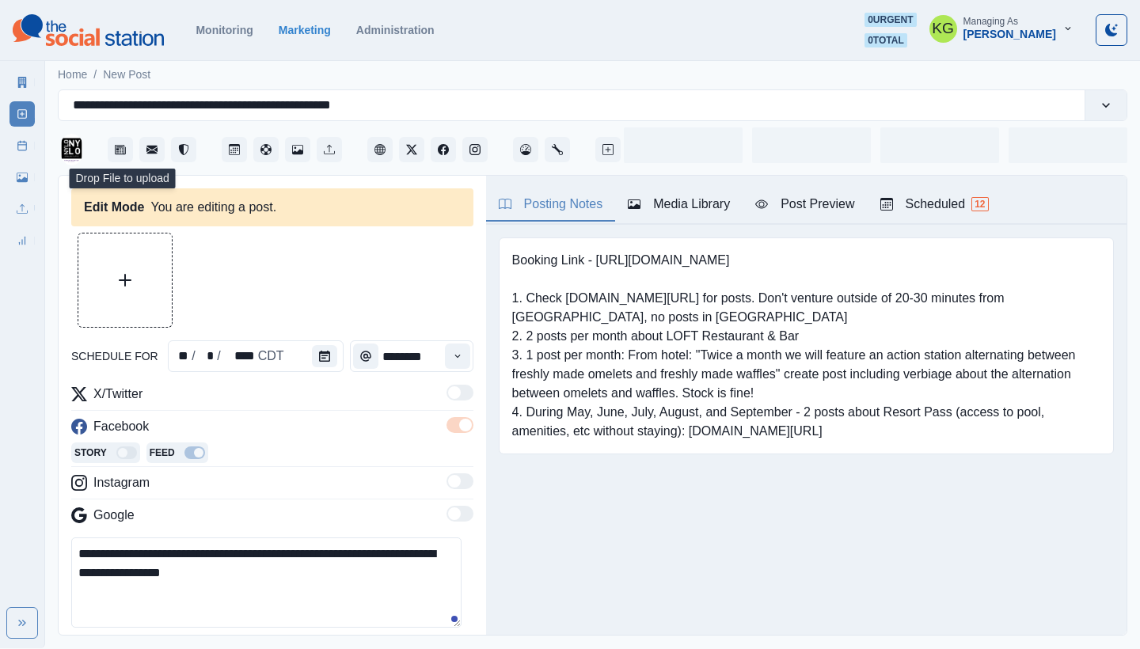
scroll to position [165, 0]
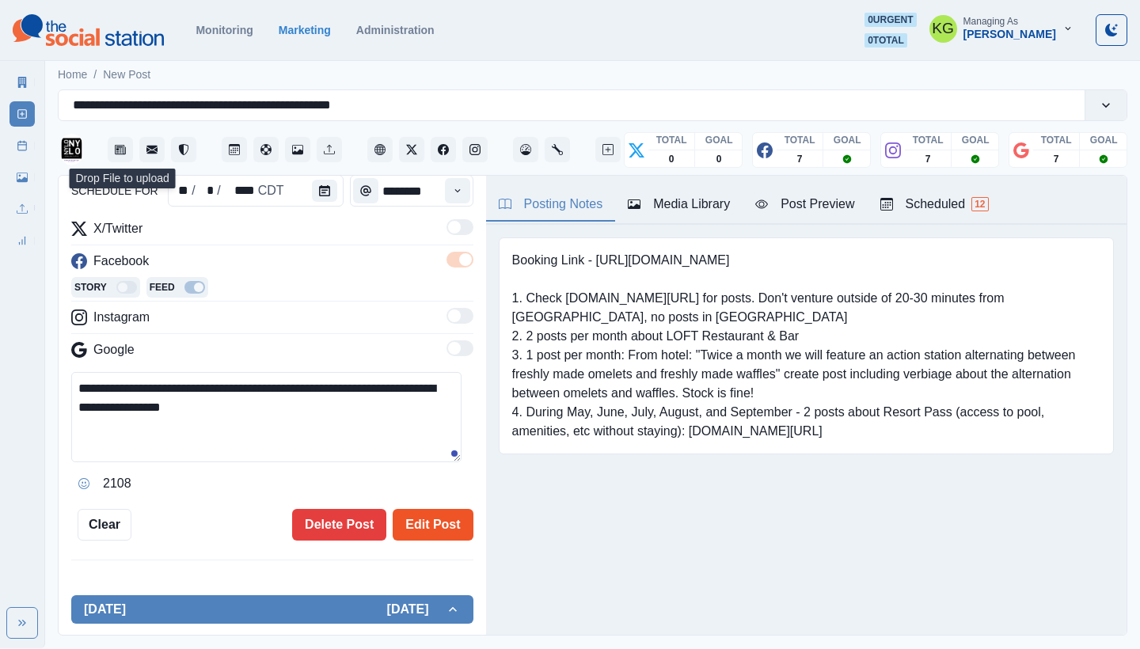
click at [447, 522] on button "Edit Post" at bounding box center [433, 525] width 80 height 32
click at [415, 519] on button "Edit Post" at bounding box center [433, 525] width 80 height 32
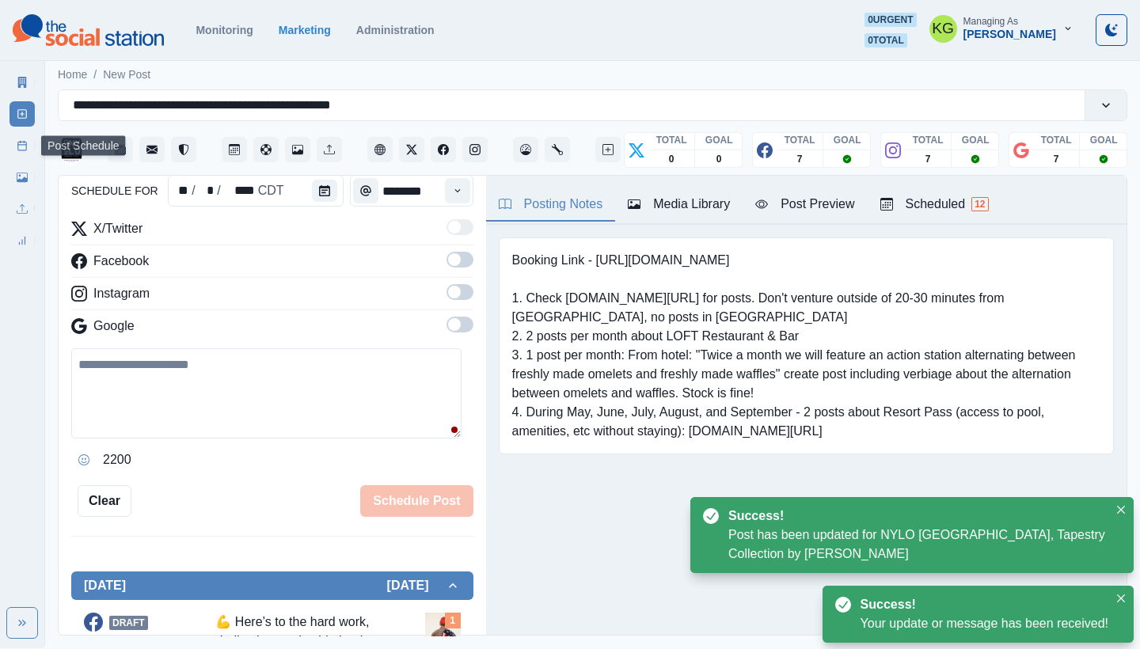
click at [12, 151] on link "Post Schedule" at bounding box center [22, 145] width 25 height 25
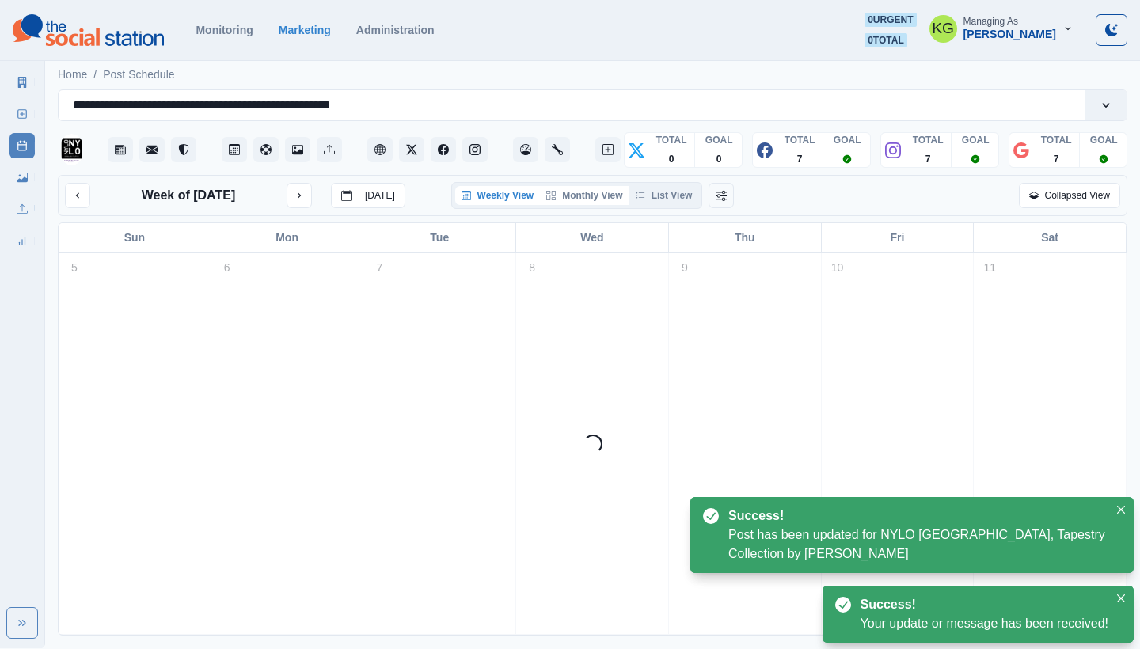
click at [618, 194] on button "Monthly View" at bounding box center [584, 195] width 89 height 19
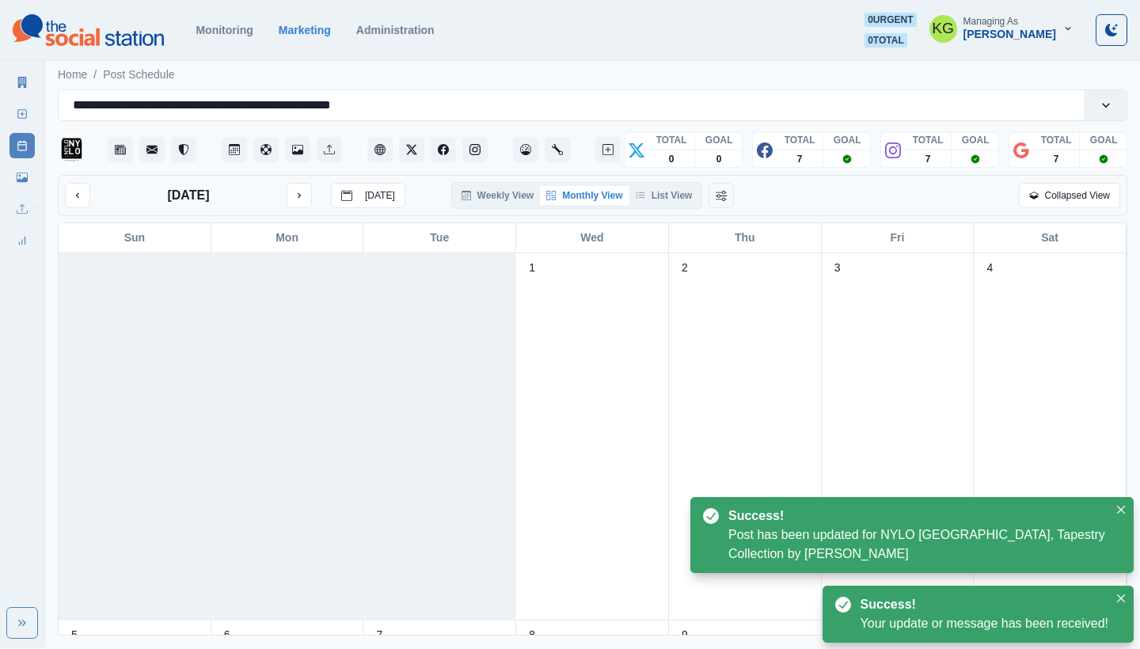
click at [570, 199] on button "Monthly View" at bounding box center [584, 195] width 89 height 19
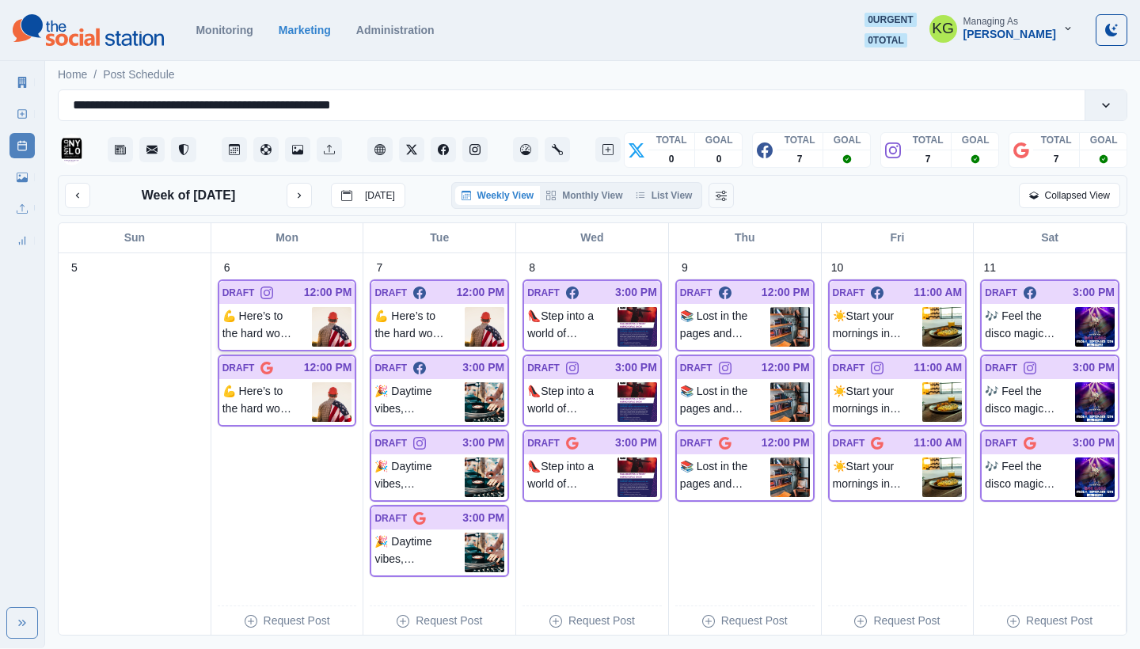
click at [262, 308] on p "💪 Here’s to the hard work, dedication, and spirit that keep things moving. Happ…" at bounding box center [267, 327] width 90 height 40
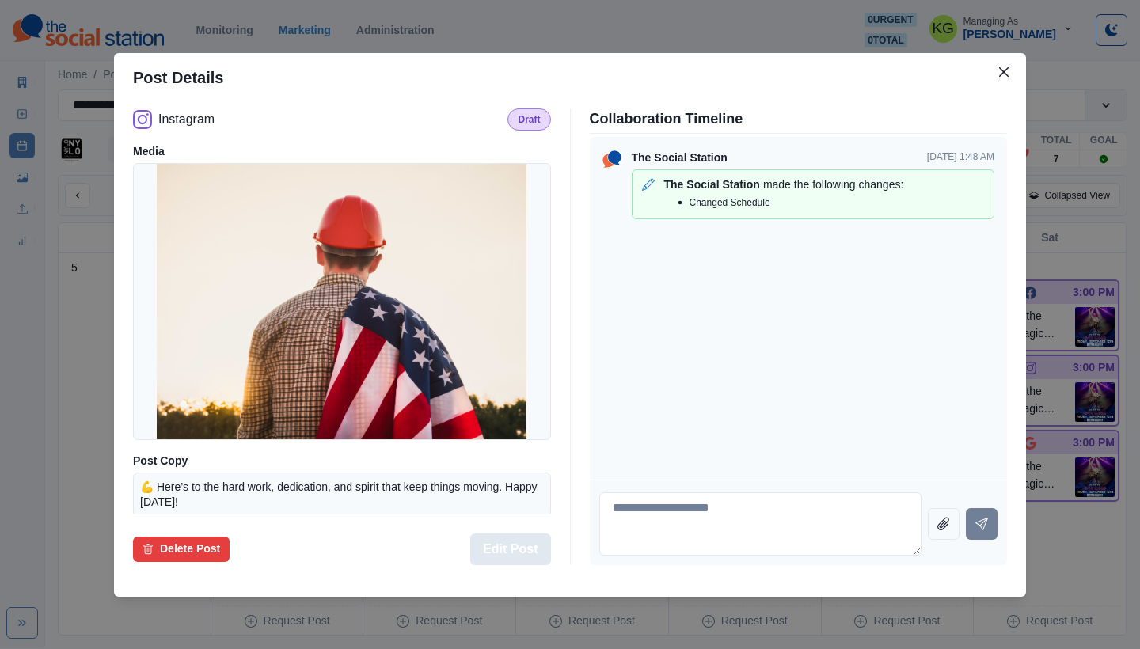
click at [529, 547] on button "Edit Post" at bounding box center [510, 550] width 80 height 32
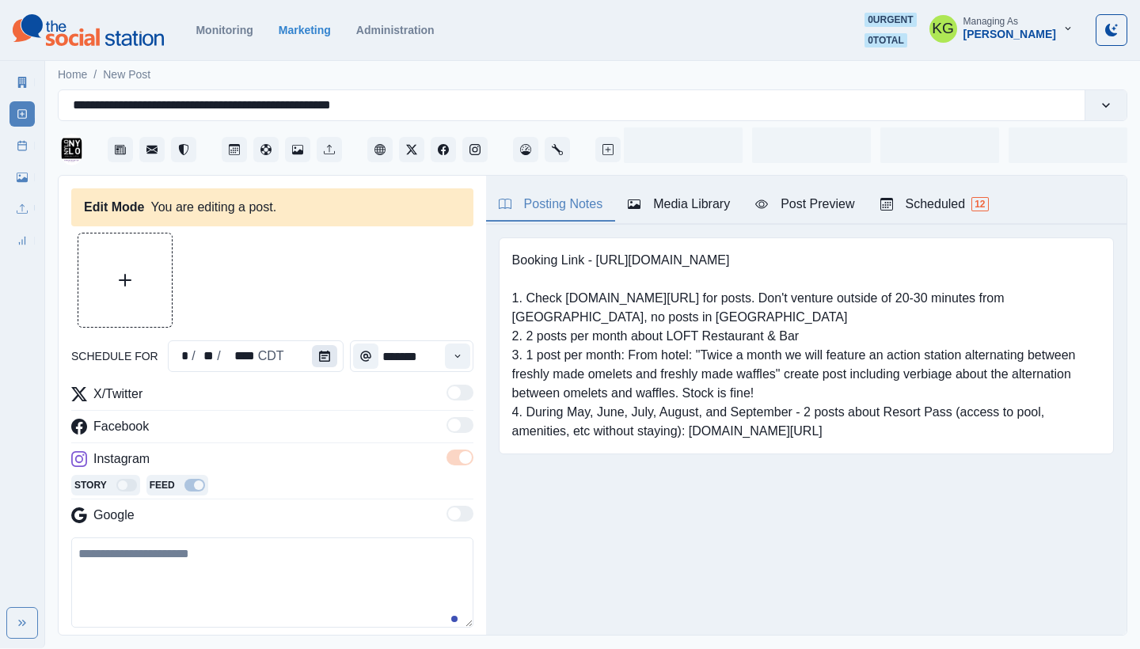
type input "********"
type textarea "**********"
click at [312, 363] on button "Calendar" at bounding box center [324, 356] width 25 height 22
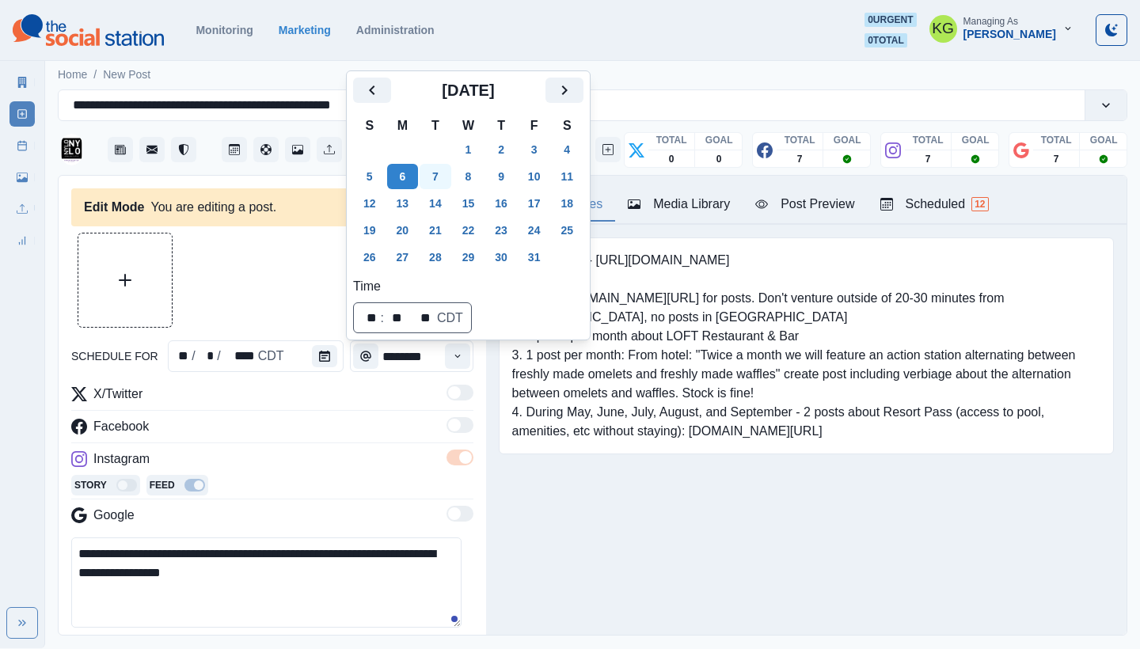
click at [447, 181] on button "7" at bounding box center [436, 176] width 32 height 25
click at [592, 519] on div "Posting Notes Media Library Post Preview Scheduled 12 Booking Link - [URL][DOMA…" at bounding box center [806, 405] width 641 height 459
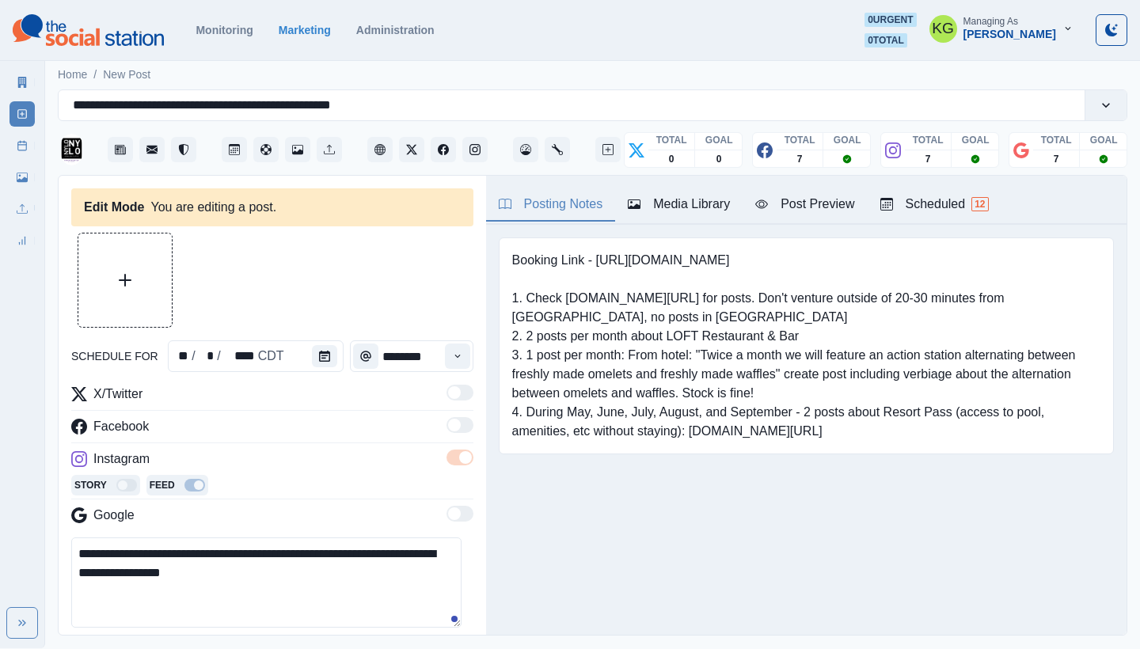
scroll to position [349, 0]
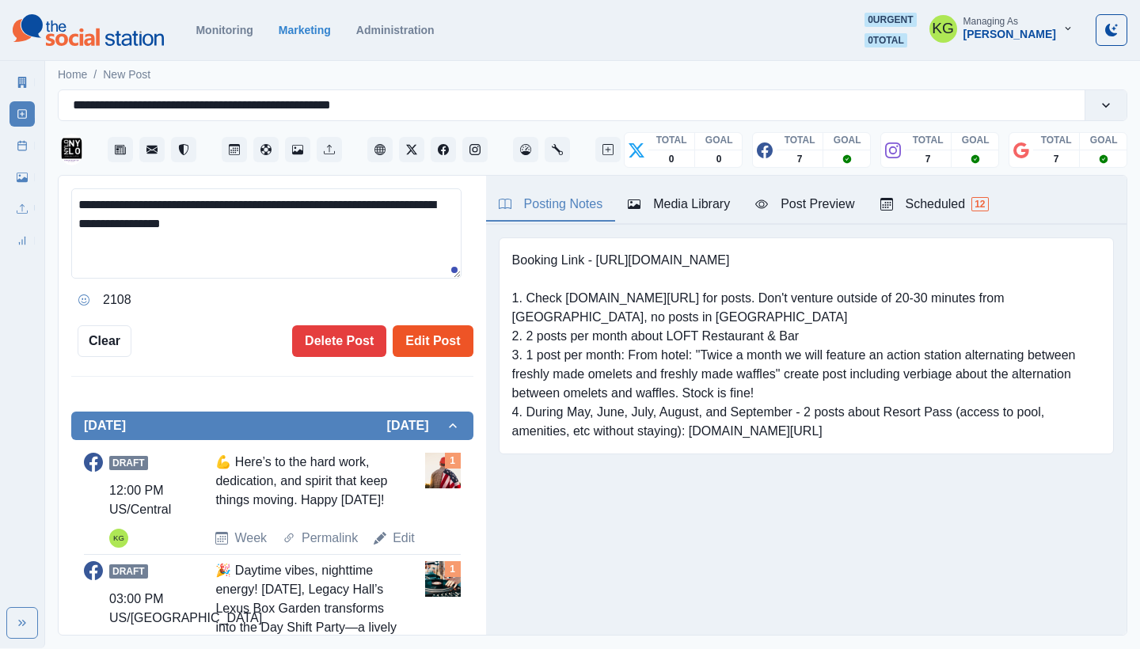
click at [447, 344] on button "Edit Post" at bounding box center [433, 341] width 80 height 32
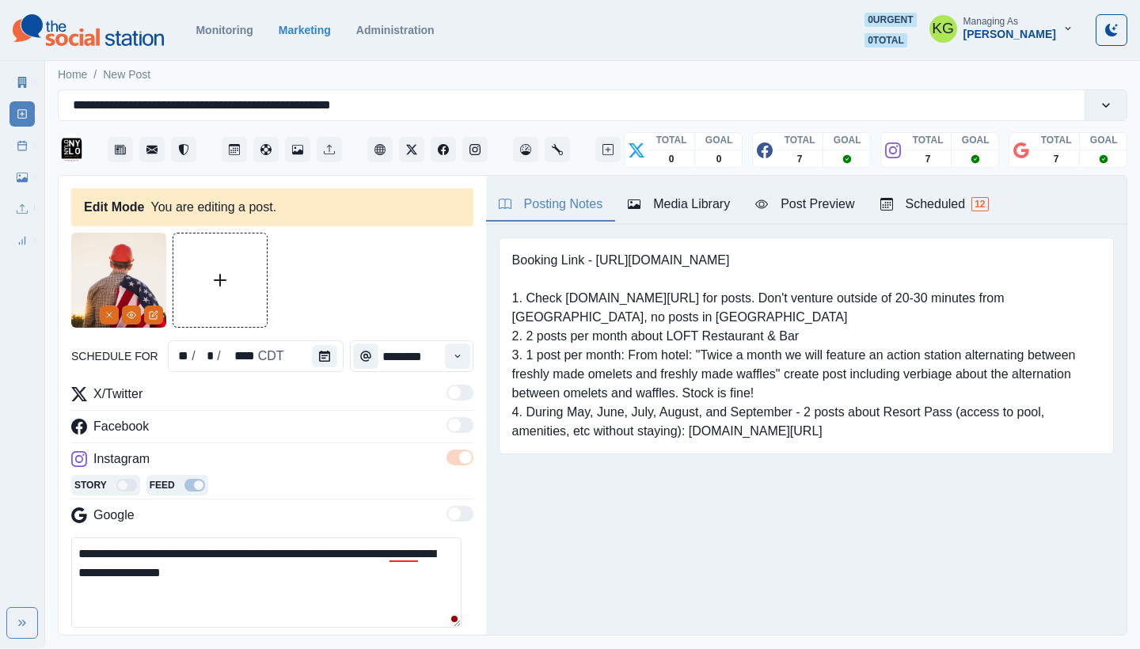
scroll to position [346, 0]
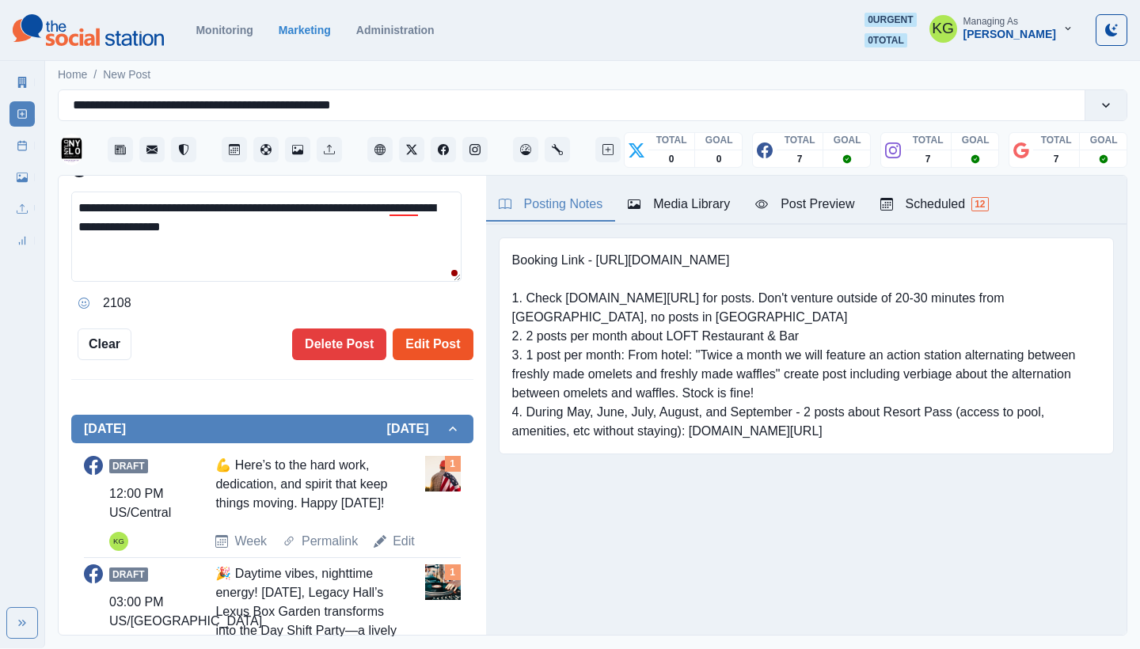
click at [414, 355] on button "Edit Post" at bounding box center [433, 345] width 80 height 32
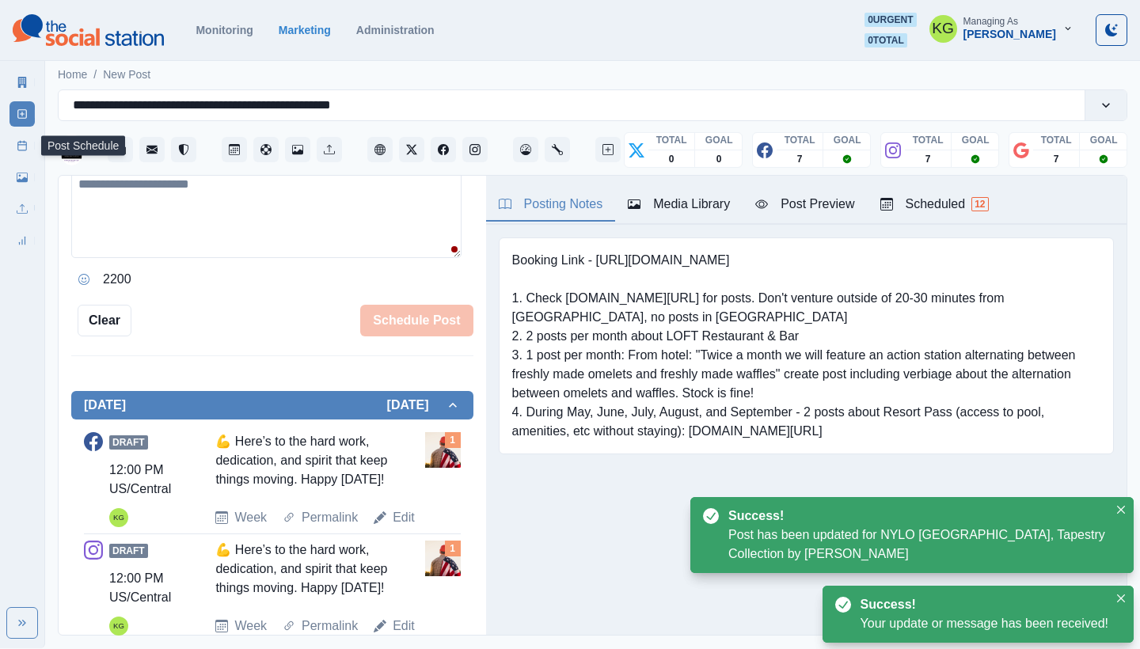
click at [16, 154] on link "Post Schedule" at bounding box center [22, 145] width 25 height 25
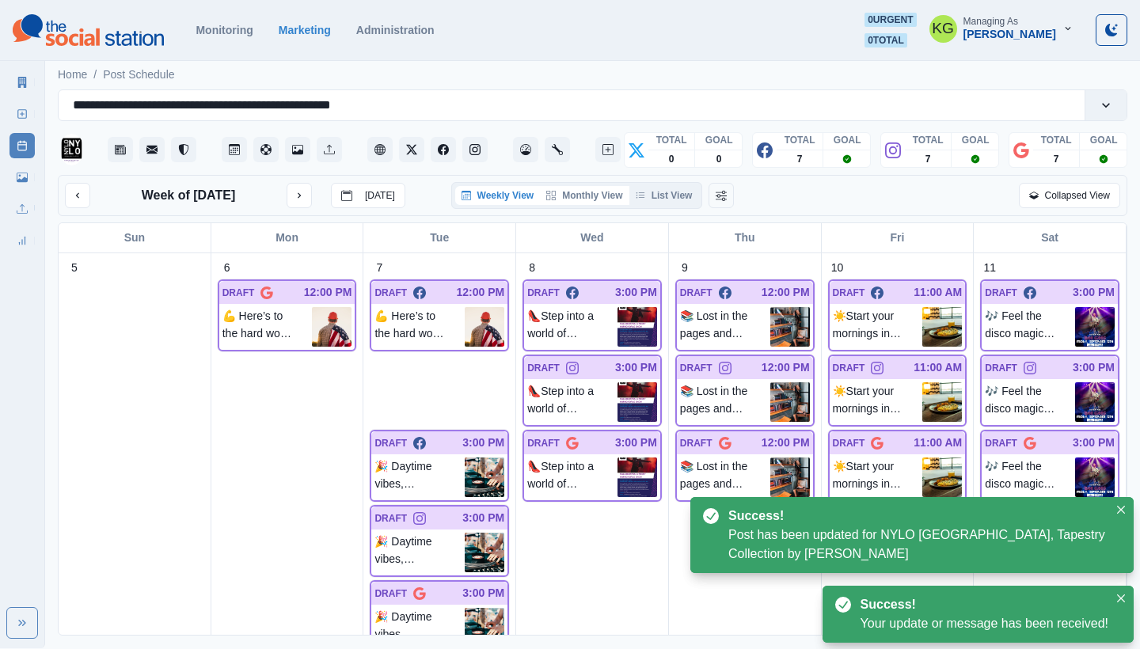
click at [594, 197] on button "Monthly View" at bounding box center [584, 195] width 89 height 19
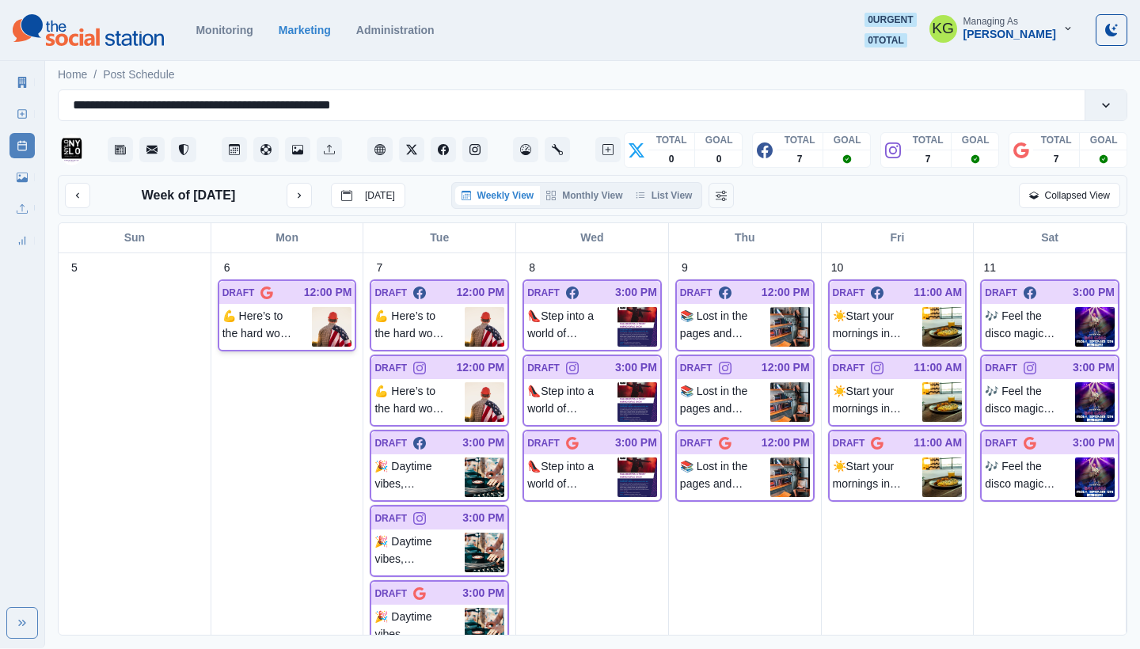
click at [312, 311] on img at bounding box center [332, 327] width 40 height 40
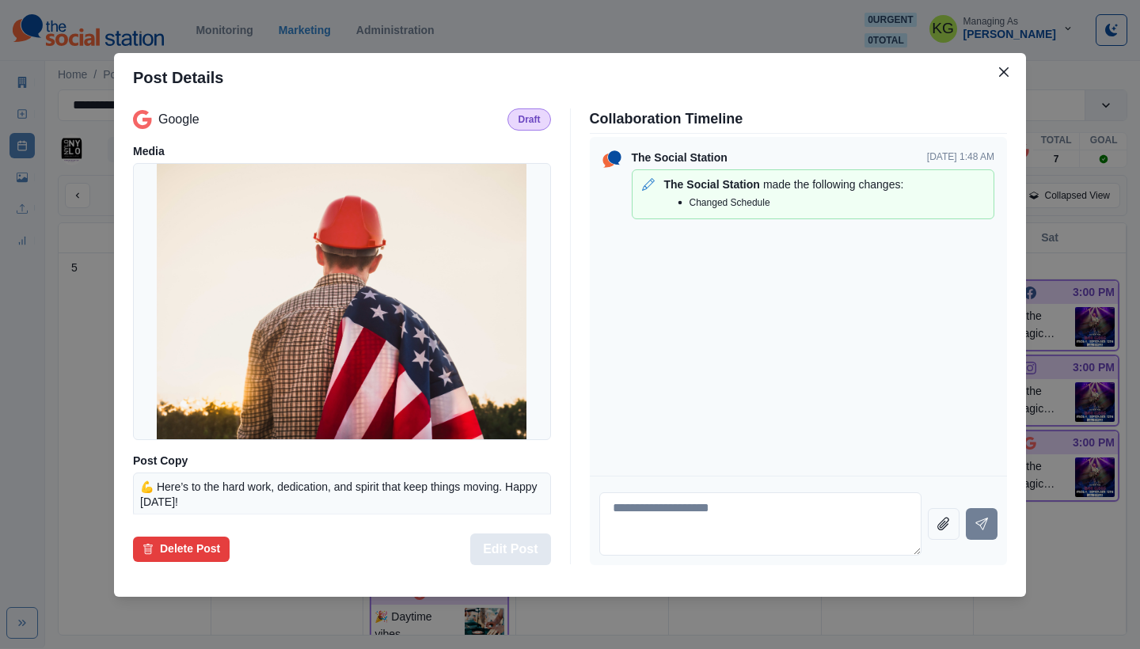
click at [520, 538] on button "Edit Post" at bounding box center [510, 550] width 80 height 32
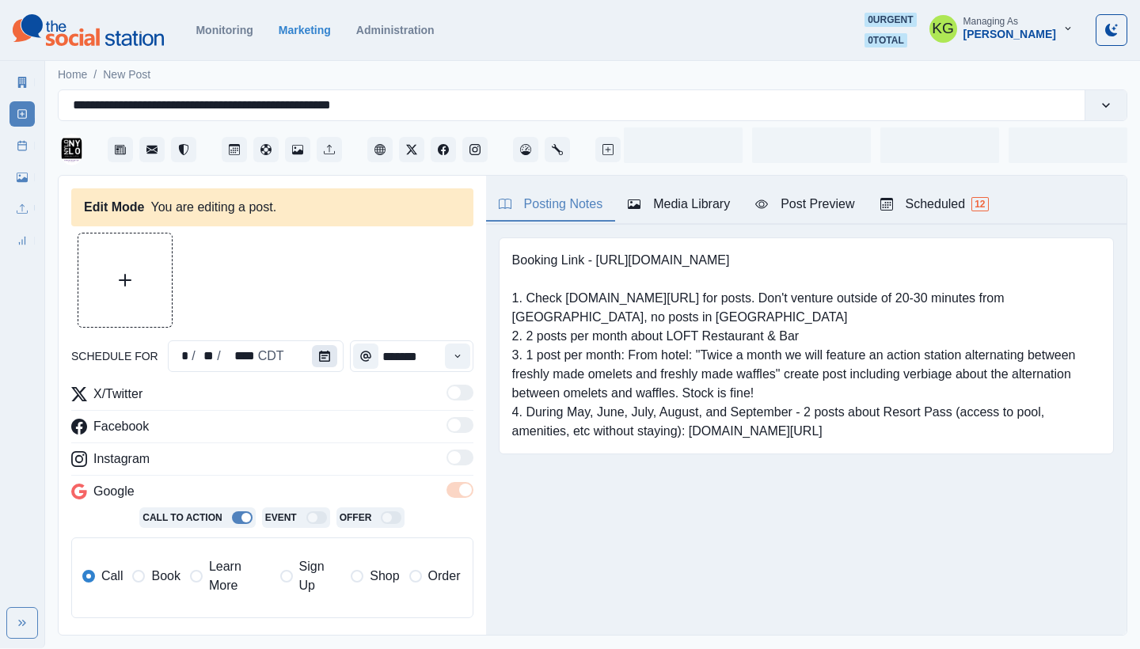
type input "********"
type textarea "**********"
click at [320, 355] on icon "Calendar" at bounding box center [324, 356] width 11 height 11
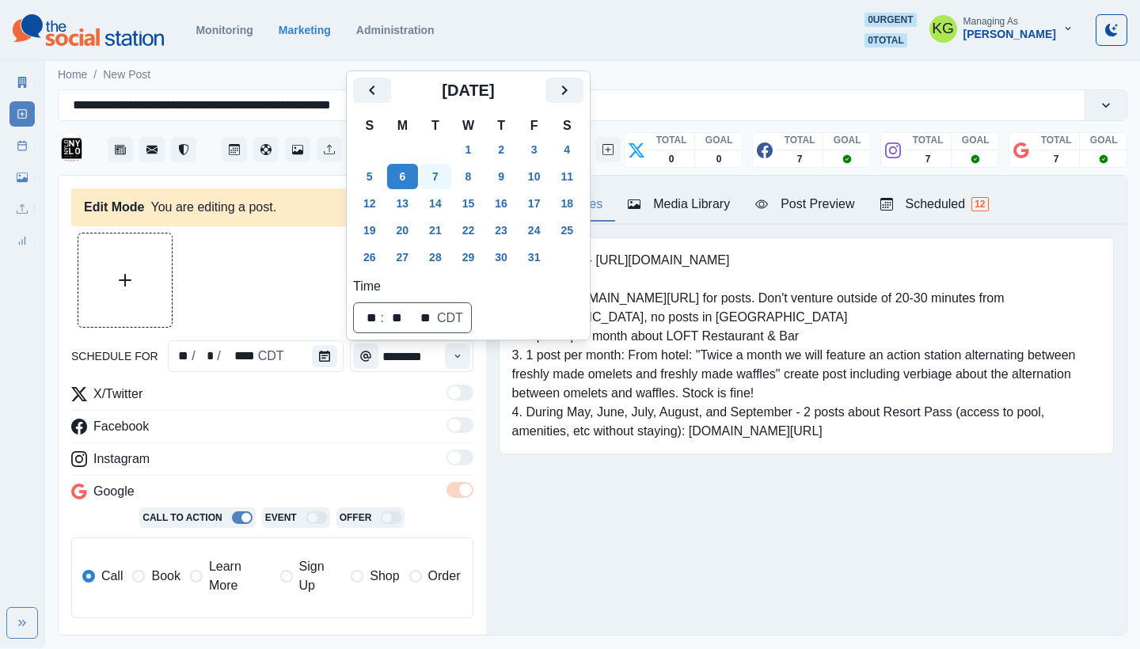
click at [441, 175] on button "7" at bounding box center [436, 176] width 32 height 25
click at [662, 562] on div "Posting Notes Media Library Post Preview Scheduled 12 Booking Link - [URL][DOMA…" at bounding box center [806, 405] width 641 height 459
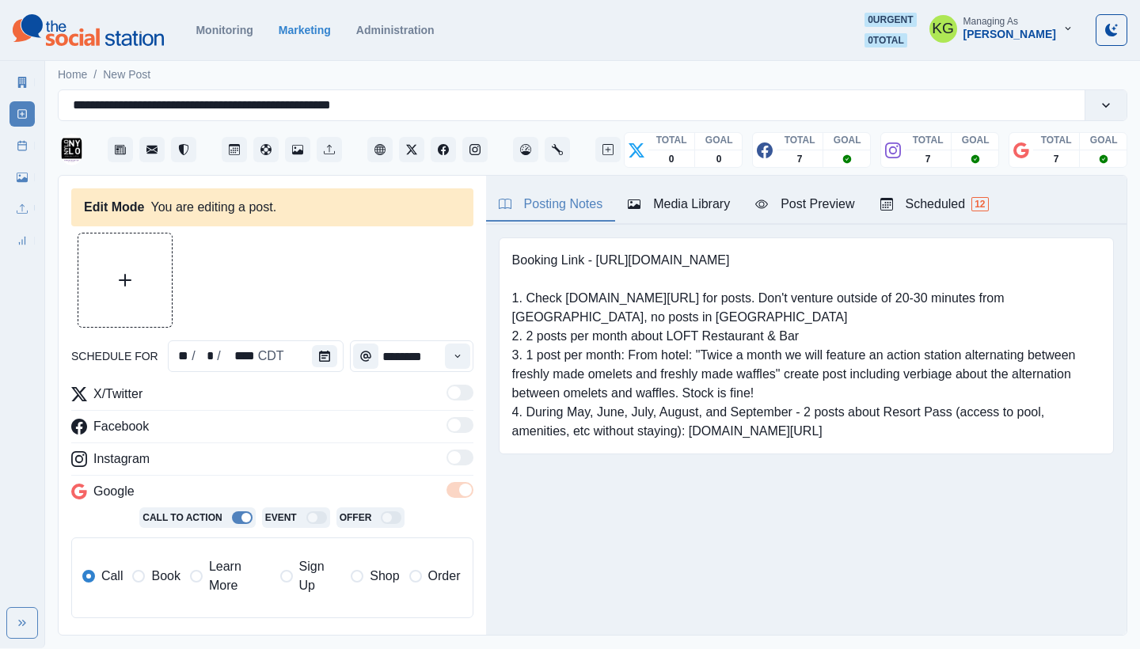
scroll to position [352, 0]
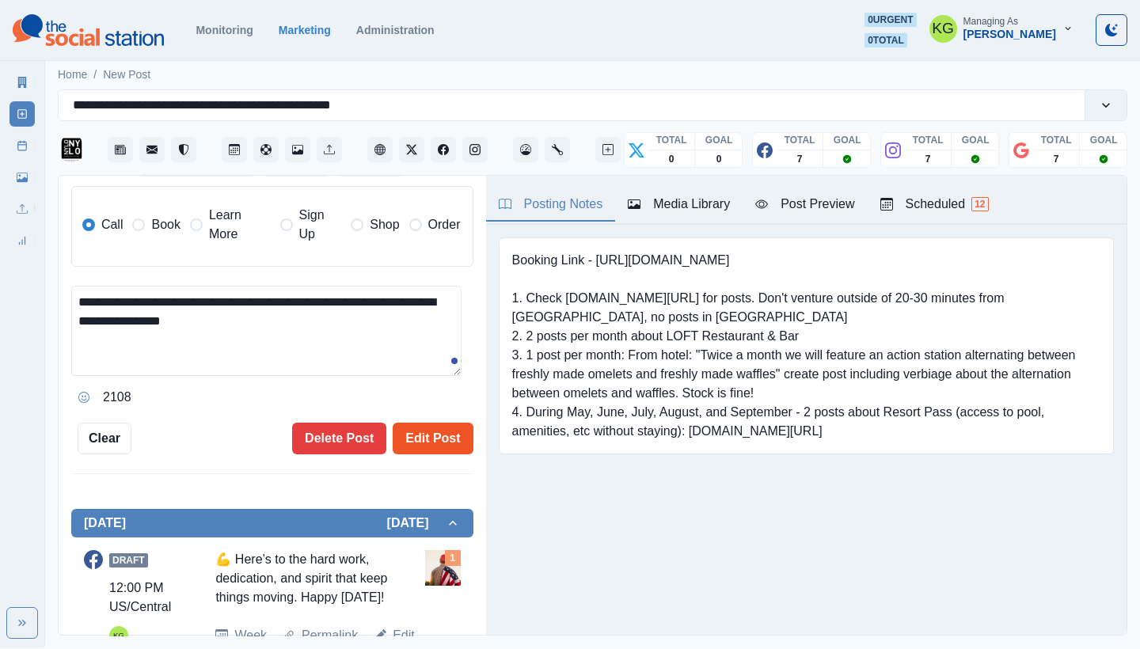
click at [422, 430] on button "Edit Post" at bounding box center [433, 439] width 80 height 32
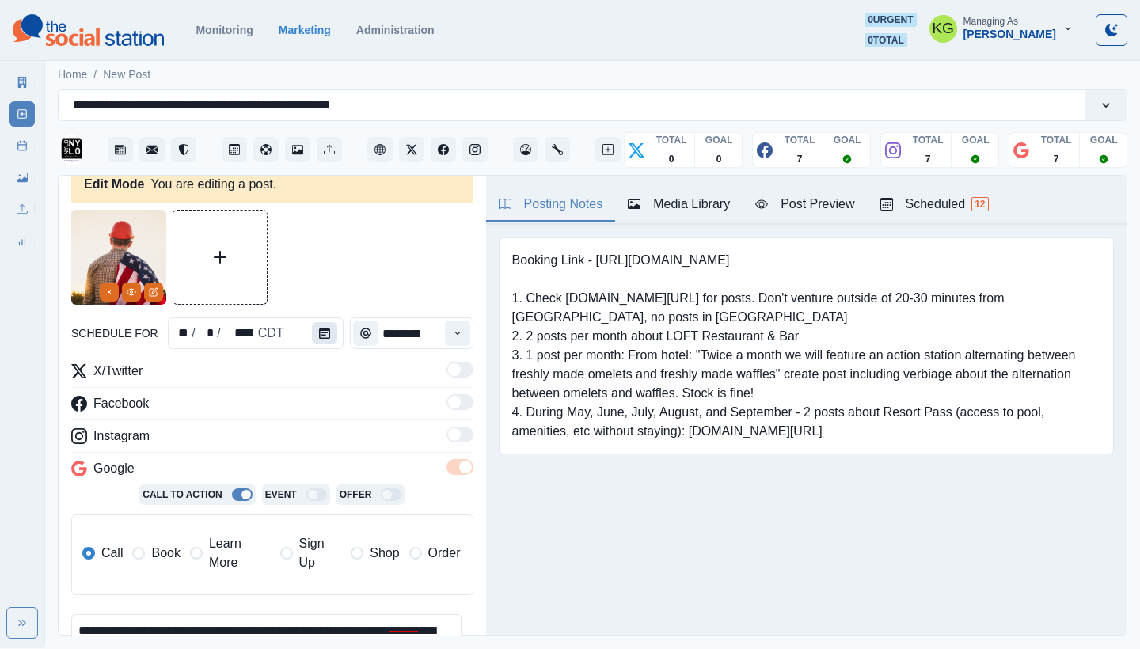
click at [325, 337] on icon "Calendar" at bounding box center [324, 333] width 11 height 11
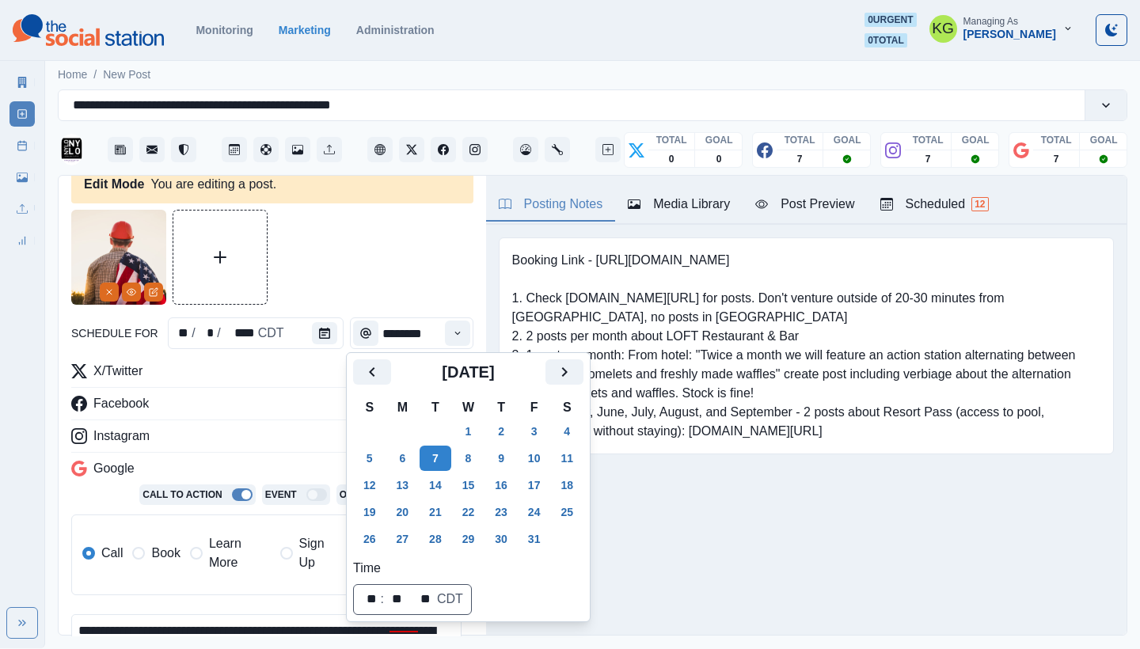
click at [781, 500] on div "Booking Link - [URL][DOMAIN_NAME] 1. Check [DOMAIN_NAME][URL] for posts. Don't …" at bounding box center [806, 370] width 641 height 291
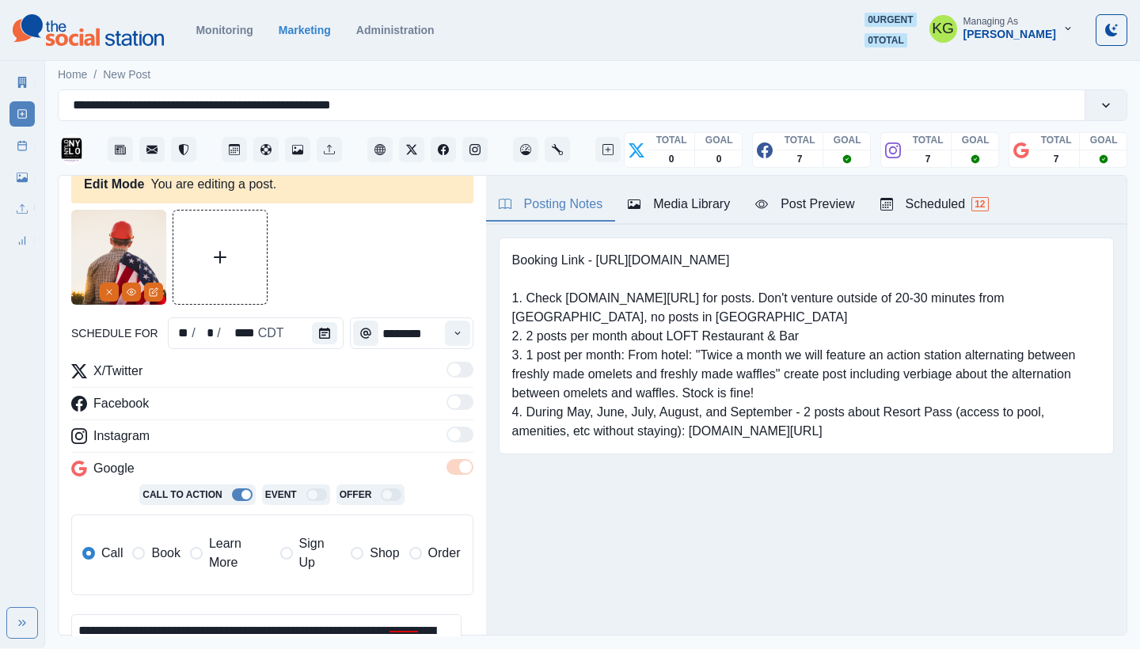
scroll to position [340, 0]
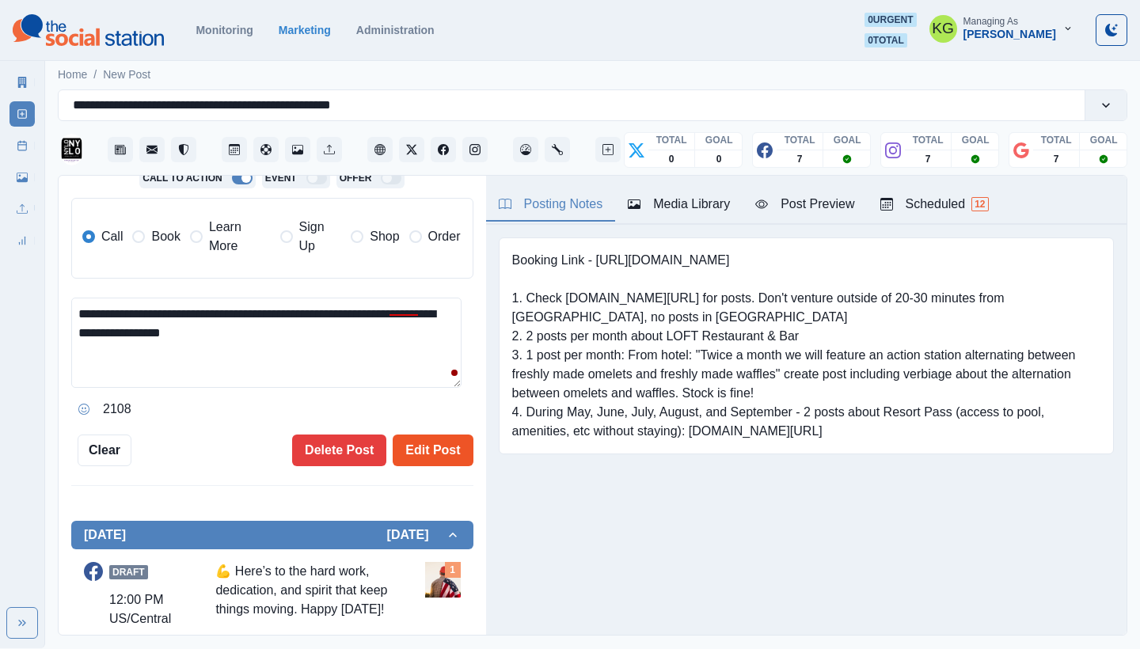
click at [412, 441] on button "Edit Post" at bounding box center [433, 451] width 80 height 32
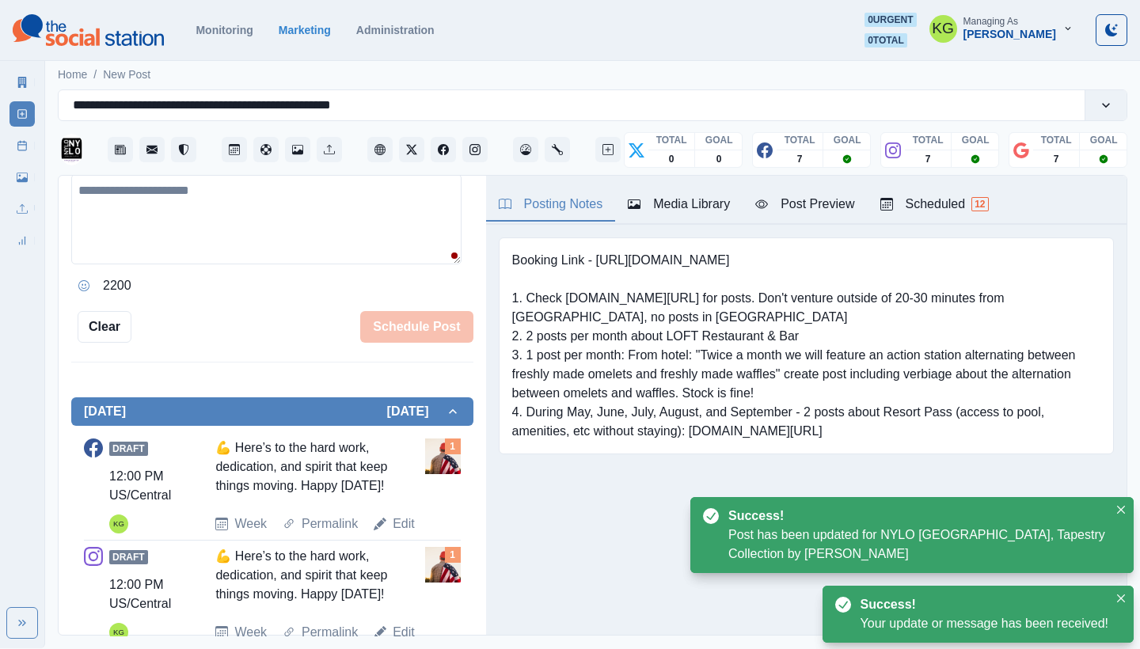
click at [33, 149] on div "Marketing Summary New Post Post Schedule Media Library Uploads Review Summary" at bounding box center [22, 158] width 44 height 190
click at [24, 144] on icon at bounding box center [22, 145] width 11 height 11
